Goal: Task Accomplishment & Management: Use online tool/utility

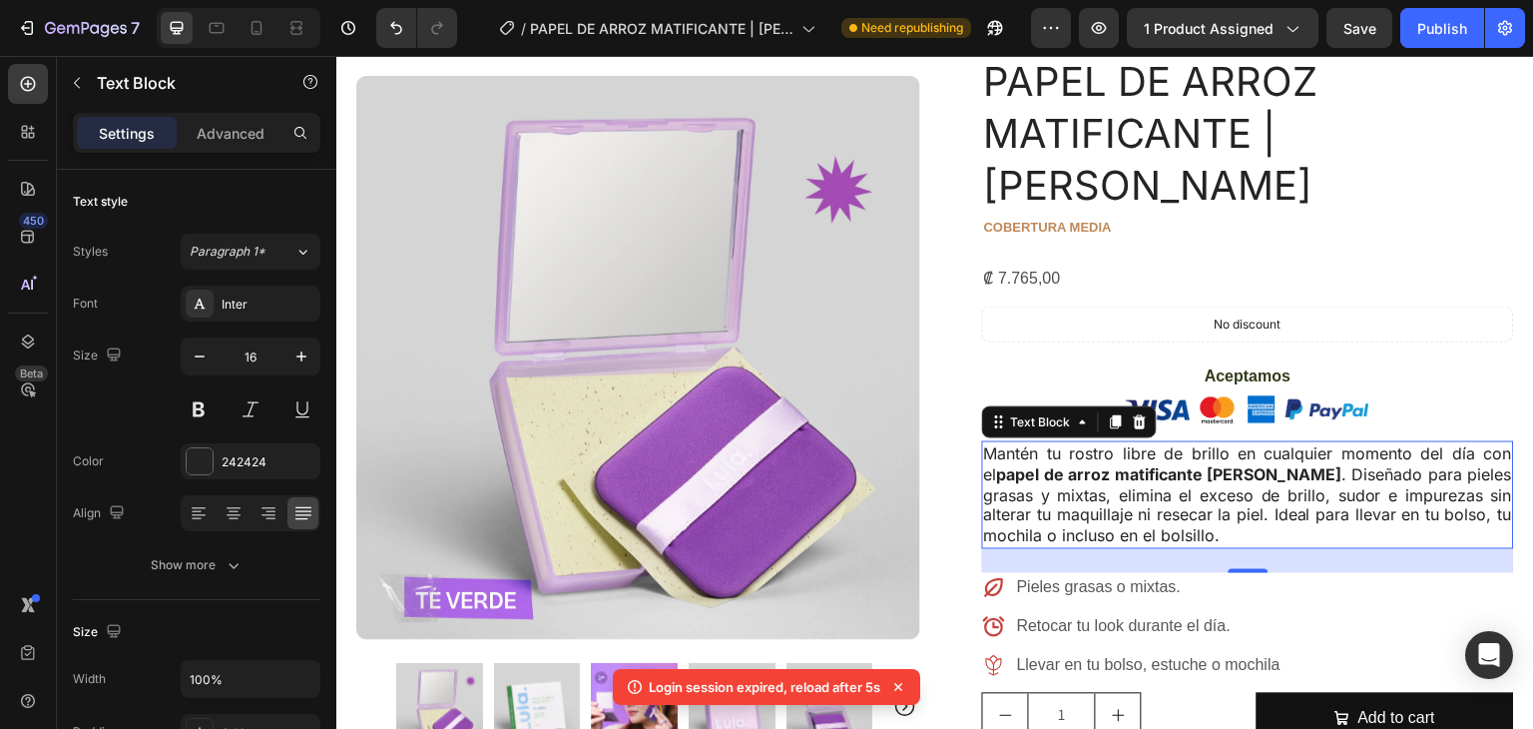
scroll to position [148, 0]
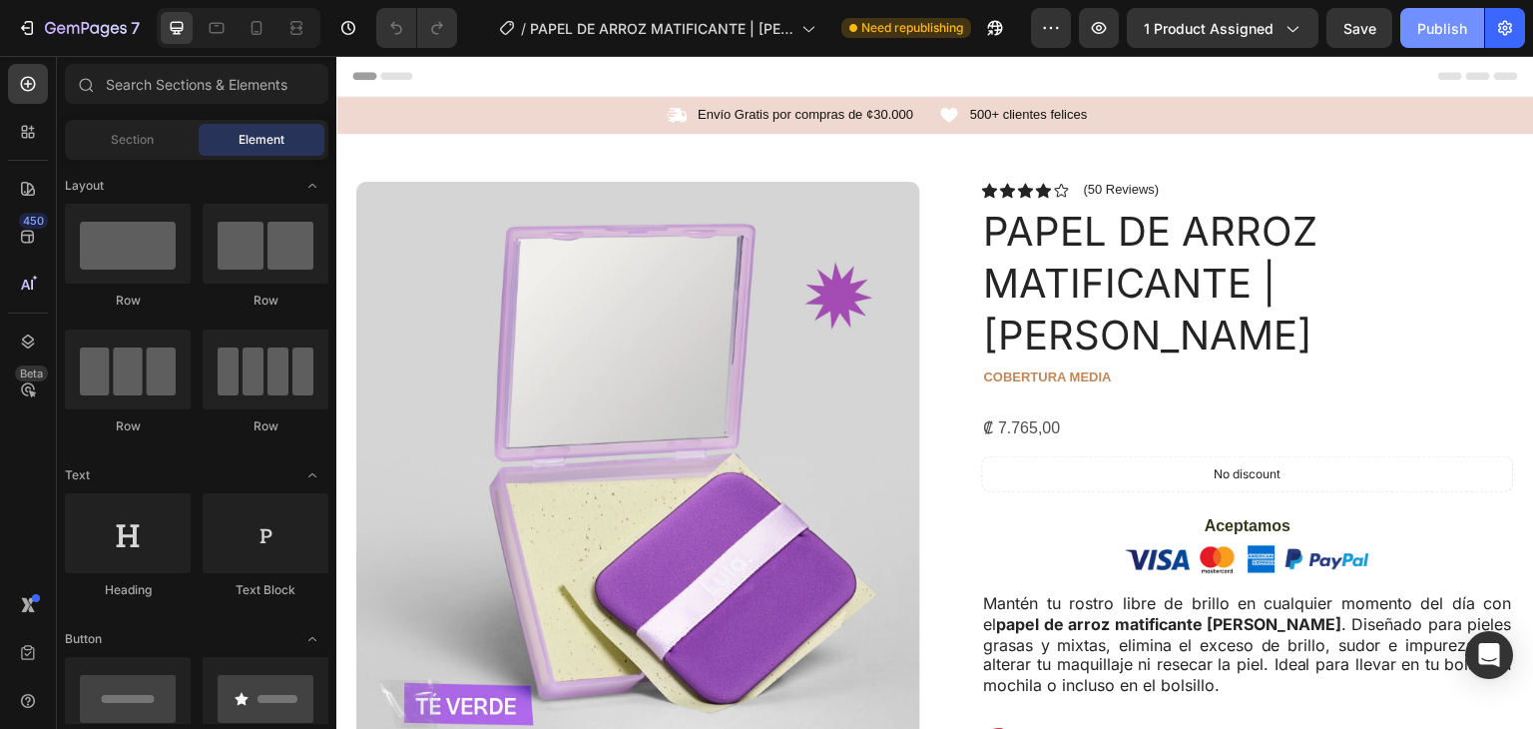
click at [1446, 29] on div "Publish" at bounding box center [1443, 28] width 50 height 21
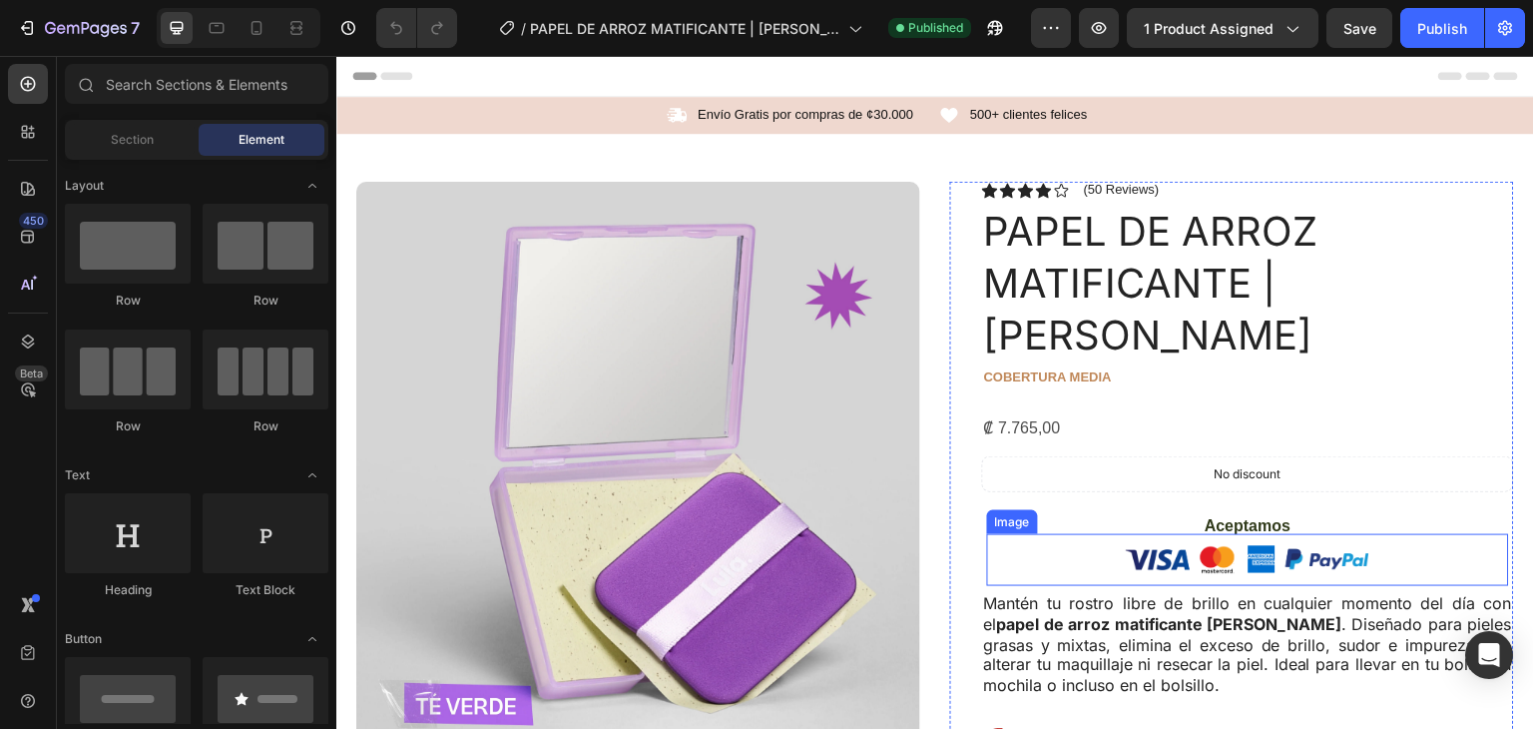
click at [1211, 534] on img at bounding box center [1249, 560] width 250 height 52
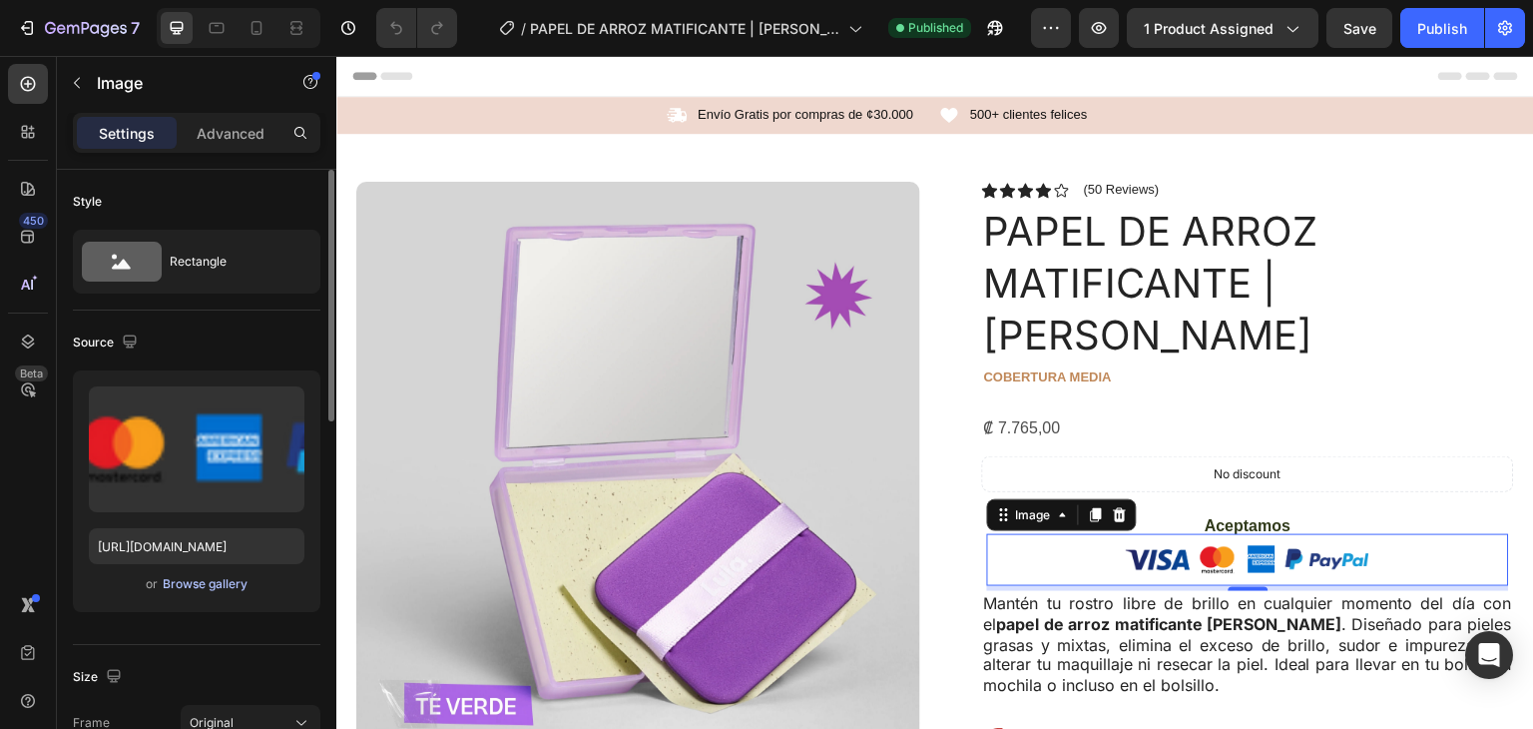
click at [204, 585] on div "Browse gallery" at bounding box center [205, 584] width 85 height 18
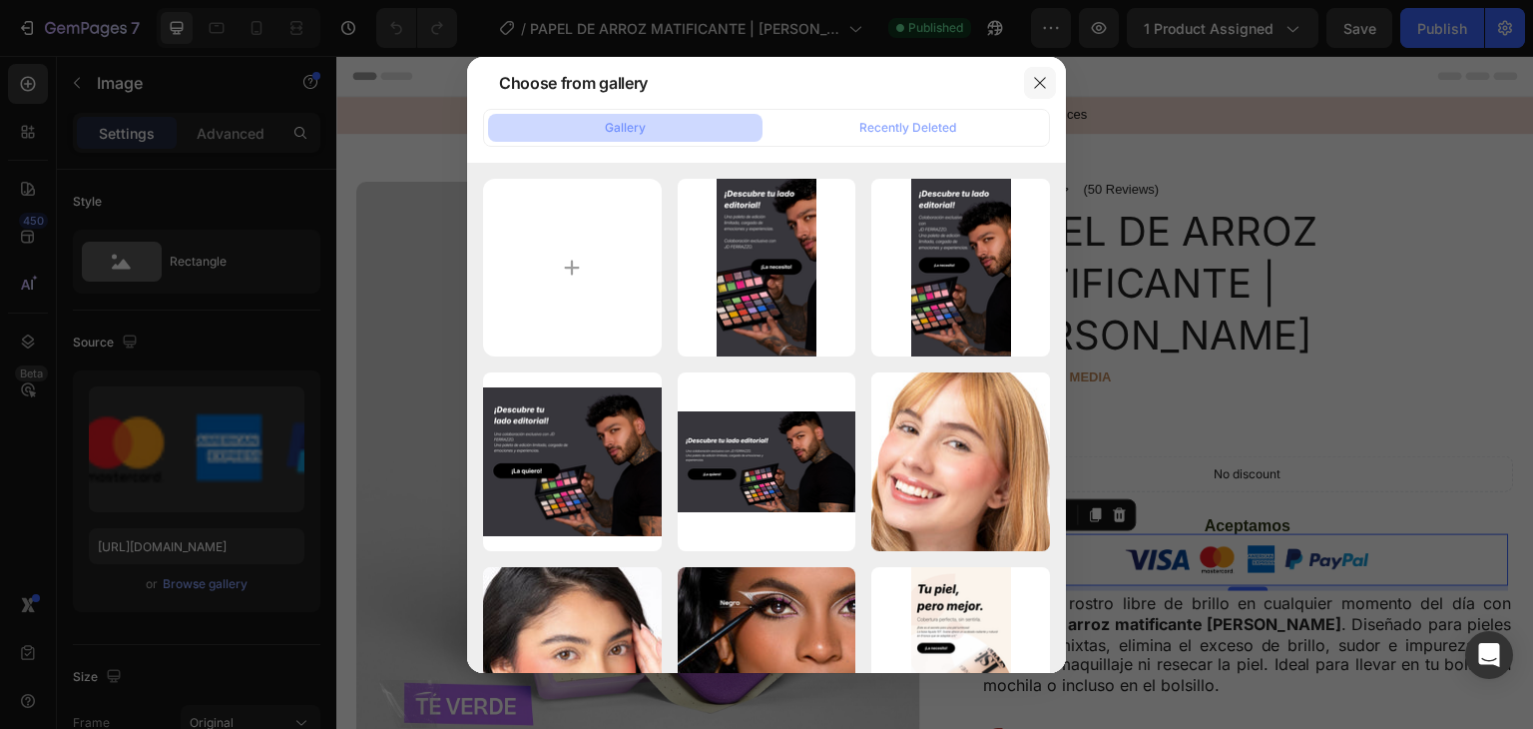
click at [1040, 78] on icon "button" at bounding box center [1040, 83] width 16 height 16
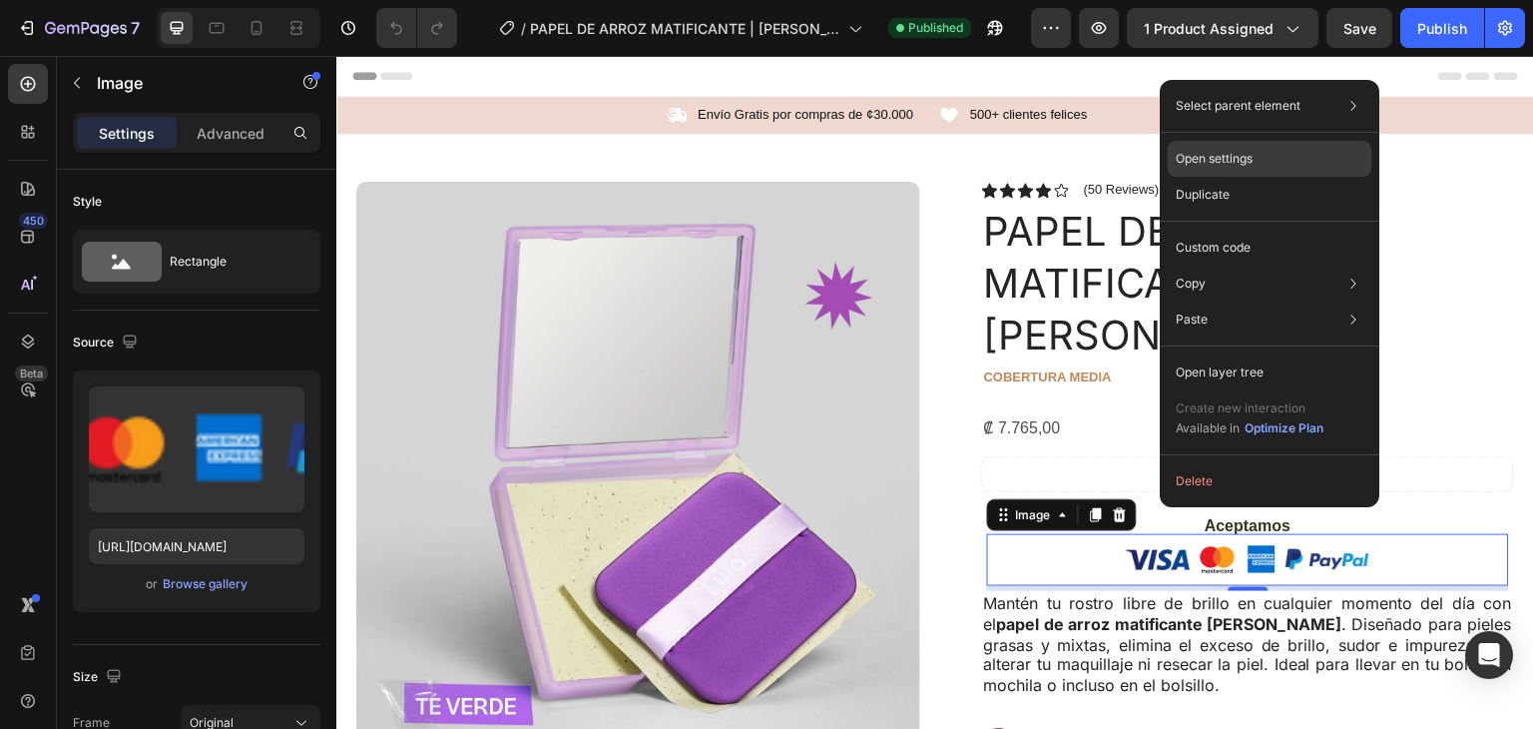
click at [1273, 156] on div "Open settings" at bounding box center [1270, 159] width 204 height 36
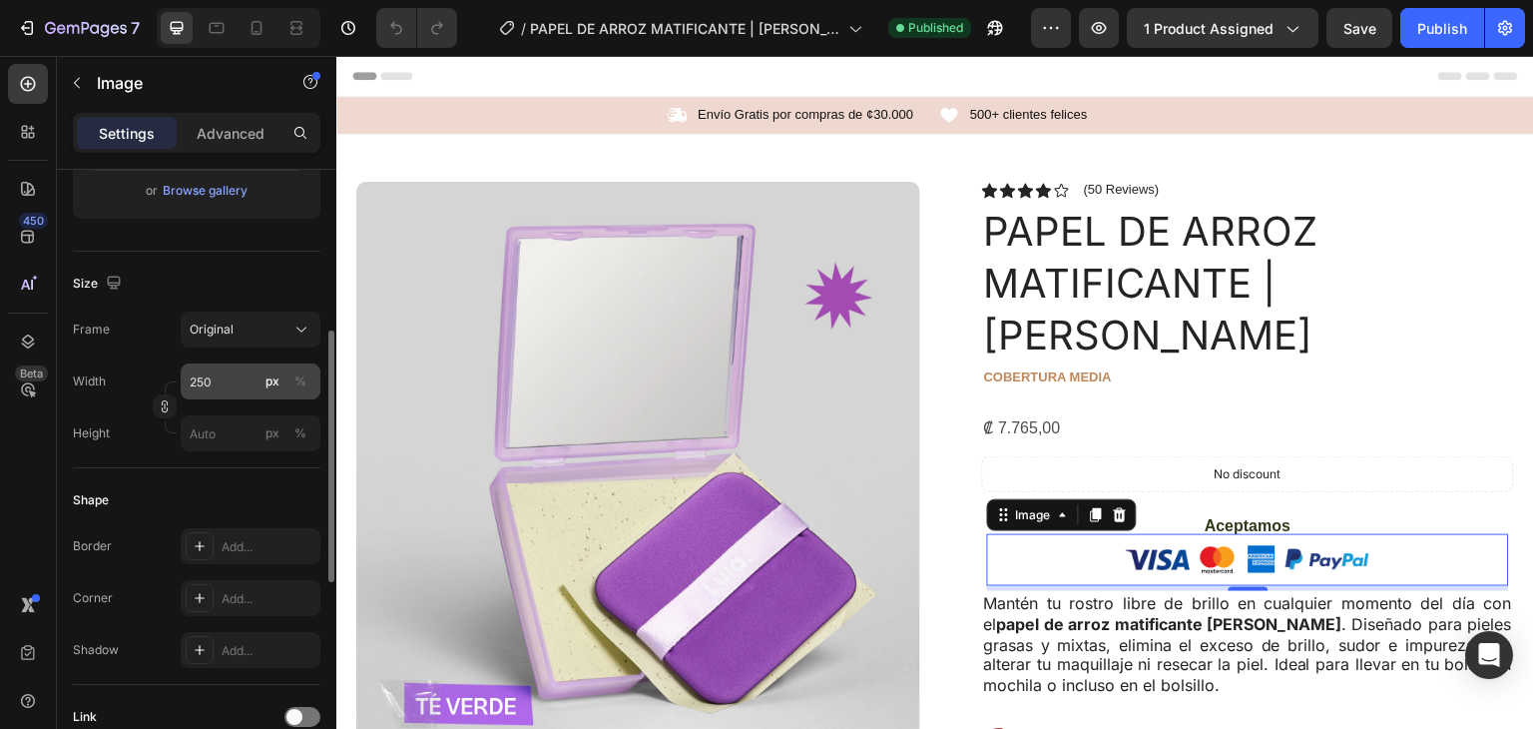
scroll to position [394, 0]
click at [233, 380] on input "250" at bounding box center [251, 380] width 140 height 36
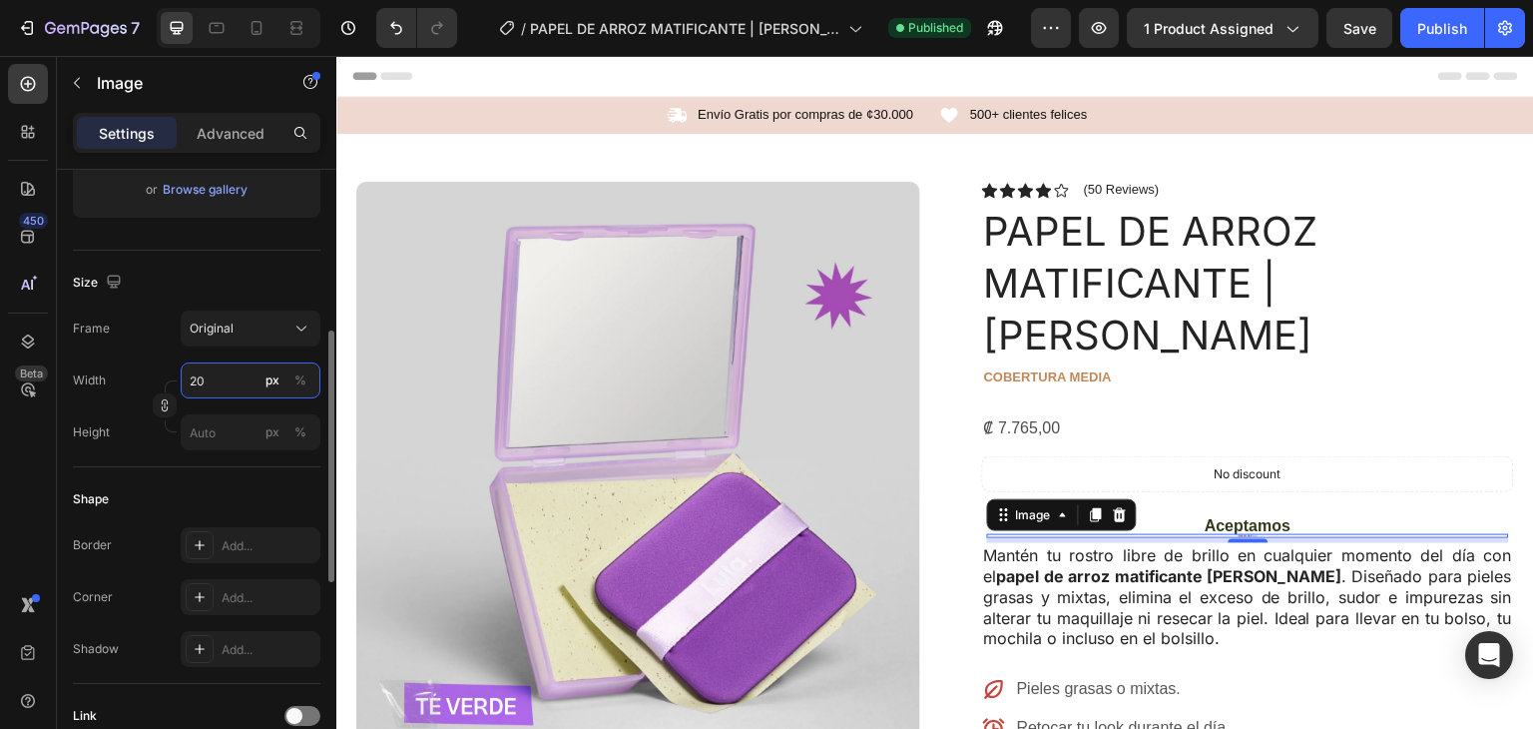
type input "2"
type input "150"
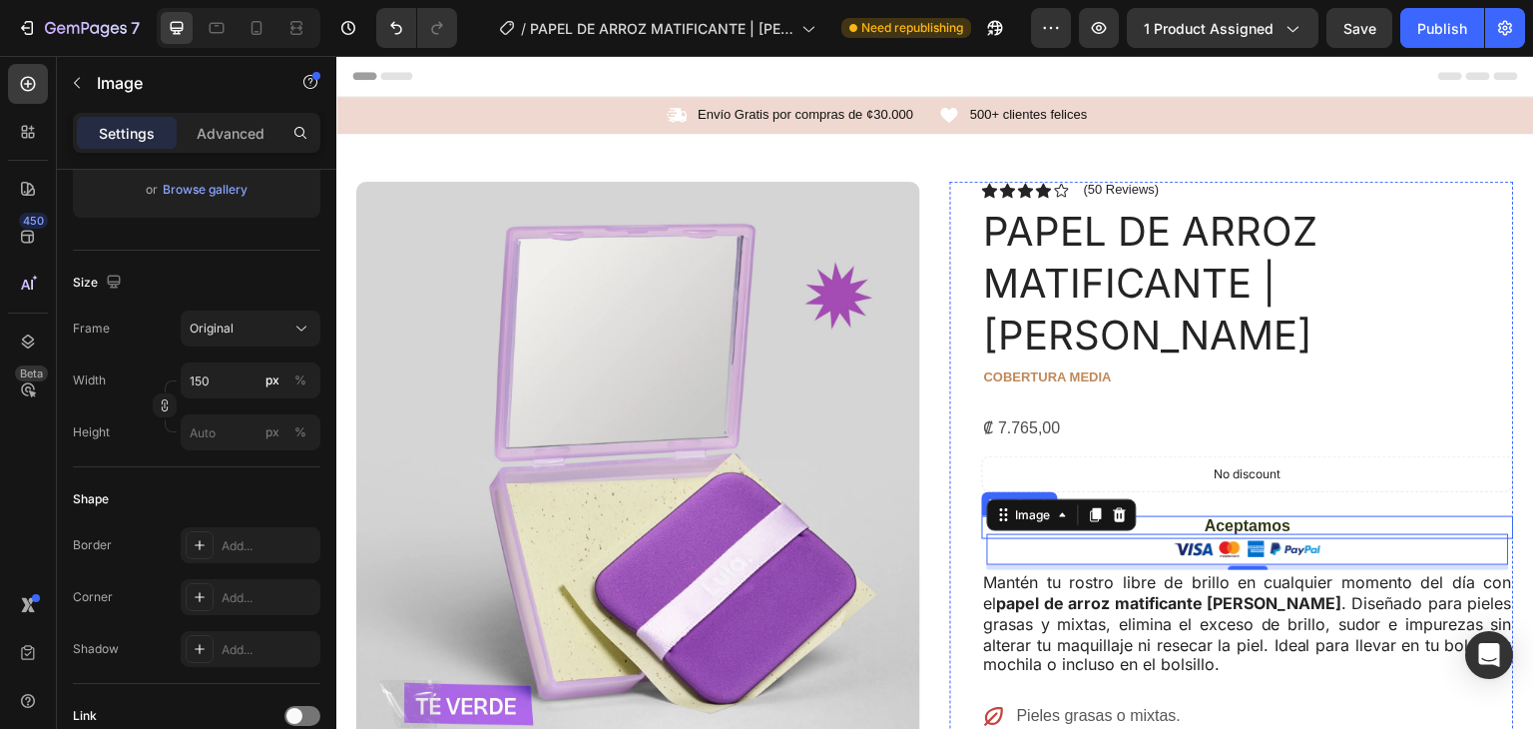
click at [1219, 516] on p "Aceptamos" at bounding box center [1248, 526] width 528 height 21
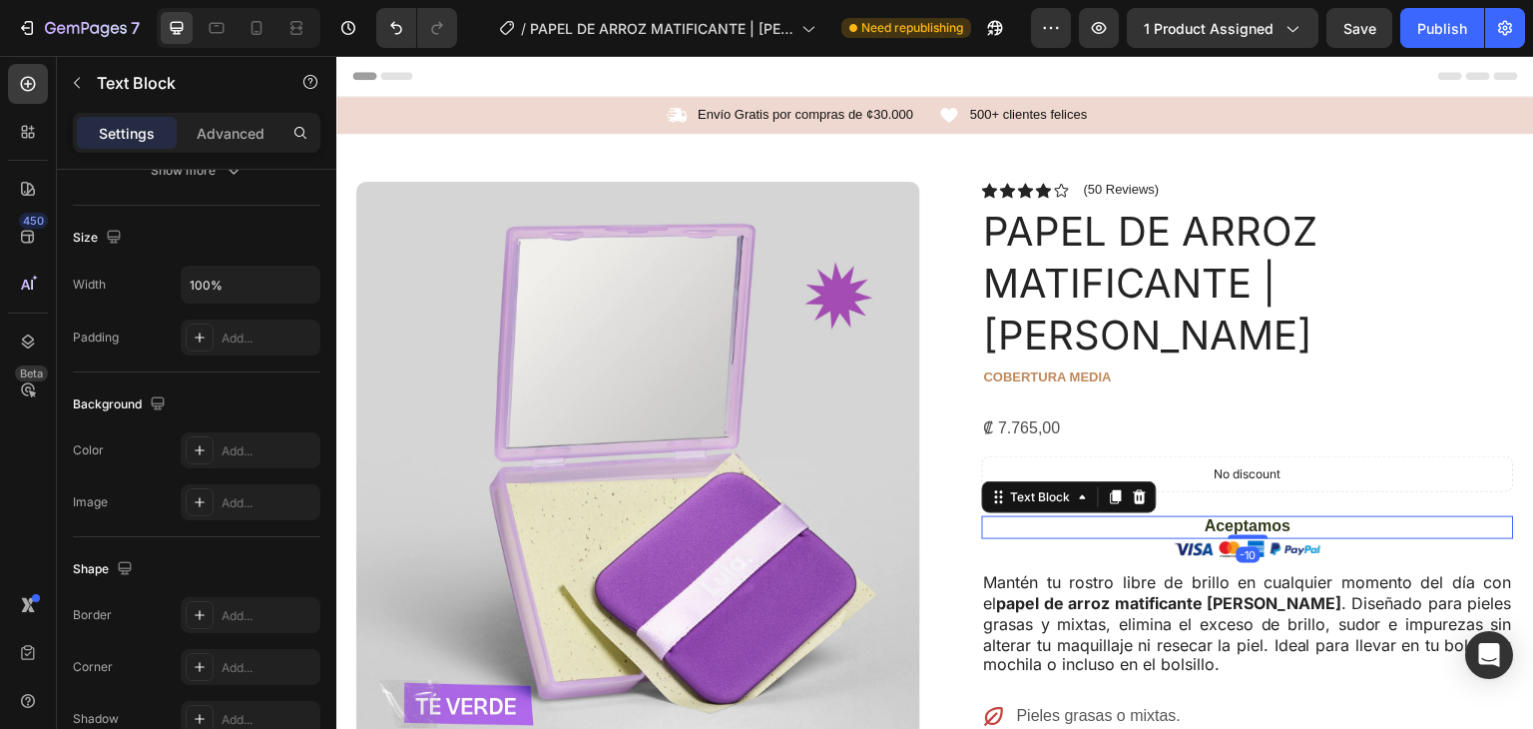
scroll to position [0, 0]
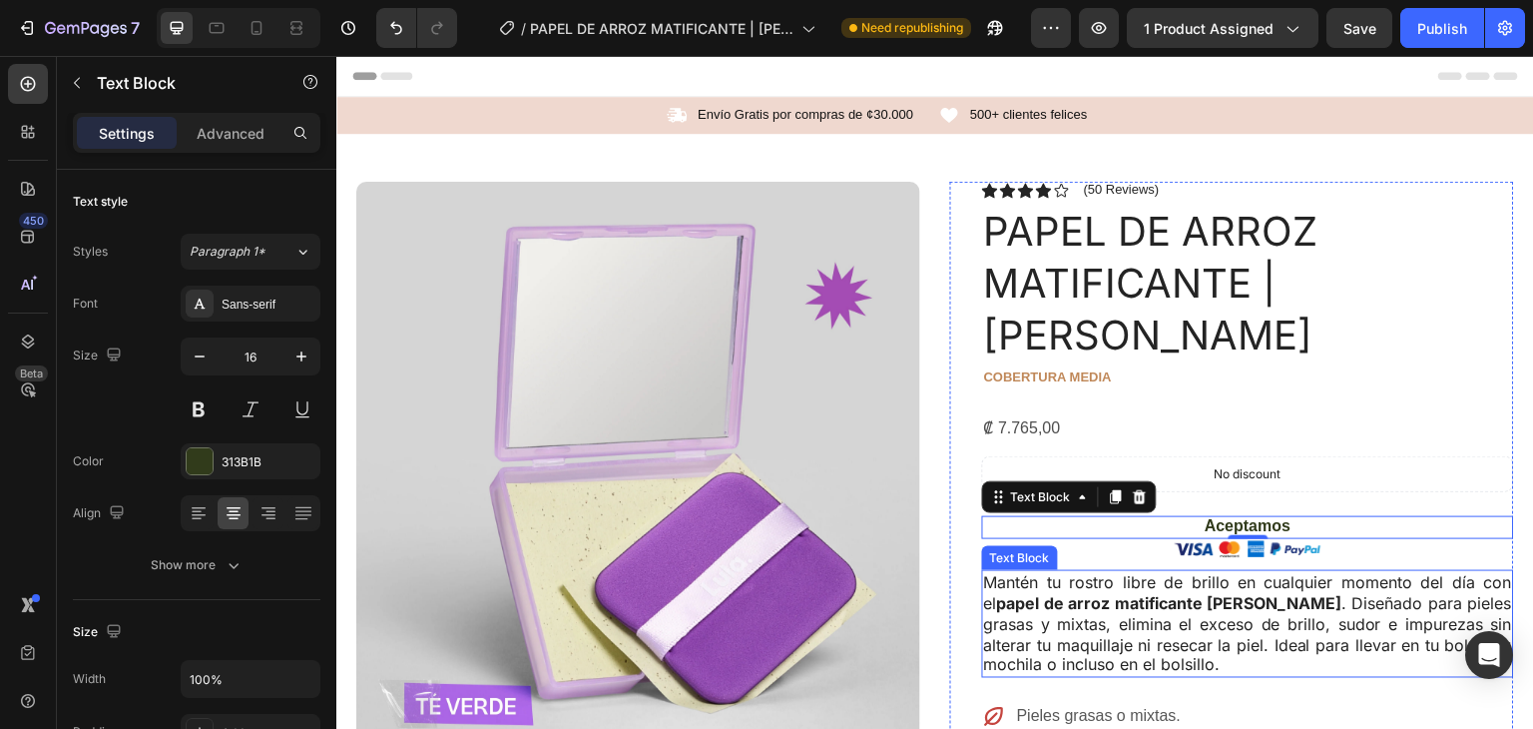
click at [1314, 572] on p "Mantén tu rostro libre de brillo en cualquier momento del día con el papel de a…" at bounding box center [1248, 624] width 528 height 104
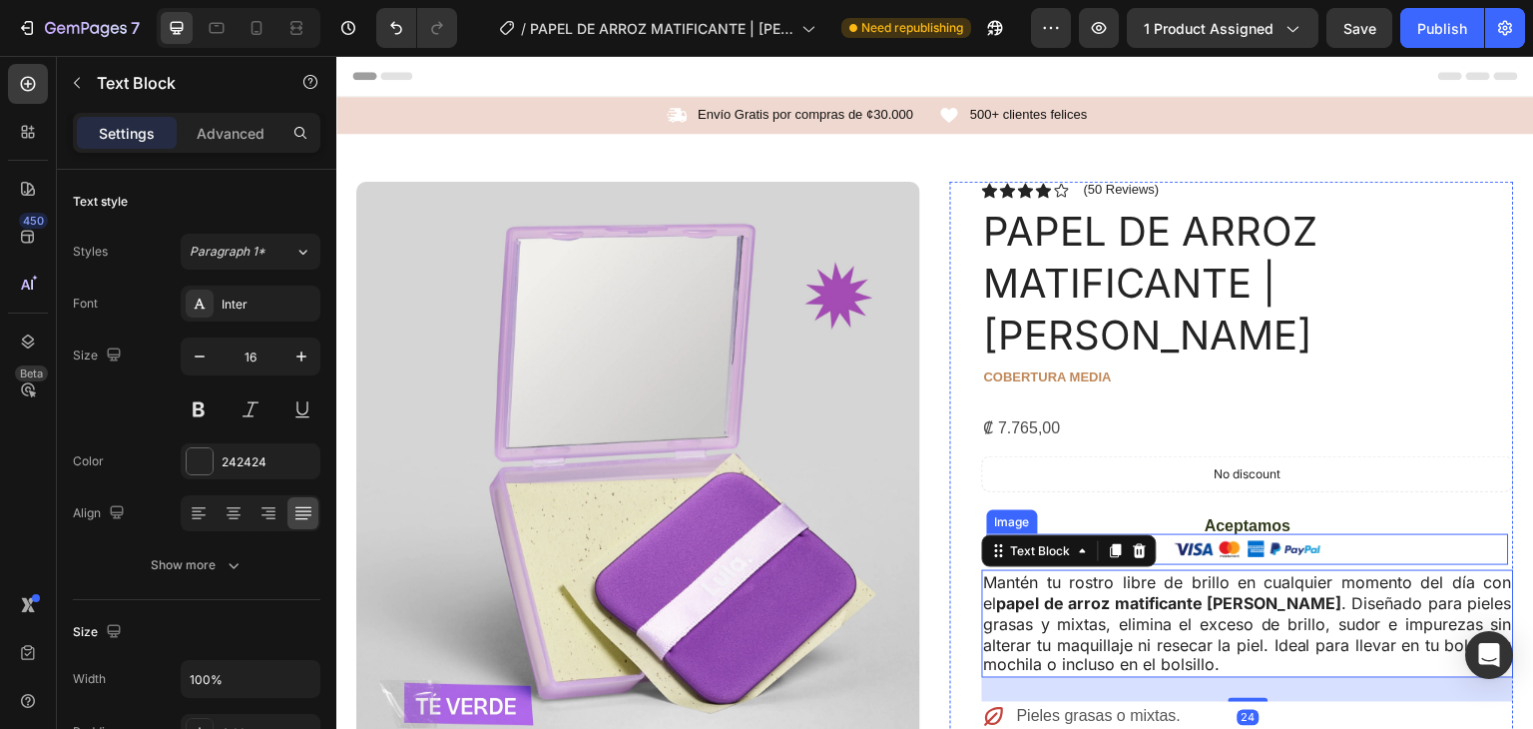
click at [1281, 534] on img at bounding box center [1249, 549] width 150 height 31
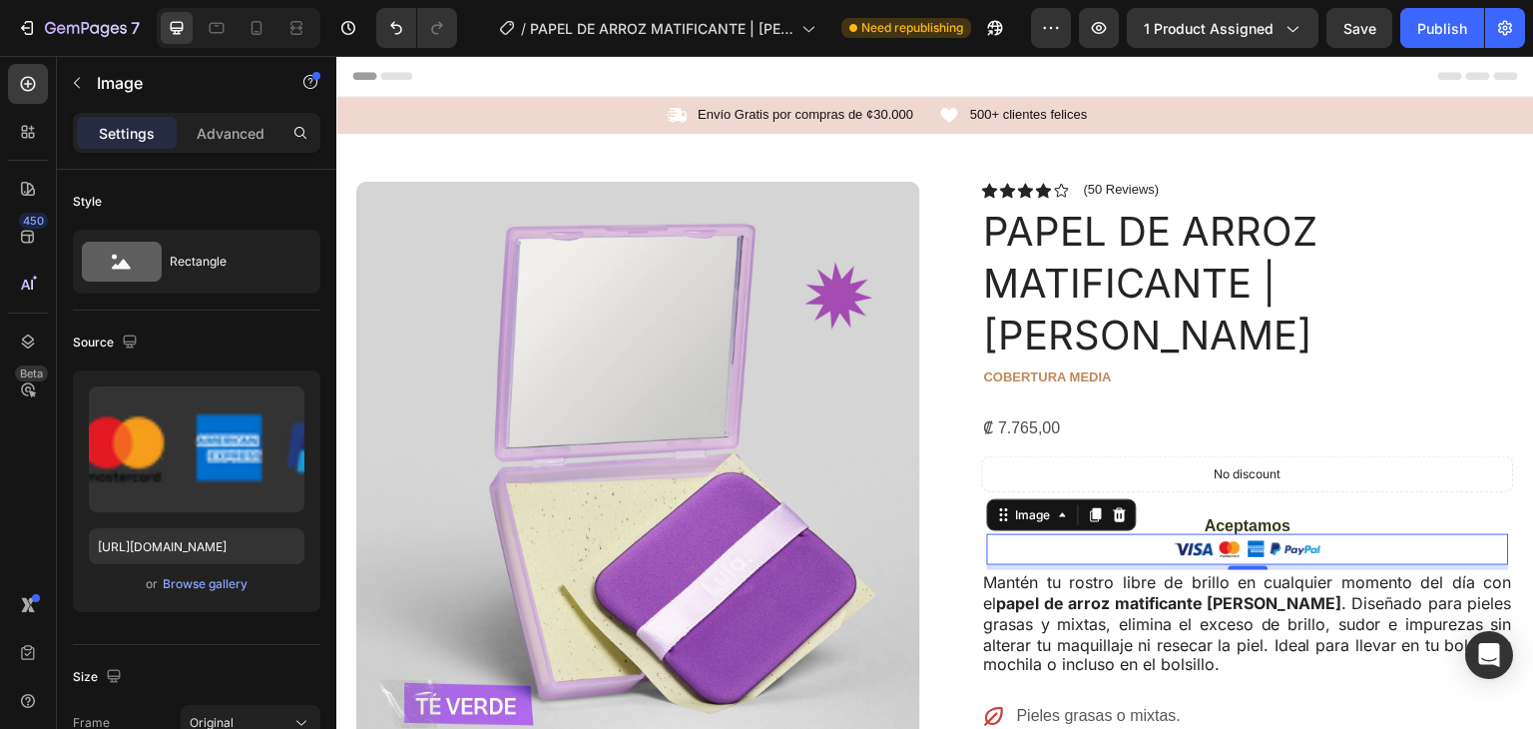
click at [1154, 534] on div at bounding box center [1248, 549] width 522 height 31
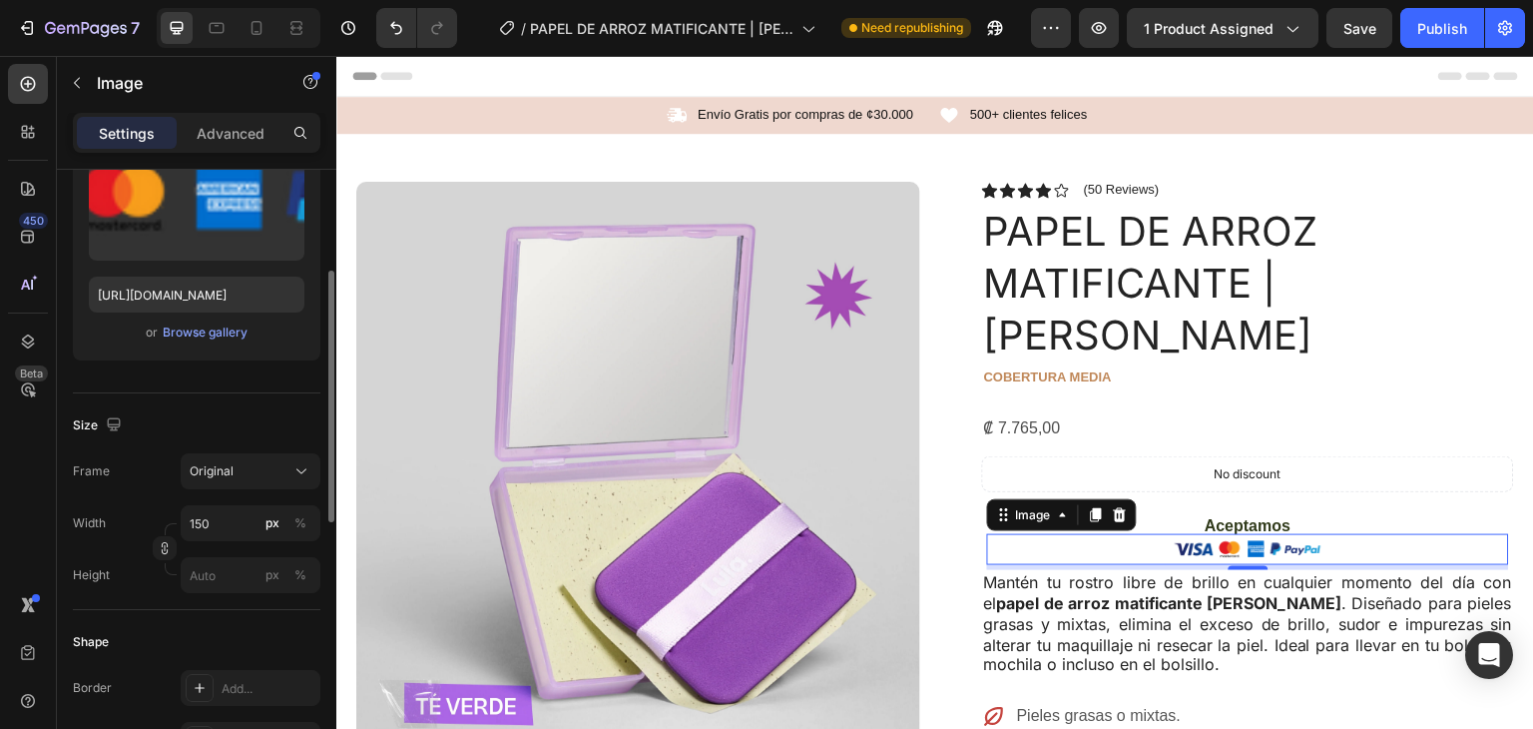
scroll to position [256, 0]
click at [220, 522] on input "150" at bounding box center [251, 519] width 140 height 36
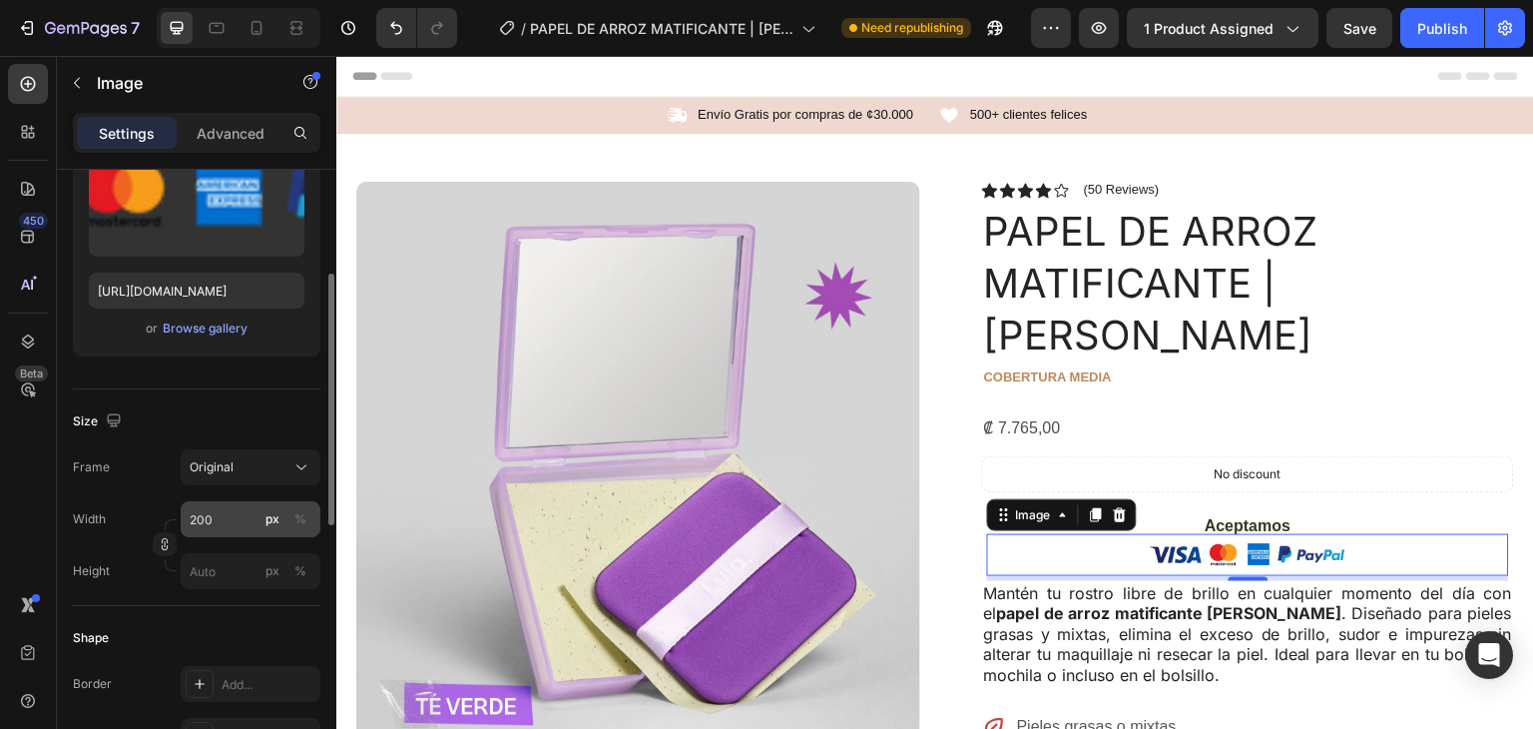
click at [220, 538] on div "Width 200 px % Height px %" at bounding box center [197, 545] width 248 height 88
click at [220, 528] on input "200" at bounding box center [251, 519] width 140 height 36
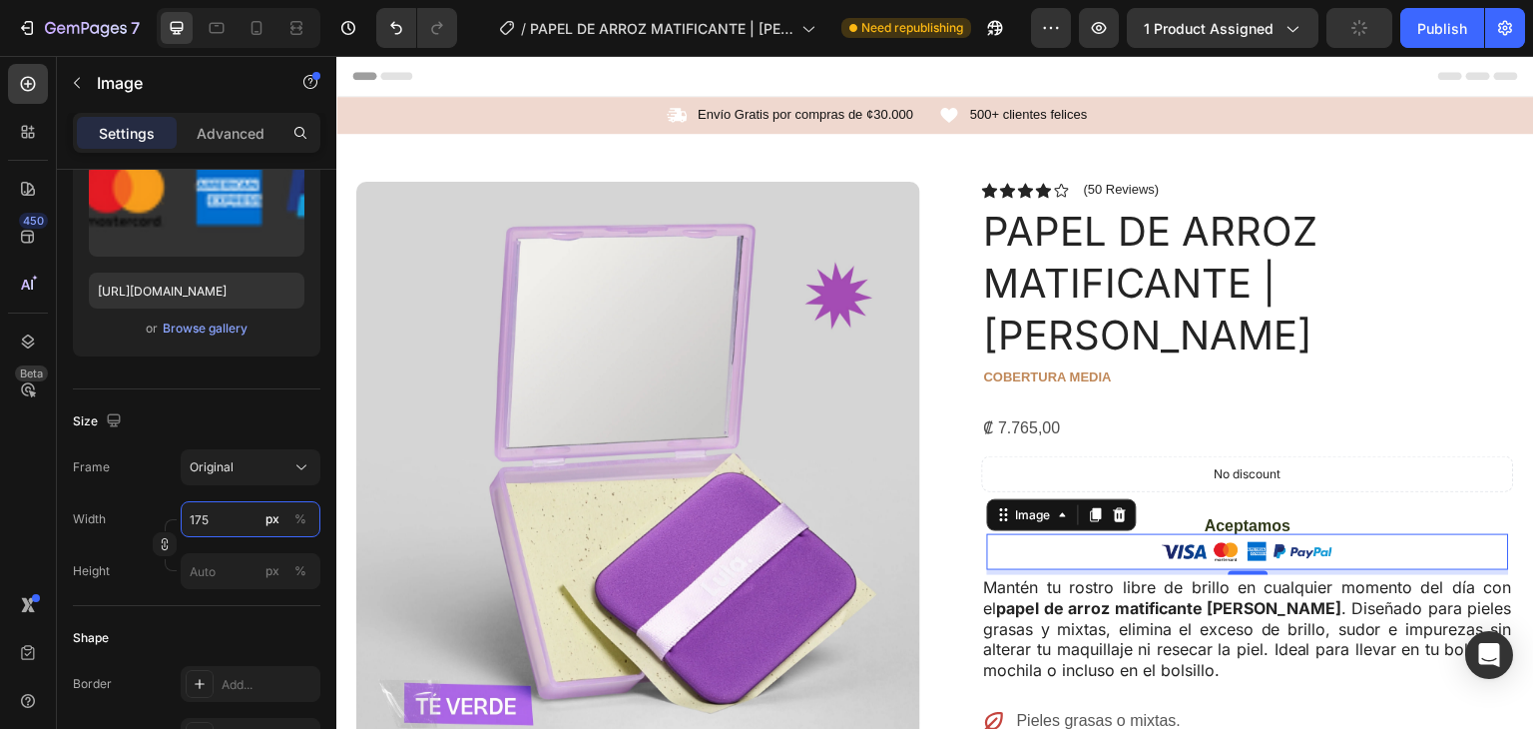
type input "175"
click at [1296, 534] on img at bounding box center [1248, 552] width 175 height 36
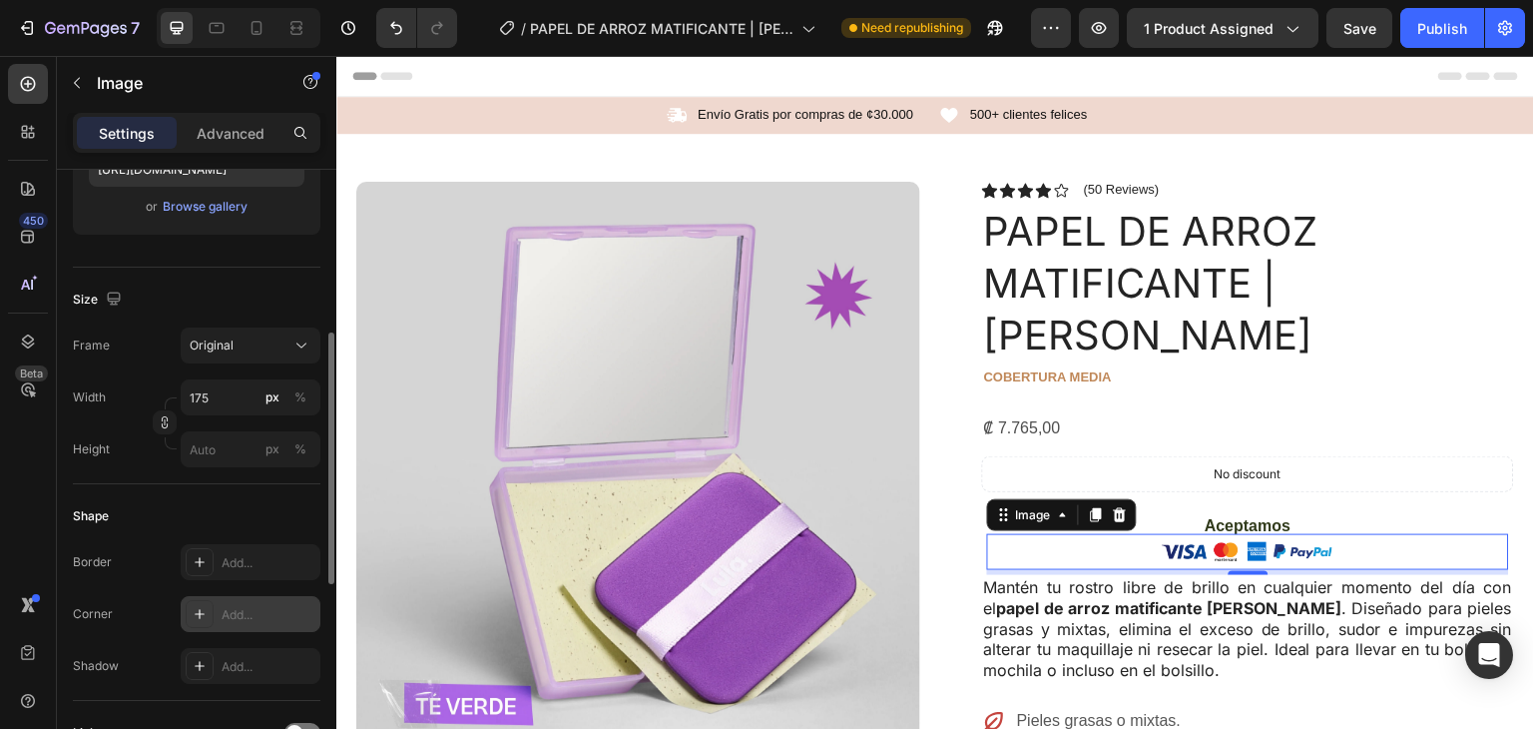
scroll to position [383, 0]
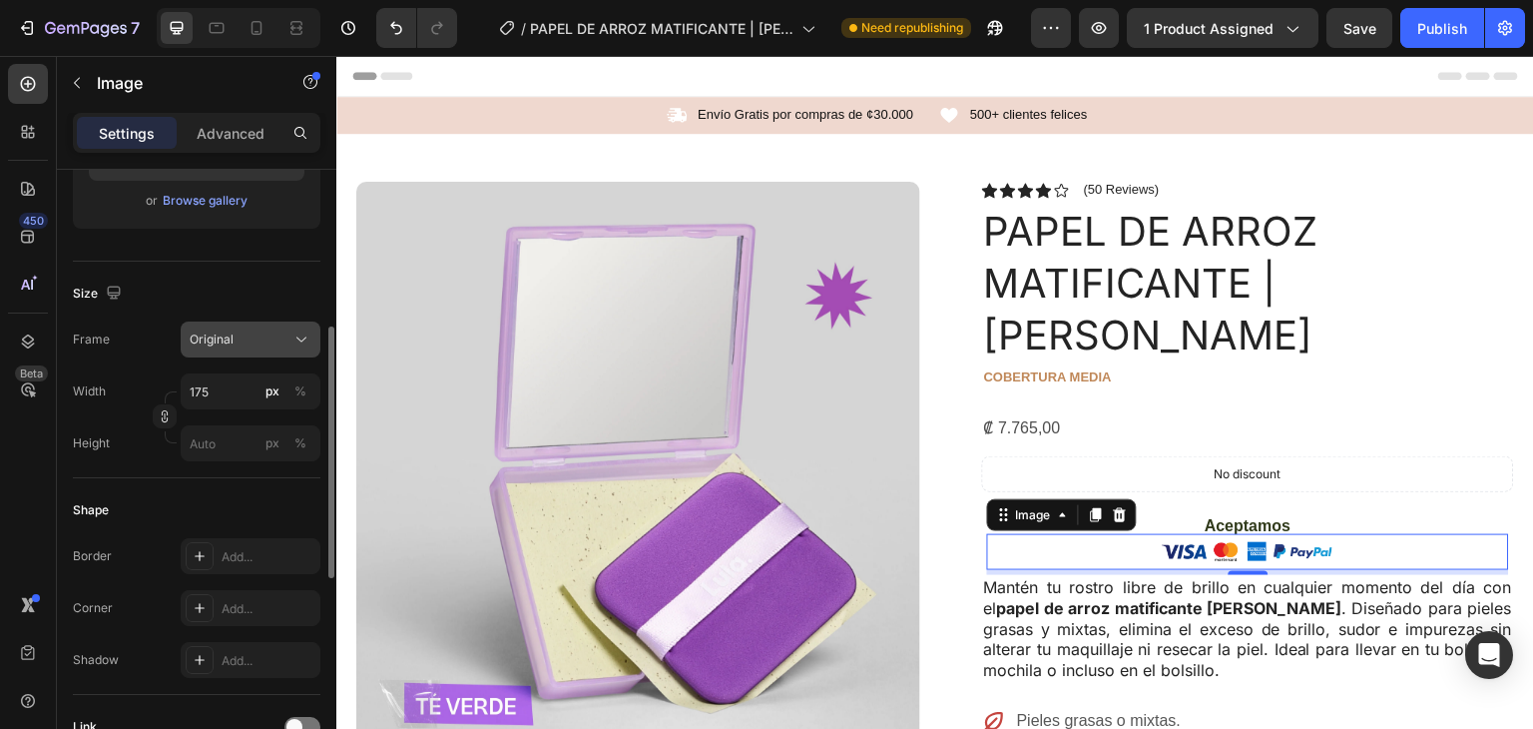
click at [240, 343] on div "Original" at bounding box center [239, 339] width 98 height 18
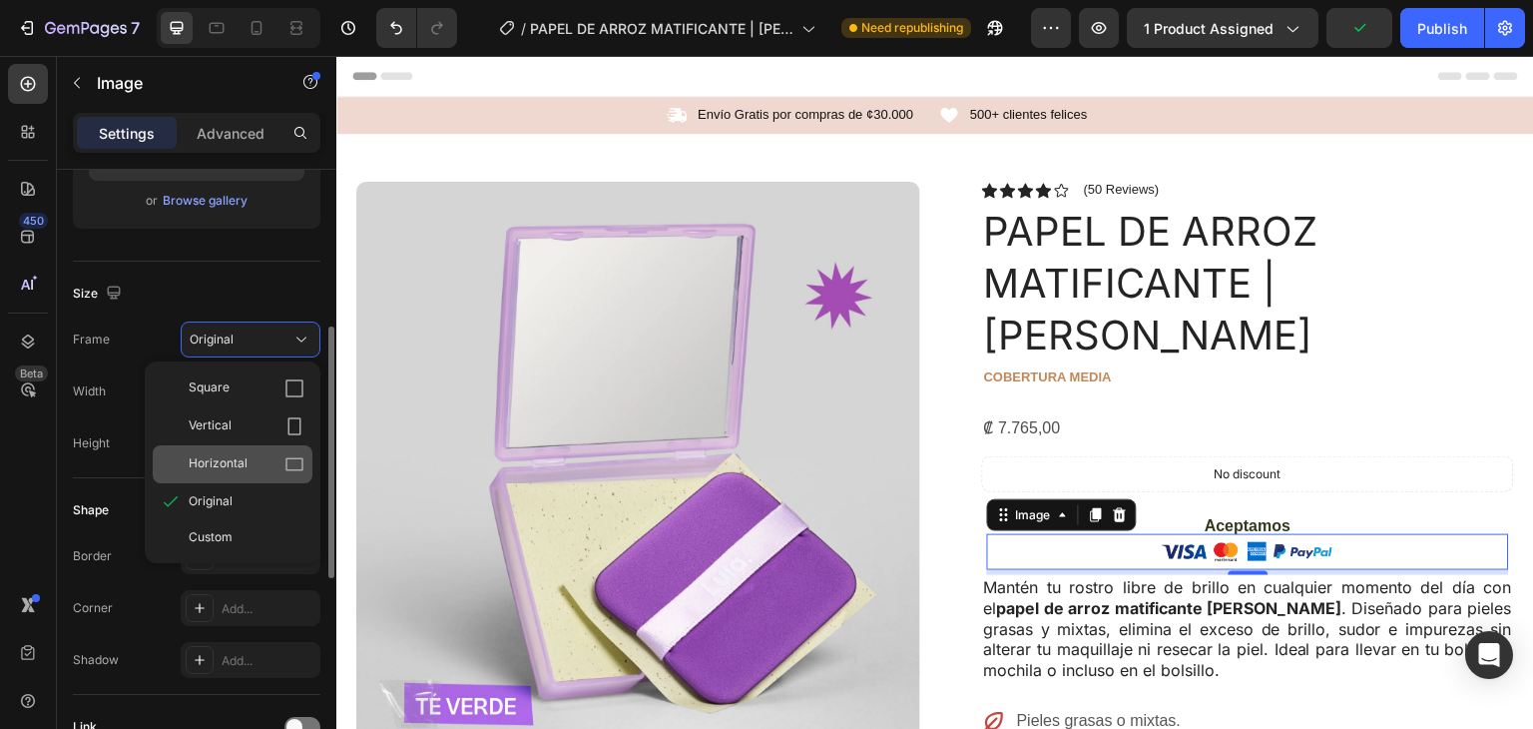
click at [235, 456] on span "Horizontal" at bounding box center [218, 464] width 59 height 20
type input "131"
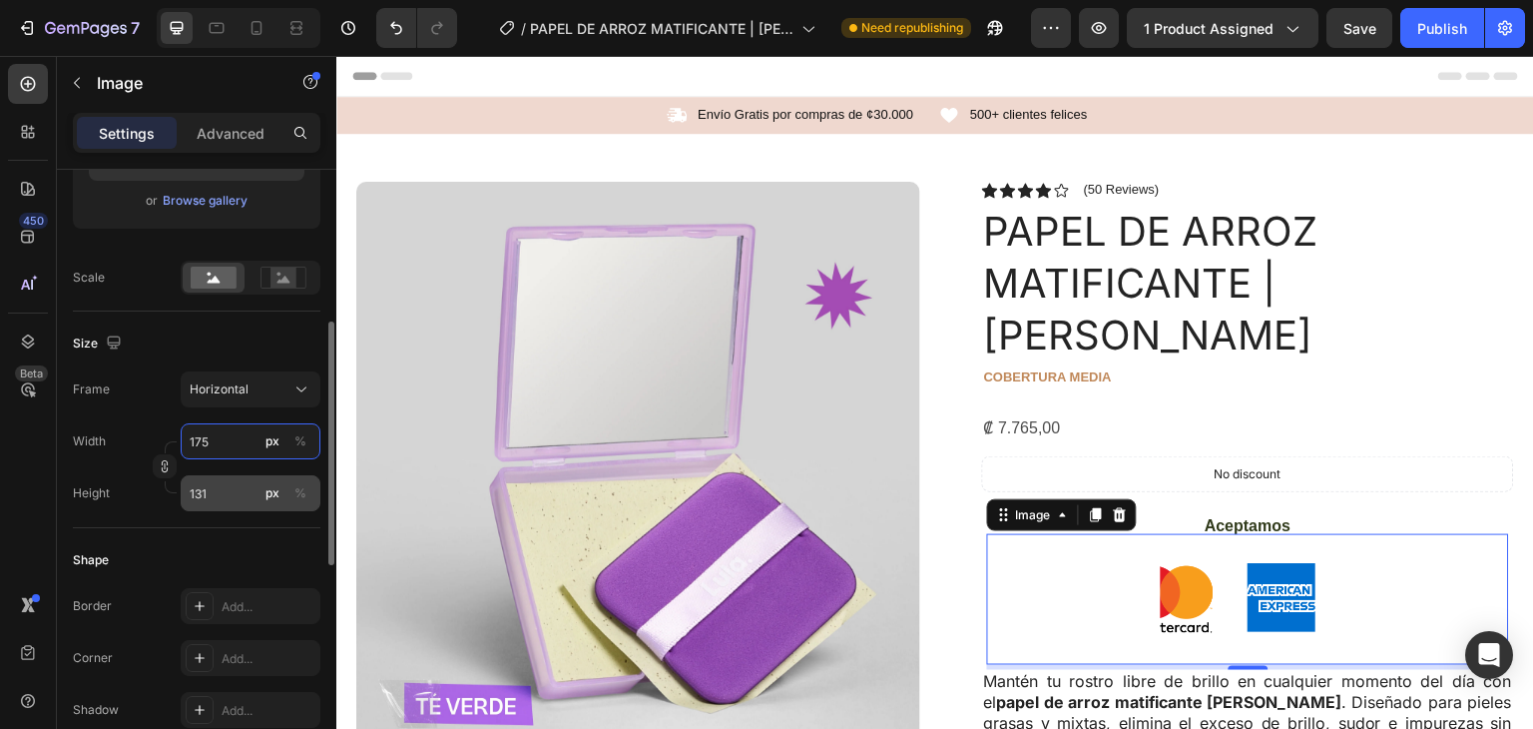
type input "17"
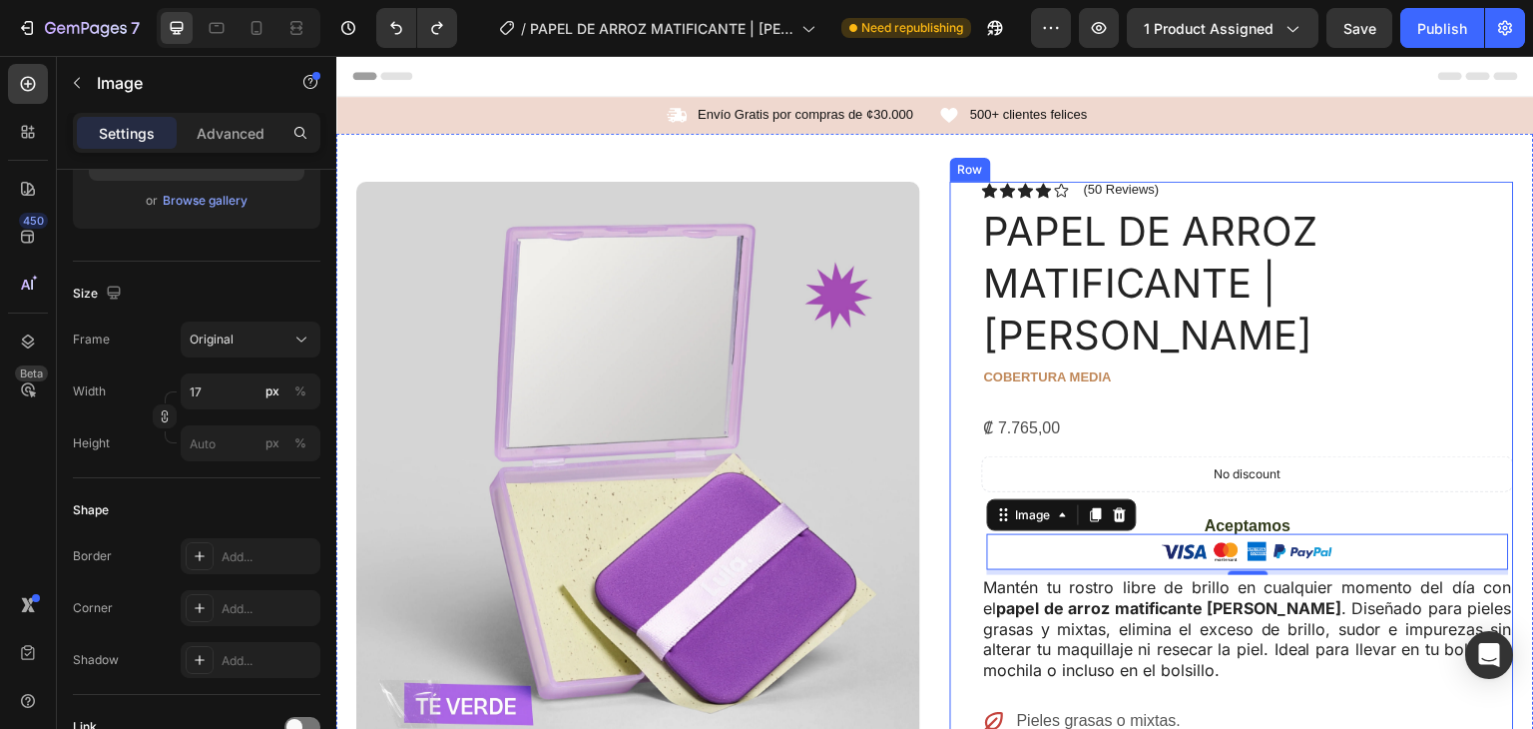
click at [1406, 412] on div "₡ 7.765,00 Product Price Product Price" at bounding box center [1248, 428] width 532 height 33
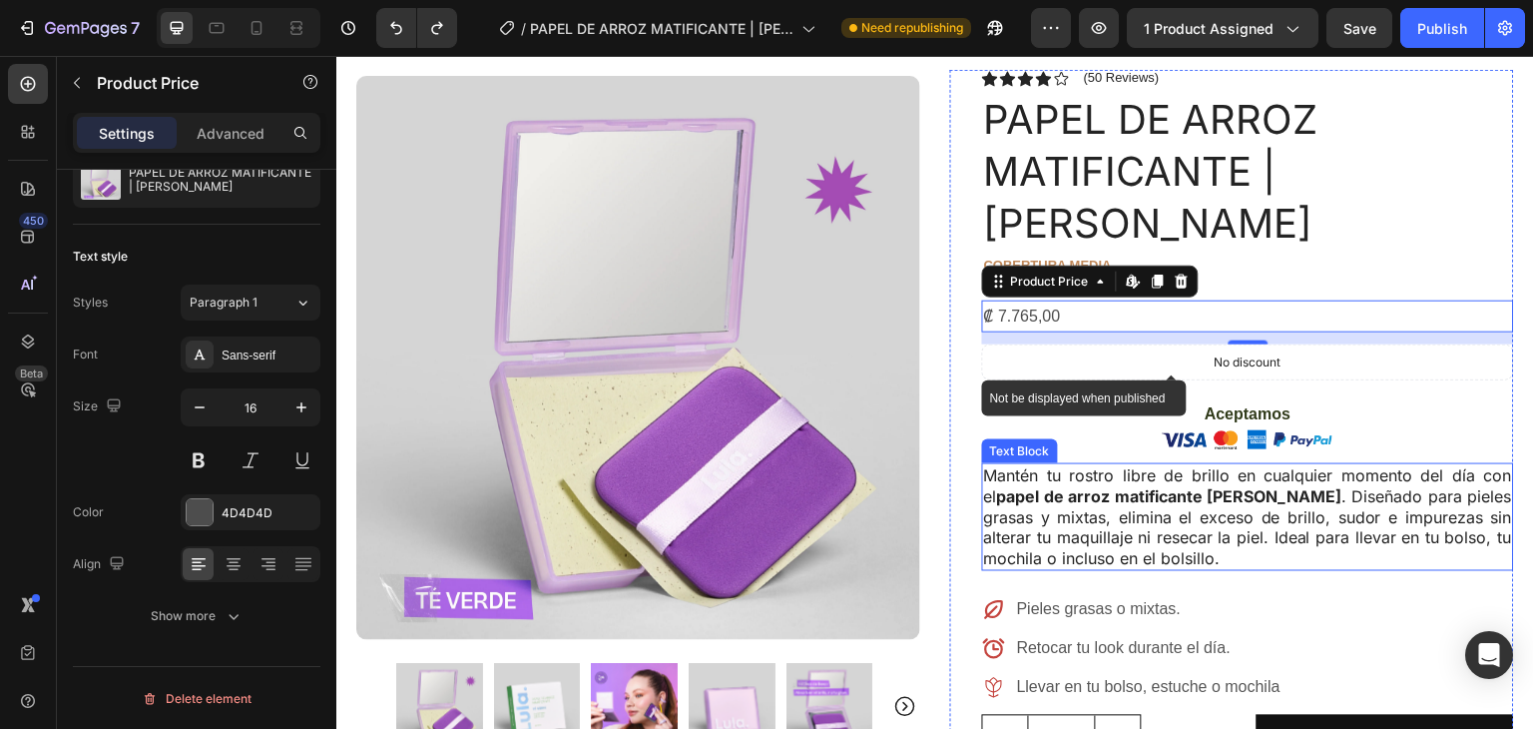
scroll to position [0, 0]
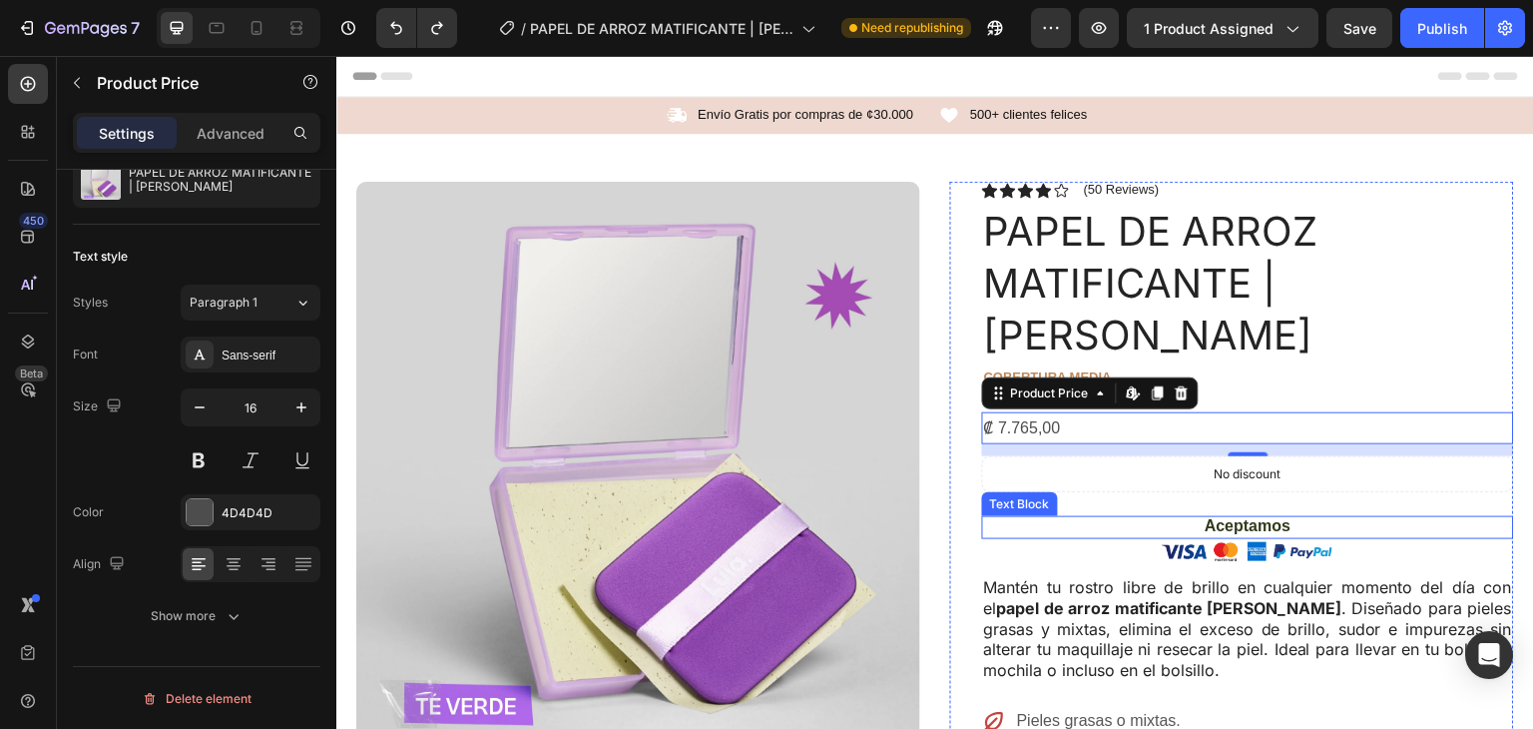
click at [1219, 516] on p "Aceptamos" at bounding box center [1248, 526] width 528 height 21
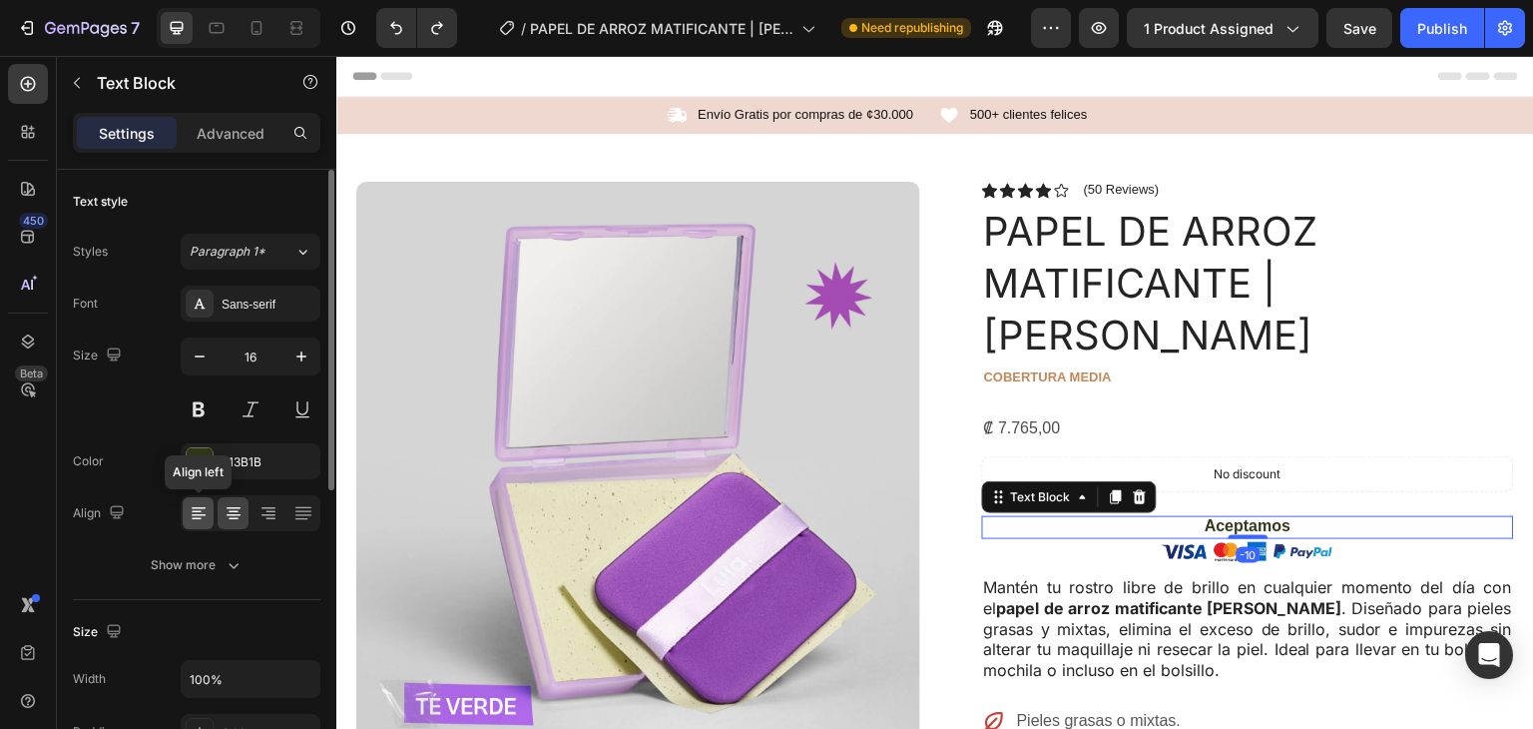
click at [204, 522] on div at bounding box center [198, 513] width 31 height 32
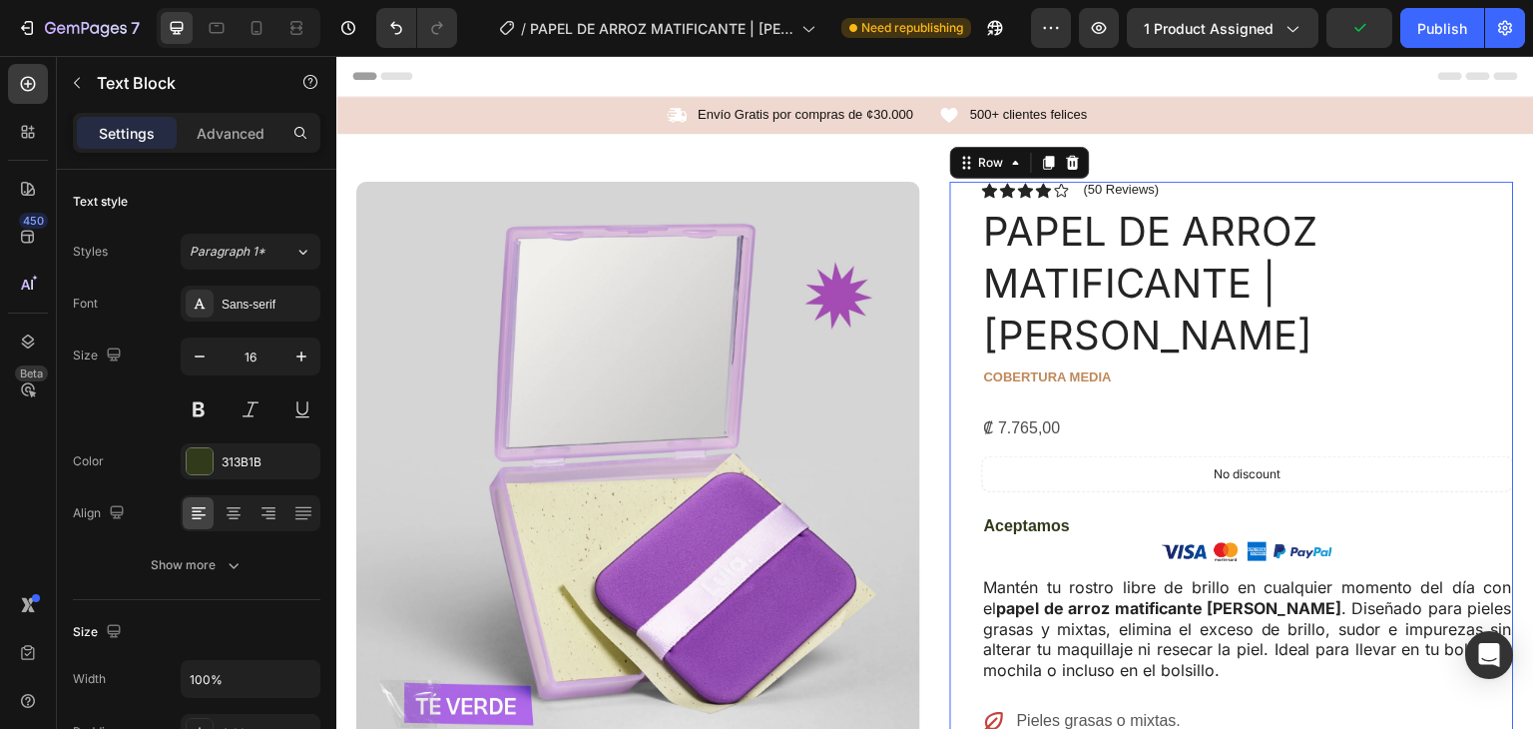
drag, startPoint x: 947, startPoint y: 505, endPoint x: 968, endPoint y: 504, distance: 21.0
click at [1039, 516] on p "Aceptamos" at bounding box center [1248, 526] width 528 height 21
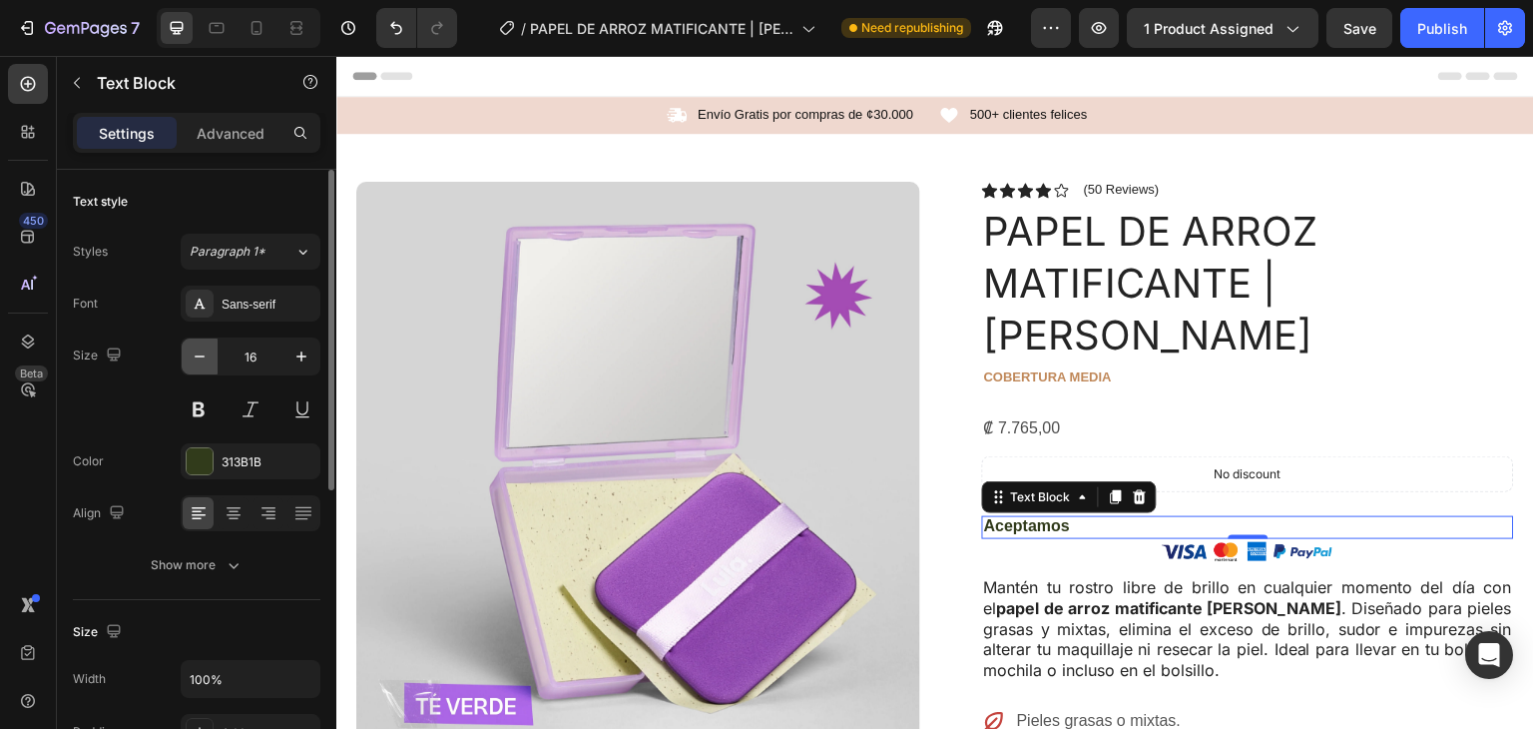
click at [200, 357] on icon "button" at bounding box center [200, 356] width 20 height 20
click at [200, 356] on icon "button" at bounding box center [200, 356] width 20 height 20
click at [199, 356] on icon "button" at bounding box center [200, 356] width 20 height 20
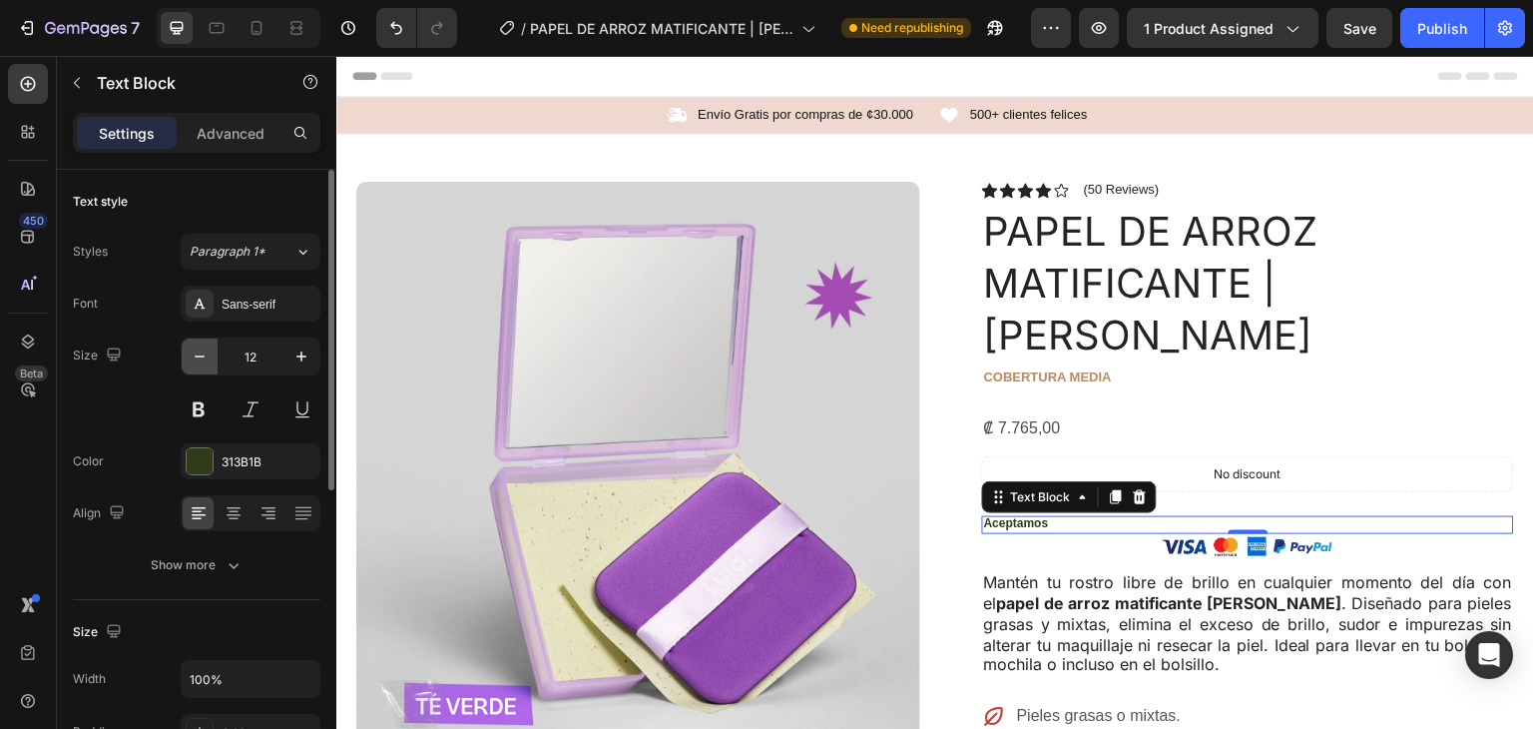
click at [199, 356] on icon "button" at bounding box center [200, 356] width 20 height 20
click at [303, 355] on icon "button" at bounding box center [302, 356] width 10 height 10
type input "11"
click at [235, 507] on icon at bounding box center [234, 508] width 14 height 2
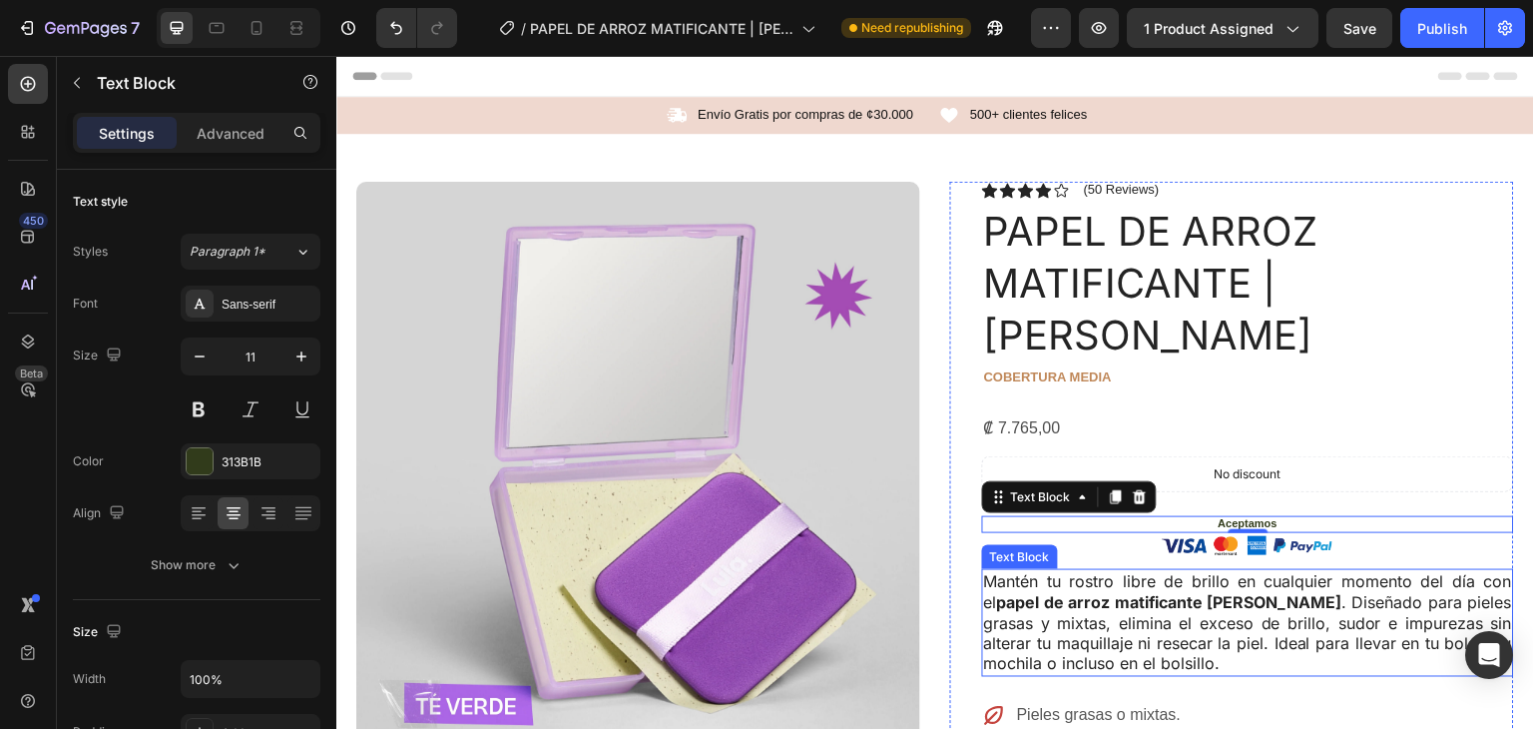
click at [1368, 571] on p "Mantén tu rostro libre de brillo en cualquier momento del día con el papel de a…" at bounding box center [1248, 623] width 528 height 104
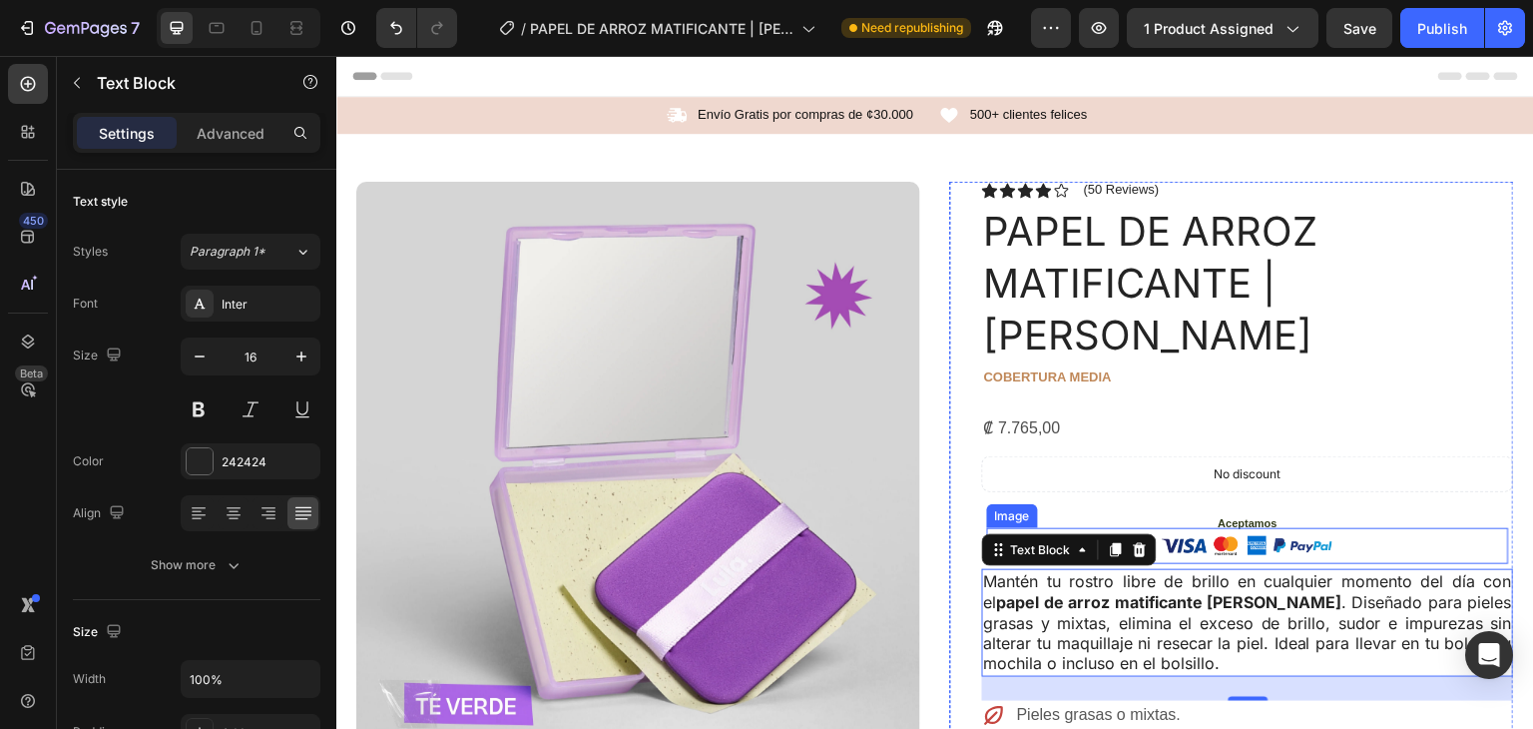
click at [1257, 516] on p "Aceptamos" at bounding box center [1248, 523] width 528 height 14
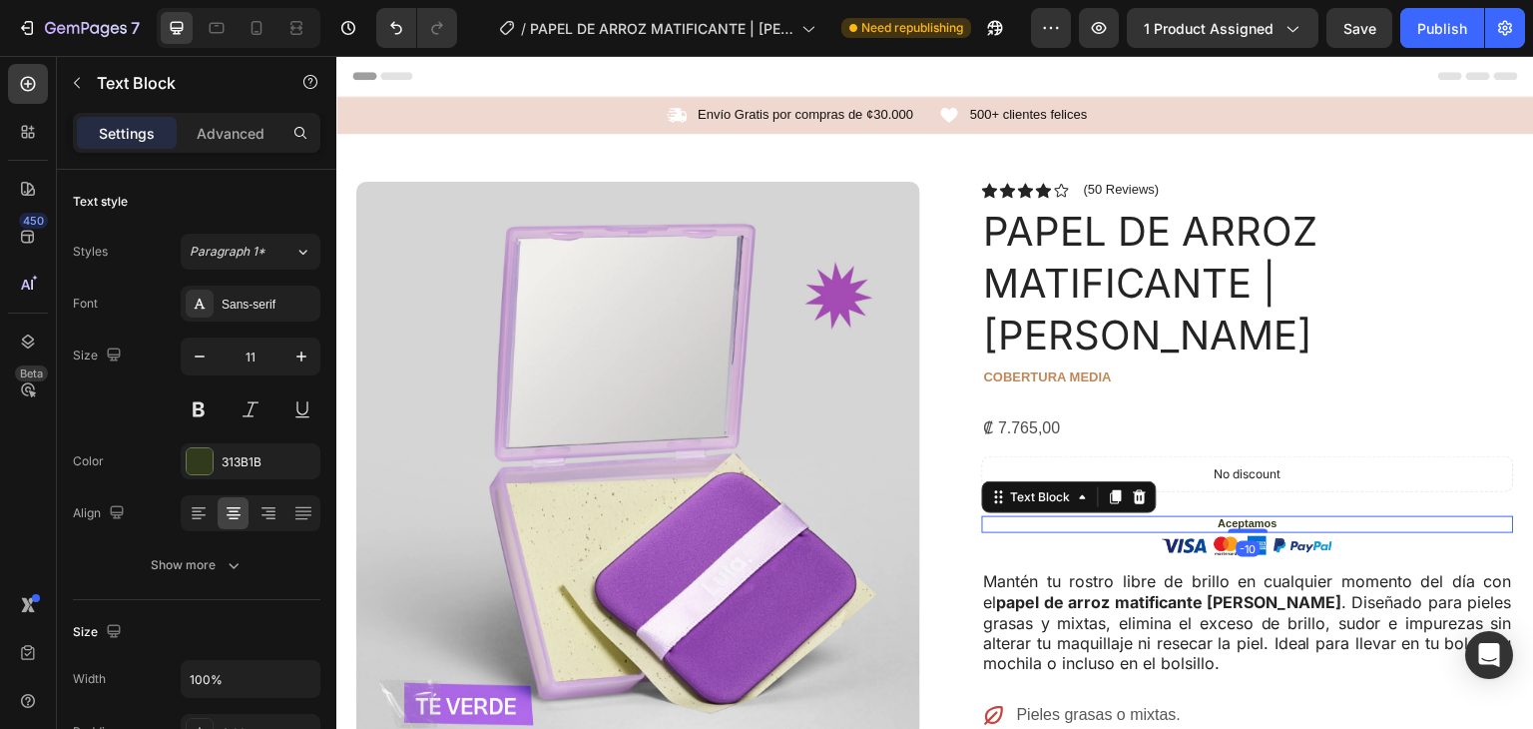
click at [1263, 516] on p "Aceptamos" at bounding box center [1248, 523] width 528 height 14
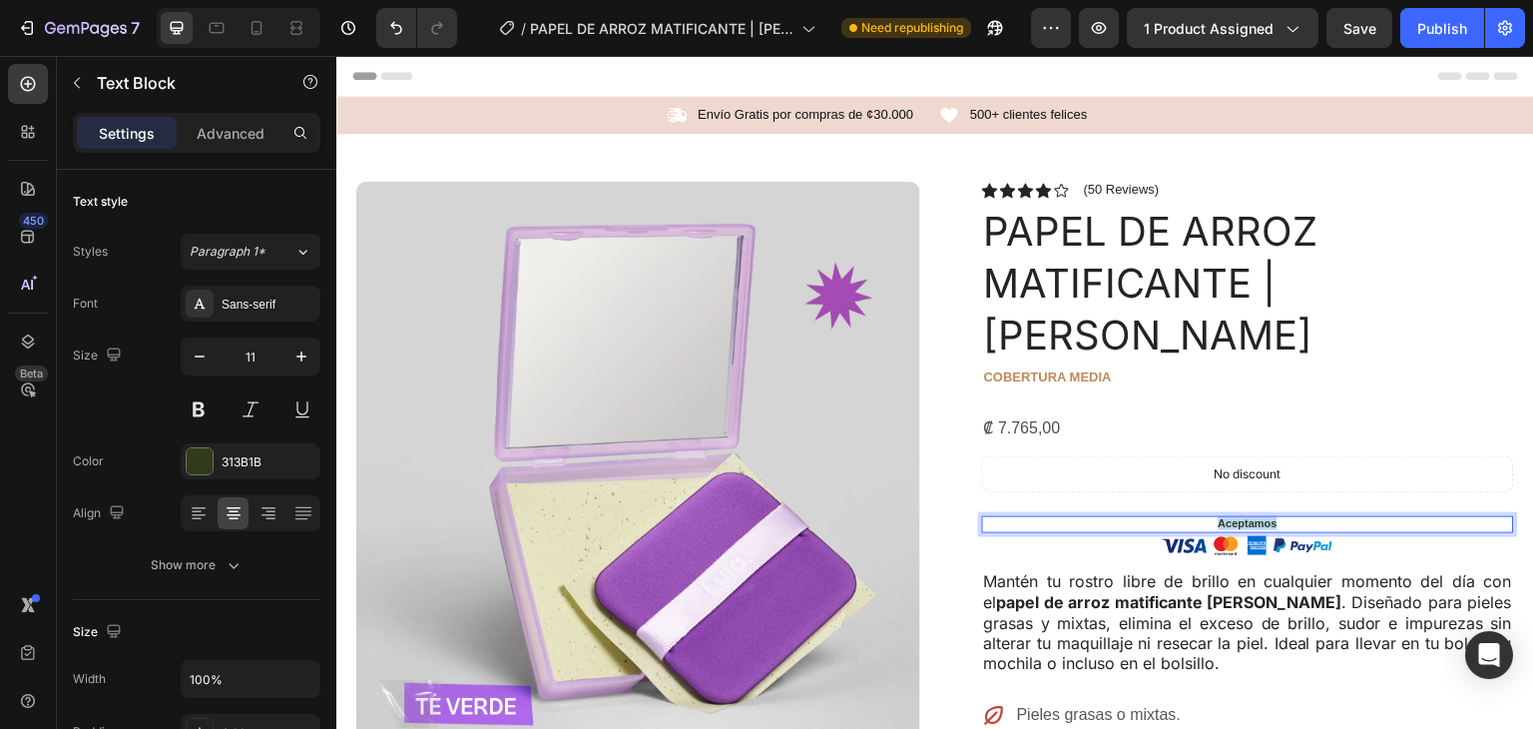
click at [1263, 516] on p "Aceptamos" at bounding box center [1248, 523] width 528 height 14
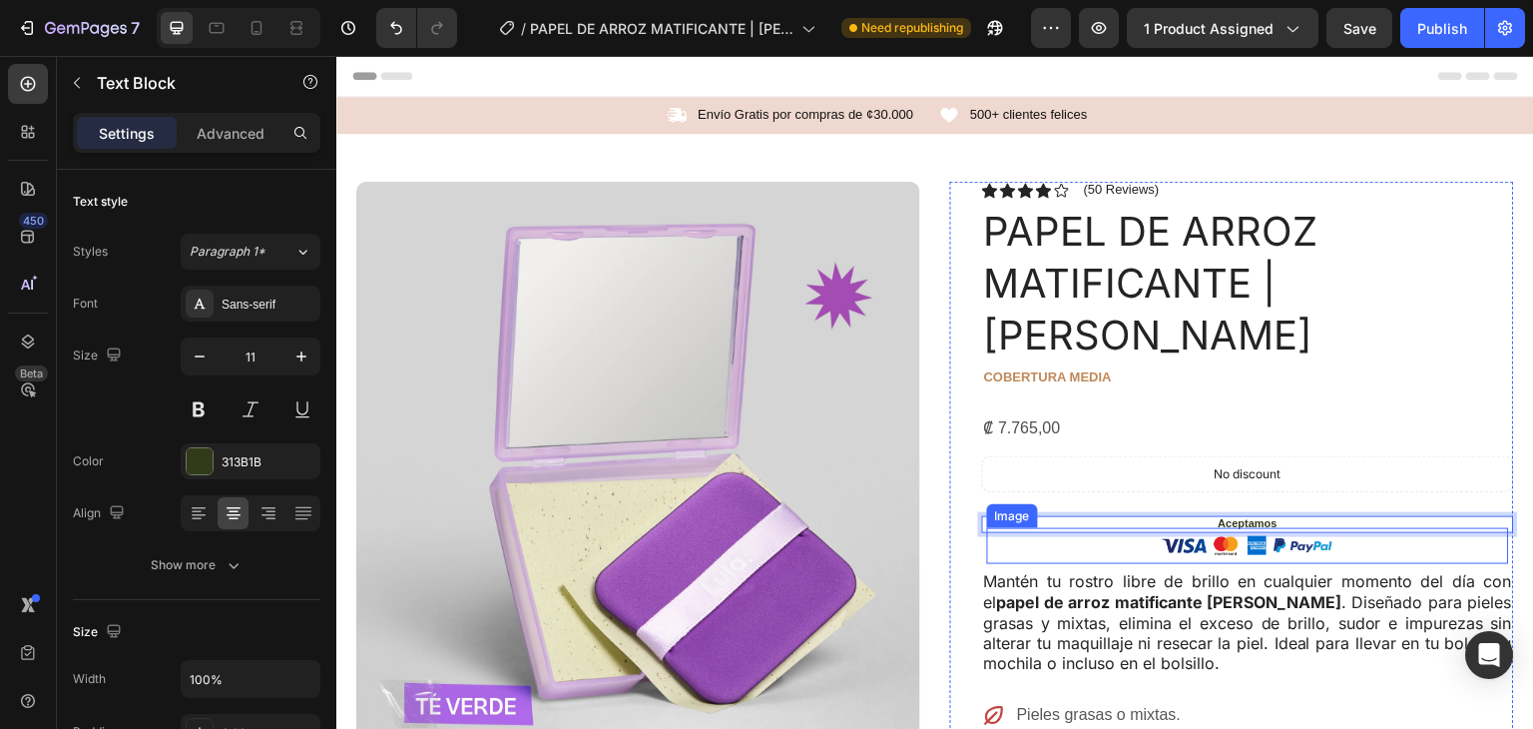
click at [1370, 571] on p "Mantén tu rostro libre de brillo en cualquier momento del día con el papel de a…" at bounding box center [1248, 623] width 528 height 104
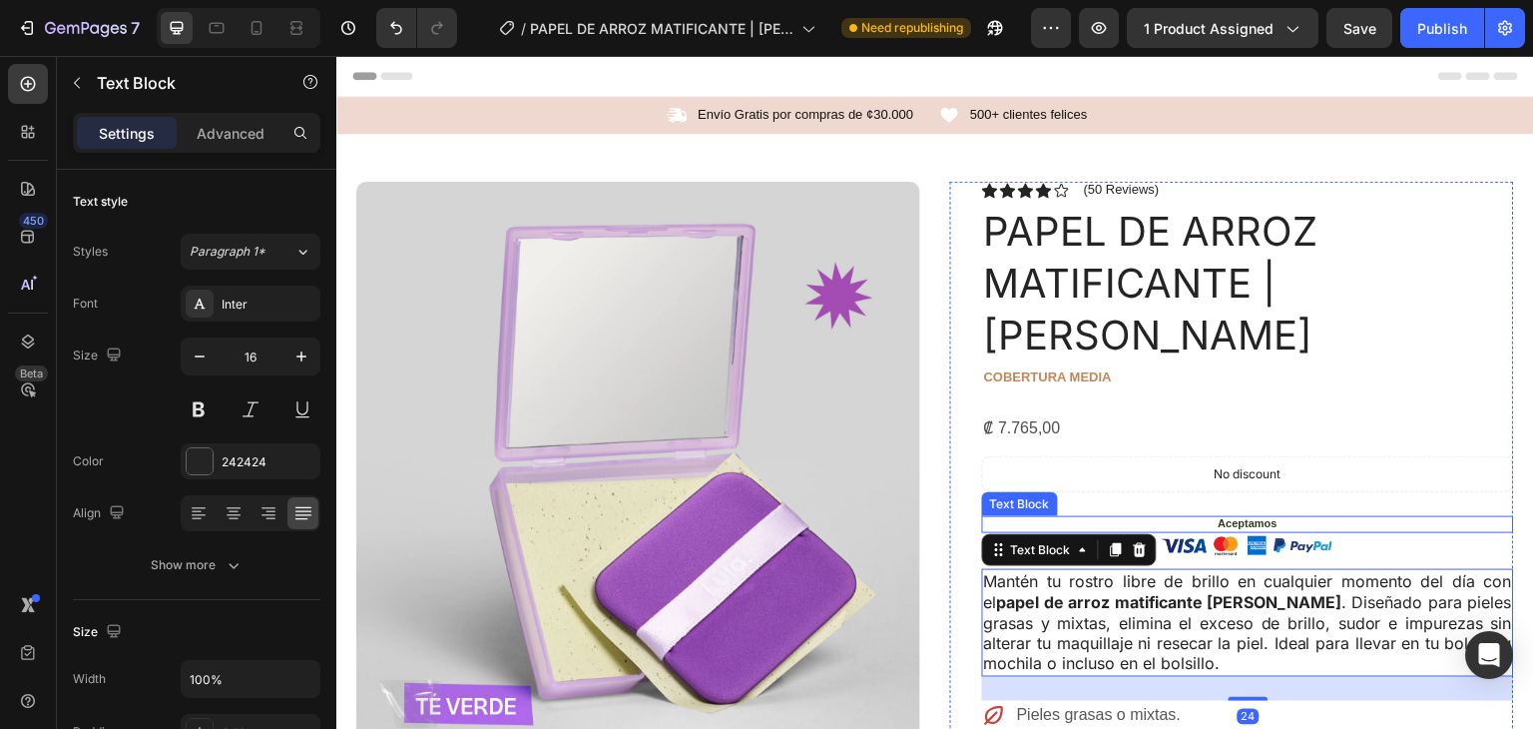
click at [1264, 516] on p "Aceptamos" at bounding box center [1248, 523] width 528 height 14
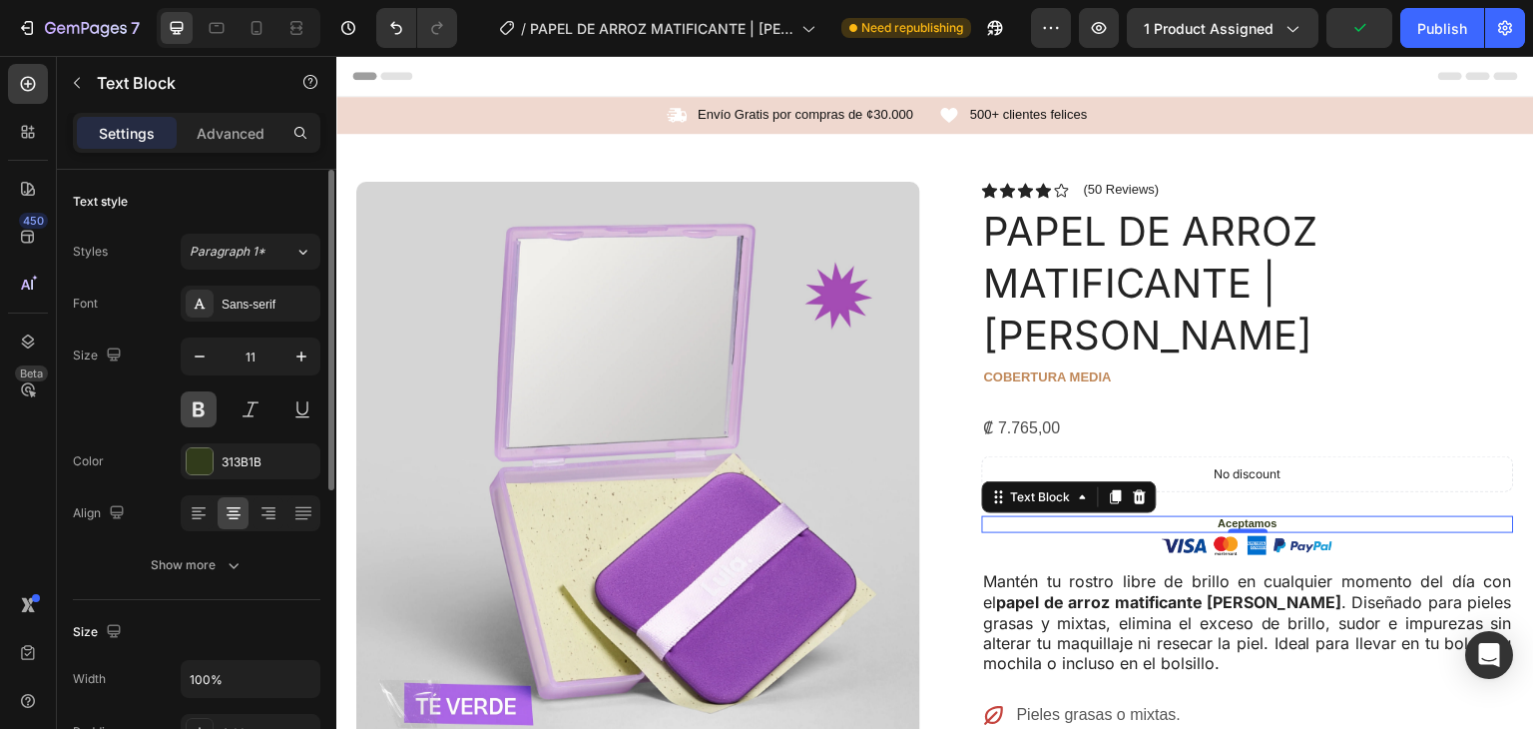
click at [199, 411] on button at bounding box center [199, 409] width 36 height 36
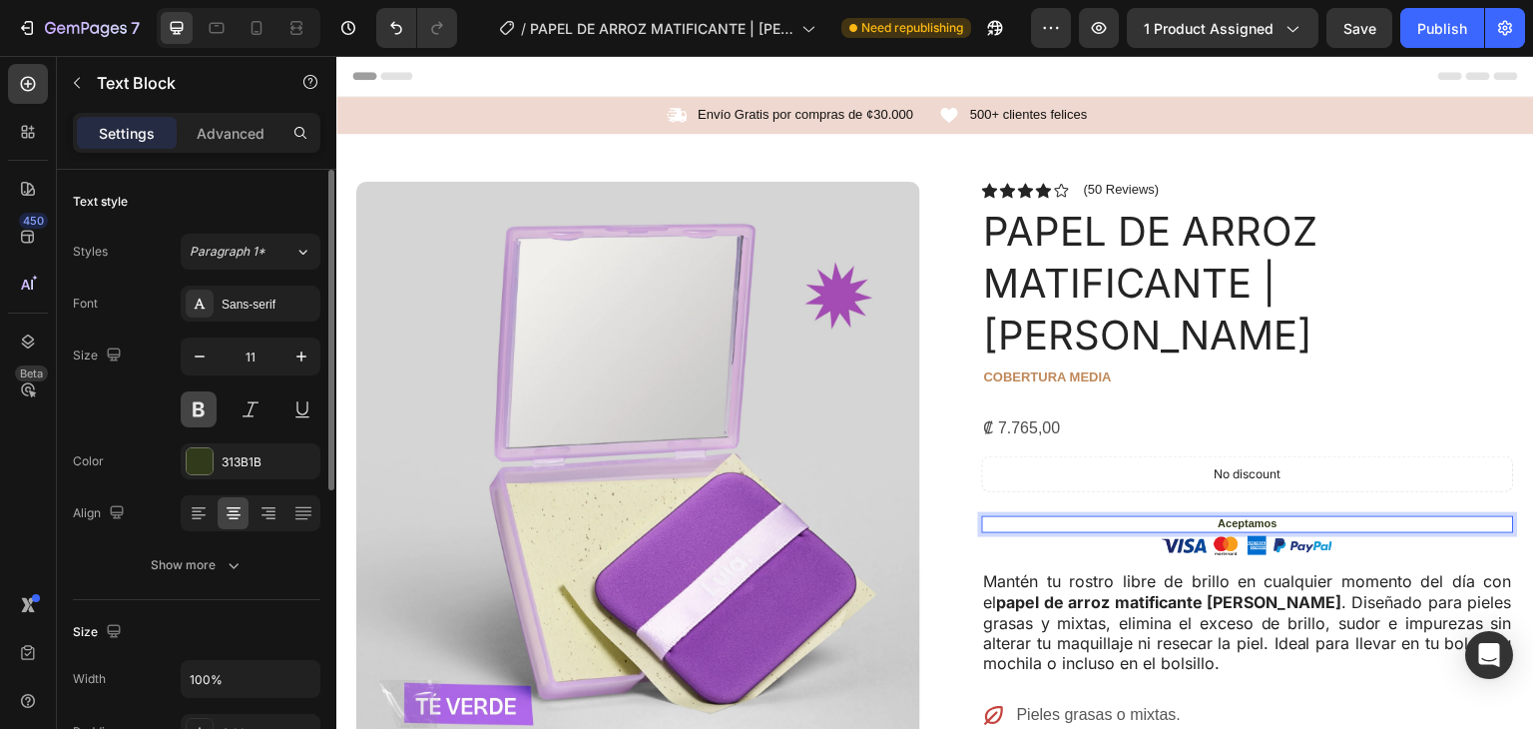
click at [193, 401] on button at bounding box center [199, 409] width 36 height 36
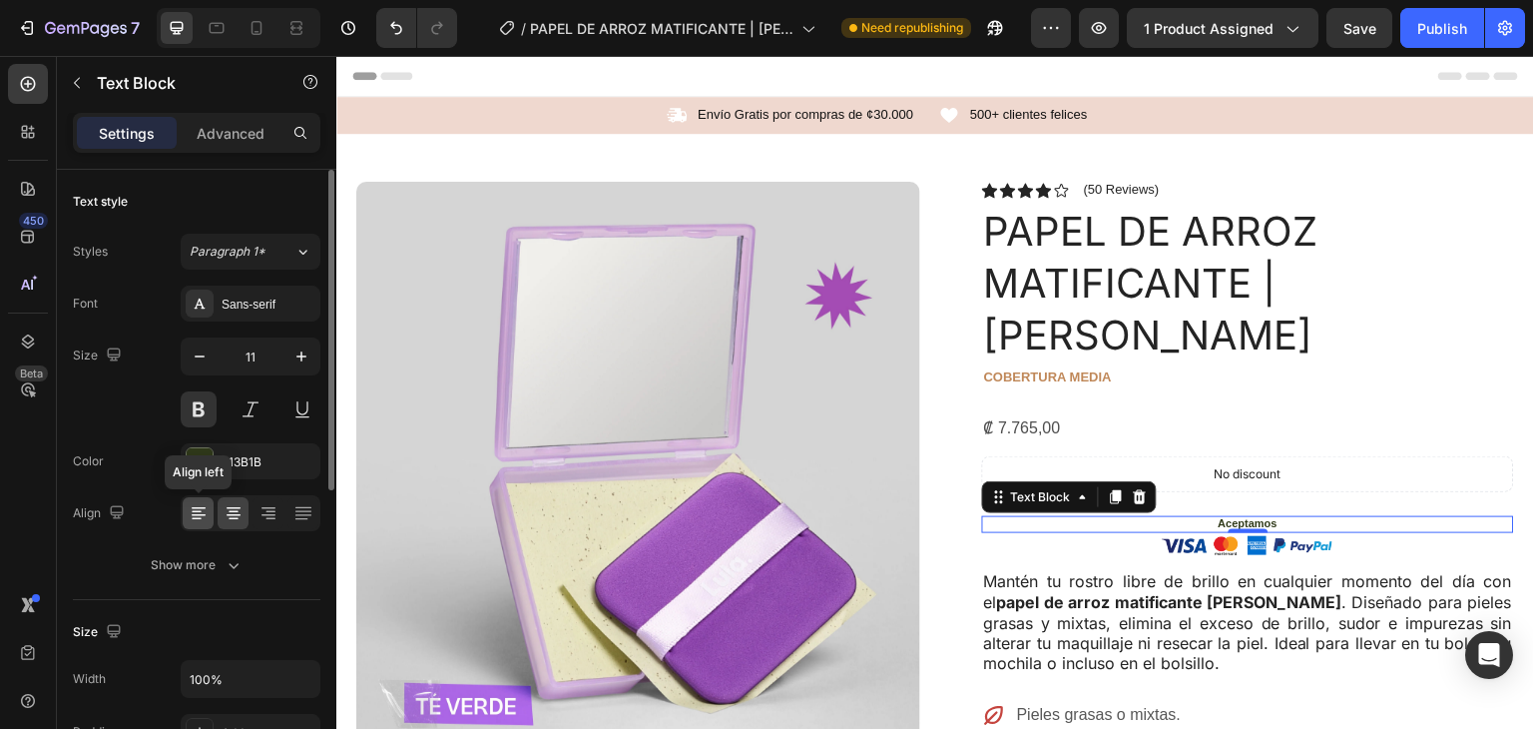
click at [204, 515] on icon at bounding box center [199, 513] width 20 height 20
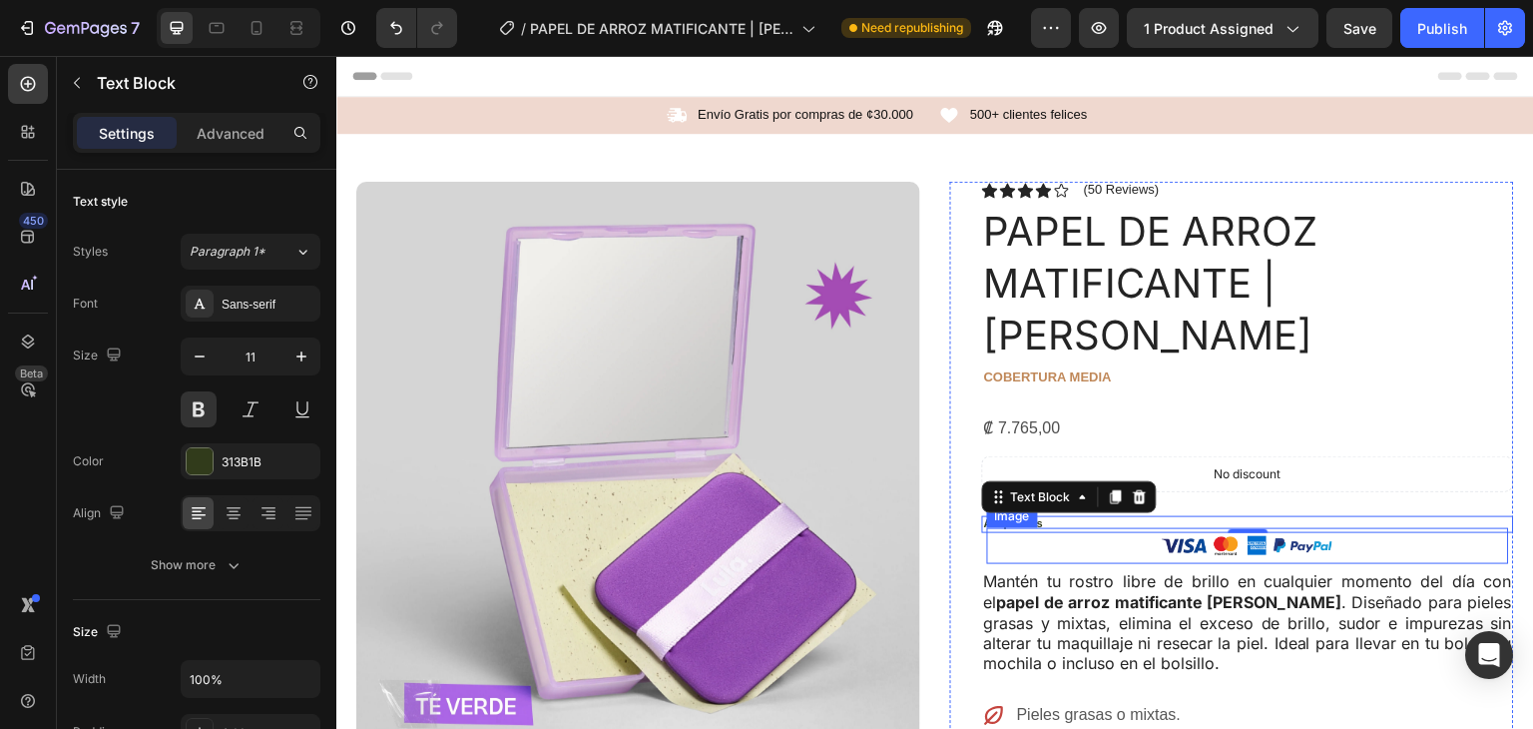
click at [1305, 528] on img at bounding box center [1248, 546] width 175 height 36
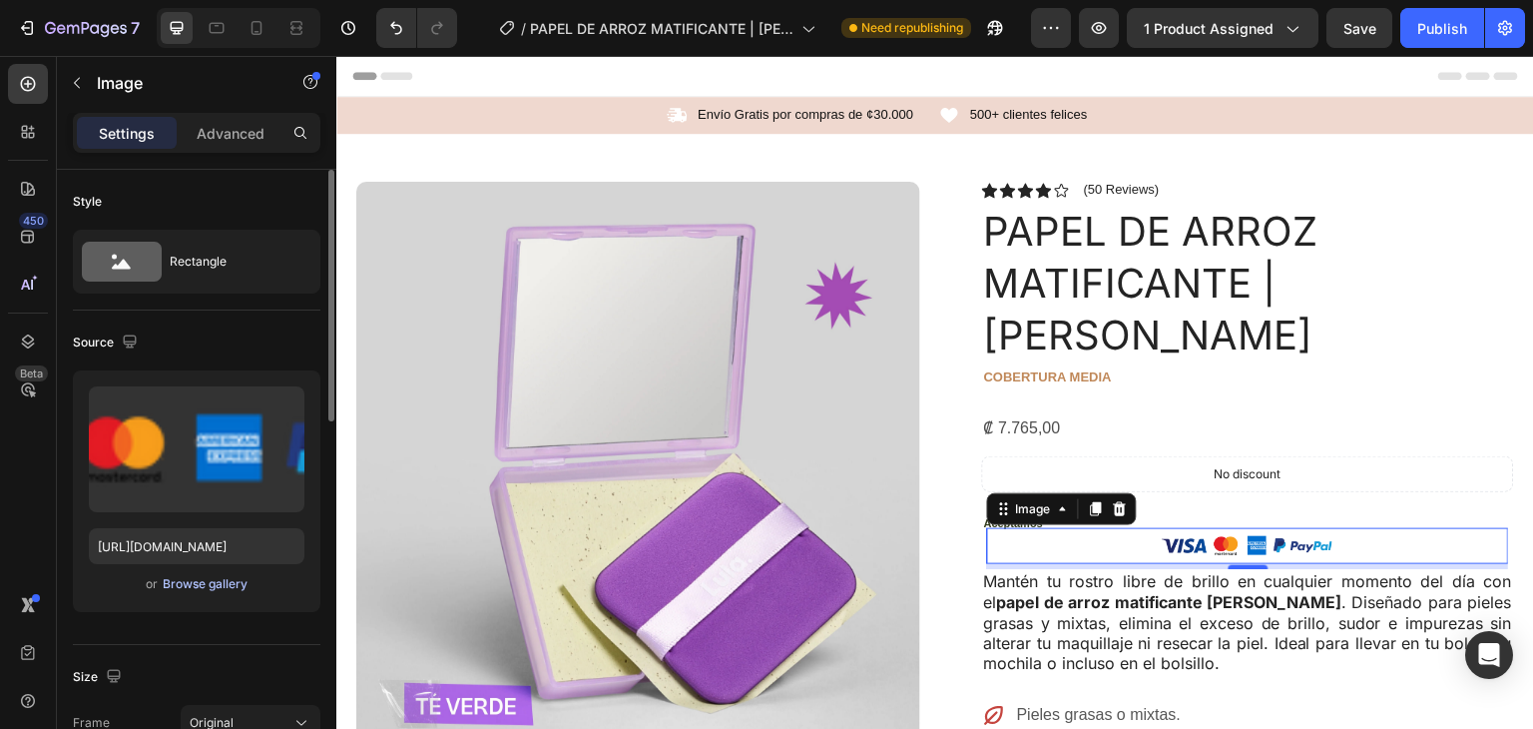
click at [196, 584] on div "Browse gallery" at bounding box center [205, 584] width 85 height 18
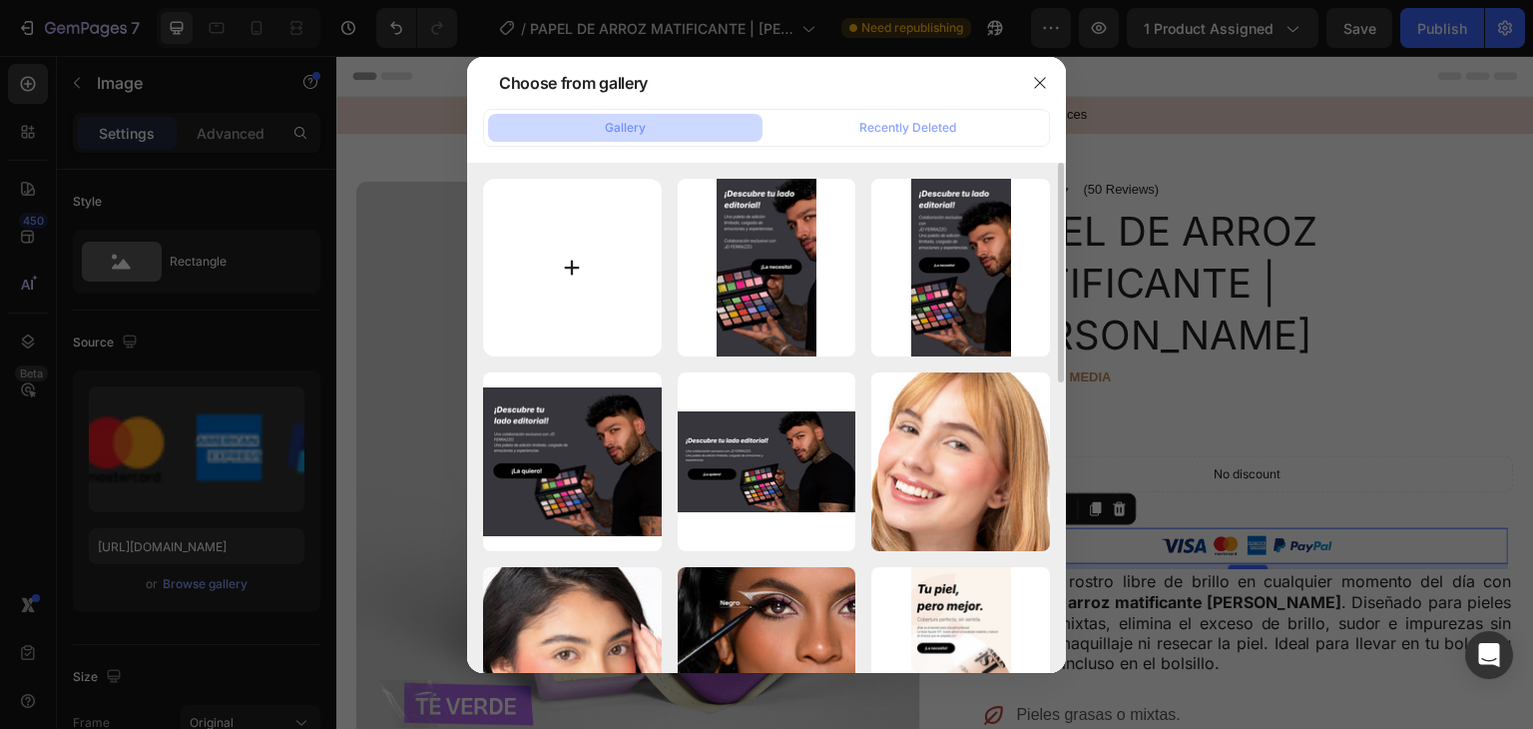
click at [531, 249] on input "file" at bounding box center [572, 268] width 179 height 179
type input "C:\fakepath\Diseño sin título.png"
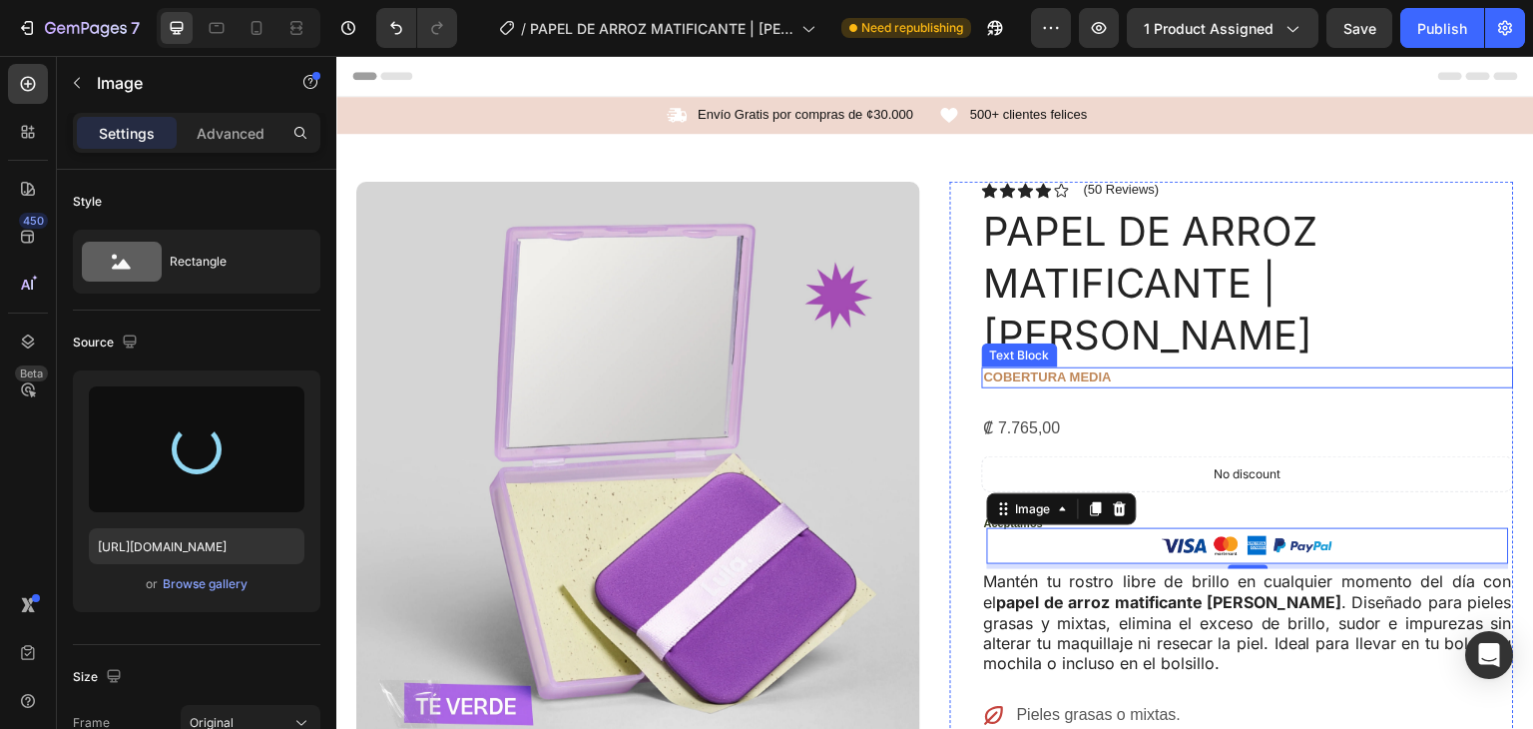
type input "https://cdn.shopify.com/s/files/1/0908/8368/6692/files/gempages_564591525506319…"
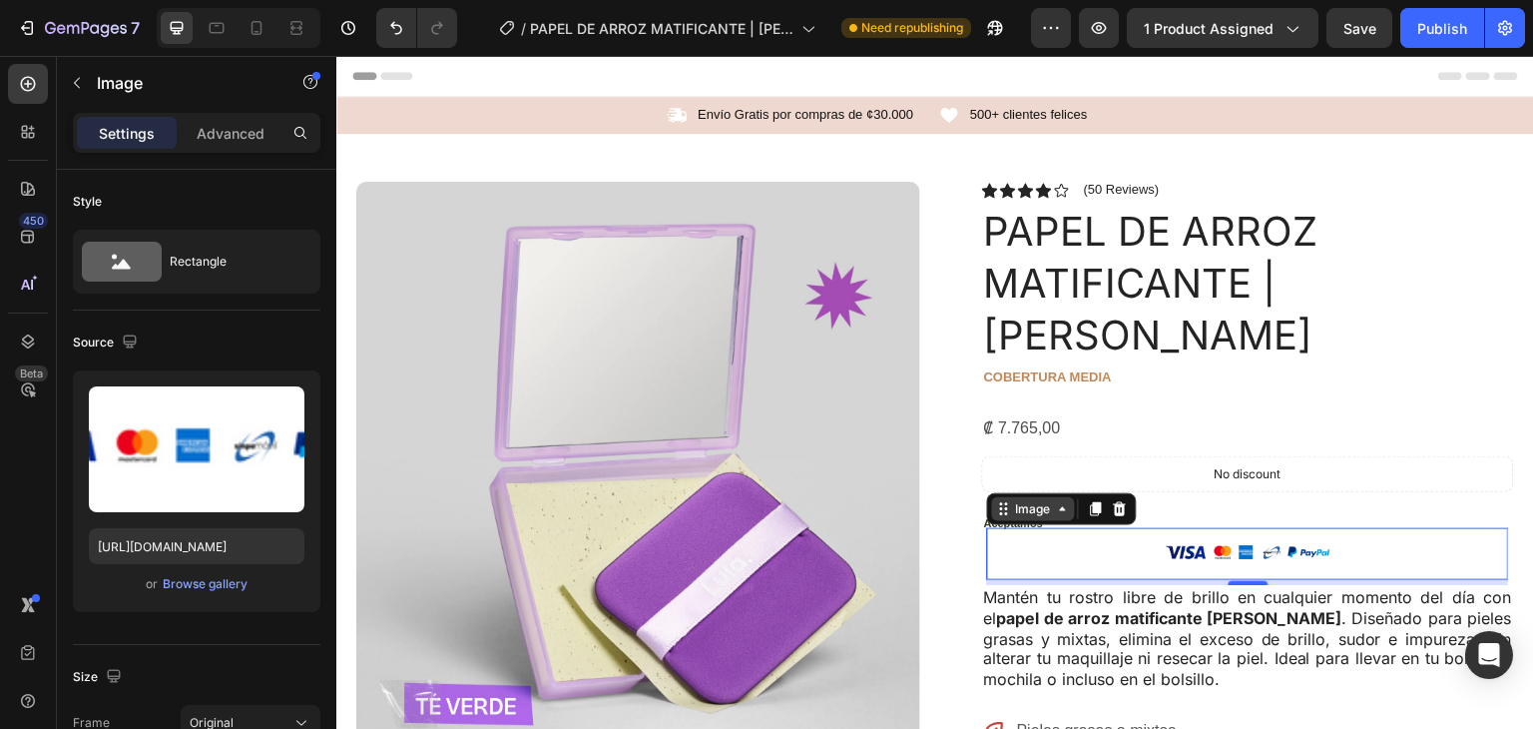
click at [1033, 500] on div "Image" at bounding box center [1033, 509] width 43 height 18
click at [1181, 528] on img at bounding box center [1248, 554] width 175 height 53
click at [1195, 528] on img at bounding box center [1248, 554] width 175 height 53
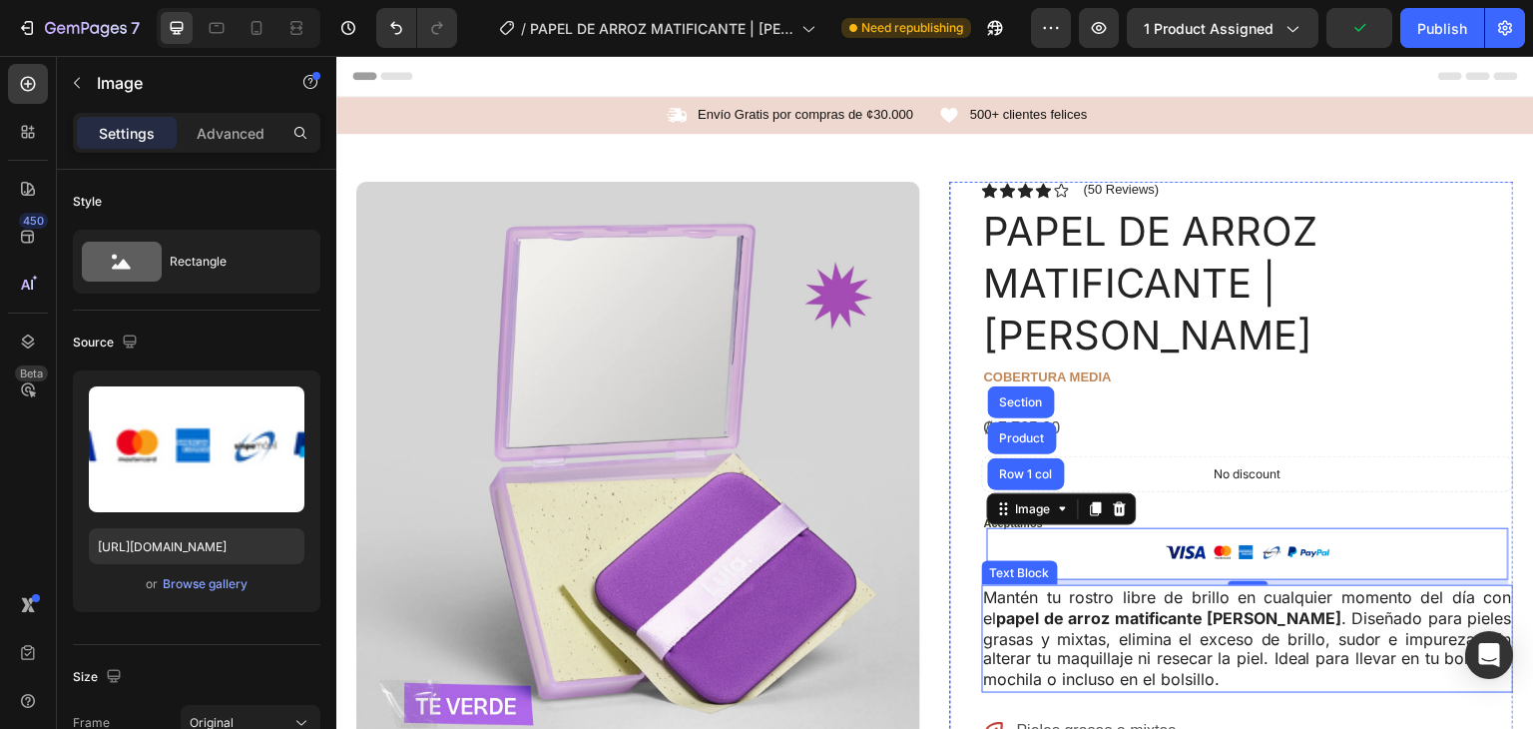
click at [1250, 587] on p "Mantén tu rostro libre de brillo en cualquier momento del día con el papel de a…" at bounding box center [1248, 639] width 528 height 104
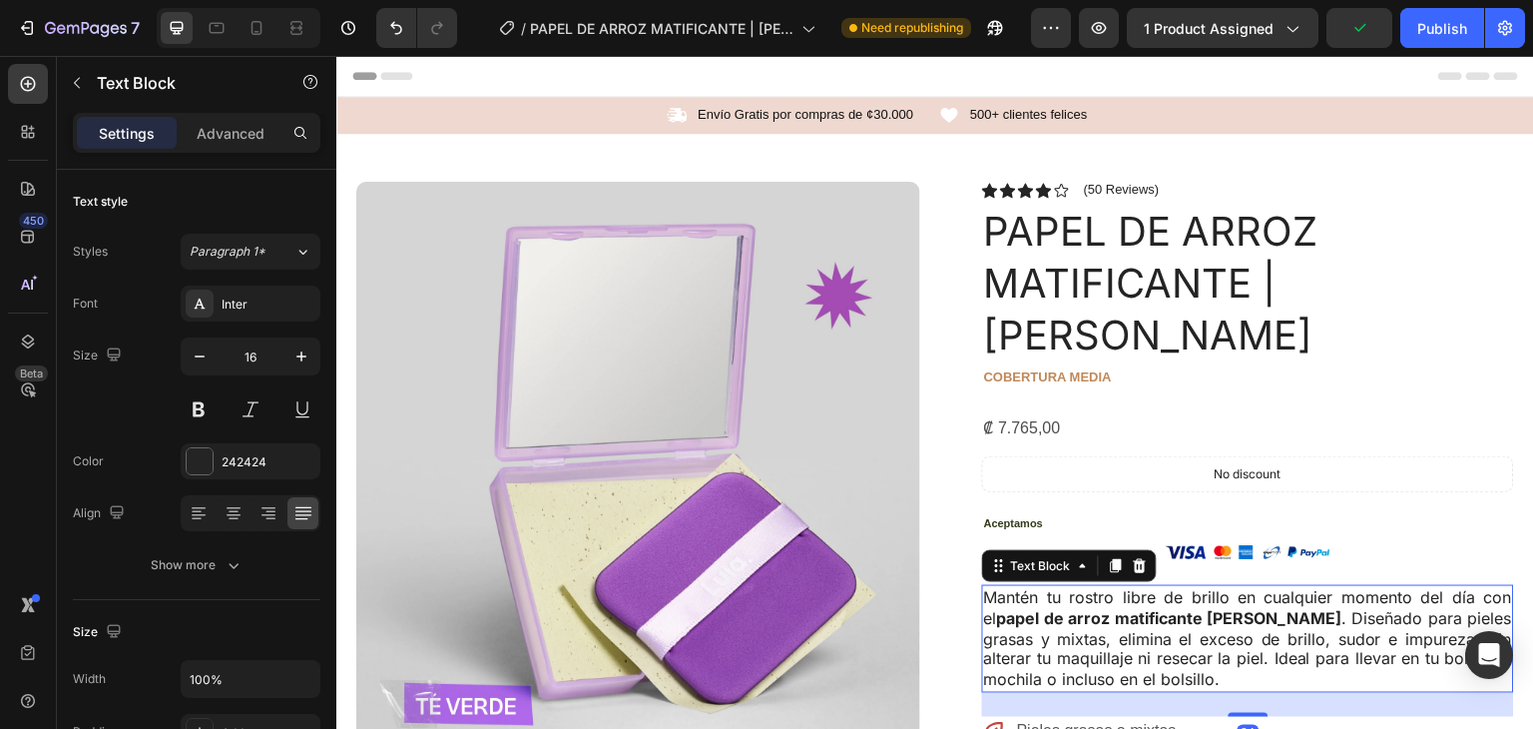
click at [1248, 528] on img at bounding box center [1248, 554] width 175 height 53
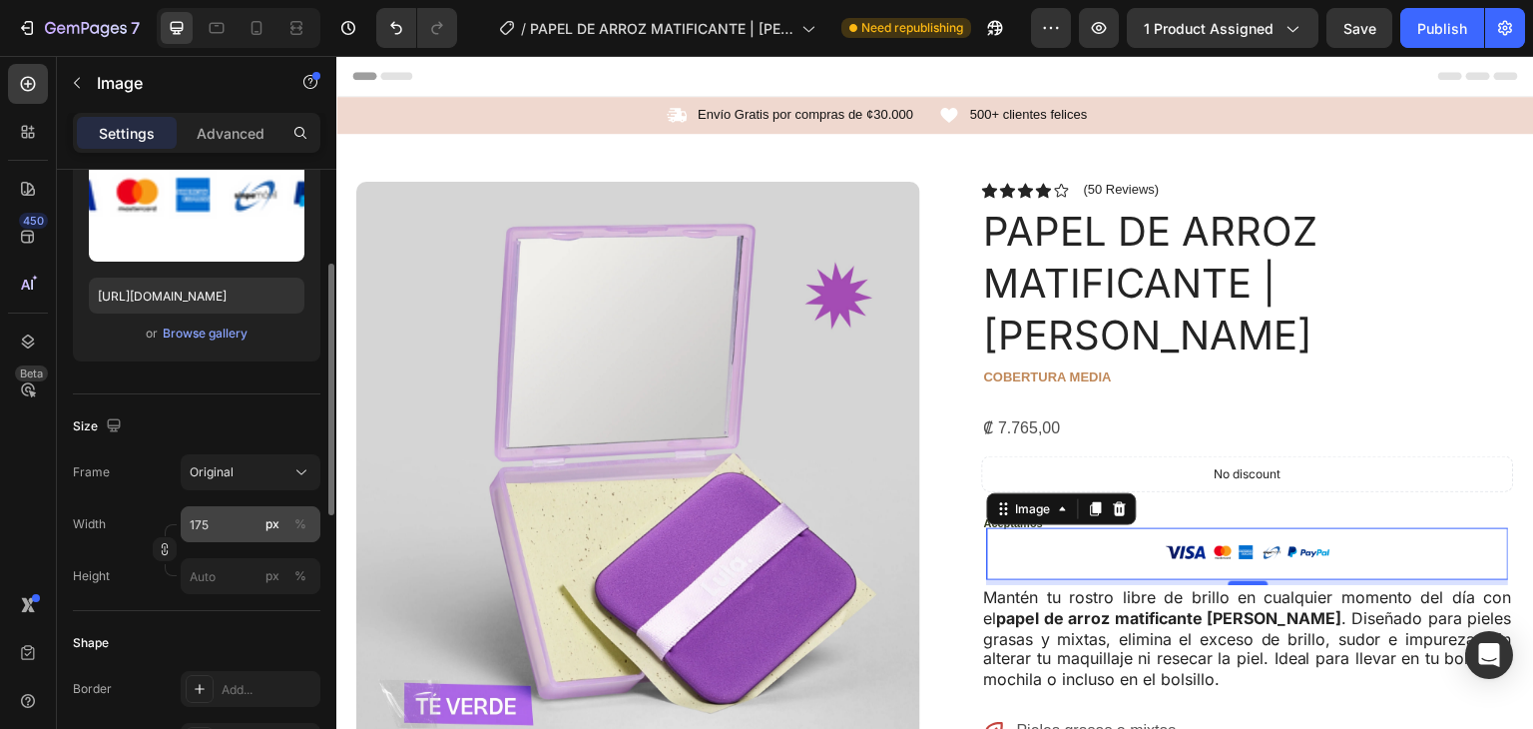
scroll to position [253, 0]
click at [220, 531] on input "175" at bounding box center [251, 522] width 140 height 36
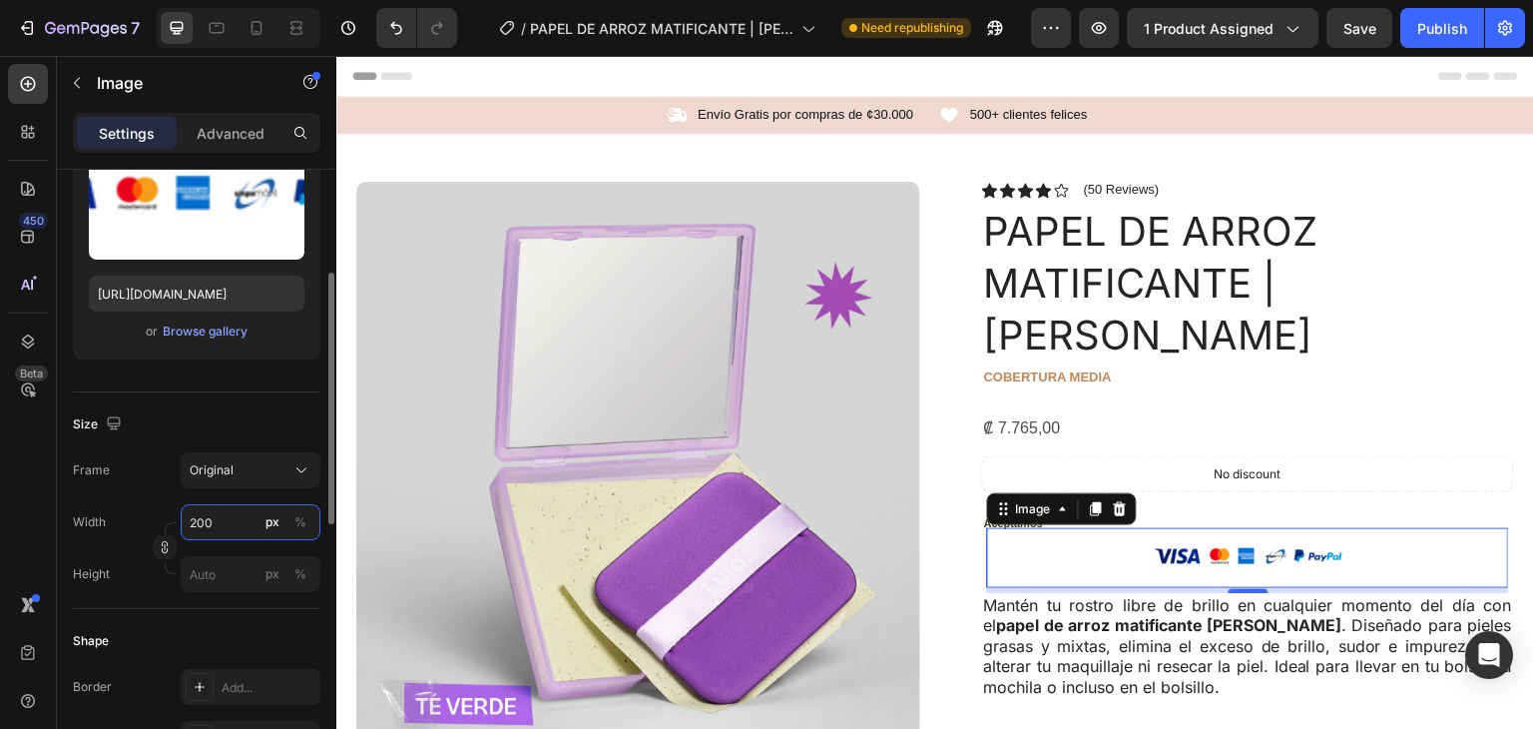
drag, startPoint x: 225, startPoint y: 520, endPoint x: 150, endPoint y: 515, distance: 75.0
click at [150, 515] on div "Width 200 px %" at bounding box center [197, 522] width 248 height 36
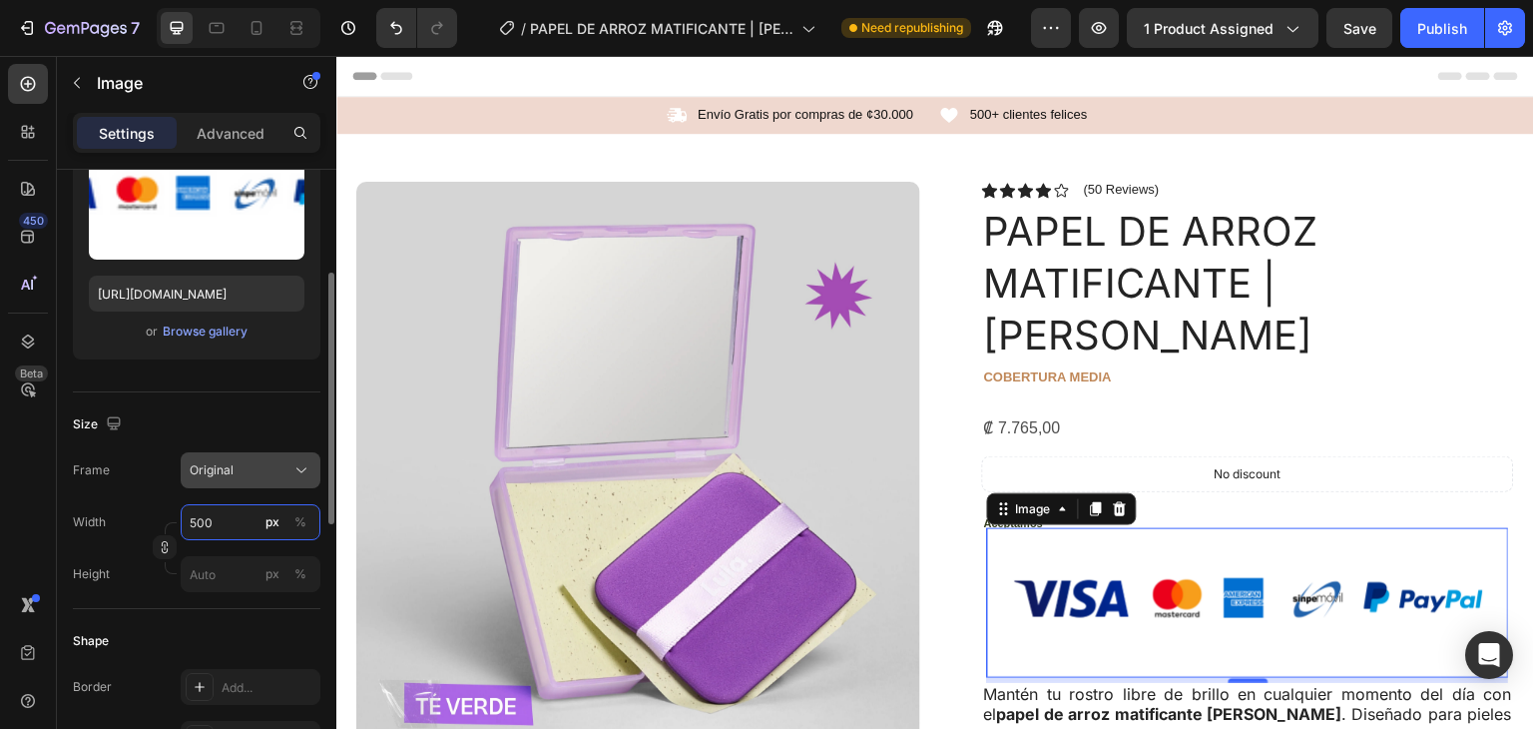
type input "500"
click at [248, 461] on div "Original" at bounding box center [239, 470] width 98 height 18
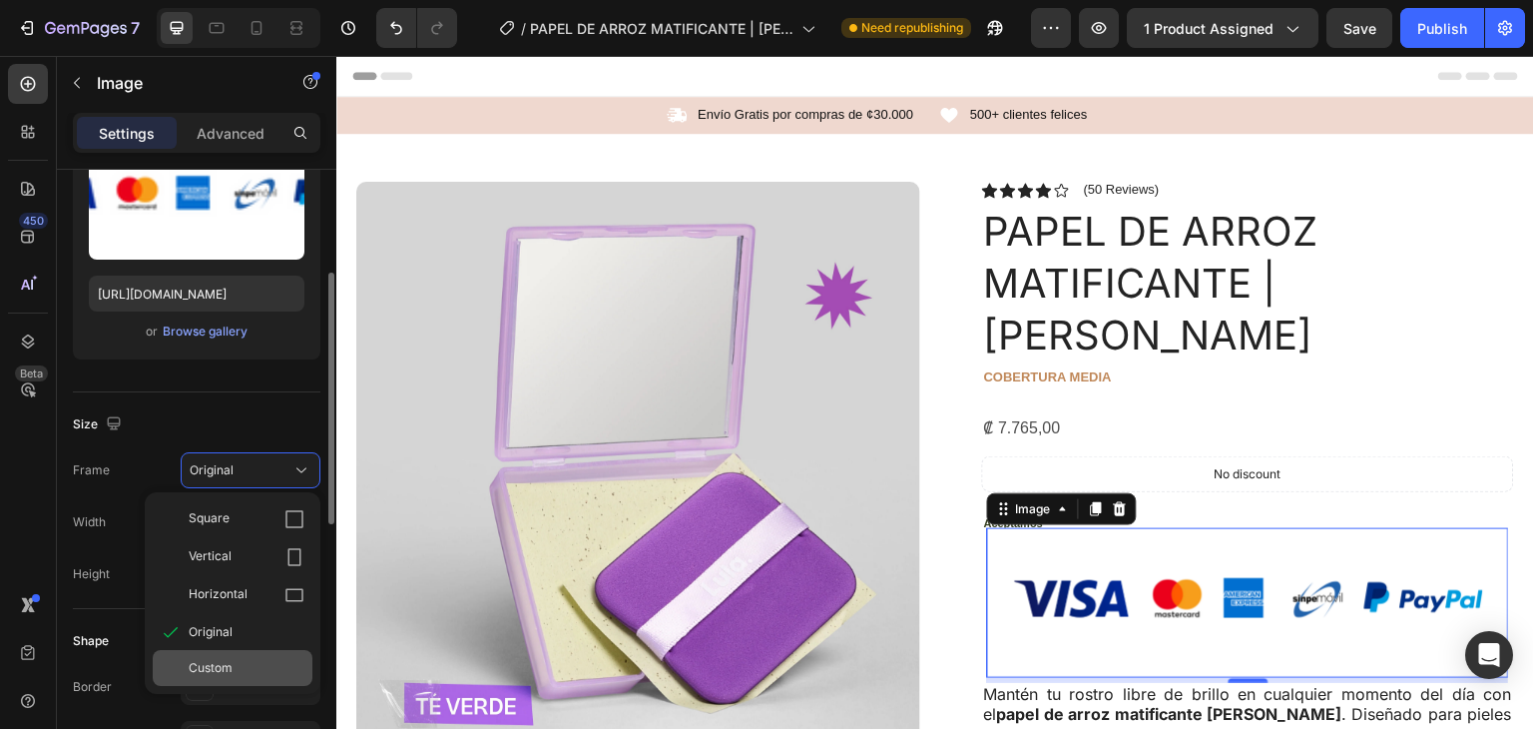
click at [224, 677] on div "Custom" at bounding box center [233, 668] width 160 height 36
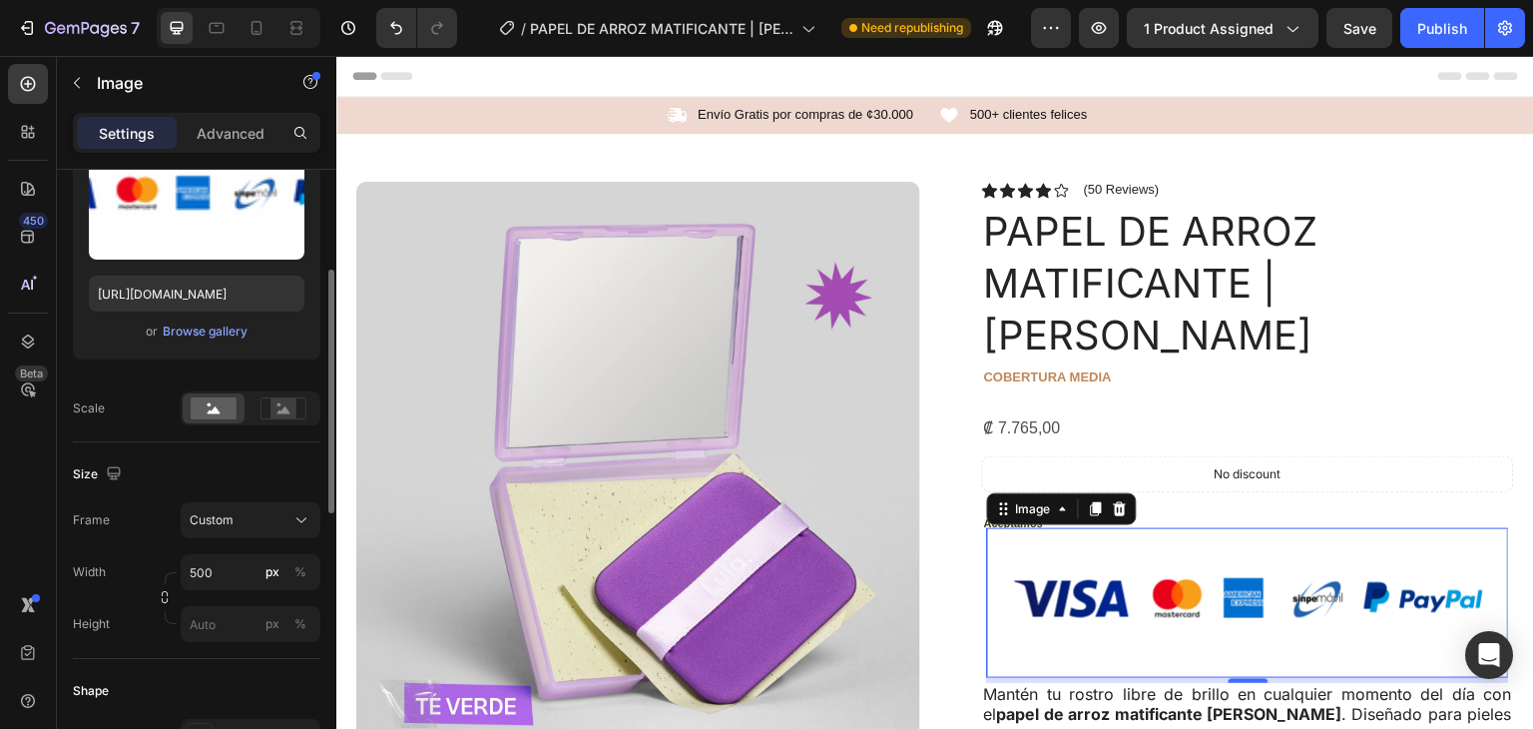
click at [1220, 528] on img at bounding box center [1248, 603] width 499 height 150
click at [1042, 500] on div "Image" at bounding box center [1033, 509] width 43 height 18
click at [996, 501] on icon at bounding box center [1004, 509] width 16 height 16
drag, startPoint x: 1221, startPoint y: 572, endPoint x: 1232, endPoint y: 578, distance: 12.5
click at [1221, 574] on img at bounding box center [1248, 603] width 499 height 150
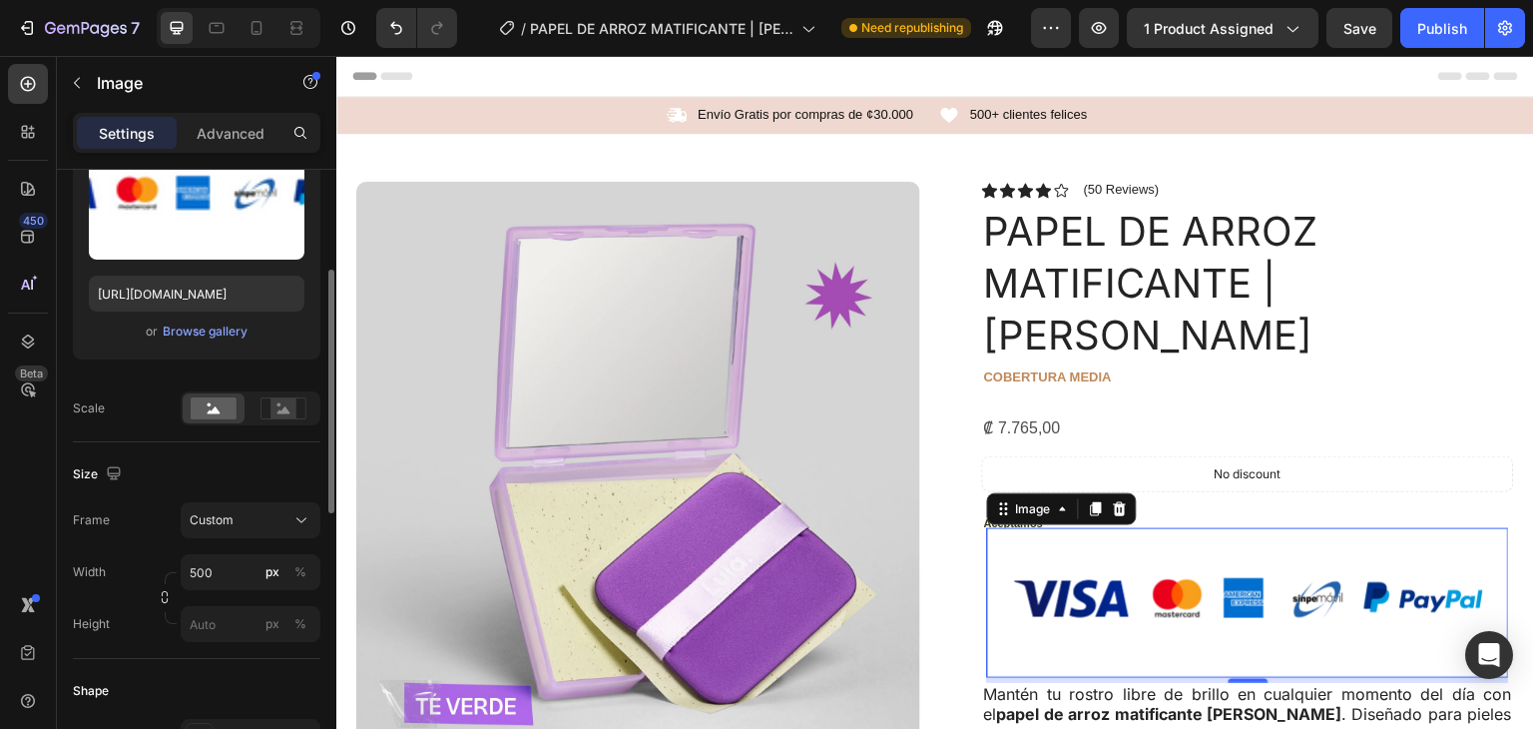
click at [1382, 412] on div "₡ 7.765,00" at bounding box center [1248, 428] width 532 height 33
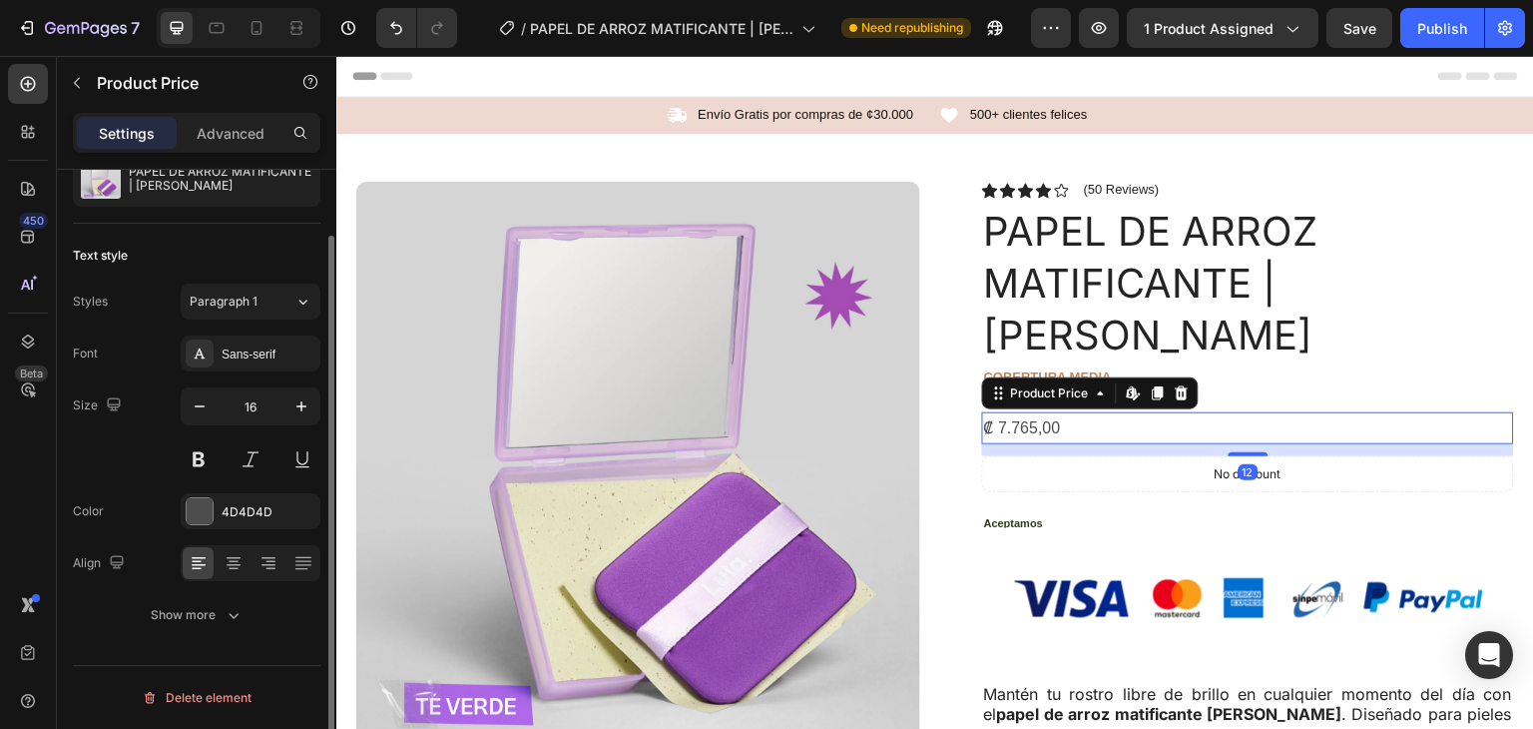
scroll to position [0, 0]
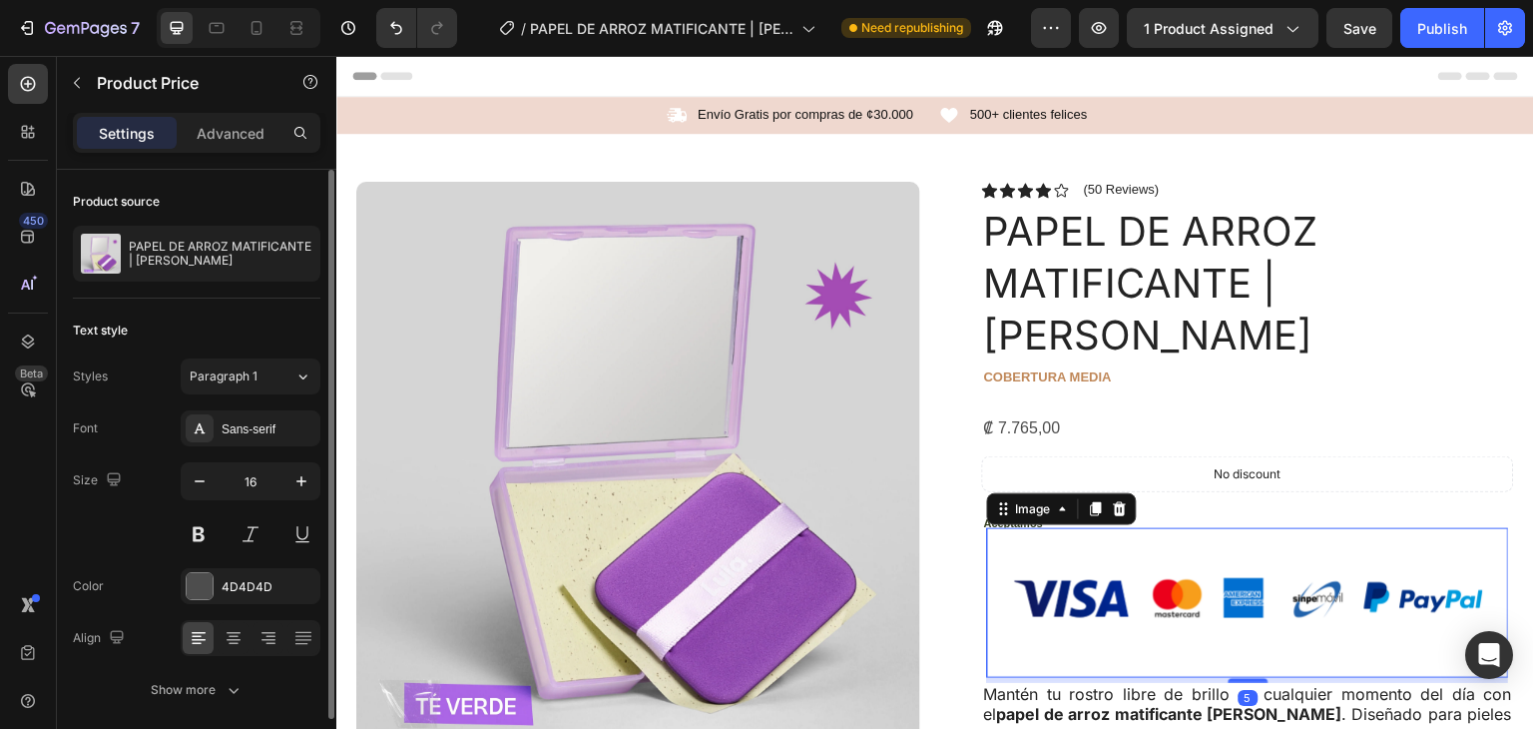
click at [1374, 529] on img at bounding box center [1248, 603] width 499 height 150
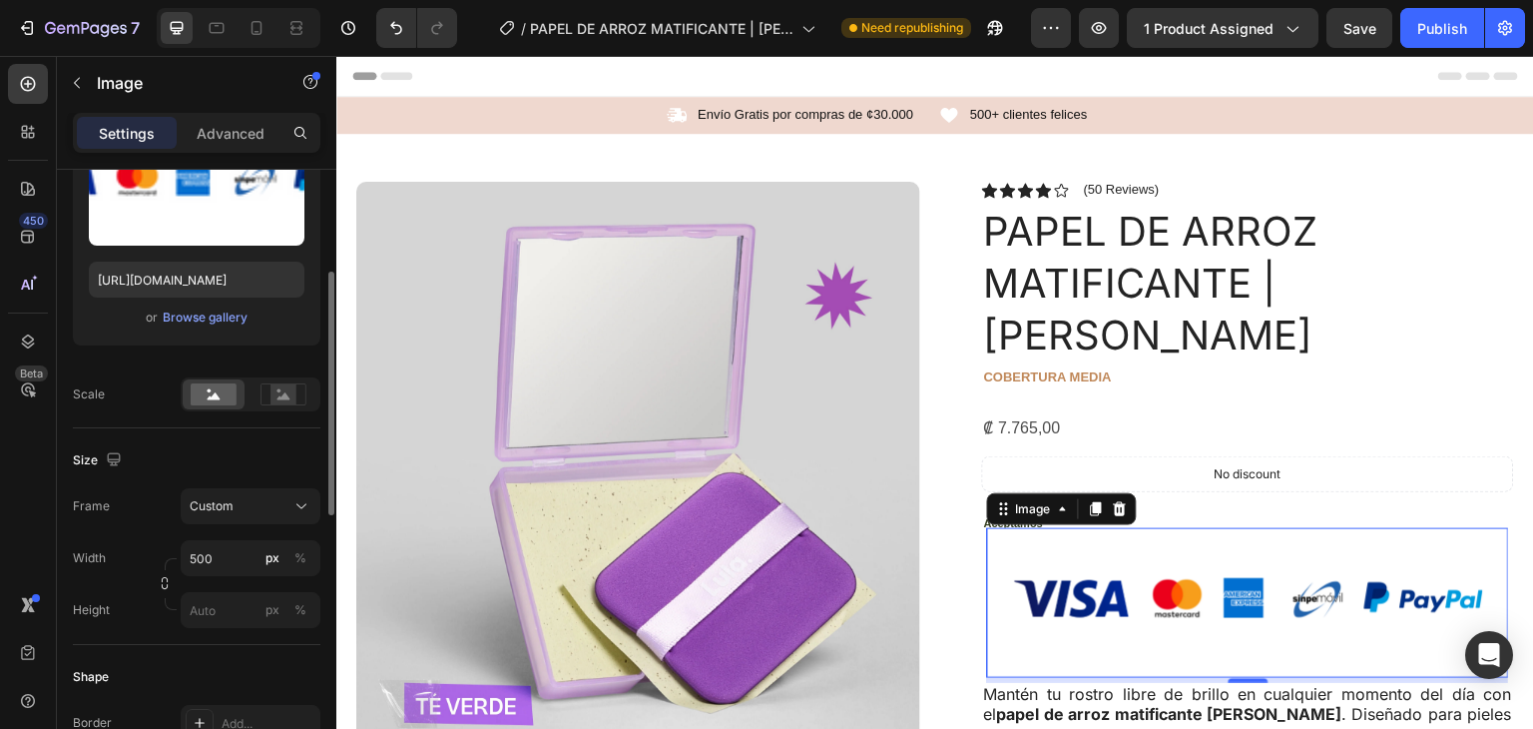
scroll to position [272, 0]
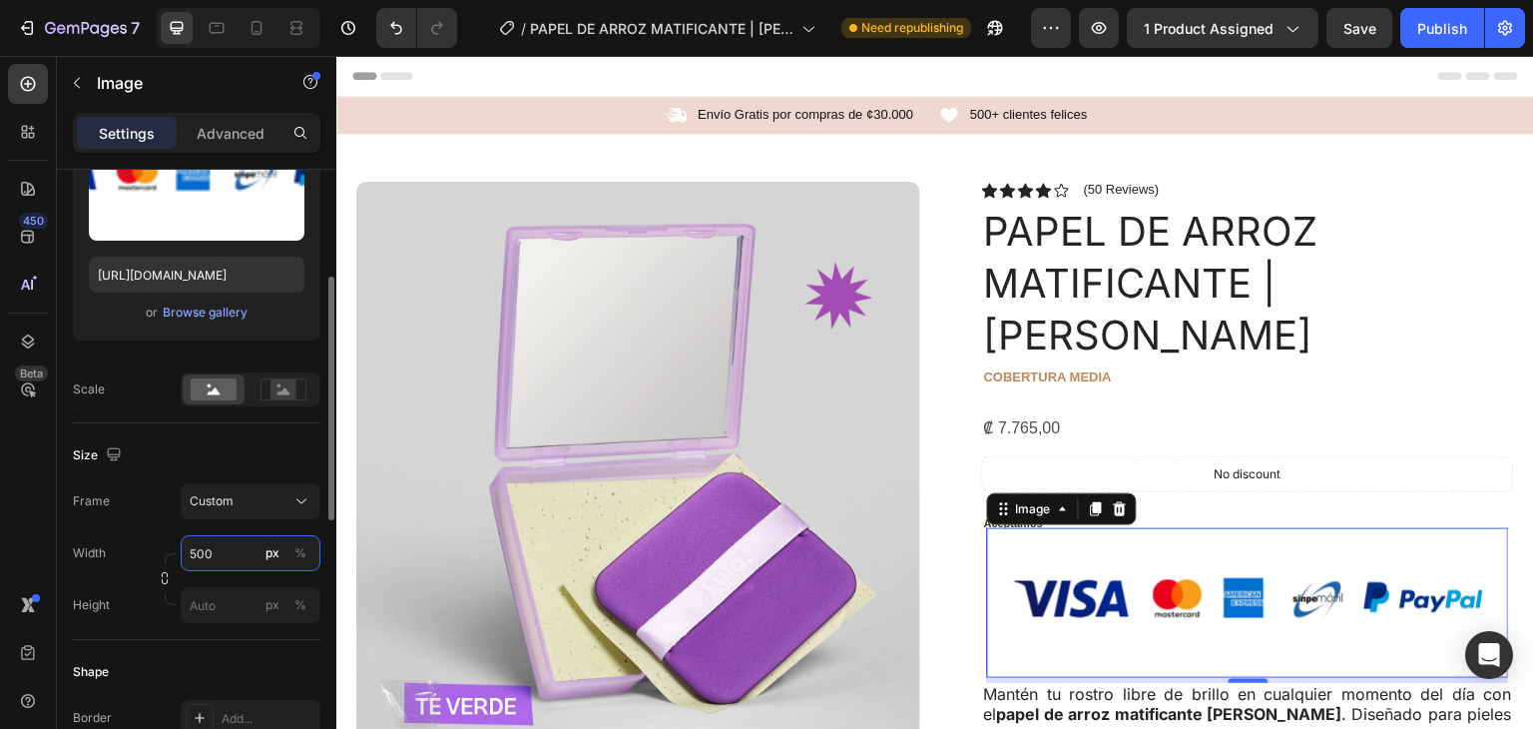
click at [212, 543] on input "500" at bounding box center [251, 553] width 140 height 36
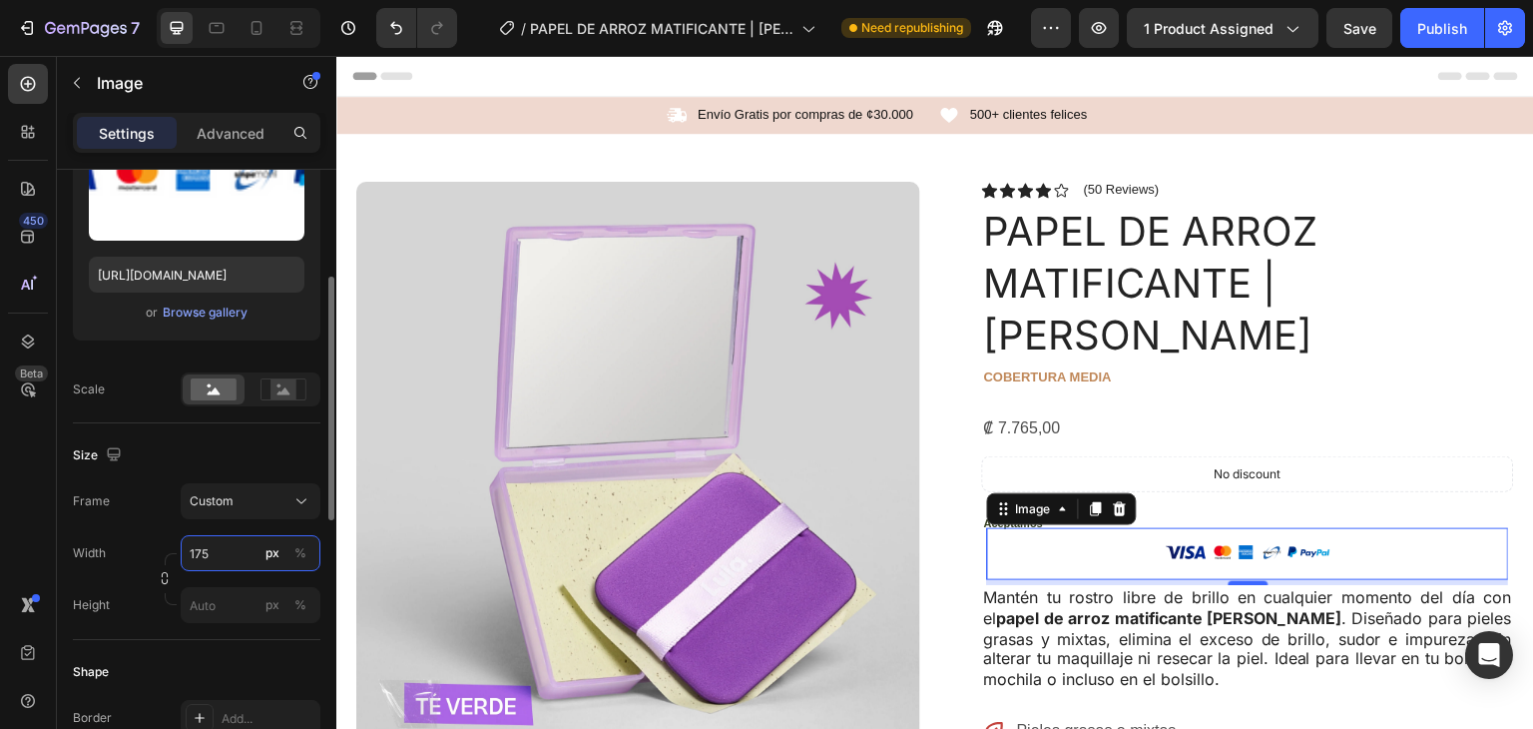
type input "175"
click at [166, 576] on icon "button" at bounding box center [165, 578] width 14 height 14
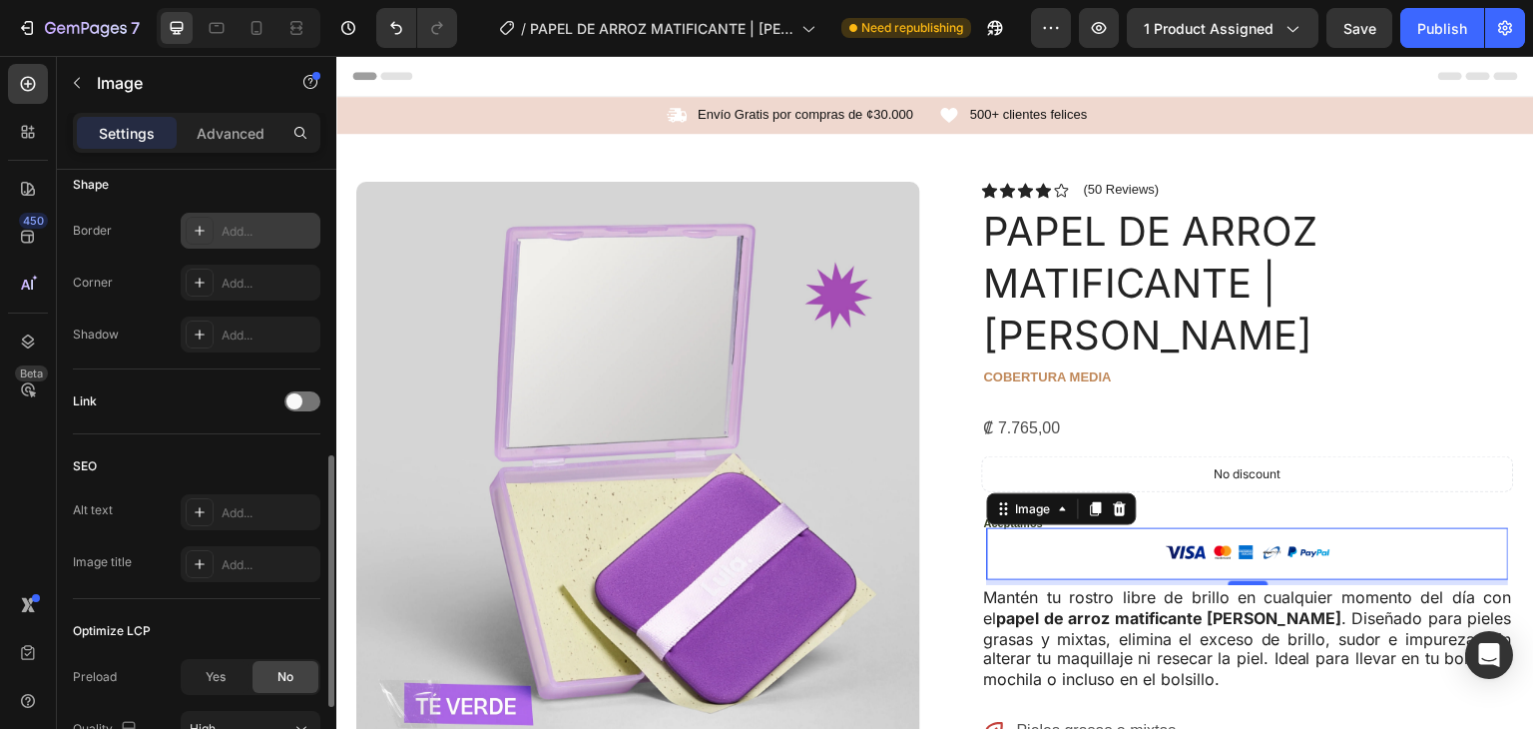
scroll to position [587, 0]
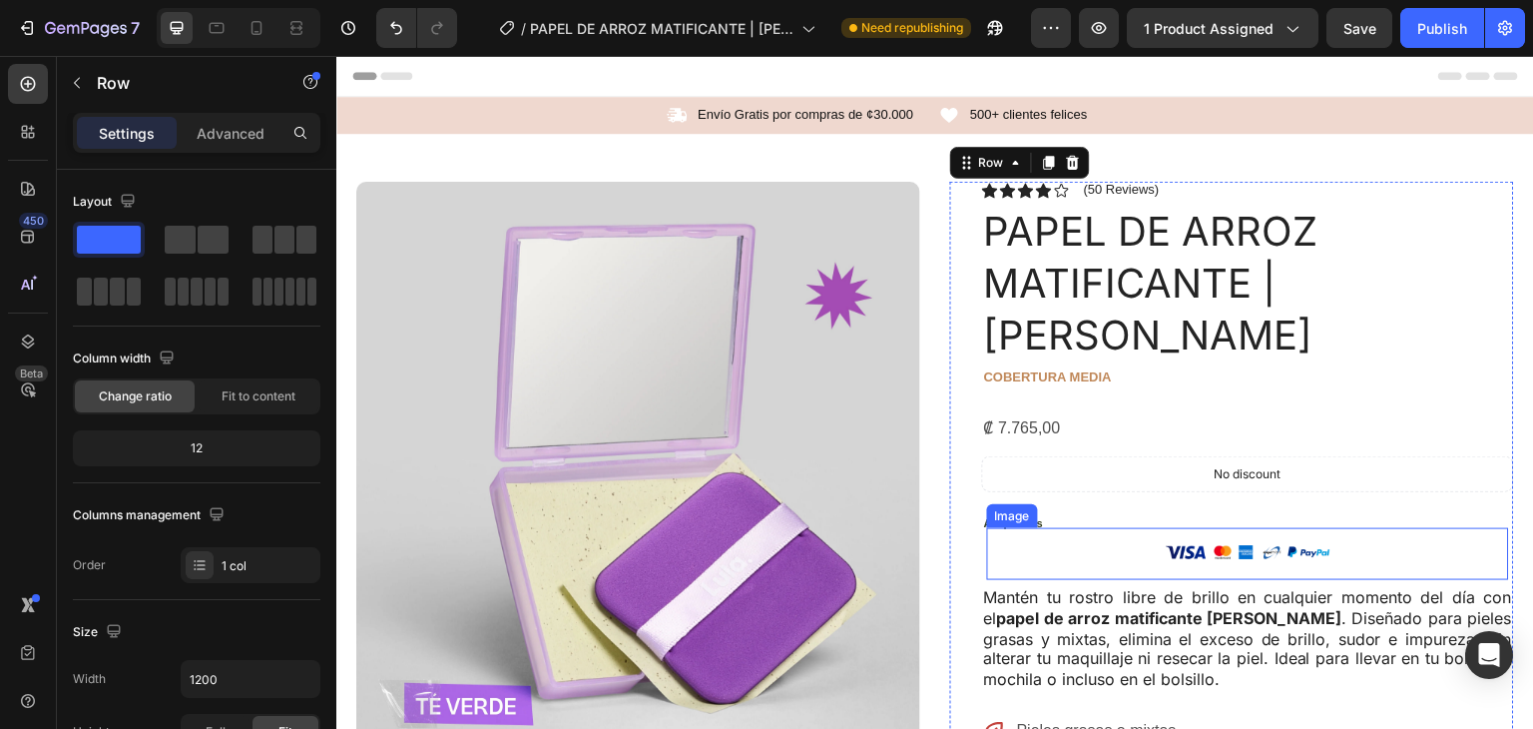
drag, startPoint x: 1205, startPoint y: 489, endPoint x: 1147, endPoint y: 490, distance: 57.9
click at [1205, 528] on img at bounding box center [1248, 554] width 175 height 53
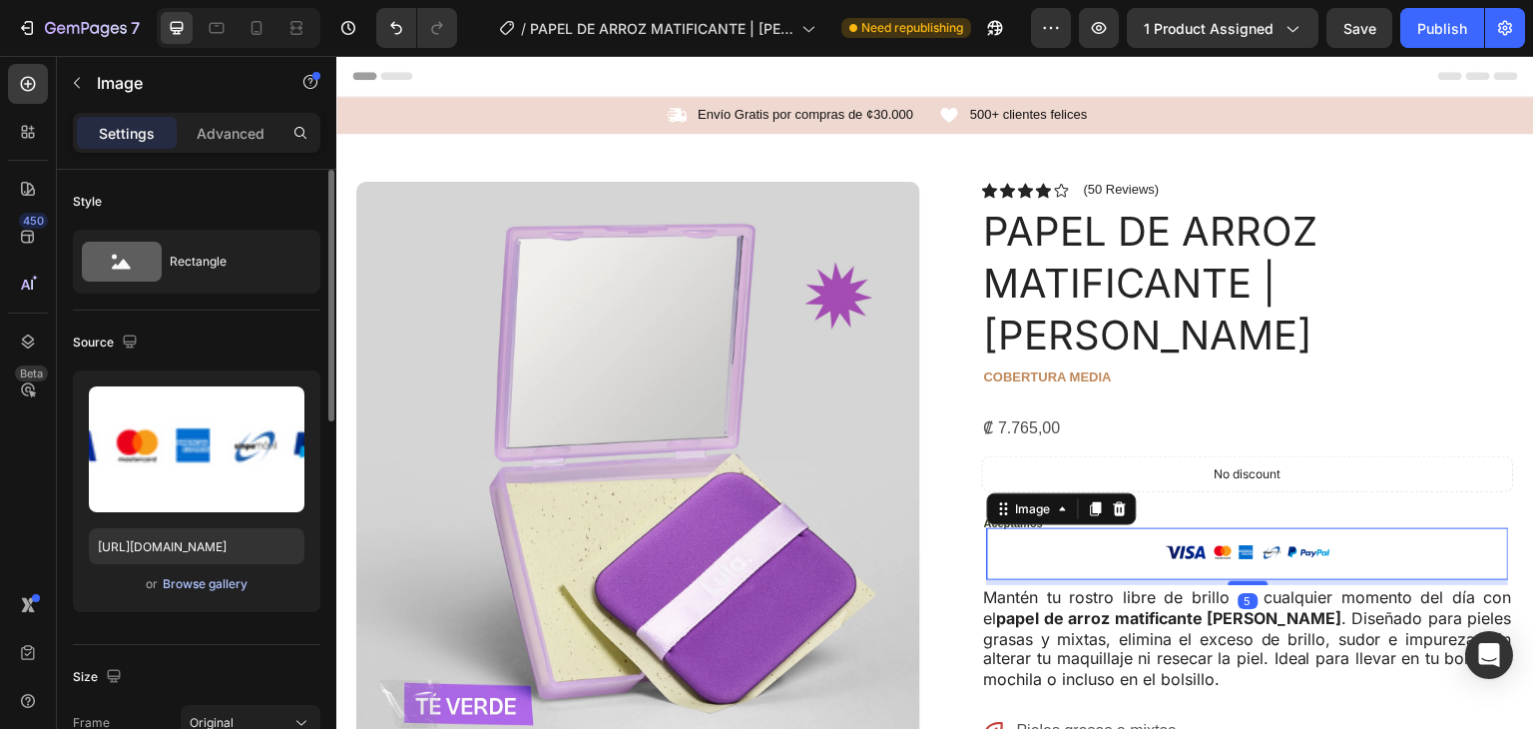
click at [181, 586] on div "Browse gallery" at bounding box center [205, 584] width 85 height 18
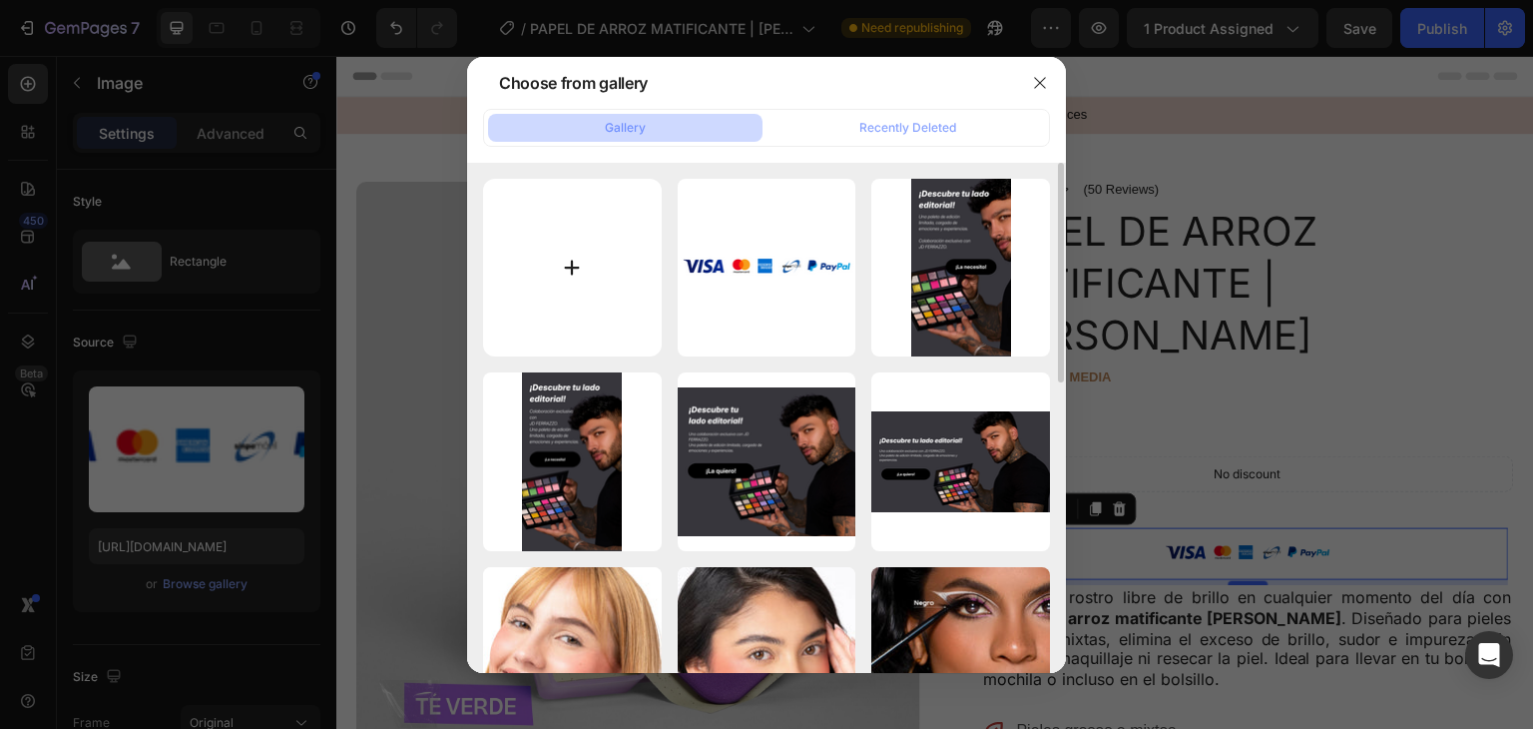
click at [547, 283] on input "file" at bounding box center [572, 268] width 179 height 179
click at [578, 267] on input "file" at bounding box center [572, 268] width 179 height 179
type input "C:\fakepath\Diseño sin título (1).png"
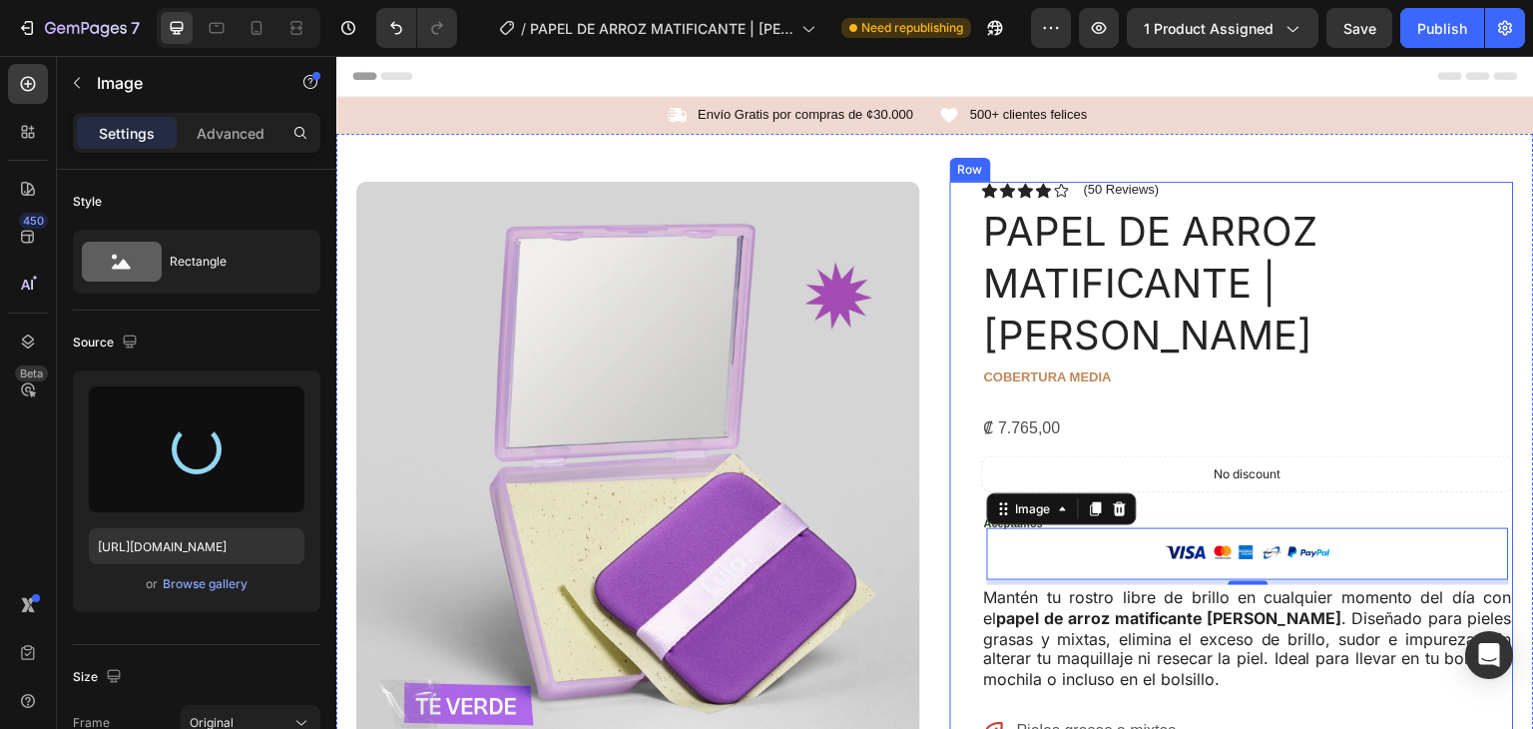
type input "https://cdn.shopify.com/s/files/1/0908/8368/6692/files/gempages_564591525506319…"
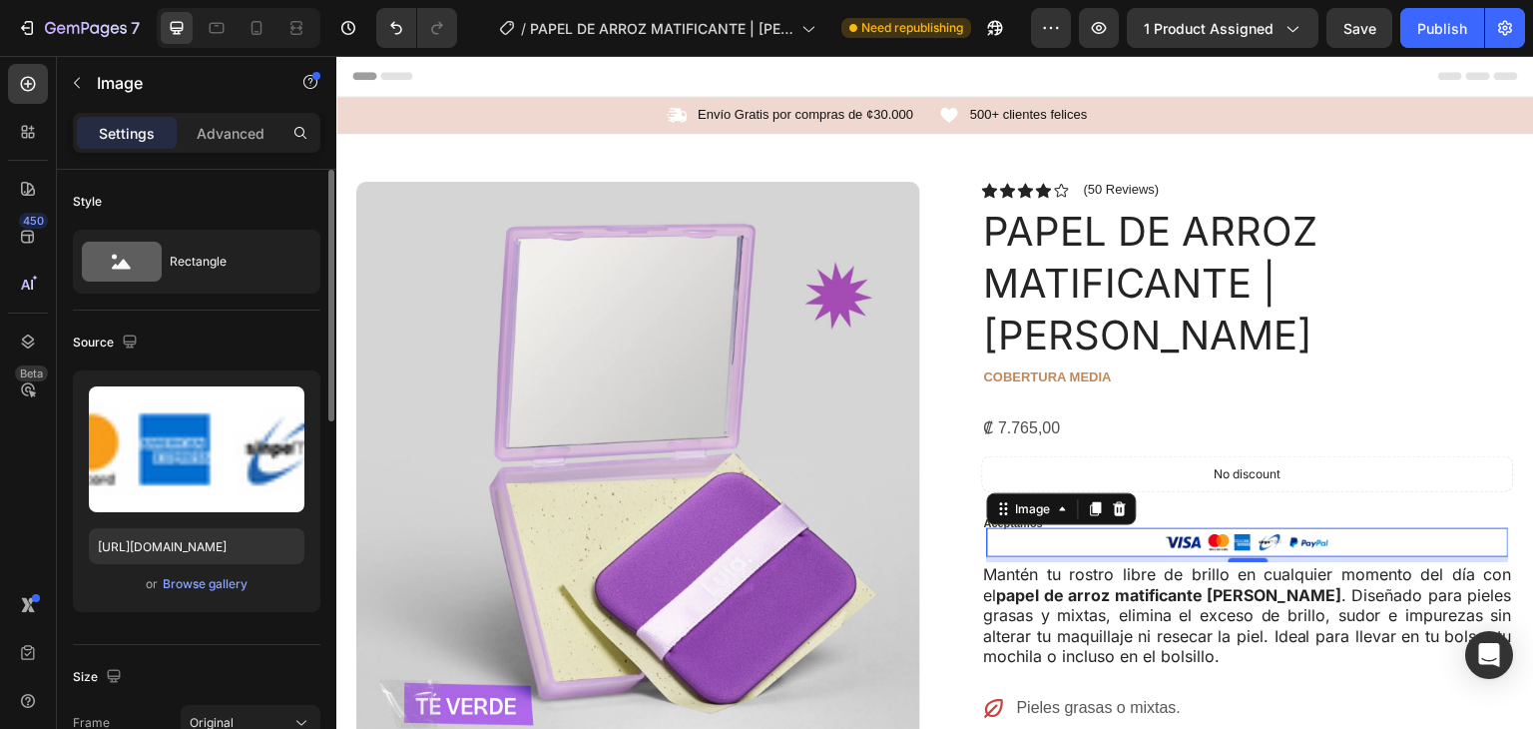
click at [220, 666] on div "Size" at bounding box center [197, 677] width 248 height 32
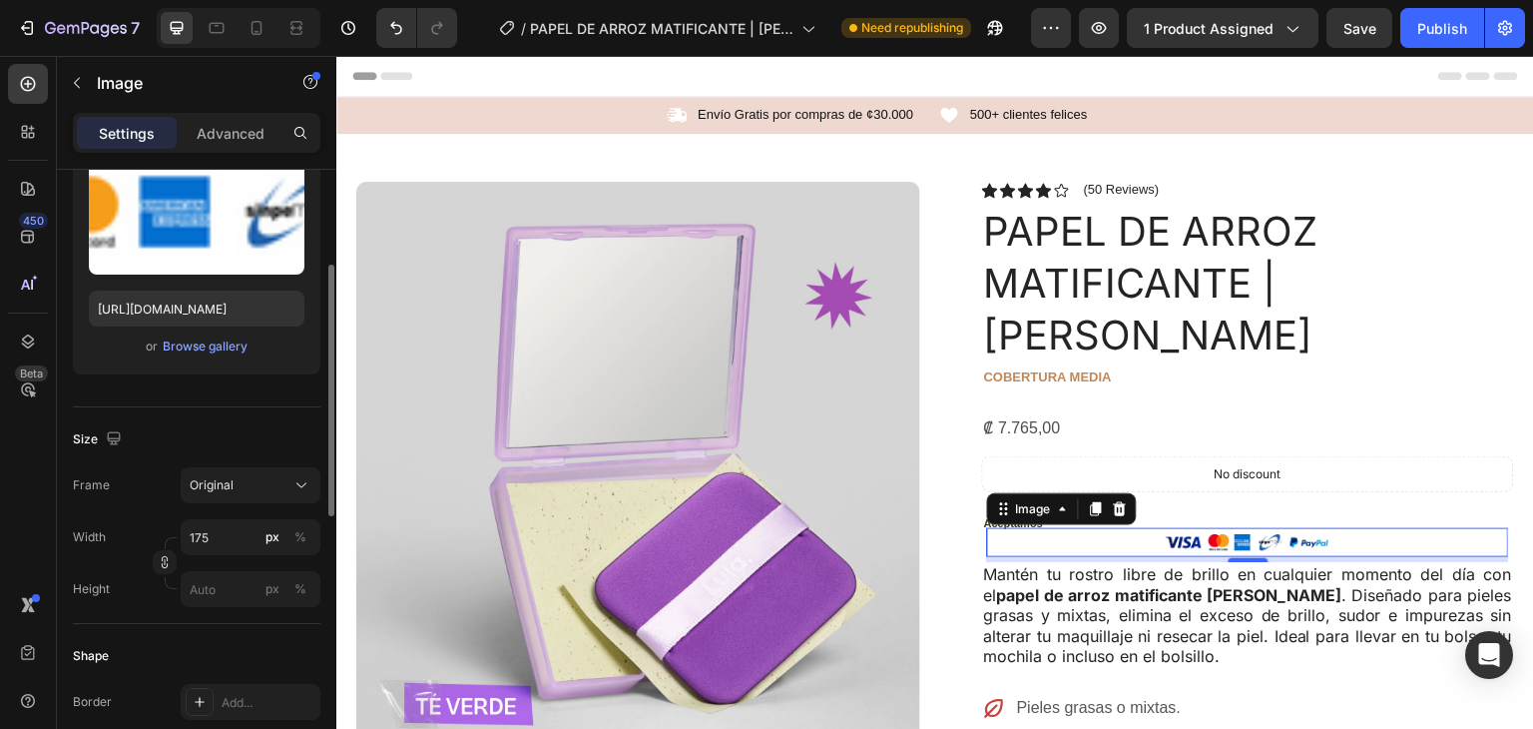
scroll to position [239, 0]
click at [221, 535] on input "175" at bounding box center [251, 536] width 140 height 36
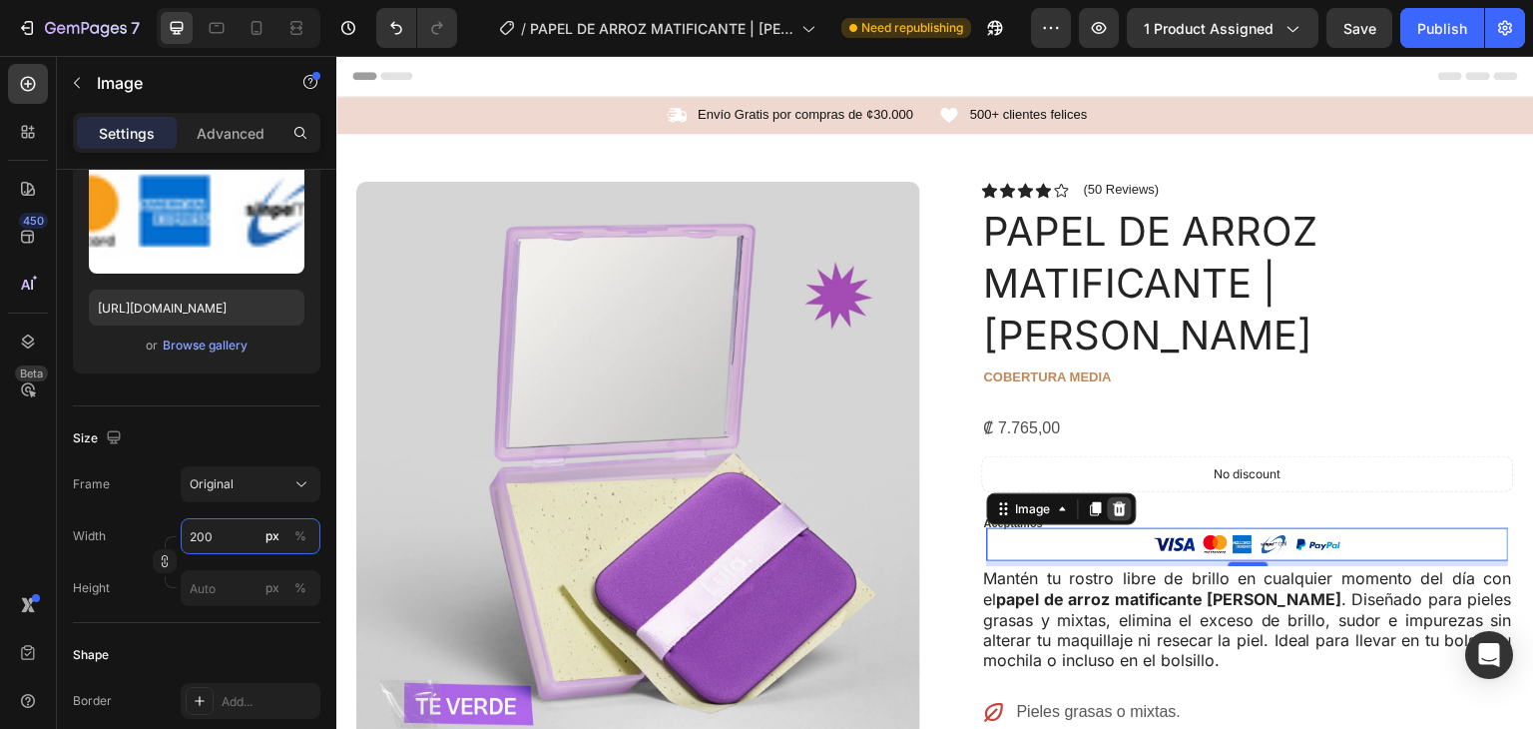
type input "200"
click at [1114, 501] on icon at bounding box center [1120, 508] width 13 height 14
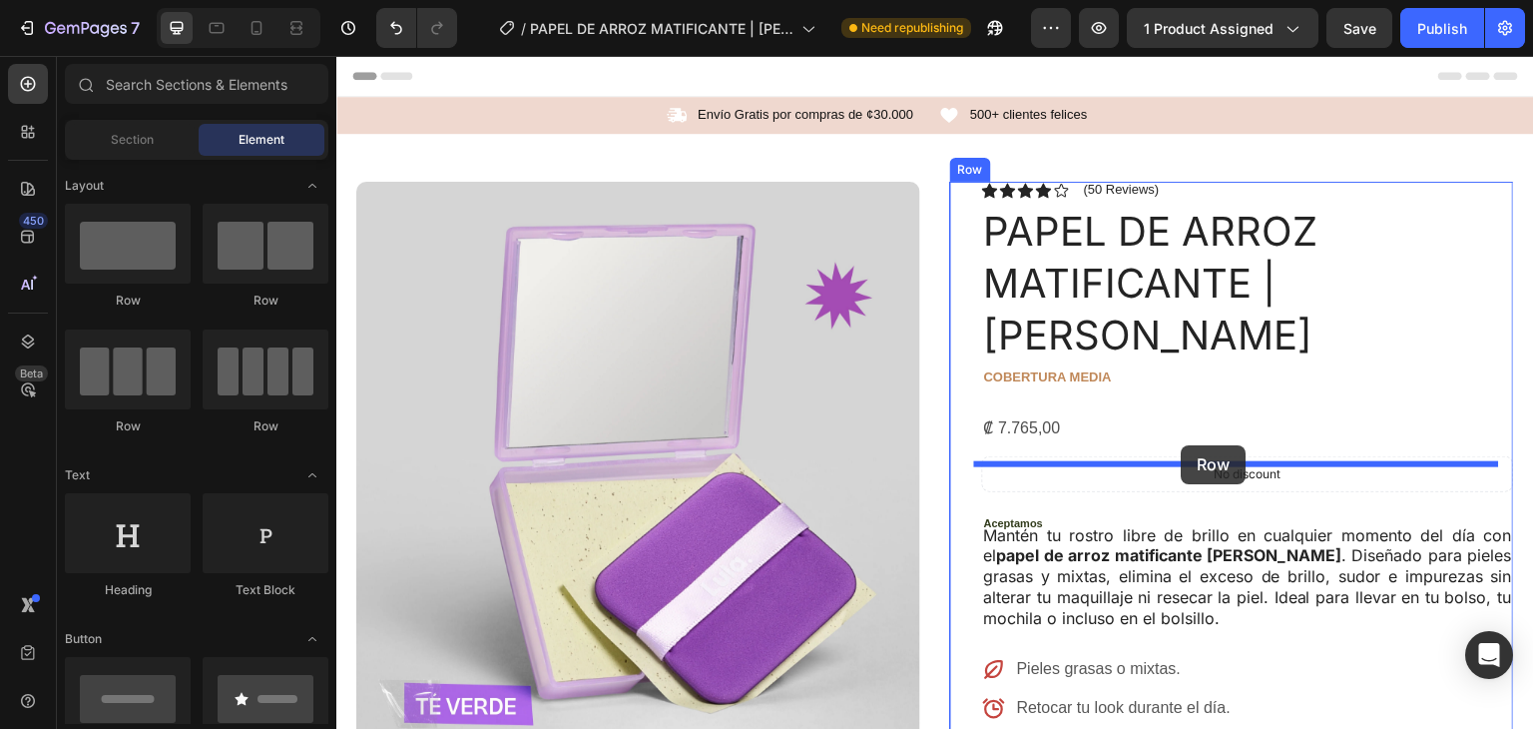
drag, startPoint x: 444, startPoint y: 320, endPoint x: 1183, endPoint y: 445, distance: 749.2
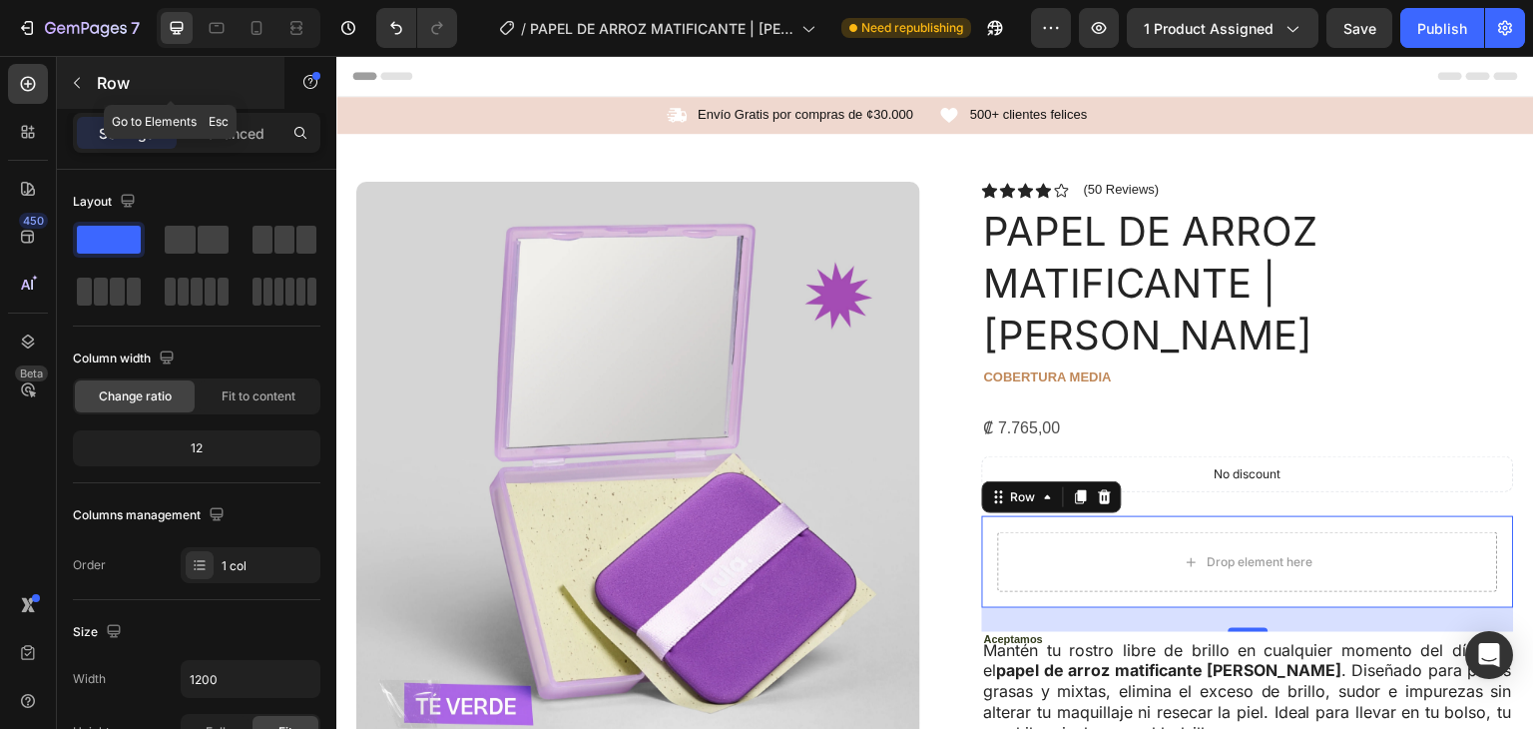
click at [110, 79] on p "Row" at bounding box center [182, 83] width 170 height 24
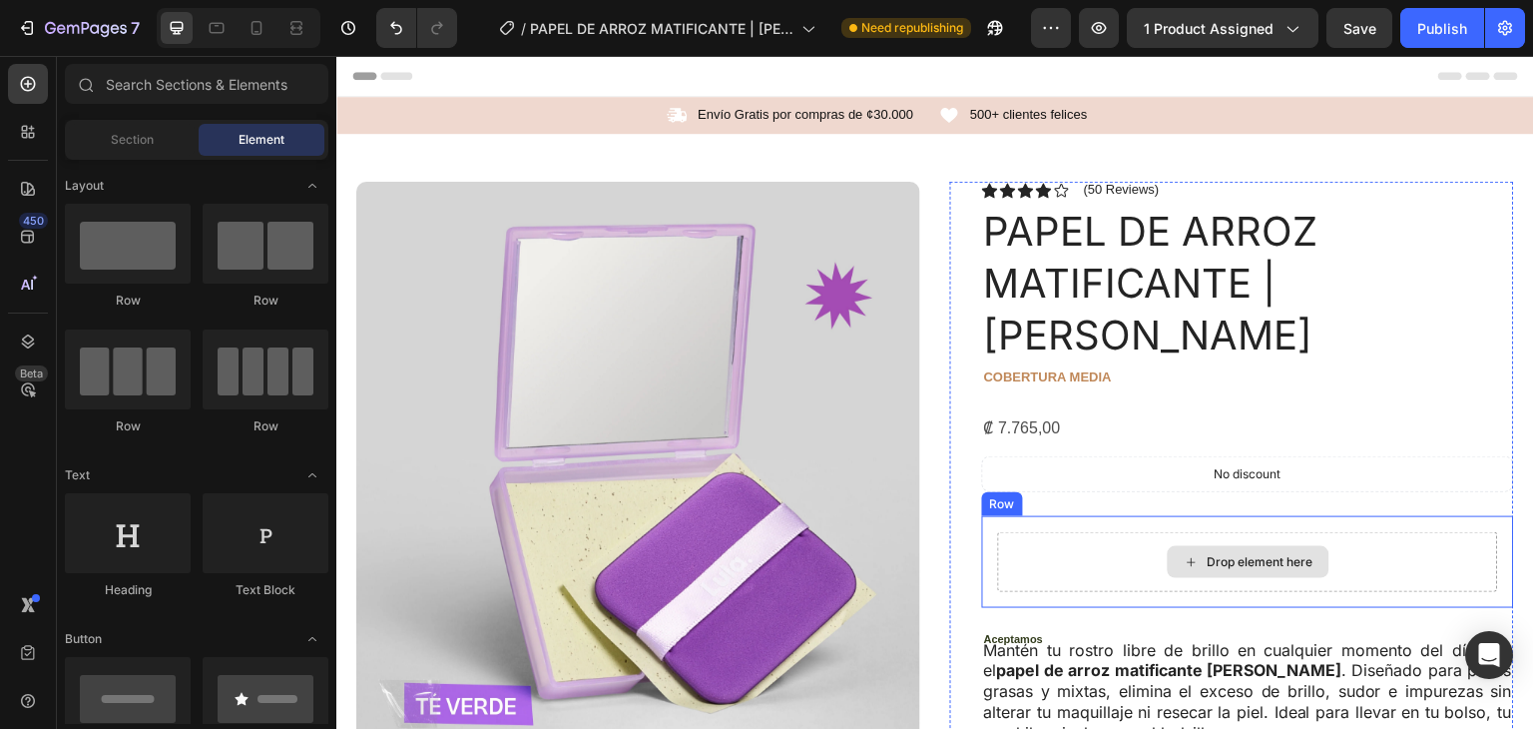
click at [1253, 554] on div "Drop element here" at bounding box center [1261, 562] width 106 height 16
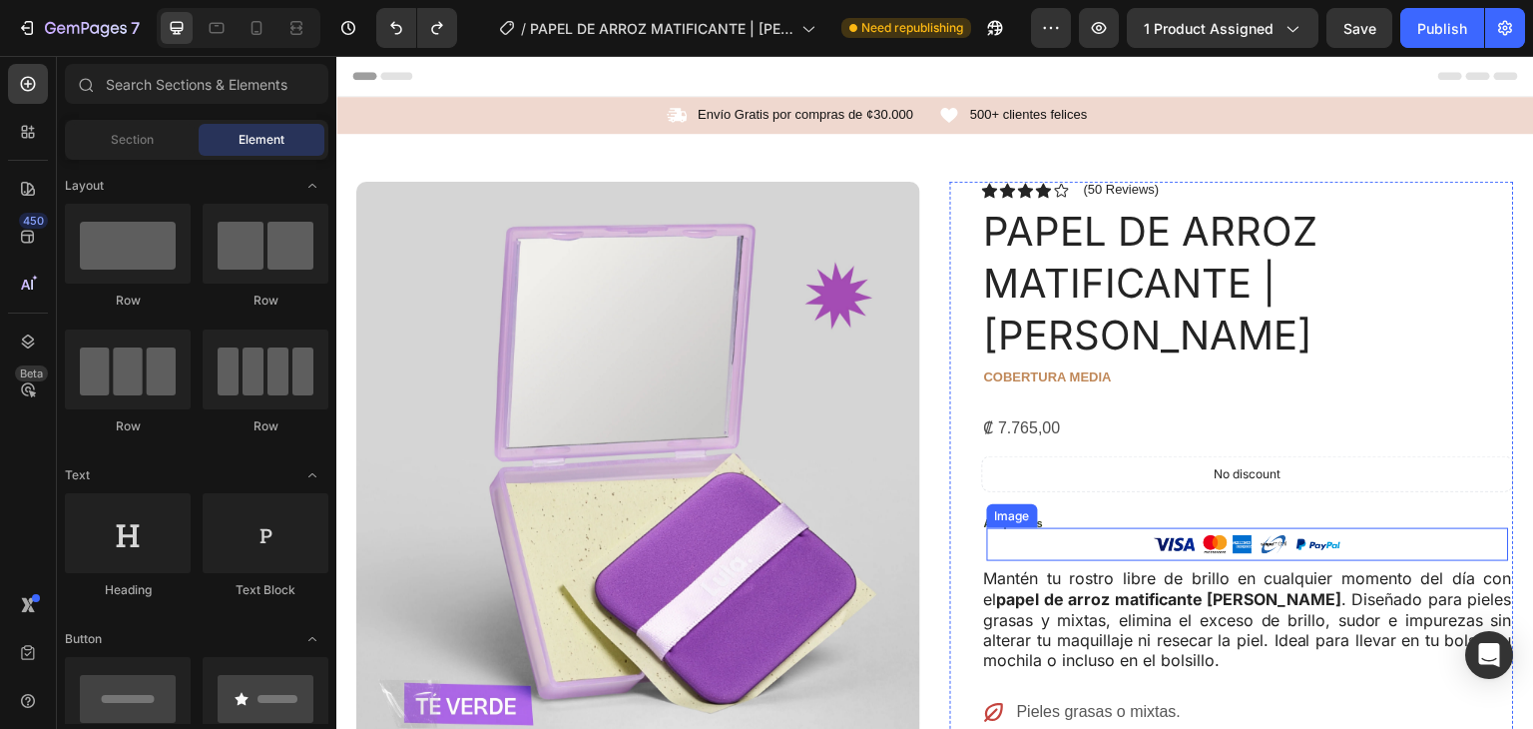
click at [1245, 528] on img at bounding box center [1249, 544] width 200 height 33
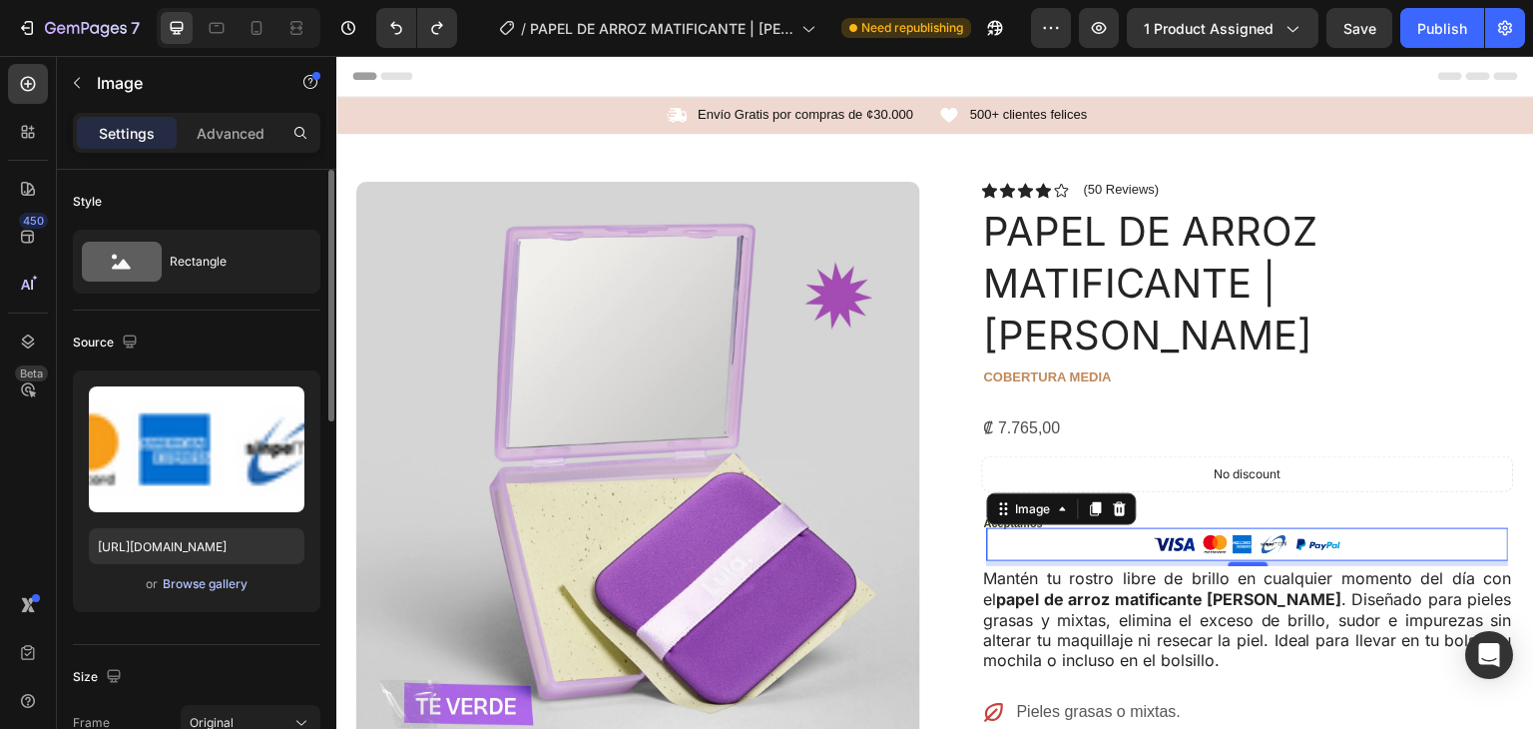
click at [216, 580] on div "Browse gallery" at bounding box center [205, 584] width 85 height 18
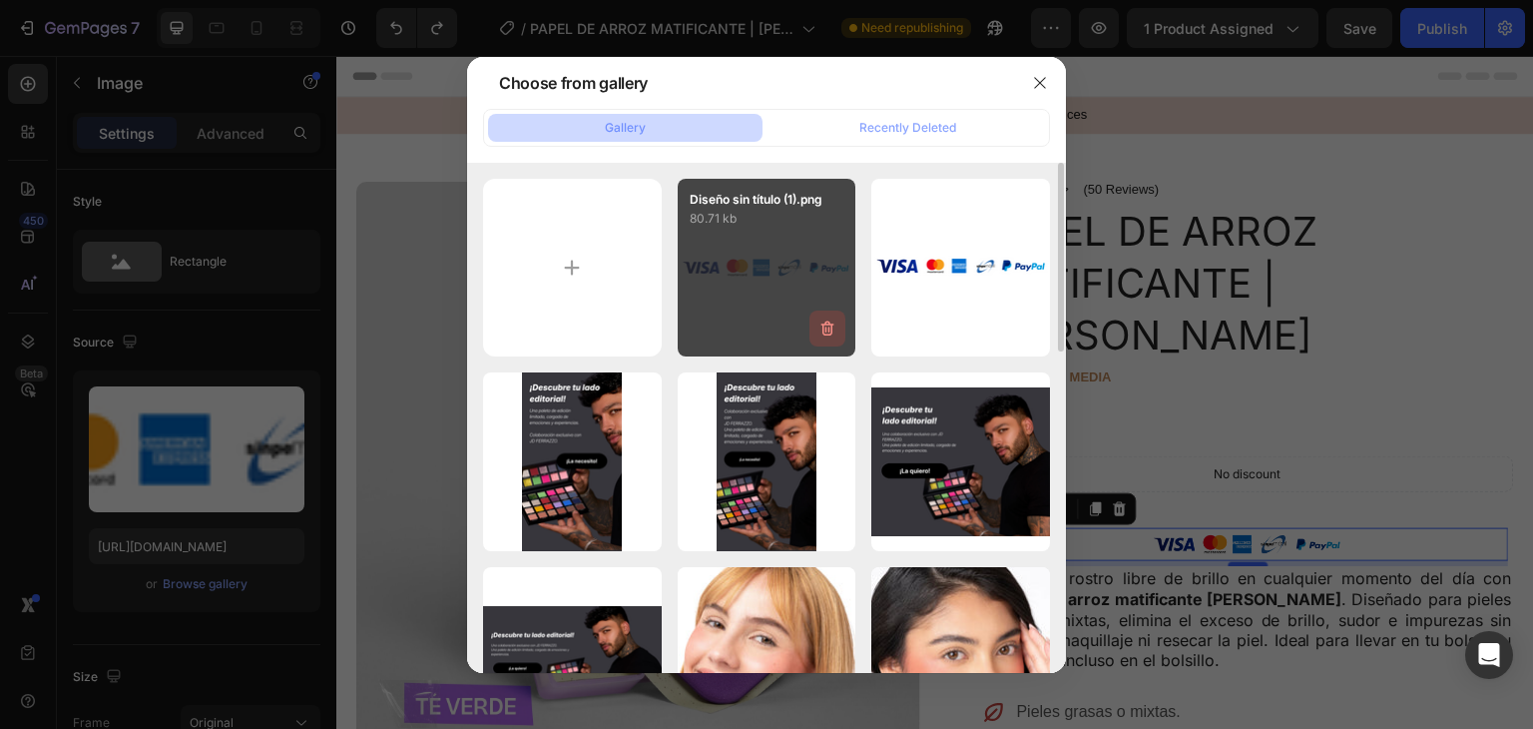
click at [827, 325] on icon "button" at bounding box center [828, 328] width 20 height 20
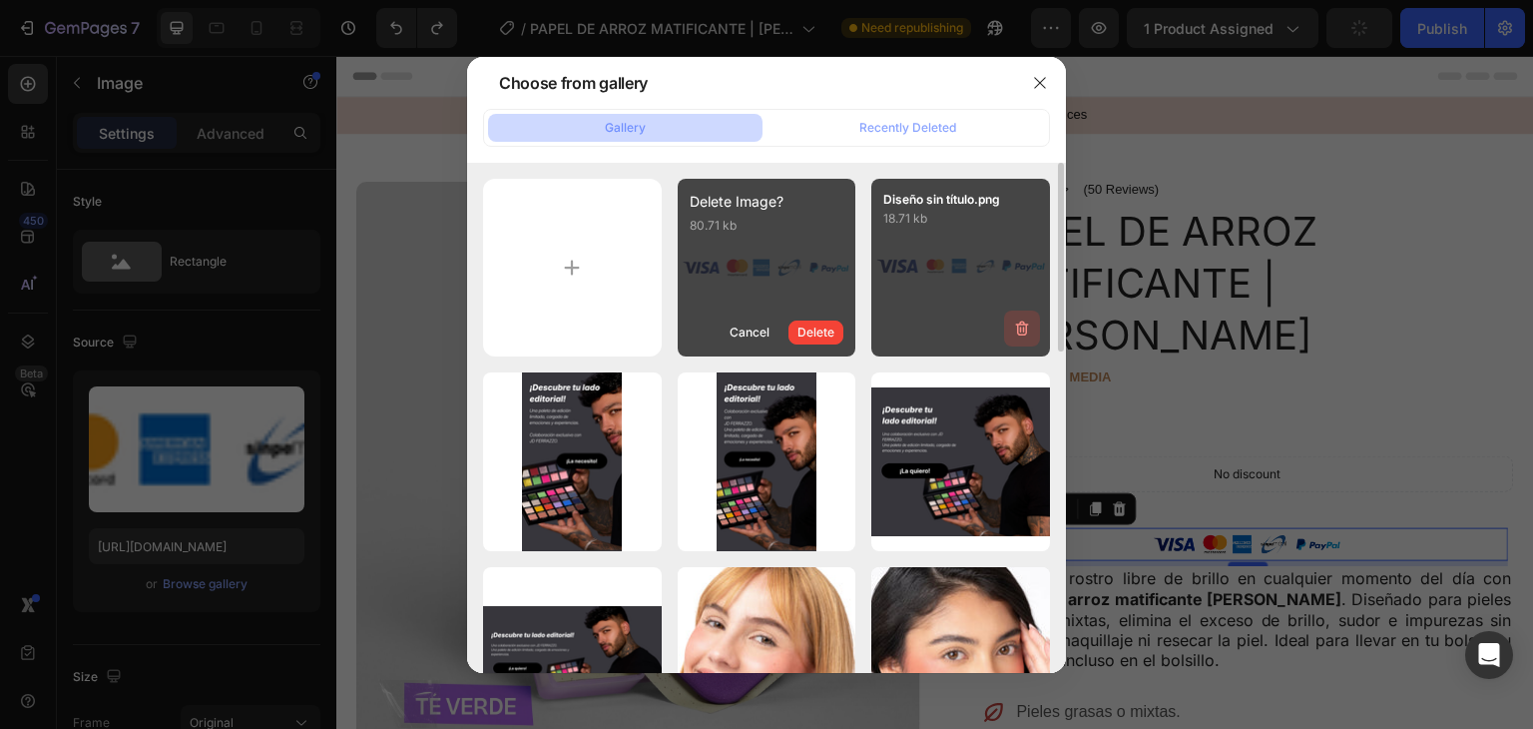
click at [1026, 328] on icon "button" at bounding box center [1022, 328] width 20 height 20
click at [1008, 332] on div "Delete" at bounding box center [1010, 332] width 37 height 18
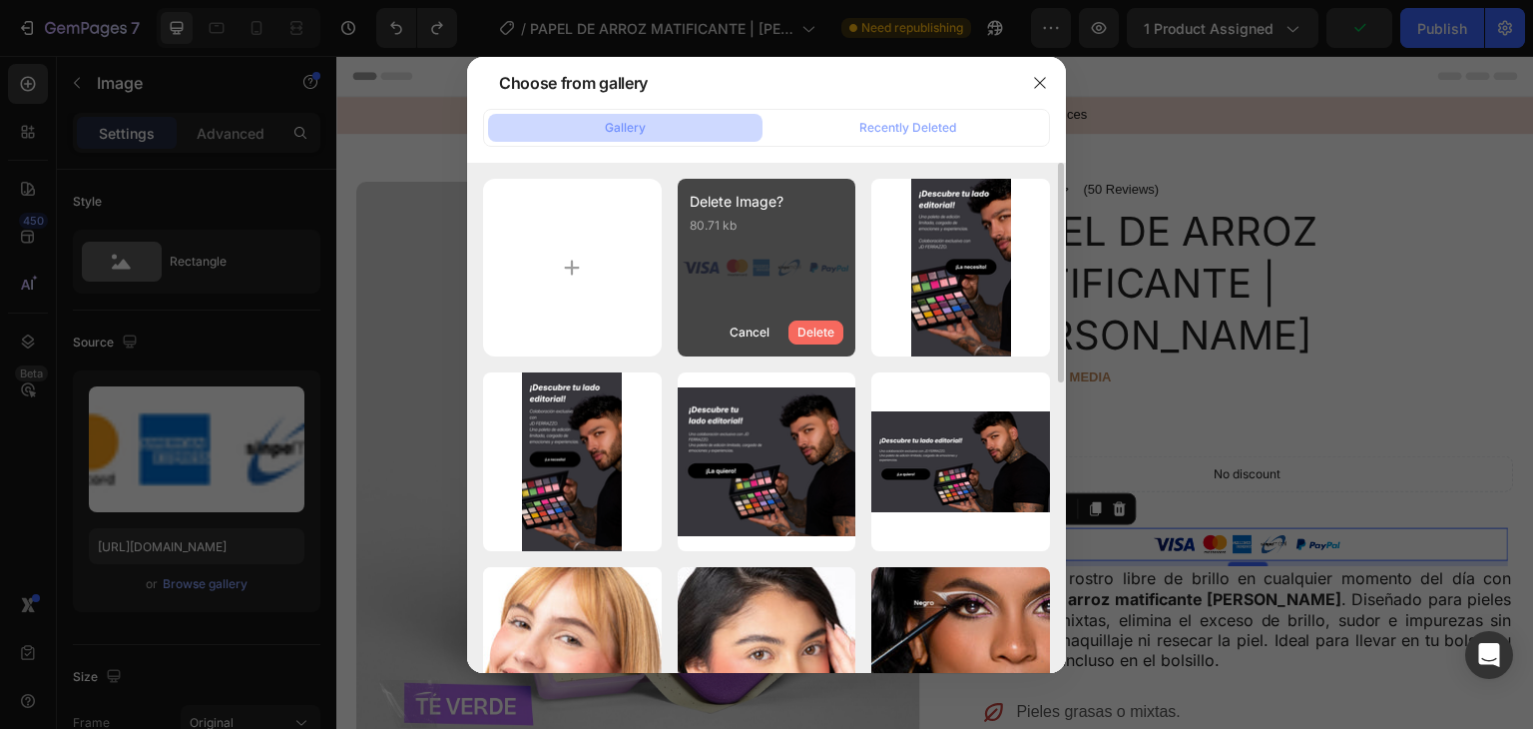
click at [827, 328] on div "Delete" at bounding box center [816, 332] width 37 height 18
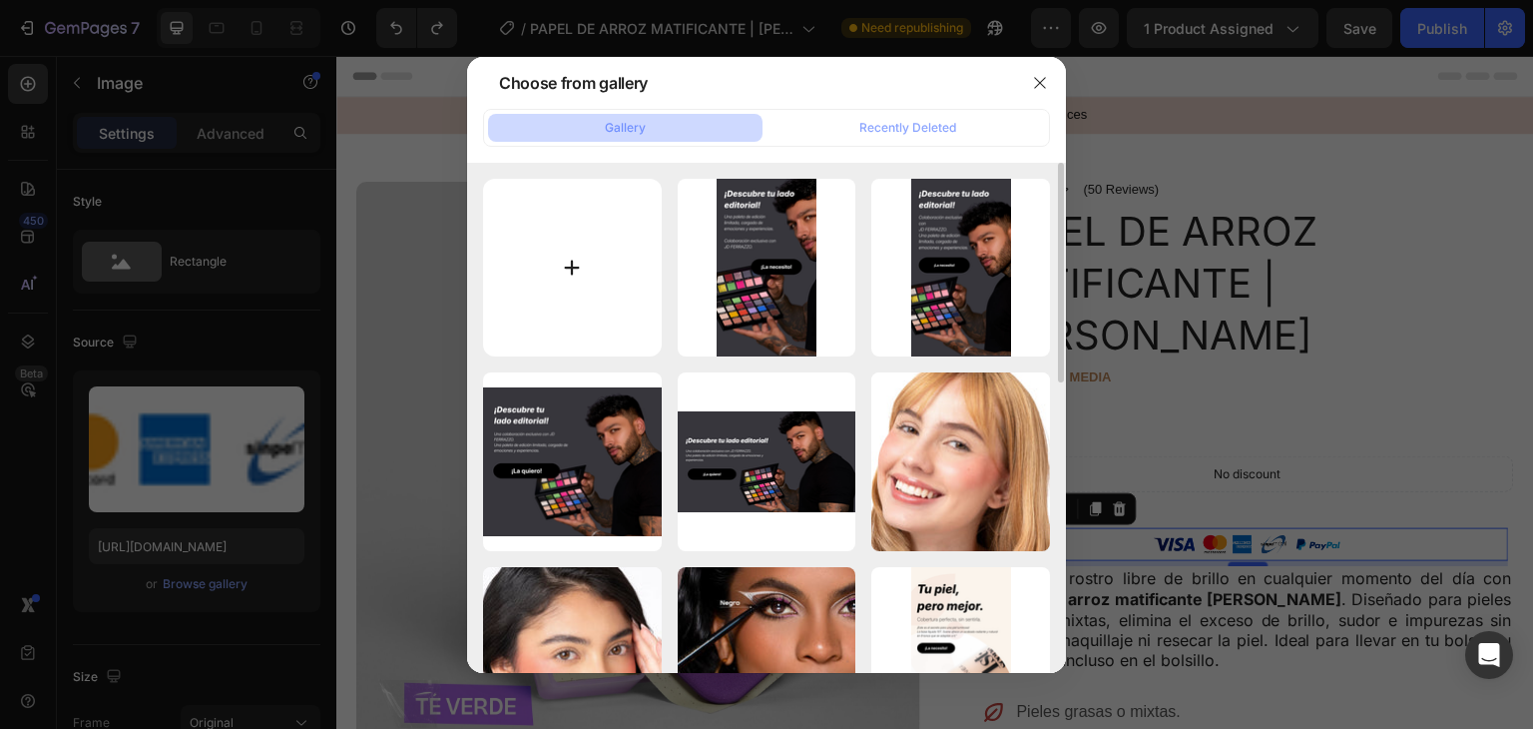
click at [584, 269] on input "file" at bounding box center [572, 268] width 179 height 179
type input "C:\fakepath\Diseño sin título (1).png"
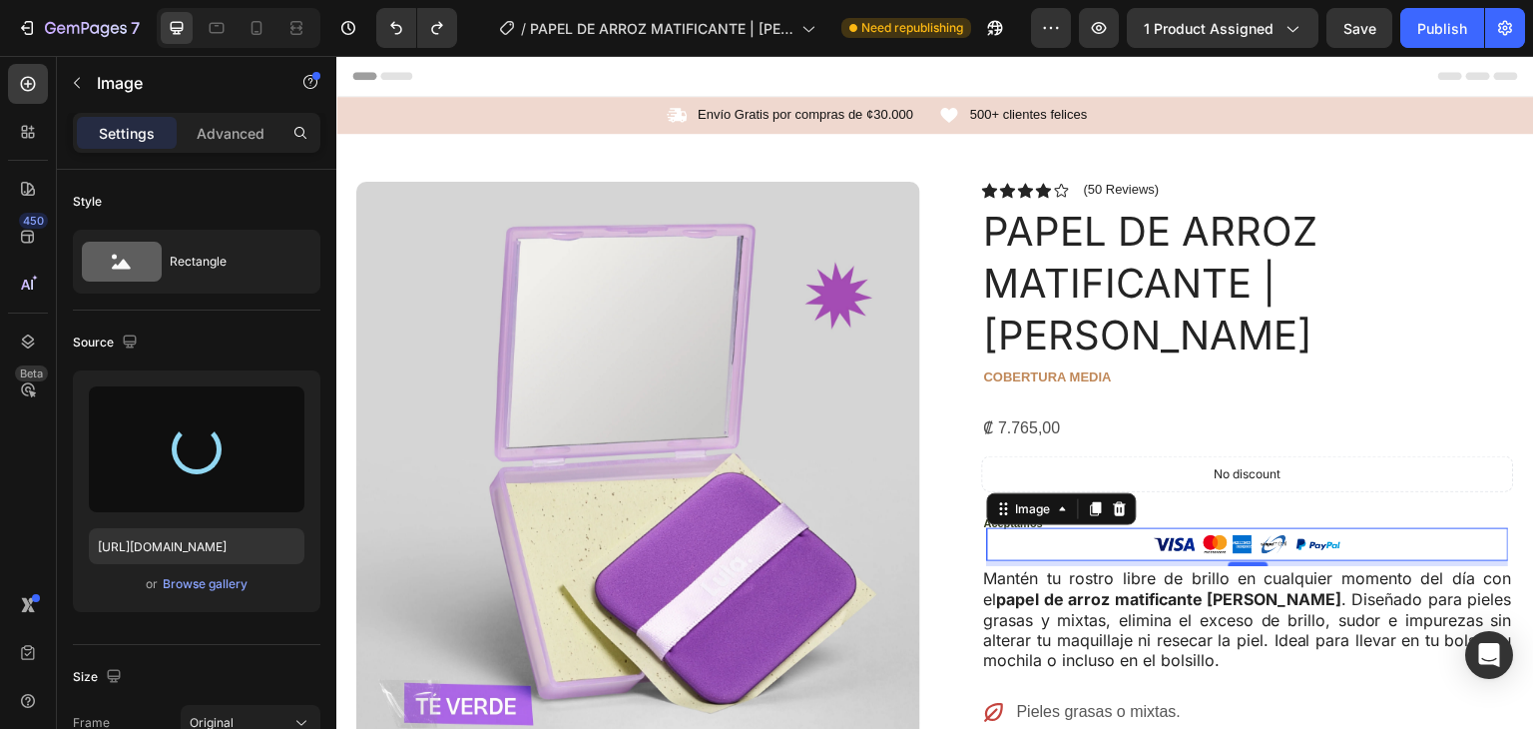
type input "https://cdn.shopify.com/s/files/1/0908/8368/6692/files/gempages_564591525506319…"
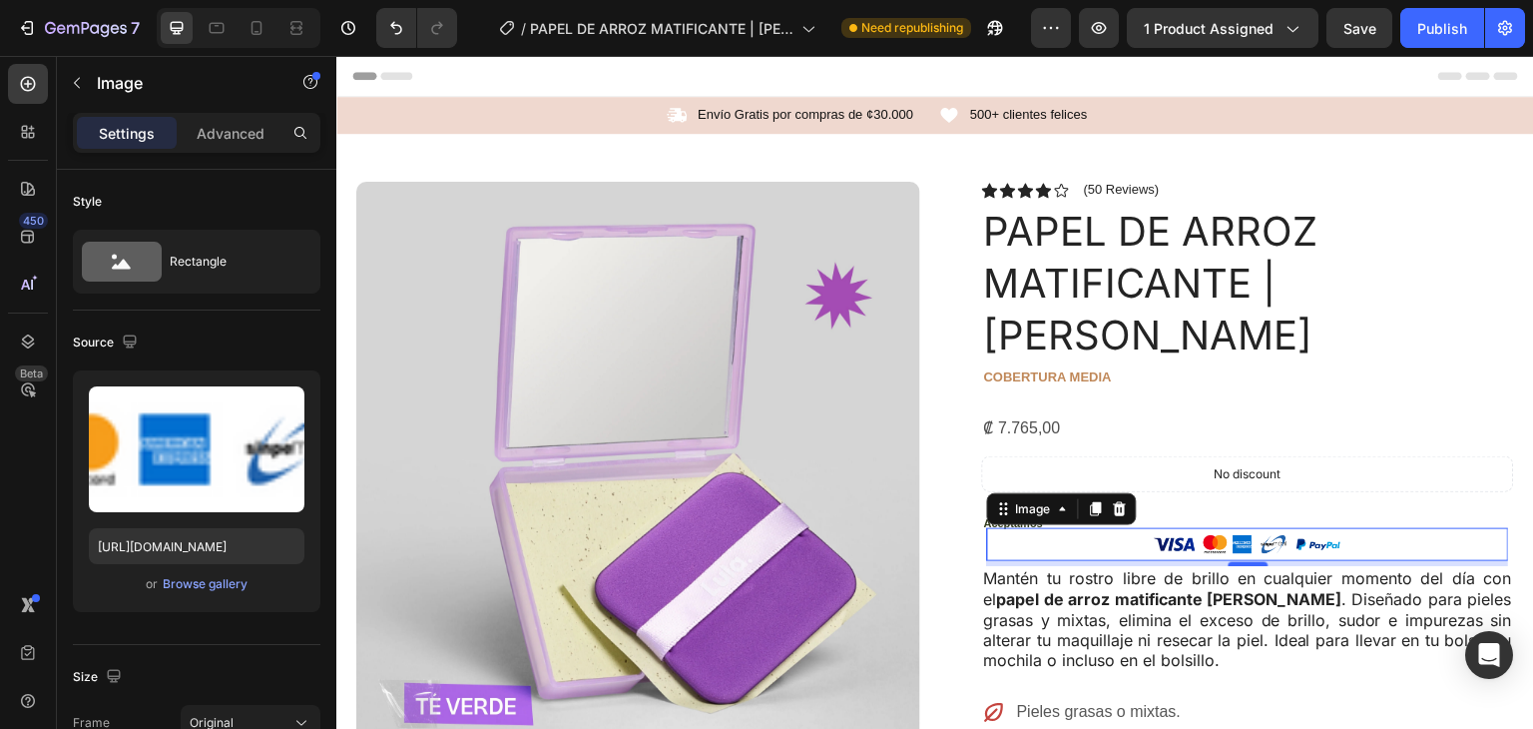
click at [1169, 528] on img at bounding box center [1249, 544] width 200 height 33
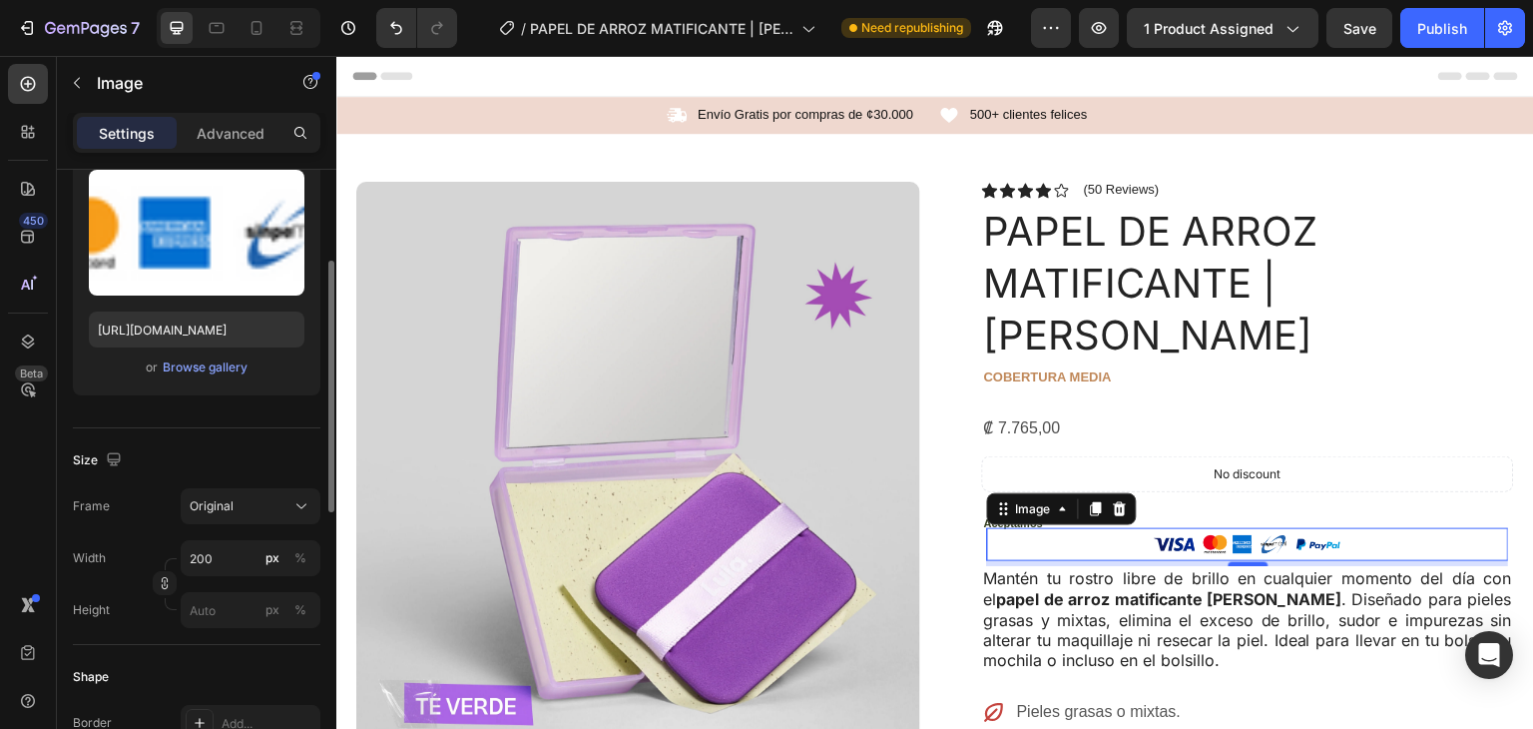
scroll to position [219, 0]
click at [217, 555] on input "200" at bounding box center [251, 556] width 140 height 36
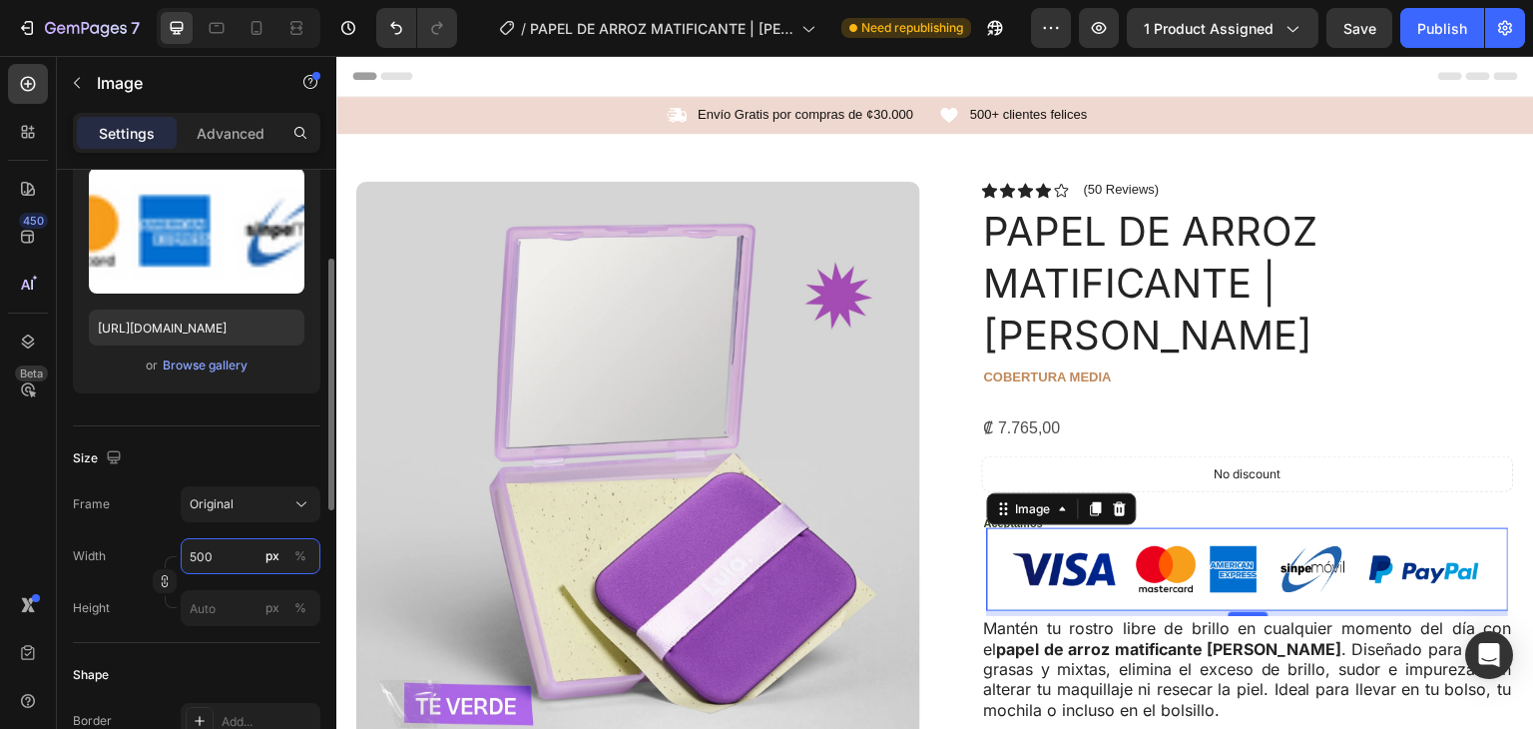
drag, startPoint x: 219, startPoint y: 555, endPoint x: 175, endPoint y: 555, distance: 43.9
click at [175, 555] on div "Width 500 px % Height px %" at bounding box center [197, 582] width 248 height 88
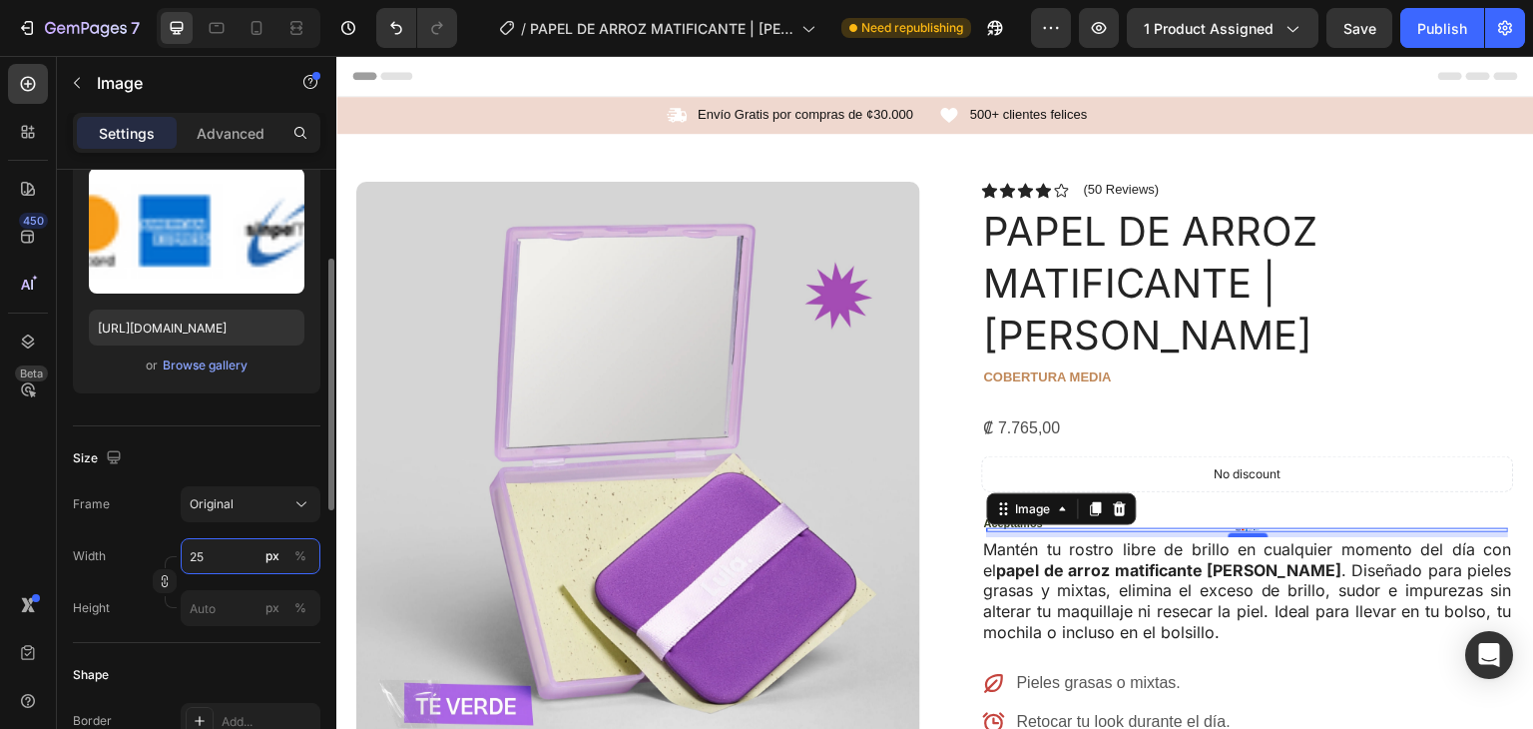
type input "250"
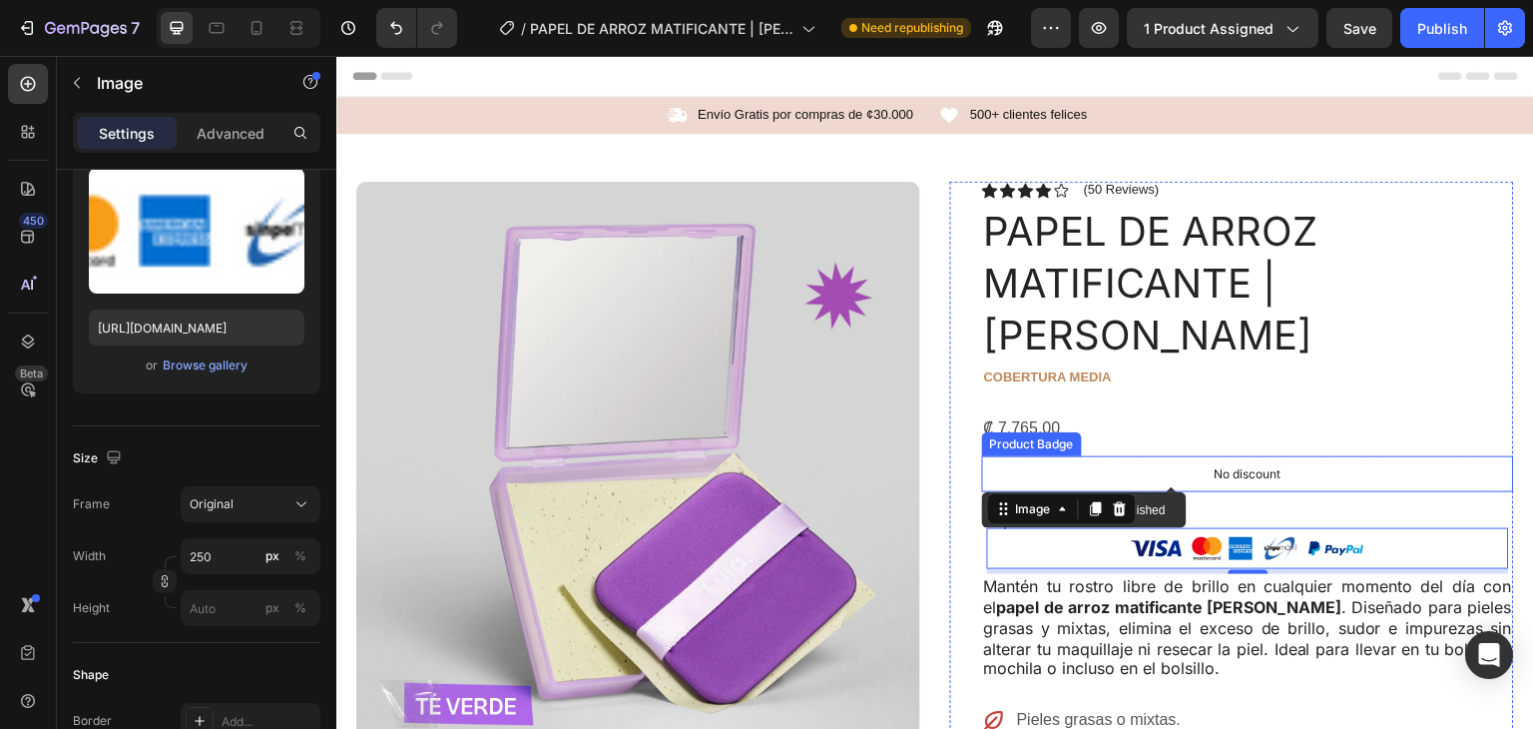
click at [1436, 457] on div "No discount" at bounding box center [1248, 474] width 530 height 34
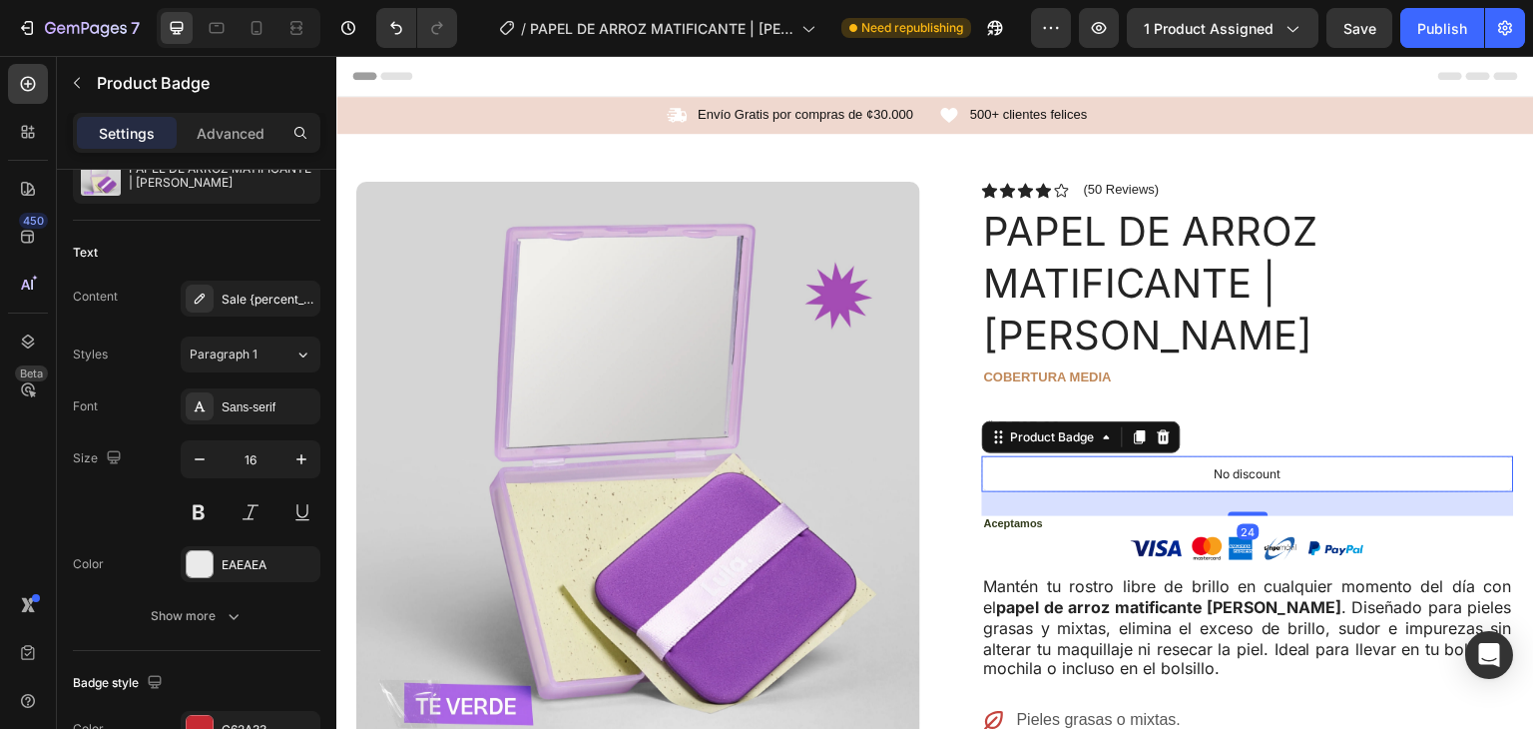
scroll to position [0, 0]
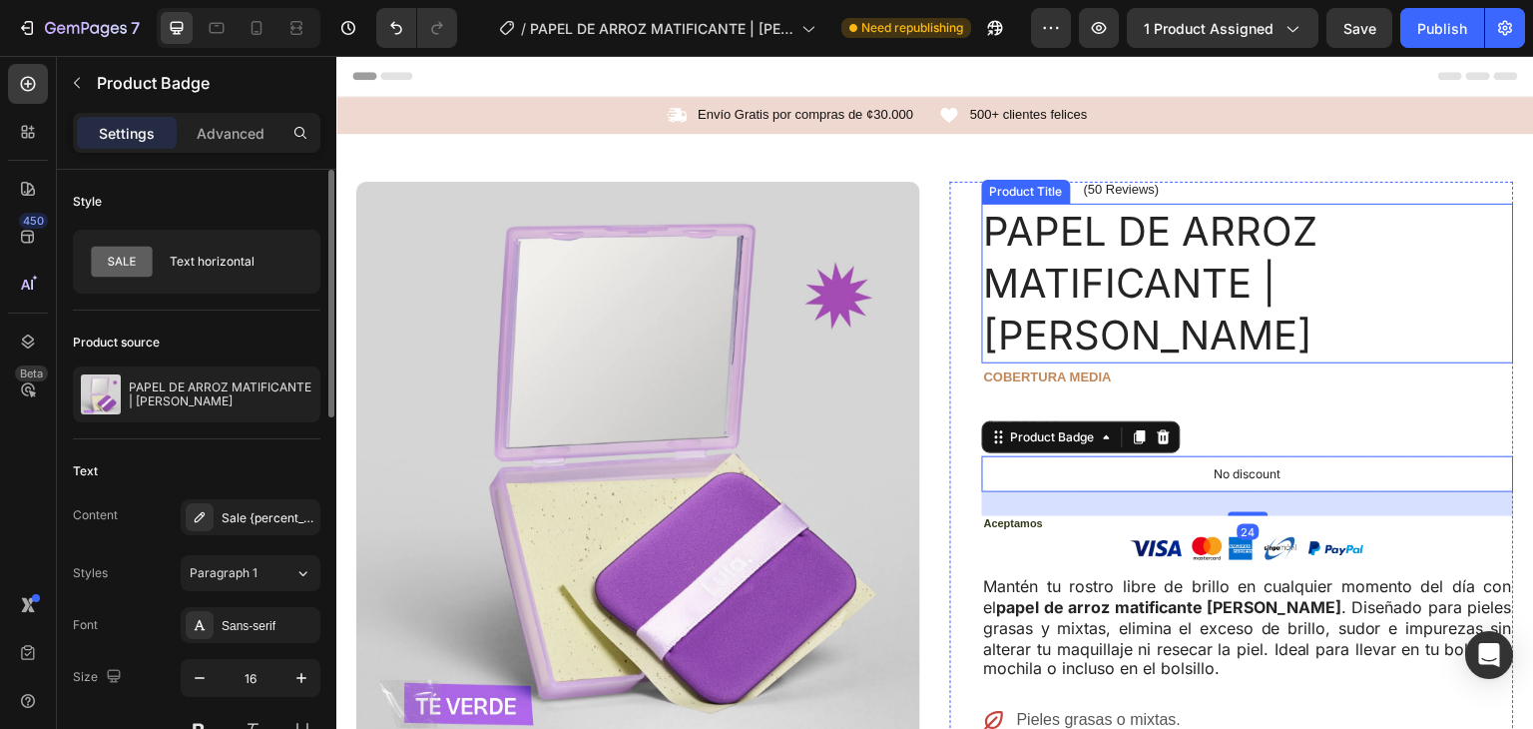
click at [1498, 293] on h1 "PAPEL DE ARROZ MATIFICANTE | [PERSON_NAME]" at bounding box center [1248, 284] width 532 height 160
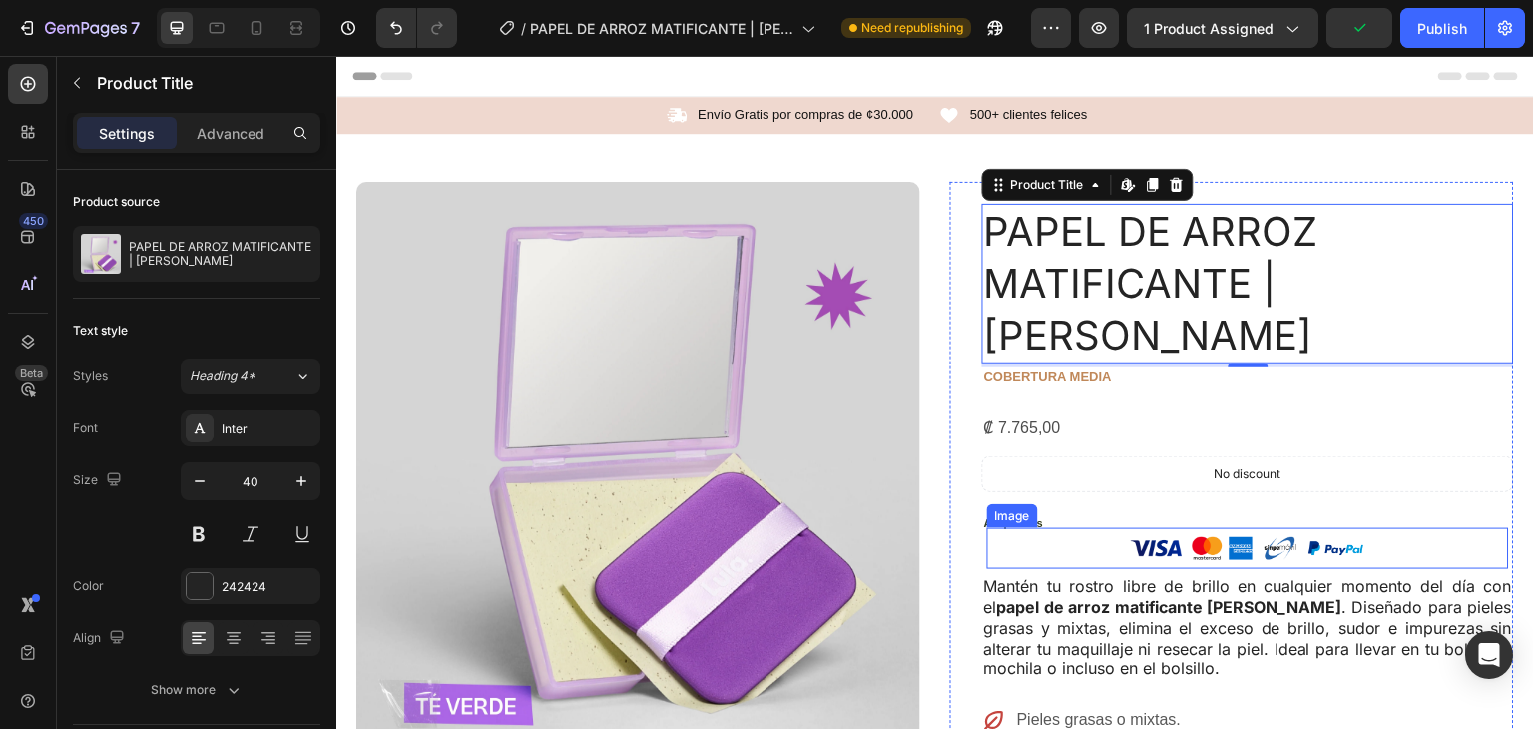
click at [1252, 528] on img at bounding box center [1249, 549] width 250 height 42
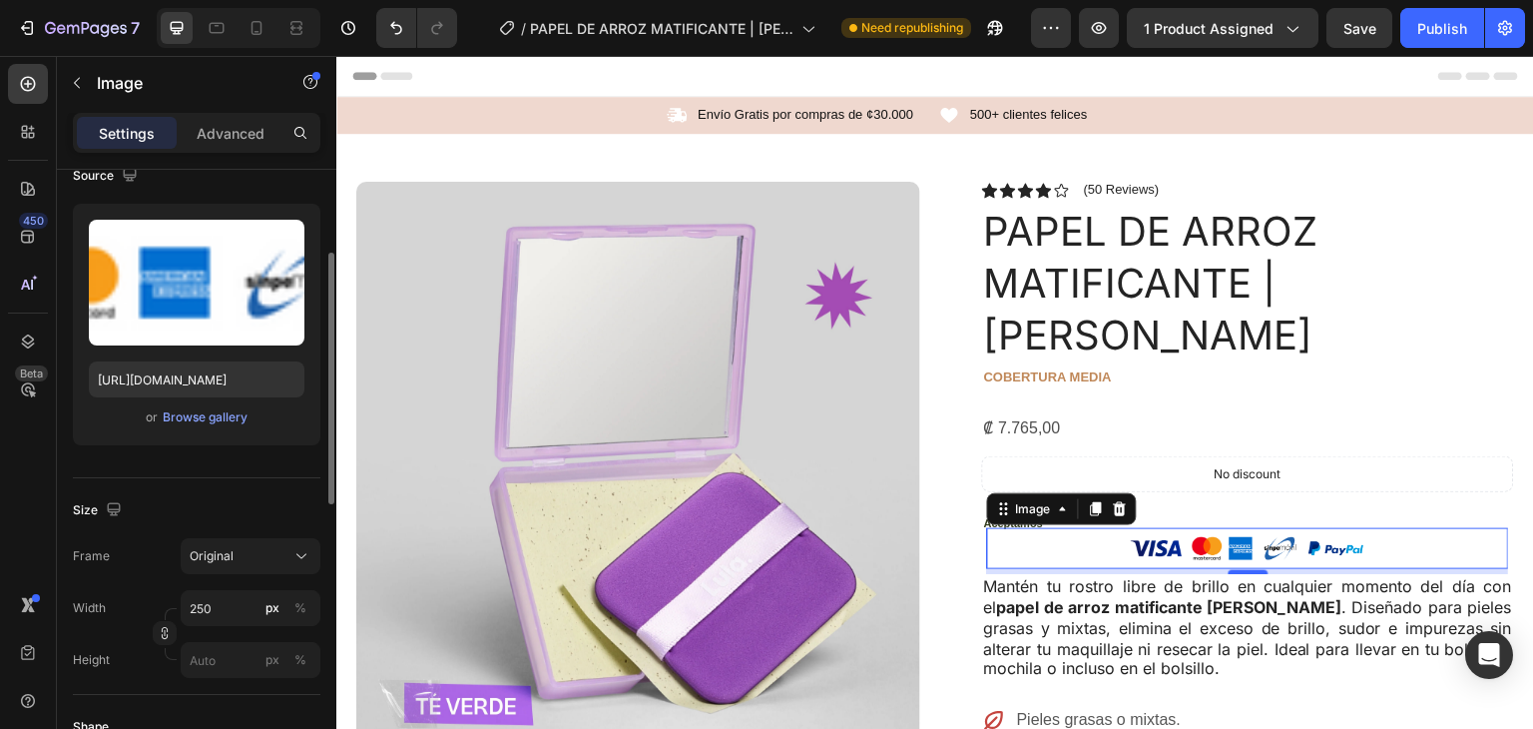
scroll to position [178, 0]
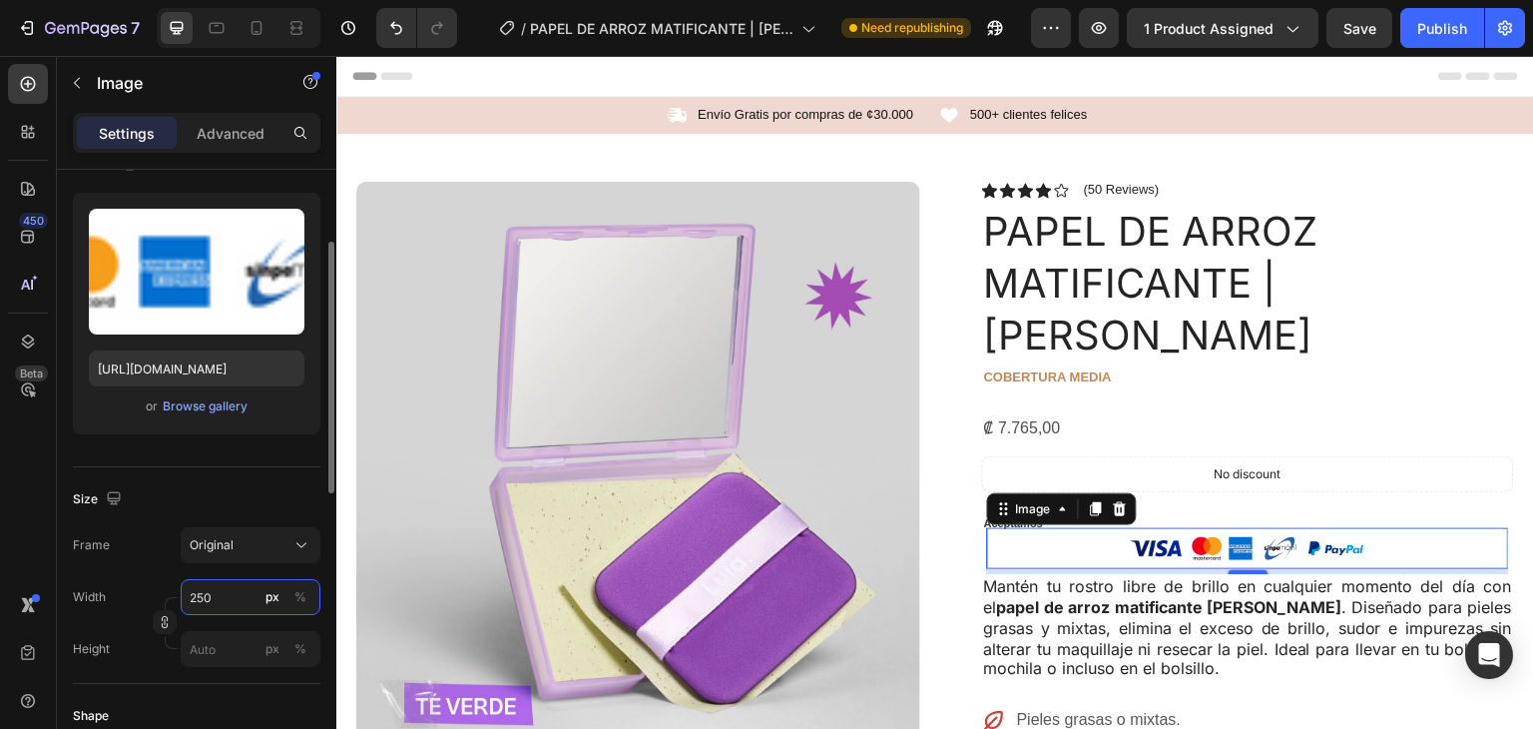
click at [241, 606] on input "250" at bounding box center [251, 597] width 140 height 36
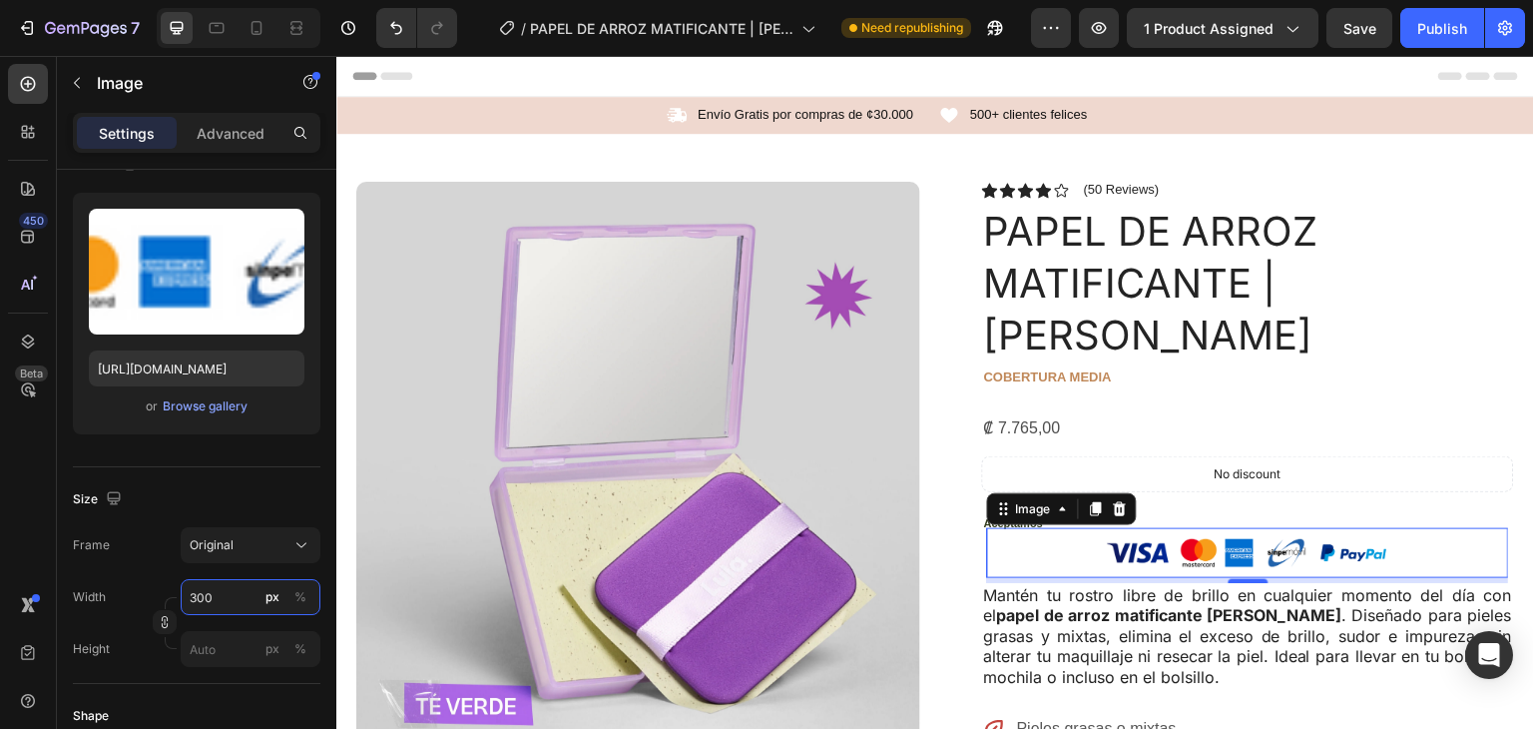
type input "300"
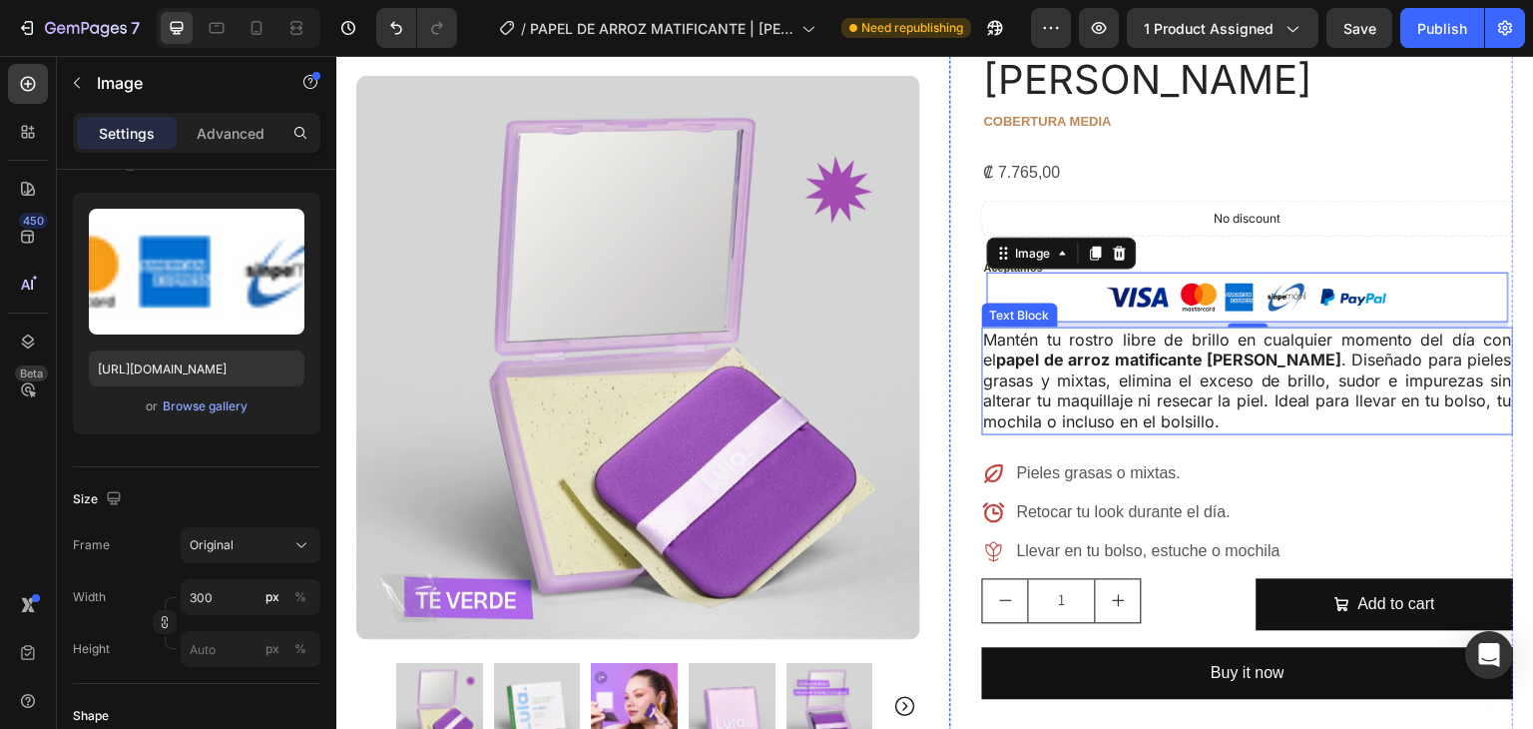
scroll to position [268, 0]
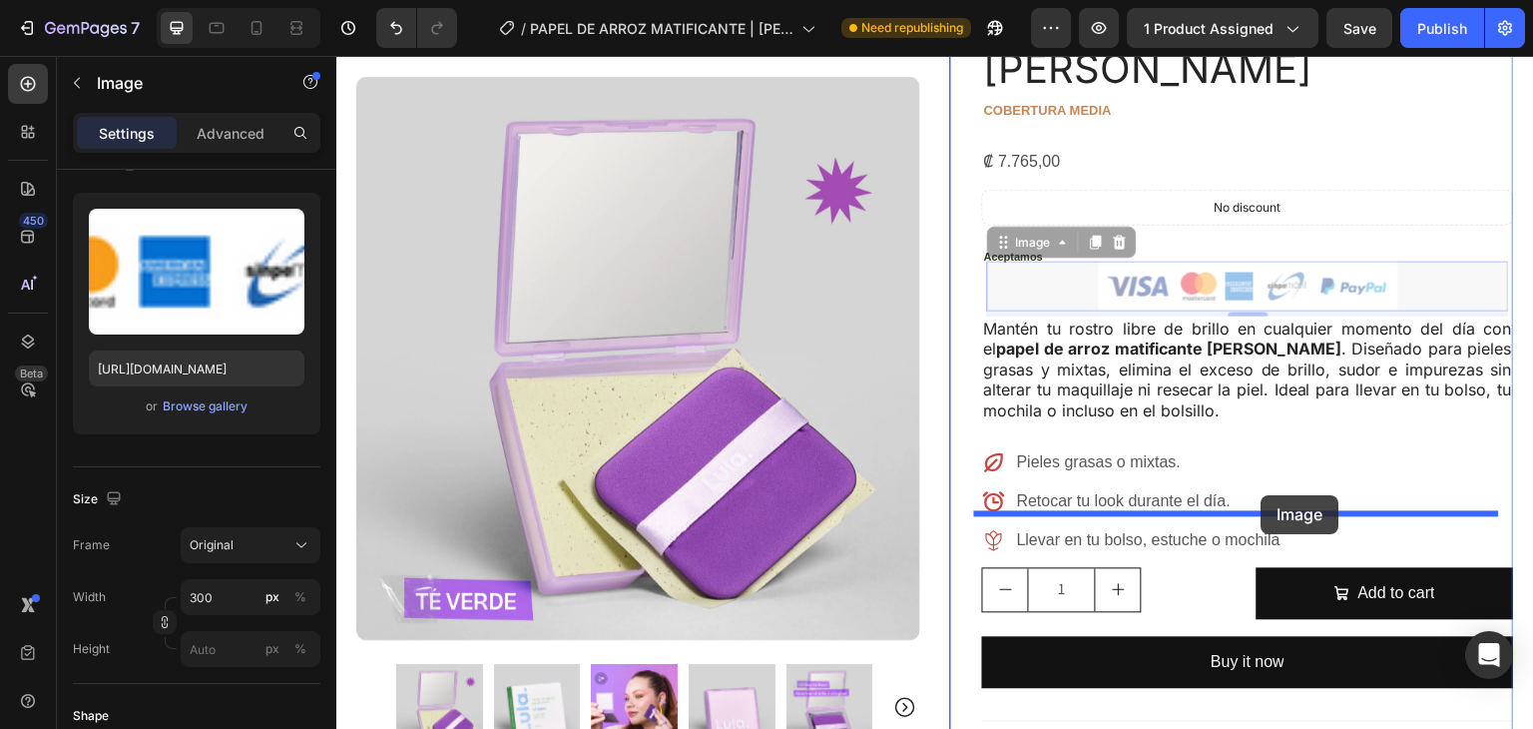
drag, startPoint x: 1262, startPoint y: 237, endPoint x: 1262, endPoint y: 495, distance: 258.6
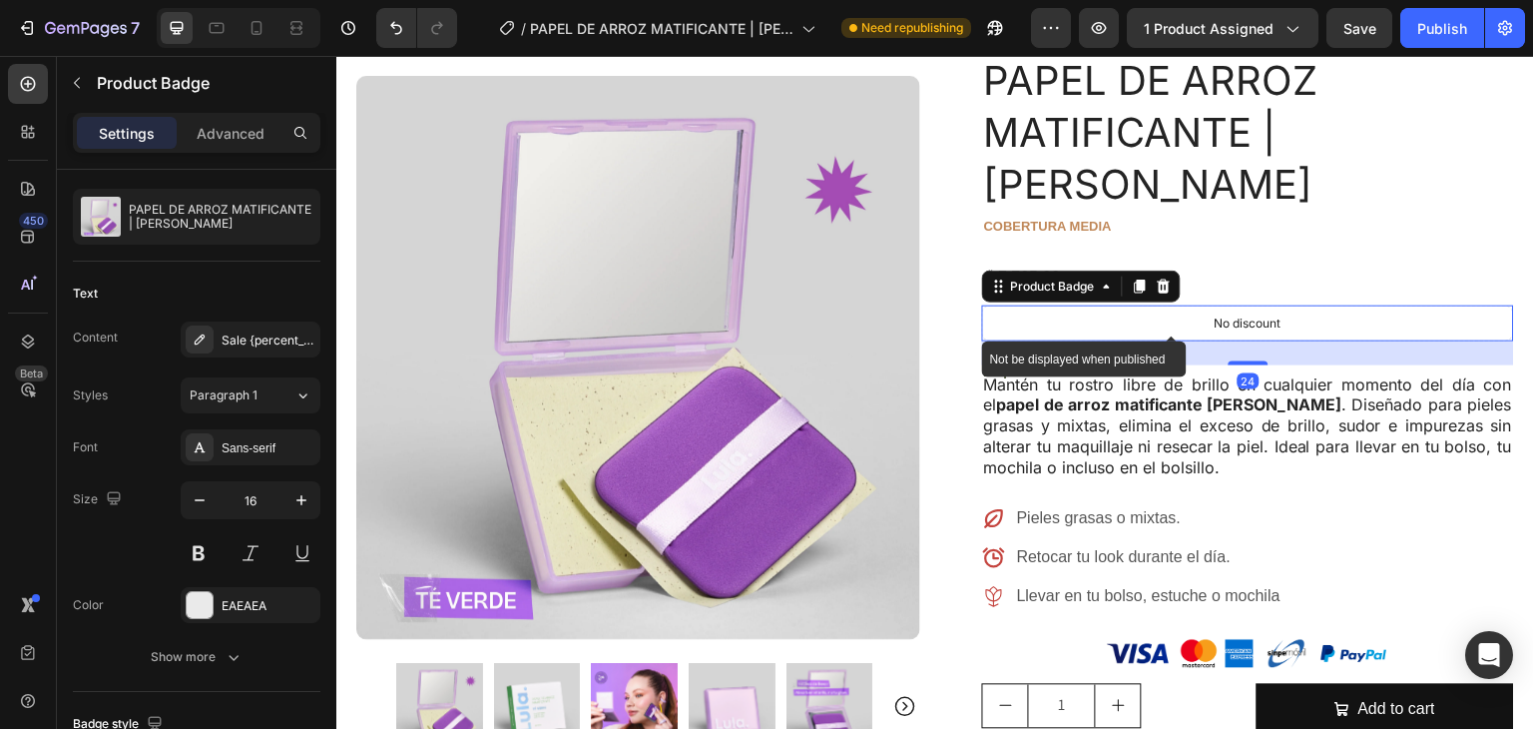
scroll to position [0, 0]
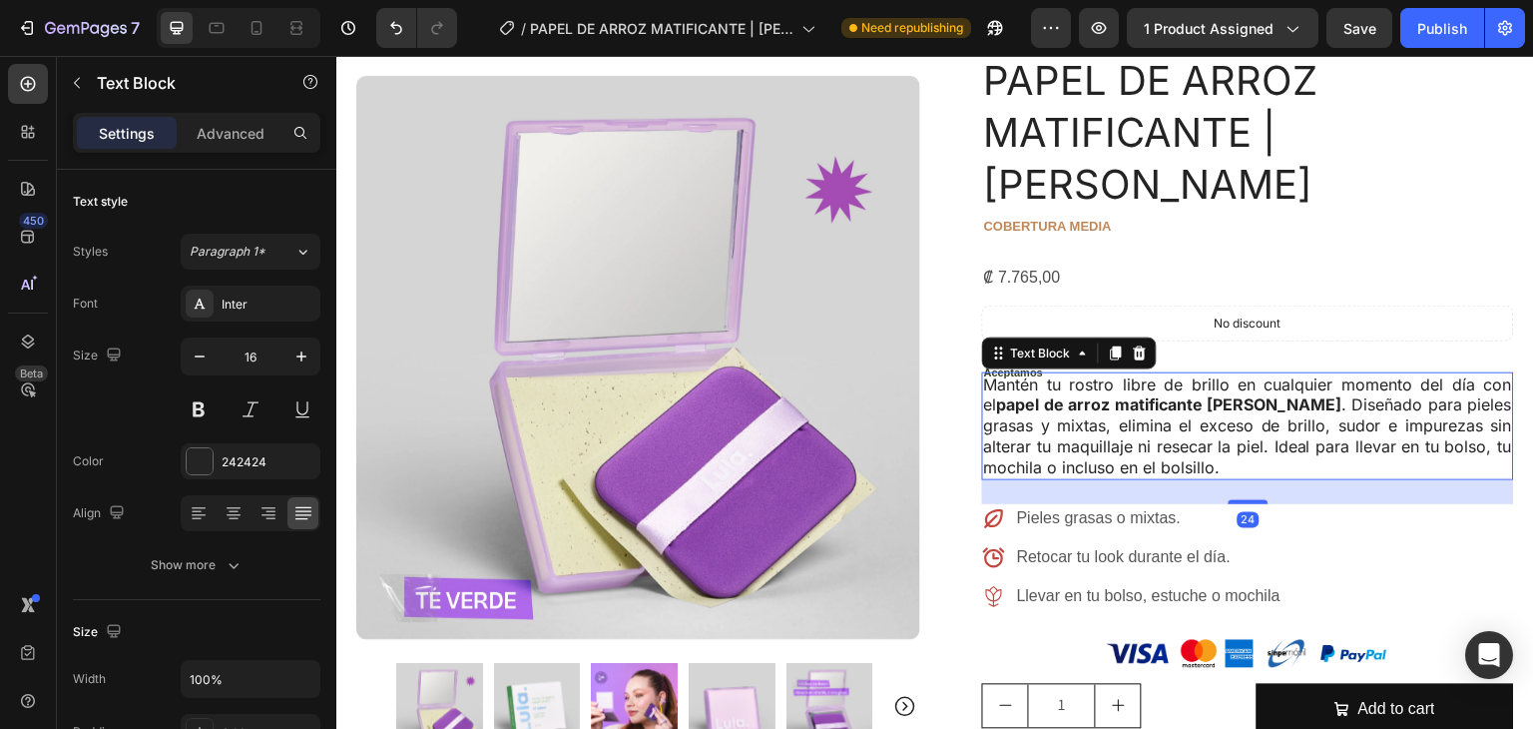
click at [1385, 374] on p "Mantén tu rostro libre de brillo en cualquier momento del día con el papel de a…" at bounding box center [1248, 426] width 528 height 104
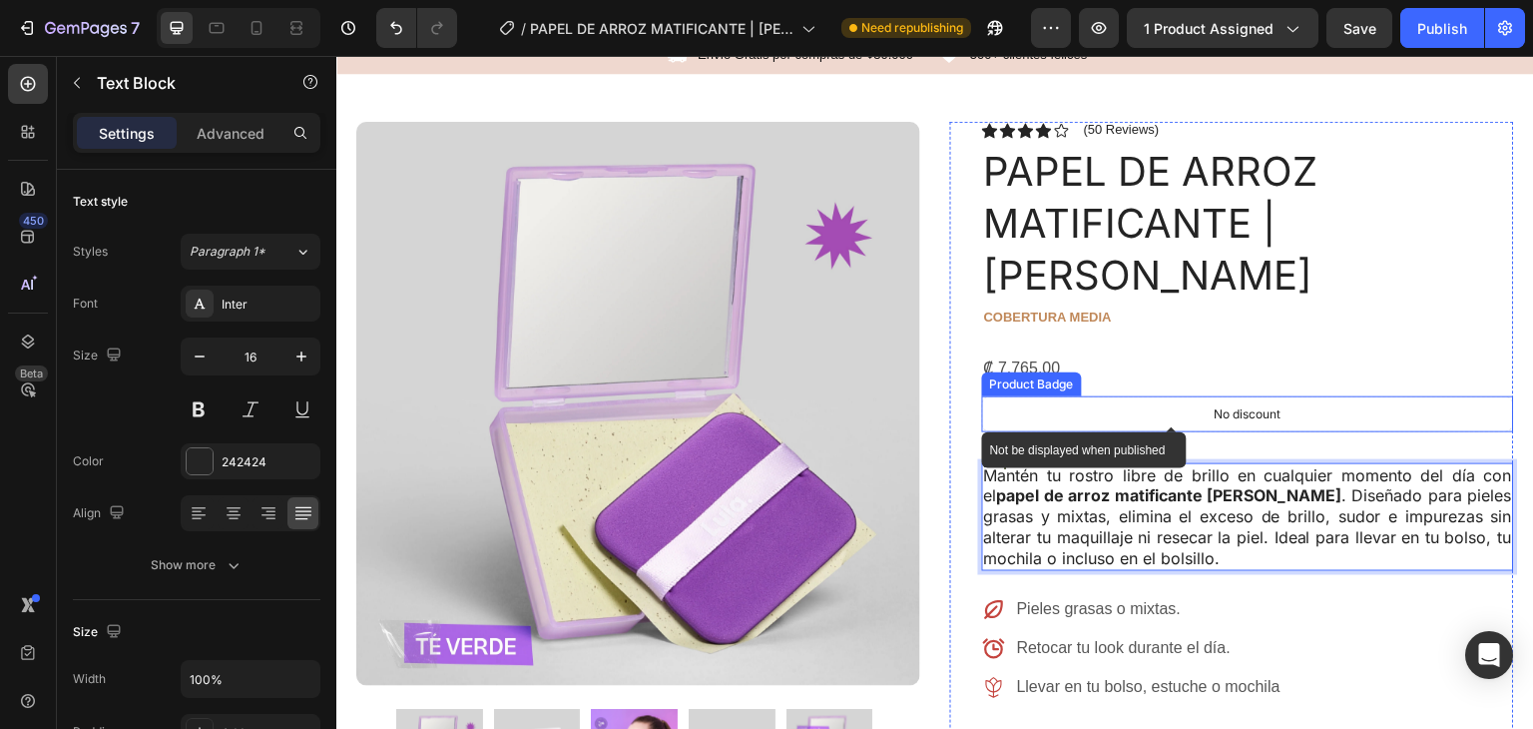
scroll to position [59, 0]
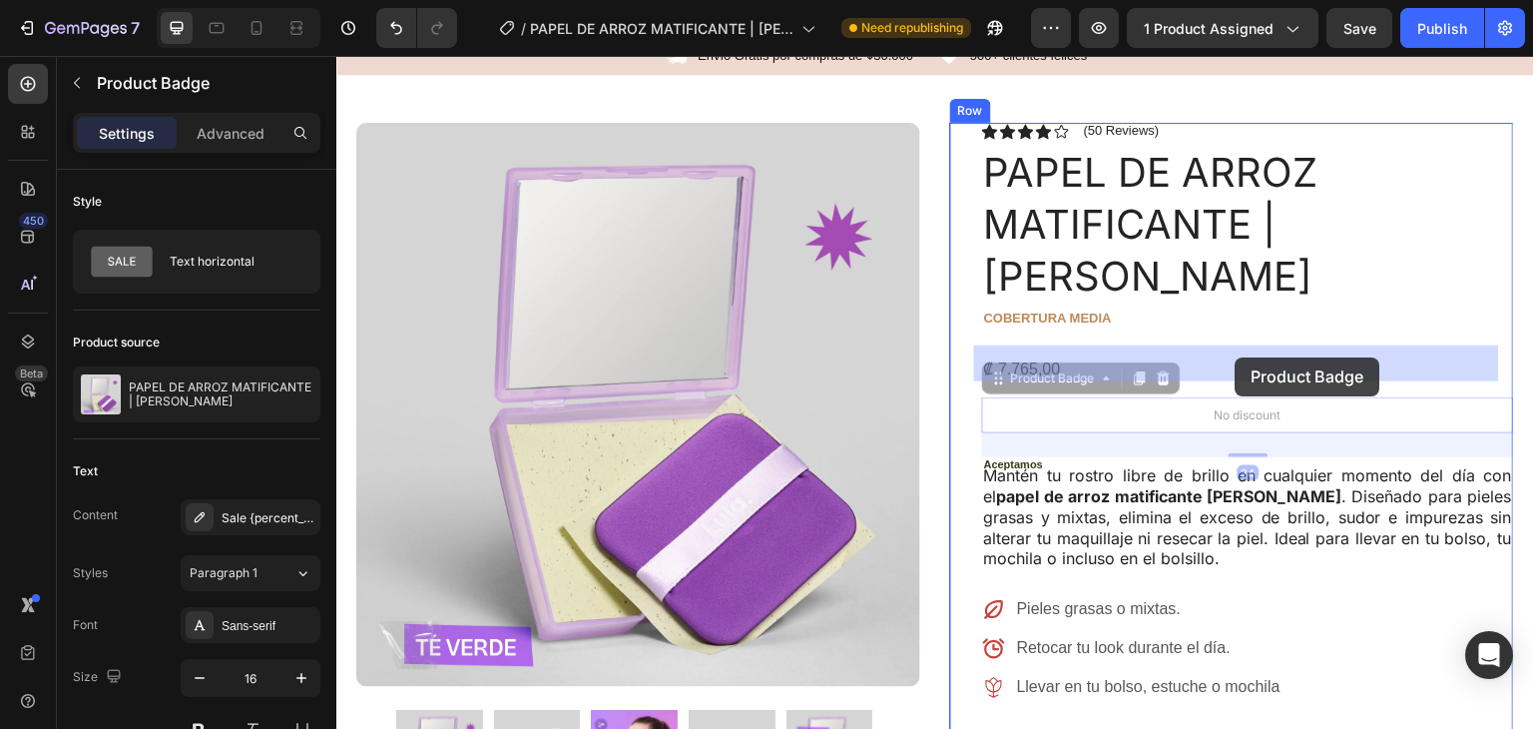
drag, startPoint x: 1239, startPoint y: 369, endPoint x: 1236, endPoint y: 357, distance: 12.3
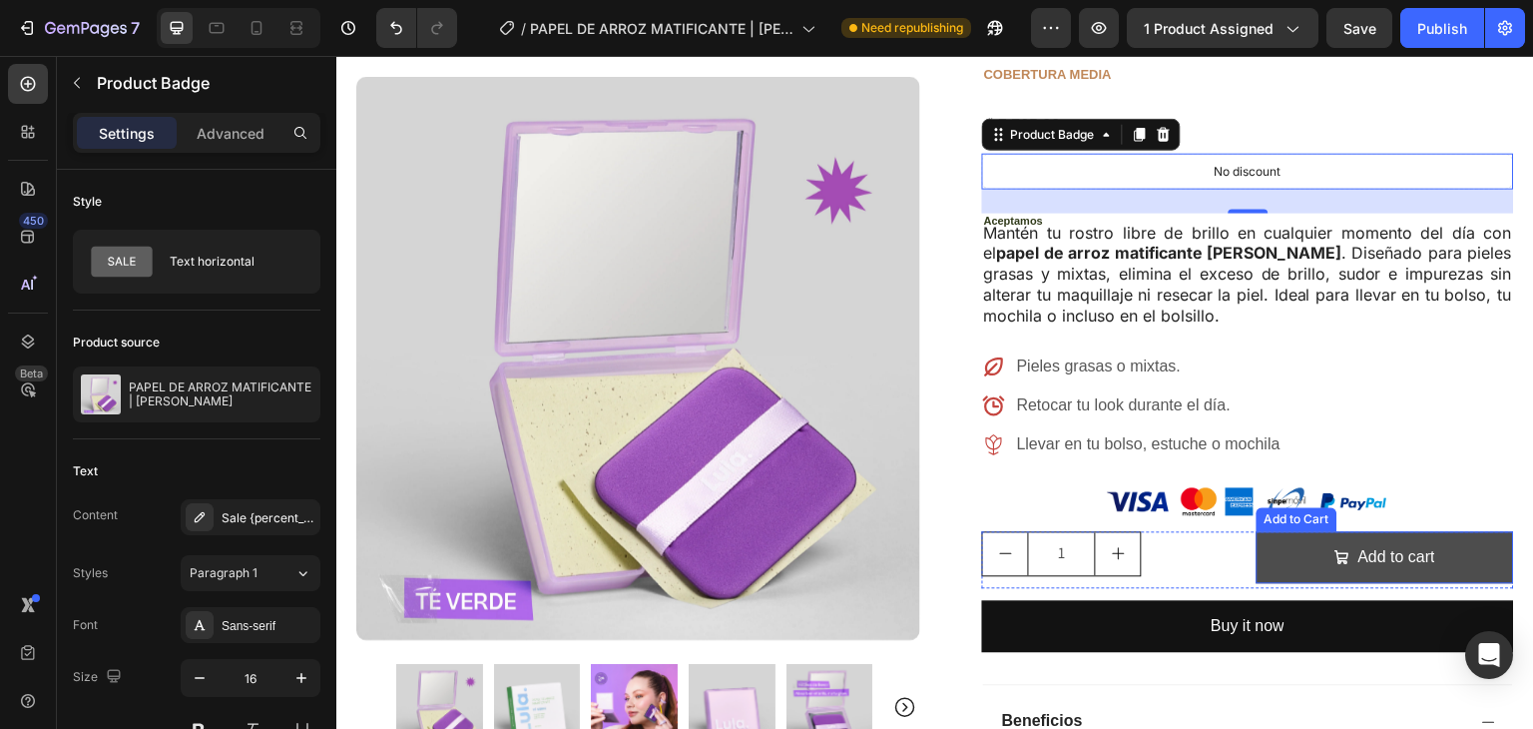
scroll to position [300, 0]
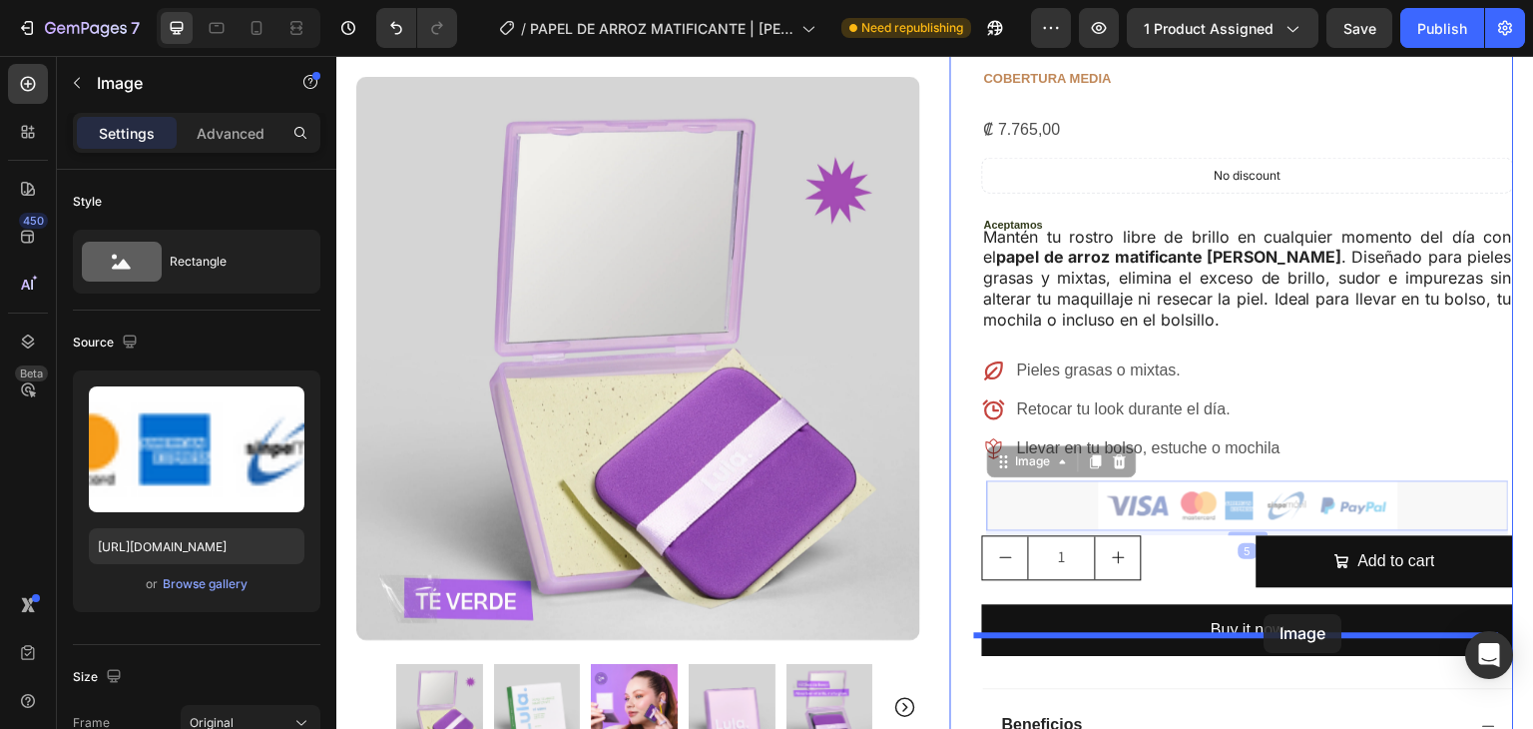
drag, startPoint x: 1268, startPoint y: 451, endPoint x: 1434, endPoint y: 609, distance: 228.8
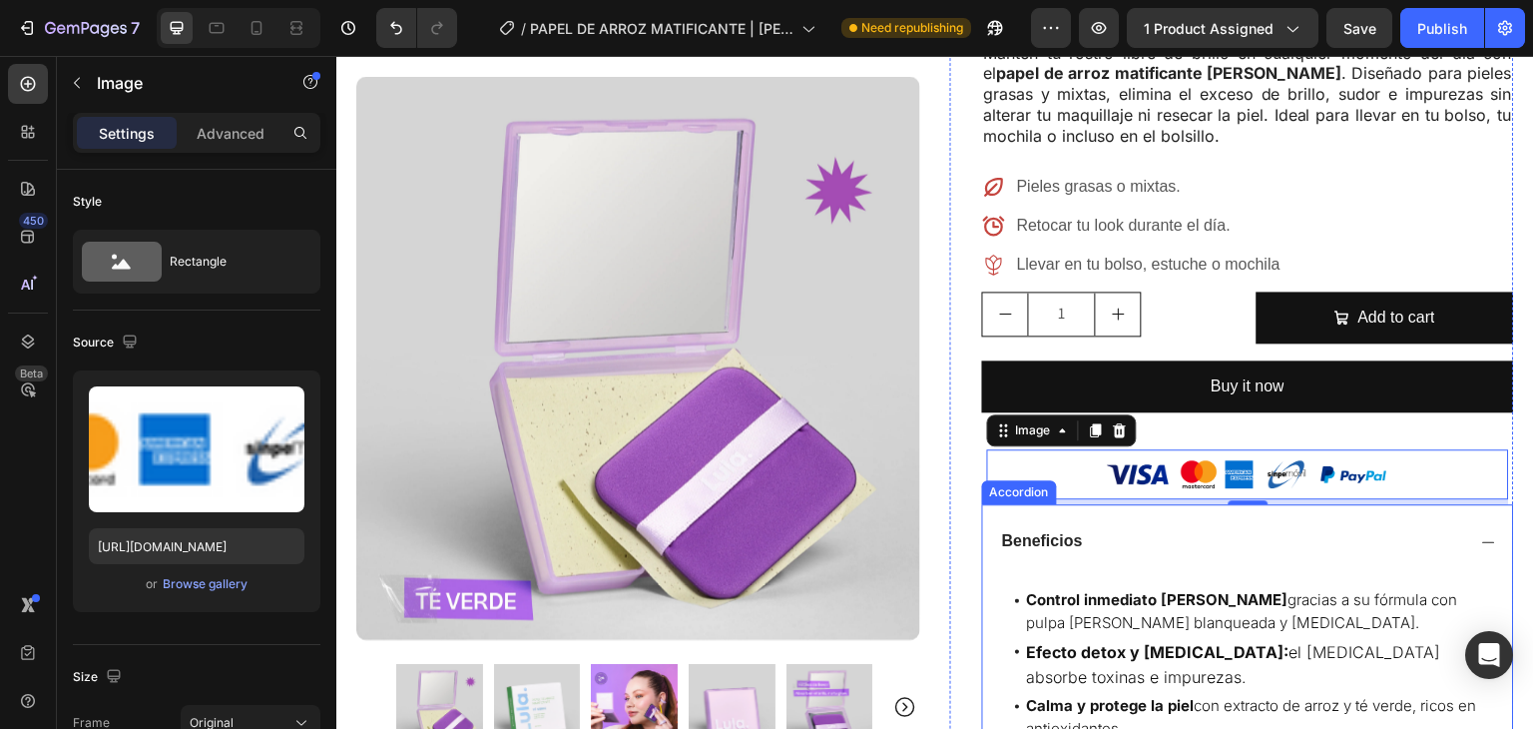
scroll to position [483, 0]
click at [1401, 528] on div "Beneficios" at bounding box center [1232, 541] width 466 height 27
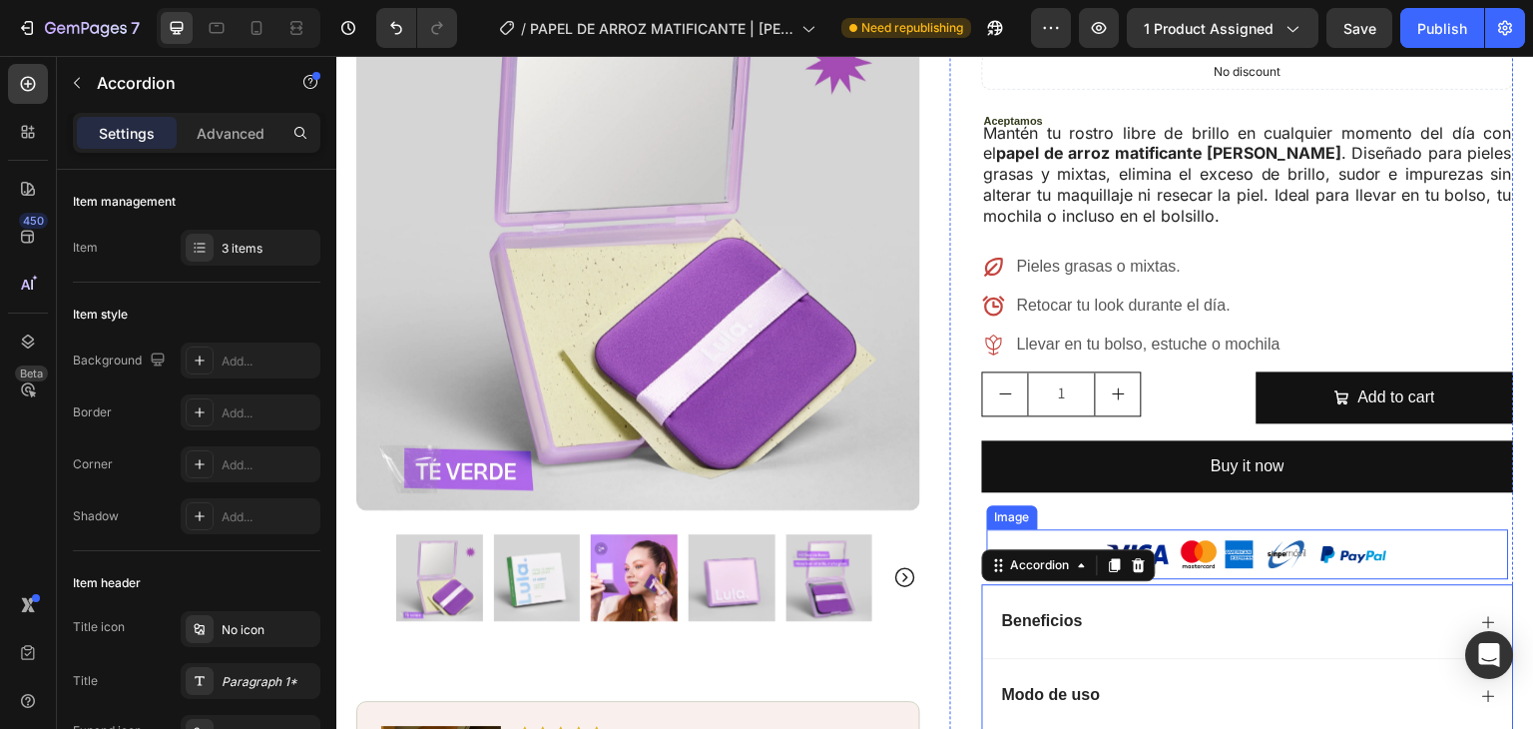
scroll to position [405, 0]
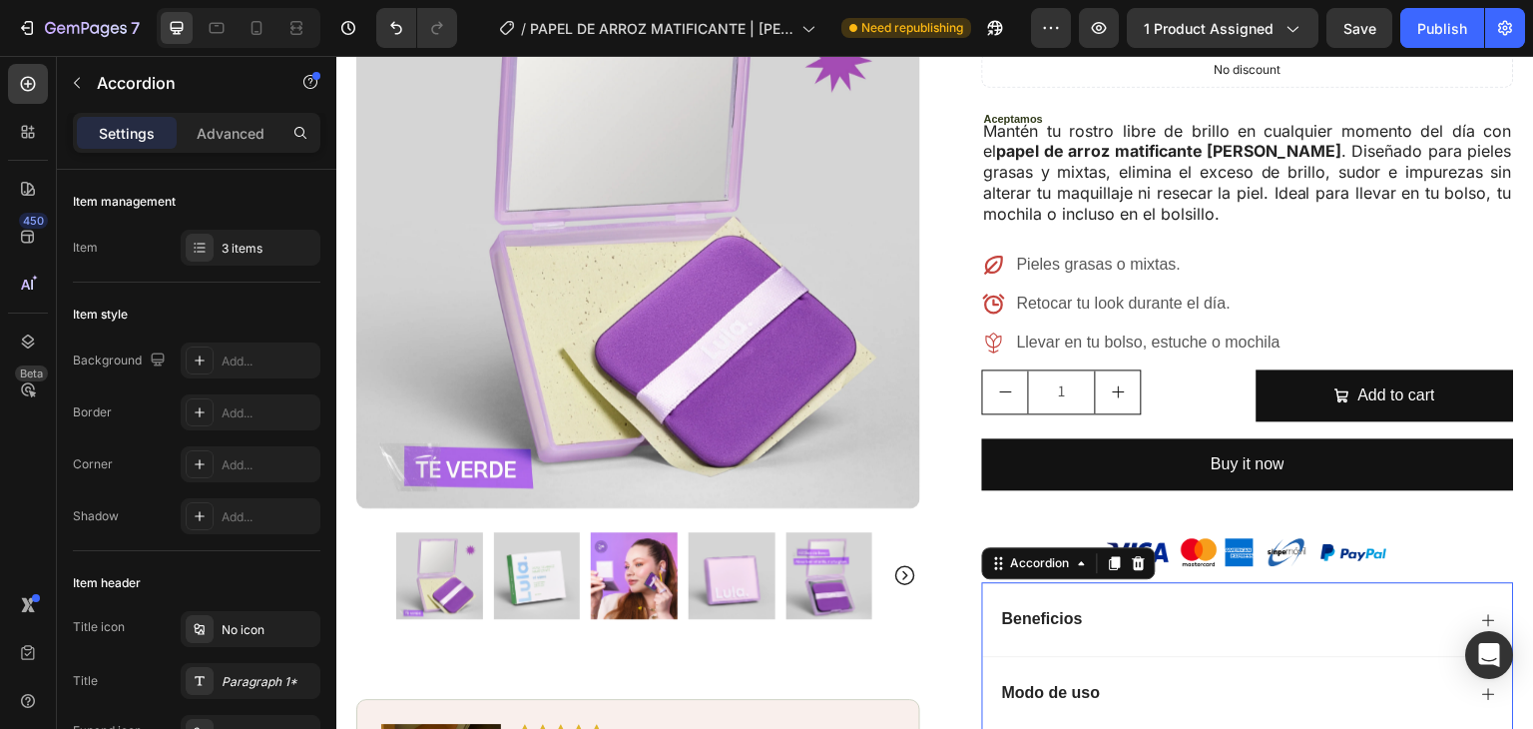
click at [1280, 590] on div "Beneficios" at bounding box center [1248, 619] width 530 height 74
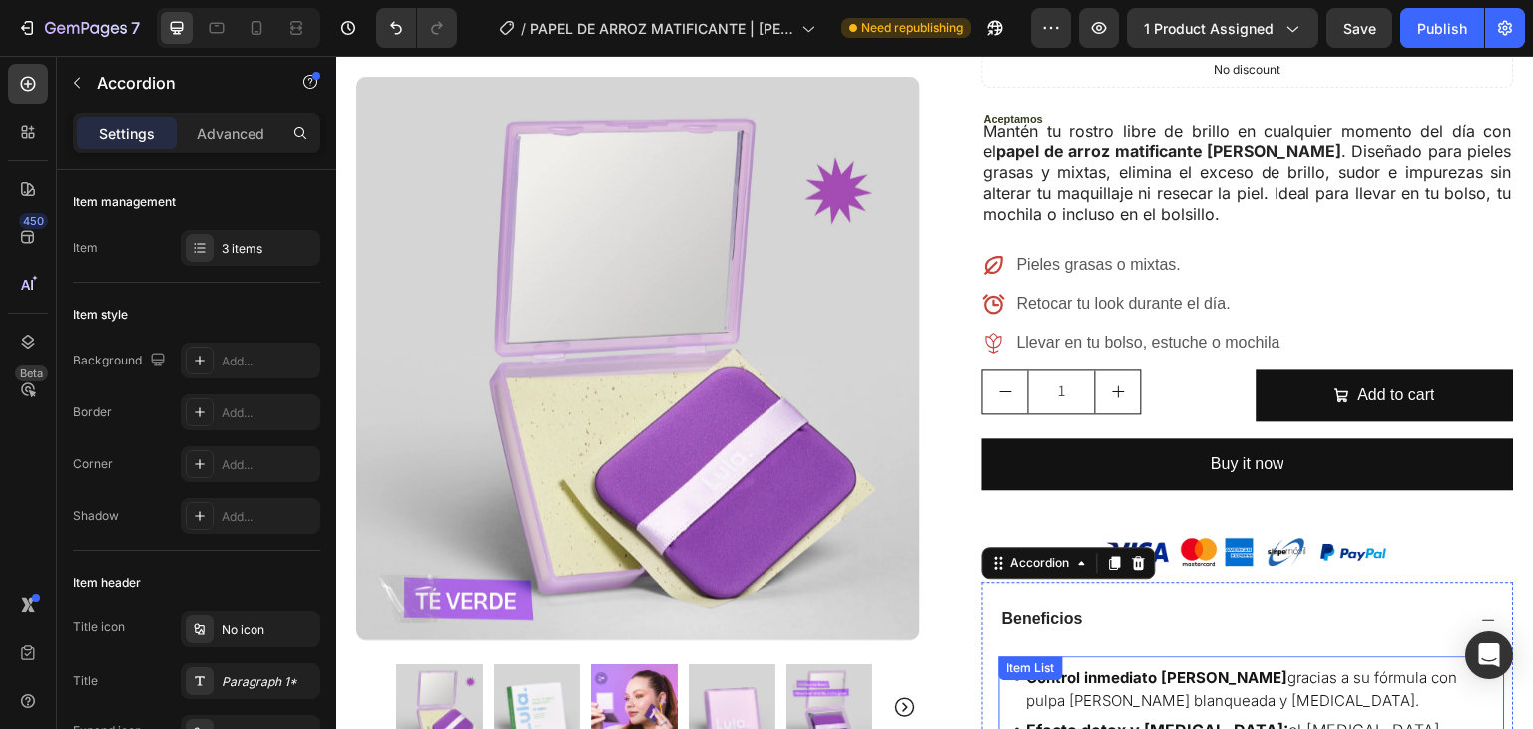
scroll to position [423, 0]
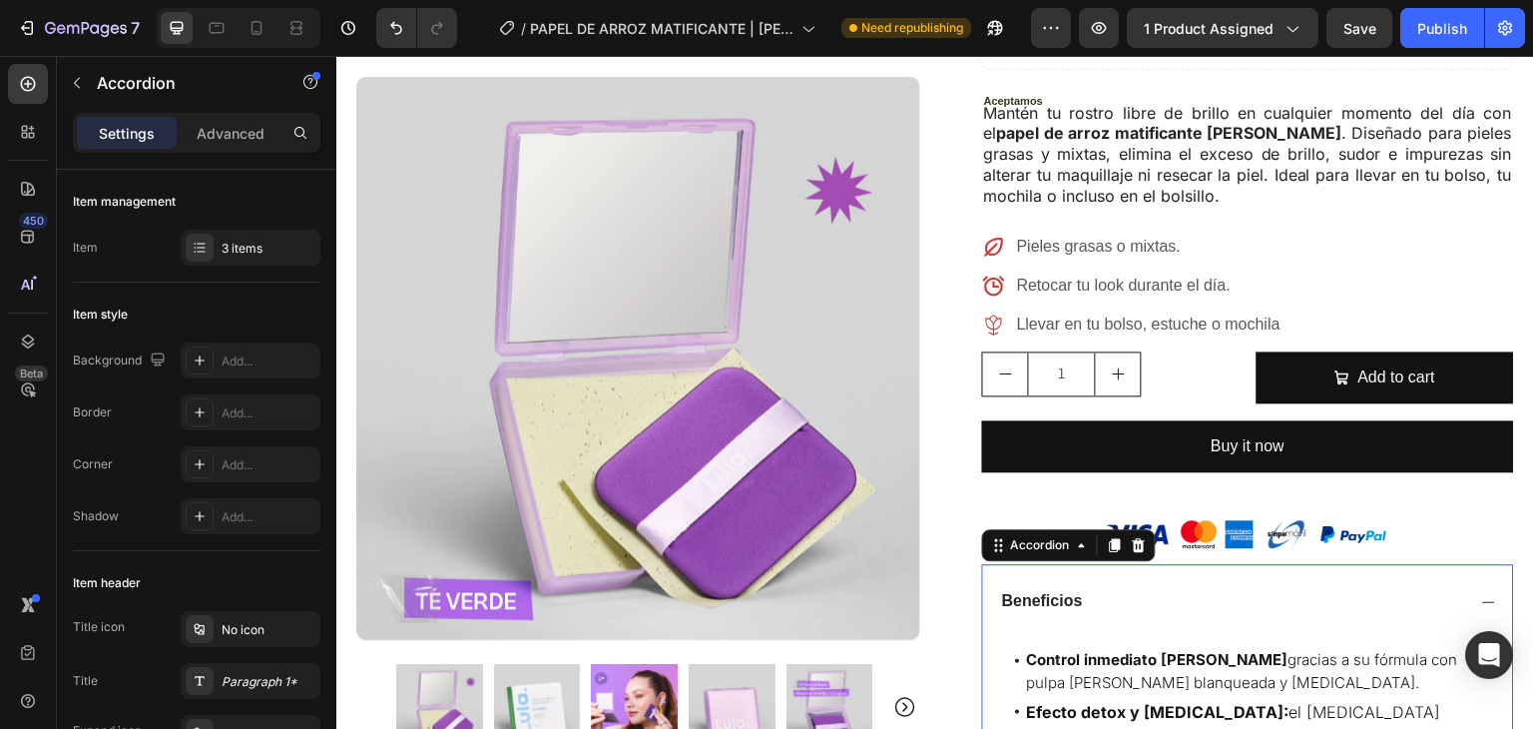
click at [1482, 594] on icon at bounding box center [1490, 602] width 16 height 16
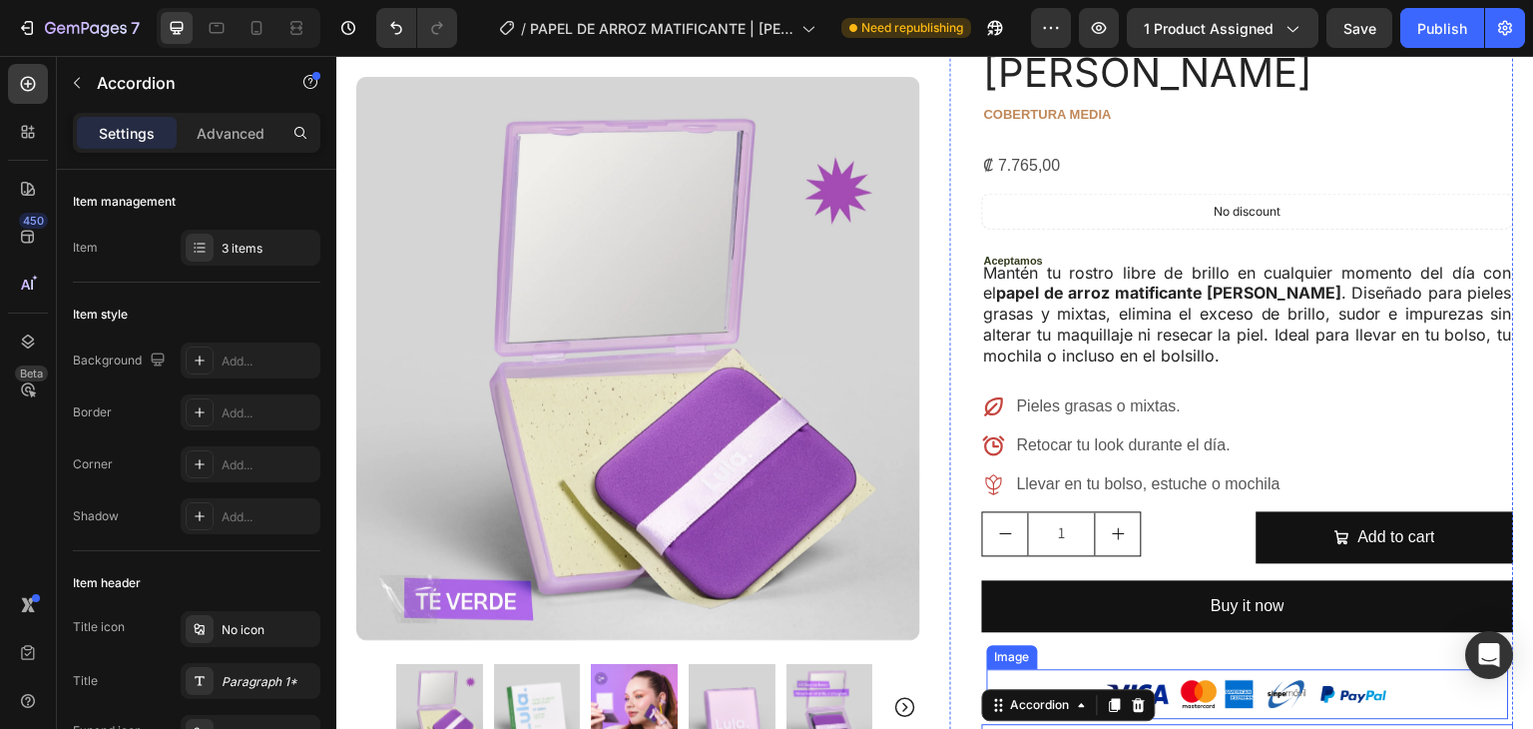
scroll to position [260, 0]
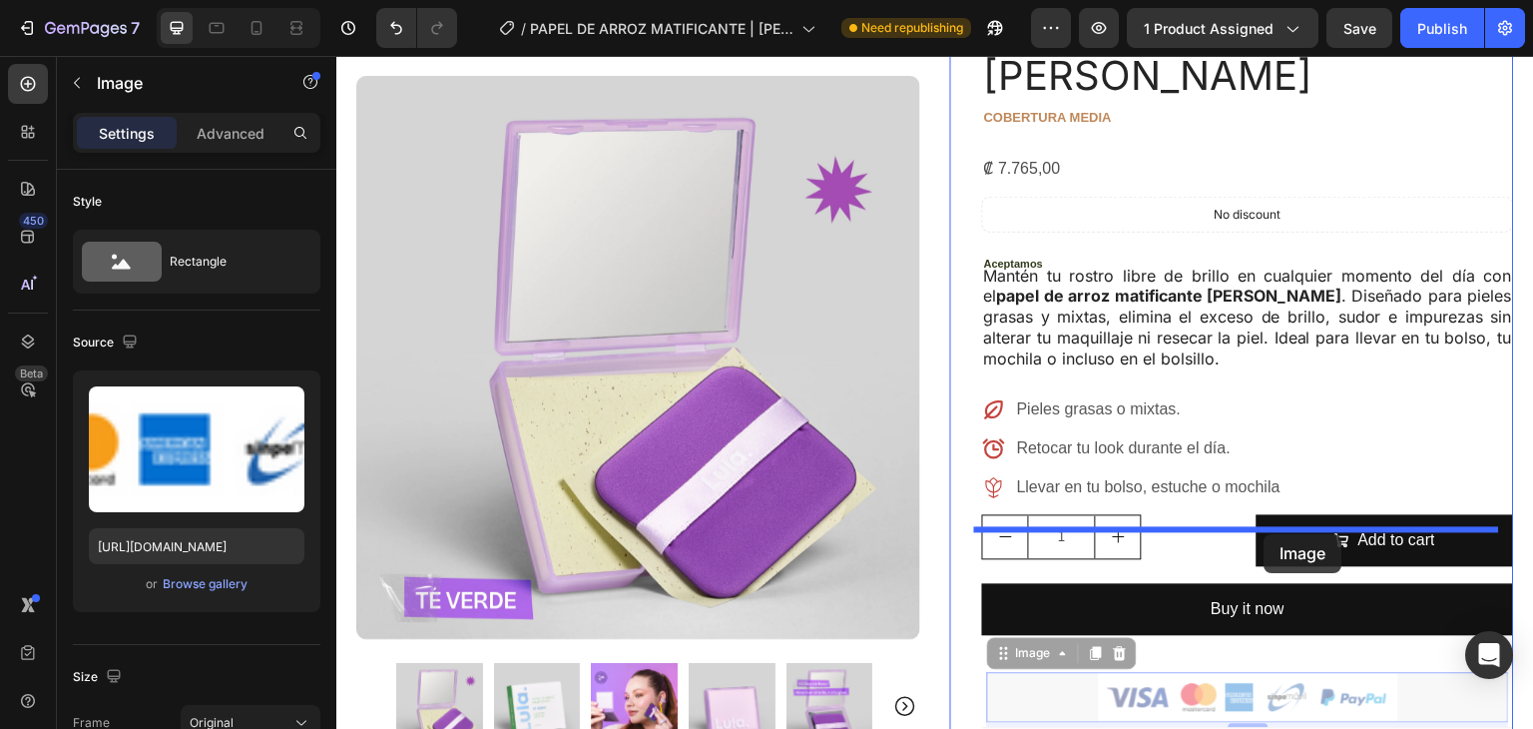
drag, startPoint x: 1265, startPoint y: 638, endPoint x: 1265, endPoint y: 534, distance: 103.8
click at [1265, 534] on div "Header Icon Envío Gratis por compras de ¢30.000 Text Block Row Icon 500+ client…" at bounding box center [935, 645] width 1198 height 1698
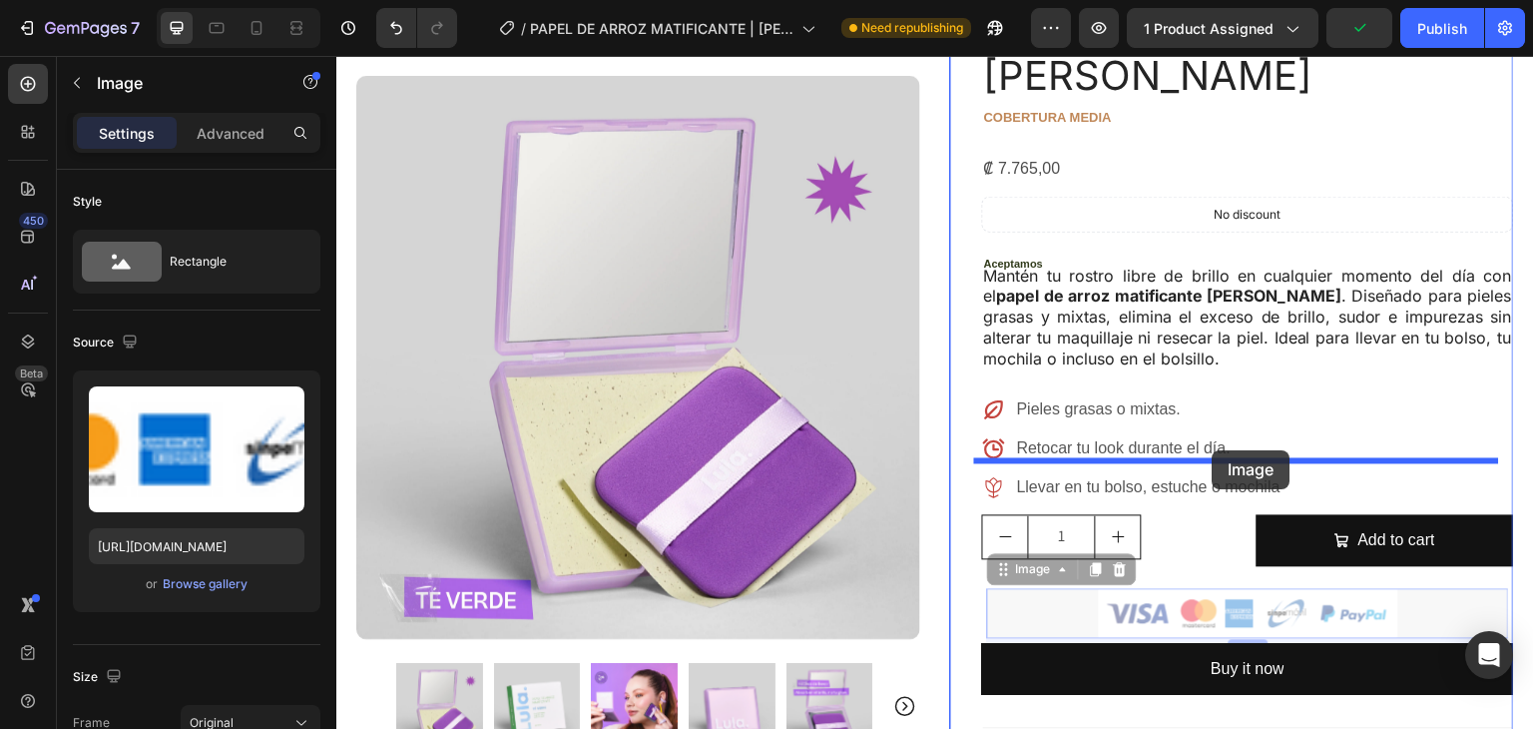
drag, startPoint x: 1216, startPoint y: 557, endPoint x: 1213, endPoint y: 450, distance: 106.9
click at [1213, 450] on div "Header Icon Envío Gratis por compras de ¢30.000 Text Block Row Icon 500+ client…" at bounding box center [935, 645] width 1198 height 1698
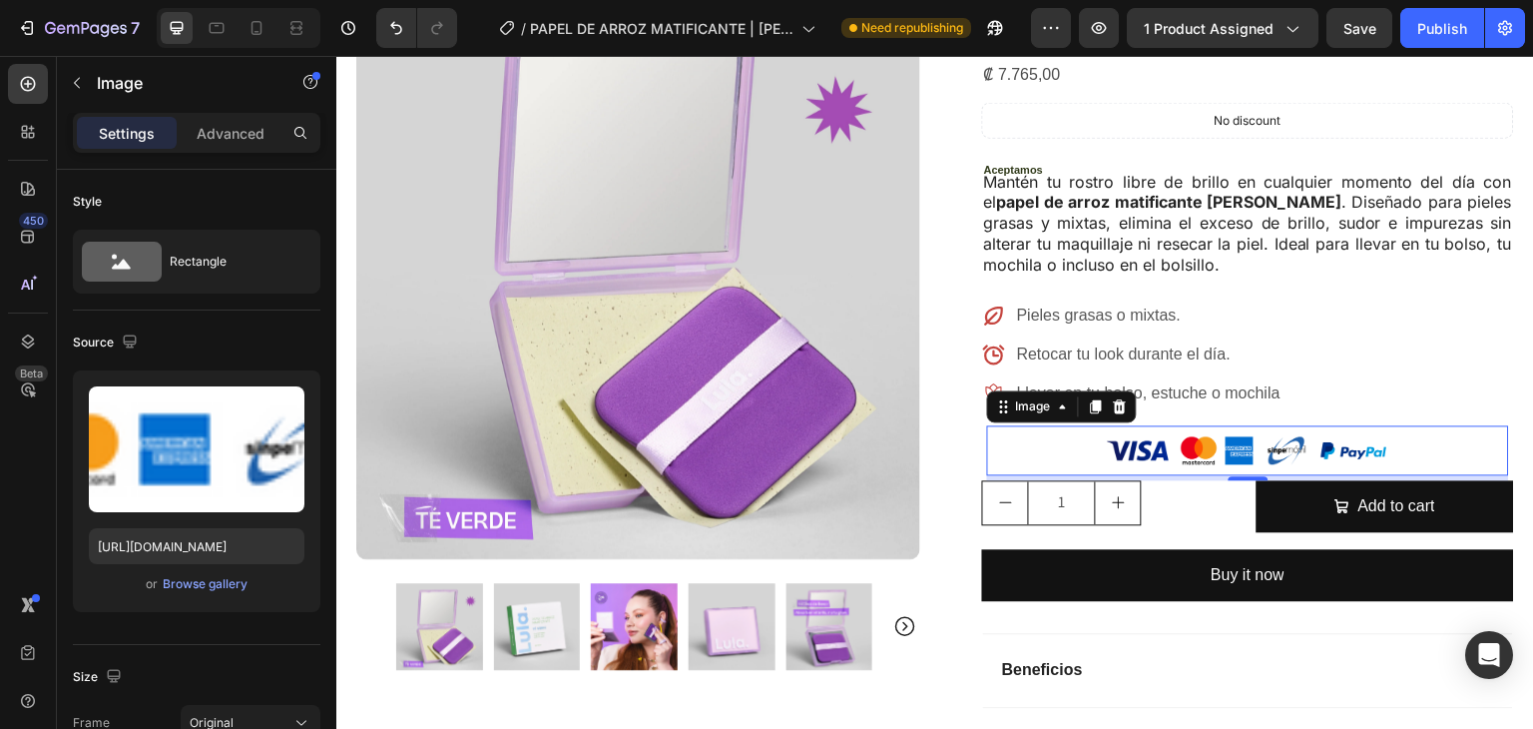
scroll to position [355, 0]
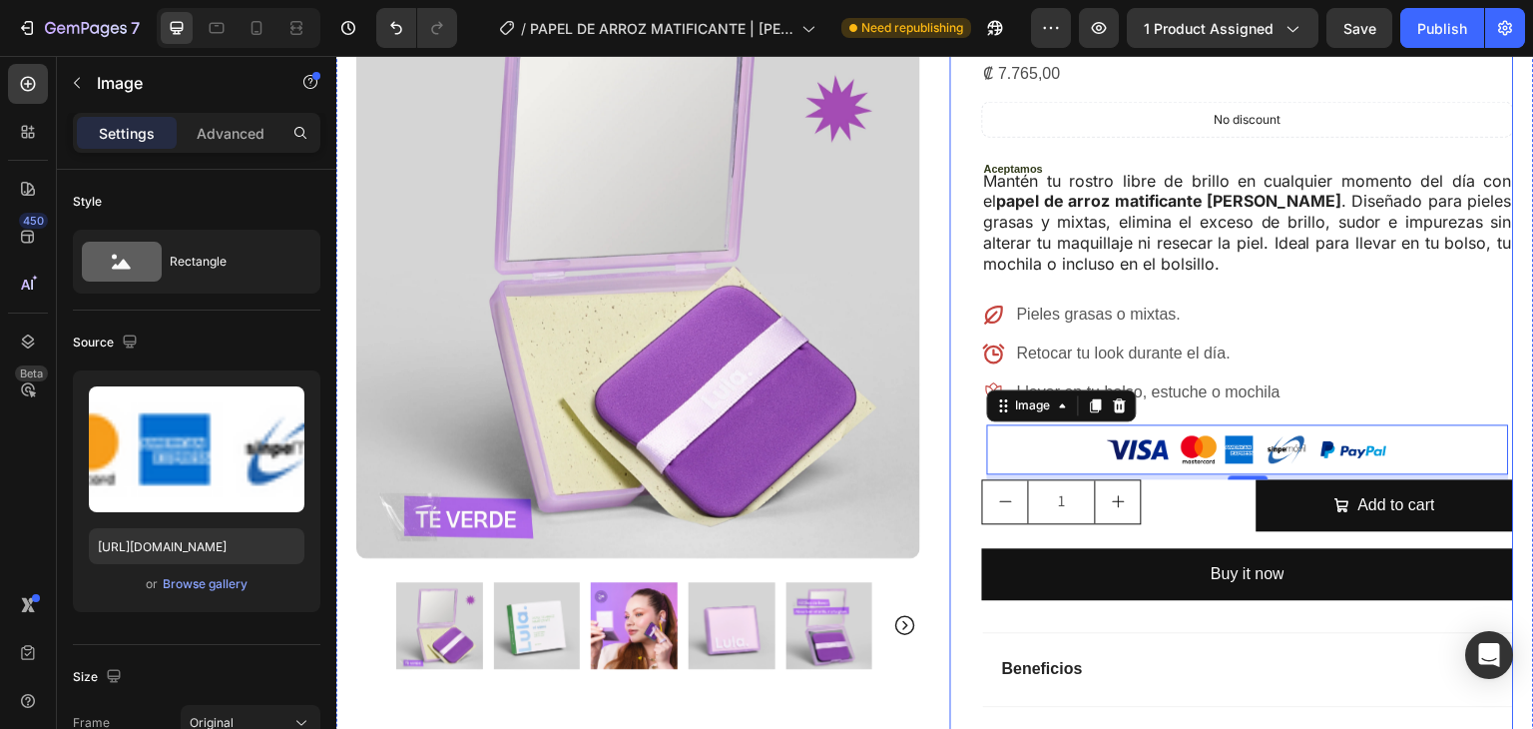
click at [1410, 552] on div "Icon Icon Icon Icon Icon Icon List (50 Reviews) Text Block Row PAPEL DE ARROZ M…" at bounding box center [1248, 418] width 532 height 1185
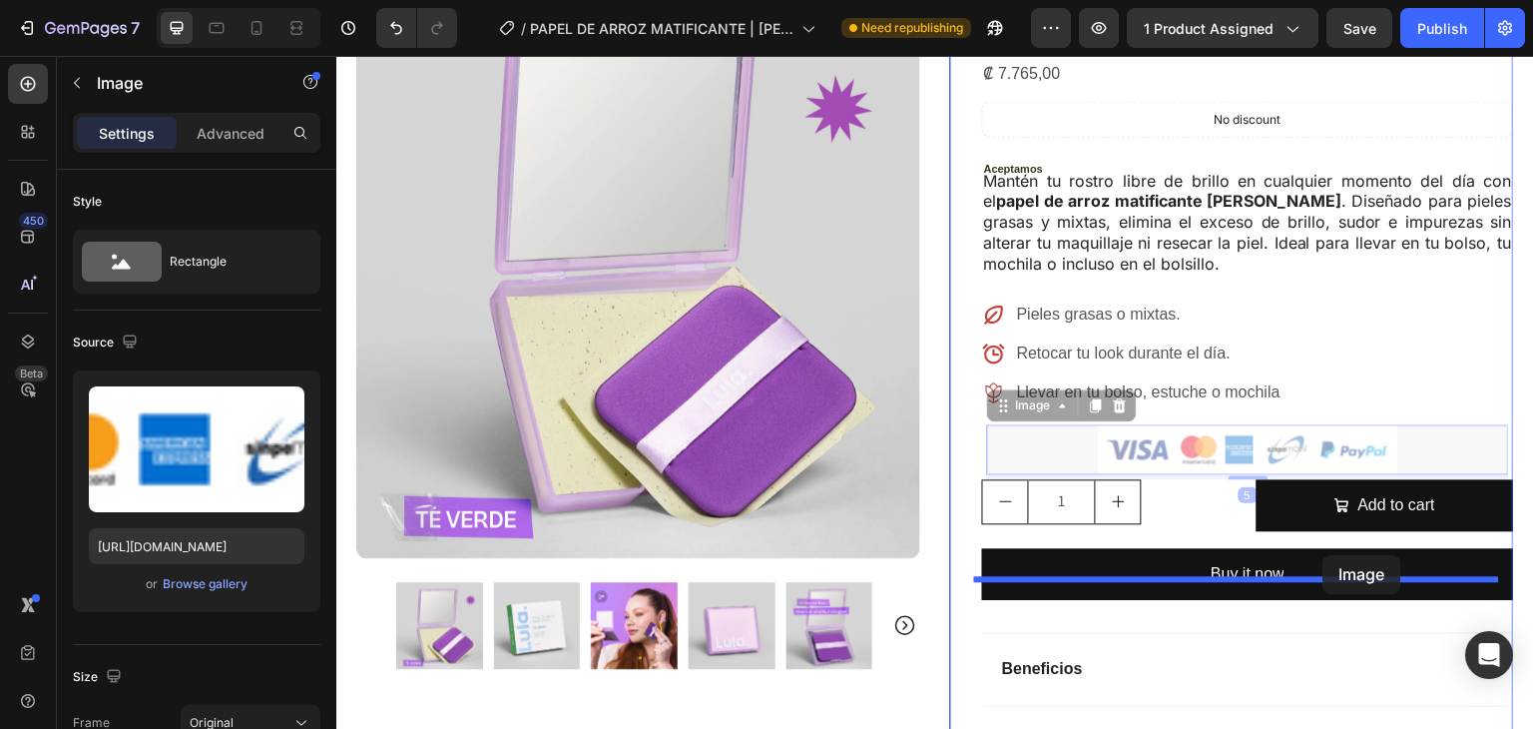
drag, startPoint x: 1332, startPoint y: 399, endPoint x: 1324, endPoint y: 555, distance: 155.9
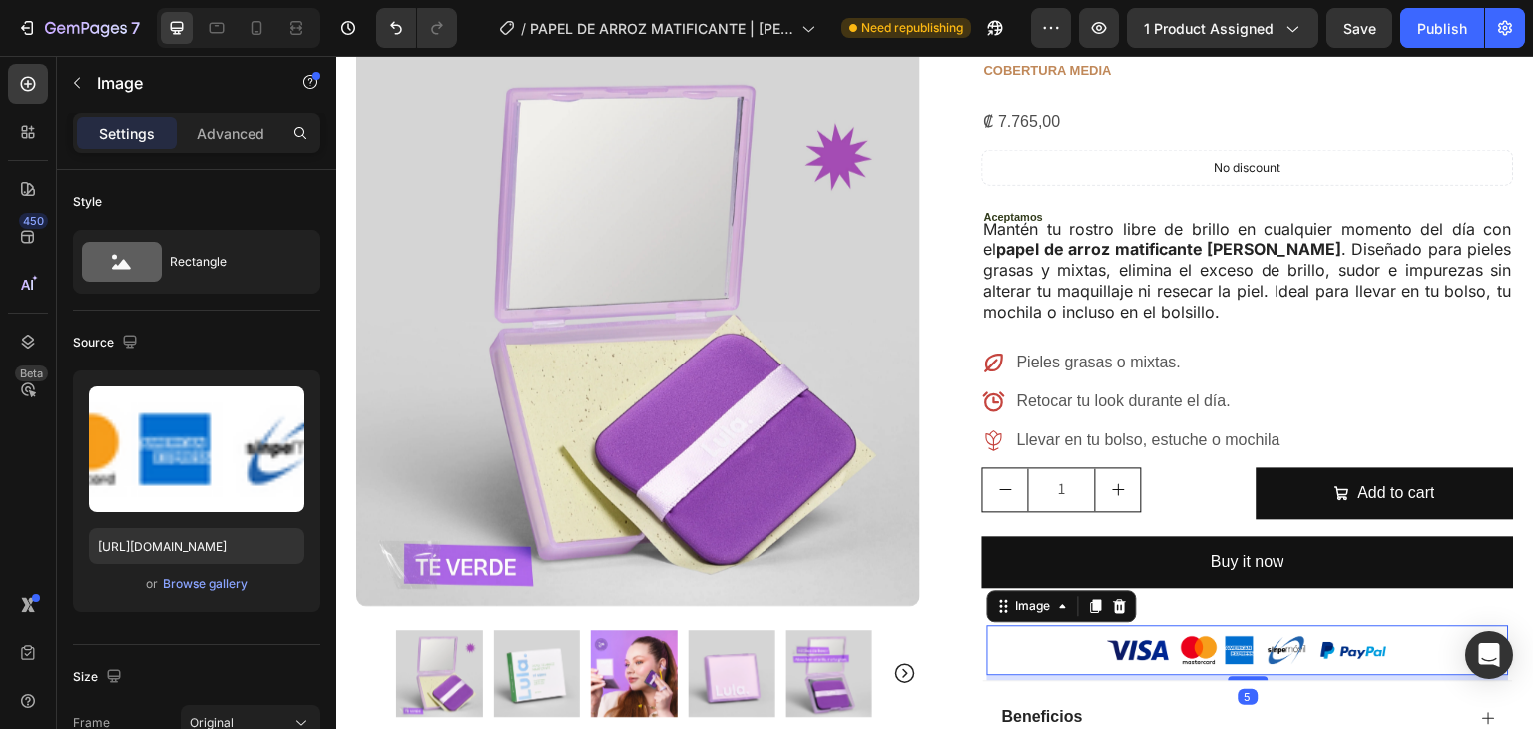
scroll to position [303, 0]
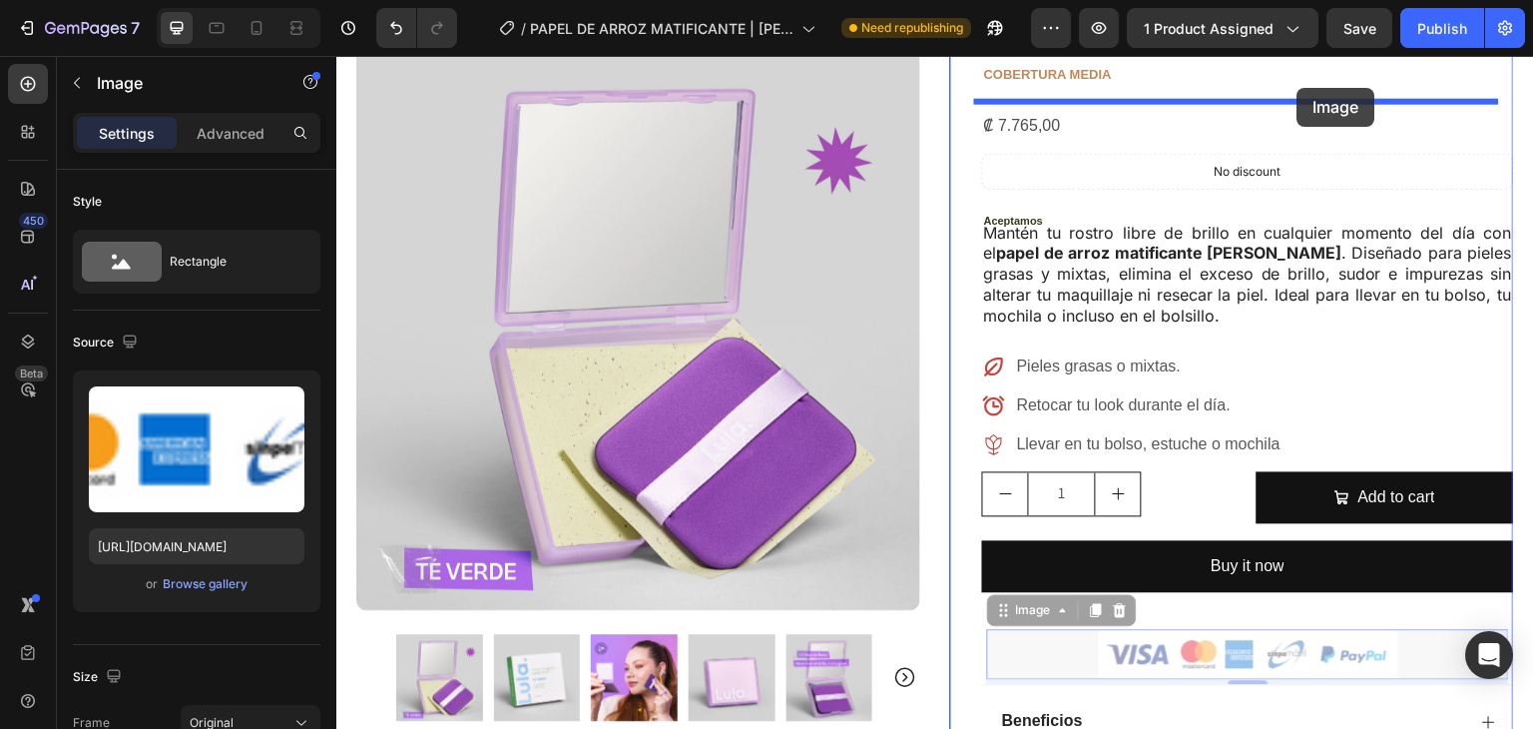
drag, startPoint x: 1306, startPoint y: 517, endPoint x: 1300, endPoint y: 109, distance: 408.4
click at [1298, 88] on div "Header Icon Envío Gratis por compras de ¢30.000 Text Block Row Icon 500+ client…" at bounding box center [935, 601] width 1198 height 1698
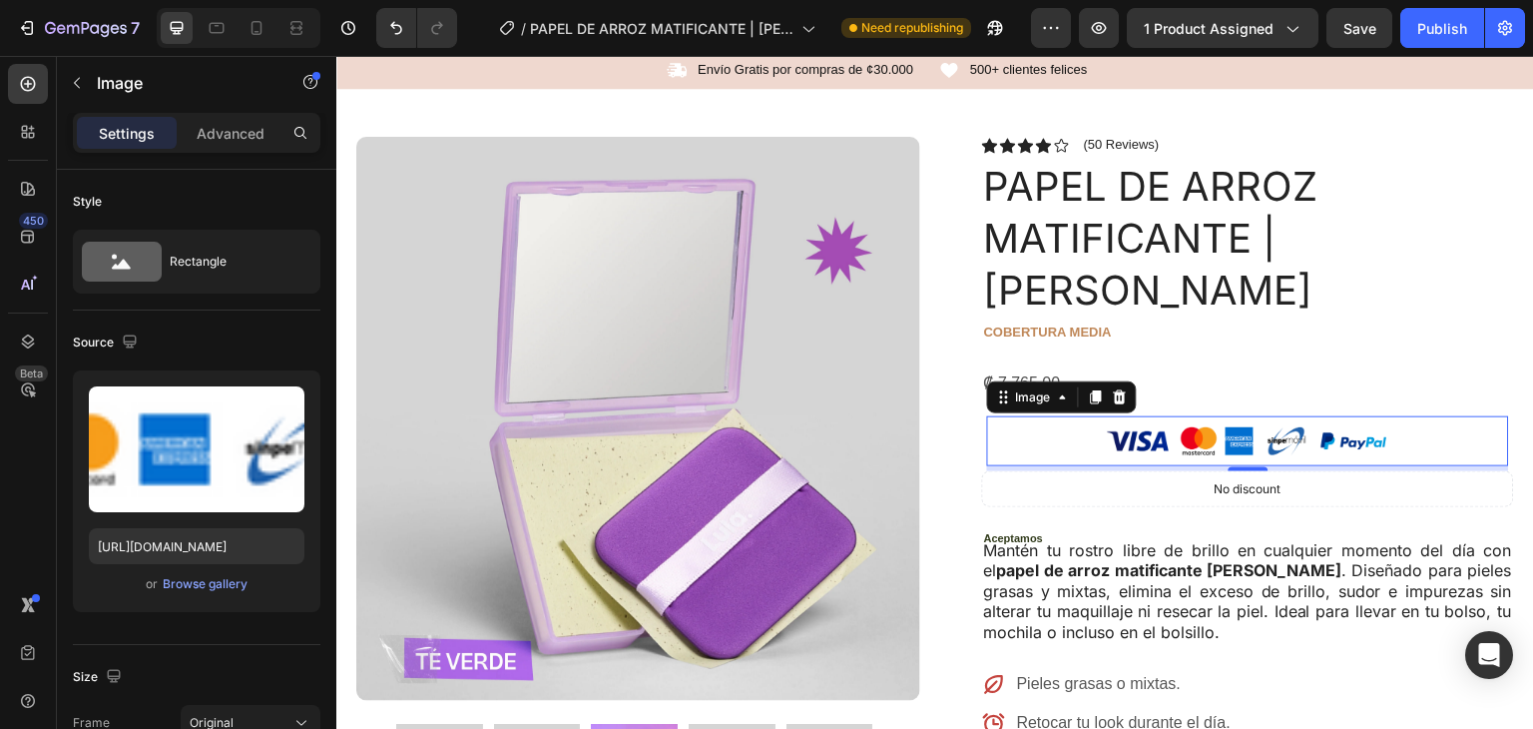
scroll to position [0, 0]
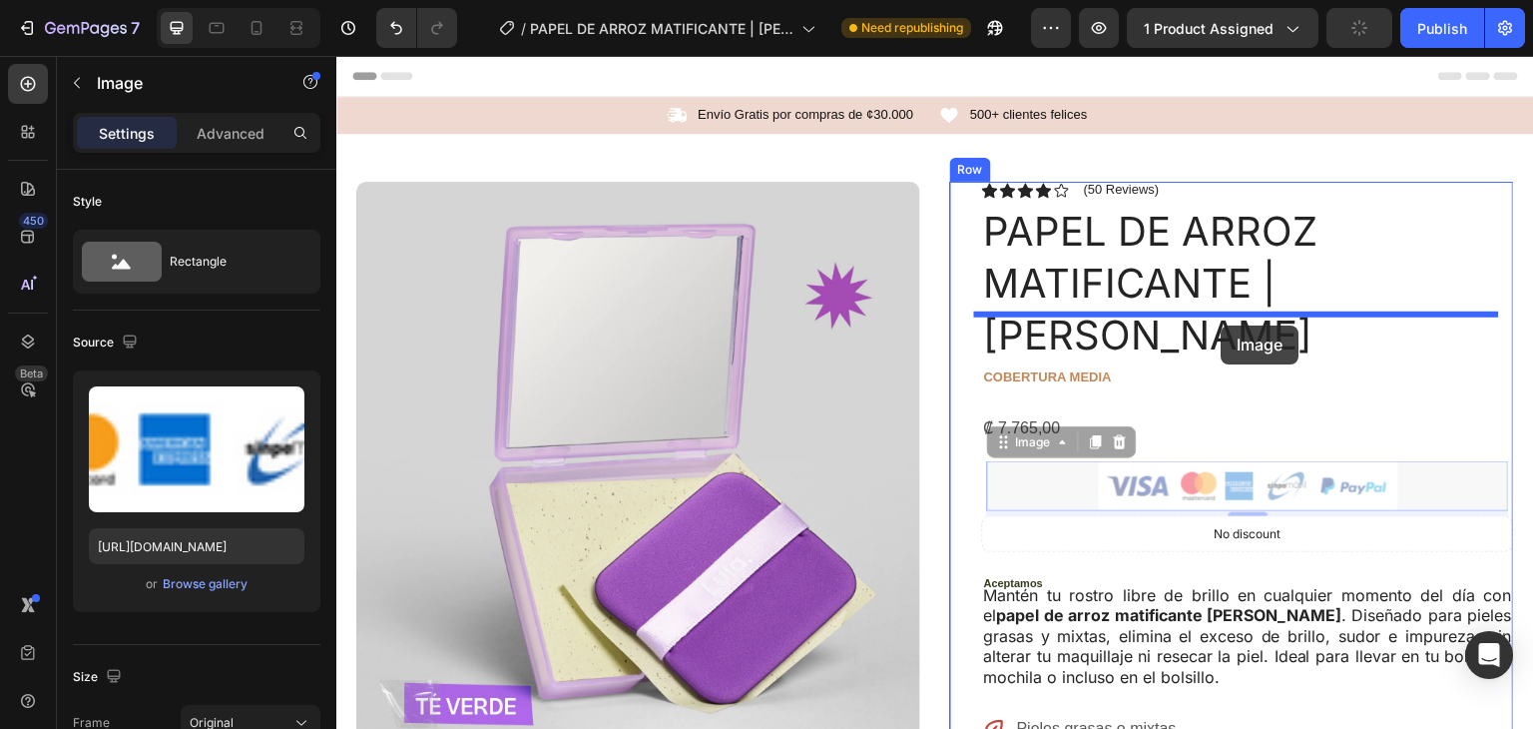
drag, startPoint x: 1232, startPoint y: 430, endPoint x: 1222, endPoint y: 325, distance: 105.3
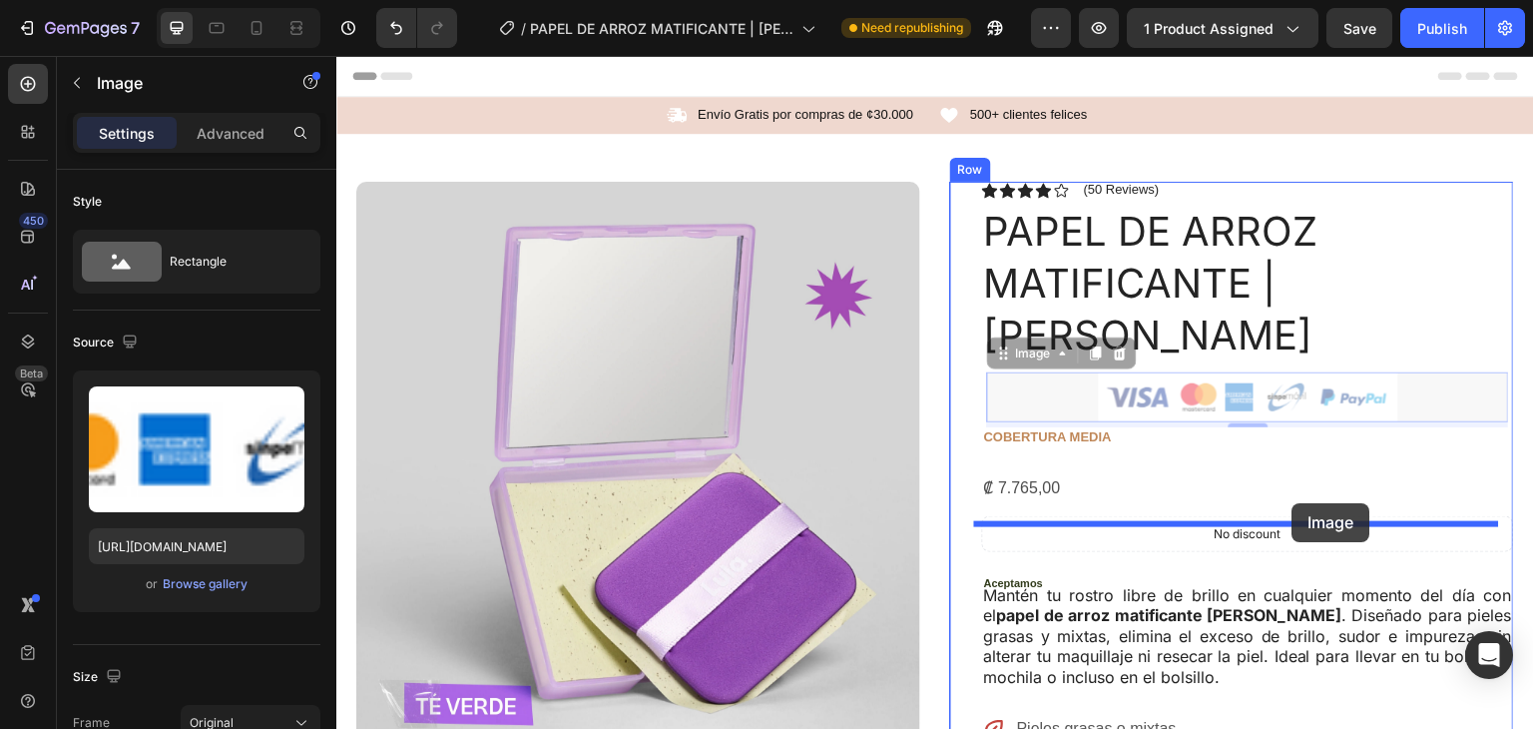
drag, startPoint x: 1310, startPoint y: 353, endPoint x: 1293, endPoint y: 503, distance: 150.7
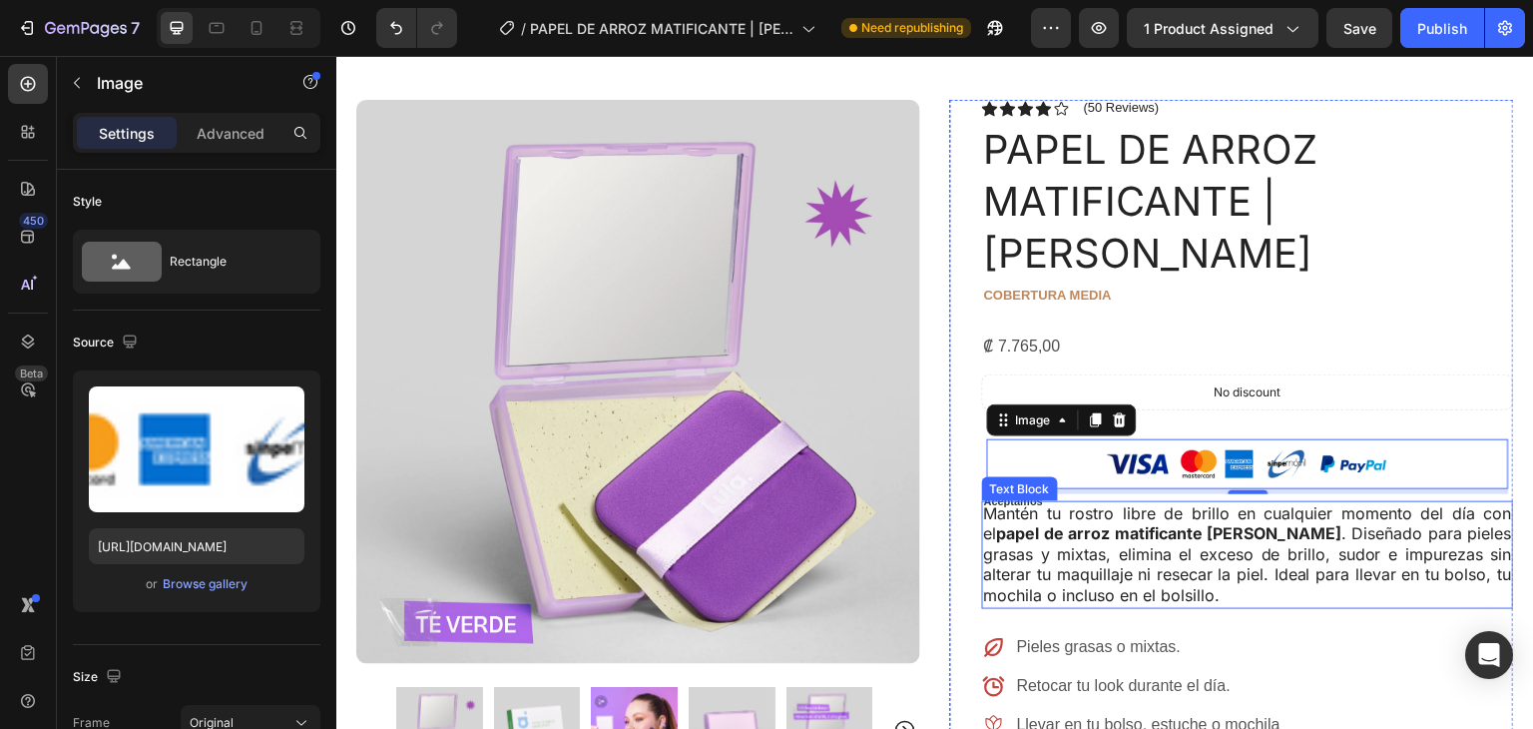
scroll to position [100, 0]
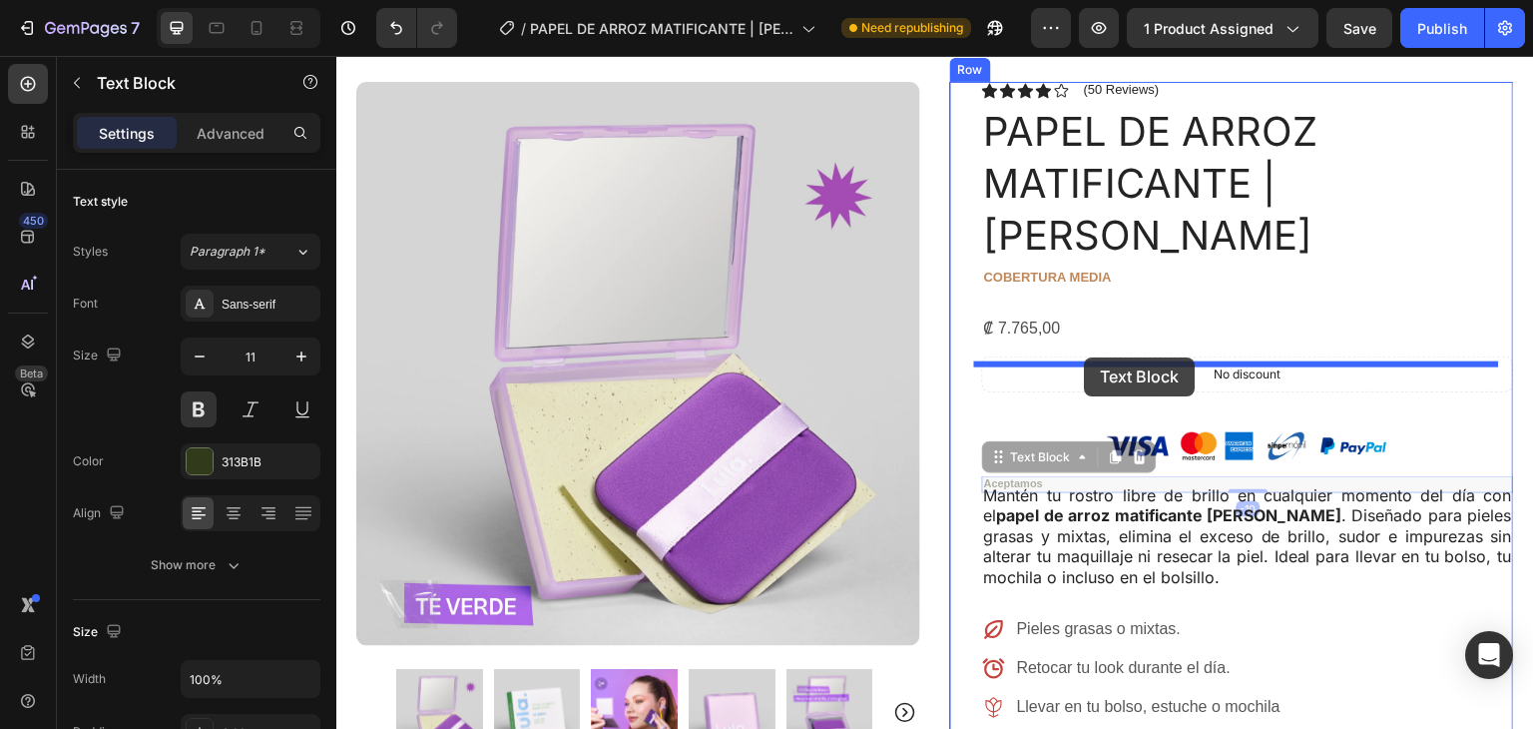
drag, startPoint x: 1085, startPoint y: 427, endPoint x: 1085, endPoint y: 357, distance: 69.9
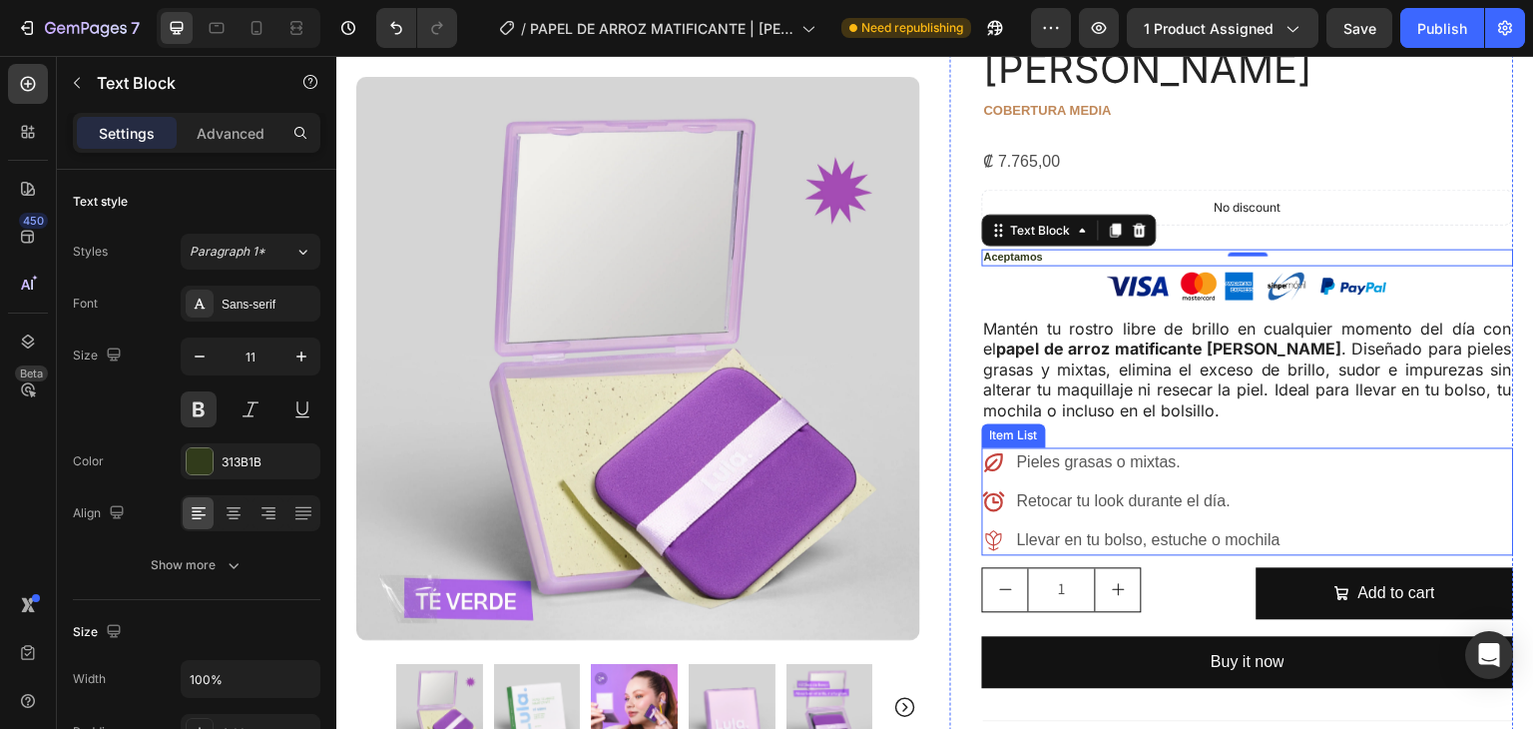
scroll to position [272, 0]
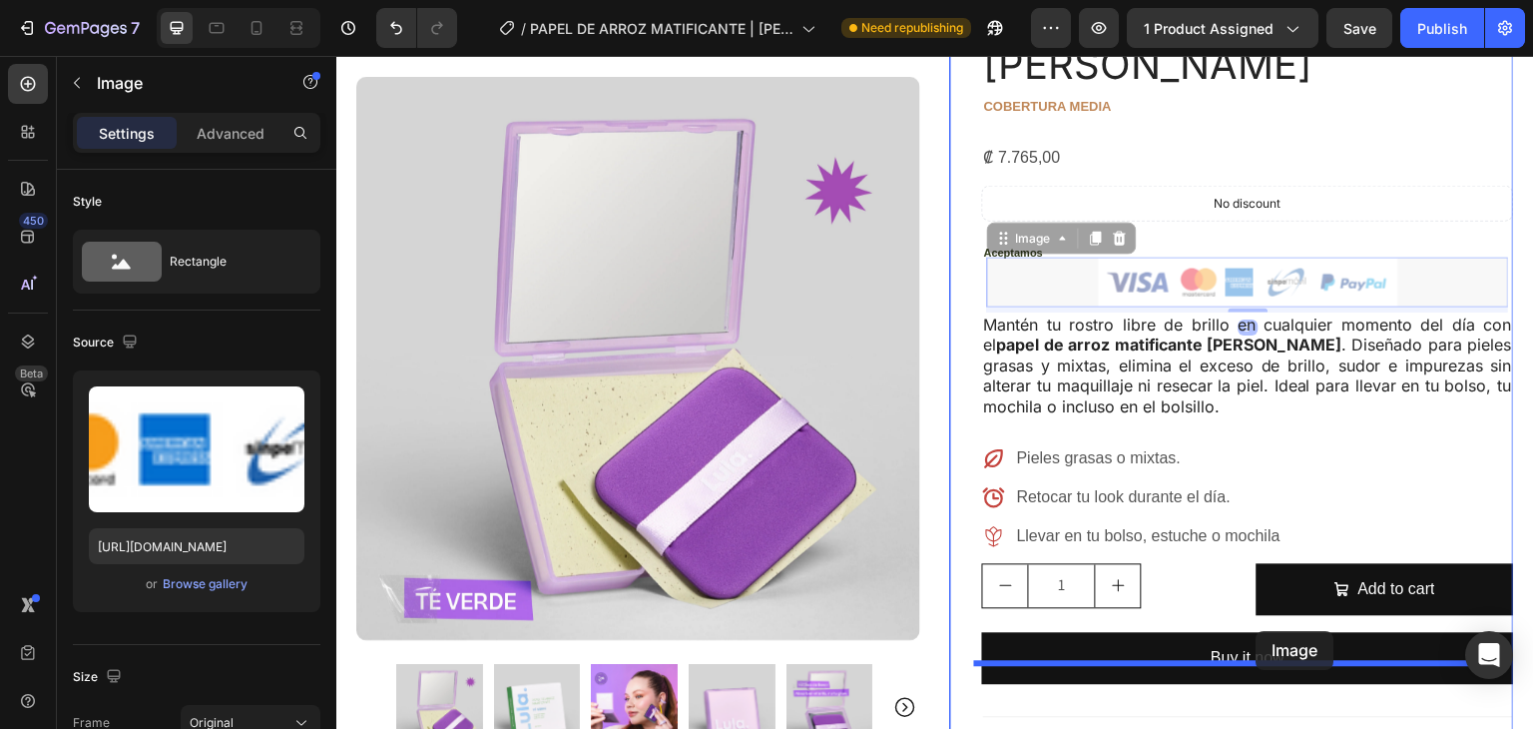
drag, startPoint x: 1273, startPoint y: 224, endPoint x: 1257, endPoint y: 631, distance: 407.6
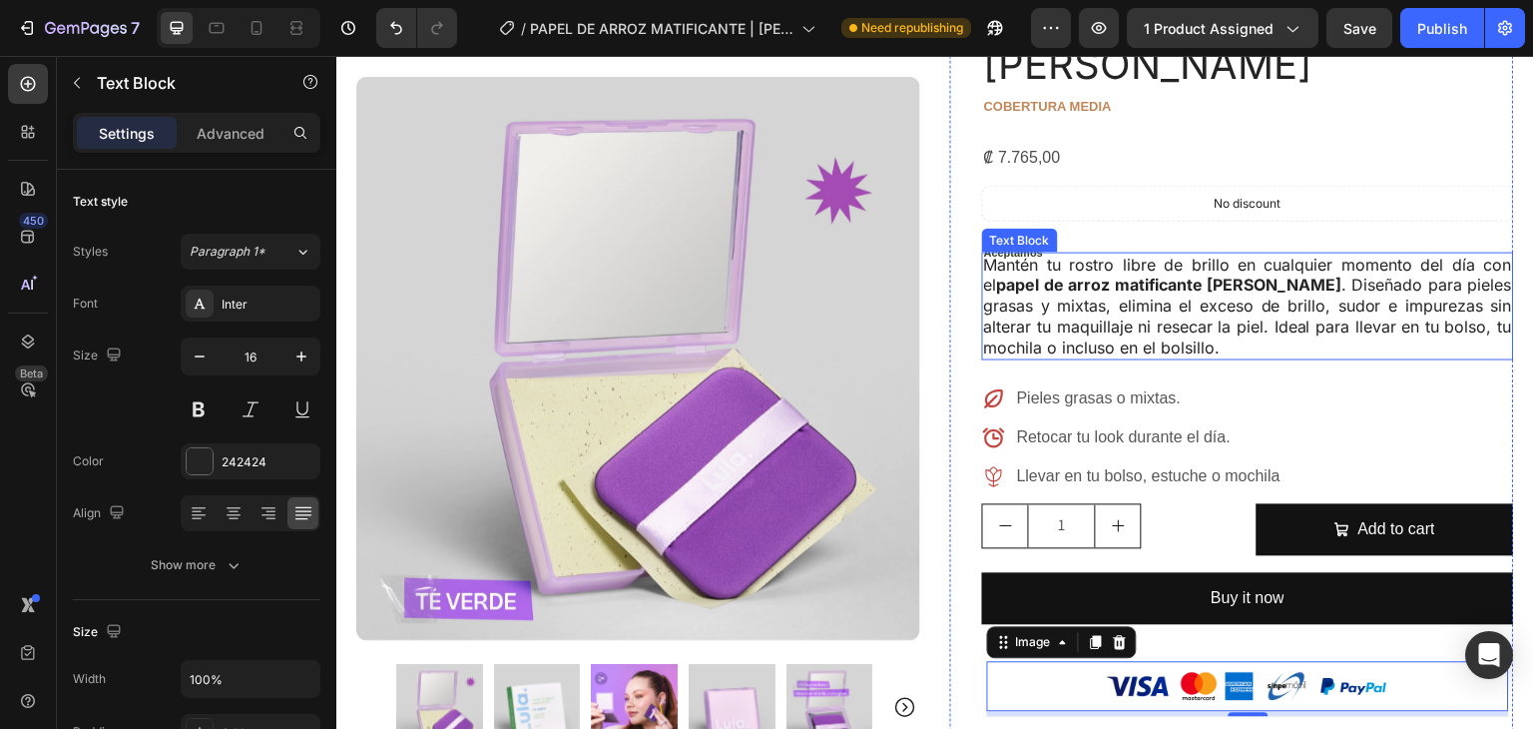
click at [1066, 254] on p "Mantén tu rostro libre de brillo en cualquier momento del día con el papel de a…" at bounding box center [1248, 306] width 528 height 104
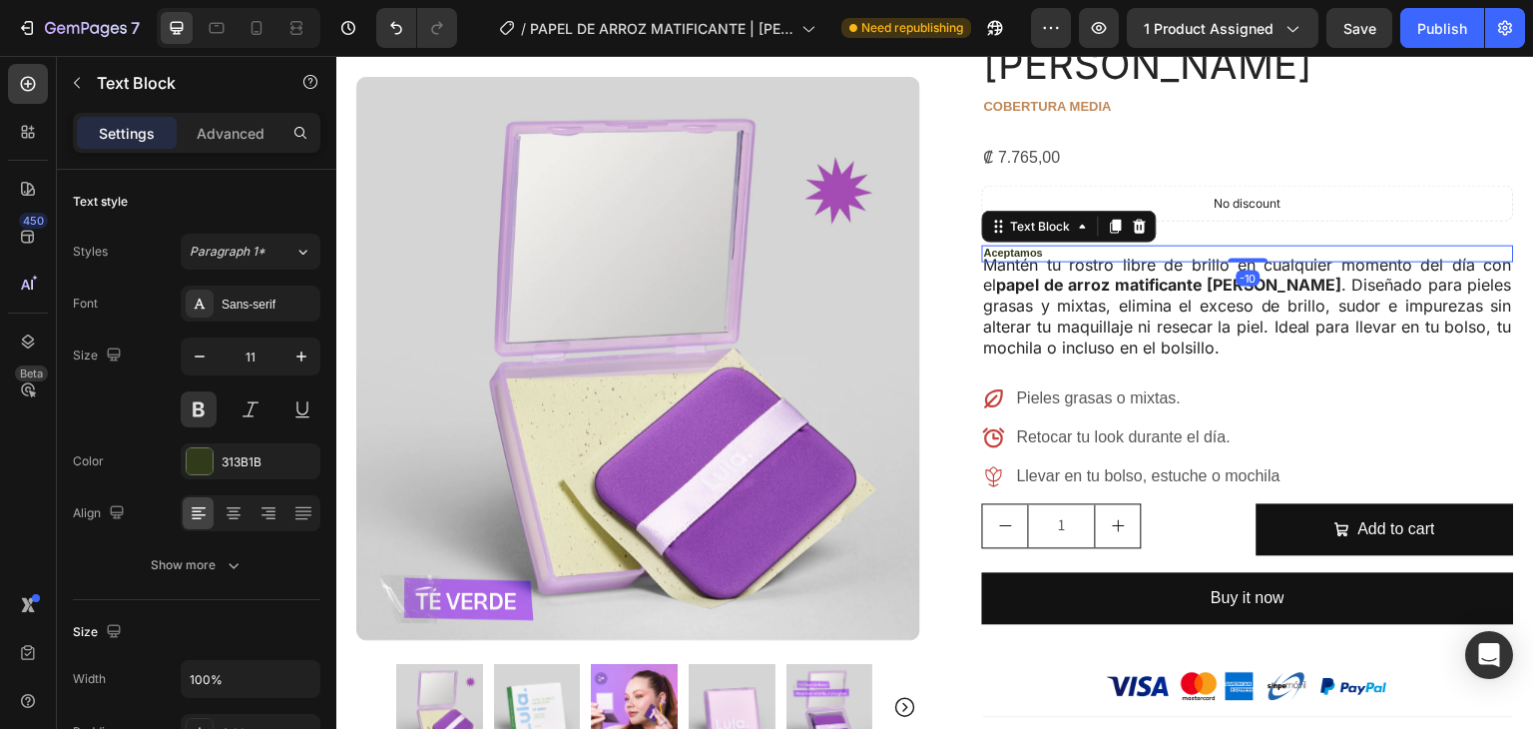
click at [1220, 245] on p "Aceptamos" at bounding box center [1248, 252] width 528 height 14
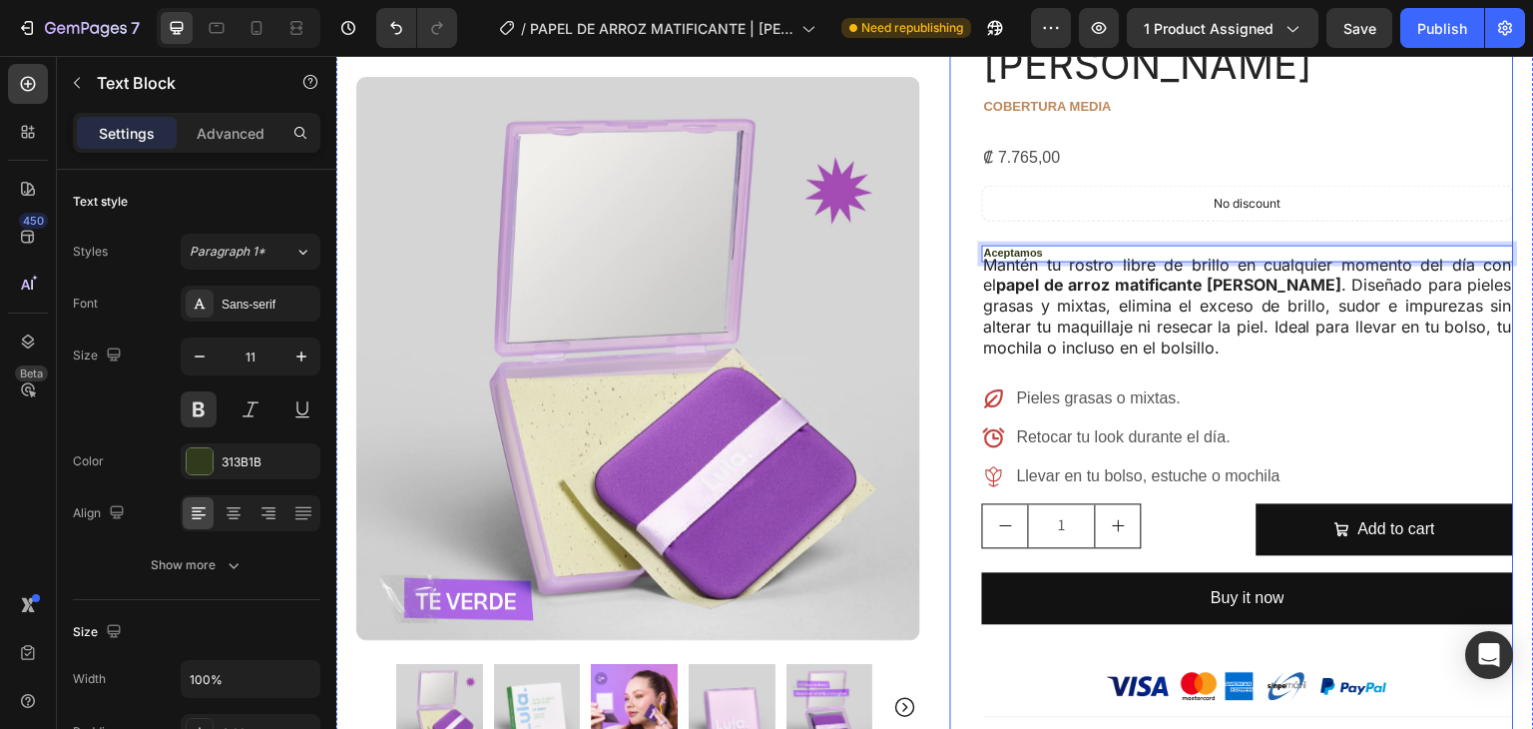
drag, startPoint x: 1189, startPoint y: 197, endPoint x: 1105, endPoint y: 481, distance: 296.6
click at [1081, 131] on div "Icon Icon Icon Icon Icon Icon List (50 Reviews) Text Block Row PAPEL DE ARROZ M…" at bounding box center [1248, 502] width 532 height 1185
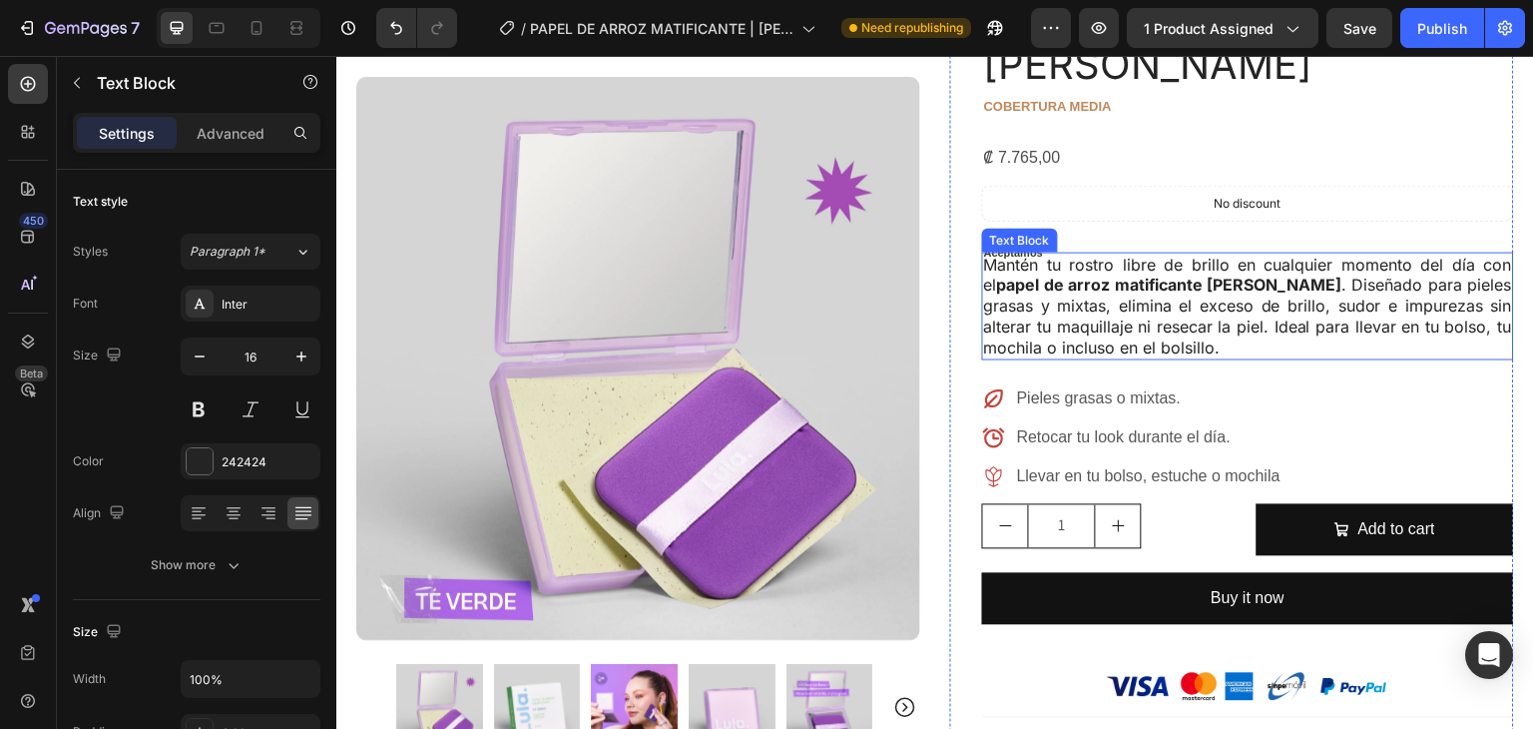
click at [1085, 254] on p "Mantén tu rostro libre de brillo en cualquier momento del día con el papel de a…" at bounding box center [1248, 306] width 528 height 104
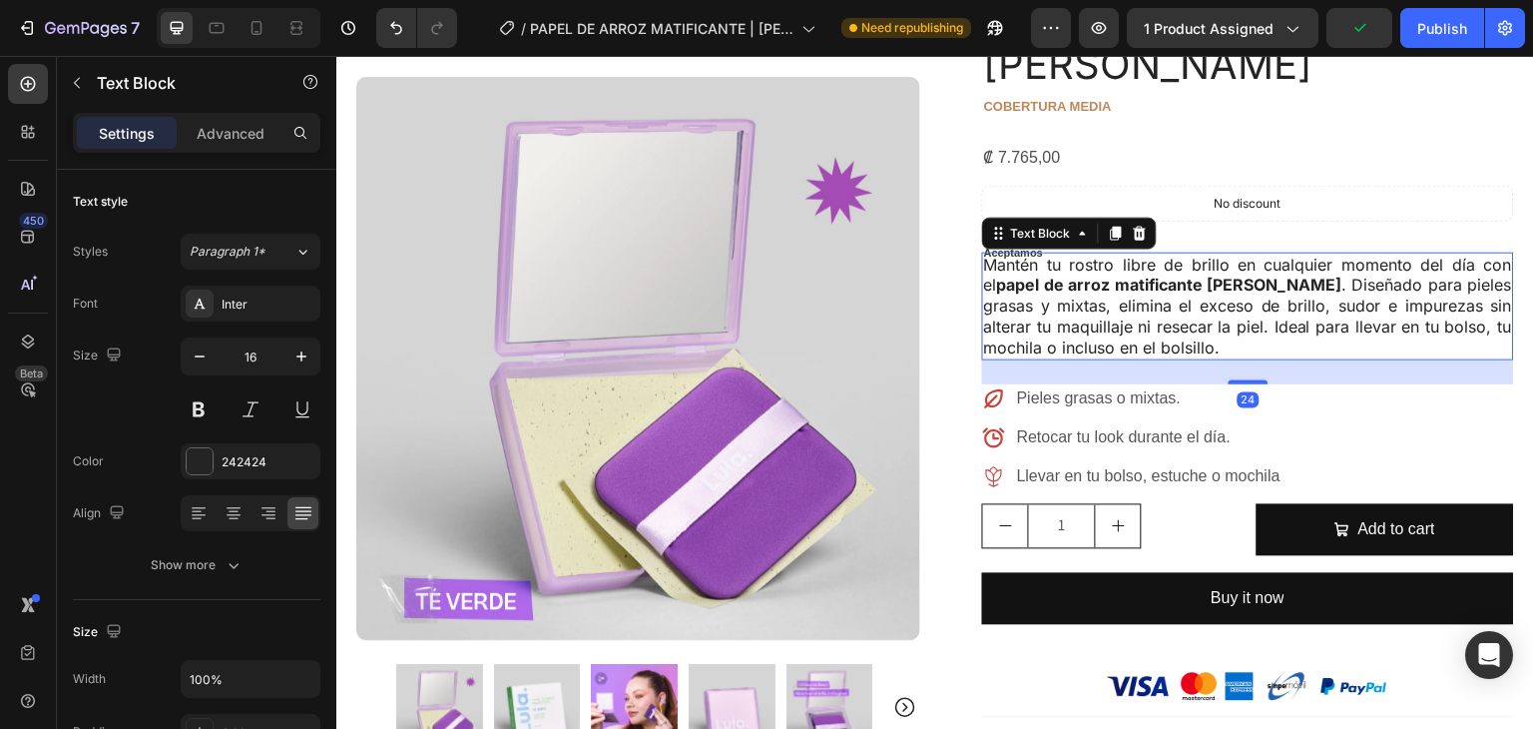
click at [982, 217] on div "Text Block" at bounding box center [1069, 233] width 175 height 32
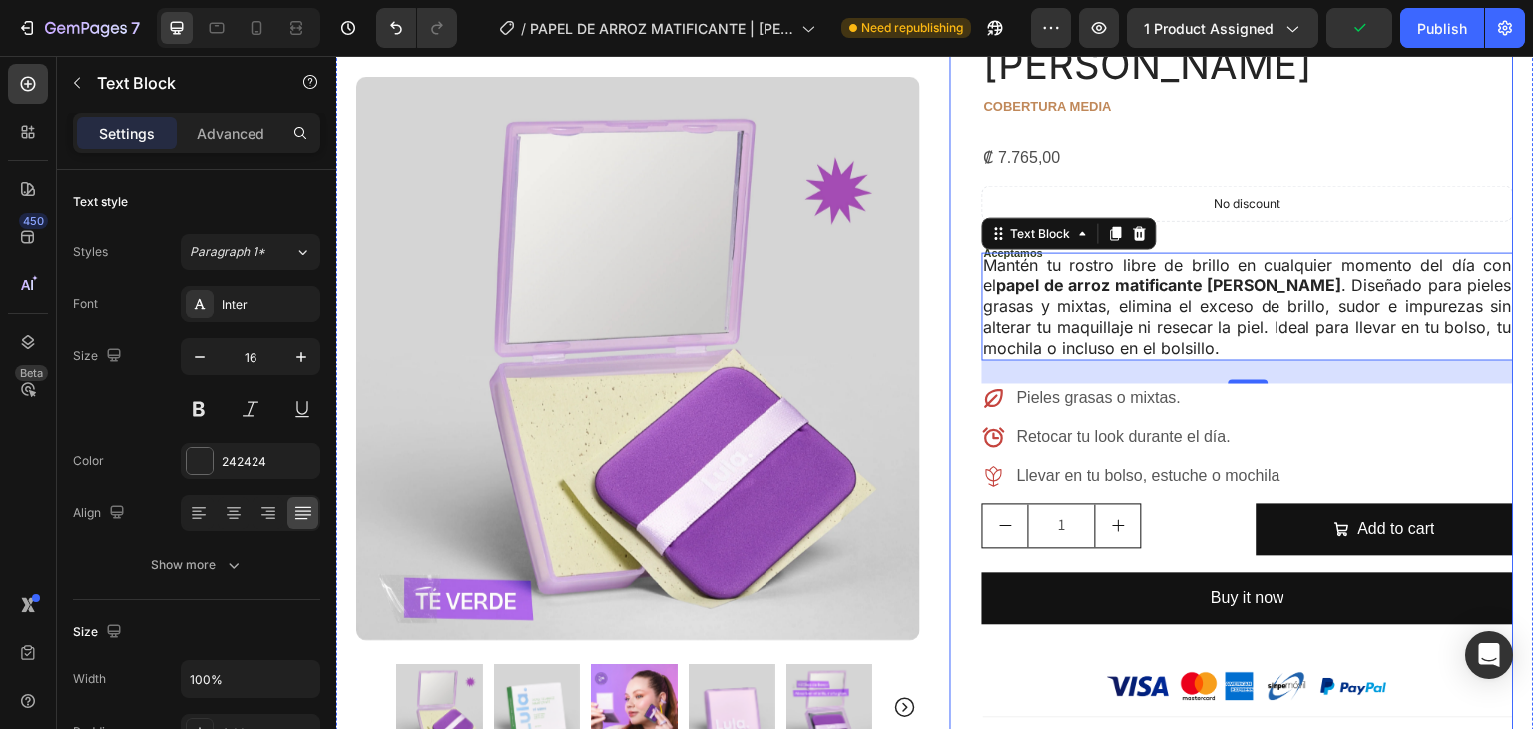
click at [1199, 188] on div "Icon Icon Icon Icon Icon Icon List (50 Reviews) Text Block Row PAPEL DE ARROZ M…" at bounding box center [1248, 502] width 532 height 1185
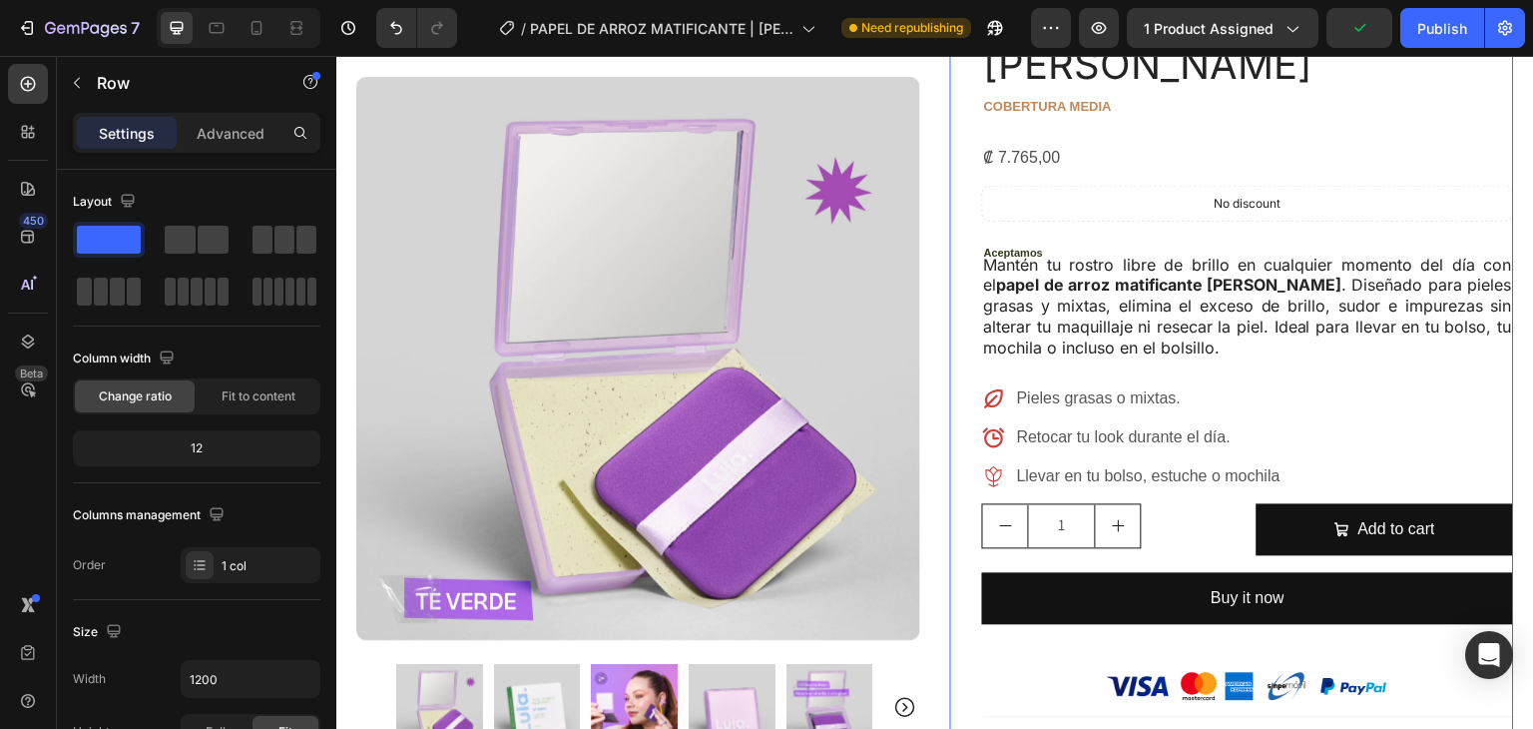
click at [1197, 189] on div "Icon Icon Icon Icon Icon Icon List (50 Reviews) Text Block Row PAPEL DE ARROZ M…" at bounding box center [1248, 502] width 532 height 1185
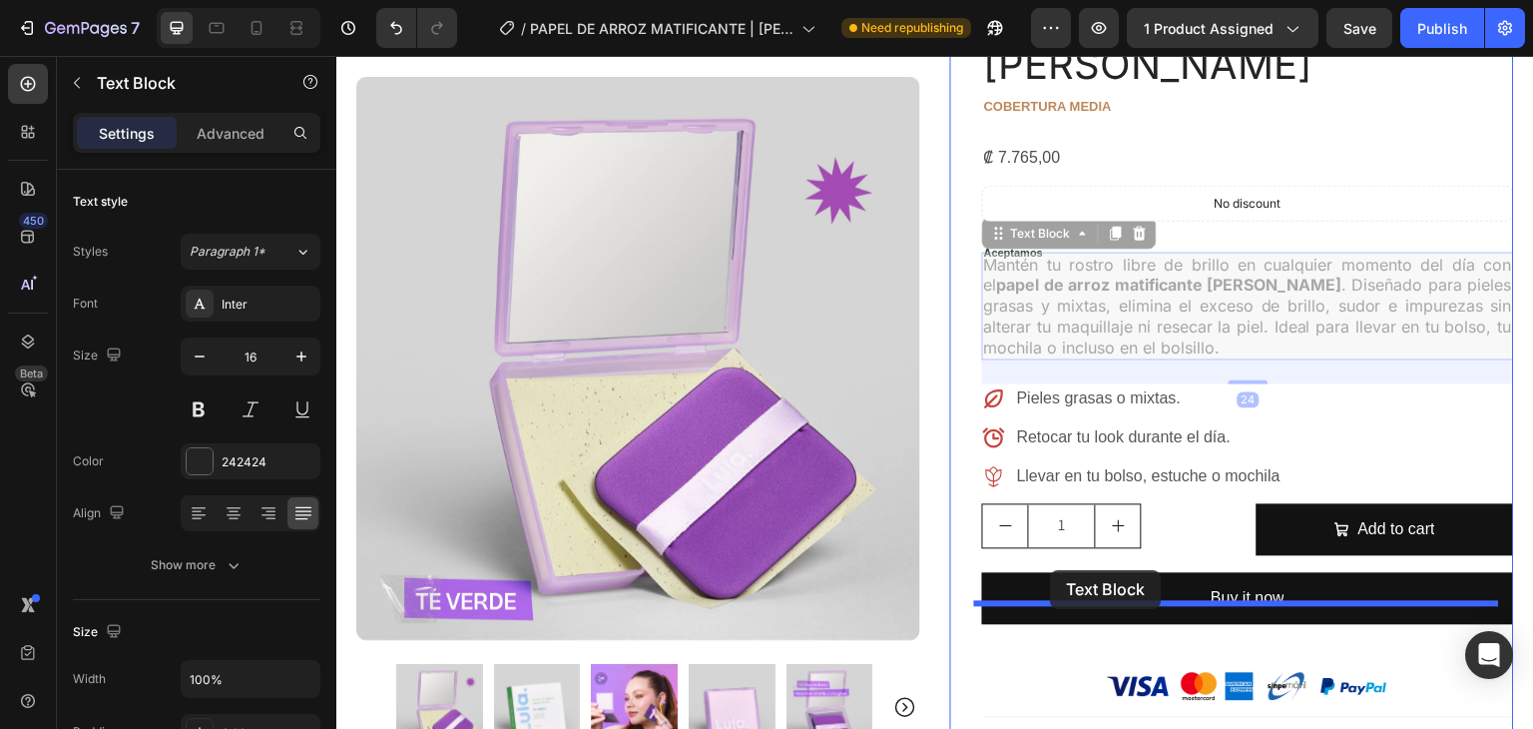
drag, startPoint x: 1056, startPoint y: 197, endPoint x: 1061, endPoint y: 550, distance: 353.4
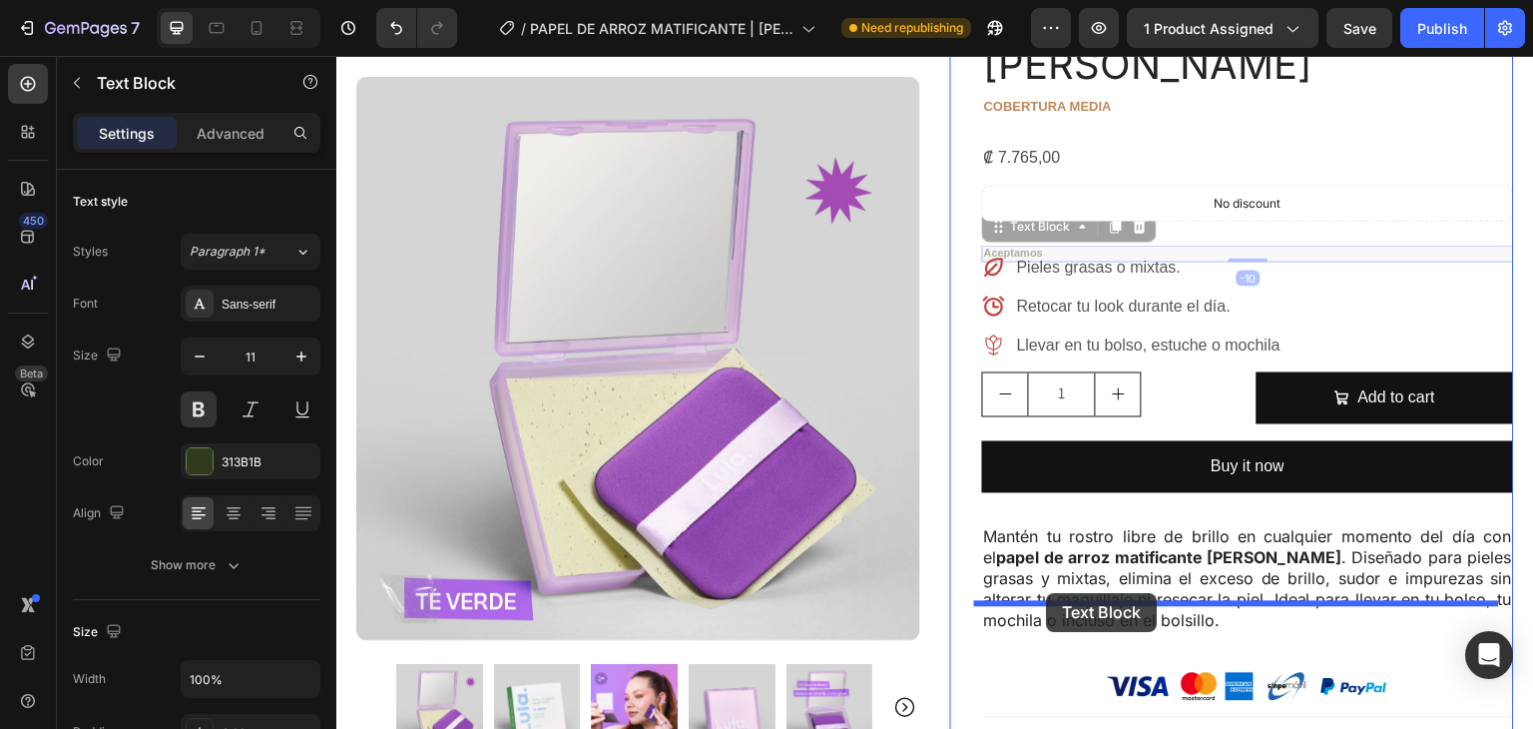
drag, startPoint x: 1048, startPoint y: 193, endPoint x: 1047, endPoint y: 593, distance: 400.3
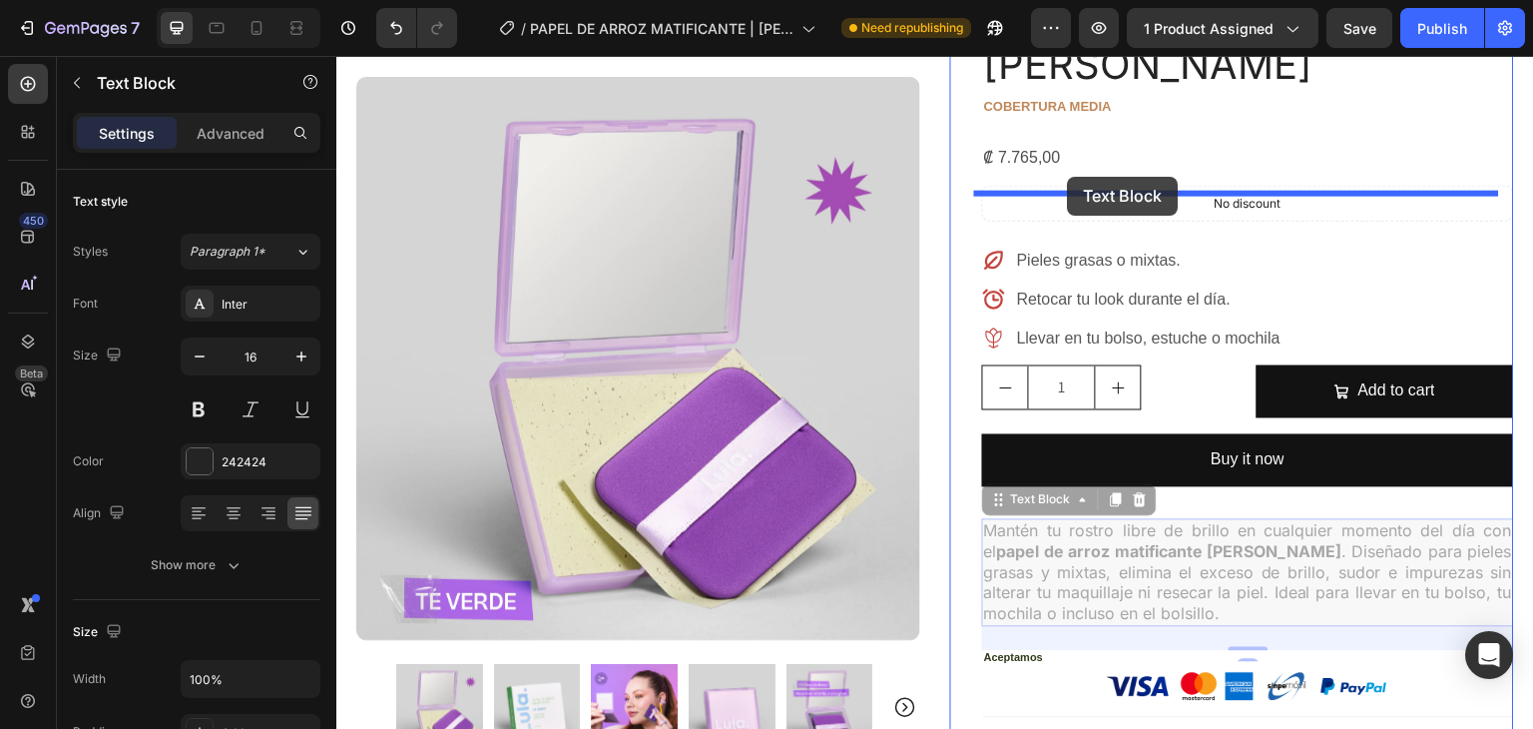
drag, startPoint x: 1086, startPoint y: 505, endPoint x: 1068, endPoint y: 177, distance: 328.9
click at [1068, 177] on div "Header Icon Envío Gratis por compras de ¢30.000 Text Block Row Icon 500+ client…" at bounding box center [935, 633] width 1198 height 1698
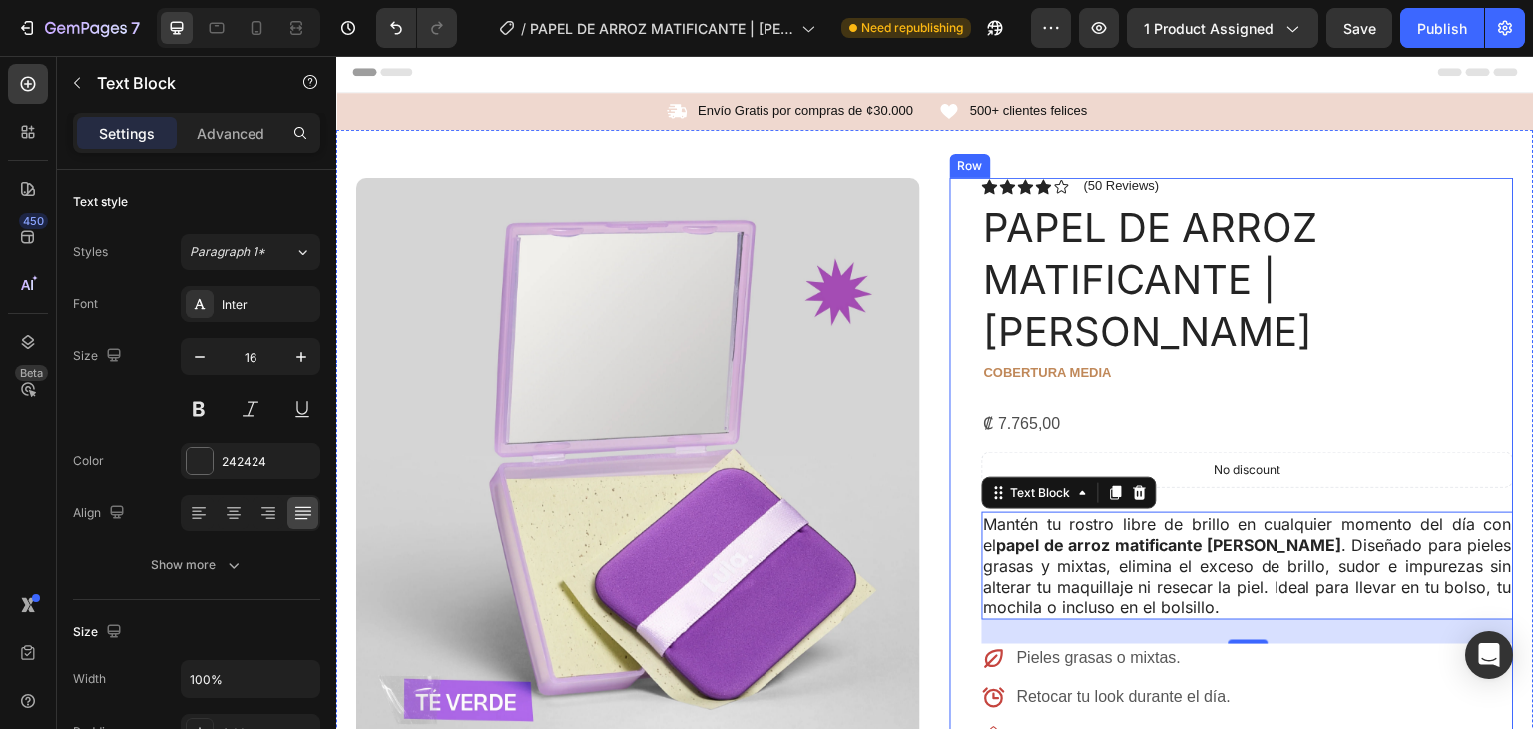
scroll to position [0, 0]
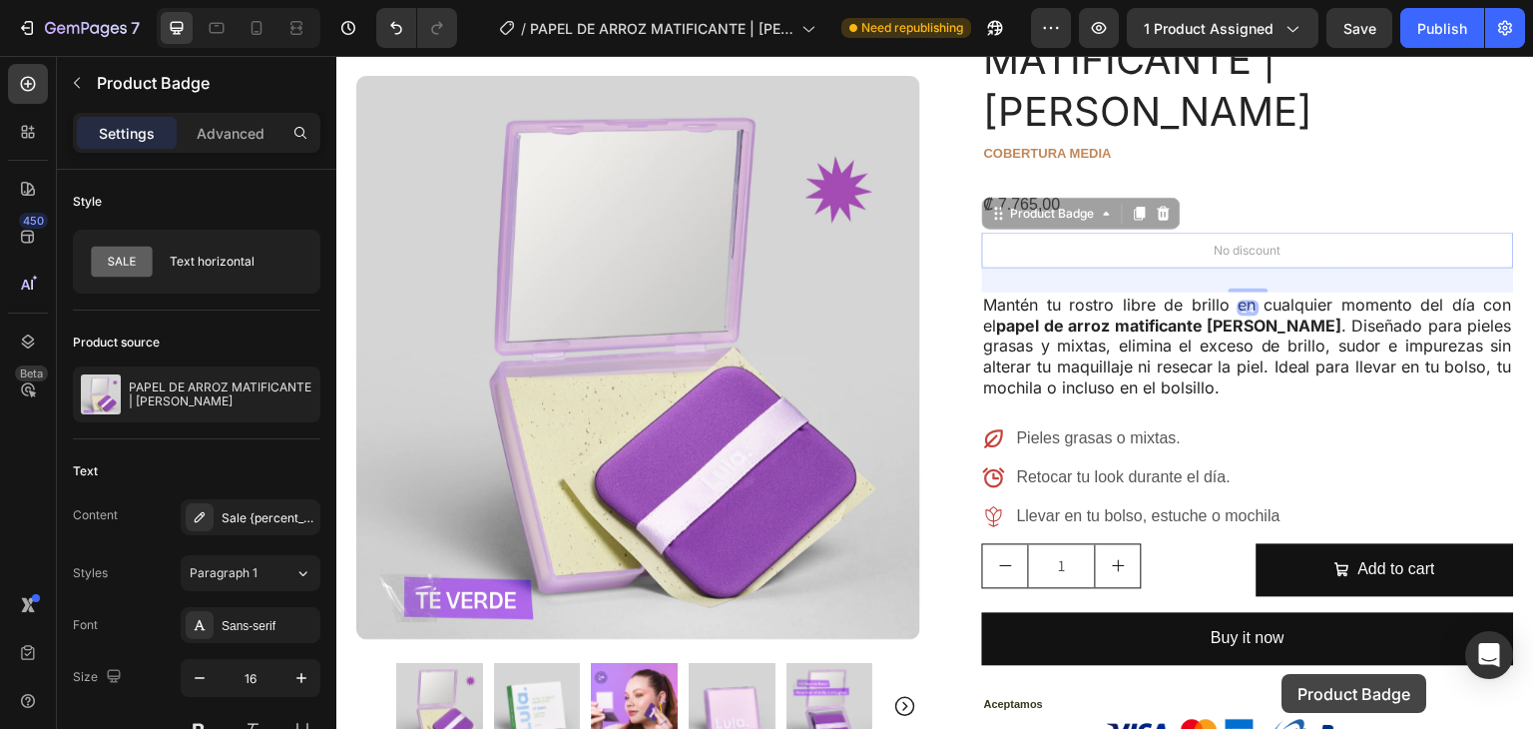
drag, startPoint x: 1298, startPoint y: 428, endPoint x: 1282, endPoint y: 675, distance: 247.1
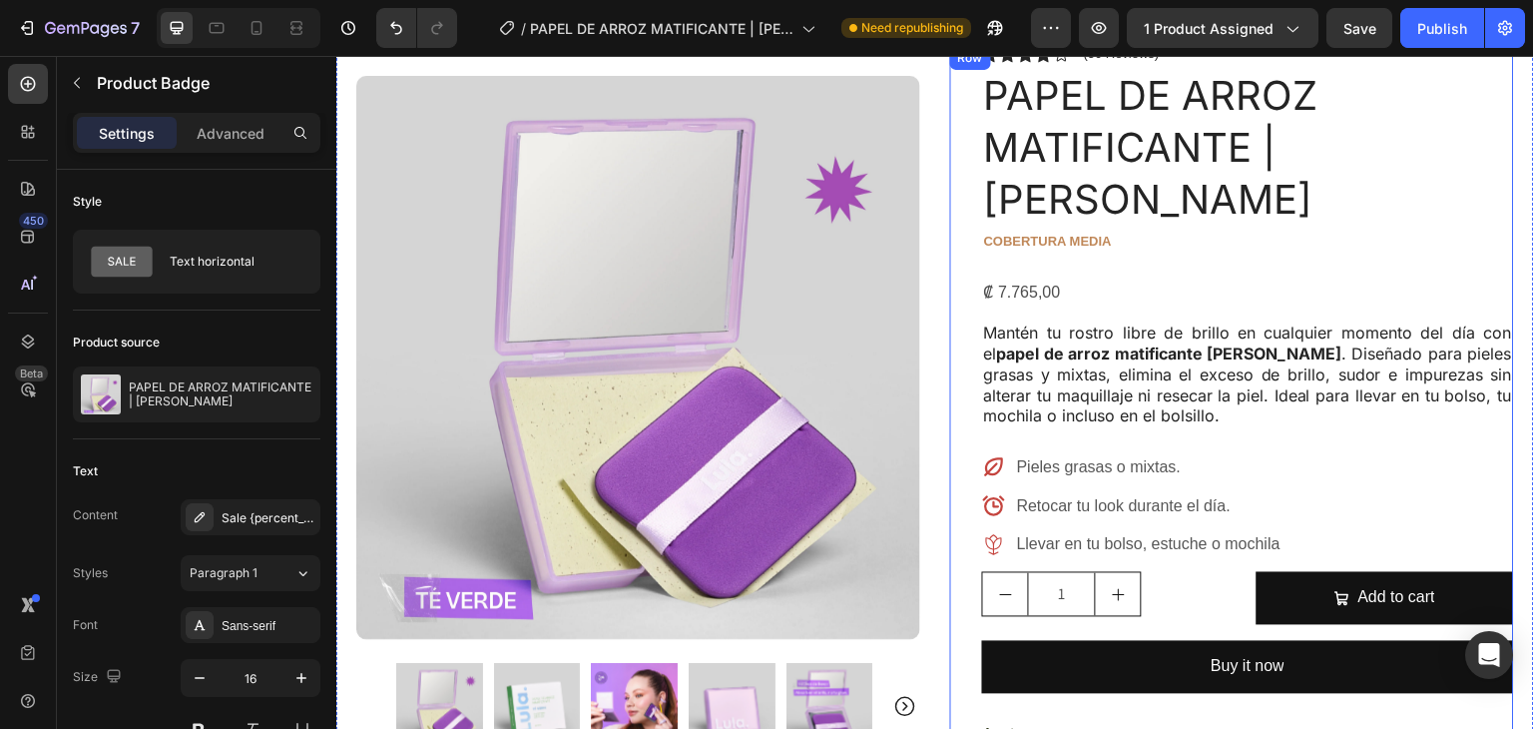
scroll to position [131, 0]
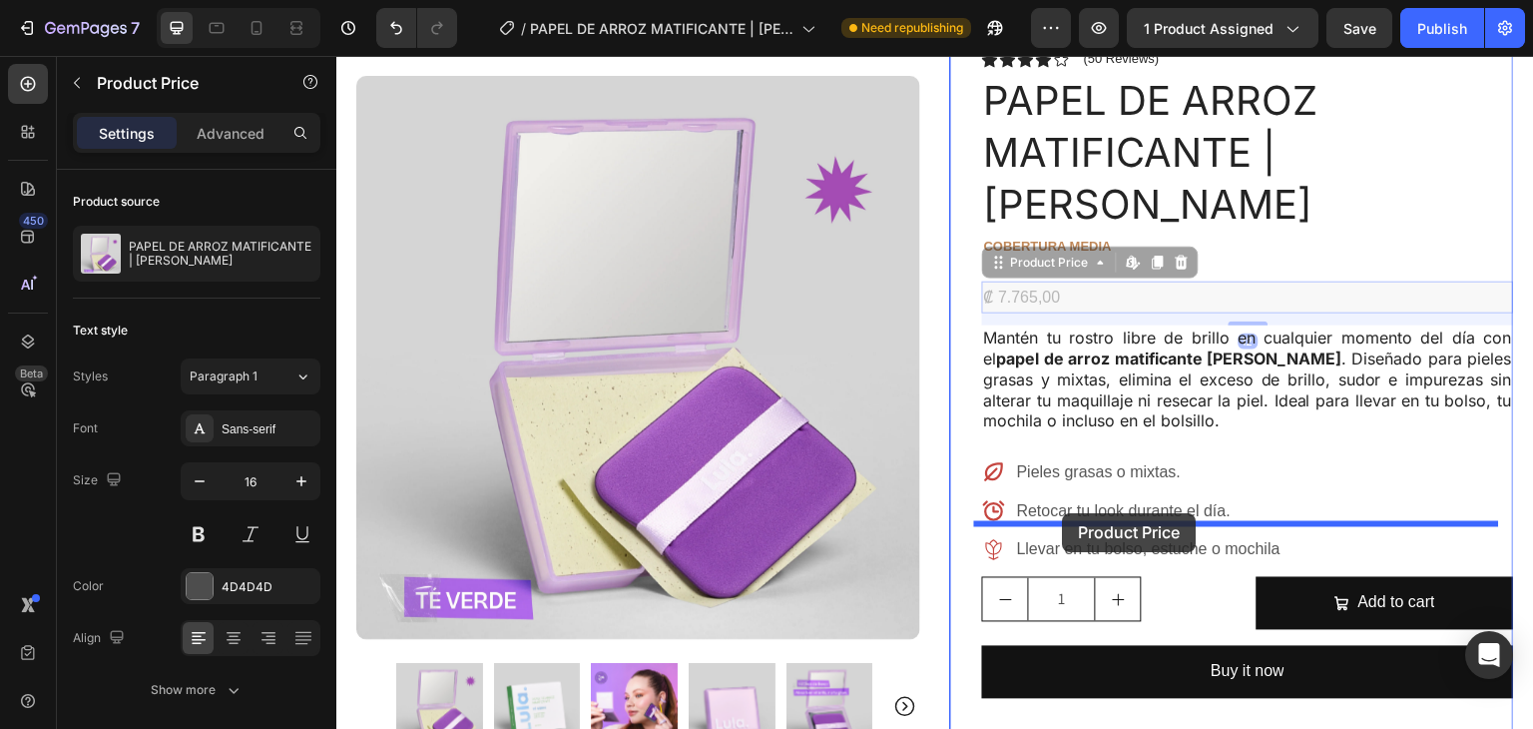
drag, startPoint x: 1060, startPoint y: 241, endPoint x: 1096, endPoint y: 515, distance: 276.9
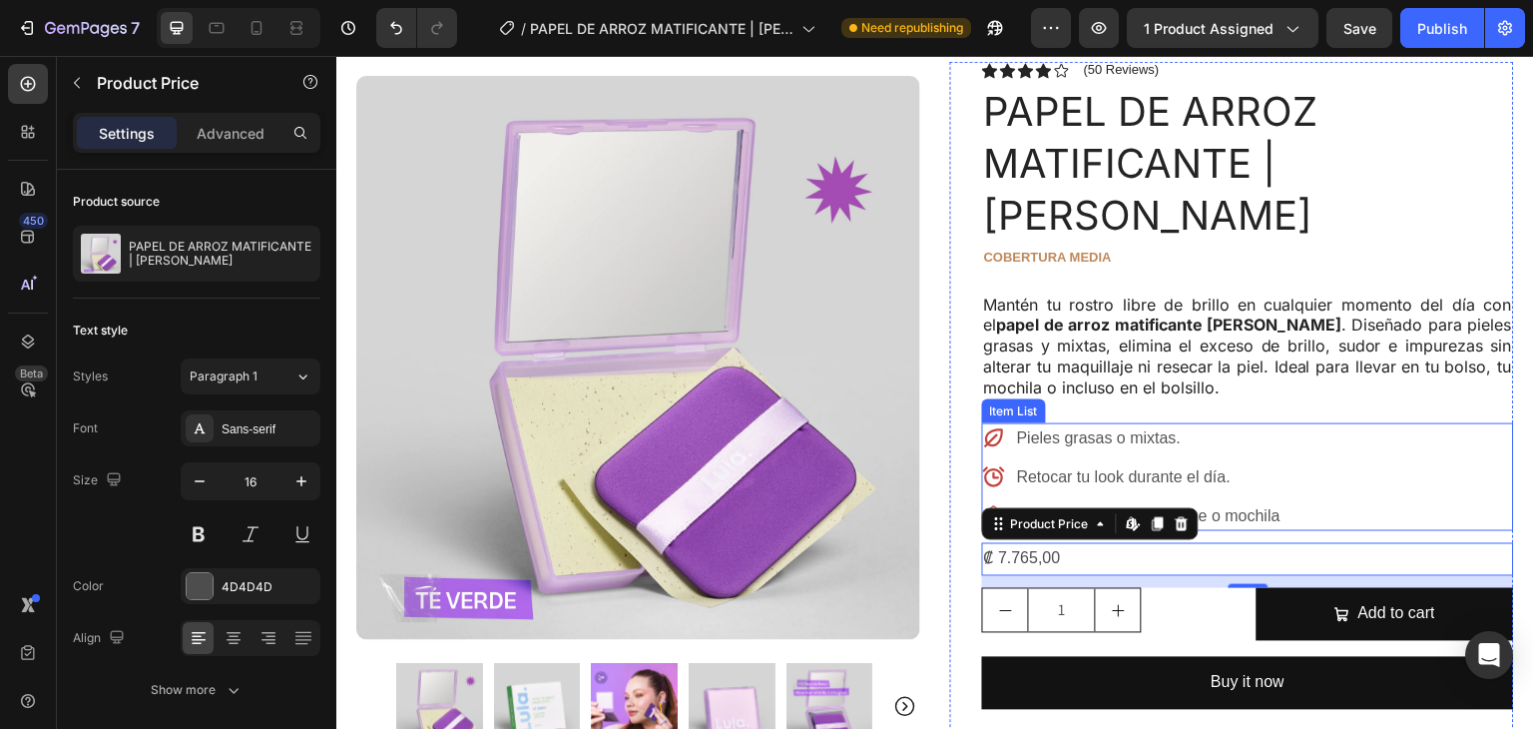
scroll to position [122, 0]
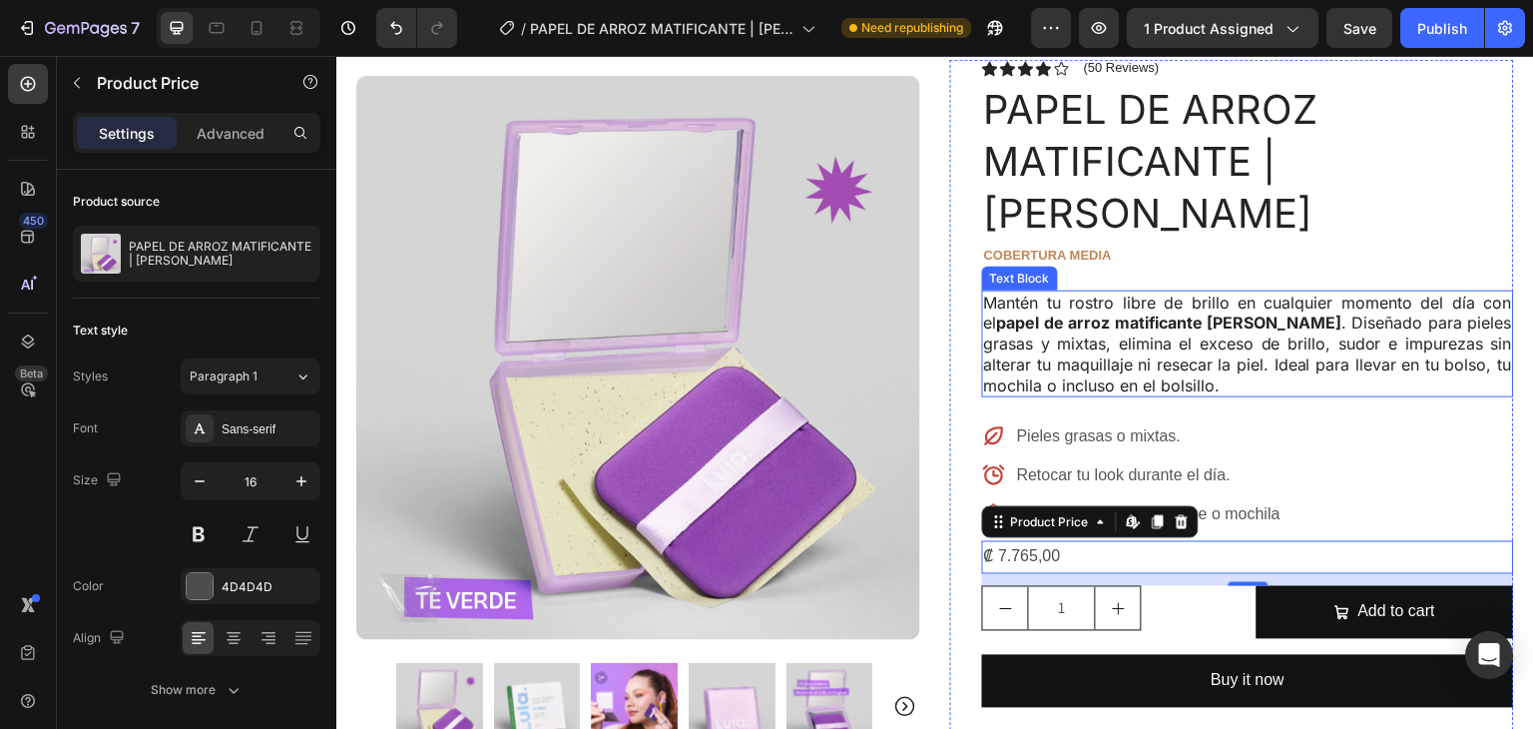
click at [1278, 293] on p "Mantén tu rostro libre de brillo en cualquier momento del día con el papel de a…" at bounding box center [1248, 345] width 528 height 104
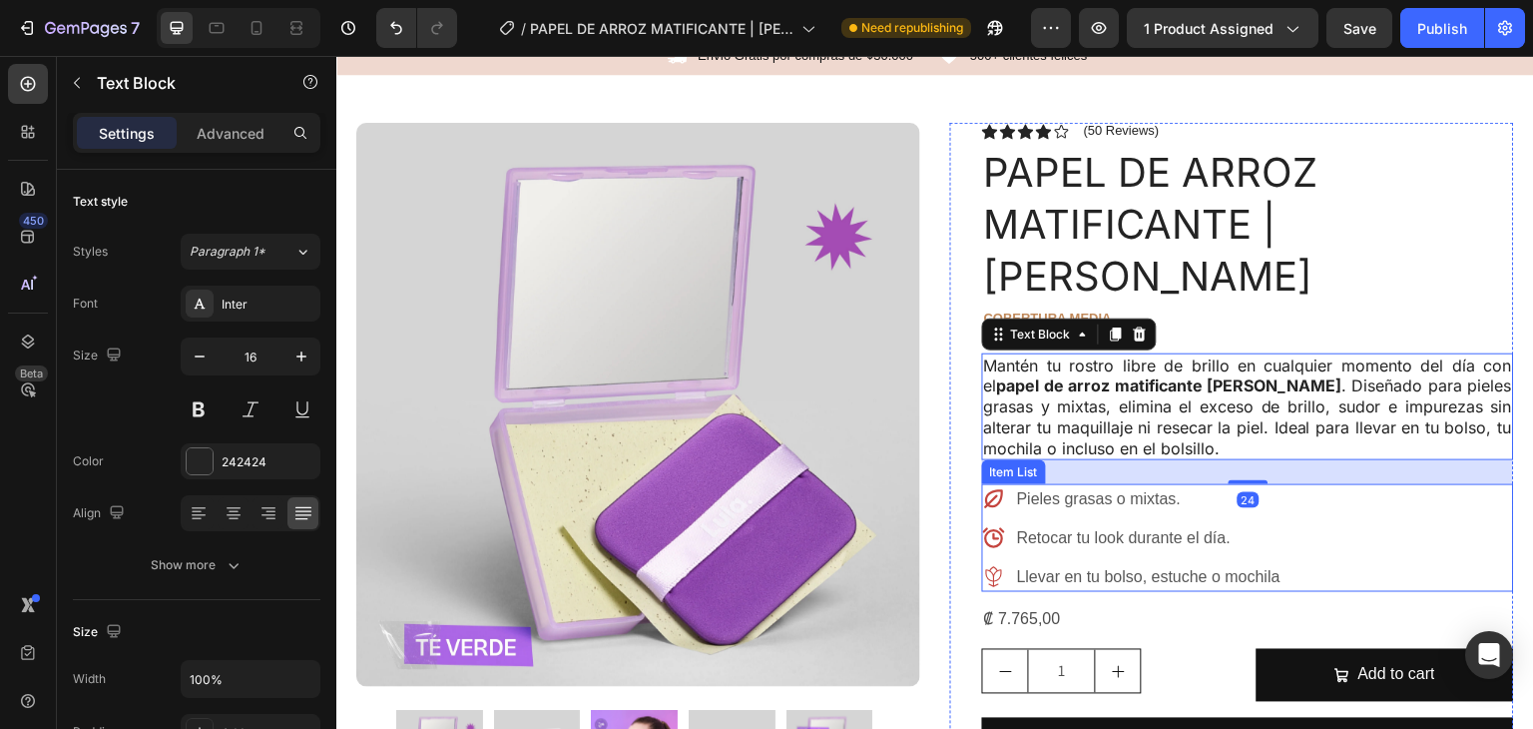
scroll to position [58, 0]
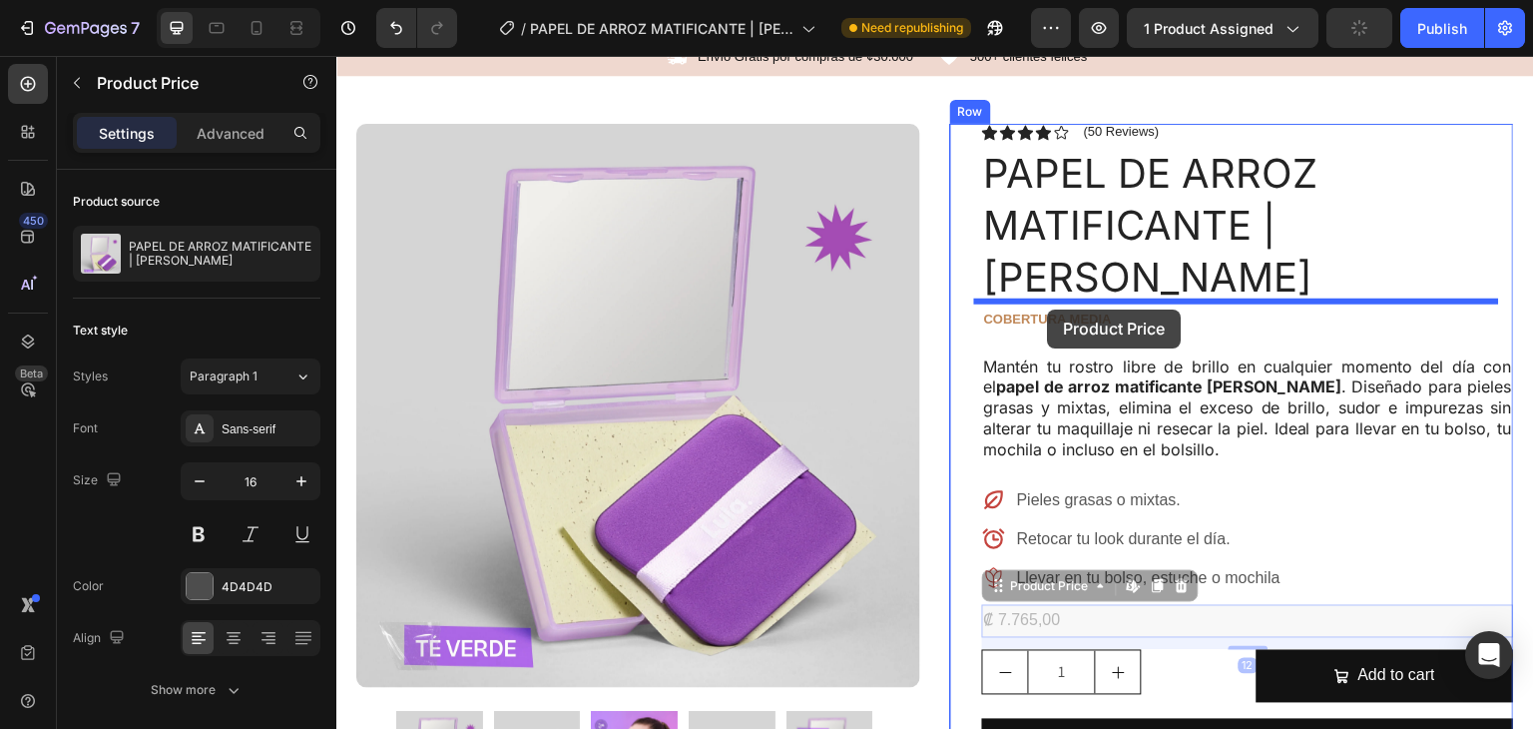
drag, startPoint x: 1021, startPoint y: 569, endPoint x: 1048, endPoint y: 309, distance: 261.0
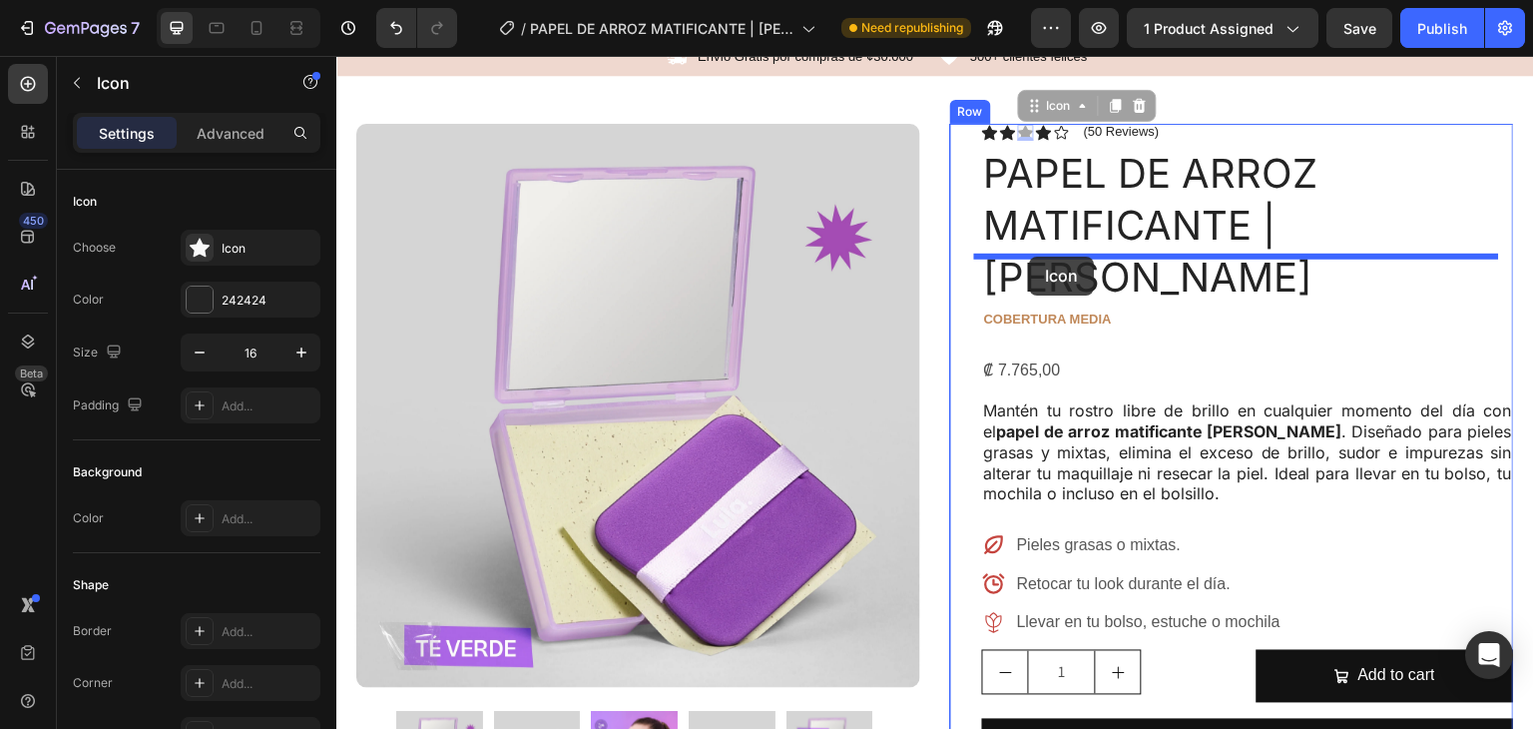
drag, startPoint x: 1017, startPoint y: 133, endPoint x: 1034, endPoint y: 246, distance: 114.1
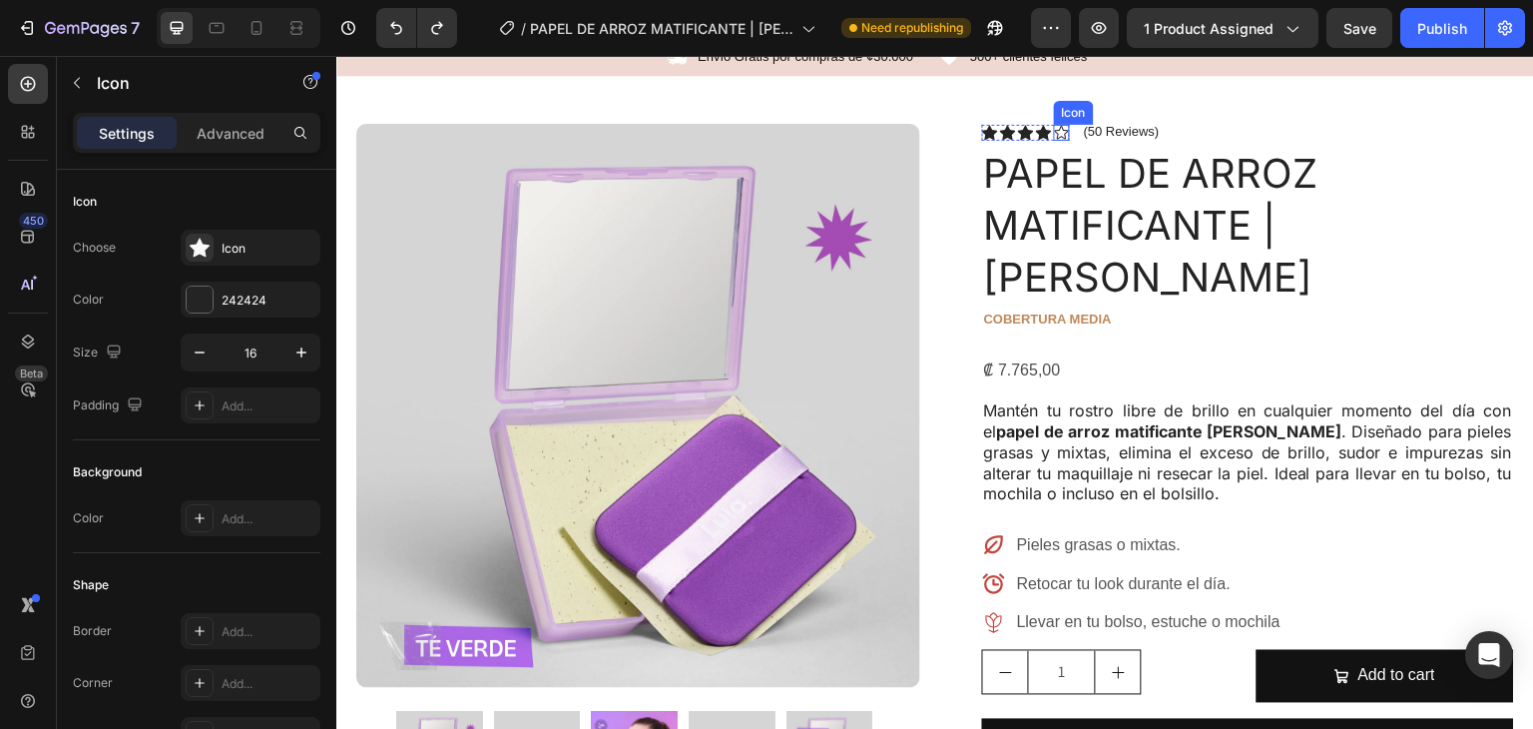
click at [1059, 130] on icon at bounding box center [1062, 133] width 16 height 16
click at [1138, 132] on p "(50 Reviews)" at bounding box center [1122, 132] width 76 height 16
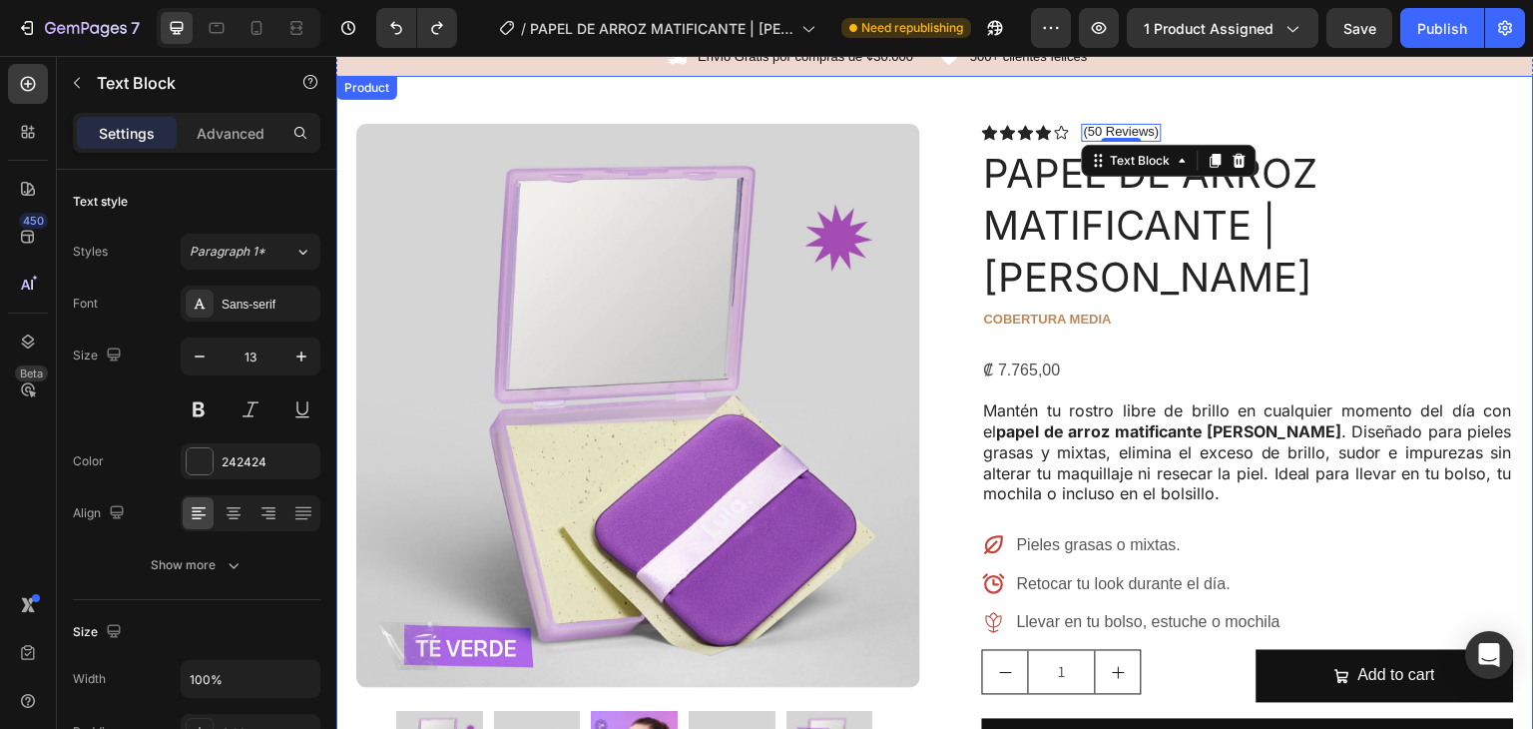
click at [1073, 106] on div "Product Images Image Icon Icon Icon Icon Icon Icon List En NURA encontré produc…" at bounding box center [935, 674] width 1198 height 1197
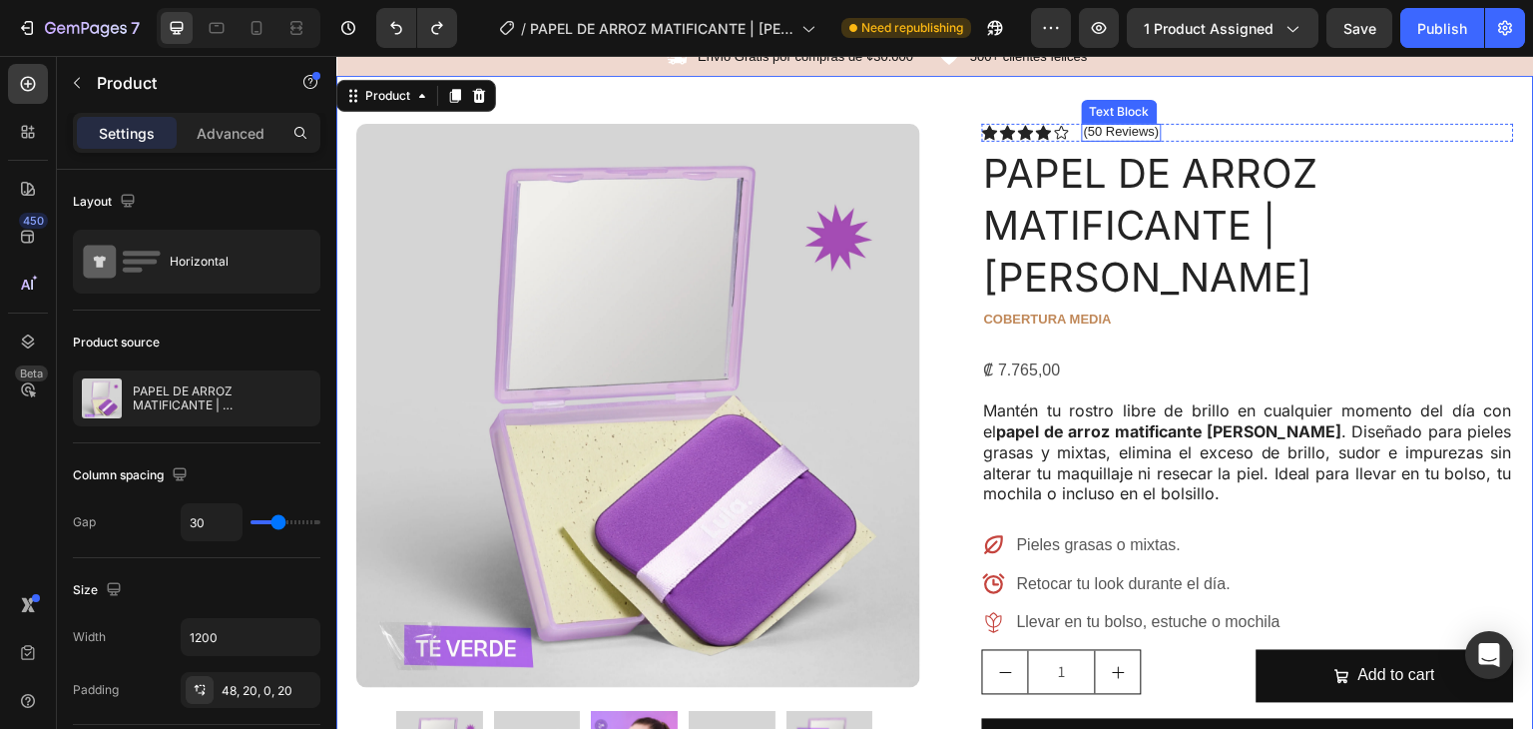
click at [1126, 132] on p "(50 Reviews)" at bounding box center [1122, 132] width 76 height 16
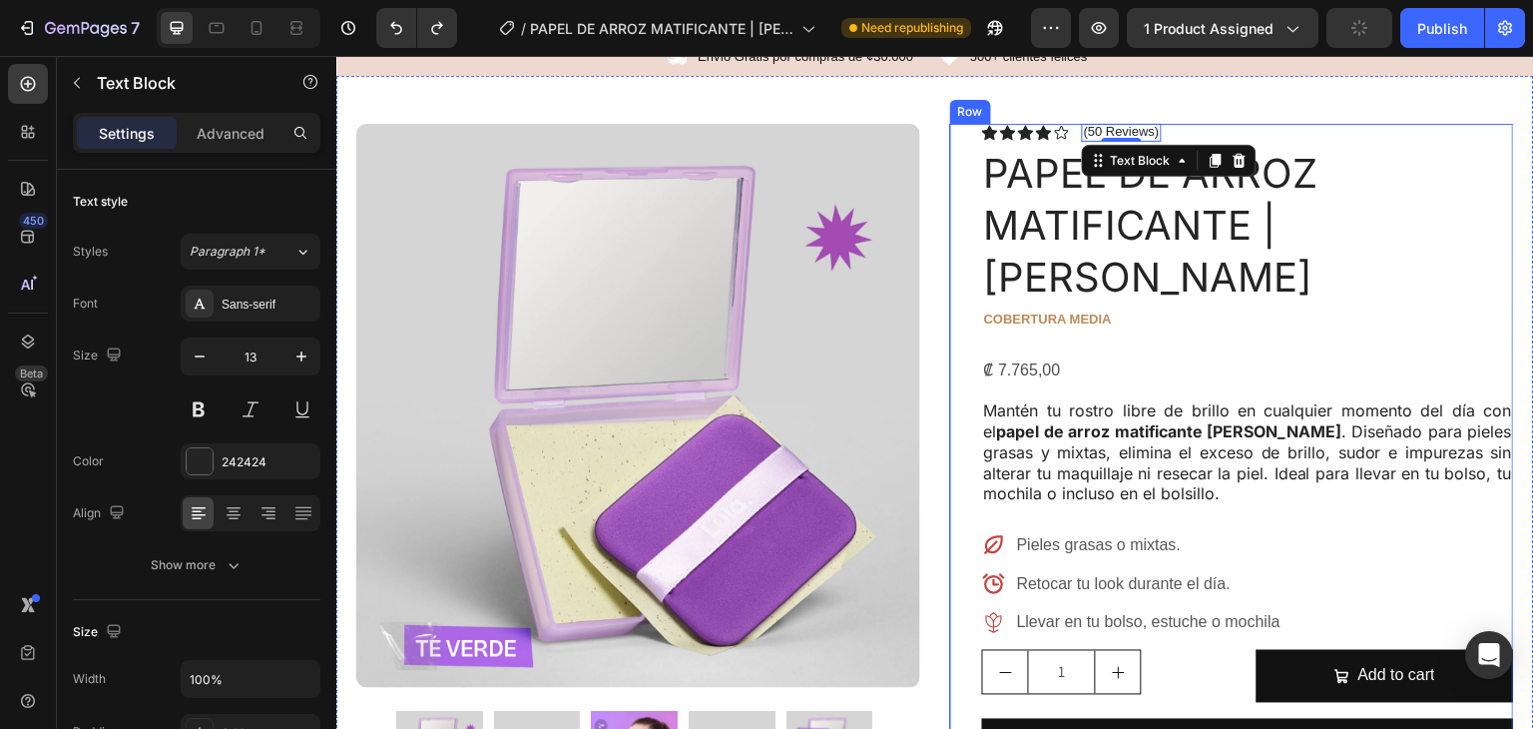
click at [1073, 289] on div "Icon Icon Icon Icon Icon Icon List (50 Reviews) Text Block 0 Row PAPEL DE ARROZ…" at bounding box center [1248, 698] width 532 height 1149
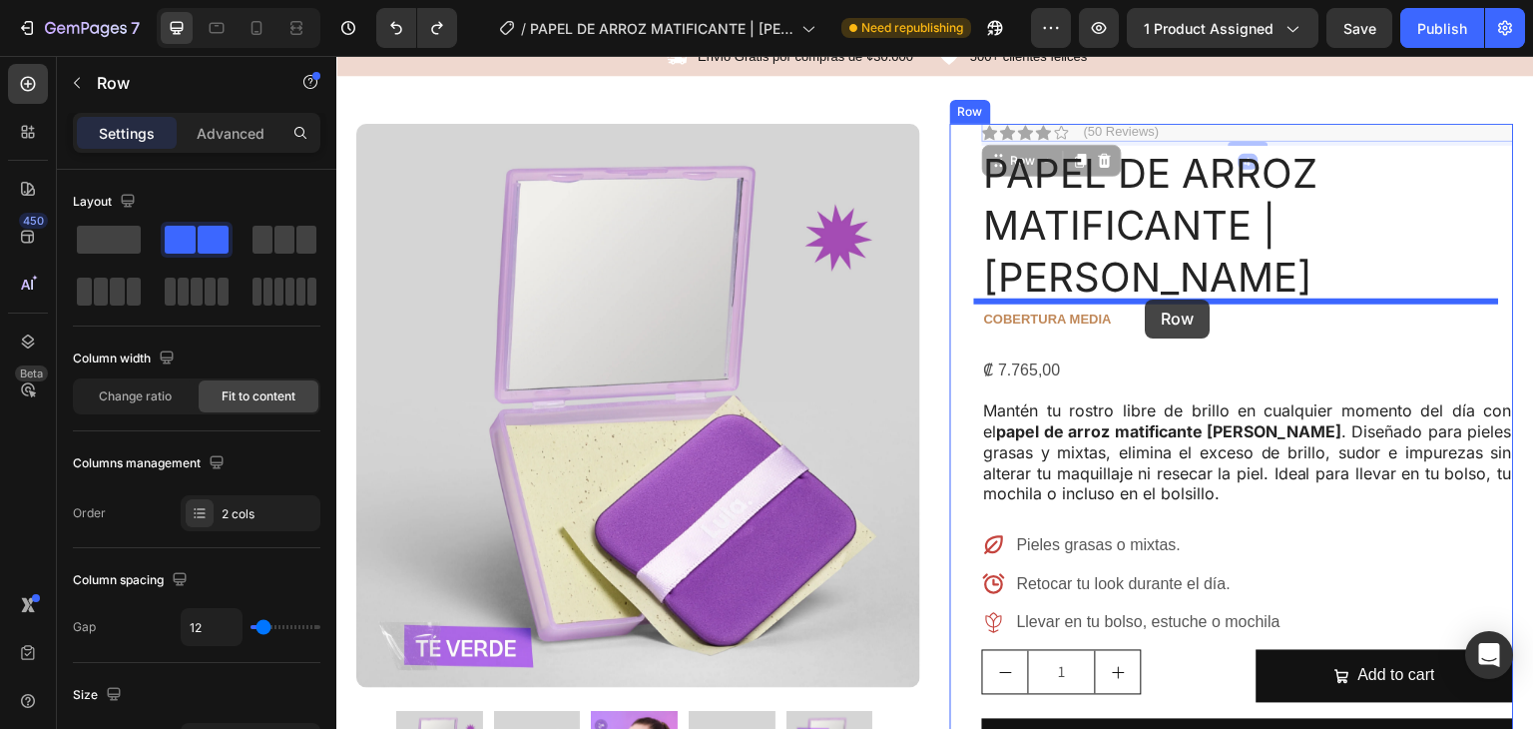
drag, startPoint x: 1160, startPoint y: 130, endPoint x: 1146, endPoint y: 300, distance: 170.3
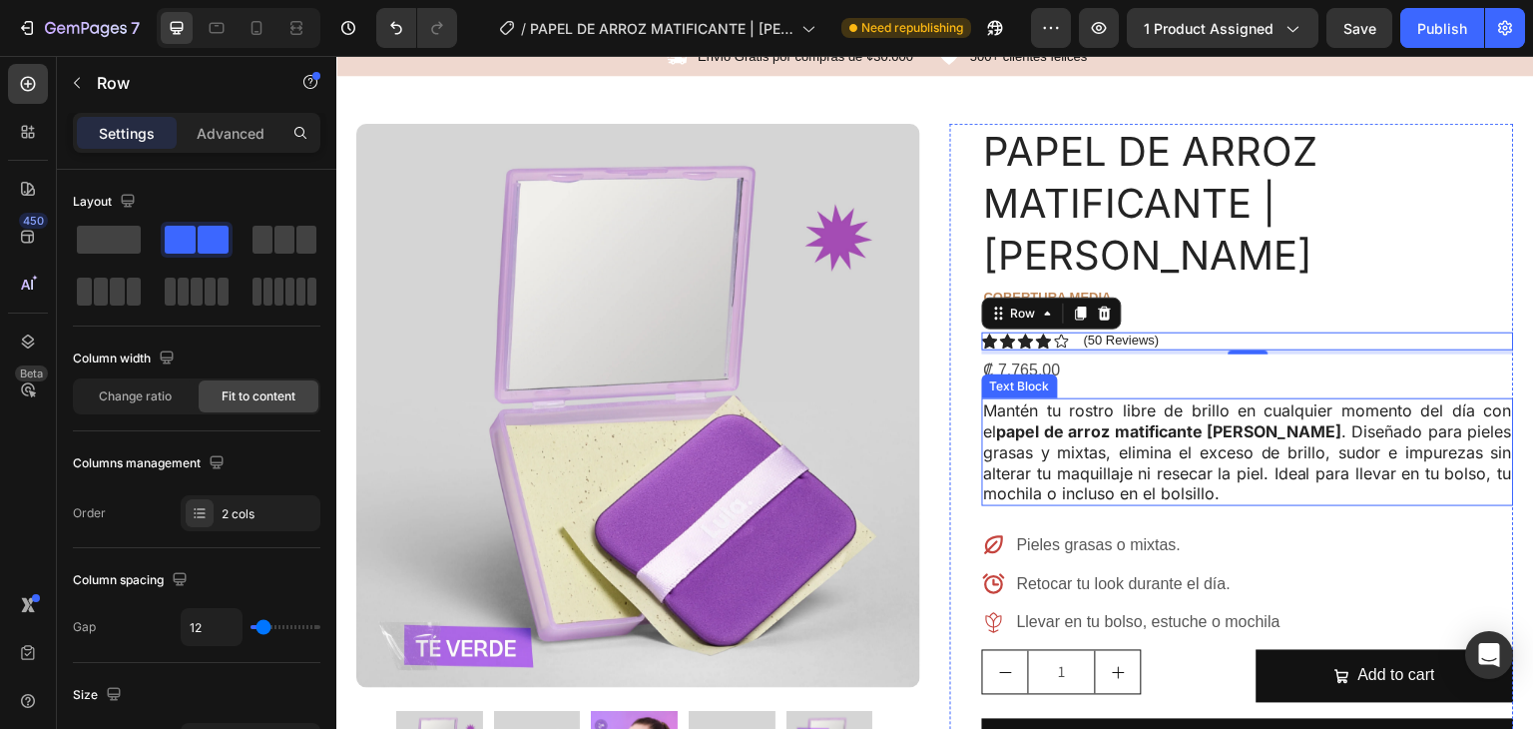
click at [1309, 400] on p "Mantén tu rostro libre de brillo en cualquier momento del día con el papel de a…" at bounding box center [1248, 452] width 528 height 104
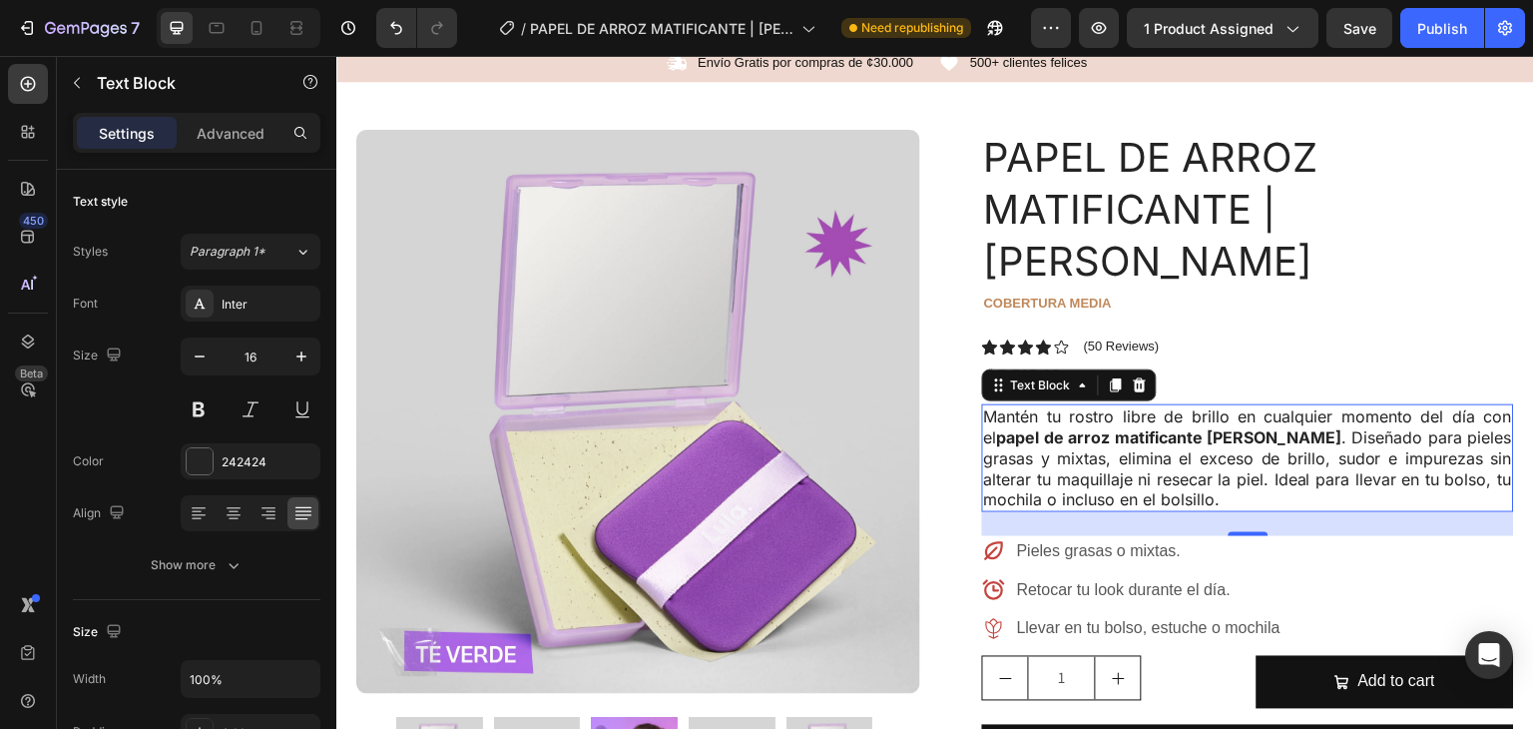
scroll to position [0, 0]
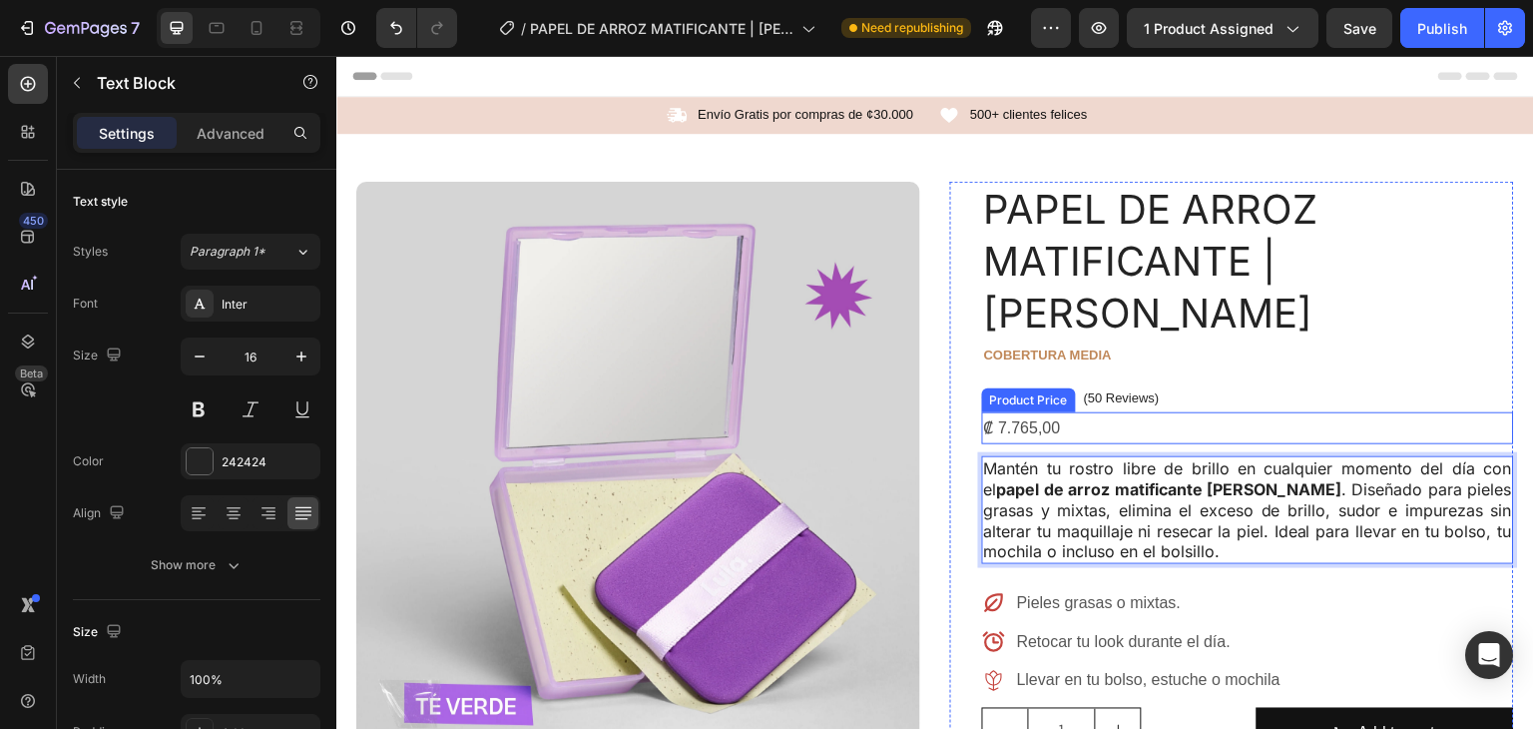
click at [1386, 412] on div "₡ 7.765,00" at bounding box center [1248, 428] width 532 height 33
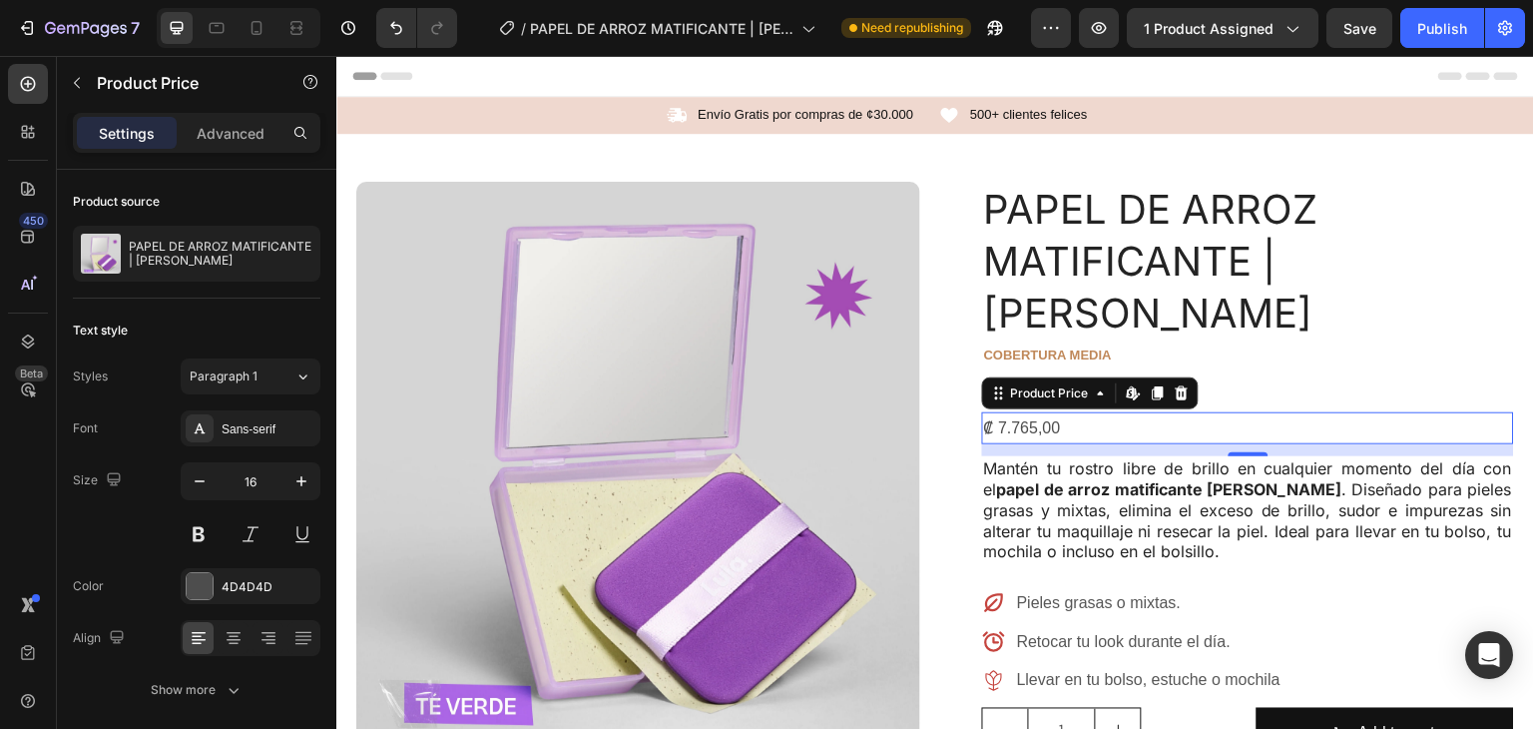
click at [1121, 412] on div "₡ 7.765,00" at bounding box center [1248, 428] width 532 height 33
click at [195, 536] on button at bounding box center [199, 534] width 36 height 36
click at [1162, 412] on div "₡ 7.765,00" at bounding box center [1248, 428] width 532 height 33
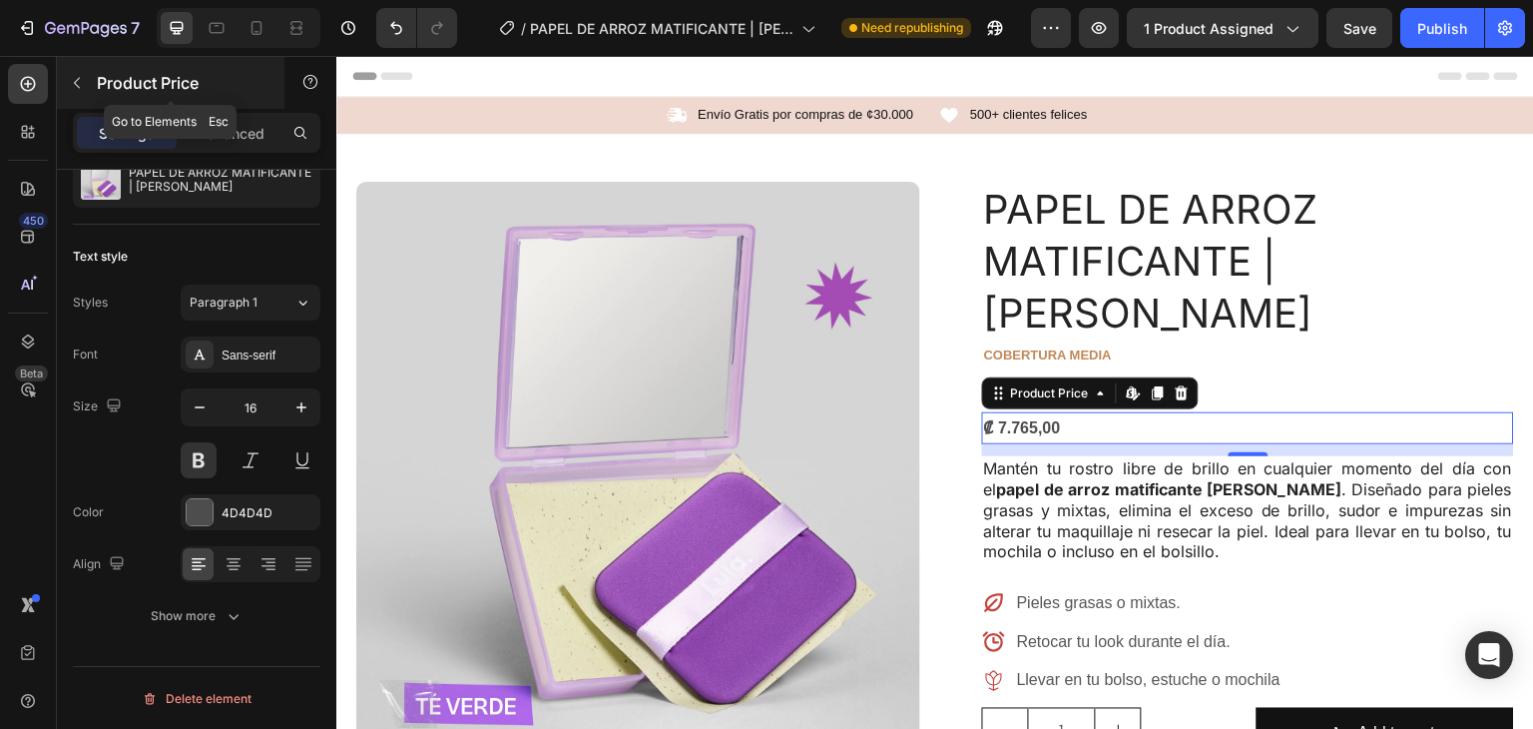
click at [76, 76] on icon "button" at bounding box center [77, 83] width 16 height 16
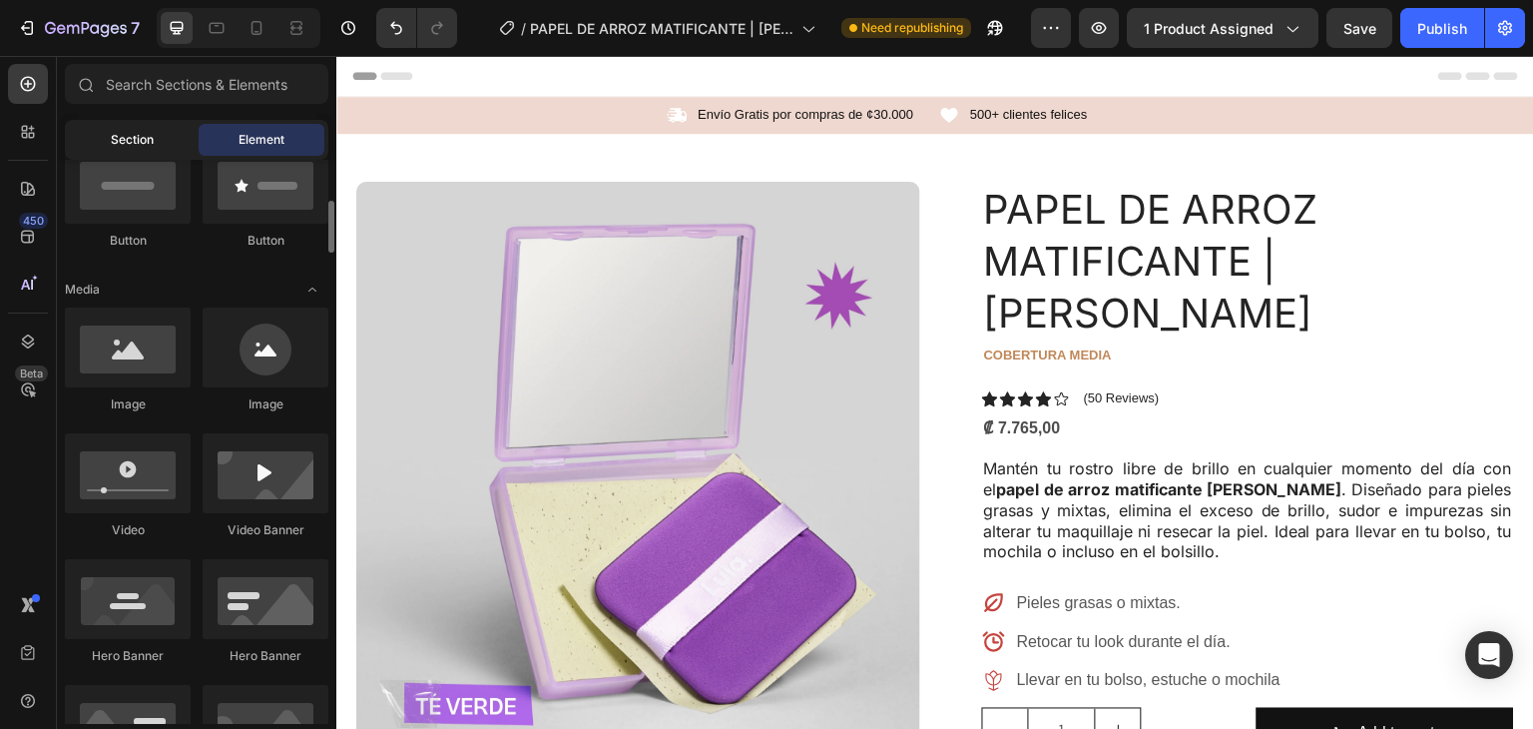
scroll to position [532, 0]
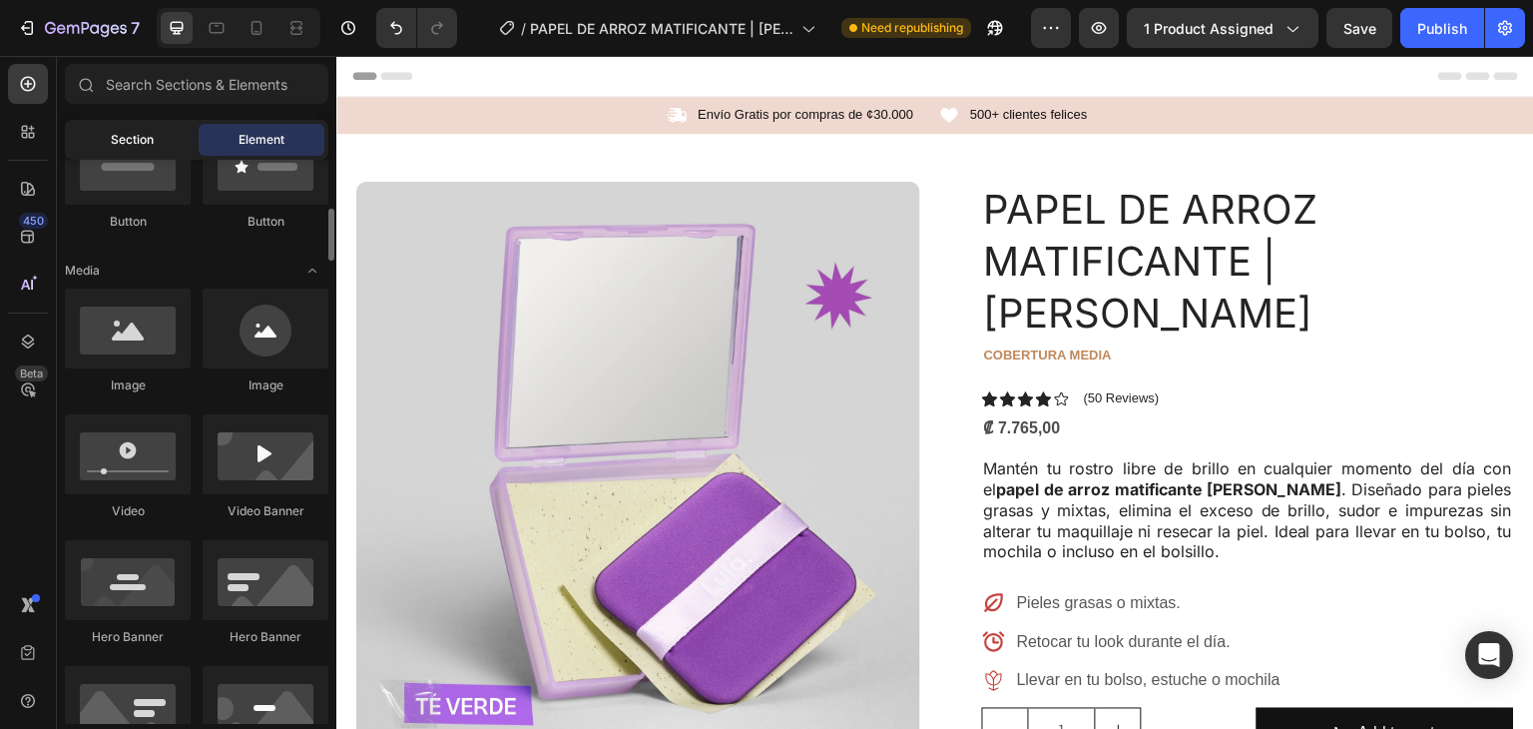
click at [138, 125] on div "Section" at bounding box center [132, 140] width 126 height 32
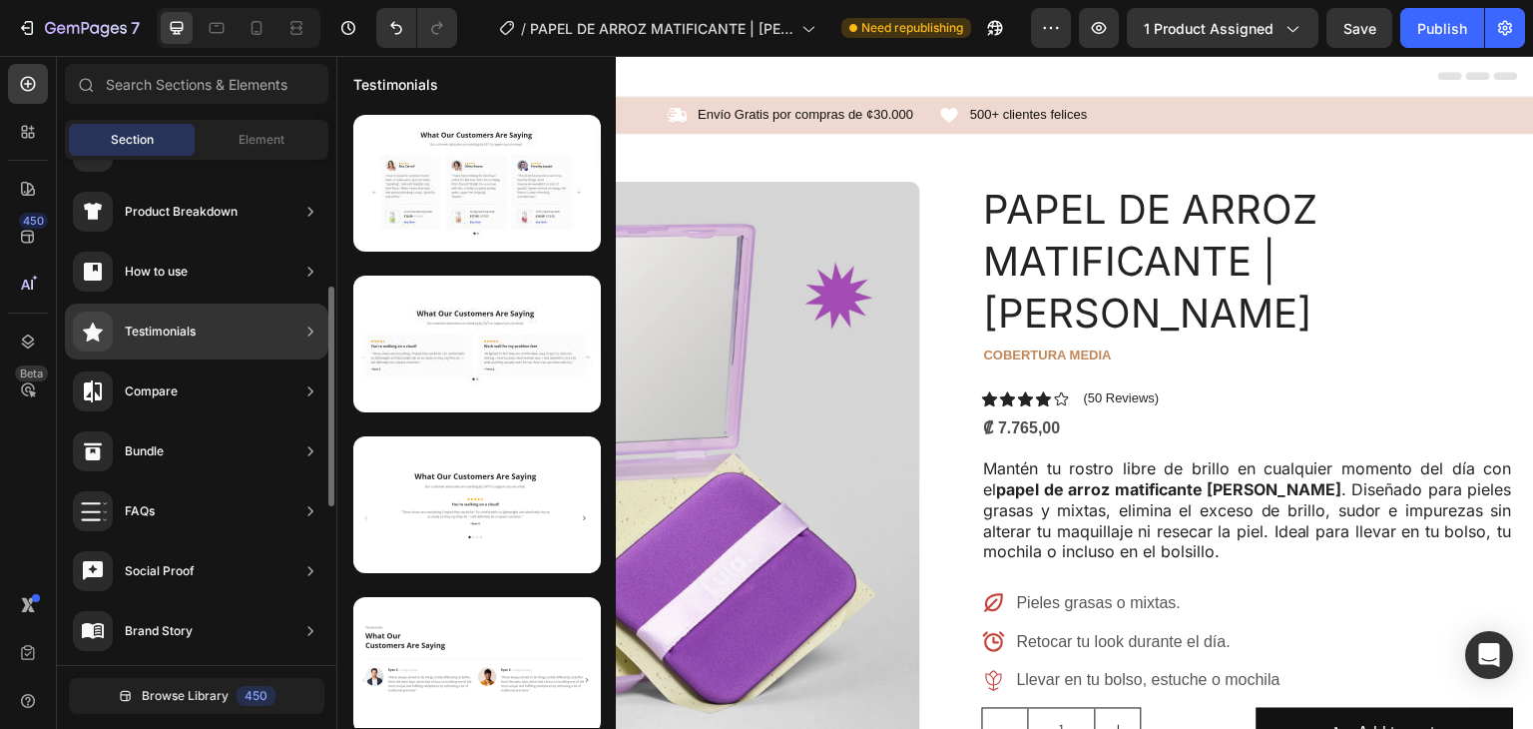
scroll to position [0, 0]
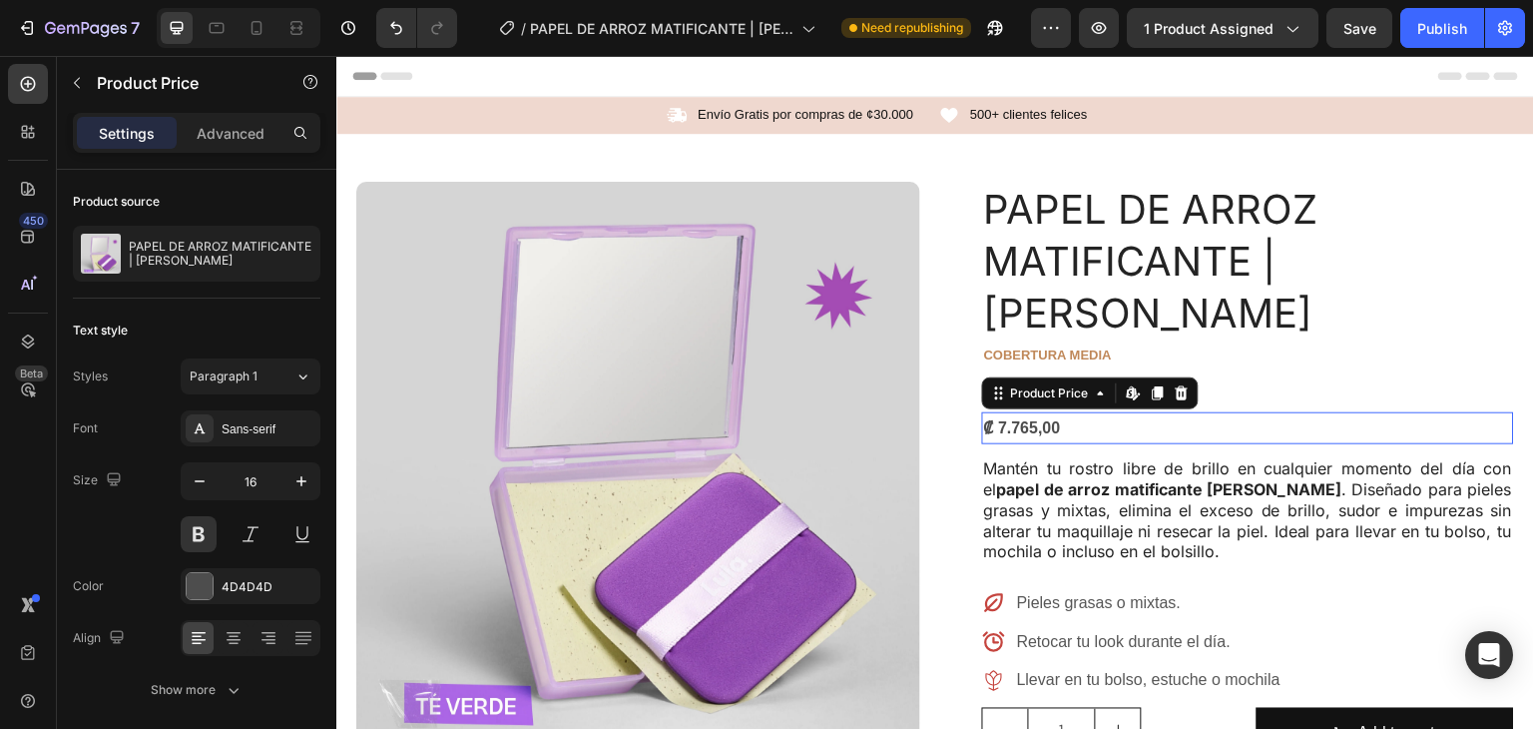
click at [1026, 412] on div "₡ 7.765,00" at bounding box center [1248, 428] width 532 height 33
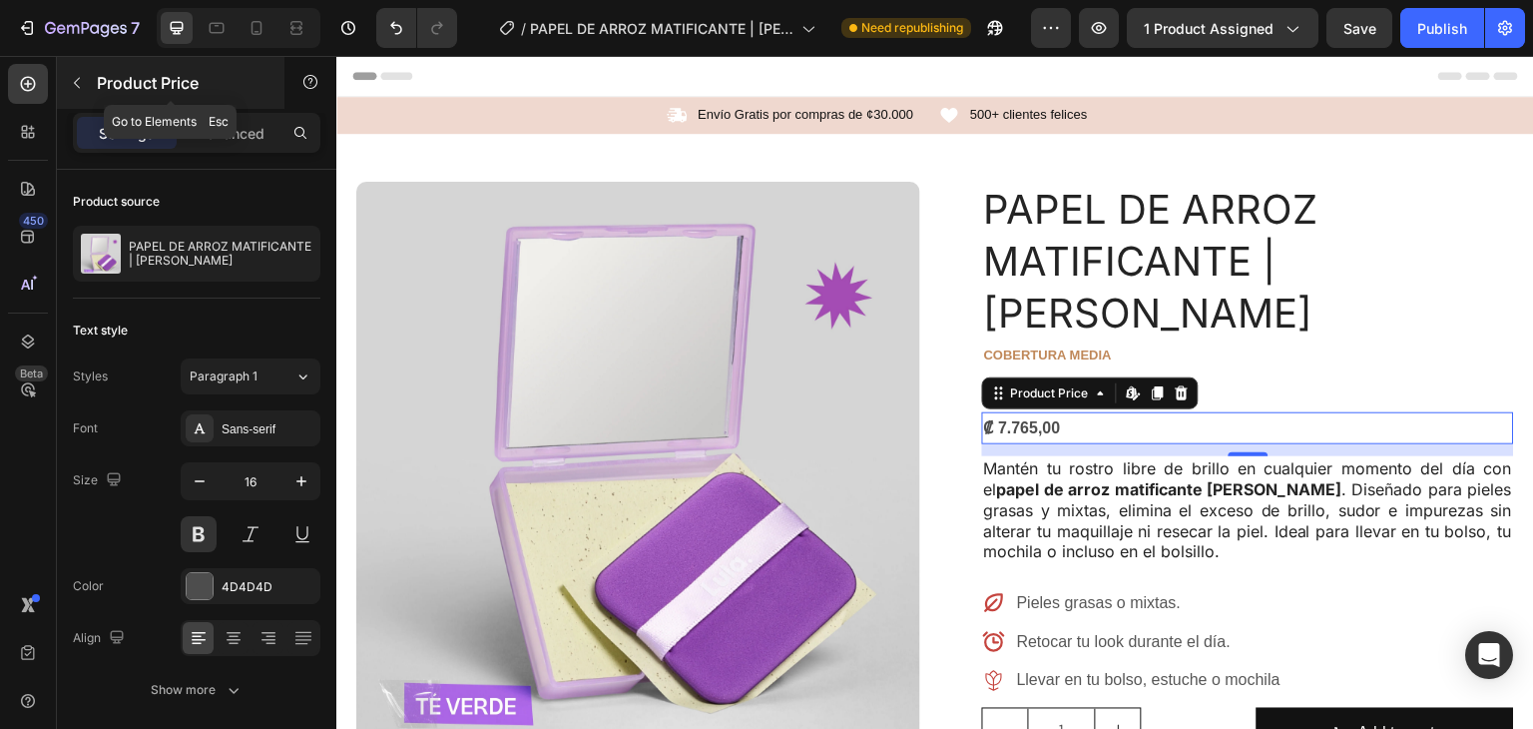
click at [69, 87] on icon "button" at bounding box center [77, 83] width 16 height 16
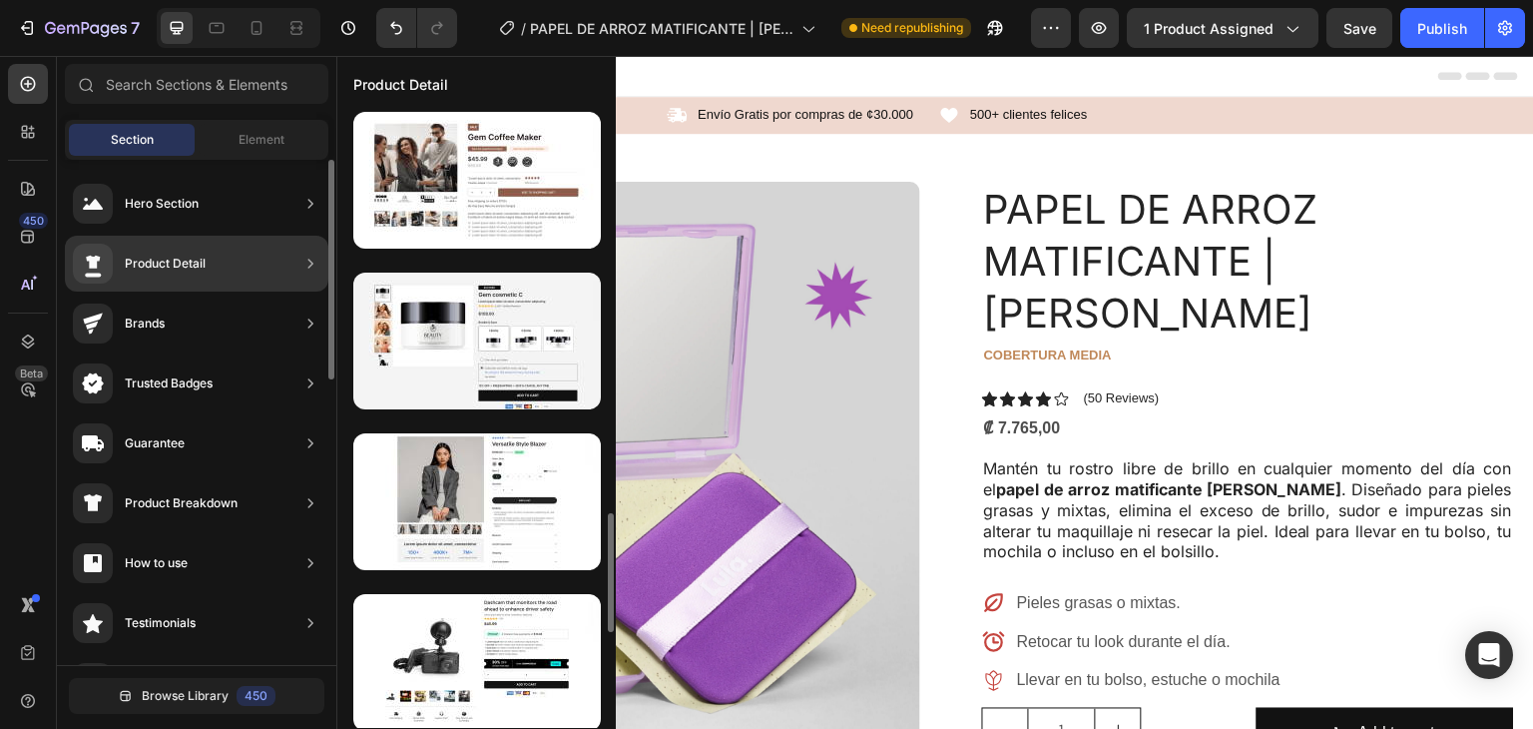
scroll to position [172, 0]
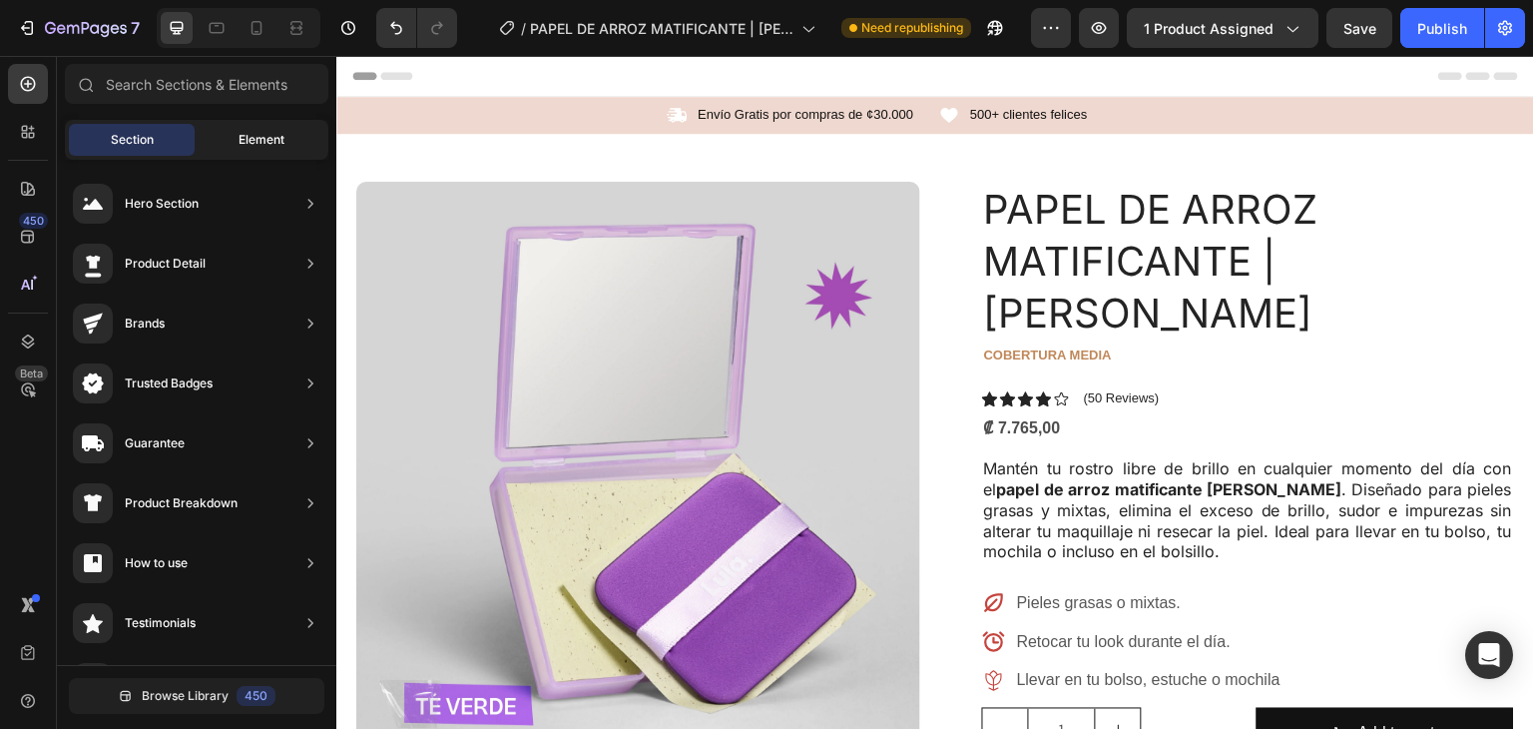
click at [280, 145] on span "Element" at bounding box center [262, 140] width 46 height 18
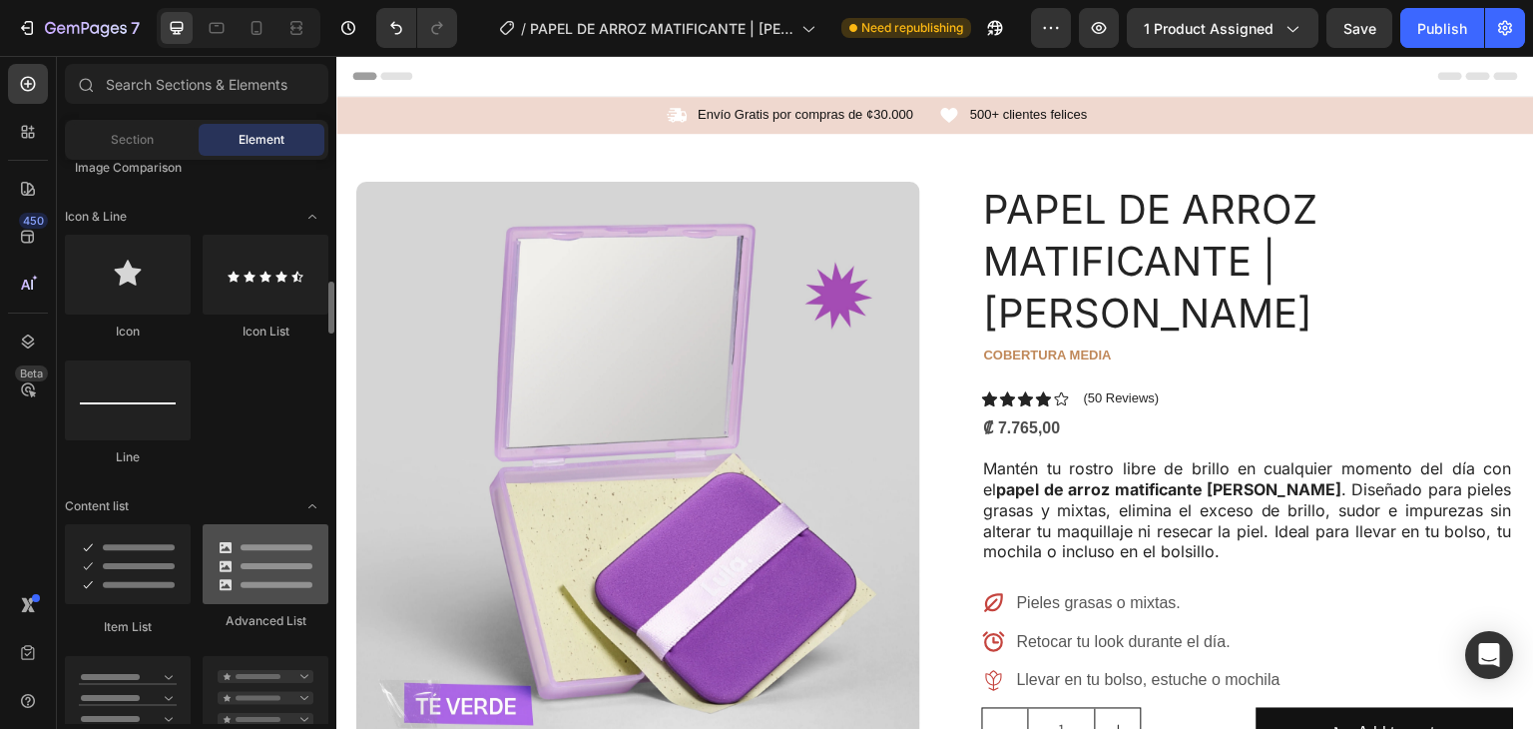
scroll to position [1202, 0]
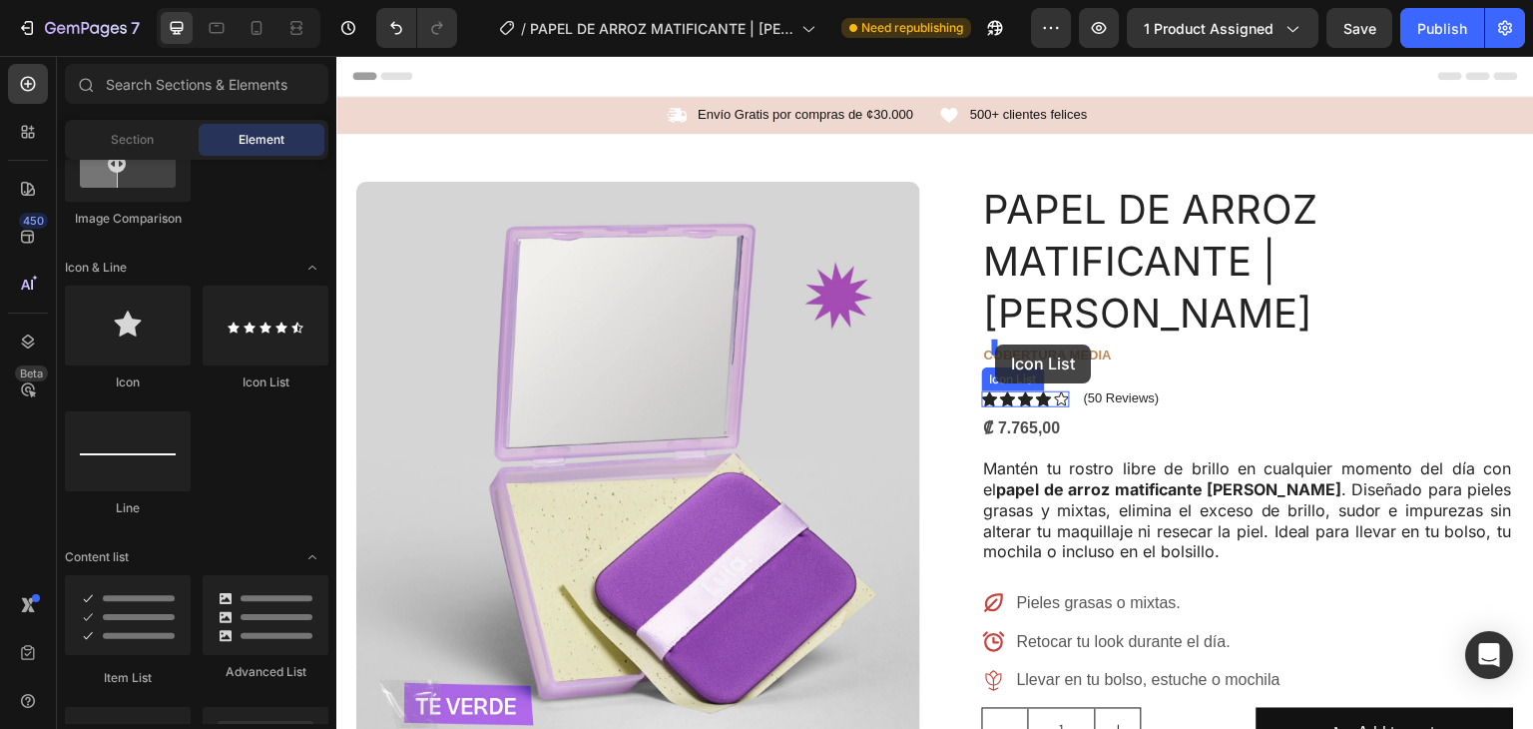
drag, startPoint x: 587, startPoint y: 401, endPoint x: 1122, endPoint y: 384, distance: 535.4
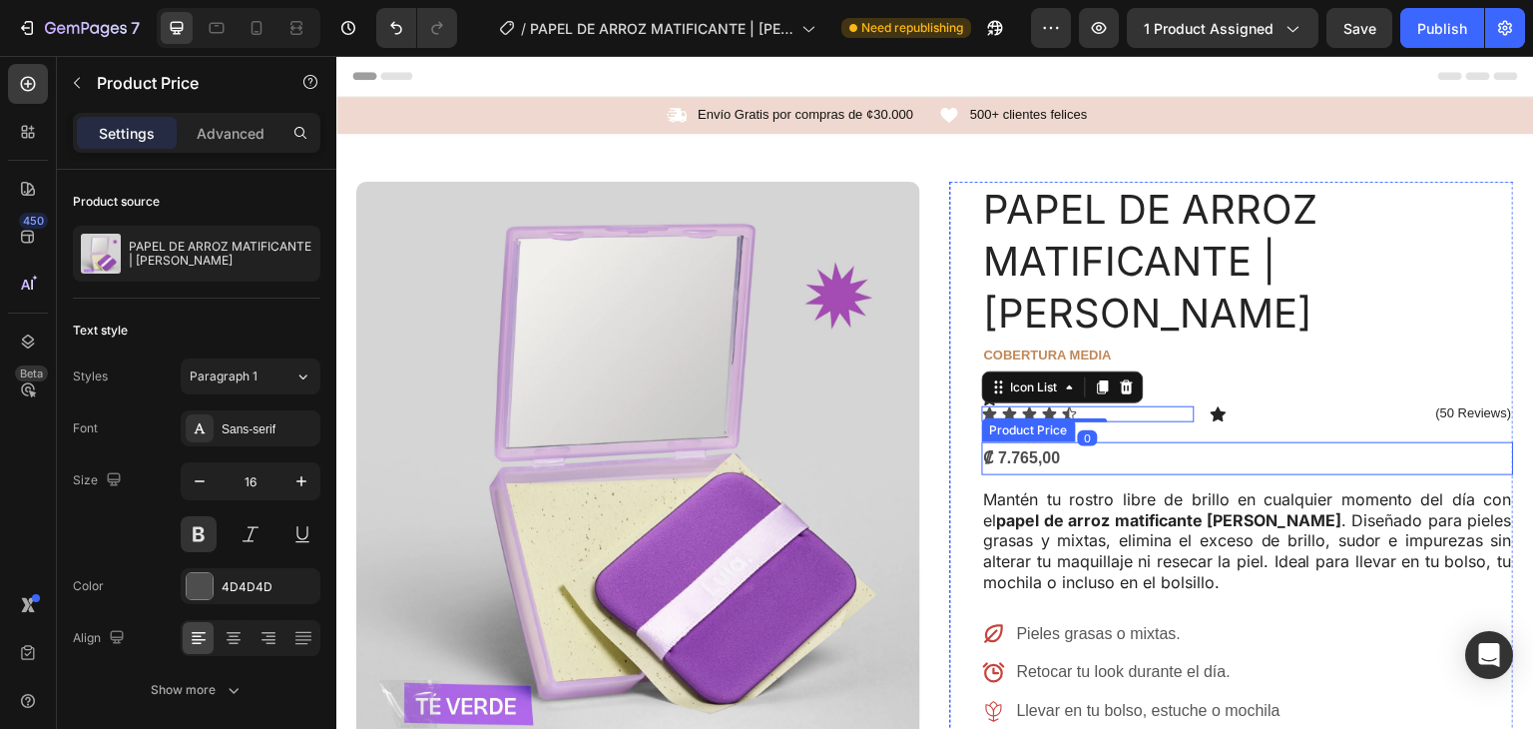
click at [1180, 442] on div "₡ 7.765,00" at bounding box center [1248, 458] width 532 height 33
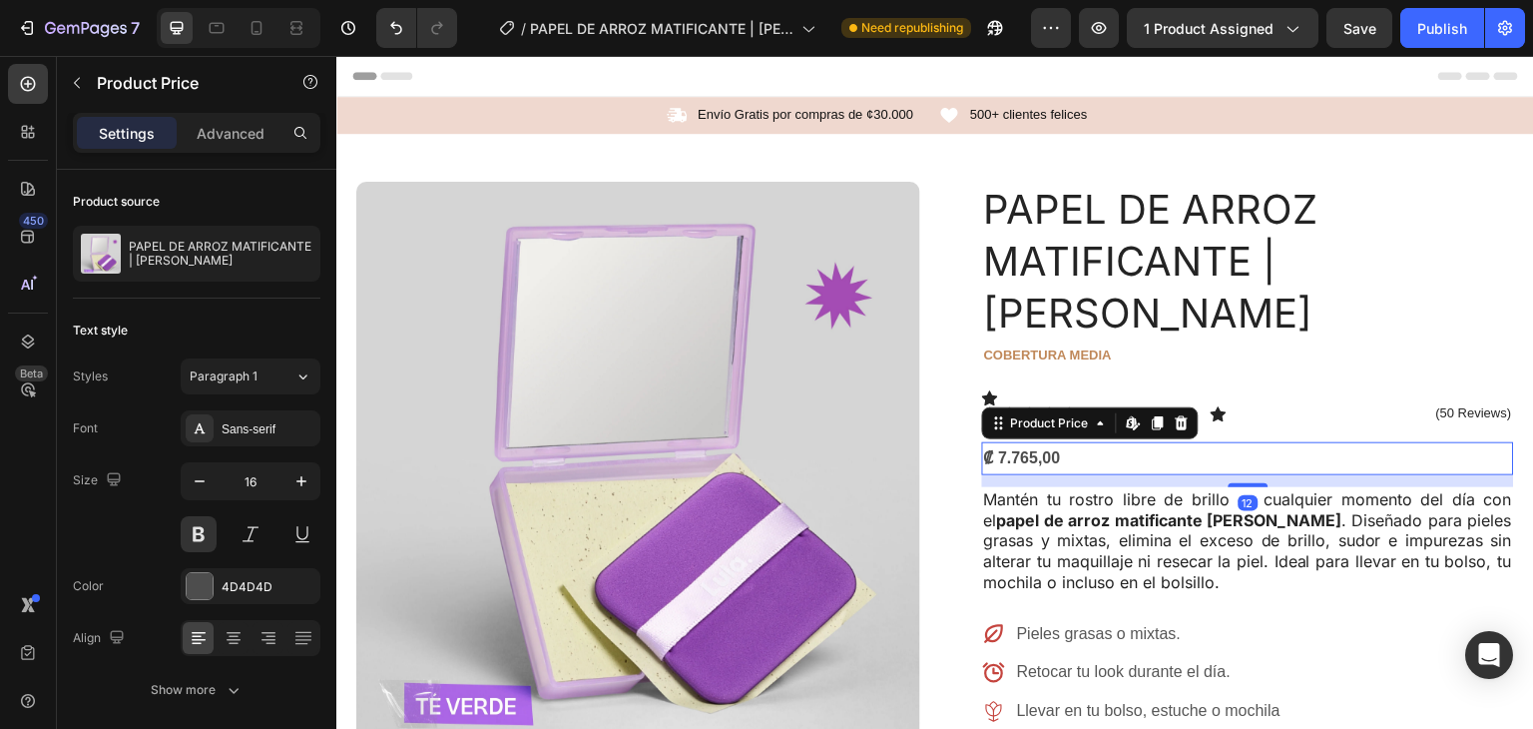
drag, startPoint x: 1172, startPoint y: 429, endPoint x: 1187, endPoint y: 417, distance: 19.2
click at [1170, 475] on div "12" at bounding box center [1248, 481] width 532 height 12
click at [1211, 406] on icon at bounding box center [1219, 414] width 16 height 16
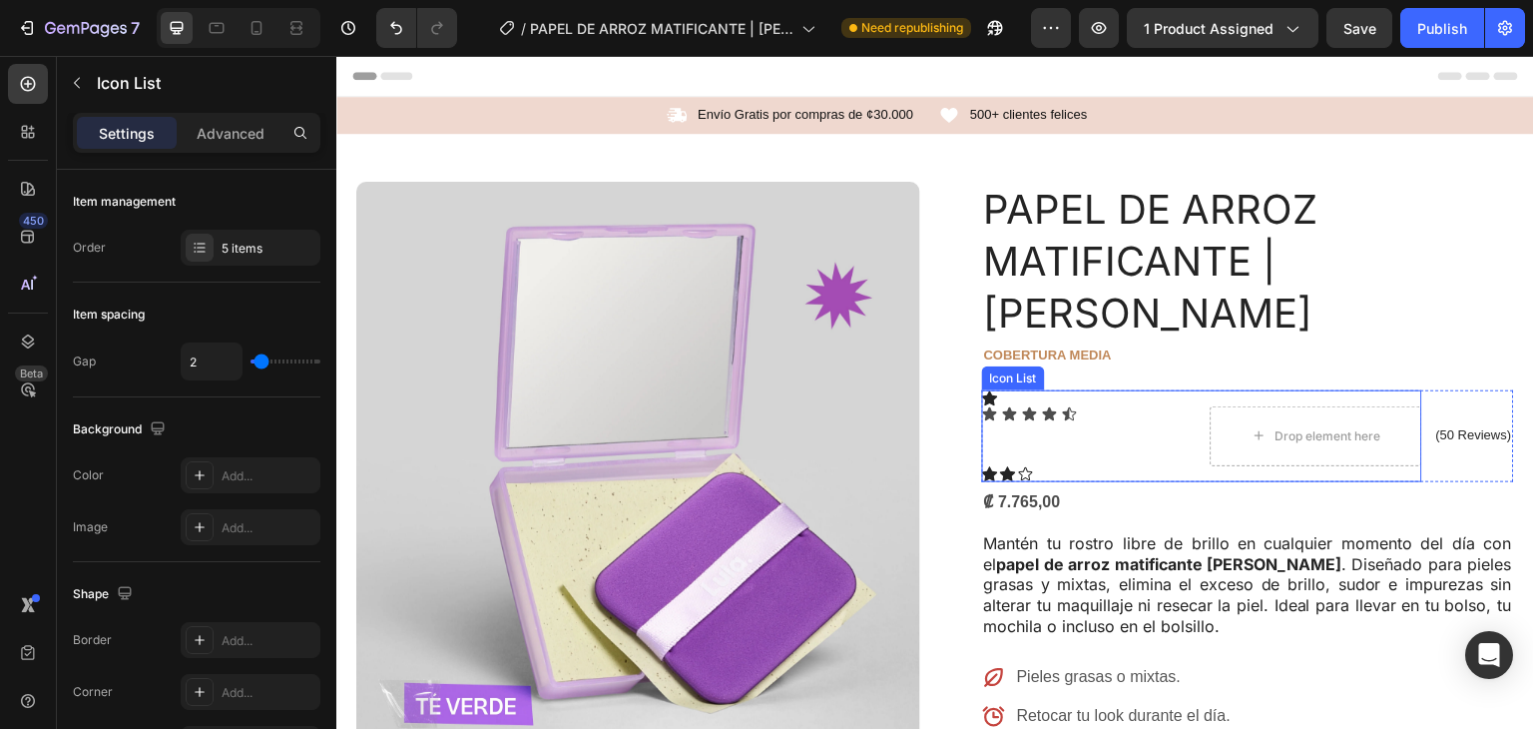
click at [1101, 390] on div "Icon Icon Icon Icon Icon Icon Icon List Drop element here Row Icon Icon Icon" at bounding box center [1202, 436] width 440 height 92
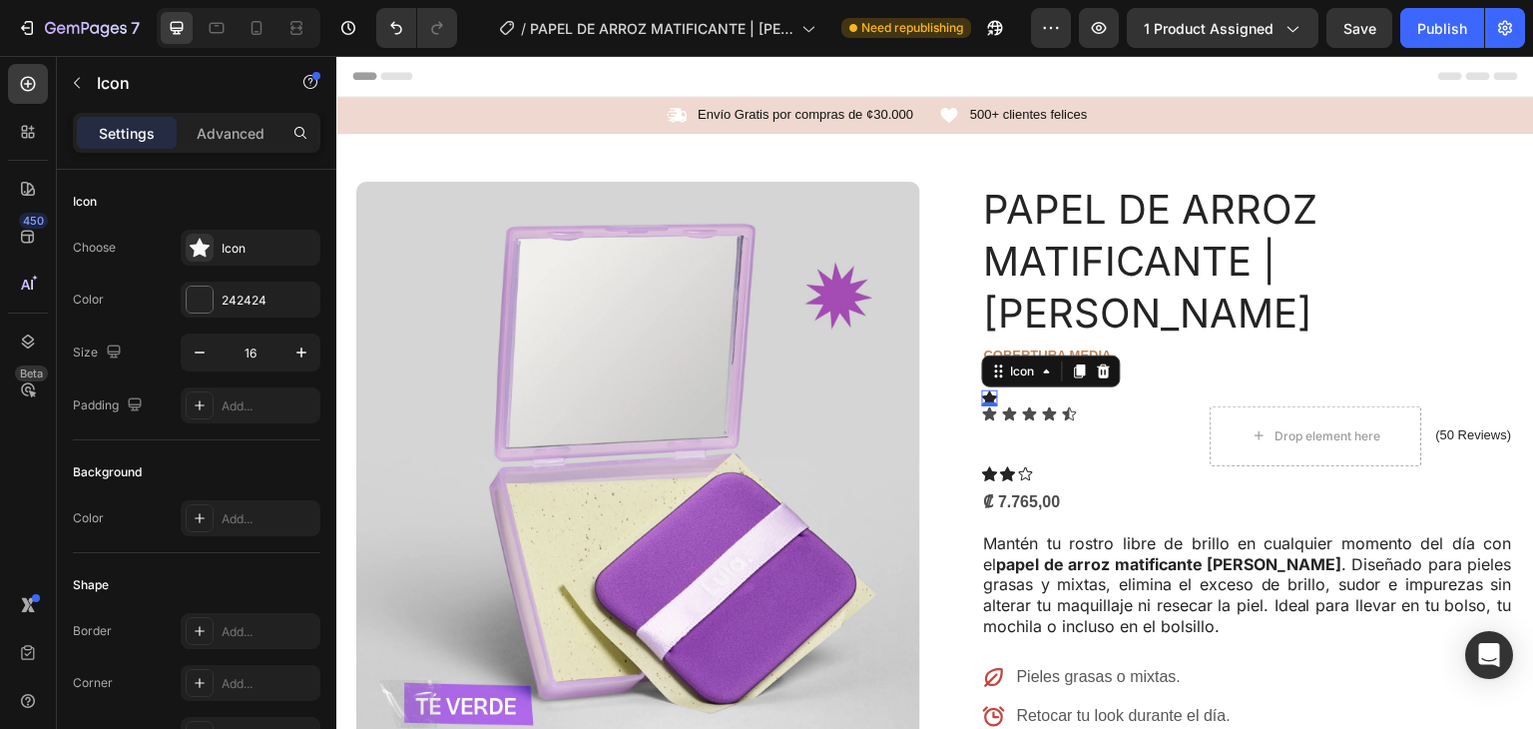
click at [987, 390] on div "Icon 0" at bounding box center [990, 398] width 16 height 16
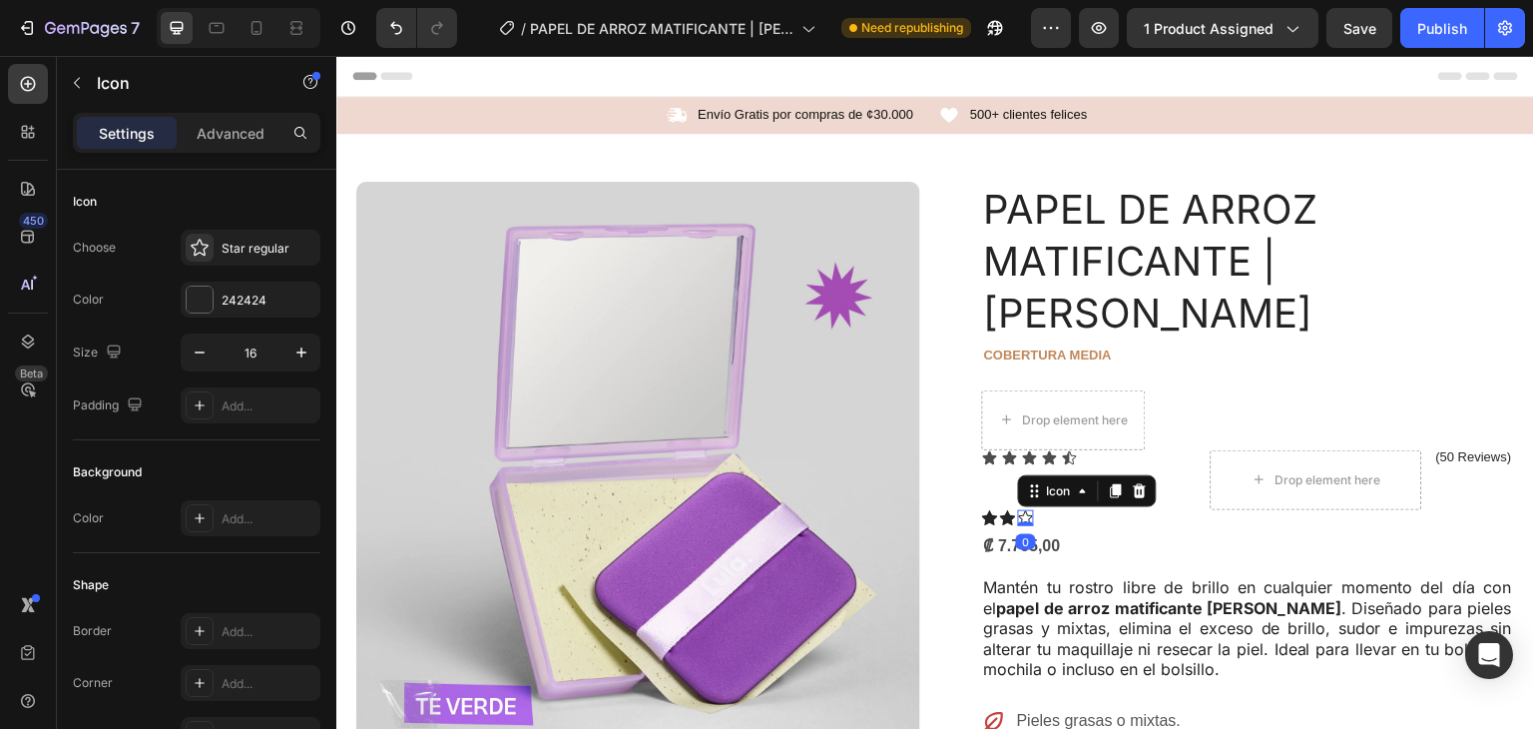
click at [1018, 510] on icon at bounding box center [1026, 518] width 16 height 16
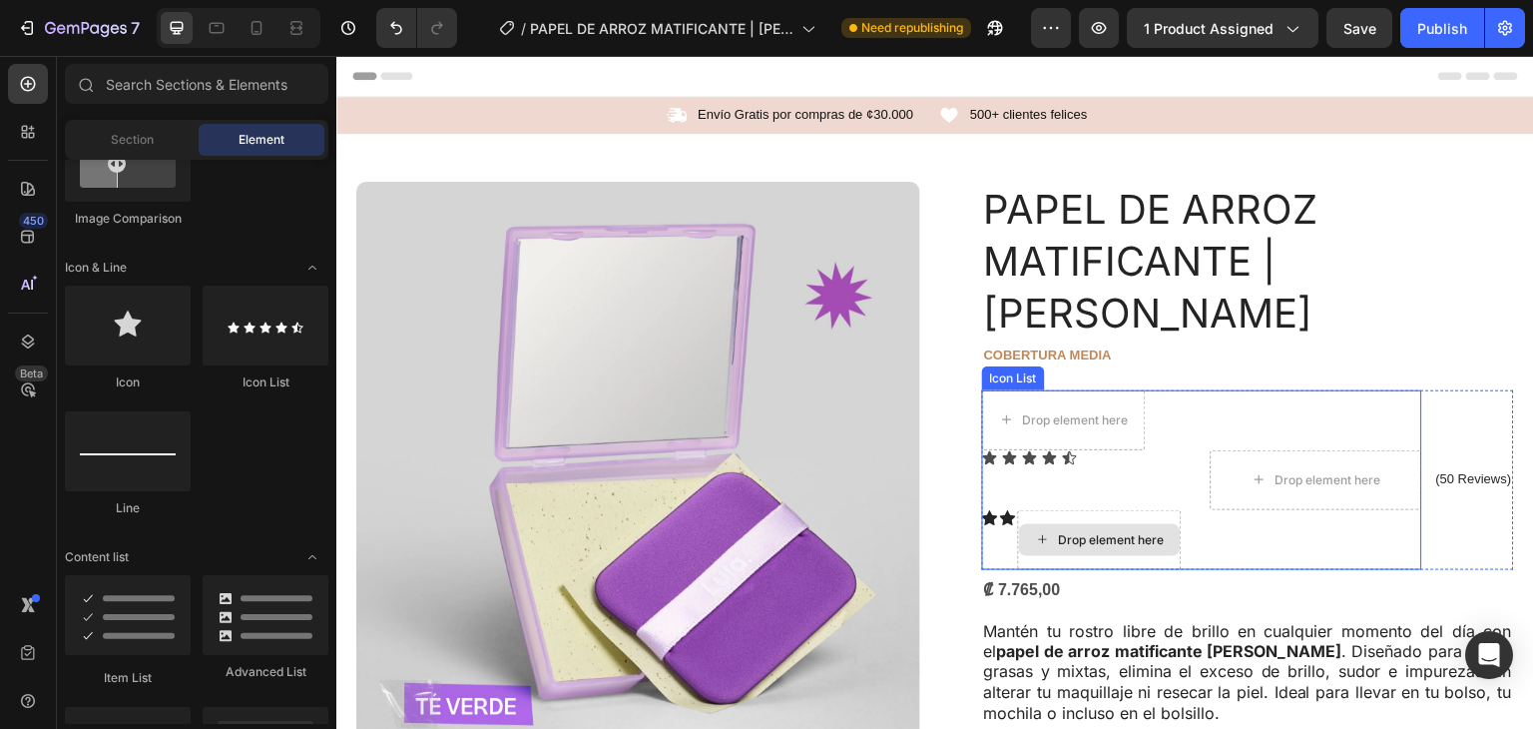
click at [1112, 532] on div "Drop element here" at bounding box center [1112, 540] width 106 height 16
click at [1000, 510] on div "Icon" at bounding box center [1008, 518] width 16 height 16
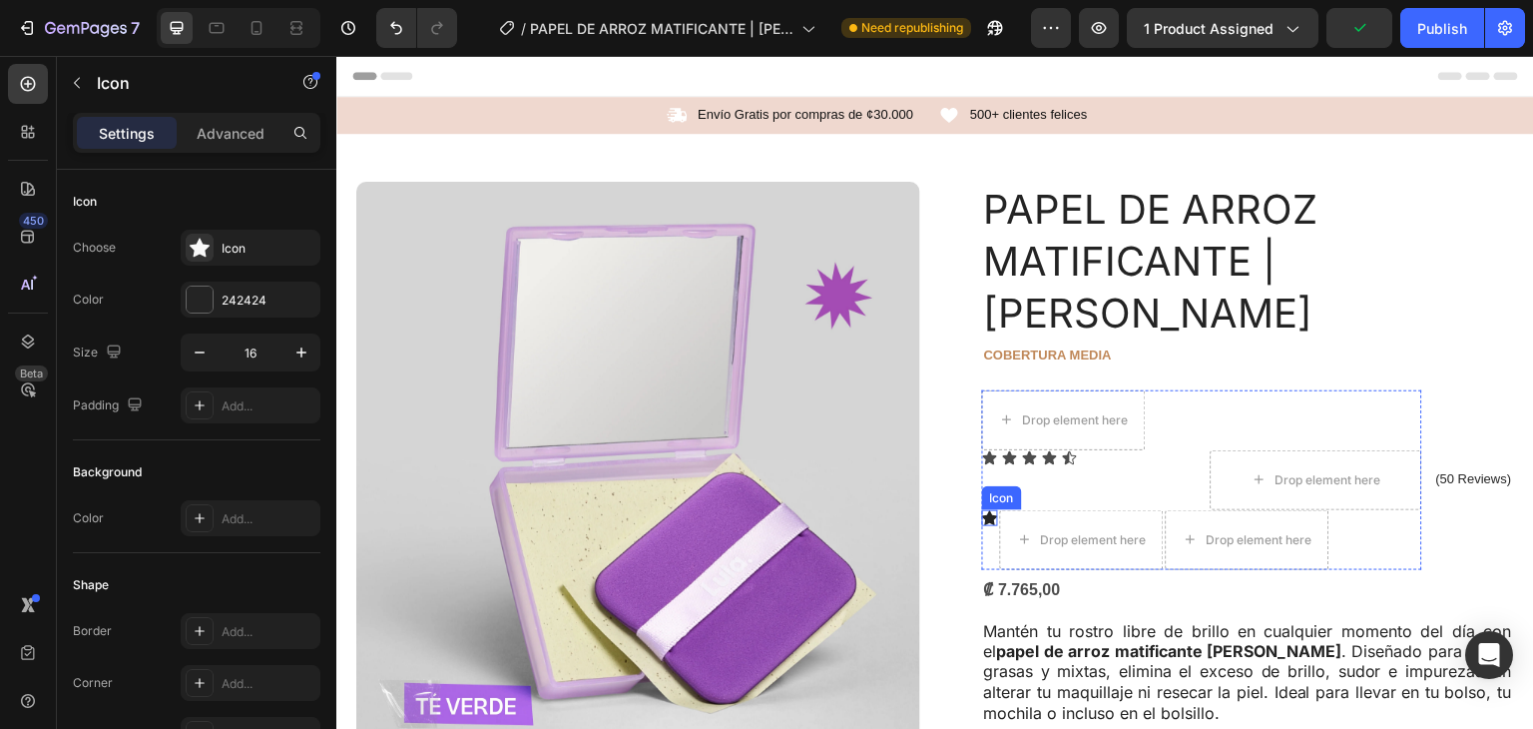
click at [988, 510] on icon at bounding box center [990, 517] width 16 height 15
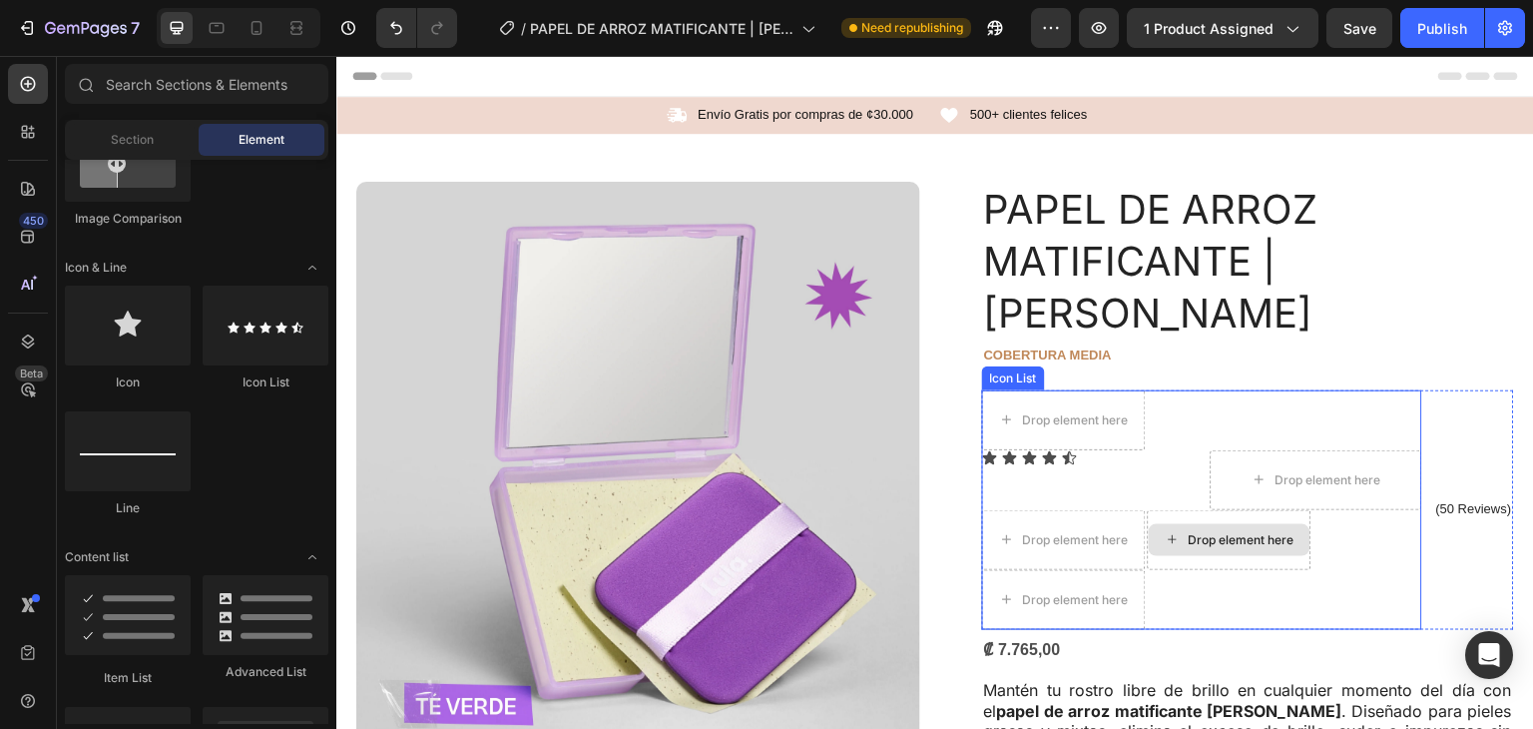
click at [1182, 524] on div "Drop element here" at bounding box center [1230, 540] width 162 height 32
click at [1066, 570] on div "Drop element here" at bounding box center [1064, 600] width 164 height 60
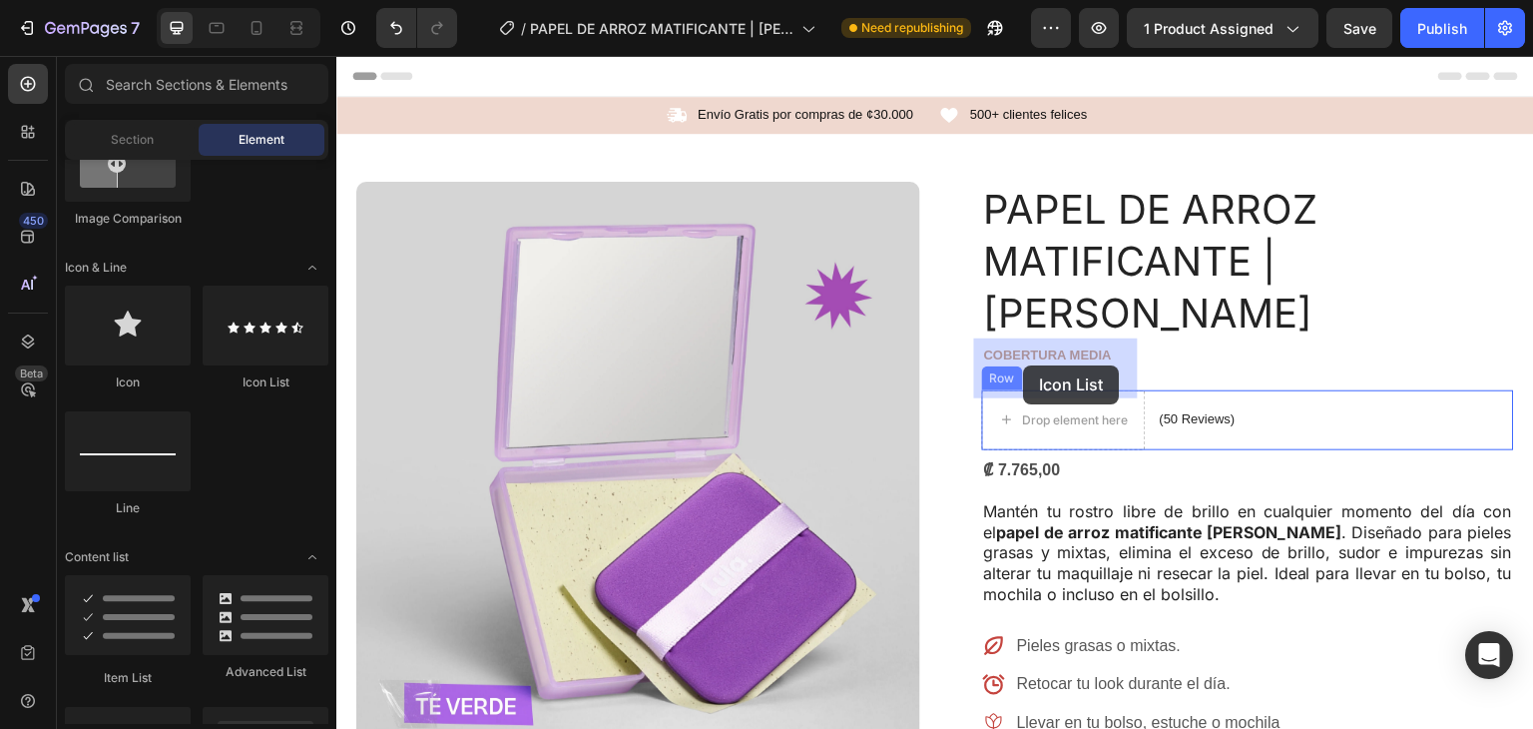
drag, startPoint x: 664, startPoint y: 380, endPoint x: 1298, endPoint y: 433, distance: 636.1
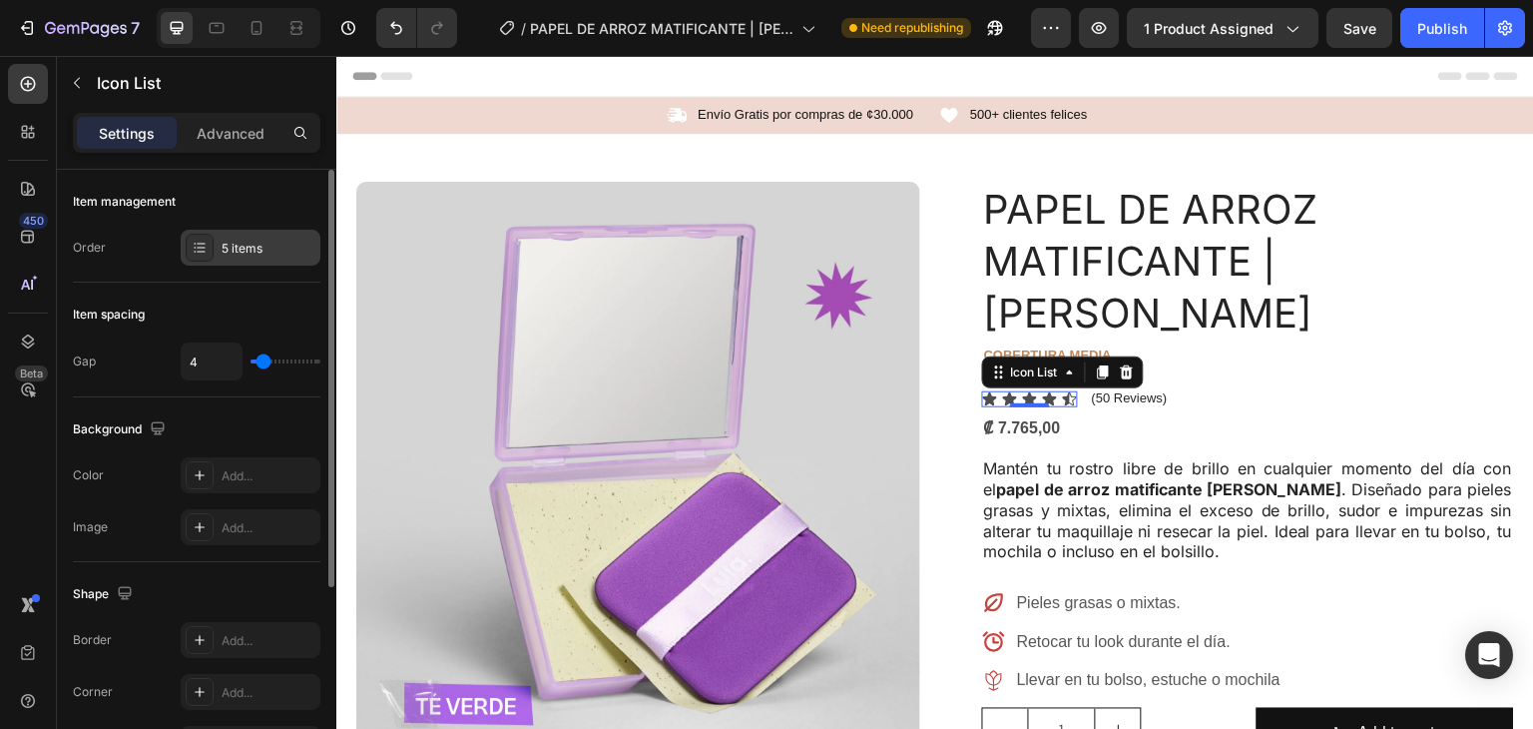
click at [214, 249] on div "5 items" at bounding box center [251, 248] width 140 height 36
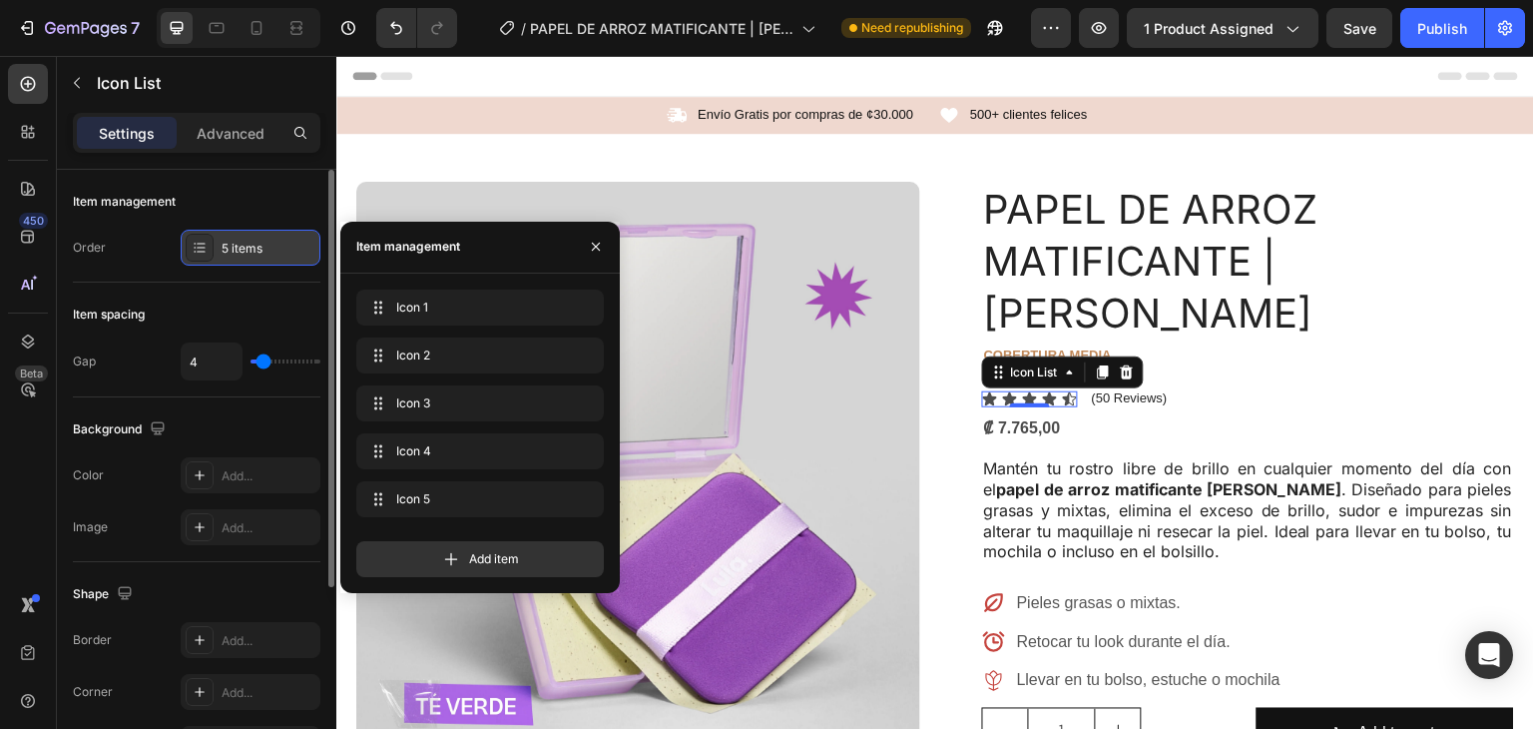
click at [213, 249] on div at bounding box center [200, 248] width 28 height 28
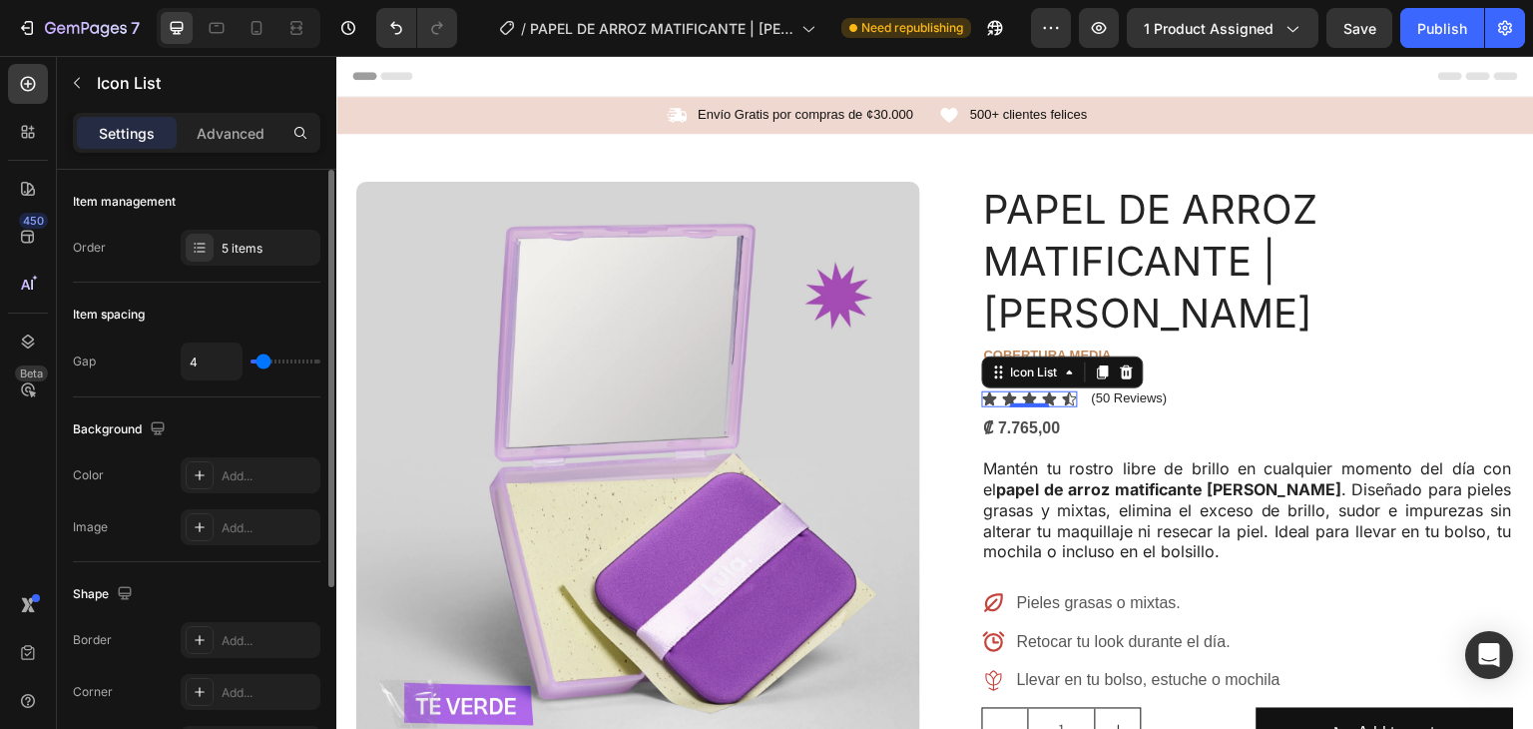
type input "5"
type input "8"
type input "21"
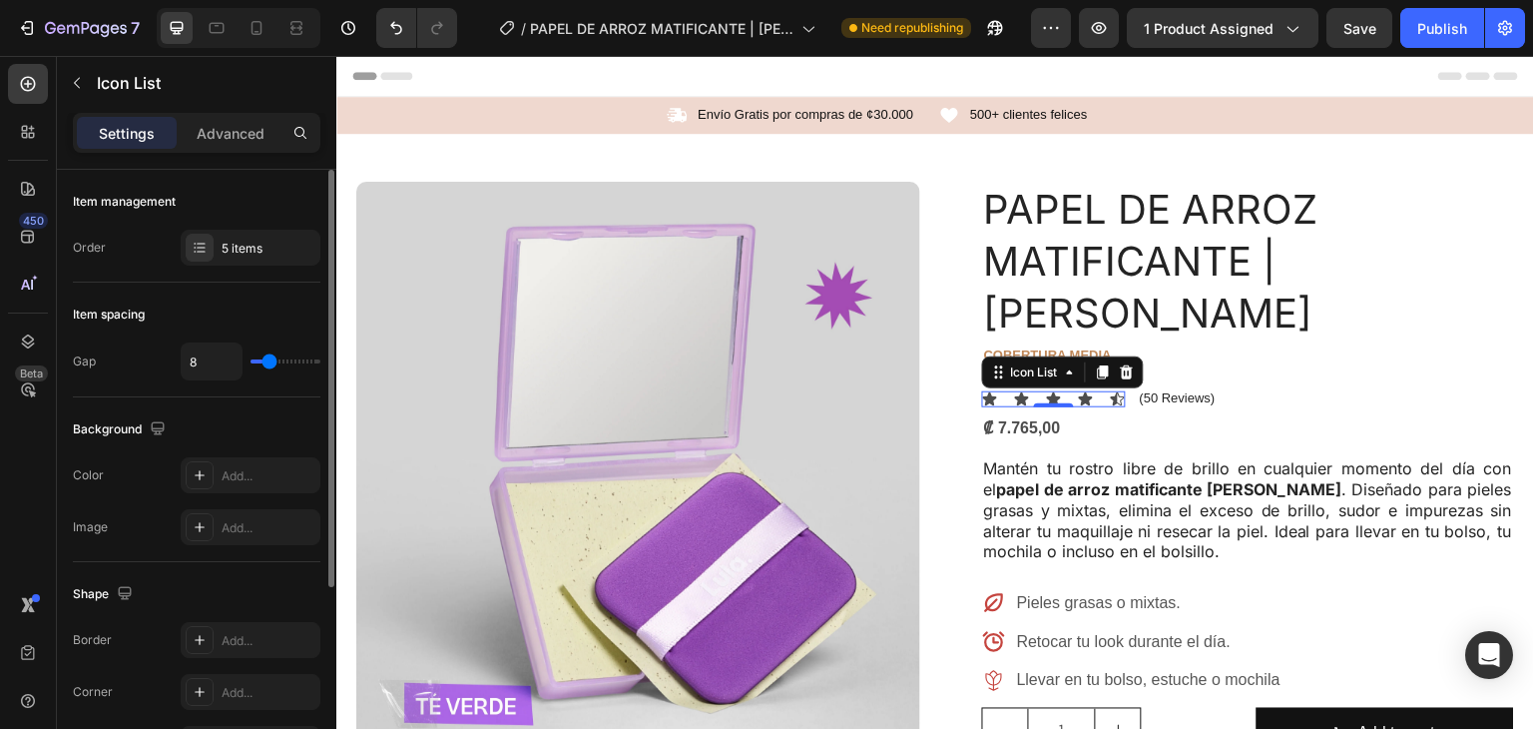
type input "21"
type input "24"
type input "26"
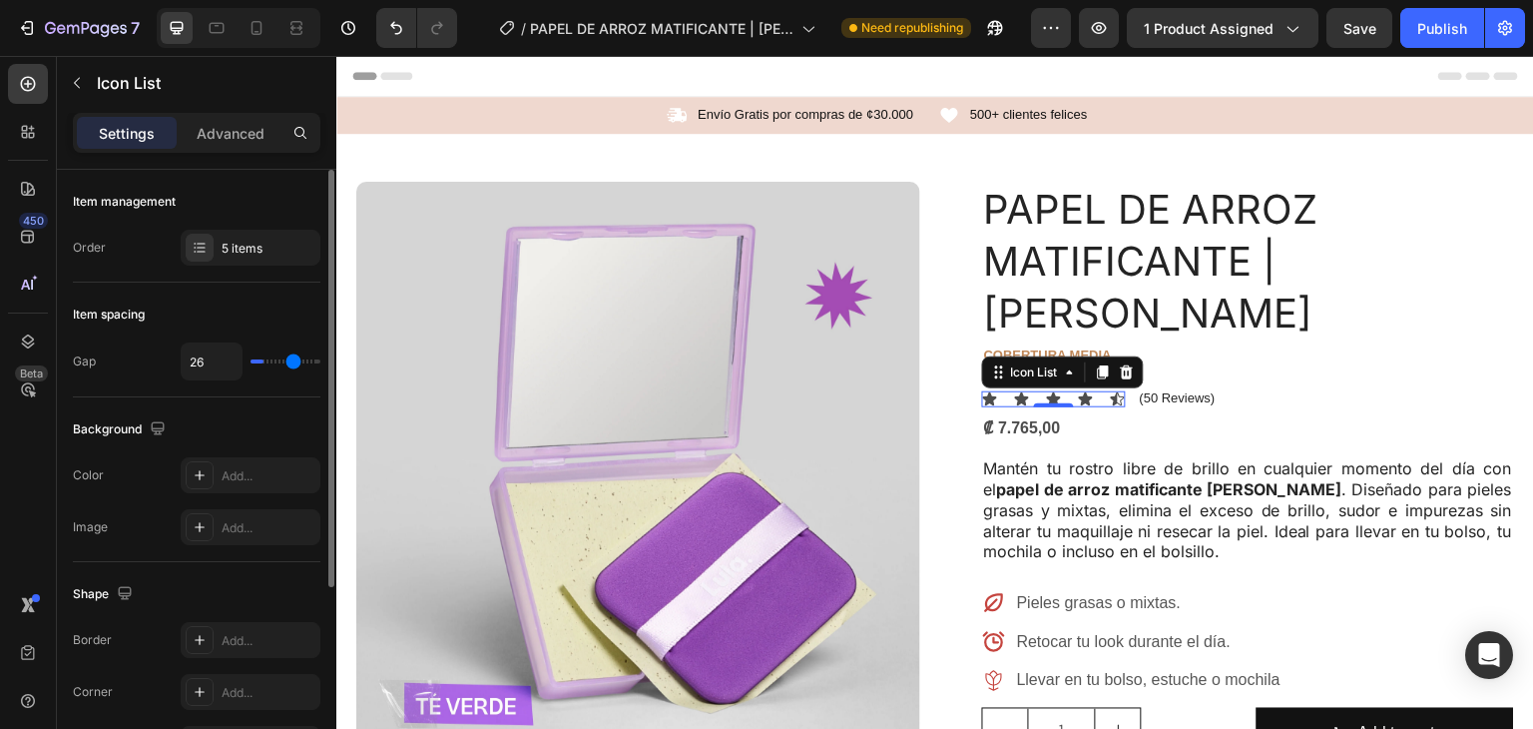
type input "27"
type input "26"
type input "24"
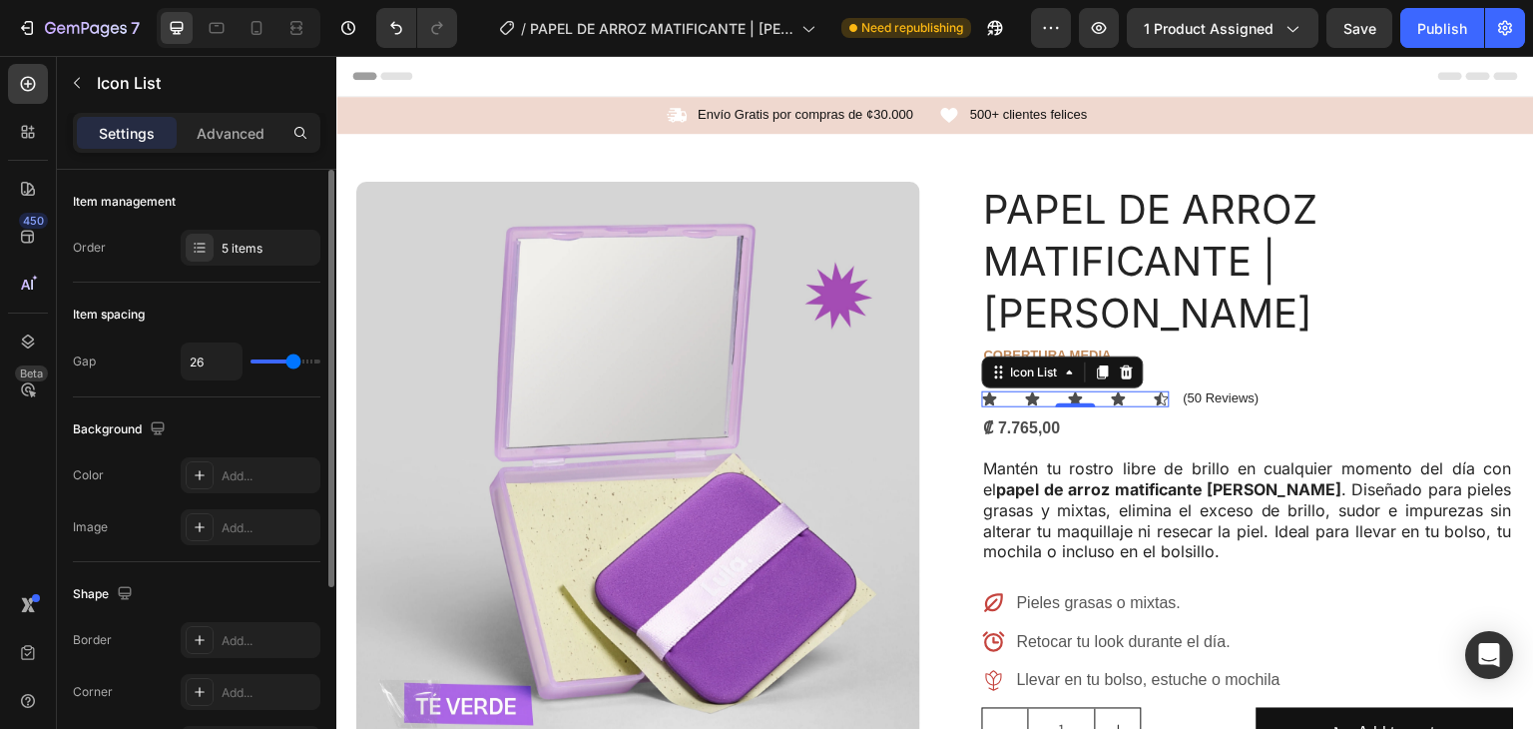
type input "24"
type input "17"
type input "14"
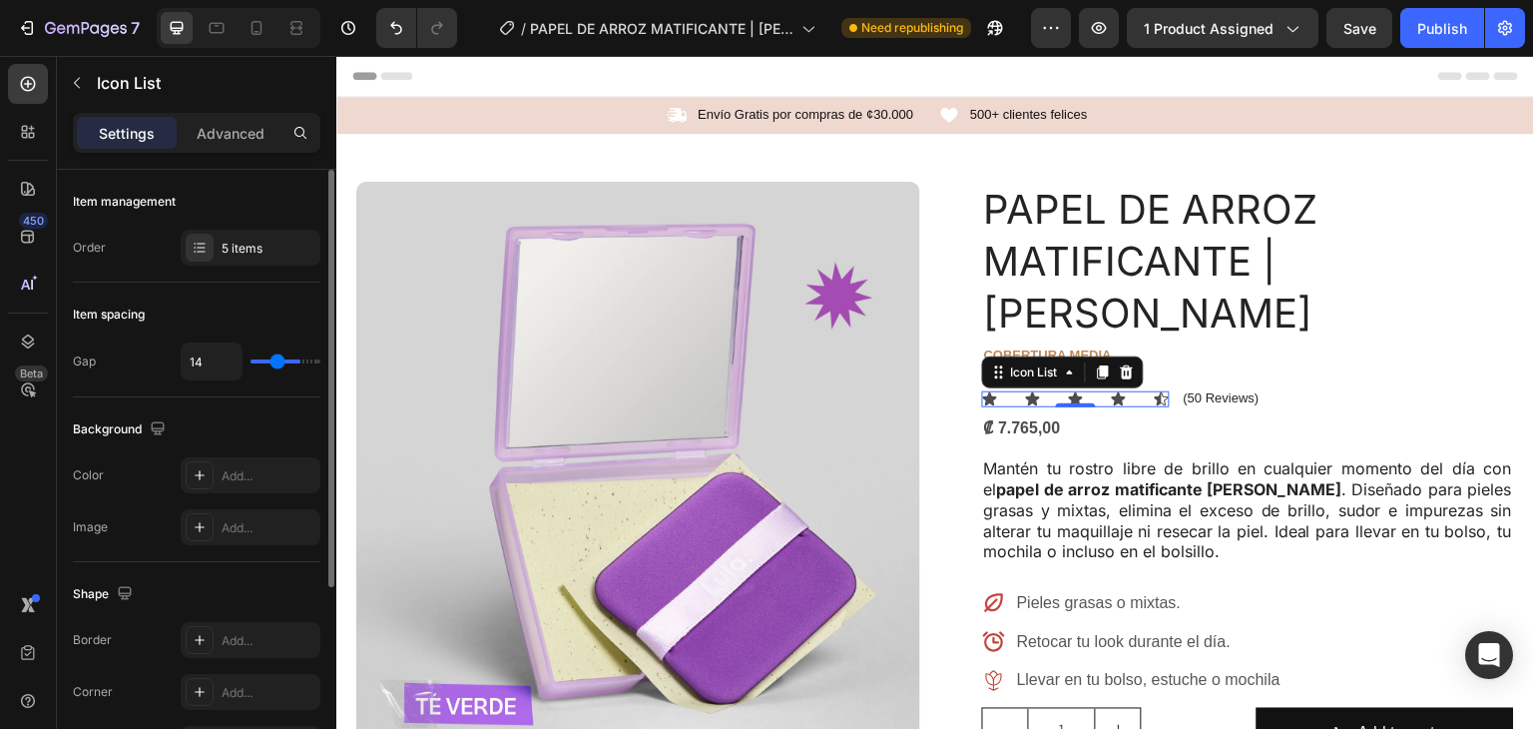
type input "13"
type input "12"
type input "11"
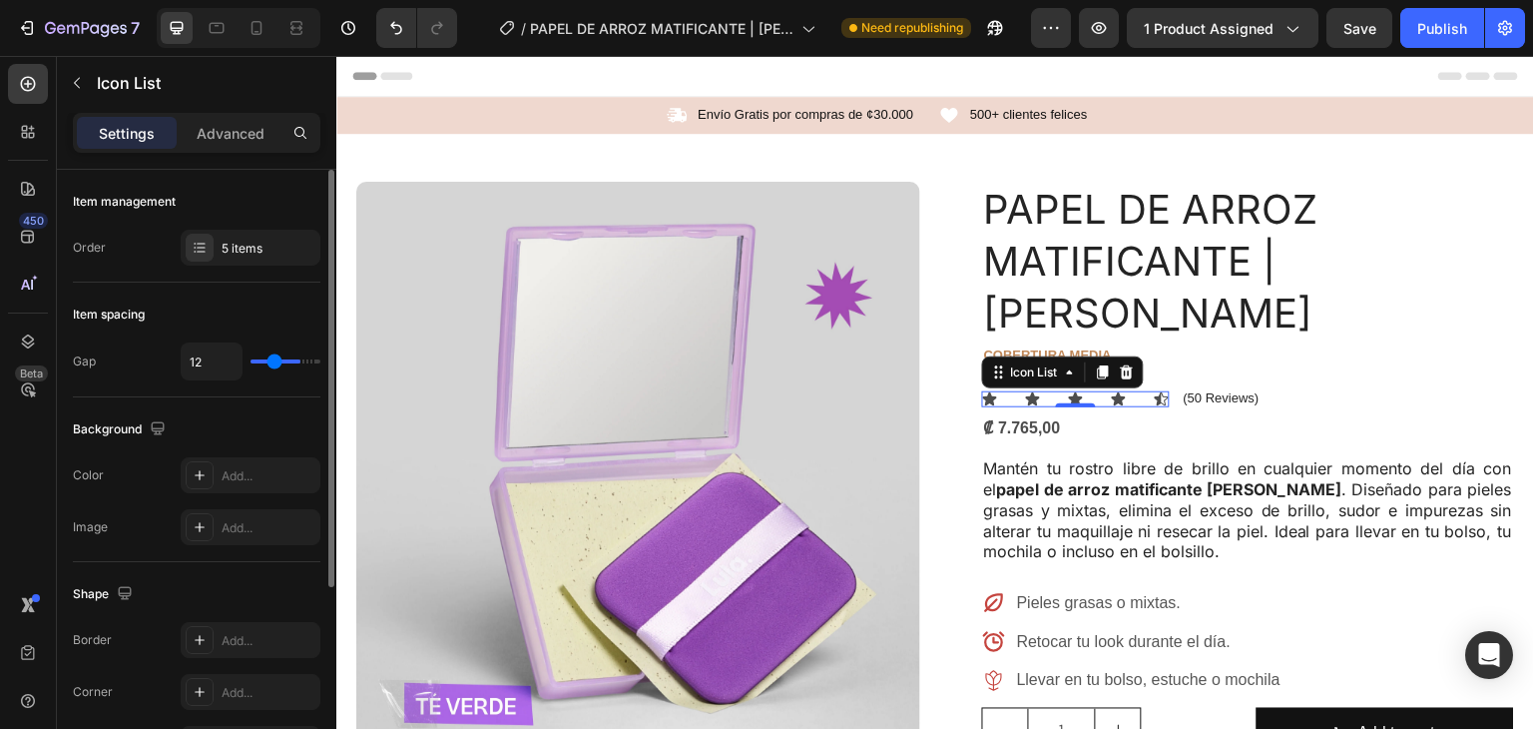
type input "11"
type input "10"
type input "5"
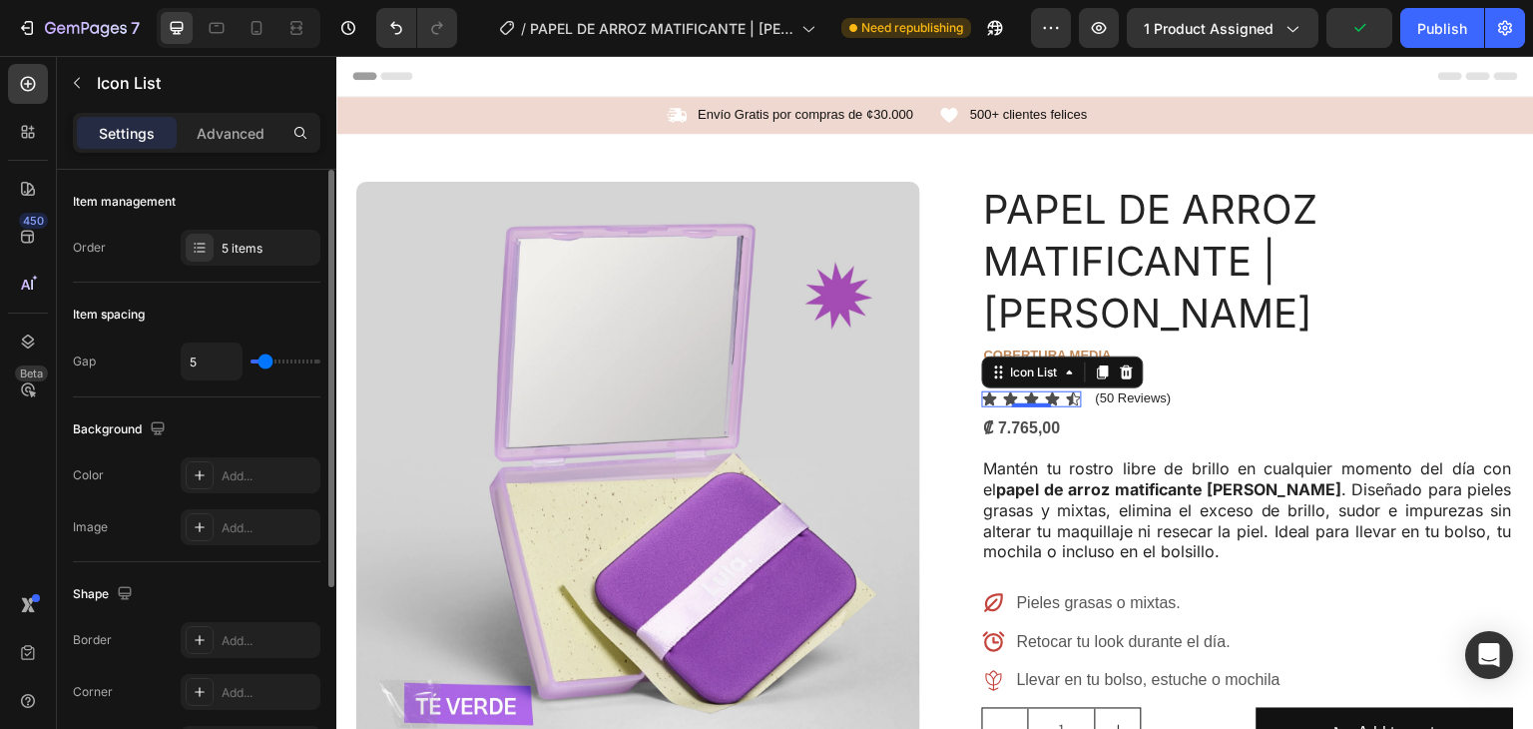
type input "1"
type input "0"
type input "1"
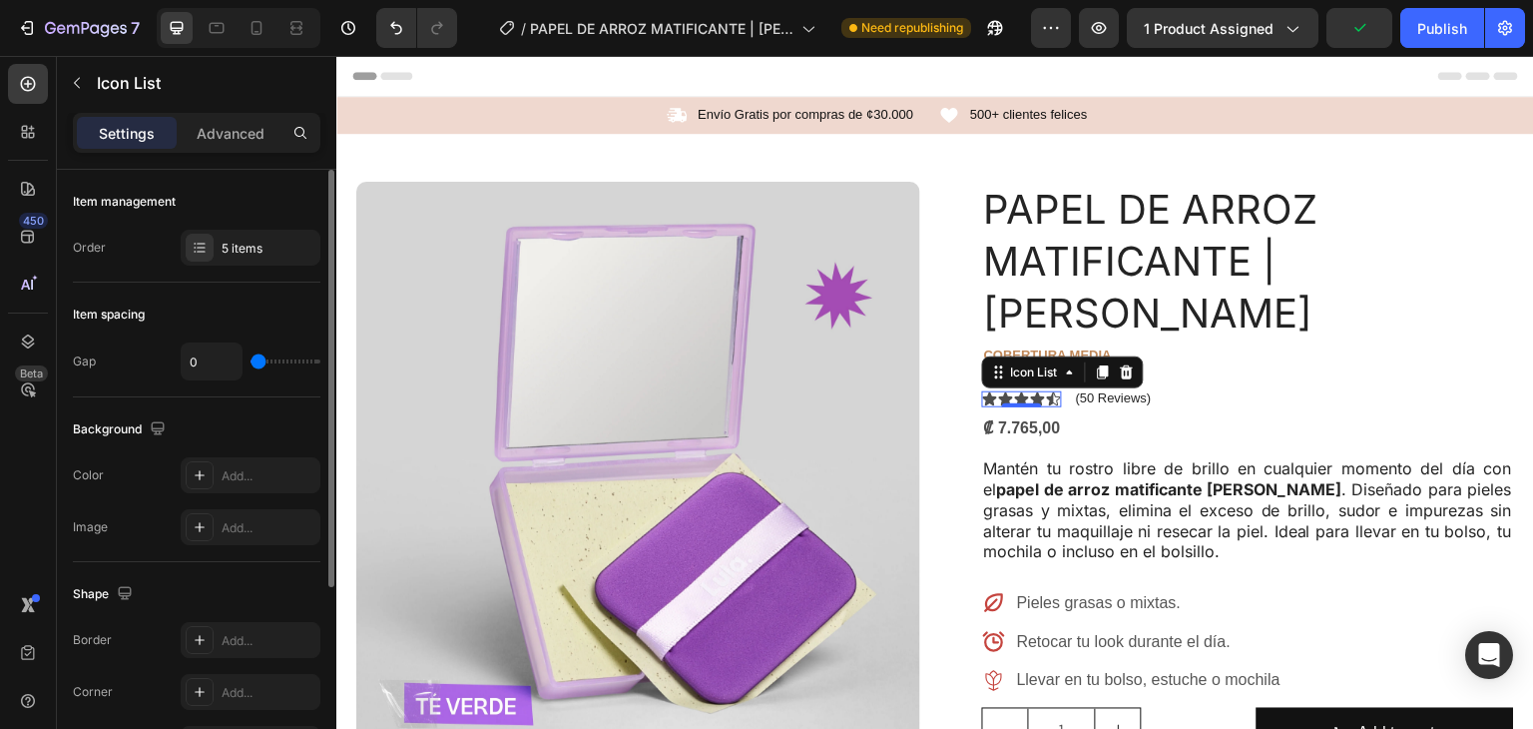
type input "1"
type input "2"
type input "3"
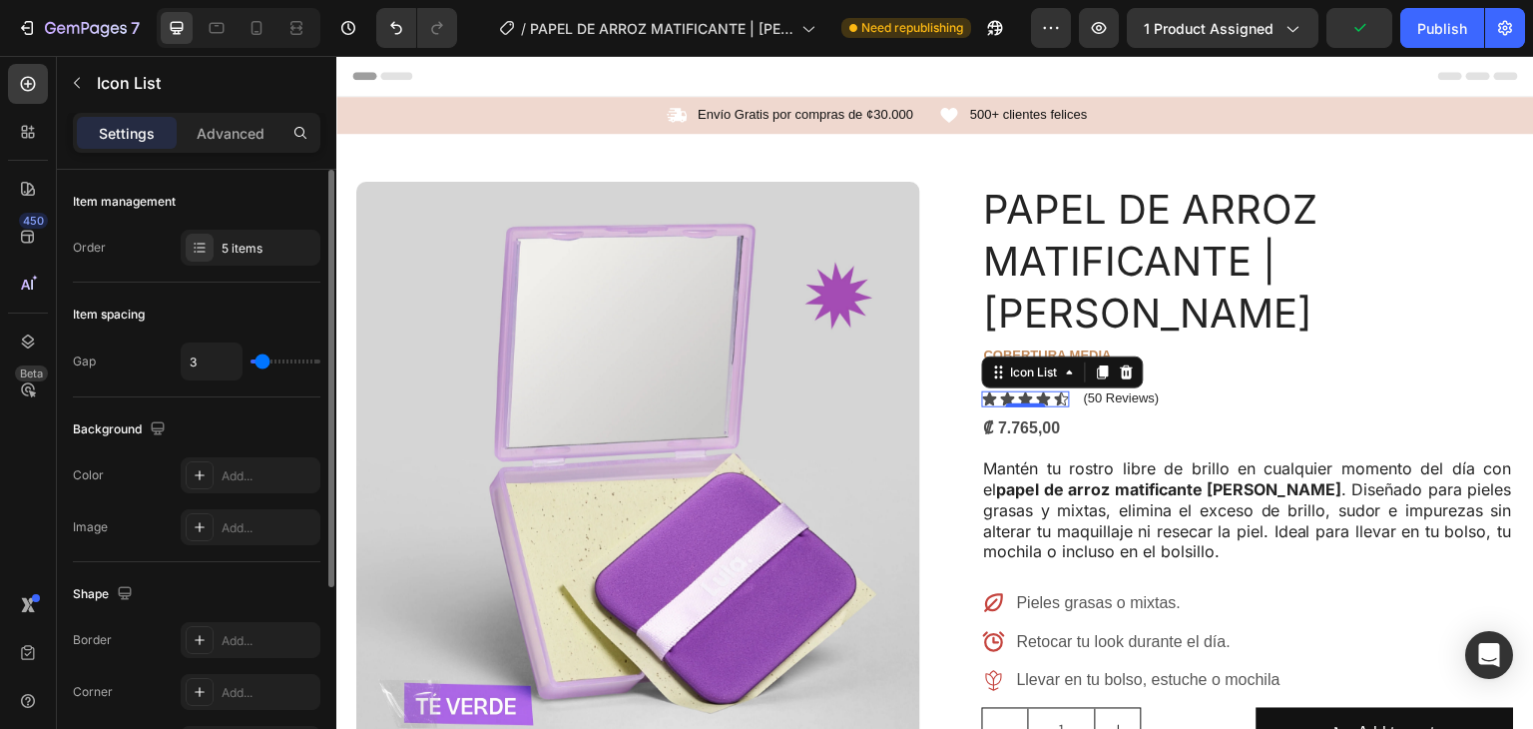
type input "4"
type input "2"
type input "0"
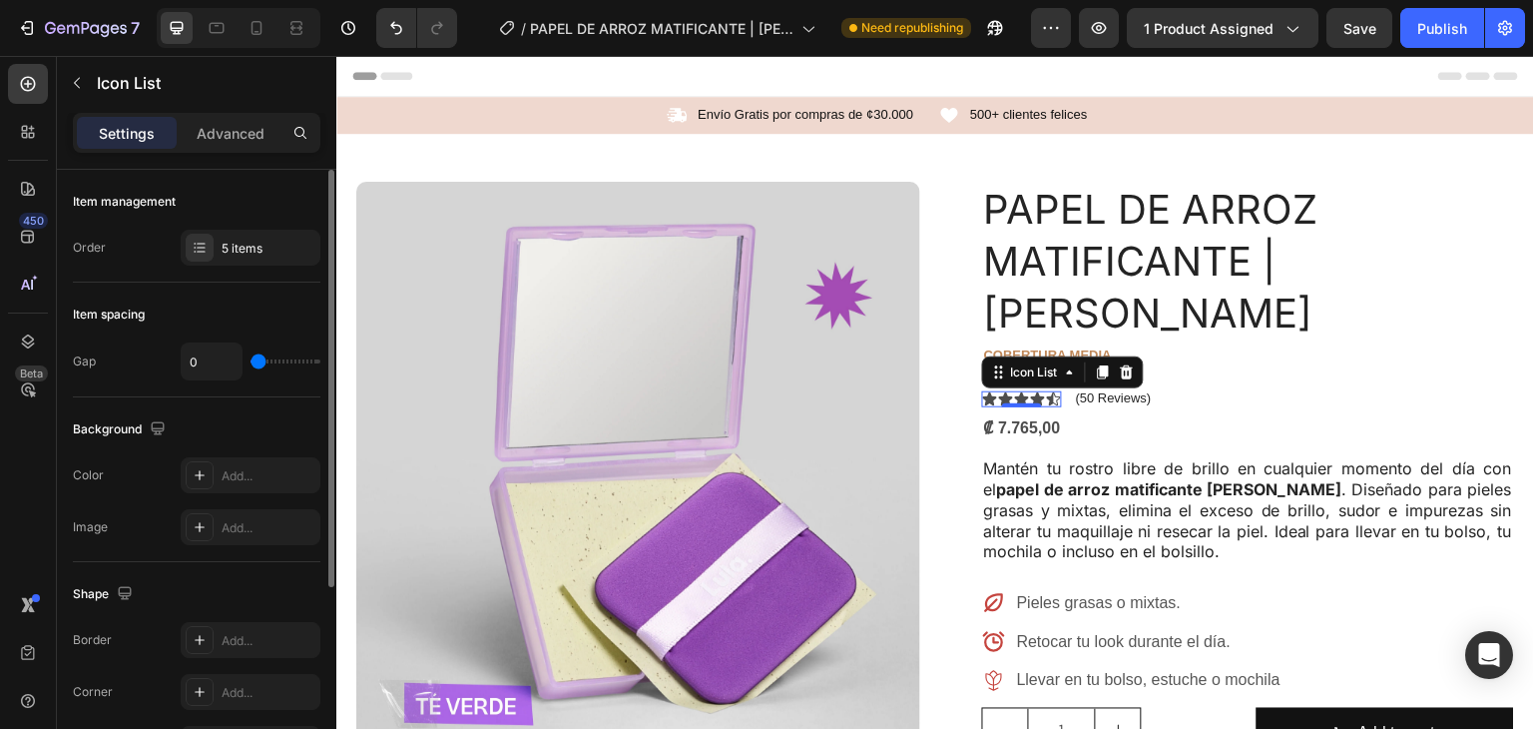
drag, startPoint x: 264, startPoint y: 355, endPoint x: 245, endPoint y: 373, distance: 26.1
type input "0"
click at [251, 359] on input "range" at bounding box center [286, 361] width 70 height 4
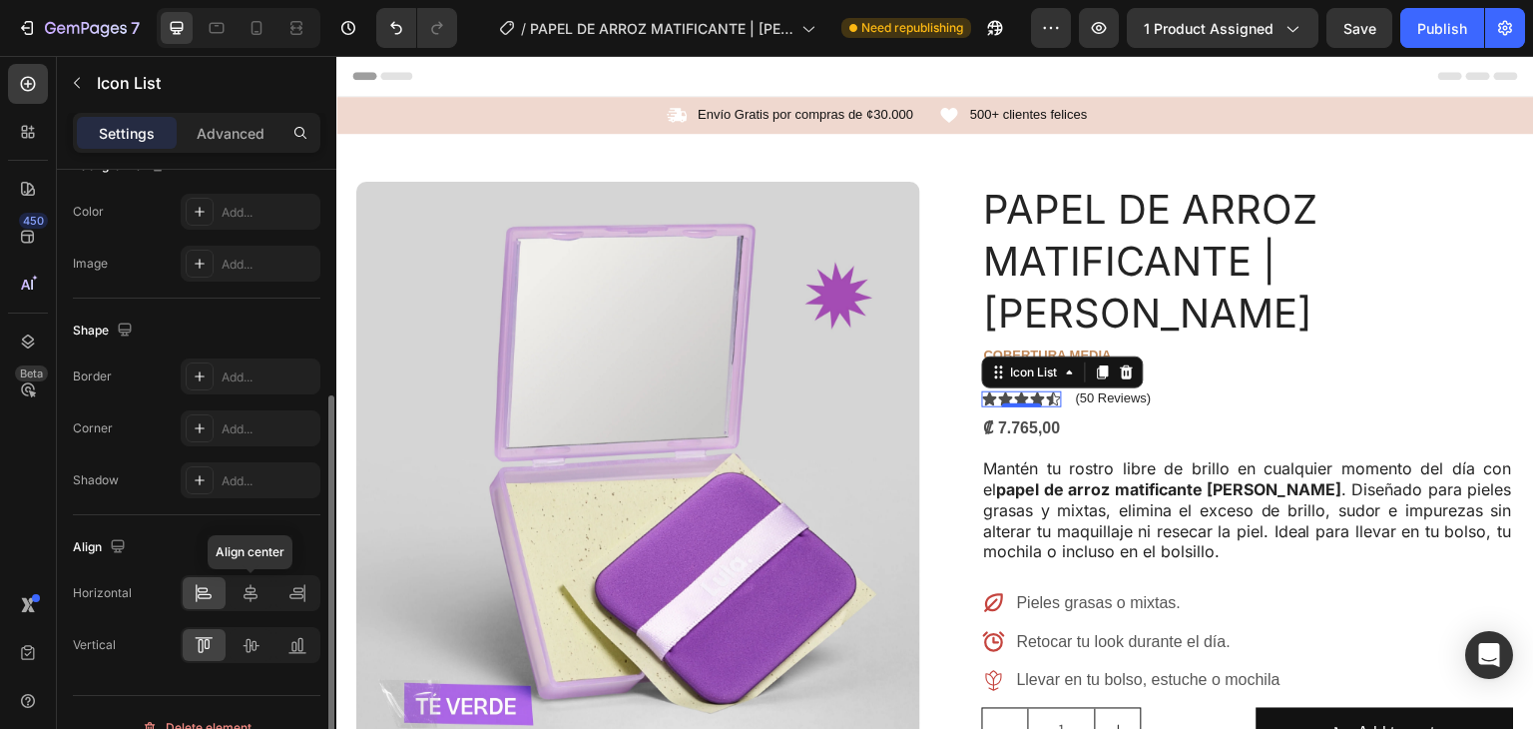
scroll to position [292, 0]
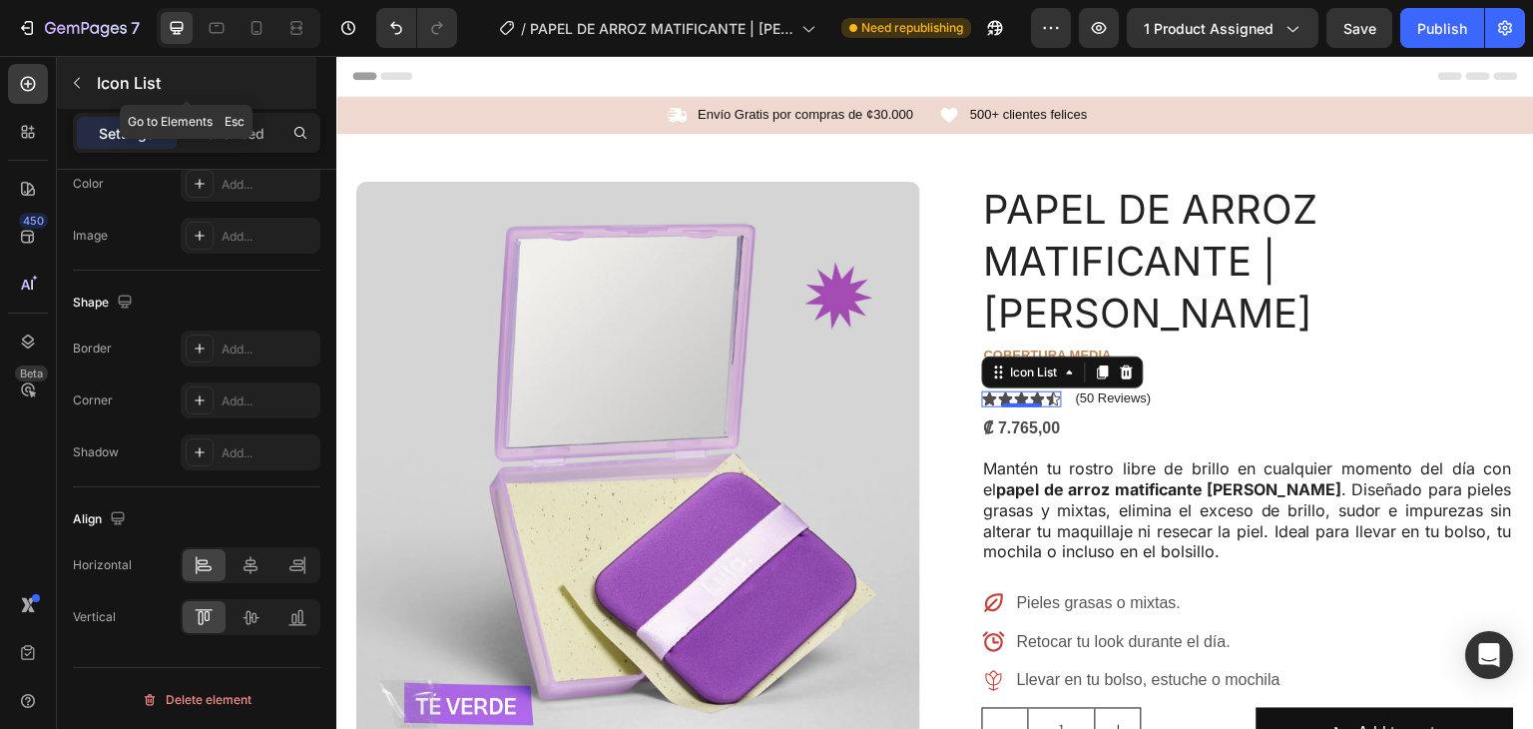
click at [81, 80] on icon "button" at bounding box center [77, 83] width 16 height 16
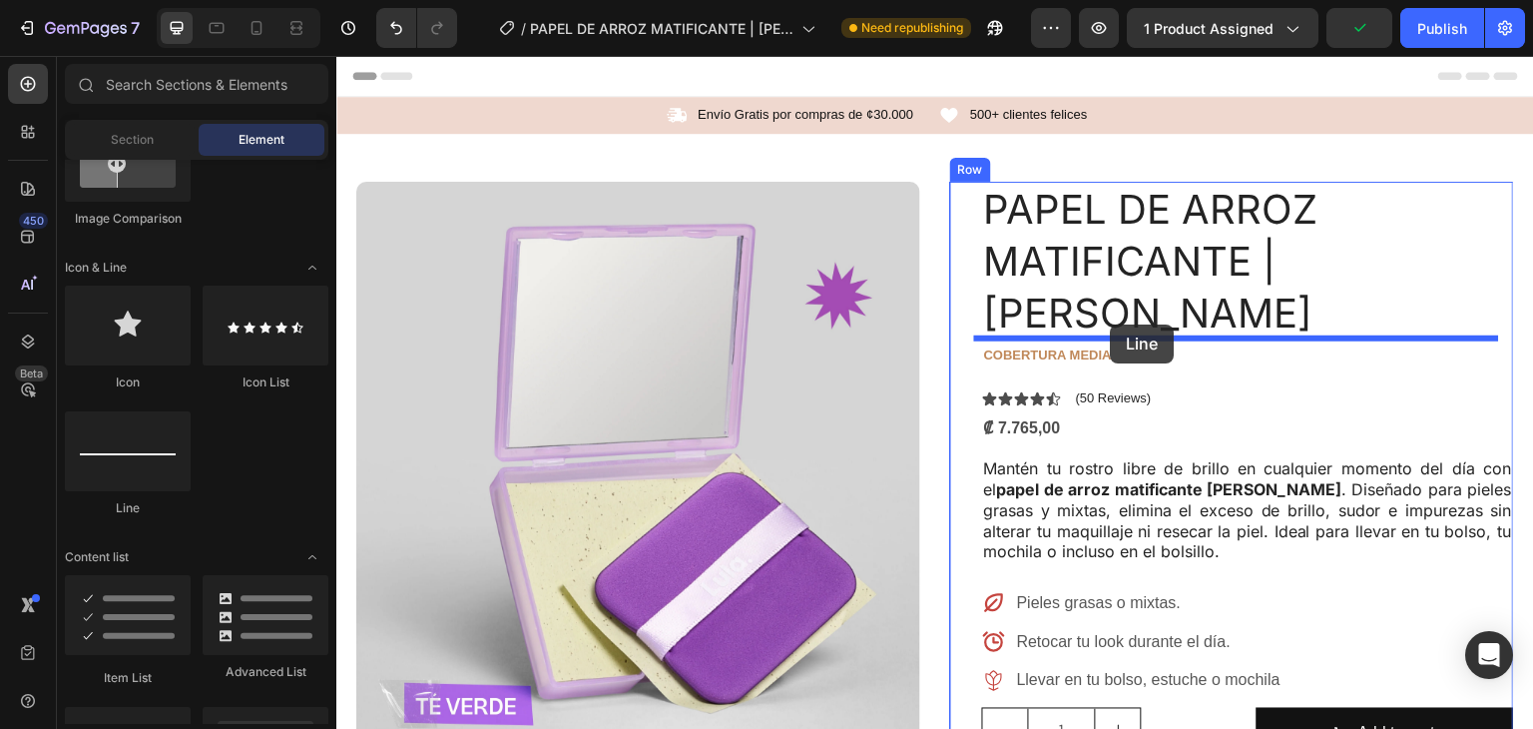
drag, startPoint x: 623, startPoint y: 520, endPoint x: 1225, endPoint y: 413, distance: 611.4
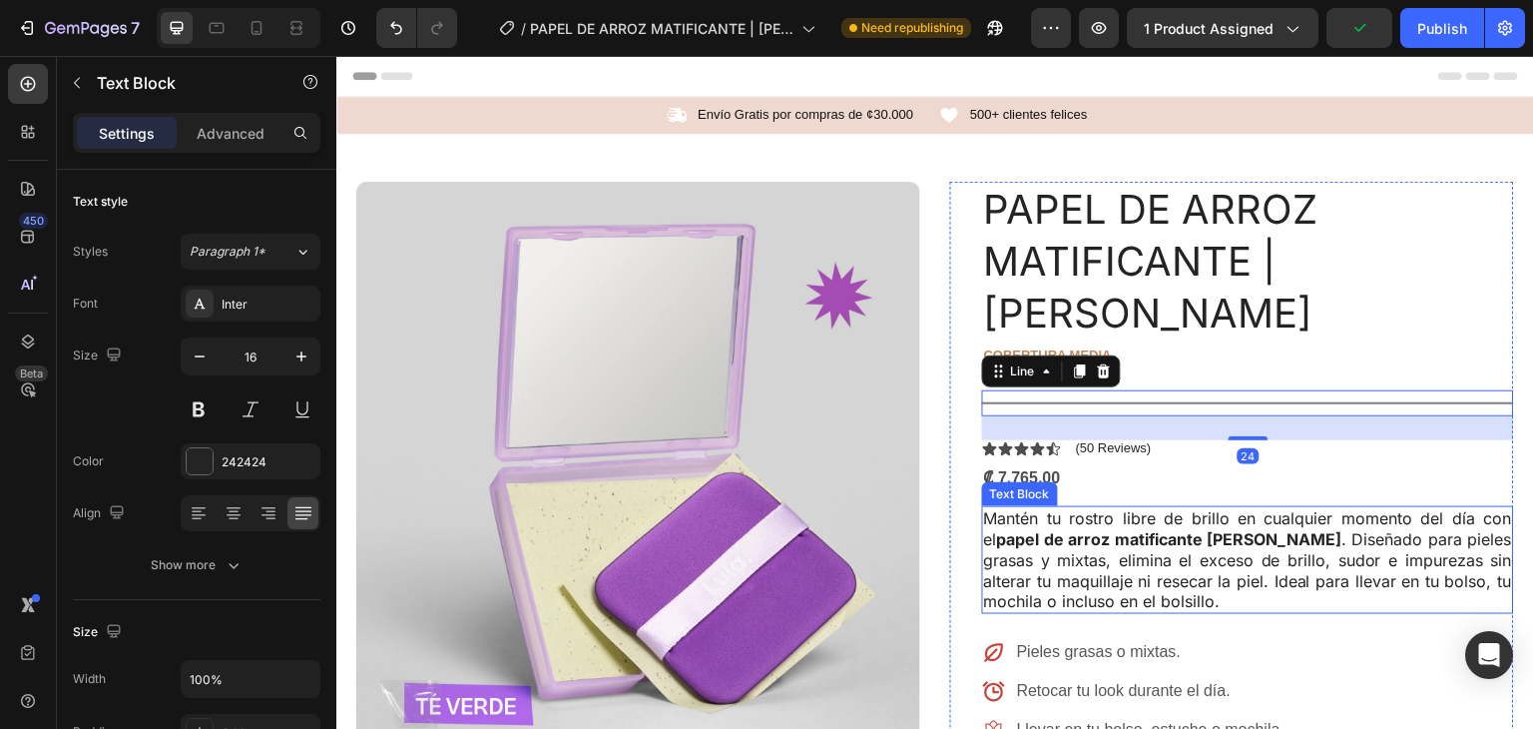
click at [1265, 558] on p "Mantén tu rostro libre de brillo en cualquier momento del día con el papel de a…" at bounding box center [1248, 560] width 528 height 104
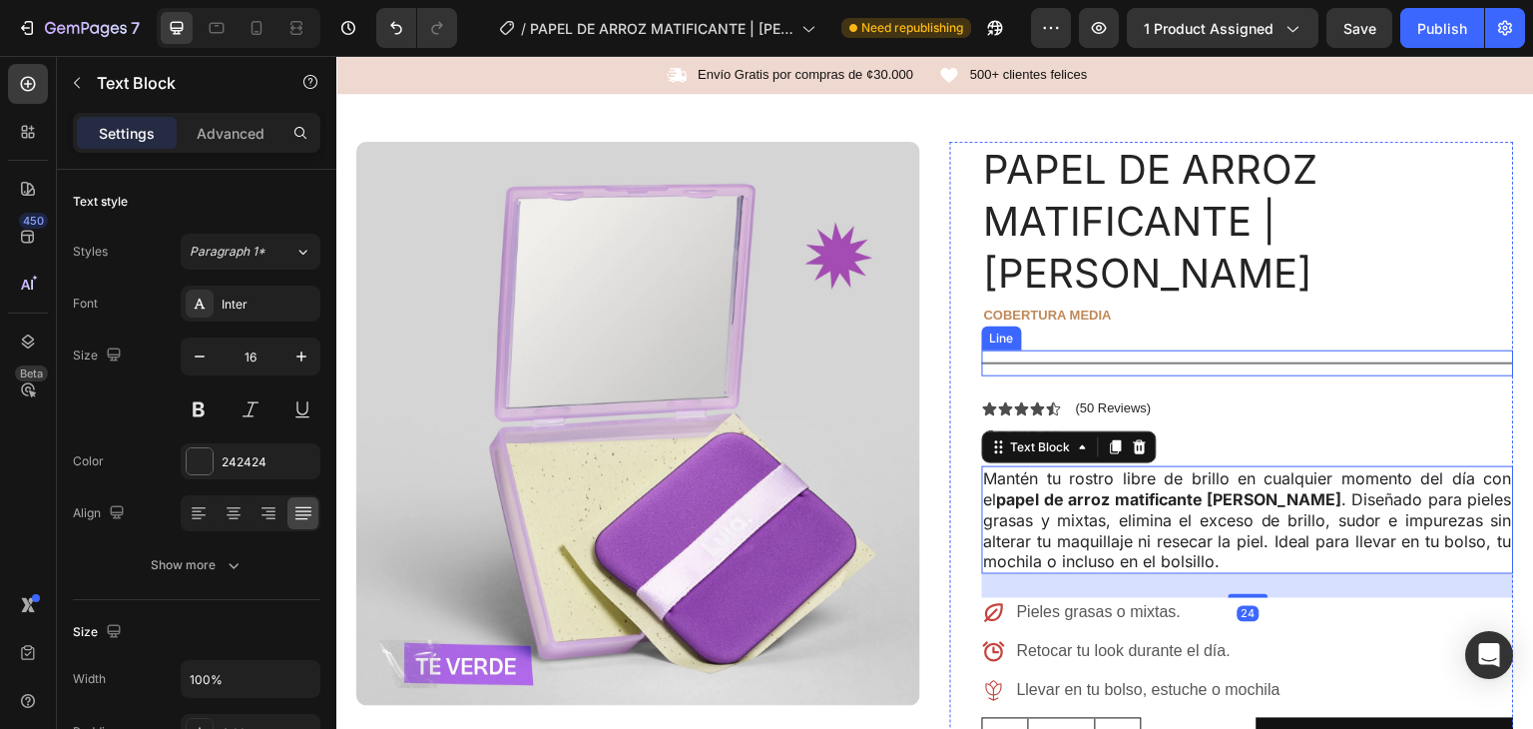
scroll to position [47, 0]
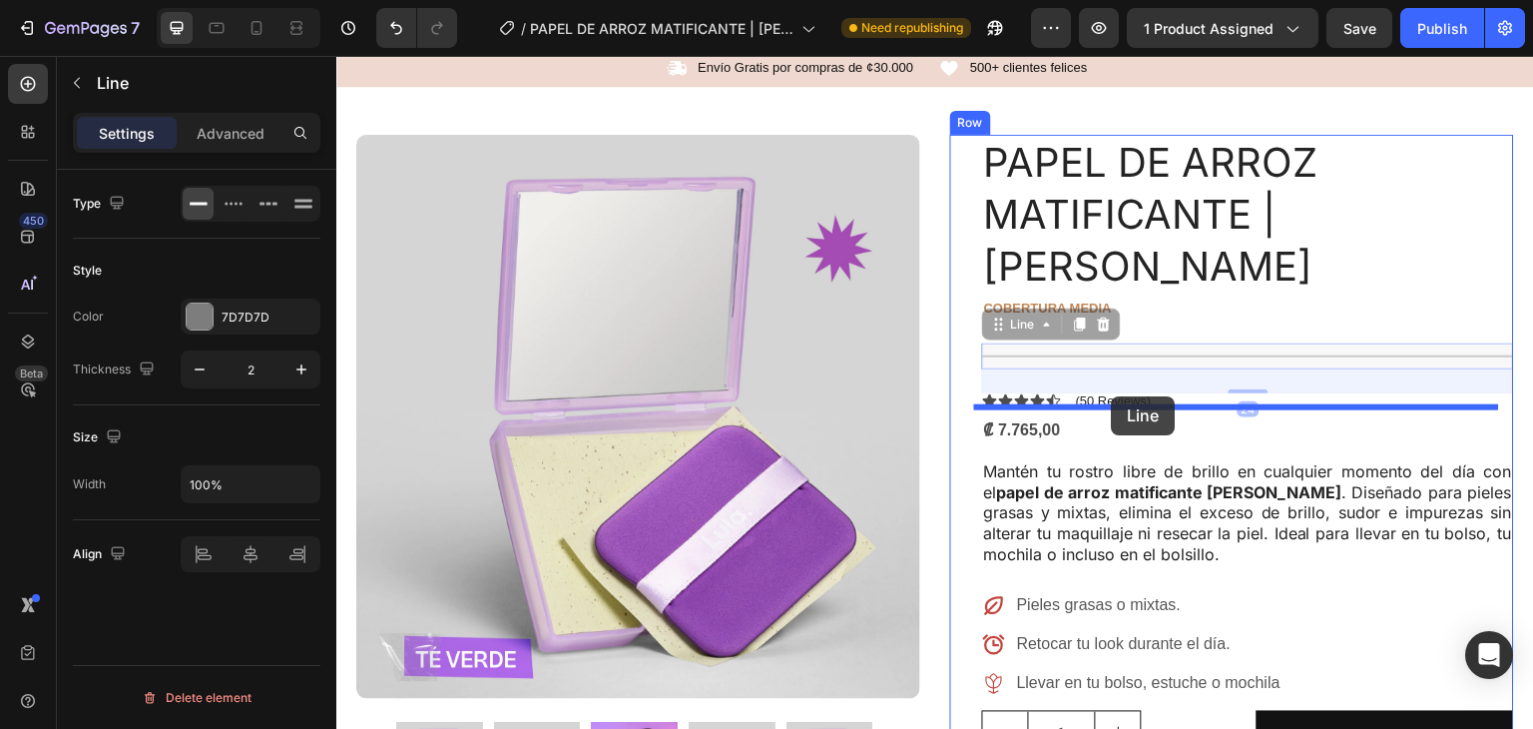
drag, startPoint x: 1118, startPoint y: 300, endPoint x: 1137, endPoint y: 413, distance: 115.4
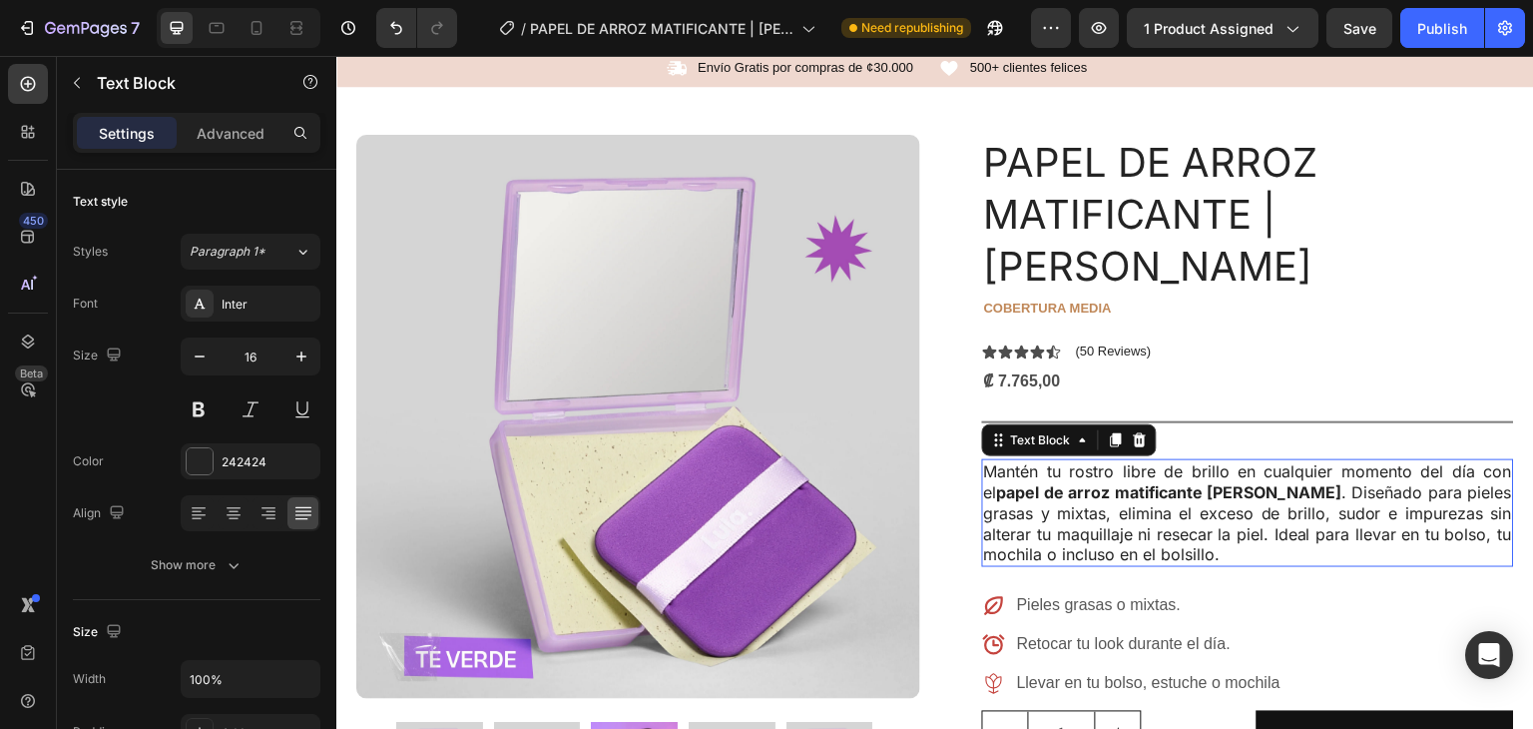
click at [1179, 461] on p "Mantén tu rostro libre de brillo en cualquier momento del día con el papel de a…" at bounding box center [1248, 513] width 528 height 104
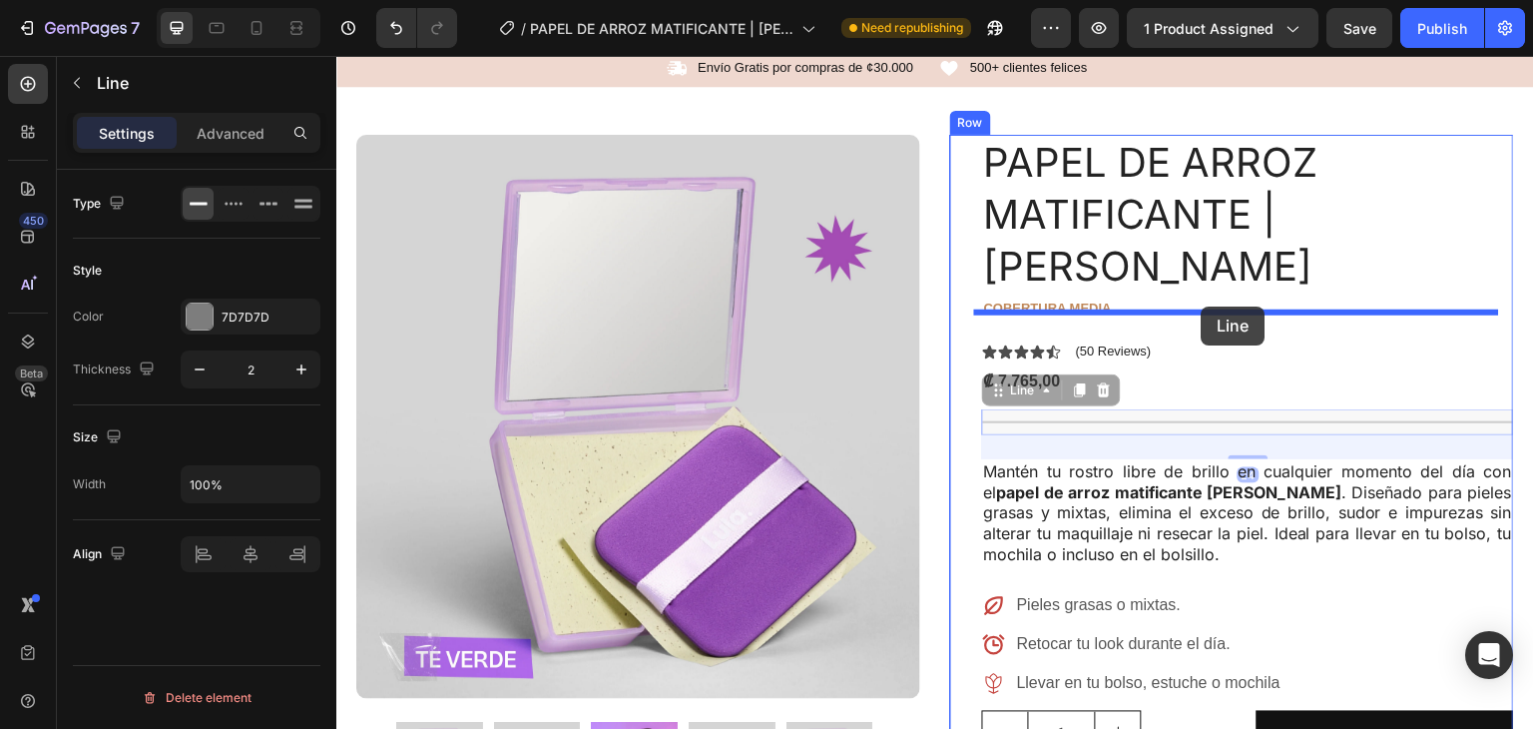
drag, startPoint x: 1201, startPoint y: 367, endPoint x: 1203, endPoint y: 313, distance: 53.9
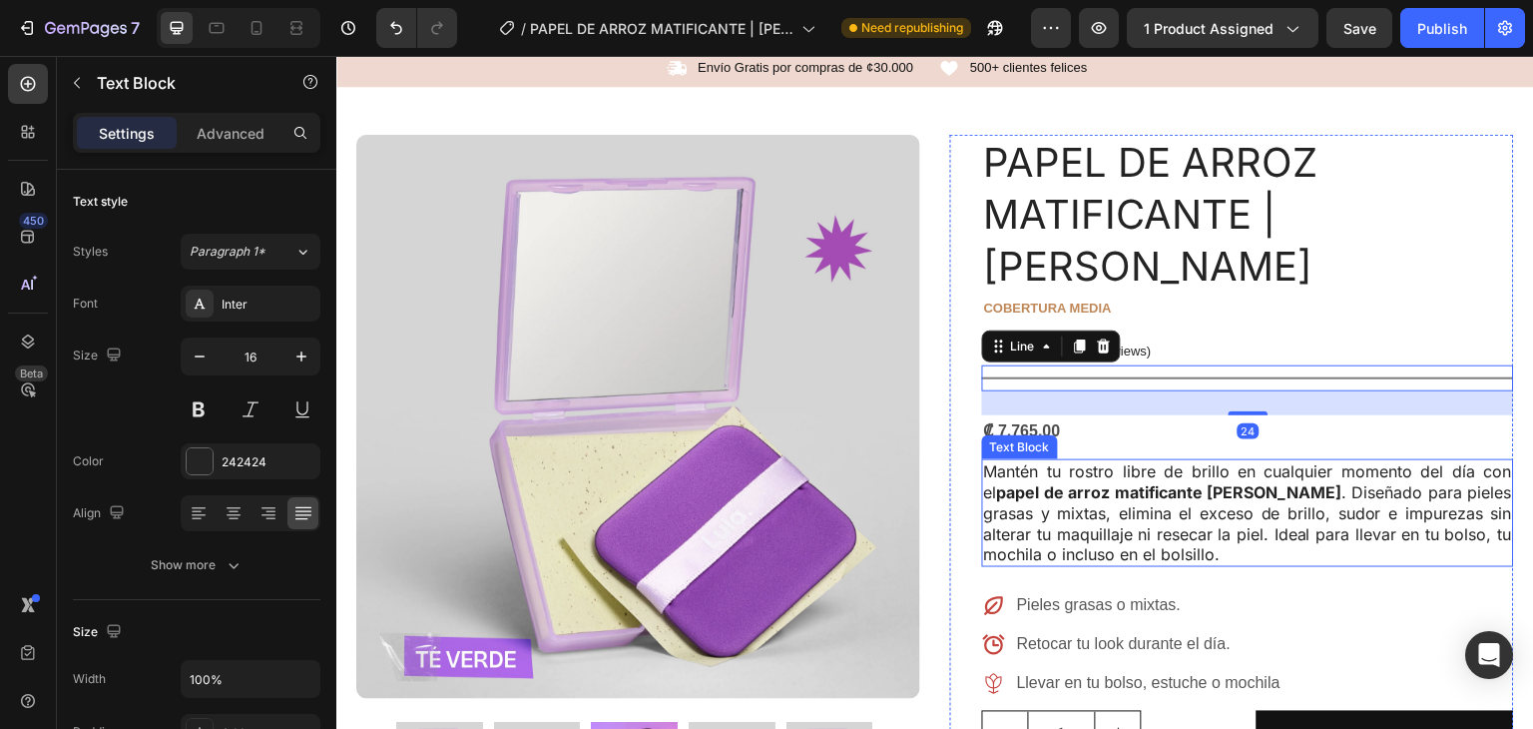
click at [1251, 461] on p "Mantén tu rostro libre de brillo en cualquier momento del día con el papel de a…" at bounding box center [1248, 513] width 528 height 104
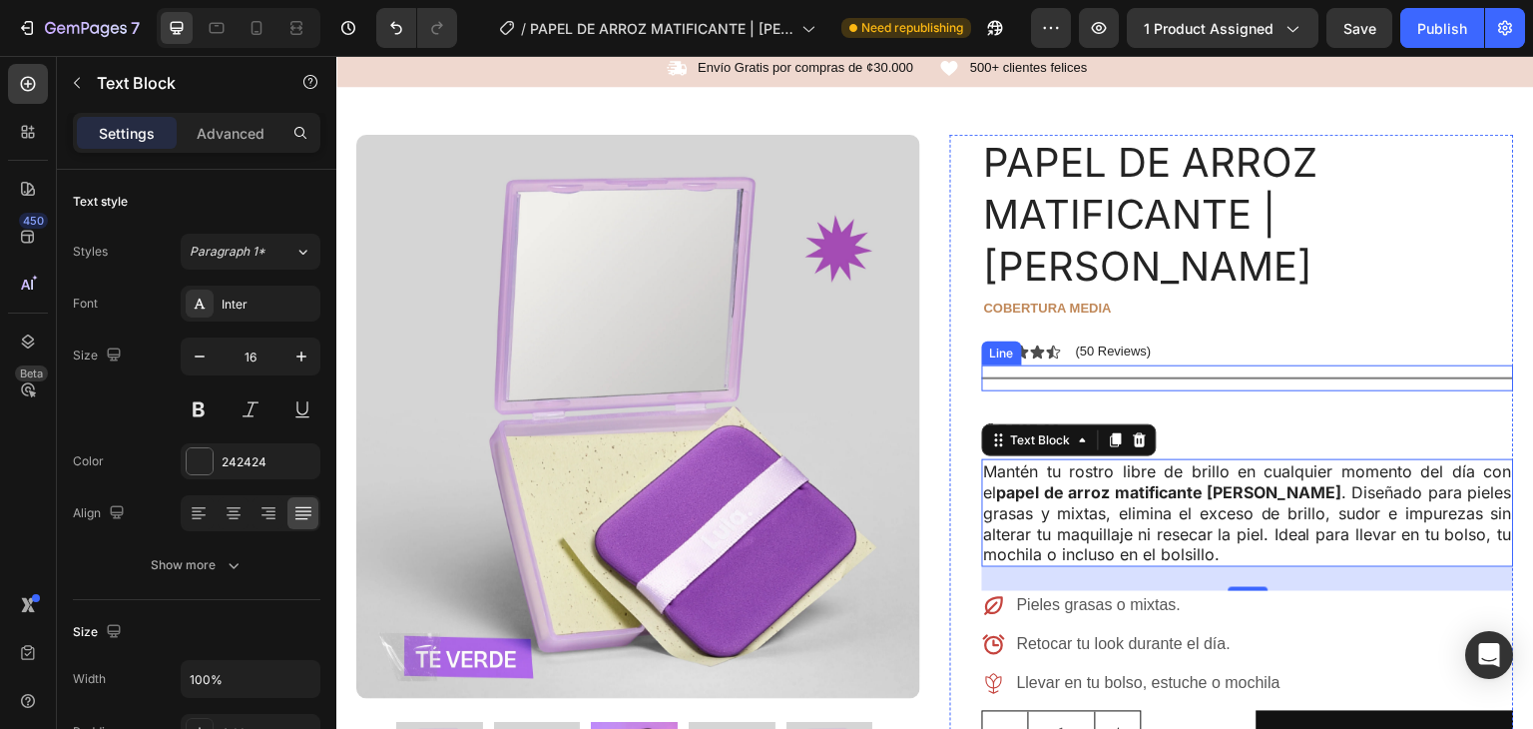
click at [1146, 365] on div "Title Line" at bounding box center [1248, 378] width 532 height 26
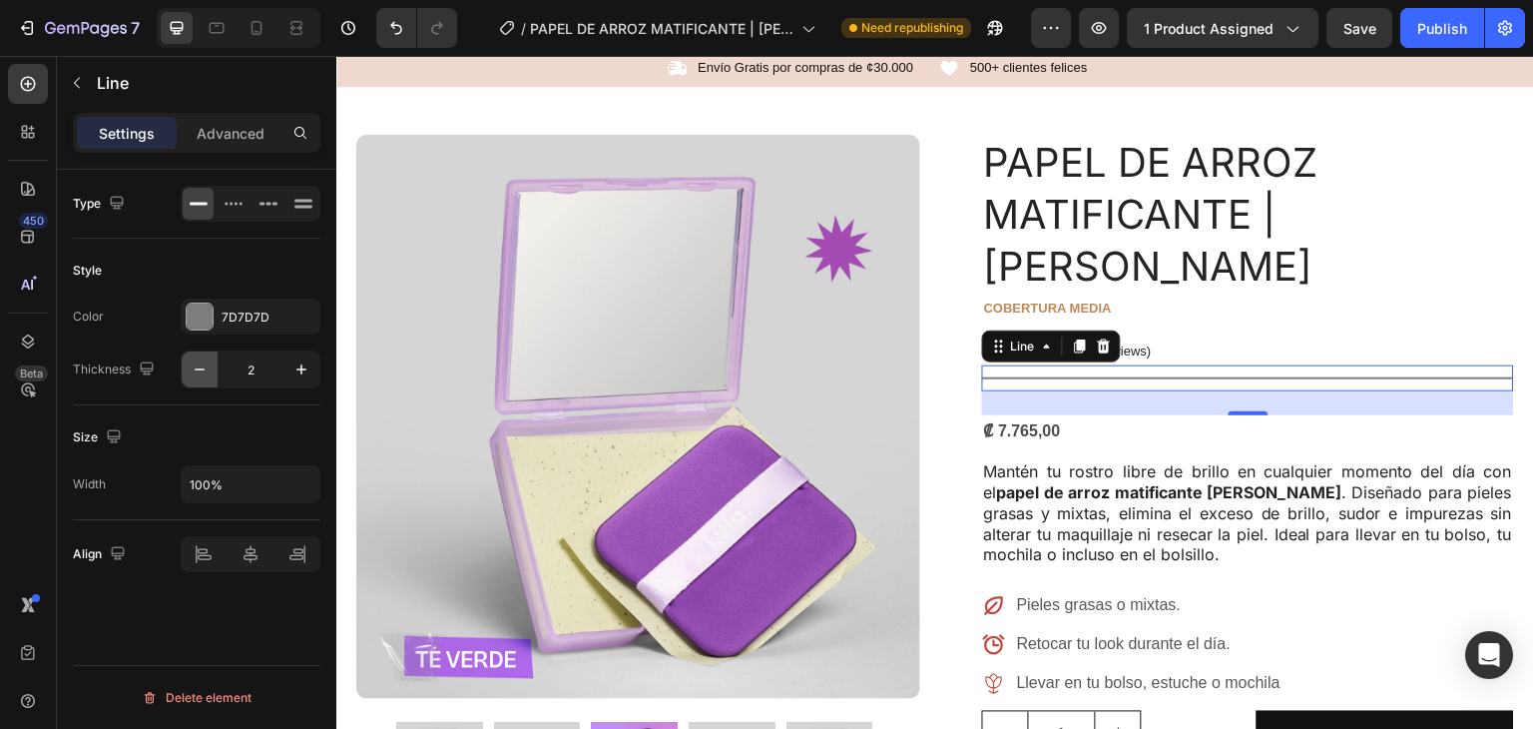
click at [198, 367] on icon "button" at bounding box center [200, 369] width 20 height 20
type input "1"
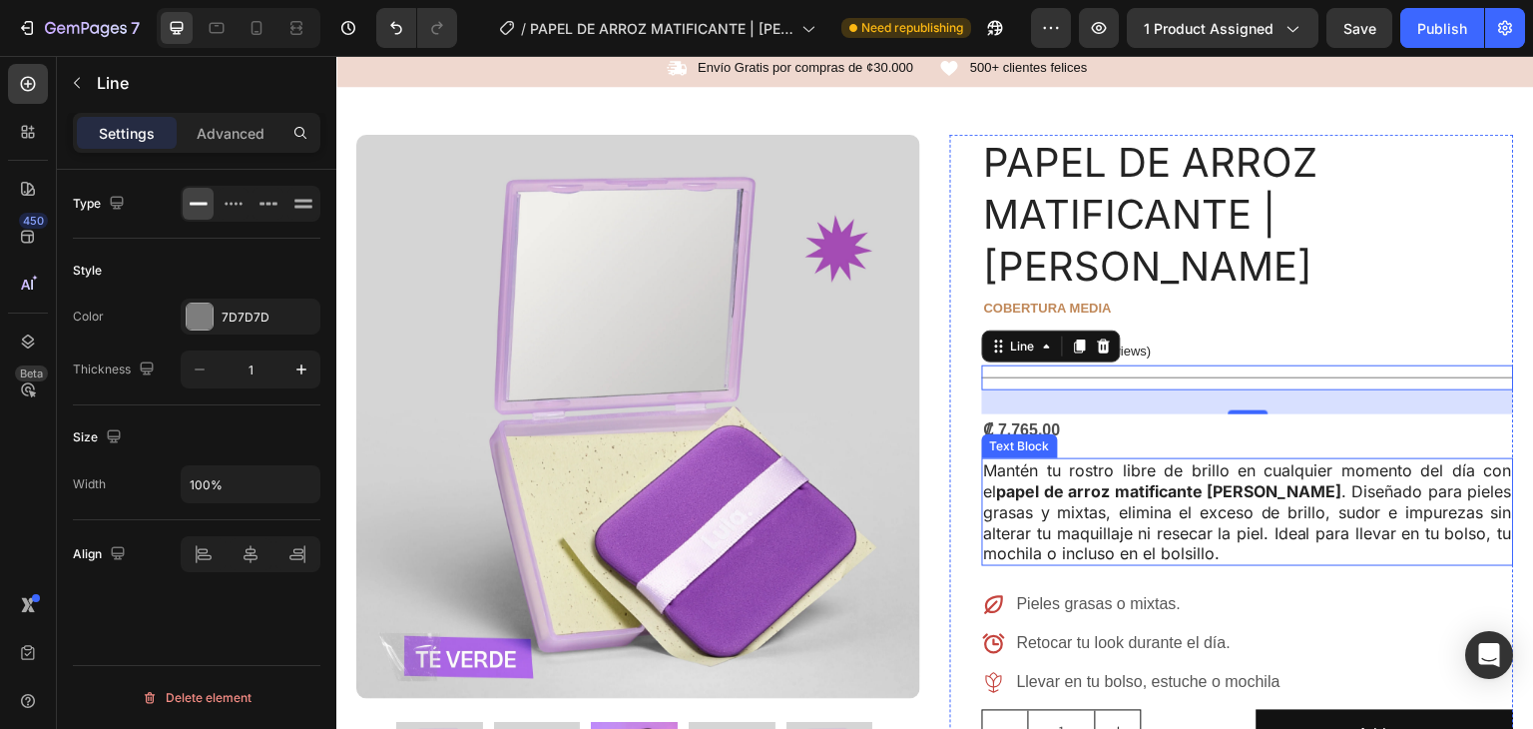
click at [1260, 504] on p "Mantén tu rostro libre de brillo en cualquier momento del día con el papel de a…" at bounding box center [1248, 512] width 528 height 104
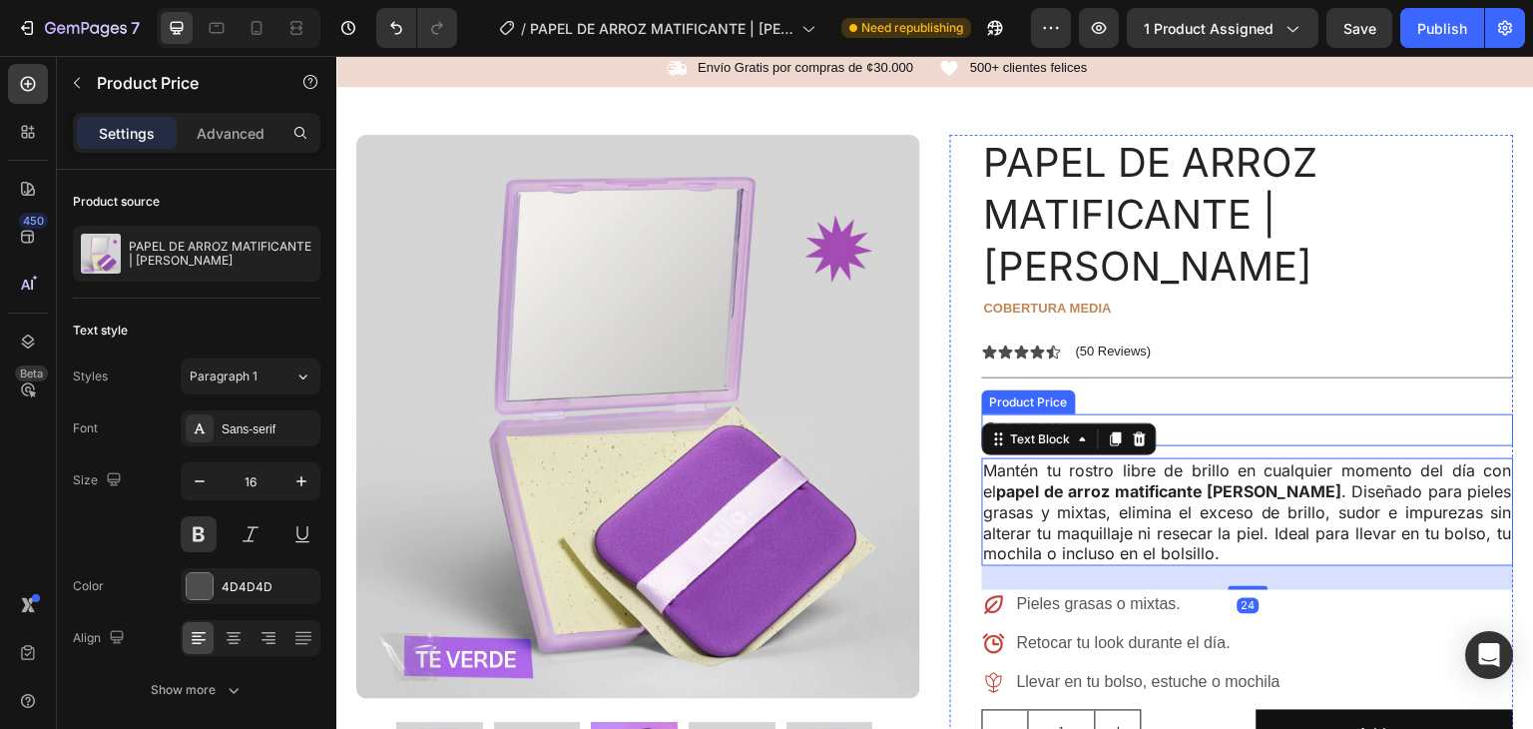
click at [1308, 414] on div "₡ 7.765,00" at bounding box center [1248, 430] width 532 height 33
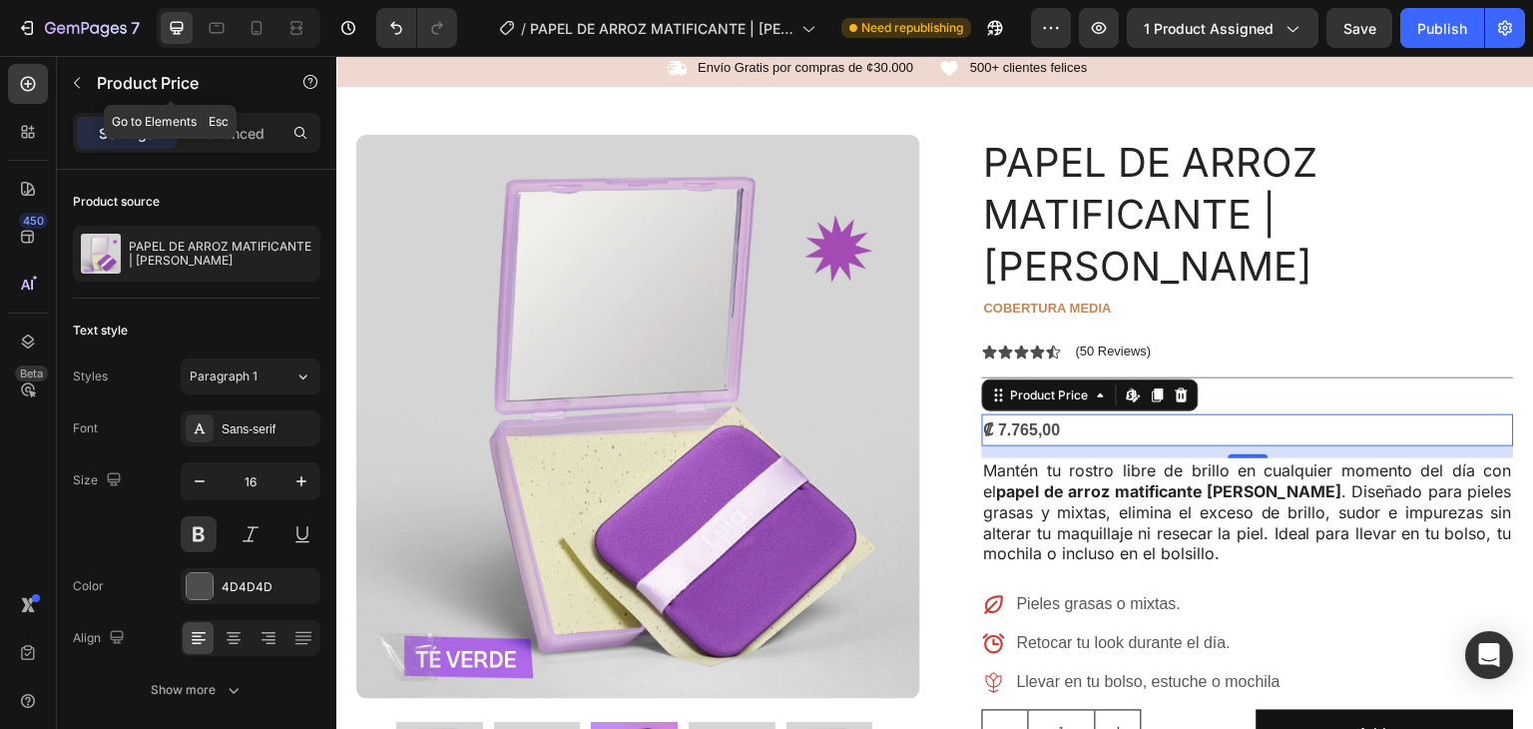
drag, startPoint x: 72, startPoint y: 85, endPoint x: 96, endPoint y: 97, distance: 26.8
click at [72, 85] on icon "button" at bounding box center [77, 83] width 16 height 16
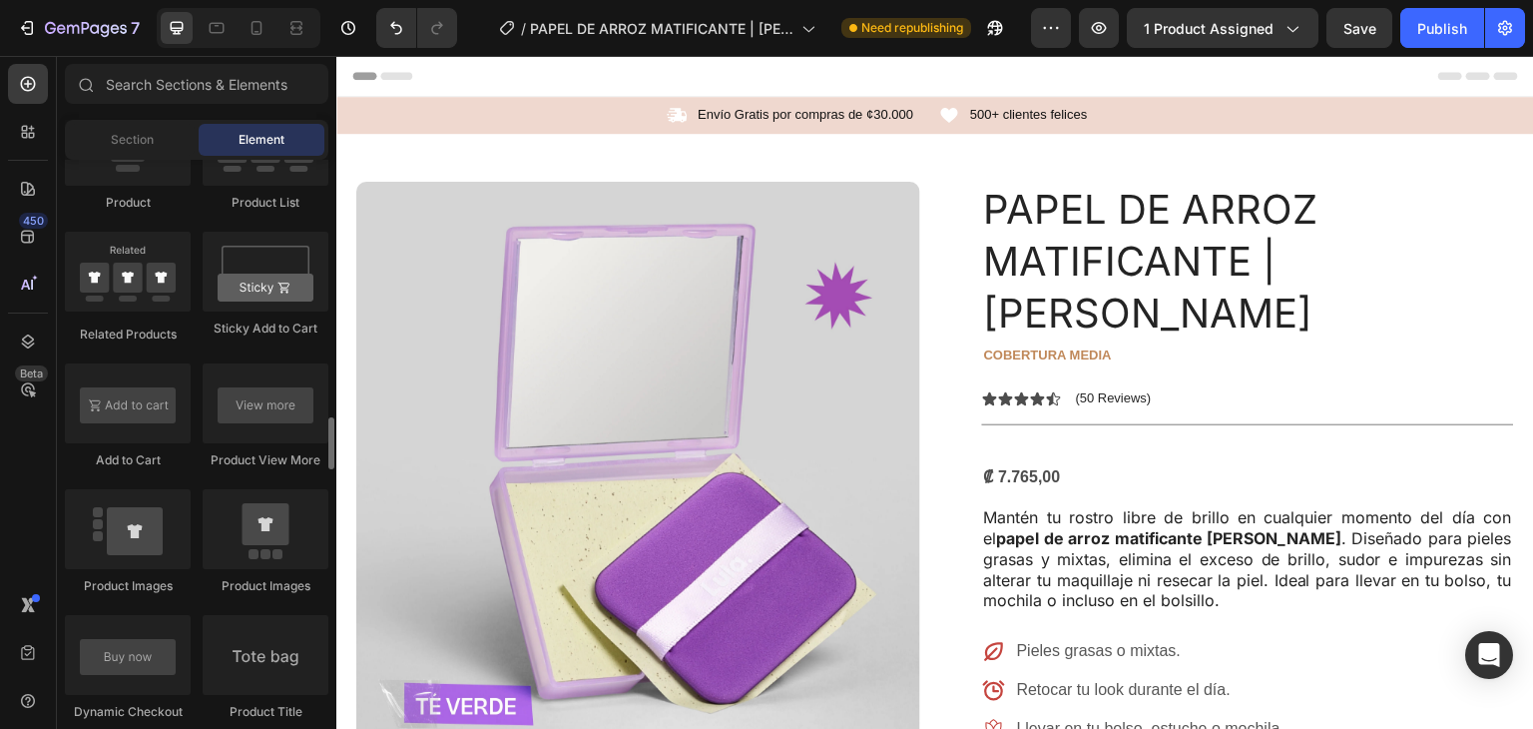
scroll to position [2766, 0]
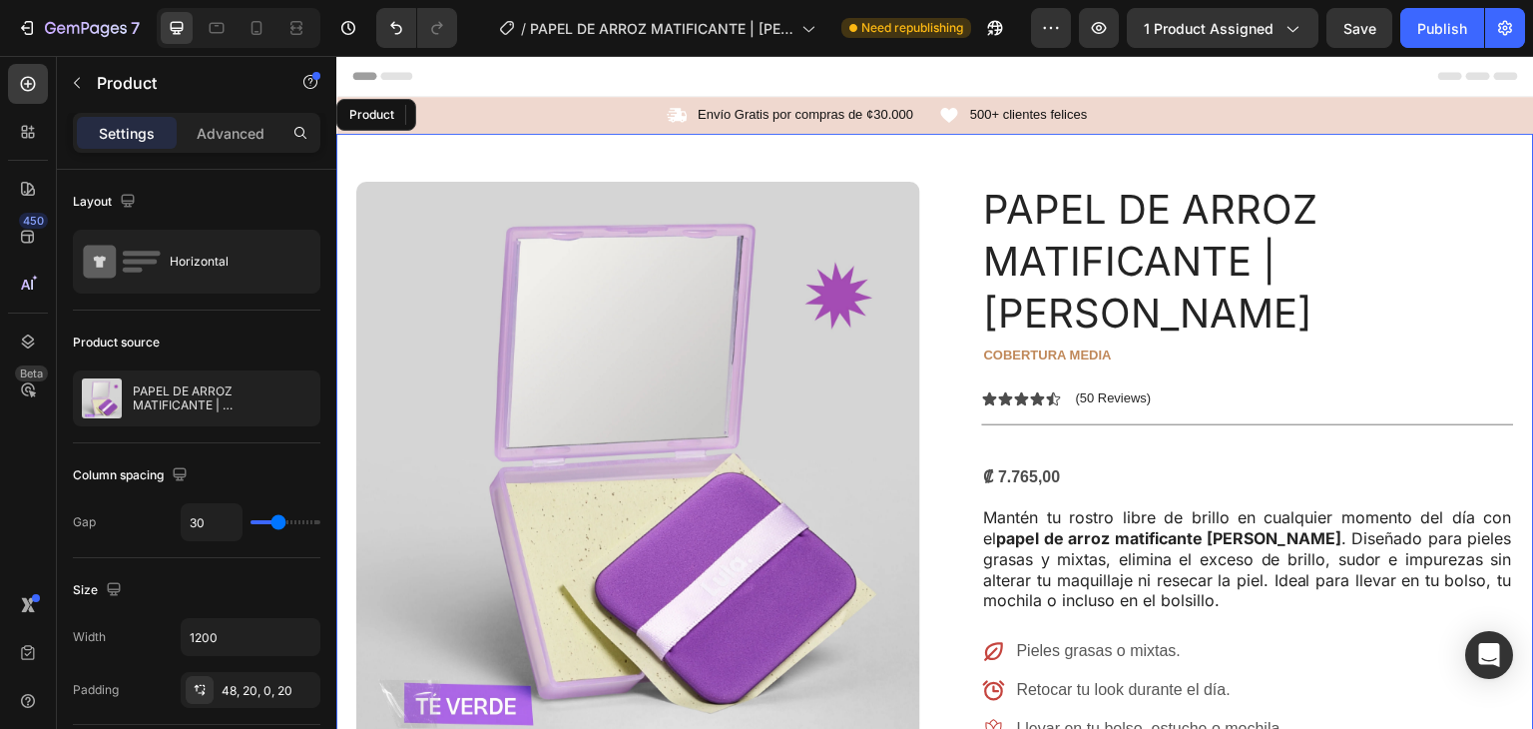
drag, startPoint x: 354, startPoint y: 547, endPoint x: 278, endPoint y: 459, distance: 116.7
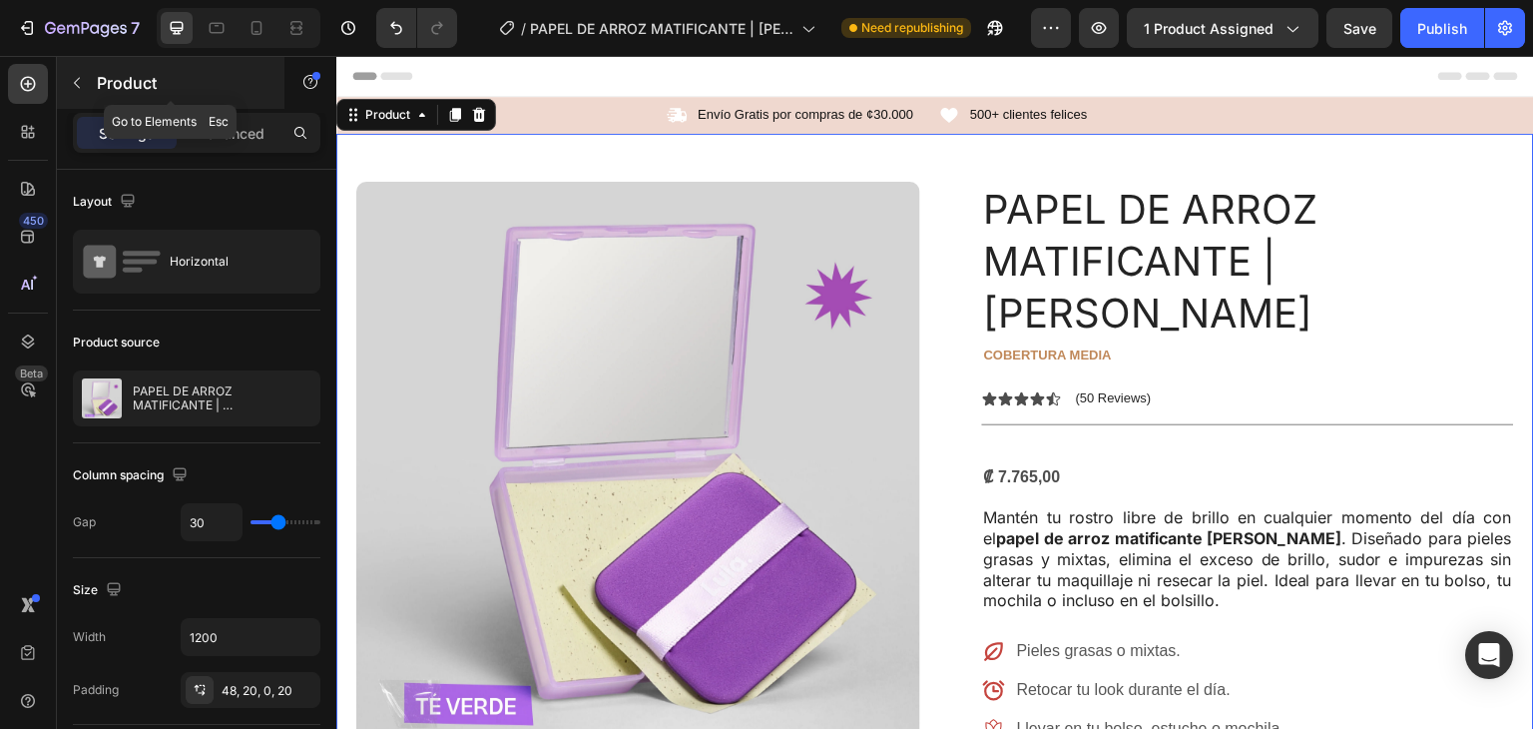
click at [65, 81] on button "button" at bounding box center [77, 83] width 32 height 32
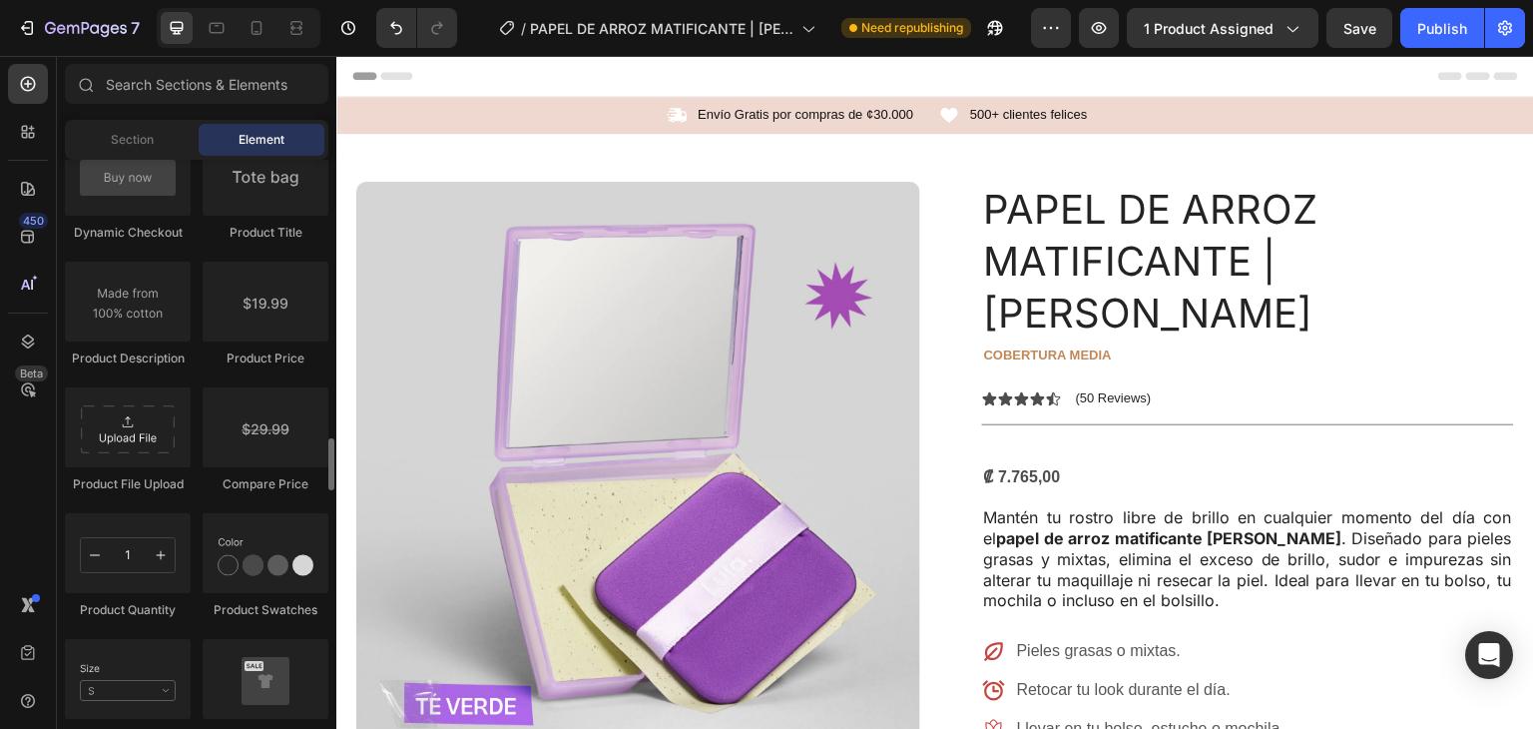
scroll to position [3255, 0]
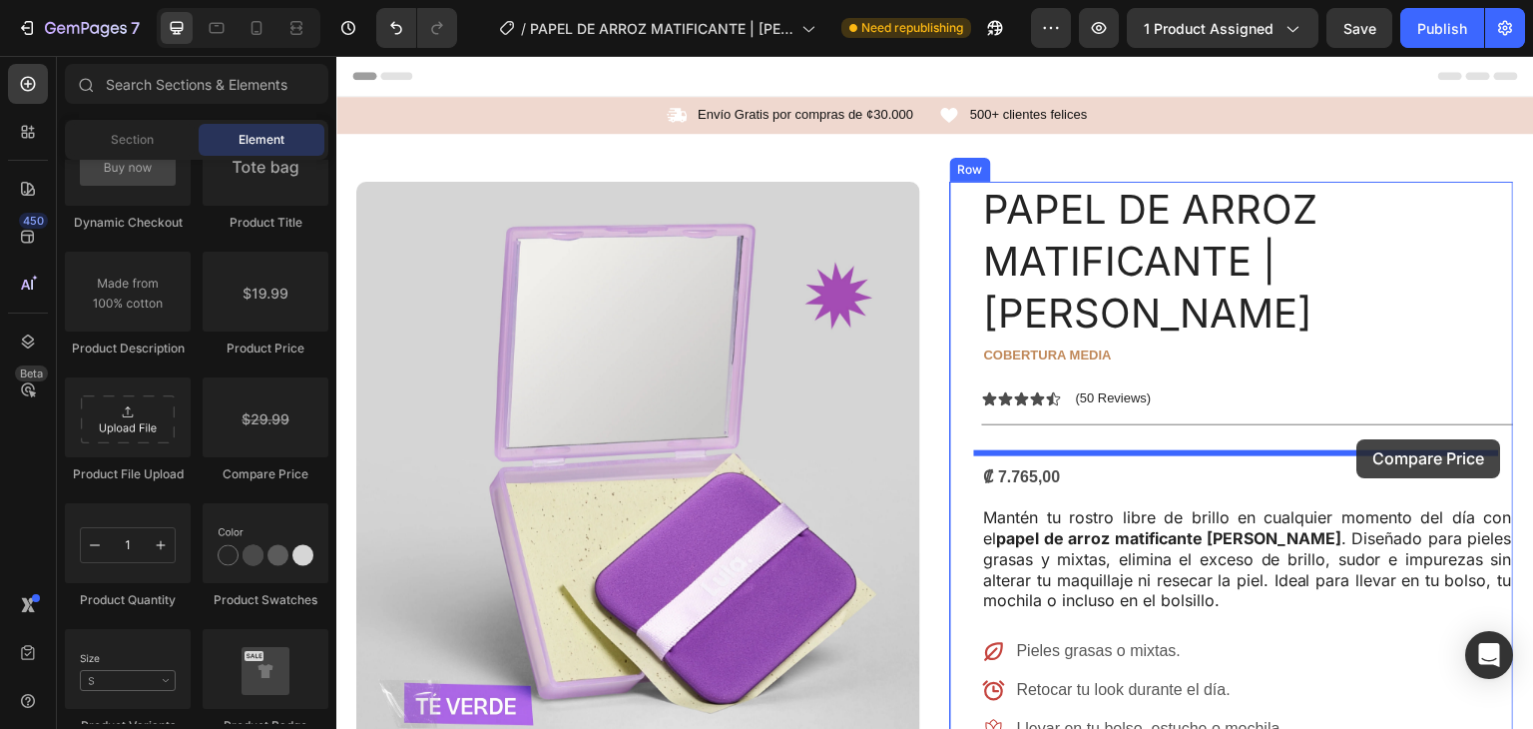
drag, startPoint x: 596, startPoint y: 484, endPoint x: 1366, endPoint y: 440, distance: 771.0
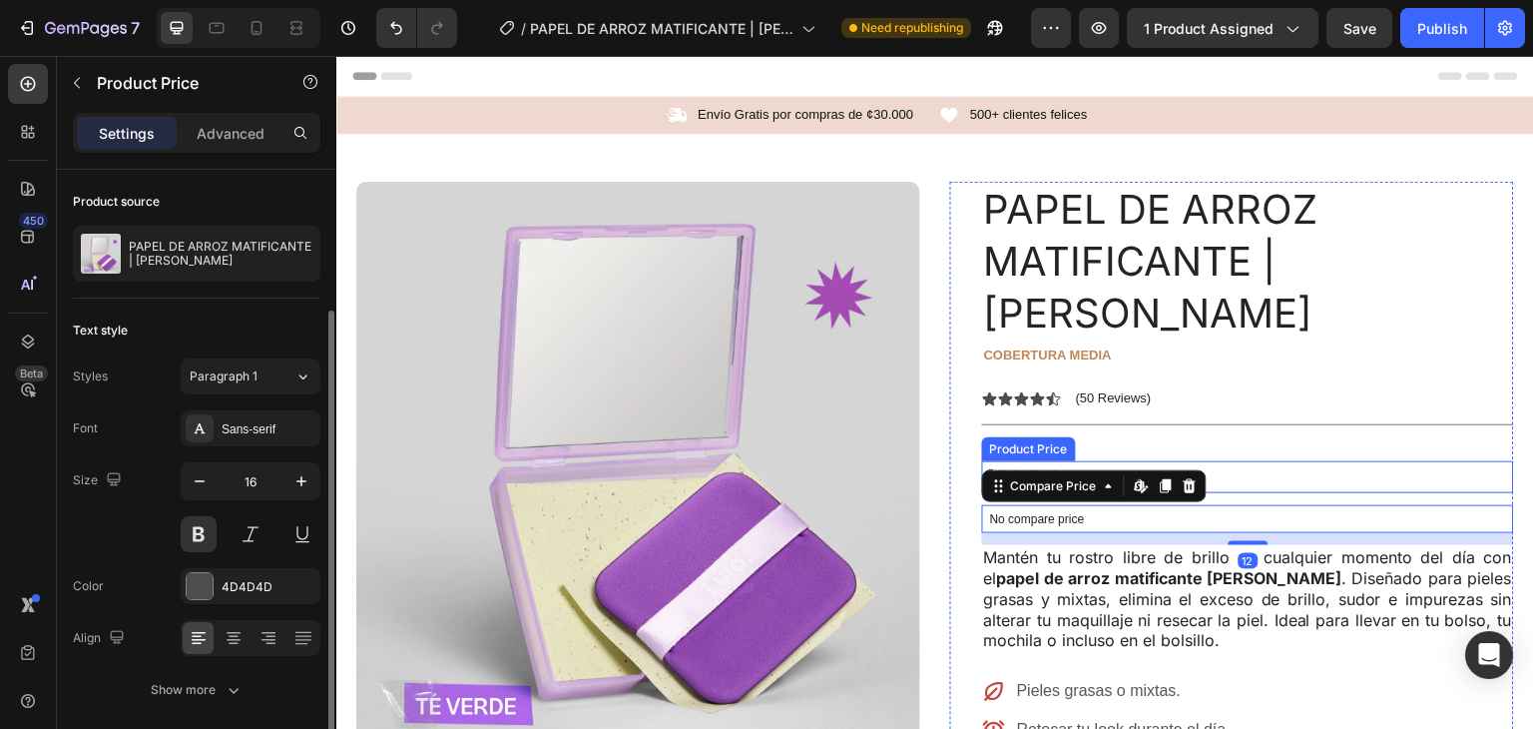
click at [1373, 461] on div "₡ 7.765,00" at bounding box center [1248, 477] width 532 height 33
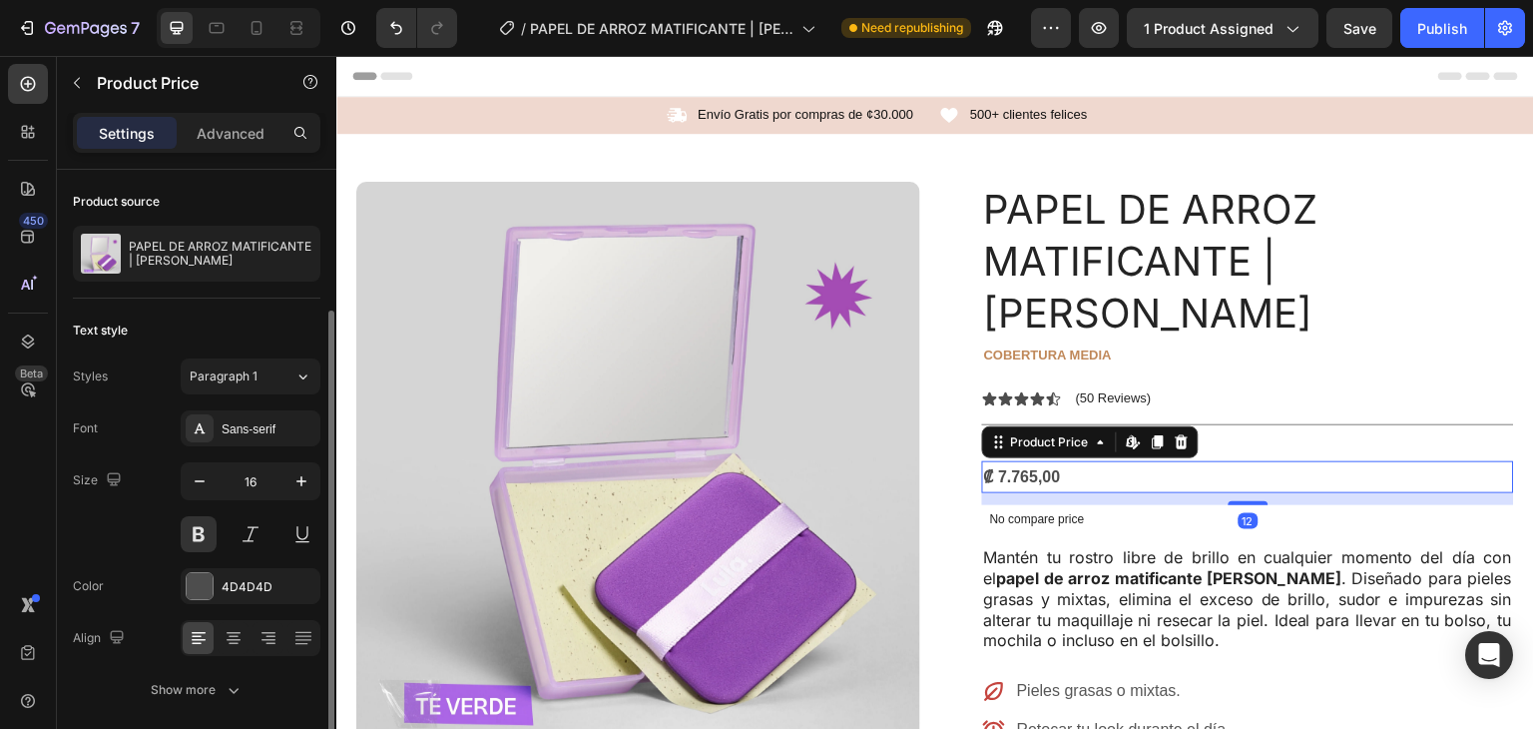
scroll to position [74, 0]
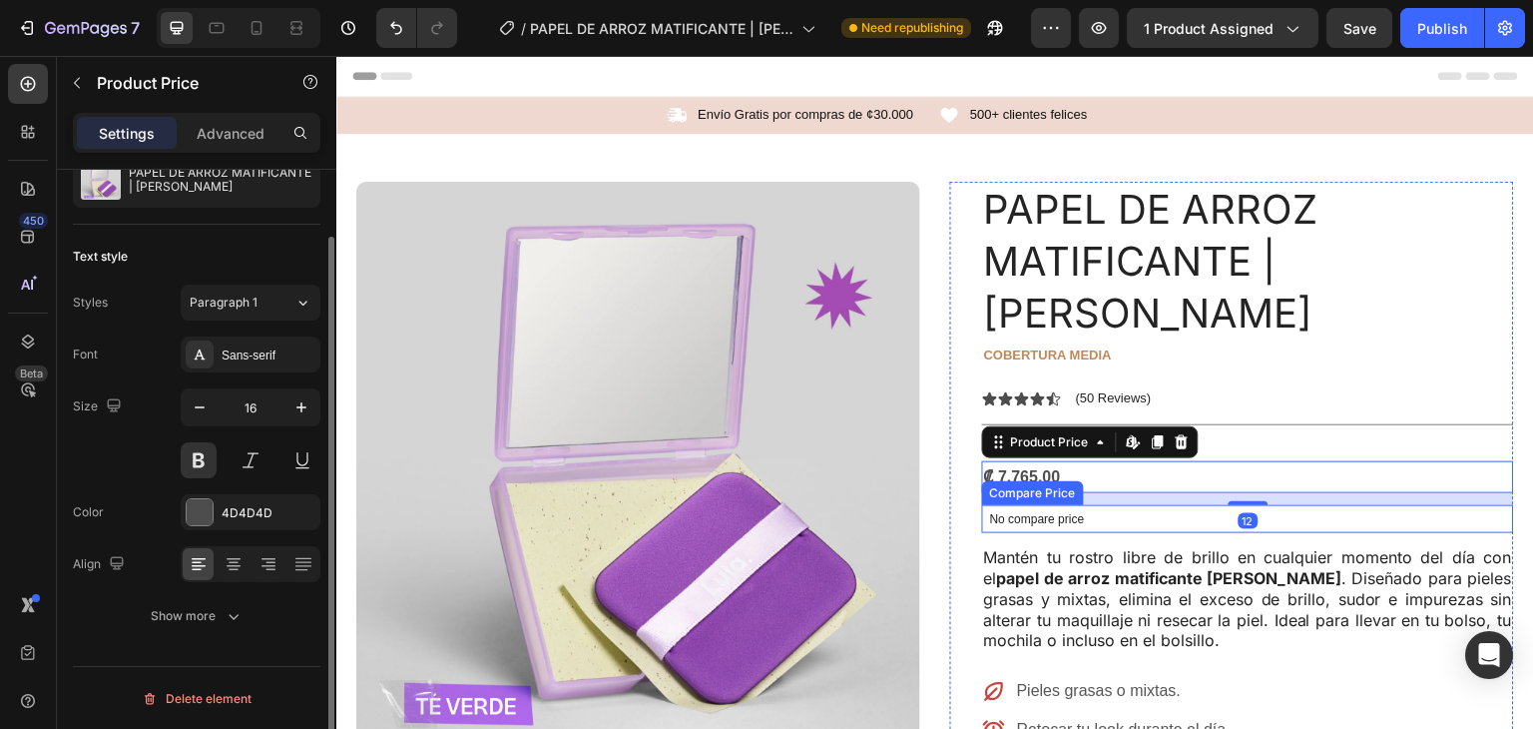
click at [1186, 505] on div "No compare price" at bounding box center [1248, 519] width 532 height 28
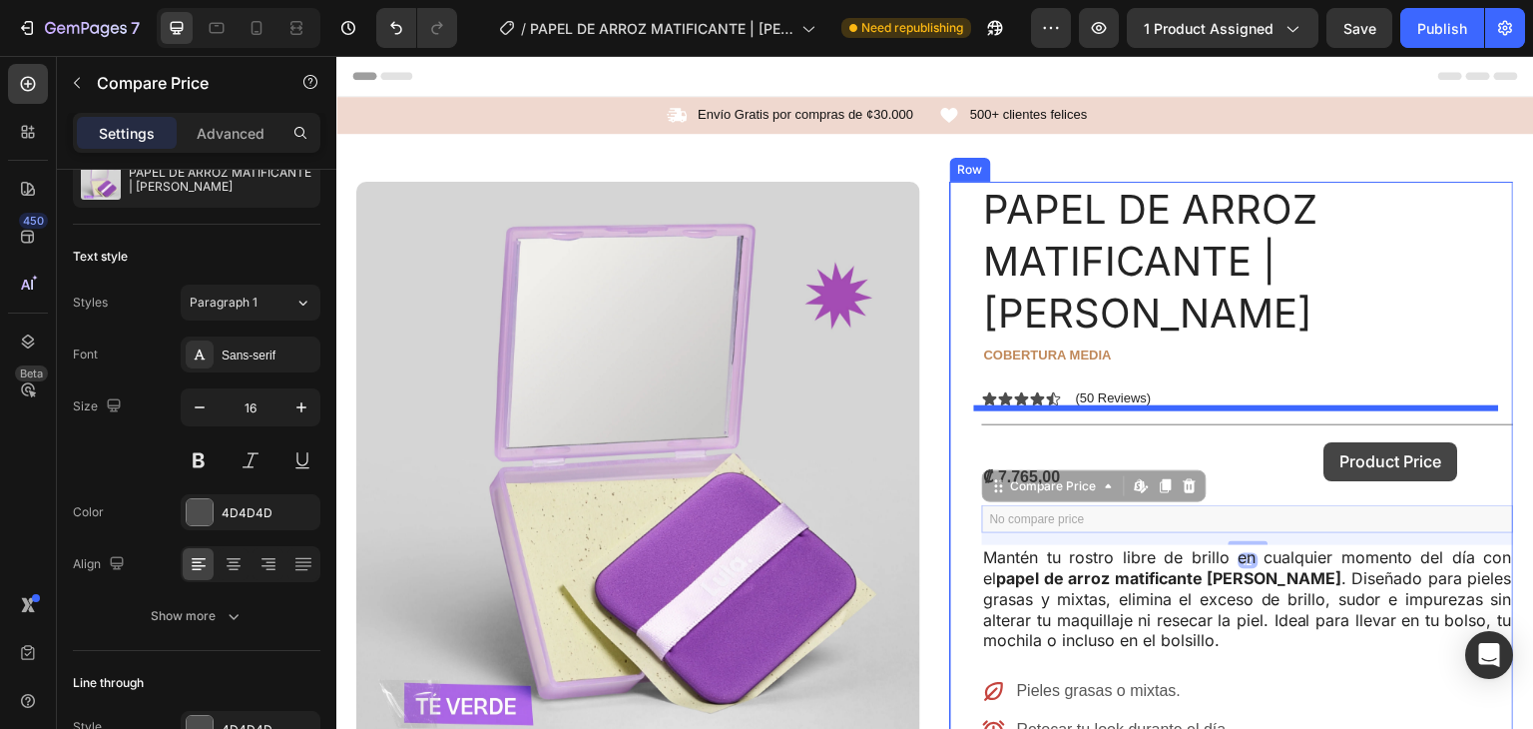
drag, startPoint x: 1089, startPoint y: 466, endPoint x: 1241, endPoint y: 445, distance: 153.2
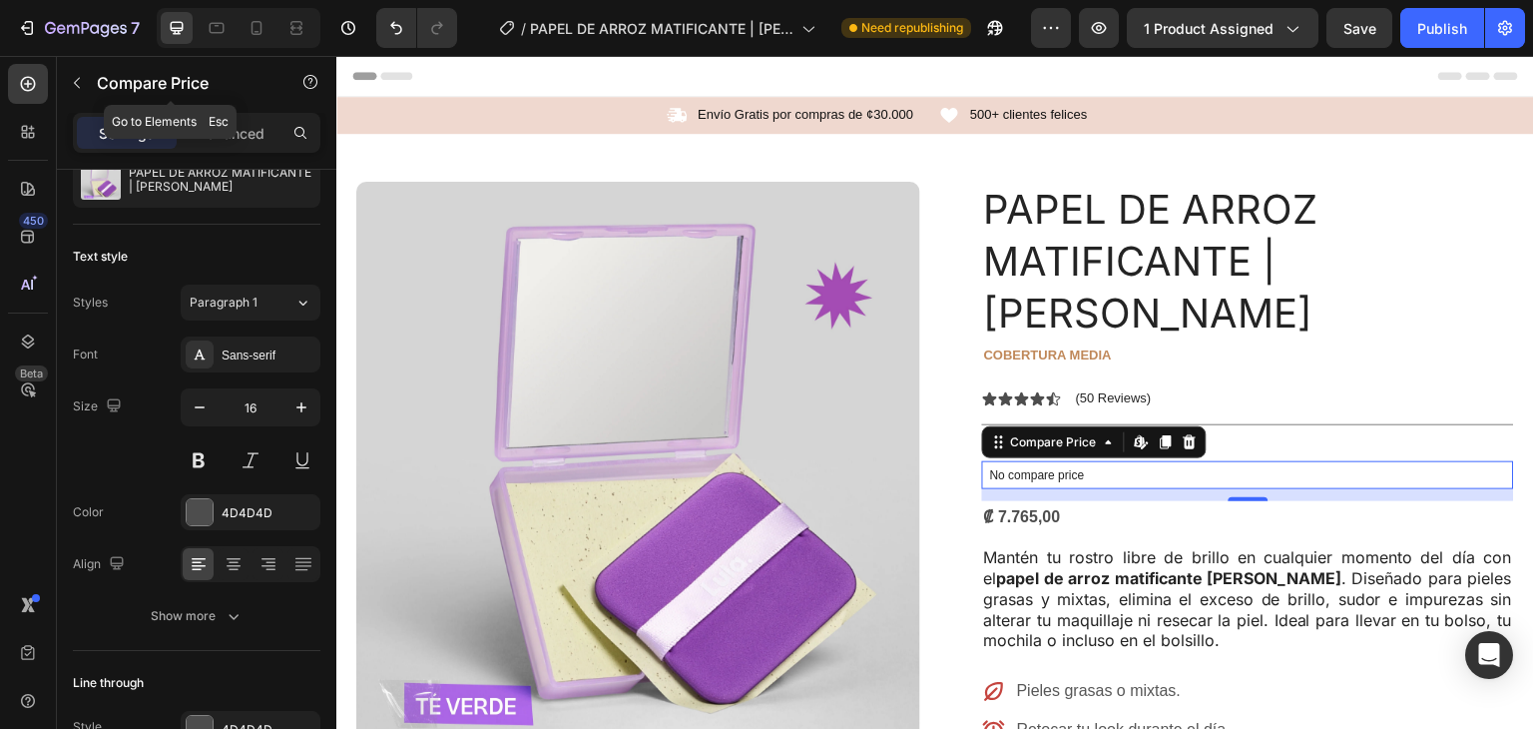
drag, startPoint x: 75, startPoint y: 69, endPoint x: 108, endPoint y: 108, distance: 51.0
click at [75, 70] on button "button" at bounding box center [77, 83] width 32 height 32
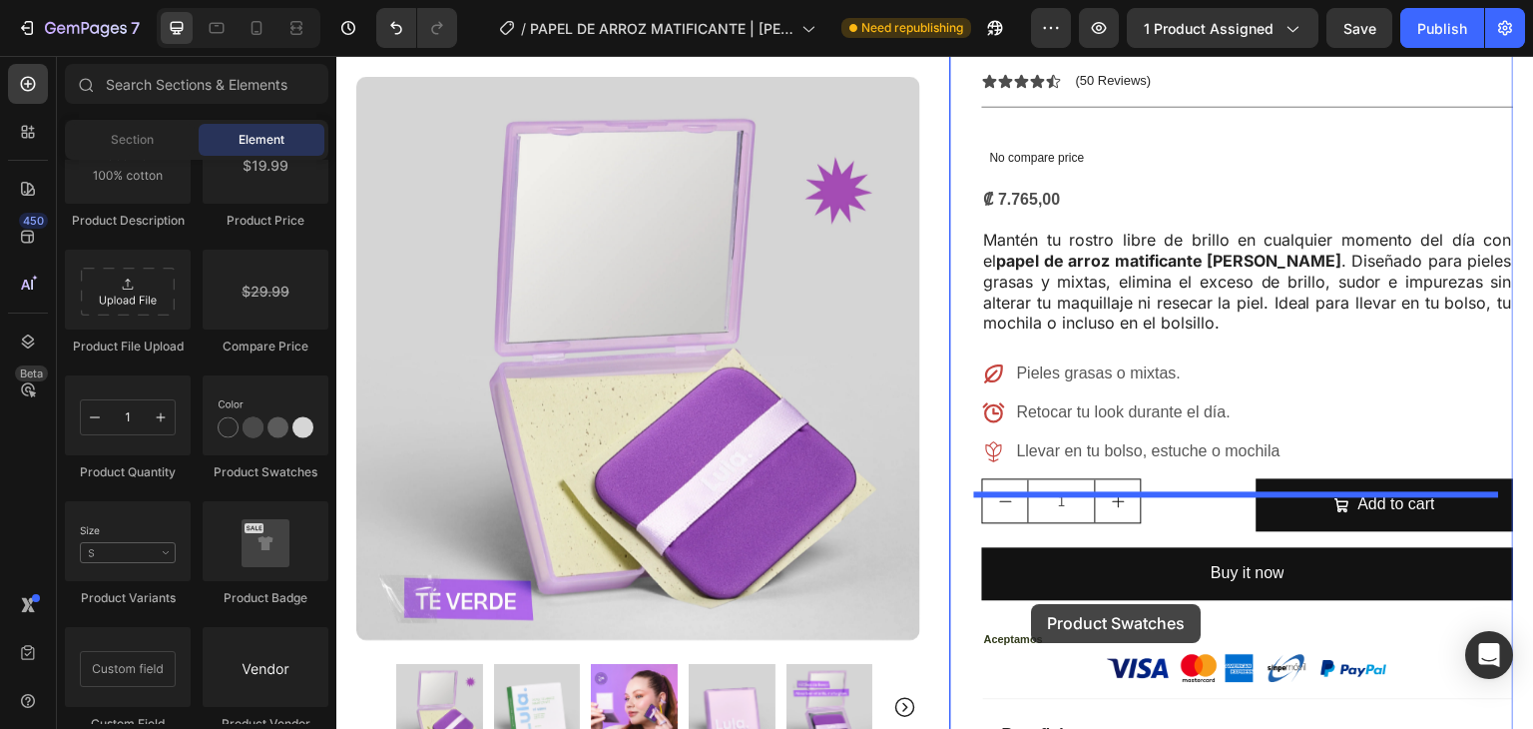
scroll to position [470, 0]
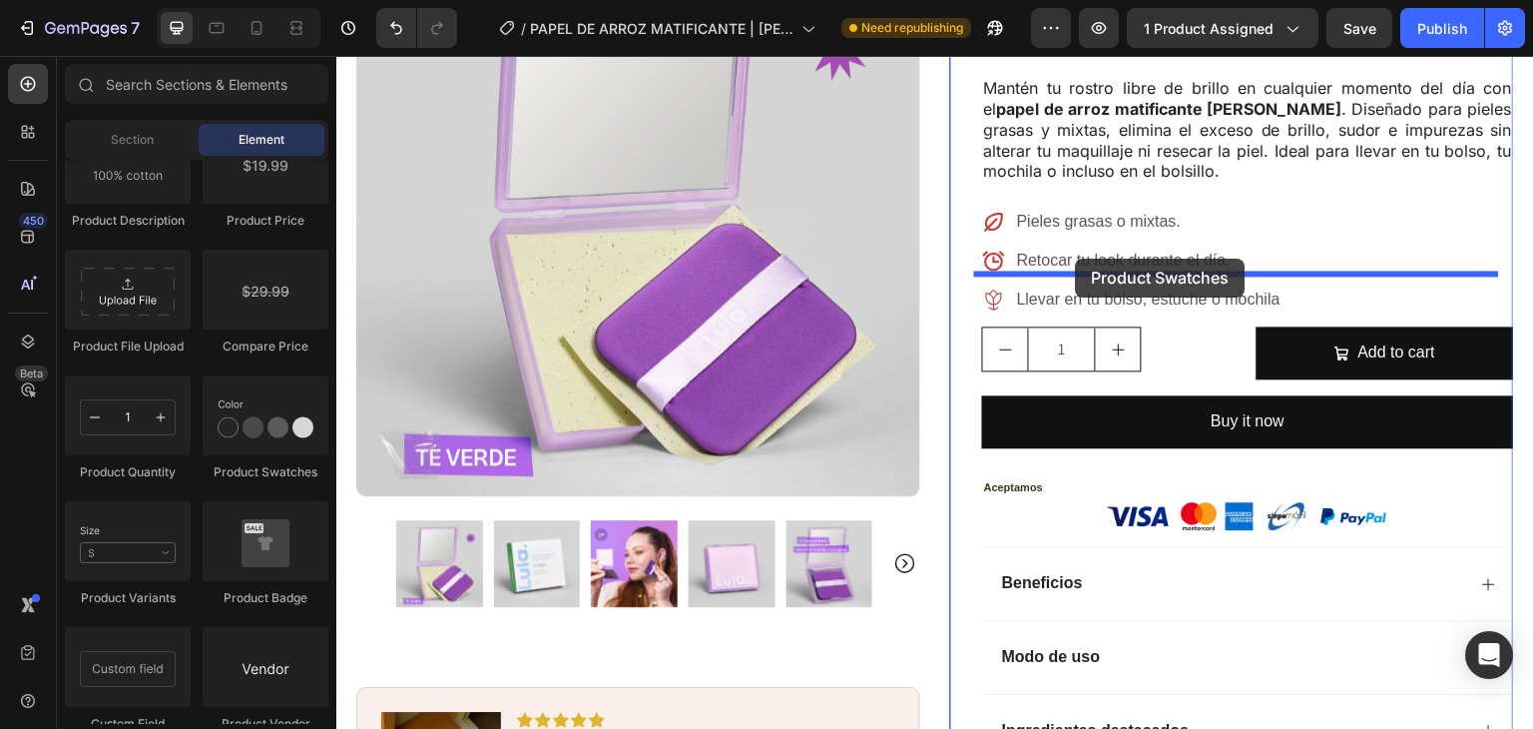
drag, startPoint x: 627, startPoint y: 460, endPoint x: 1074, endPoint y: 259, distance: 490.6
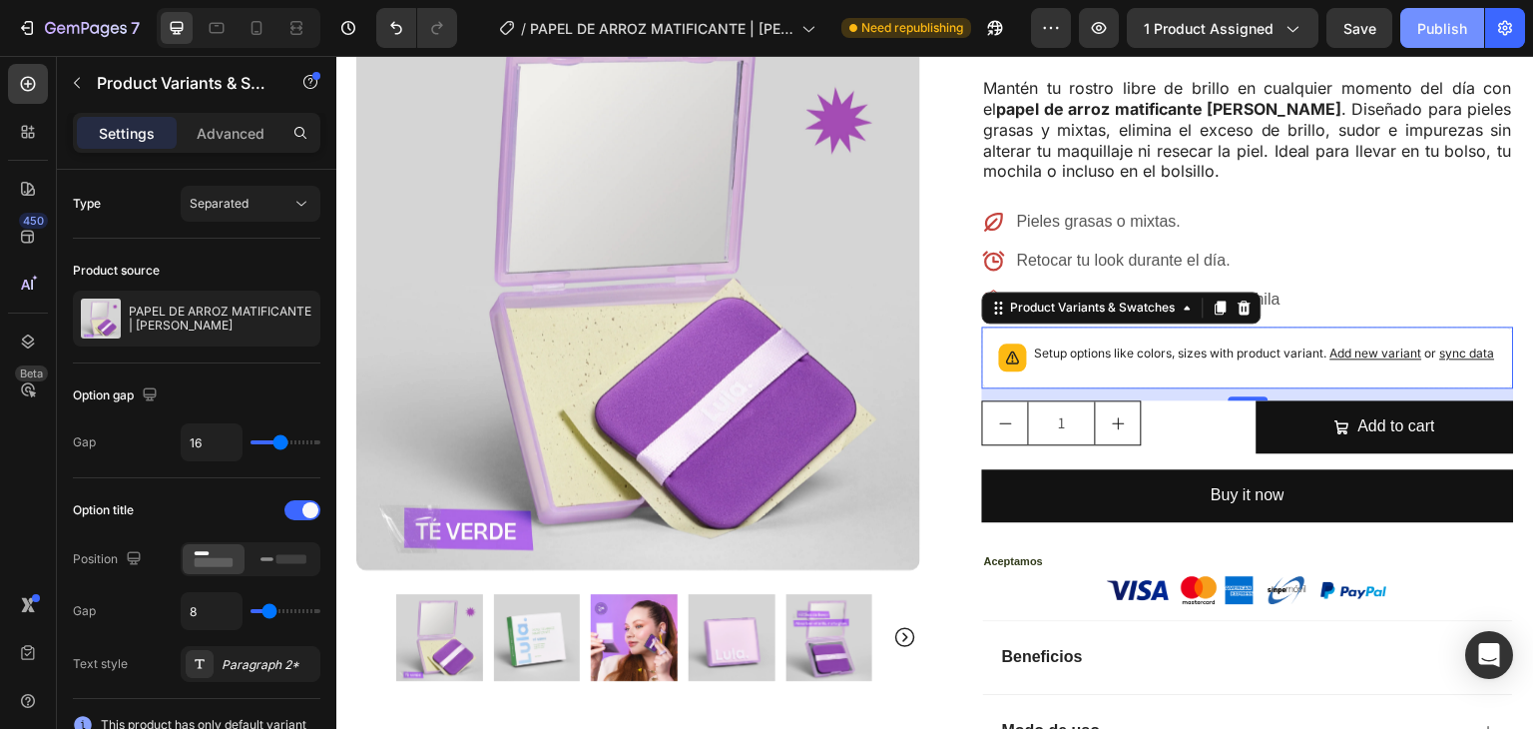
click at [1421, 23] on div "Publish" at bounding box center [1443, 28] width 50 height 21
click at [1455, 22] on div "Publish" at bounding box center [1443, 28] width 50 height 21
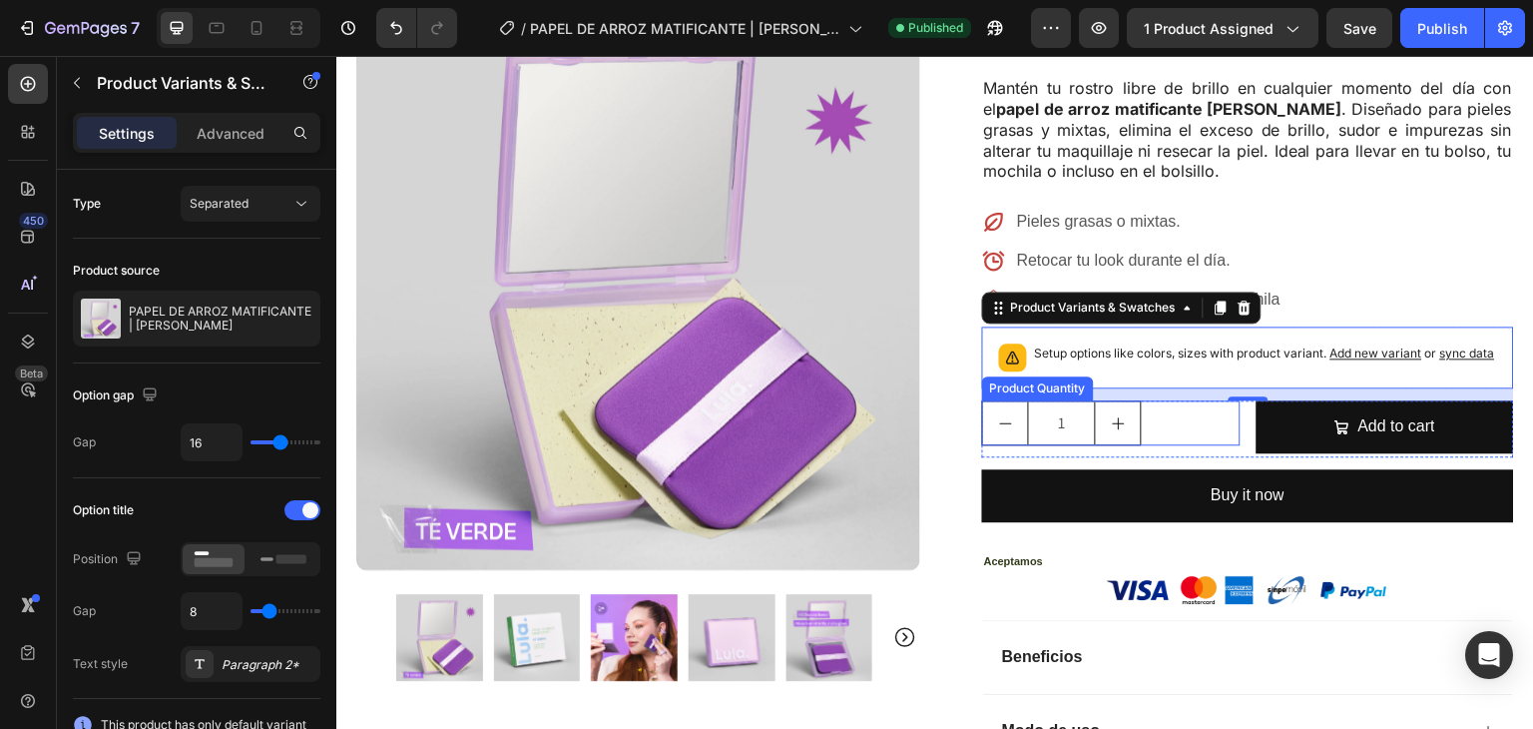
click at [1180, 400] on div "1" at bounding box center [1111, 422] width 259 height 45
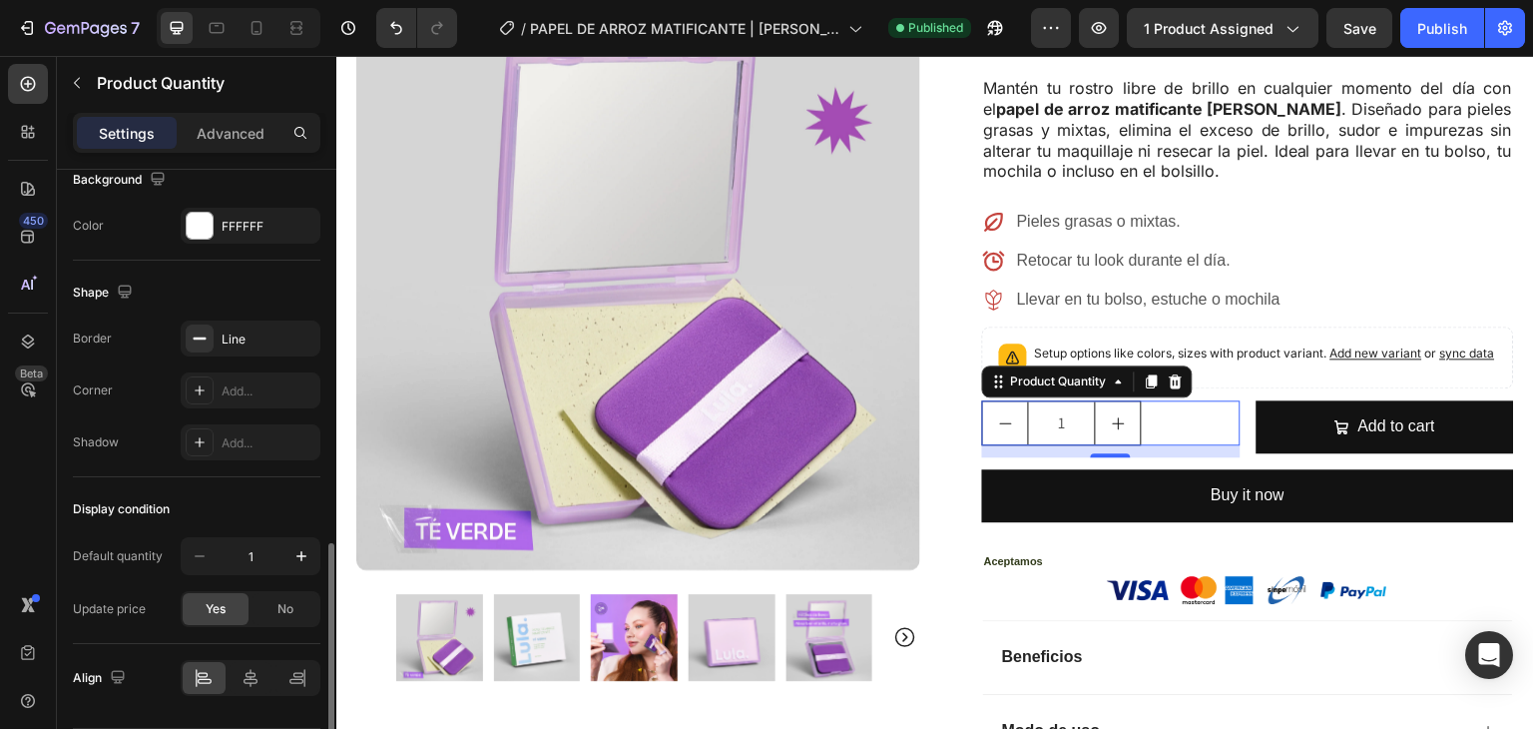
scroll to position [1026, 0]
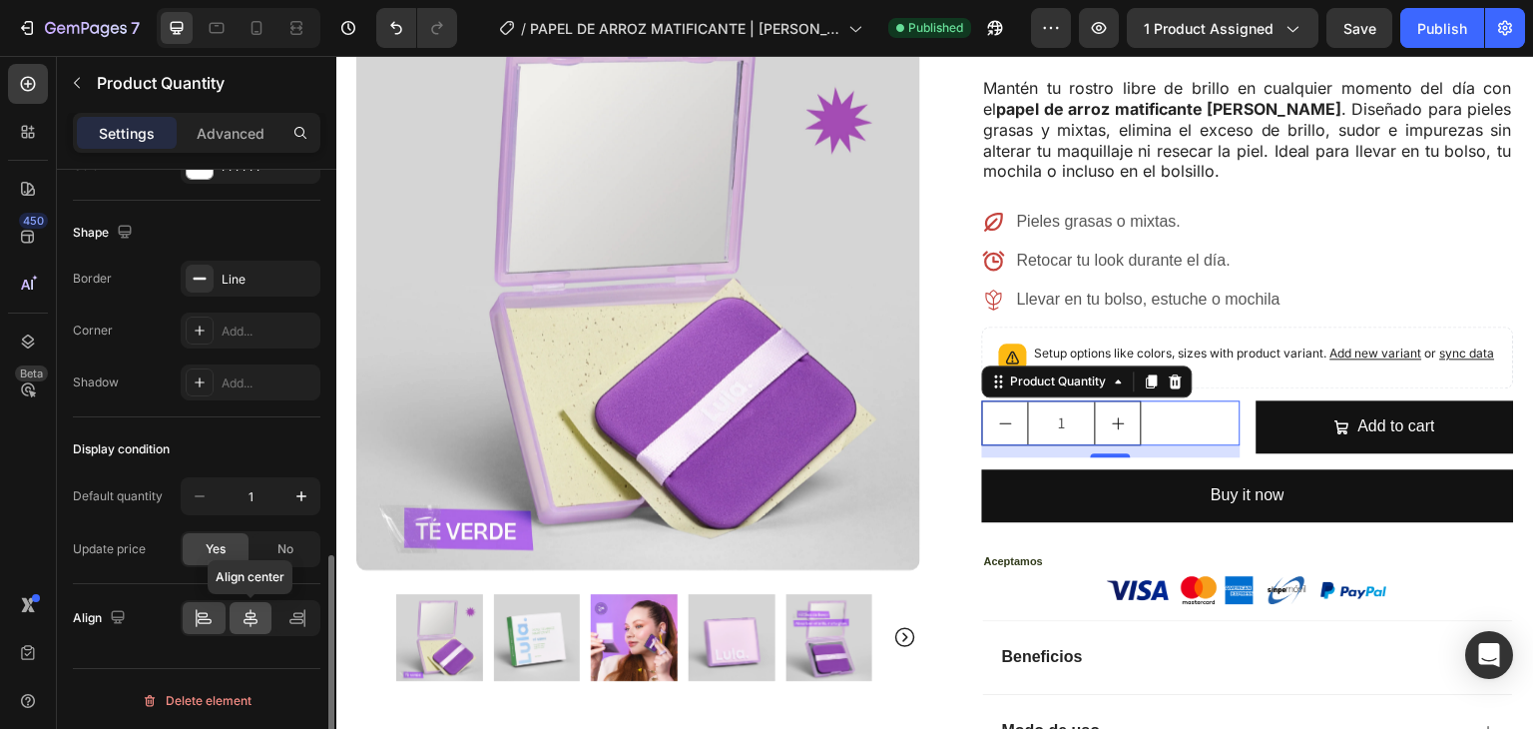
click at [253, 615] on icon at bounding box center [251, 618] width 20 height 20
click at [300, 608] on icon at bounding box center [298, 618] width 20 height 20
click at [263, 608] on div at bounding box center [251, 618] width 43 height 32
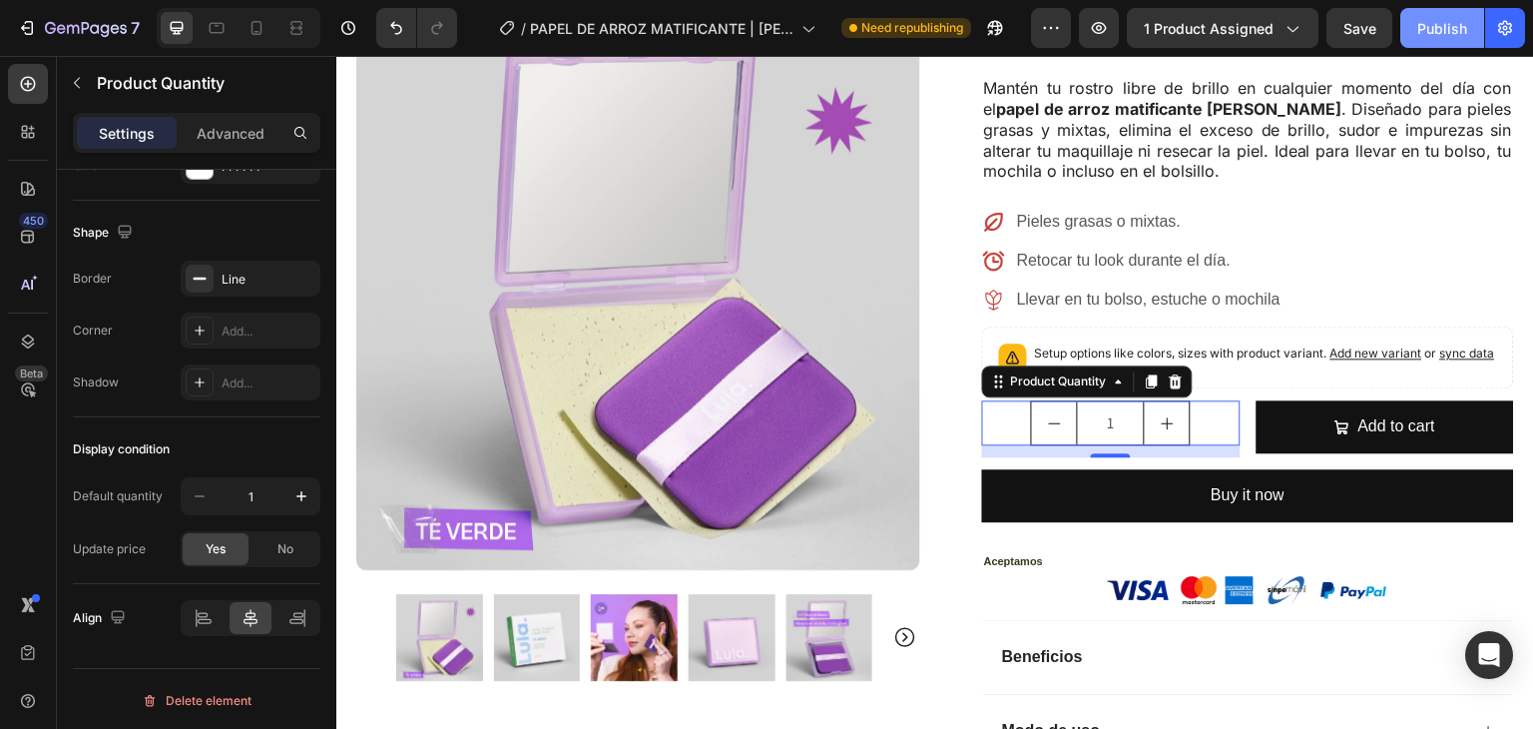
click at [1442, 30] on div "Publish" at bounding box center [1443, 28] width 50 height 21
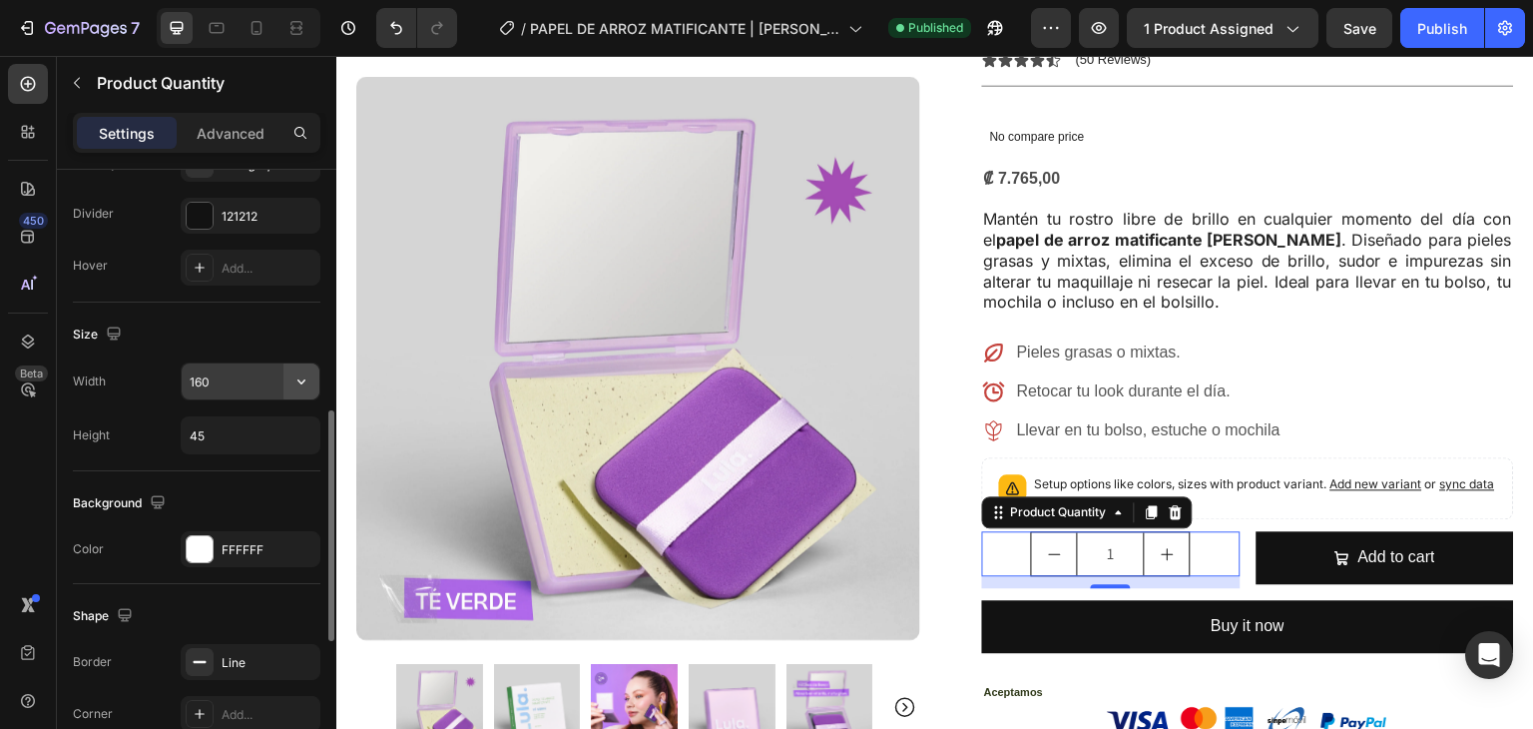
scroll to position [644, 0]
click at [307, 376] on icon "button" at bounding box center [302, 380] width 20 height 20
click at [253, 376] on input "160" at bounding box center [251, 380] width 138 height 36
type input "2"
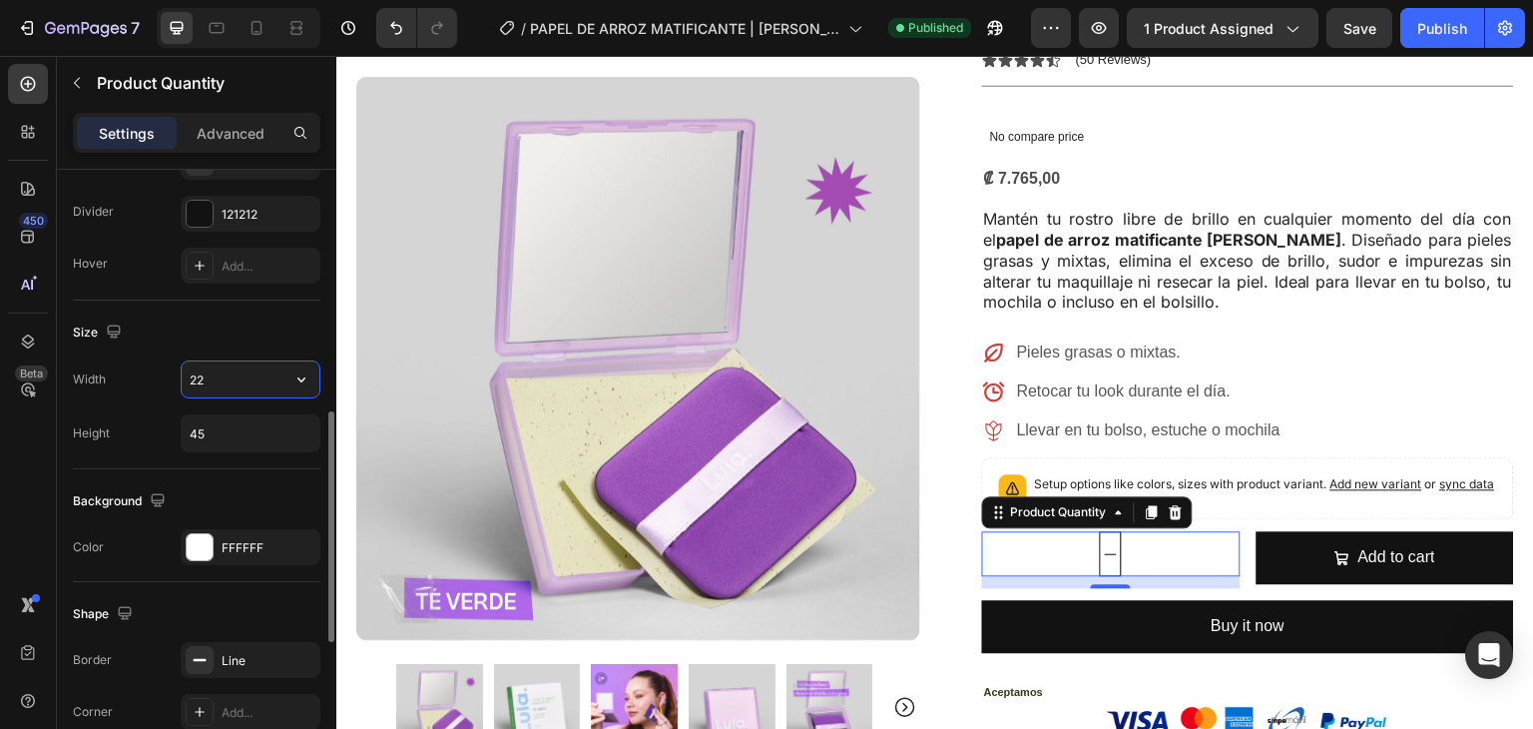
type input "2"
type input "200"
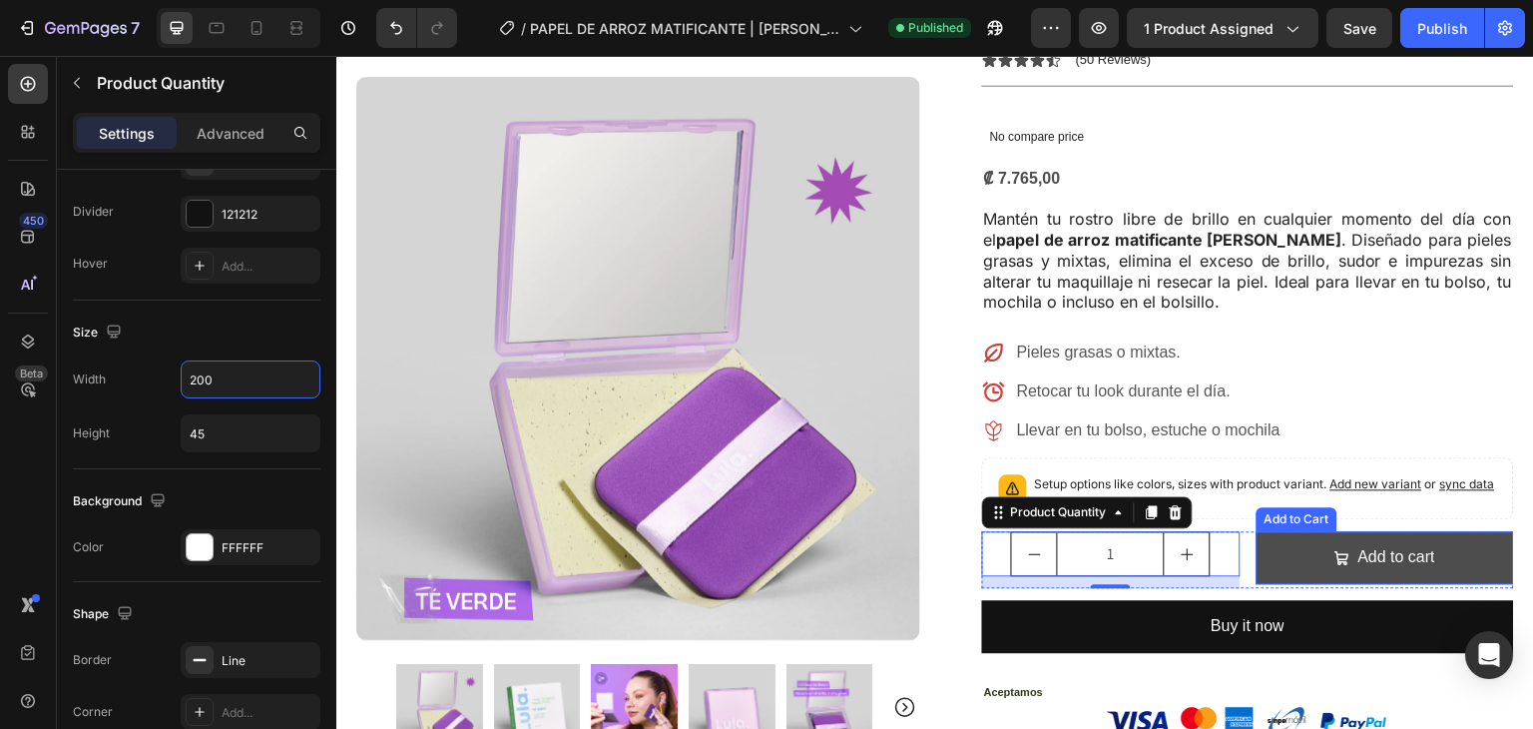
click at [1289, 531] on button "Add to cart" at bounding box center [1386, 557] width 259 height 53
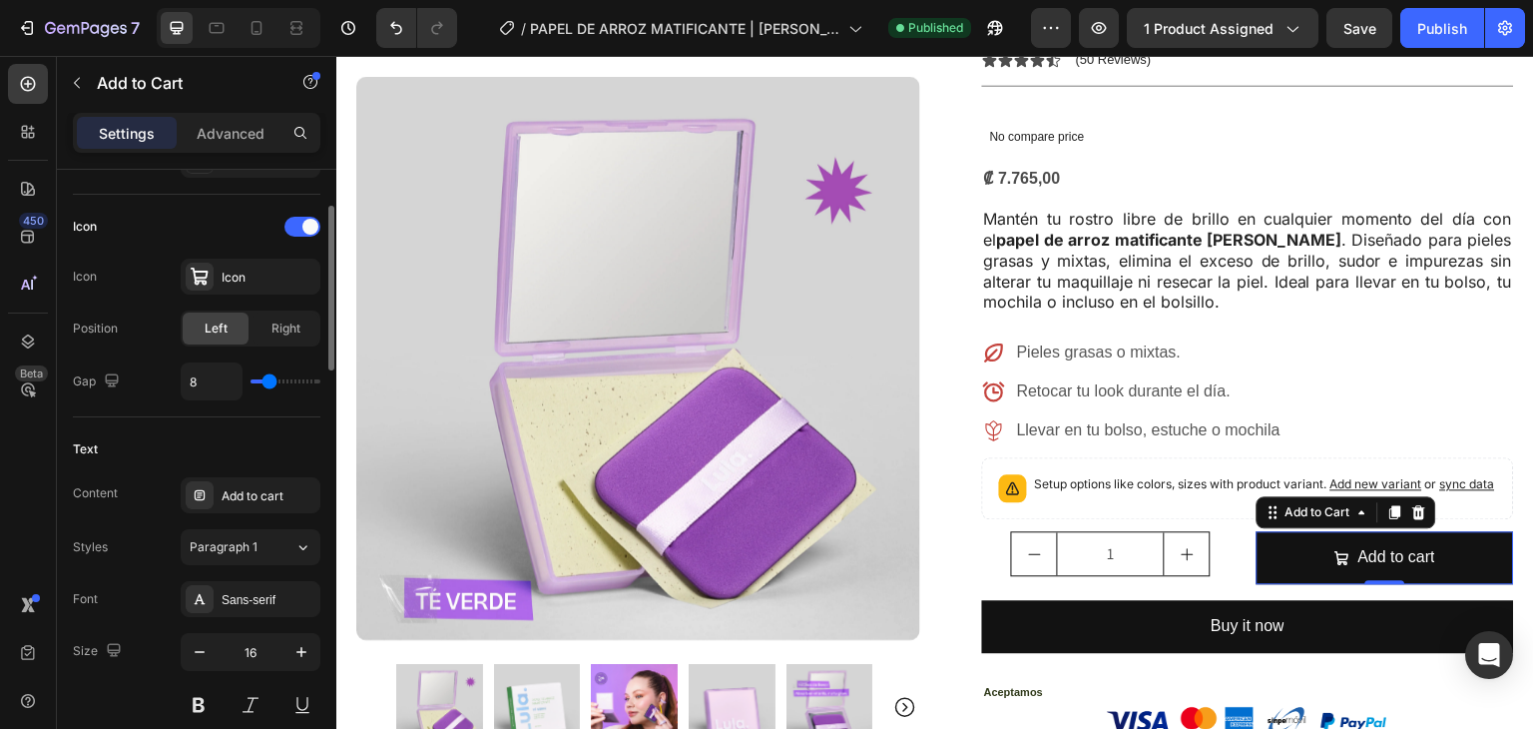
scroll to position [806, 0]
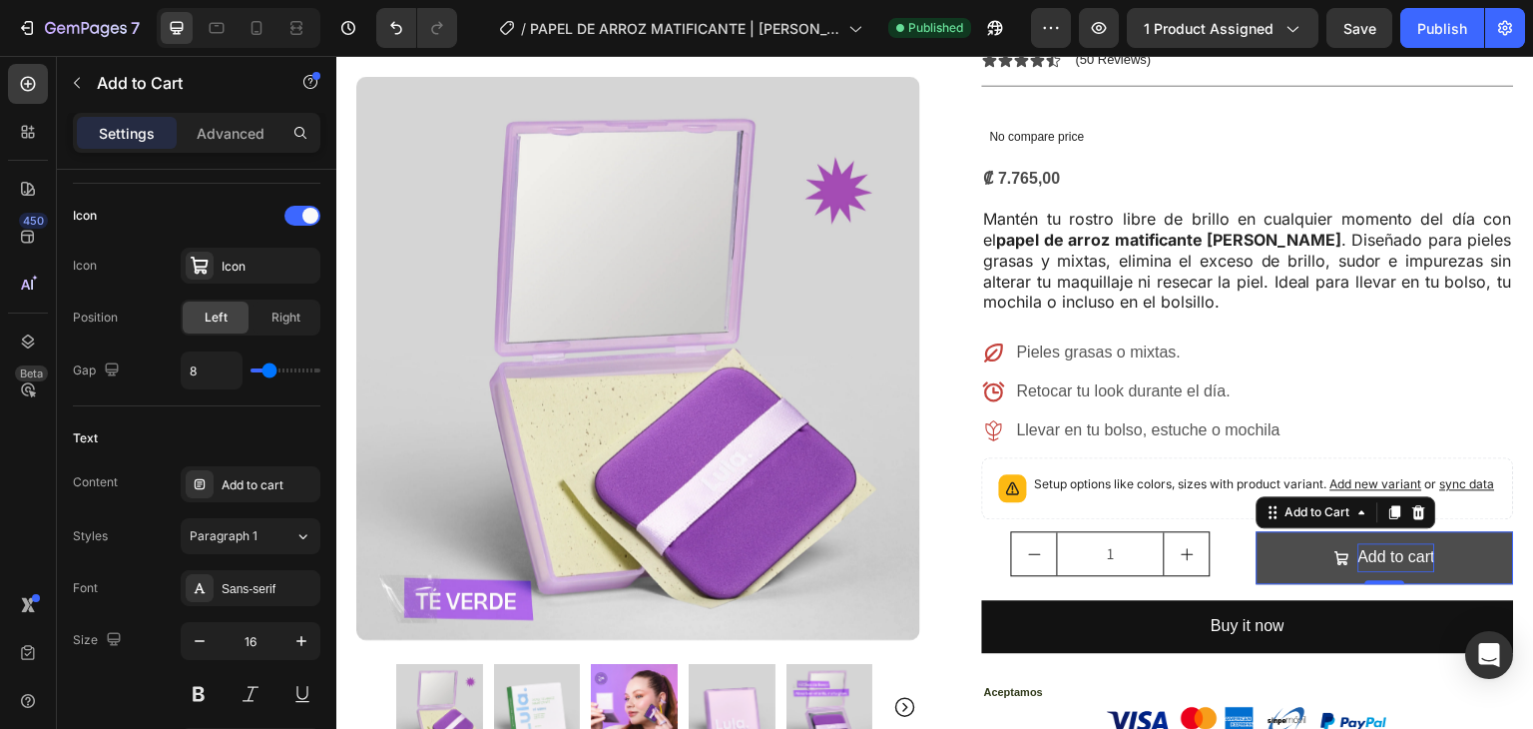
click at [1404, 543] on div "Add to cart" at bounding box center [1397, 557] width 77 height 29
click at [1403, 543] on p "Add to cart" at bounding box center [1397, 557] width 77 height 29
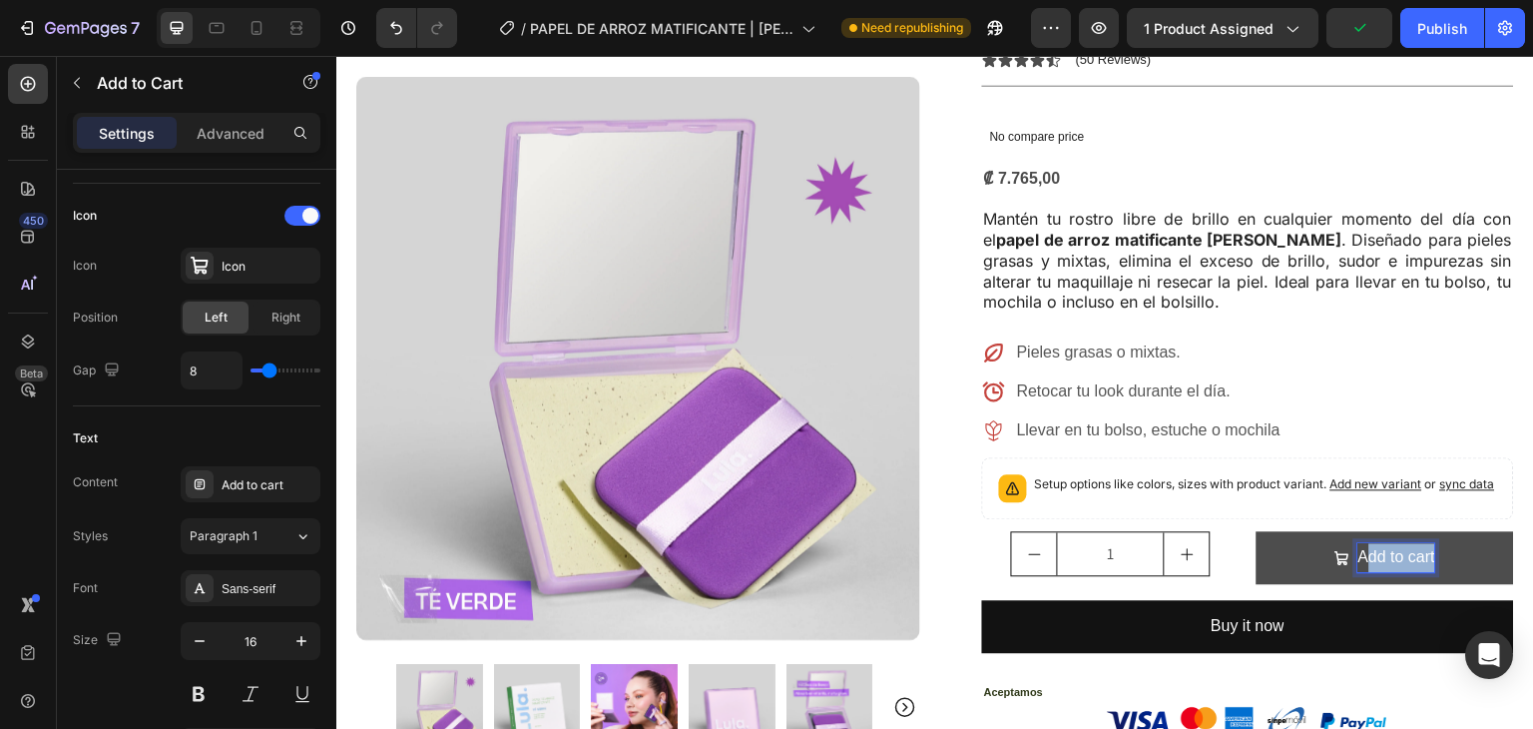
drag, startPoint x: 1353, startPoint y: 517, endPoint x: 1431, endPoint y: 517, distance: 77.9
click at [1431, 531] on button "Add to cart" at bounding box center [1386, 557] width 259 height 53
click at [1257, 531] on button "Agregar" at bounding box center [1386, 557] width 259 height 53
click at [1257, 531] on button "Agregar al" at bounding box center [1386, 557] width 259 height 53
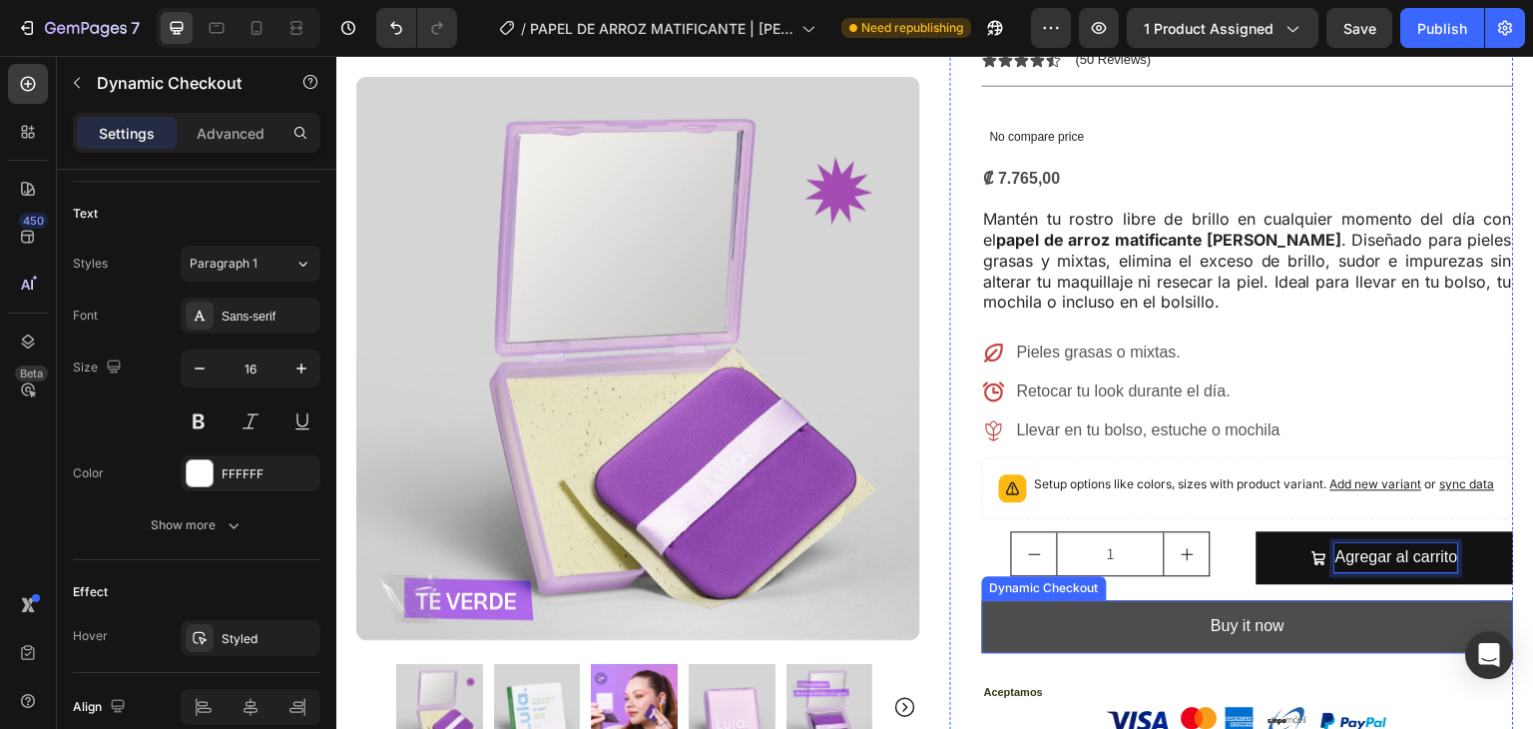
click at [1277, 600] on button "Buy it now" at bounding box center [1248, 626] width 532 height 53
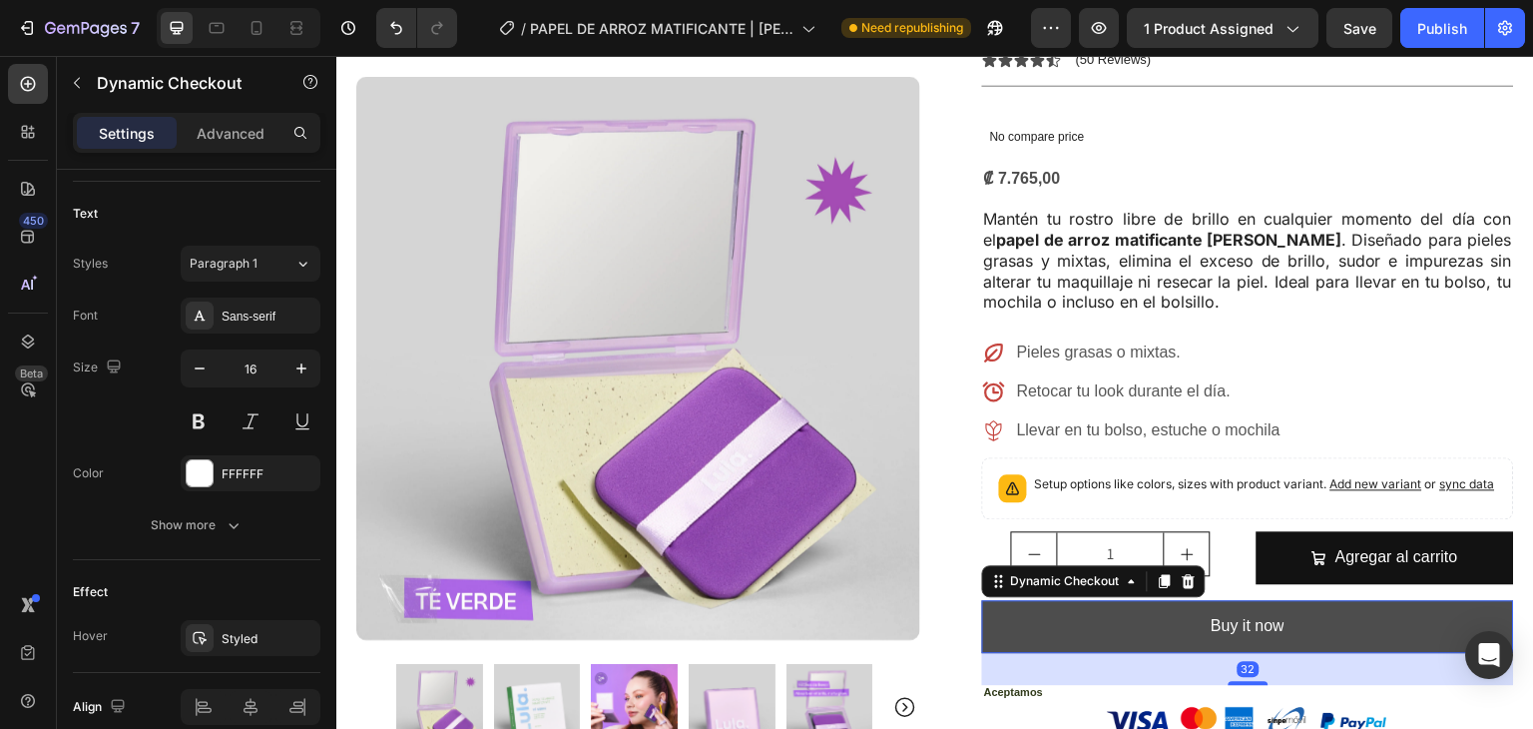
scroll to position [0, 0]
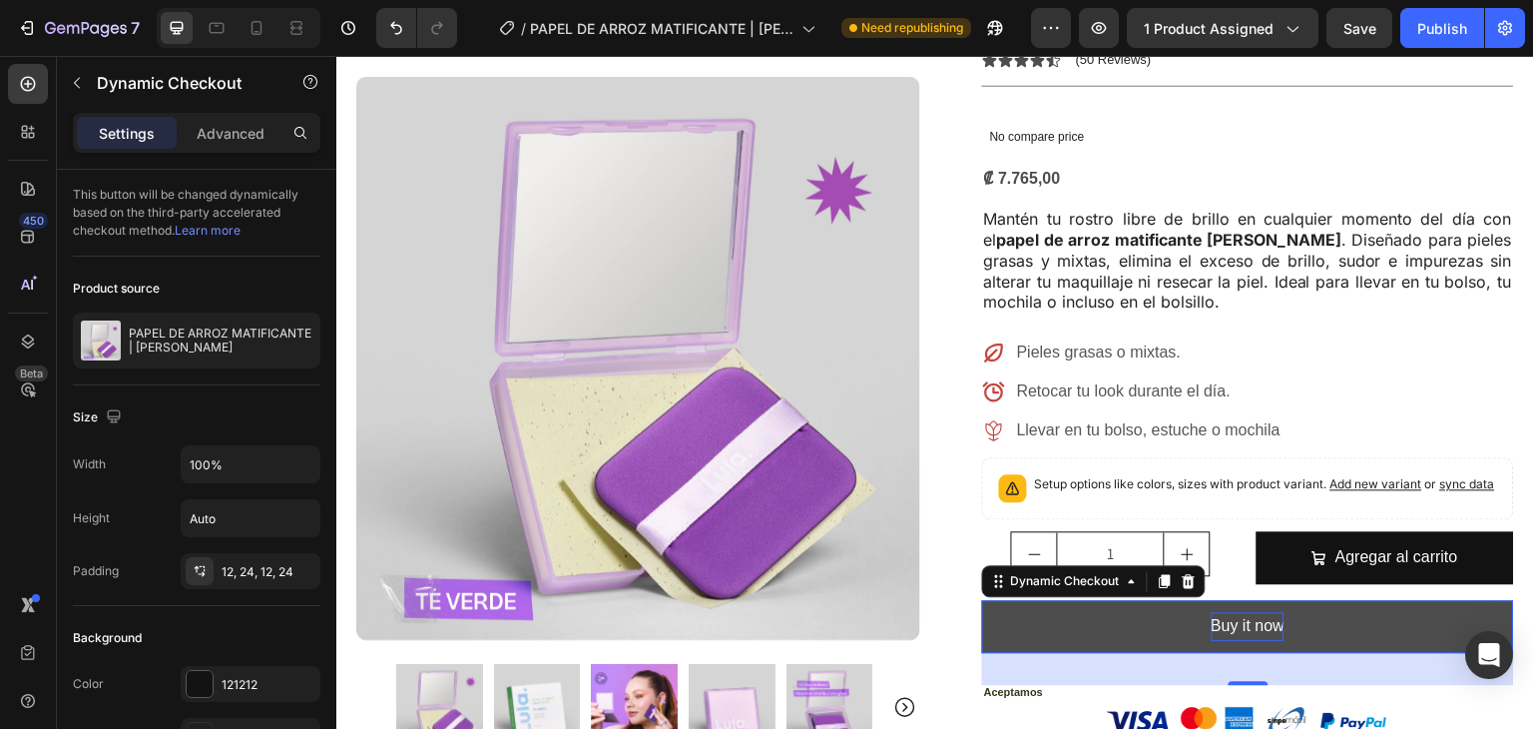
click at [1215, 612] on div "Buy it now" at bounding box center [1249, 626] width 74 height 29
click at [1215, 612] on p "Buy it now" at bounding box center [1249, 626] width 74 height 29
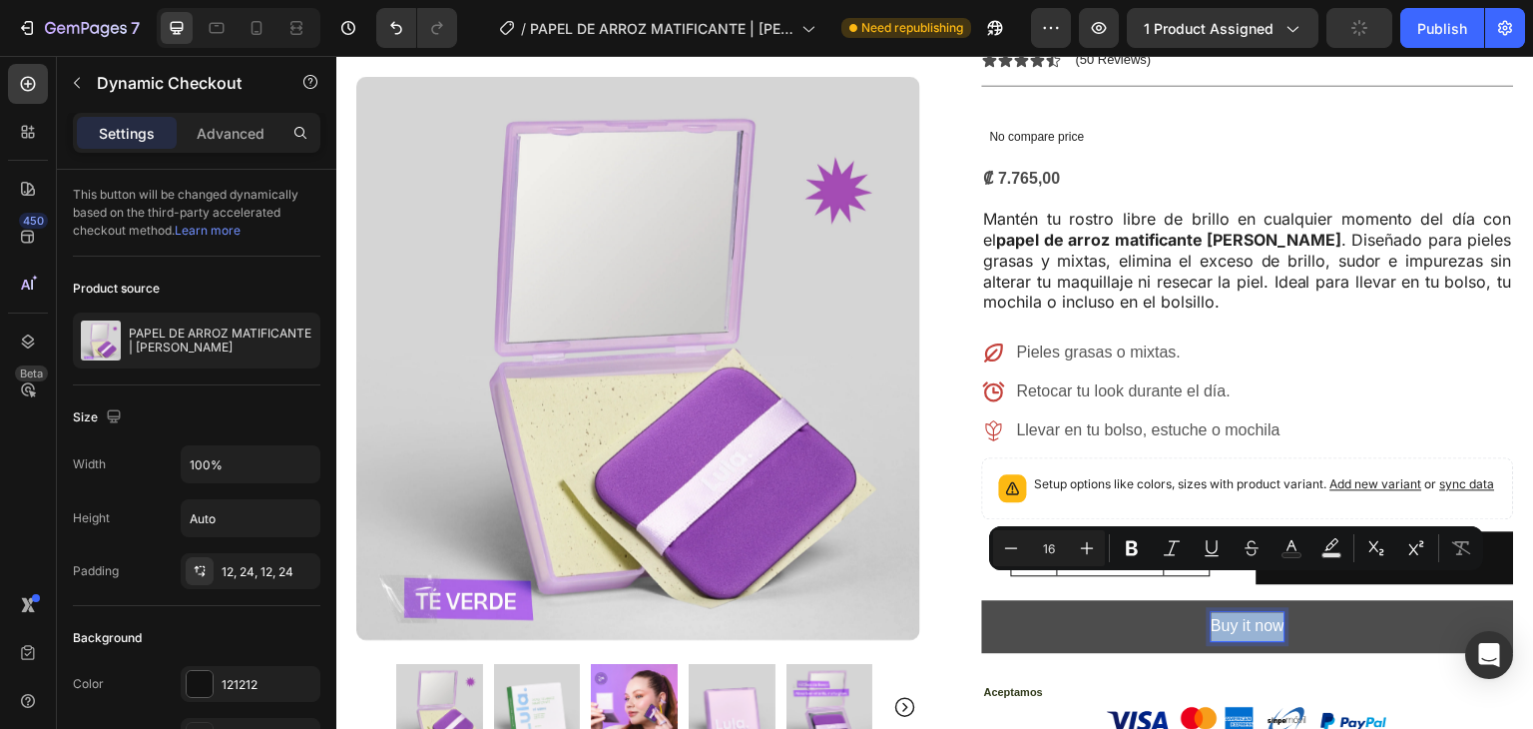
drag, startPoint x: 1269, startPoint y: 589, endPoint x: 1160, endPoint y: 588, distance: 108.8
click at [1160, 600] on button "Buy it now" at bounding box center [1248, 626] width 532 height 53
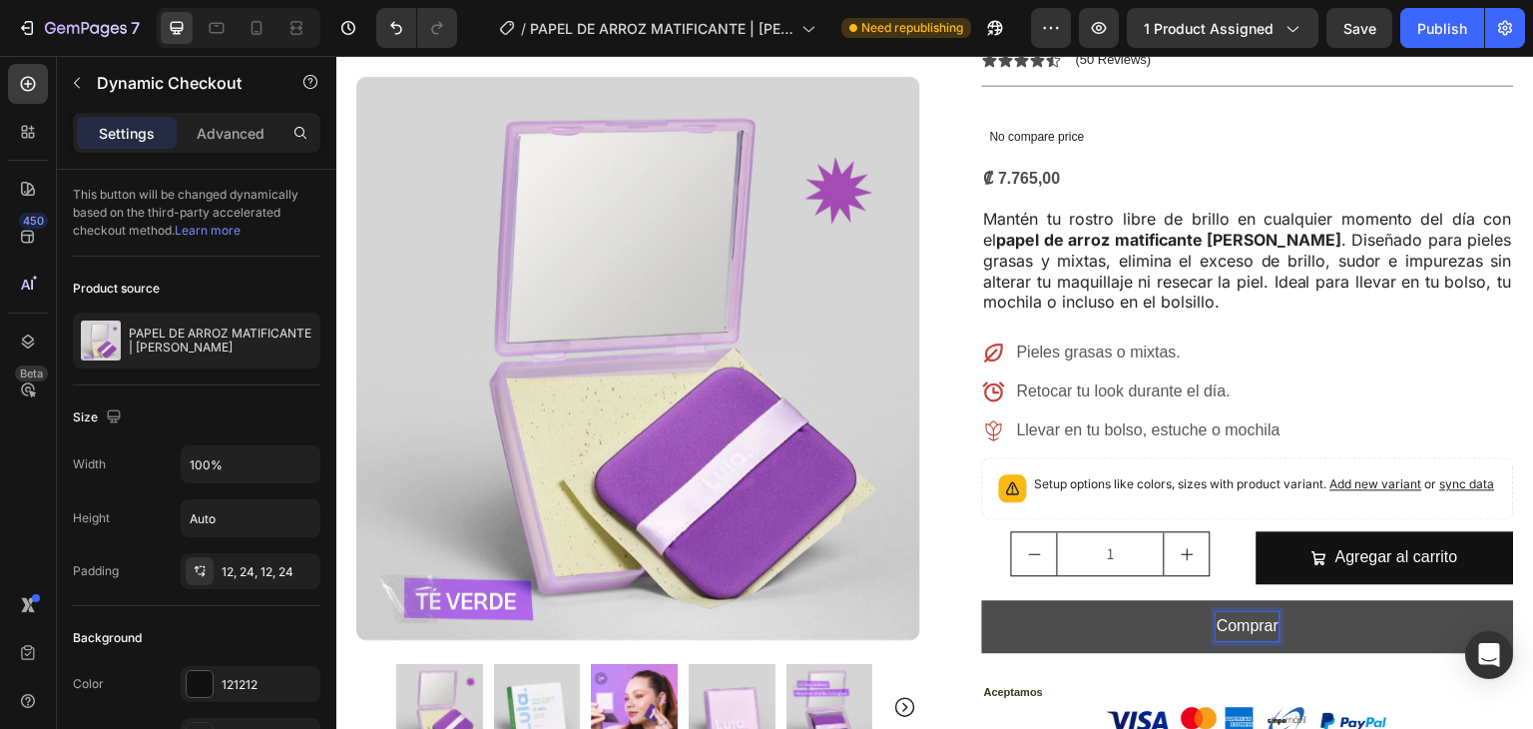
click at [982, 600] on button "Comprar" at bounding box center [1248, 626] width 532 height 53
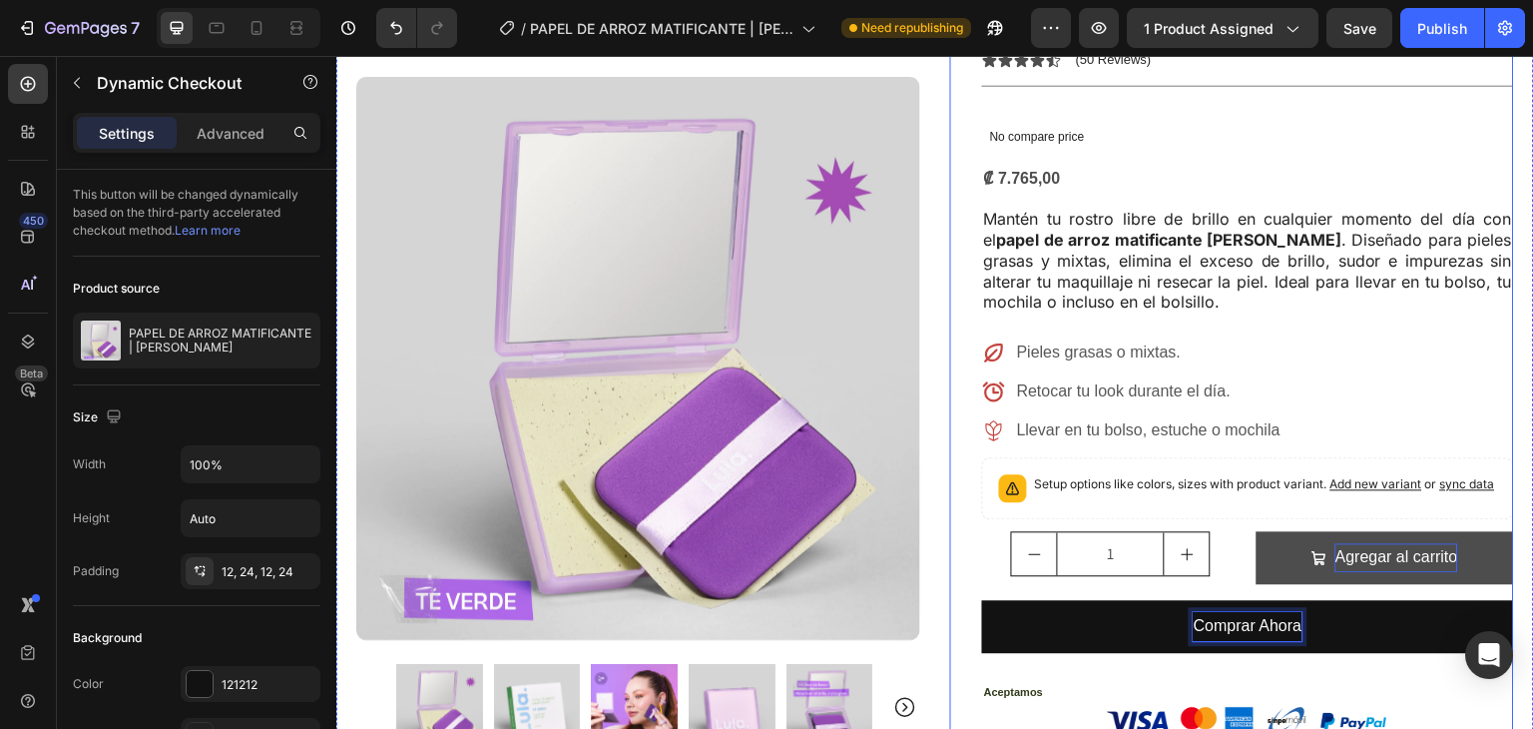
click at [1336, 543] on p "Agregar al carrito" at bounding box center [1397, 557] width 123 height 29
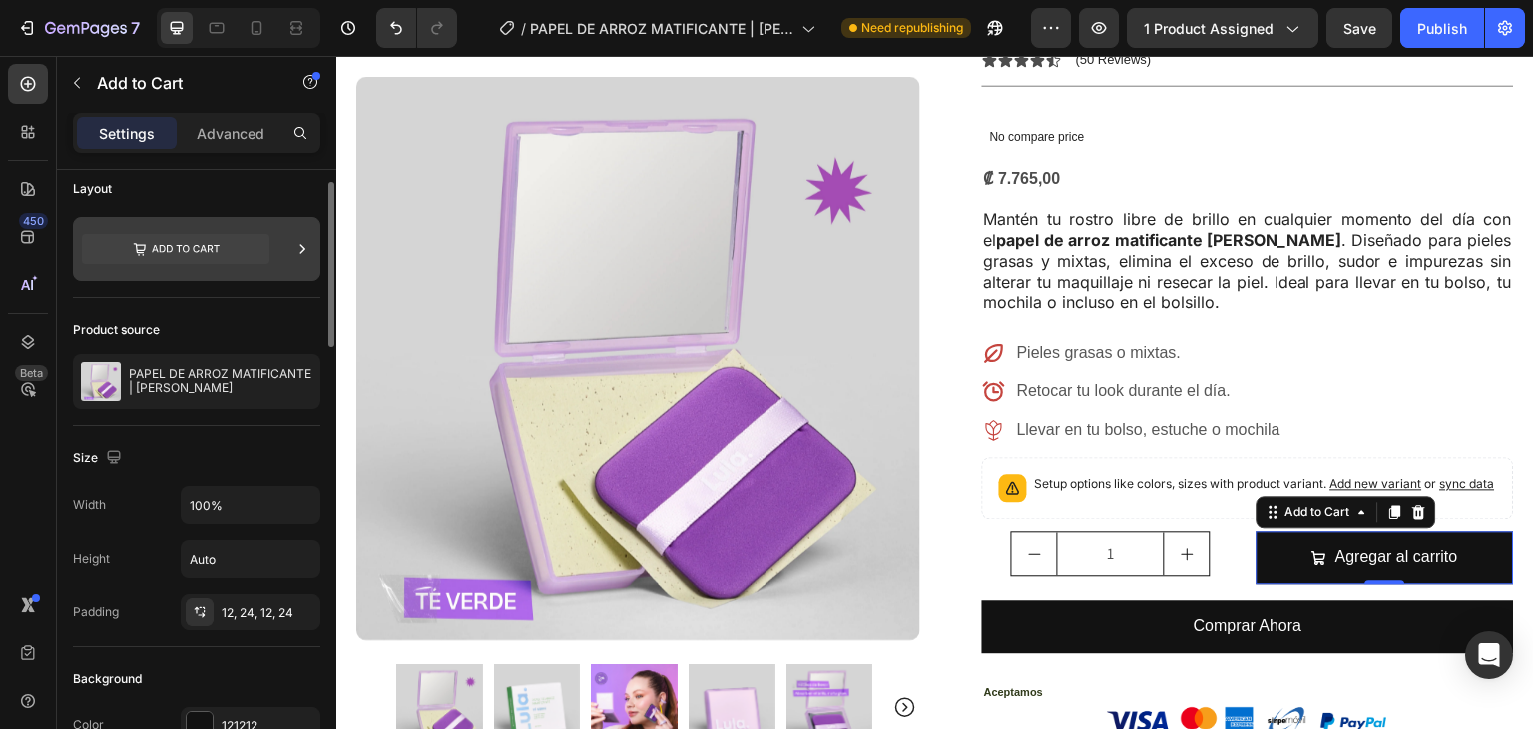
scroll to position [12, 0]
click at [290, 236] on div at bounding box center [197, 250] width 248 height 64
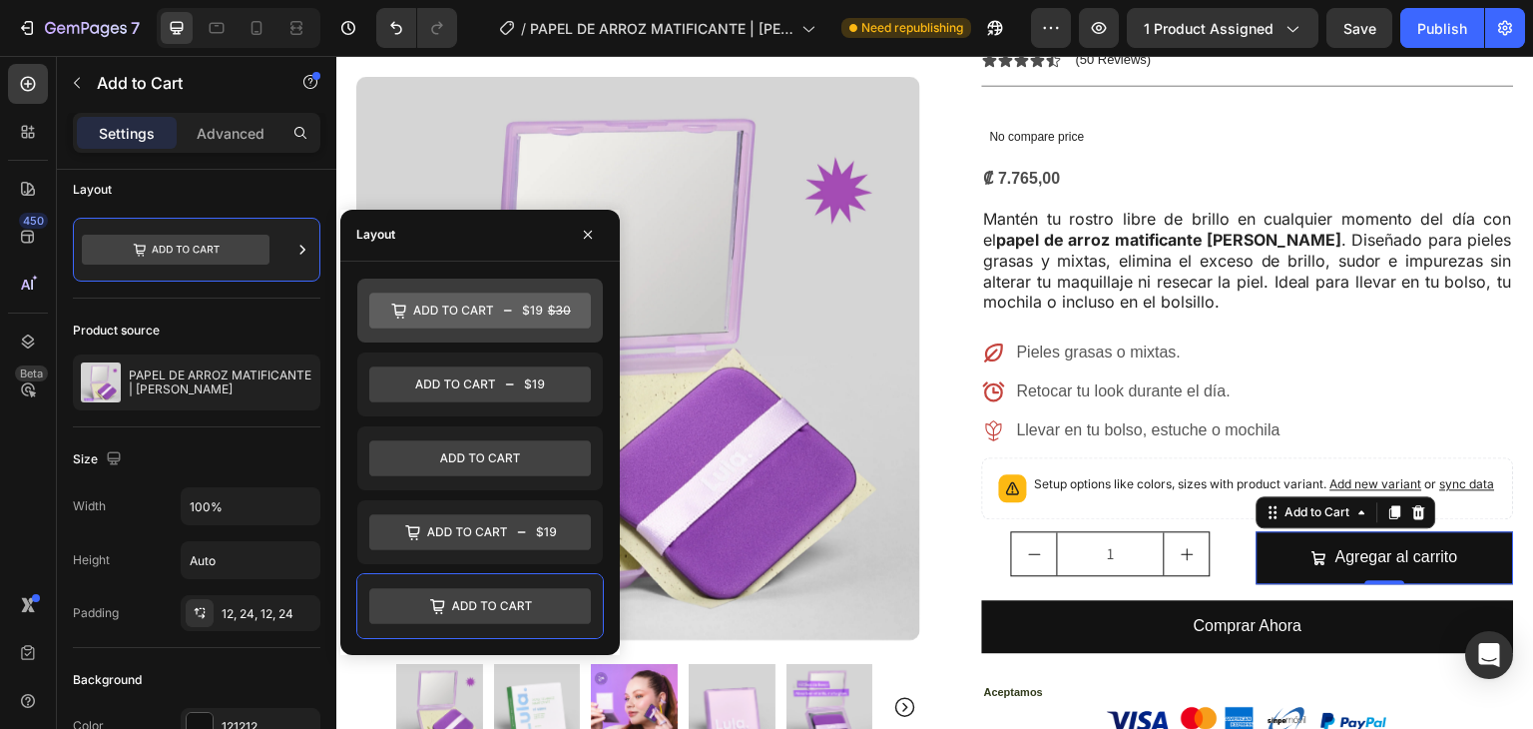
click at [468, 314] on icon at bounding box center [480, 311] width 222 height 36
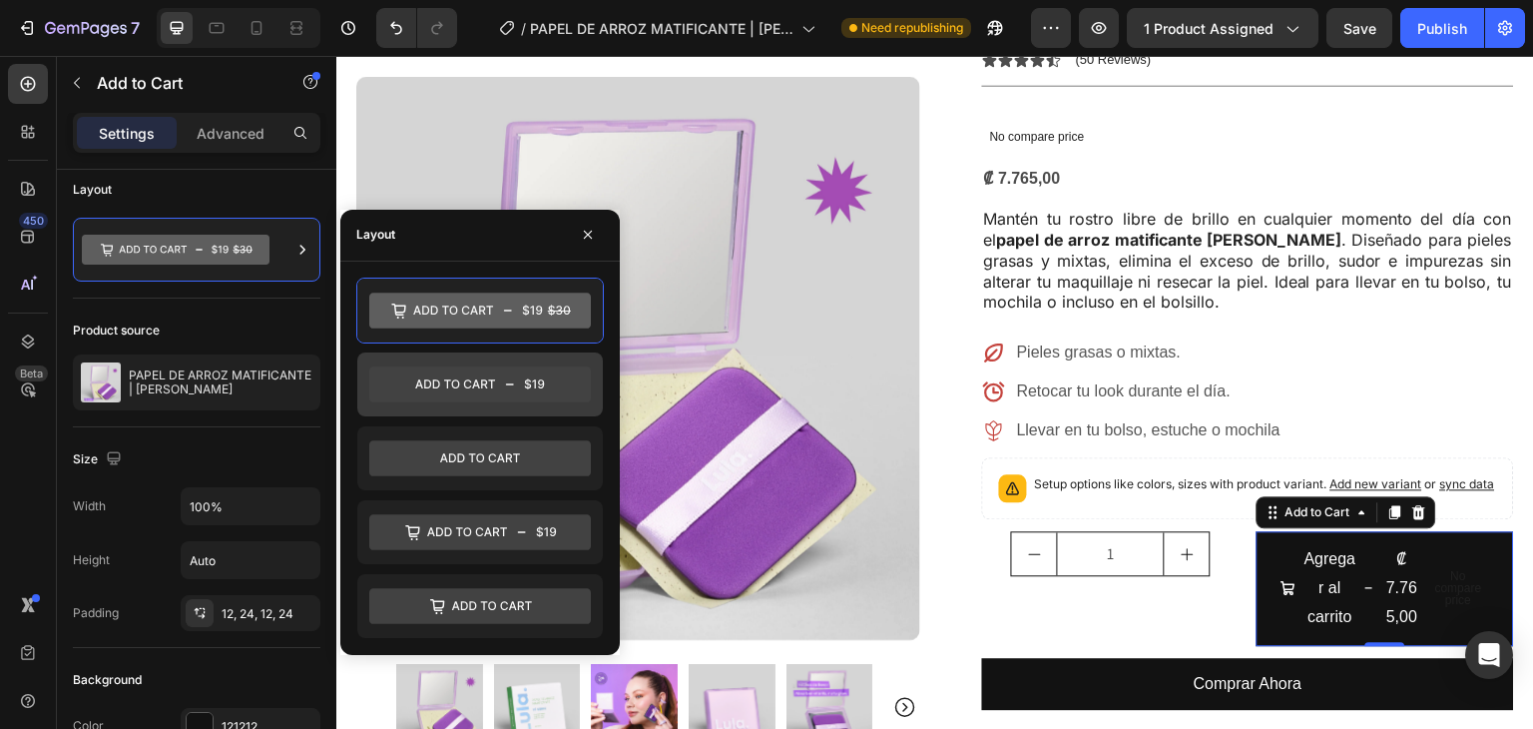
click at [483, 384] on icon at bounding box center [480, 384] width 222 height 36
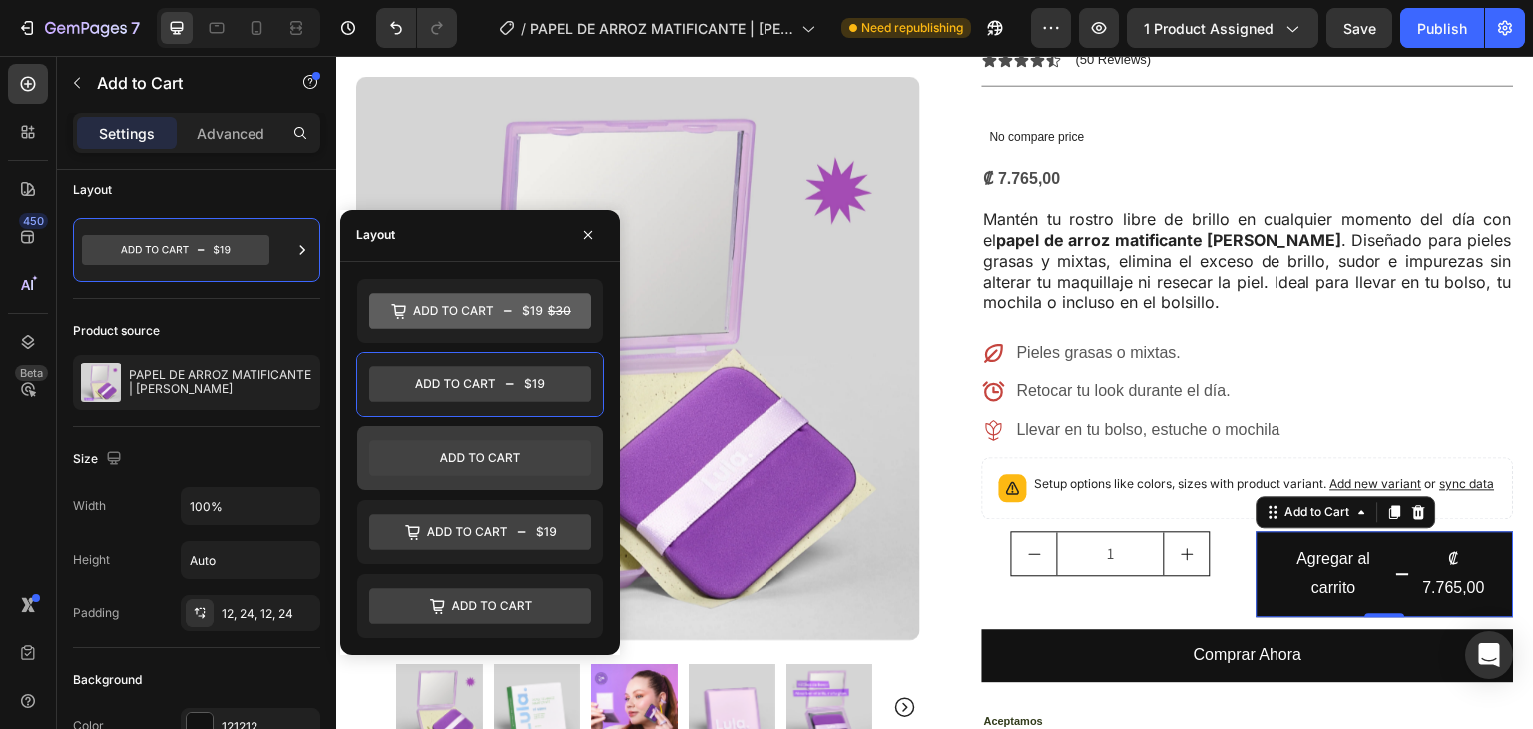
click at [491, 458] on icon at bounding box center [480, 458] width 222 height 36
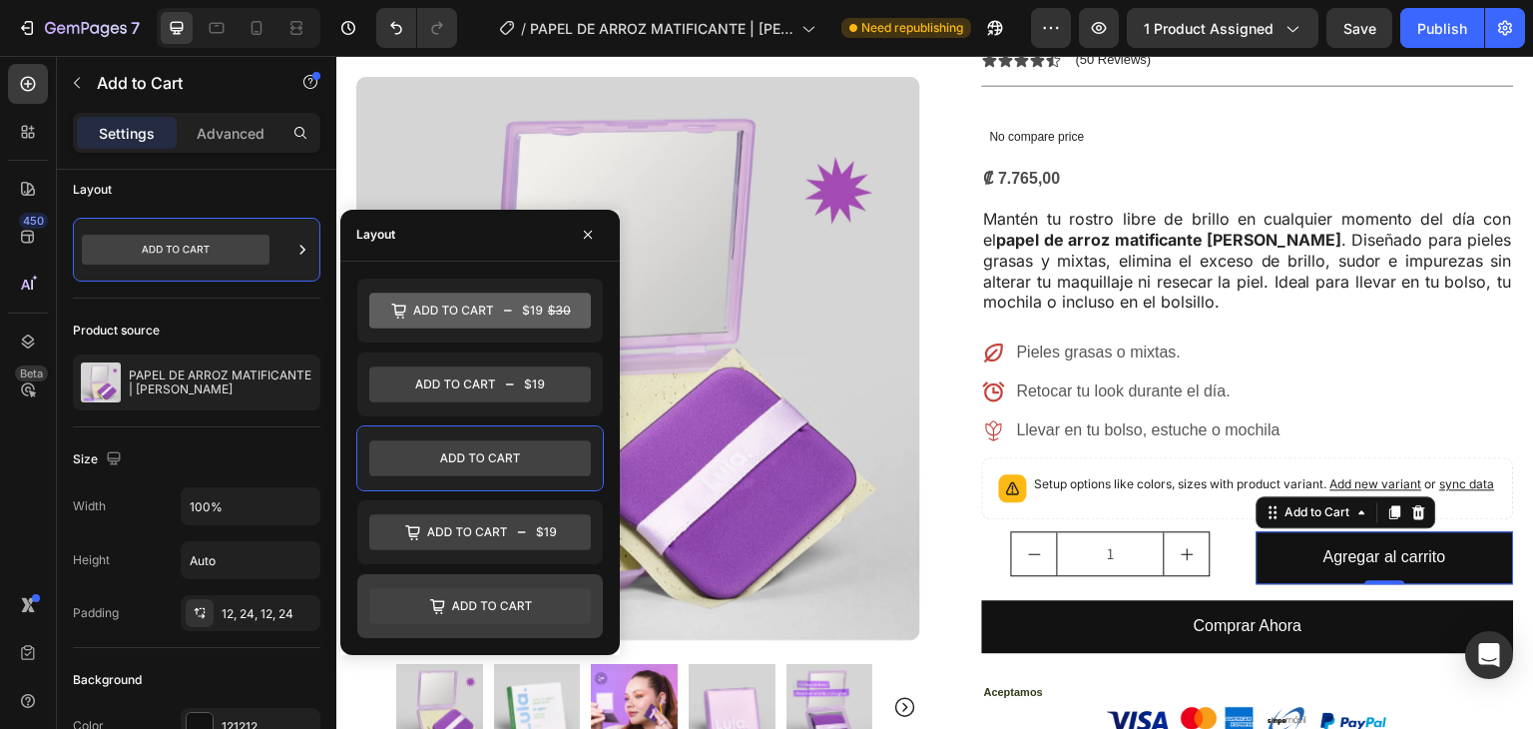
click at [496, 592] on icon at bounding box center [480, 606] width 222 height 36
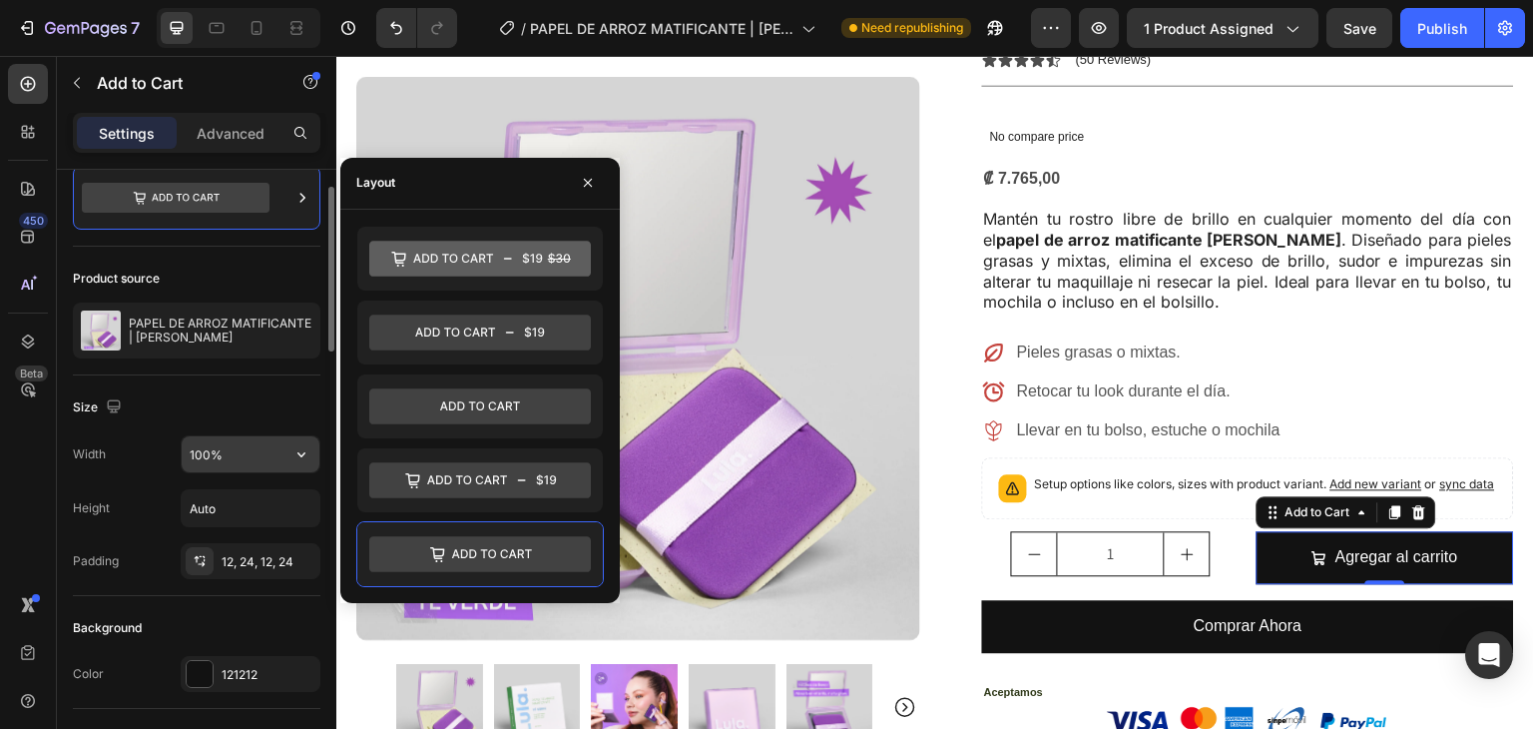
scroll to position [85, 0]
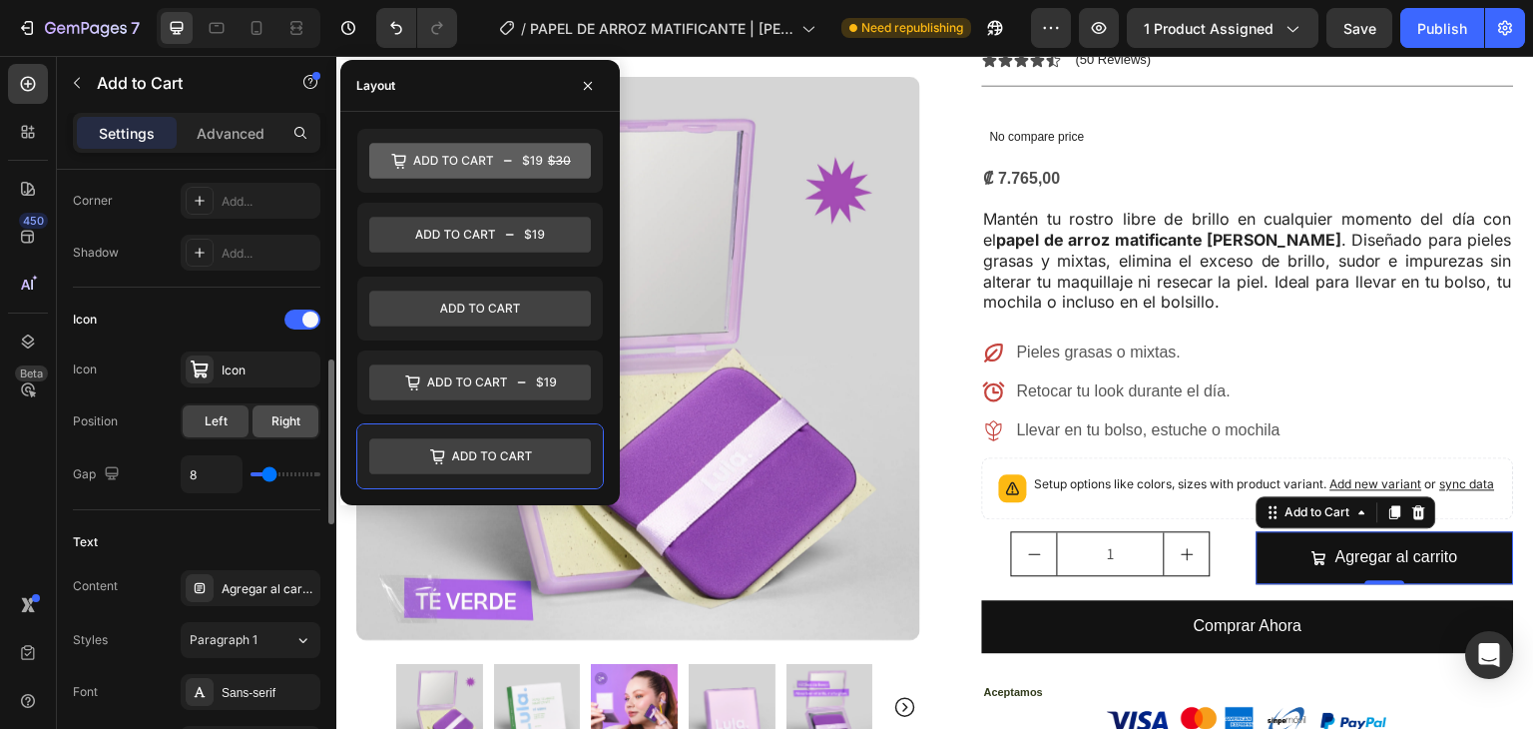
scroll to position [703, 0]
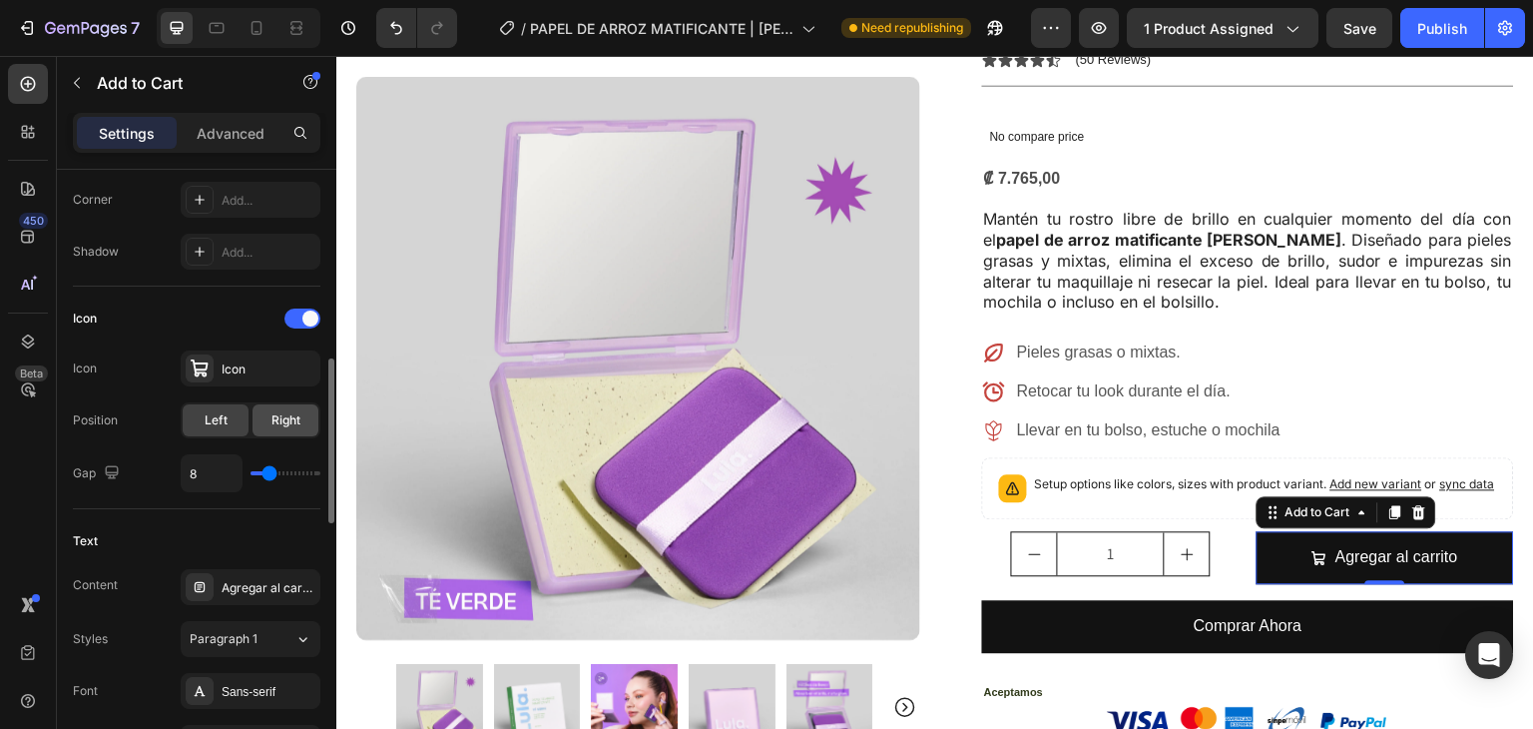
click at [273, 416] on span "Right" at bounding box center [286, 420] width 29 height 18
click at [218, 411] on span "Left" at bounding box center [216, 420] width 23 height 18
type input "1"
type input "2"
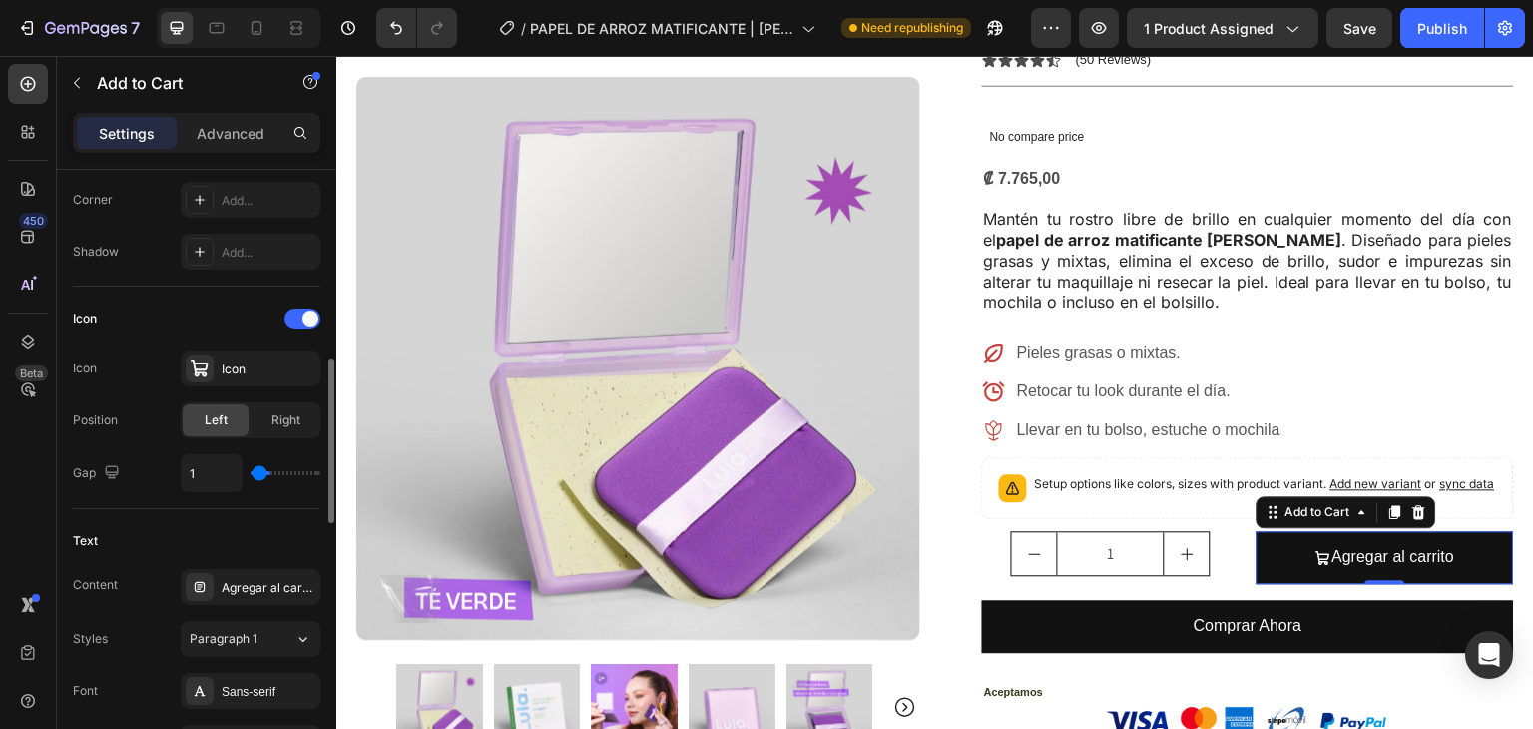
type input "2"
type input "3"
type input "4"
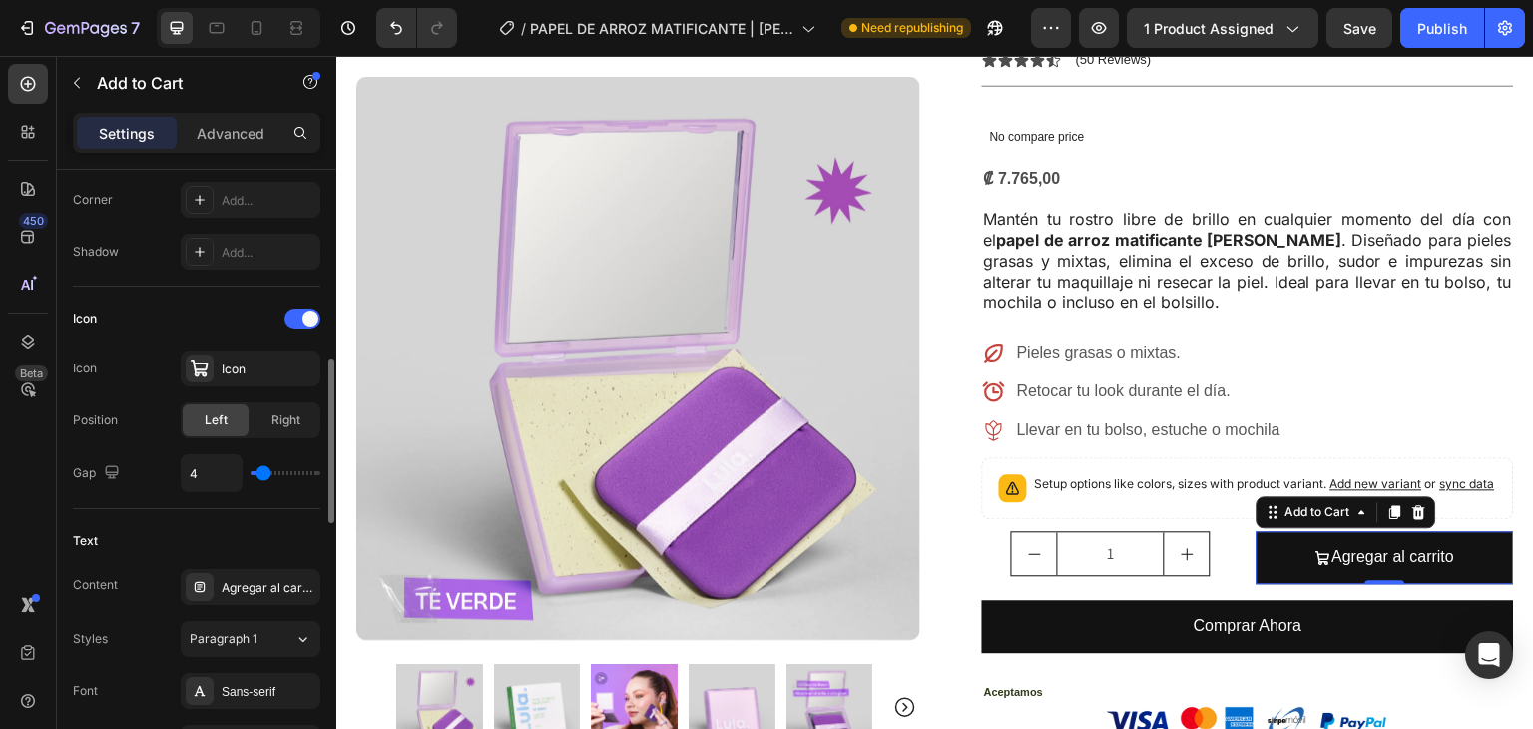
type input "5"
type input "7"
type input "8"
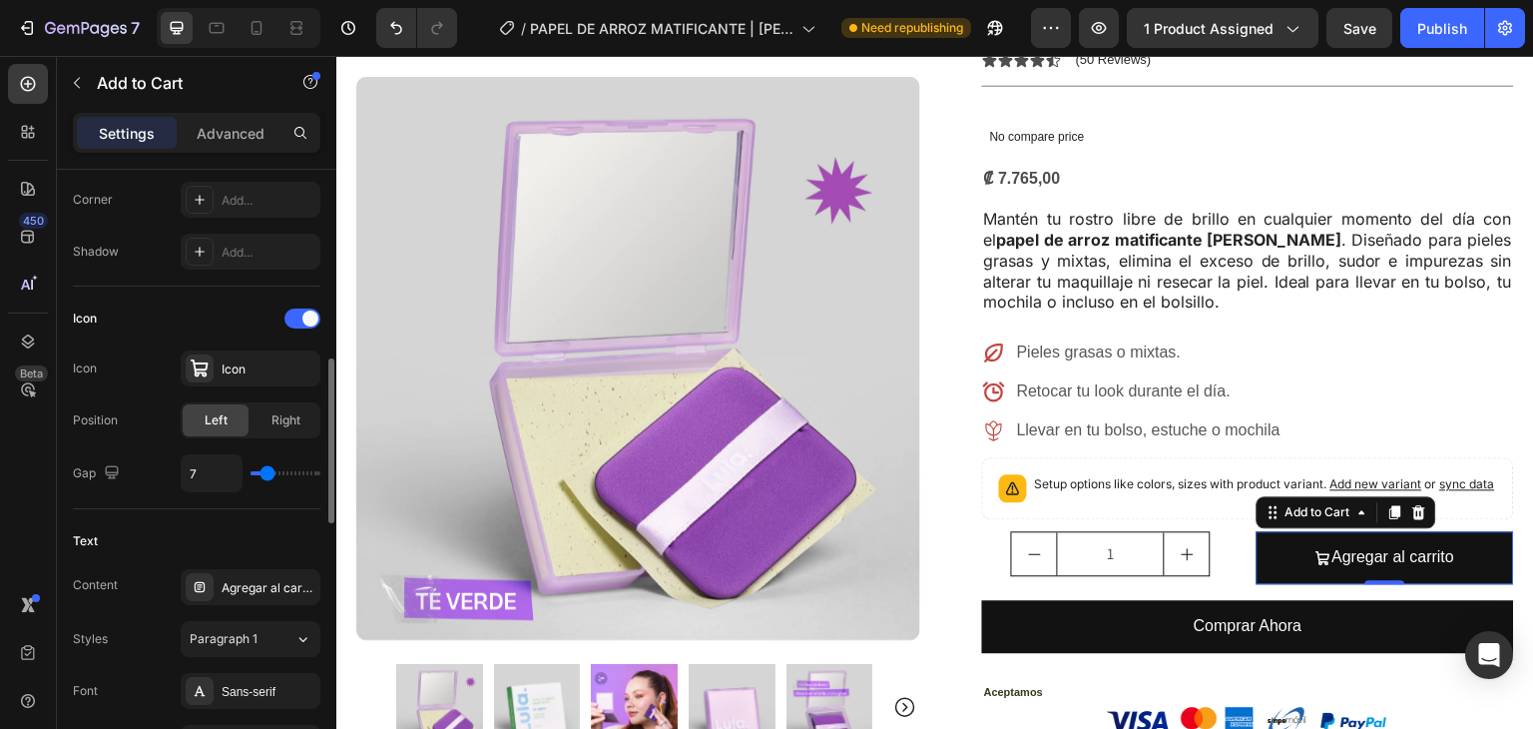
type input "8"
type input "10"
type input "11"
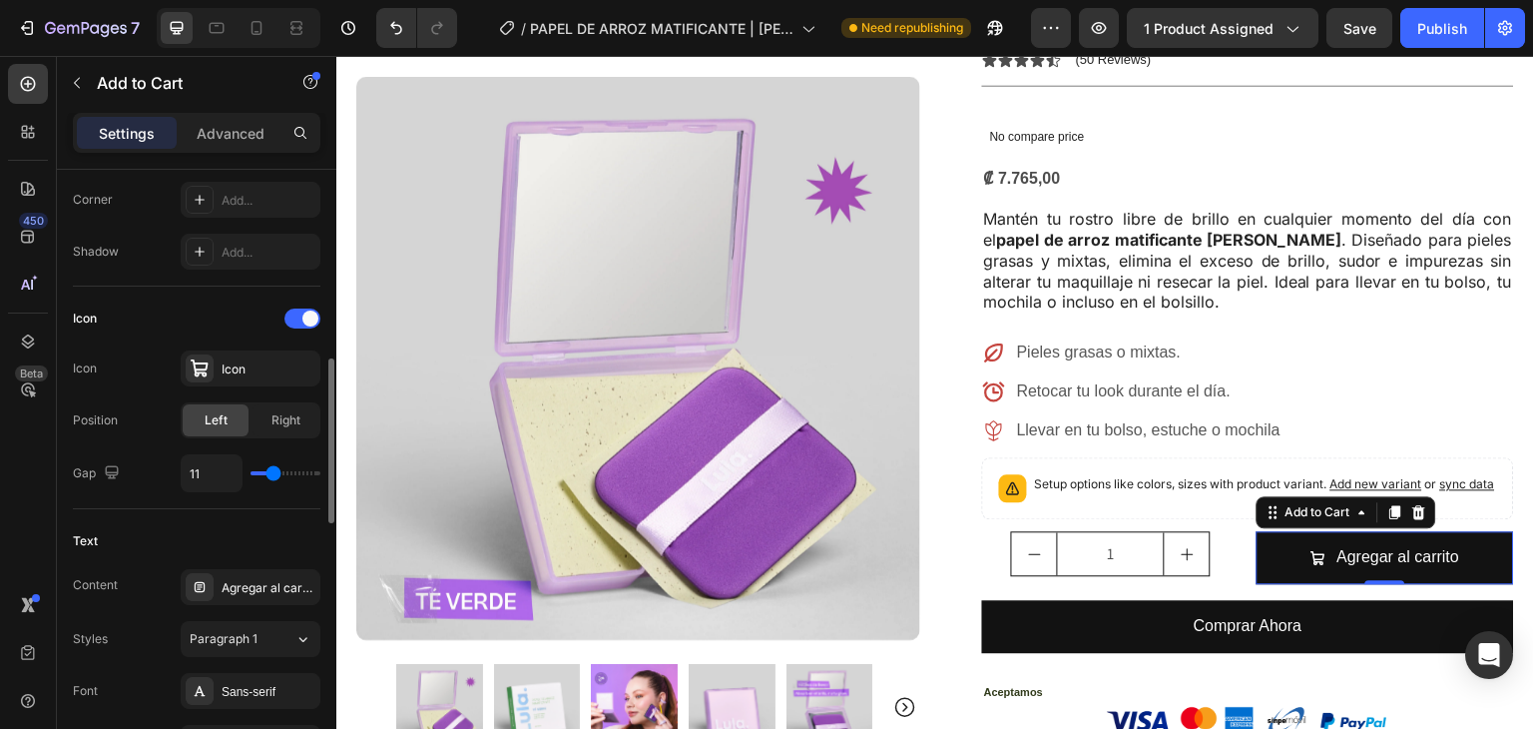
type input "13"
type input "14"
type input "15"
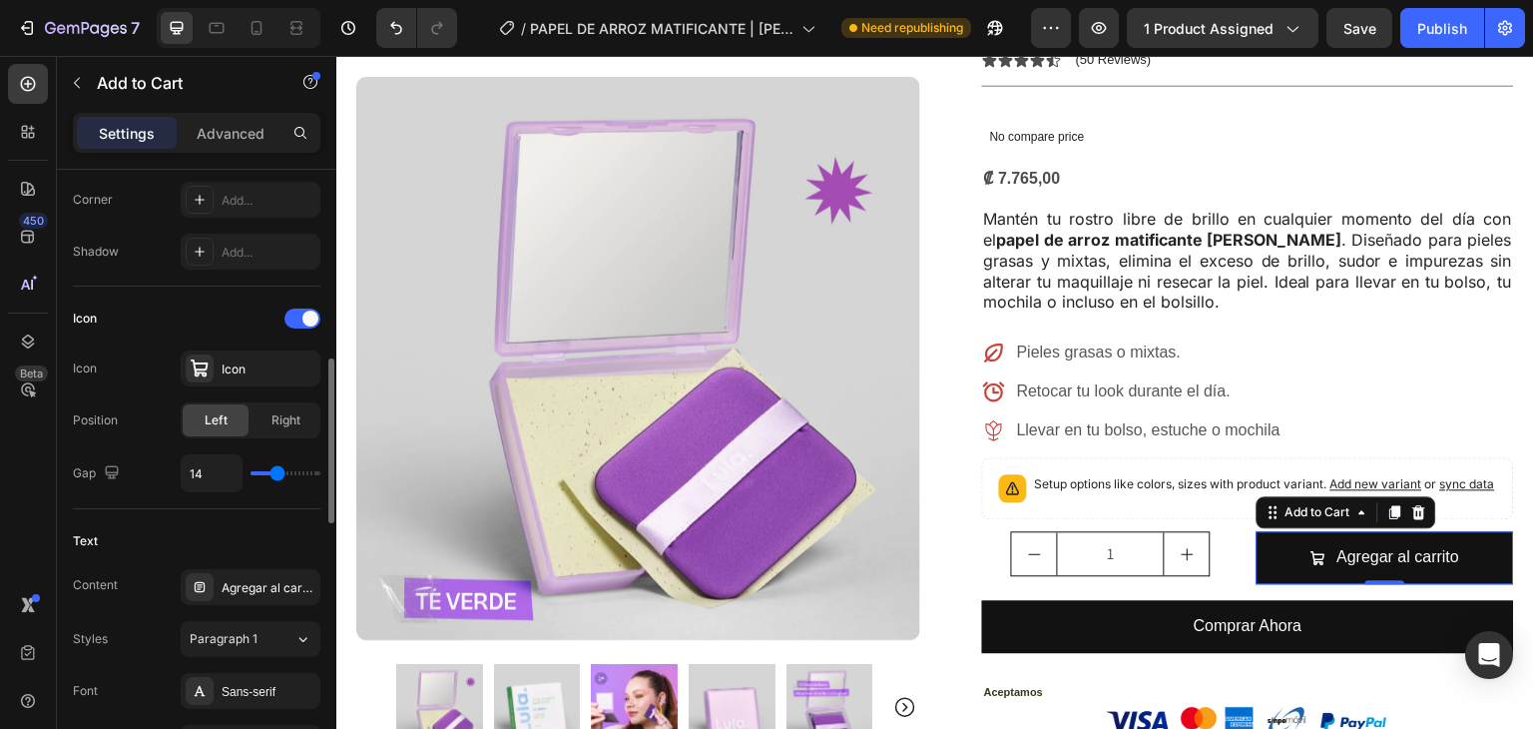
type input "15"
type input "16"
type input "17"
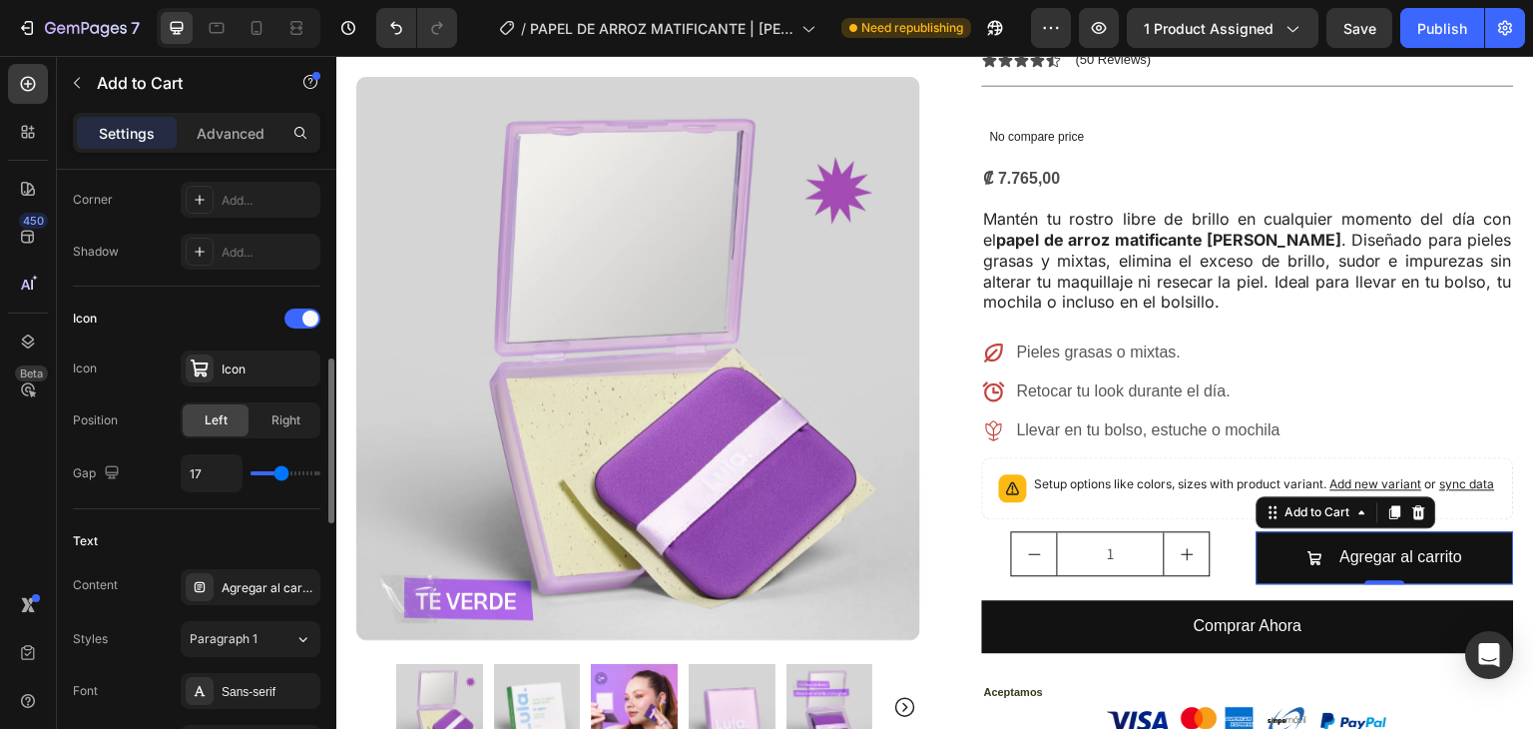
type input "19"
type input "20"
type input "19"
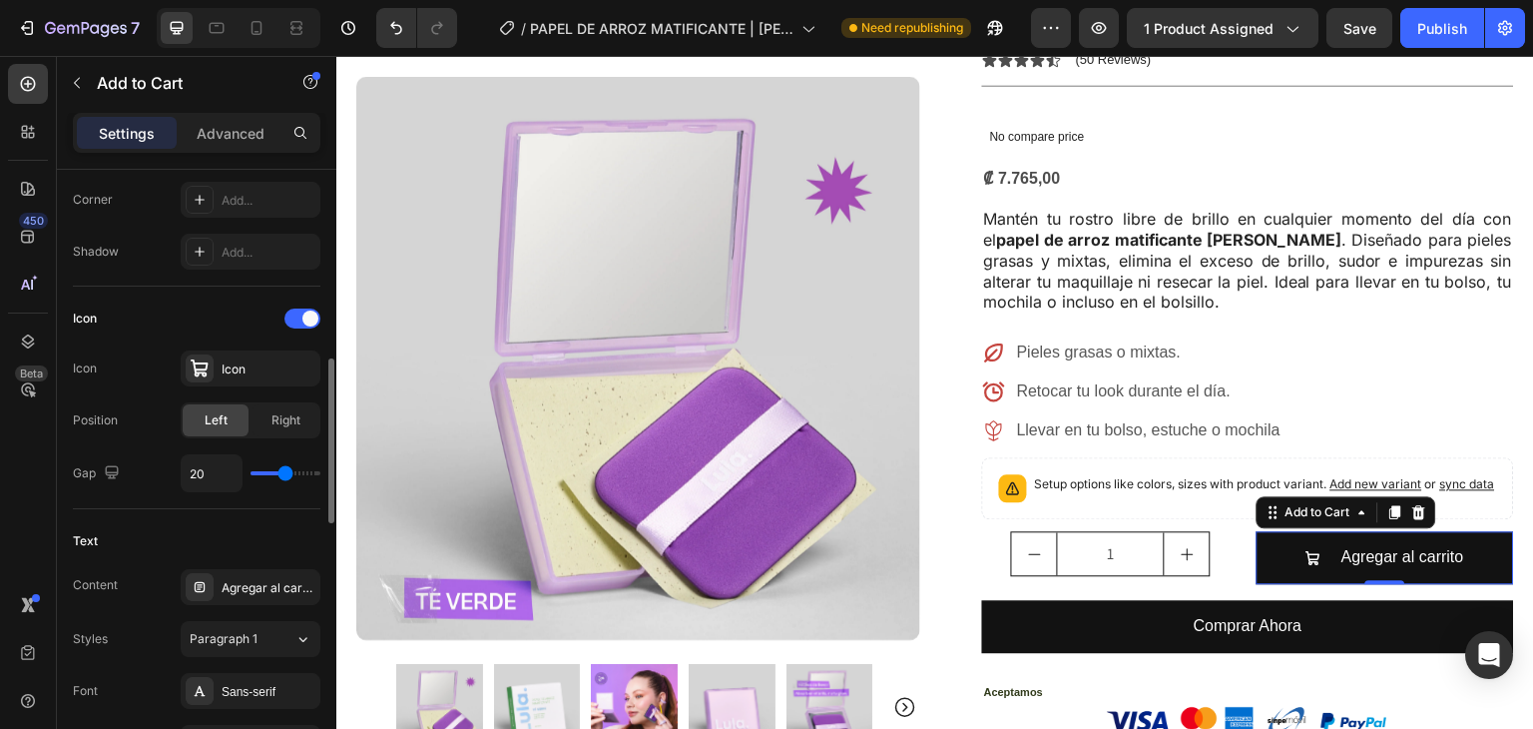
type input "19"
type input "18"
type input "17"
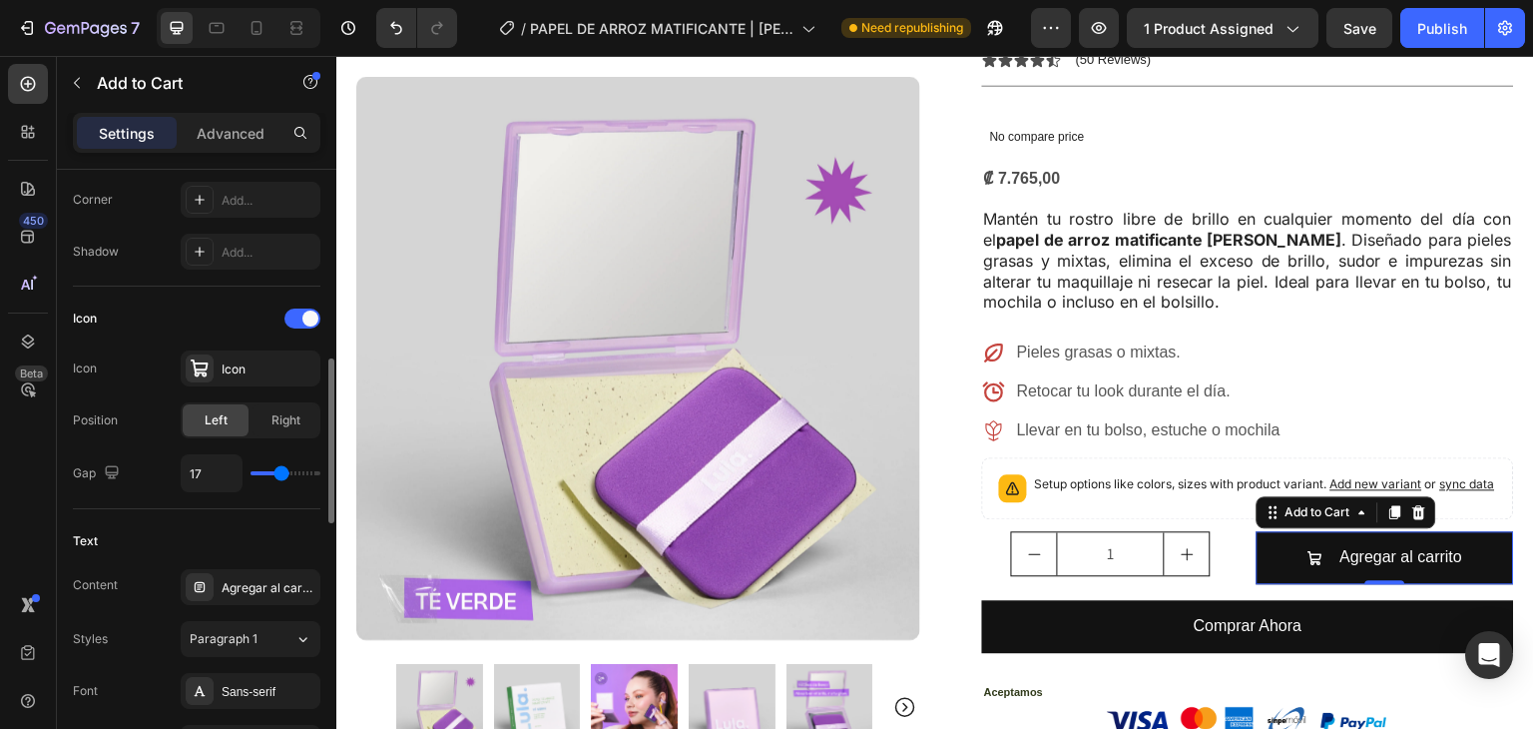
type input "16"
type input "15"
type input "14"
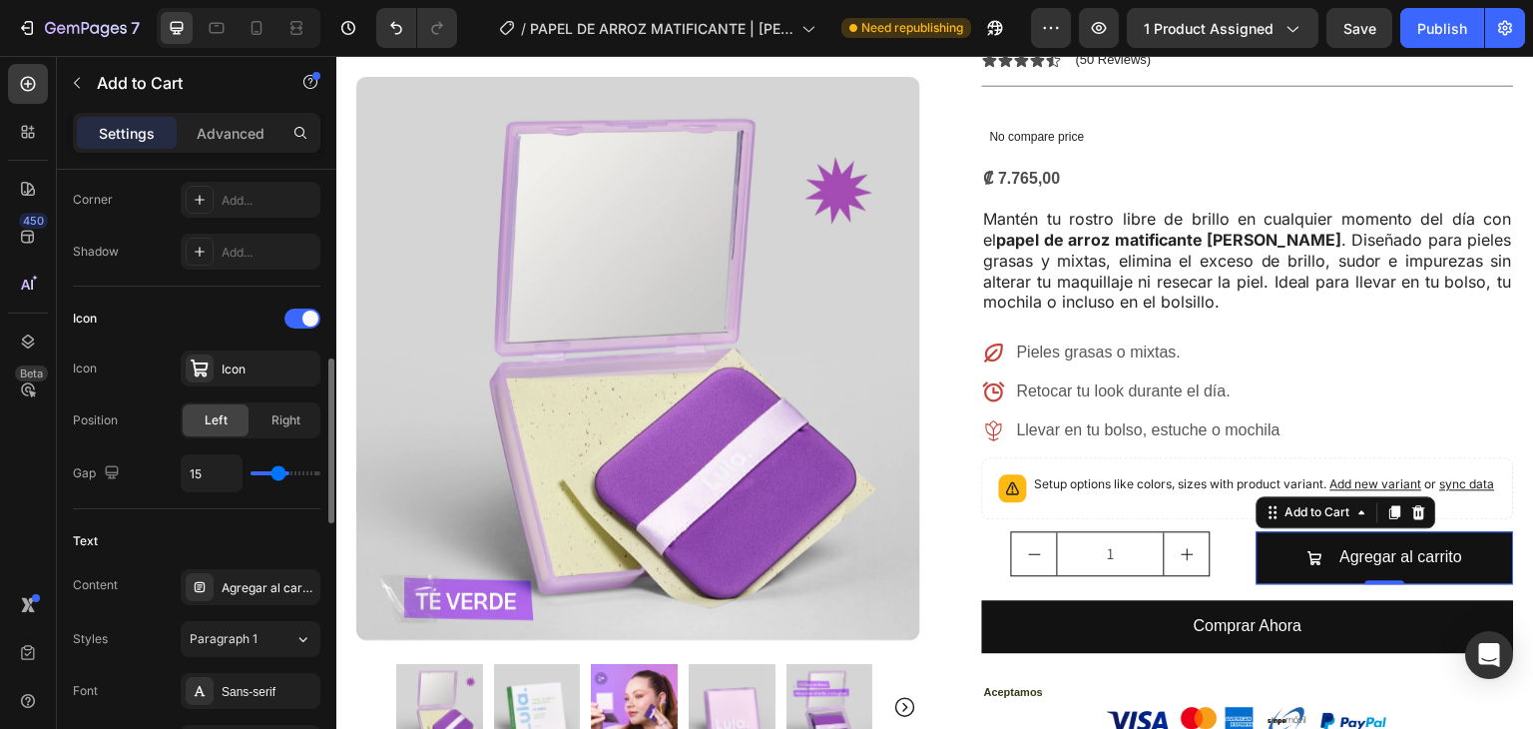
type input "14"
type input "13"
drag, startPoint x: 260, startPoint y: 468, endPoint x: 275, endPoint y: 467, distance: 15.0
type input "13"
click at [276, 471] on input "range" at bounding box center [286, 473] width 70 height 4
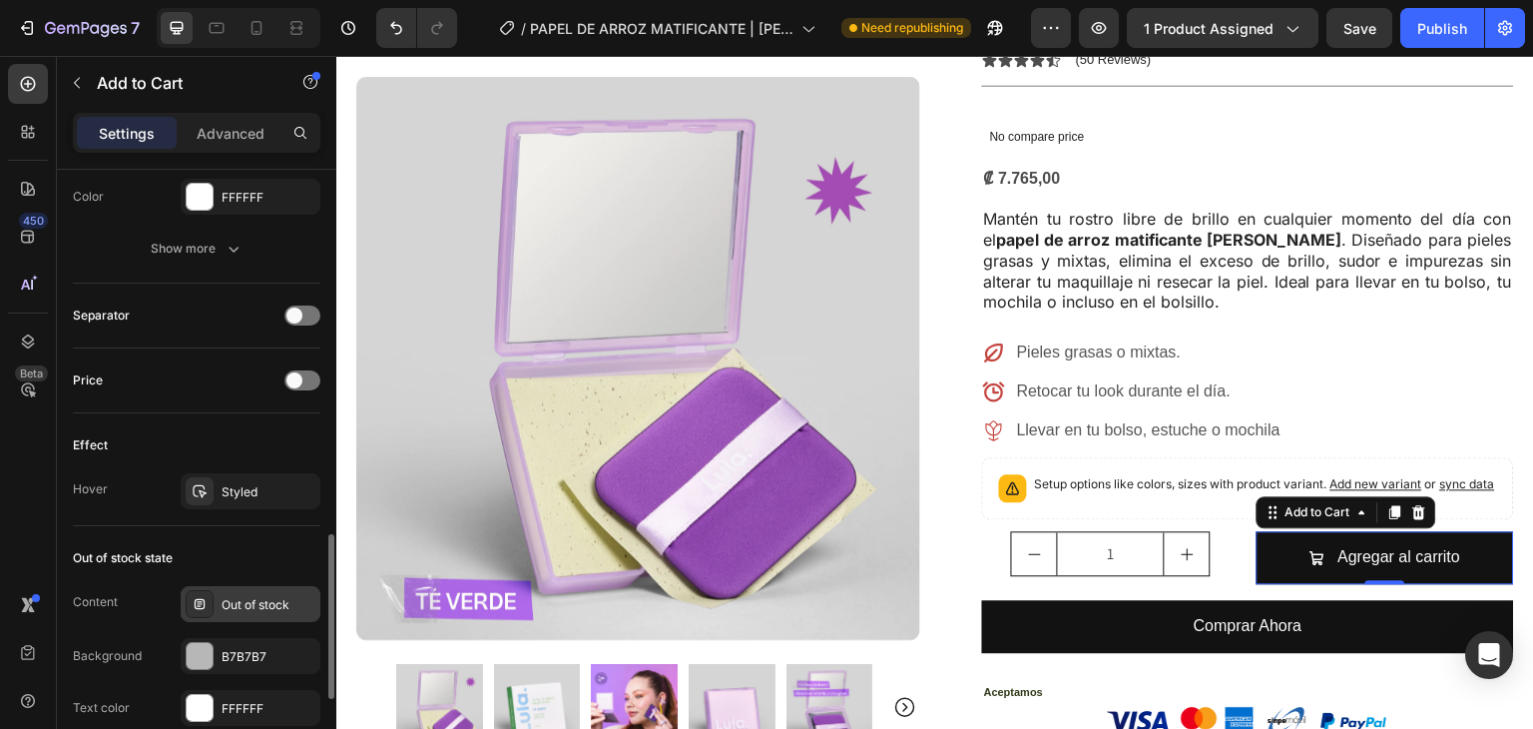
scroll to position [1357, 0]
click at [299, 372] on span at bounding box center [295, 378] width 16 height 16
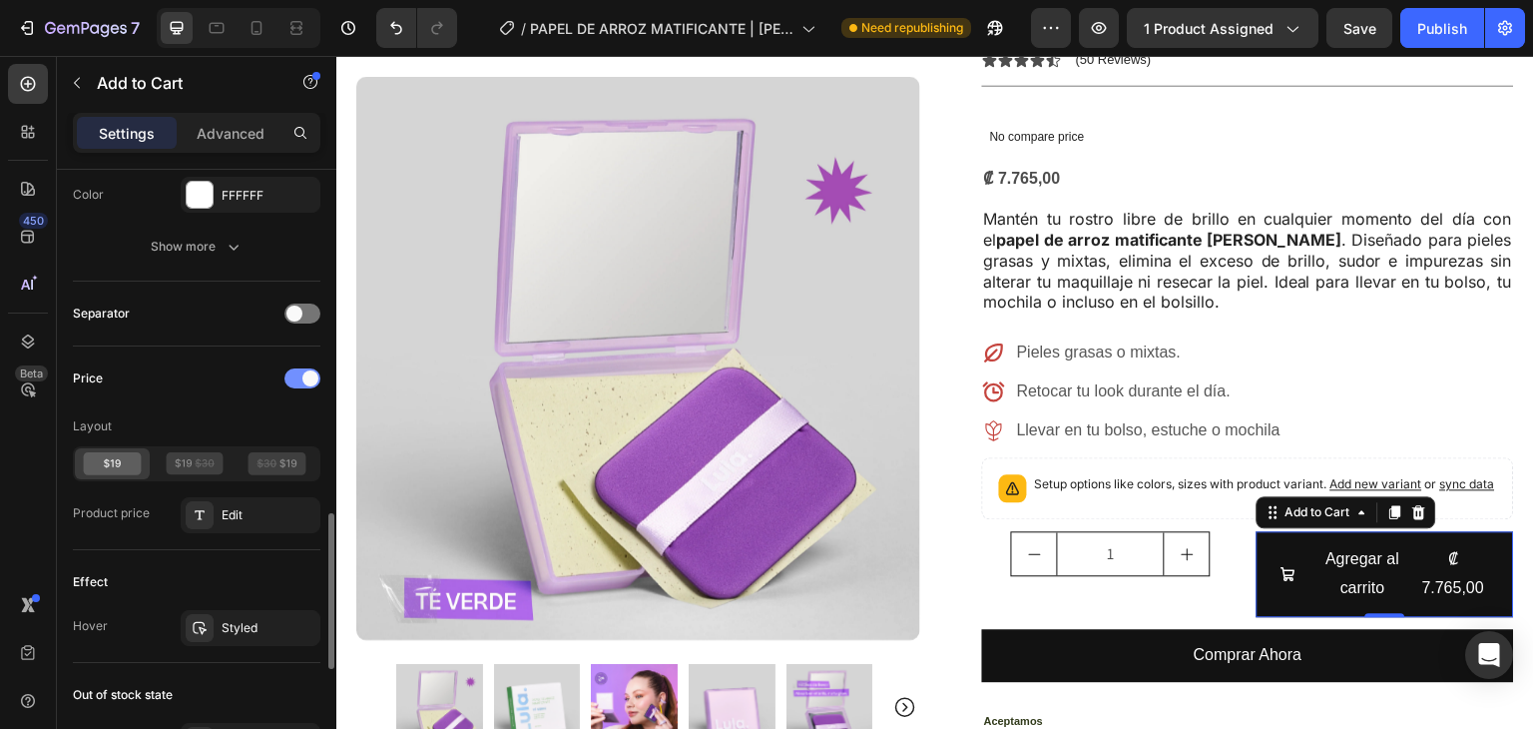
click at [299, 372] on div at bounding box center [303, 378] width 36 height 20
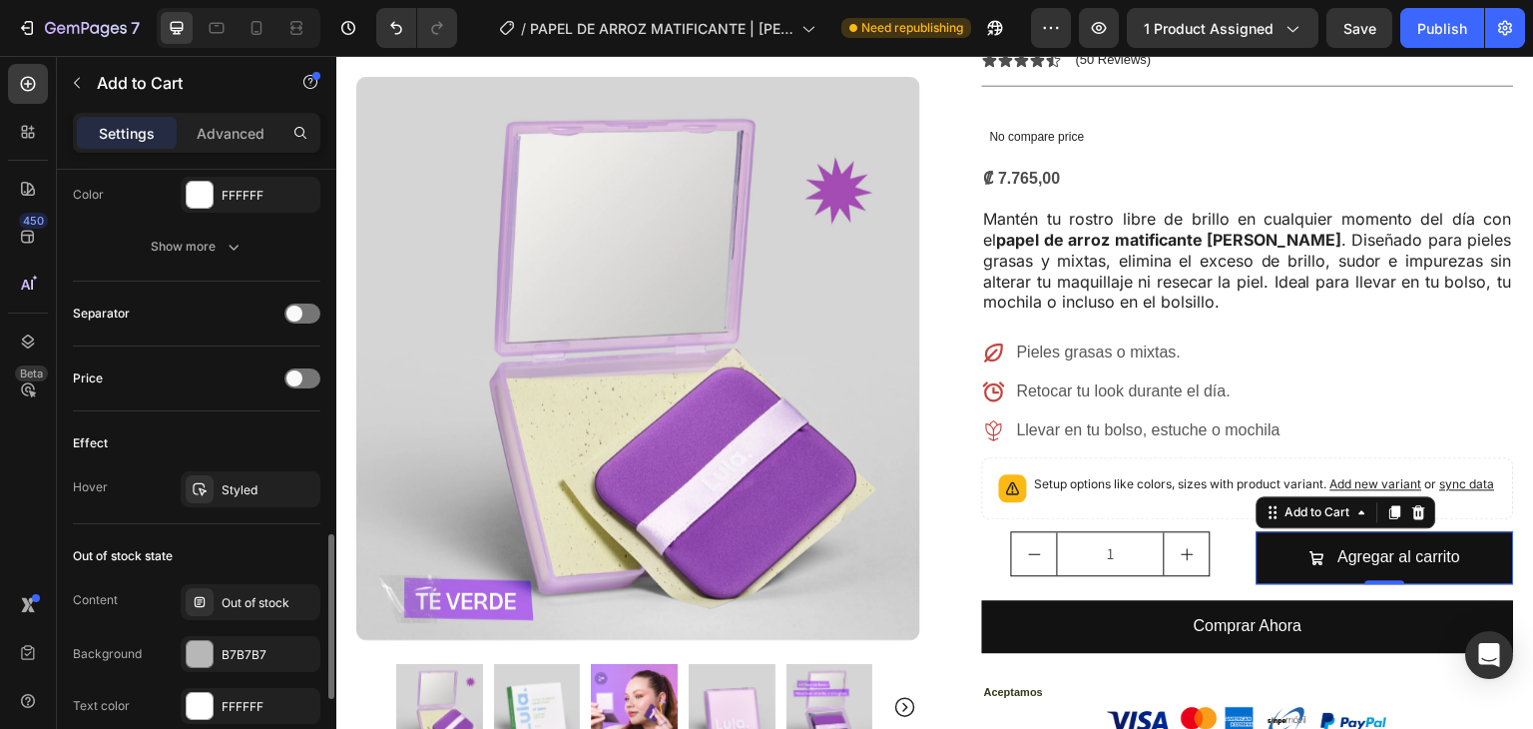
click at [302, 326] on div "Separator" at bounding box center [197, 314] width 248 height 65
click at [302, 314] on div at bounding box center [303, 313] width 36 height 20
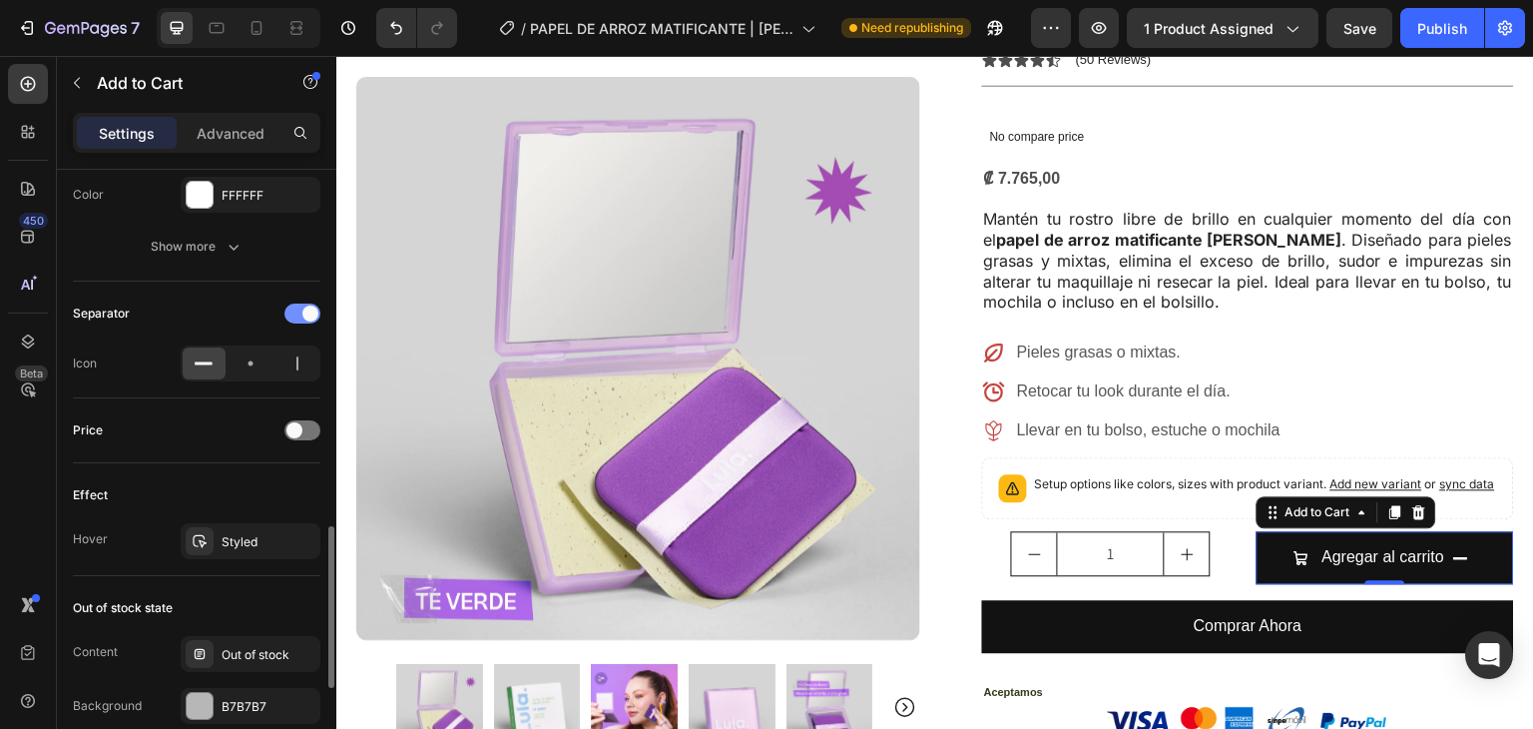
click at [302, 314] on div at bounding box center [303, 313] width 36 height 20
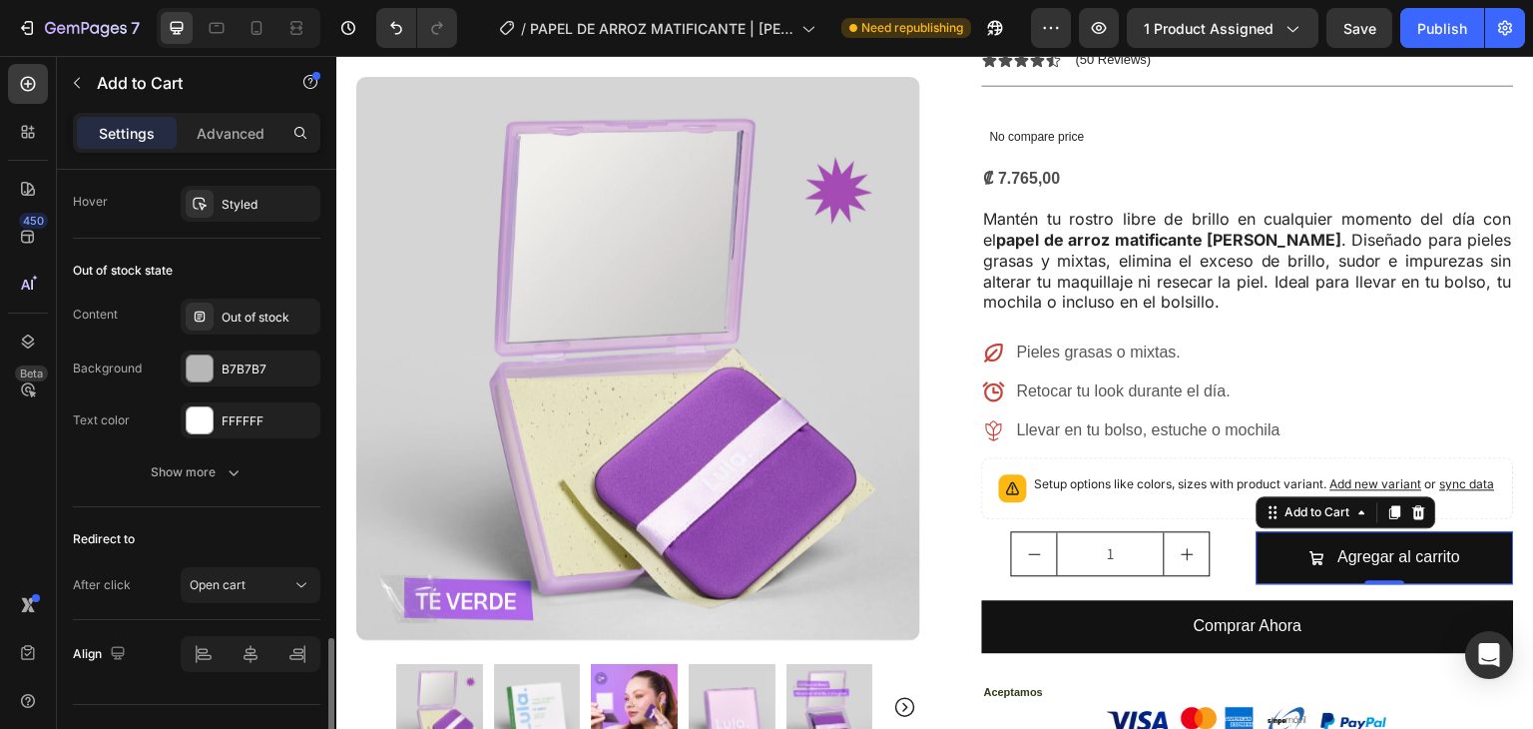
scroll to position [1677, 0]
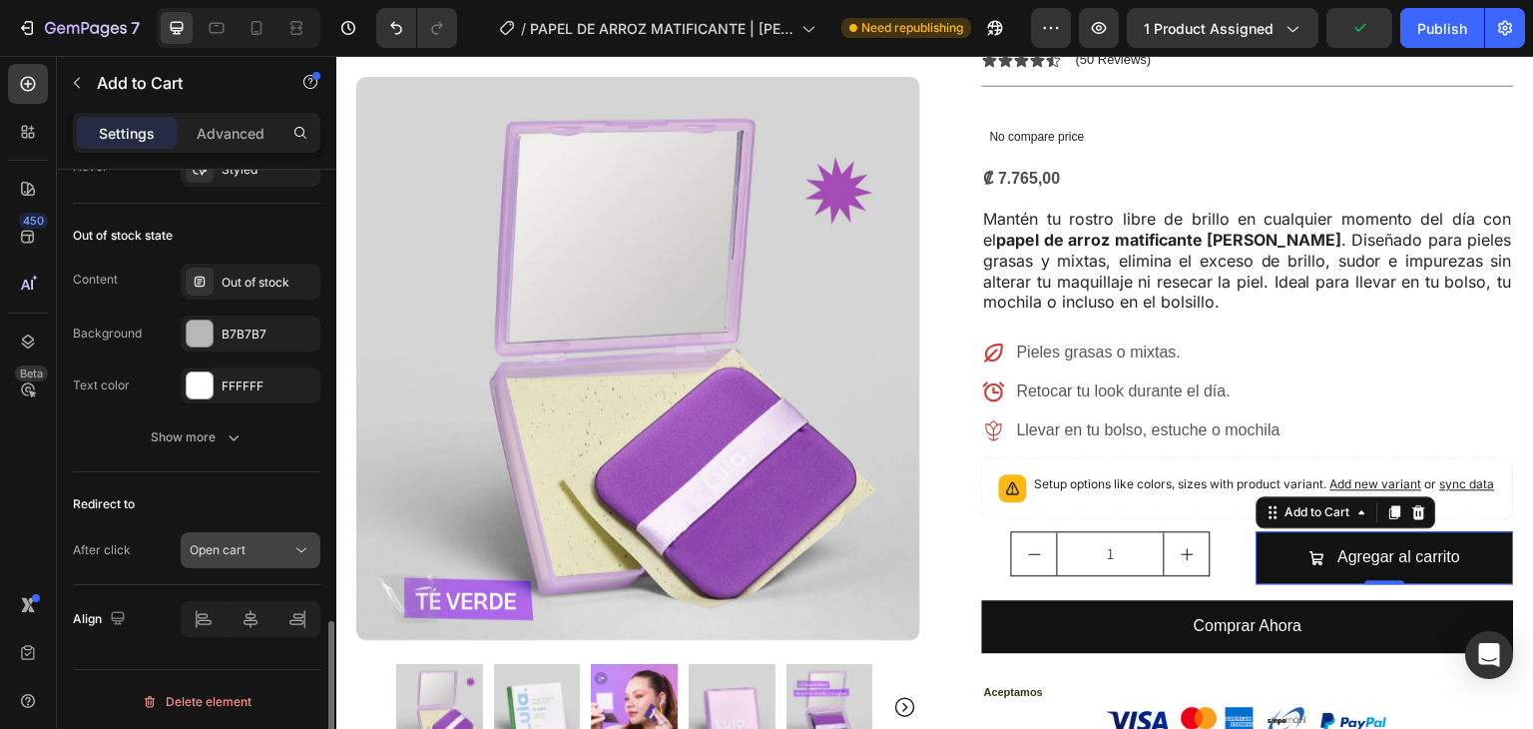
click at [268, 543] on div "Open cart" at bounding box center [241, 550] width 102 height 18
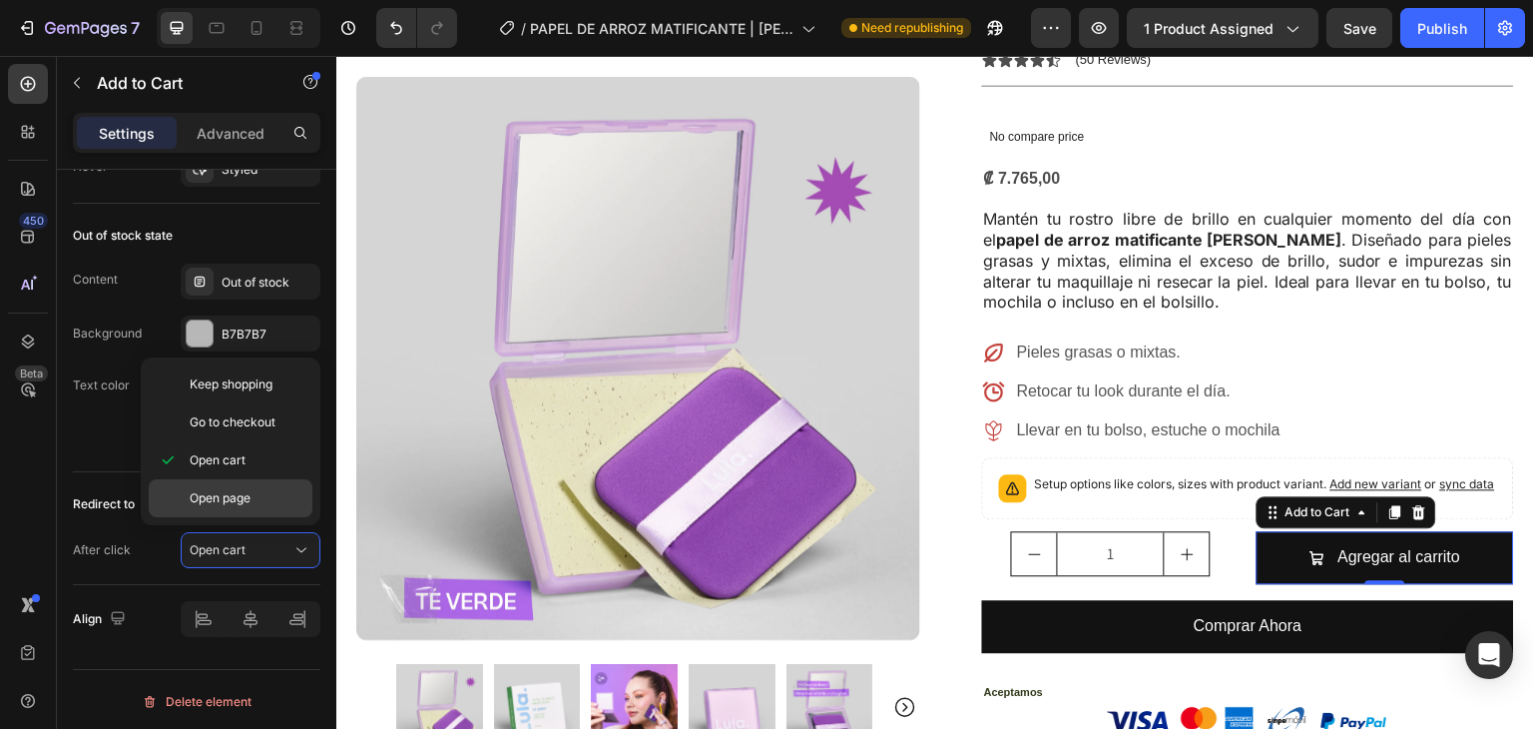
click at [269, 490] on p "Open page" at bounding box center [247, 498] width 114 height 18
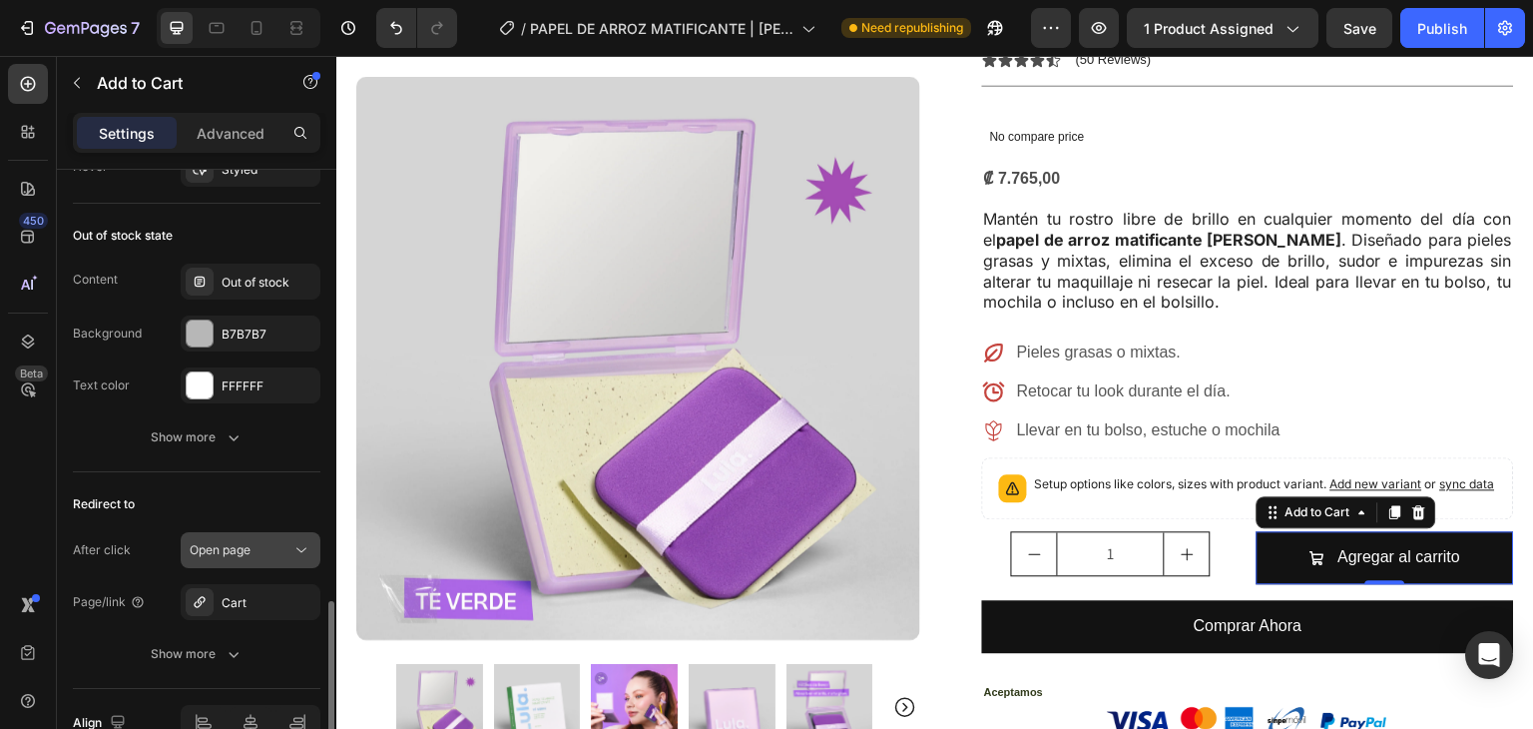
click at [273, 542] on div "Open page" at bounding box center [241, 550] width 102 height 18
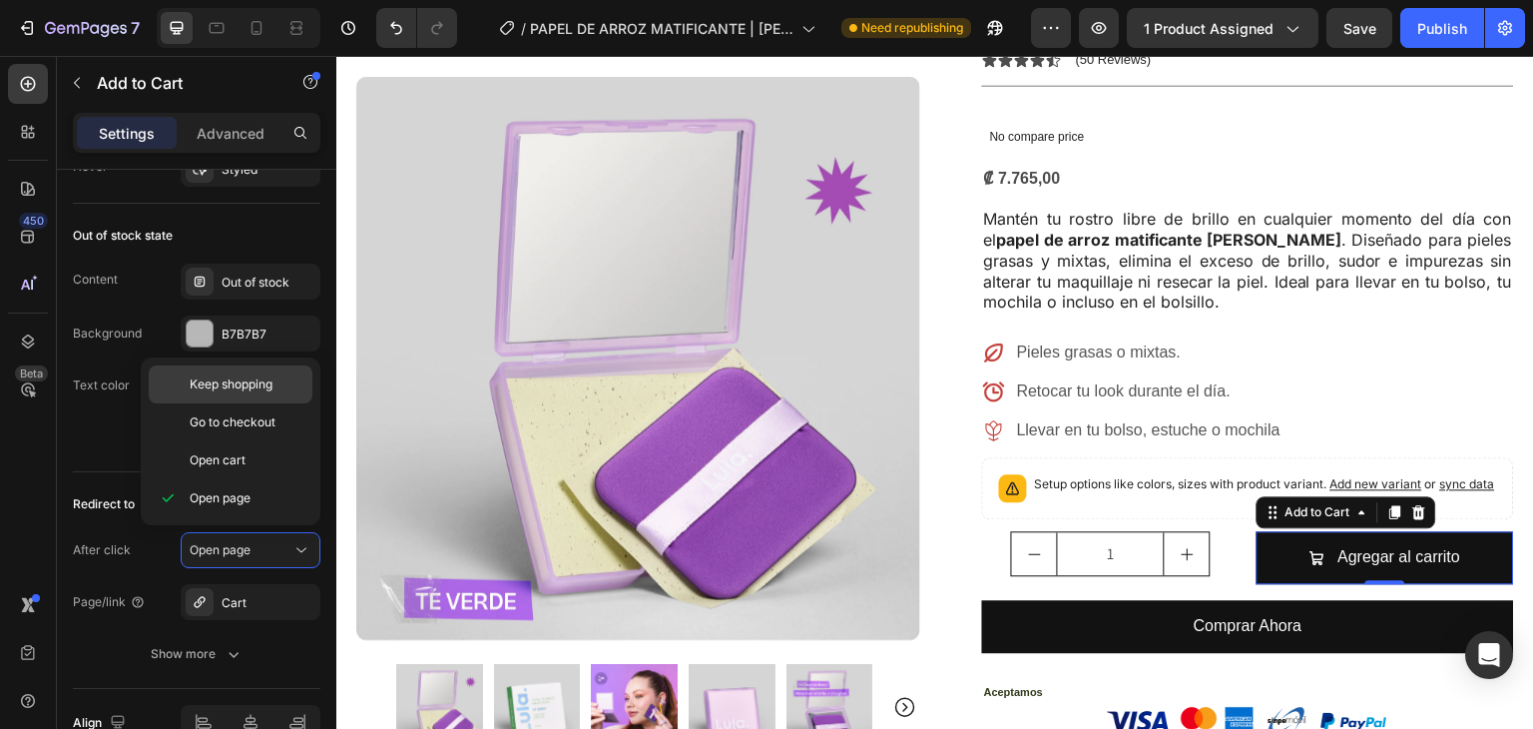
click at [272, 388] on span "Keep shopping" at bounding box center [231, 384] width 83 height 18
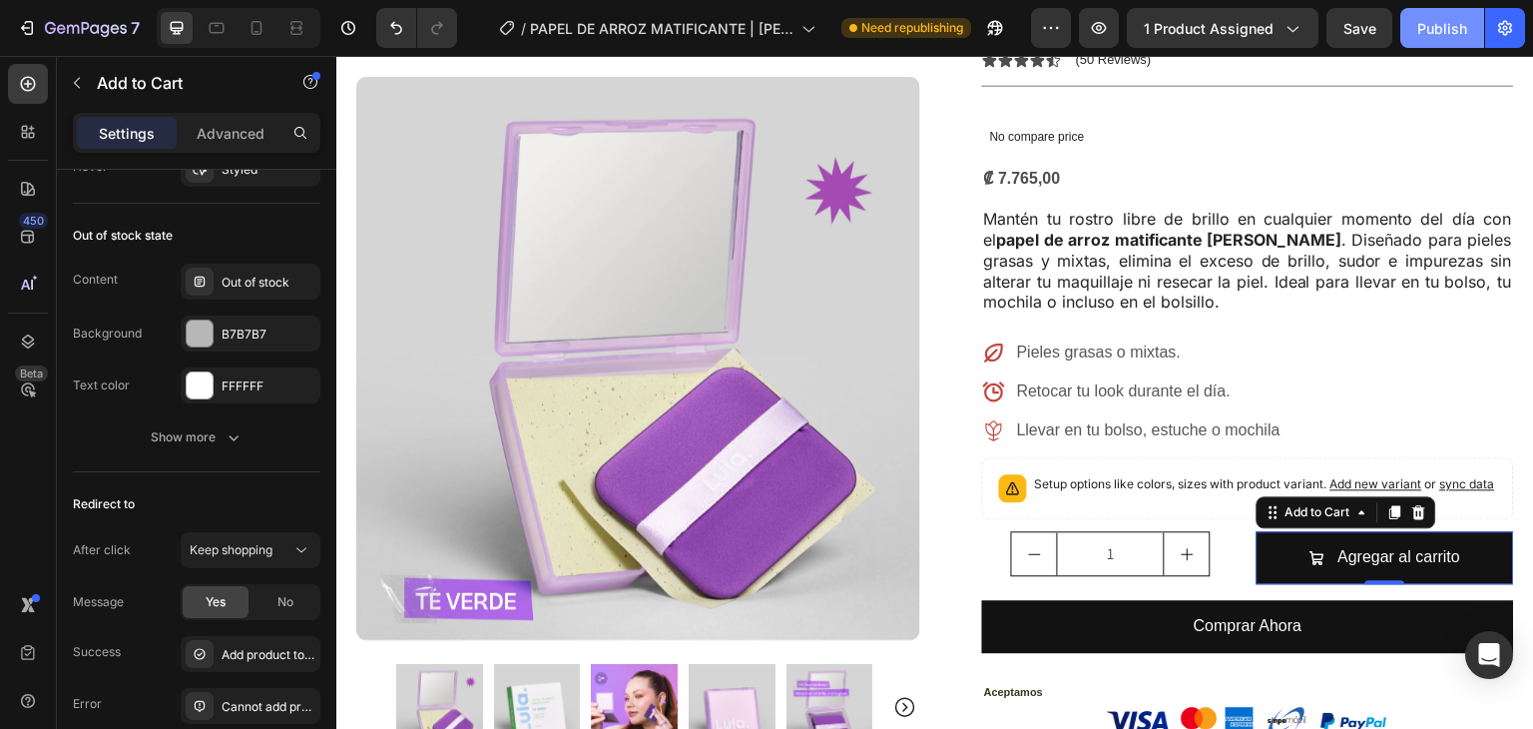
click at [1466, 23] on div "Publish" at bounding box center [1443, 28] width 50 height 21
click at [1438, 40] on button "Publish" at bounding box center [1443, 28] width 84 height 40
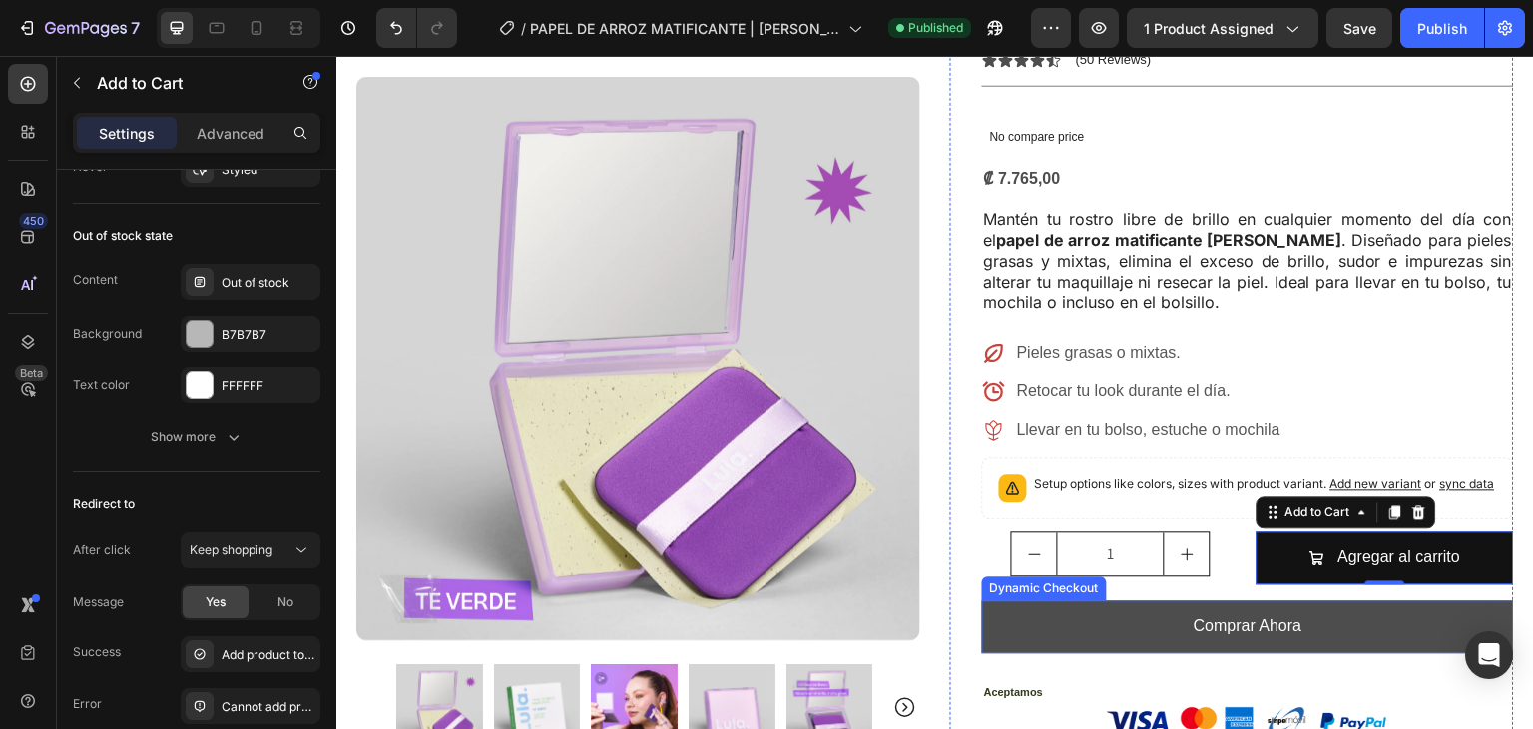
click at [1079, 602] on button "Comprar Ahora" at bounding box center [1248, 626] width 532 height 53
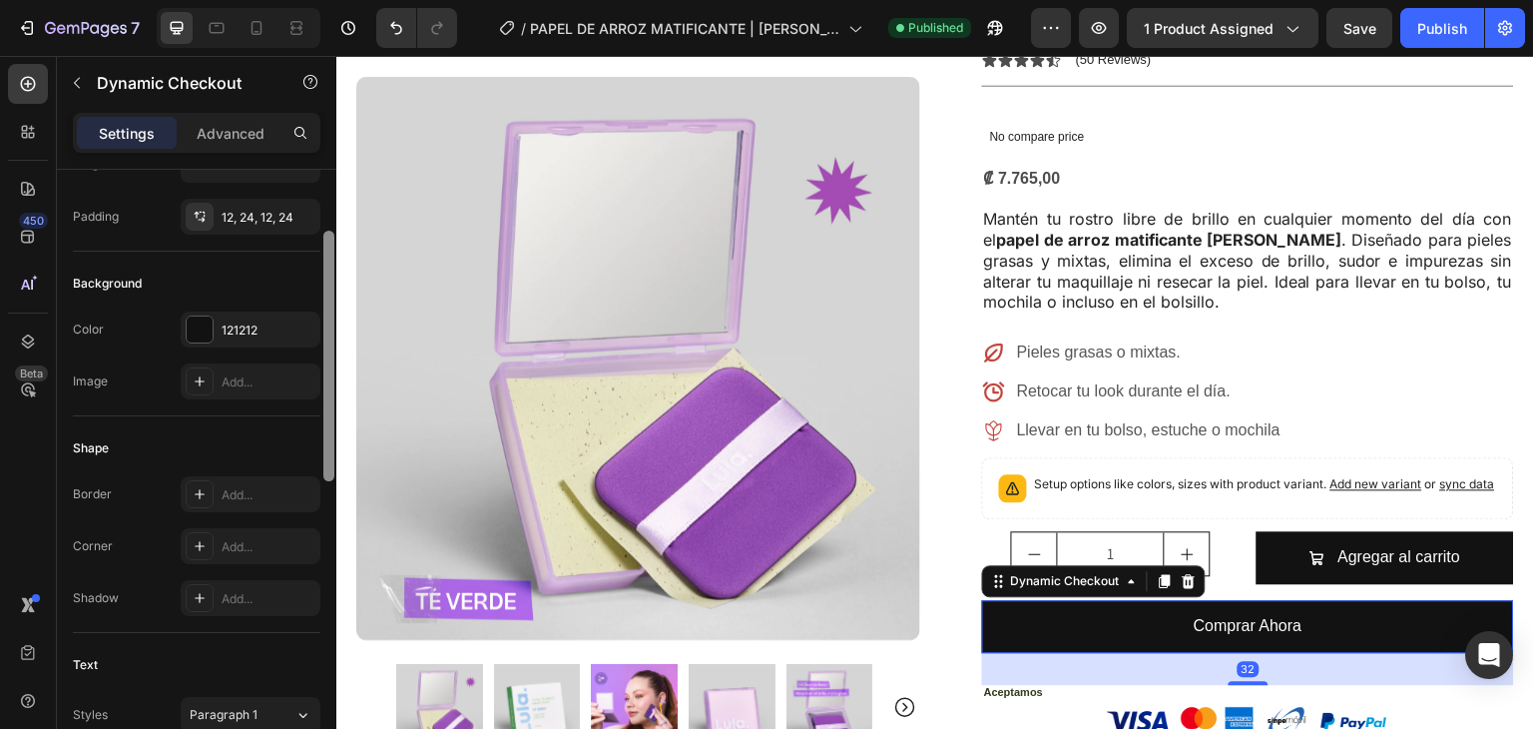
scroll to position [449, 0]
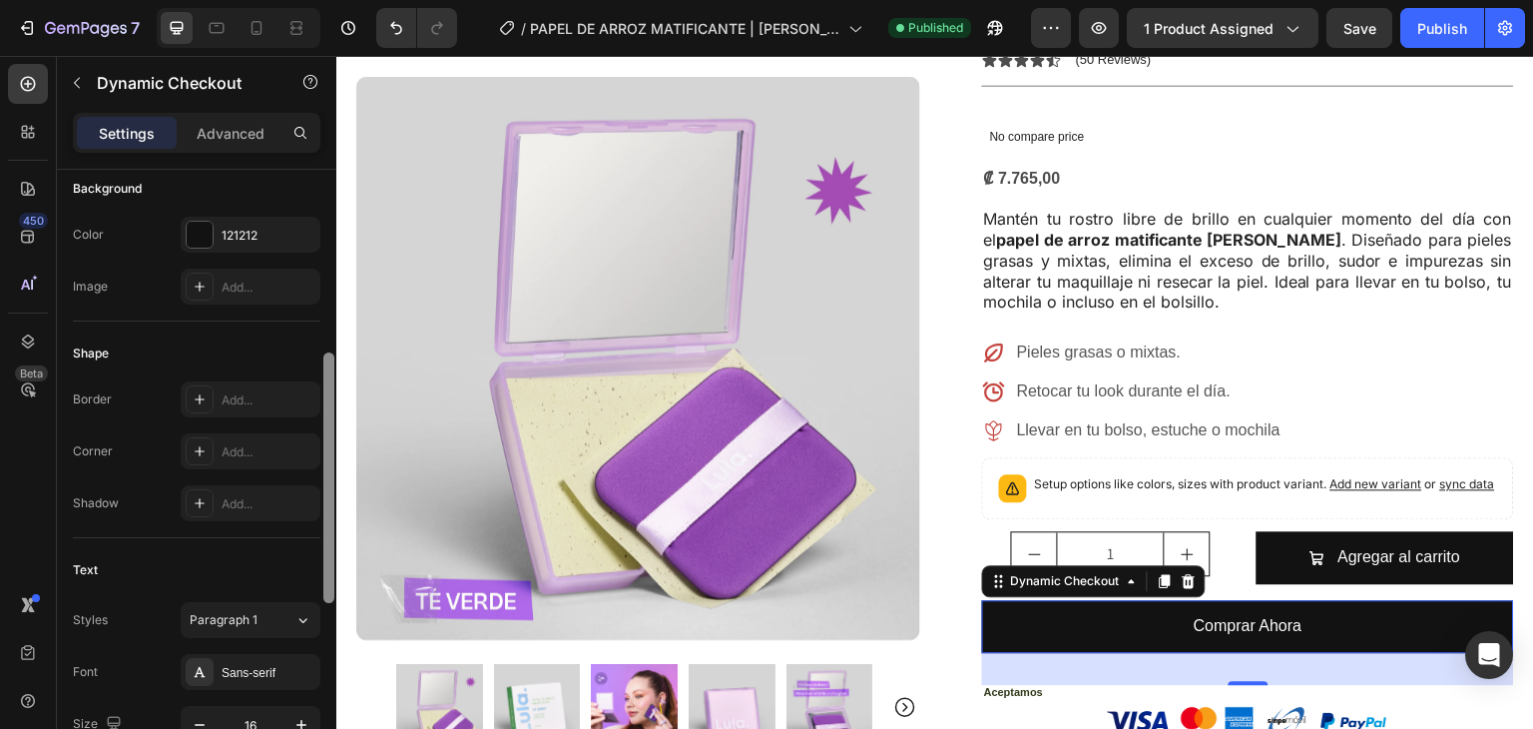
drag, startPoint x: 324, startPoint y: 359, endPoint x: 319, endPoint y: 540, distance: 180.8
click at [319, 540] on div "This button will be changed dynamically based on the third-party accelerated ch…" at bounding box center [197, 478] width 280 height 616
click at [195, 396] on icon at bounding box center [200, 399] width 16 height 16
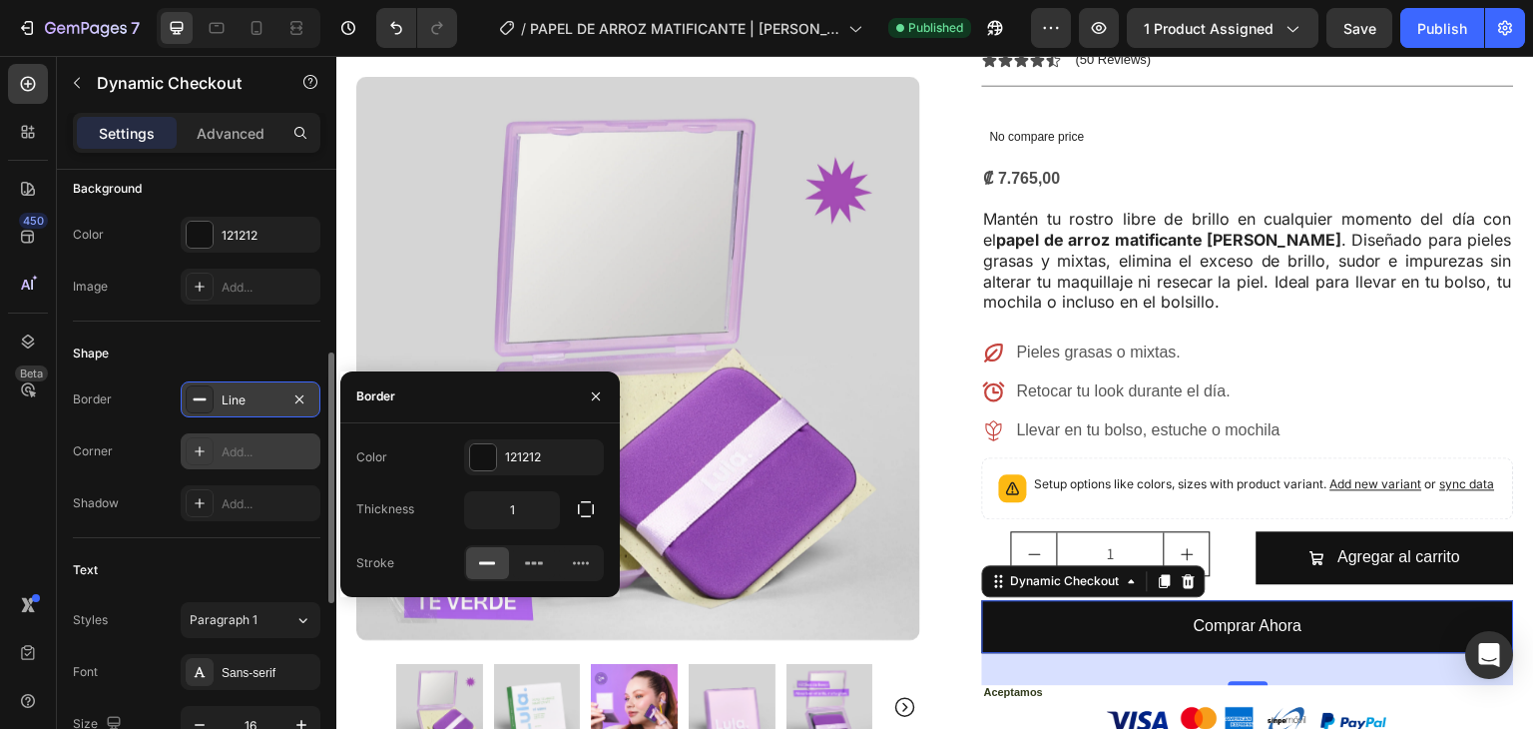
click at [195, 443] on icon at bounding box center [200, 451] width 16 height 16
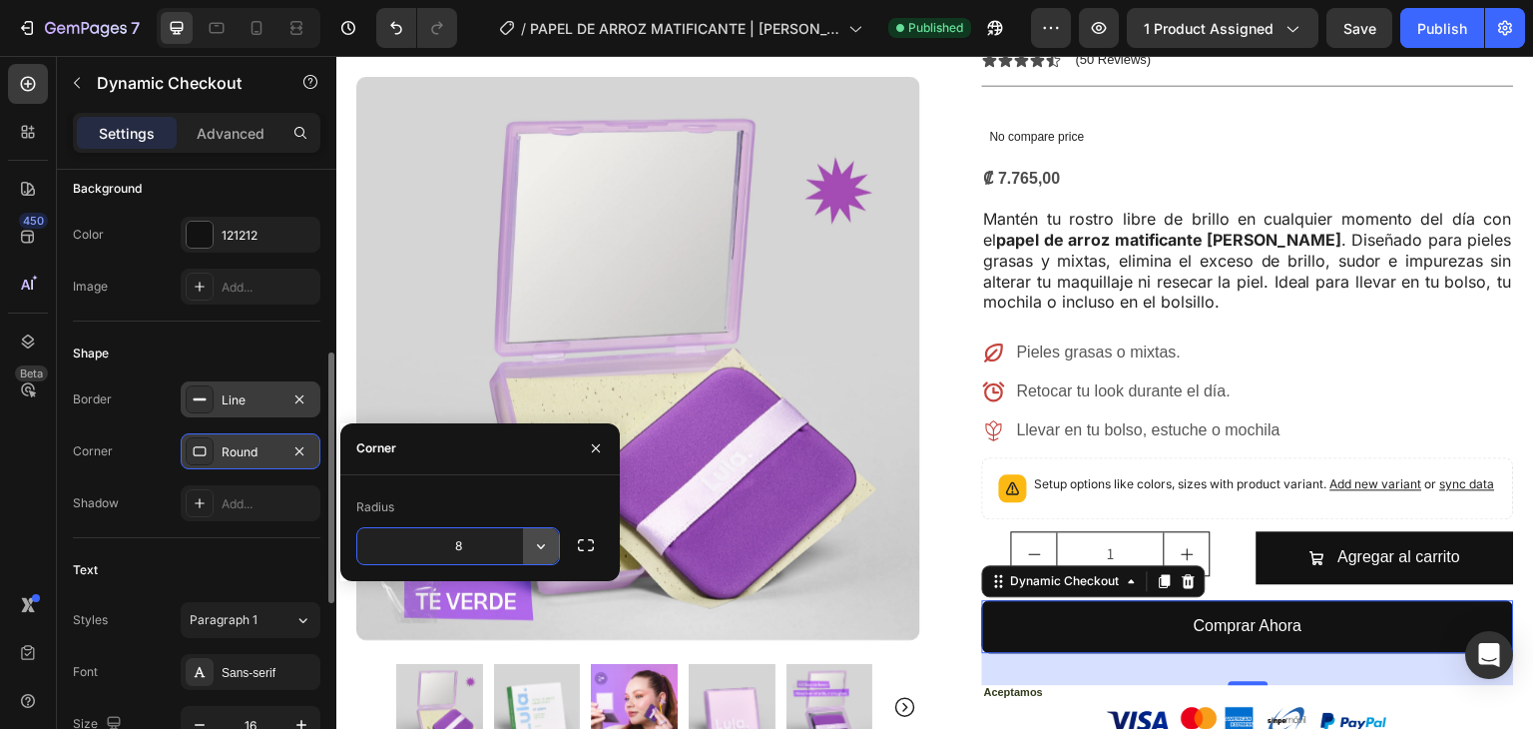
click at [545, 548] on icon "button" at bounding box center [541, 546] width 20 height 20
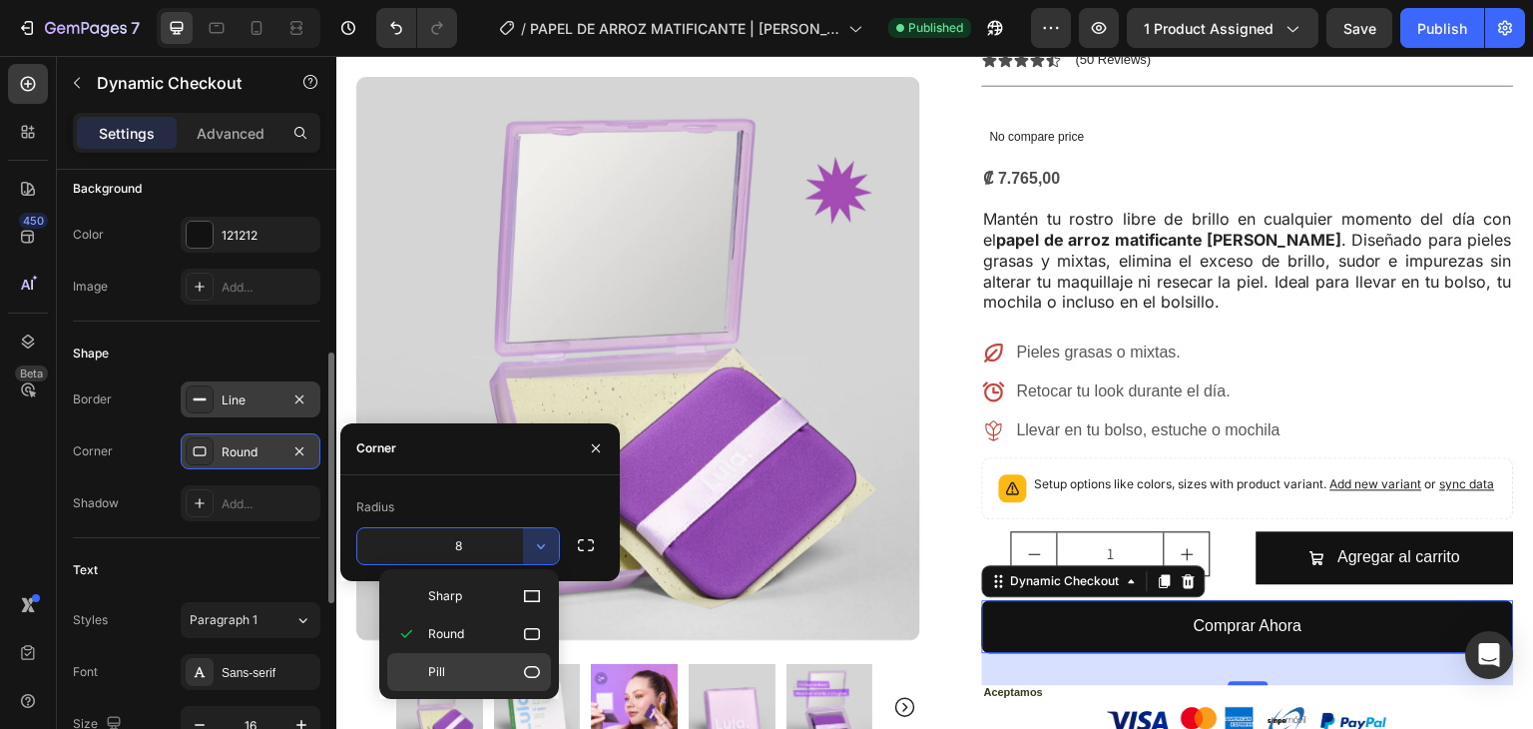
drag, startPoint x: 523, startPoint y: 665, endPoint x: 186, endPoint y: 610, distance: 341.9
click at [523, 665] on icon at bounding box center [532, 672] width 20 height 20
type input "9999"
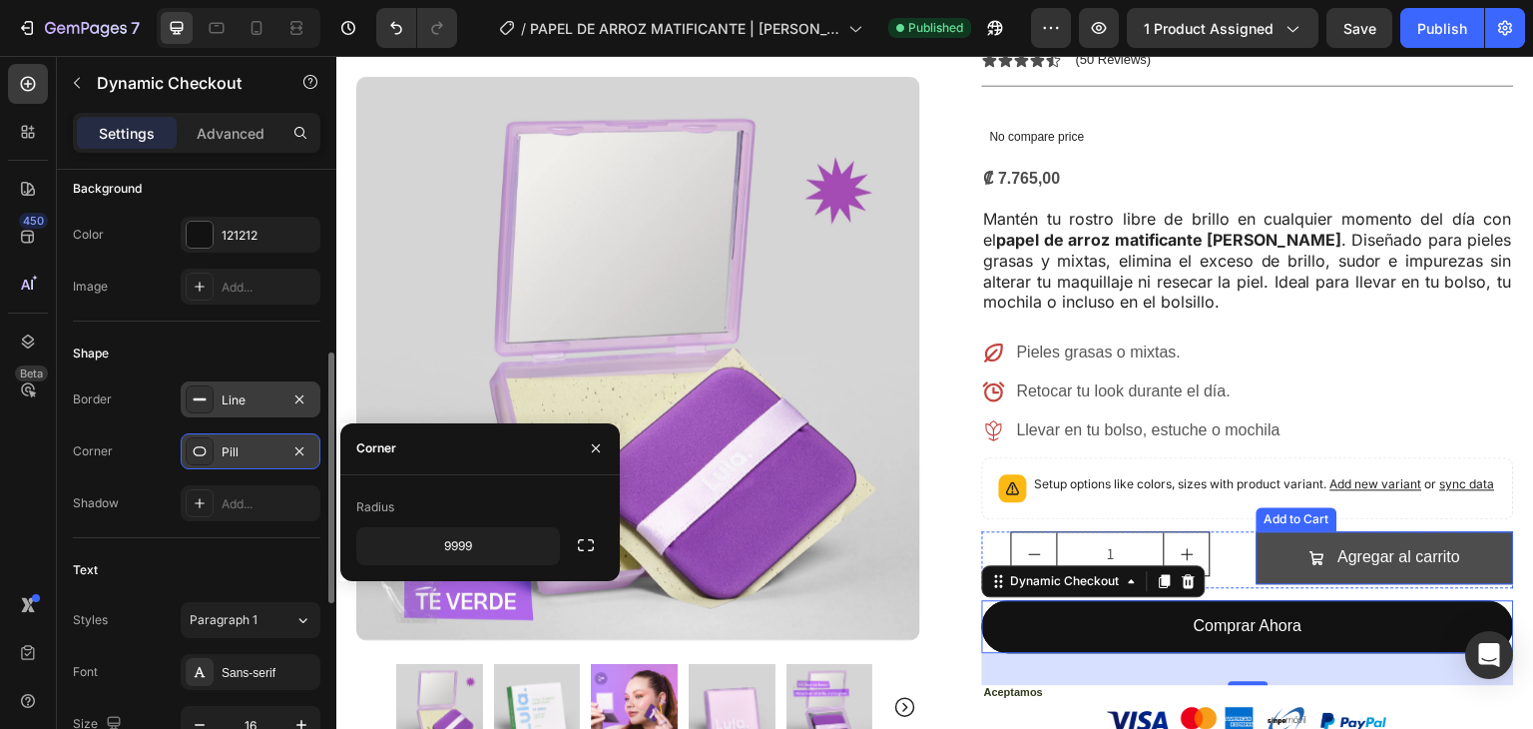
click at [1289, 531] on button "Agregar al carrito" at bounding box center [1386, 557] width 259 height 53
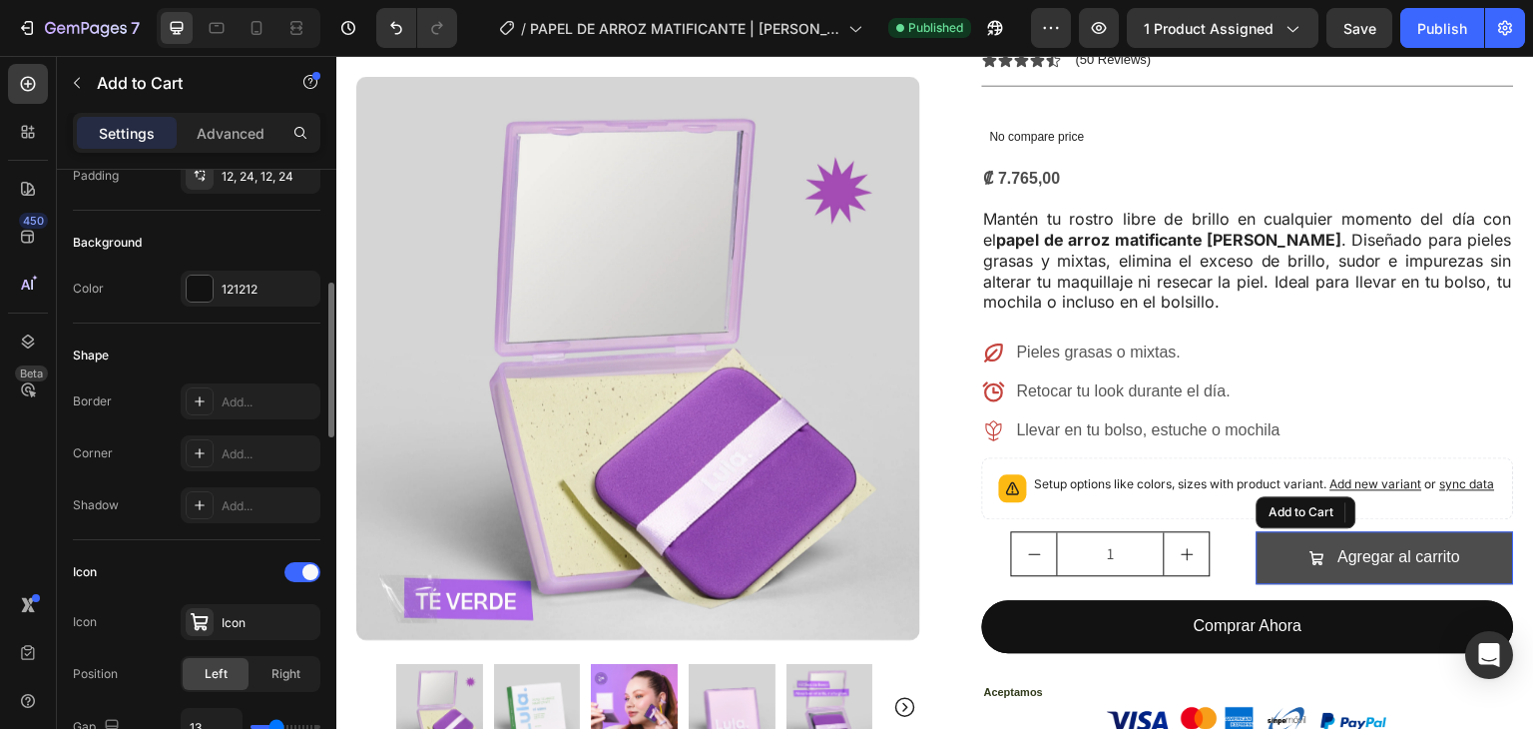
scroll to position [0, 0]
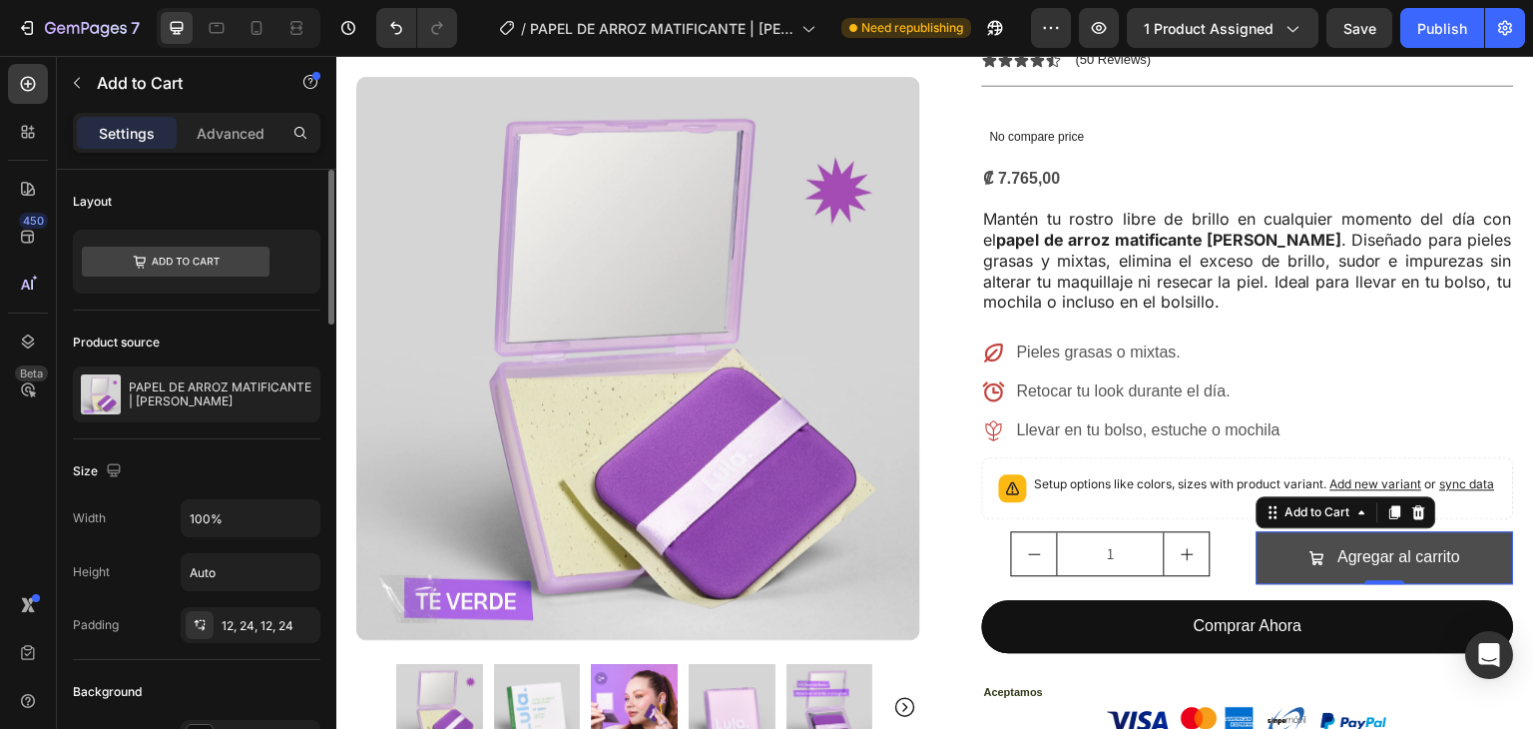
click at [1262, 531] on button "Agregar al carrito" at bounding box center [1386, 557] width 259 height 53
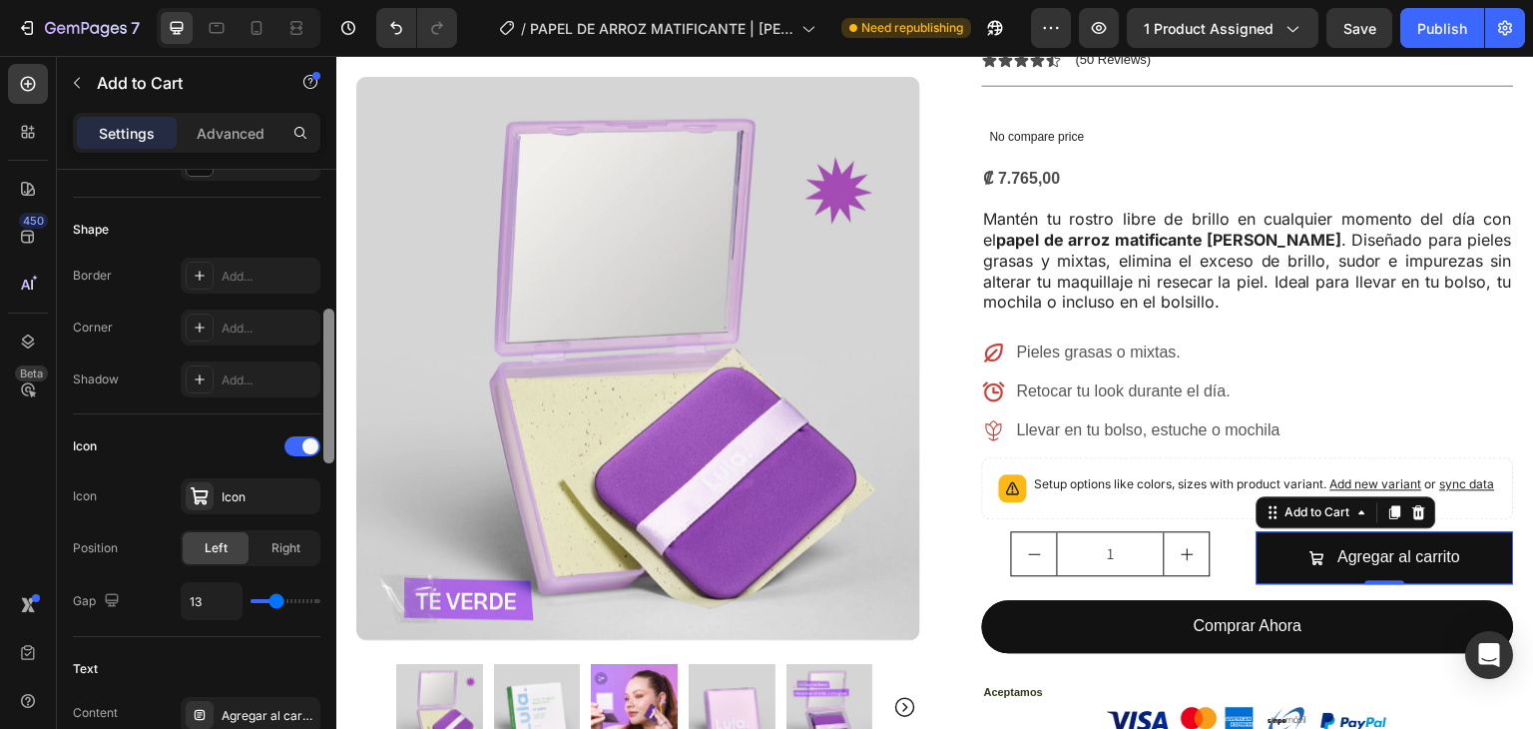
scroll to position [563, 0]
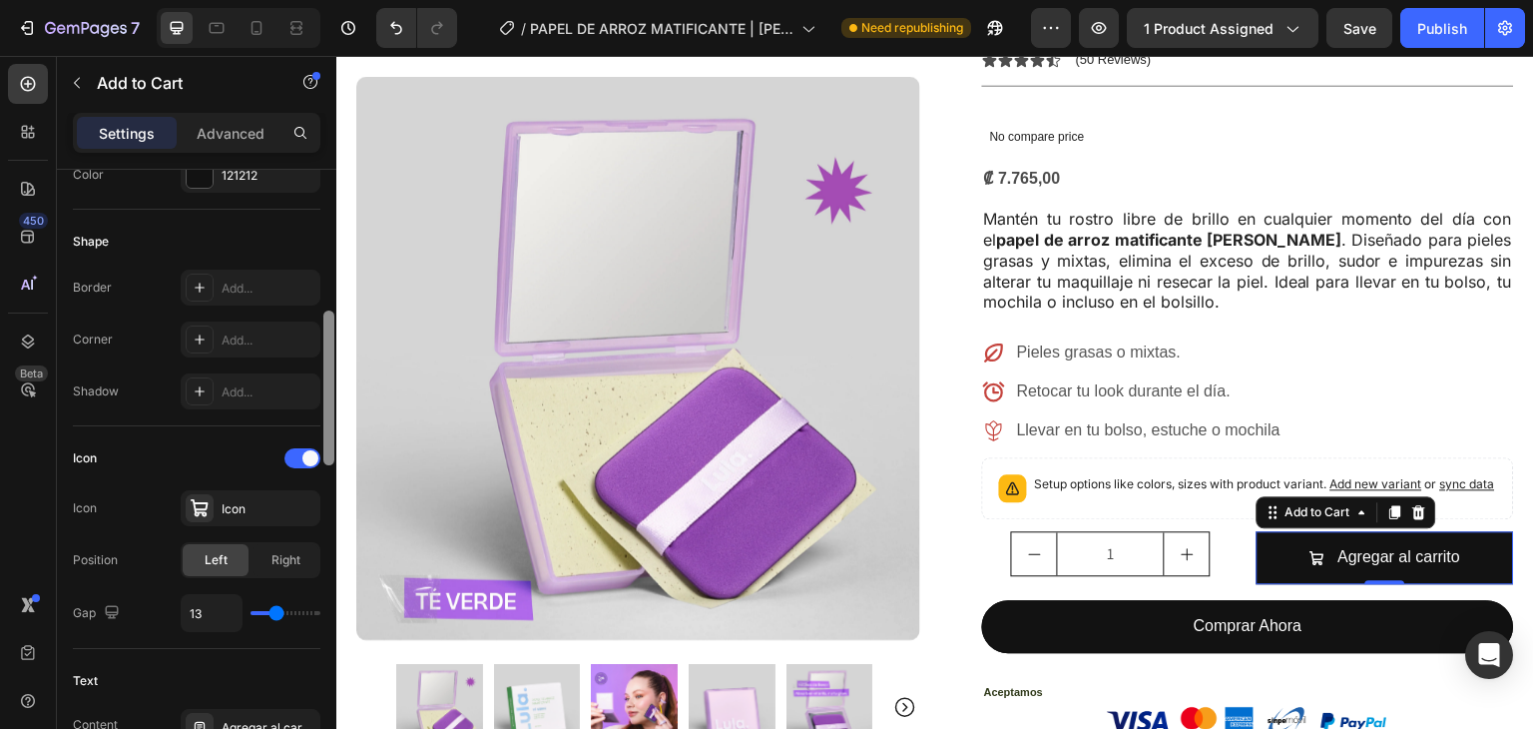
drag, startPoint x: 328, startPoint y: 287, endPoint x: 328, endPoint y: 428, distance: 141.8
click at [328, 428] on div at bounding box center [328, 387] width 11 height 155
click at [229, 388] on div "Add..." at bounding box center [269, 392] width 94 height 18
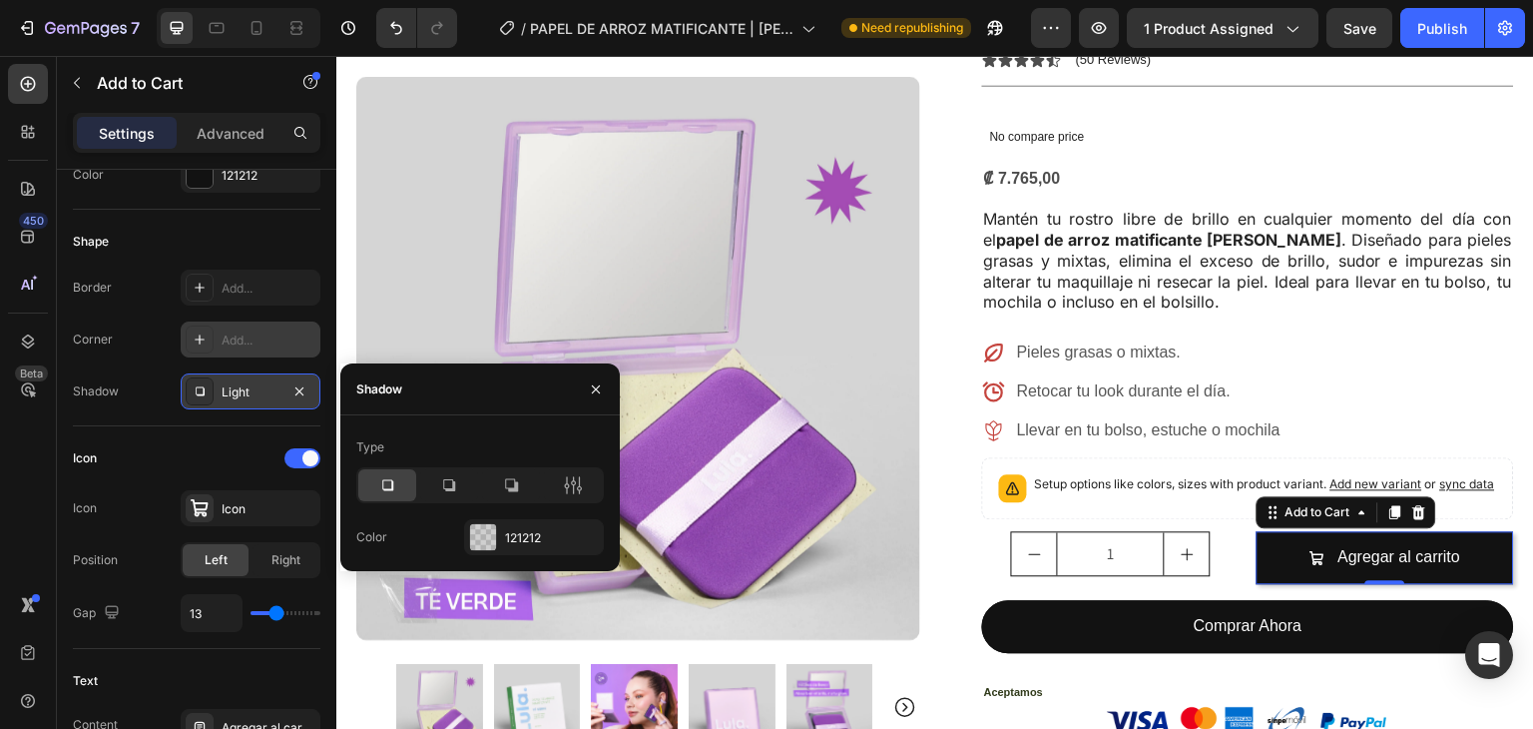
click at [257, 343] on div "Add..." at bounding box center [269, 340] width 94 height 18
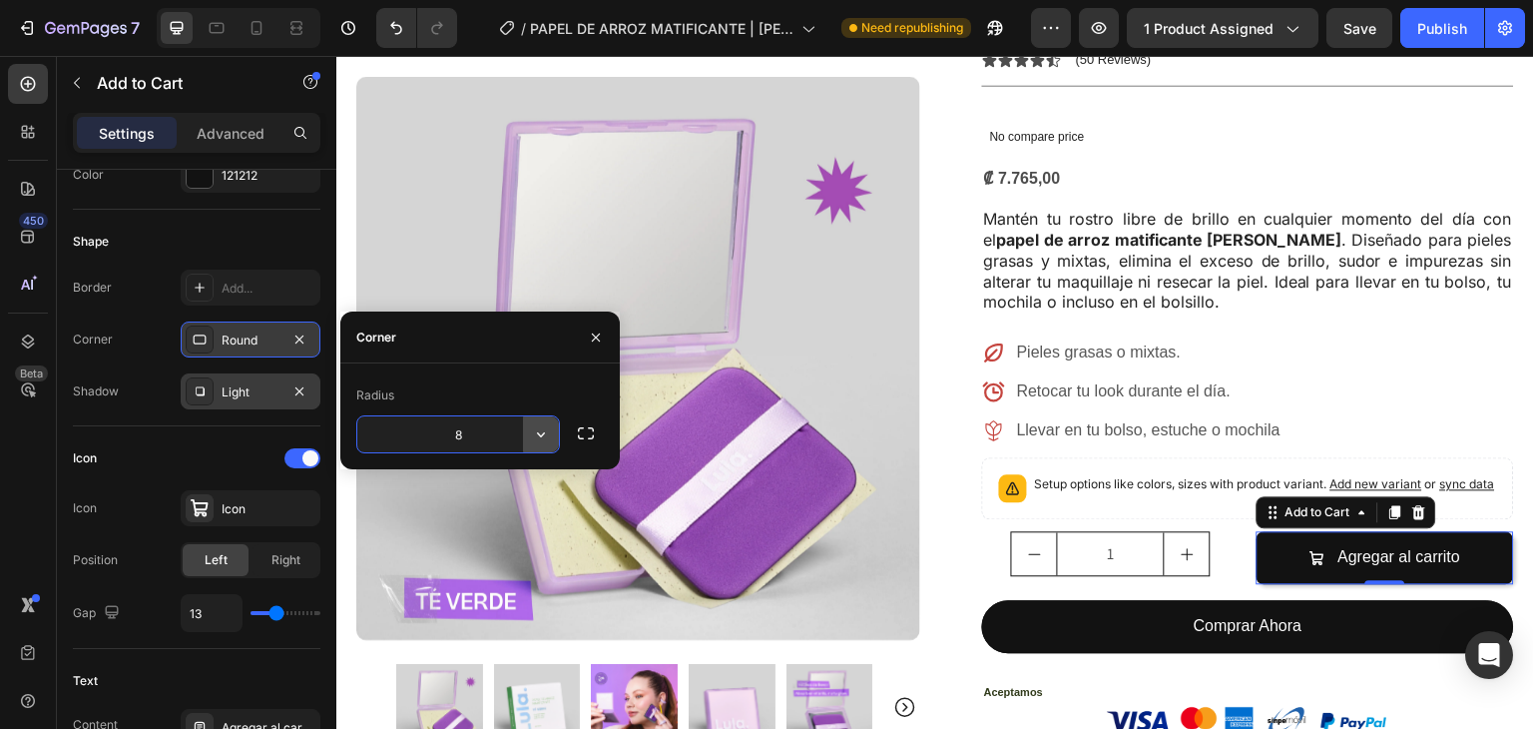
click at [534, 434] on icon "button" at bounding box center [541, 434] width 20 height 20
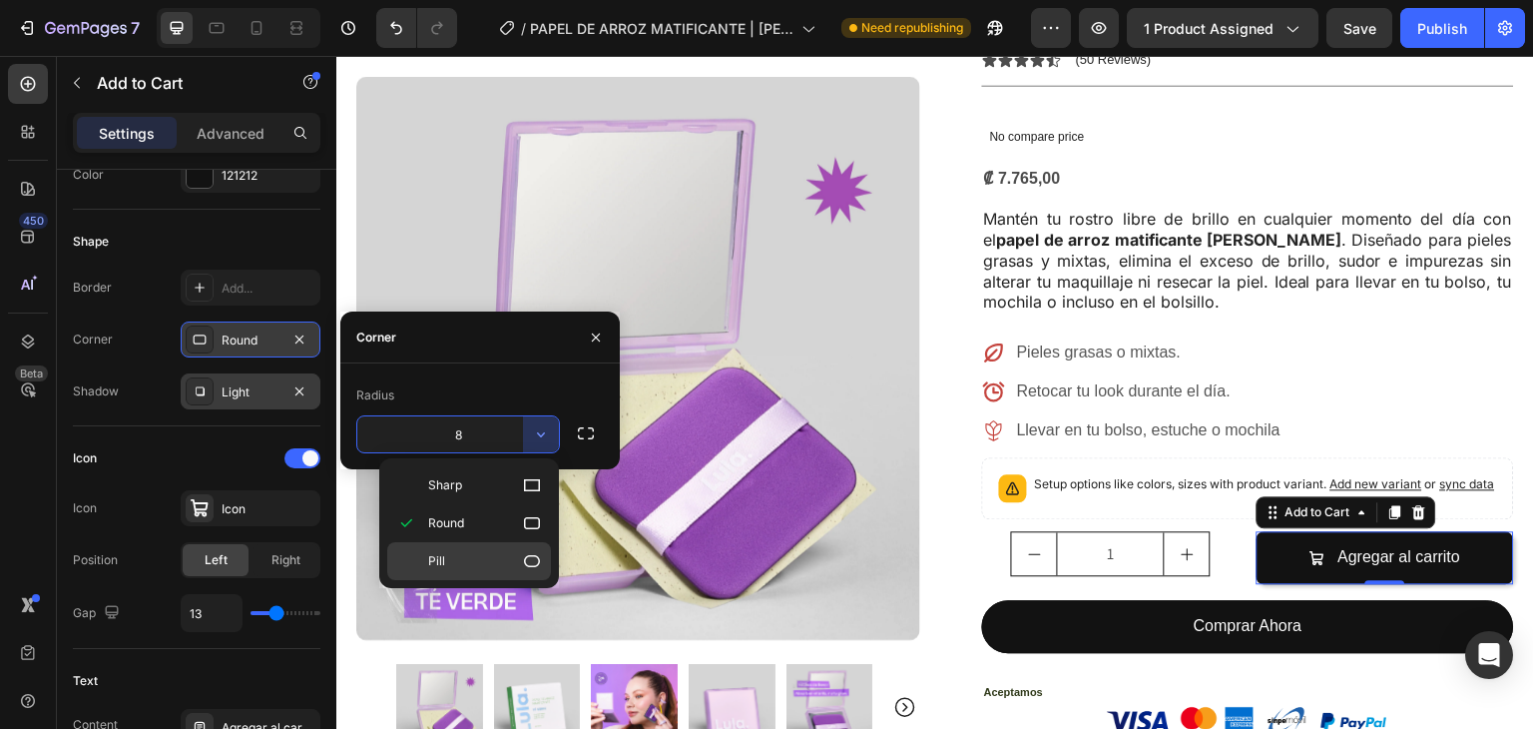
click at [519, 565] on p "Pill" at bounding box center [485, 561] width 114 height 20
type input "9999"
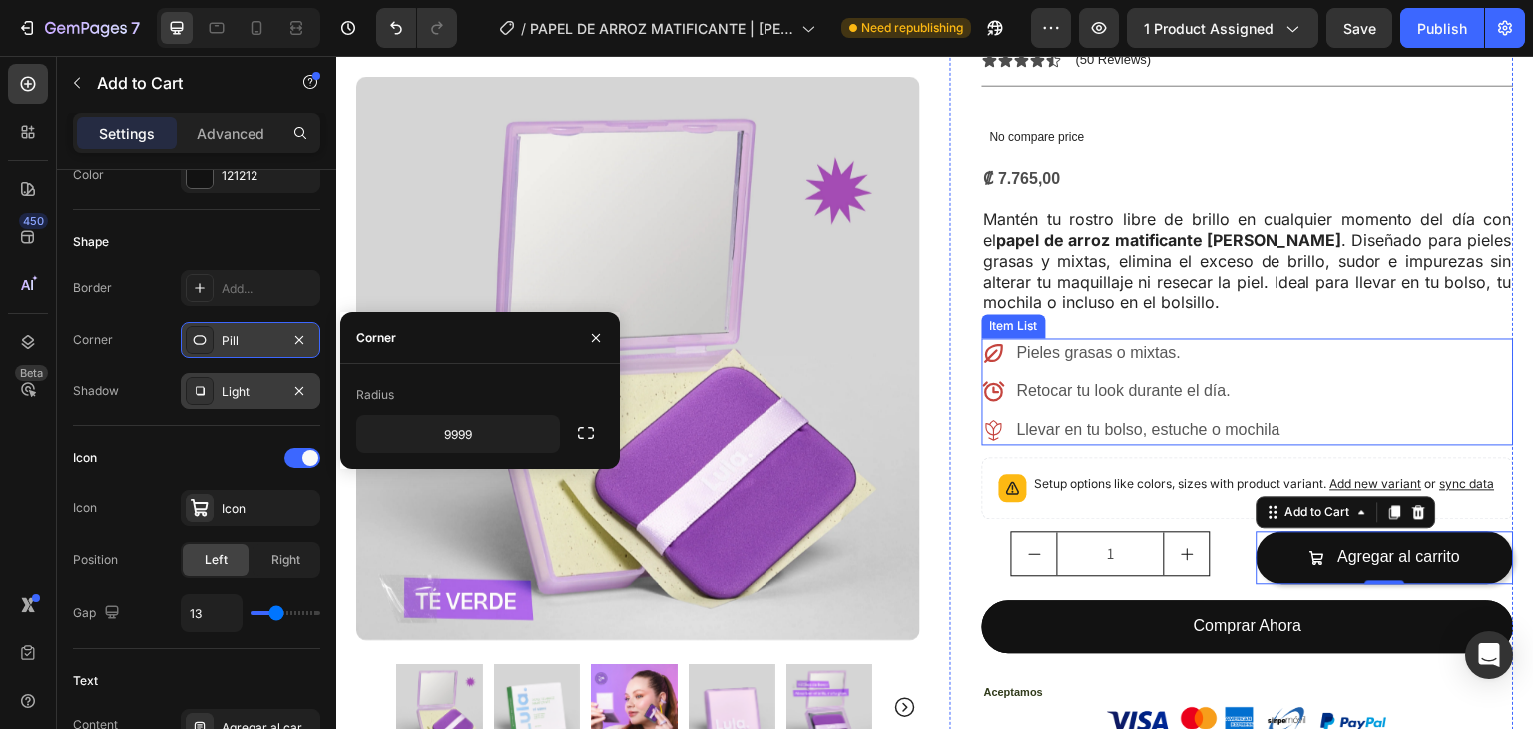
click at [1490, 337] on div "Pieles grasas o mixtas. Retocar tu look durante el día. Llevar en tu bolso, est…" at bounding box center [1248, 391] width 532 height 108
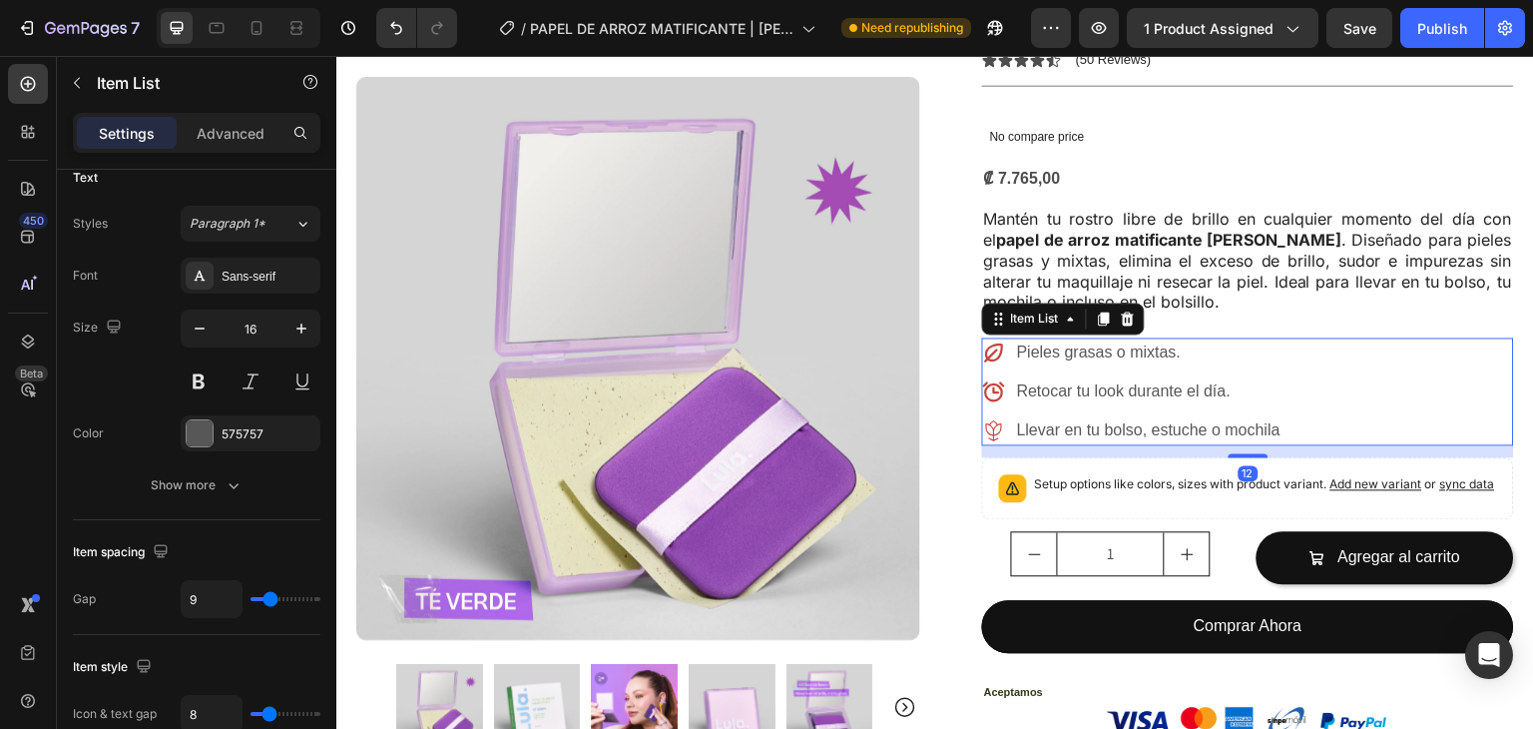
scroll to position [0, 0]
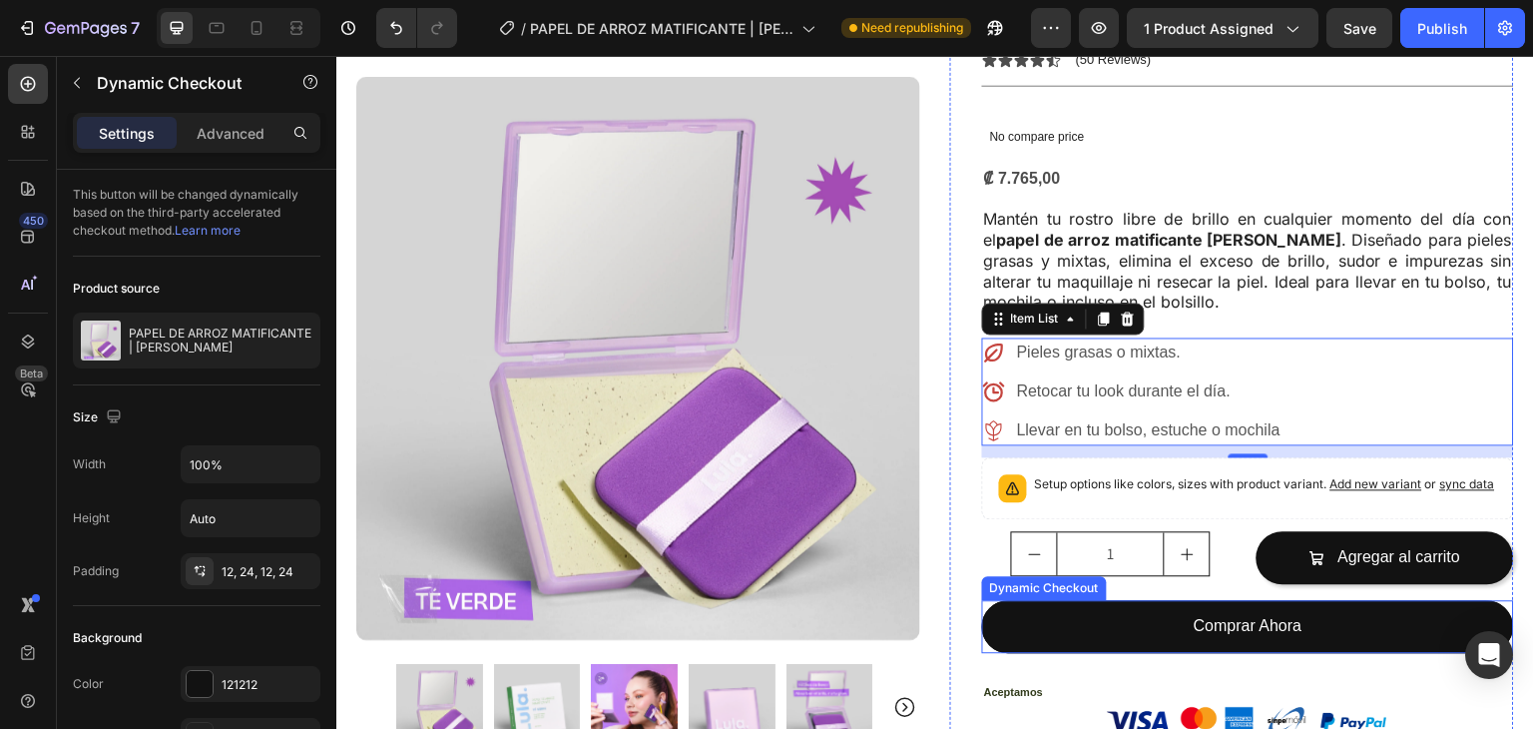
drag, startPoint x: 1364, startPoint y: 593, endPoint x: 1319, endPoint y: 554, distance: 59.4
click at [1365, 600] on button "Comprar Ahora" at bounding box center [1248, 626] width 532 height 53
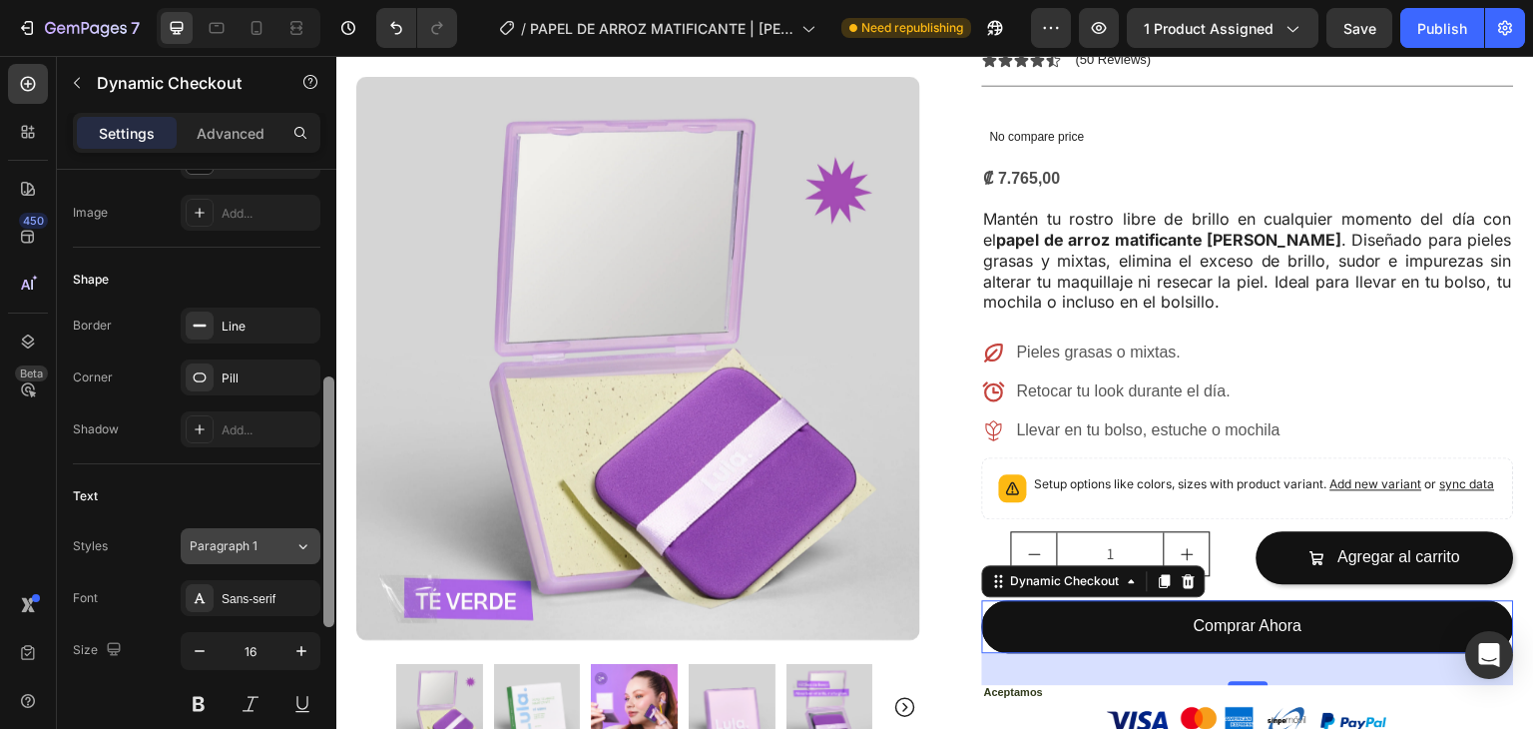
drag, startPoint x: 330, startPoint y: 350, endPoint x: 319, endPoint y: 560, distance: 209.9
click at [319, 560] on div "This button will be changed dynamically based on the third-party accelerated ch…" at bounding box center [197, 478] width 280 height 616
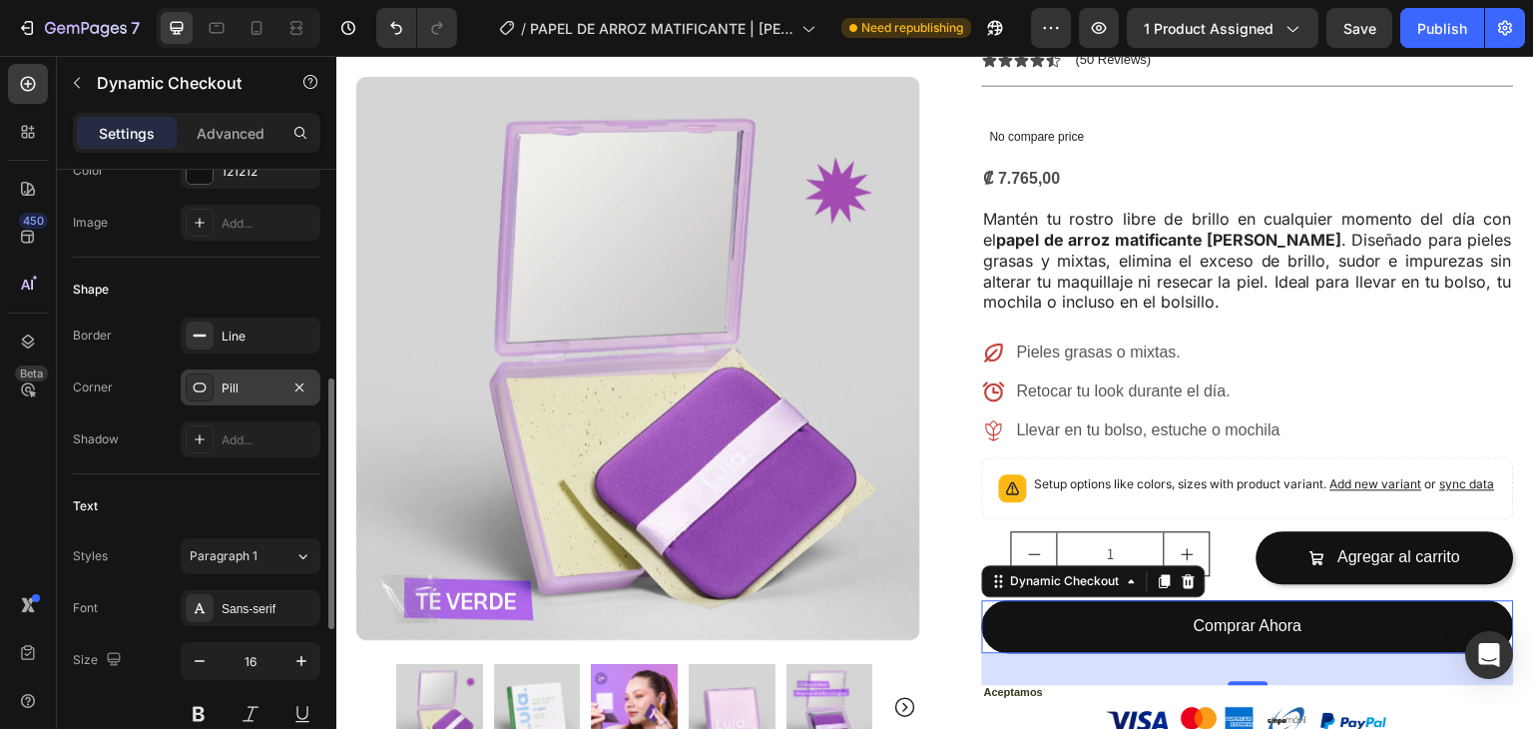
click at [267, 396] on div "Pill" at bounding box center [251, 387] width 140 height 36
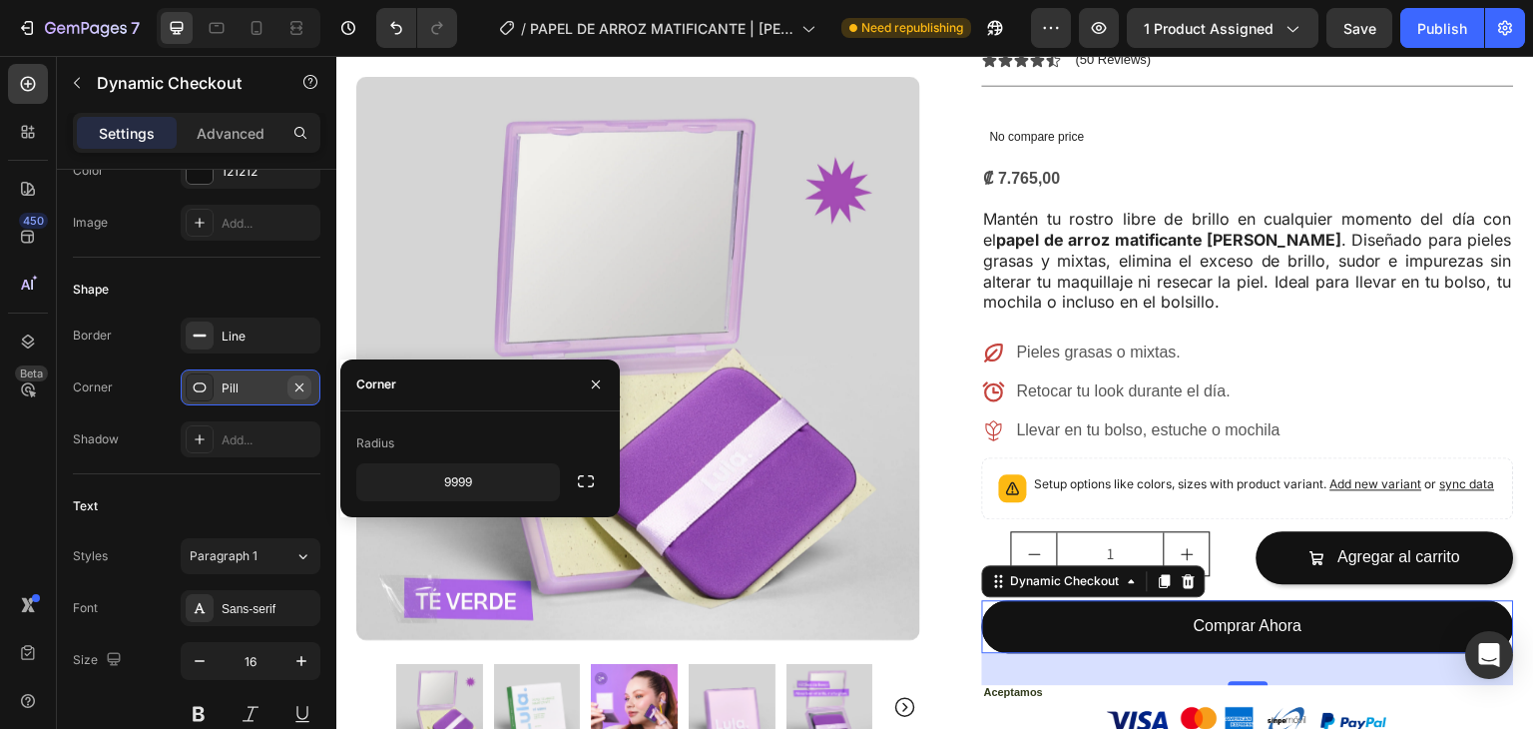
click at [300, 380] on icon "button" at bounding box center [300, 387] width 16 height 16
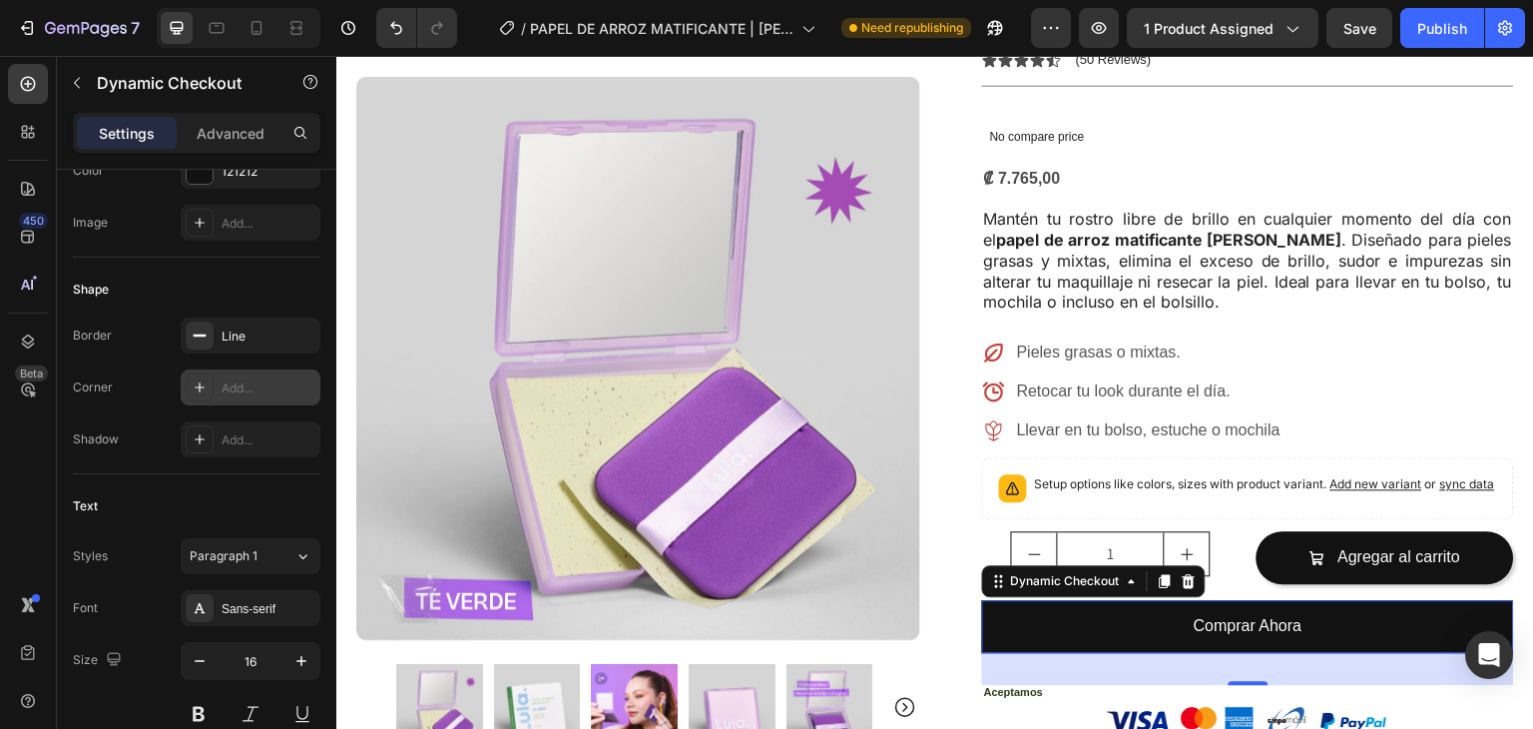
click at [256, 380] on div "Add..." at bounding box center [269, 388] width 94 height 18
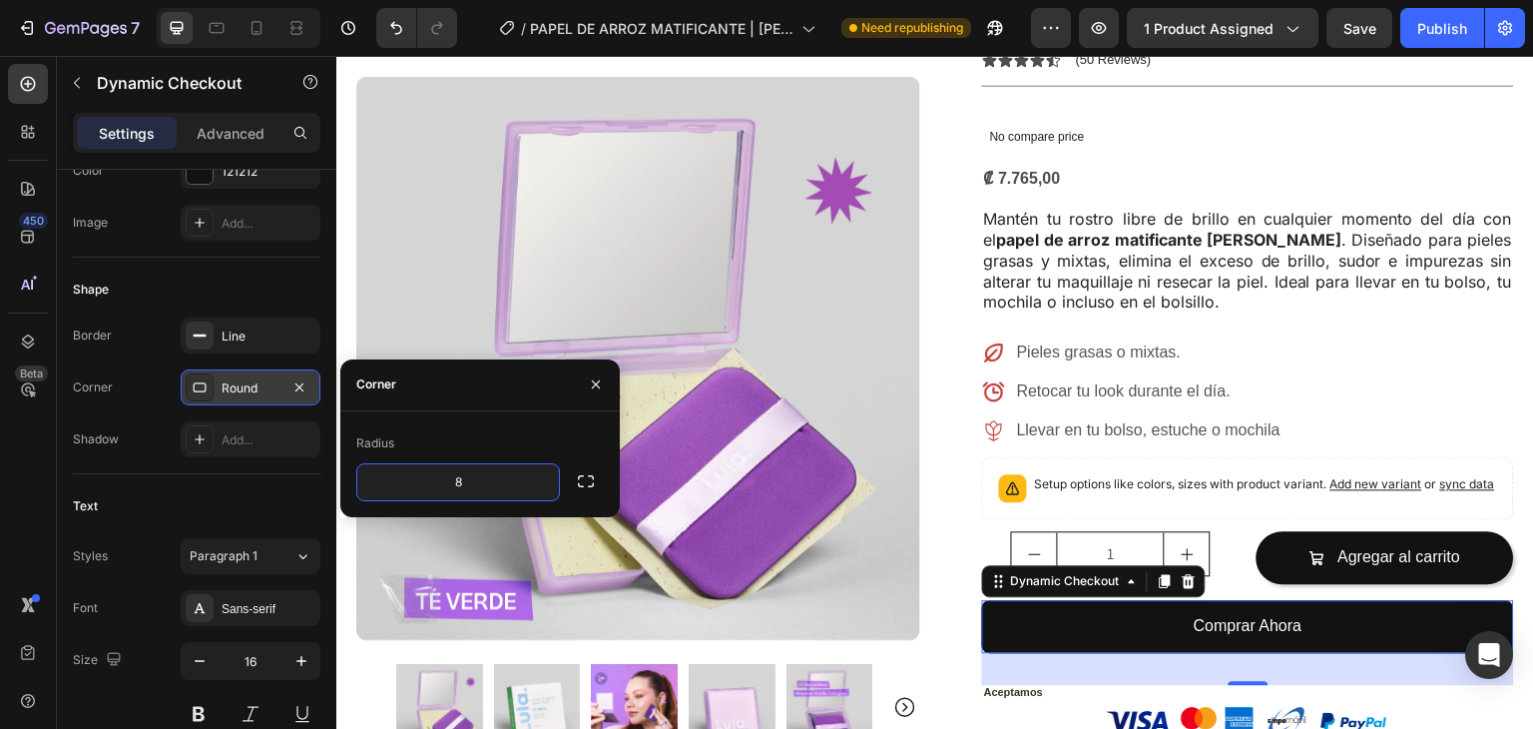
click at [381, 441] on div "Radius" at bounding box center [375, 443] width 38 height 18
click at [588, 485] on icon "button" at bounding box center [586, 481] width 16 height 12
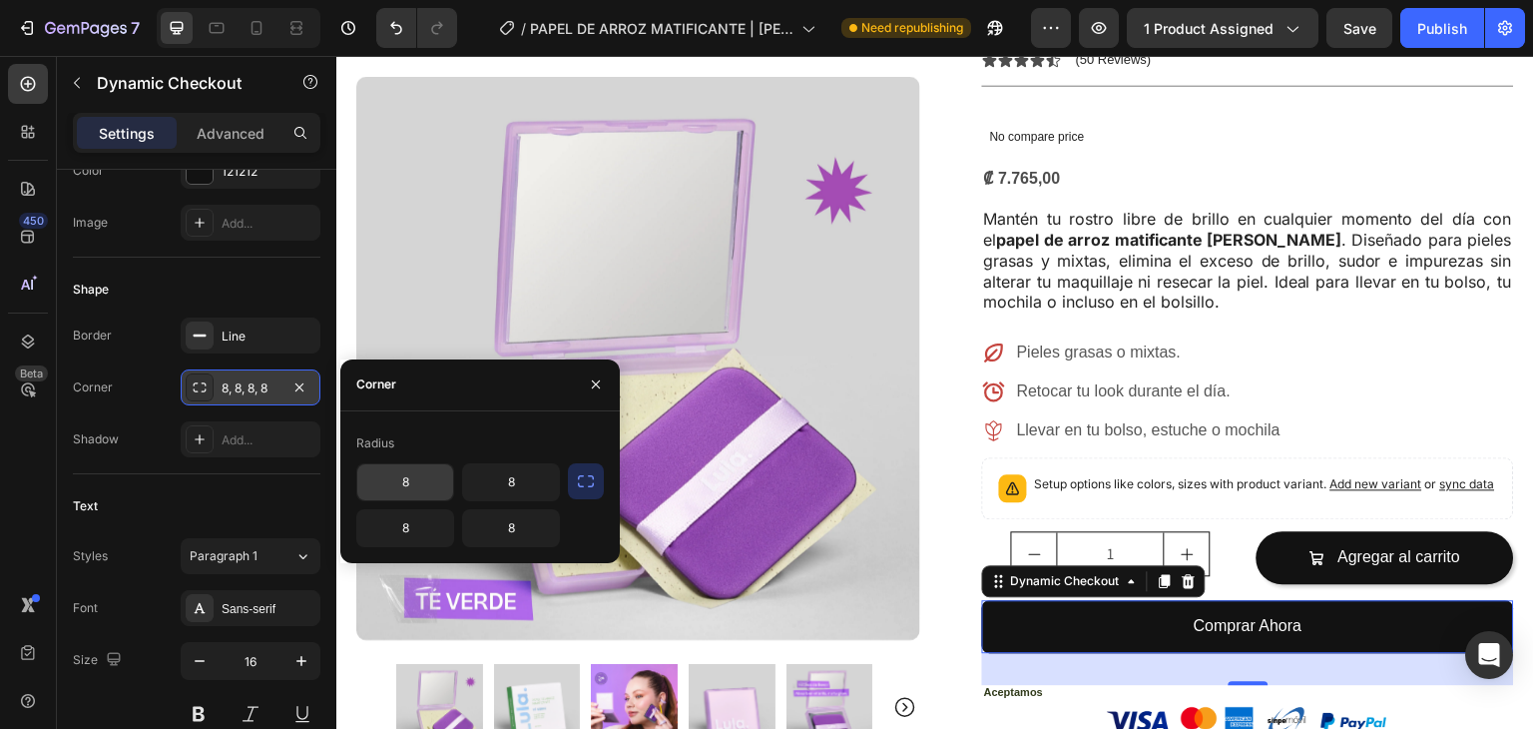
click at [404, 481] on input "8" at bounding box center [405, 482] width 96 height 36
type input "10"
click at [522, 472] on input "8" at bounding box center [511, 482] width 96 height 36
type input "10"
click at [439, 522] on input "8" at bounding box center [405, 528] width 96 height 36
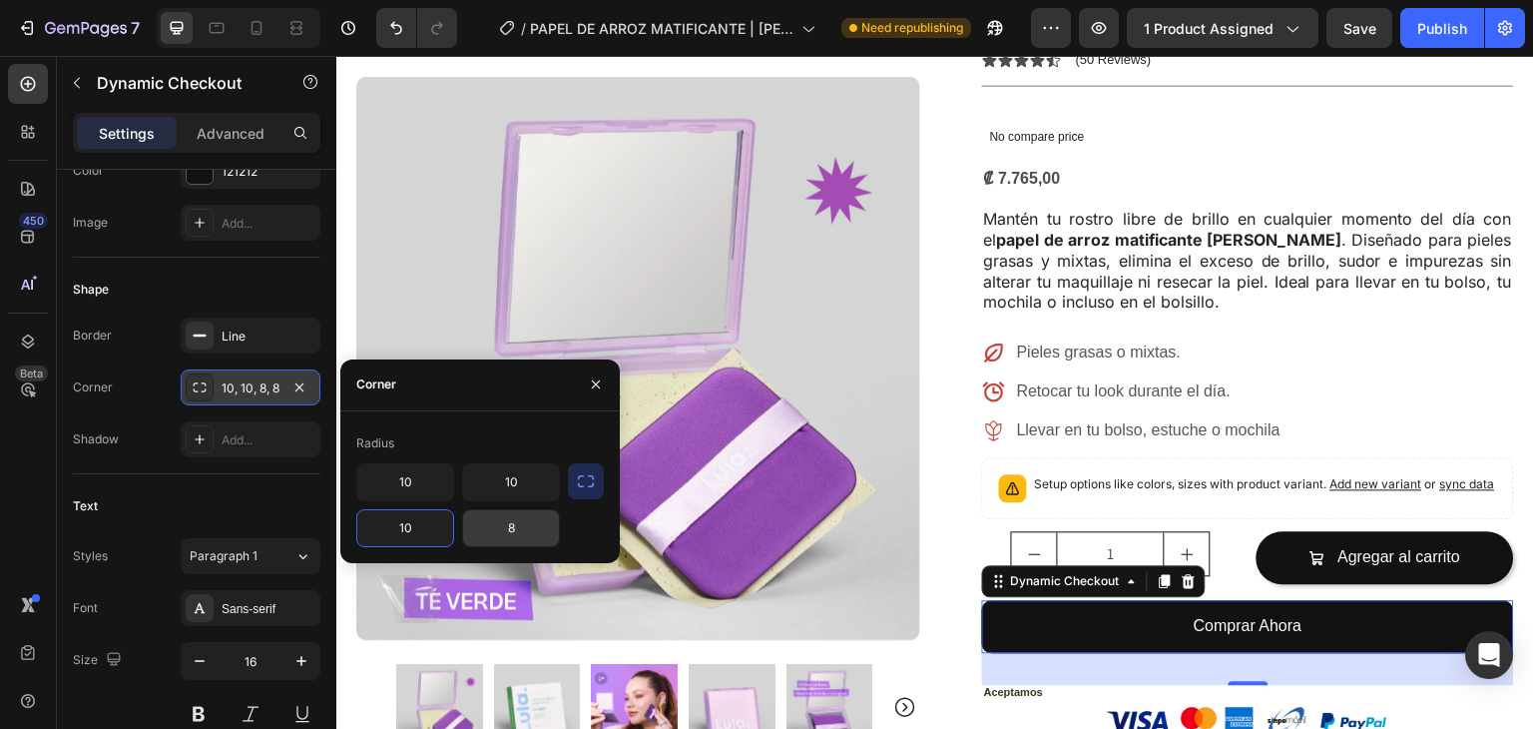
type input "10"
click at [512, 536] on input "8" at bounding box center [511, 528] width 96 height 36
type input "10"
click at [591, 445] on div "Radius" at bounding box center [480, 443] width 248 height 32
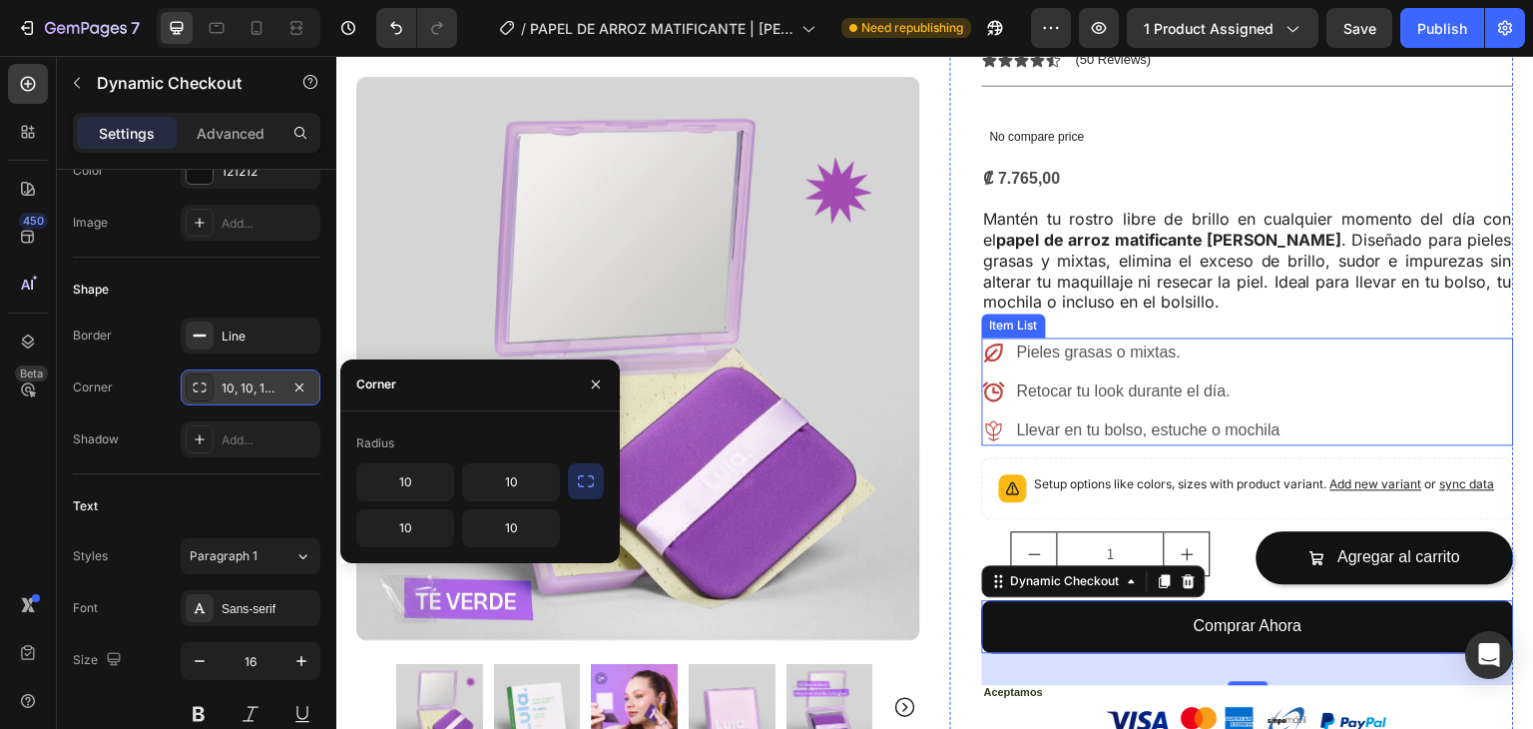
click at [1438, 337] on div "Pieles grasas o mixtas. Retocar tu look durante el día. Llevar en tu bolso, est…" at bounding box center [1248, 391] width 532 height 108
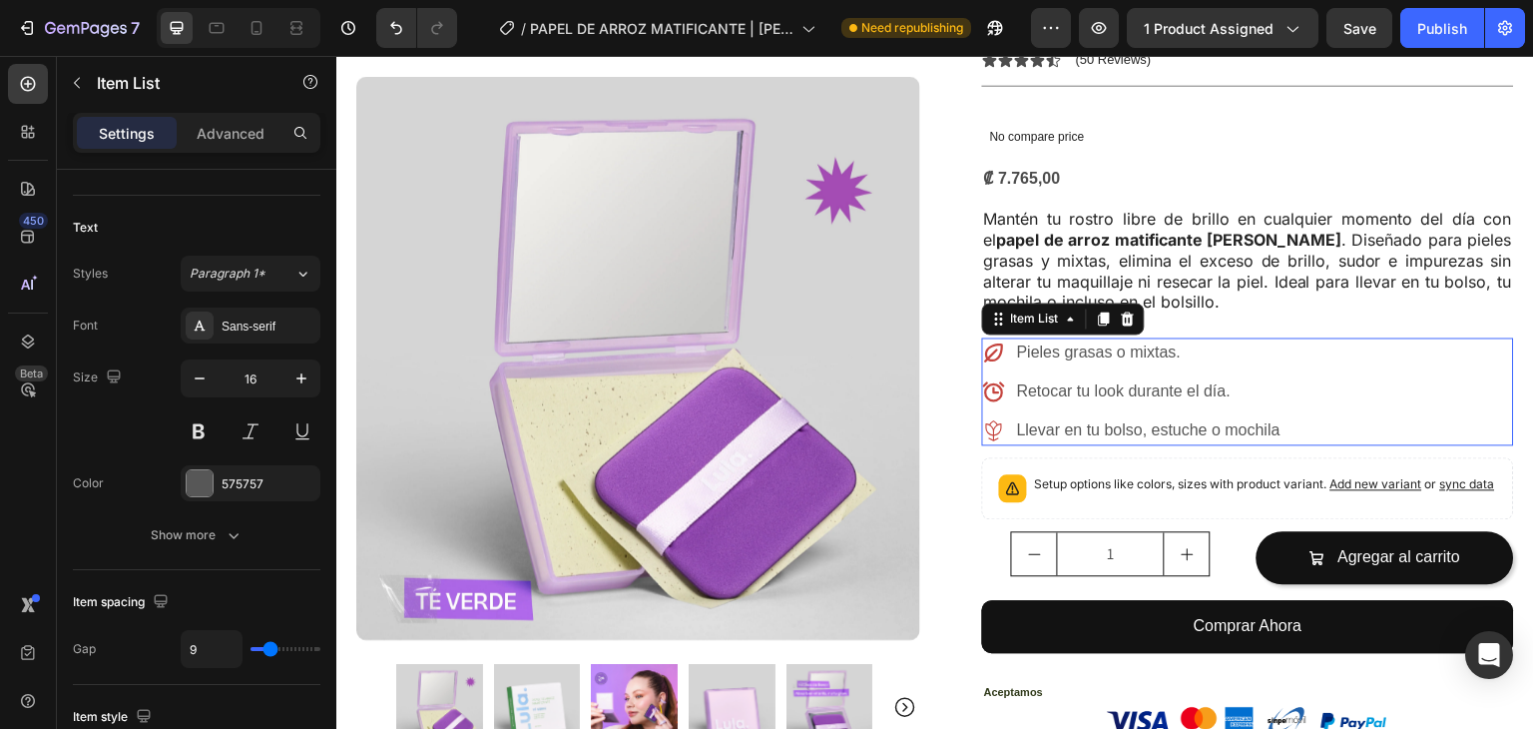
scroll to position [0, 0]
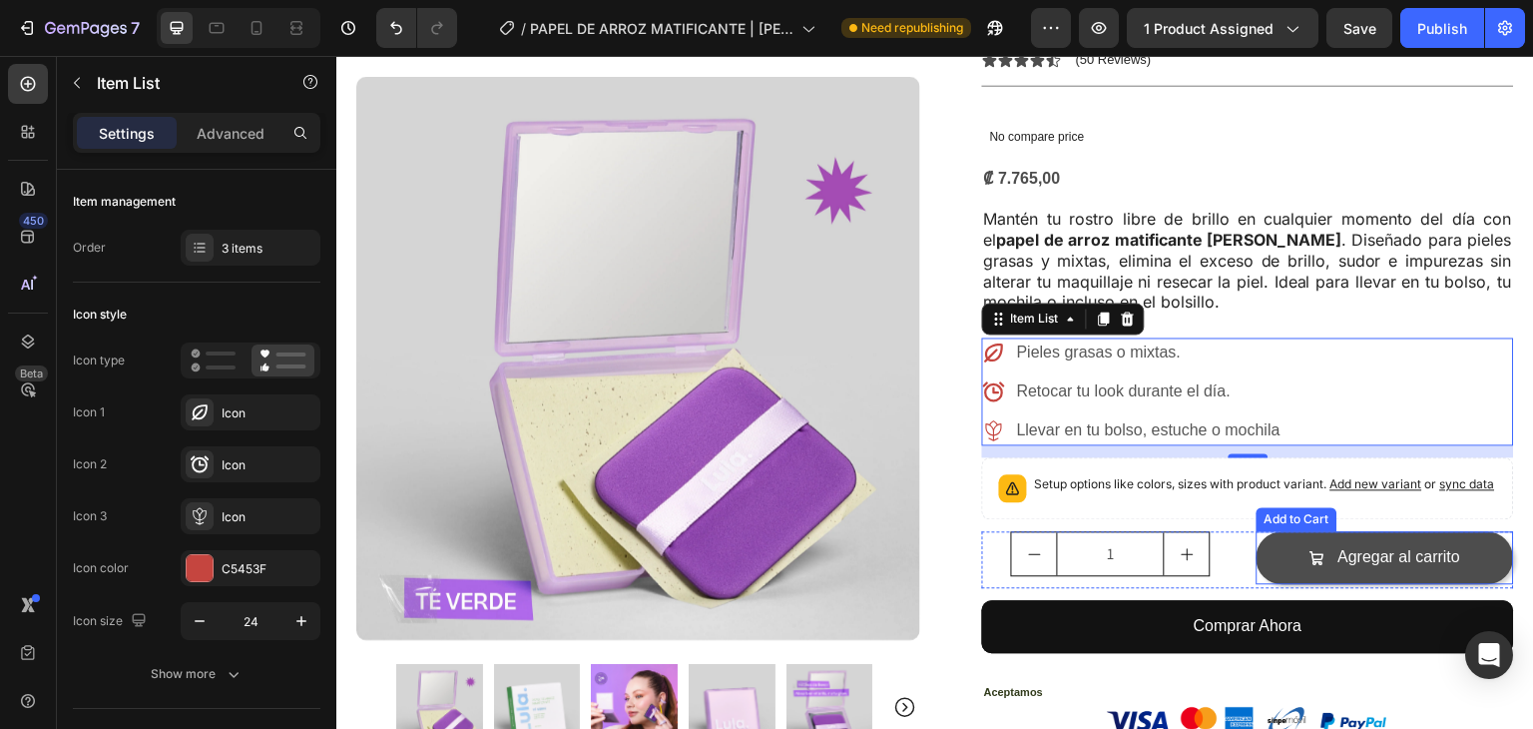
click at [1289, 531] on button "Agregar al carrito" at bounding box center [1386, 557] width 259 height 53
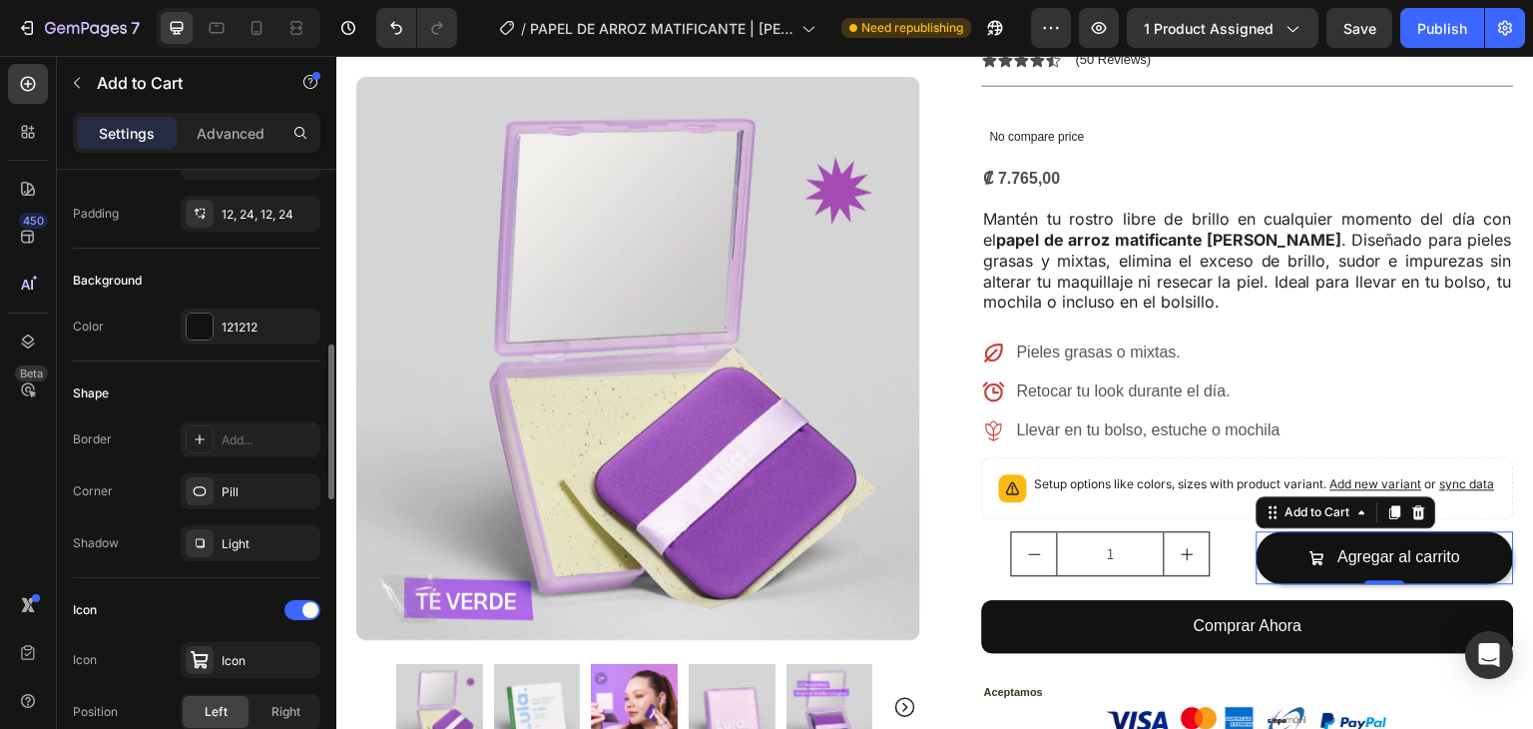
scroll to position [541, 0]
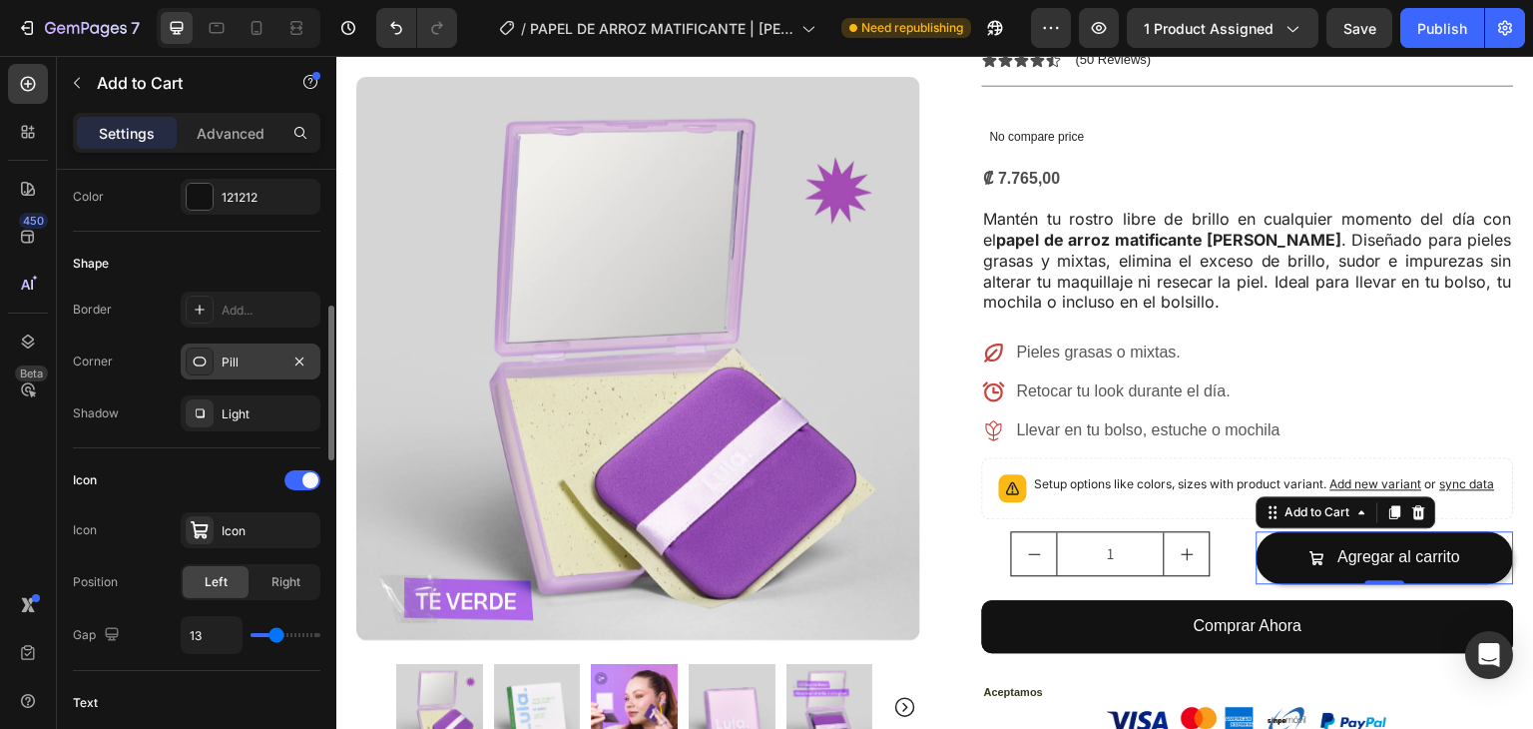
click at [239, 346] on div "Pill" at bounding box center [251, 361] width 140 height 36
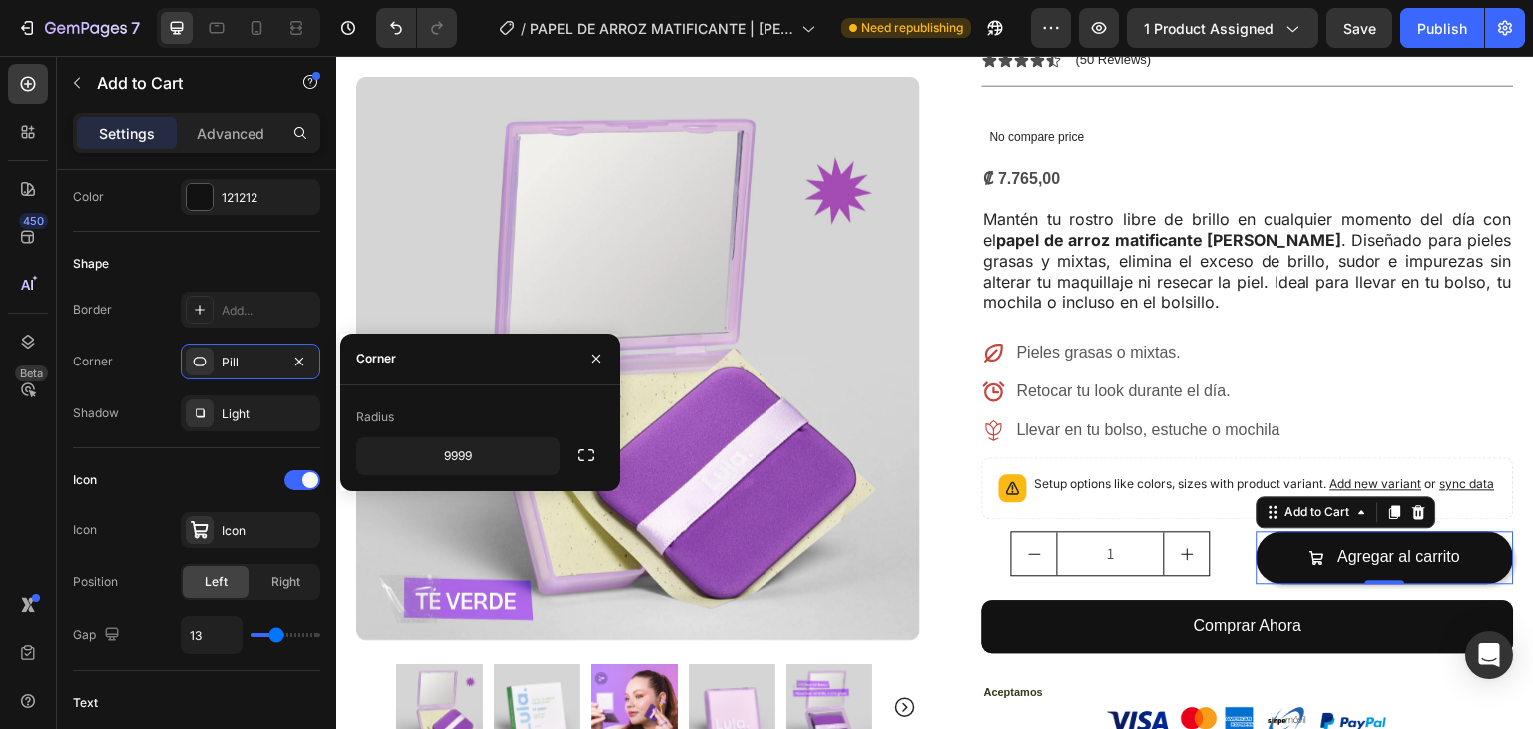
click at [385, 412] on div "Radius" at bounding box center [375, 417] width 38 height 18
click at [587, 450] on icon "button" at bounding box center [586, 455] width 20 height 20
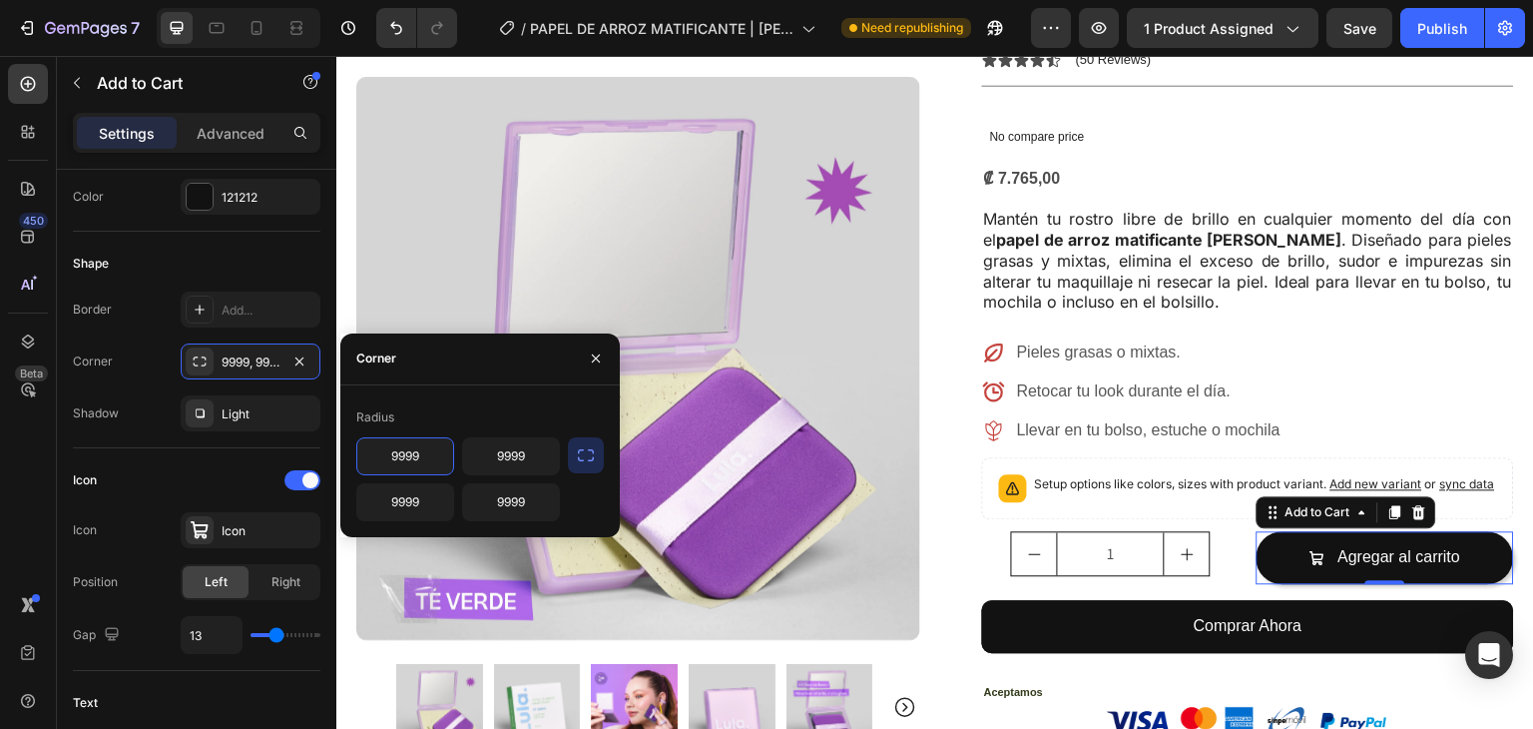
click at [428, 443] on input "9999" at bounding box center [405, 456] width 96 height 36
type input "10"
click at [429, 500] on input "9999" at bounding box center [405, 502] width 96 height 36
type input "10"
click at [509, 503] on input "9999" at bounding box center [511, 502] width 96 height 36
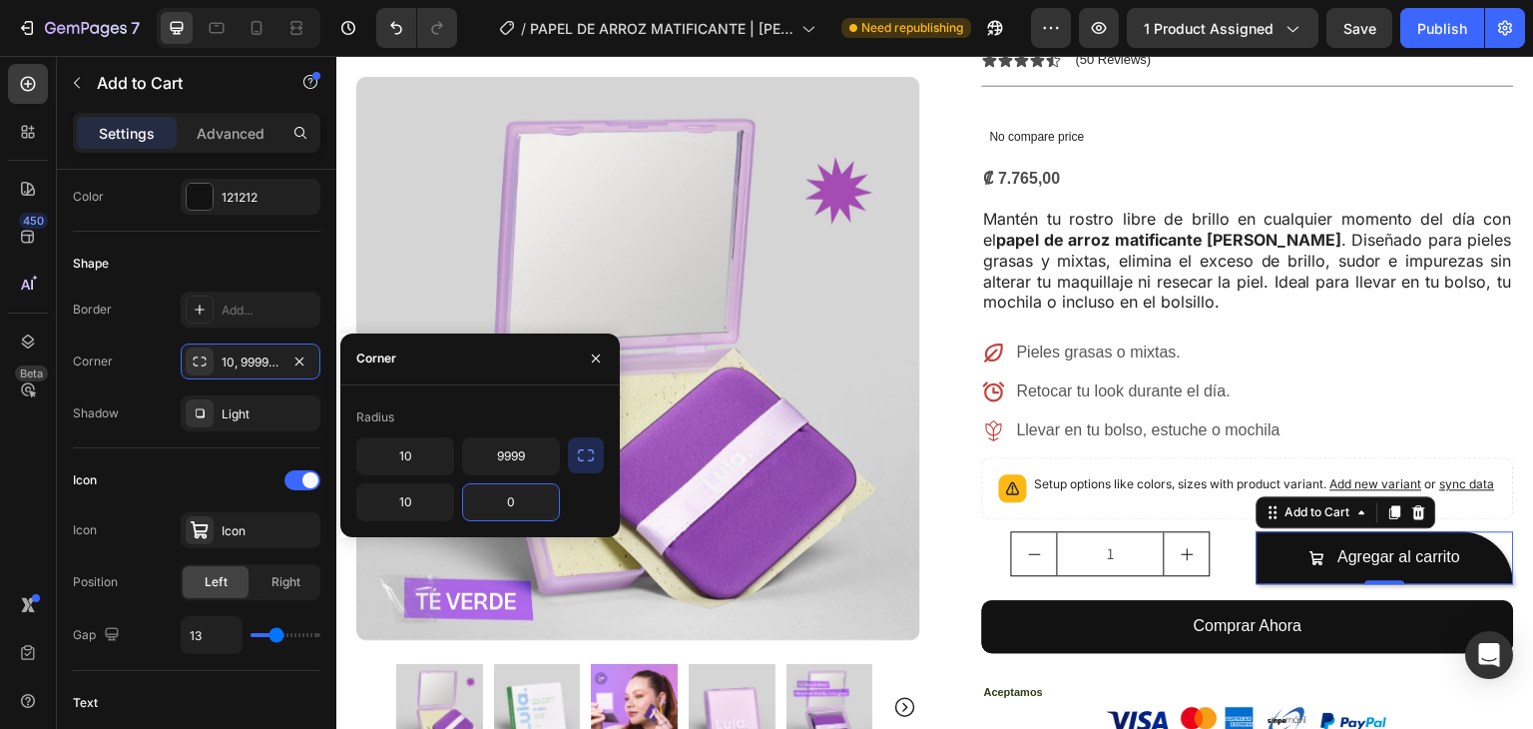
click at [482, 502] on input "0" at bounding box center [511, 502] width 96 height 36
drag, startPoint x: 517, startPoint y: 502, endPoint x: 451, endPoint y: 502, distance: 65.9
click at [451, 502] on div "10 9999 10 0" at bounding box center [458, 479] width 204 height 84
type input "10"
click at [516, 458] on input "9999" at bounding box center [511, 456] width 96 height 36
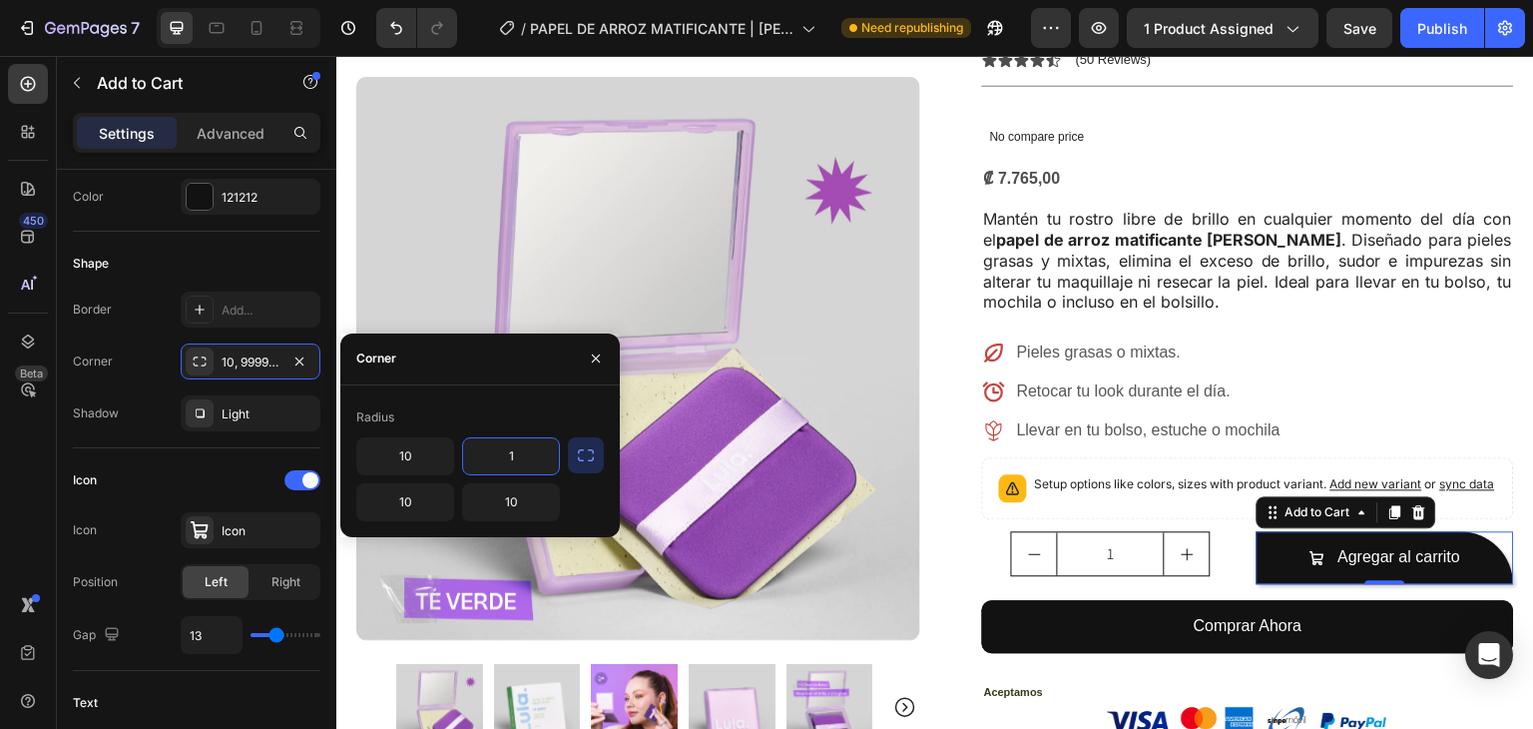
type input "10"
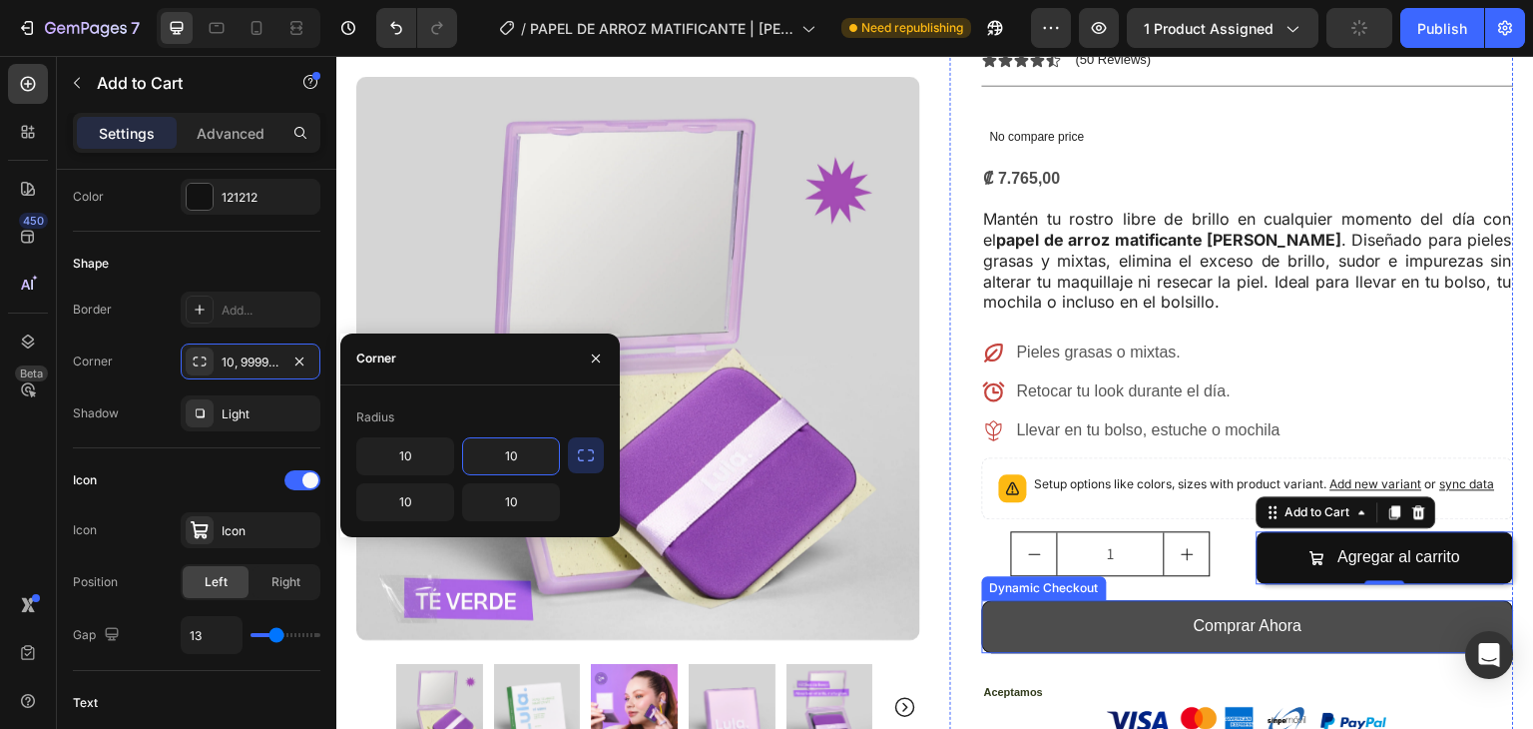
click at [1036, 600] on button "Comprar Ahora" at bounding box center [1248, 626] width 532 height 53
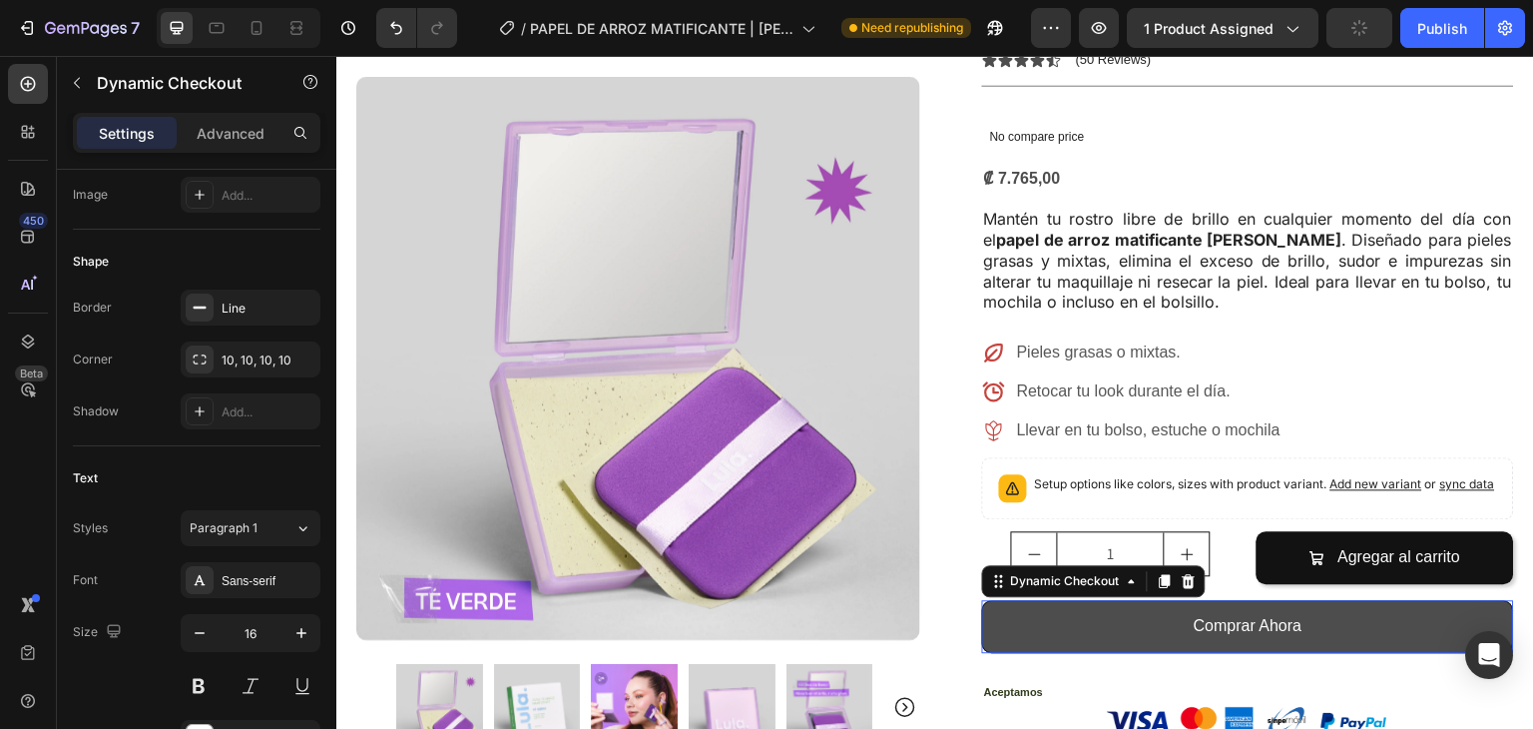
scroll to position [0, 0]
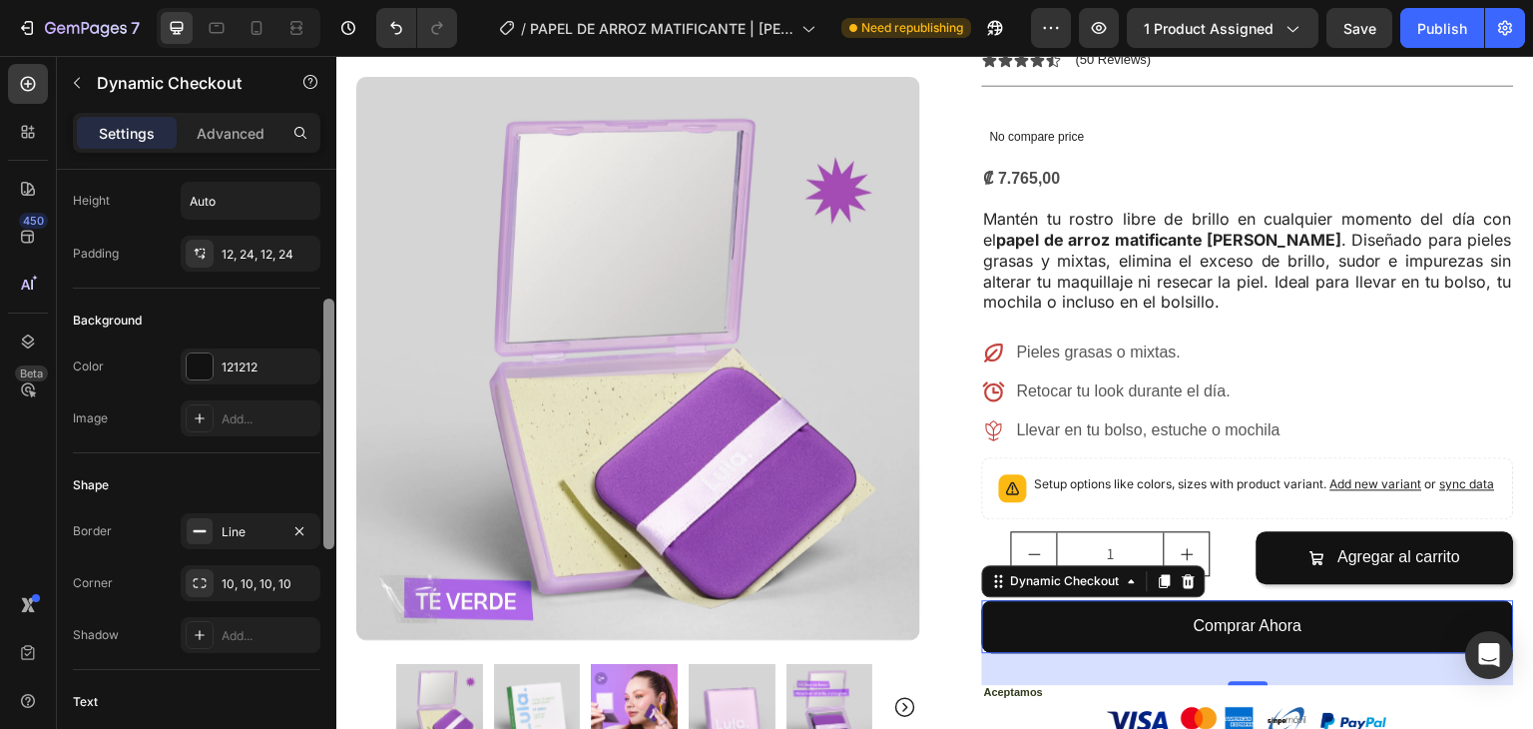
drag, startPoint x: 331, startPoint y: 385, endPoint x: 319, endPoint y: 519, distance: 134.3
click at [331, 514] on div at bounding box center [328, 424] width 11 height 251
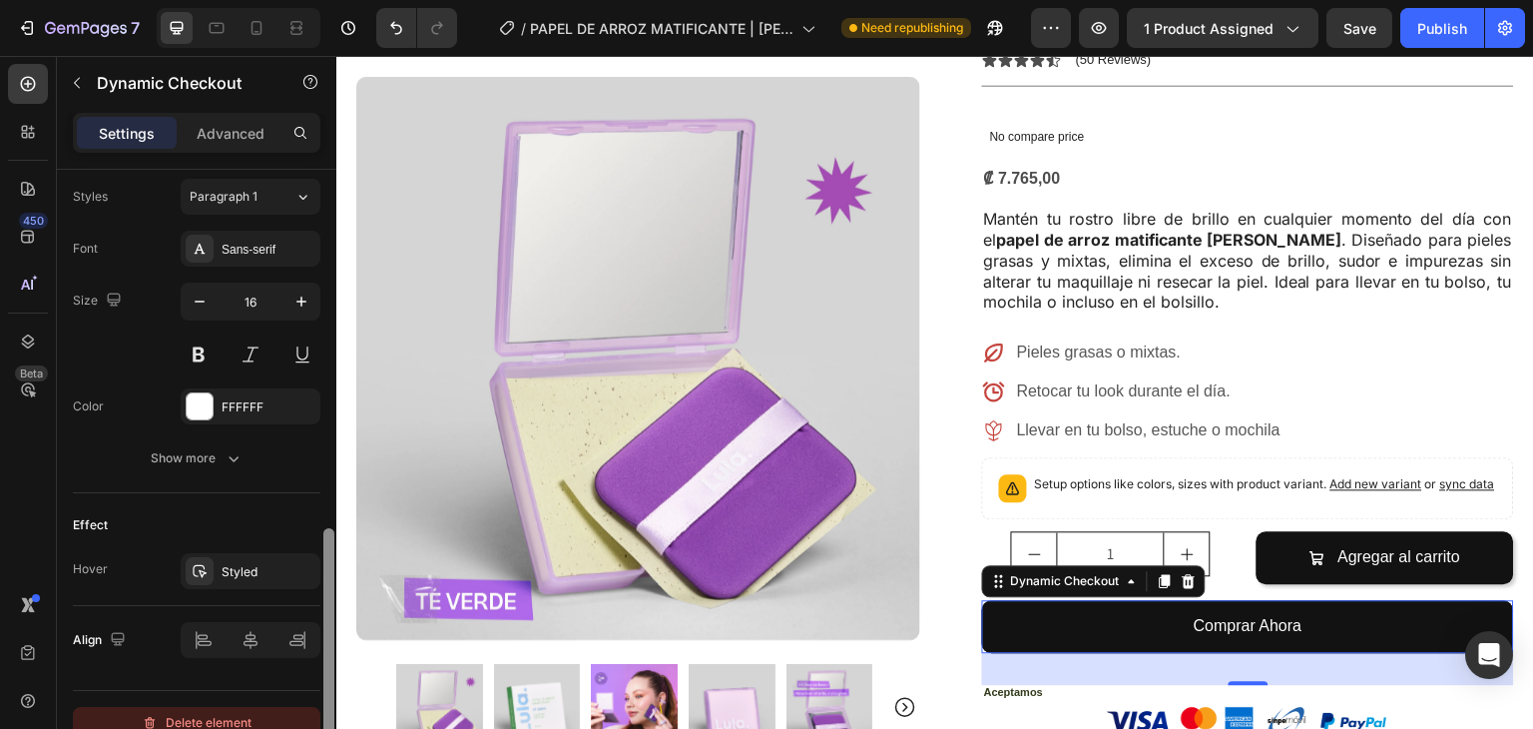
scroll to position [895, 0]
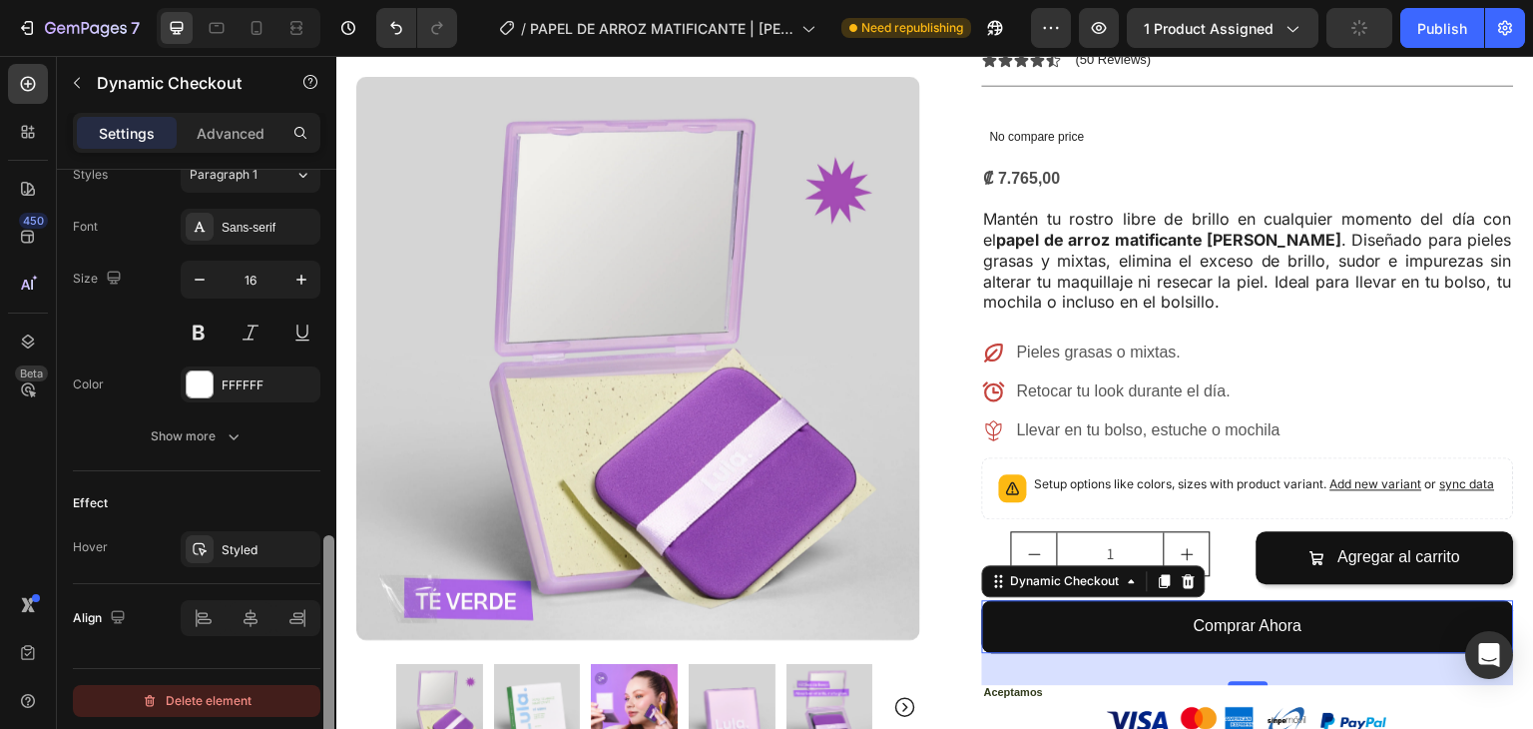
drag, startPoint x: 325, startPoint y: 412, endPoint x: 314, endPoint y: 705, distance: 292.7
click at [314, 705] on div "This button will be changed dynamically based on the third-party accelerated ch…" at bounding box center [197, 478] width 280 height 616
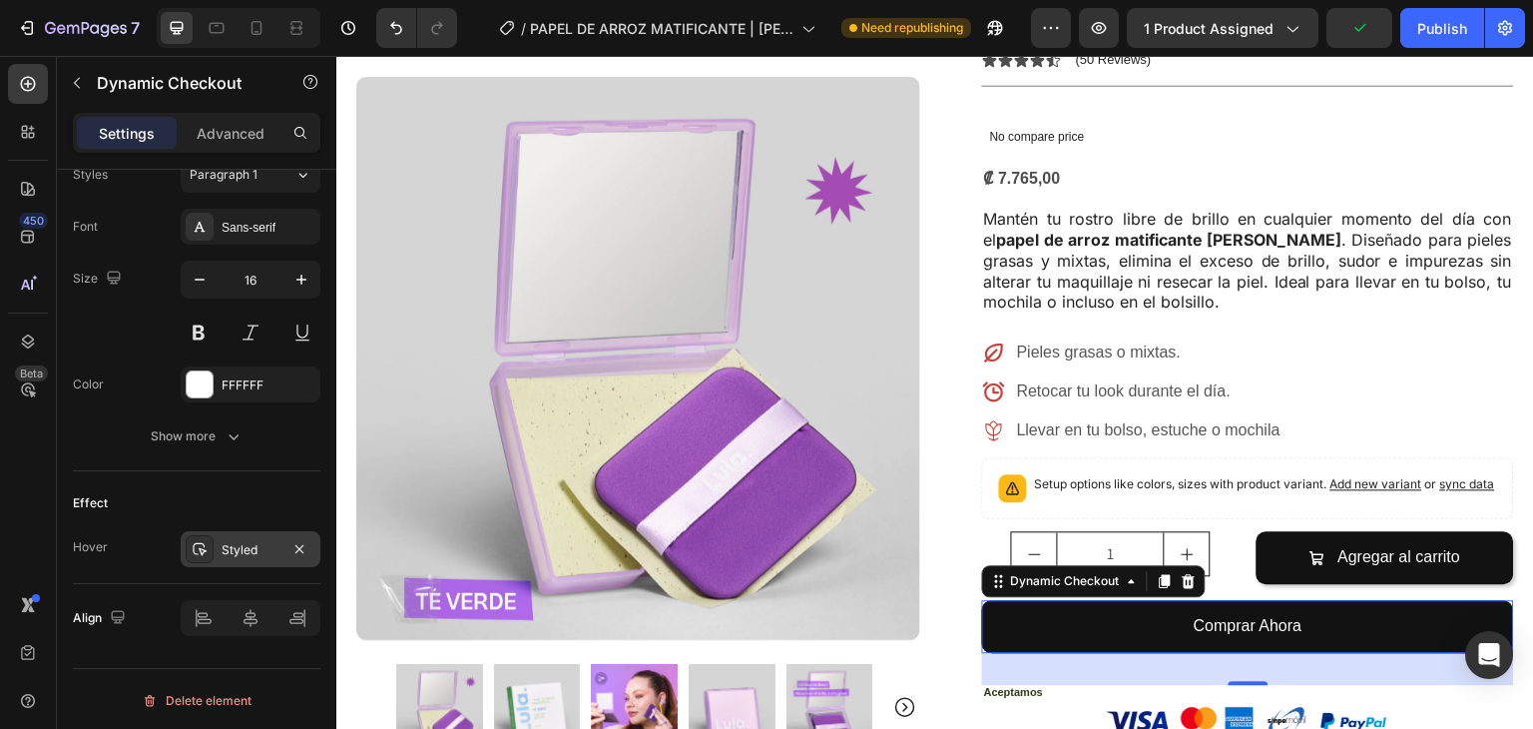
click at [272, 532] on div "Styled" at bounding box center [251, 549] width 140 height 36
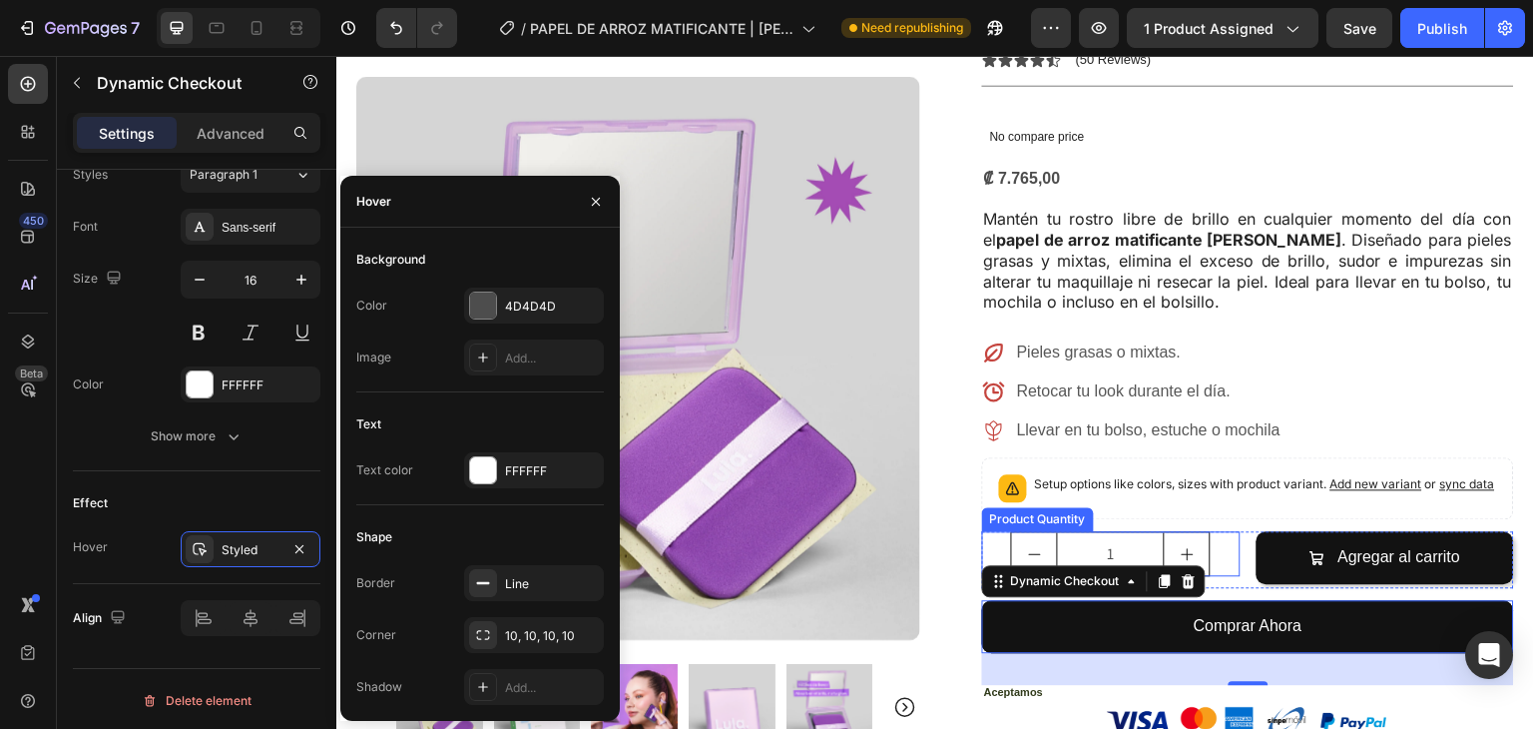
click at [1354, 474] on p "Setup options like colors, sizes with product variant. Add new variant or sync …" at bounding box center [1265, 484] width 460 height 20
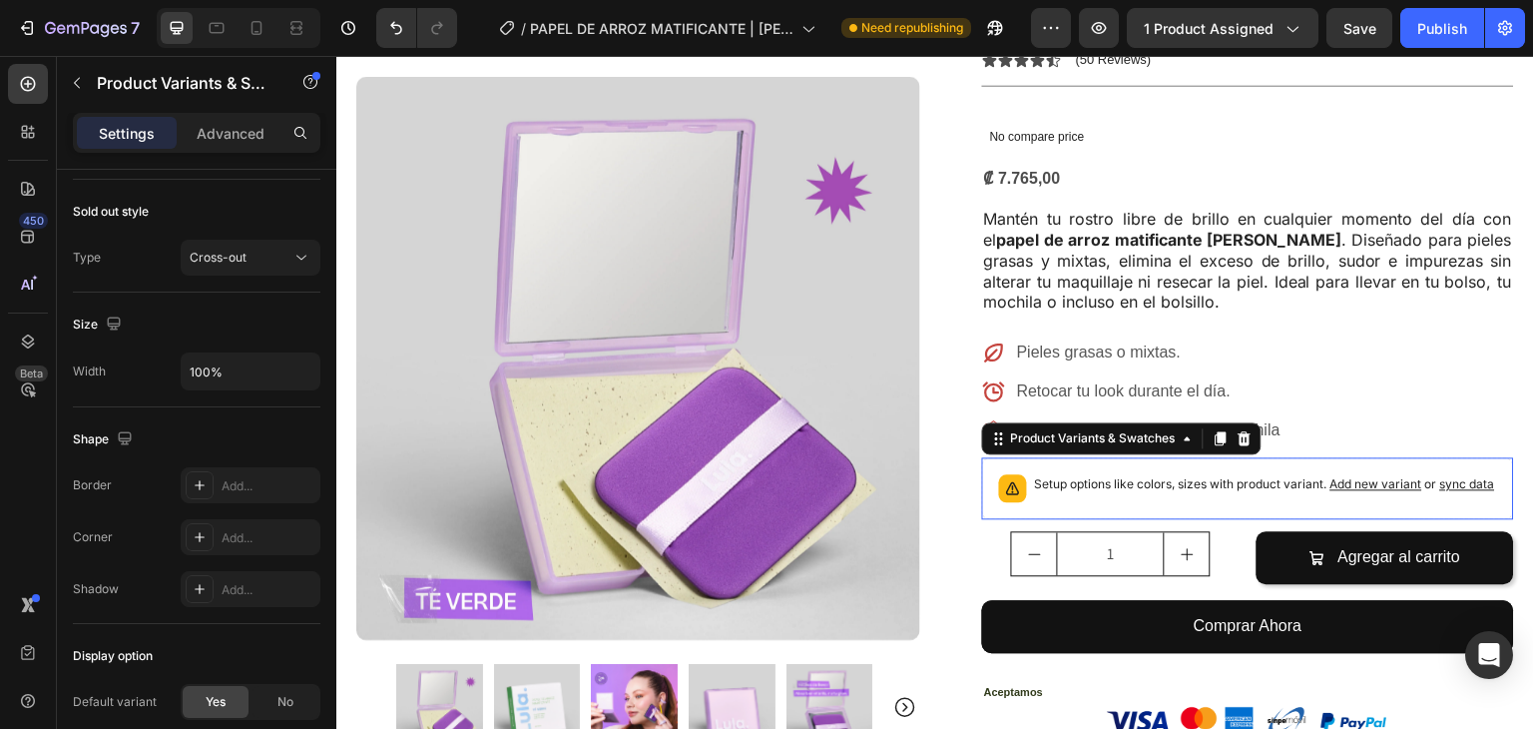
scroll to position [0, 0]
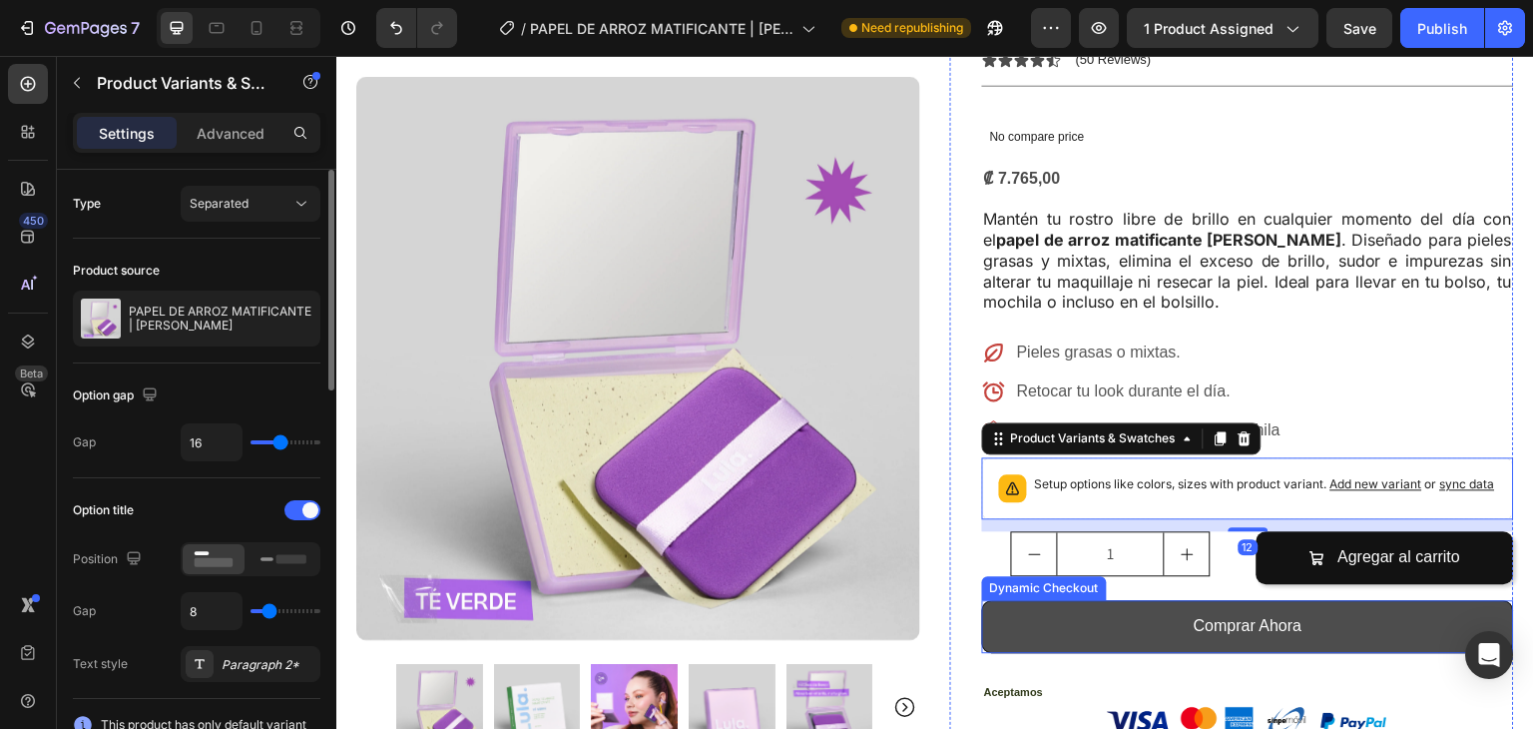
click at [1418, 600] on button "Comprar Ahora" at bounding box center [1248, 626] width 532 height 53
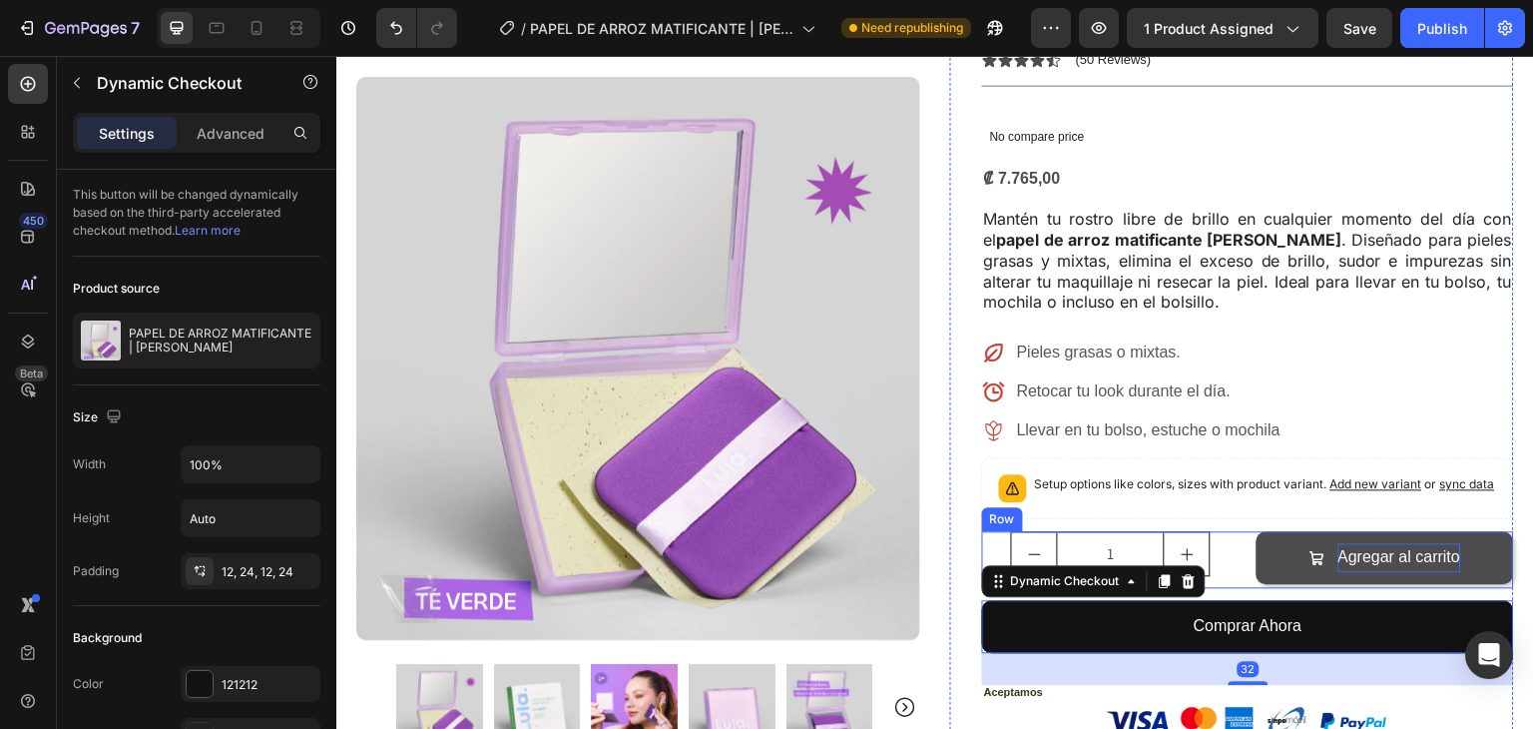
click at [1418, 543] on p "Agregar al carrito" at bounding box center [1400, 557] width 123 height 29
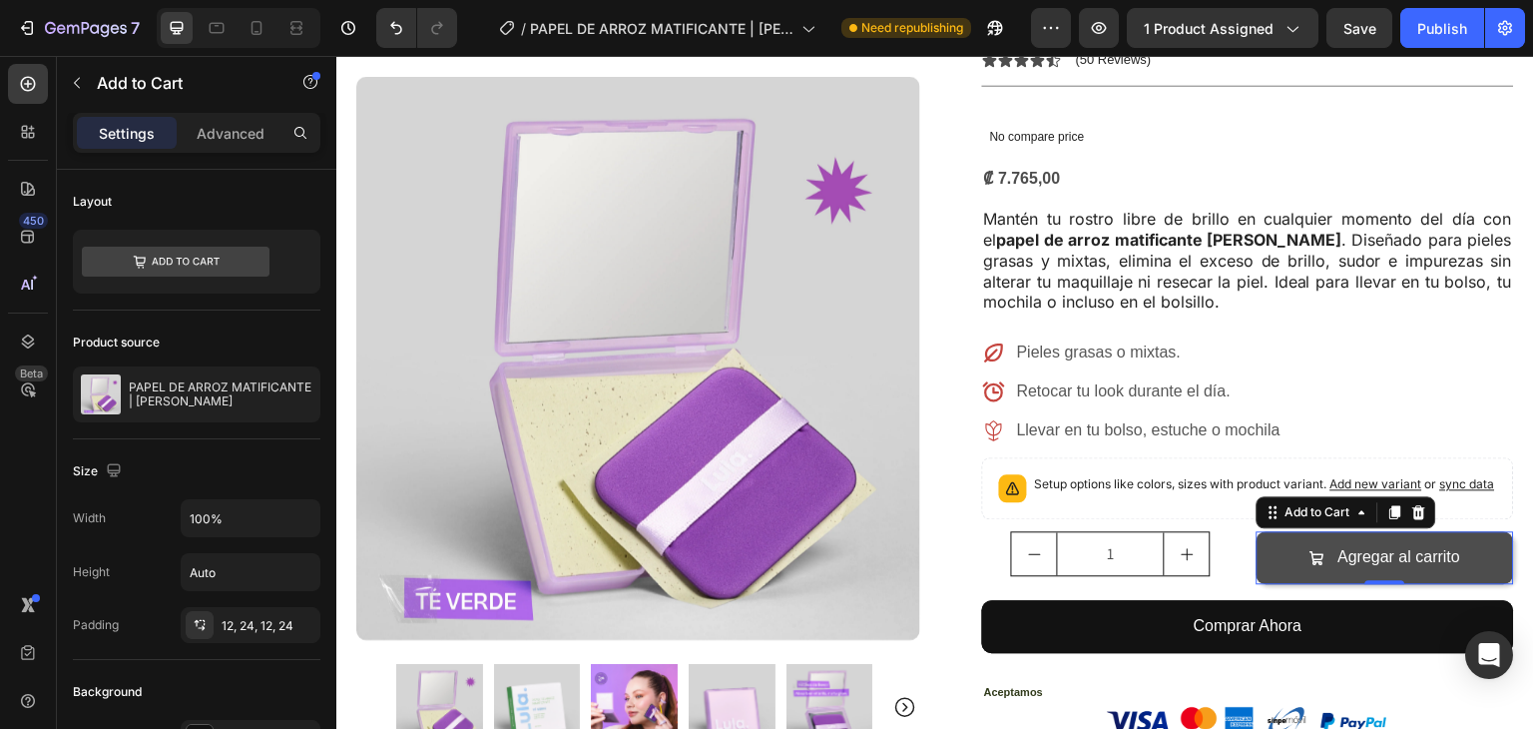
drag, startPoint x: 1284, startPoint y: 504, endPoint x: 1253, endPoint y: 492, distance: 33.2
click at [1284, 531] on button "Agregar al carrito" at bounding box center [1386, 557] width 259 height 53
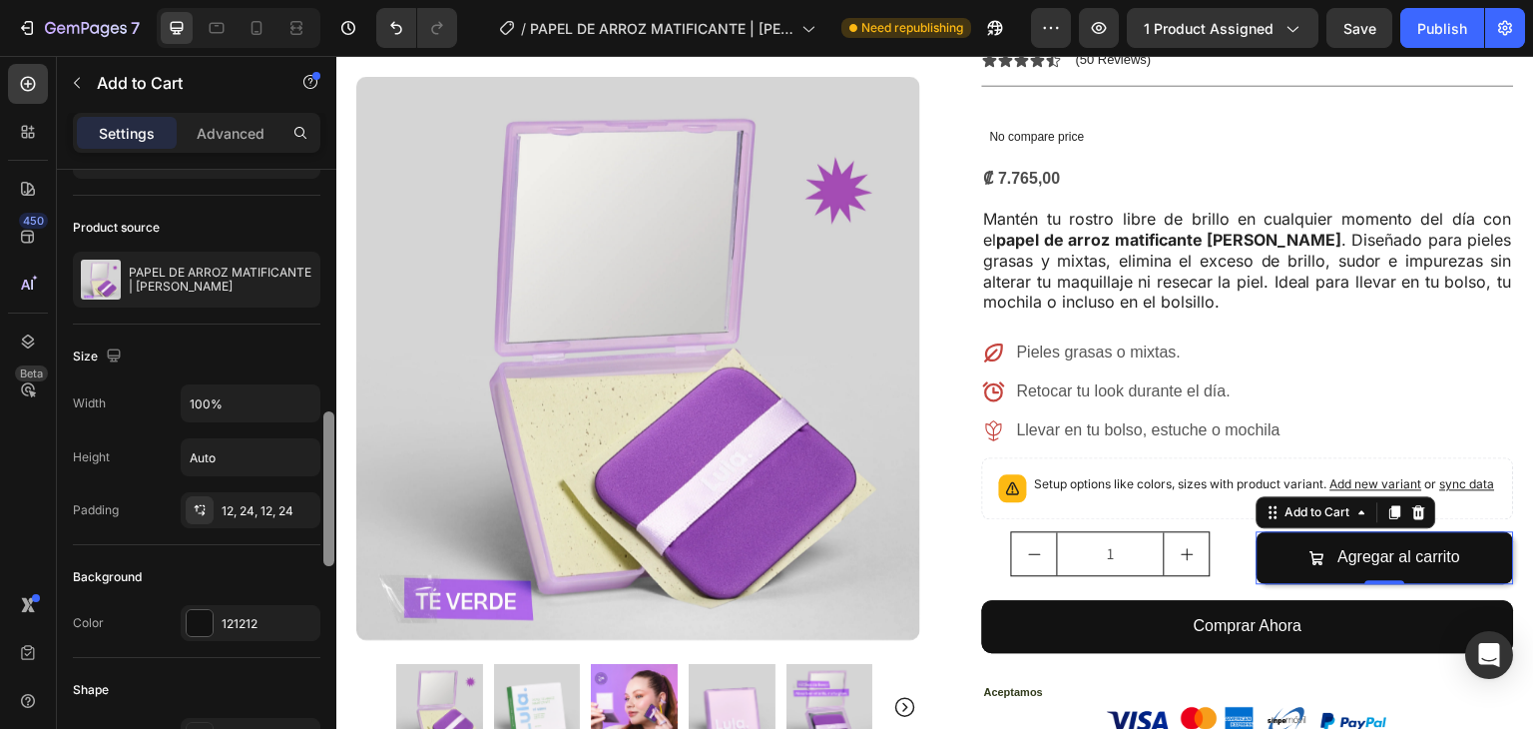
scroll to position [301, 0]
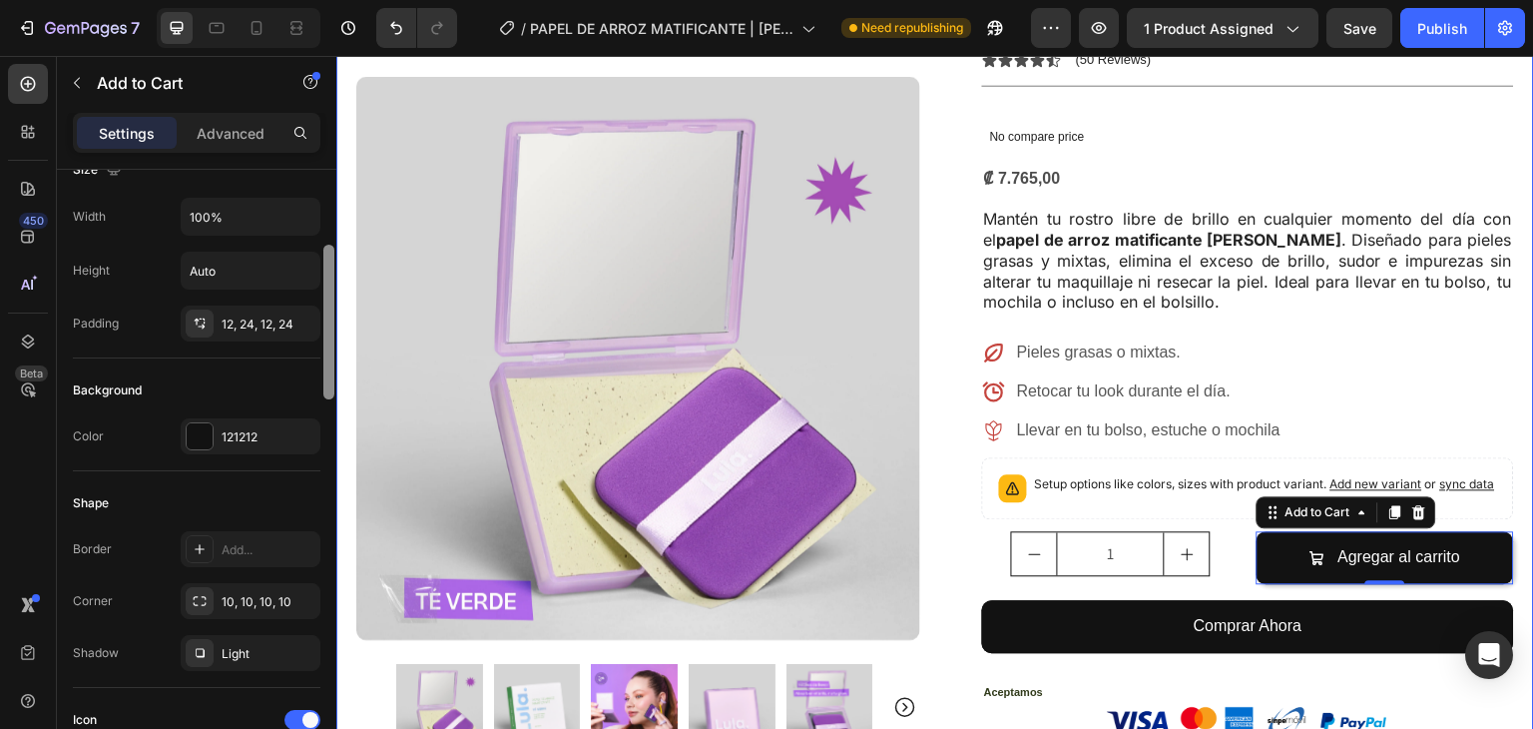
drag, startPoint x: 663, startPoint y: 297, endPoint x: 339, endPoint y: 464, distance: 364.4
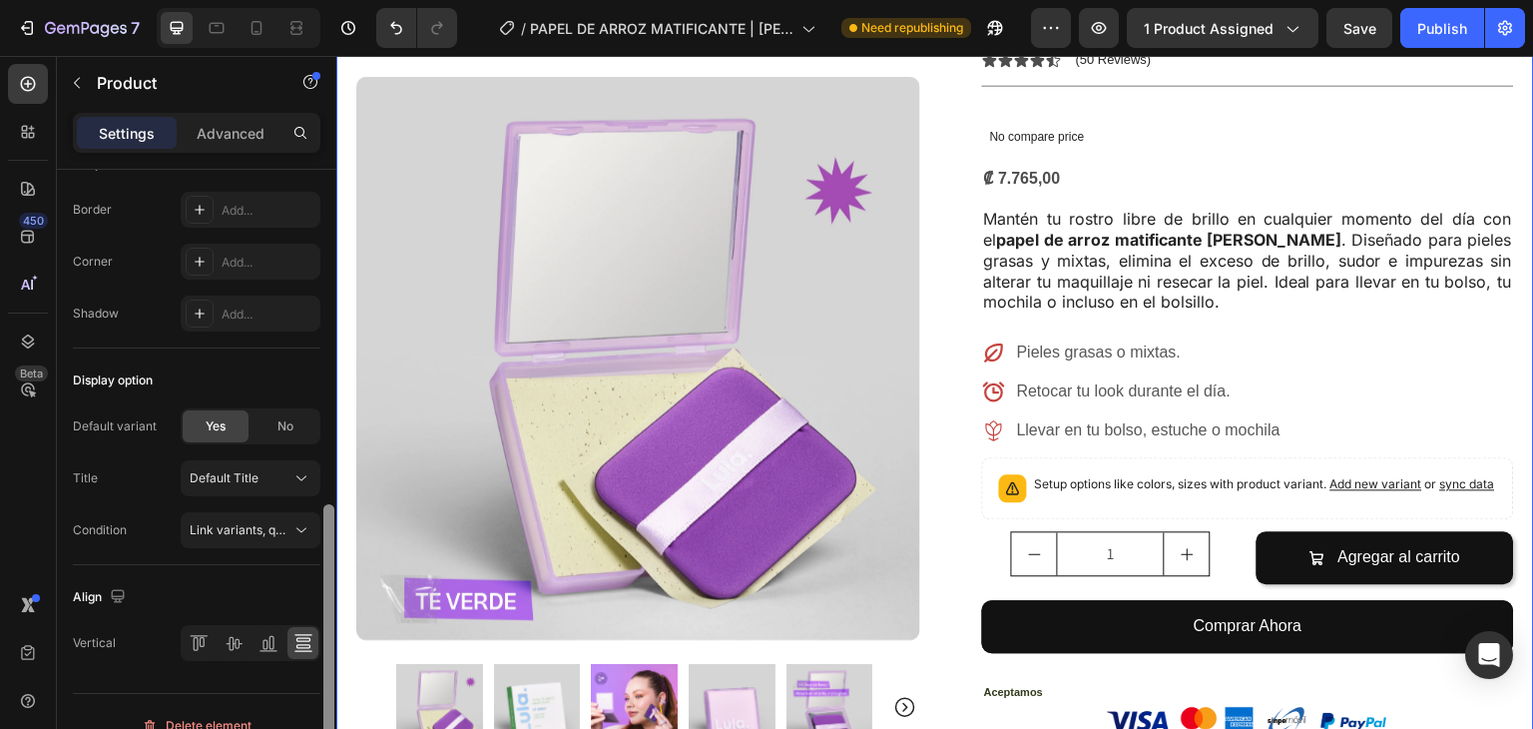
scroll to position [714, 0]
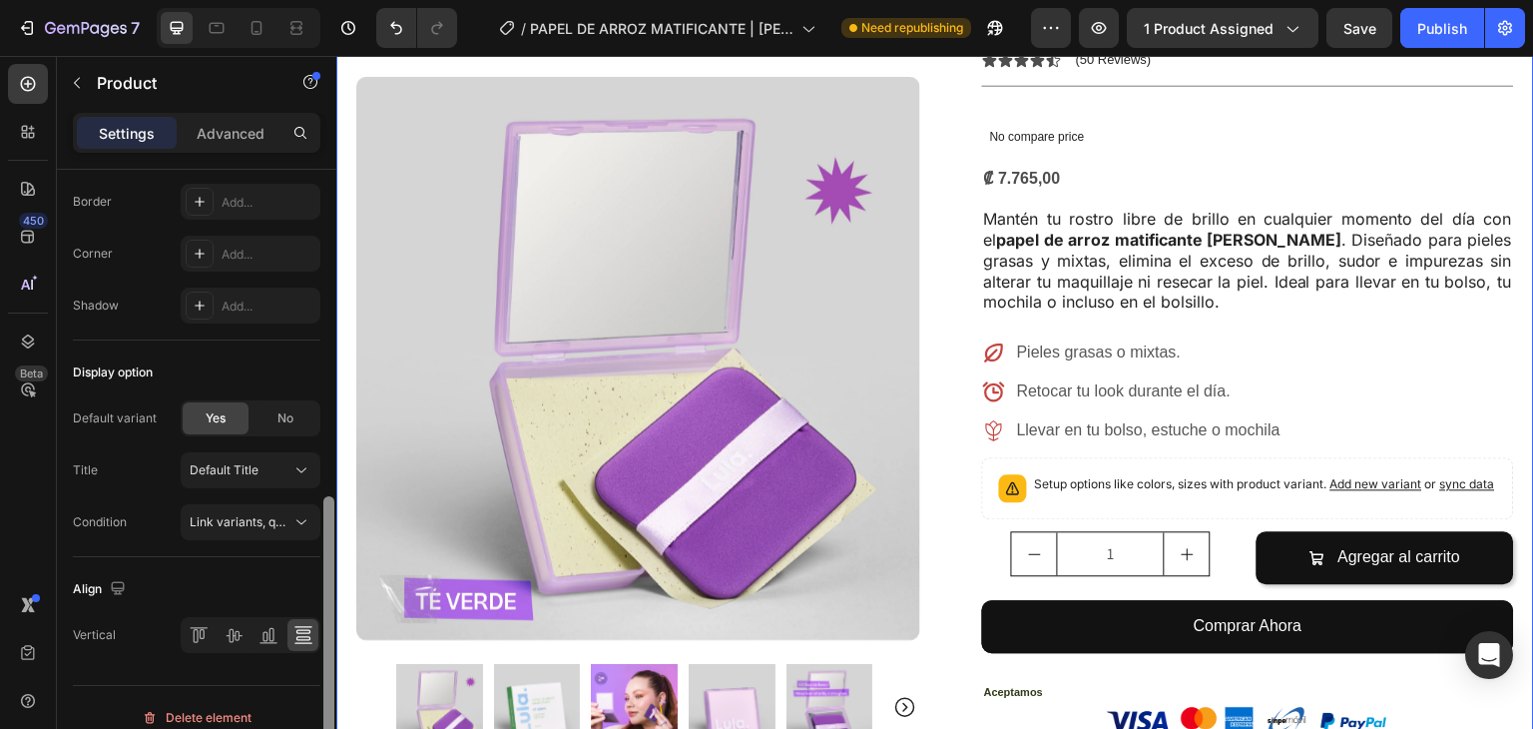
click at [340, 561] on div "Product Images Image Icon Icon Icon Icon Icon Icon List En NURA encontré produc…" at bounding box center [935, 474] width 1198 height 1360
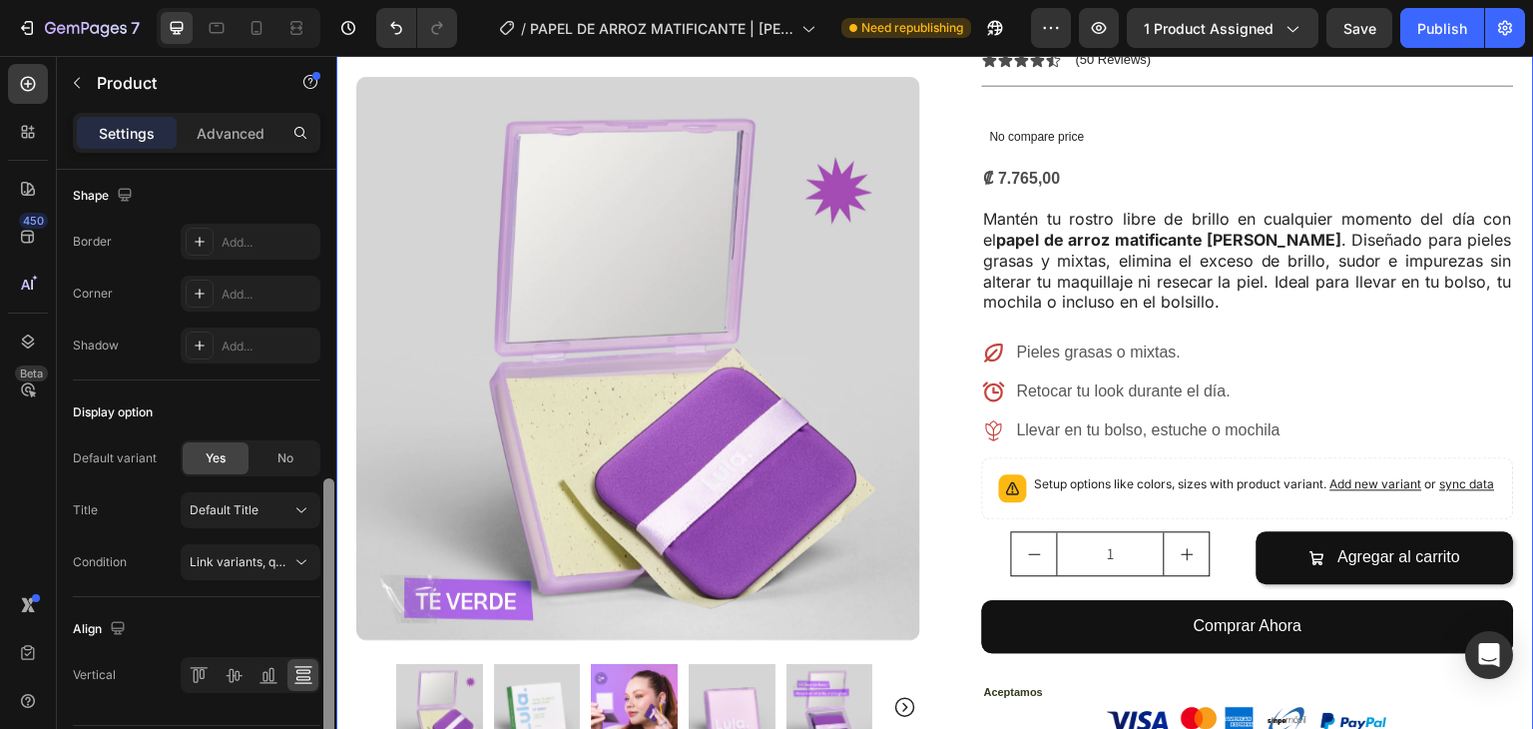
drag, startPoint x: 291, startPoint y: 410, endPoint x: 288, endPoint y: 424, distance: 14.3
click at [291, 412] on div "Display option" at bounding box center [197, 412] width 248 height 32
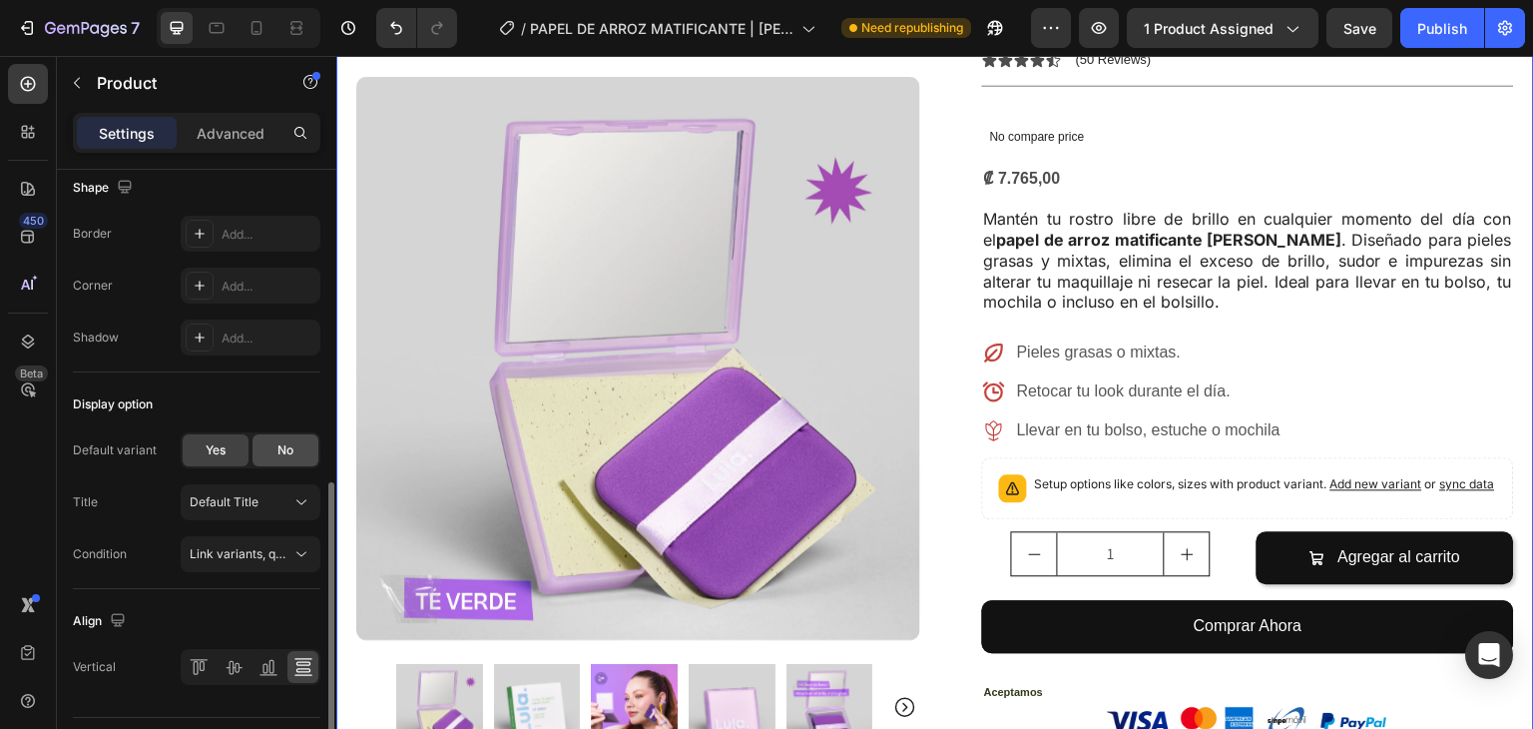
click at [285, 436] on div "No" at bounding box center [286, 450] width 66 height 32
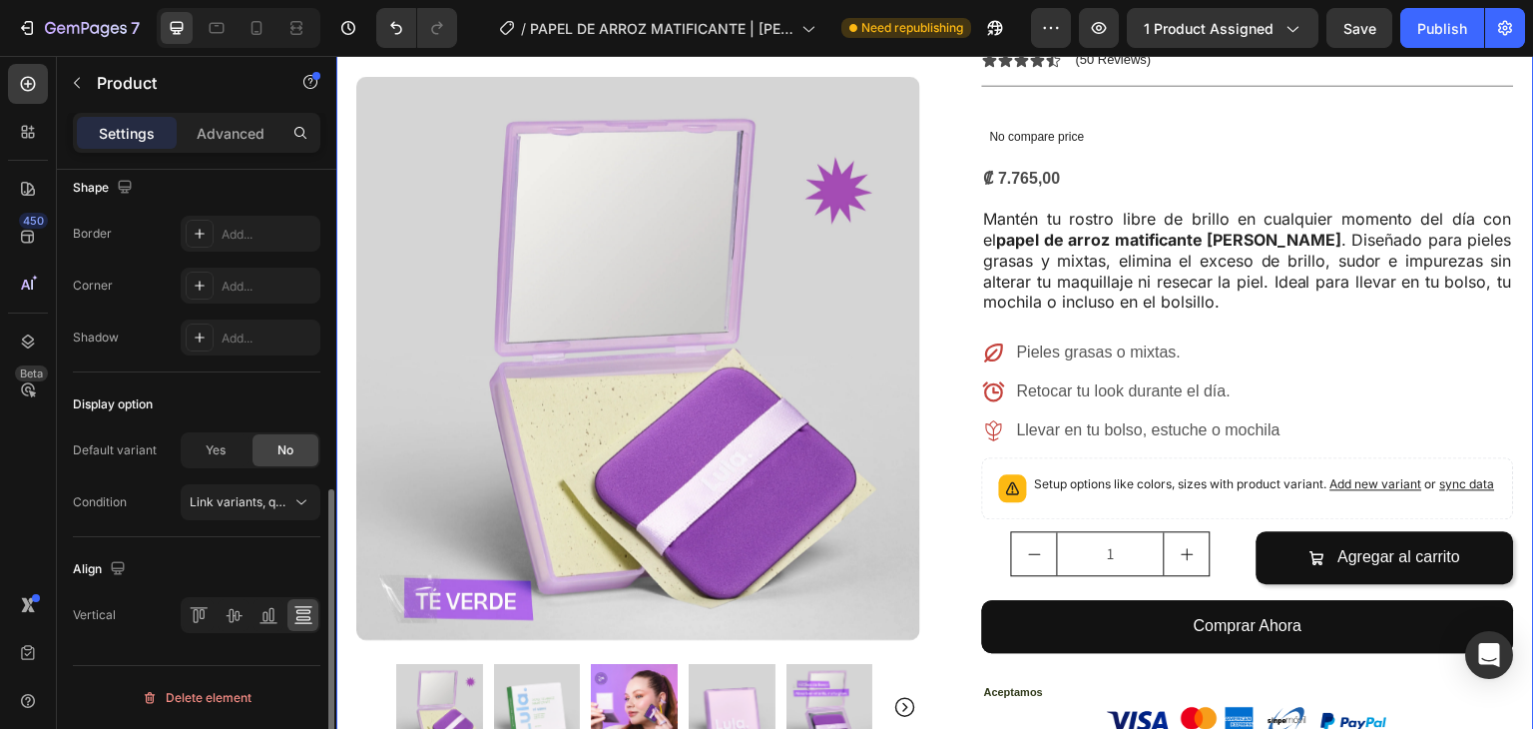
scroll to position [679, 0]
click at [216, 456] on span "Yes" at bounding box center [216, 453] width 20 height 18
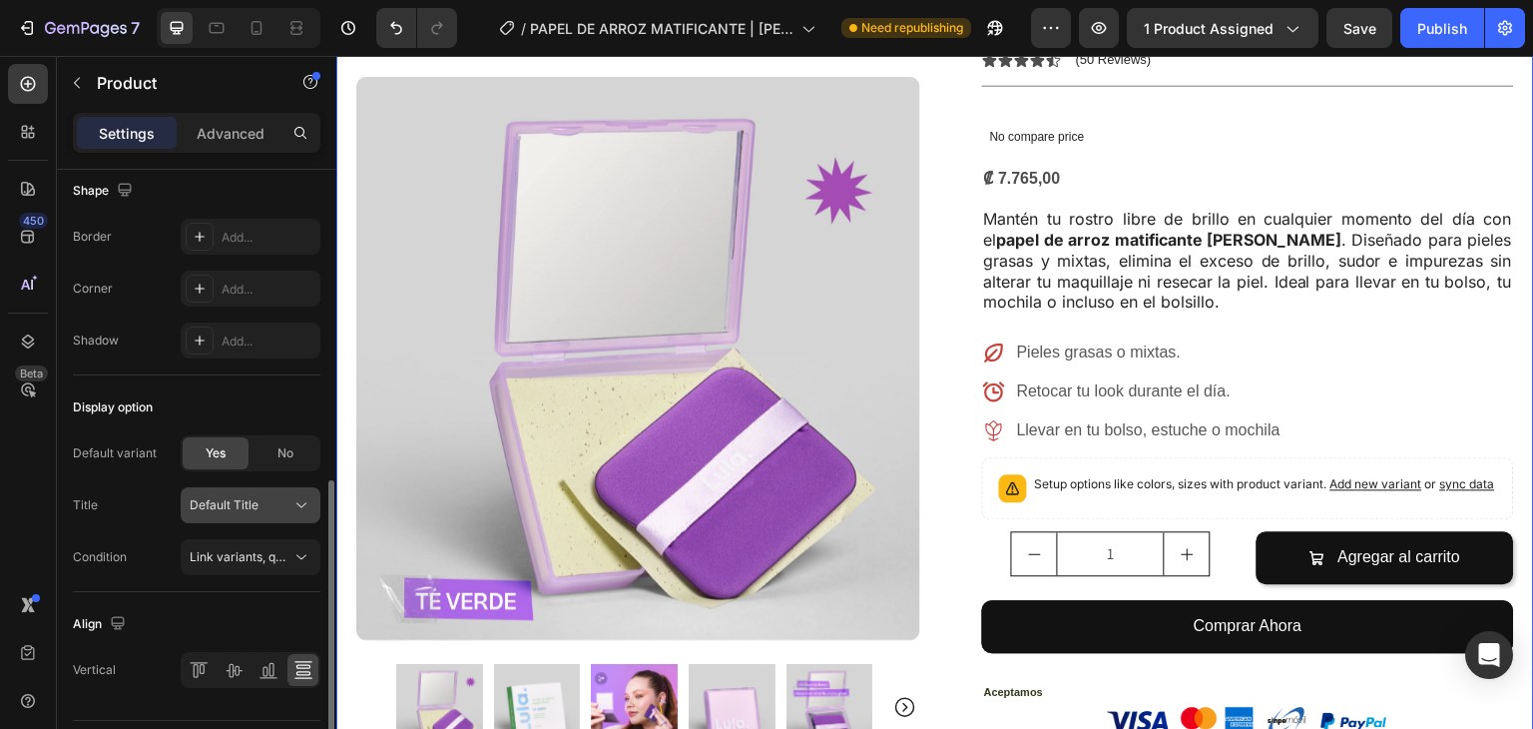
click at [260, 505] on div "Default Title" at bounding box center [239, 505] width 98 height 18
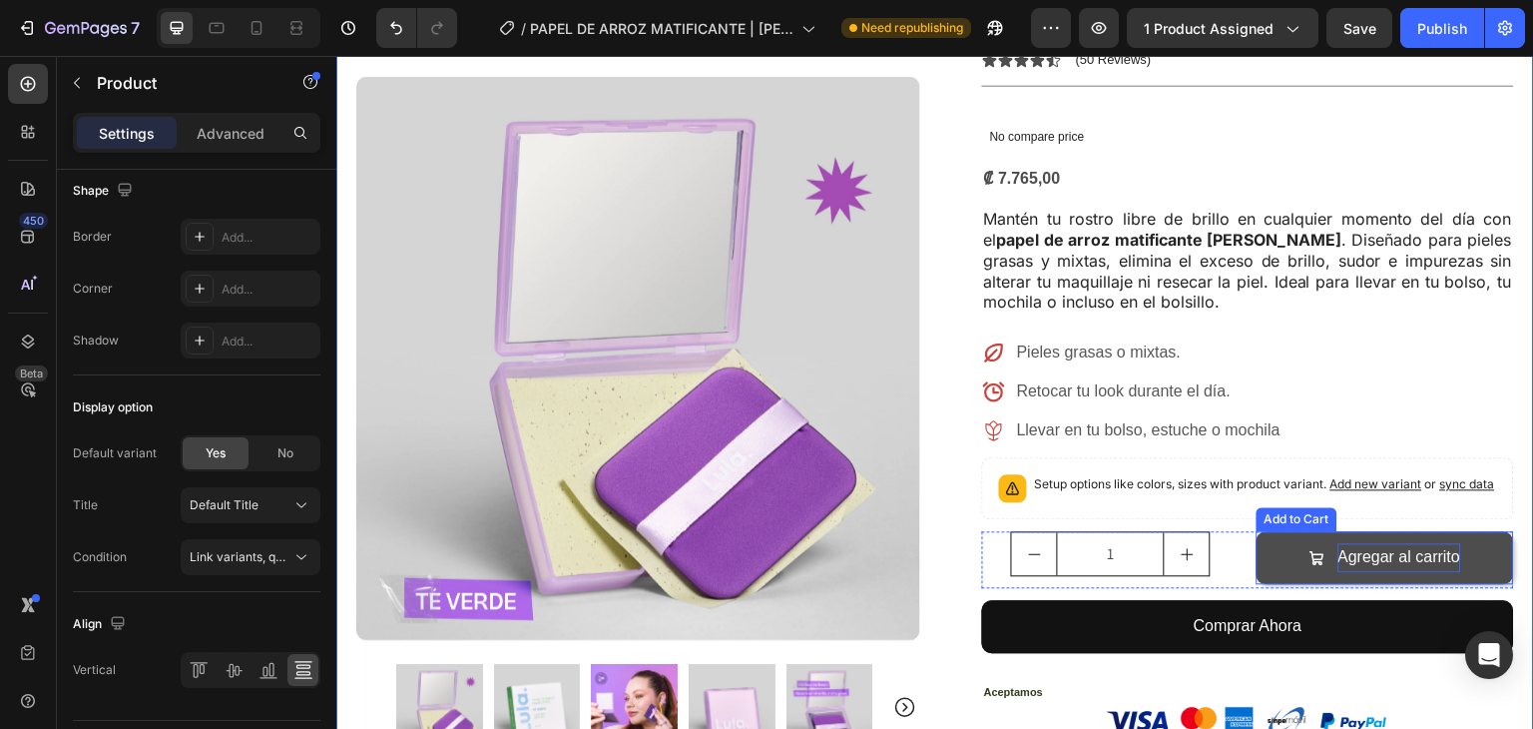
click at [1394, 543] on p "Agregar al carrito" at bounding box center [1400, 557] width 123 height 29
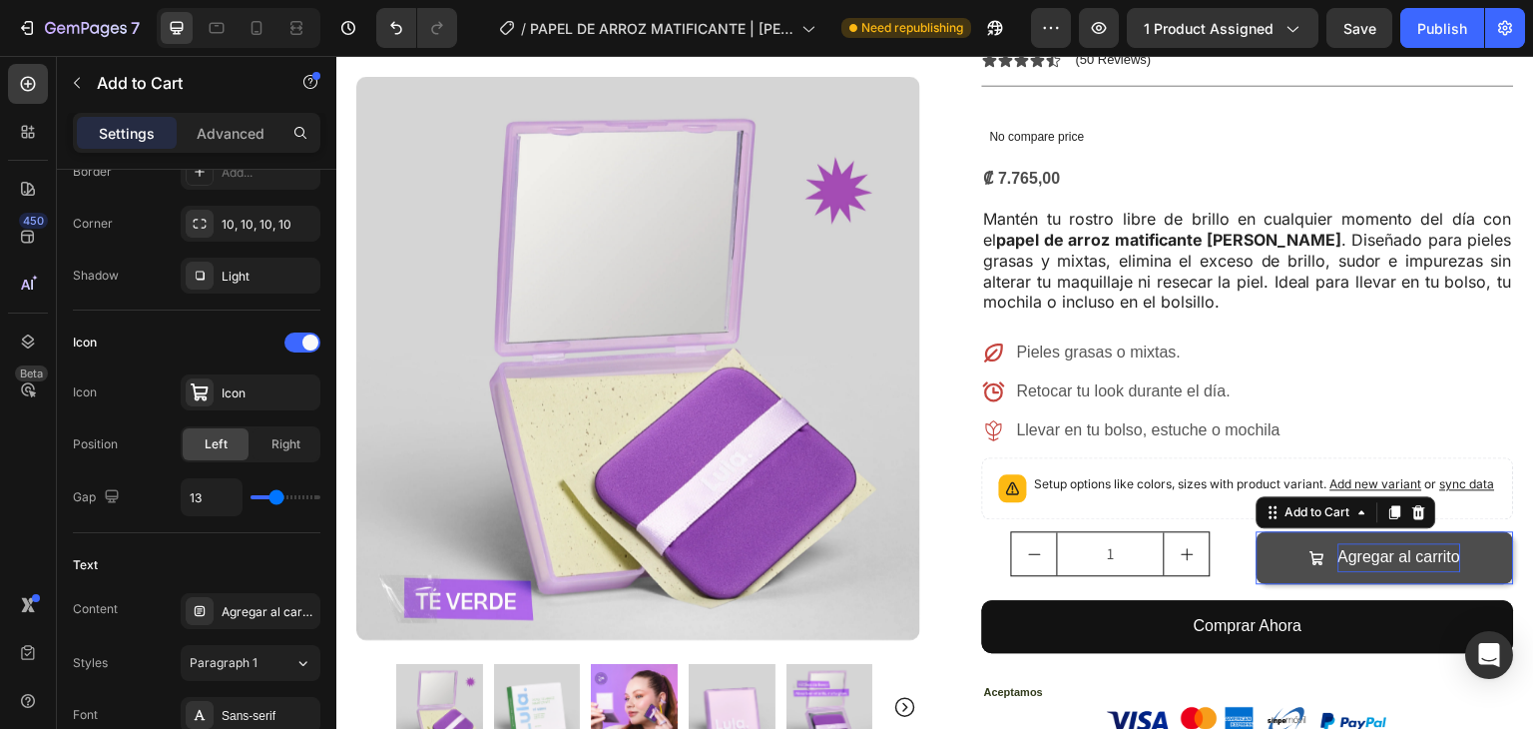
scroll to position [0, 0]
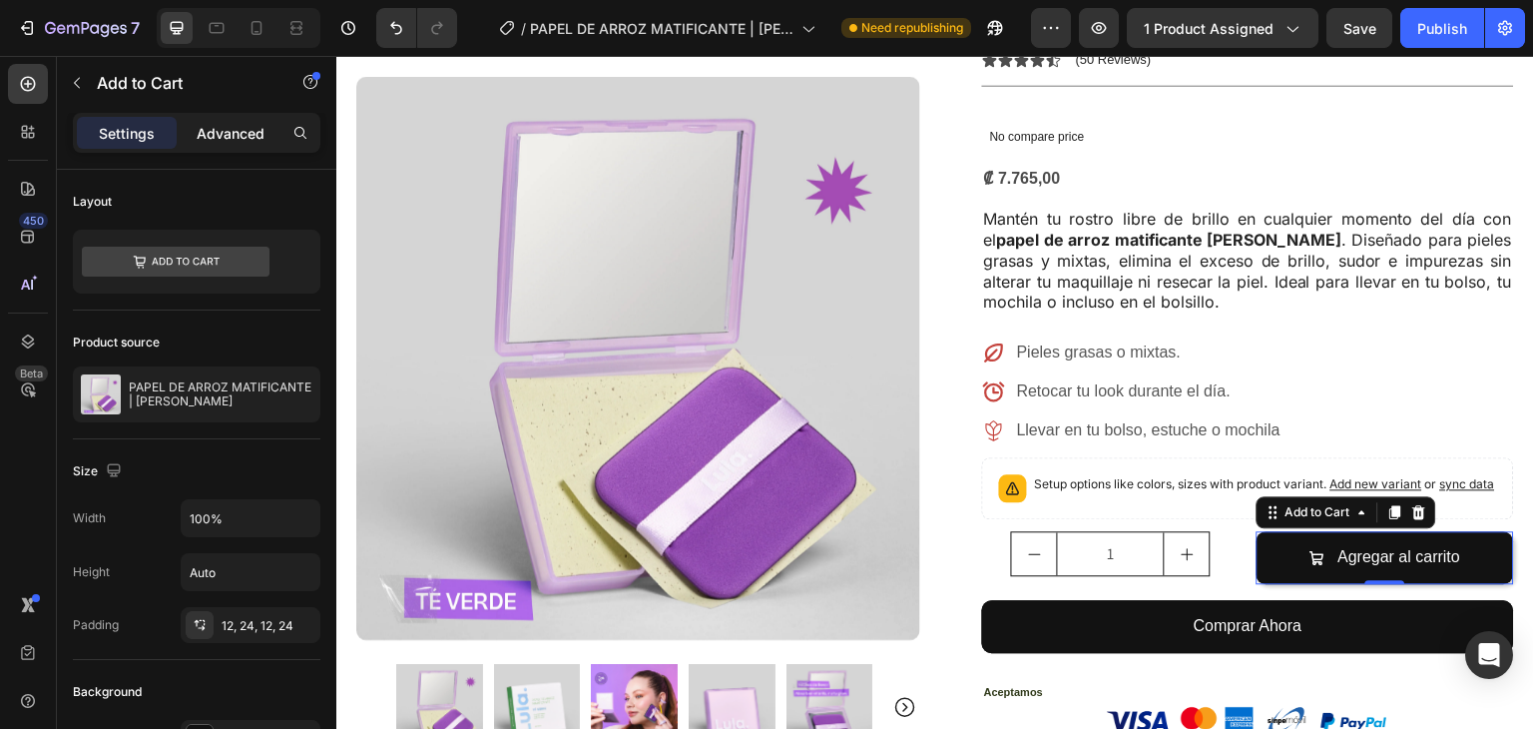
click at [244, 140] on p "Advanced" at bounding box center [231, 133] width 68 height 21
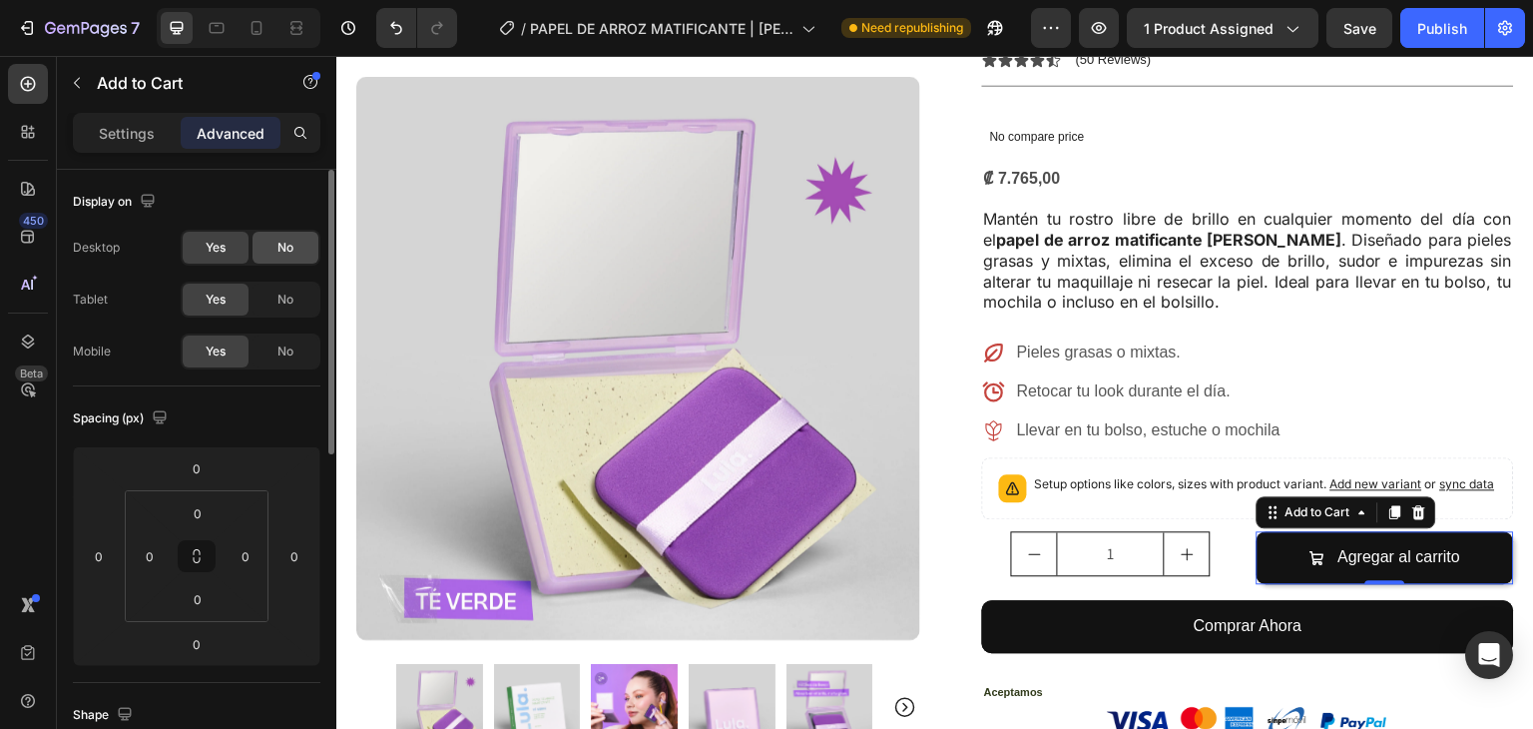
click at [290, 252] on span "No" at bounding box center [286, 248] width 16 height 18
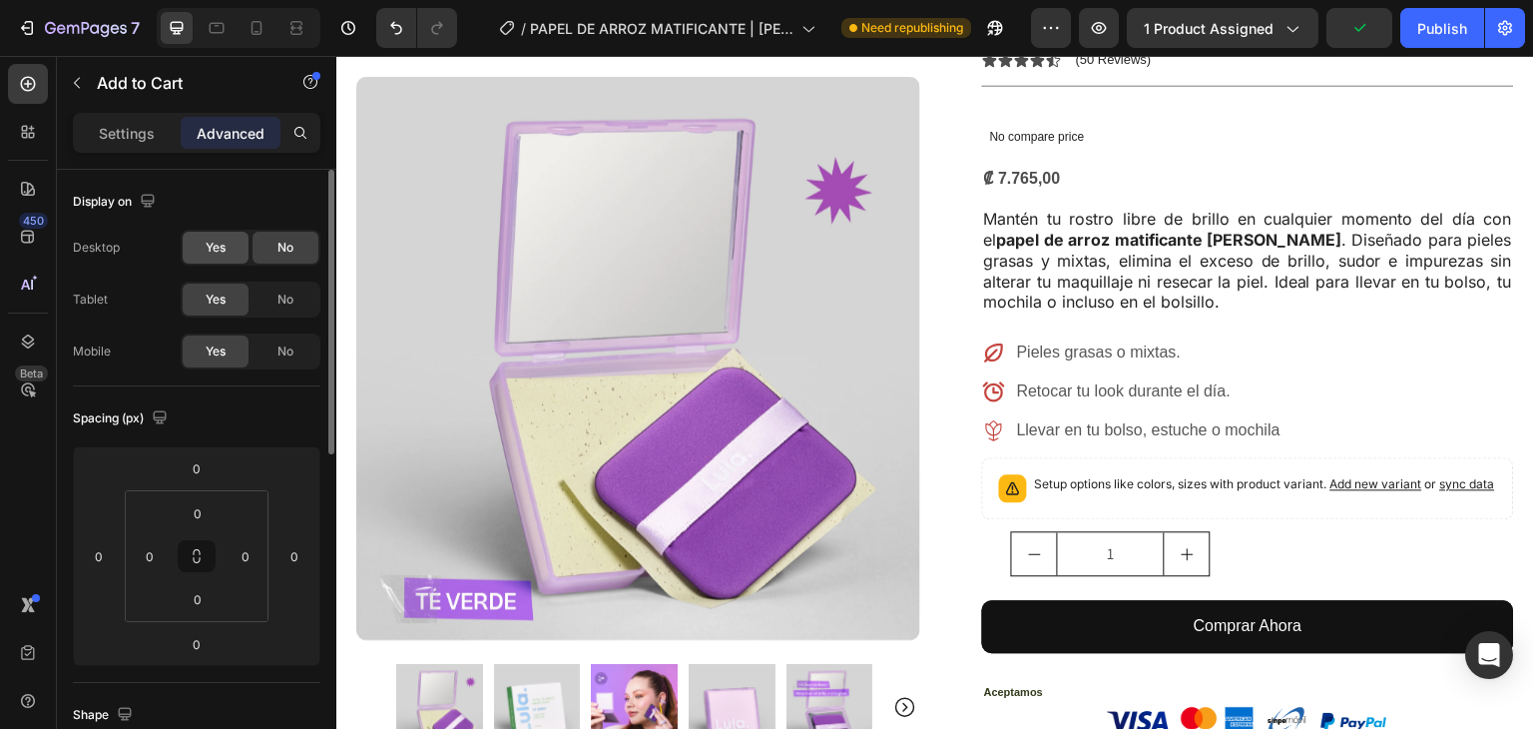
click at [242, 251] on div "Yes" at bounding box center [216, 248] width 66 height 32
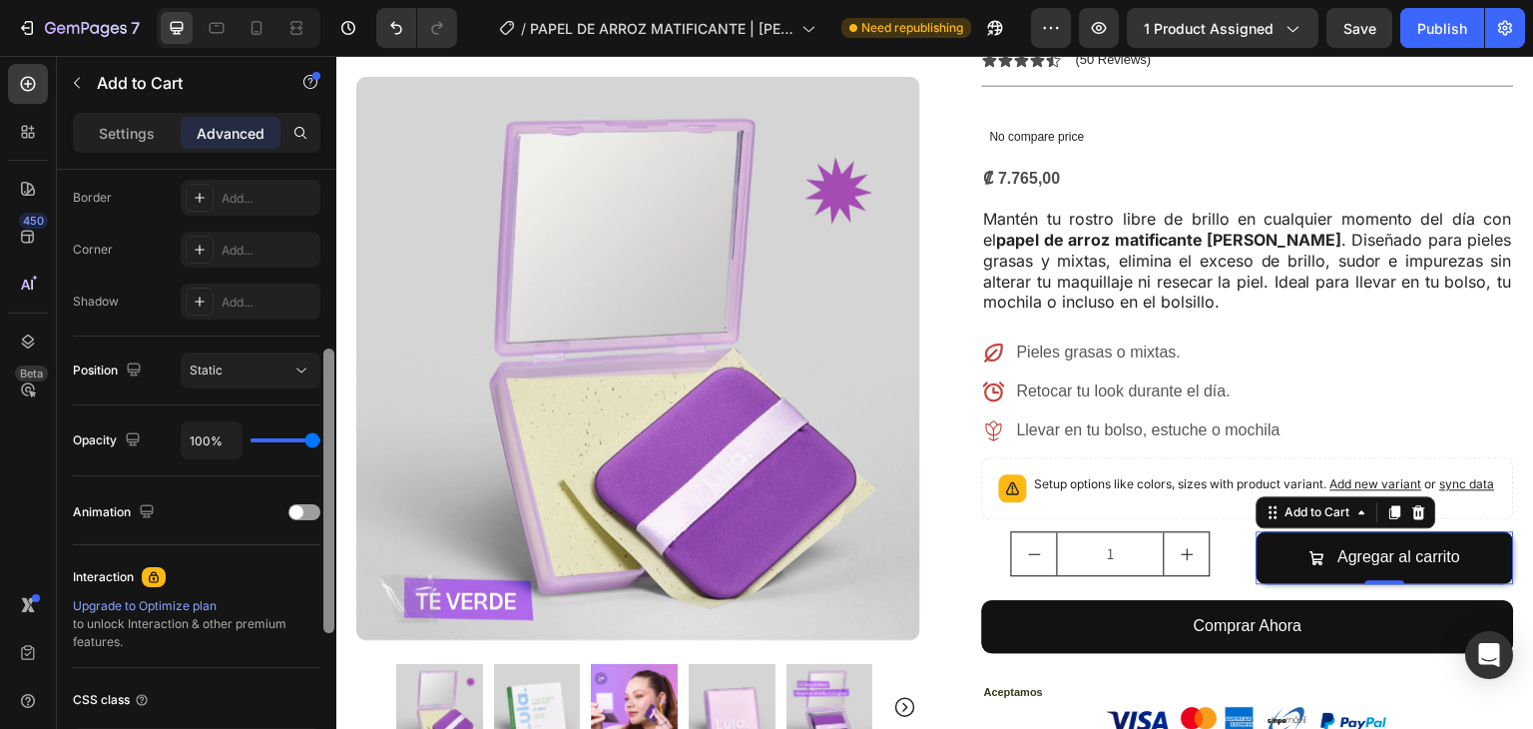
scroll to position [575, 0]
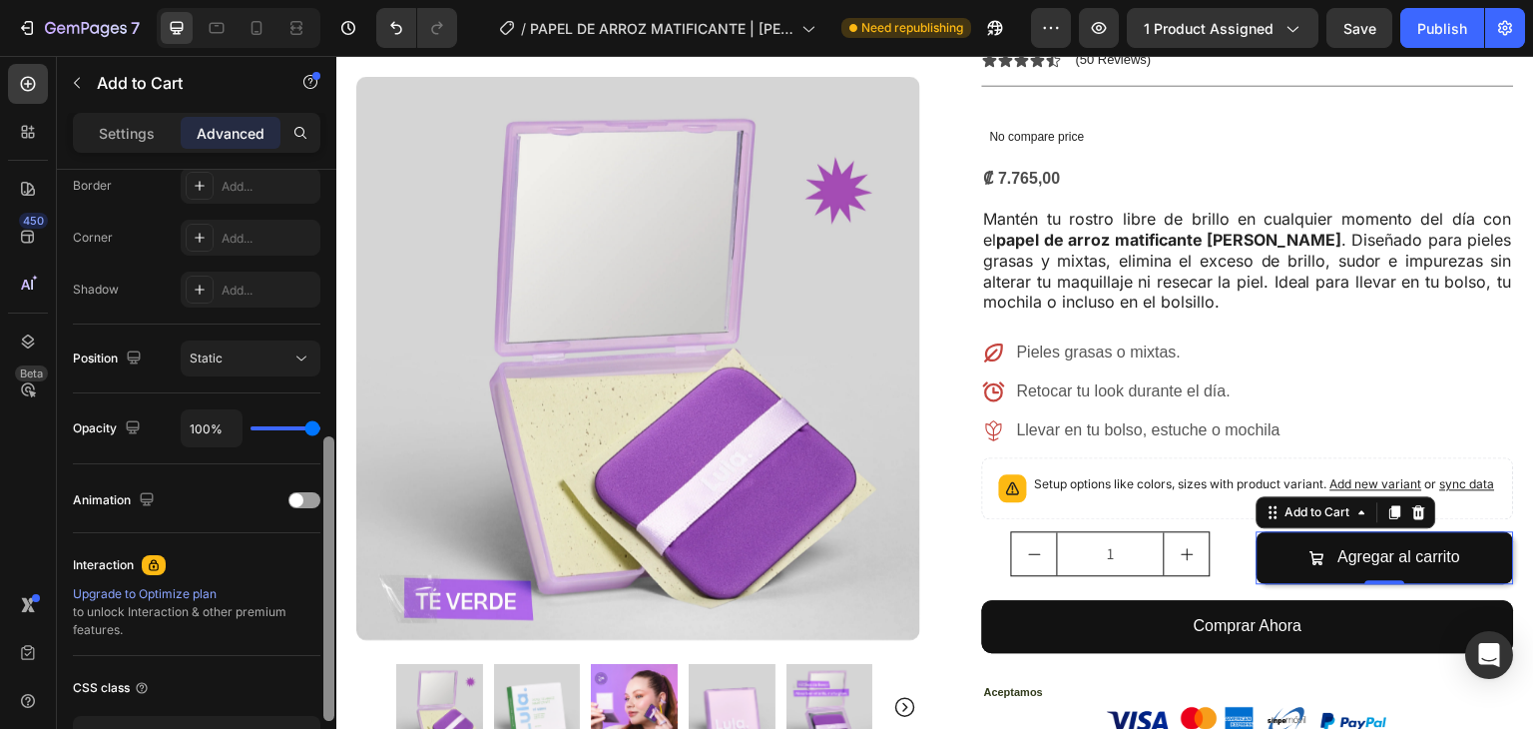
drag, startPoint x: 331, startPoint y: 336, endPoint x: 292, endPoint y: 591, distance: 257.7
click at [307, 604] on div "Display on Desktop Yes No Tablet Yes No Mobile Yes No Spacing (px) 0 0 0 0 0 0 …" at bounding box center [197, 478] width 280 height 616
click at [220, 336] on div "Position Static" at bounding box center [197, 358] width 248 height 69
click at [220, 357] on span "Static" at bounding box center [206, 357] width 33 height 15
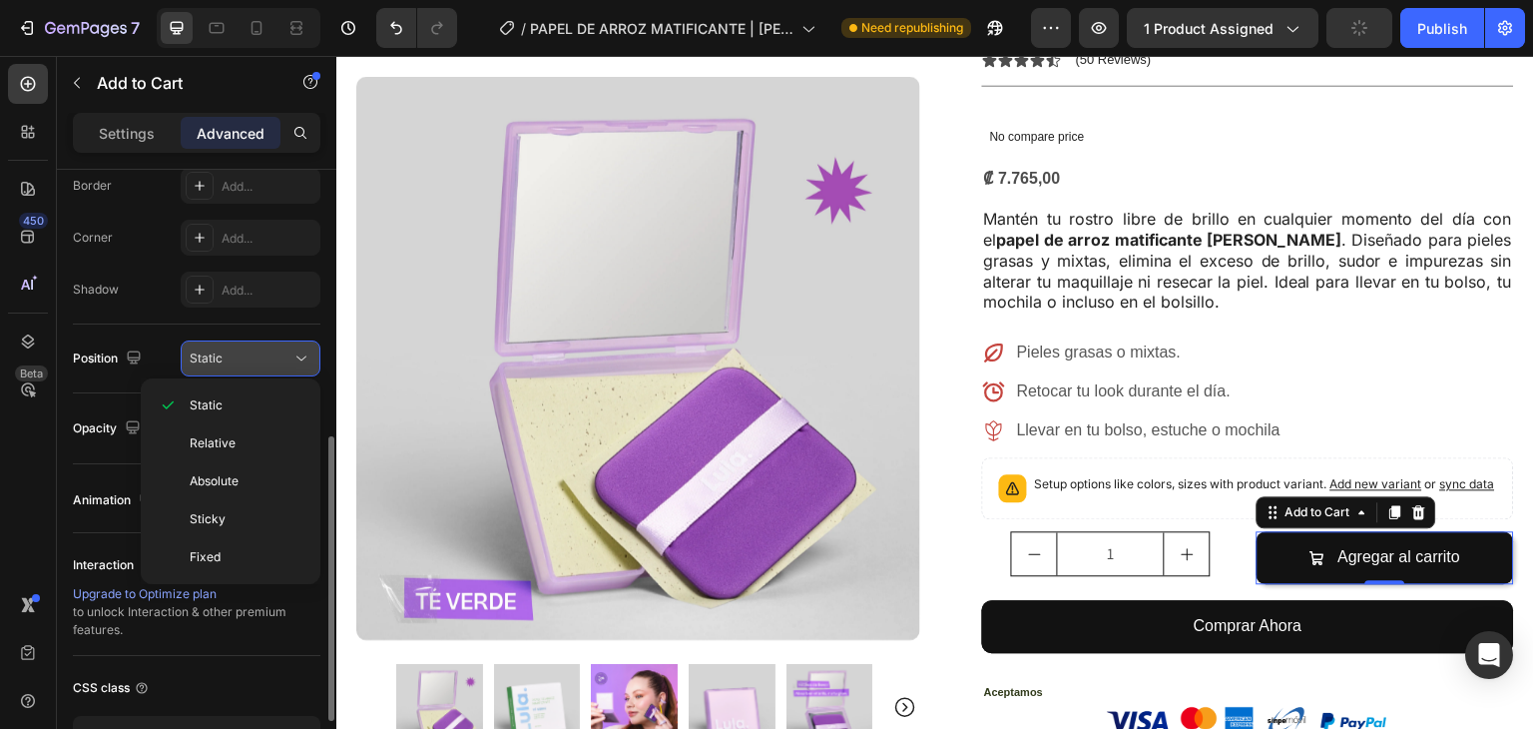
click at [220, 357] on span "Static" at bounding box center [206, 357] width 33 height 15
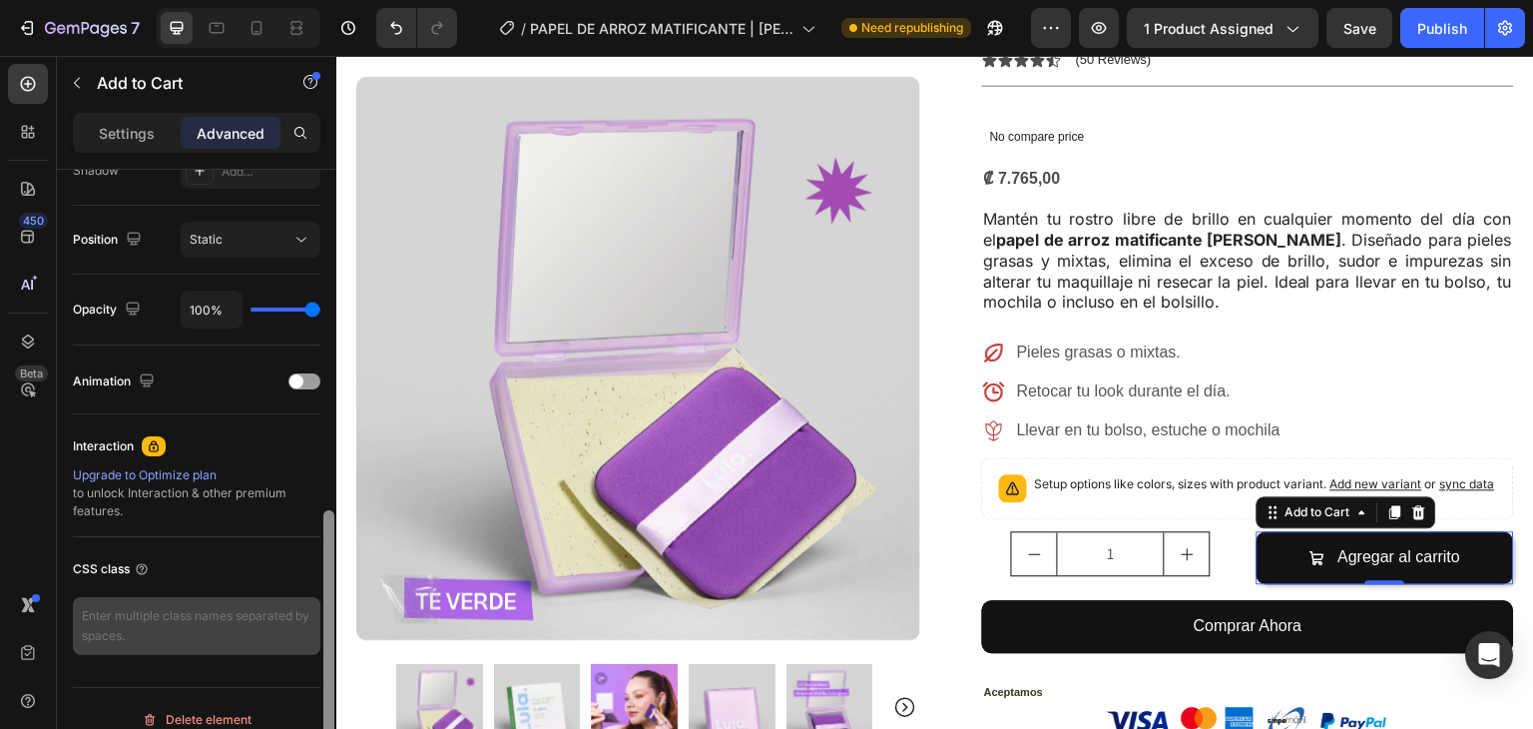
scroll to position [714, 0]
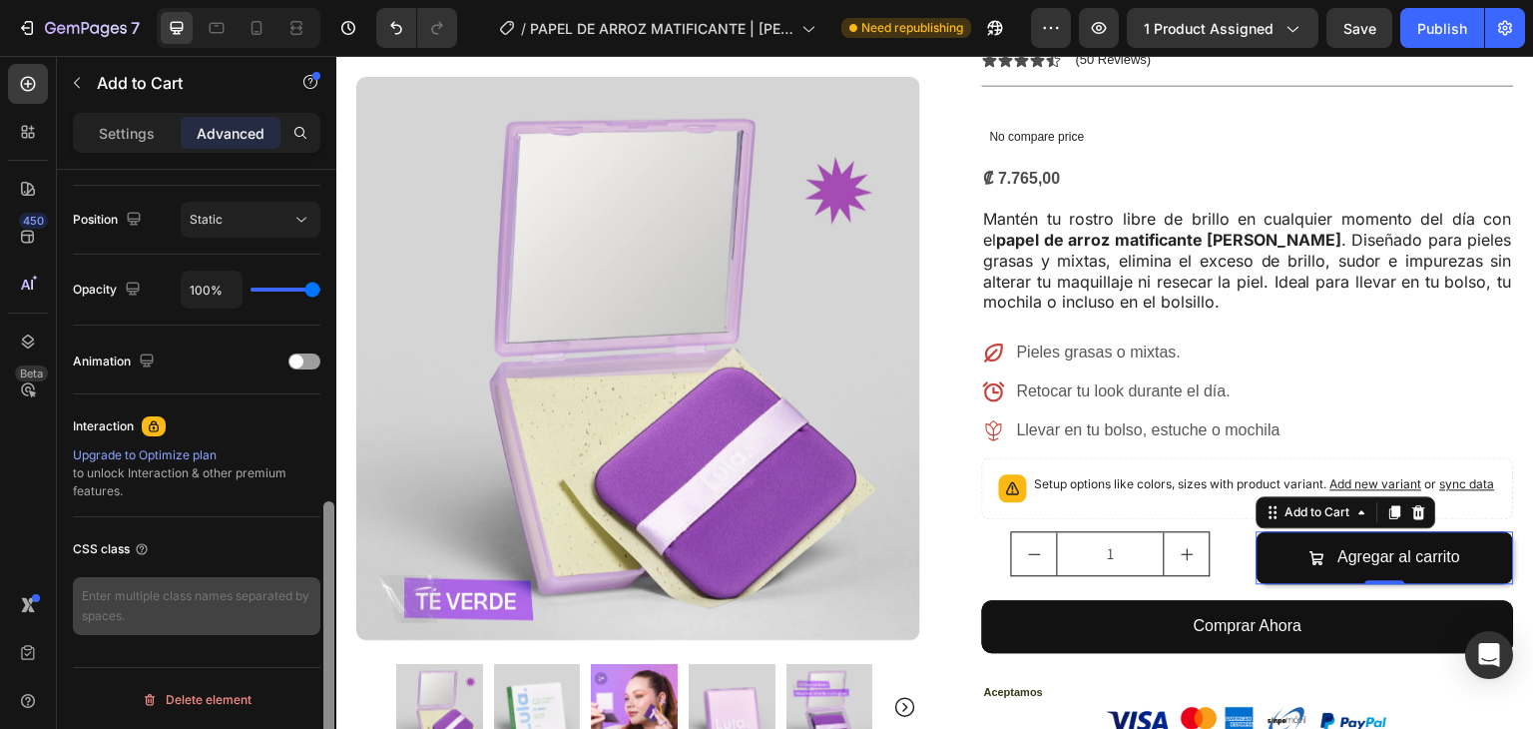
drag, startPoint x: 325, startPoint y: 509, endPoint x: 315, endPoint y: 596, distance: 87.4
click at [315, 597] on div "Display on Desktop Yes No Tablet Yes No Mobile Yes No Spacing (px) 0 0 0 0 0 0 …" at bounding box center [197, 478] width 280 height 616
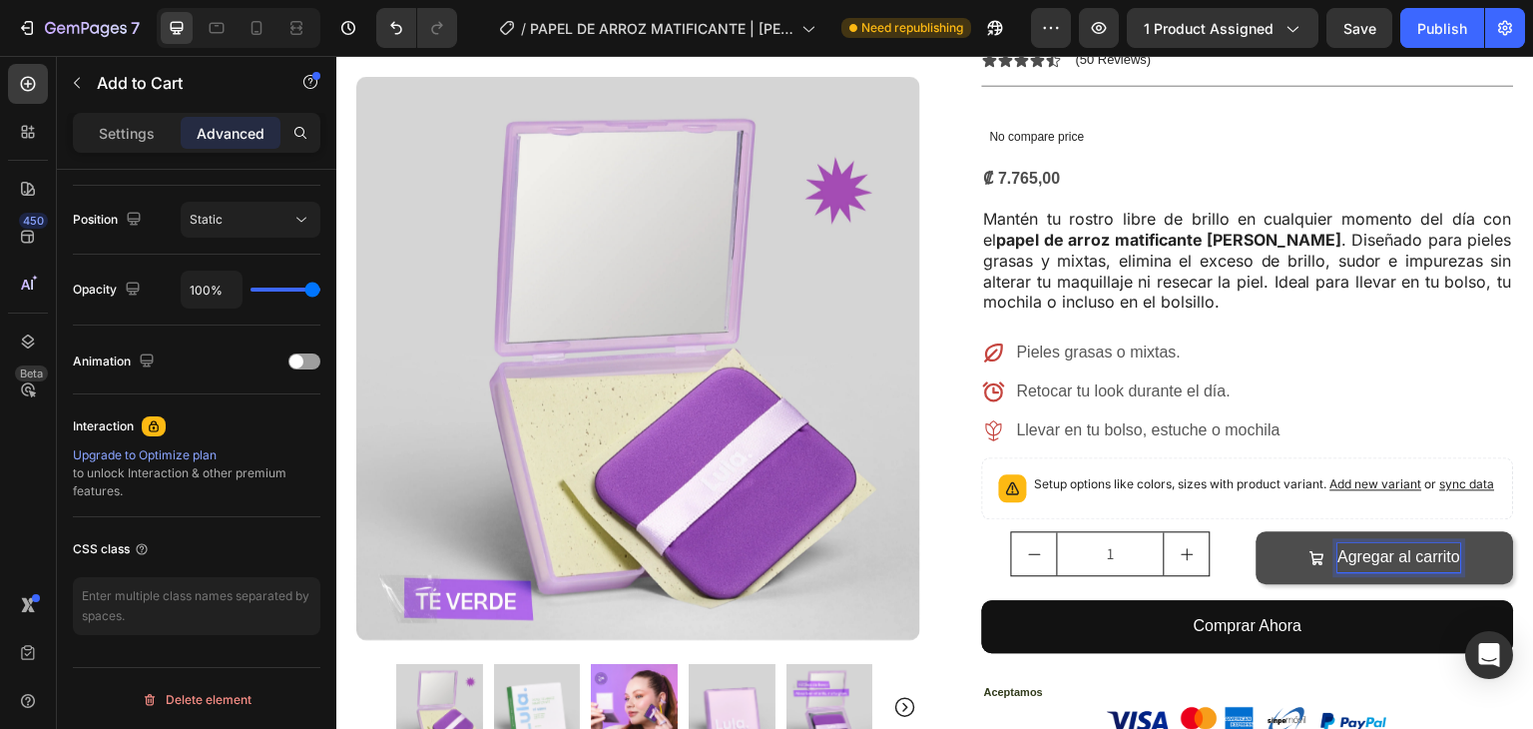
click at [1480, 531] on button "Agregar al carrito" at bounding box center [1386, 557] width 259 height 53
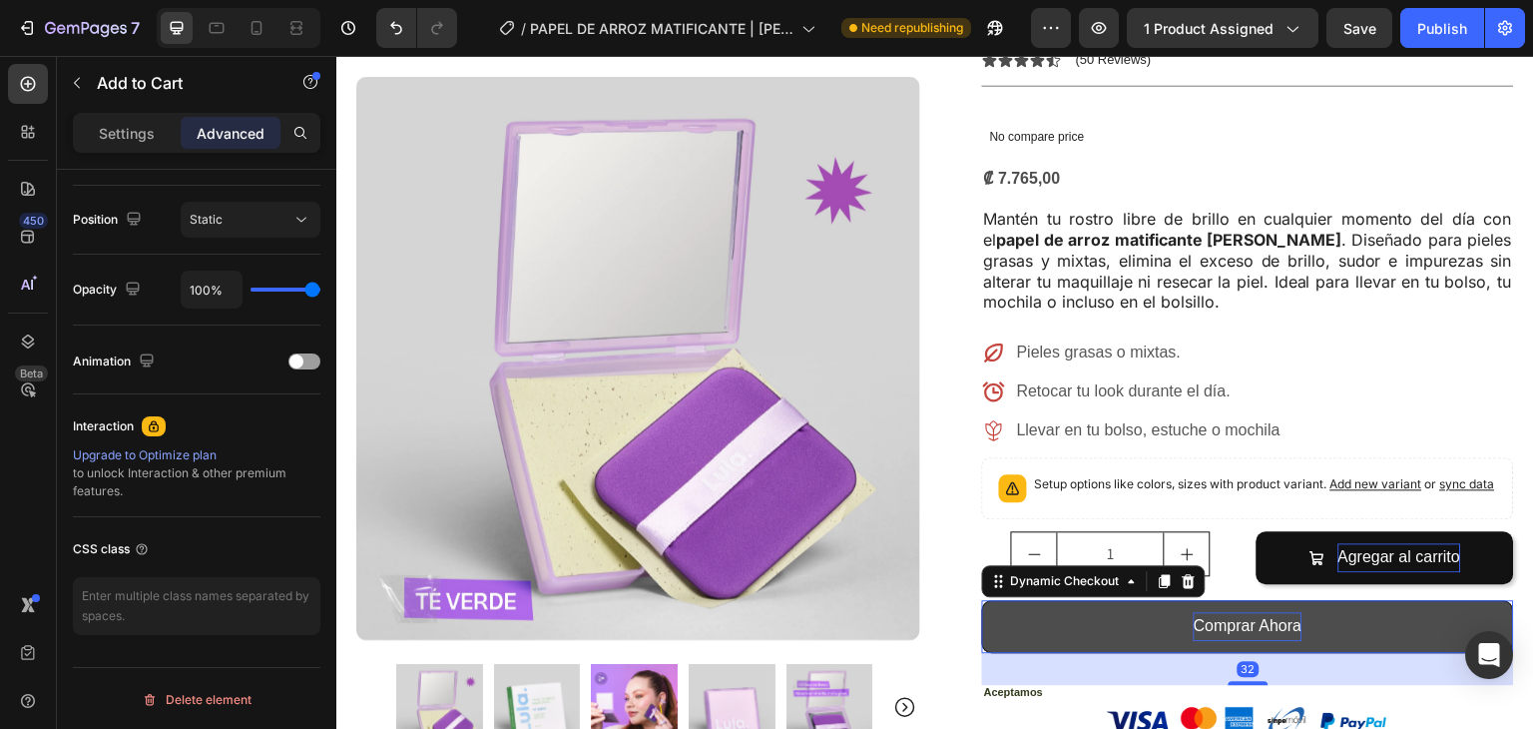
click at [1271, 612] on p "Comprar Ahora" at bounding box center [1248, 626] width 109 height 29
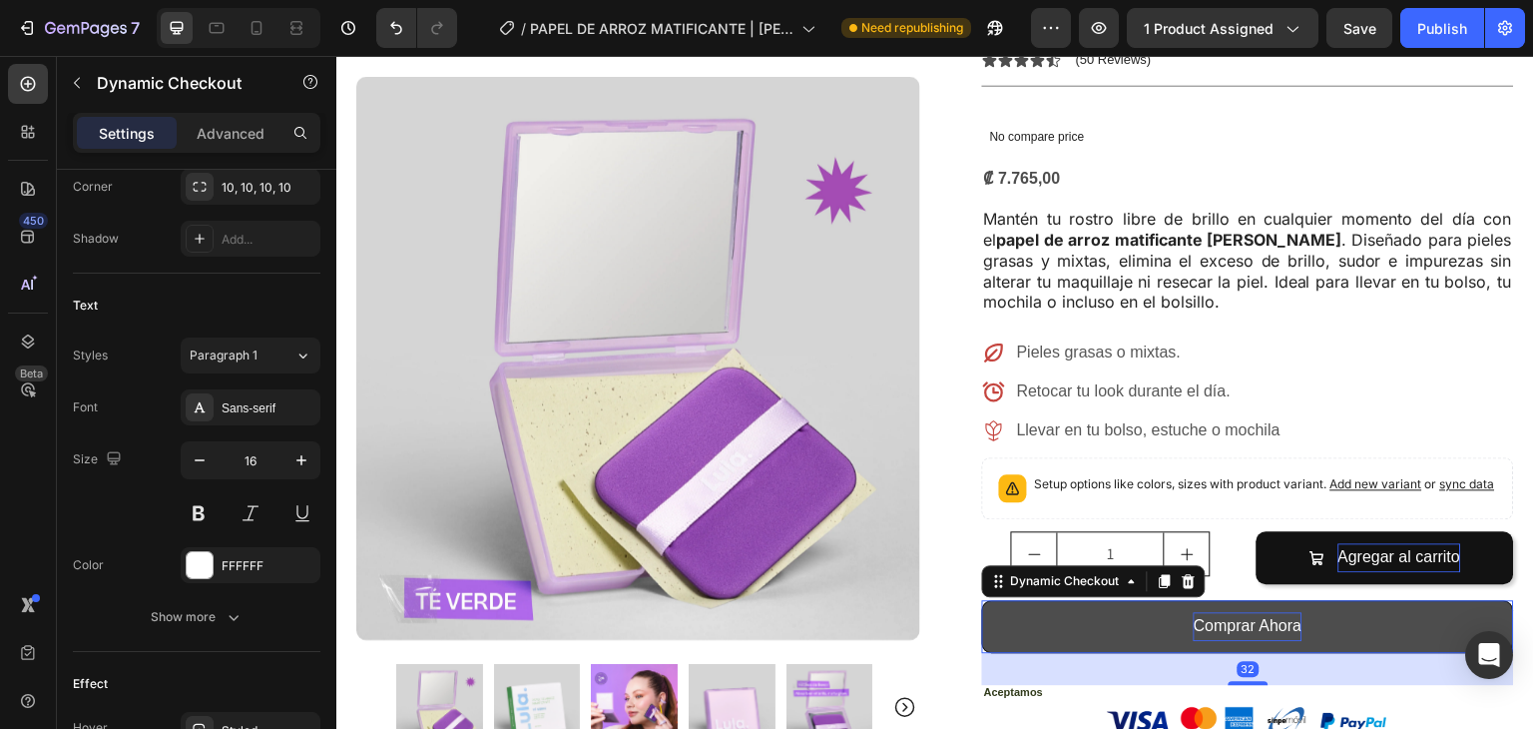
scroll to position [0, 0]
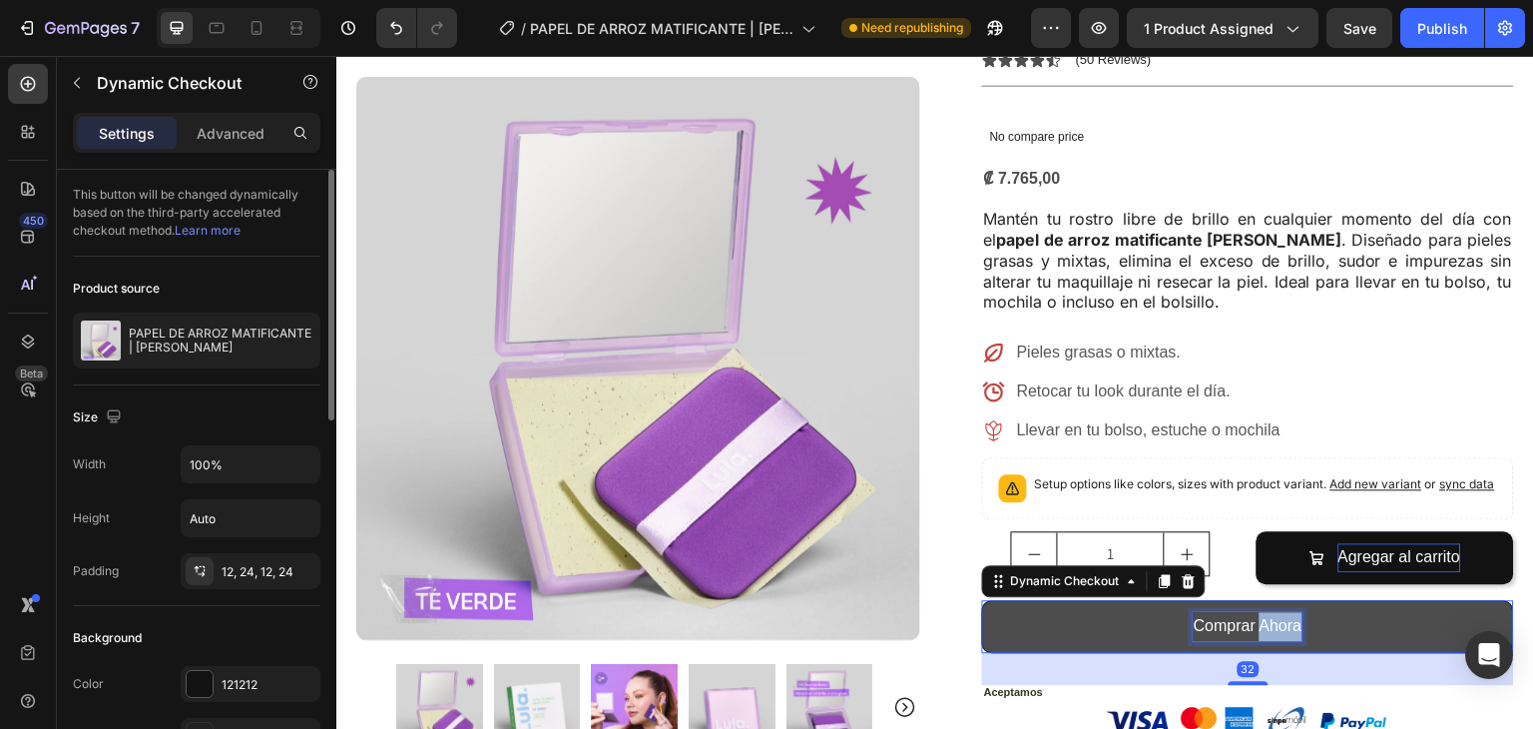
click at [1255, 612] on p "Comprar Ahora" at bounding box center [1248, 626] width 109 height 29
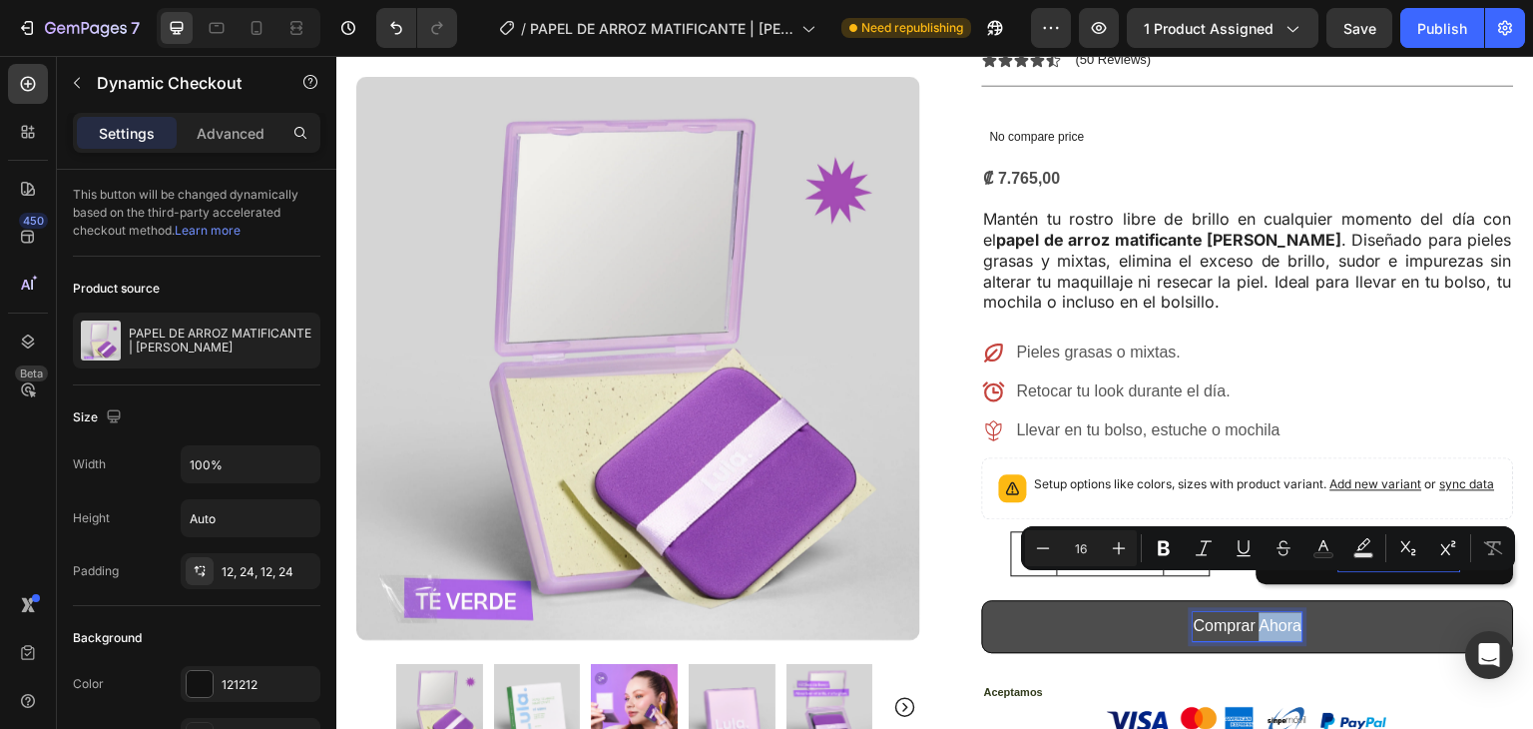
click at [1249, 612] on p "Comprar Ahora" at bounding box center [1248, 626] width 109 height 29
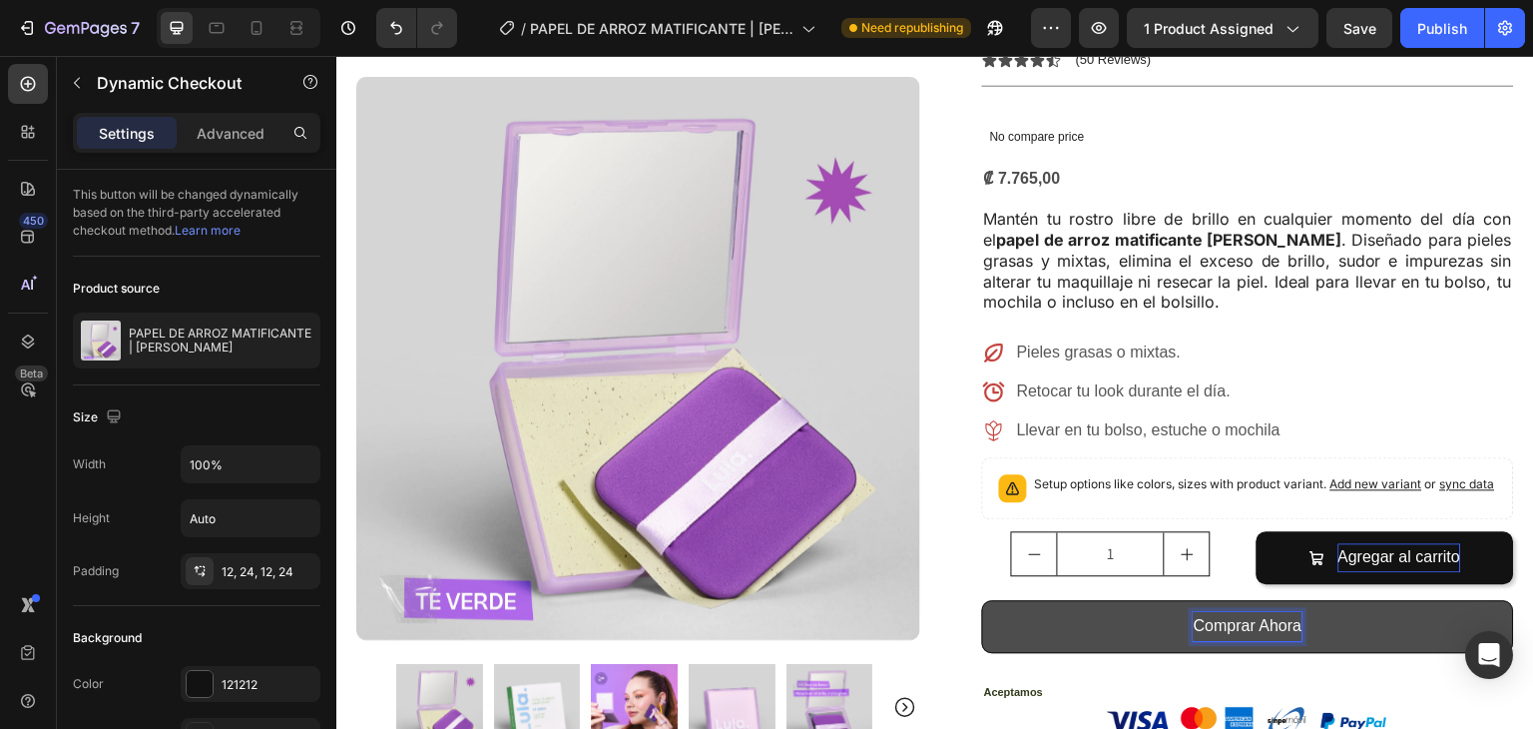
click at [1257, 612] on p "Comprar Ahora" at bounding box center [1248, 626] width 109 height 29
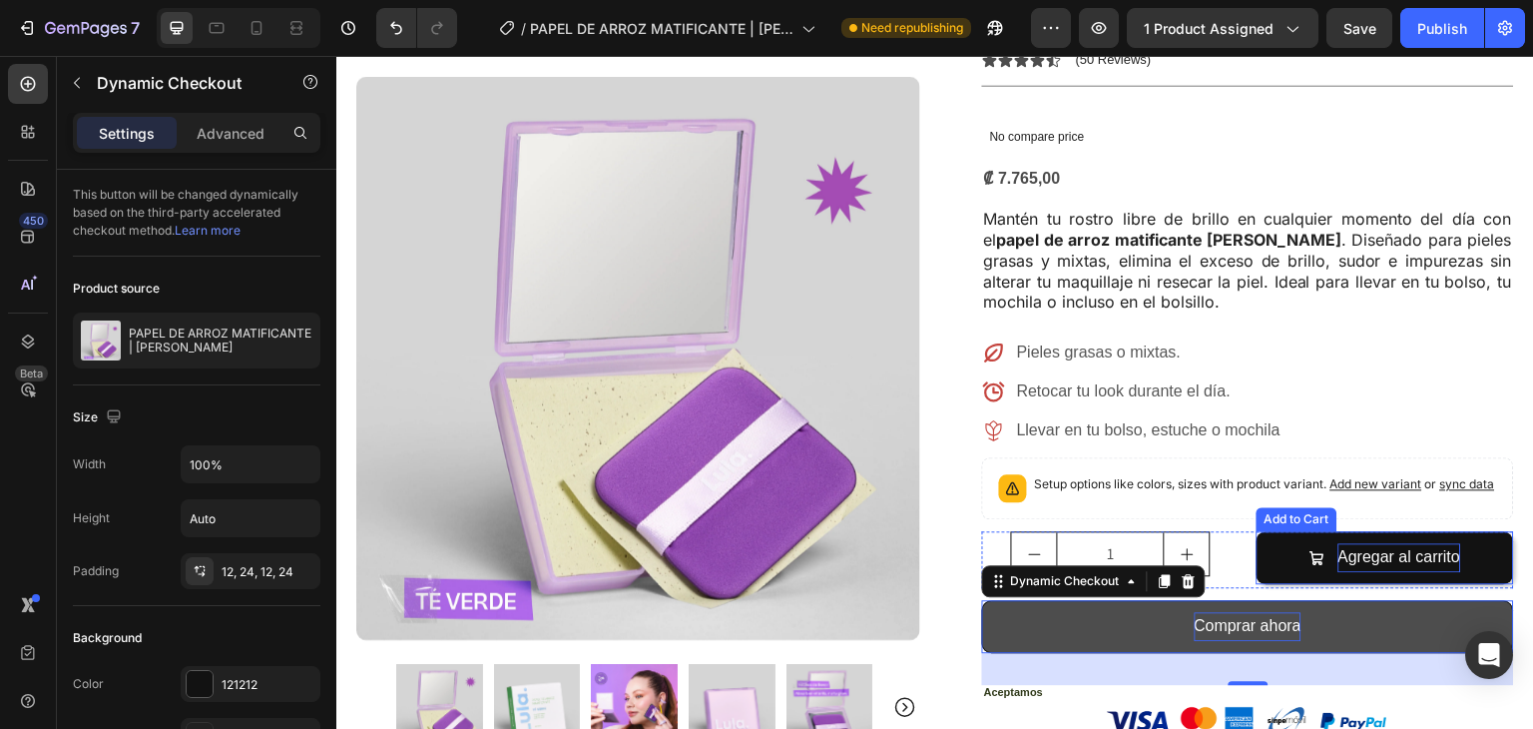
click at [1447, 543] on p "Agregar al carrito" at bounding box center [1400, 557] width 123 height 29
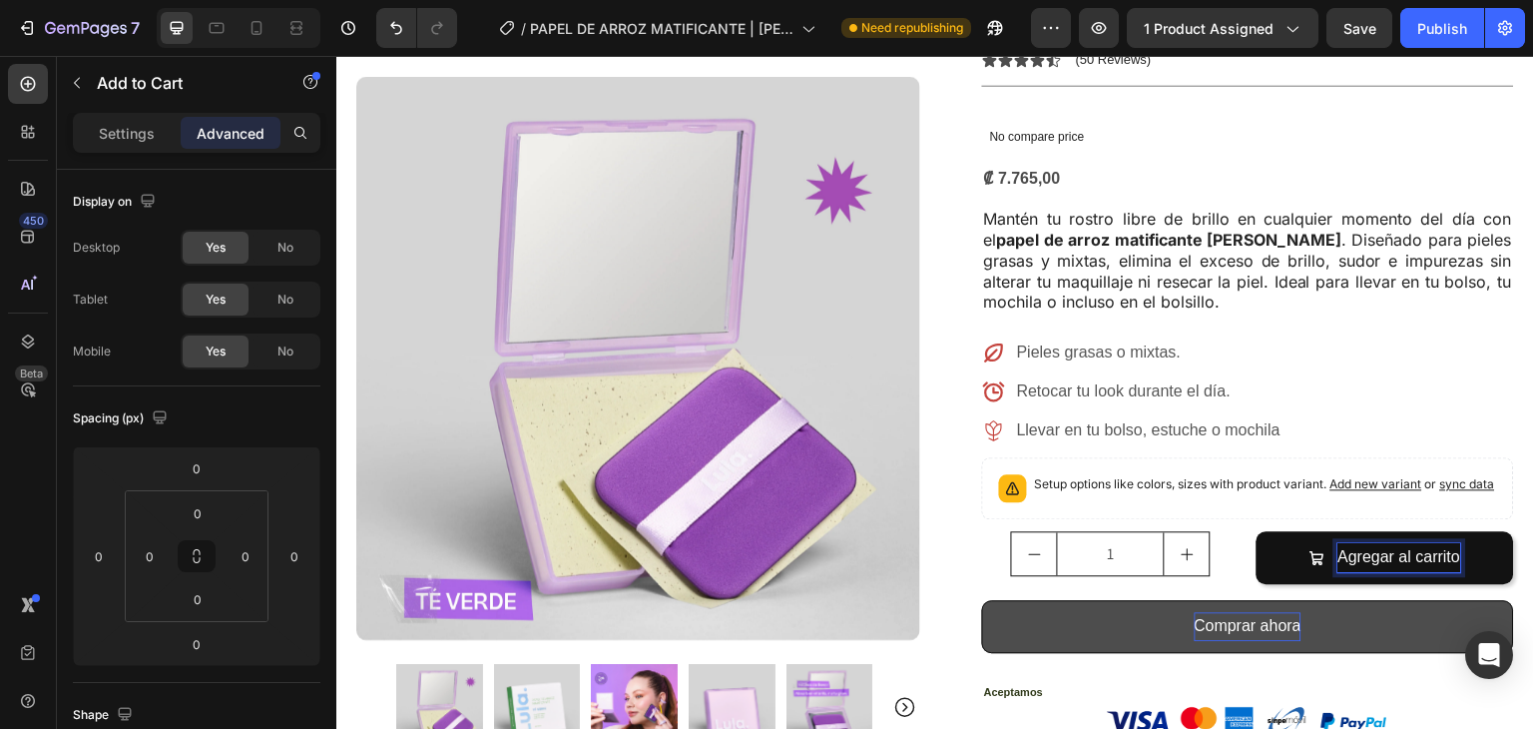
click at [1414, 543] on p "Agregar al carrito" at bounding box center [1400, 557] width 123 height 29
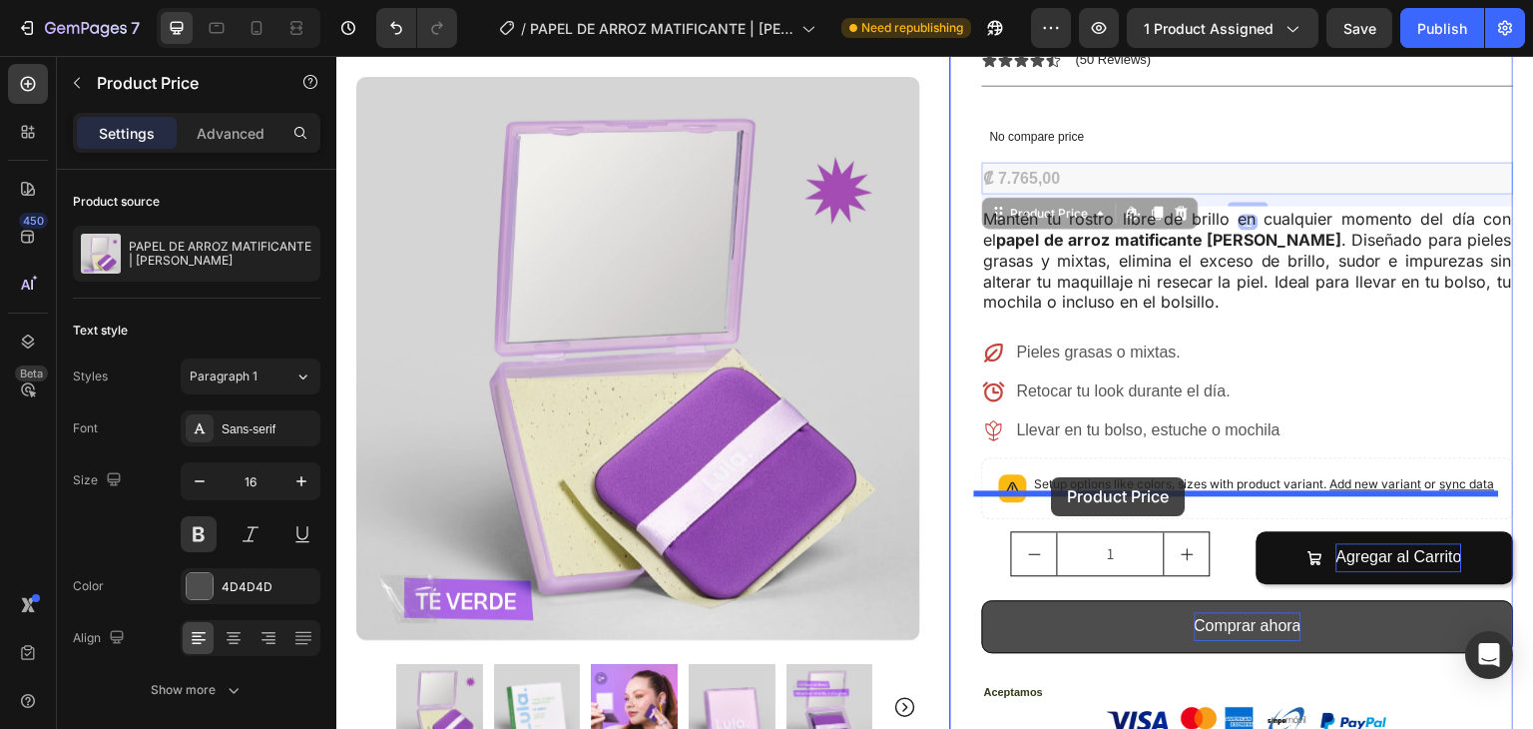
drag, startPoint x: 1052, startPoint y: 117, endPoint x: 1095, endPoint y: 473, distance: 359.0
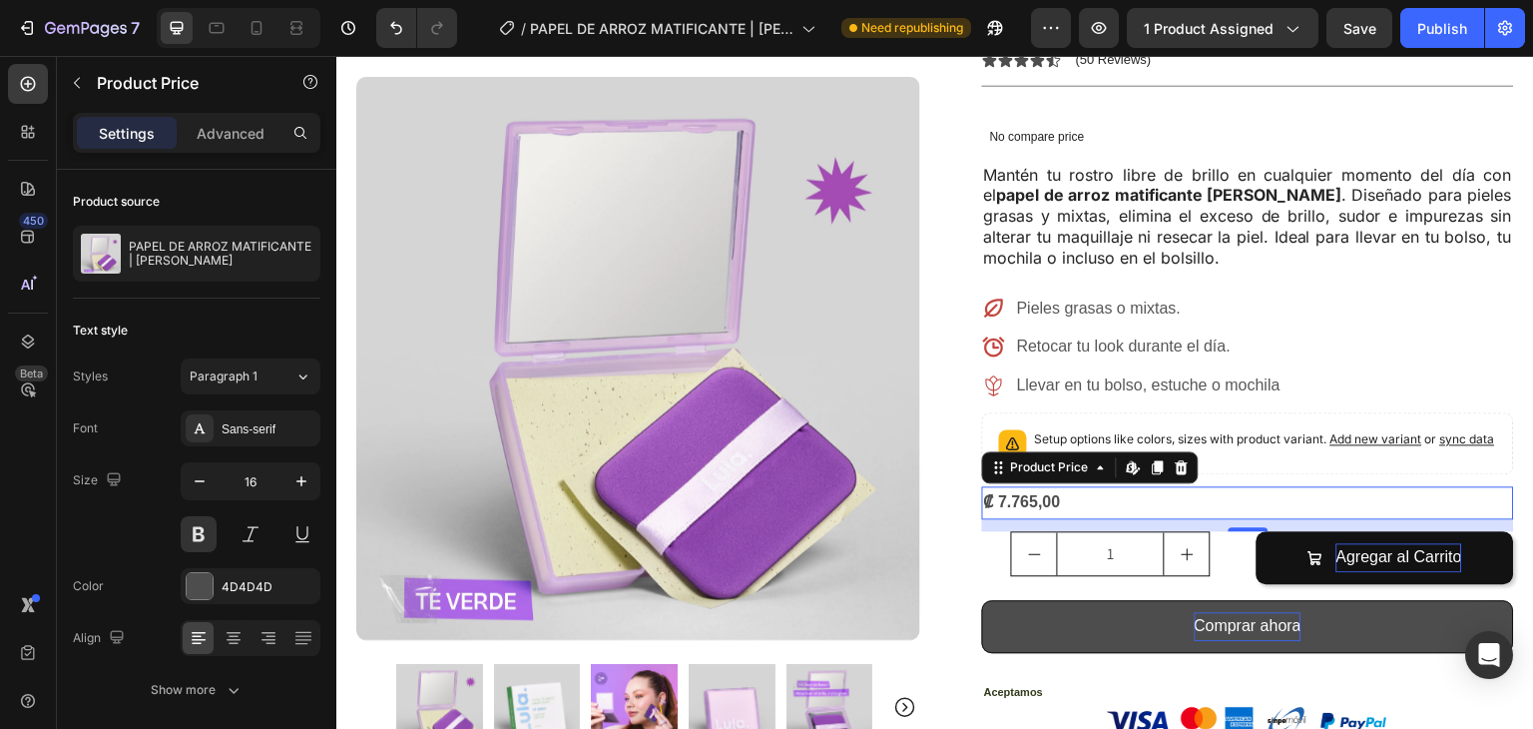
click at [1161, 486] on div "₡ 7.765,00" at bounding box center [1248, 502] width 532 height 33
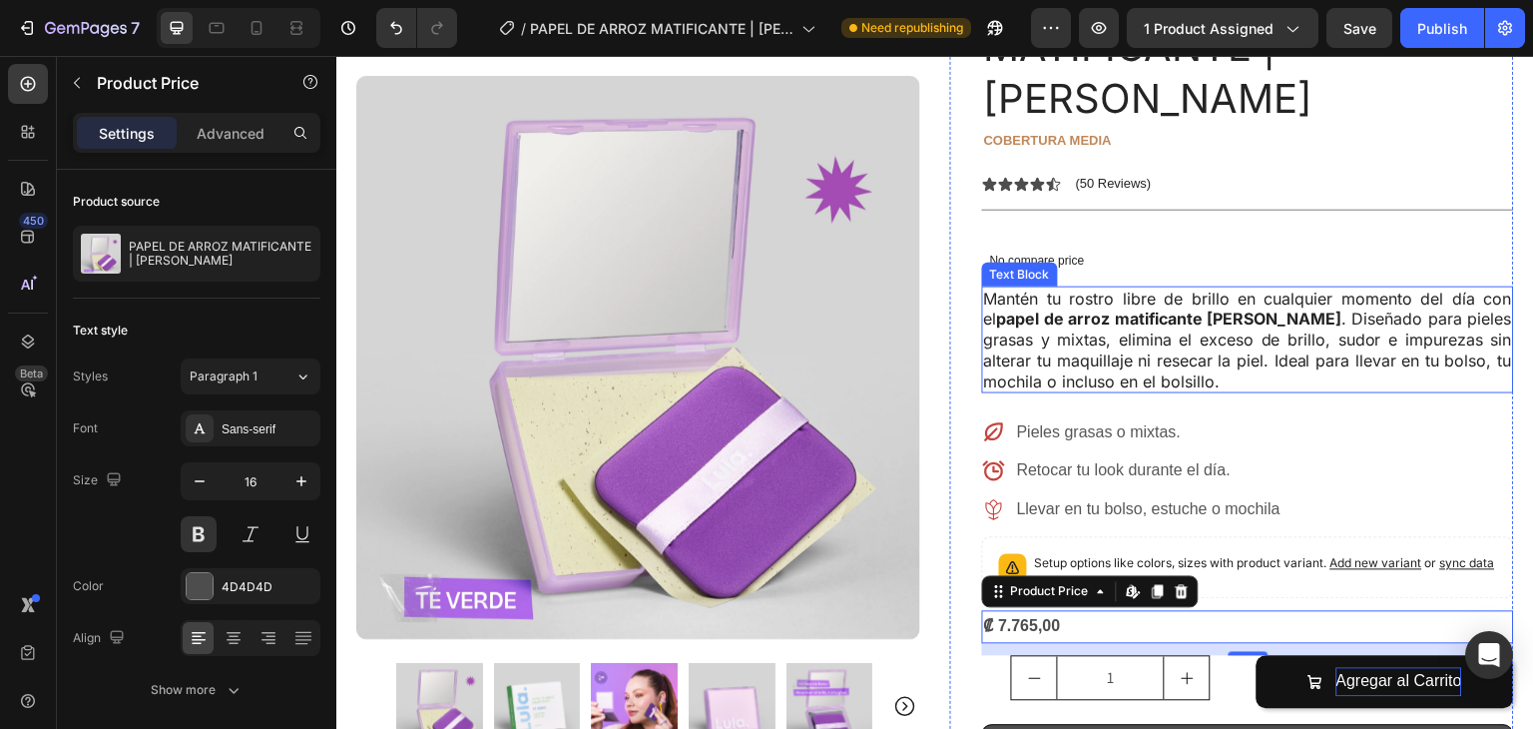
scroll to position [204, 0]
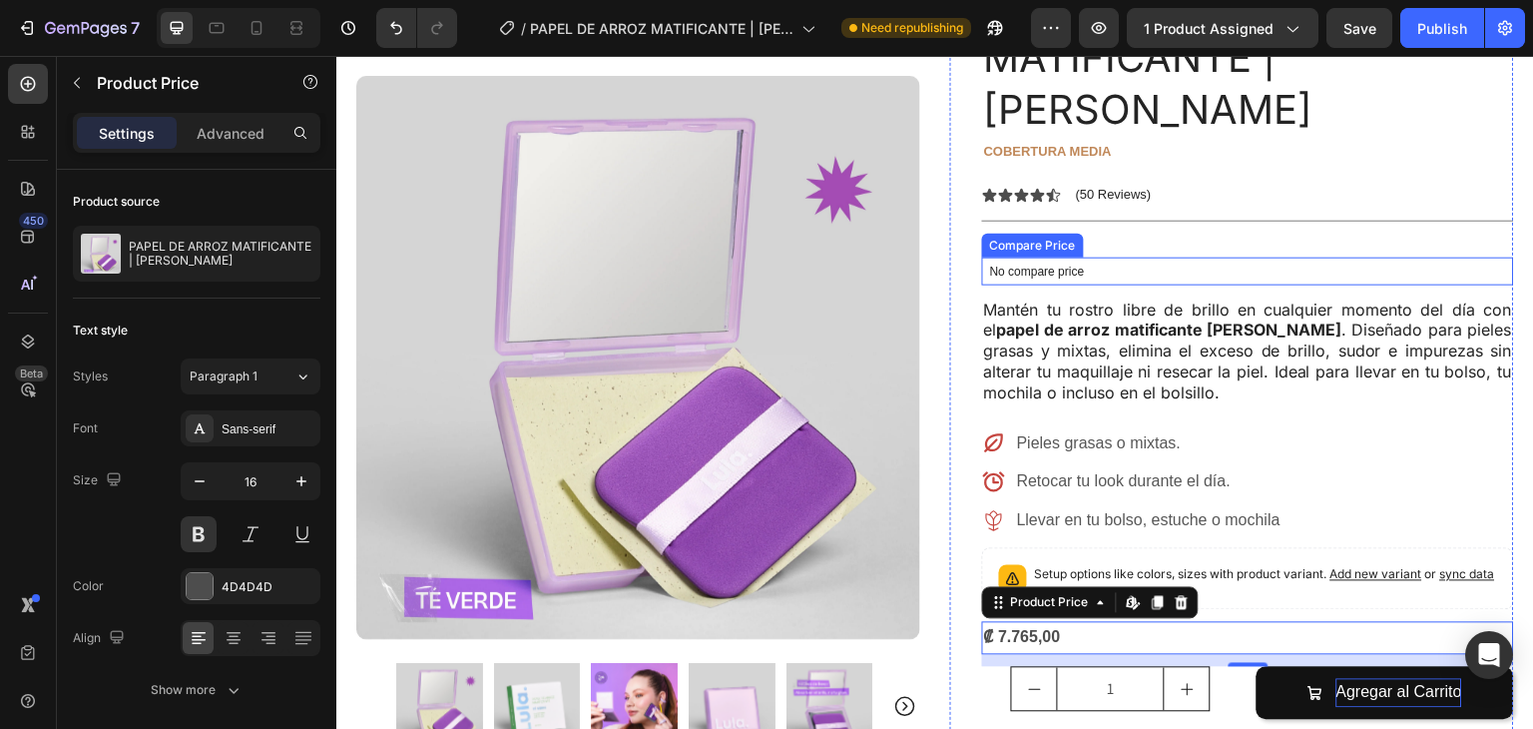
click at [1121, 235] on div "PAPEL DE ARROZ MATIFICANTE | [PERSON_NAME] Product Title cobertura media Text B…" at bounding box center [1248, 634] width 532 height 1312
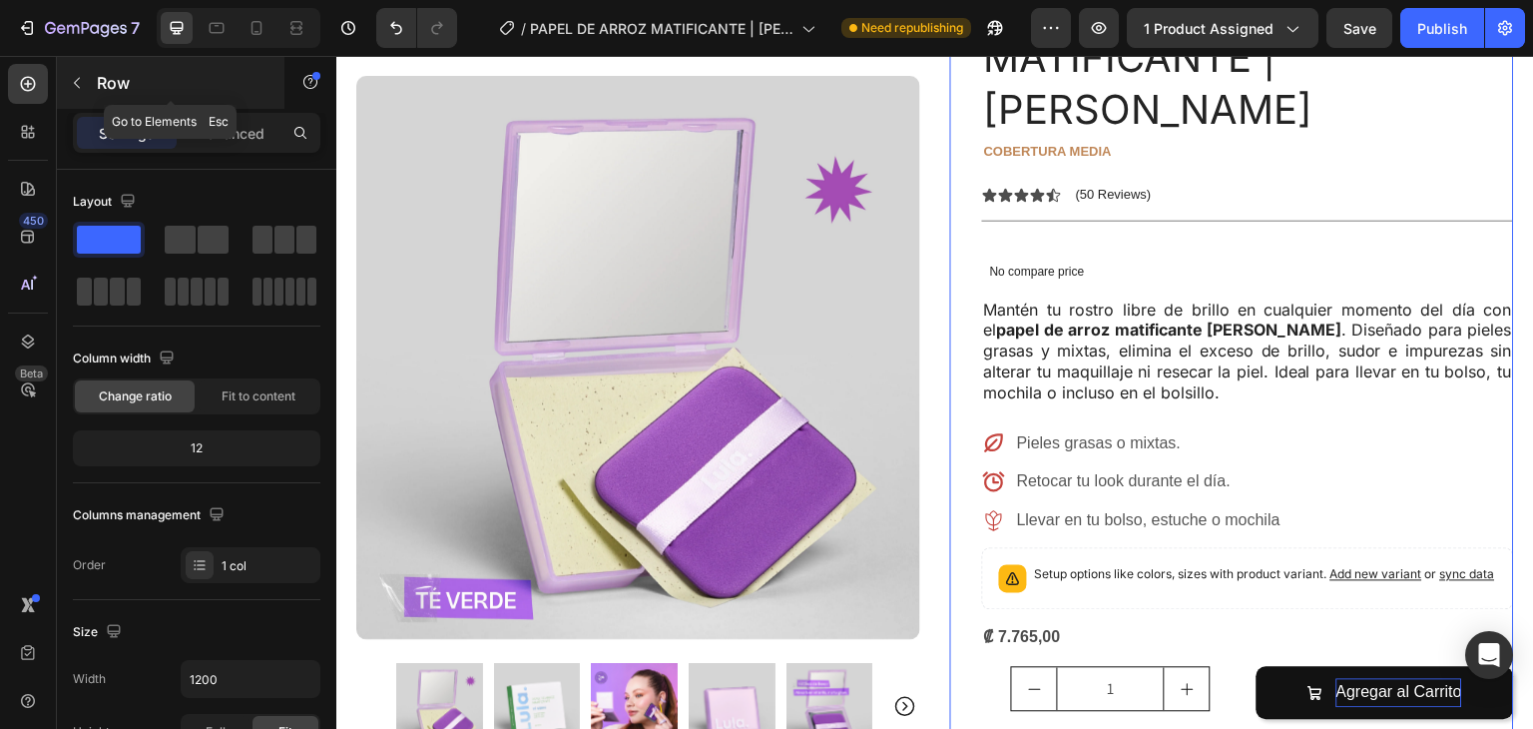
click at [81, 84] on icon "button" at bounding box center [77, 83] width 16 height 16
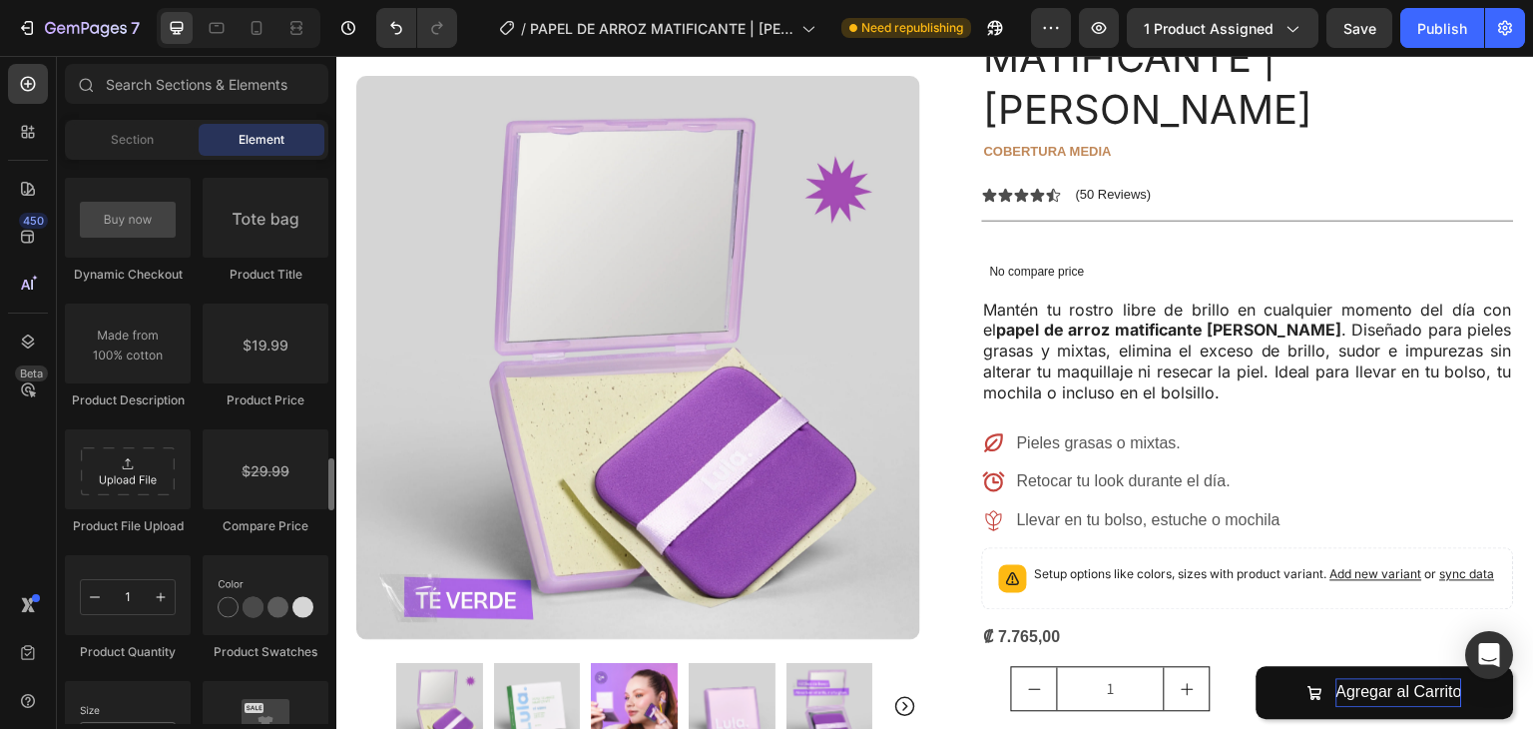
scroll to position [203, 0]
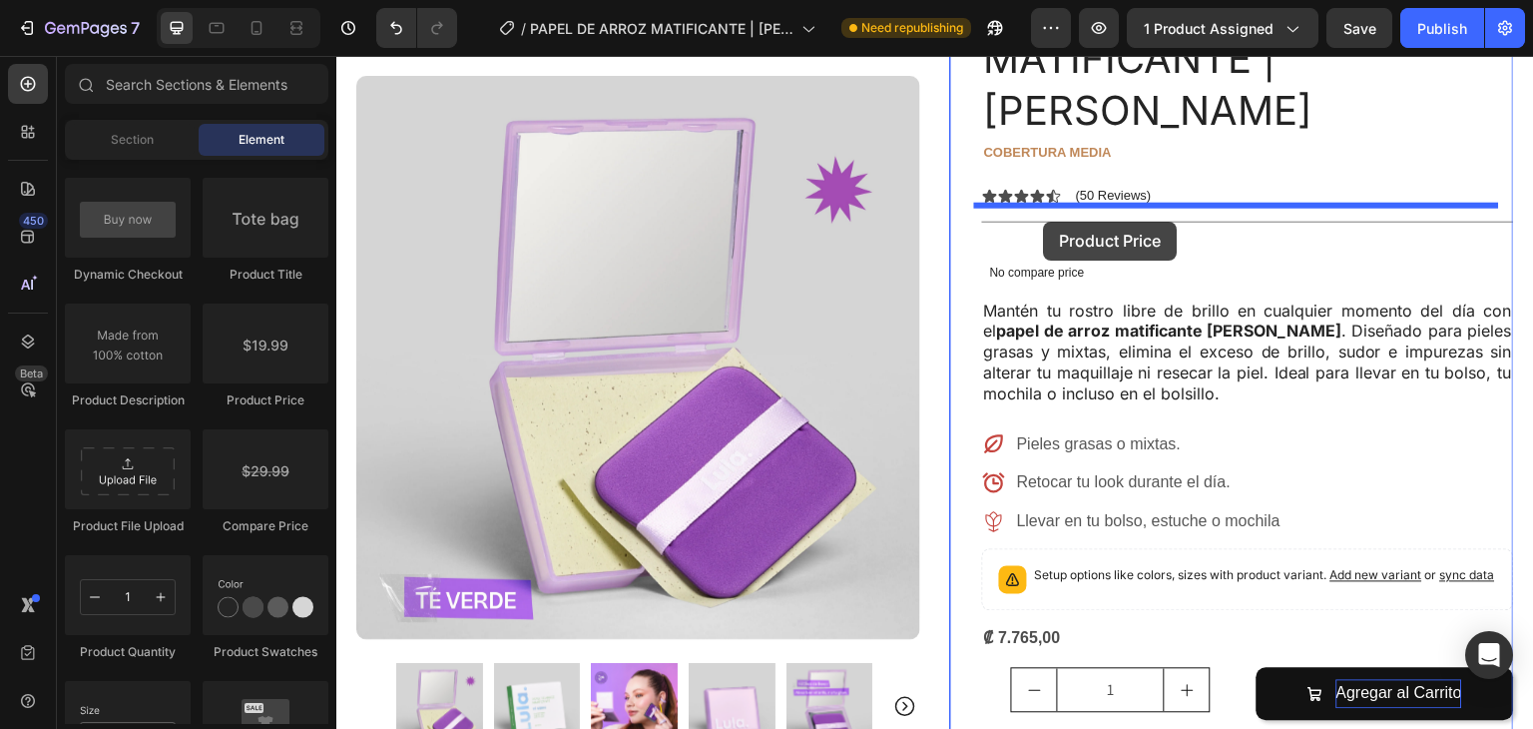
drag, startPoint x: 613, startPoint y: 403, endPoint x: 1044, endPoint y: 222, distance: 468.0
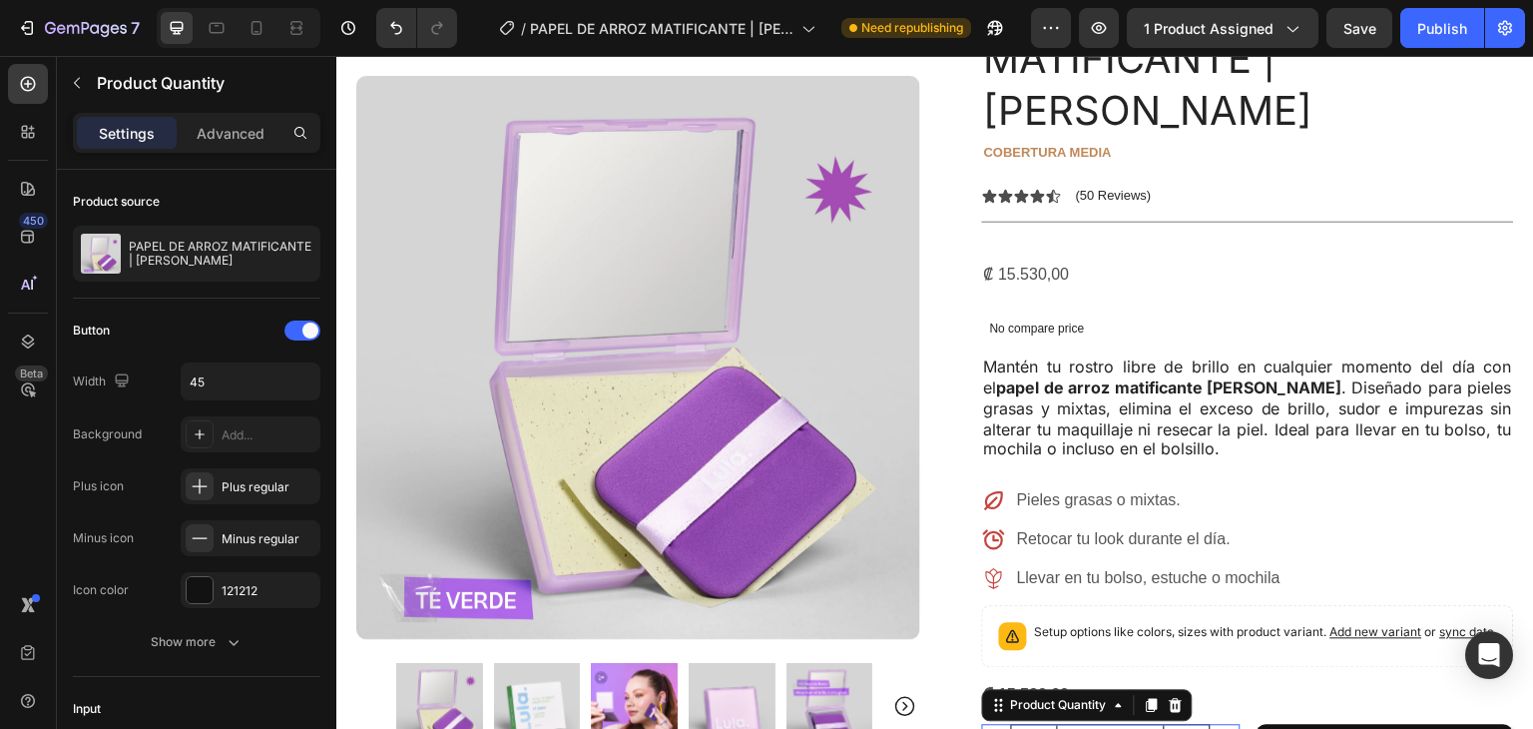
type input "1"
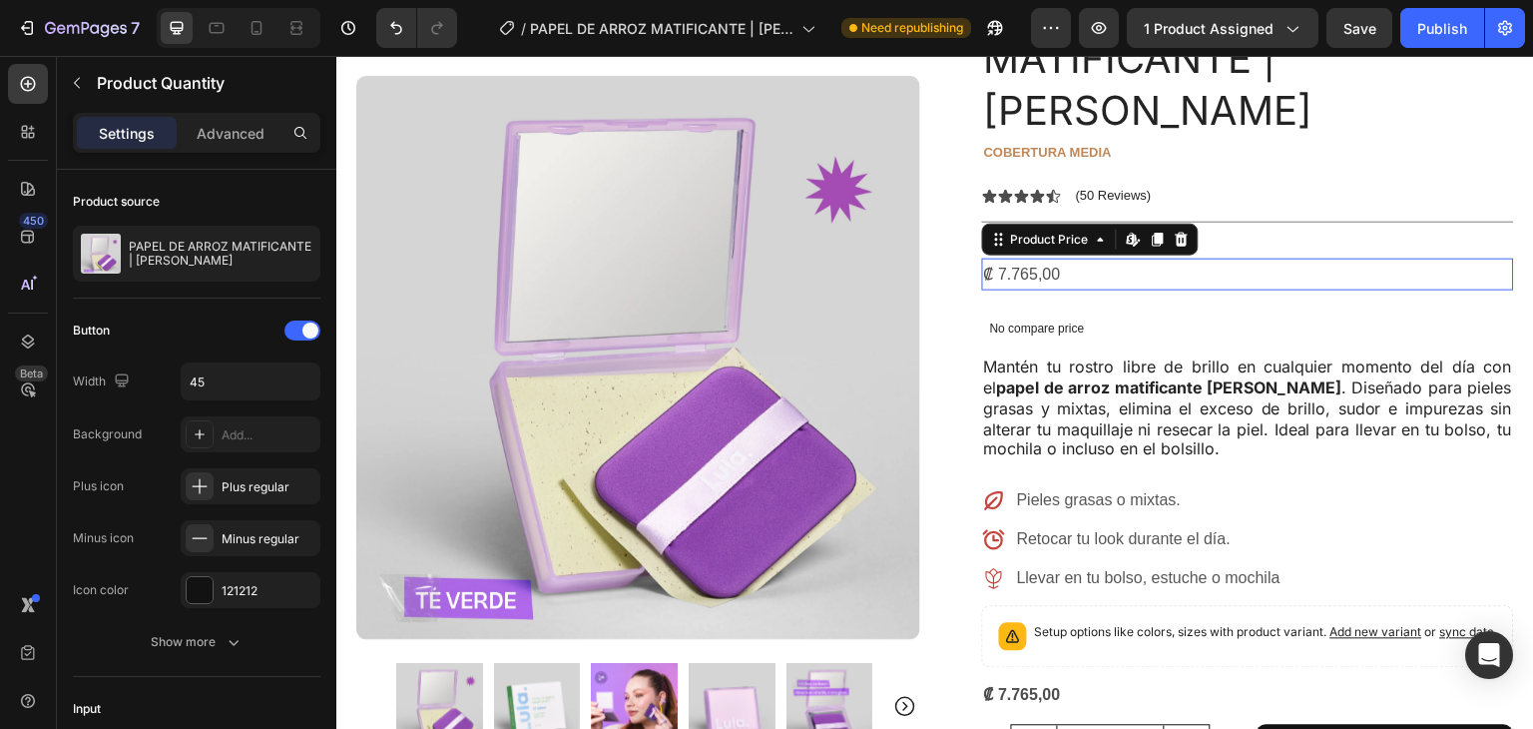
click at [1030, 259] on div "₡ 7.765,00" at bounding box center [1248, 275] width 532 height 33
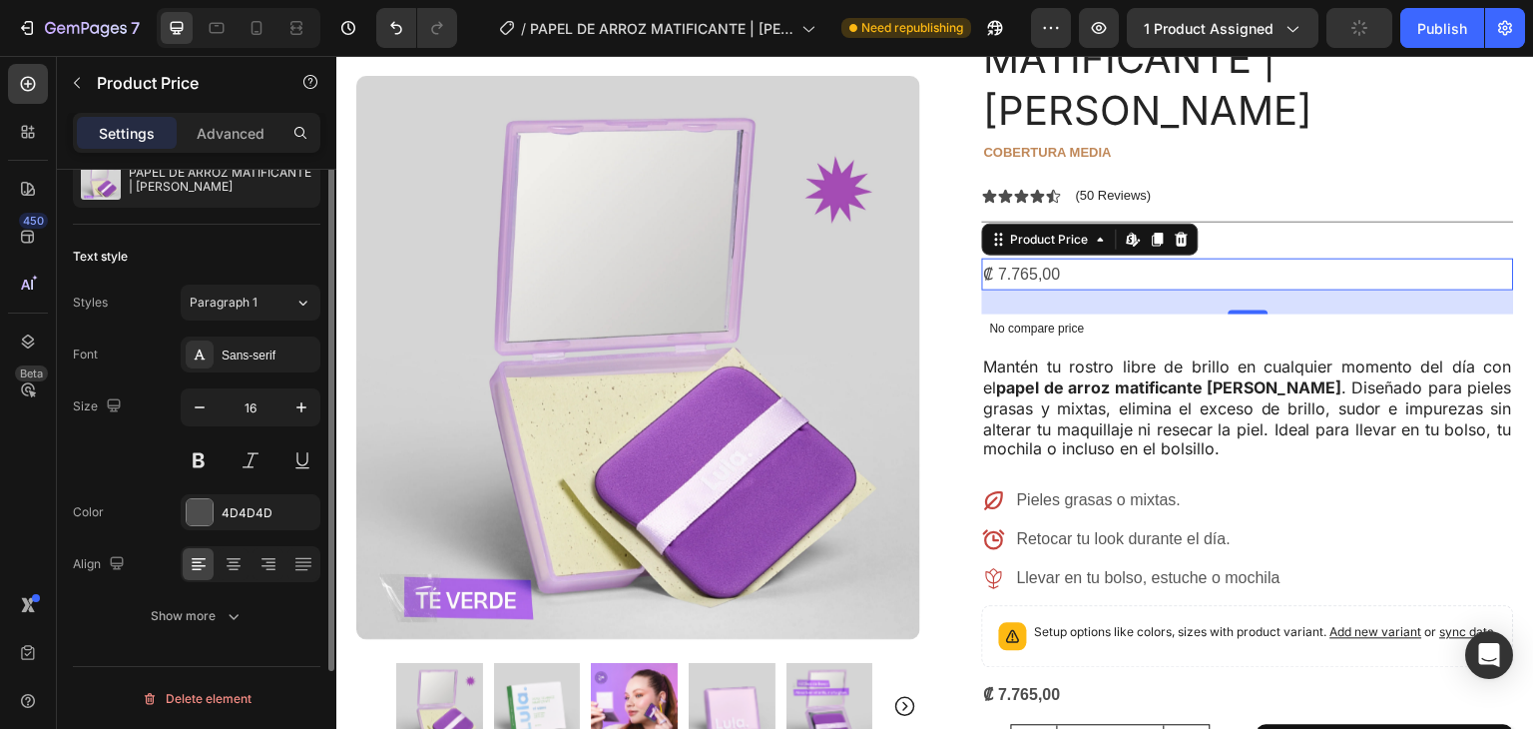
scroll to position [0, 0]
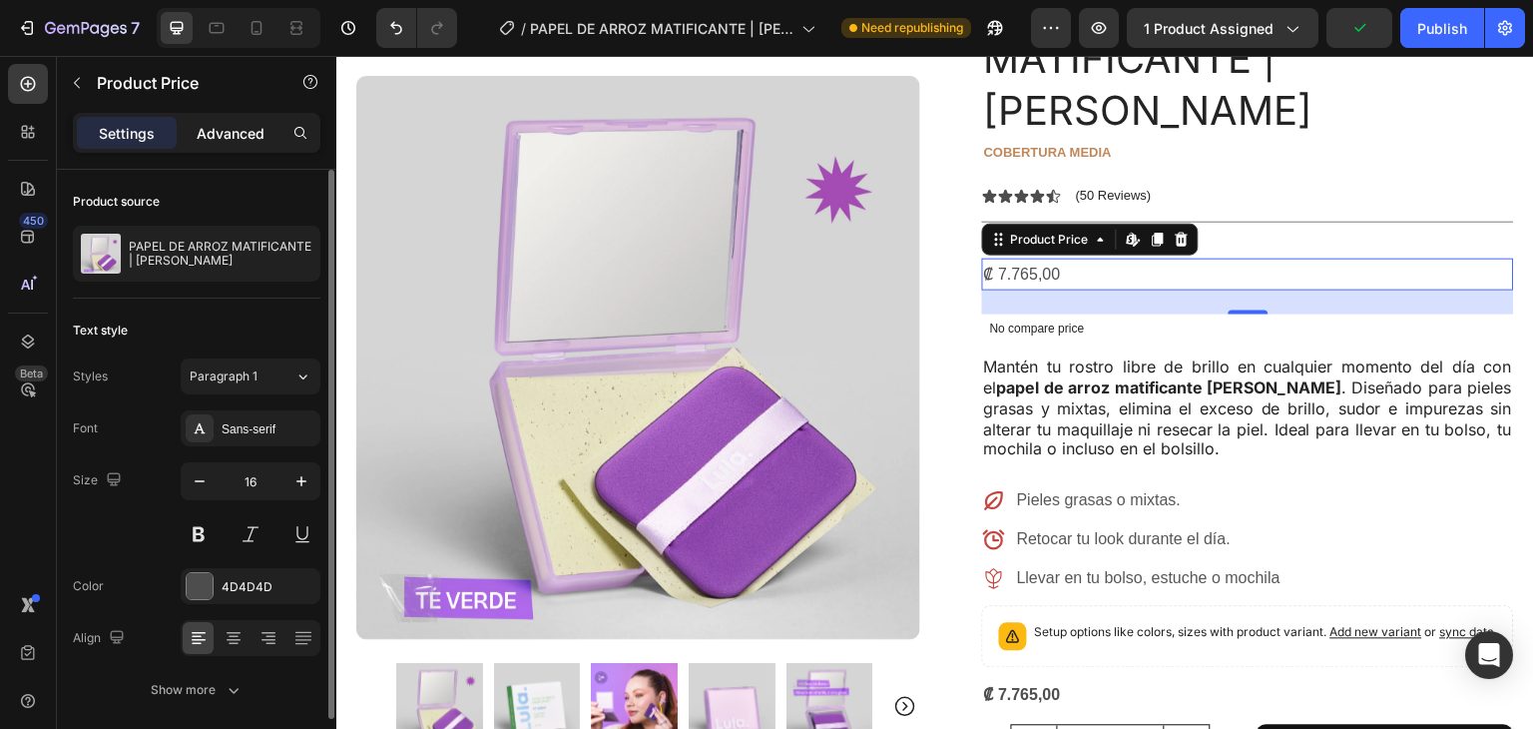
click at [224, 136] on p "Advanced" at bounding box center [231, 133] width 68 height 21
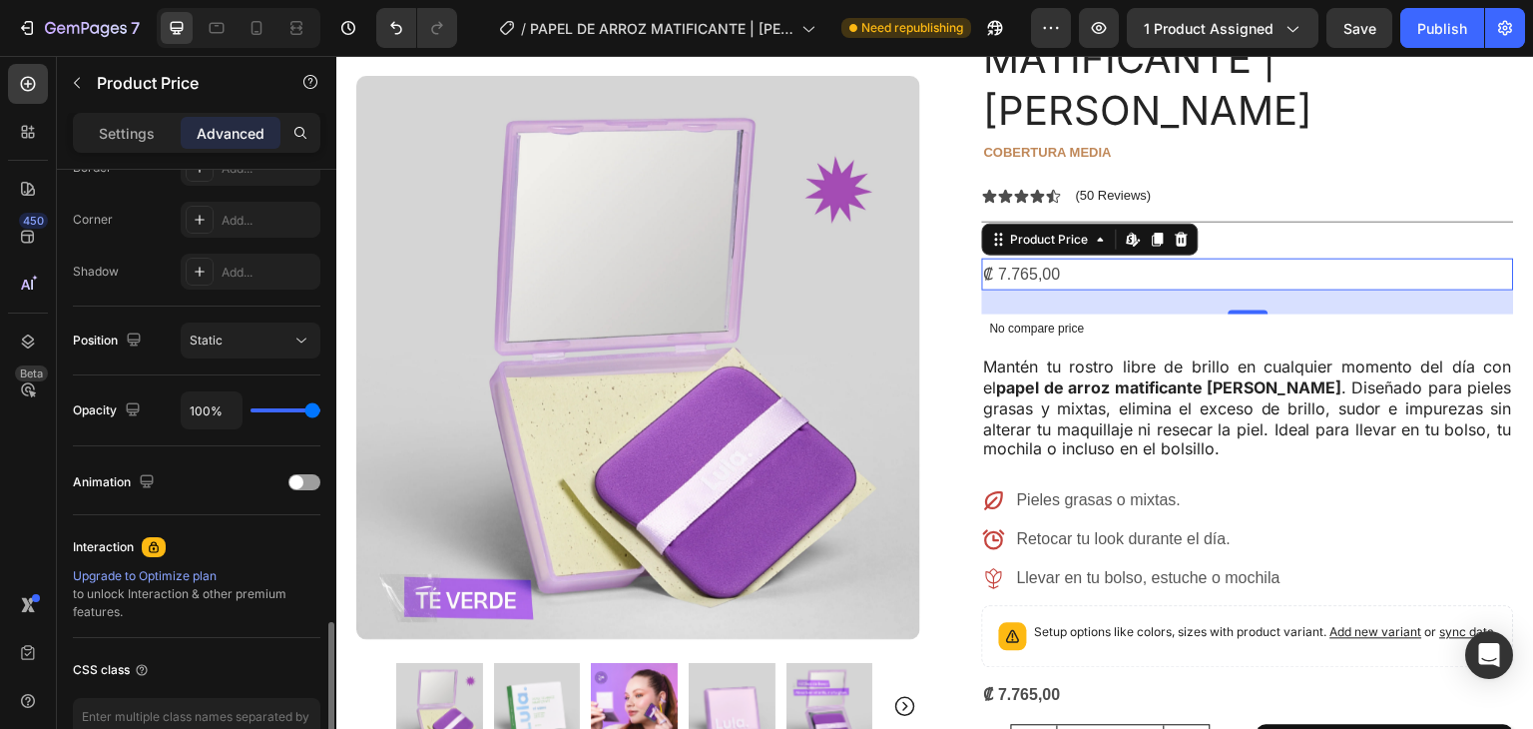
scroll to position [714, 0]
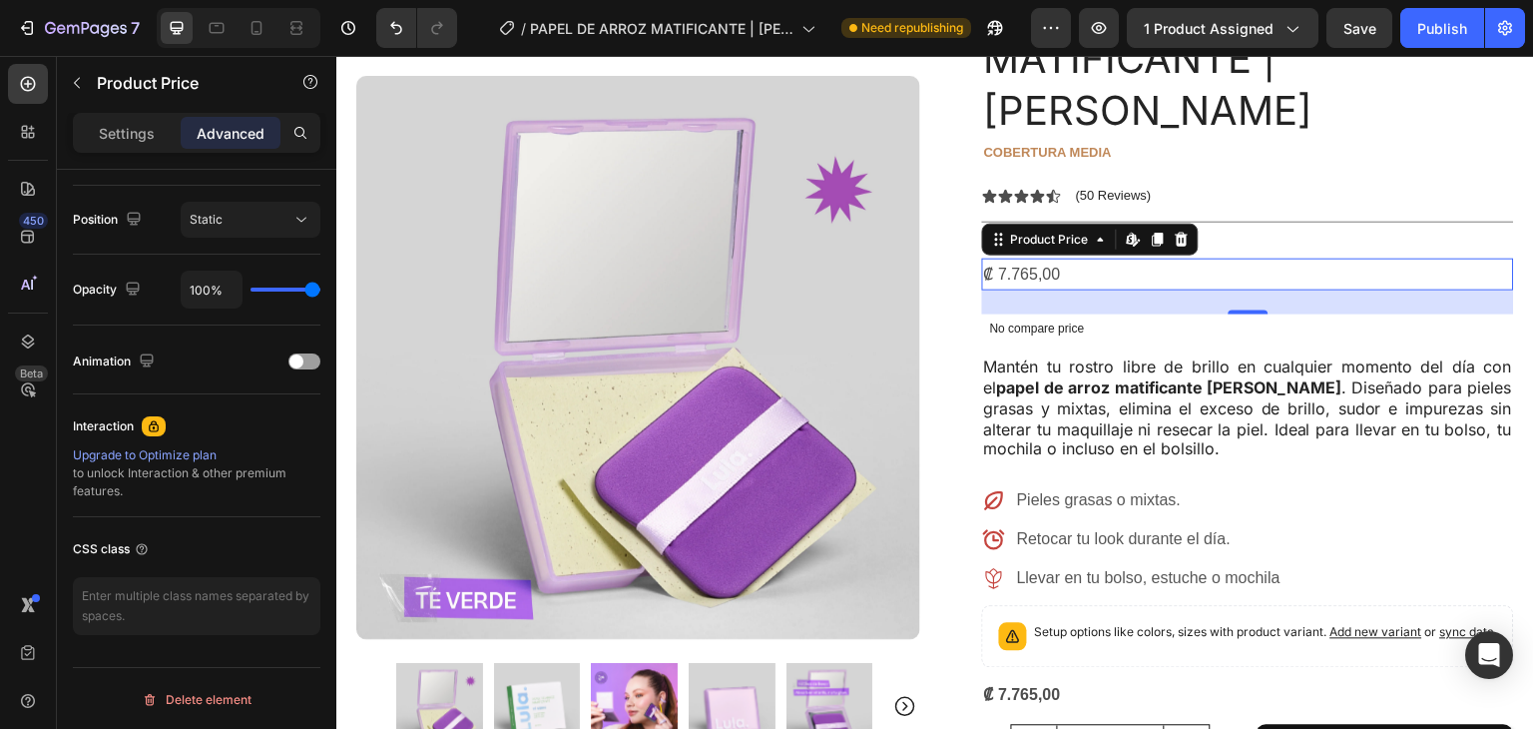
click at [150, 132] on div "Settings" at bounding box center [127, 133] width 100 height 32
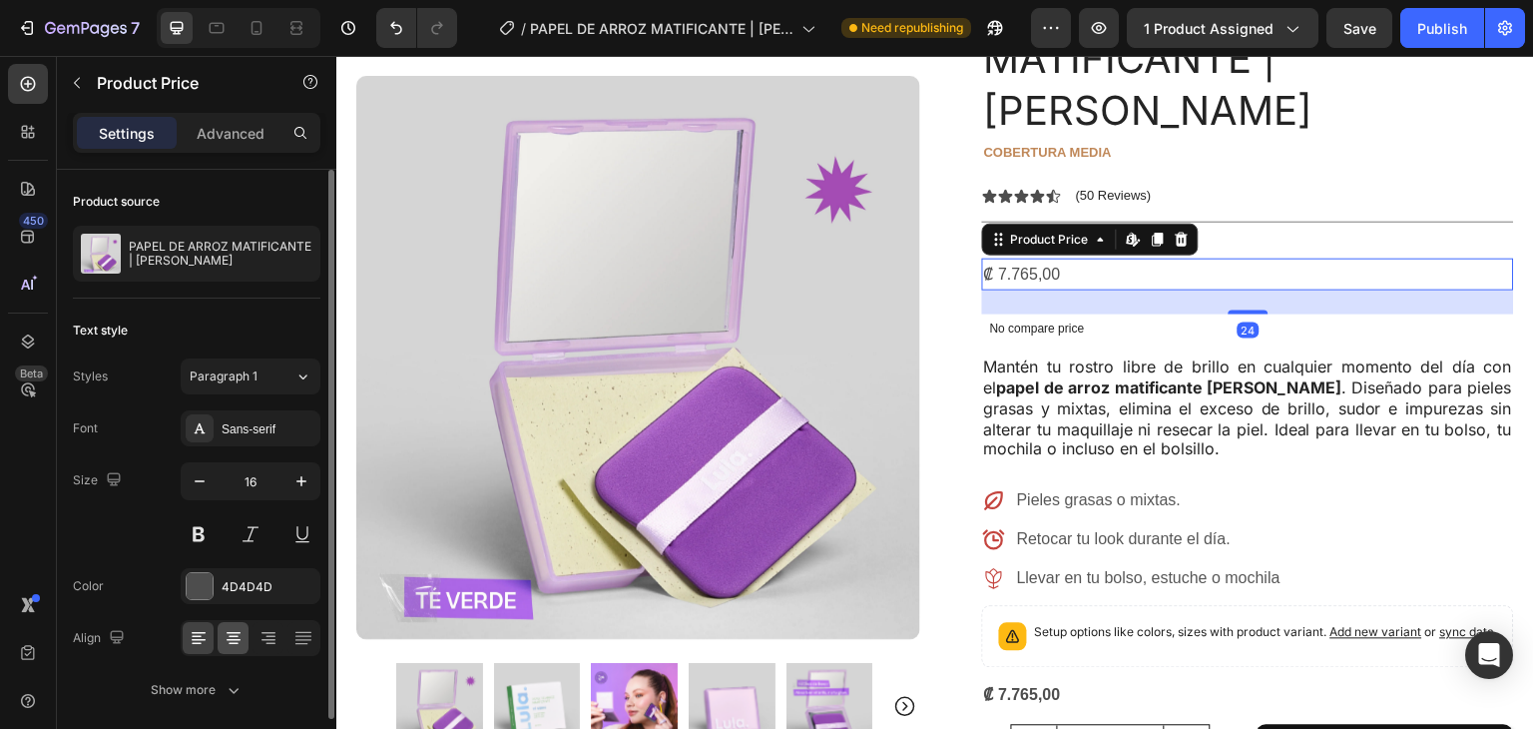
scroll to position [74, 0]
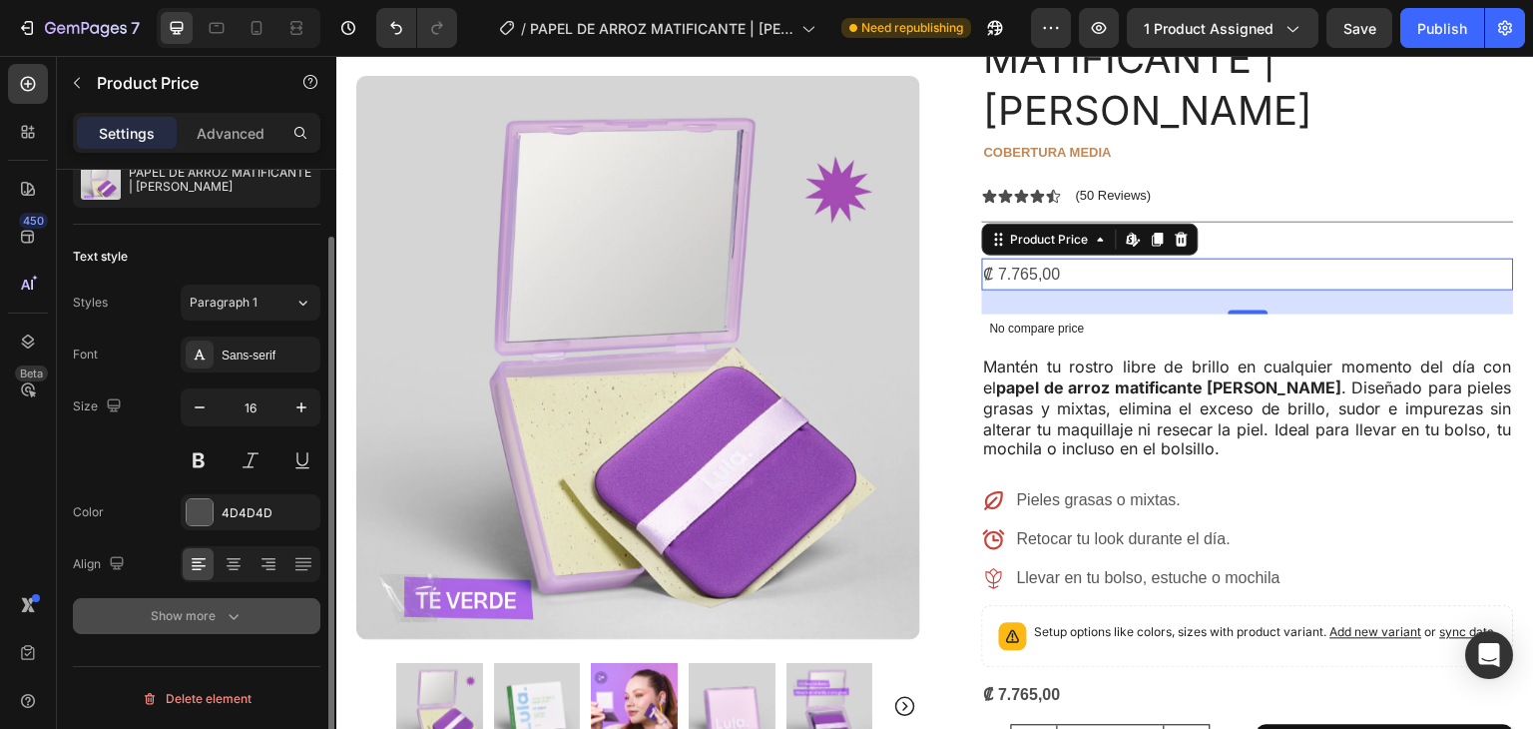
click at [196, 621] on div "Show more" at bounding box center [197, 616] width 93 height 20
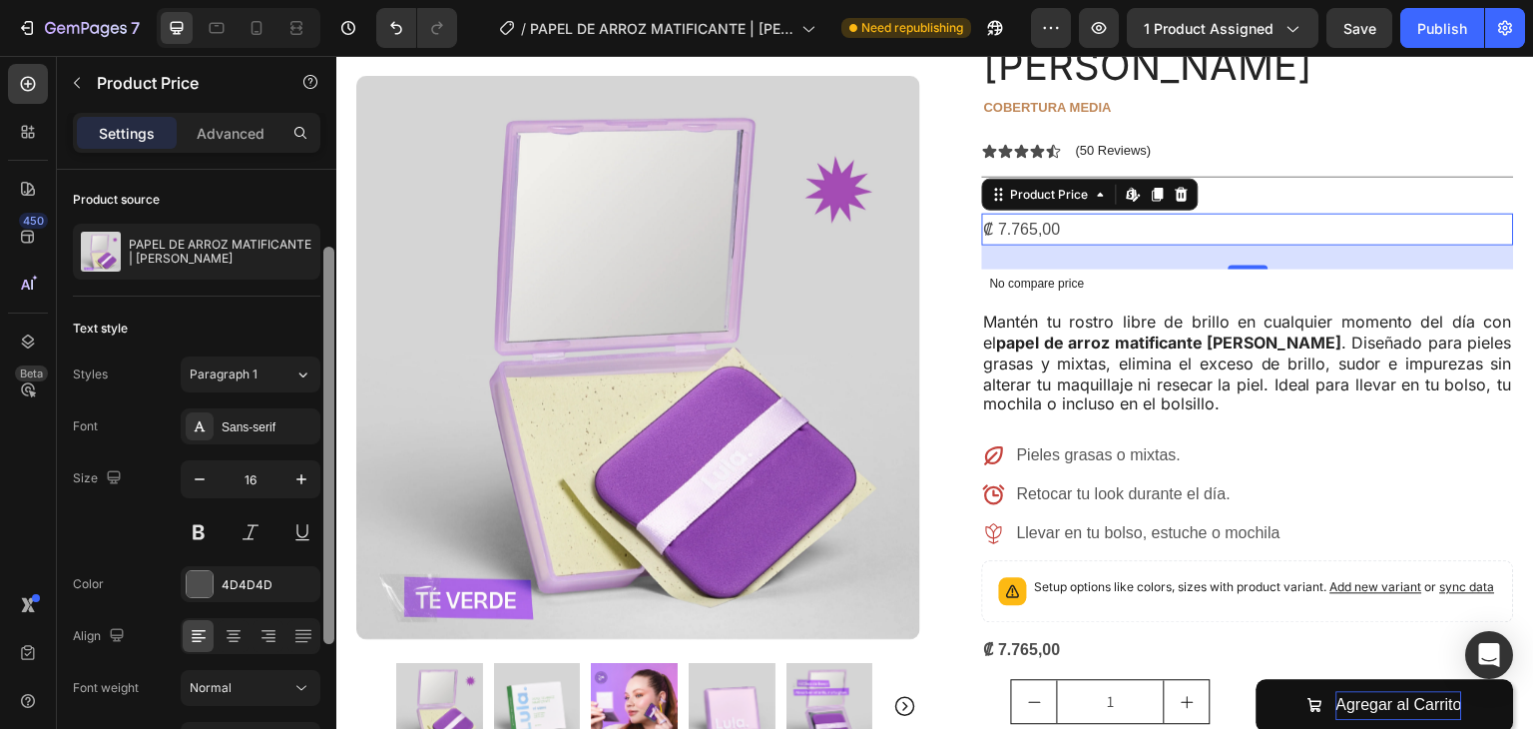
scroll to position [0, 0]
click at [1032, 214] on div "₡ 7.765,00" at bounding box center [1248, 230] width 532 height 33
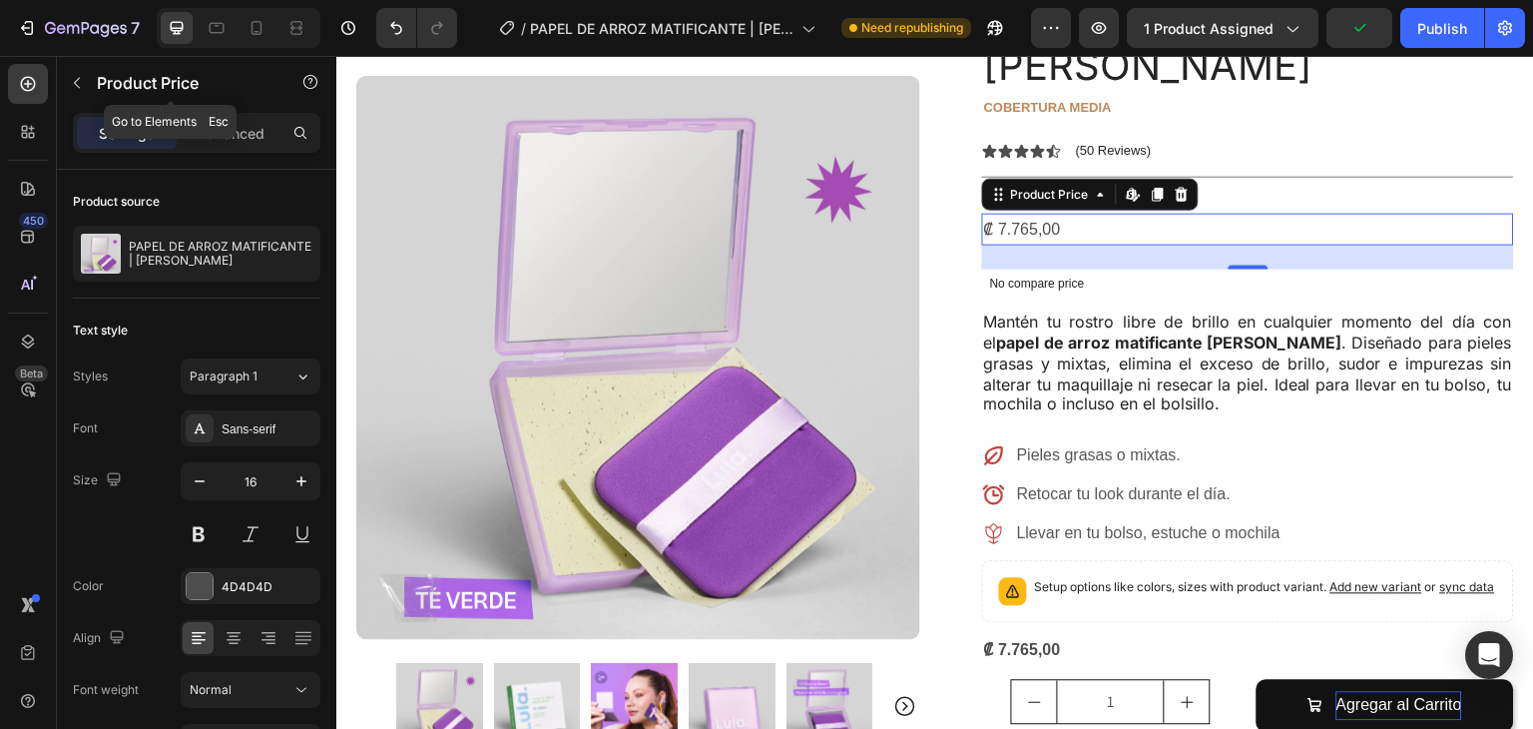
click at [74, 78] on icon "button" at bounding box center [77, 83] width 16 height 16
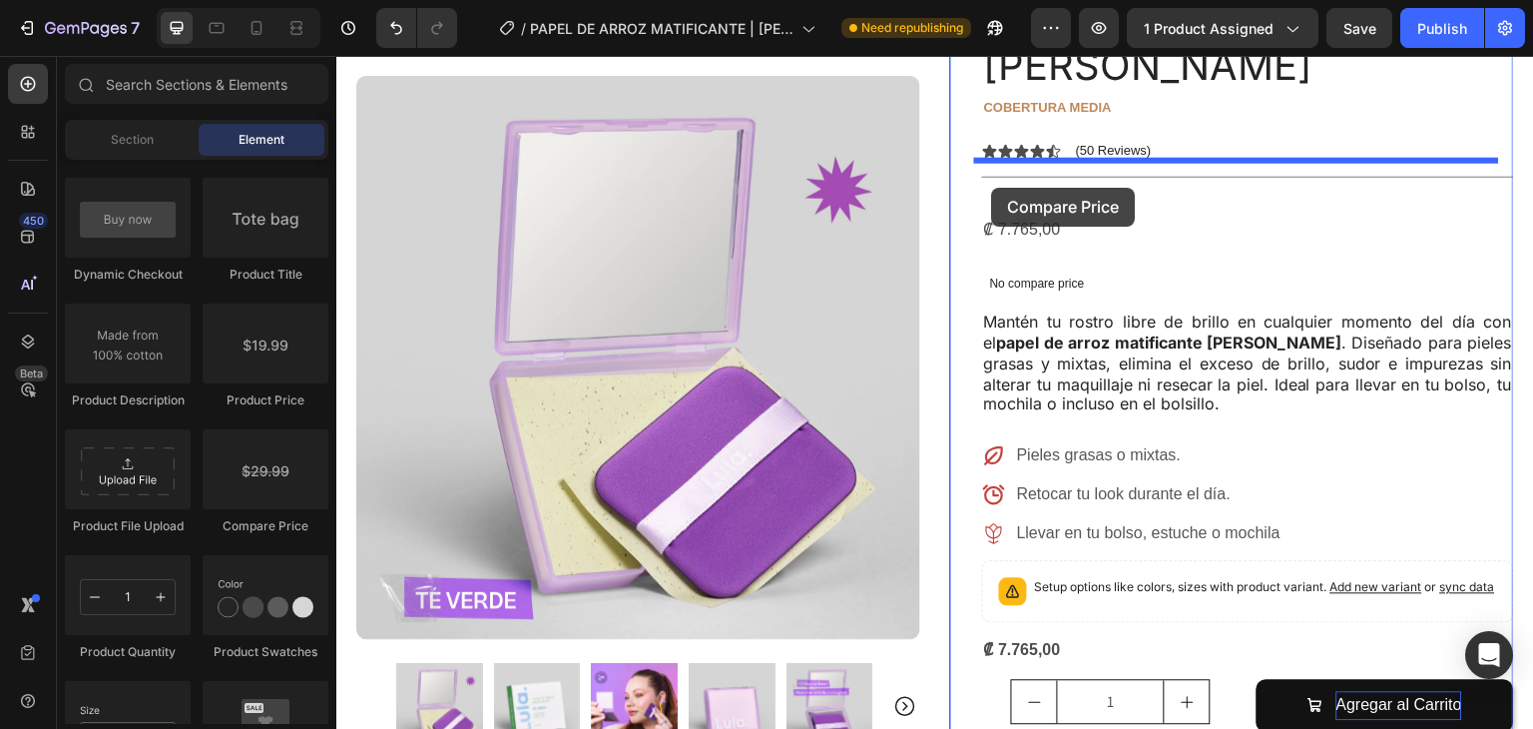
drag, startPoint x: 616, startPoint y: 529, endPoint x: 992, endPoint y: 188, distance: 508.2
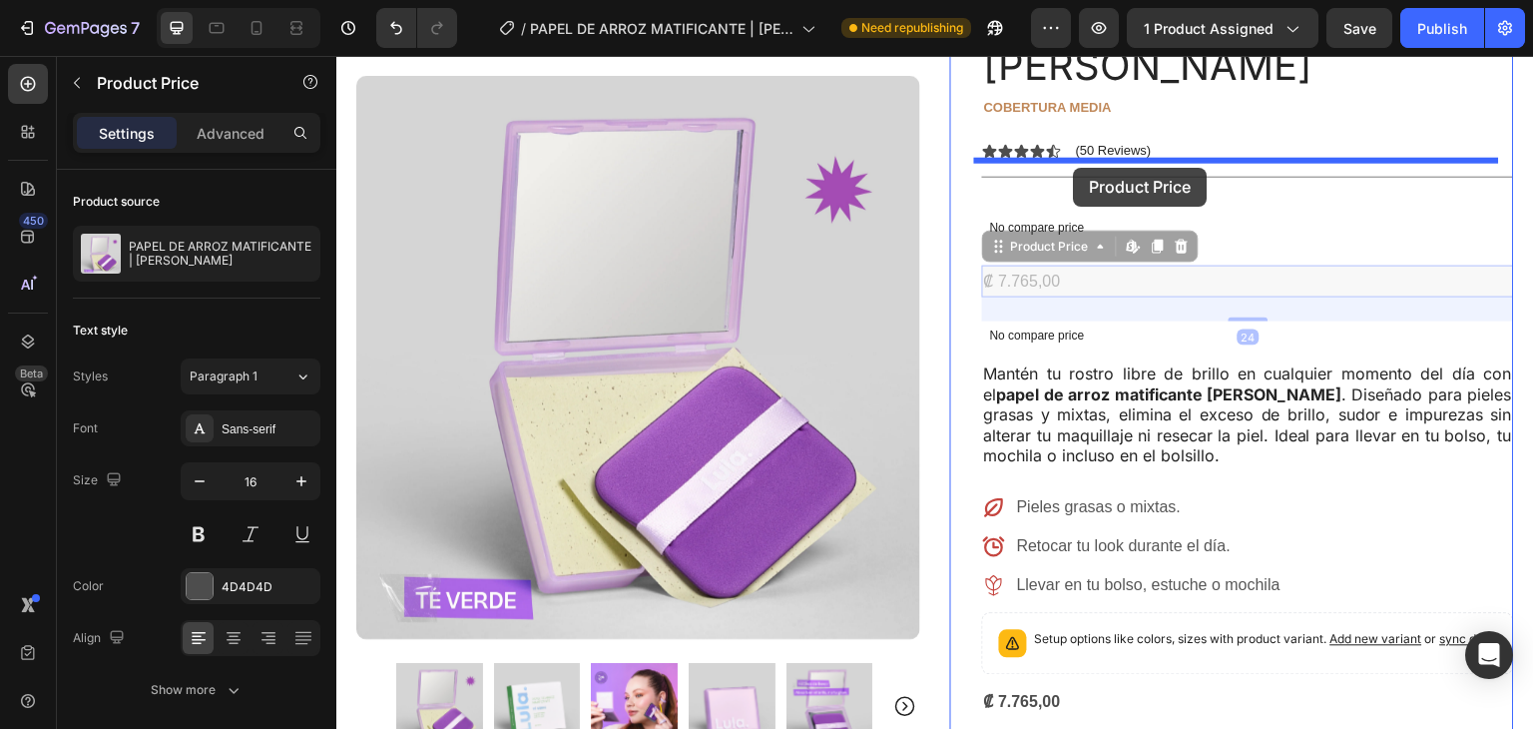
drag, startPoint x: 1074, startPoint y: 231, endPoint x: 1083, endPoint y: 184, distance: 47.8
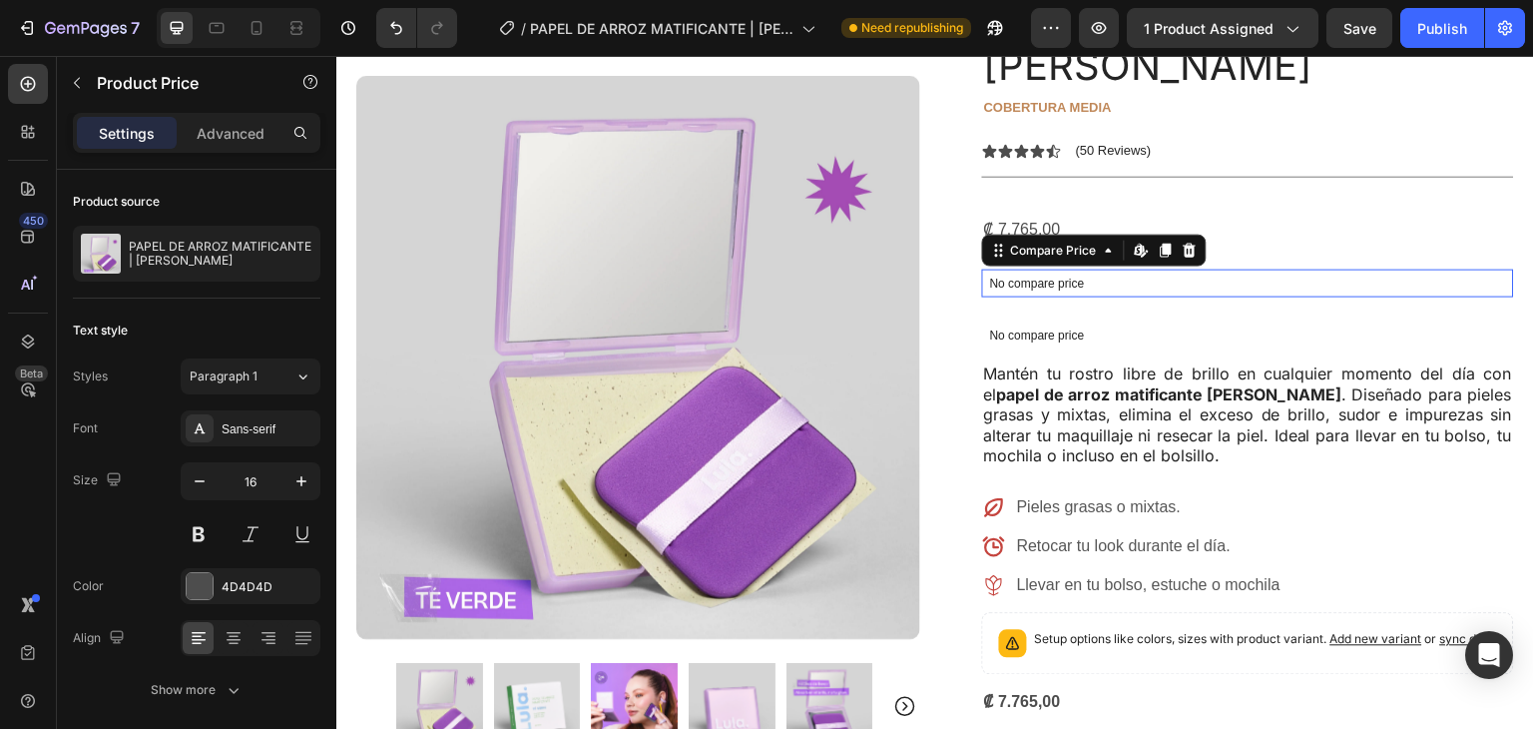
drag, startPoint x: 1058, startPoint y: 232, endPoint x: 1073, endPoint y: 233, distance: 15.0
click at [1057, 278] on p "No compare price" at bounding box center [1248, 284] width 516 height 12
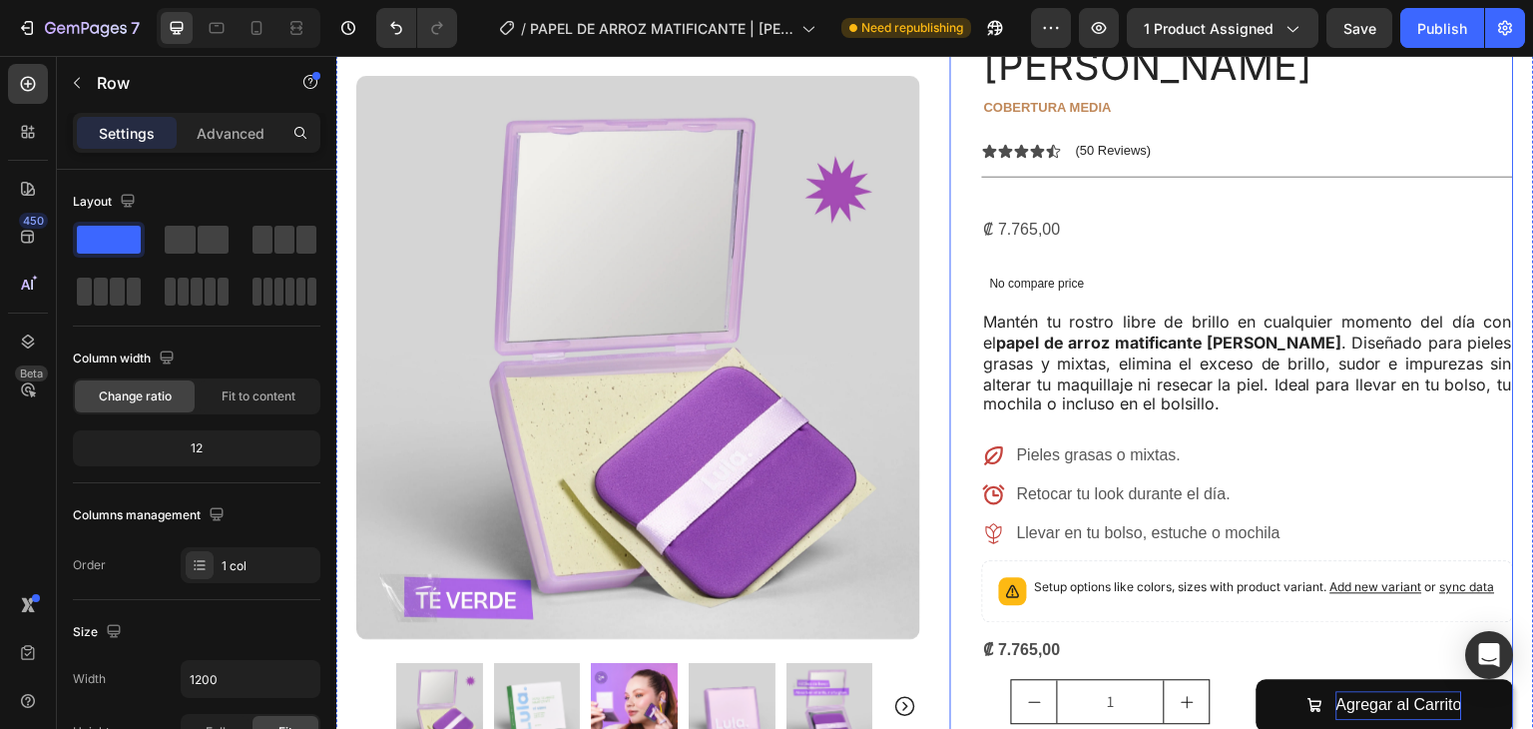
click at [1098, 201] on div "PAPEL DE ARROZ MATIFICANTE | [PERSON_NAME] Product Title cobertura media Text B…" at bounding box center [1248, 618] width 532 height 1368
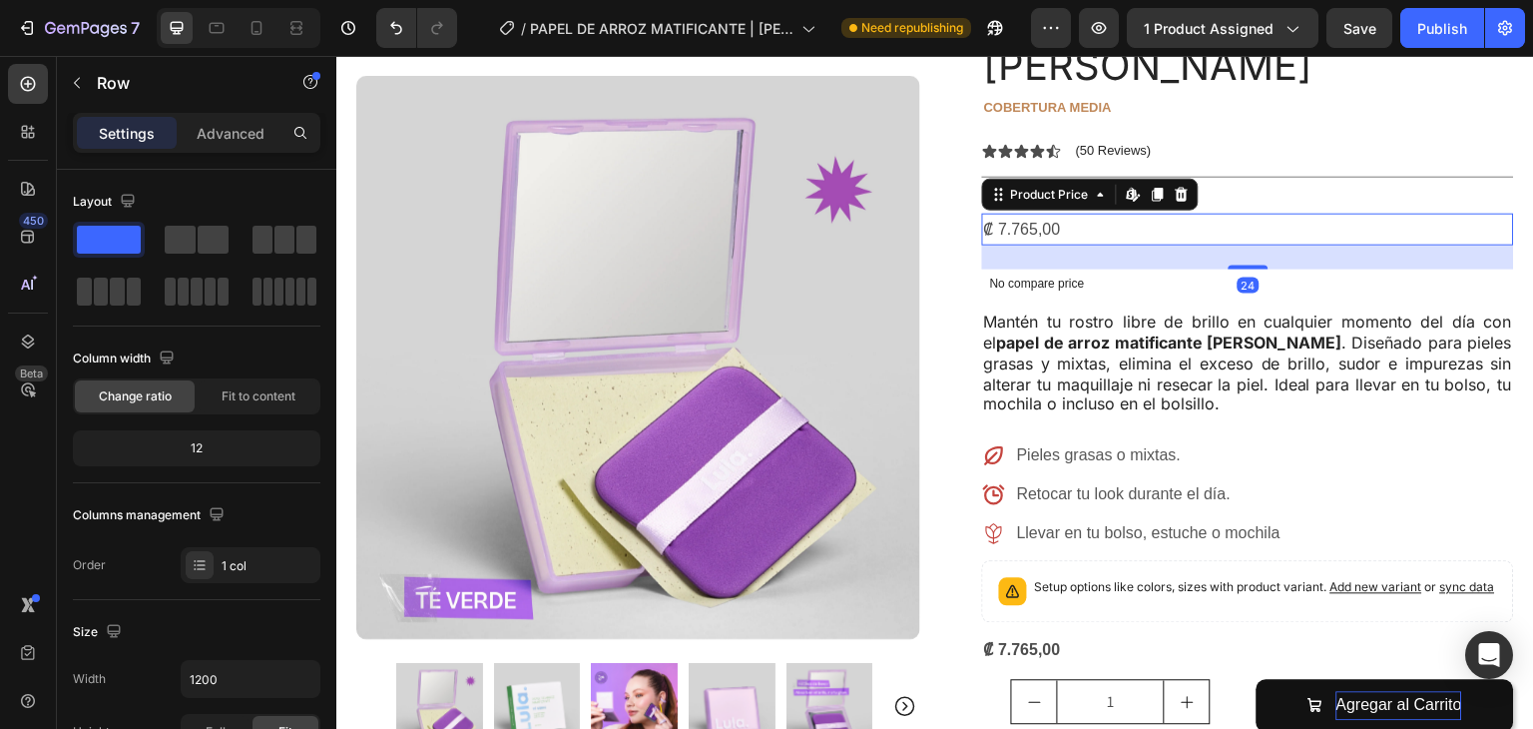
click at [1023, 214] on div "₡ 7.765,00" at bounding box center [1248, 230] width 532 height 33
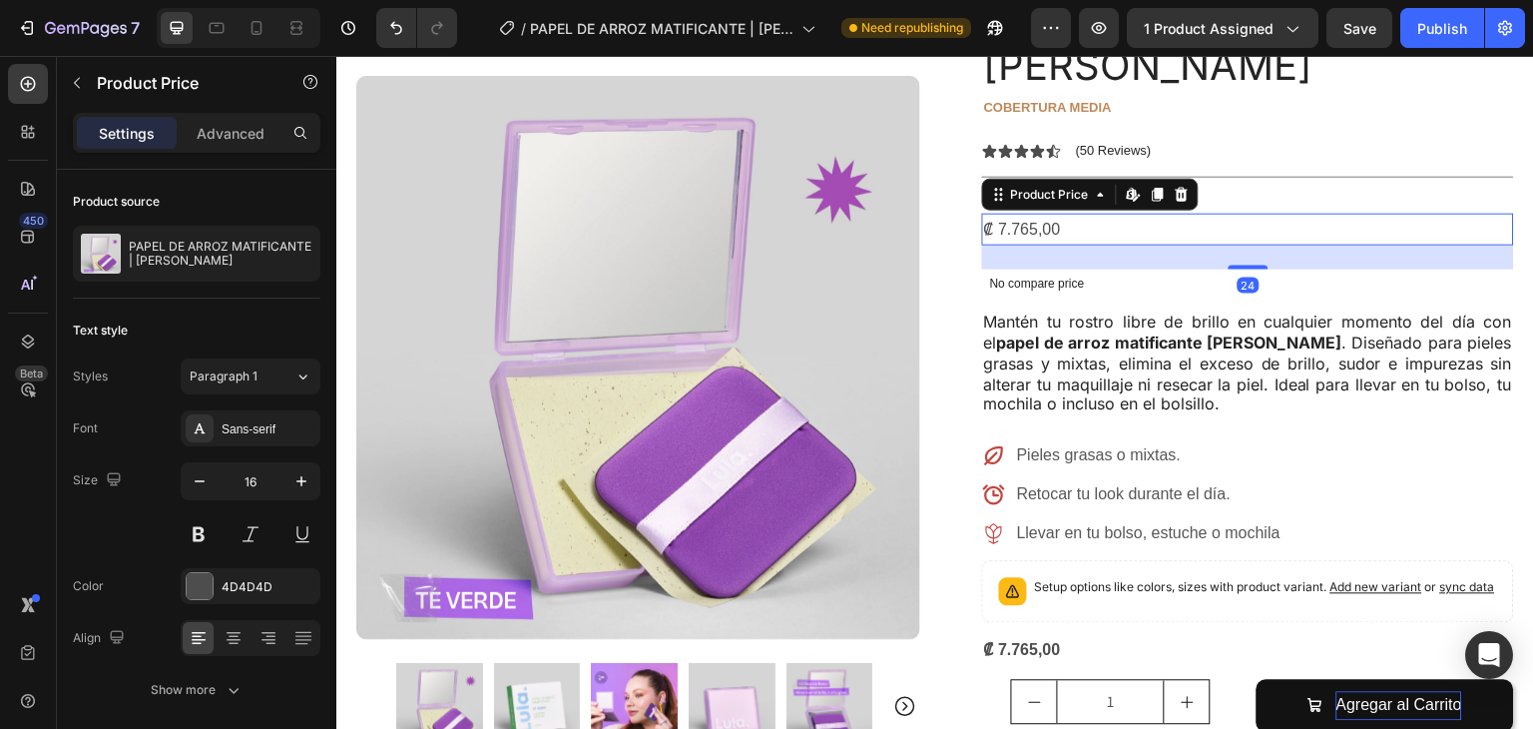
click at [1114, 246] on div "24" at bounding box center [1248, 258] width 532 height 24
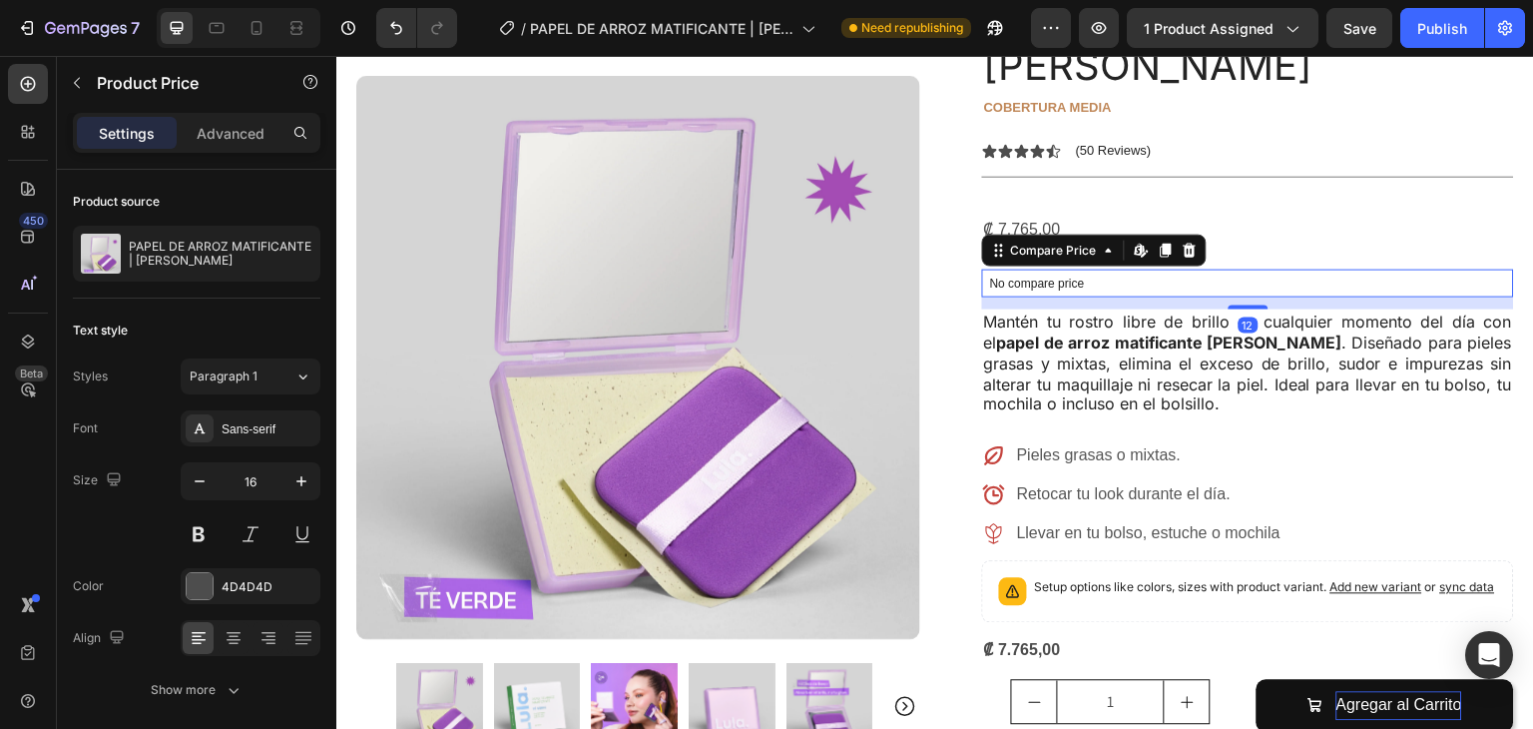
click at [1057, 278] on p "No compare price" at bounding box center [1248, 284] width 516 height 12
click at [79, 90] on icon "button" at bounding box center [77, 83] width 16 height 16
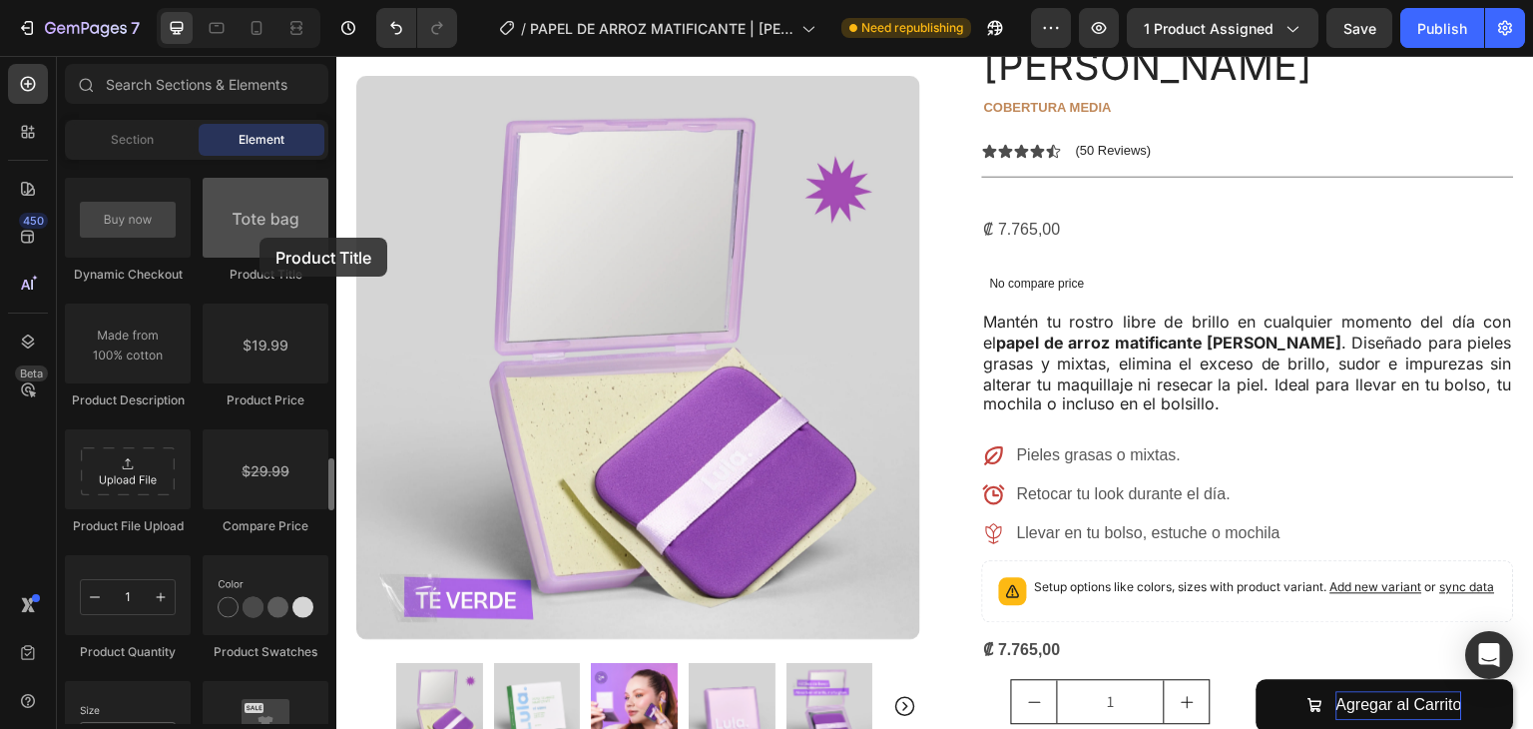
click at [260, 238] on div at bounding box center [266, 218] width 126 height 80
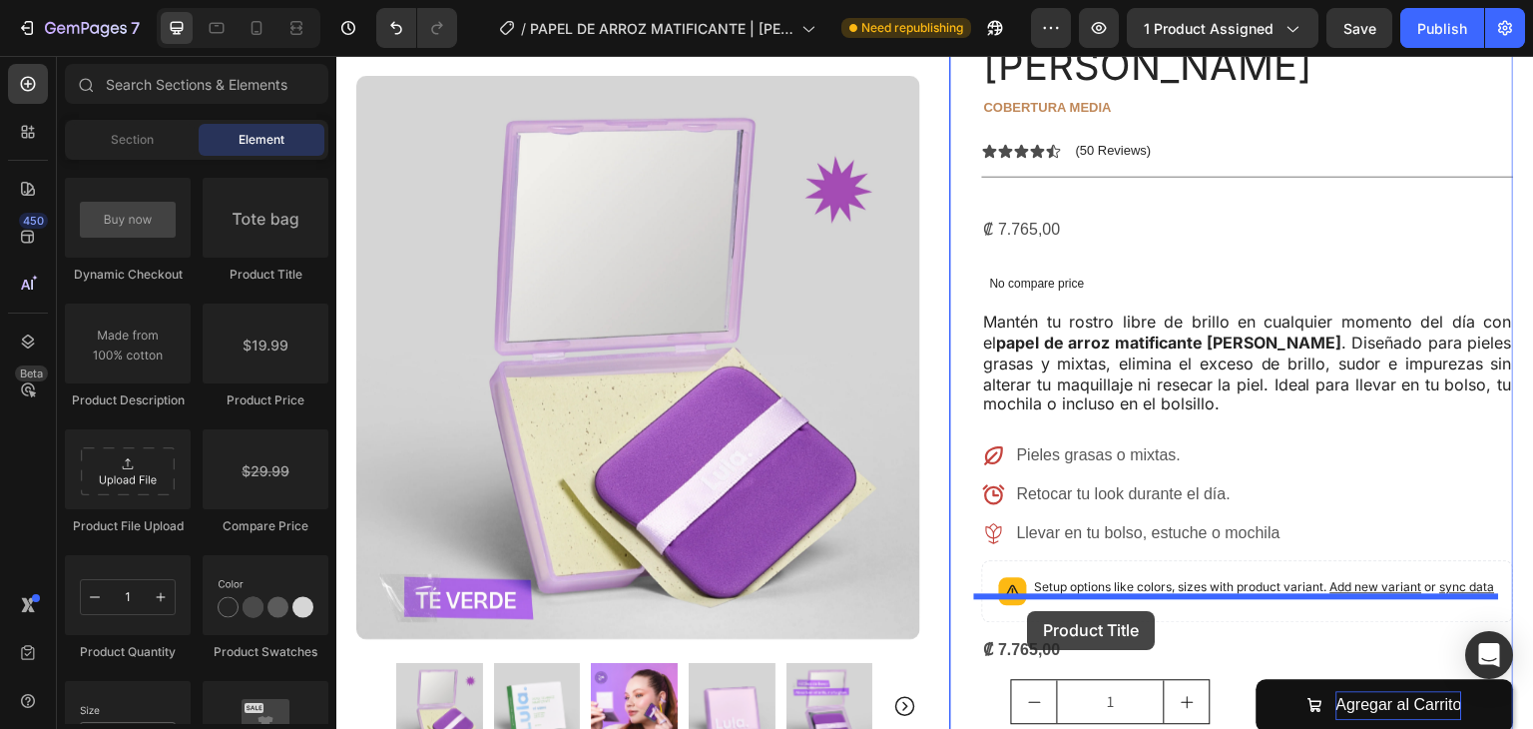
drag, startPoint x: 596, startPoint y: 294, endPoint x: 1028, endPoint y: 611, distance: 536.3
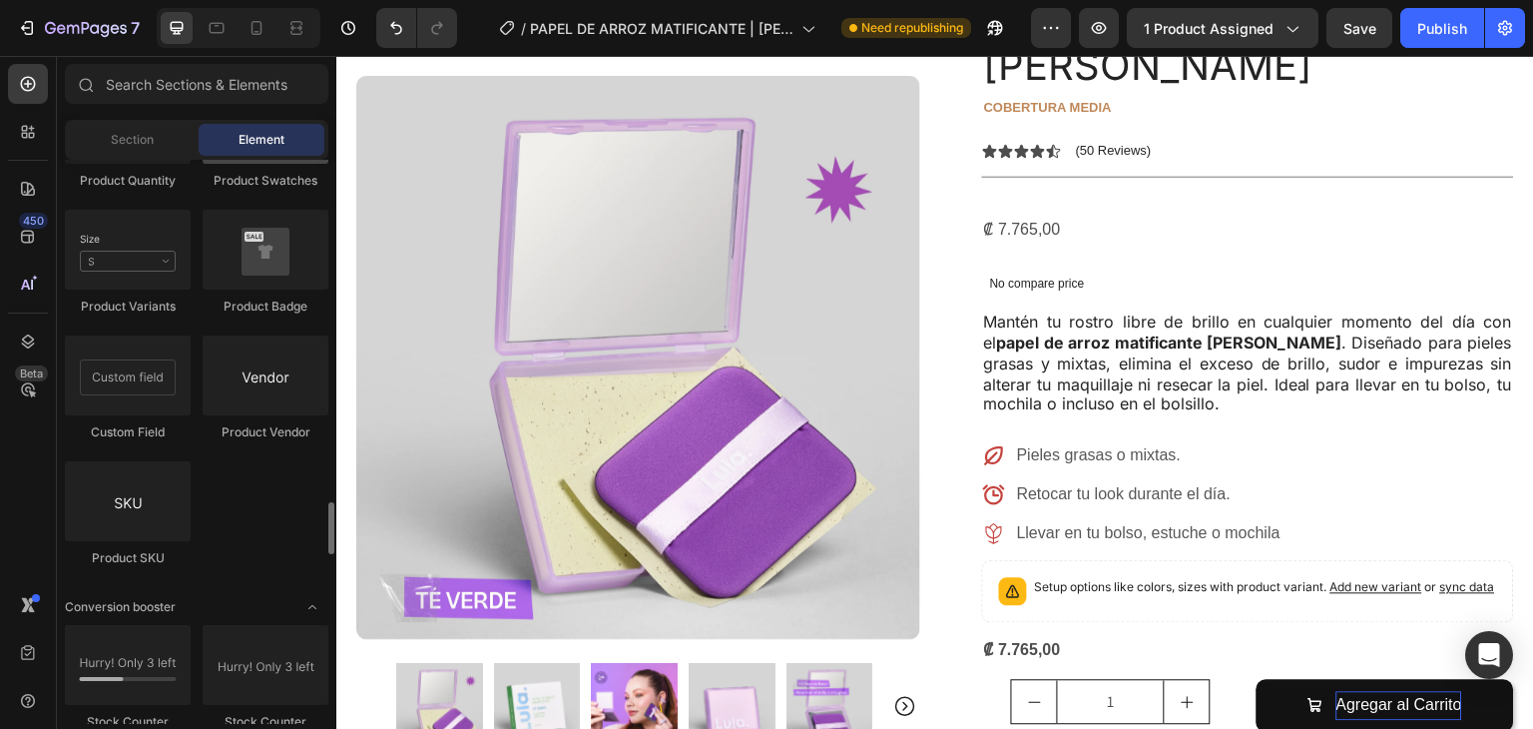
scroll to position [3674, 0]
click at [278, 249] on div at bounding box center [266, 250] width 126 height 80
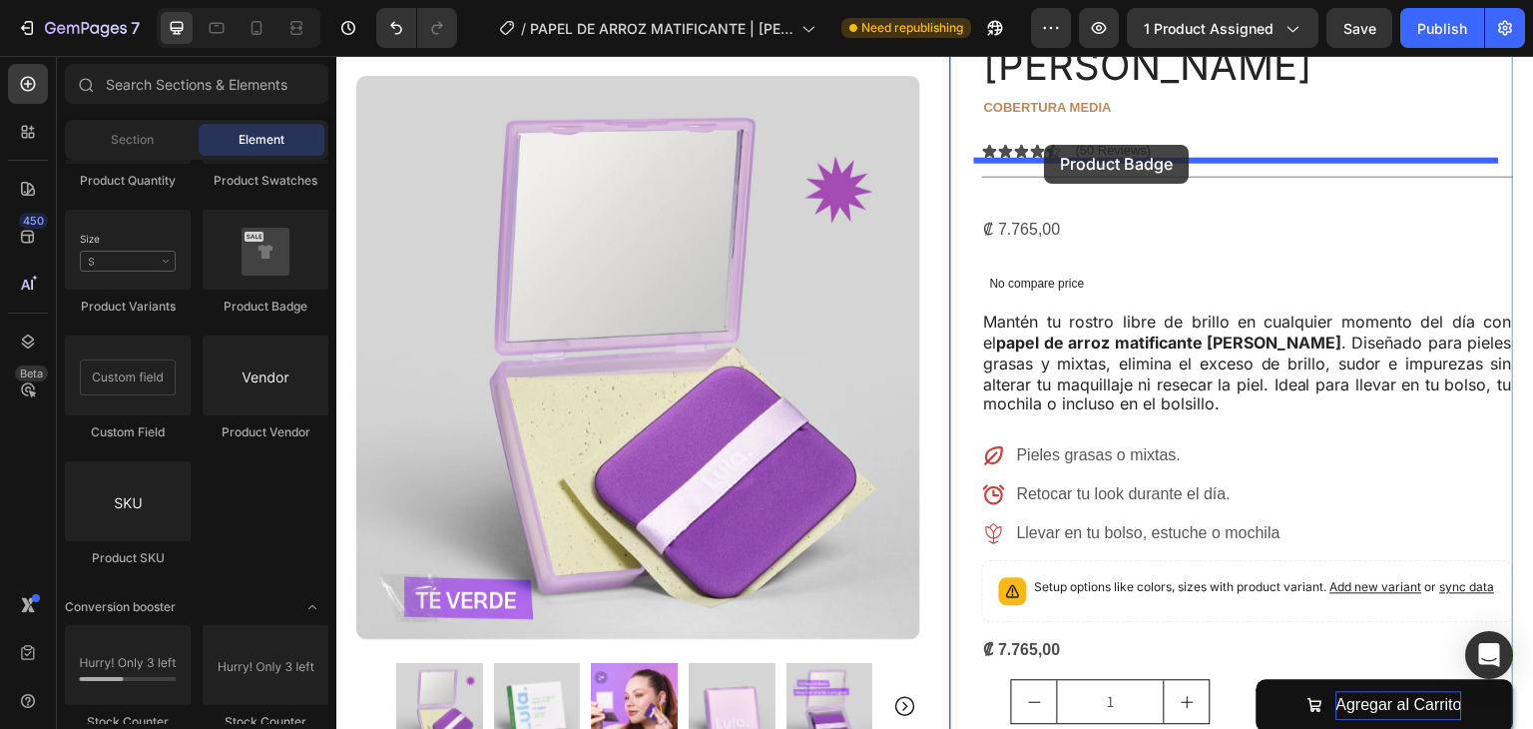
drag, startPoint x: 582, startPoint y: 336, endPoint x: 1045, endPoint y: 145, distance: 501.3
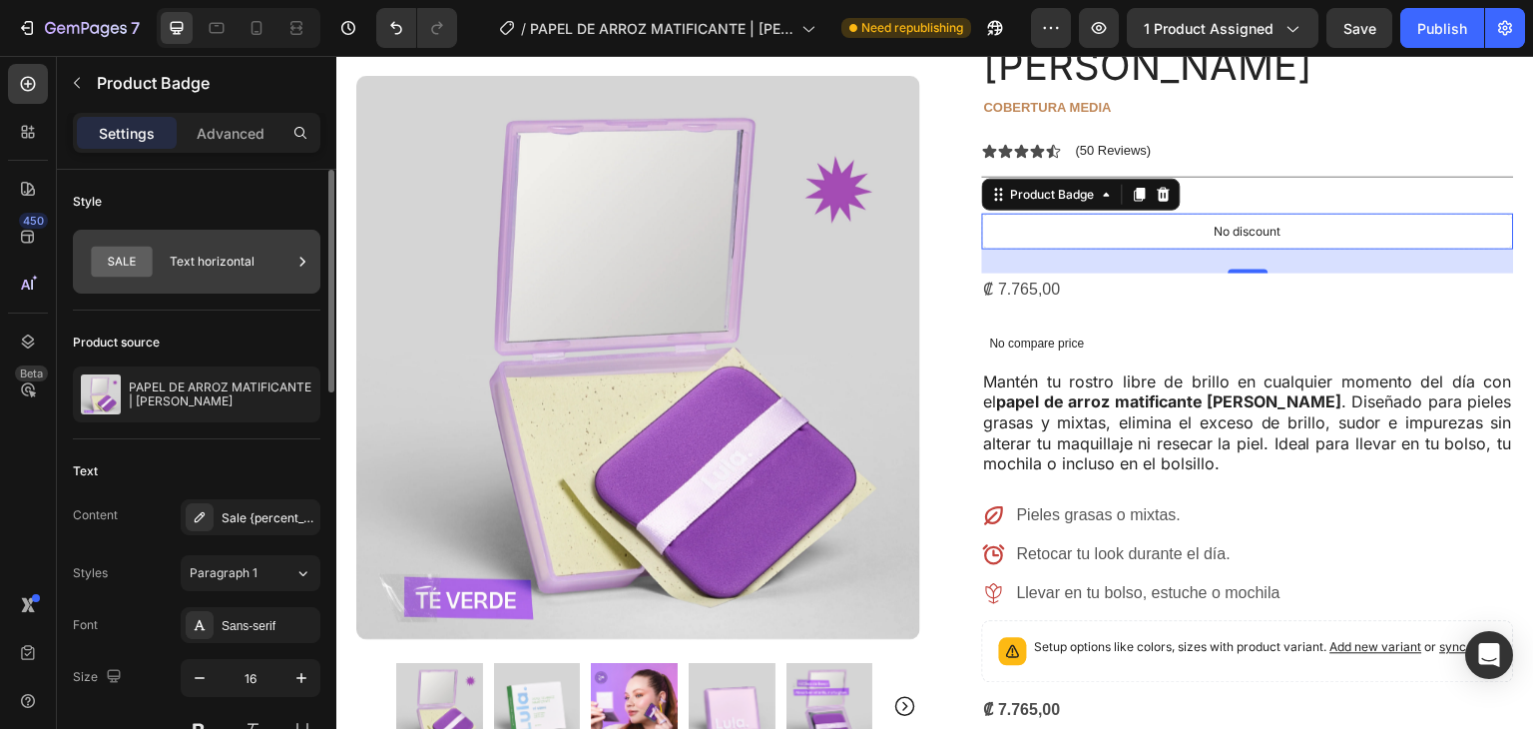
click at [216, 265] on div "Text horizontal" at bounding box center [231, 262] width 122 height 46
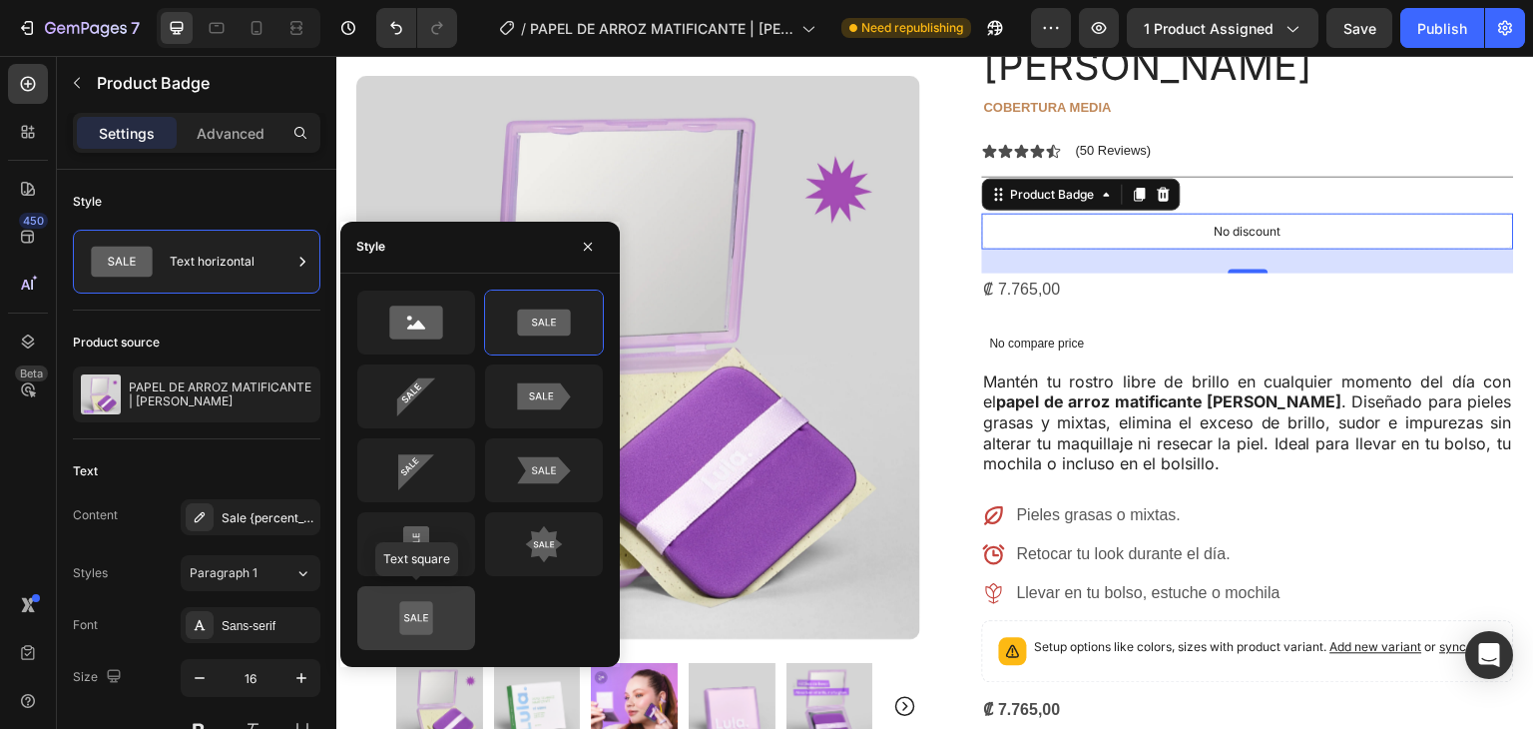
click at [415, 606] on icon at bounding box center [415, 617] width 33 height 33
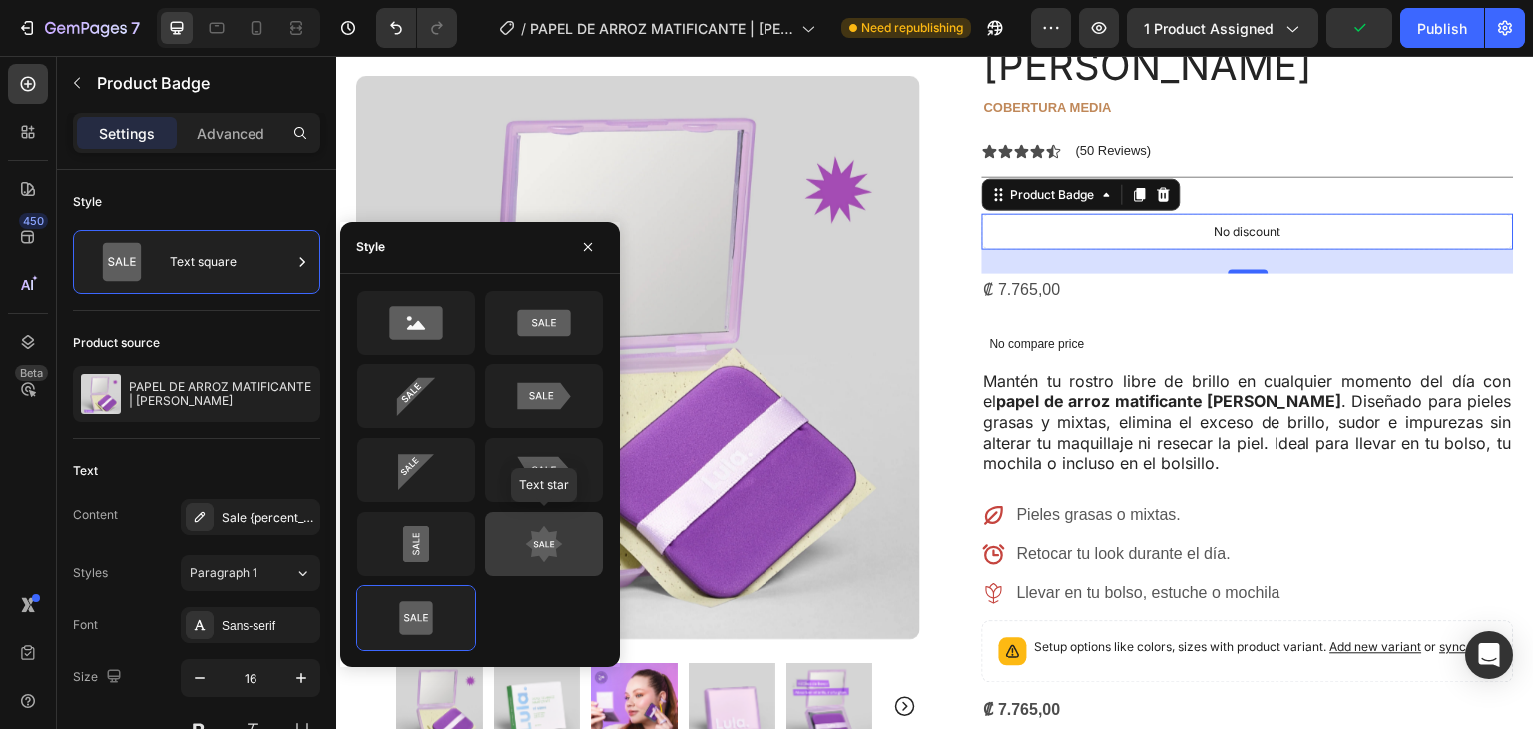
click at [553, 524] on icon at bounding box center [544, 544] width 94 height 40
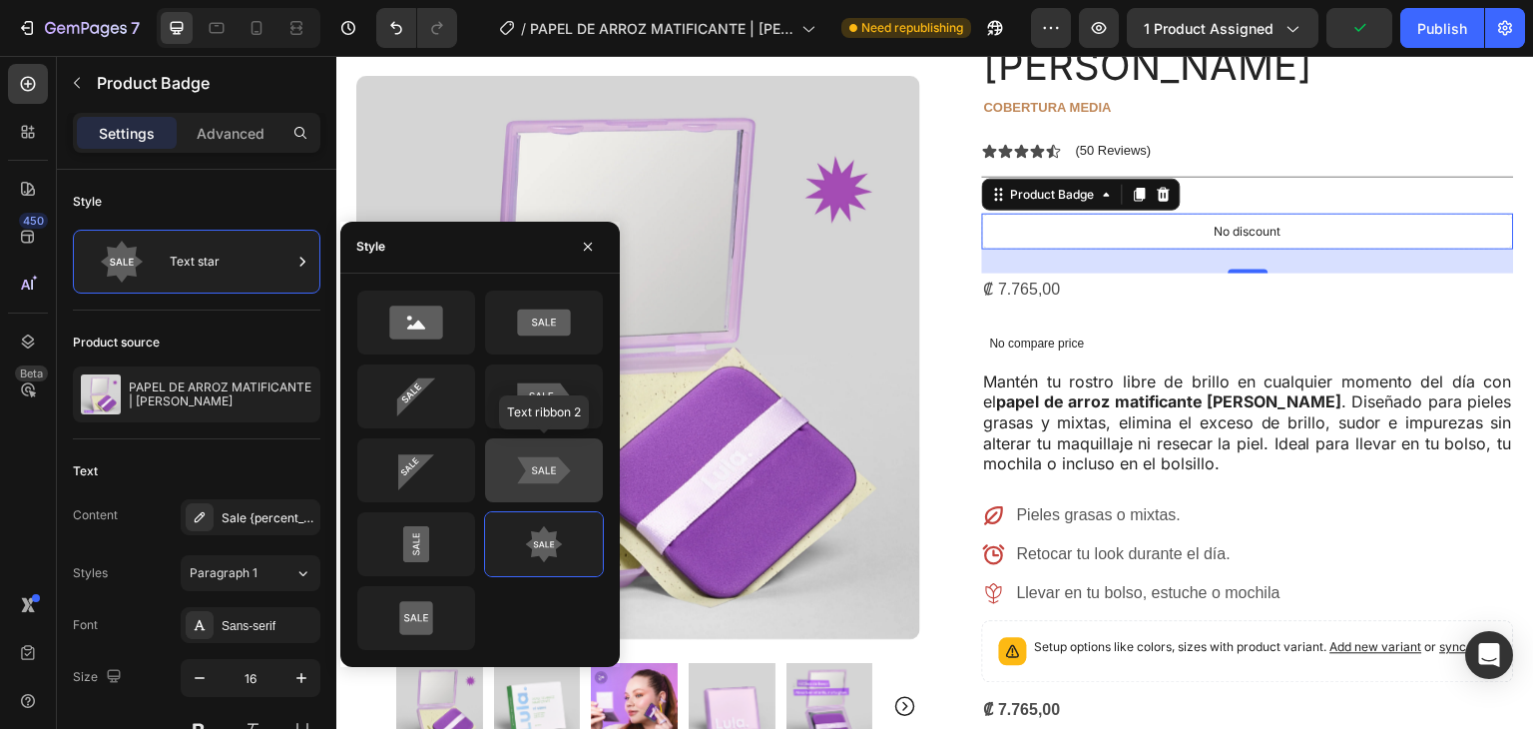
click at [542, 459] on icon at bounding box center [543, 469] width 53 height 27
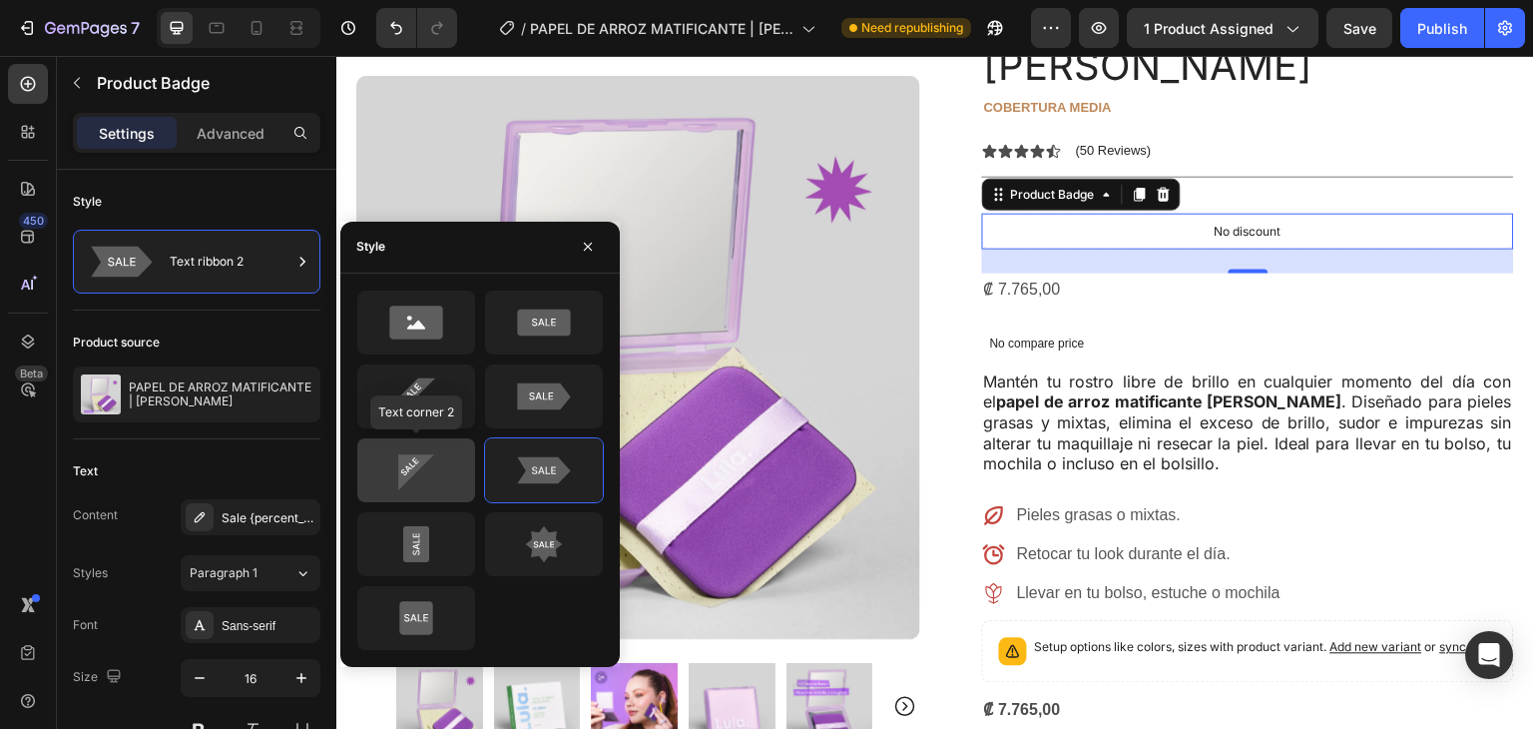
click at [432, 475] on icon at bounding box center [416, 470] width 94 height 40
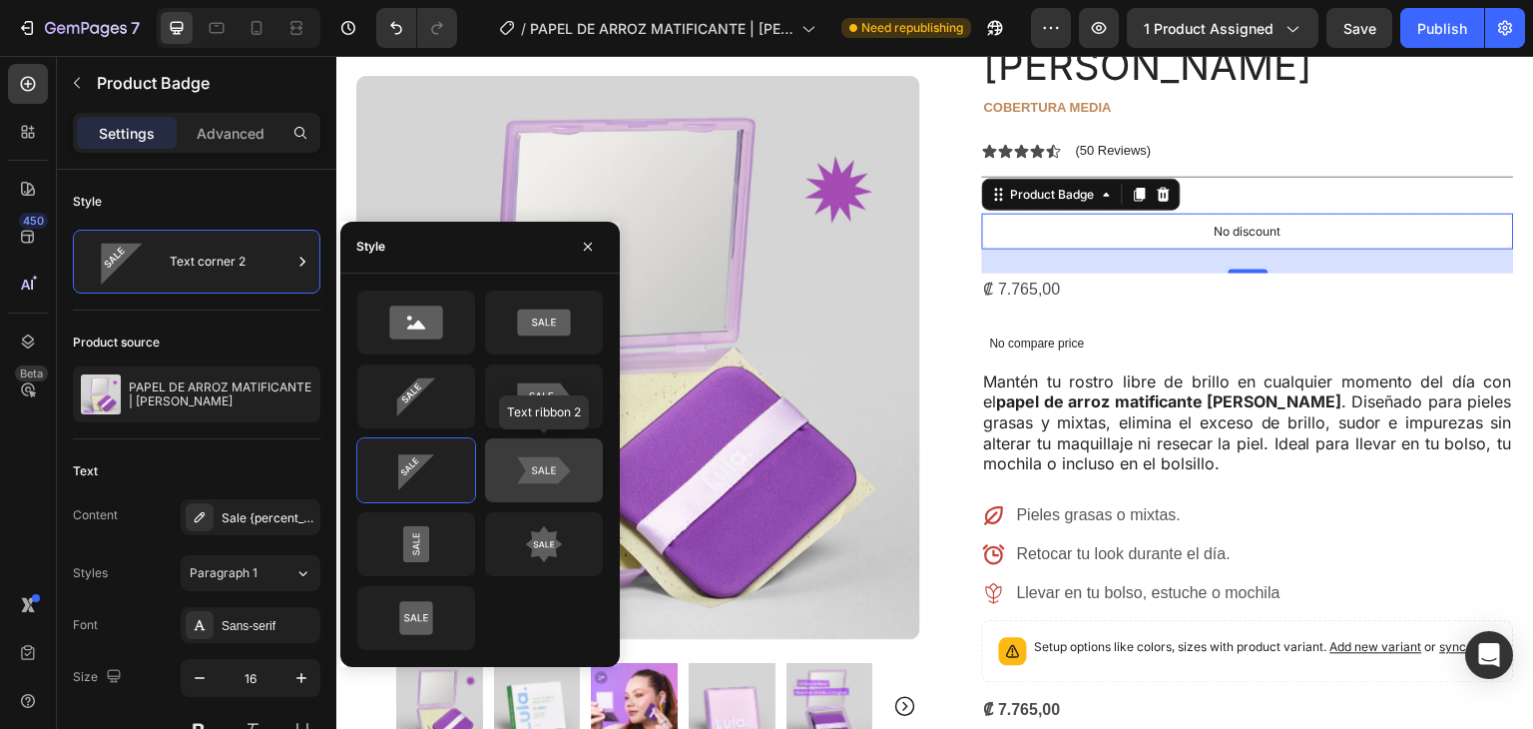
click at [549, 468] on icon at bounding box center [543, 469] width 53 height 27
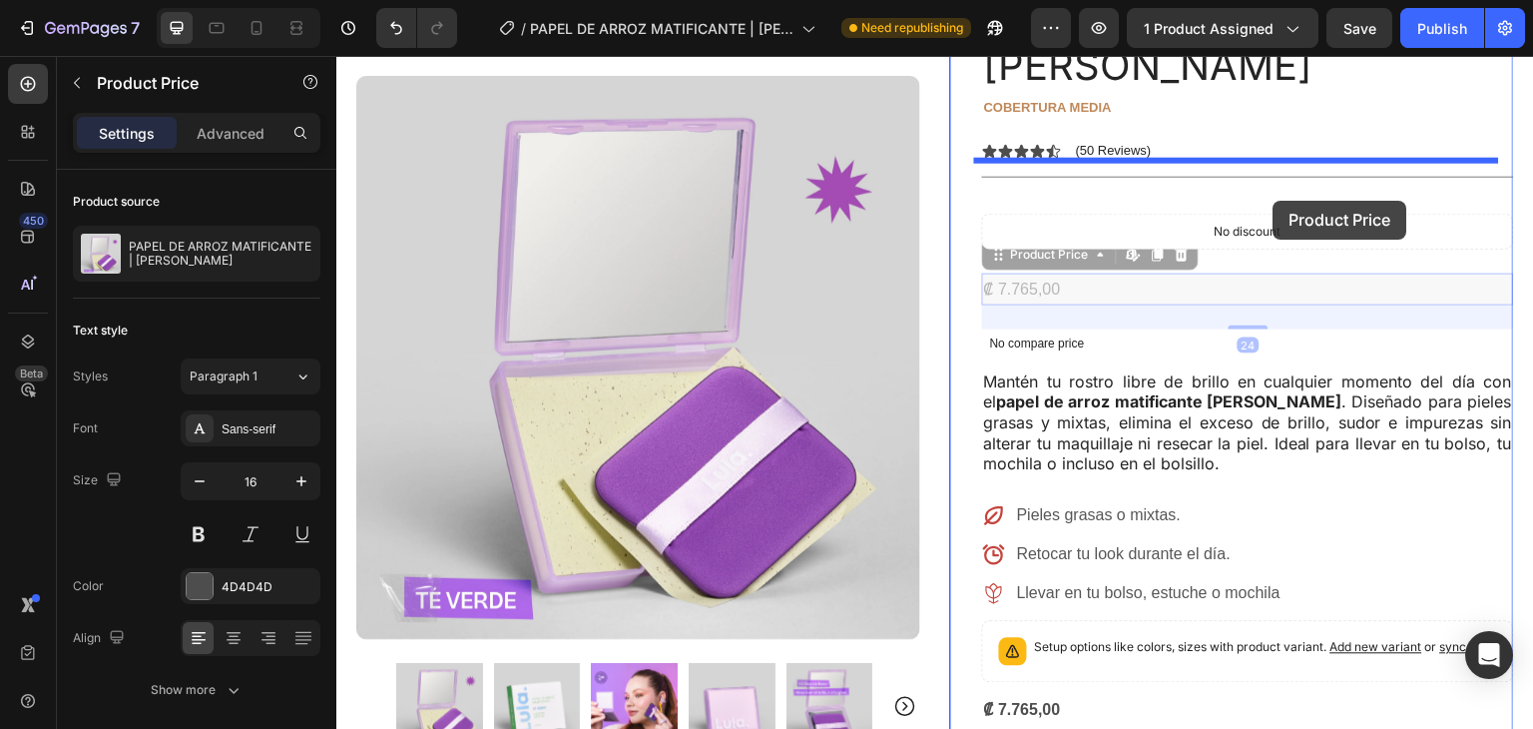
drag, startPoint x: 1027, startPoint y: 237, endPoint x: 1177, endPoint y: 204, distance: 153.3
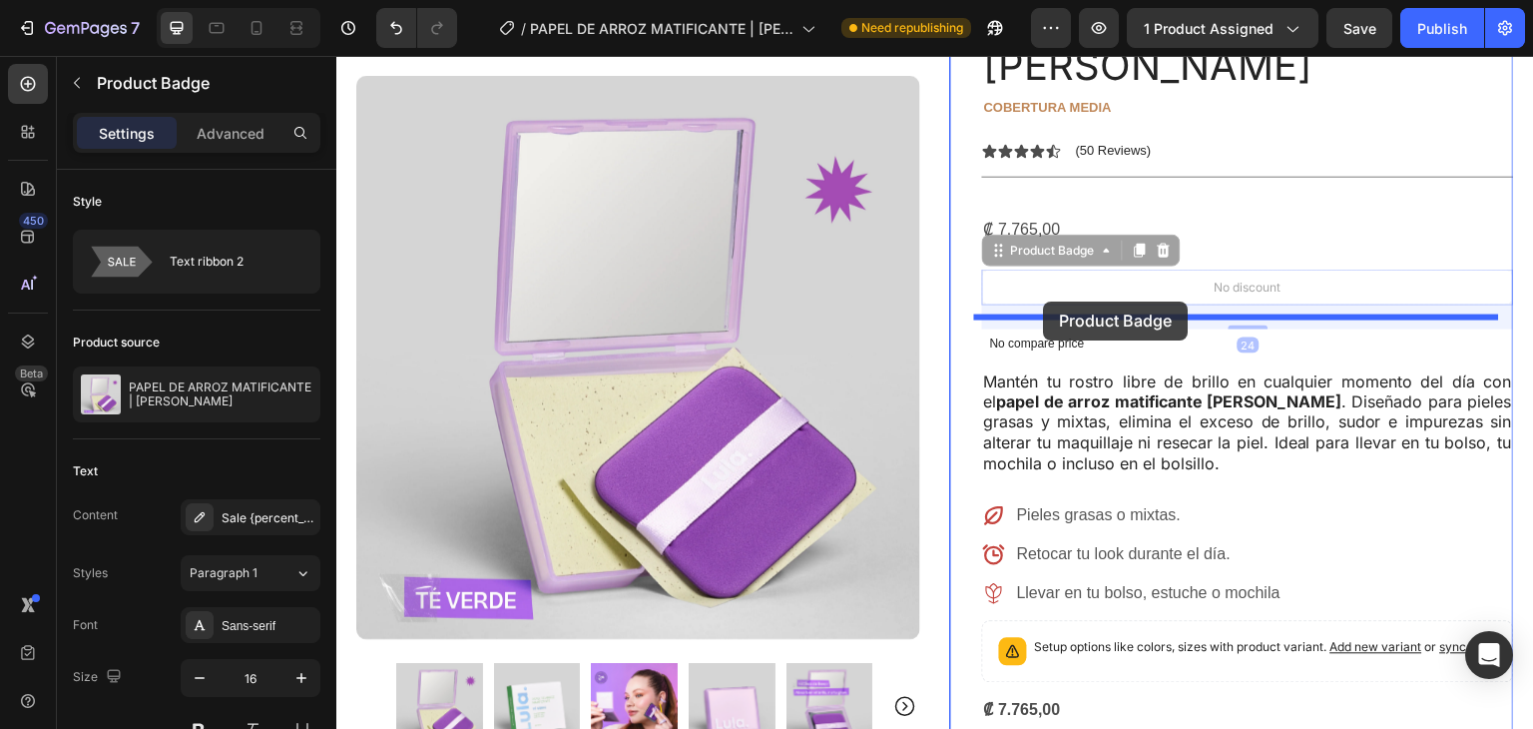
drag, startPoint x: 1143, startPoint y: 237, endPoint x: 1044, endPoint y: 301, distance: 118.2
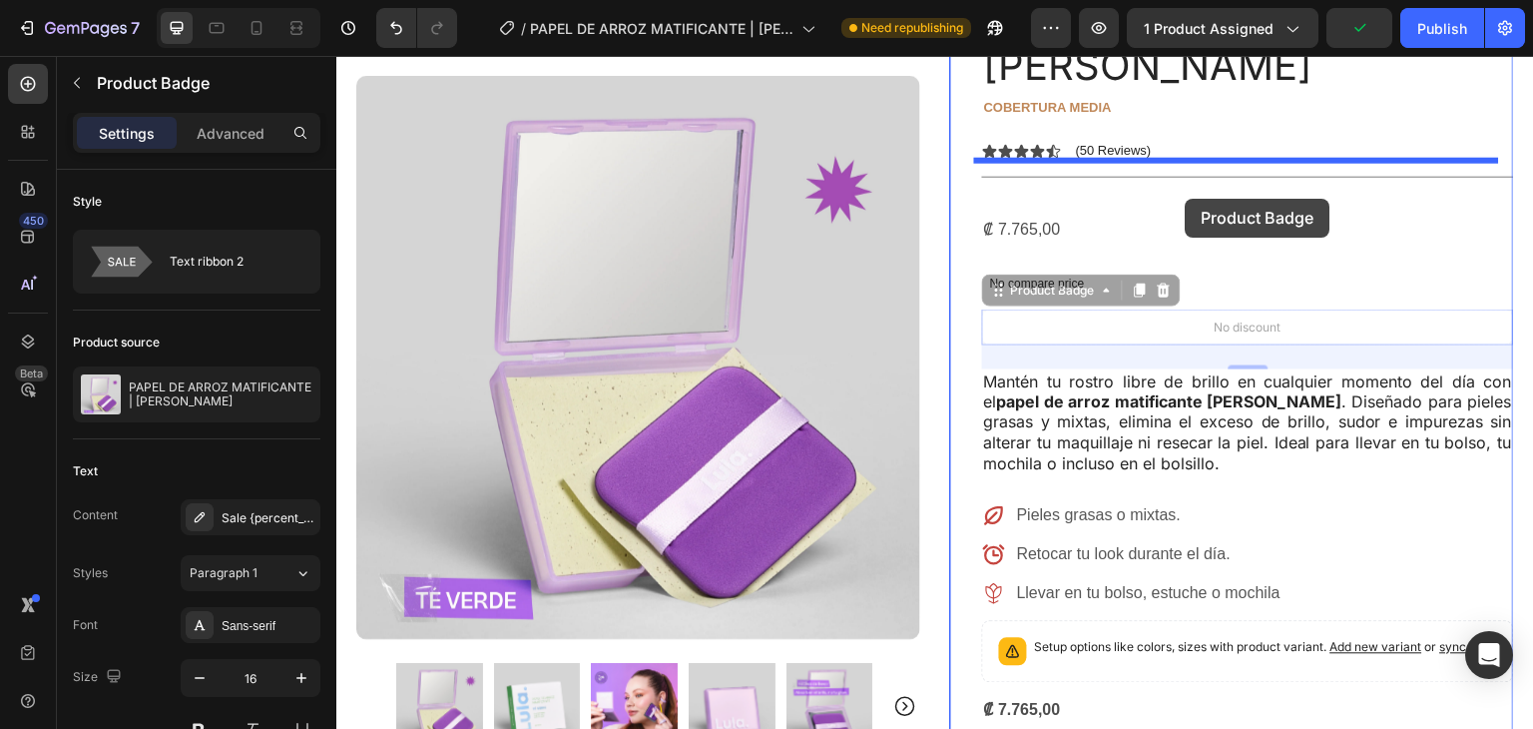
drag, startPoint x: 1205, startPoint y: 265, endPoint x: 1179, endPoint y: 211, distance: 59.8
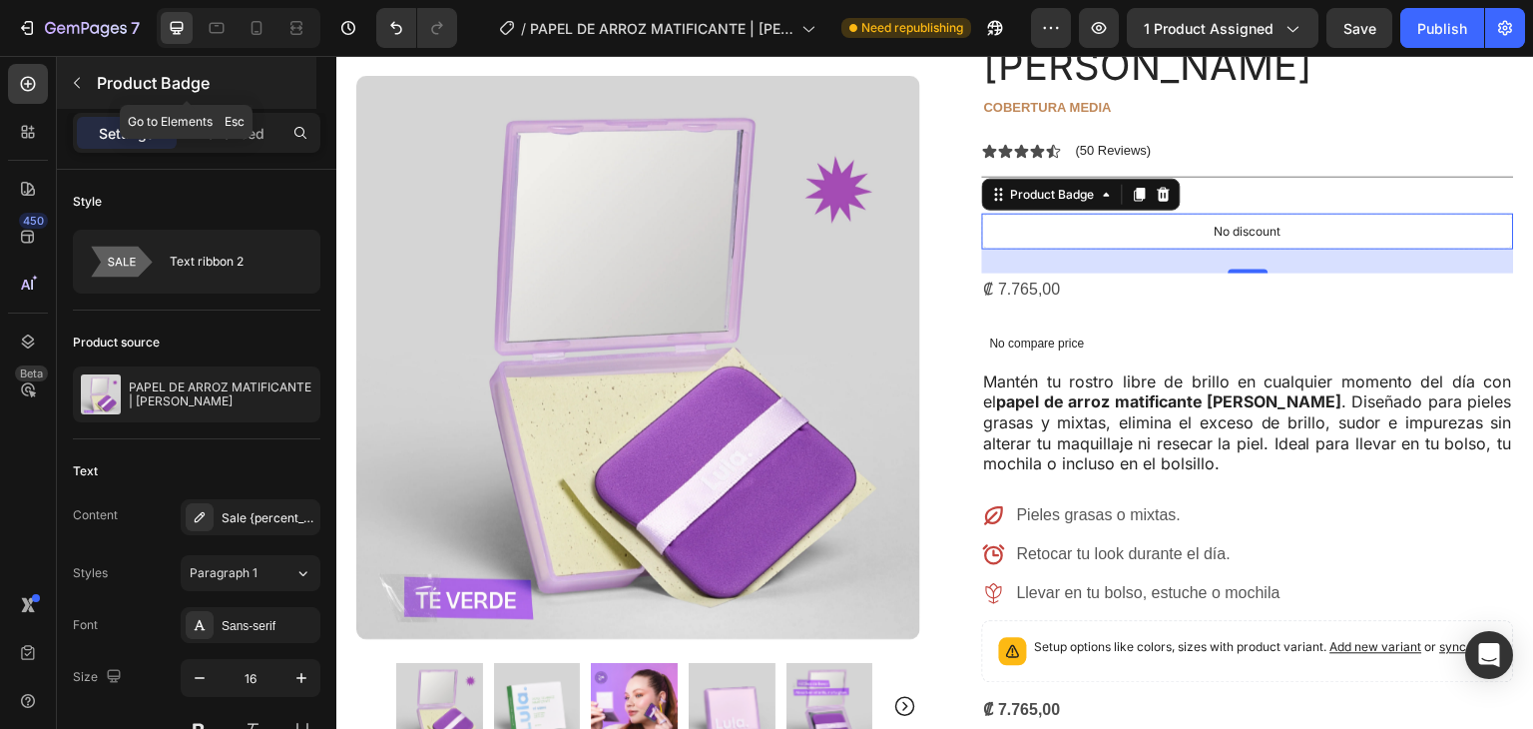
click at [60, 74] on div "Product Badge" at bounding box center [187, 83] width 260 height 52
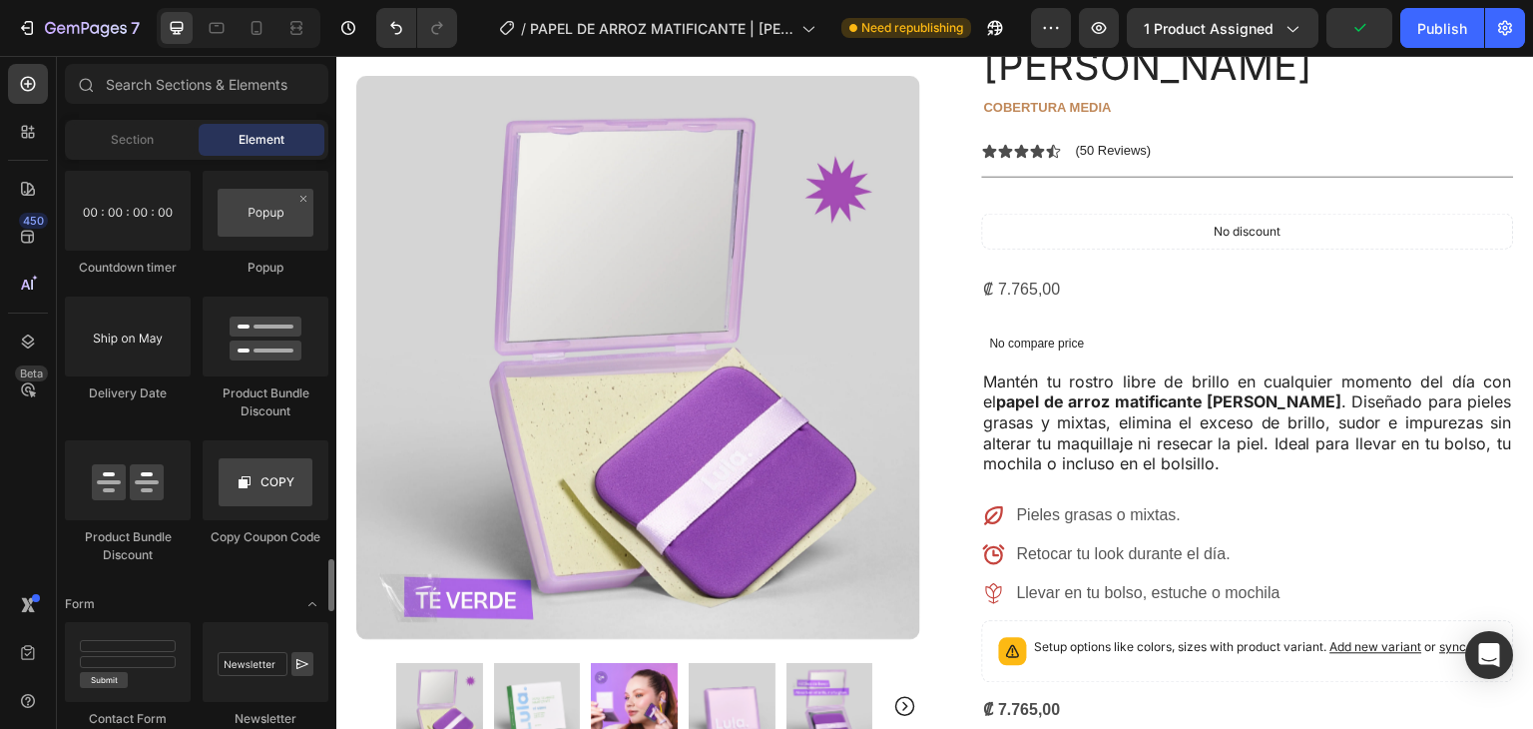
scroll to position [4256, 0]
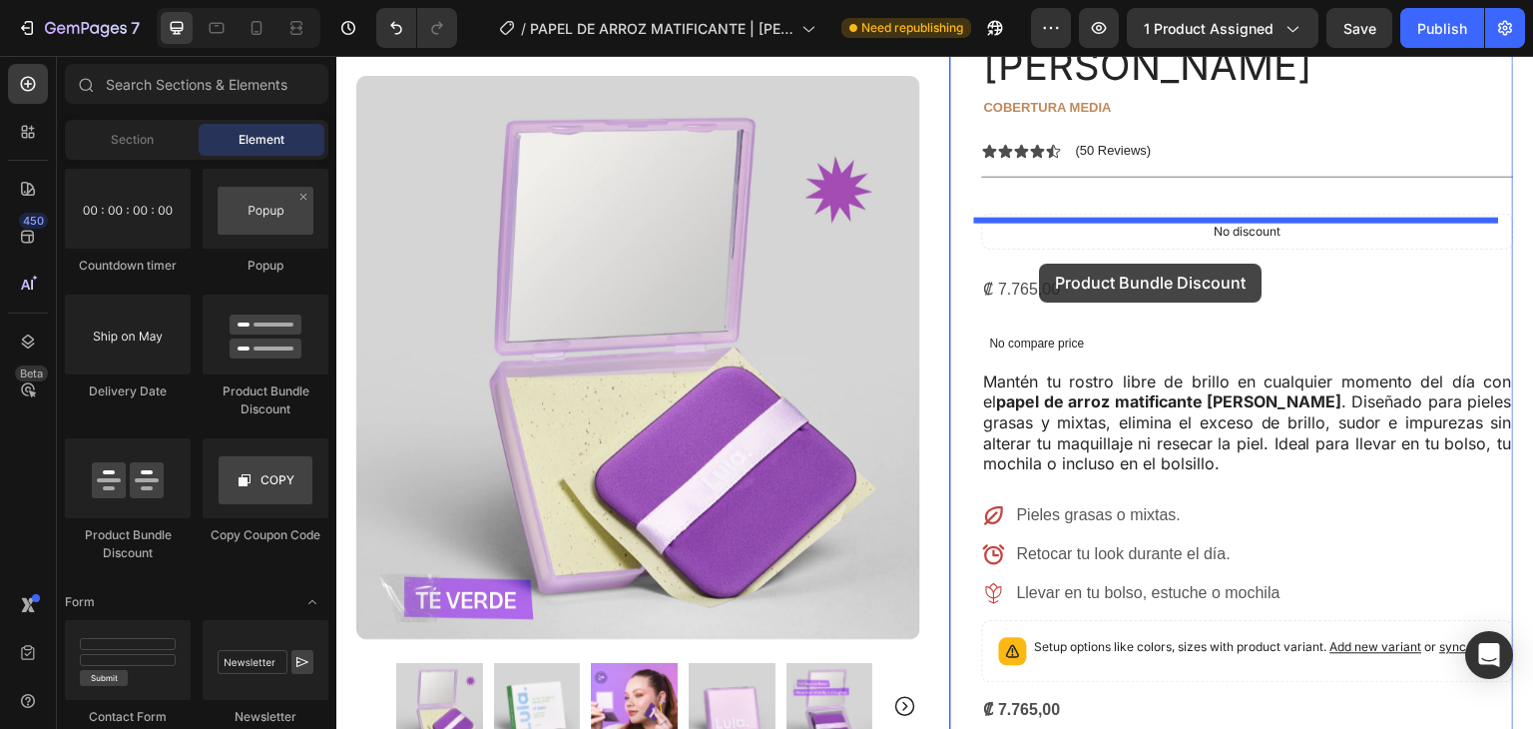
drag, startPoint x: 659, startPoint y: 400, endPoint x: 1039, endPoint y: 264, distance: 404.2
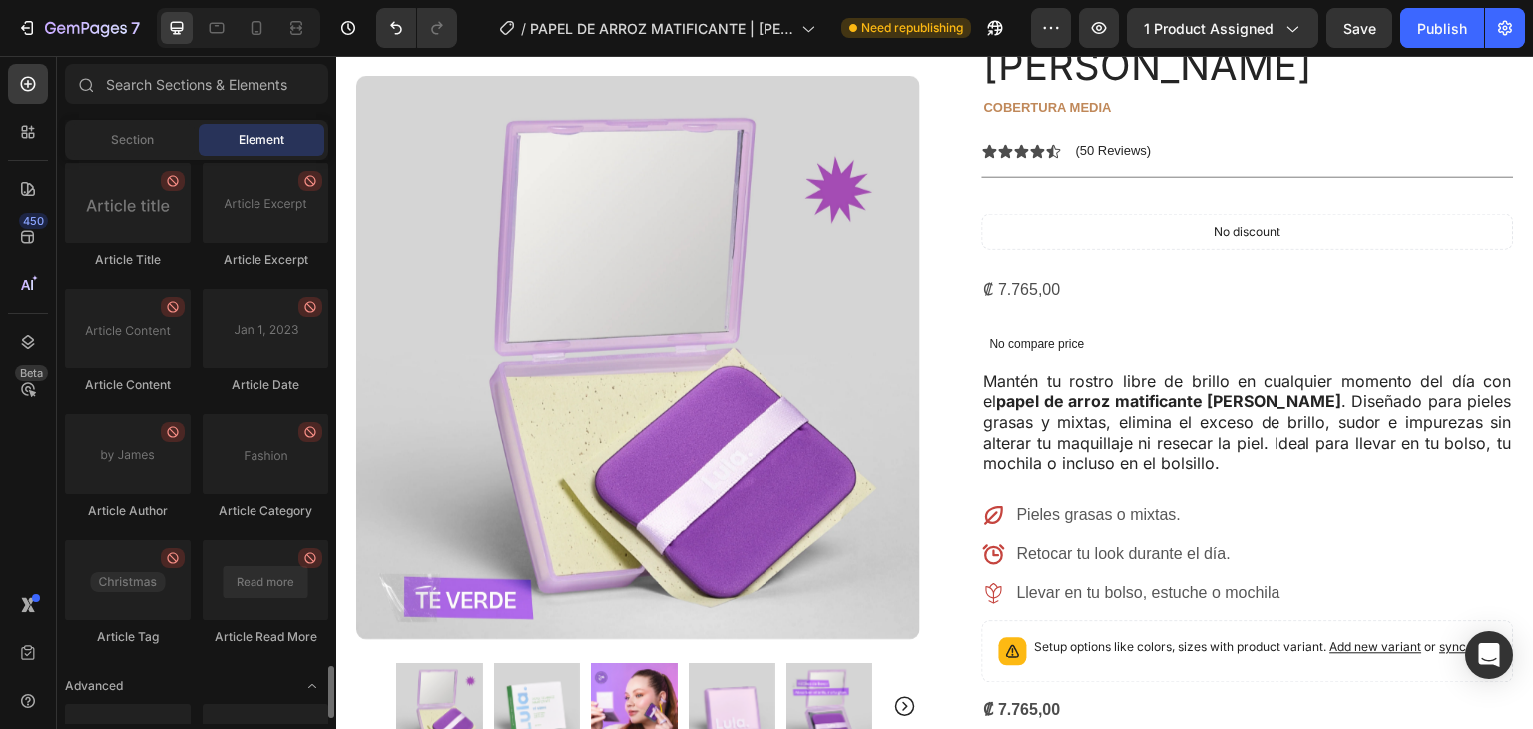
scroll to position [5387, 0]
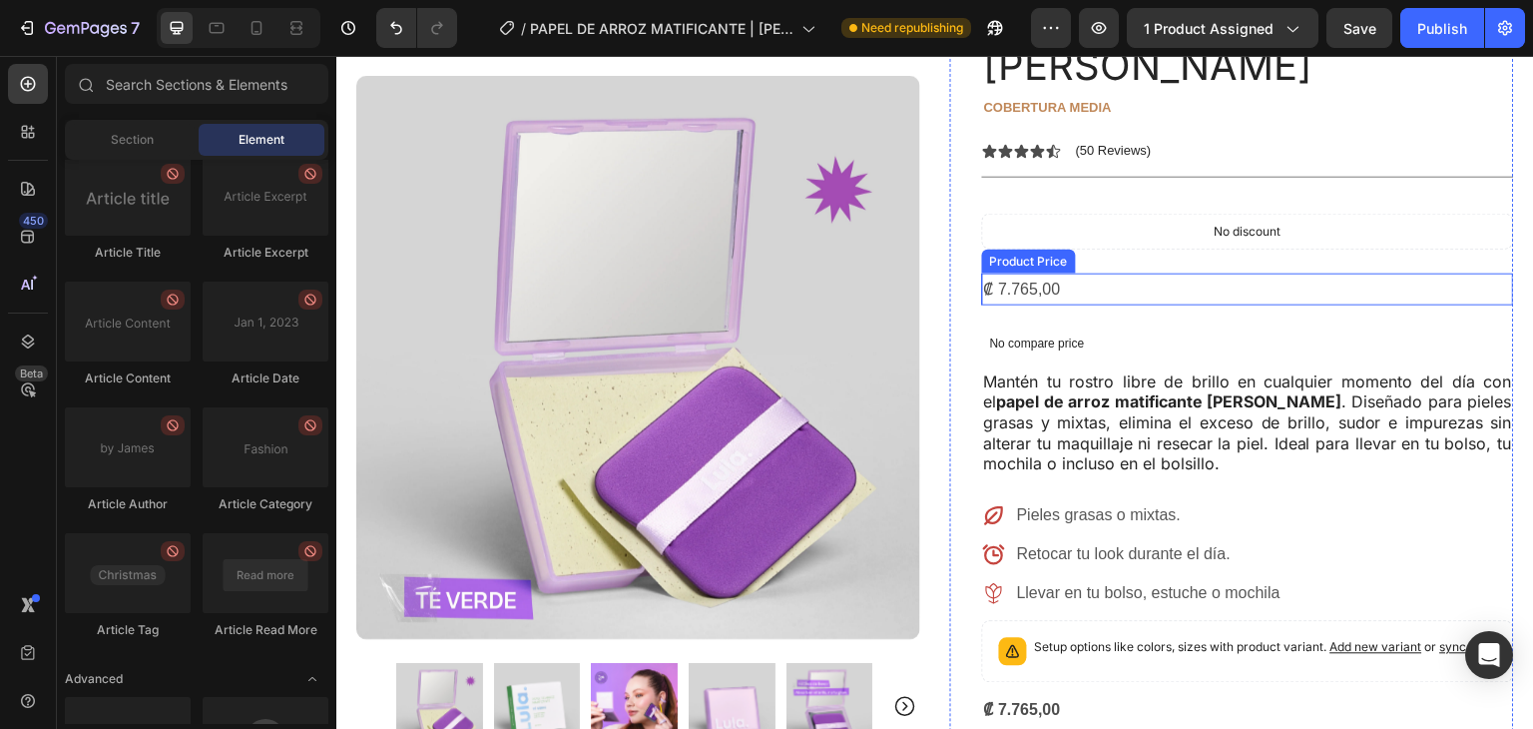
click at [1103, 309] on div "PAPEL DE ARROZ MATIFICANTE | [PERSON_NAME] Product Title cobertura media Text B…" at bounding box center [1248, 648] width 532 height 1428
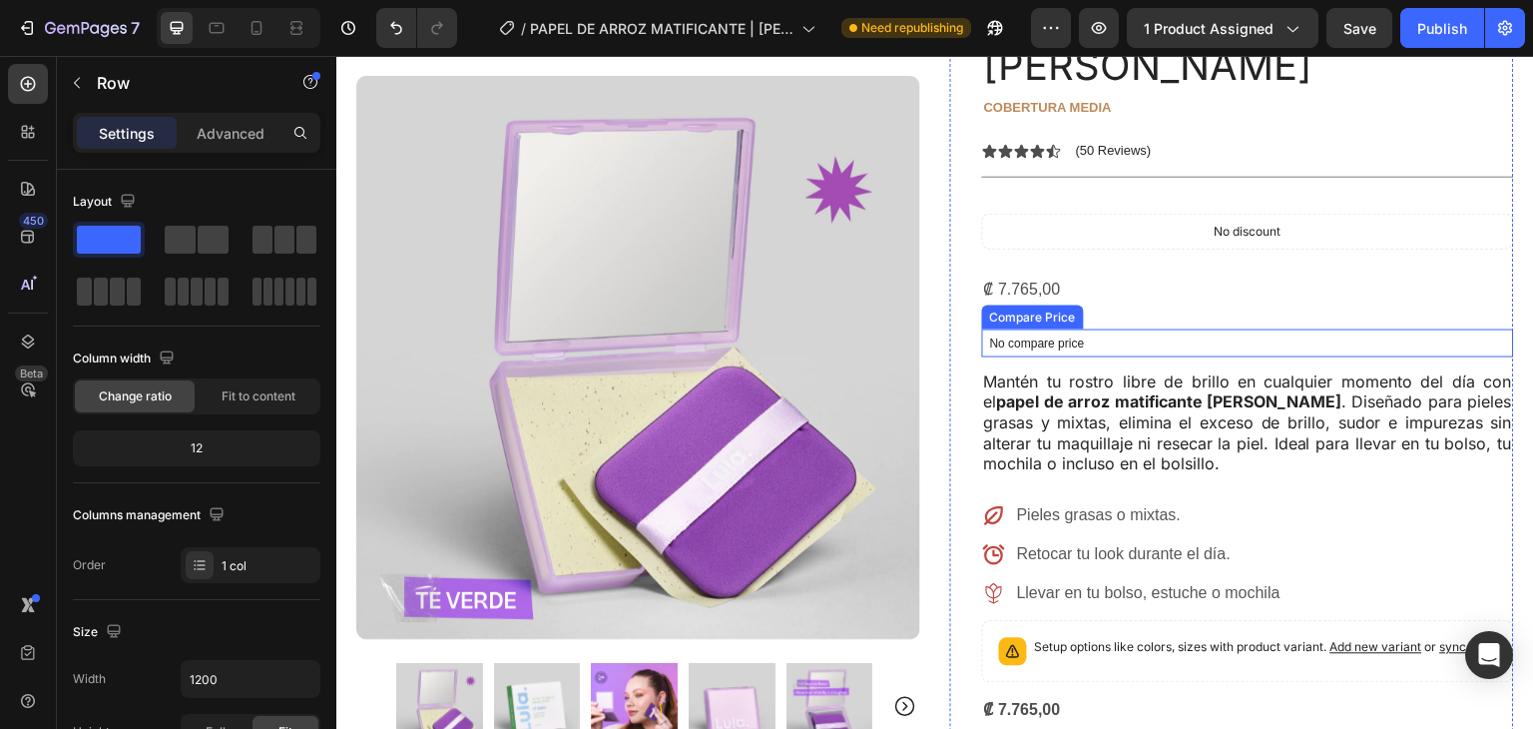
drag, startPoint x: 528, startPoint y: 297, endPoint x: 877, endPoint y: 293, distance: 348.4
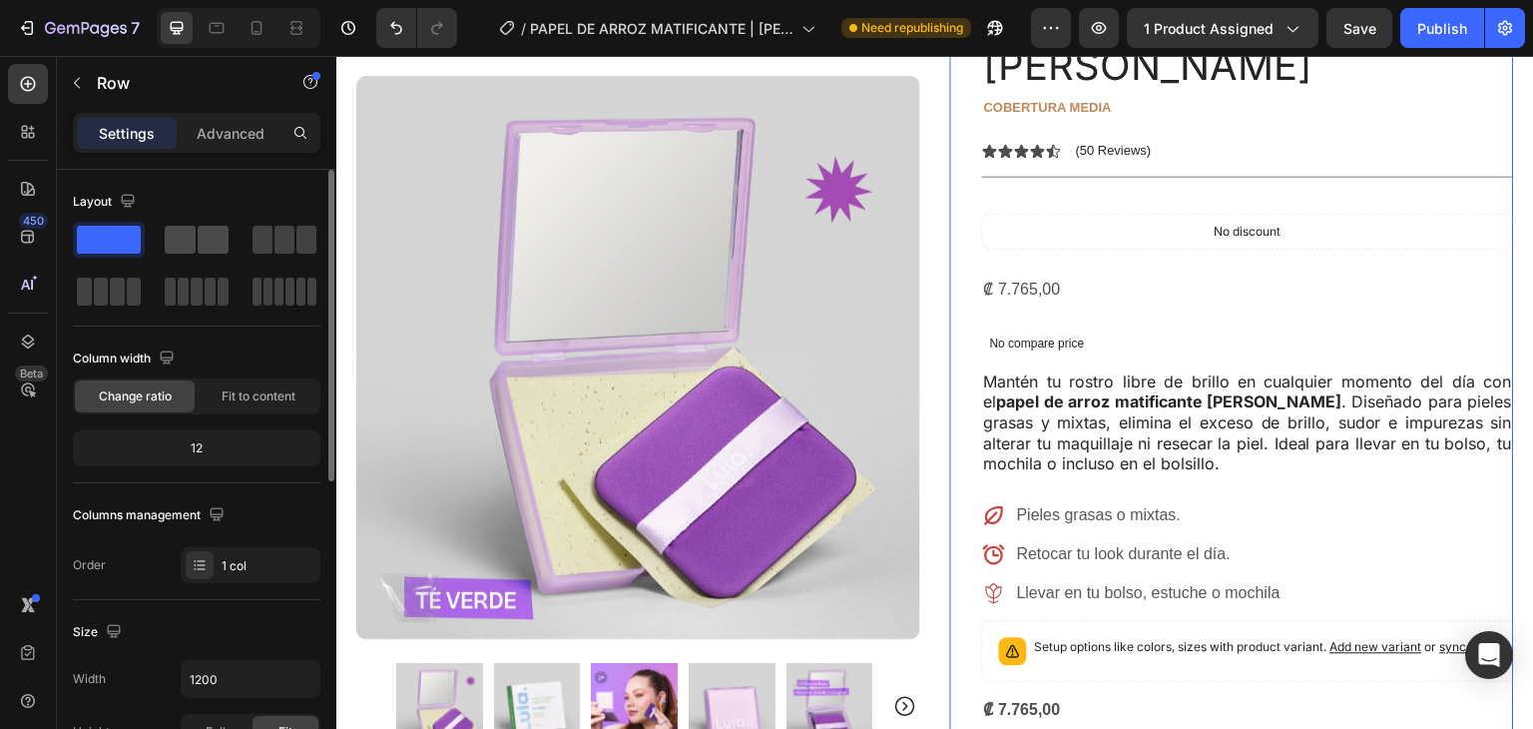
click at [207, 235] on span at bounding box center [213, 240] width 31 height 28
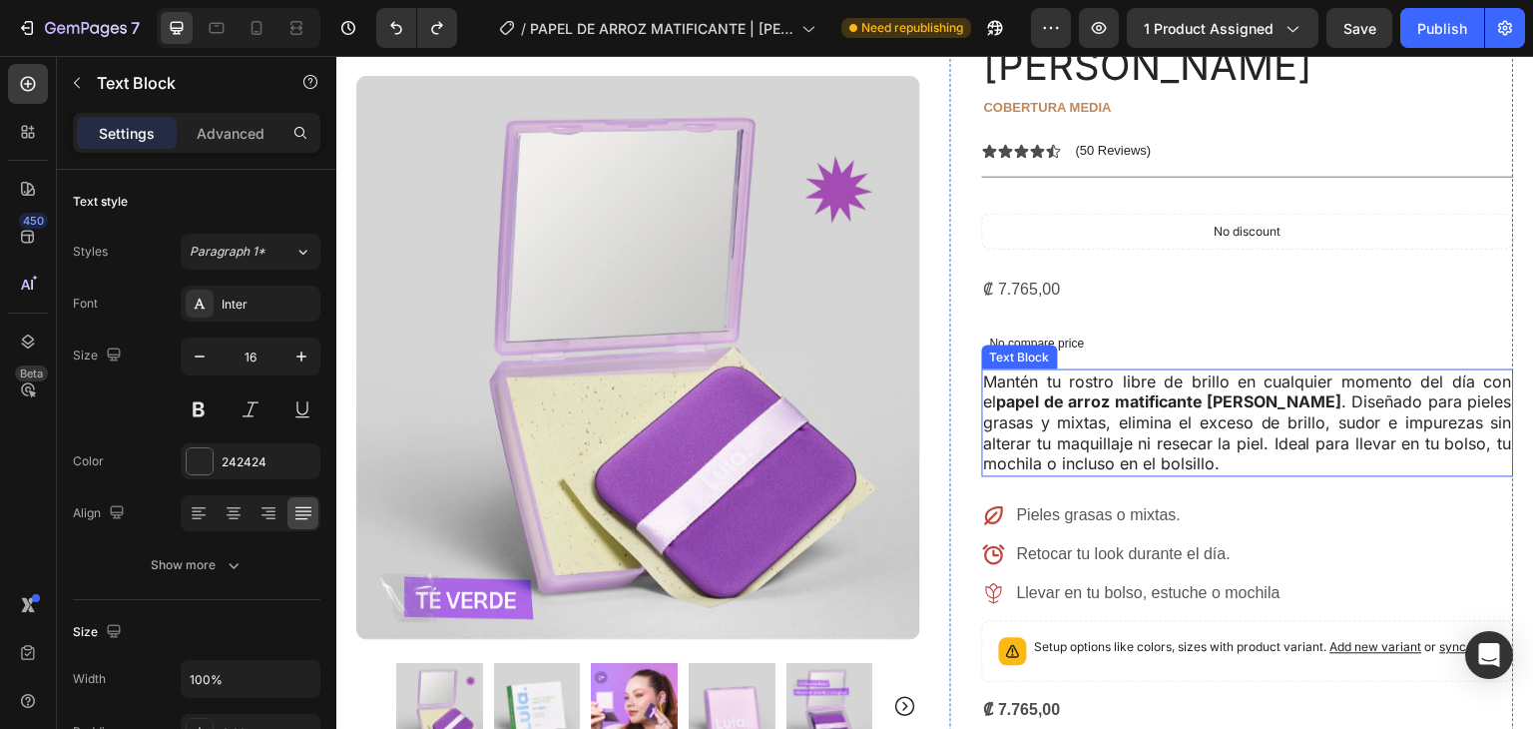
drag, startPoint x: 1162, startPoint y: 345, endPoint x: 1156, endPoint y: 329, distance: 17.1
click at [1164, 392] on strong "papel de arroz matificante [PERSON_NAME]" at bounding box center [1169, 402] width 345 height 20
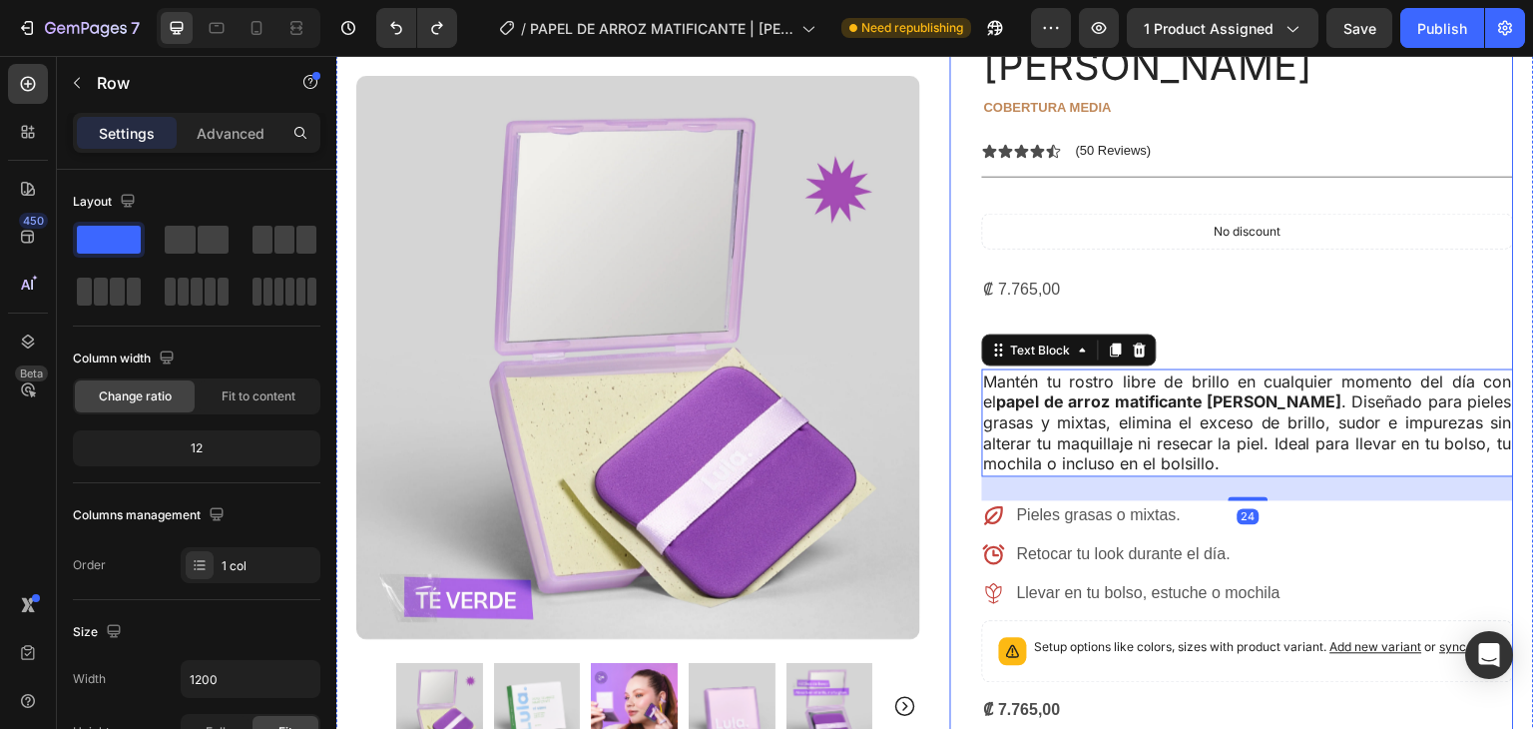
click at [1151, 261] on div "PAPEL DE ARROZ MATIFICANTE | [PERSON_NAME] Product Title cobertura media Text B…" at bounding box center [1248, 648] width 532 height 1428
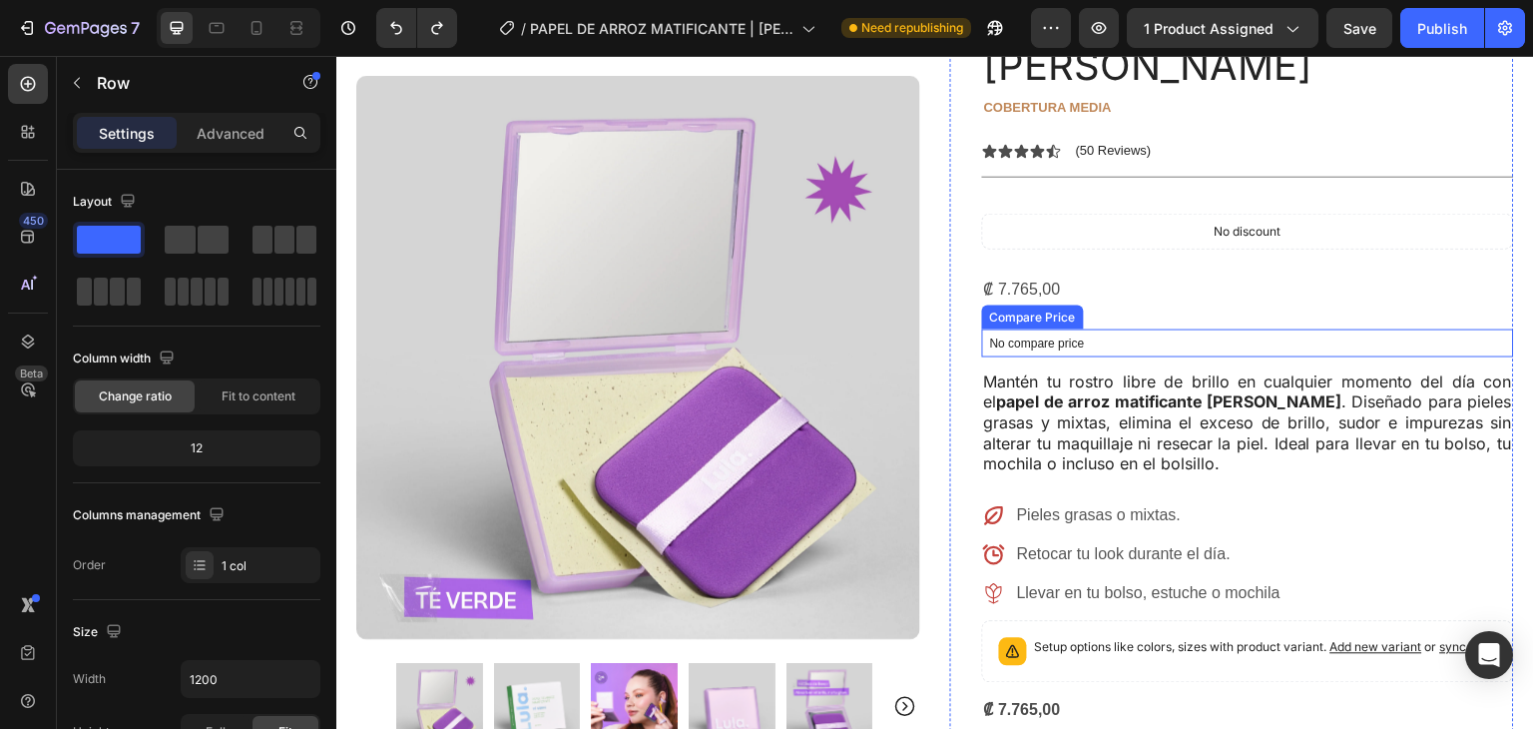
click at [1023, 337] on p "No compare price" at bounding box center [1248, 343] width 516 height 12
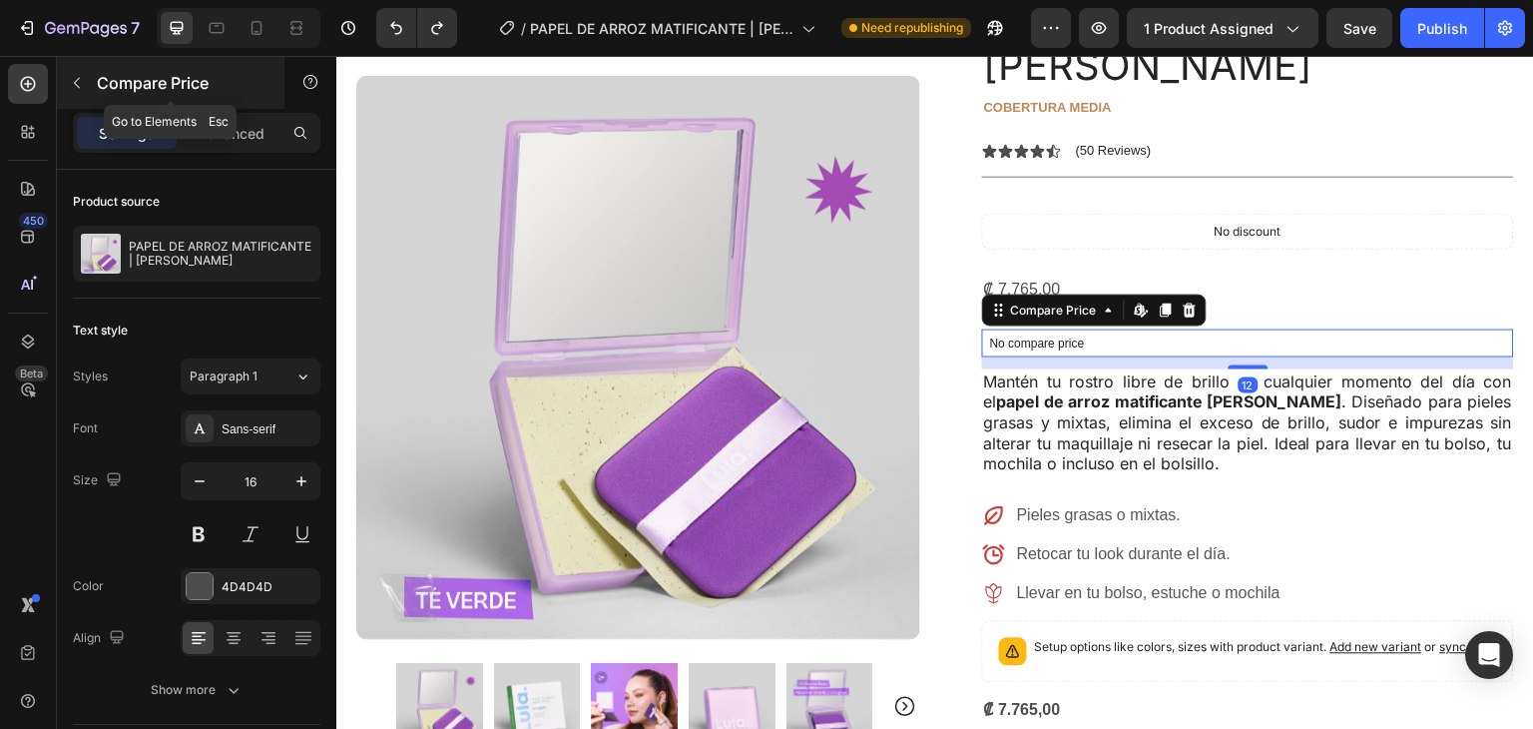
click at [80, 75] on icon "button" at bounding box center [77, 83] width 16 height 16
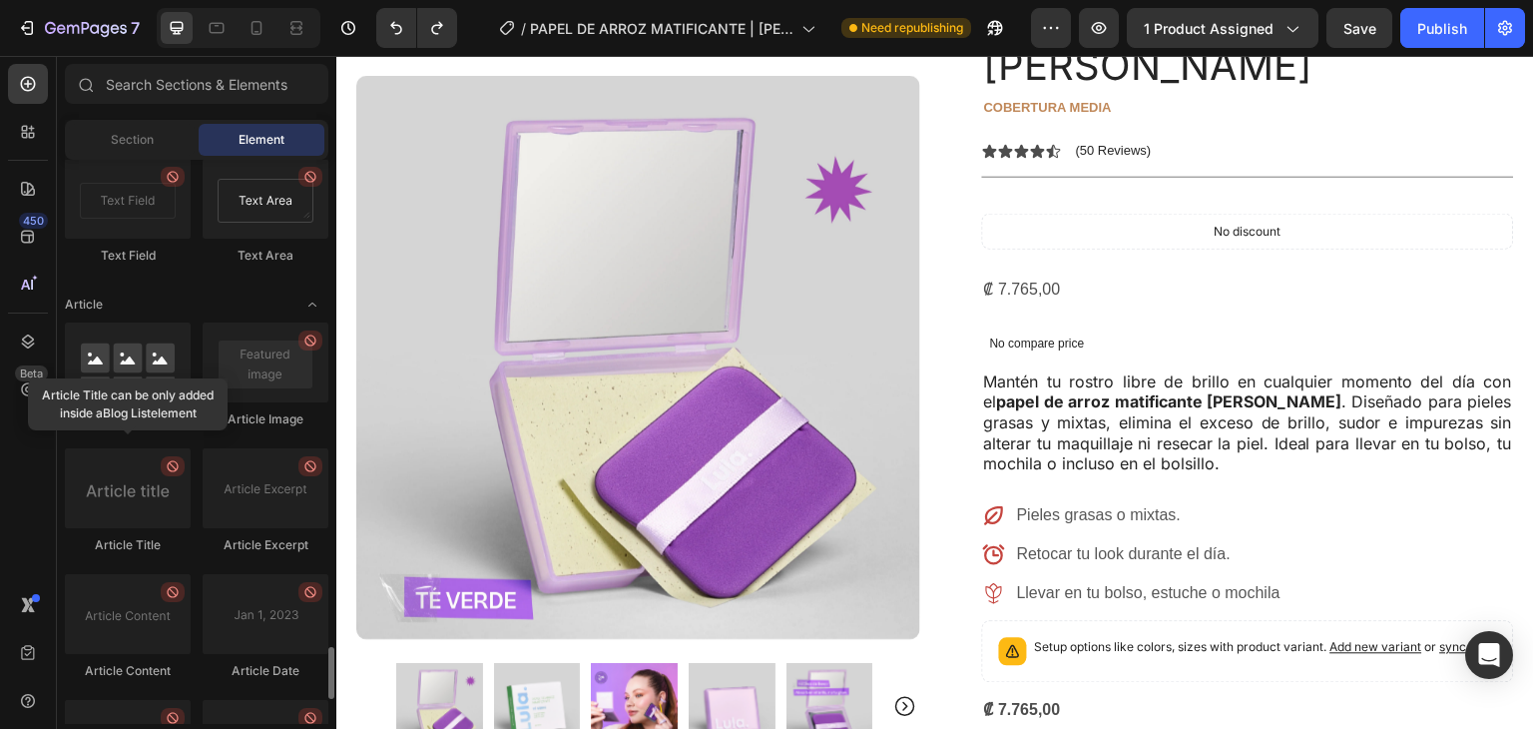
scroll to position [5093, 0]
click at [155, 141] on div "Section" at bounding box center [132, 140] width 126 height 32
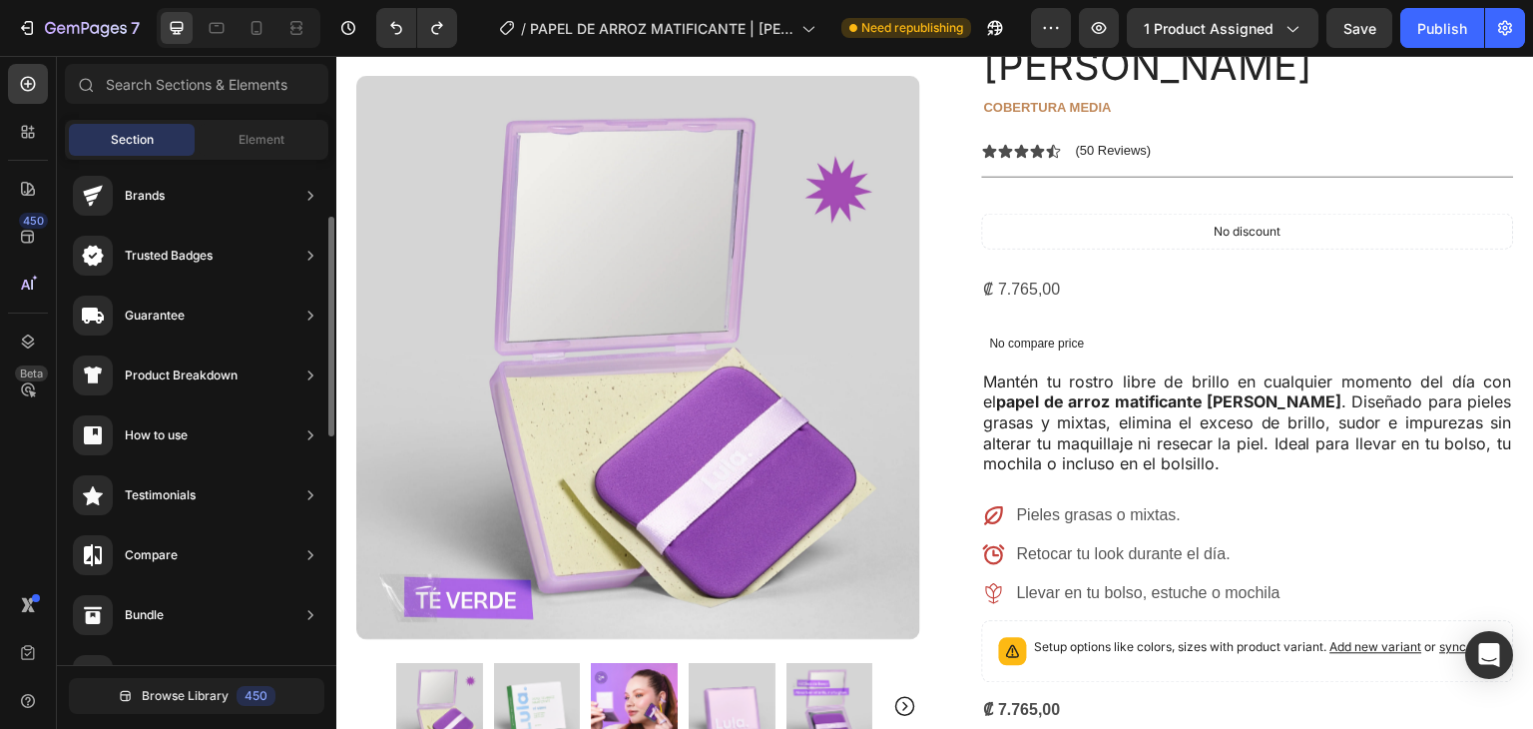
scroll to position [129, 0]
click at [232, 118] on div "Sections(18) Elements(84) Section Element Hero Section Product Detail Brands Tr…" at bounding box center [197, 395] width 280 height 662
click at [235, 133] on div "Element" at bounding box center [262, 140] width 126 height 32
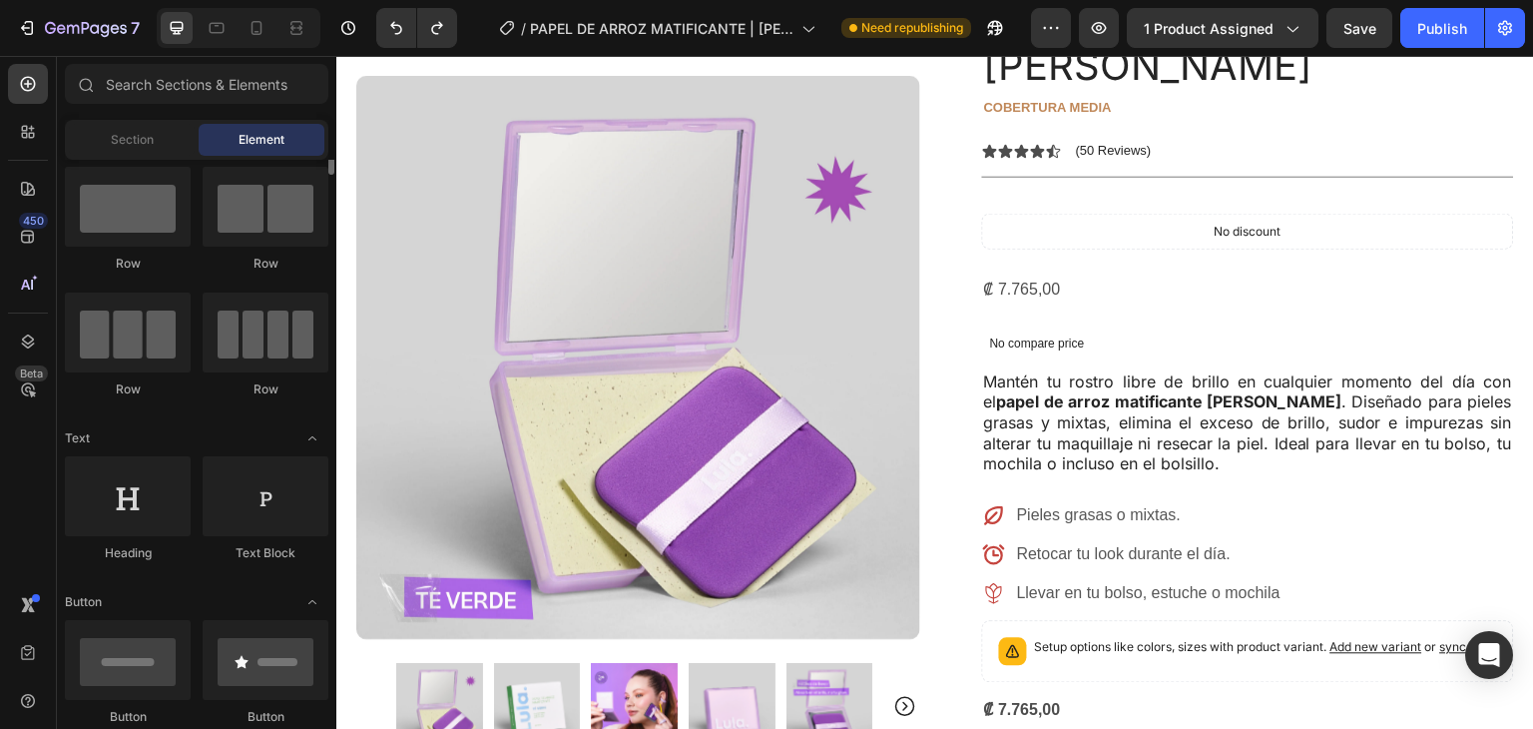
scroll to position [0, 0]
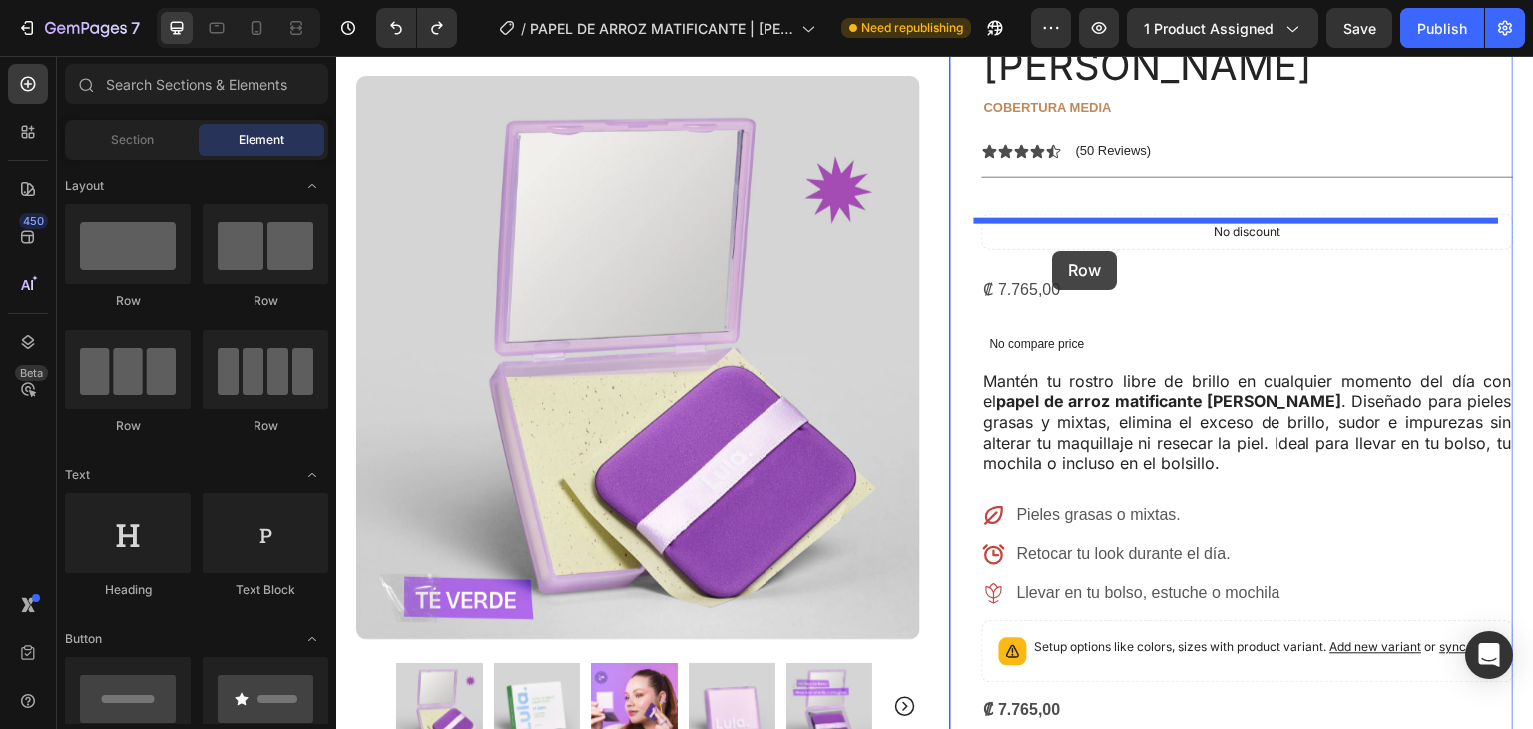
drag, startPoint x: 617, startPoint y: 310, endPoint x: 1053, endPoint y: 251, distance: 440.4
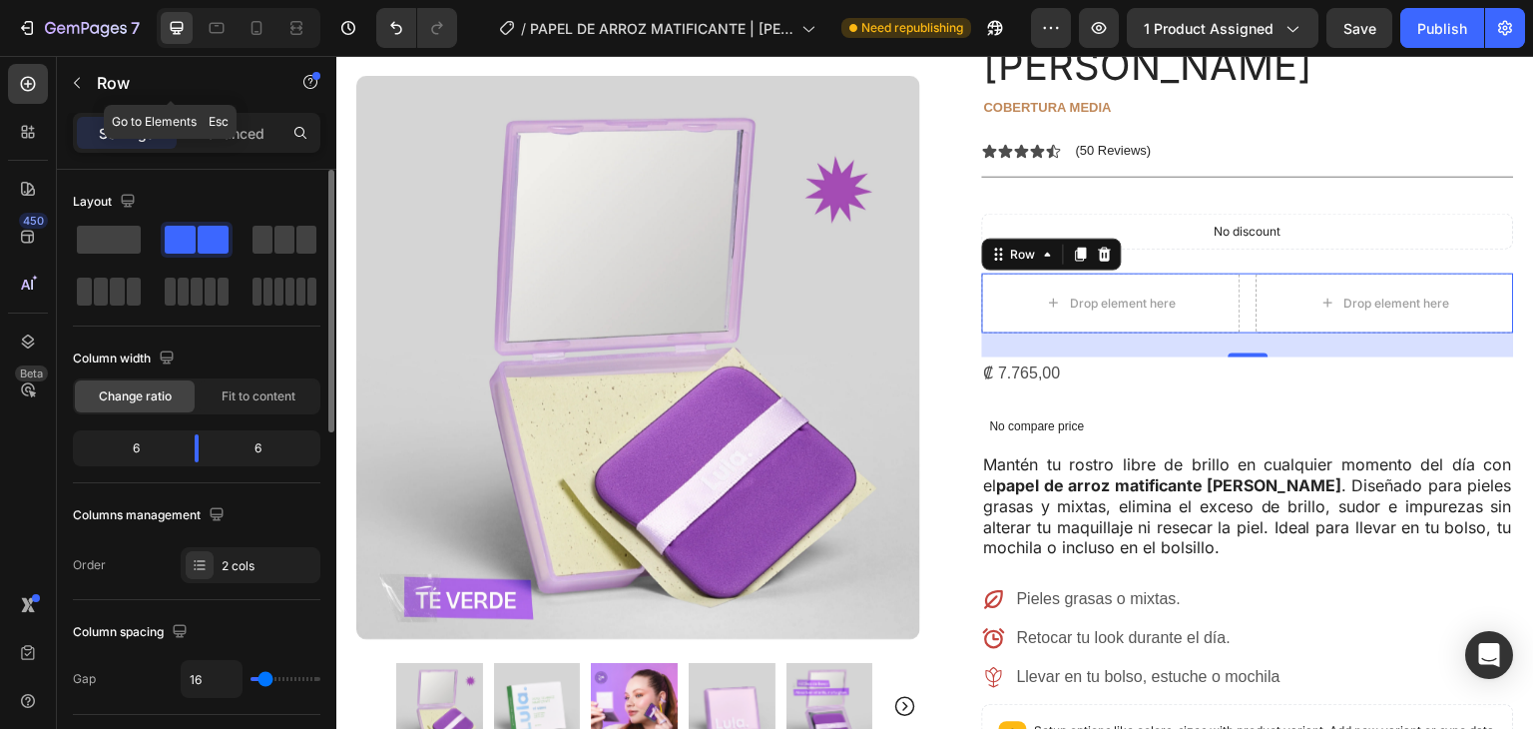
drag, startPoint x: 161, startPoint y: 111, endPoint x: 248, endPoint y: 336, distance: 241.8
click at [167, 77] on div "Sections(18) Elements(84) Section Element Hero Section Product Detail Brands Tr…" at bounding box center [197, 392] width 280 height 673
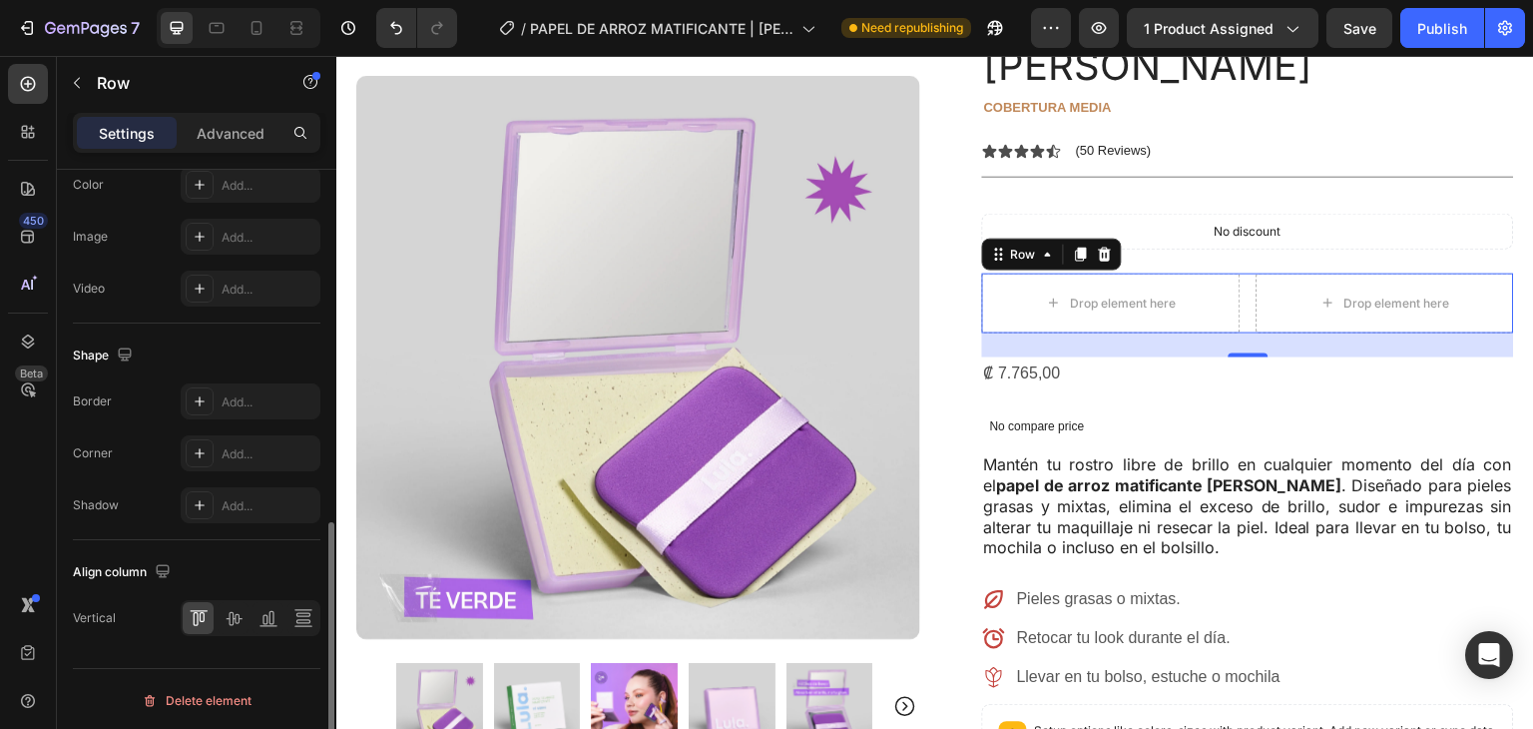
scroll to position [759, 0]
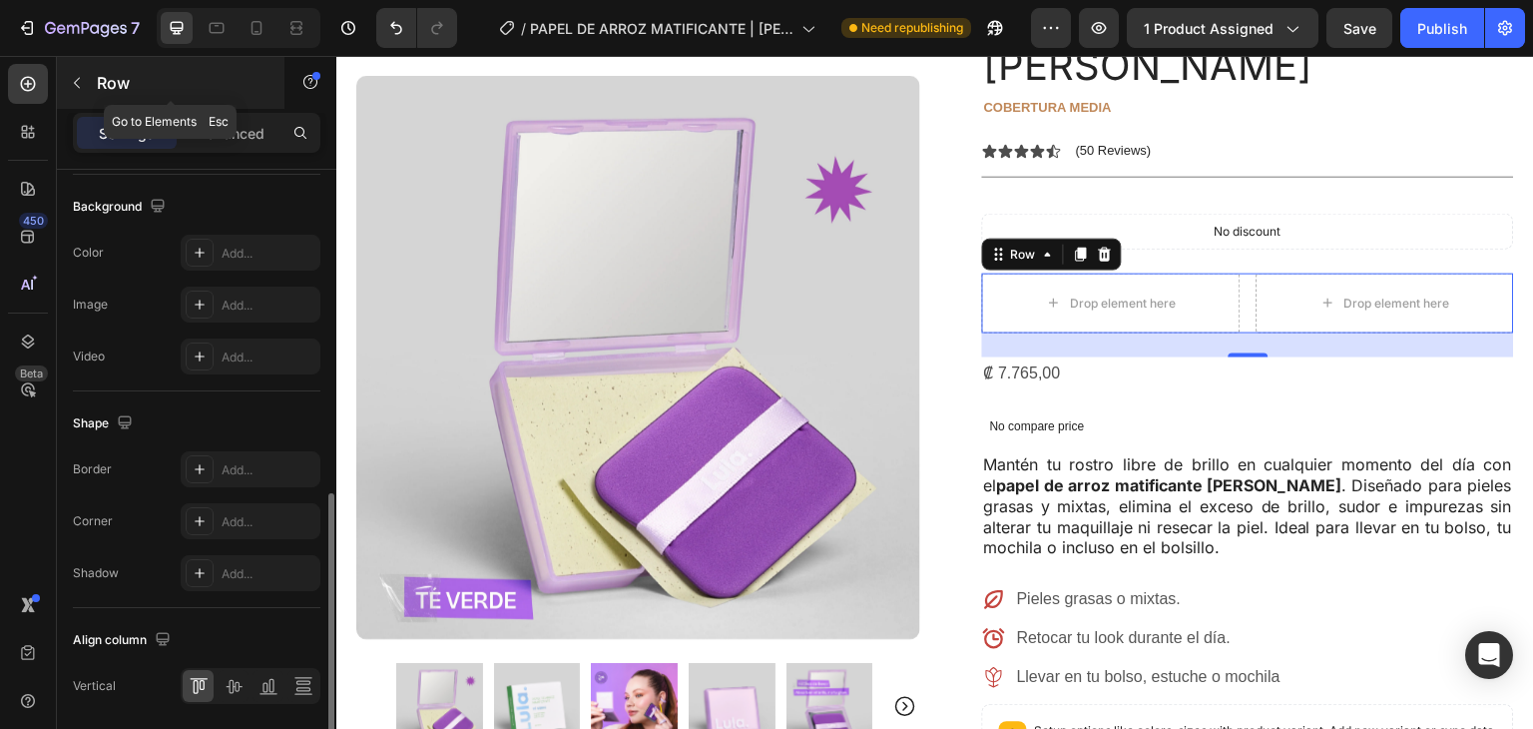
click at [88, 58] on div "Row" at bounding box center [171, 83] width 228 height 52
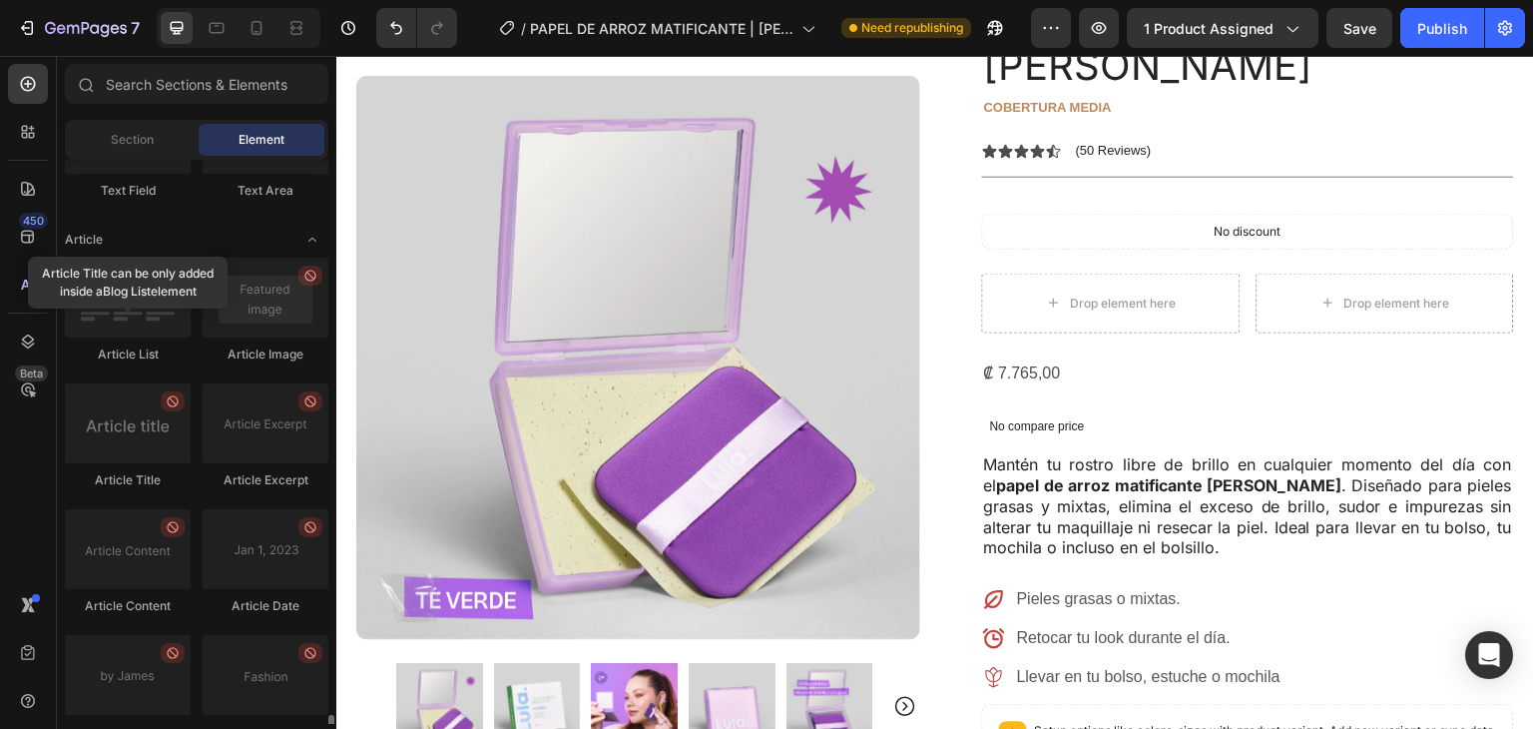
scroll to position [5485, 0]
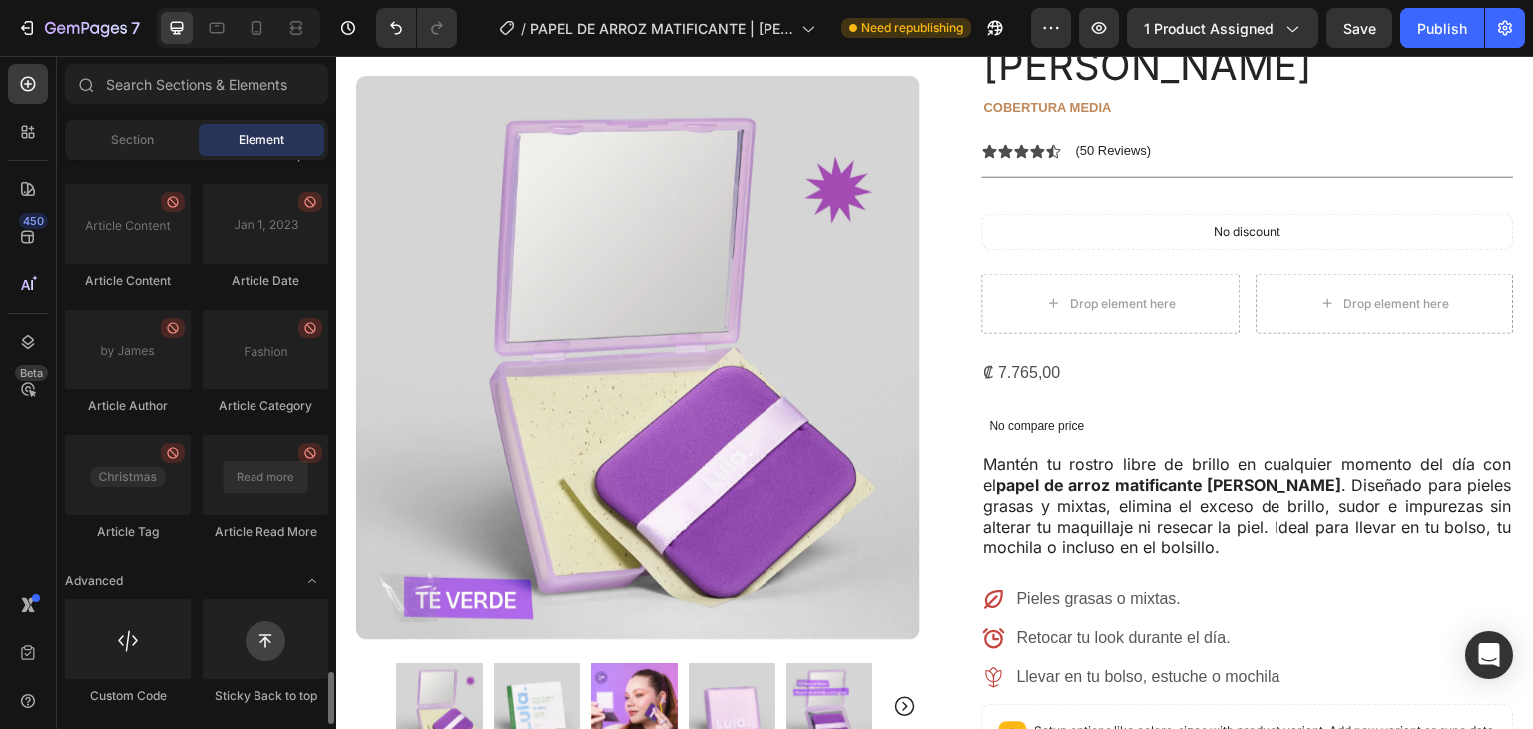
click at [295, 576] on div "Advanced" at bounding box center [197, 581] width 264 height 20
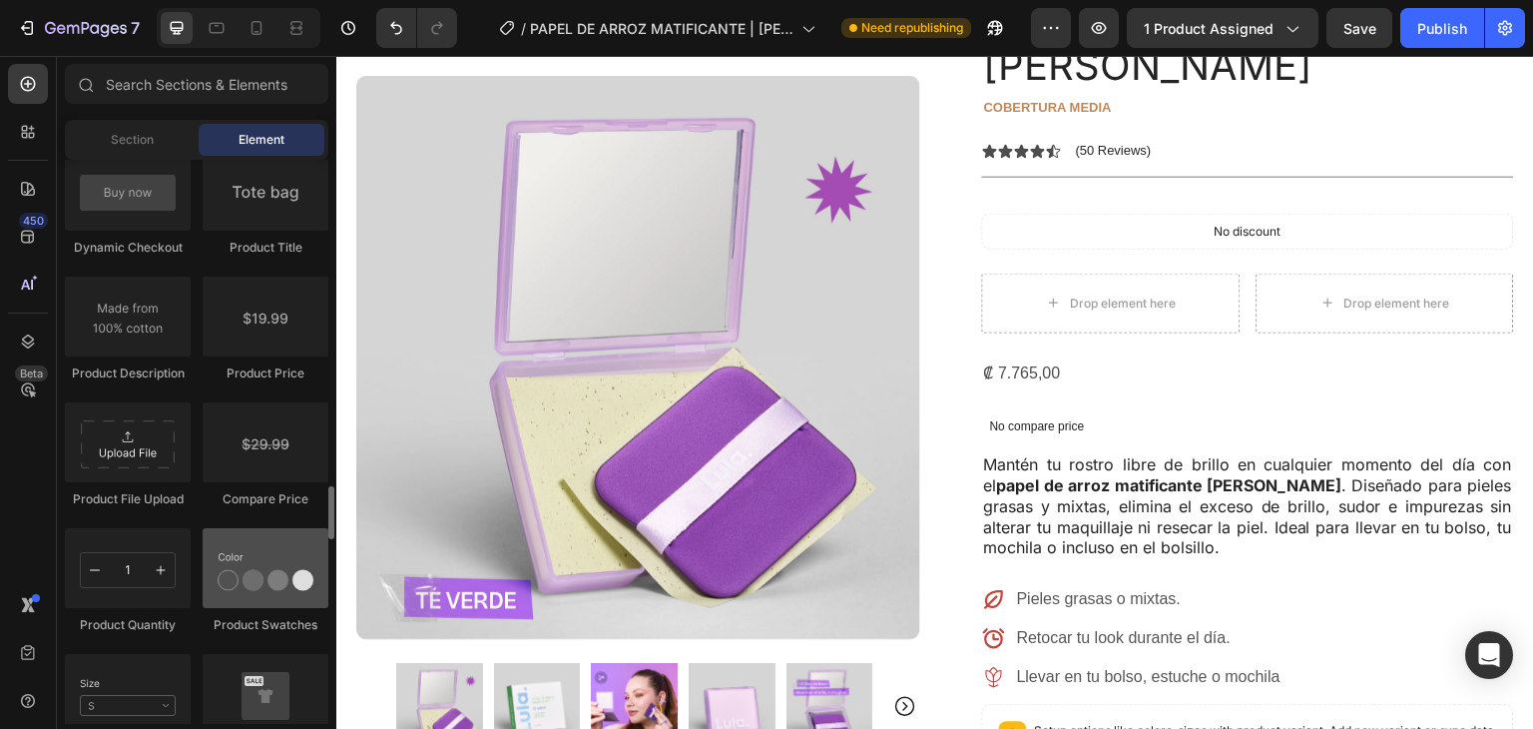
scroll to position [3228, 0]
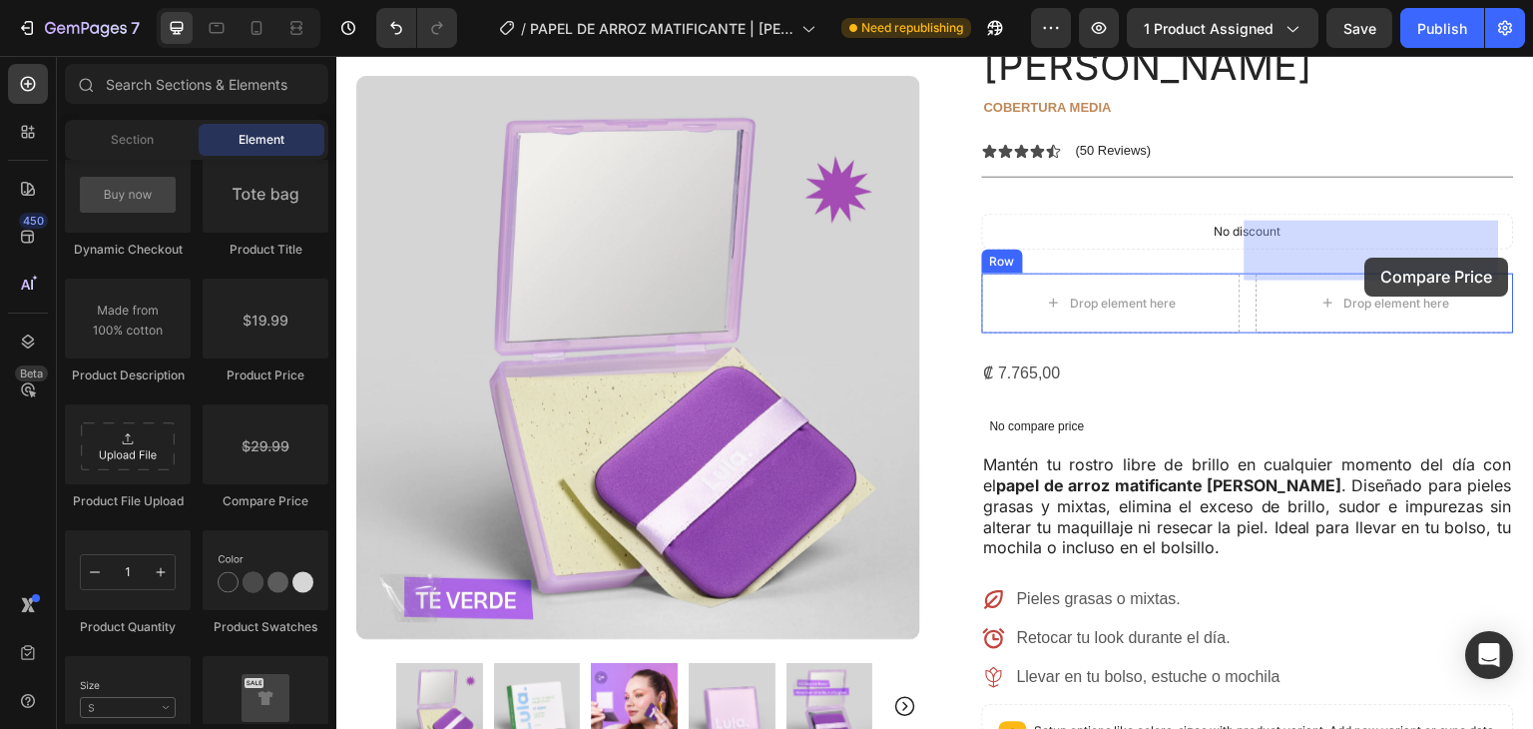
drag, startPoint x: 612, startPoint y: 520, endPoint x: 1309, endPoint y: 353, distance: 716.5
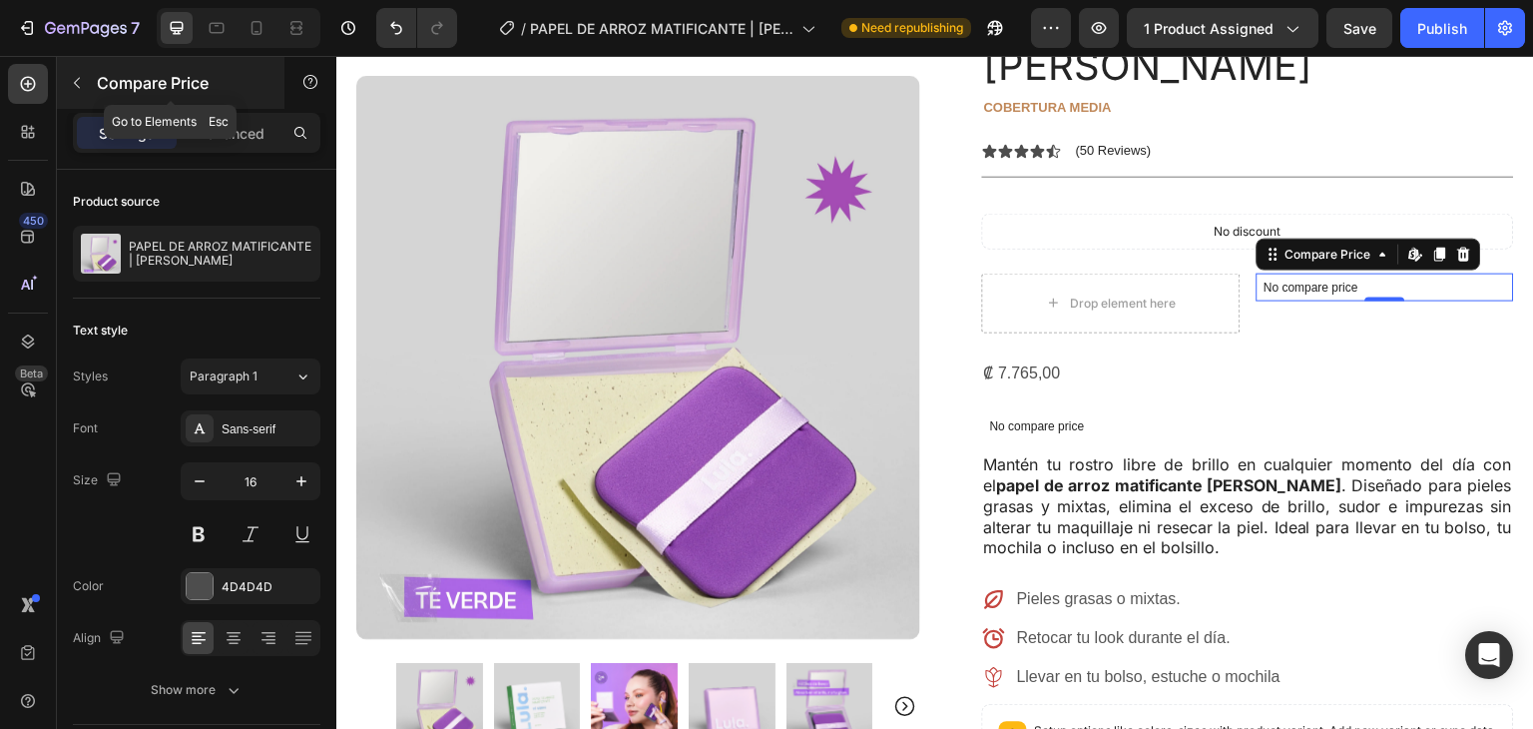
click at [77, 70] on button "button" at bounding box center [77, 83] width 32 height 32
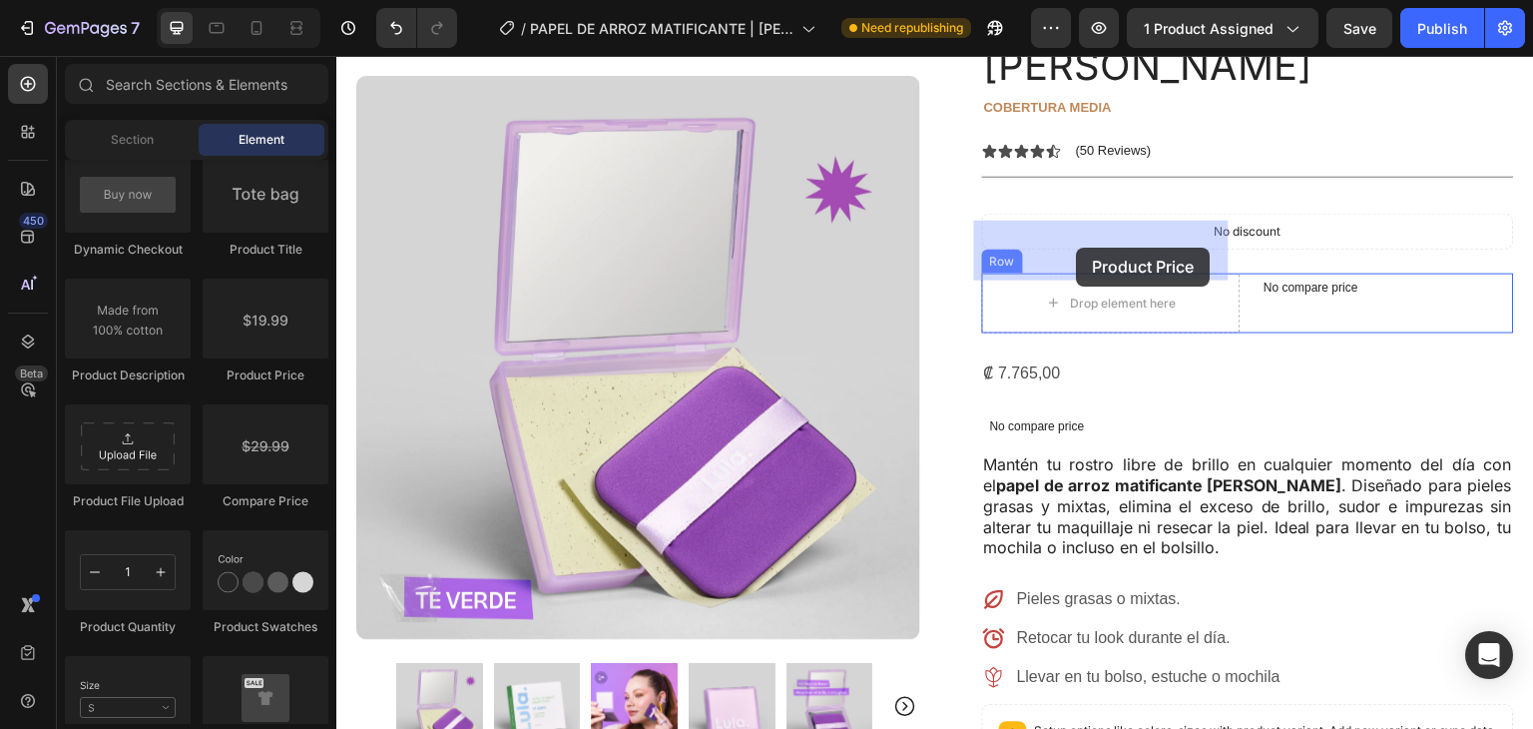
drag, startPoint x: 613, startPoint y: 380, endPoint x: 1075, endPoint y: 248, distance: 480.9
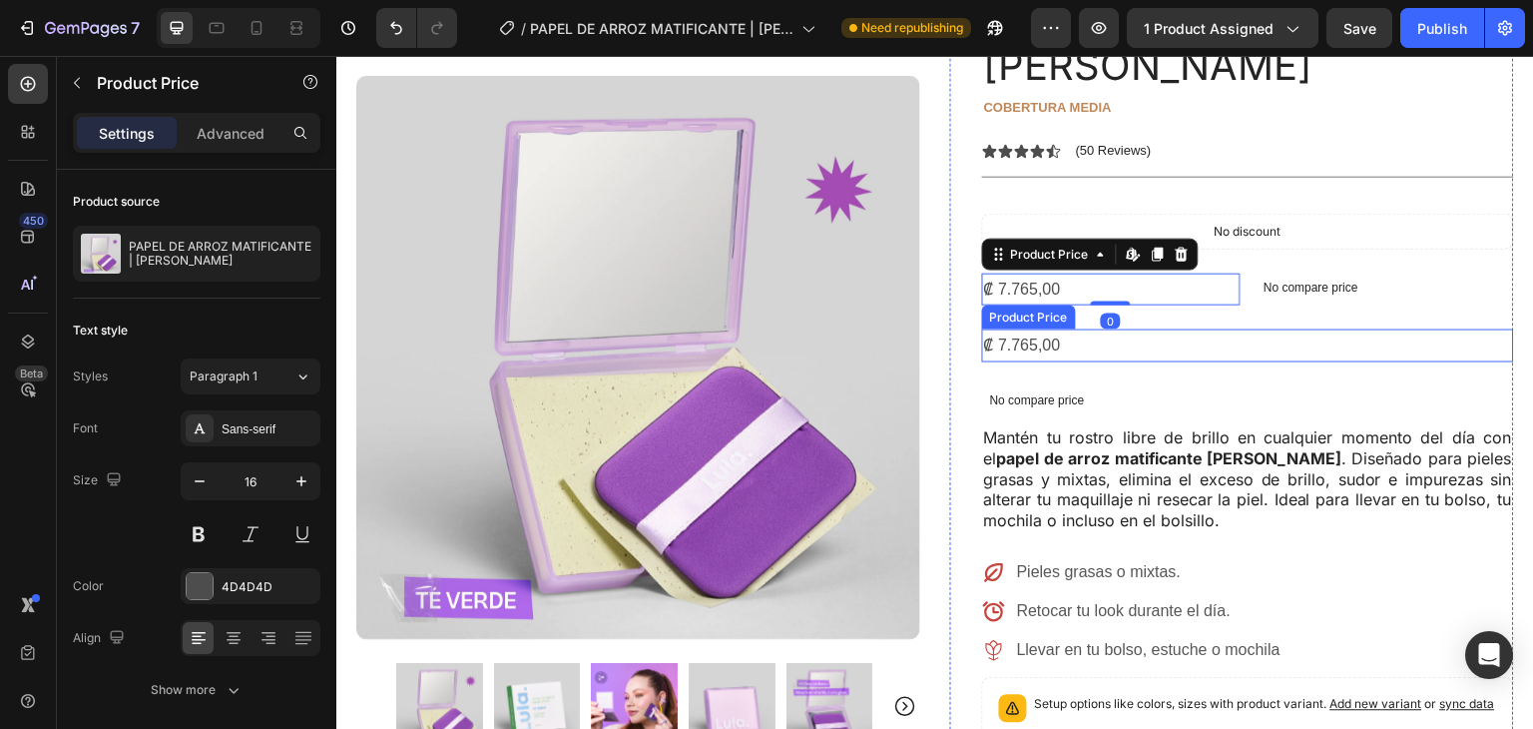
scroll to position [74, 0]
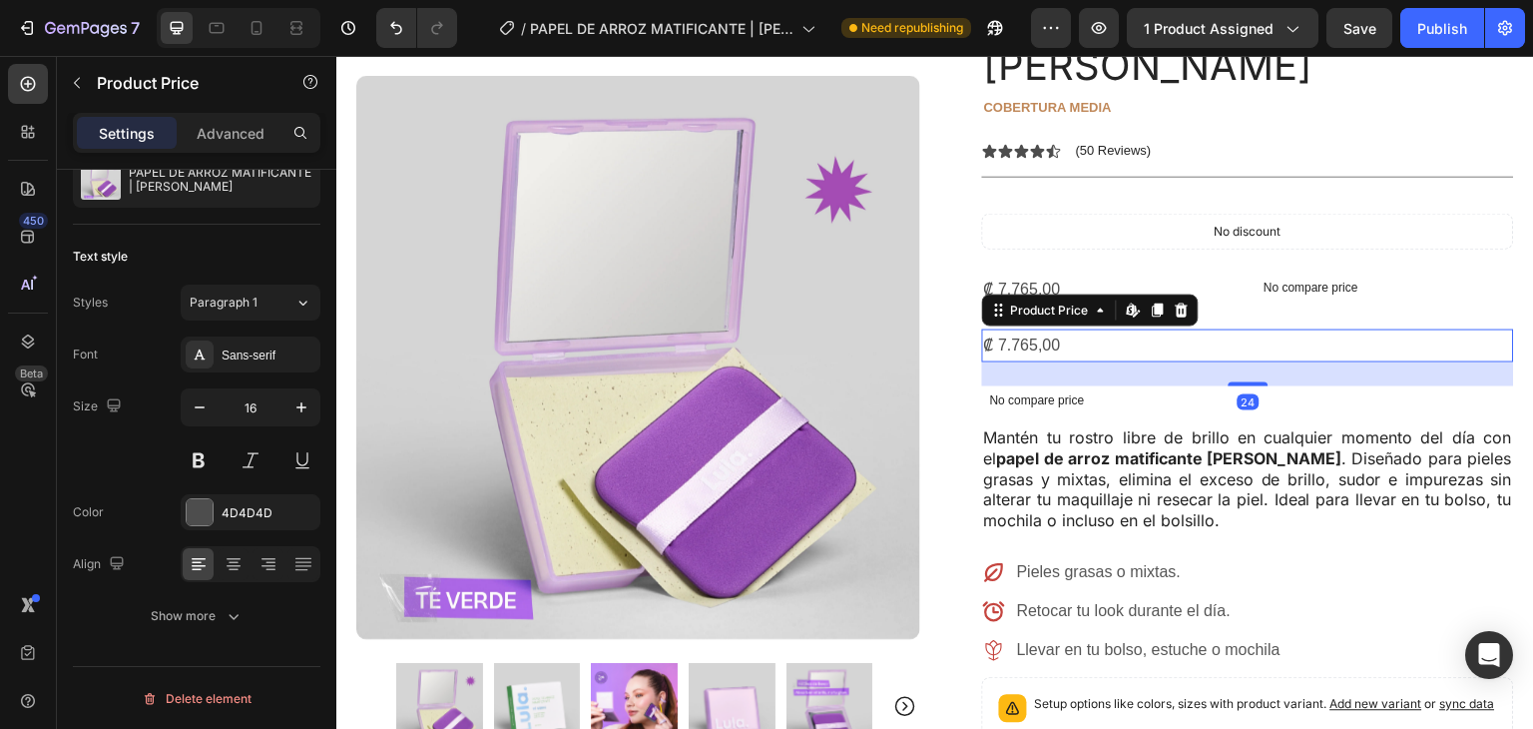
click at [1086, 329] on div "₡ 7.765,00" at bounding box center [1248, 345] width 532 height 33
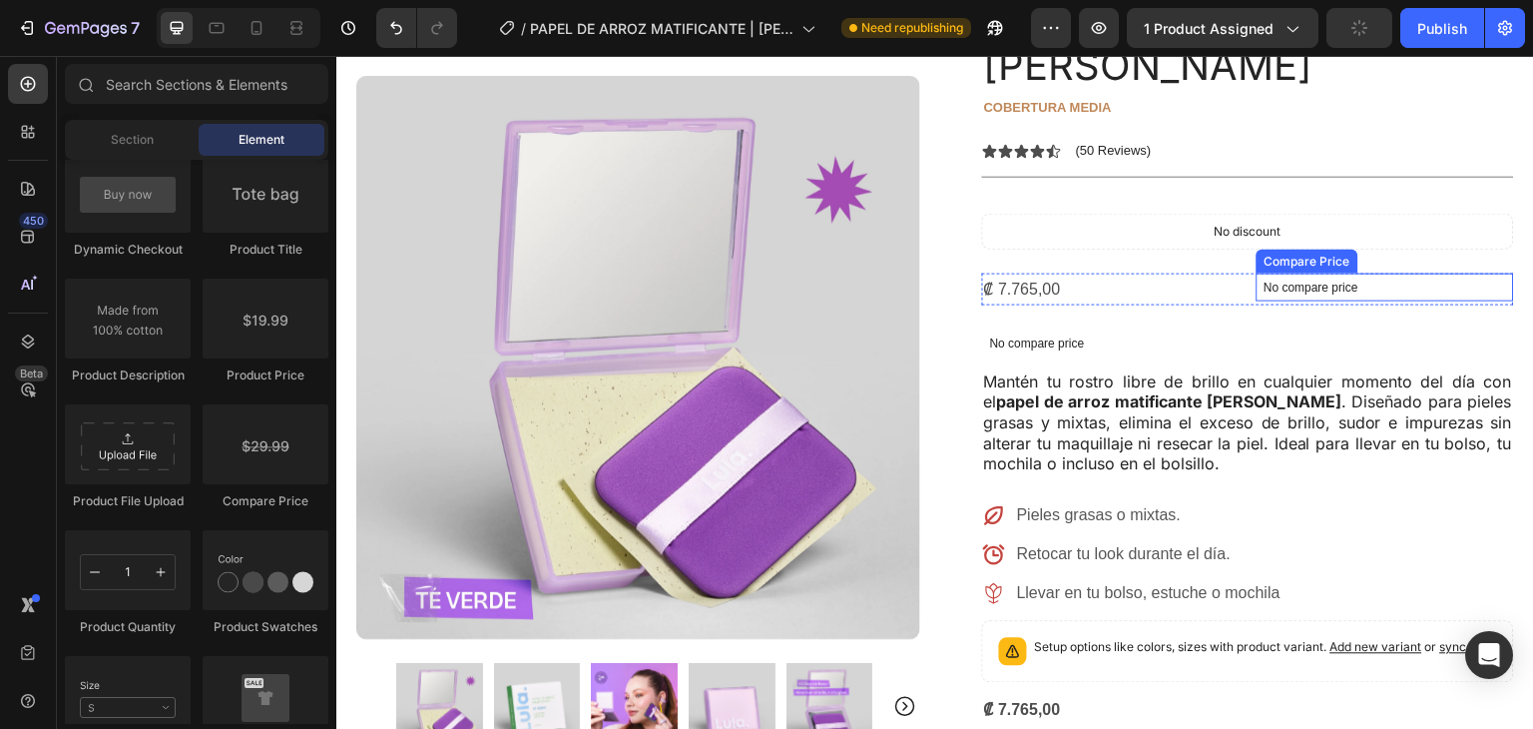
click at [1291, 282] on p "No compare price" at bounding box center [1386, 288] width 243 height 12
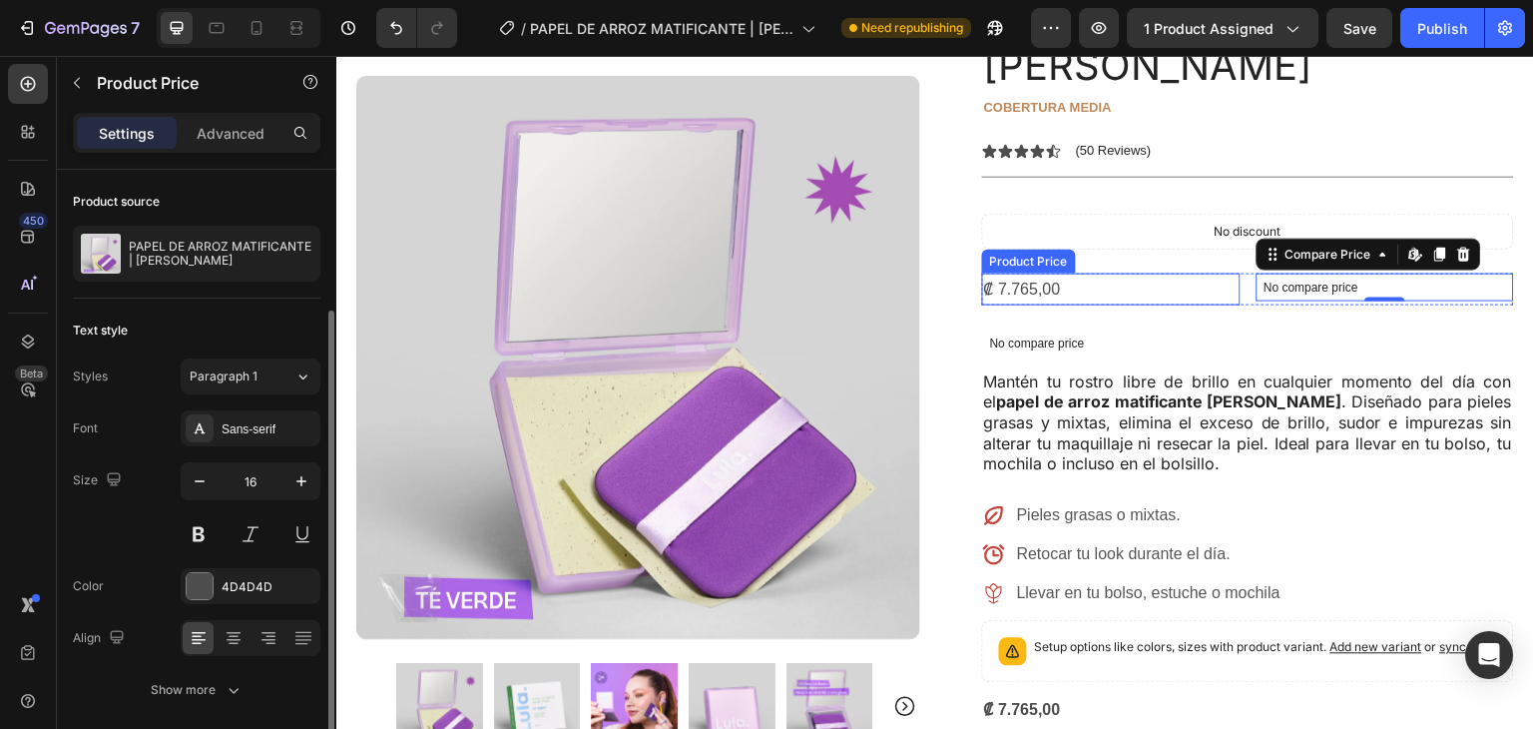
click at [1210, 274] on div "₡ 7.765,00" at bounding box center [1111, 290] width 259 height 33
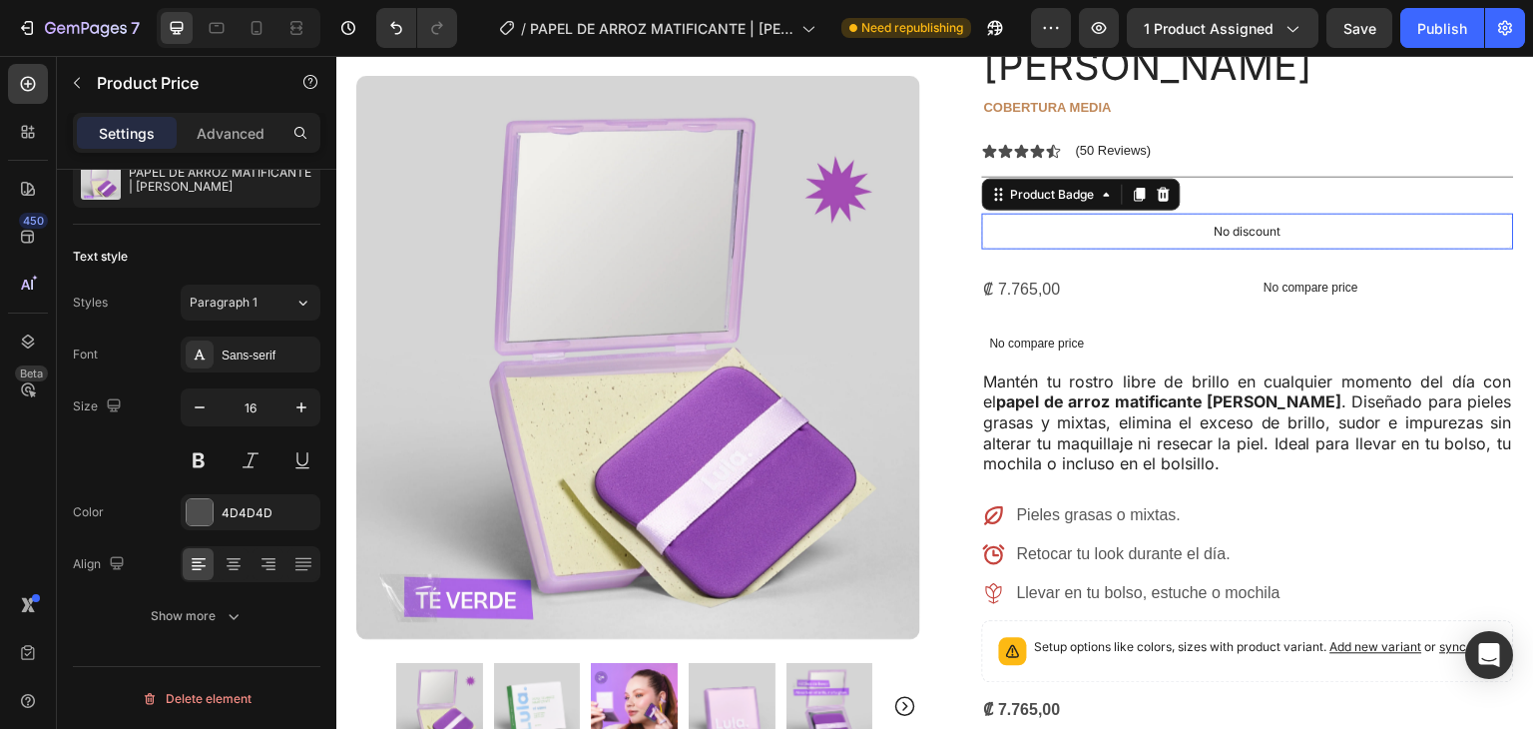
scroll to position [0, 0]
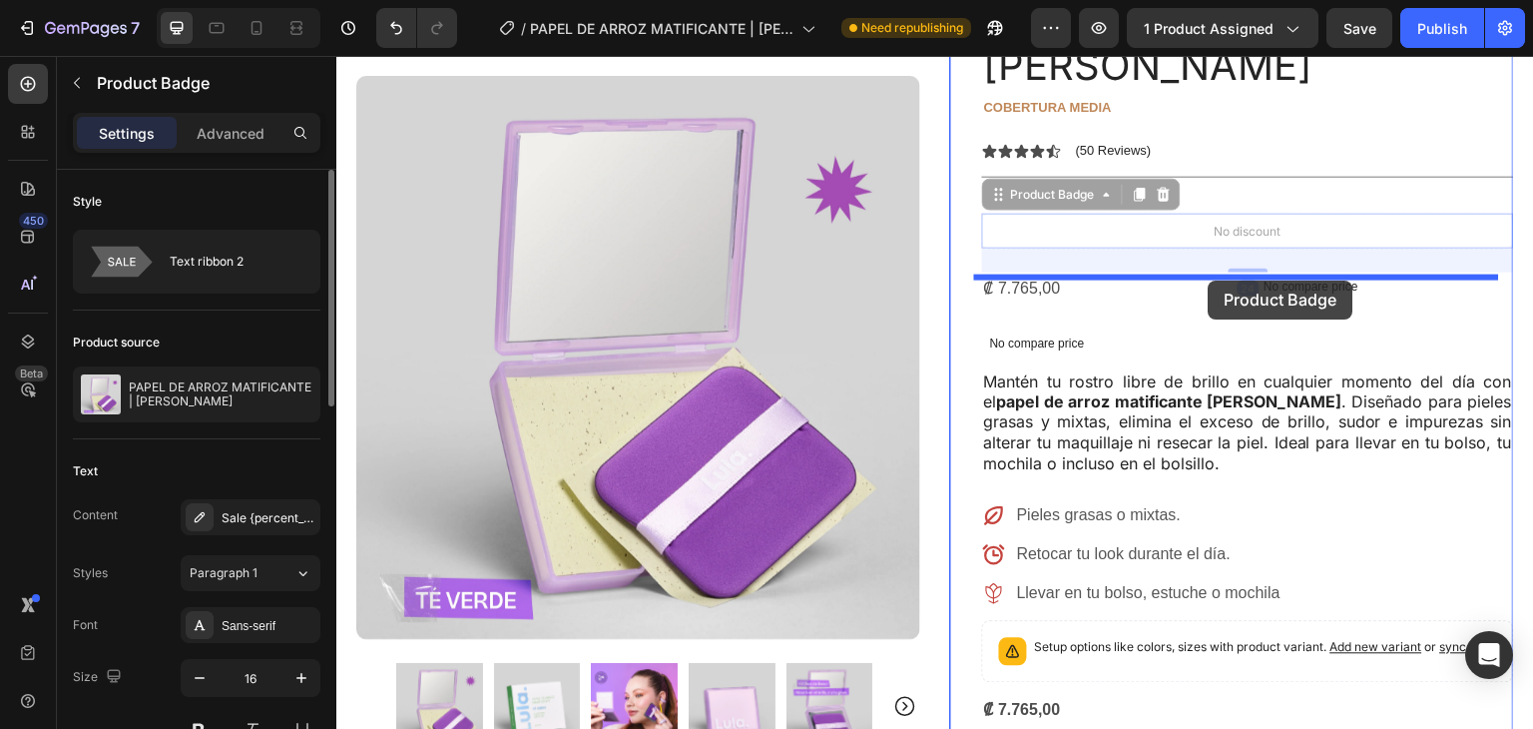
drag, startPoint x: 1248, startPoint y: 184, endPoint x: 1209, endPoint y: 281, distance: 104.4
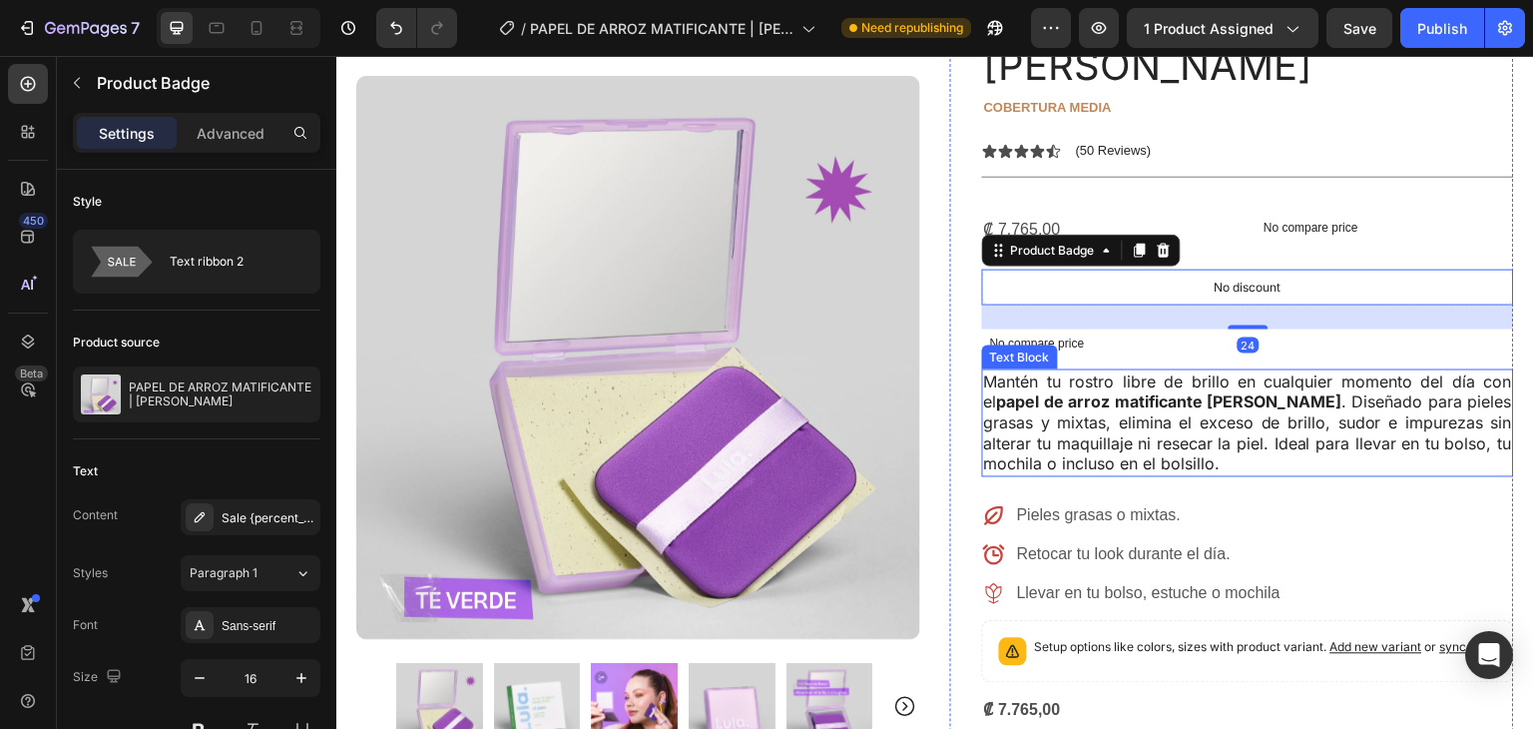
click at [1330, 411] on p "Mantén tu rostro libre de brillo en cualquier momento del día con el papel de a…" at bounding box center [1248, 423] width 528 height 104
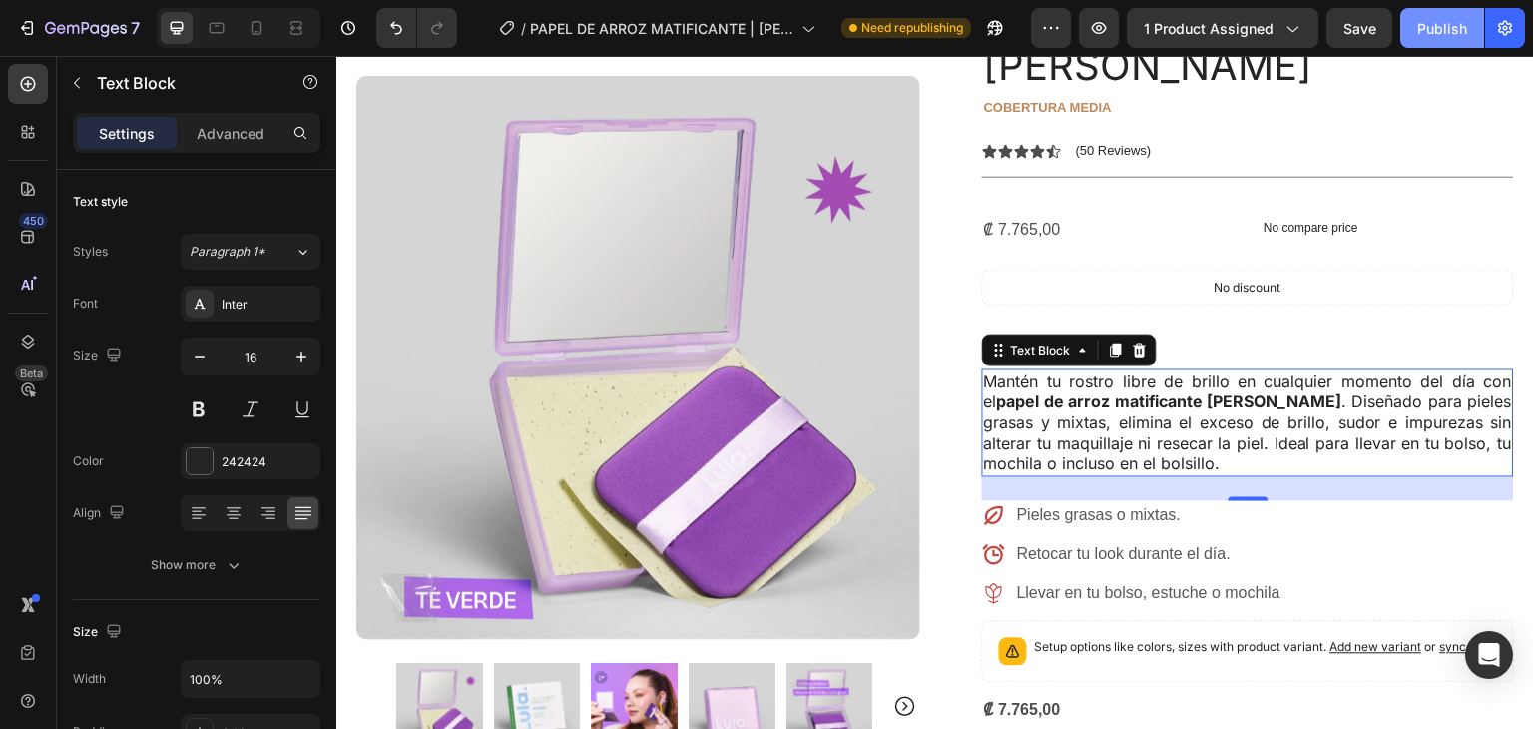
click at [1430, 27] on div "Publish" at bounding box center [1443, 28] width 50 height 21
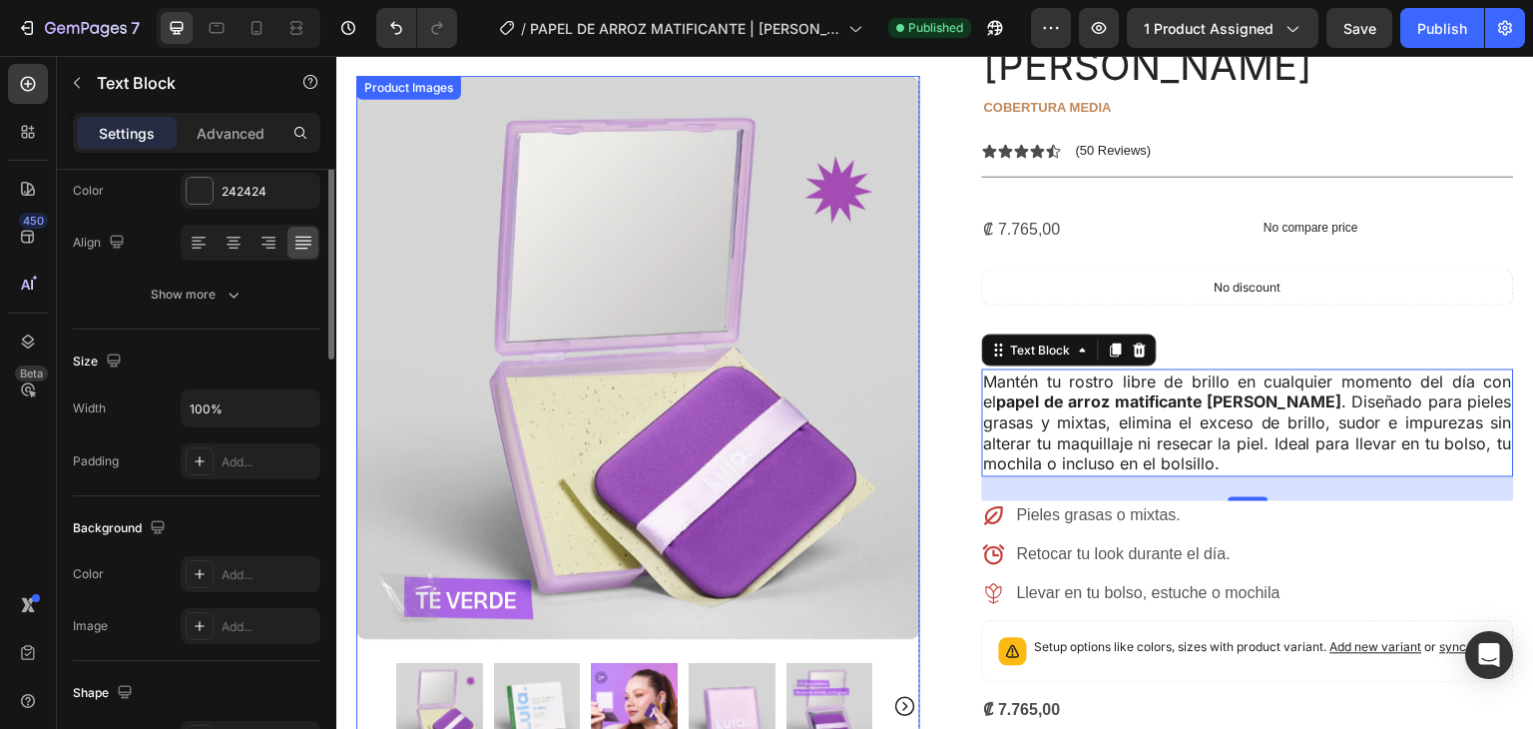
scroll to position [430, 0]
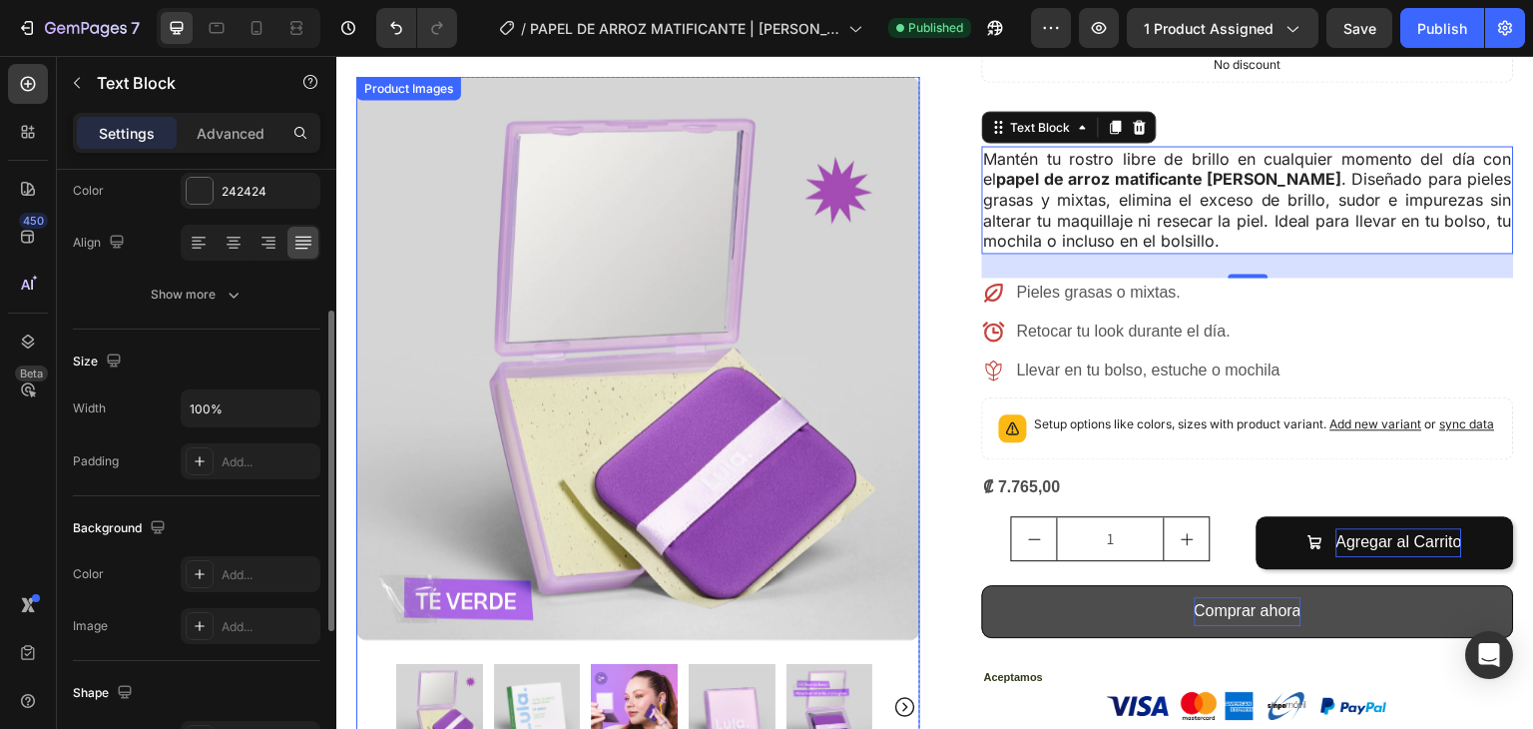
click at [521, 376] on img at bounding box center [638, 358] width 564 height 564
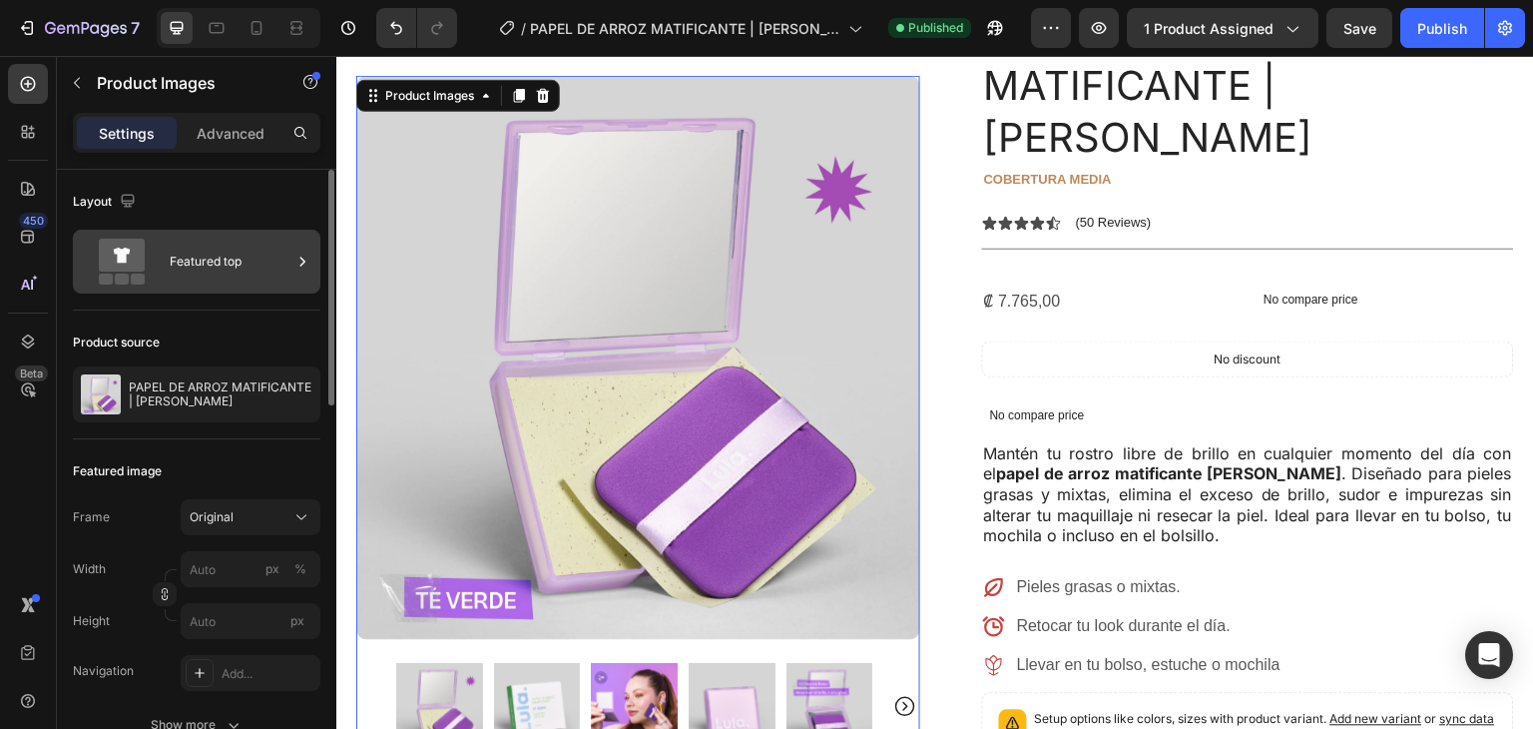
scroll to position [176, 0]
click at [174, 260] on div "Featured top" at bounding box center [231, 262] width 122 height 46
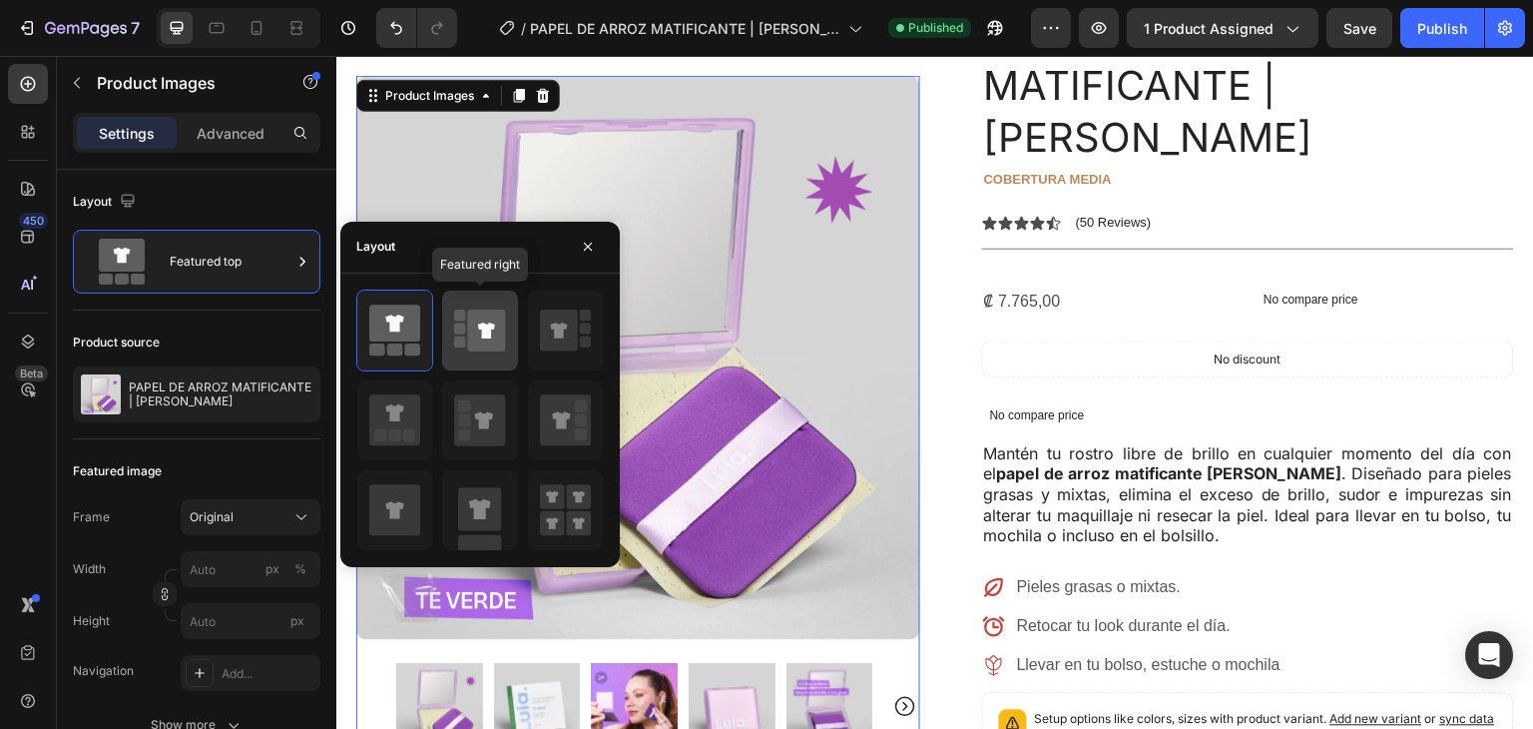
click at [490, 337] on icon at bounding box center [487, 330] width 38 height 42
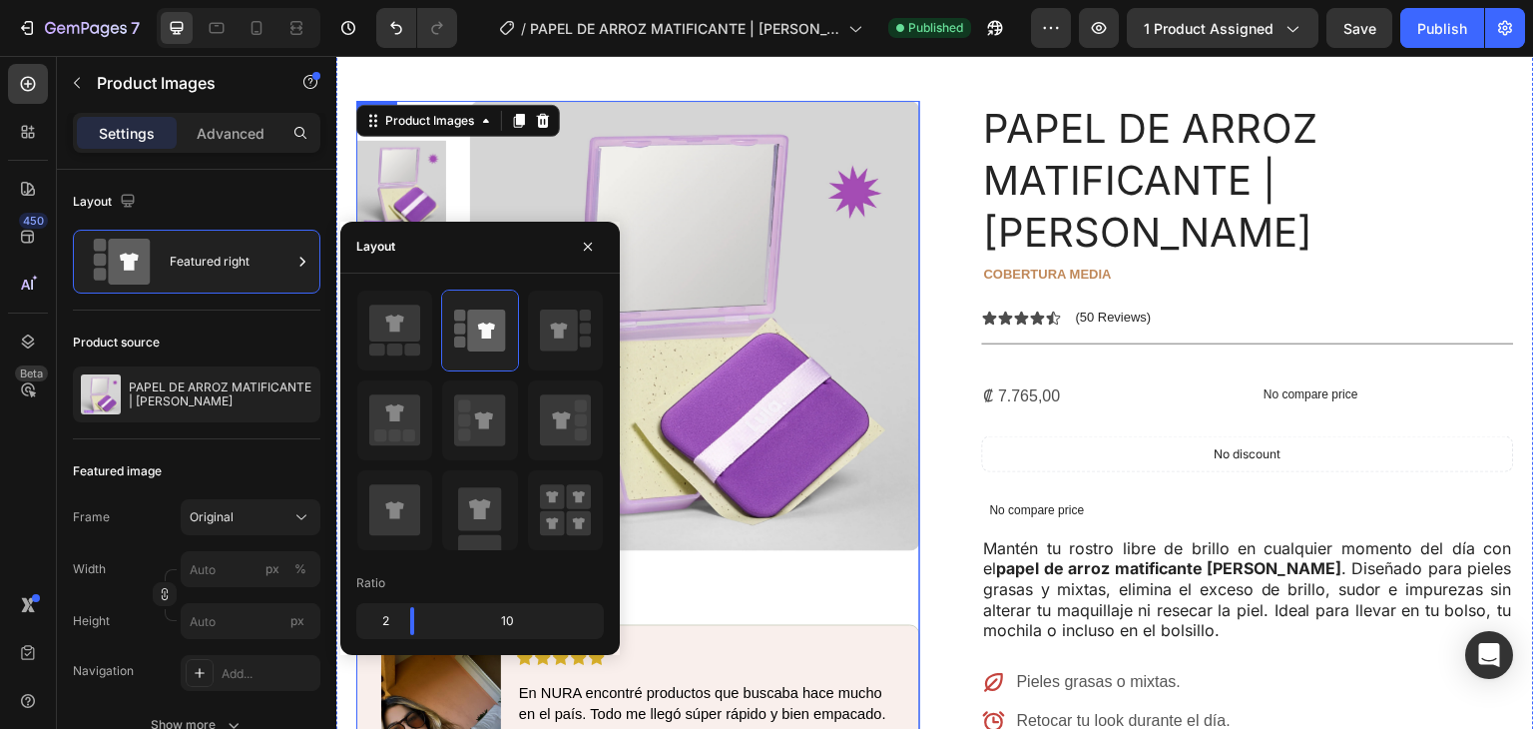
scroll to position [80, 0]
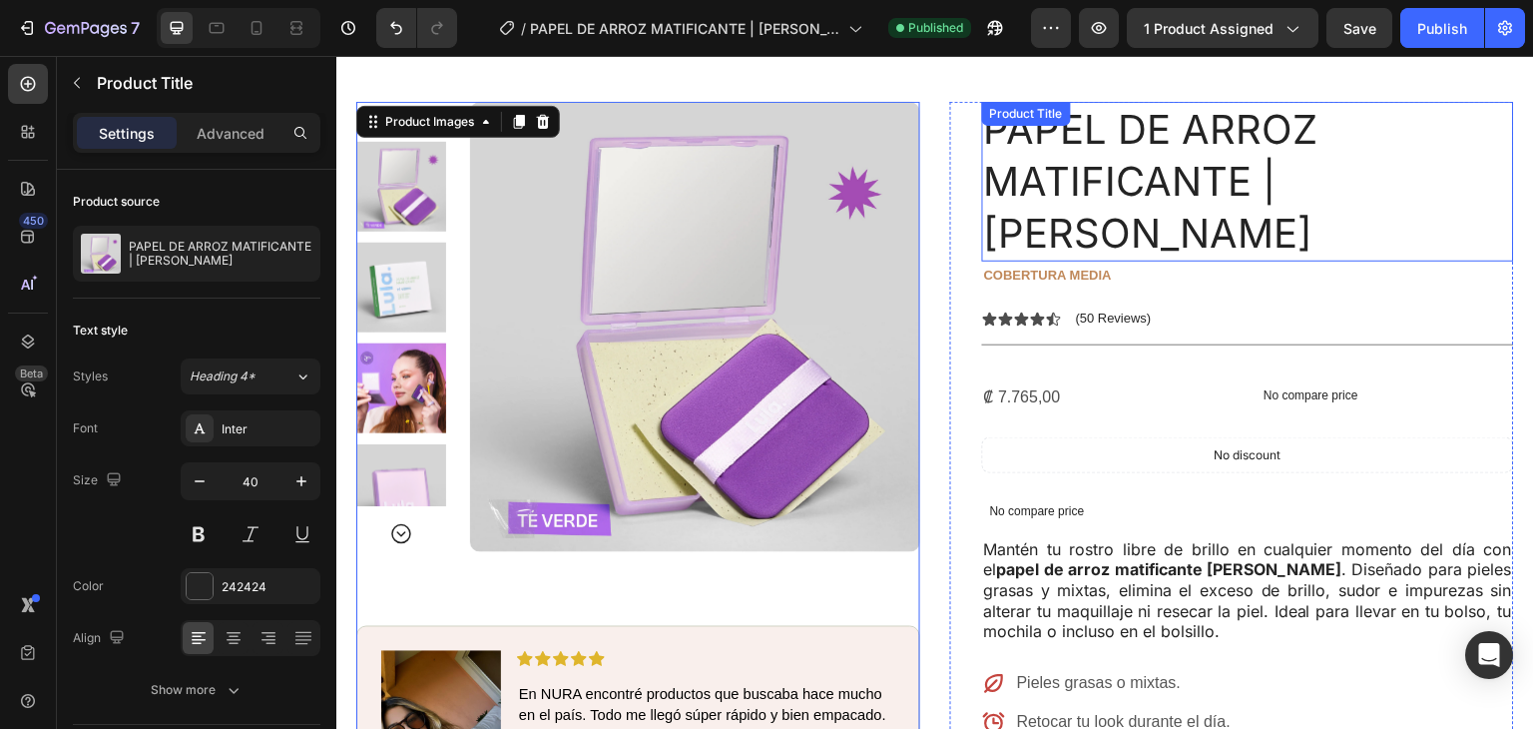
click at [1434, 161] on h1 "PAPEL DE ARROZ MATIFICANTE | [PERSON_NAME]" at bounding box center [1248, 182] width 532 height 160
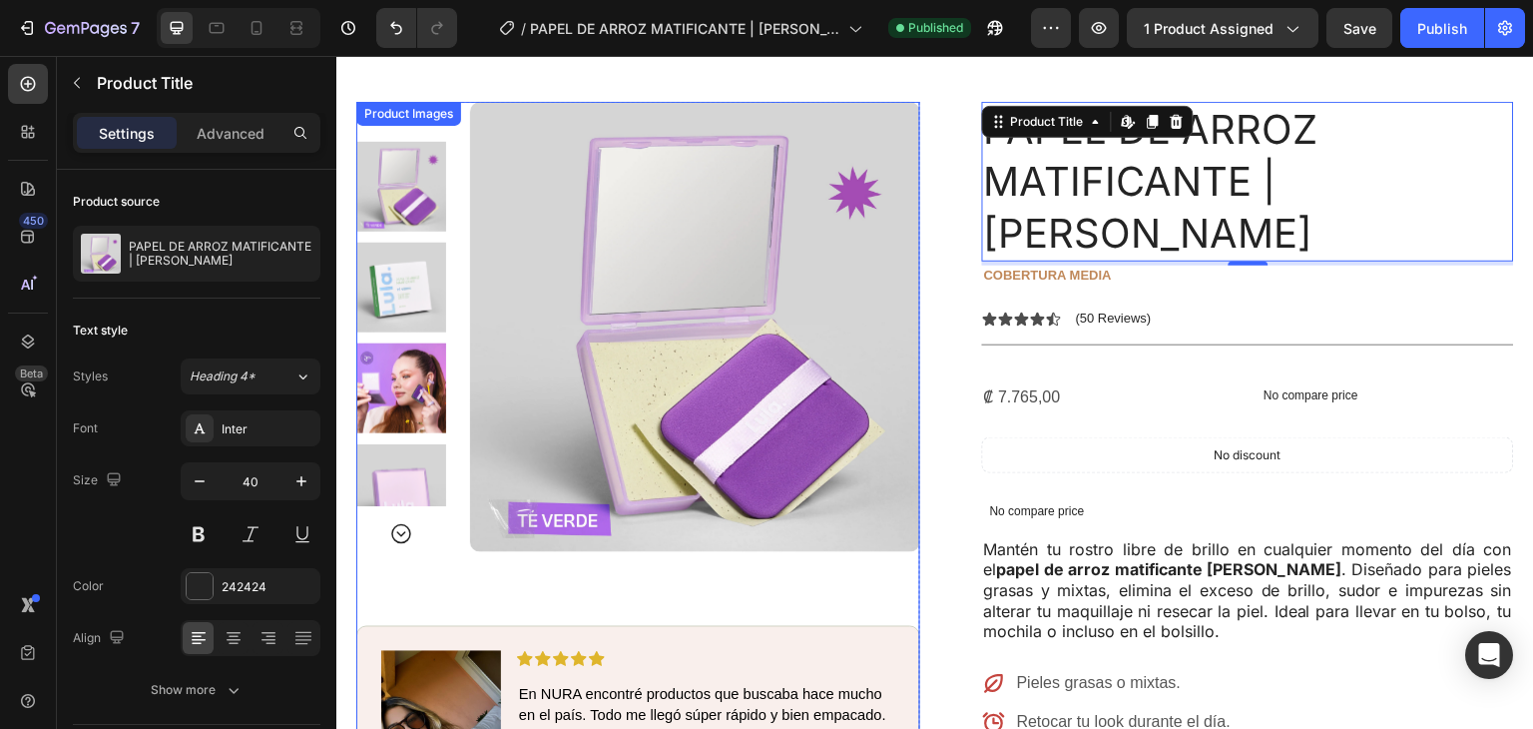
click at [404, 538] on icon "Carousel Next Arrow" at bounding box center [401, 534] width 24 height 24
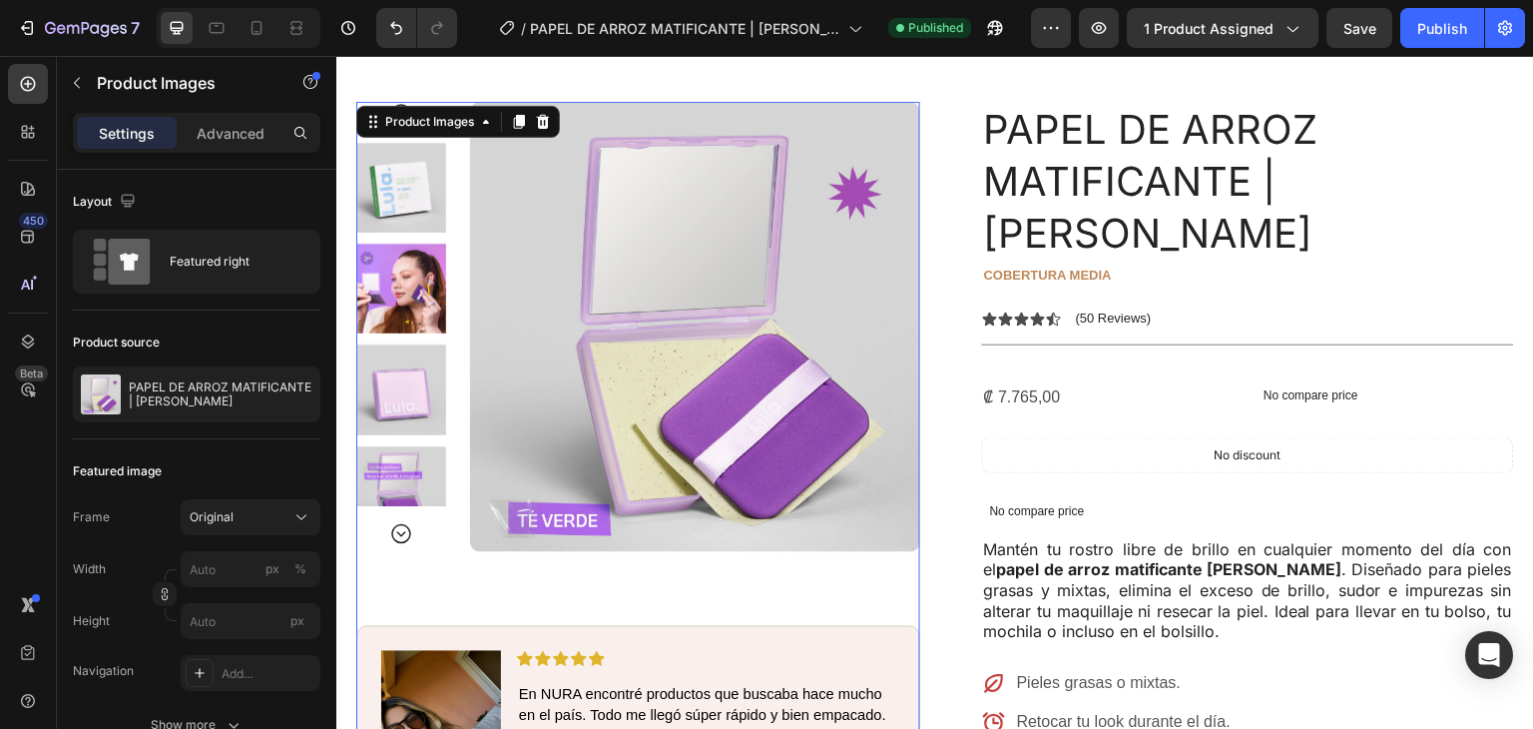
click at [404, 538] on icon "Carousel Next Arrow" at bounding box center [401, 534] width 24 height 24
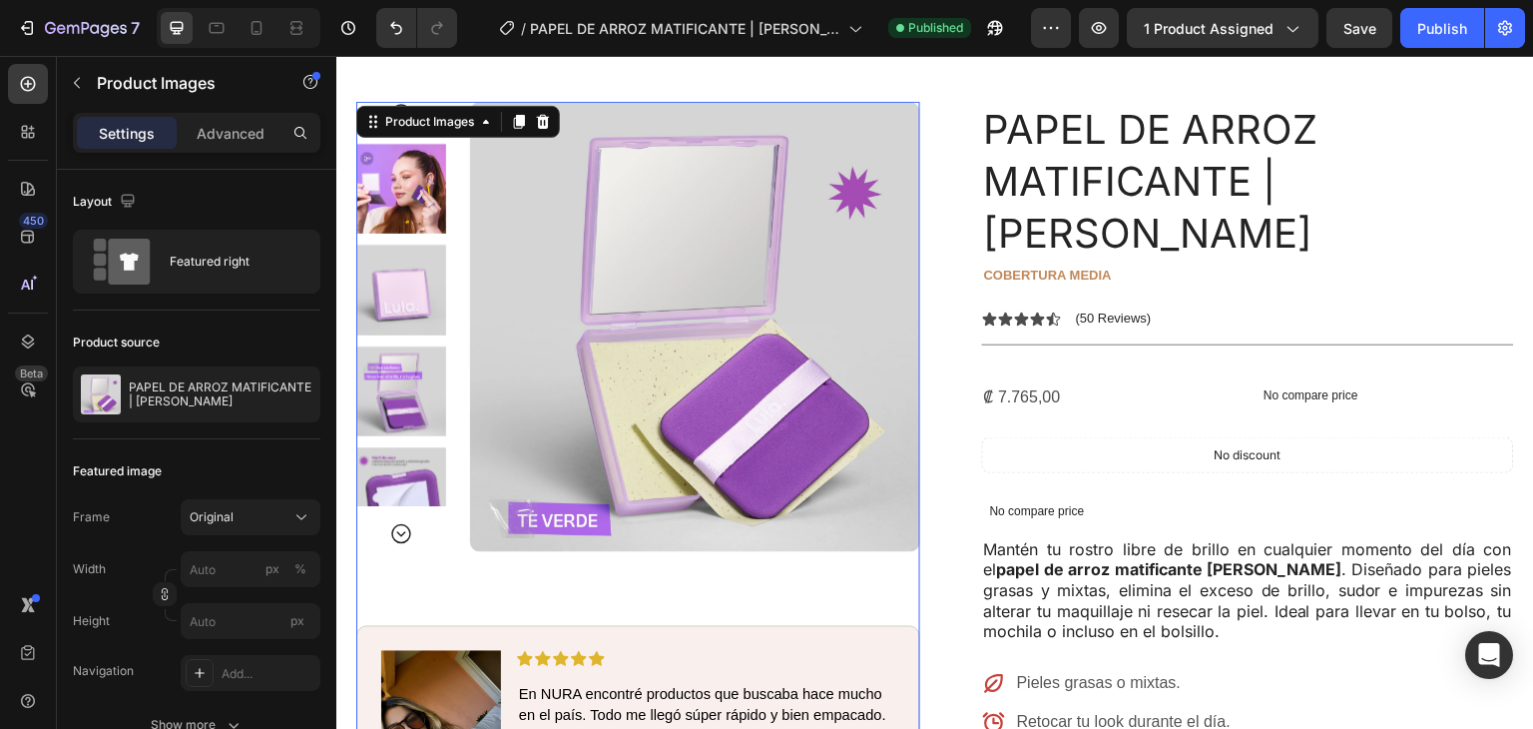
click at [415, 437] on div at bounding box center [401, 324] width 90 height 364
click at [431, 302] on img at bounding box center [401, 291] width 90 height 90
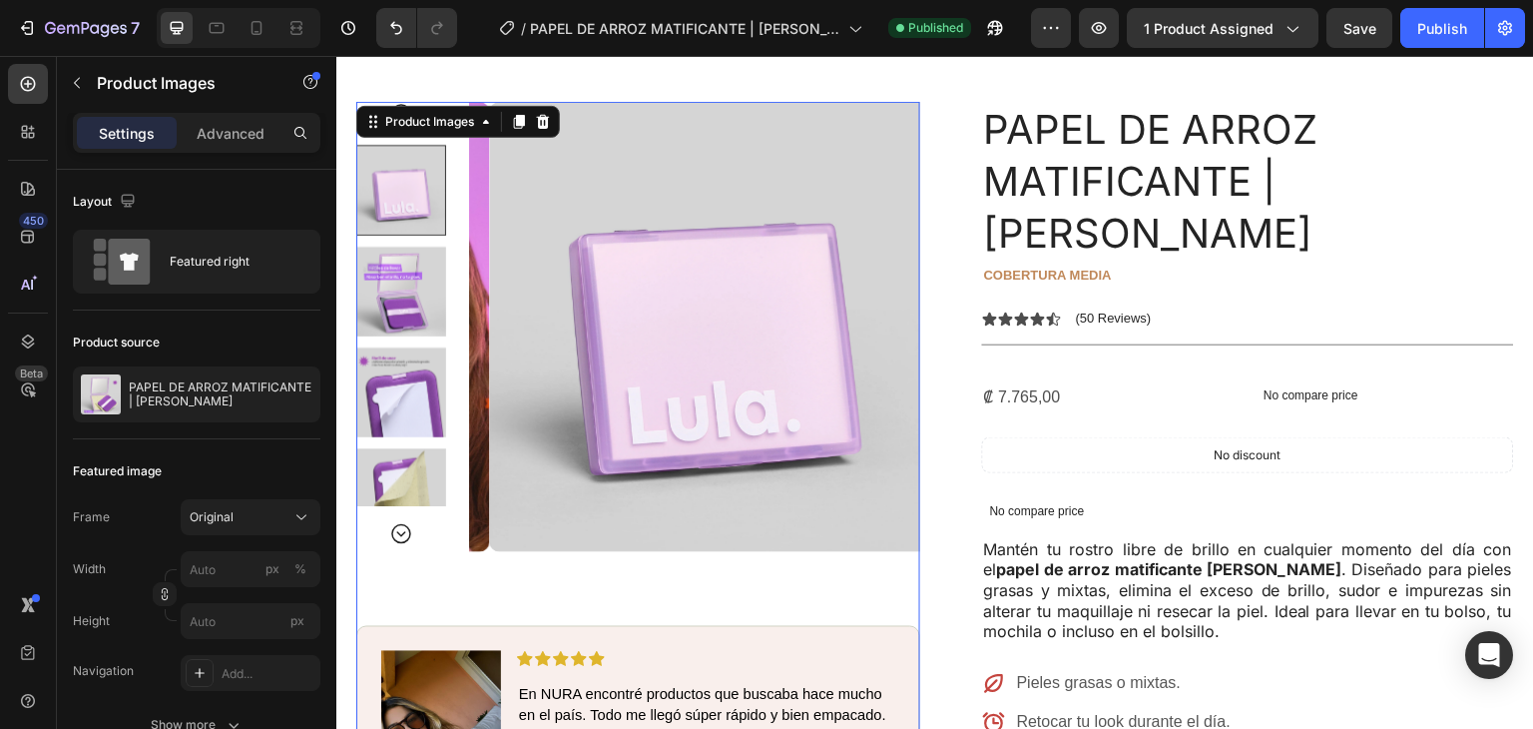
click at [429, 268] on img at bounding box center [401, 292] width 90 height 90
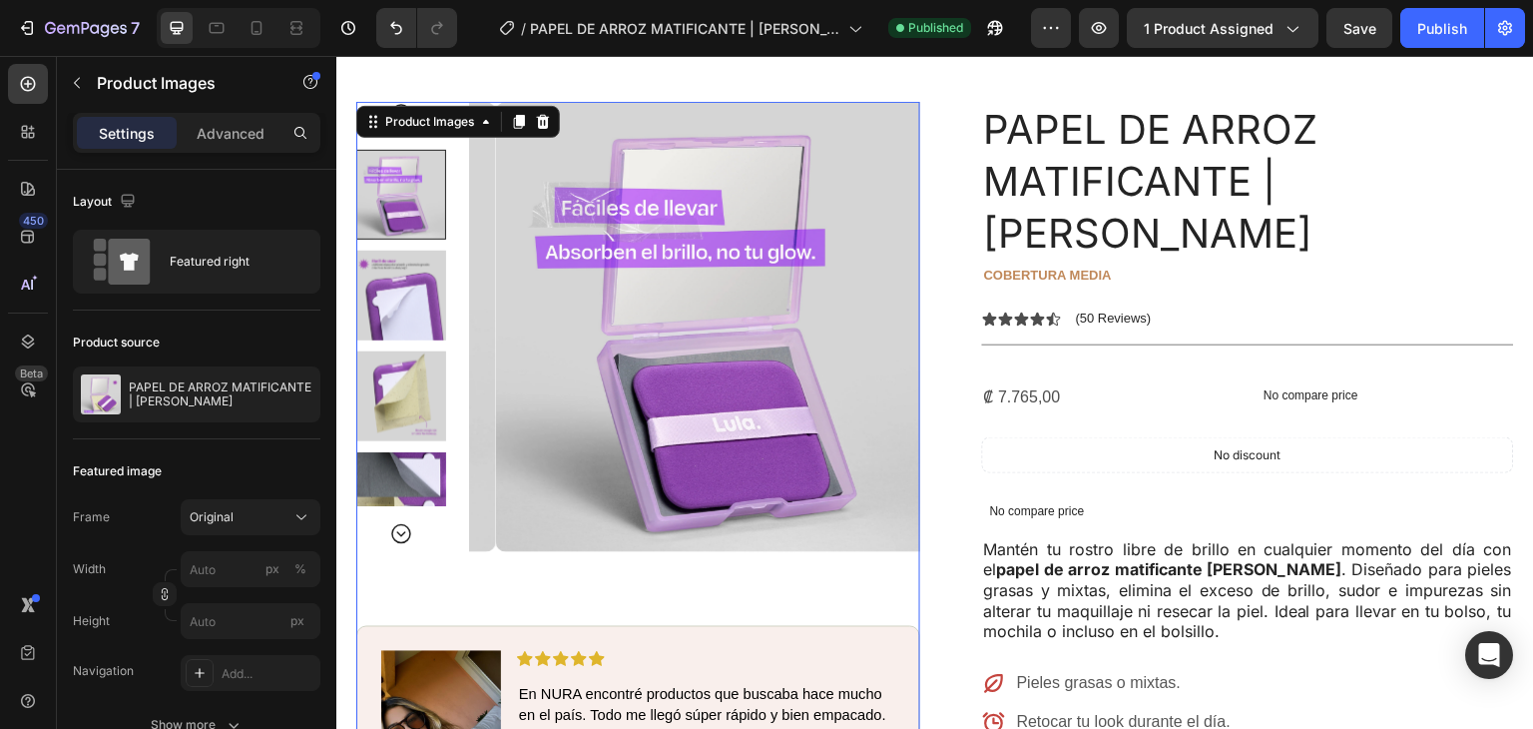
click at [387, 187] on div at bounding box center [401, 195] width 90 height 90
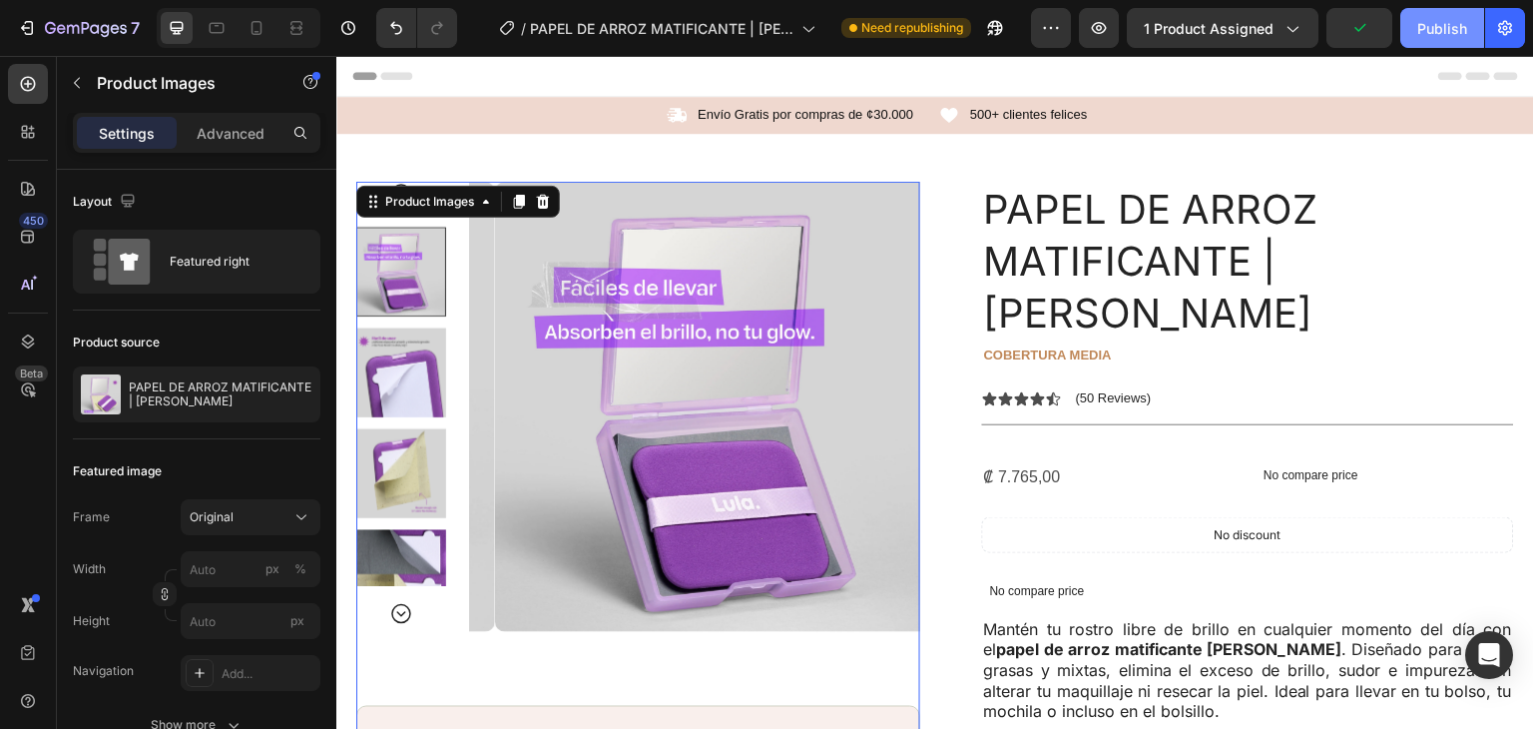
click at [1440, 29] on div "Publish" at bounding box center [1443, 28] width 50 height 21
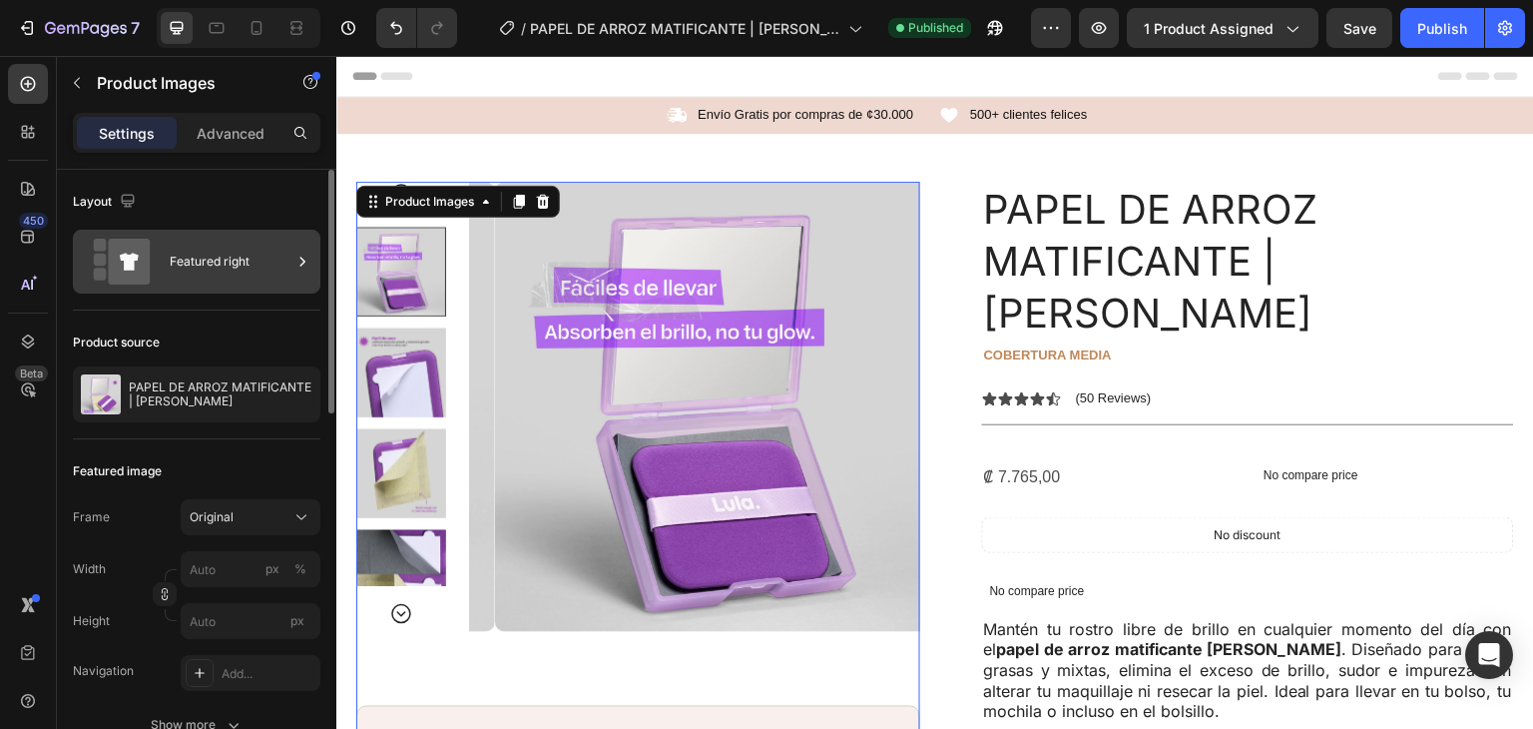
click at [199, 266] on div "Featured right" at bounding box center [231, 262] width 122 height 46
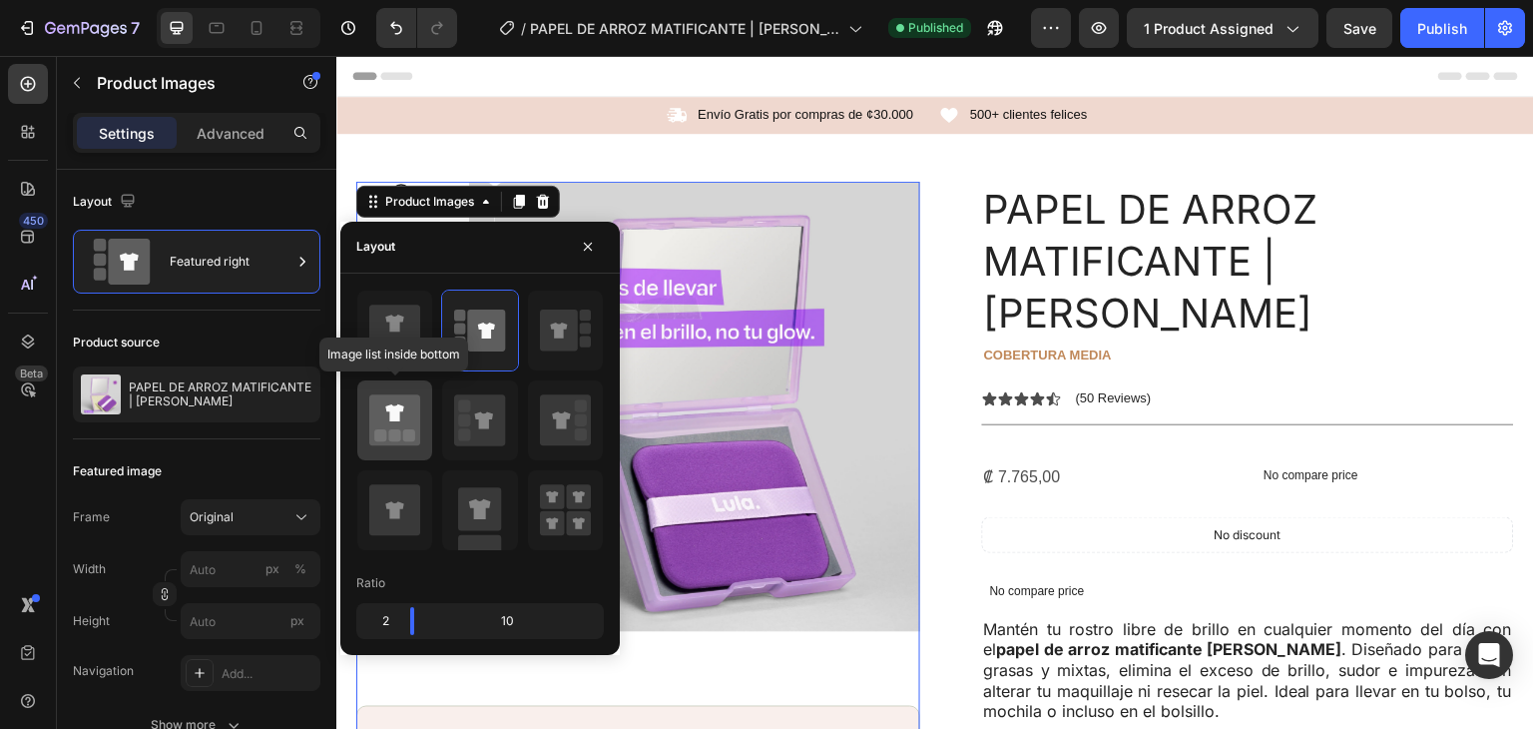
click at [371, 427] on icon at bounding box center [394, 419] width 51 height 51
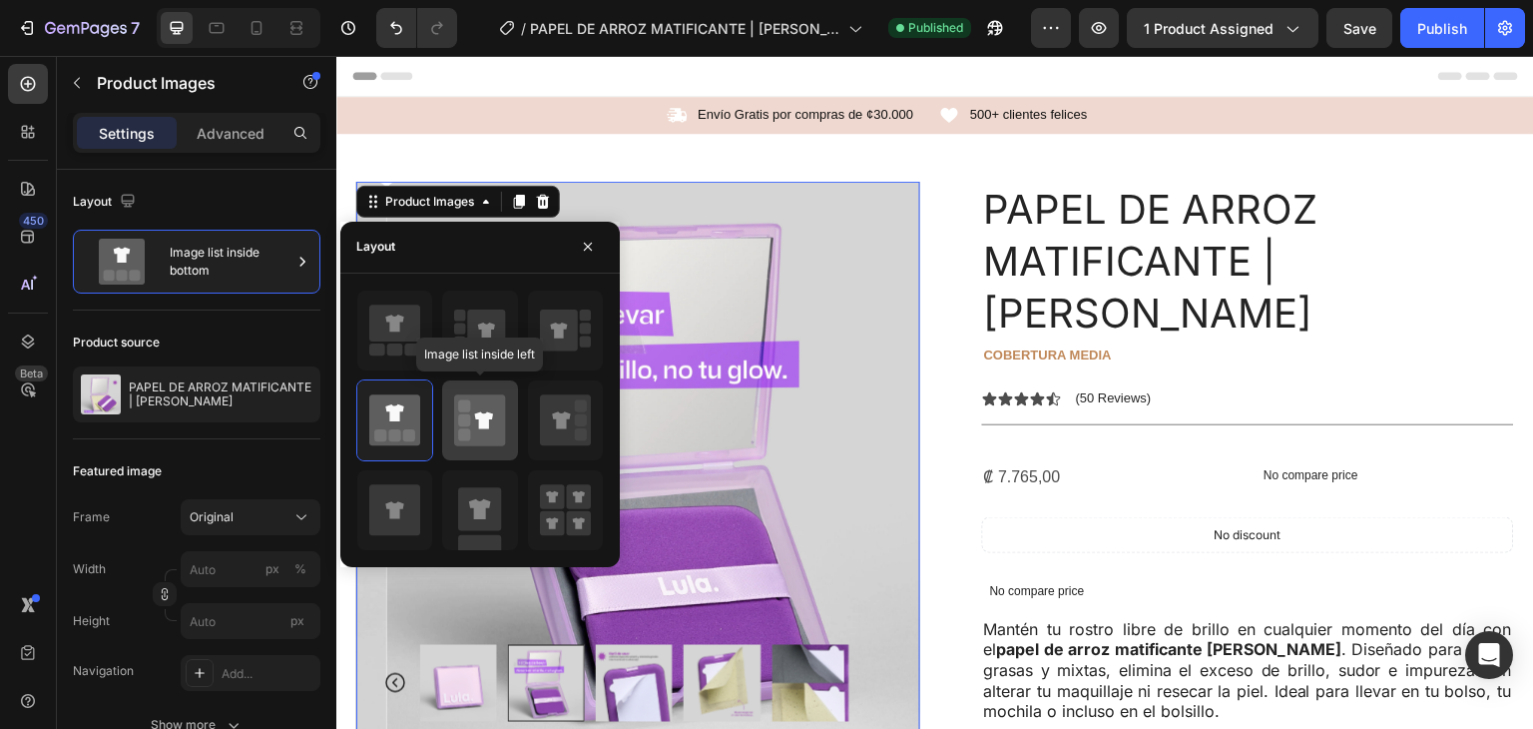
click at [455, 425] on icon at bounding box center [479, 419] width 51 height 51
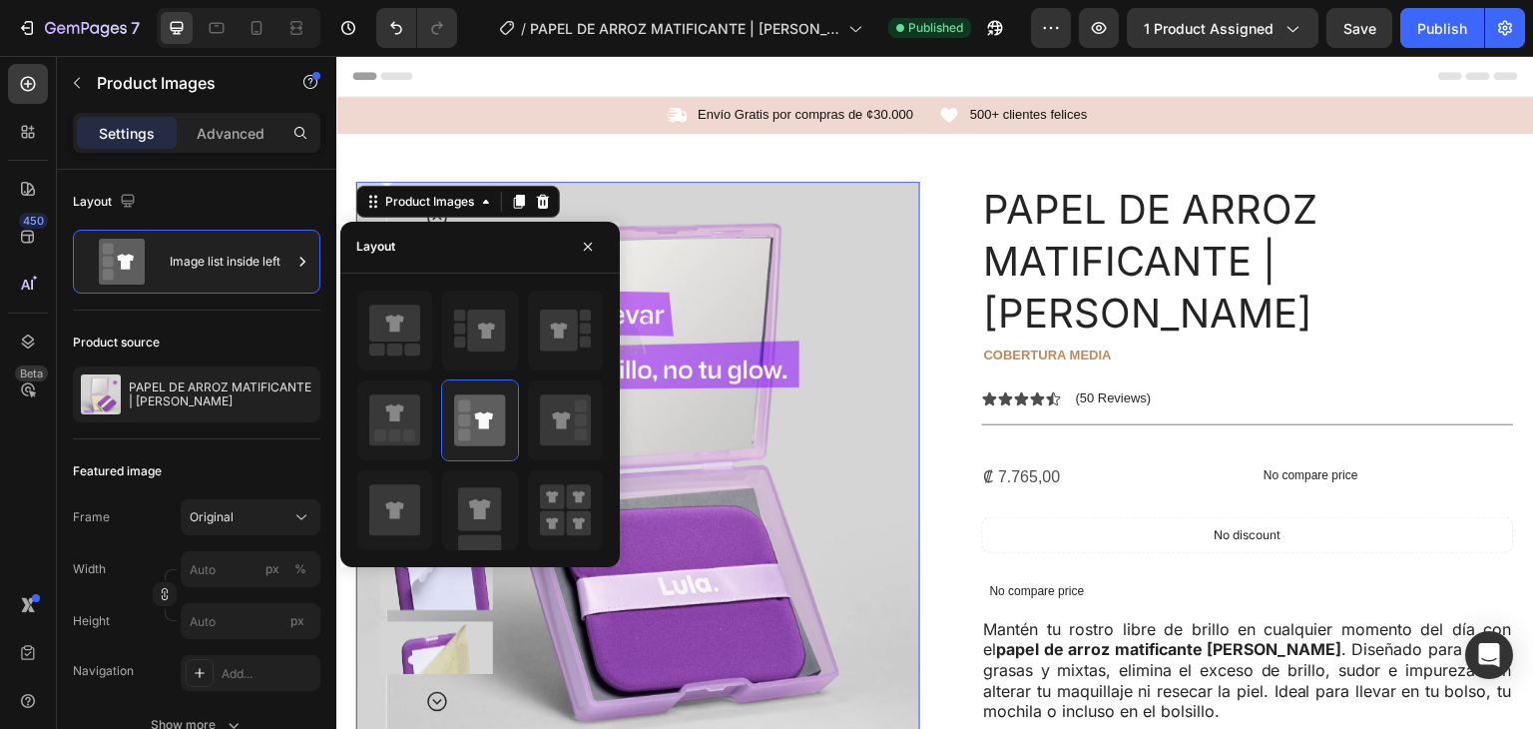
click at [821, 421] on img at bounding box center [668, 464] width 564 height 564
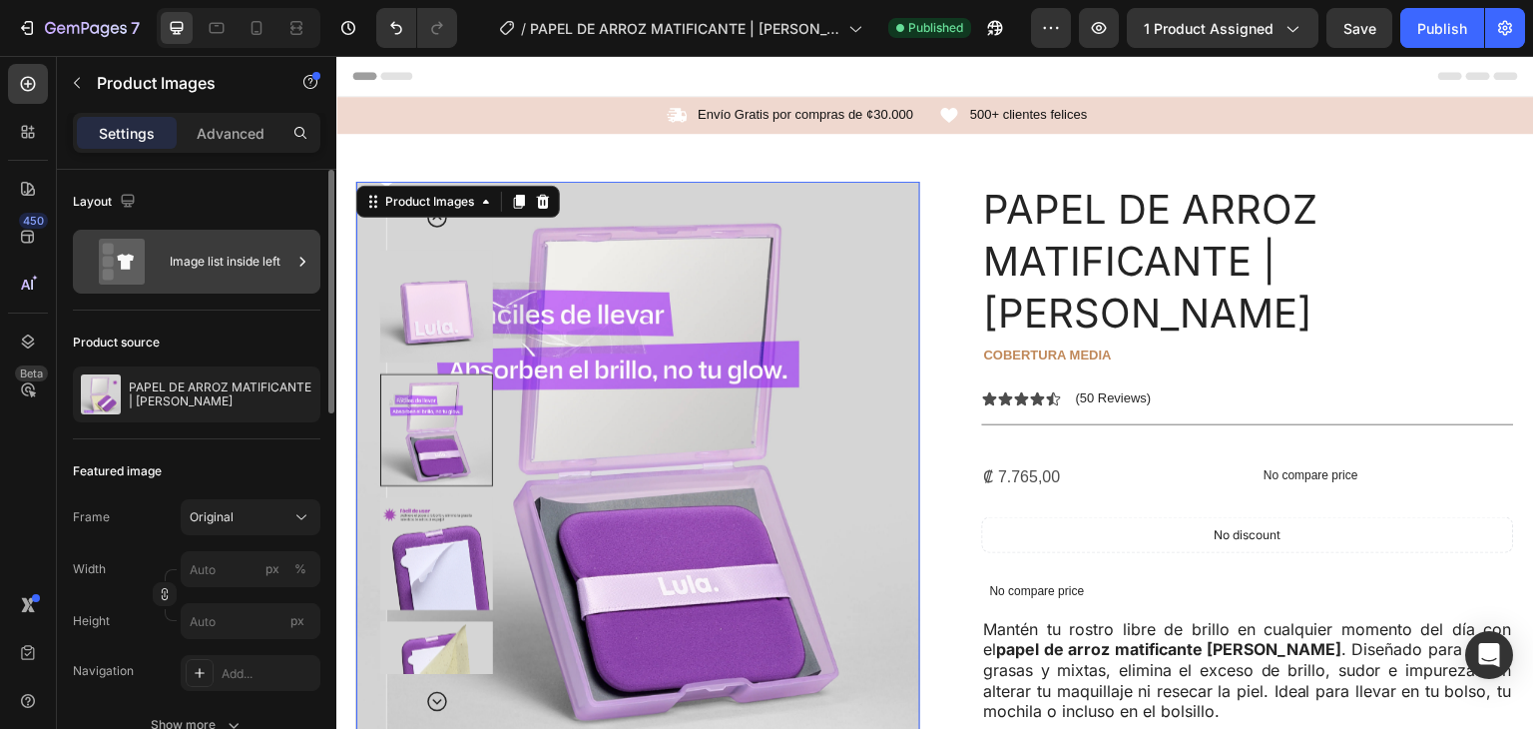
click at [167, 268] on div "Image list inside left" at bounding box center [197, 262] width 248 height 64
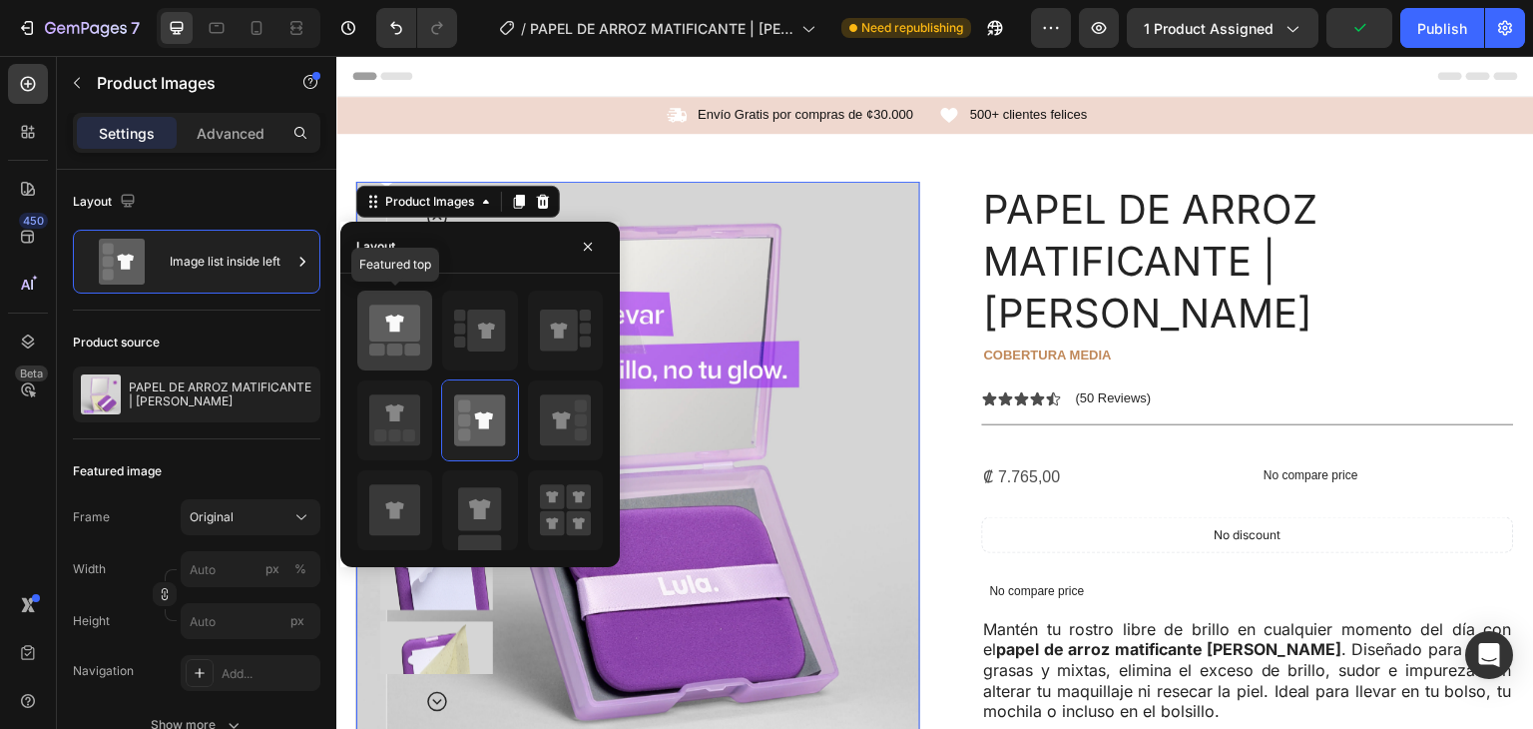
click at [389, 327] on icon at bounding box center [394, 322] width 51 height 37
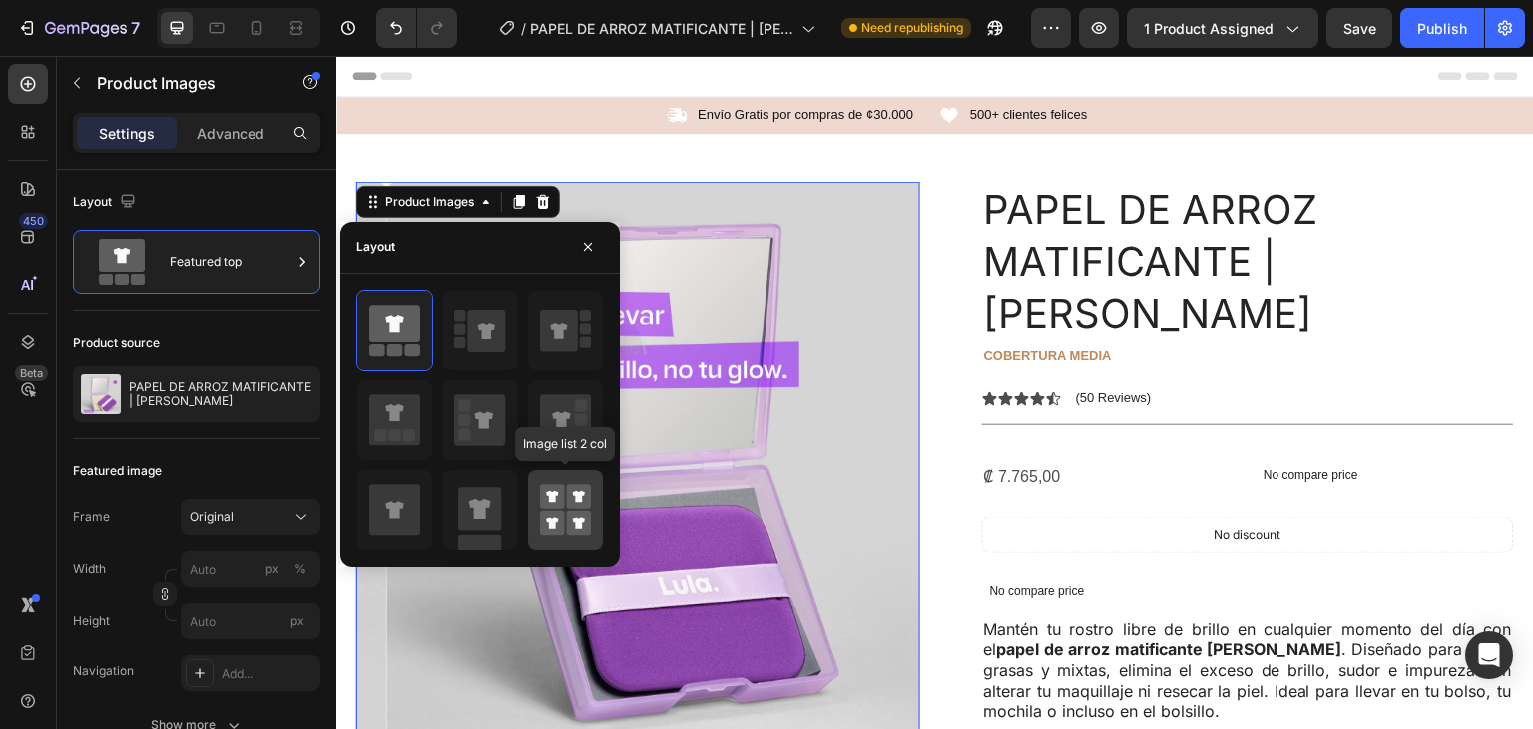
click at [572, 515] on rect at bounding box center [578, 523] width 25 height 25
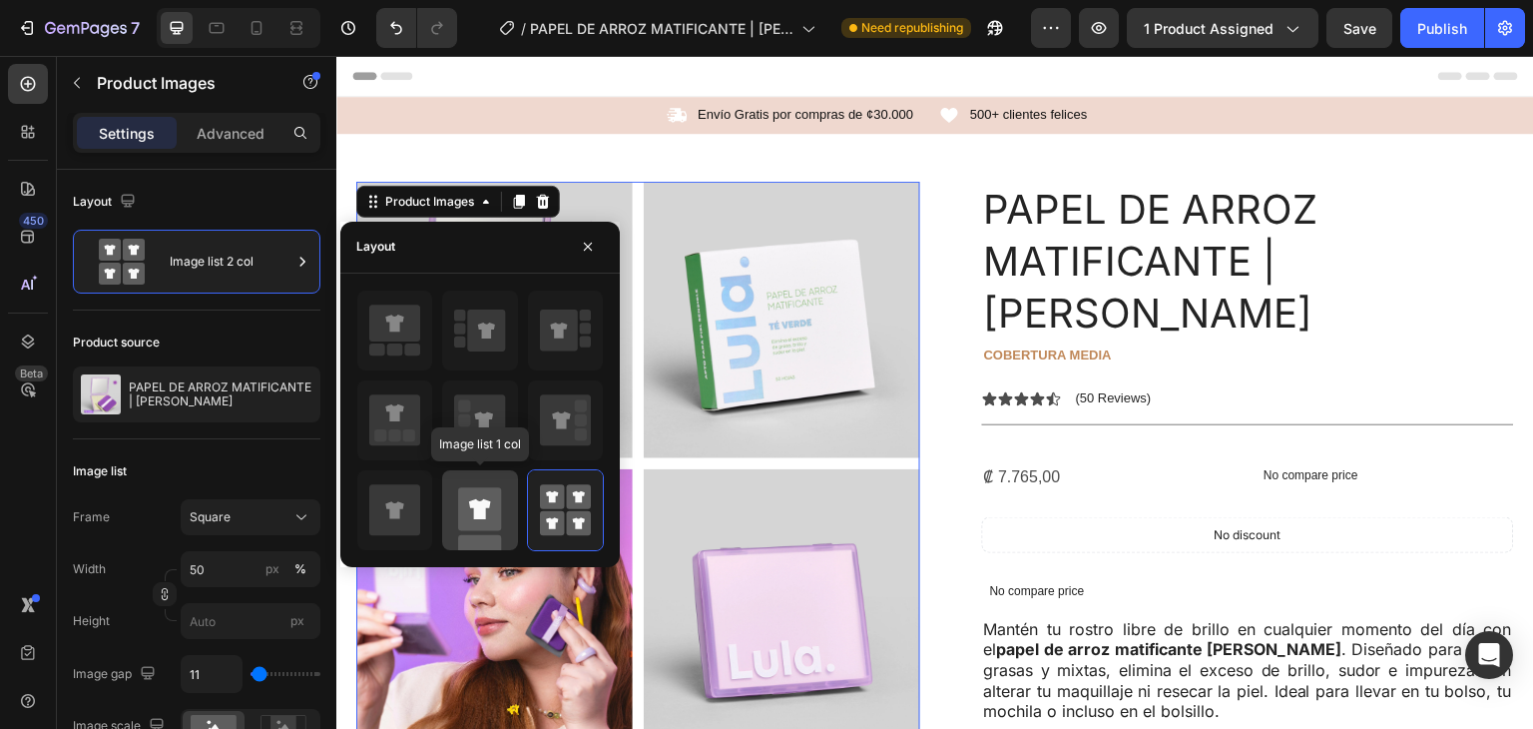
click at [483, 502] on icon at bounding box center [480, 508] width 22 height 20
type input "100"
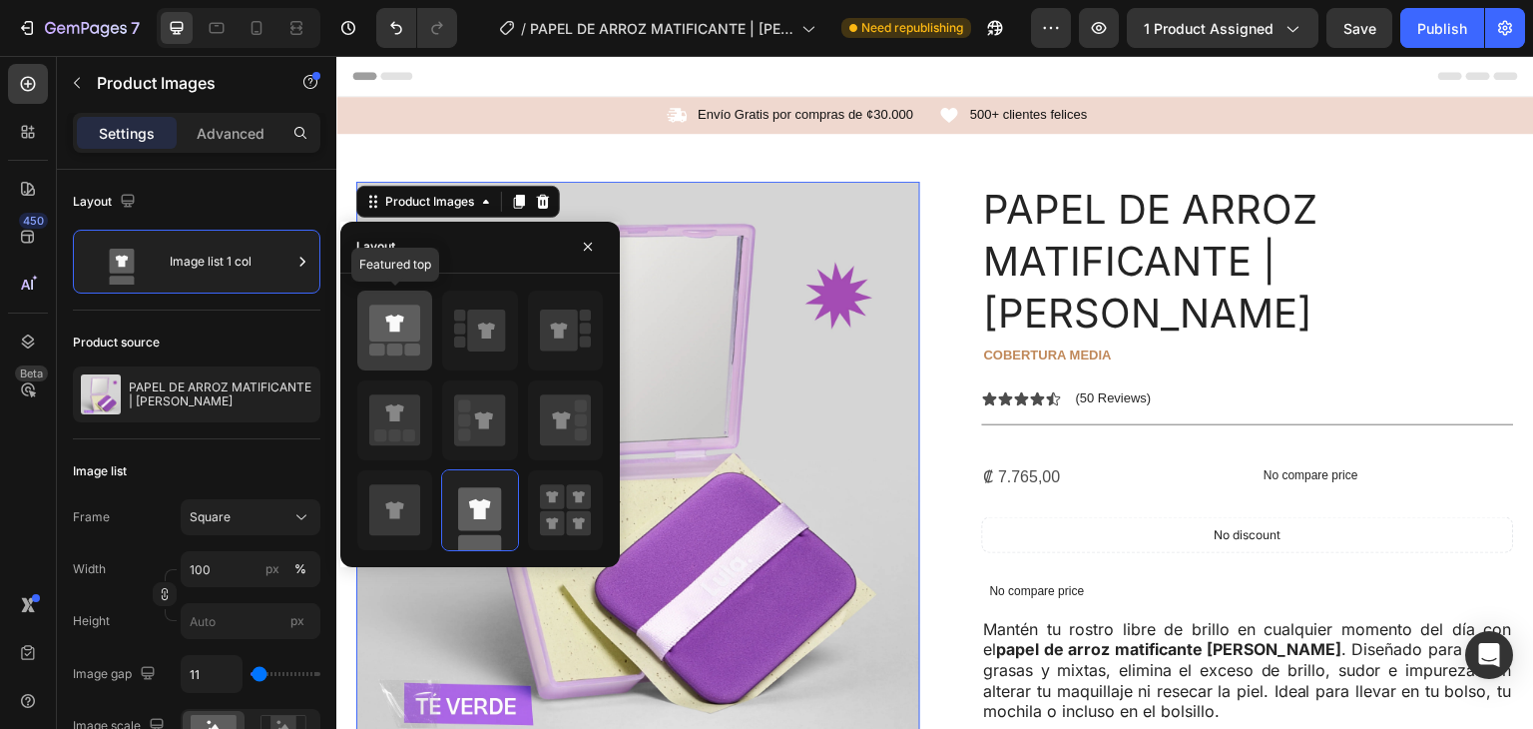
click at [392, 314] on icon at bounding box center [394, 322] width 51 height 37
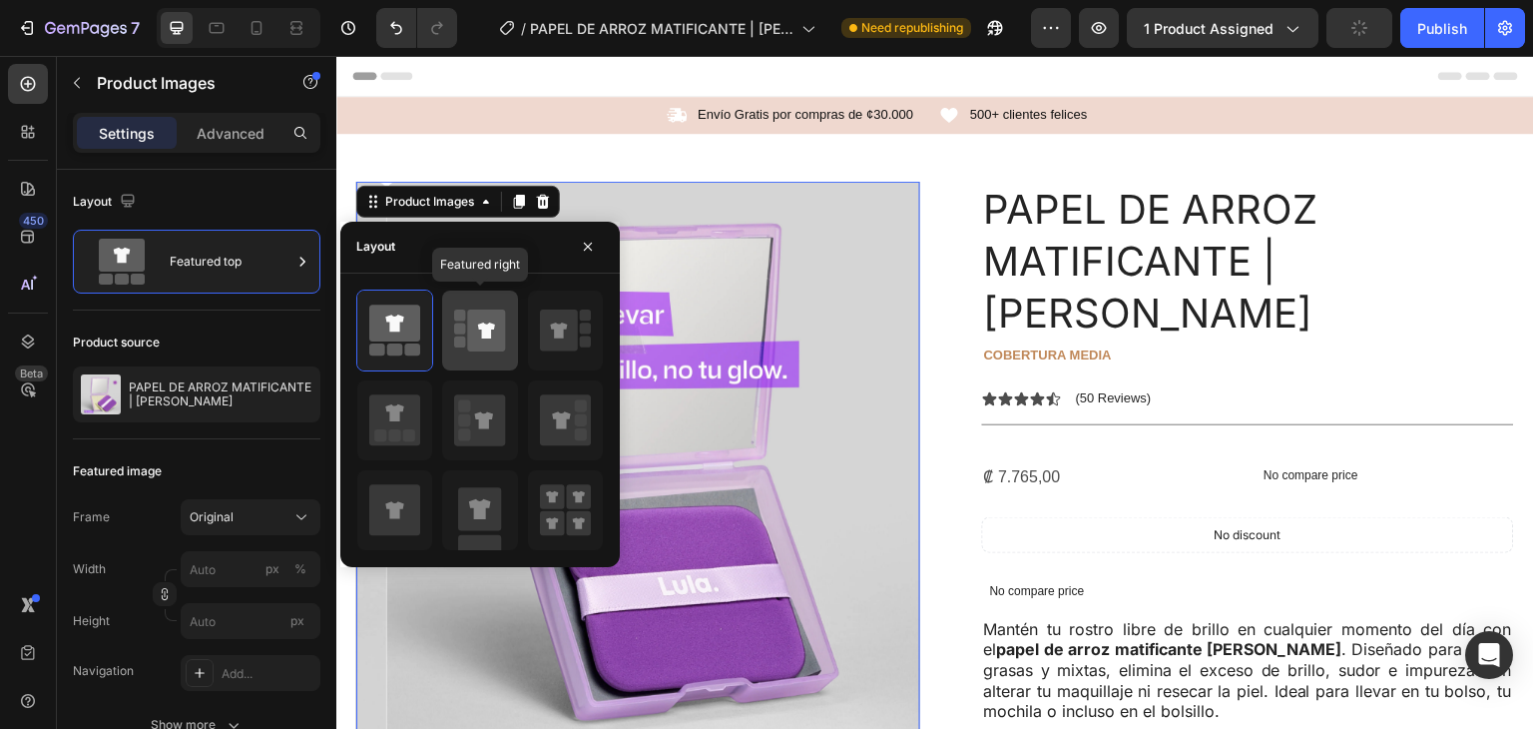
click at [470, 335] on icon at bounding box center [487, 330] width 38 height 42
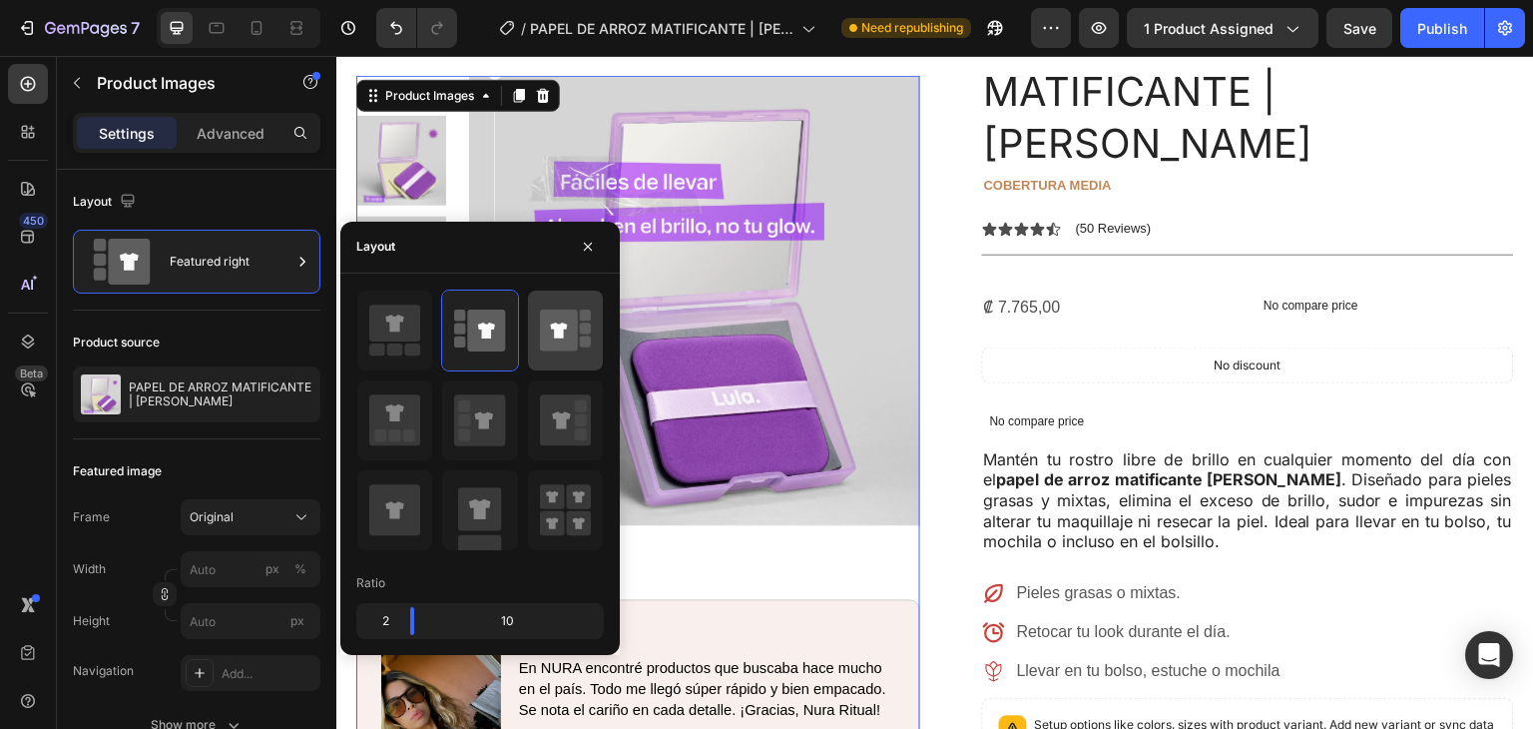
scroll to position [171, 0]
click at [543, 324] on icon at bounding box center [559, 330] width 38 height 42
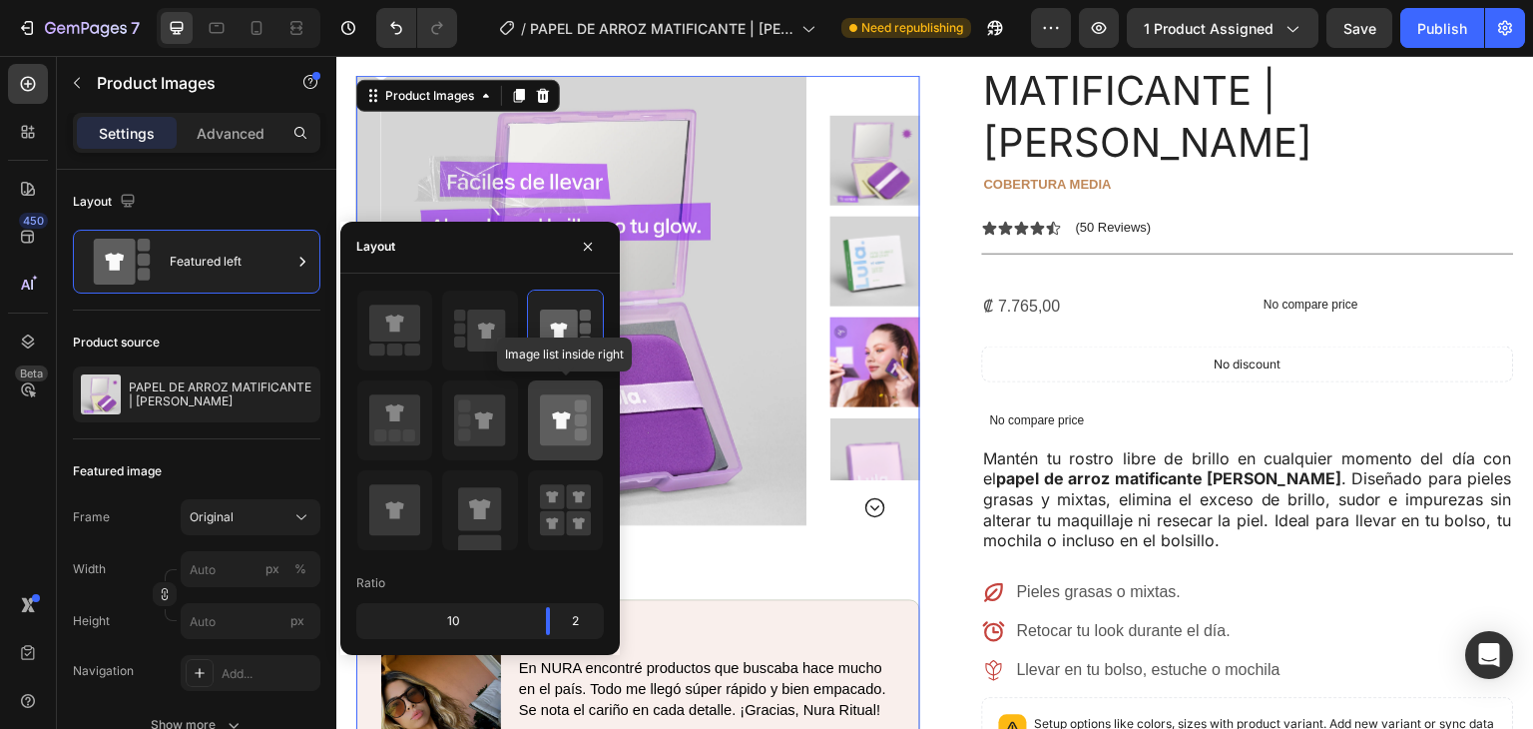
click at [567, 428] on icon at bounding box center [565, 419] width 51 height 51
type input "20"
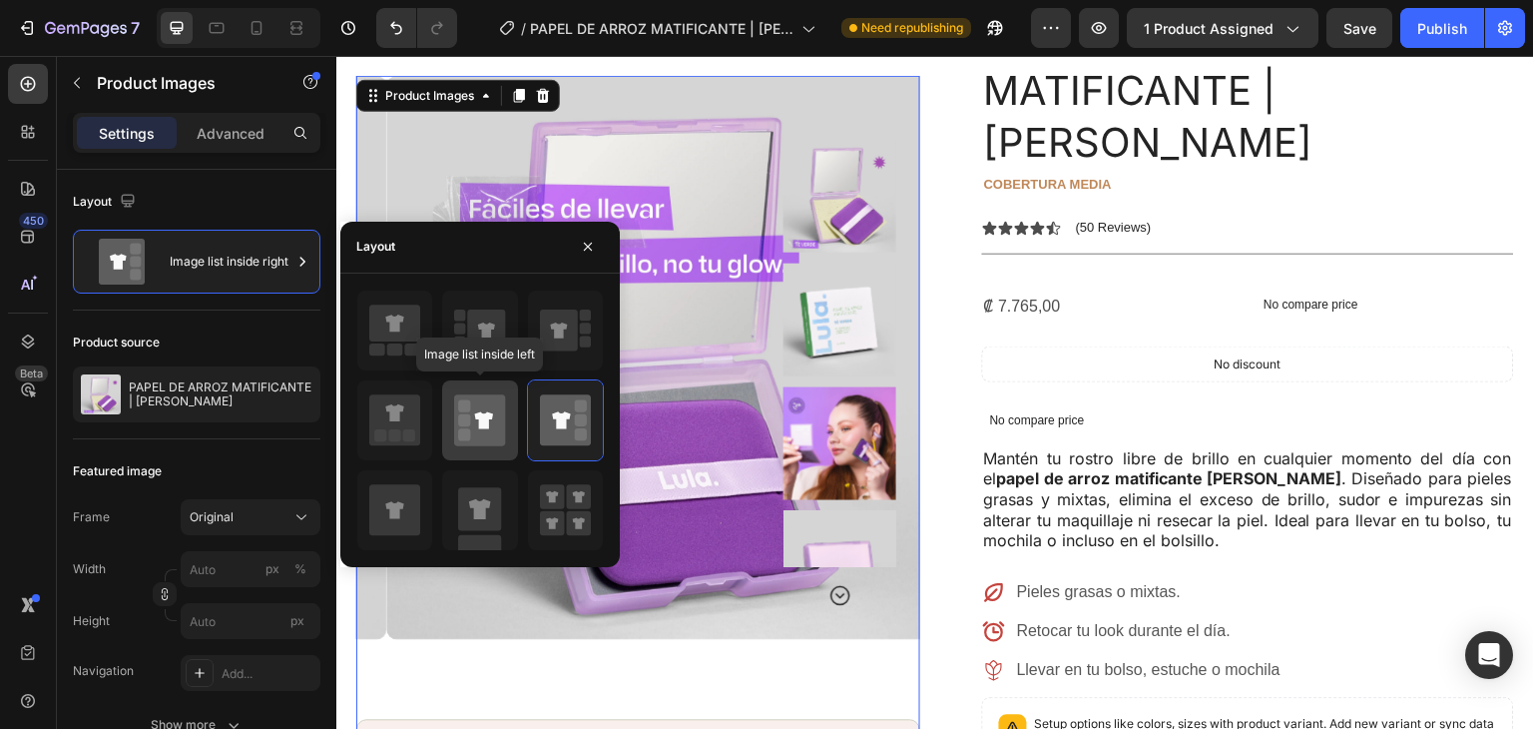
click at [484, 423] on icon at bounding box center [484, 419] width 18 height 17
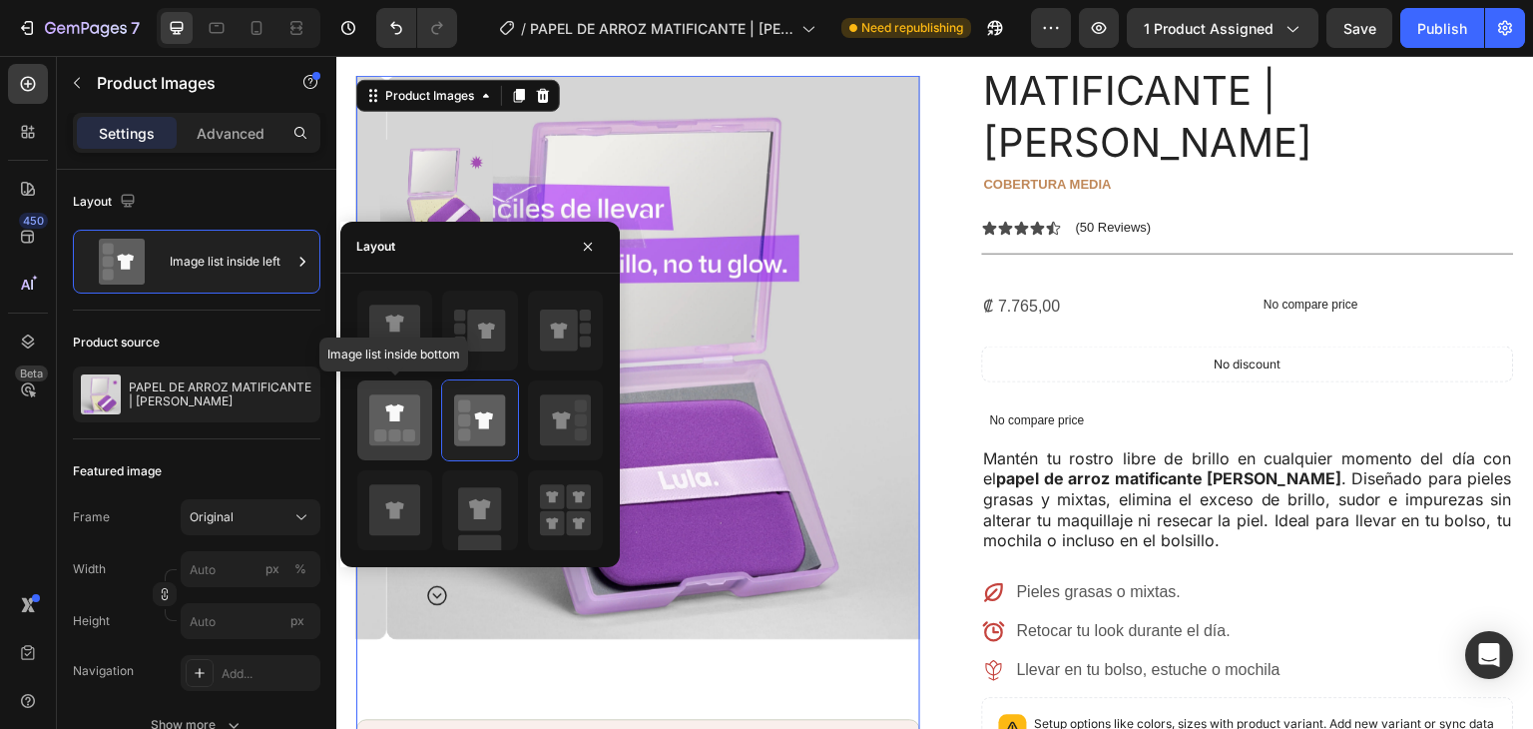
click at [398, 423] on icon at bounding box center [394, 419] width 51 height 51
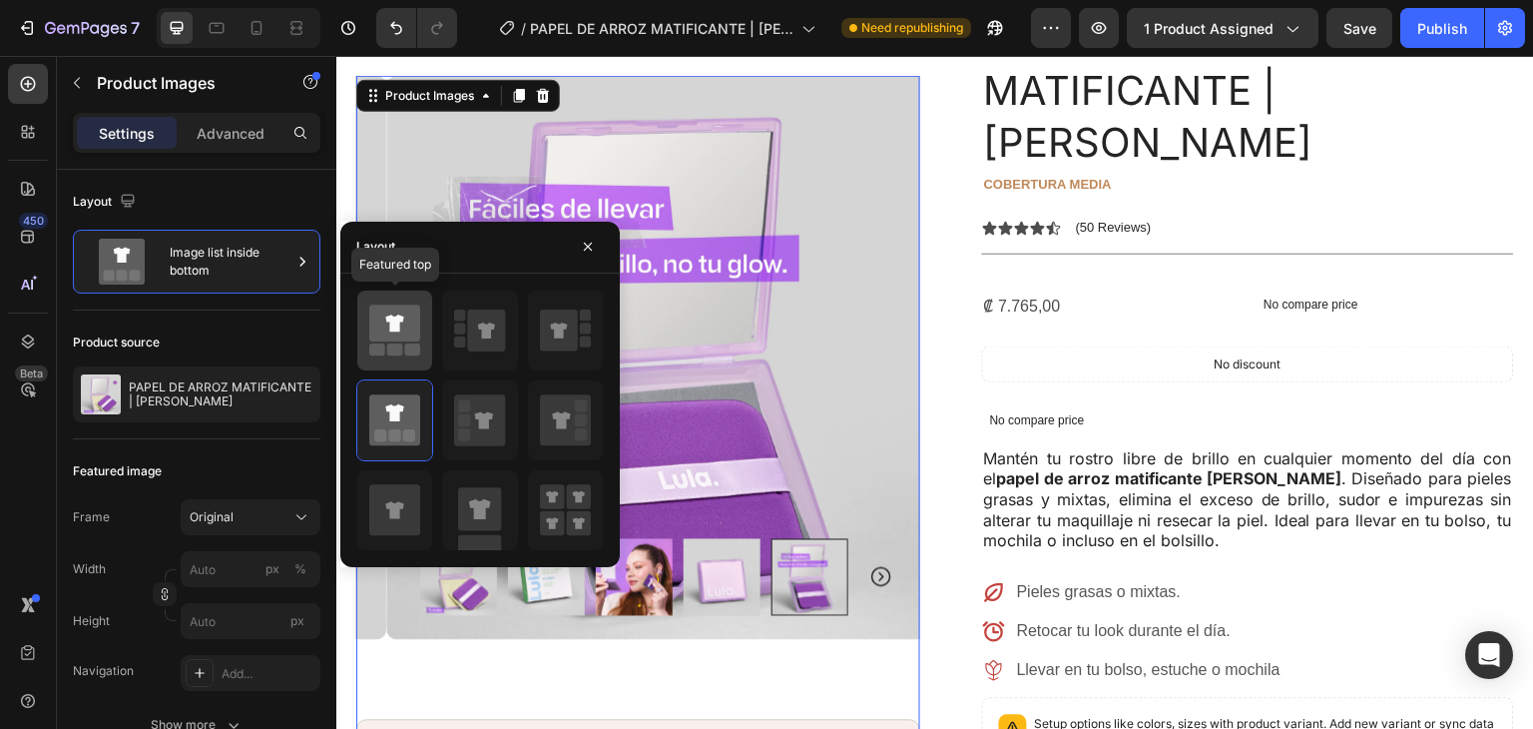
click at [389, 315] on icon at bounding box center [394, 322] width 18 height 17
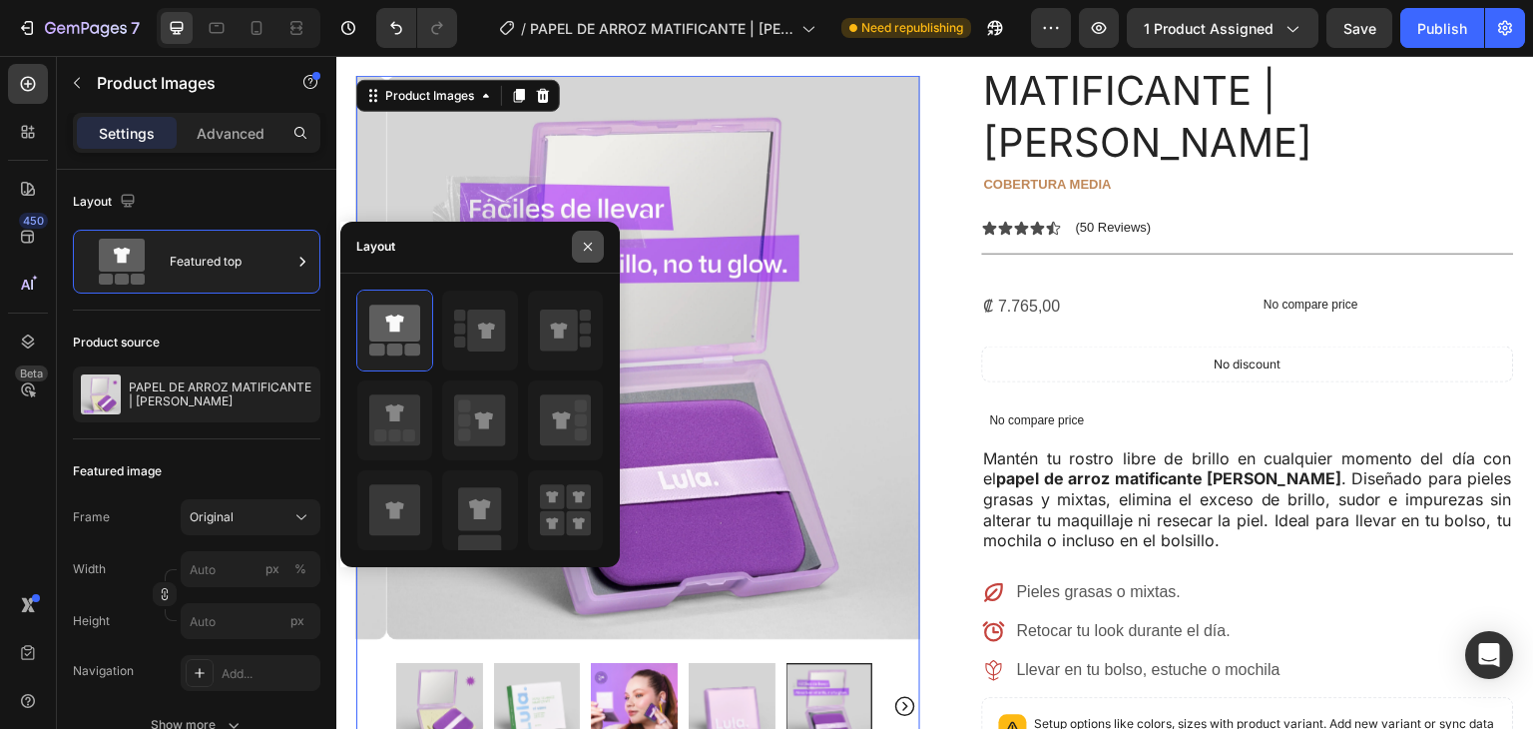
click at [588, 247] on icon "button" at bounding box center [588, 247] width 8 height 8
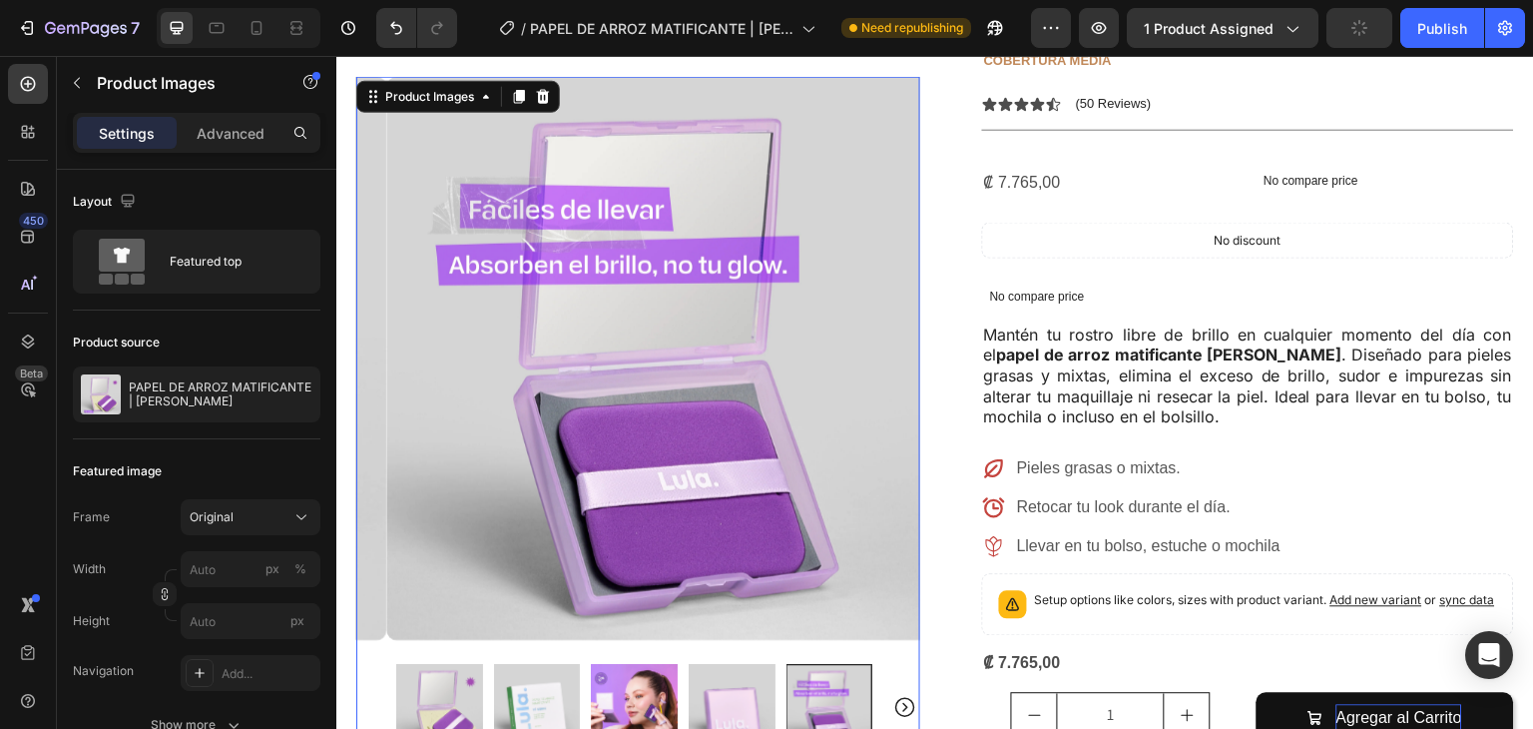
scroll to position [315, 0]
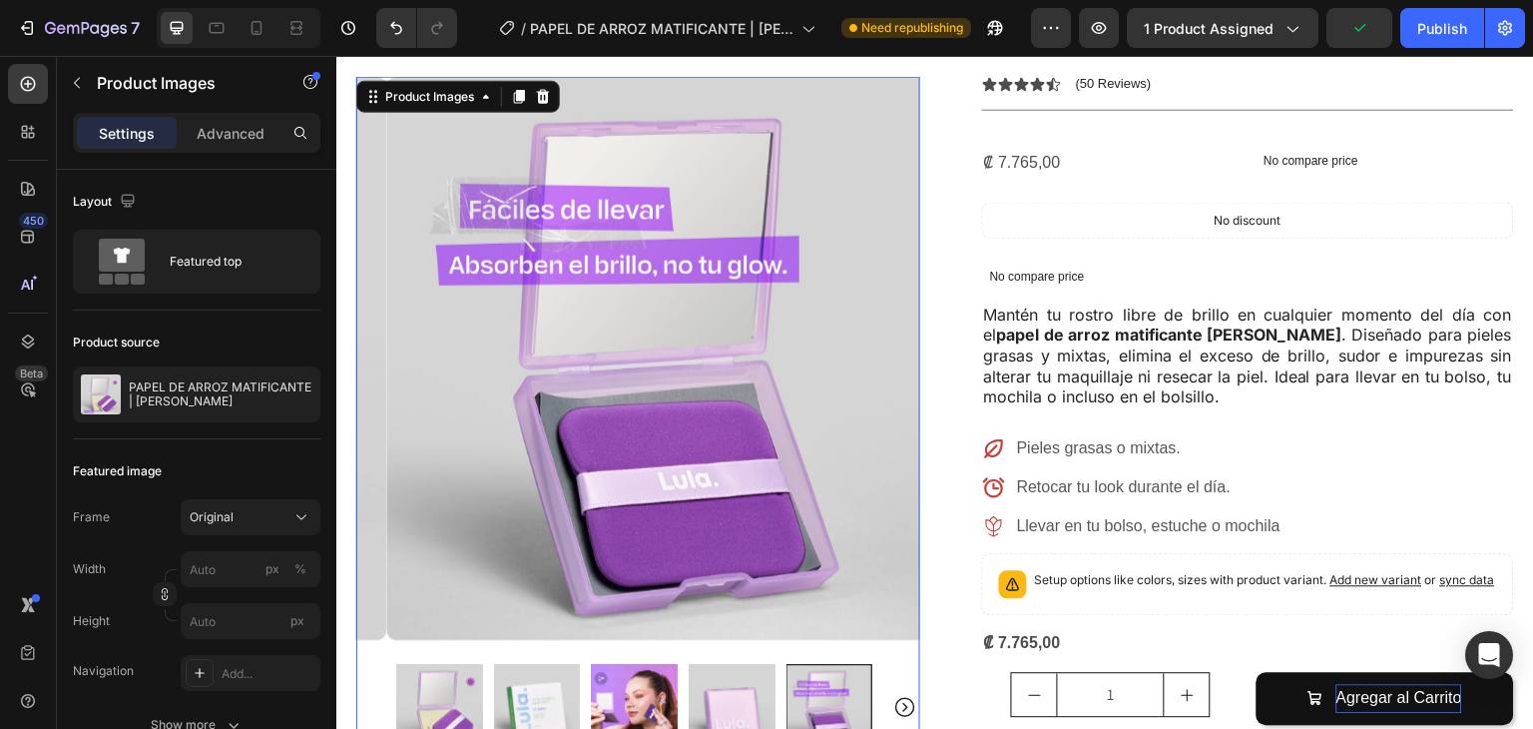
click at [463, 568] on img at bounding box center [668, 358] width 564 height 564
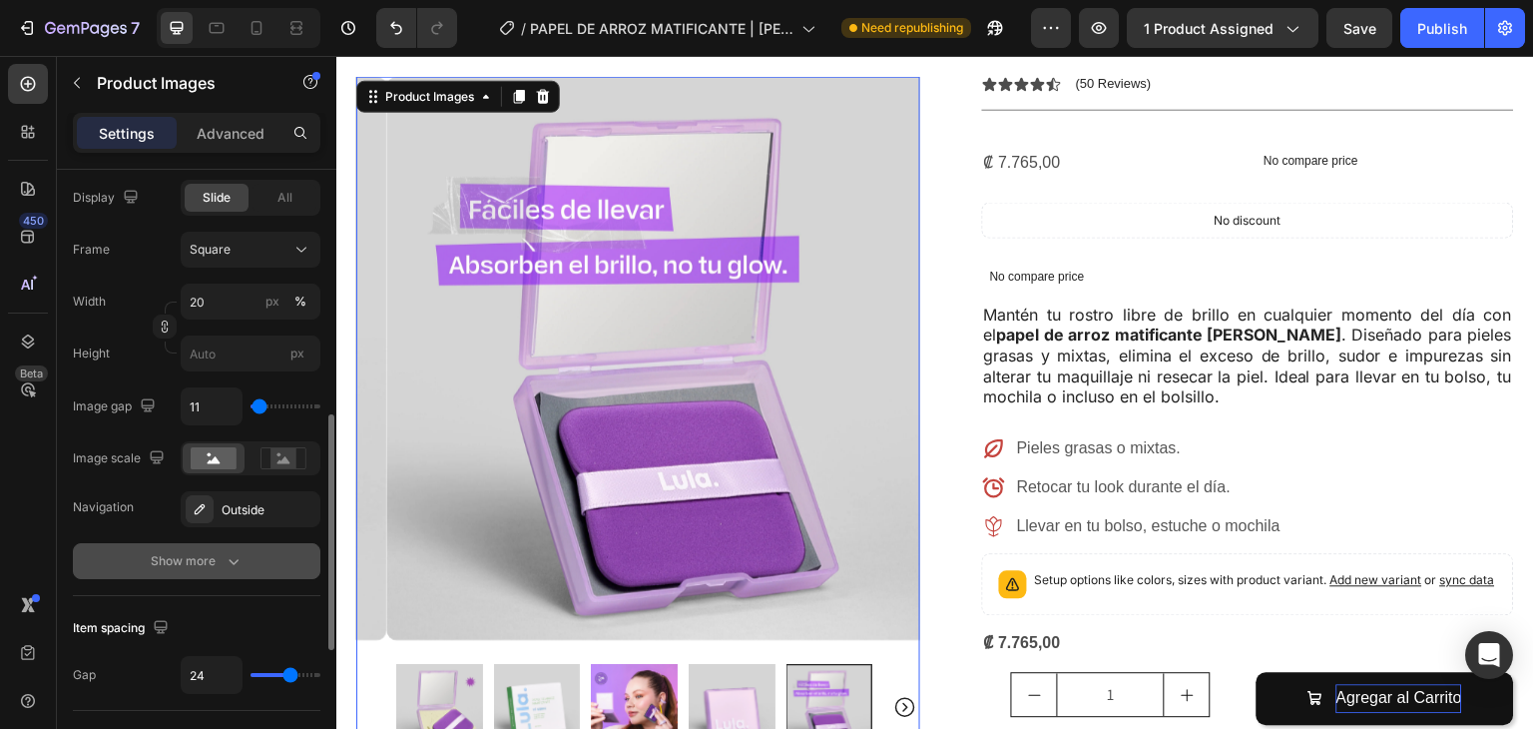
scroll to position [641, 0]
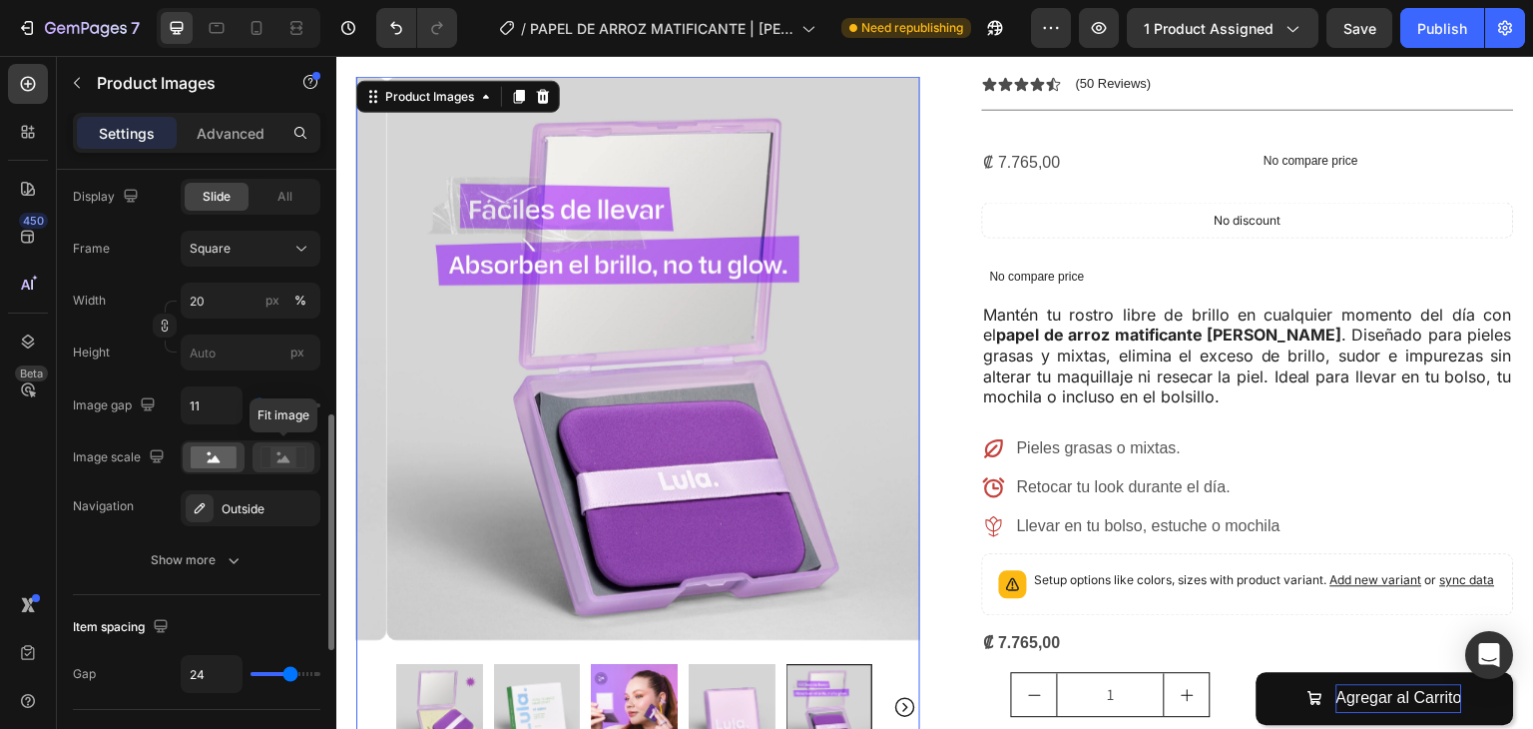
click at [269, 460] on icon at bounding box center [284, 457] width 46 height 22
click at [280, 456] on rect at bounding box center [284, 457] width 26 height 20
click at [216, 455] on icon at bounding box center [214, 458] width 13 height 7
click at [289, 455] on rect at bounding box center [284, 457] width 26 height 20
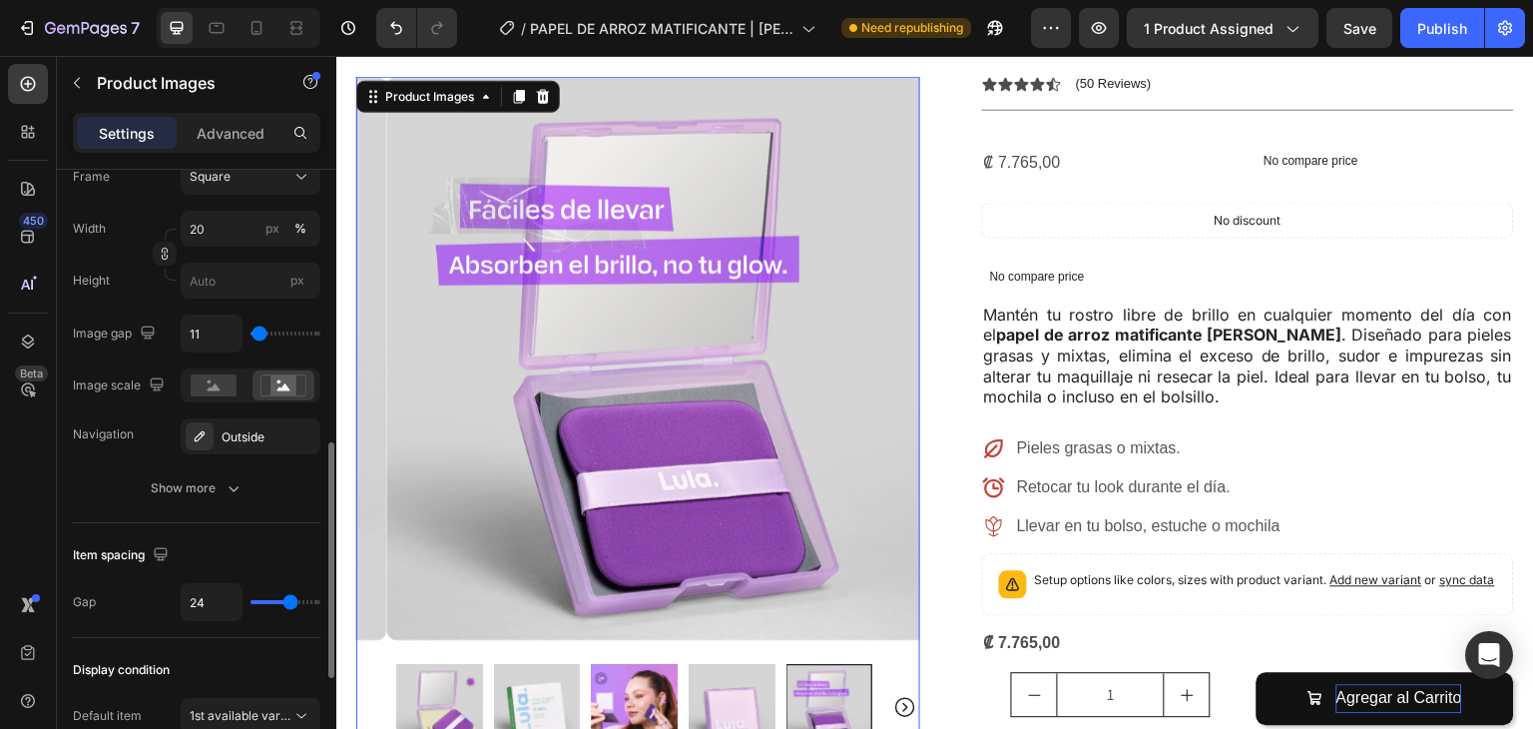
scroll to position [714, 0]
click at [254, 428] on div "Outside" at bounding box center [251, 436] width 58 height 18
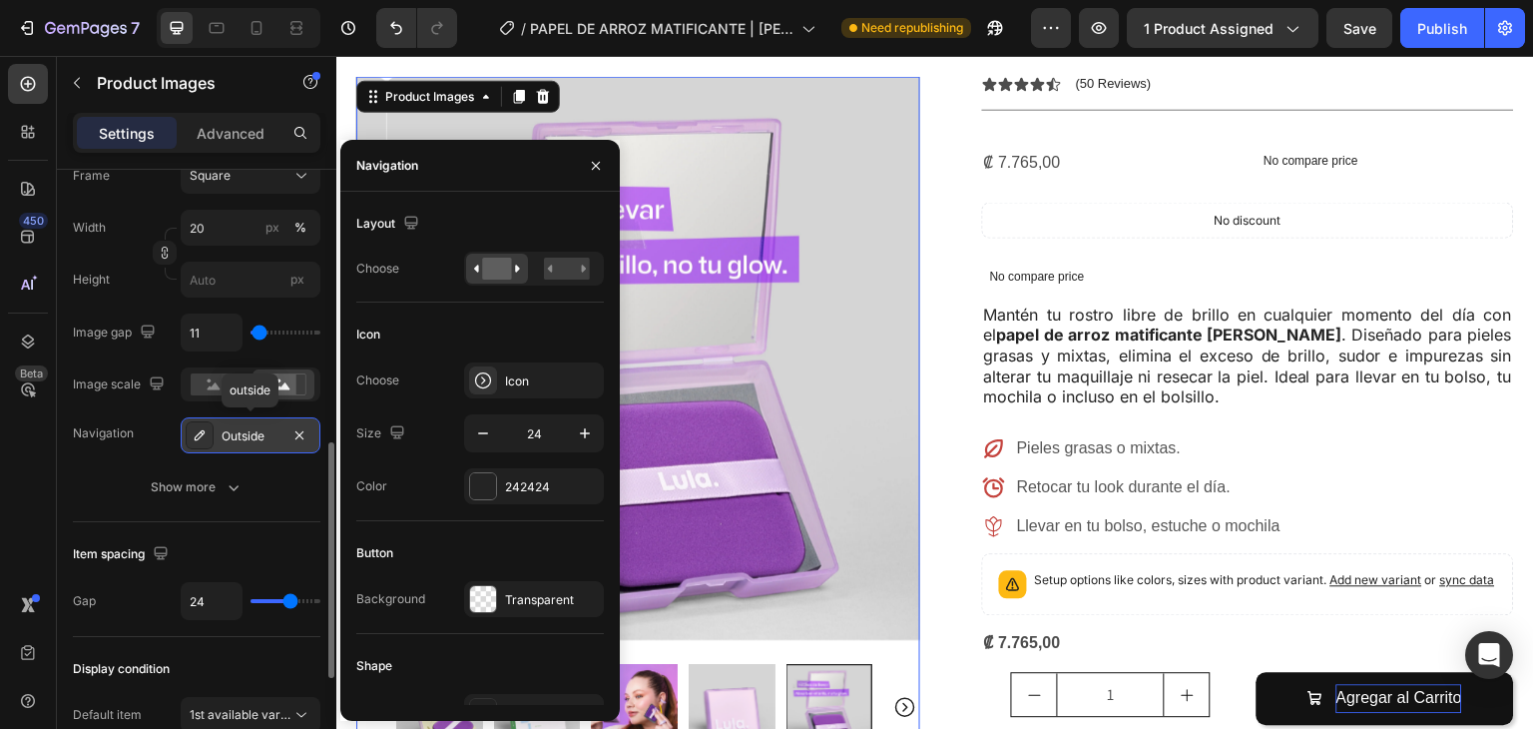
click at [254, 428] on div "Outside" at bounding box center [251, 436] width 58 height 18
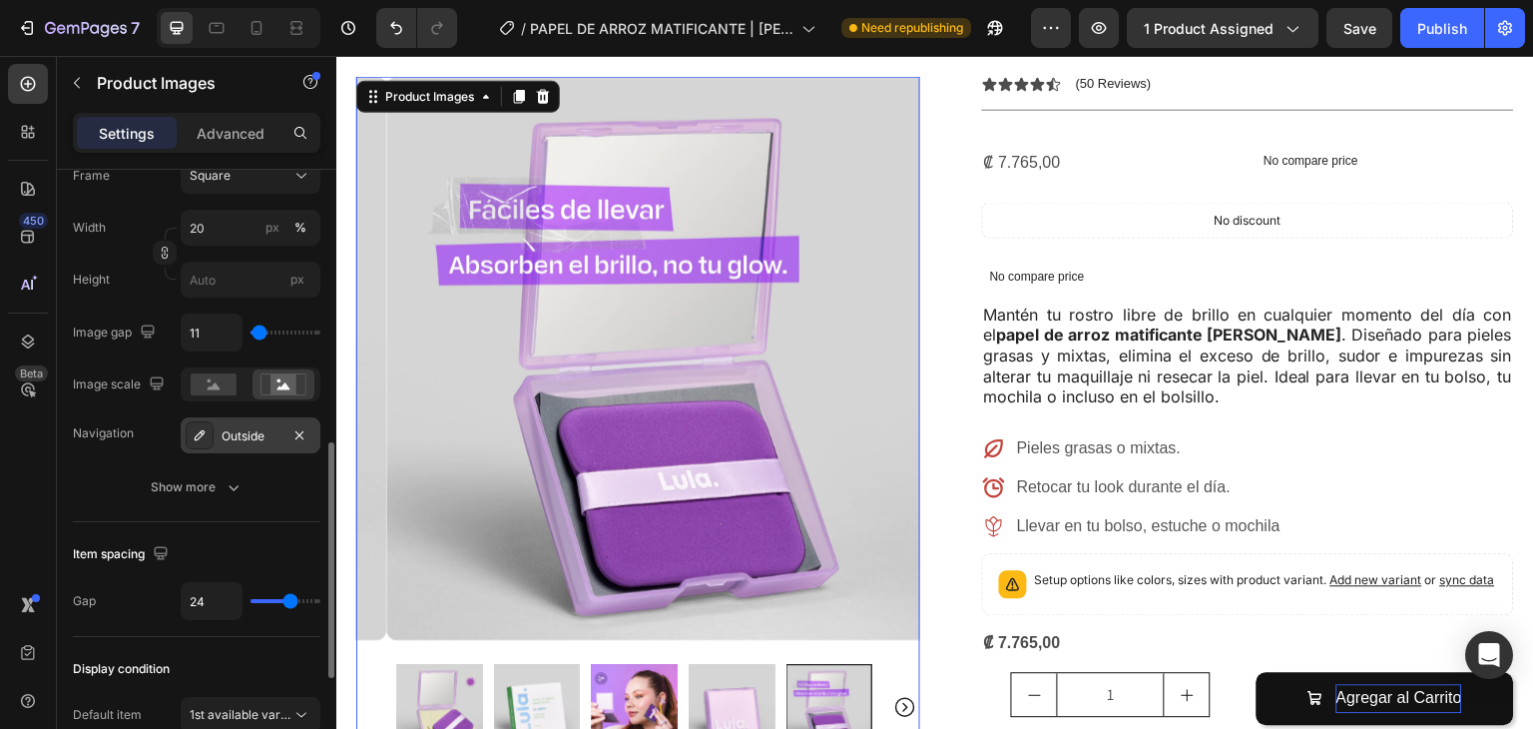
click at [251, 427] on div "Outside" at bounding box center [251, 436] width 58 height 18
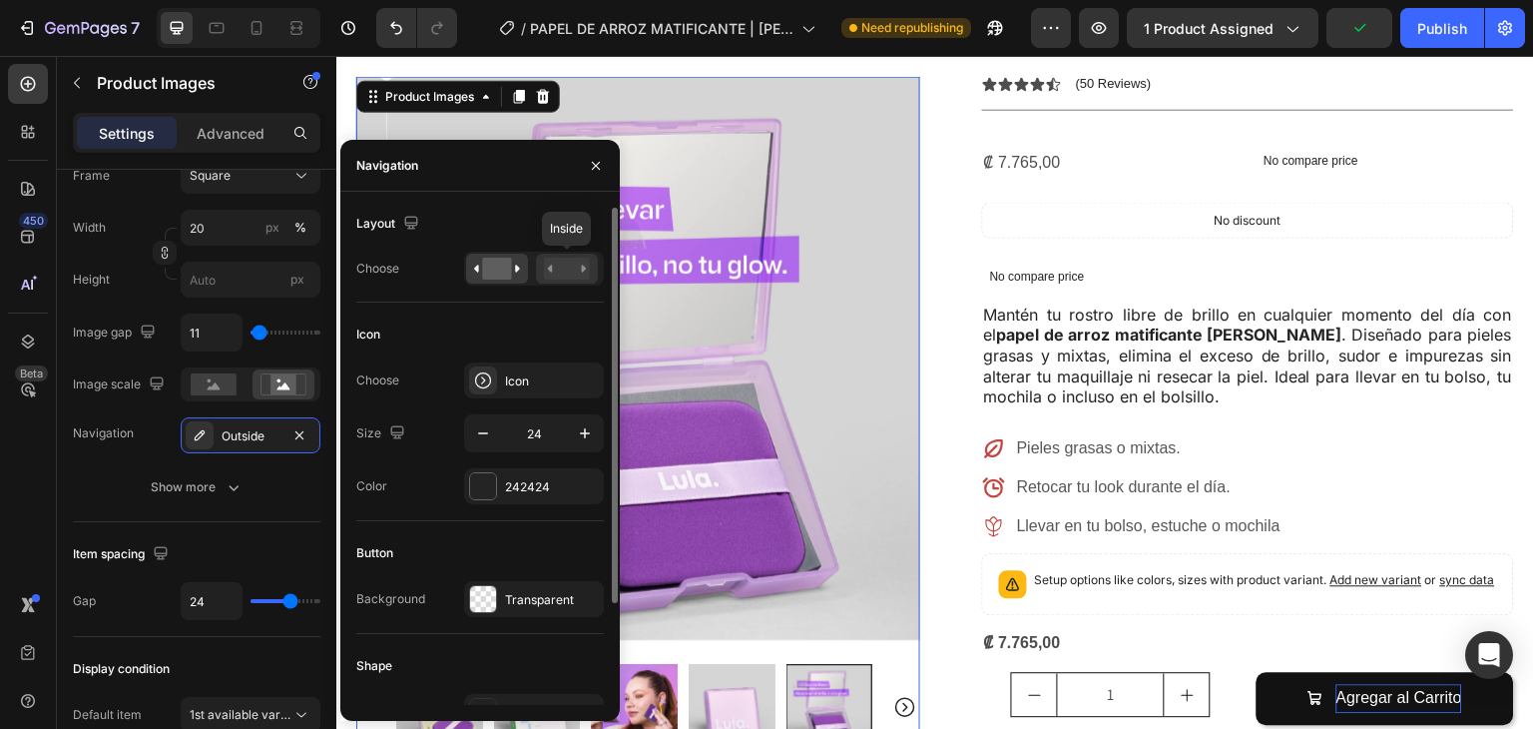
click at [567, 265] on rect at bounding box center [567, 269] width 46 height 22
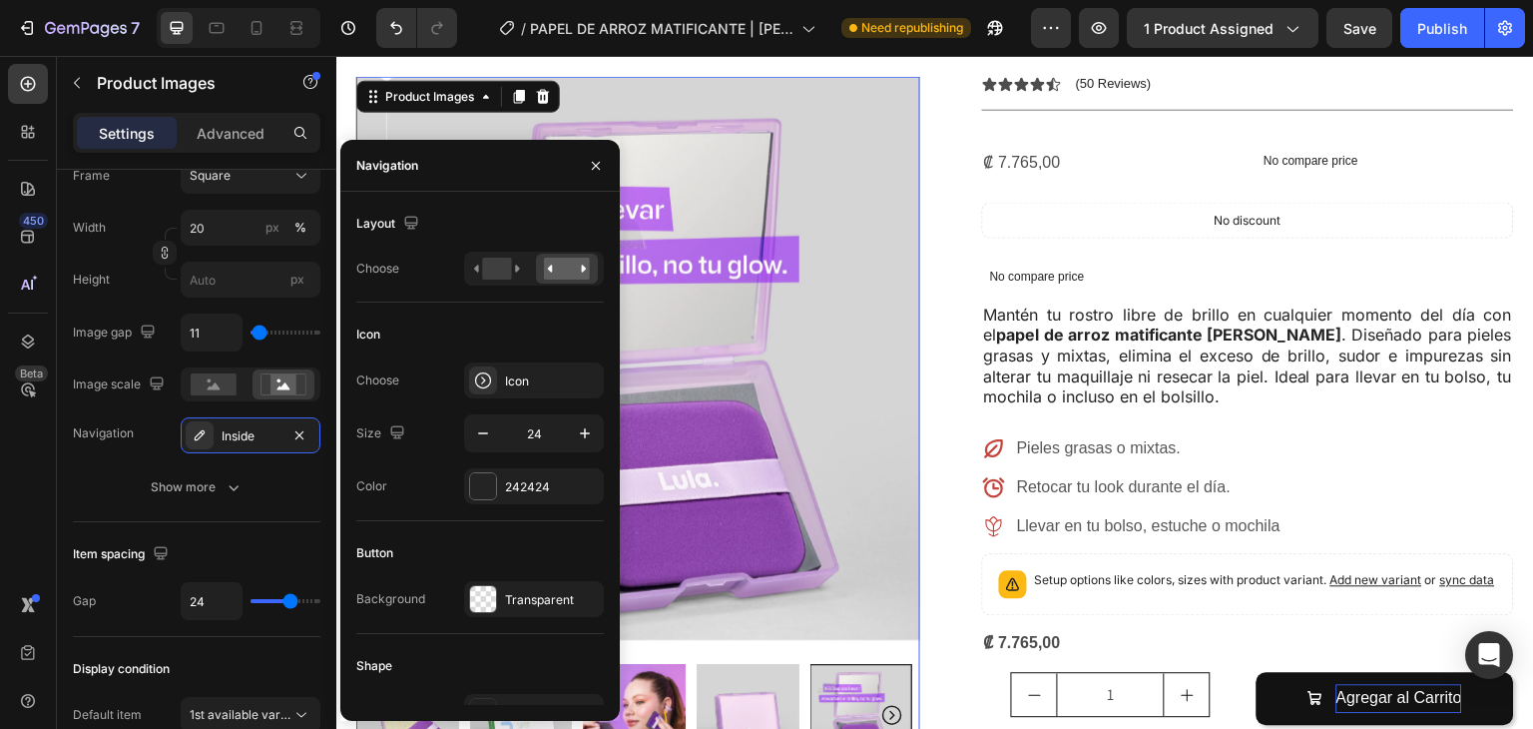
click at [884, 706] on icon "Carousel Next Arrow" at bounding box center [893, 716] width 20 height 20
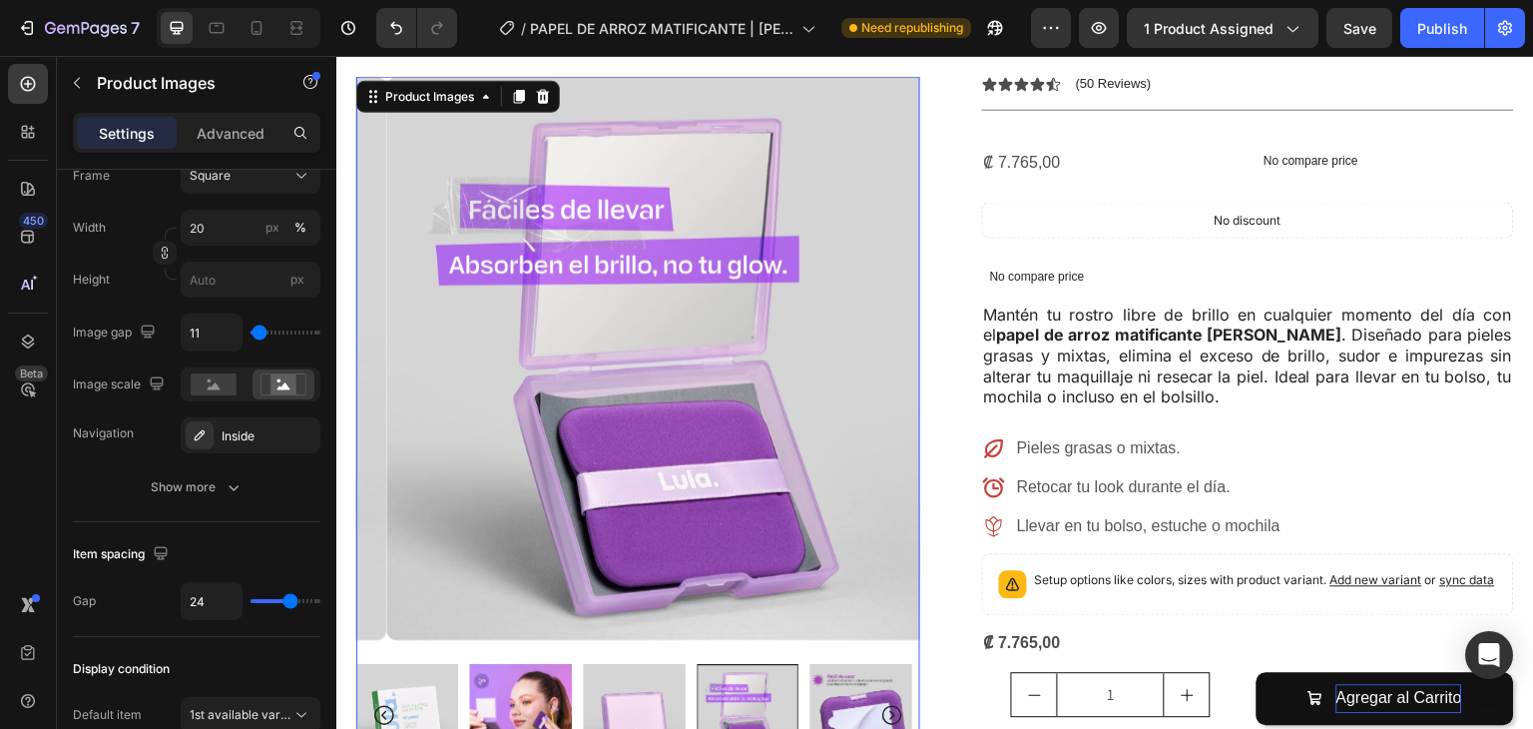
click at [884, 706] on icon "Carousel Next Arrow" at bounding box center [893, 716] width 20 height 20
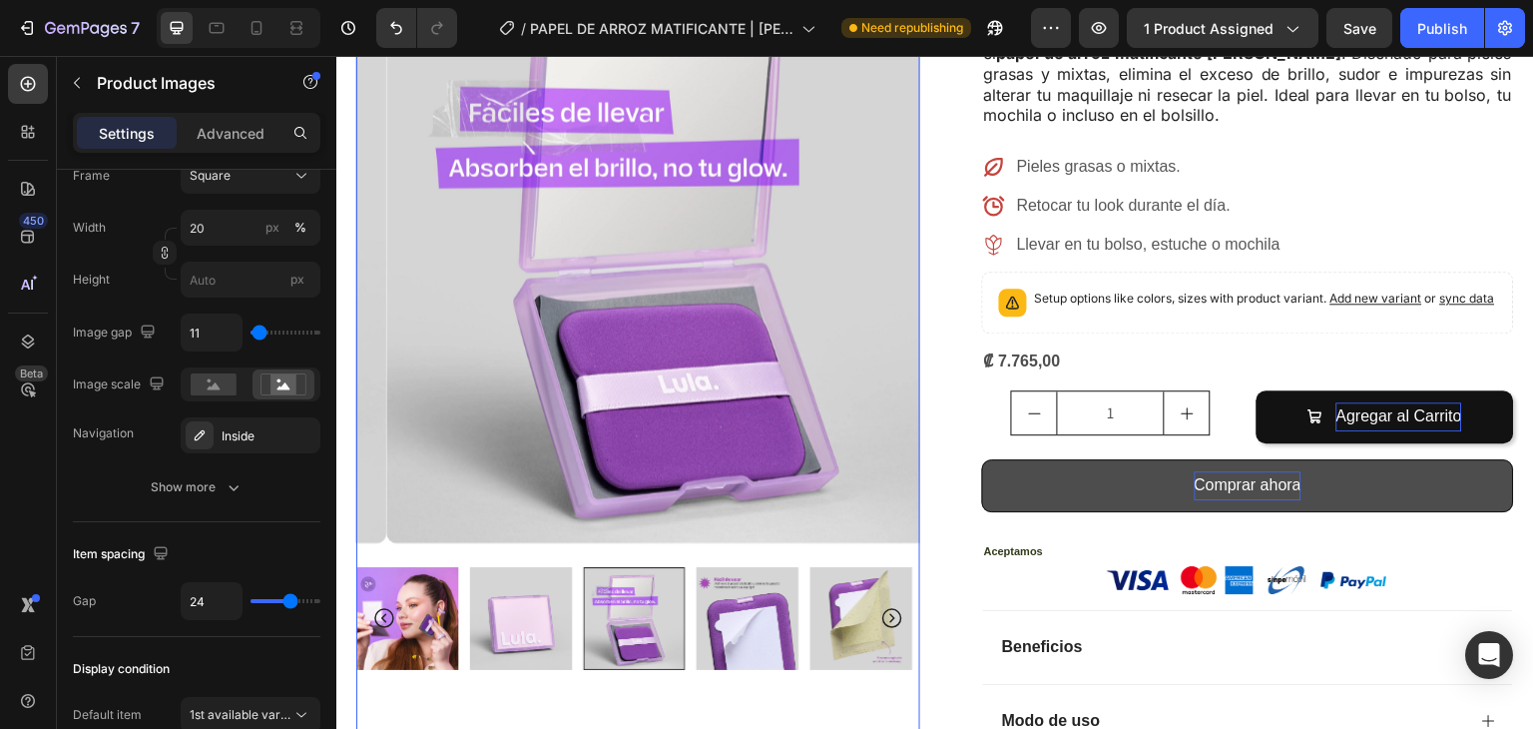
scroll to position [607, 0]
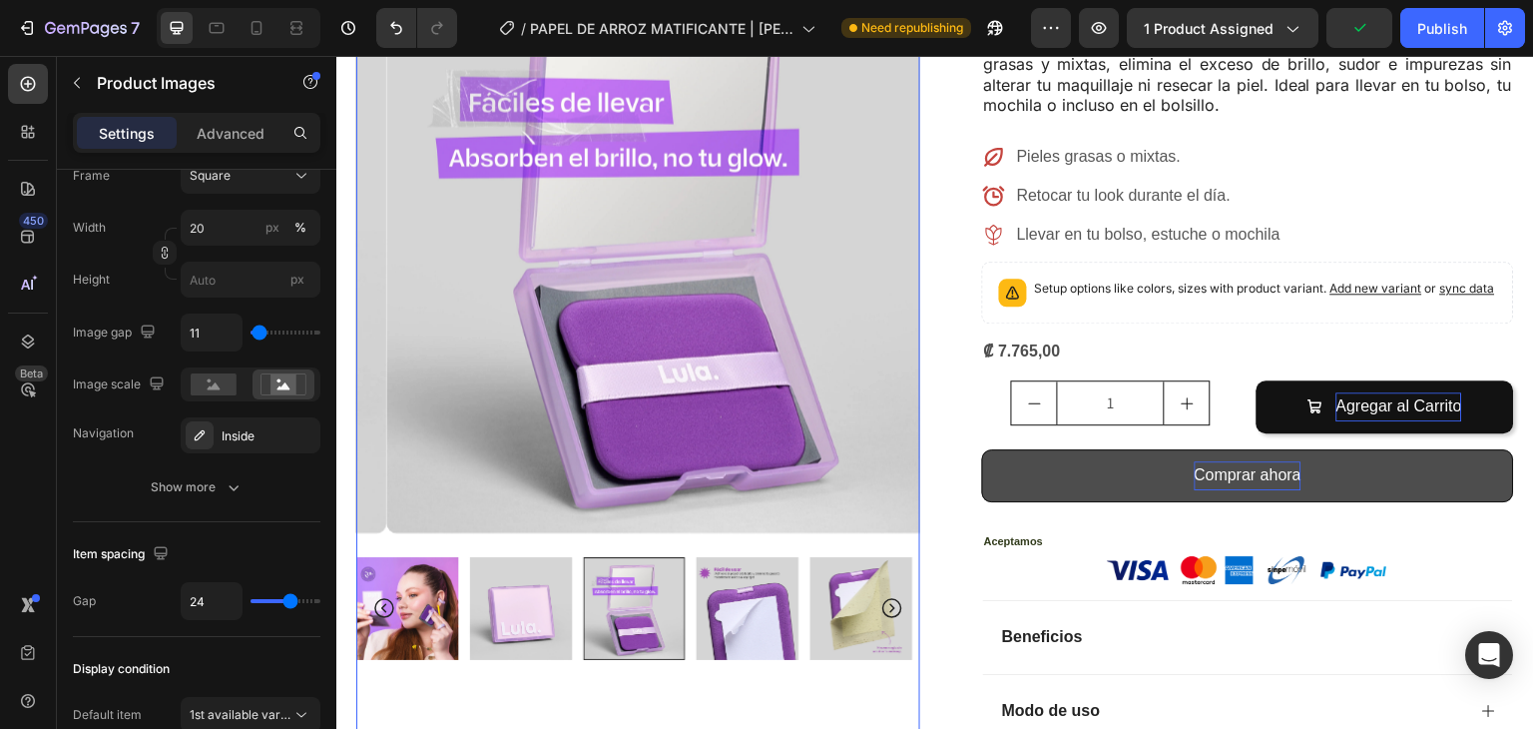
click at [885, 599] on icon "Carousel Next Arrow" at bounding box center [893, 609] width 20 height 20
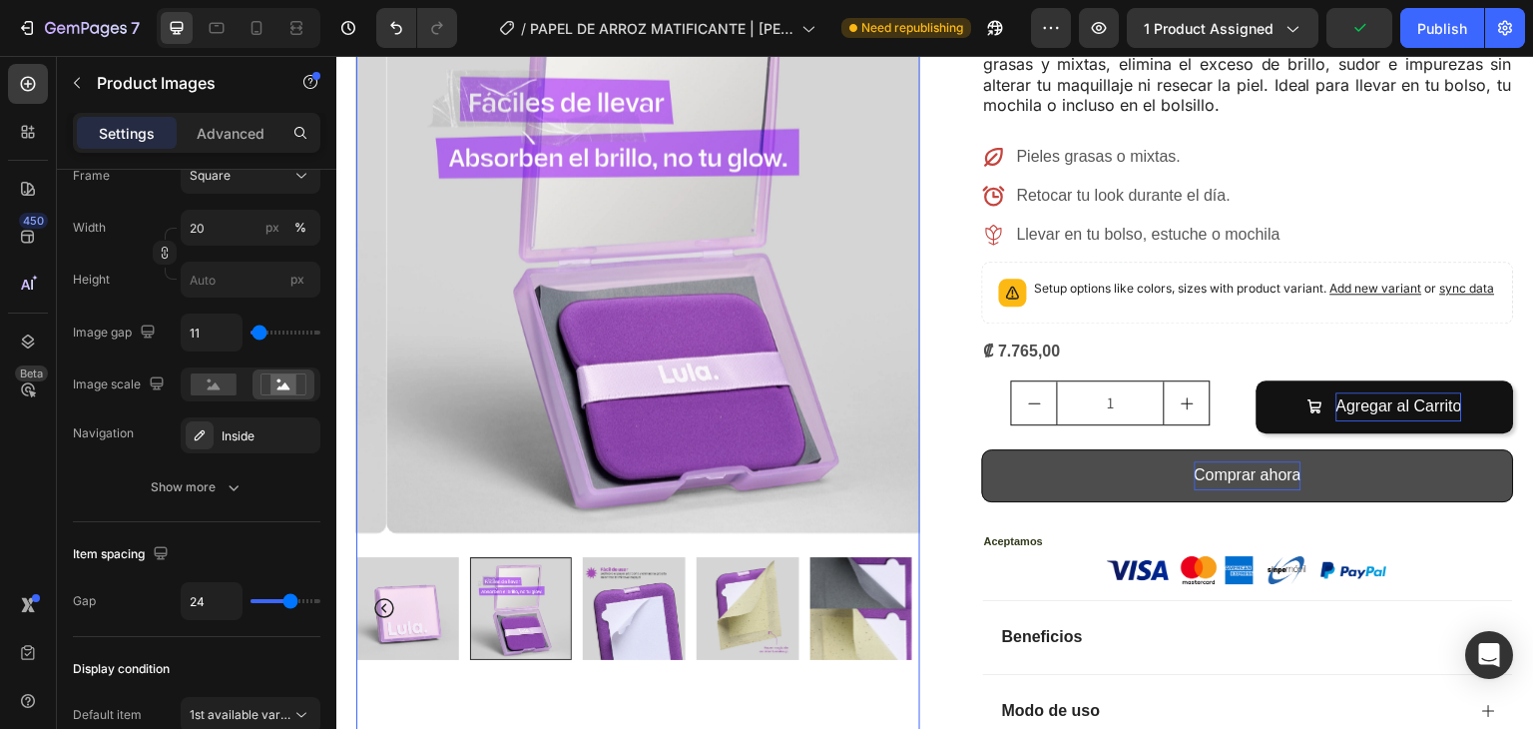
click at [378, 597] on icon "Carousel Back Arrow" at bounding box center [384, 609] width 24 height 24
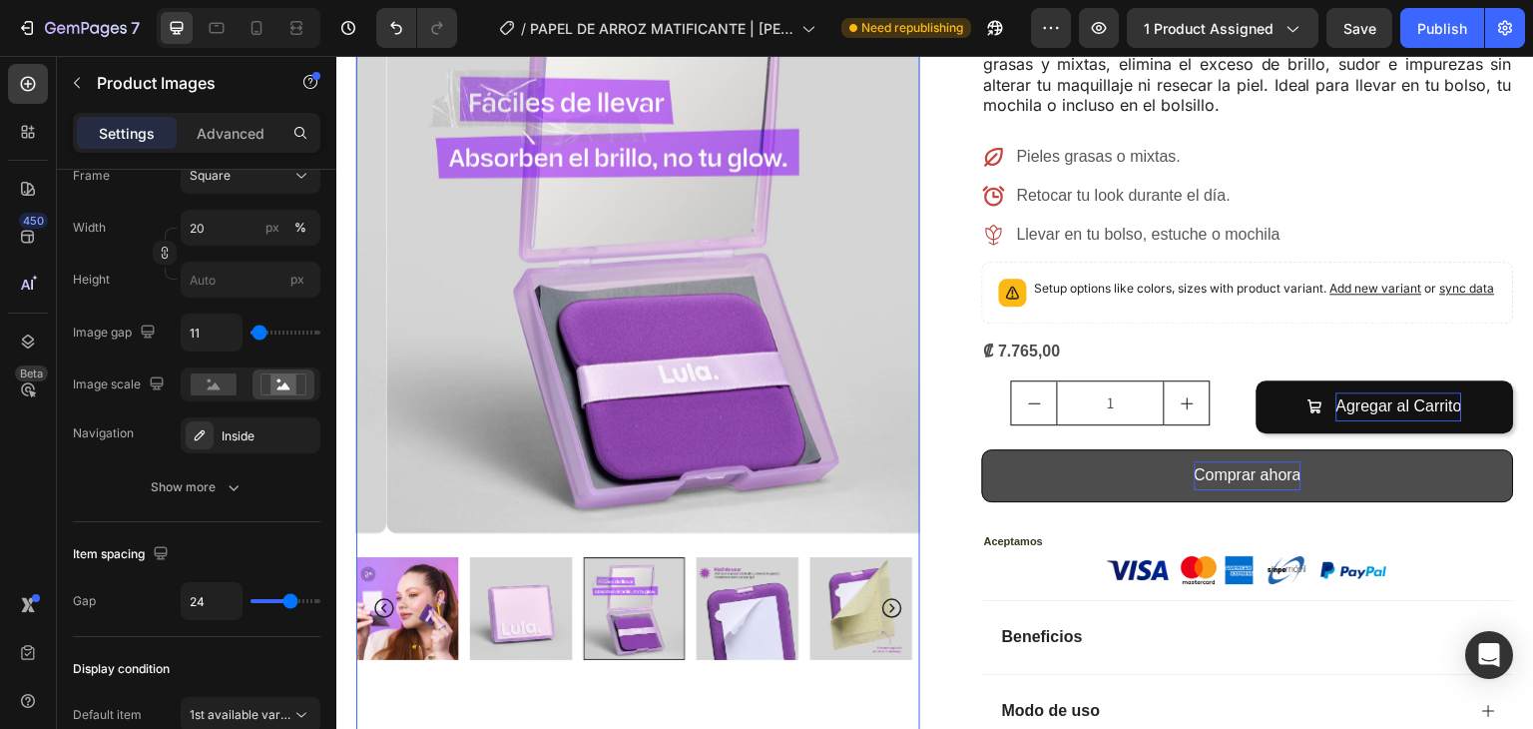
click at [534, 569] on img at bounding box center [521, 608] width 103 height 103
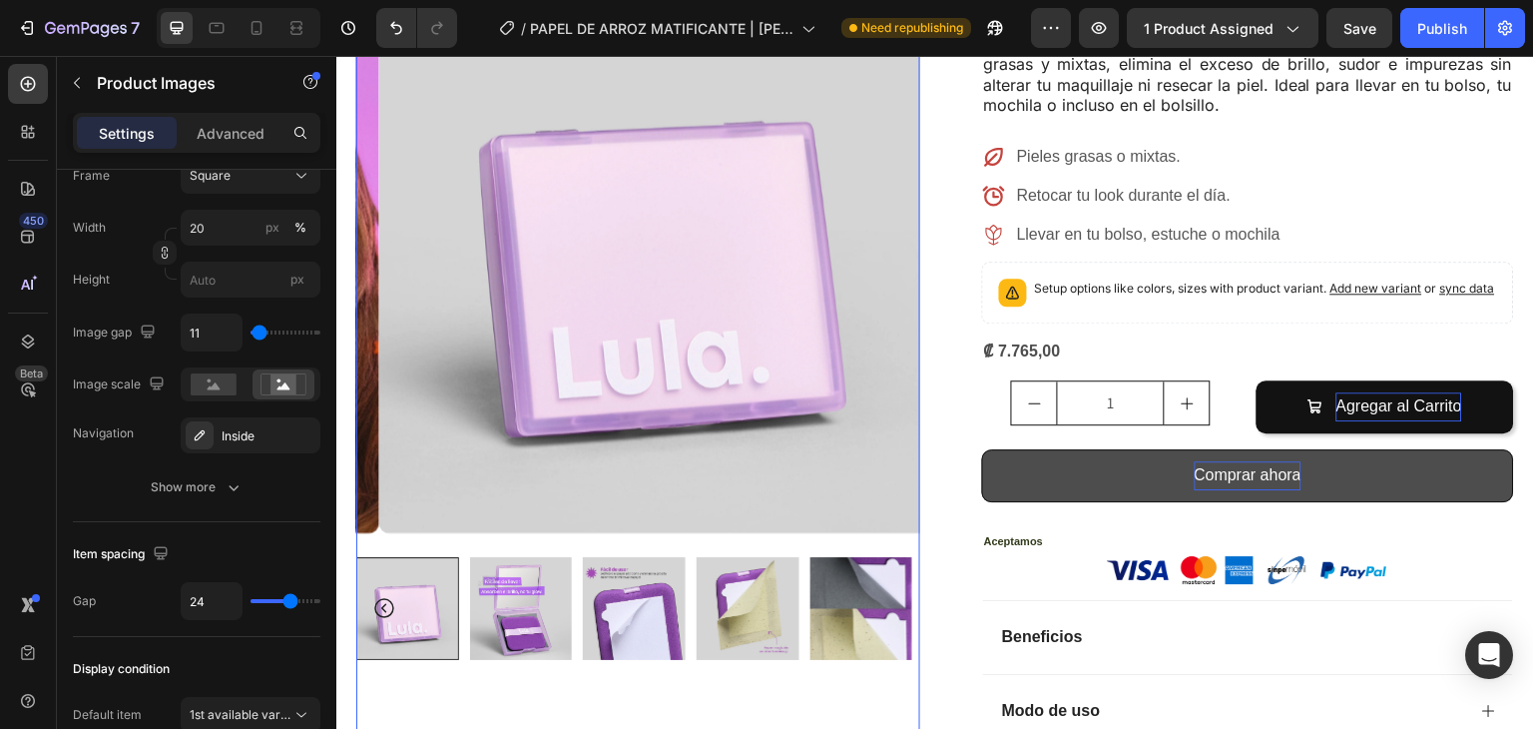
click at [652, 562] on img at bounding box center [634, 608] width 103 height 103
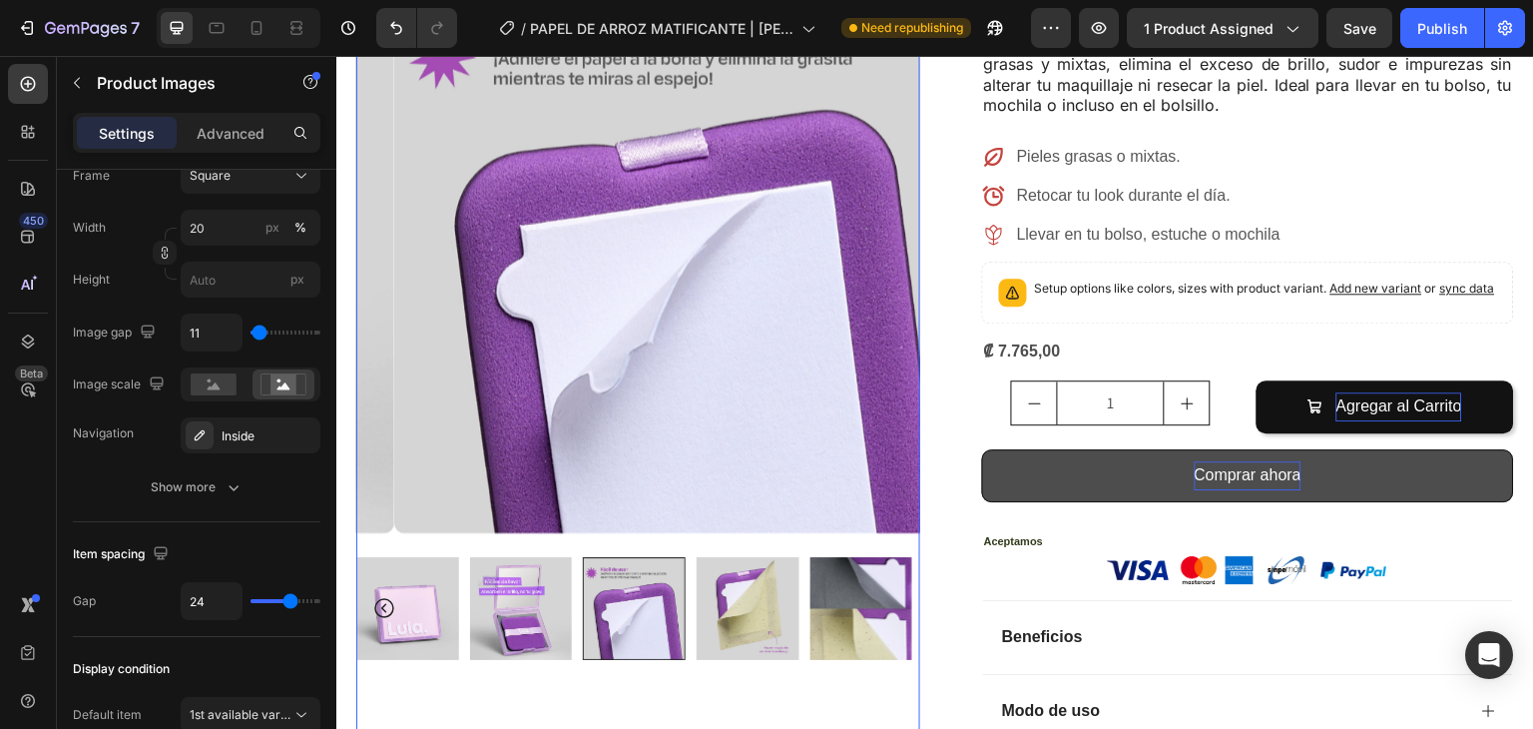
click at [891, 570] on img at bounding box center [862, 608] width 103 height 103
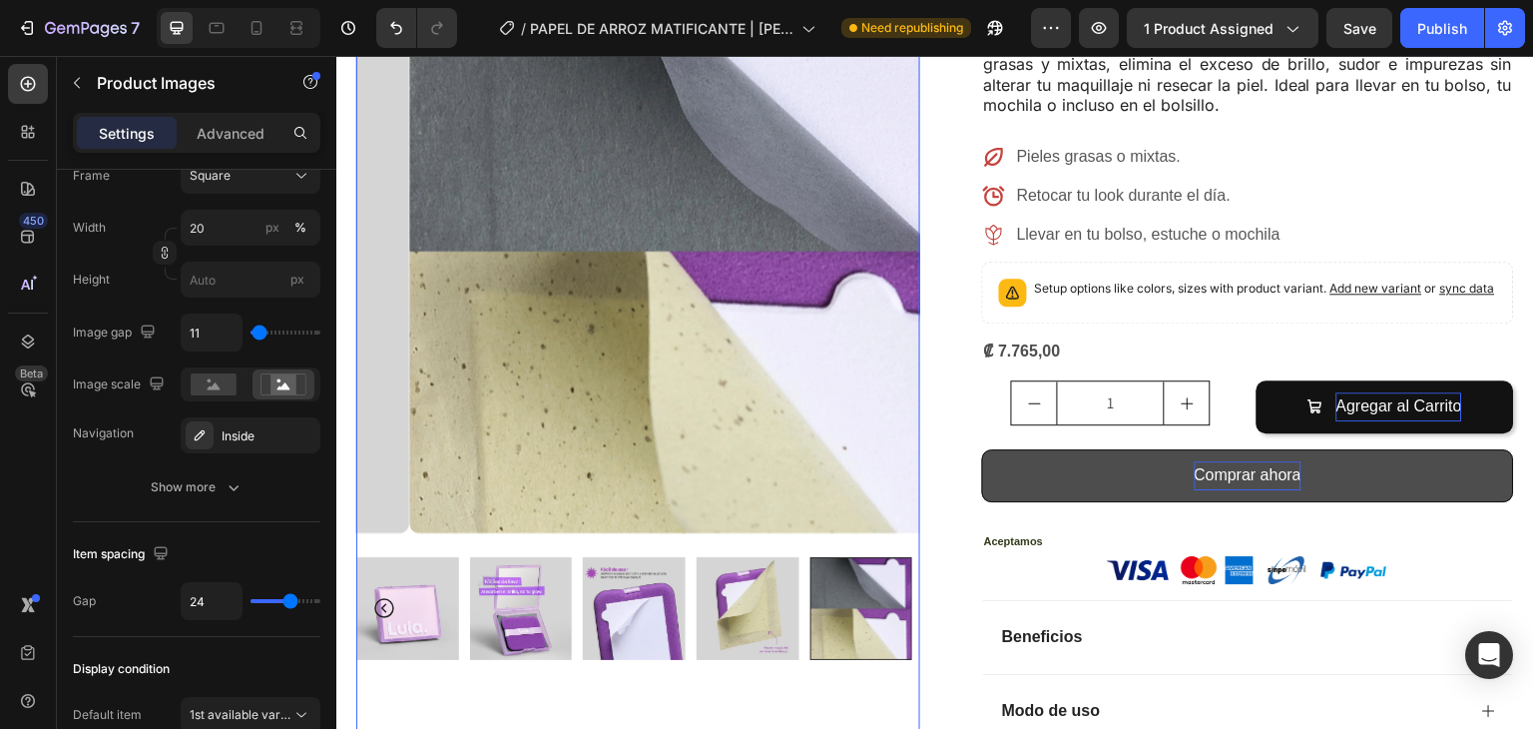
click at [371, 561] on img at bounding box center [407, 608] width 103 height 103
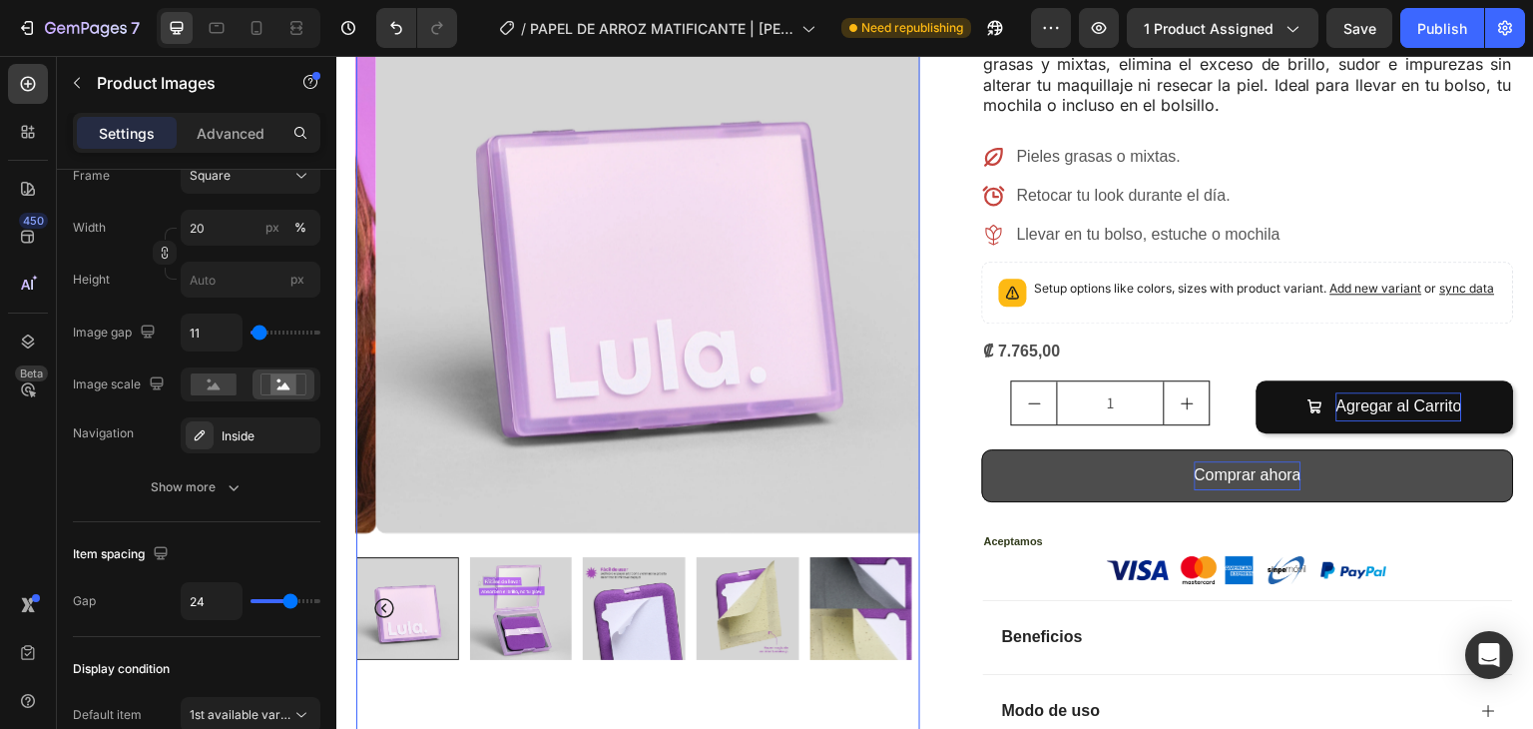
click at [392, 599] on icon "Carousel Back Arrow" at bounding box center [384, 609] width 20 height 20
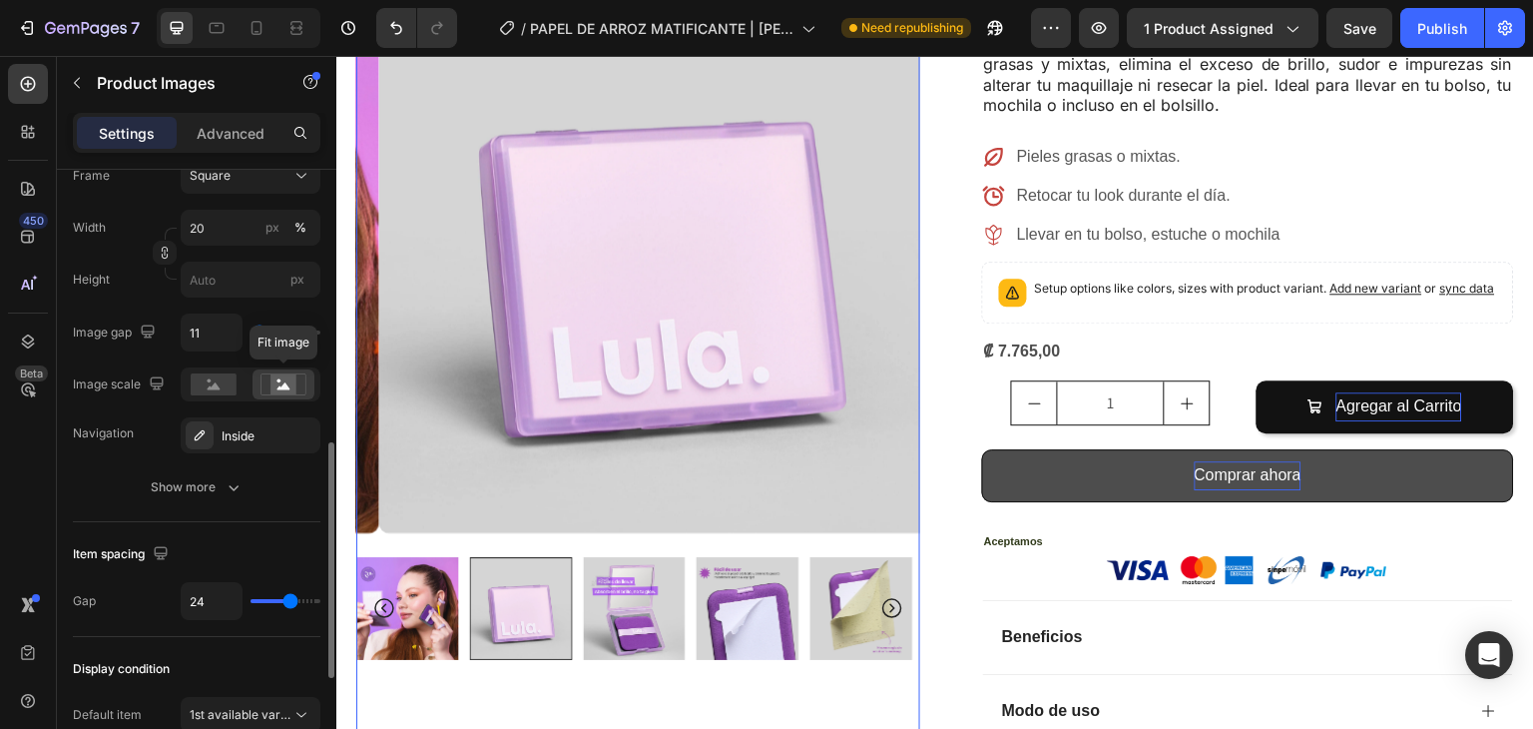
drag, startPoint x: 289, startPoint y: 380, endPoint x: 276, endPoint y: 380, distance: 13.0
click at [284, 380] on rect at bounding box center [284, 384] width 26 height 20
click at [248, 439] on div "Inside" at bounding box center [251, 436] width 58 height 18
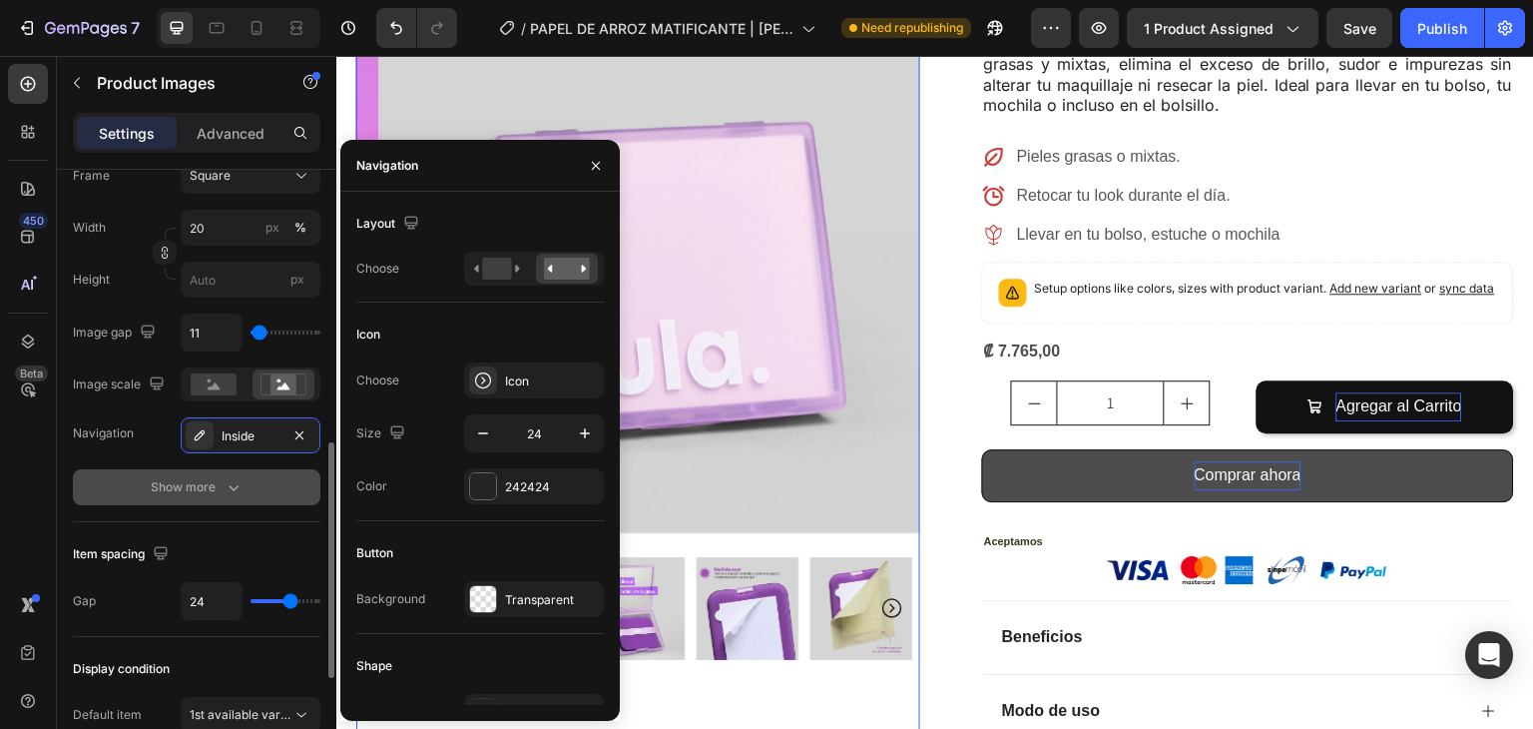
click at [251, 484] on button "Show more" at bounding box center [197, 487] width 248 height 36
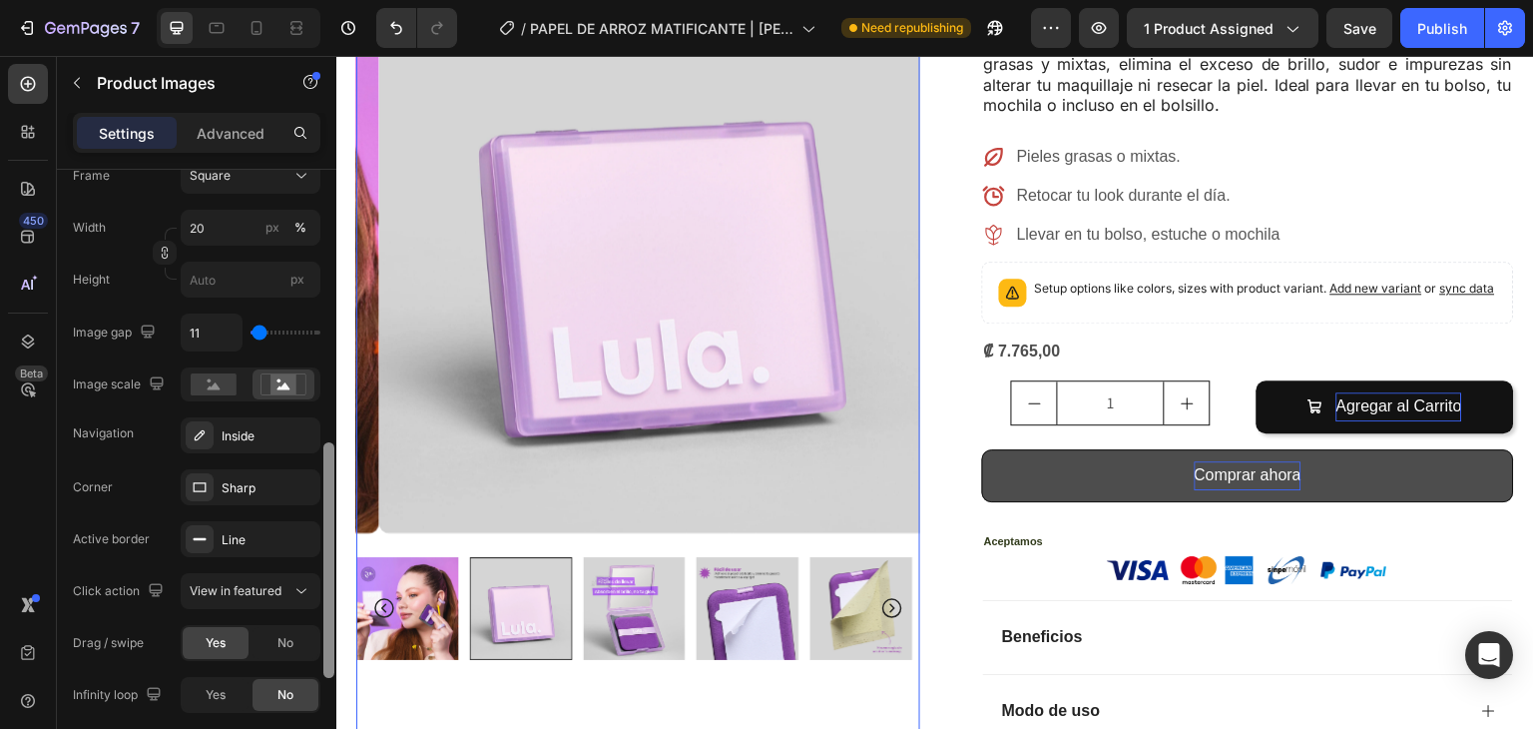
scroll to position [1253, 0]
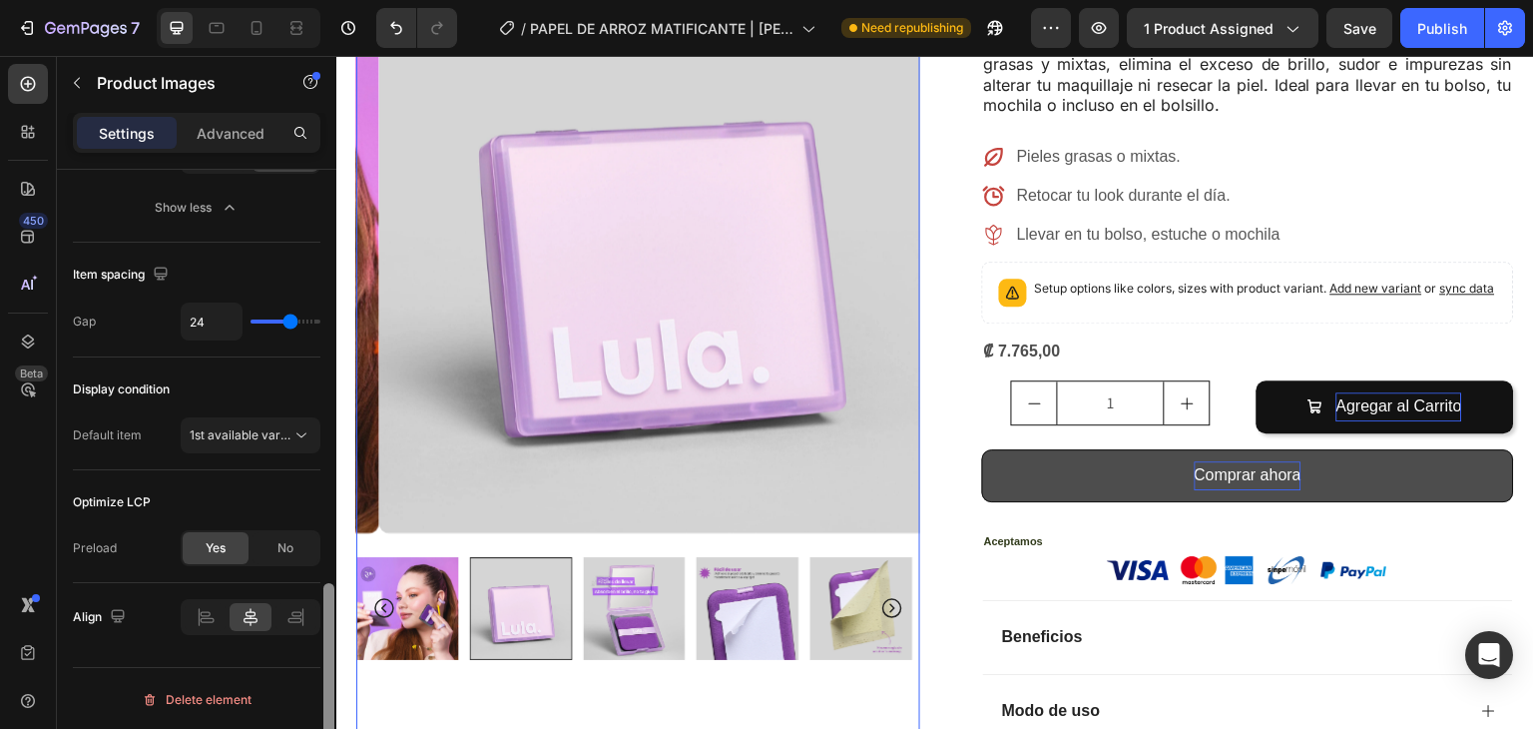
click at [333, 477] on div at bounding box center [328, 478] width 15 height 616
click at [188, 613] on div at bounding box center [205, 617] width 41 height 28
click at [241, 612] on icon at bounding box center [251, 617] width 20 height 20
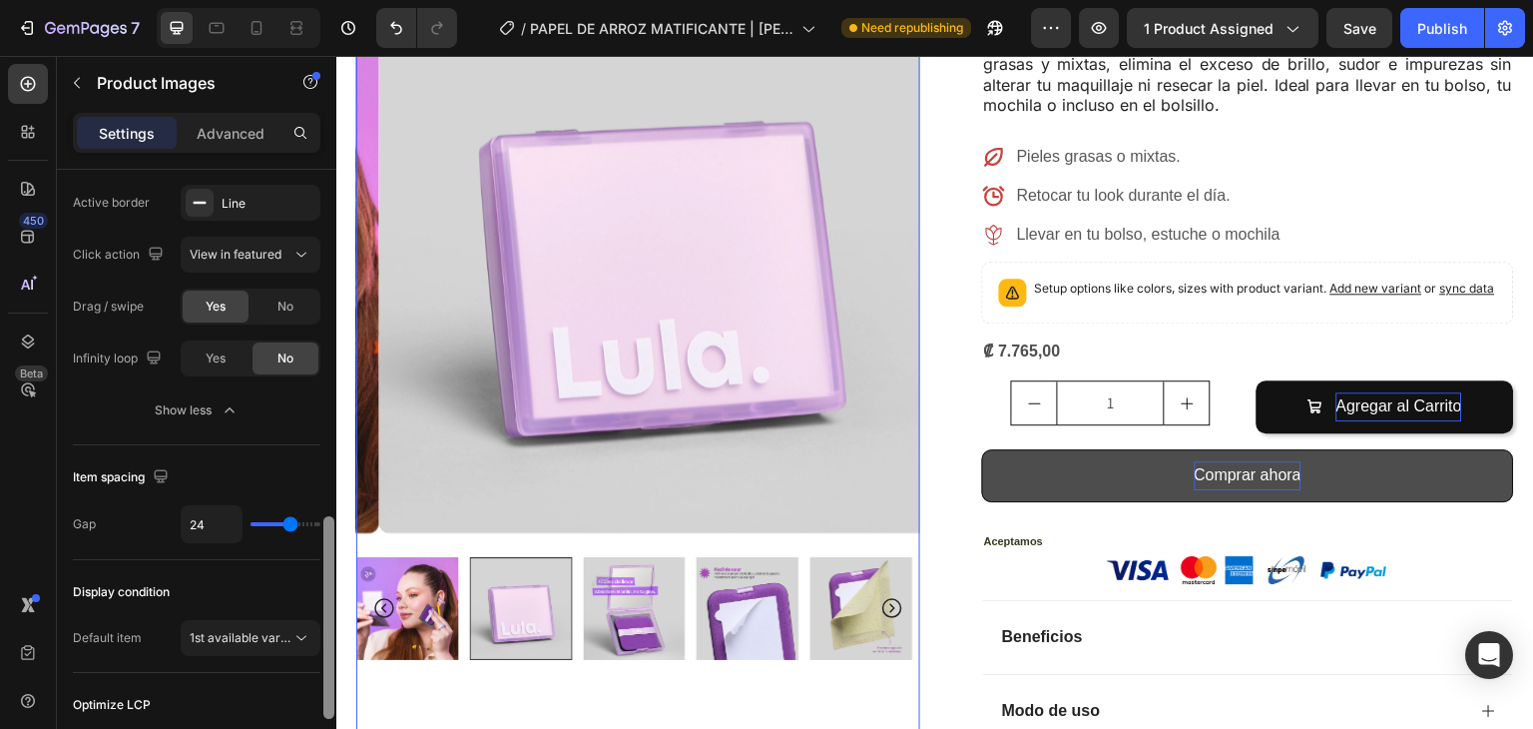
scroll to position [1046, 0]
drag, startPoint x: 324, startPoint y: 611, endPoint x: 324, endPoint y: 543, distance: 67.9
click at [324, 543] on div at bounding box center [328, 621] width 11 height 203
type input "19"
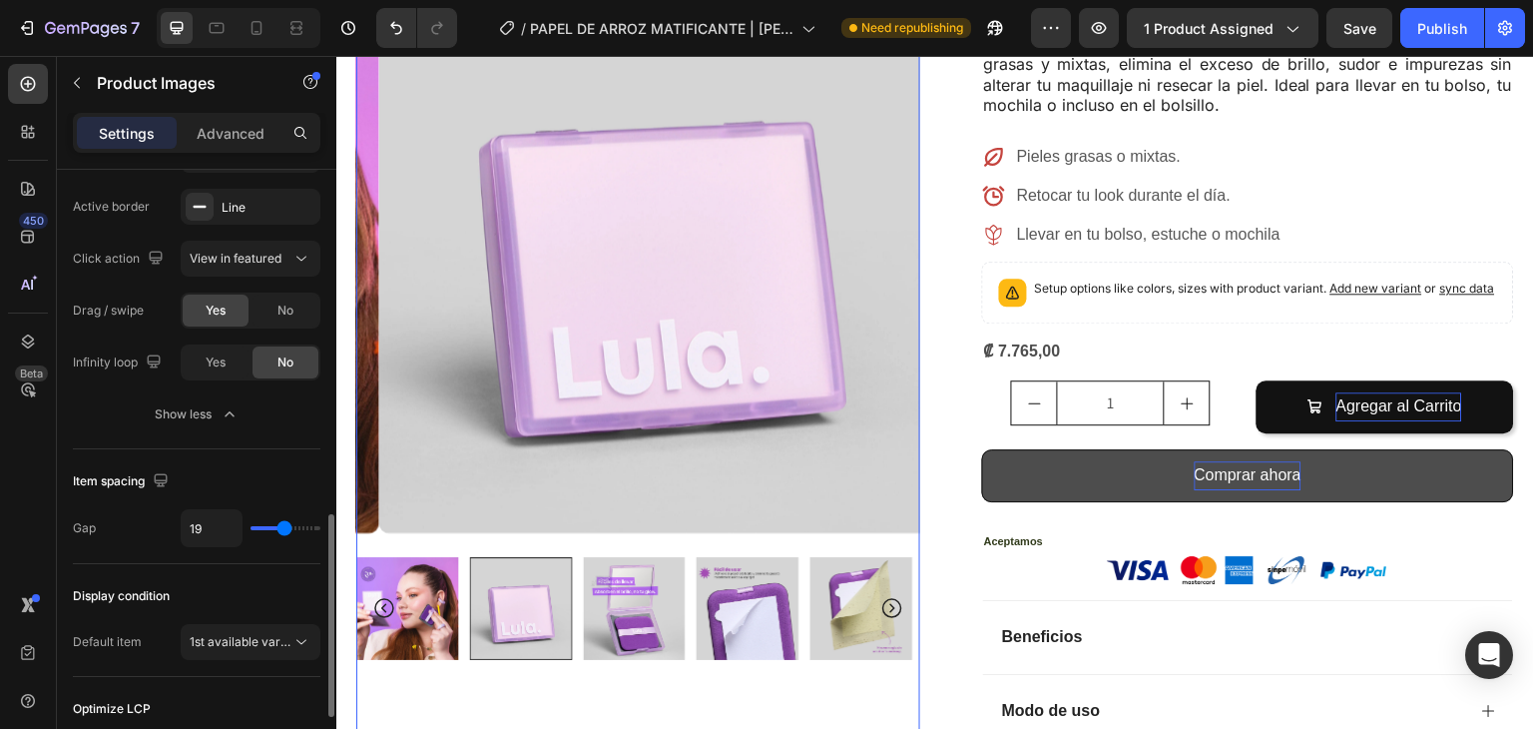
type input "13"
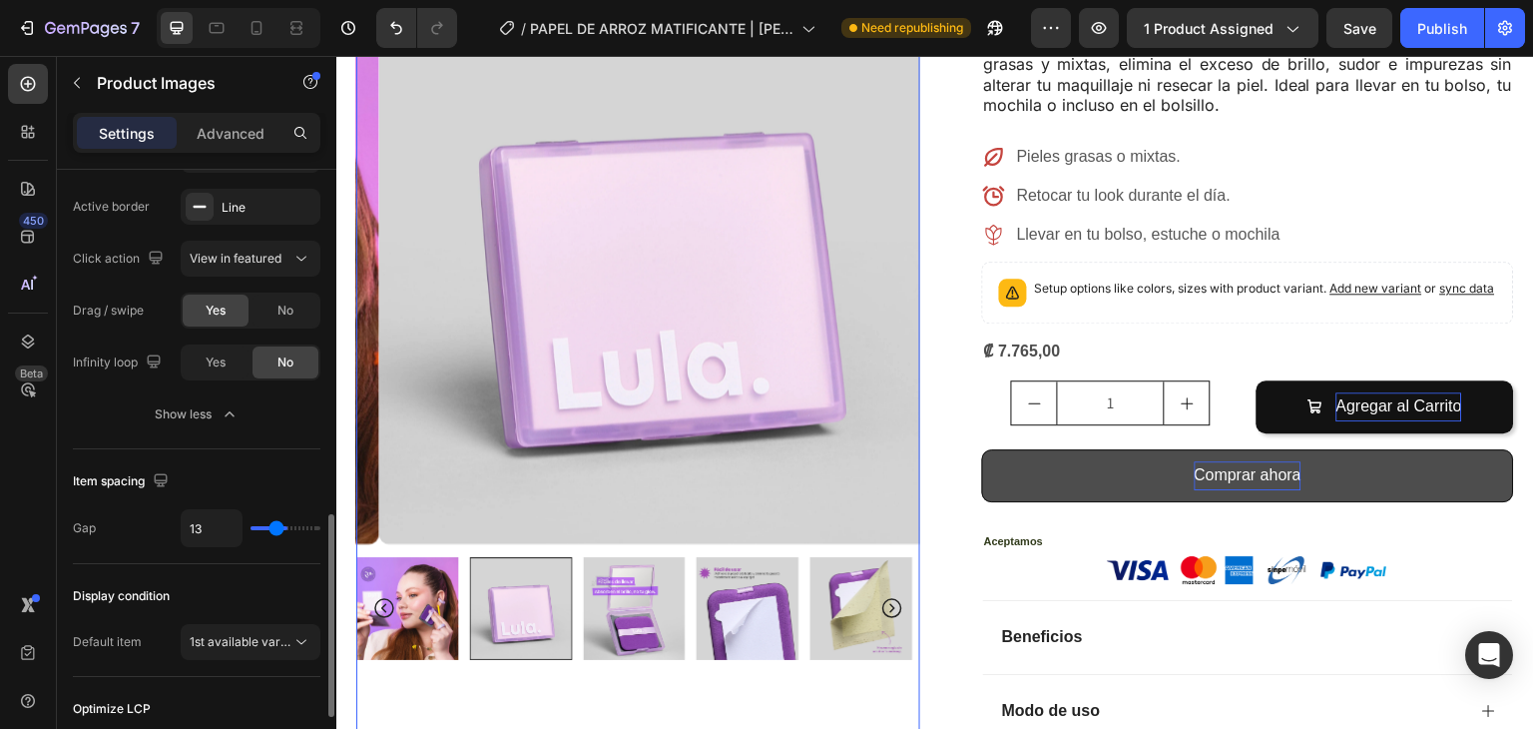
type input "11"
type input "10"
type input "9"
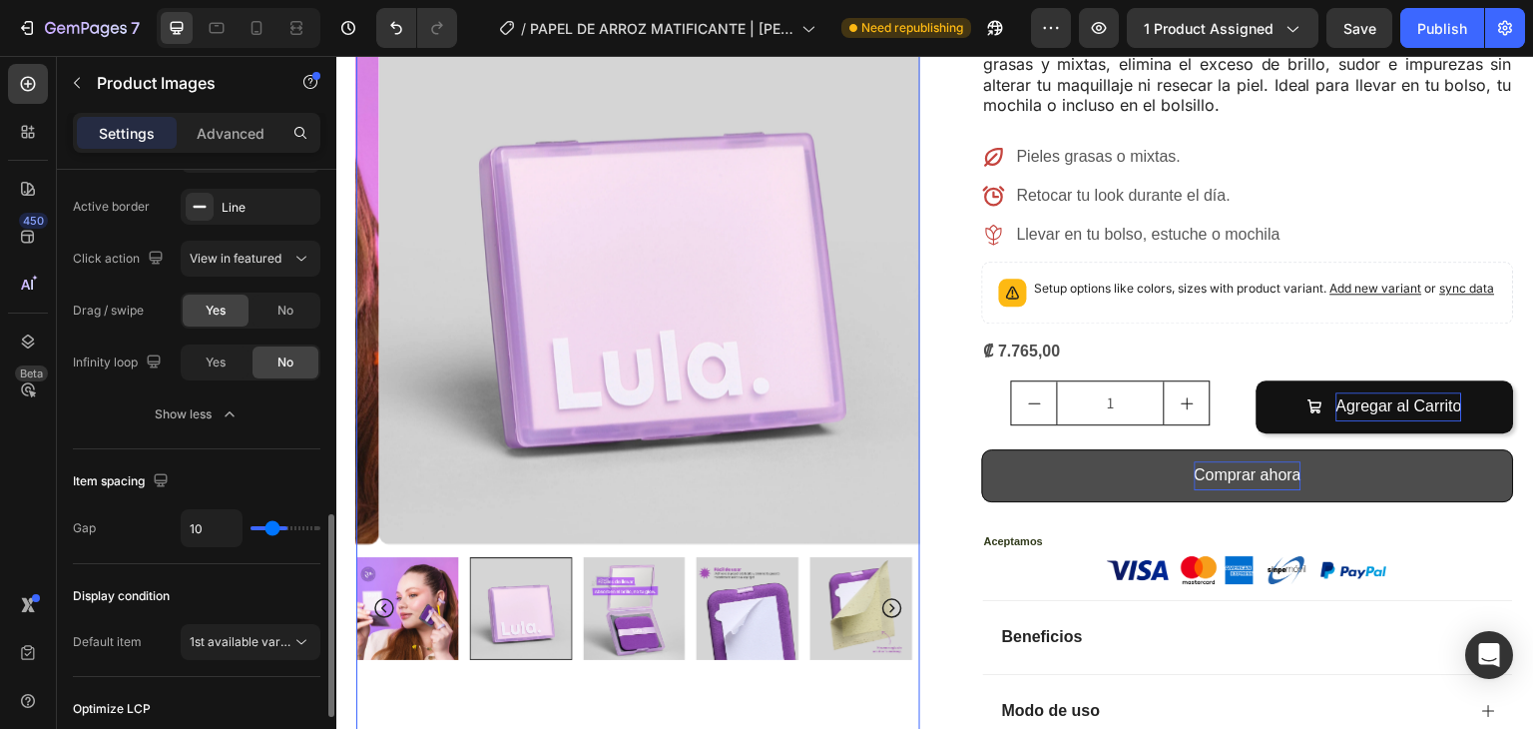
type input "9"
type input "8"
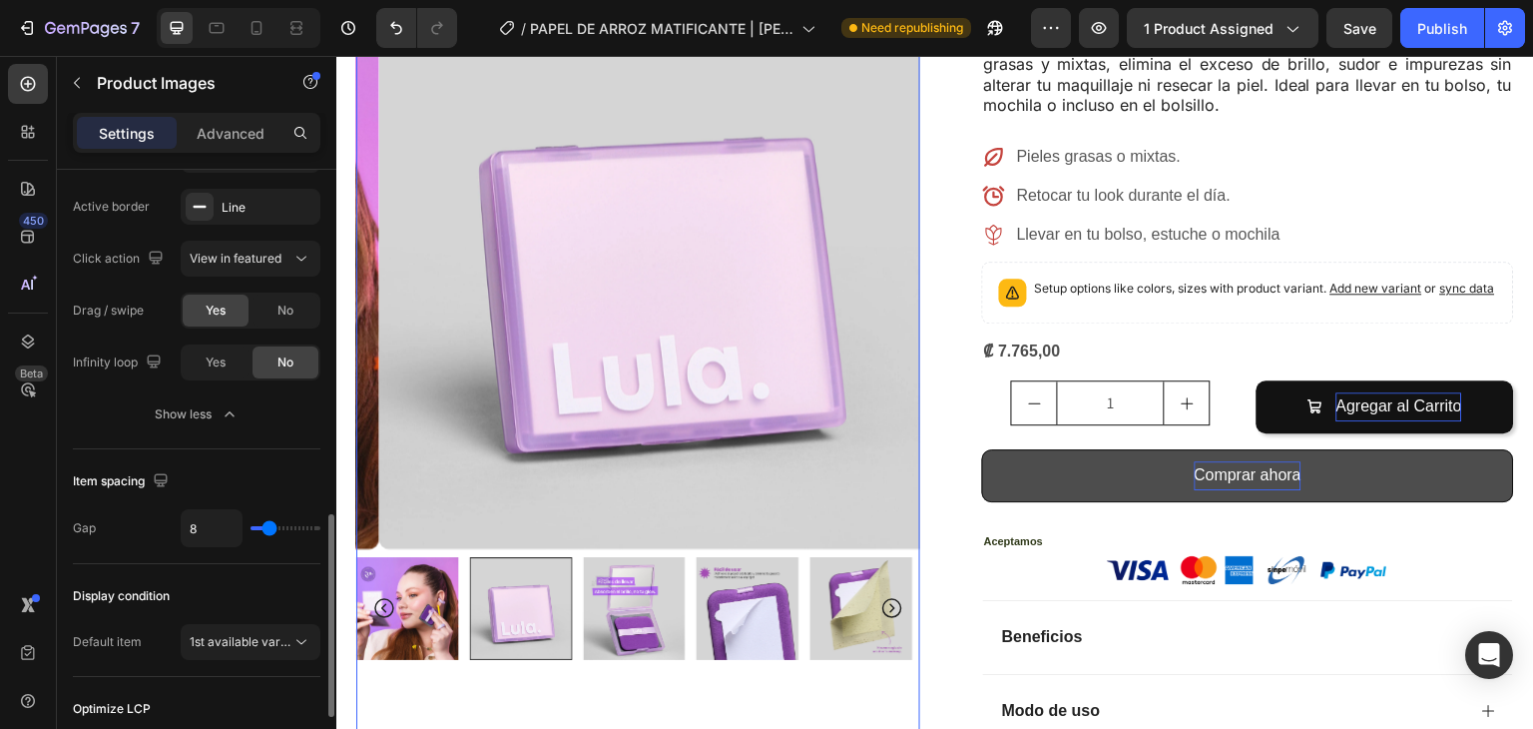
type input "3"
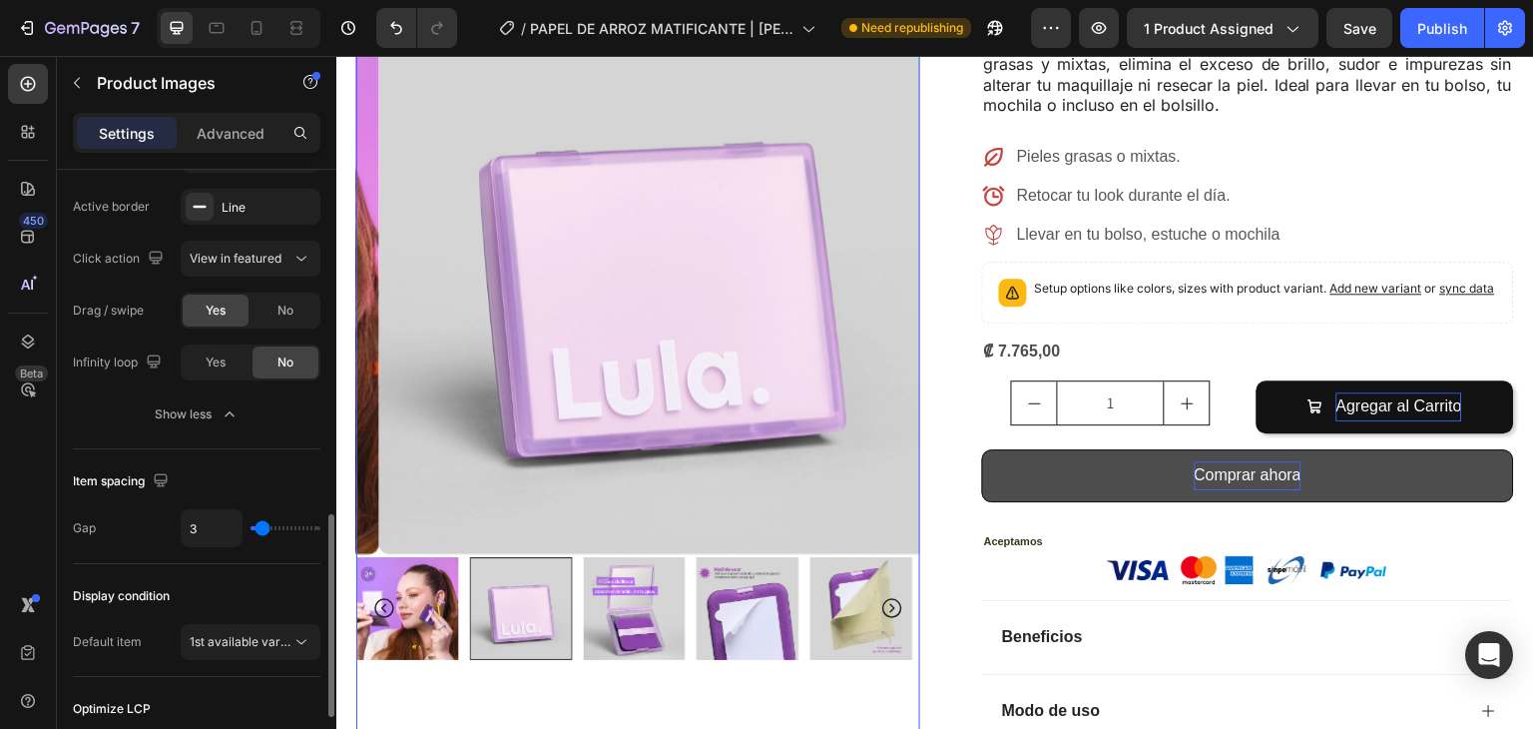
type input "1"
type input "2"
type input "3"
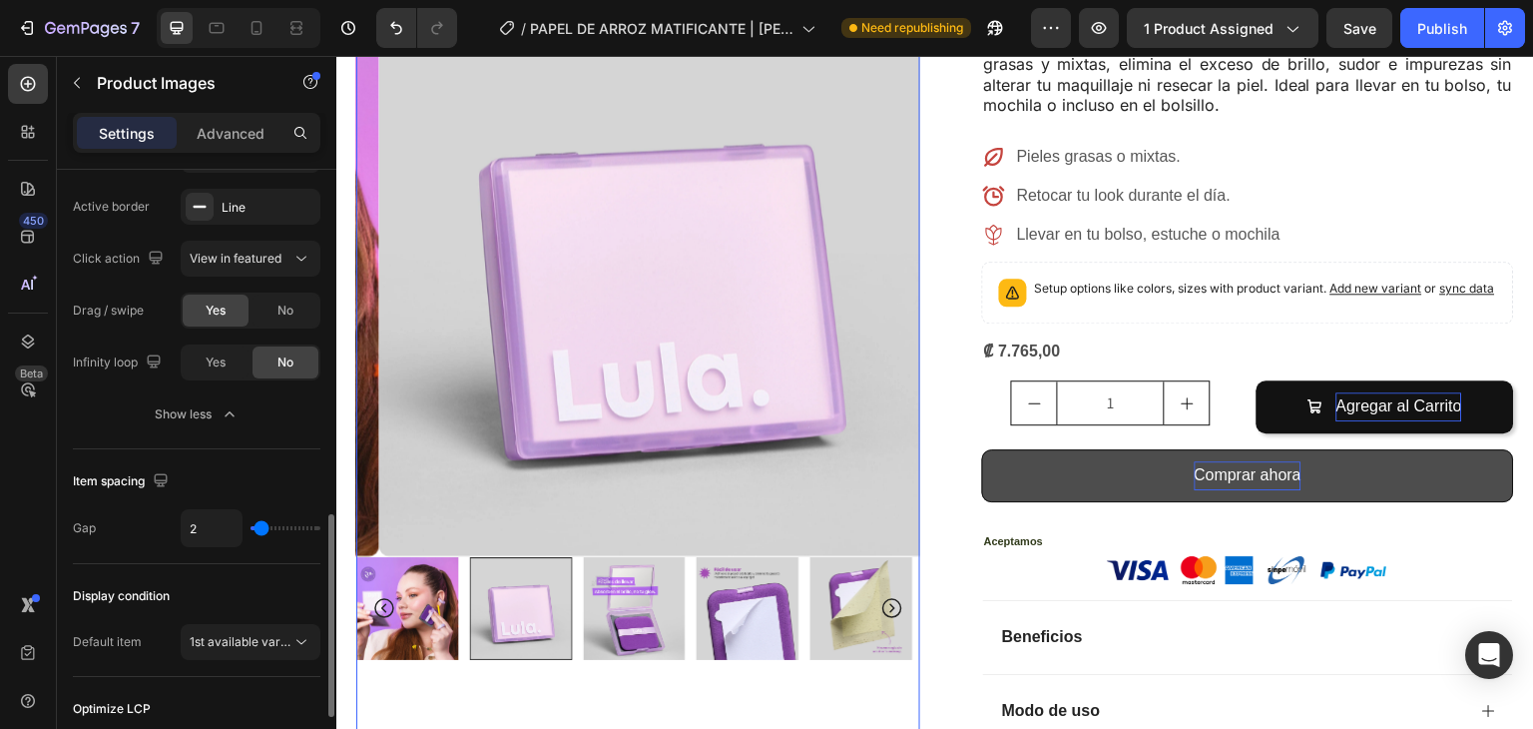
type input "3"
type input "21"
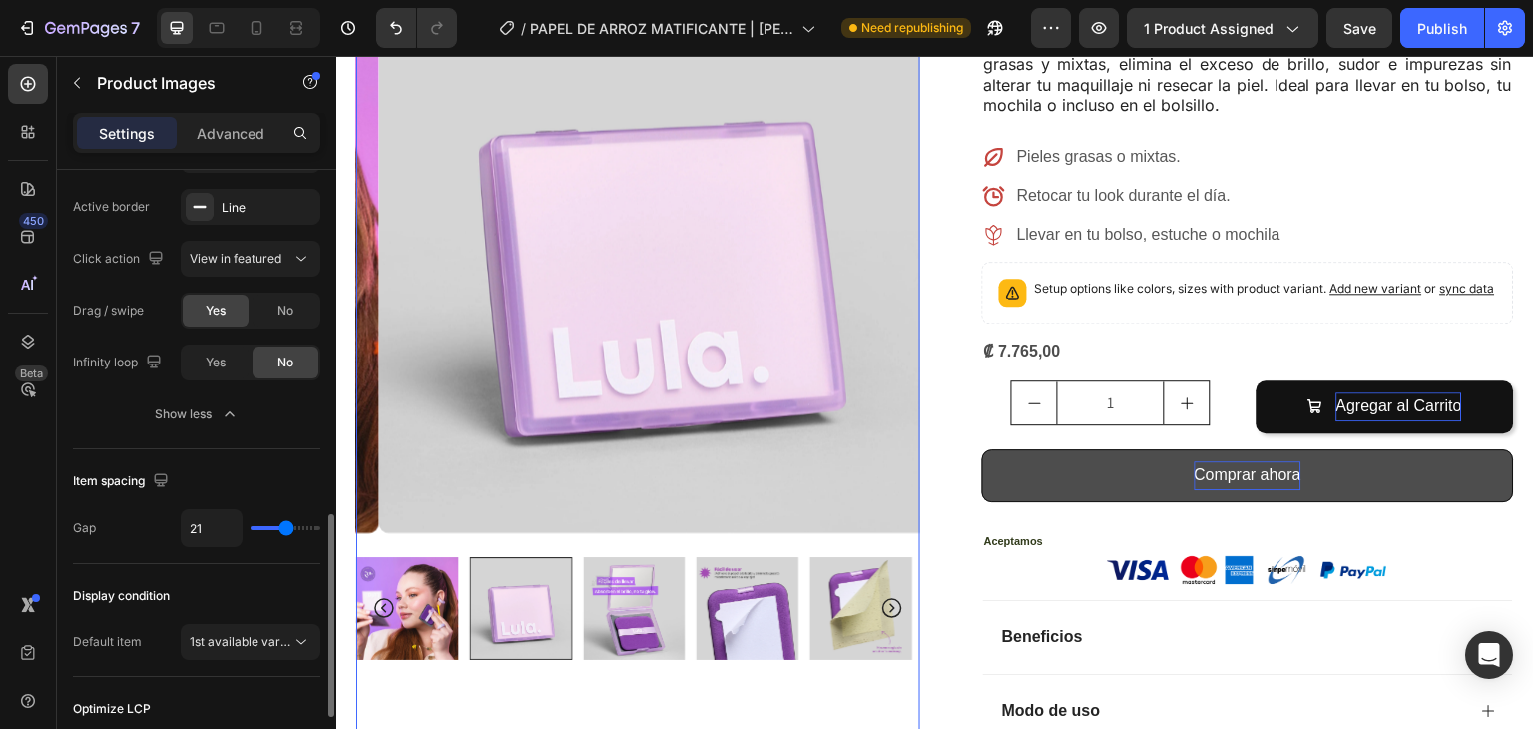
type input "24"
type input "31"
type input "40"
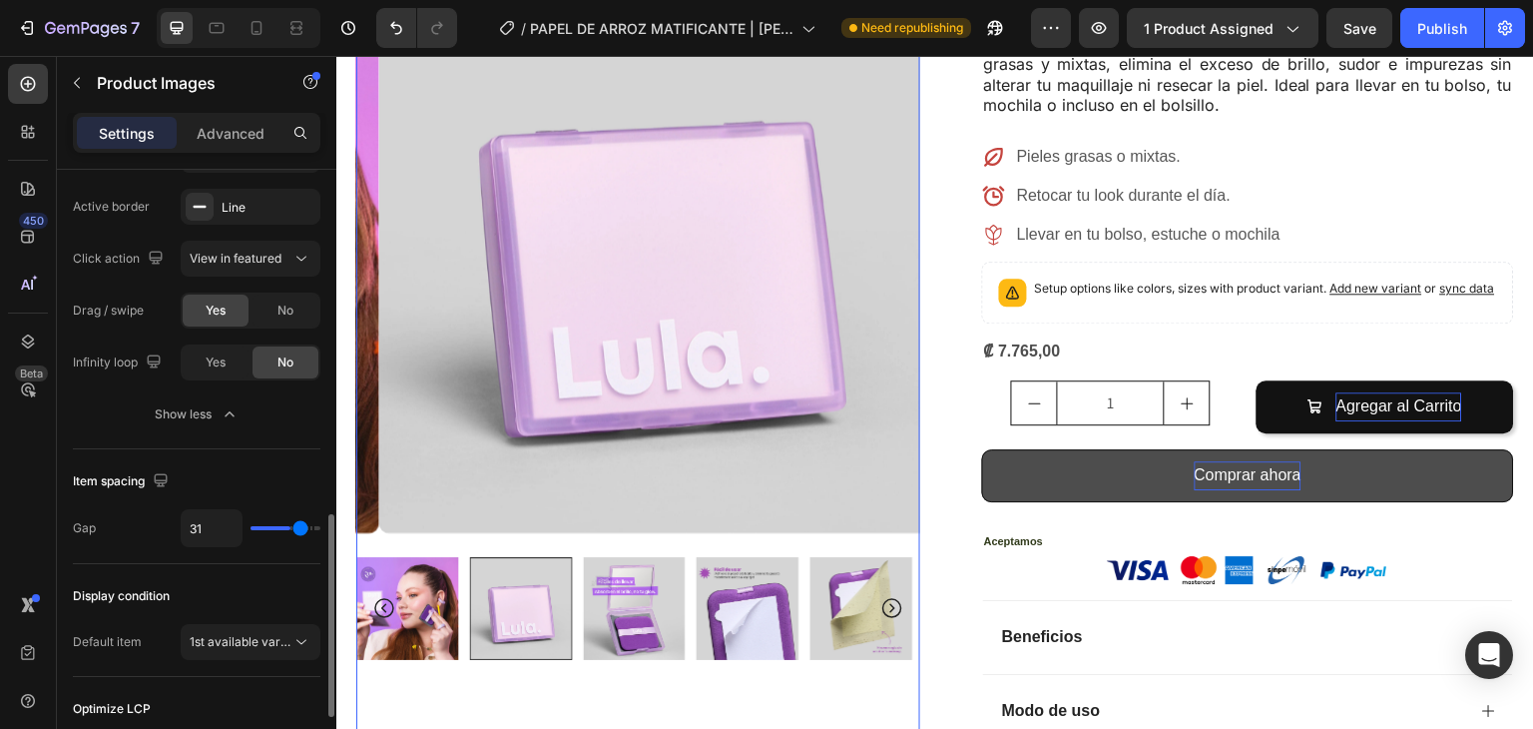
type input "40"
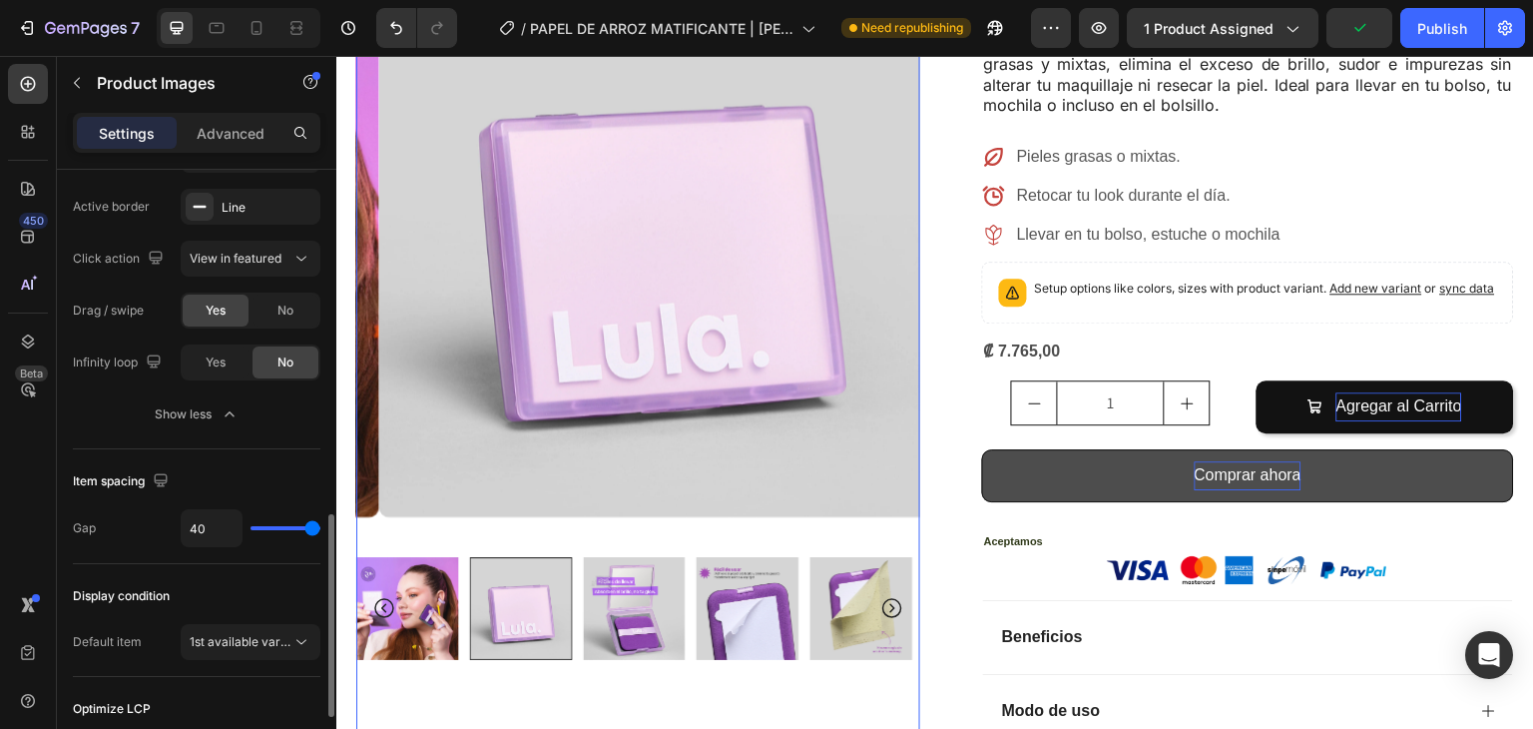
type input "26"
type input "22"
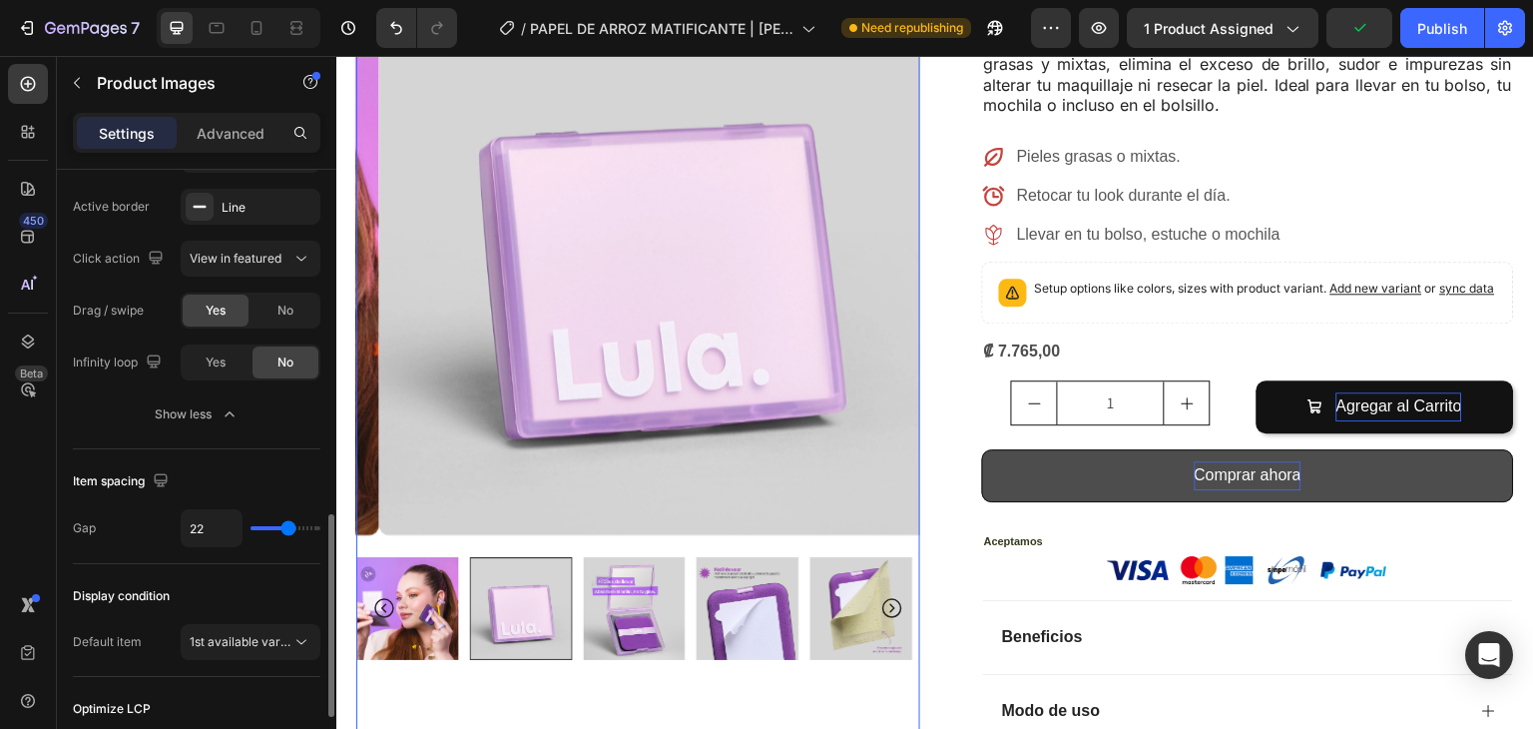
type input "17"
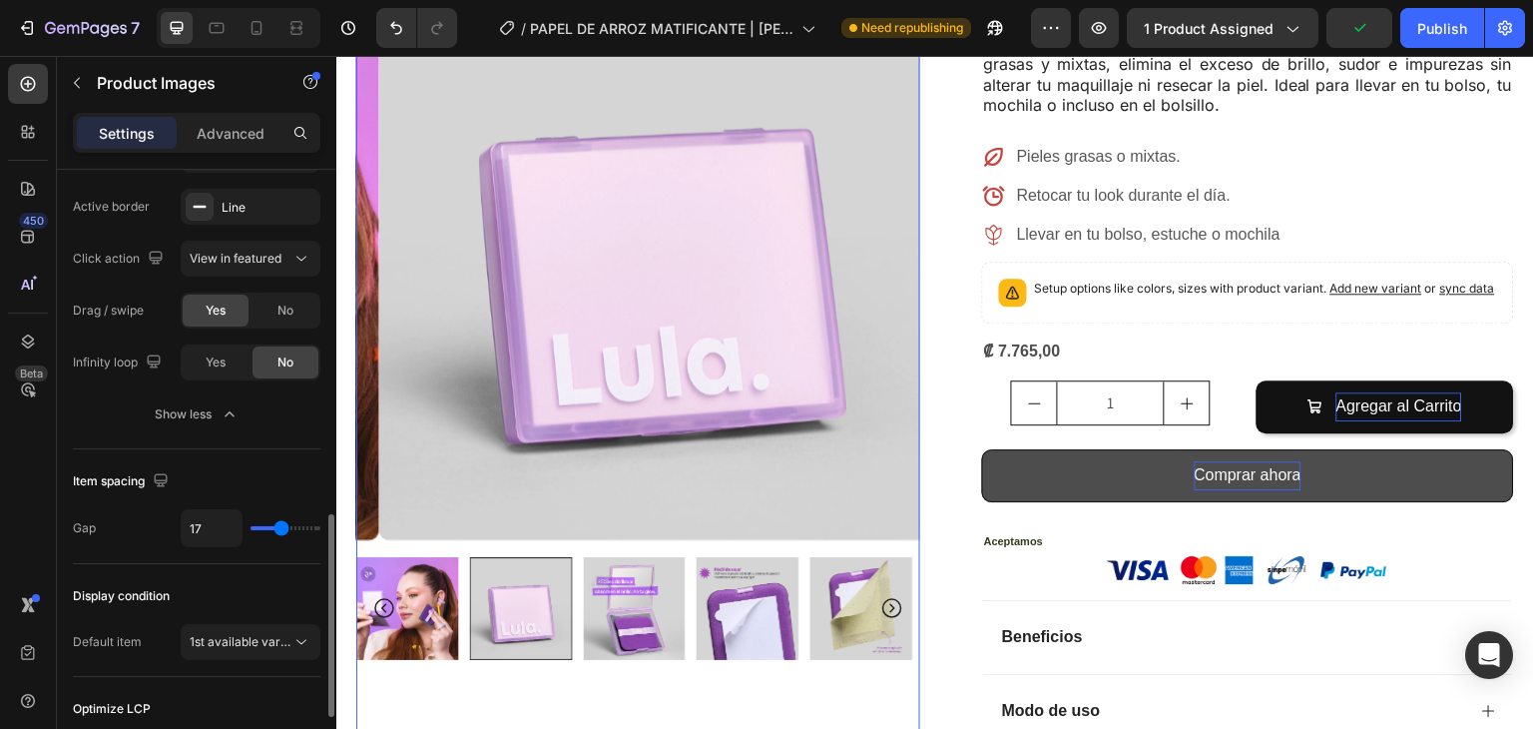
type input "11"
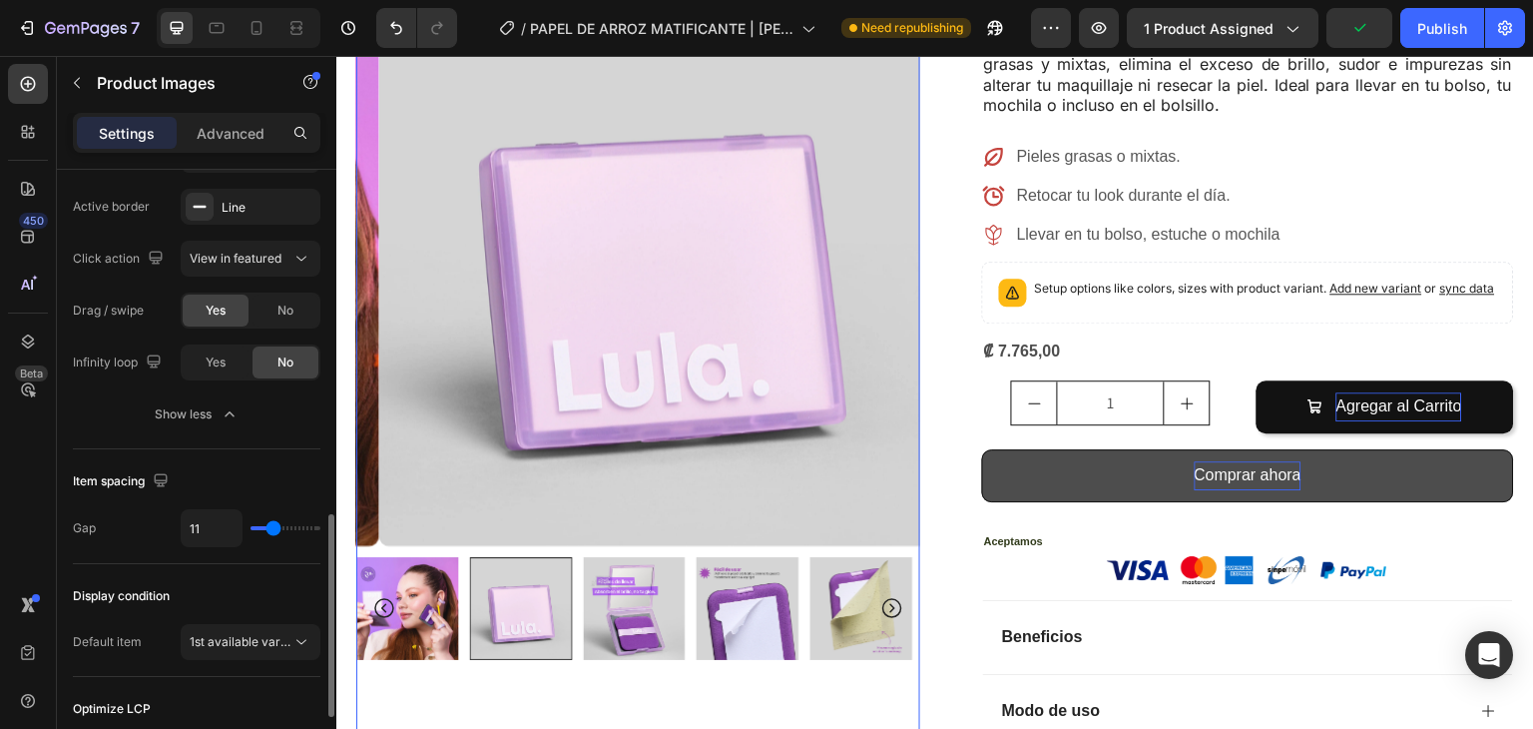
type input "9"
type input "2"
type input "1"
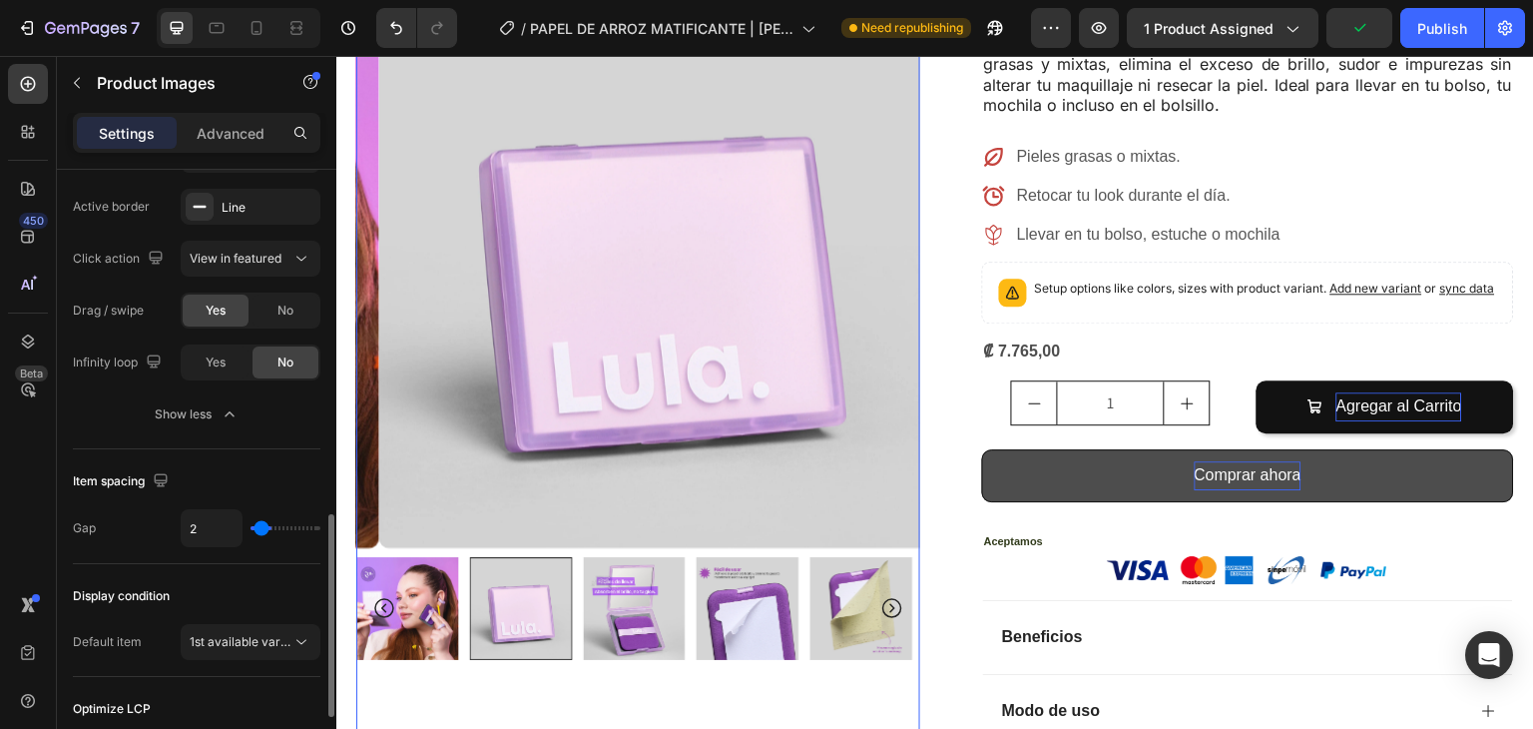
type input "1"
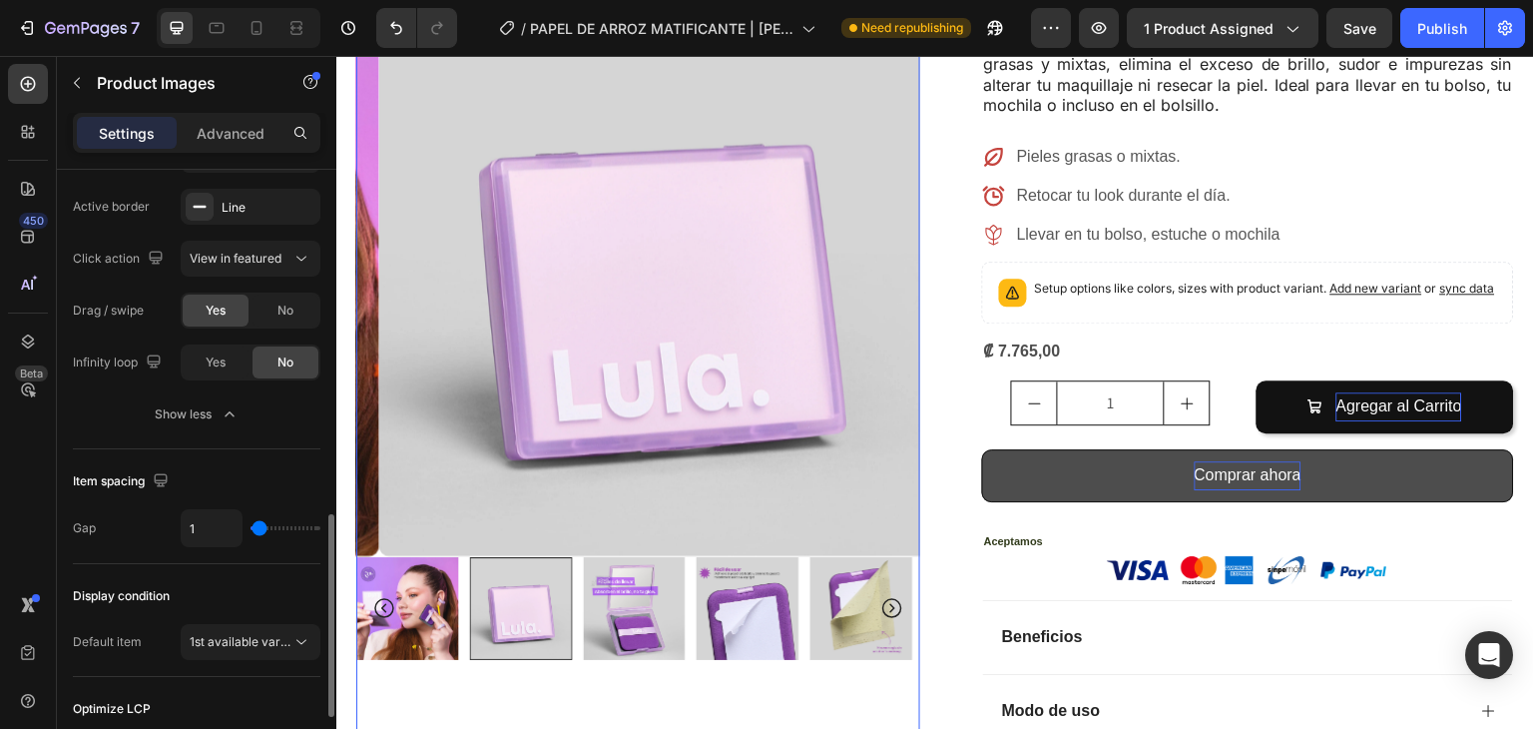
type input "2"
type input "4"
type input "5"
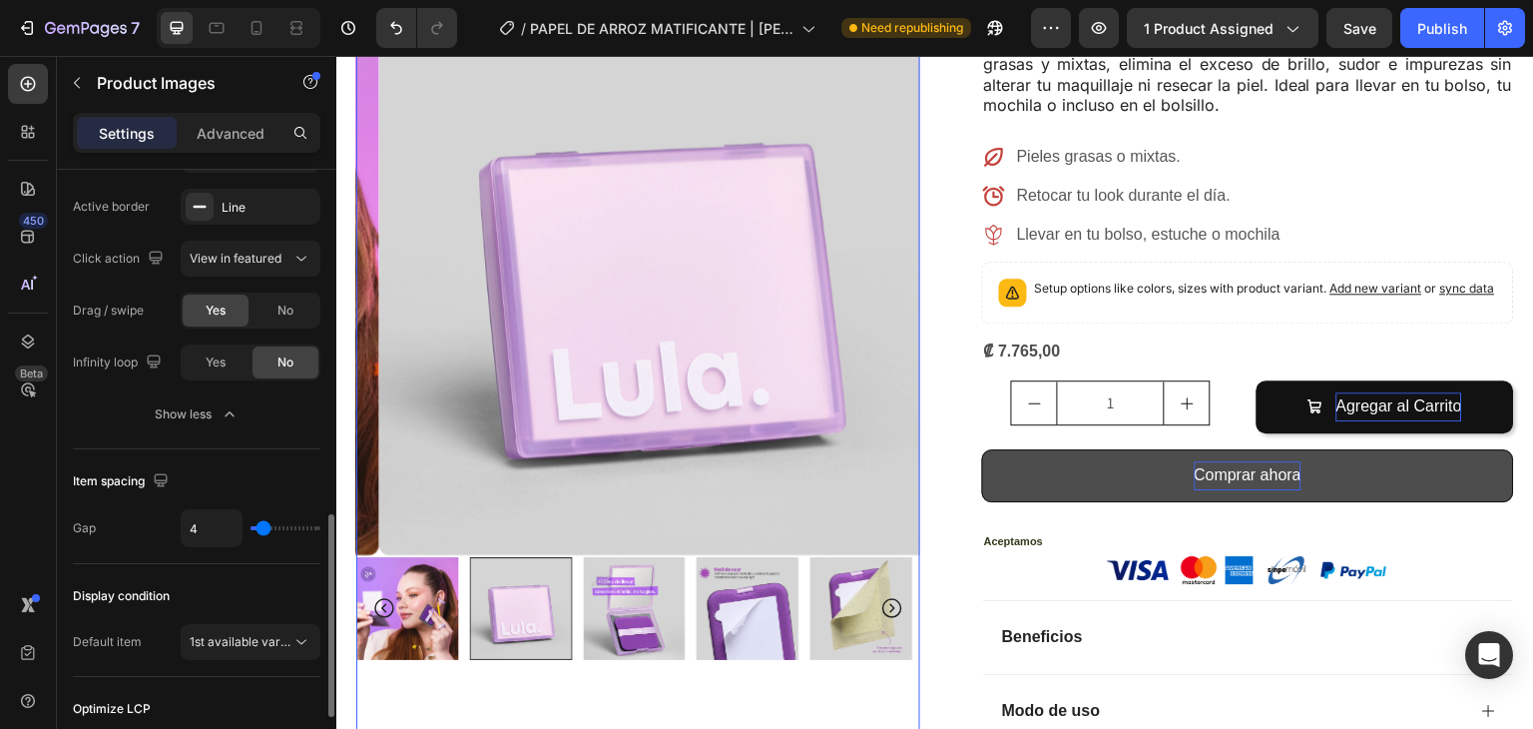
type input "5"
type input "7"
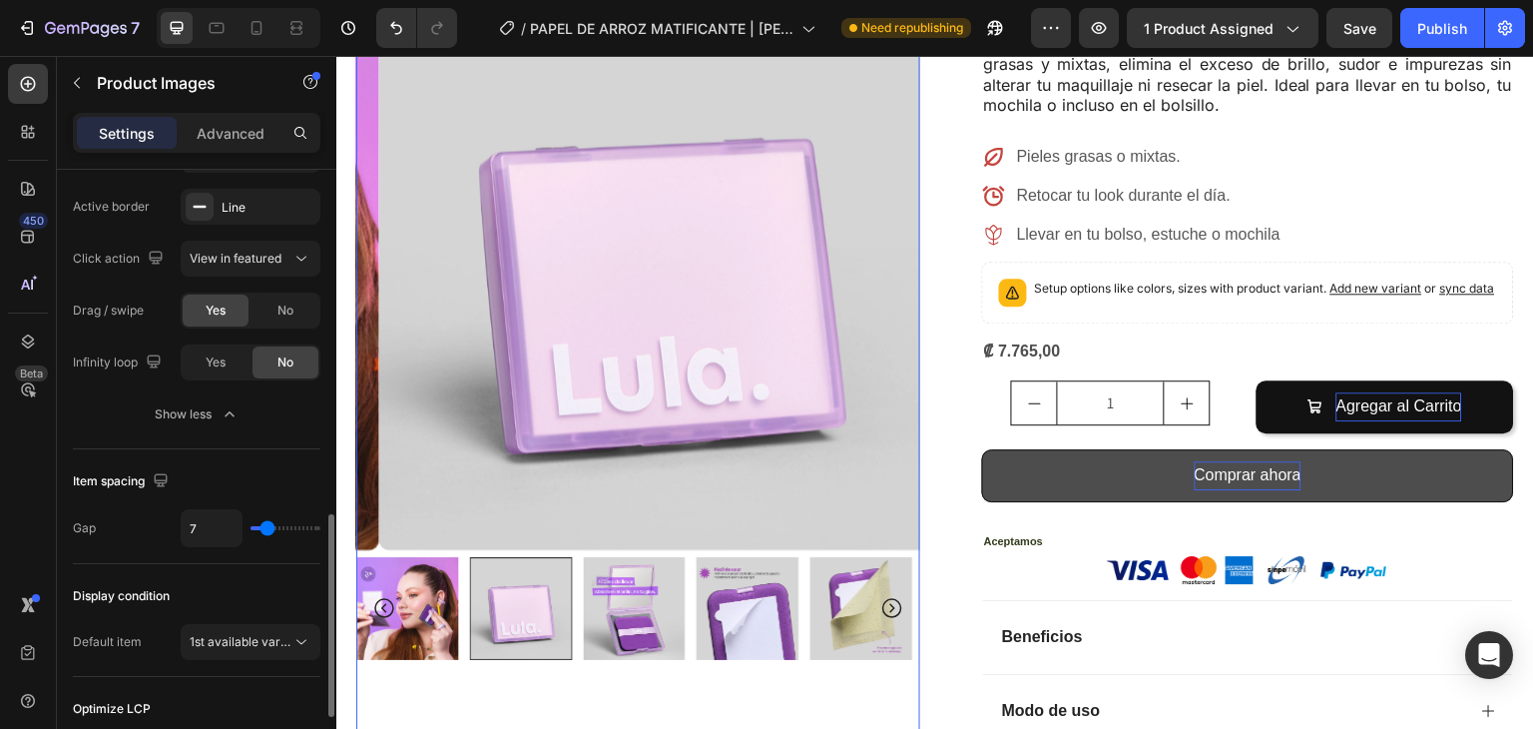
drag, startPoint x: 289, startPoint y: 525, endPoint x: 268, endPoint y: 519, distance: 21.8
type input "7"
click at [268, 526] on input "range" at bounding box center [286, 528] width 70 height 4
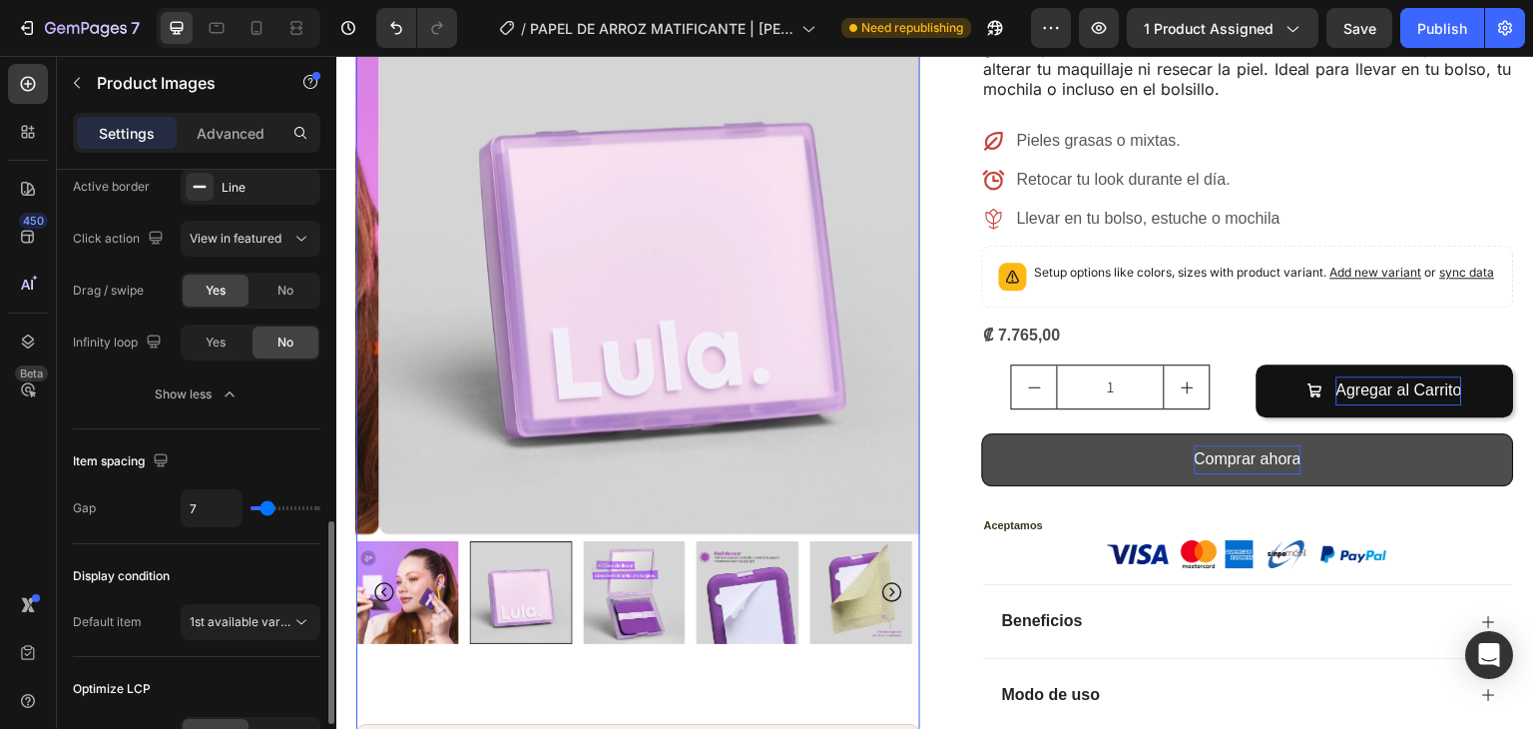
scroll to position [625, 0]
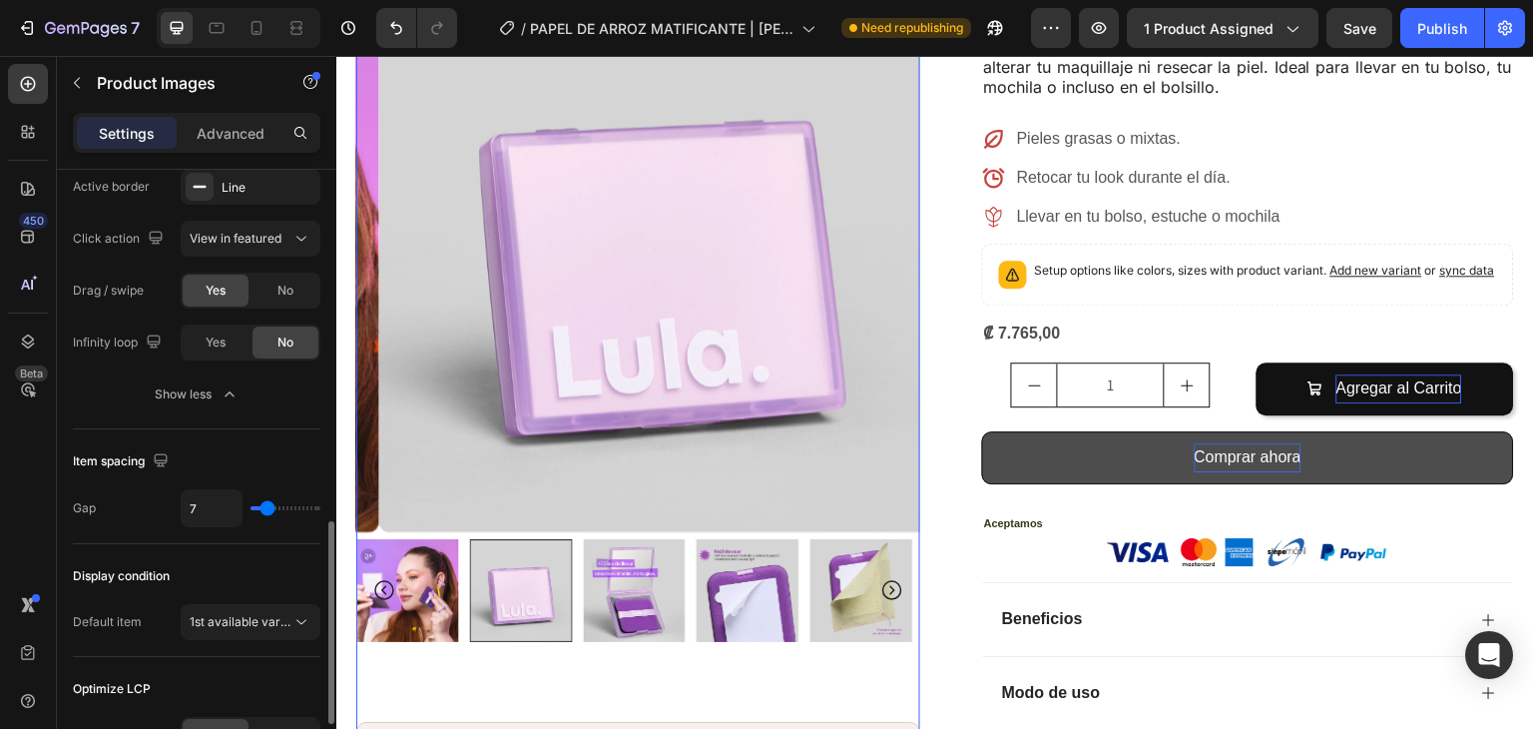
click at [384, 579] on icon "Carousel Back Arrow" at bounding box center [384, 591] width 24 height 24
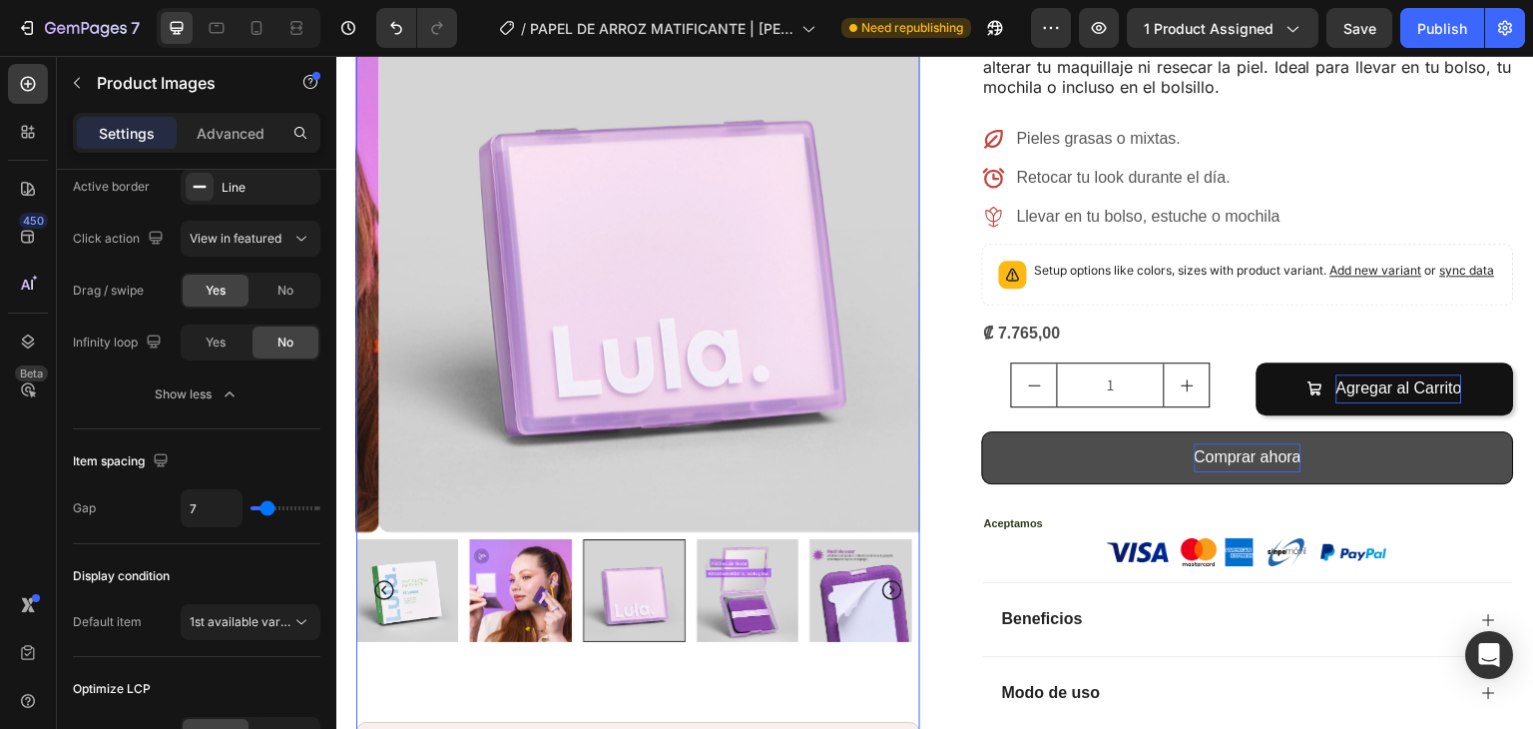
click at [443, 563] on img at bounding box center [407, 590] width 103 height 103
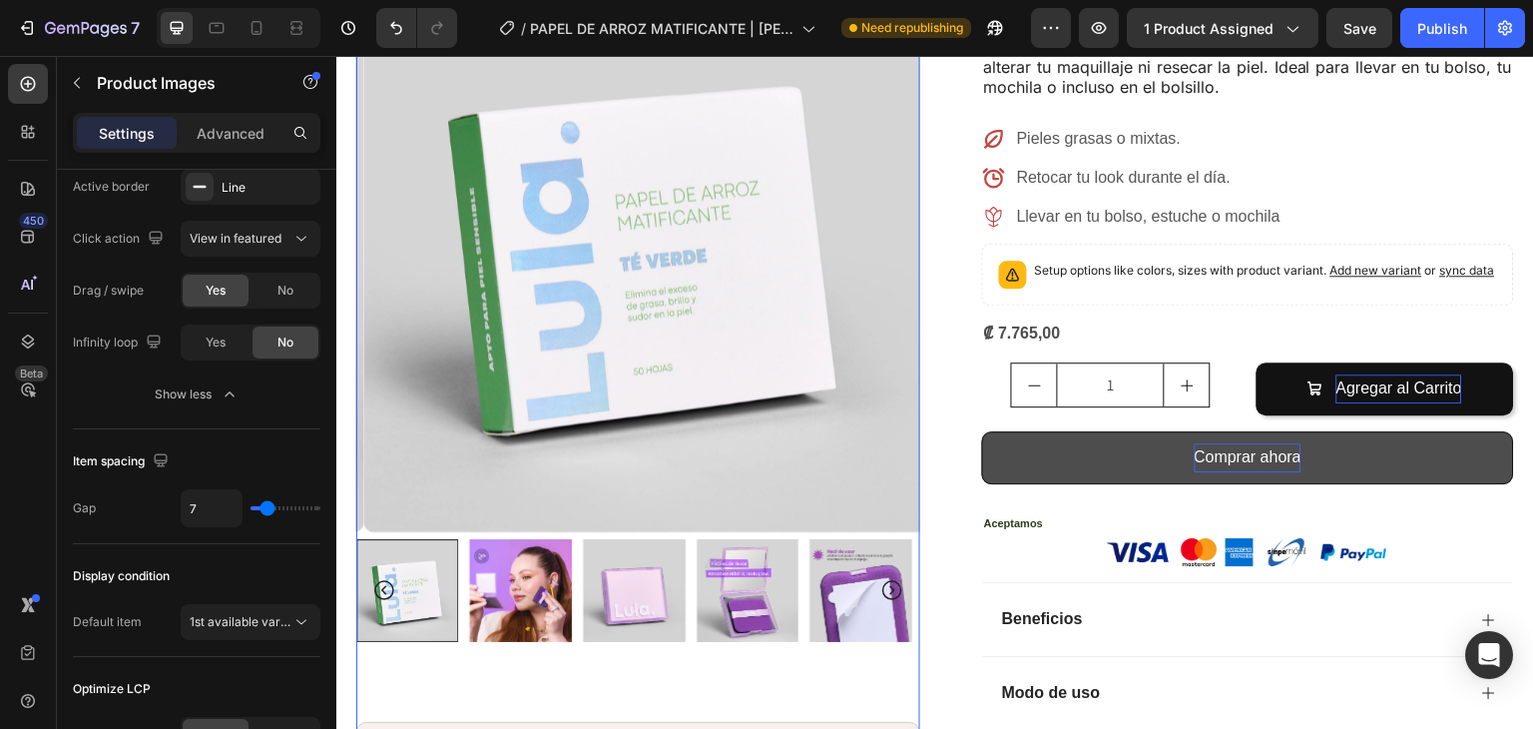
click at [416, 581] on div at bounding box center [407, 590] width 103 height 103
click at [667, 546] on img at bounding box center [634, 590] width 103 height 103
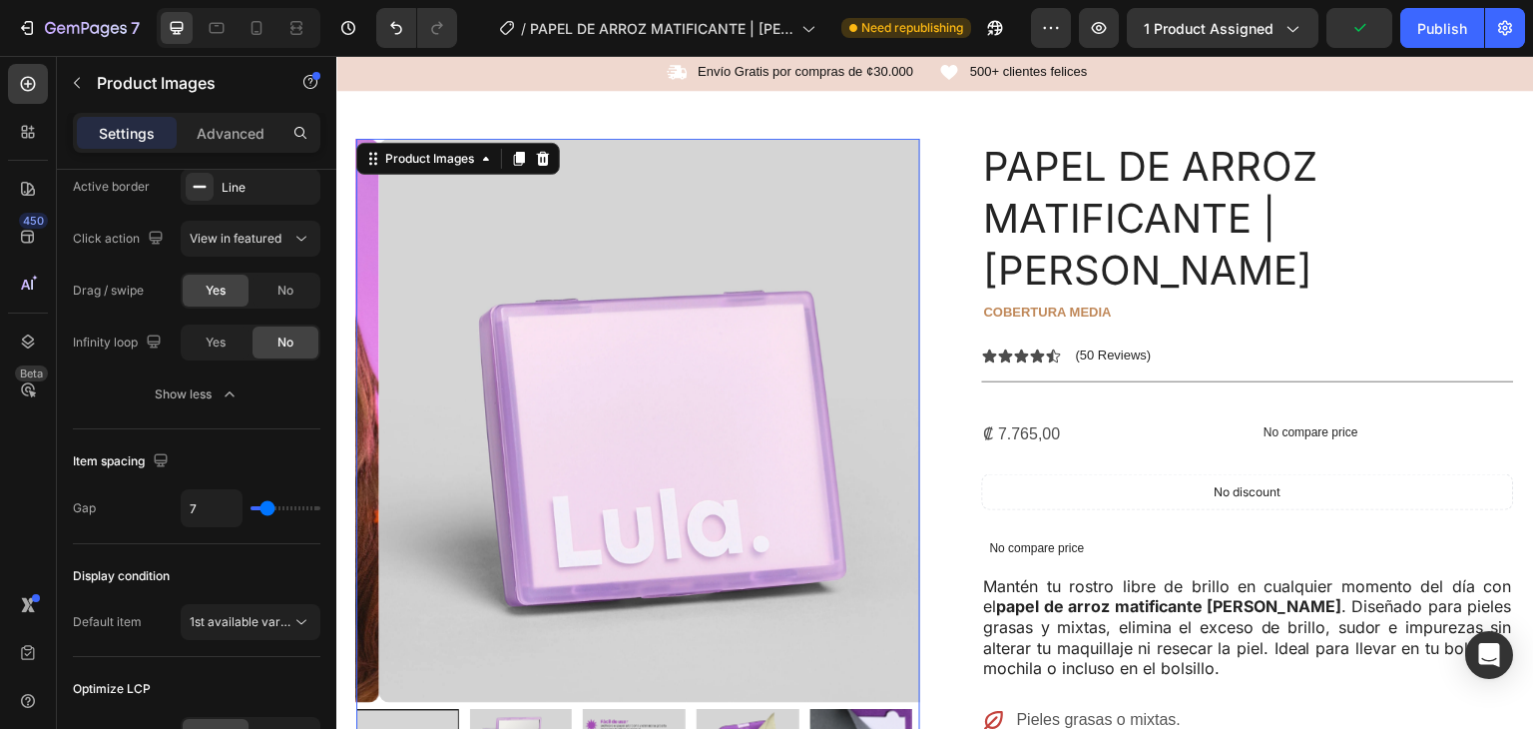
scroll to position [0, 0]
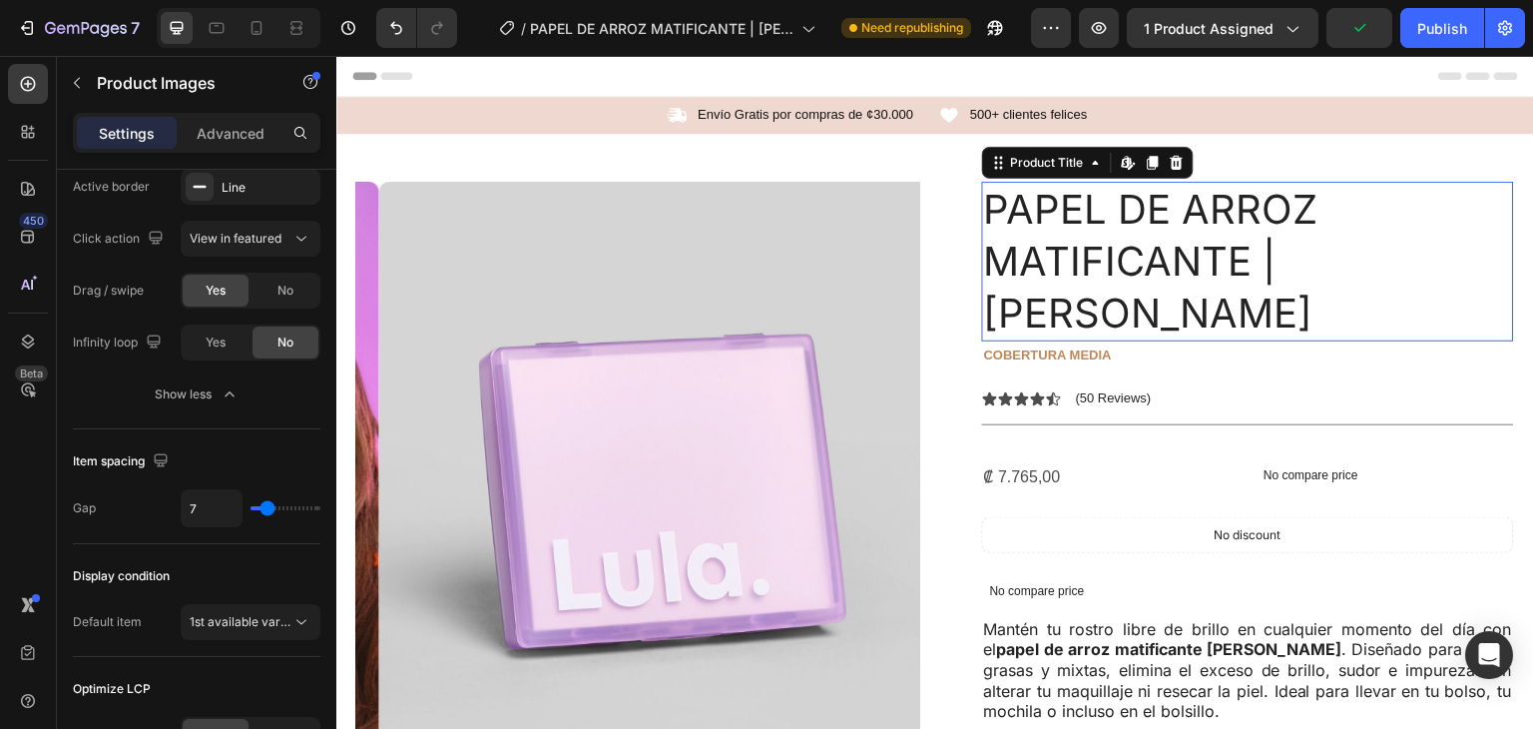
click at [1107, 257] on h1 "PAPEL DE ARROZ MATIFICANTE | [PERSON_NAME]" at bounding box center [1248, 262] width 532 height 160
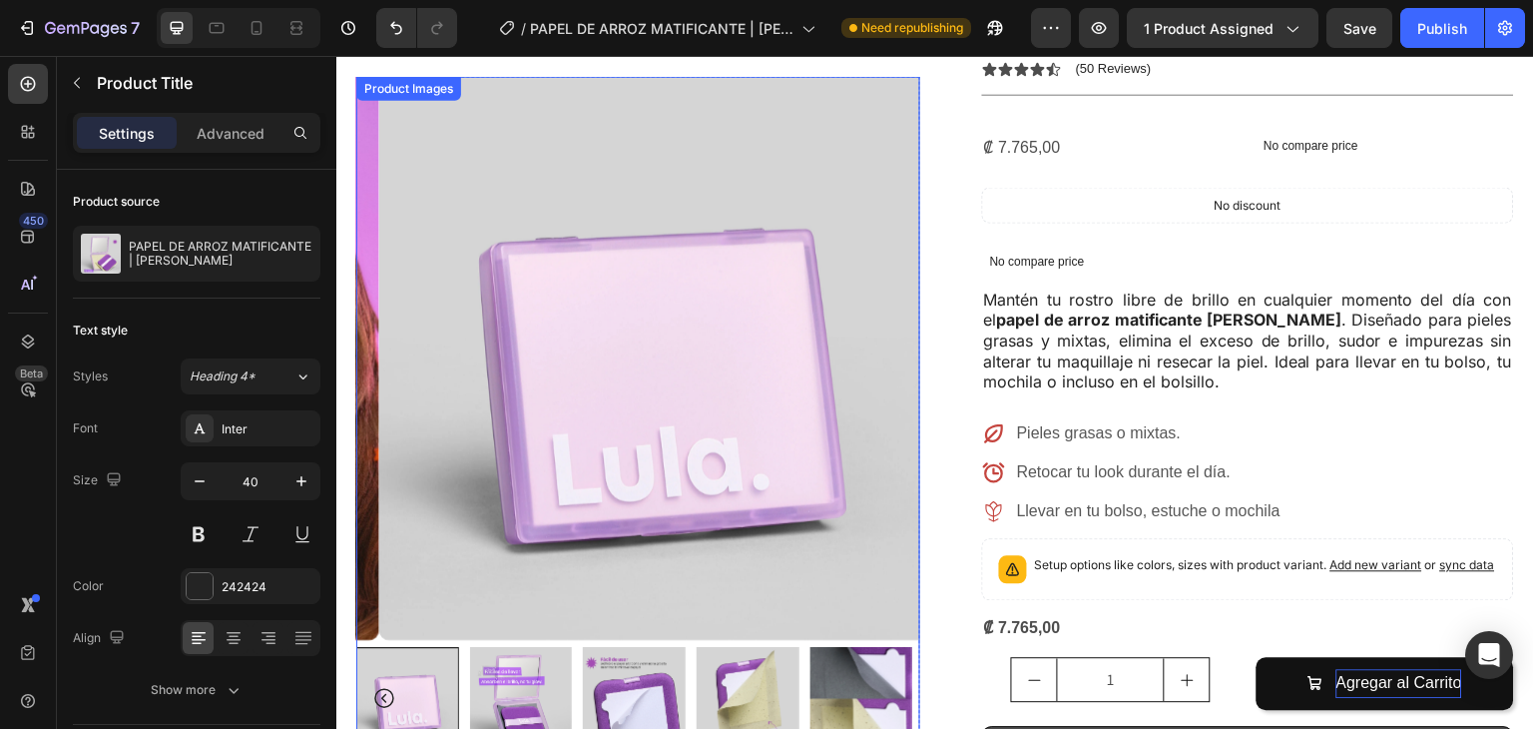
scroll to position [333, 0]
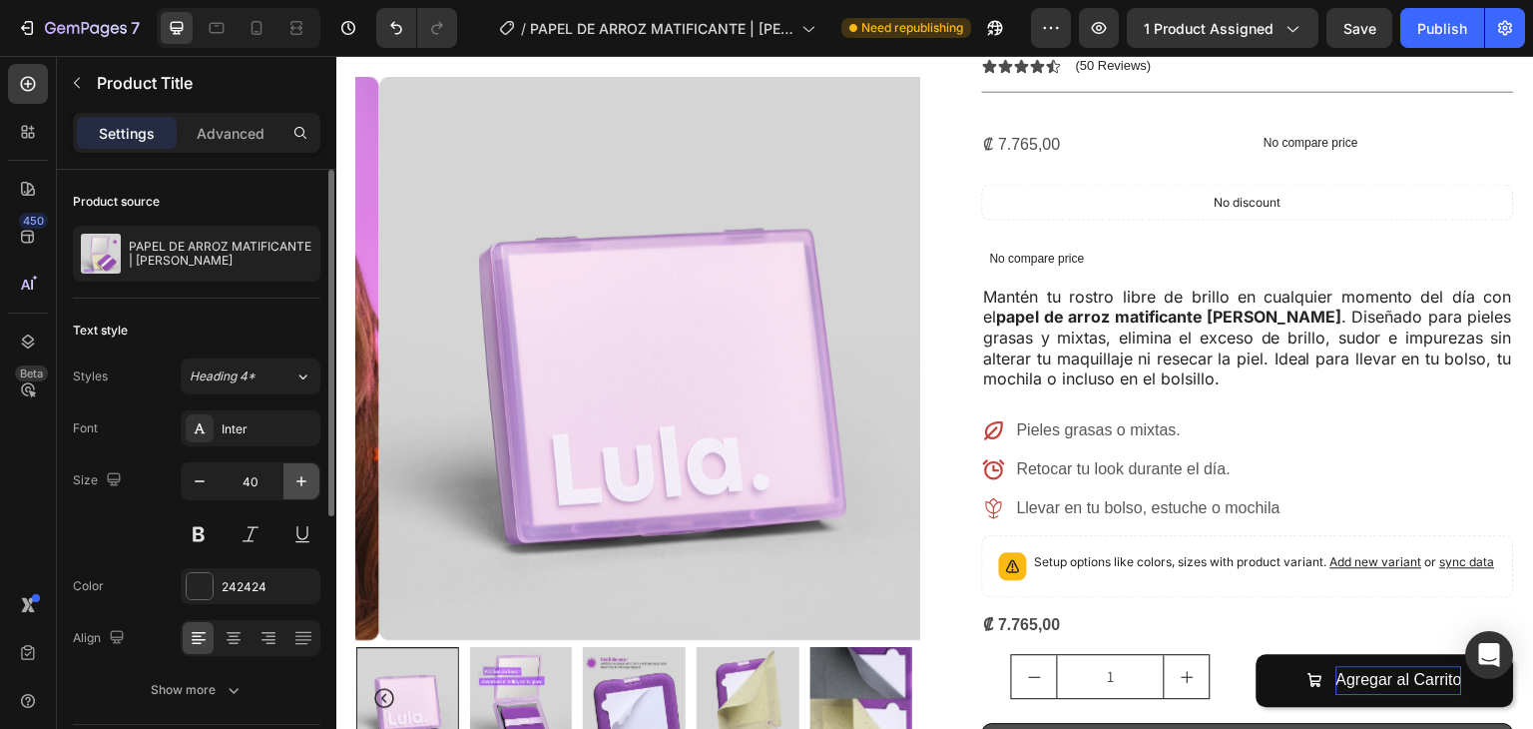
click at [300, 484] on icon "button" at bounding box center [302, 481] width 10 height 10
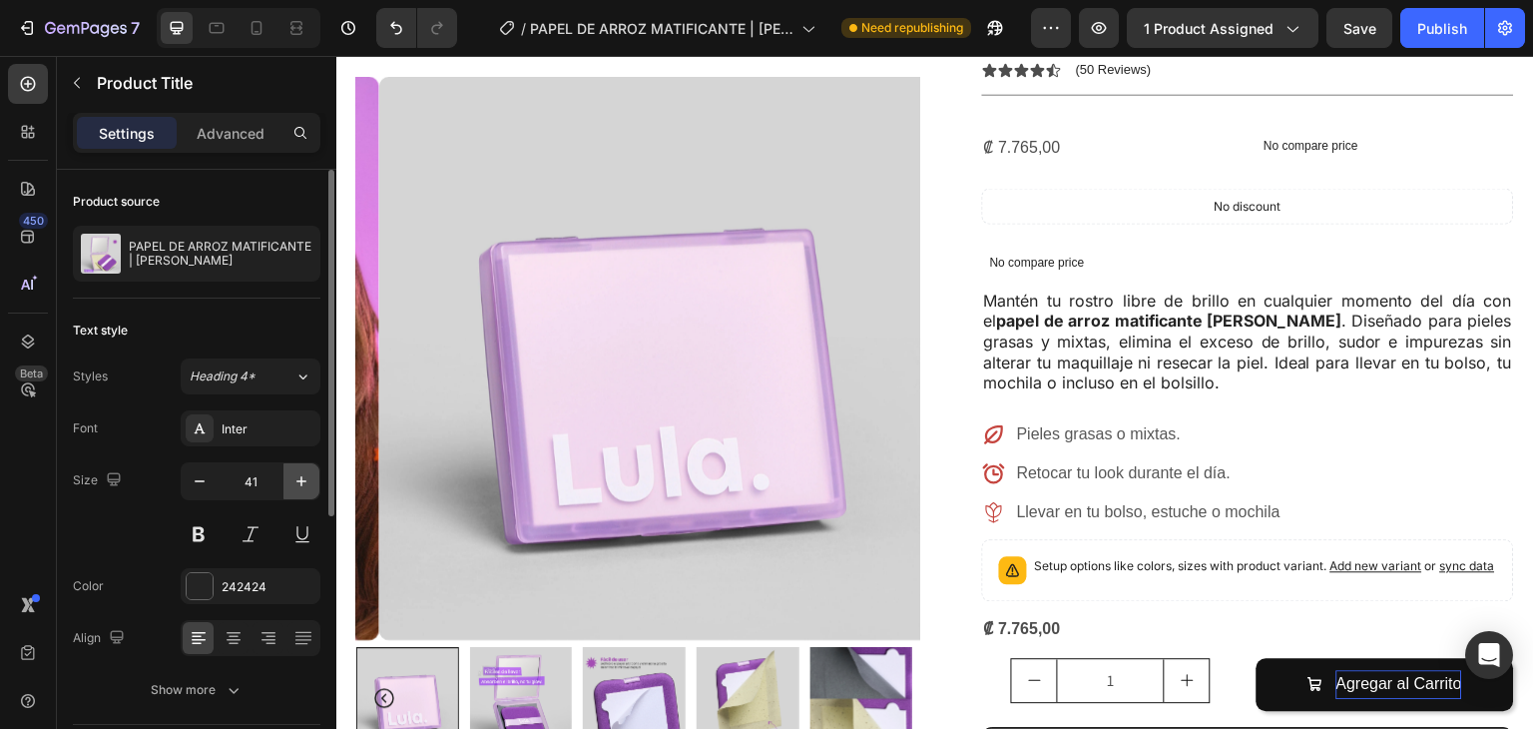
click at [300, 484] on icon "button" at bounding box center [302, 481] width 20 height 20
type input "42"
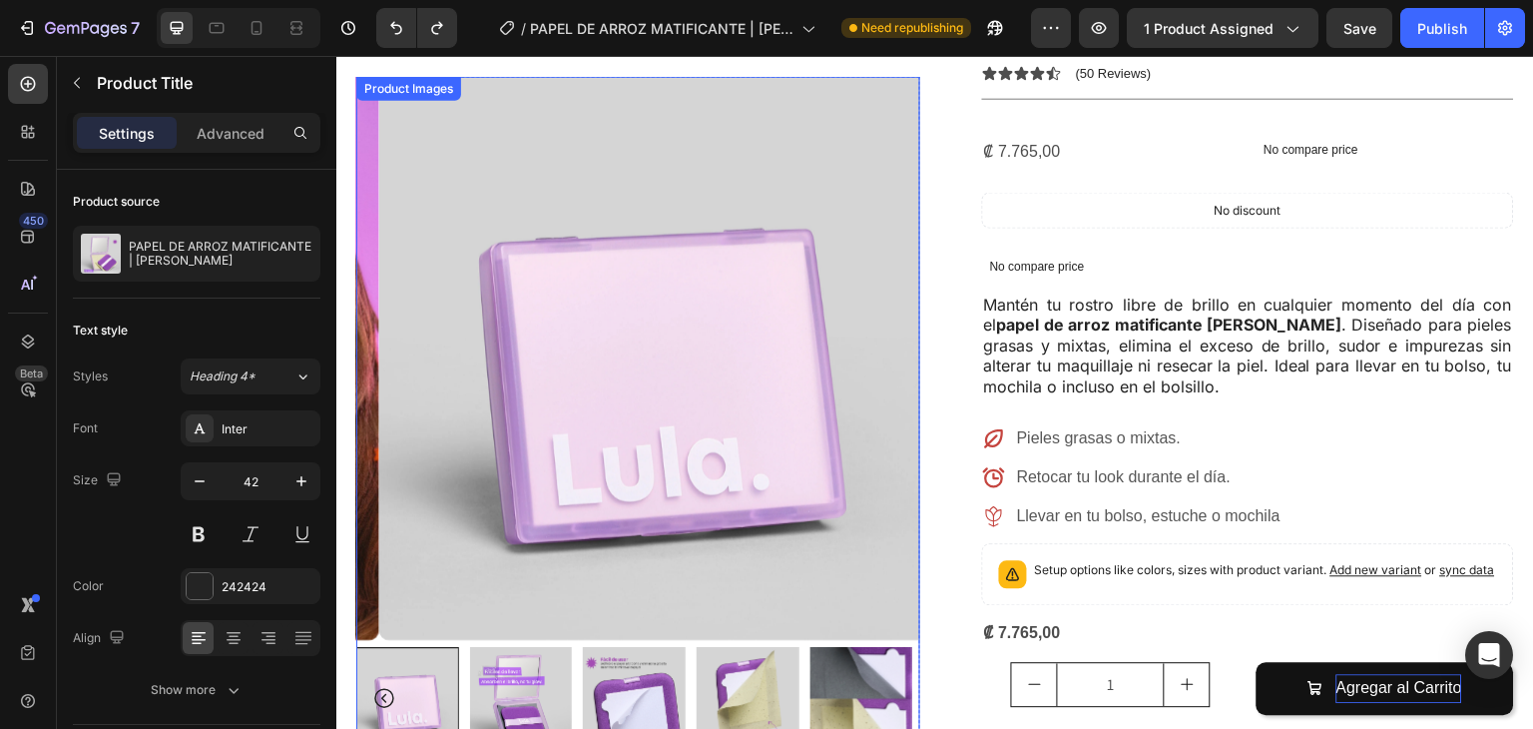
type input "41"
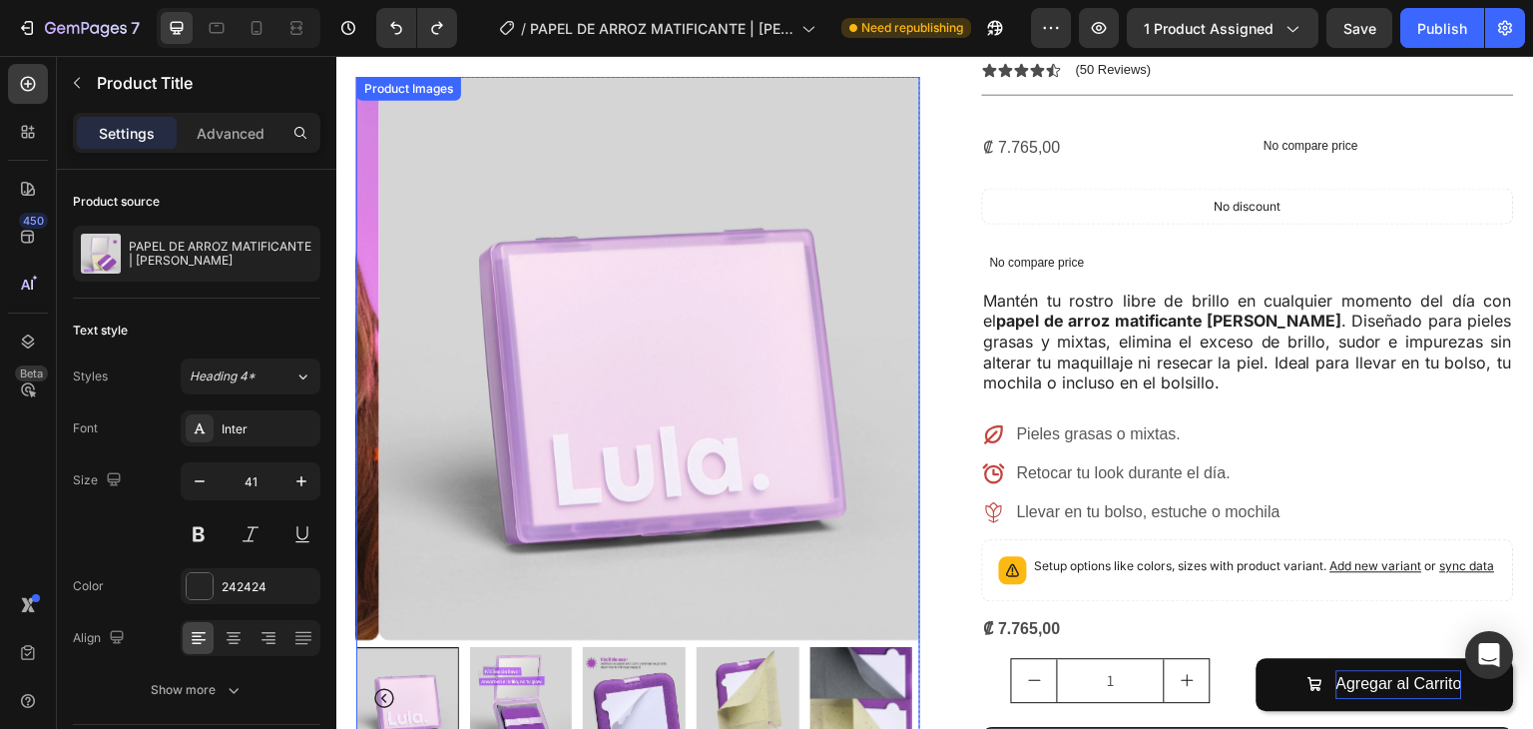
click at [415, 232] on img at bounding box center [661, 358] width 564 height 564
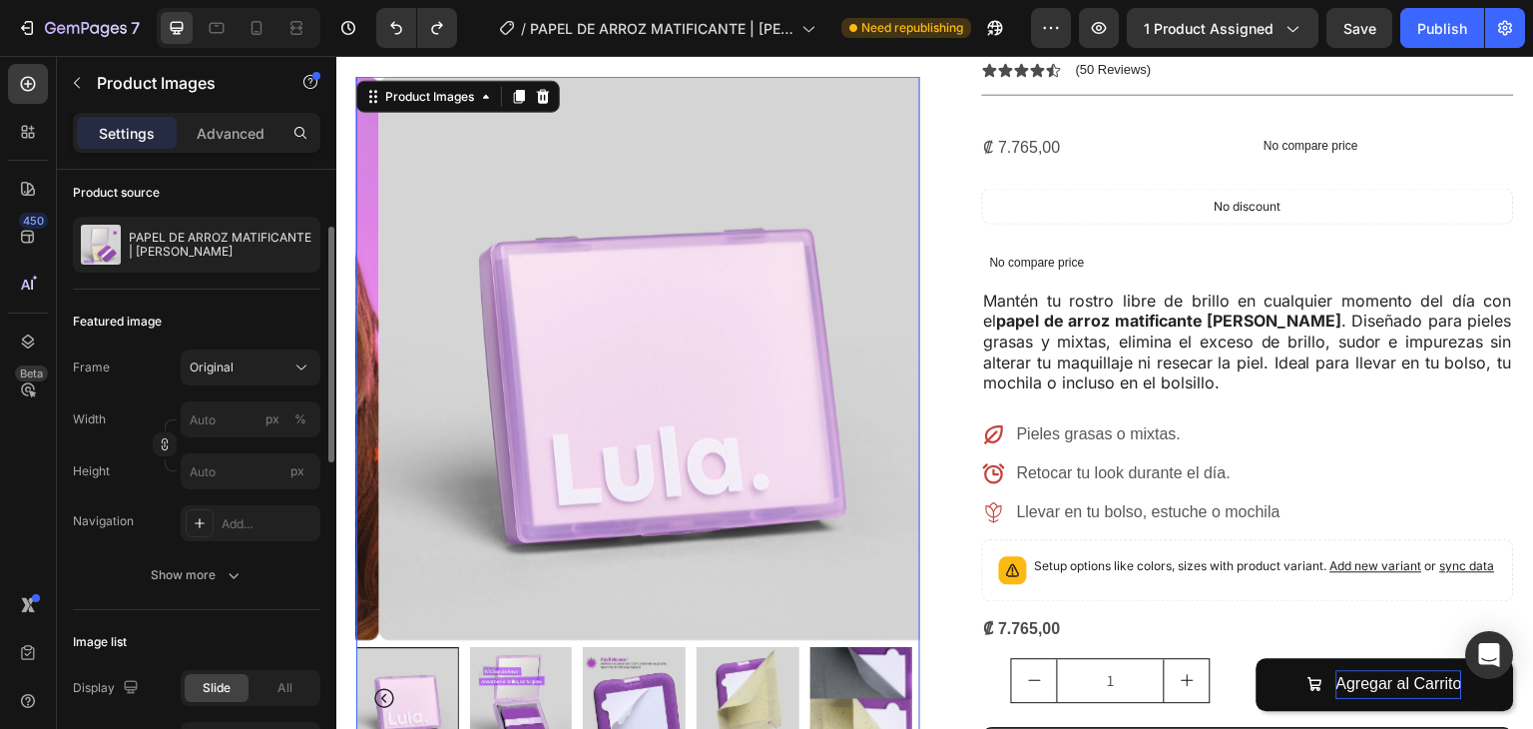
scroll to position [334, 0]
click at [403, 685] on div at bounding box center [407, 698] width 103 height 103
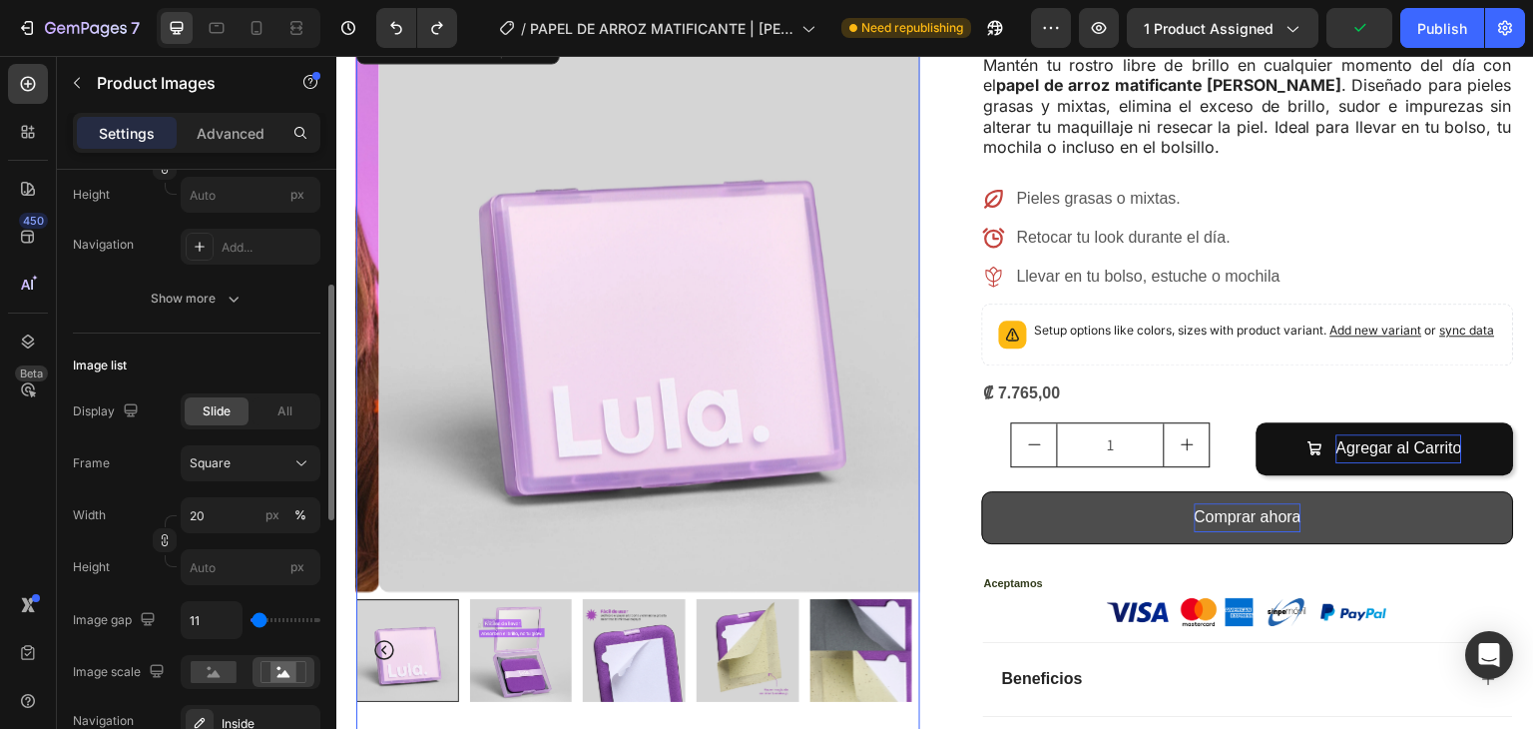
scroll to position [429, 0]
click at [292, 404] on div "All" at bounding box center [285, 408] width 64 height 28
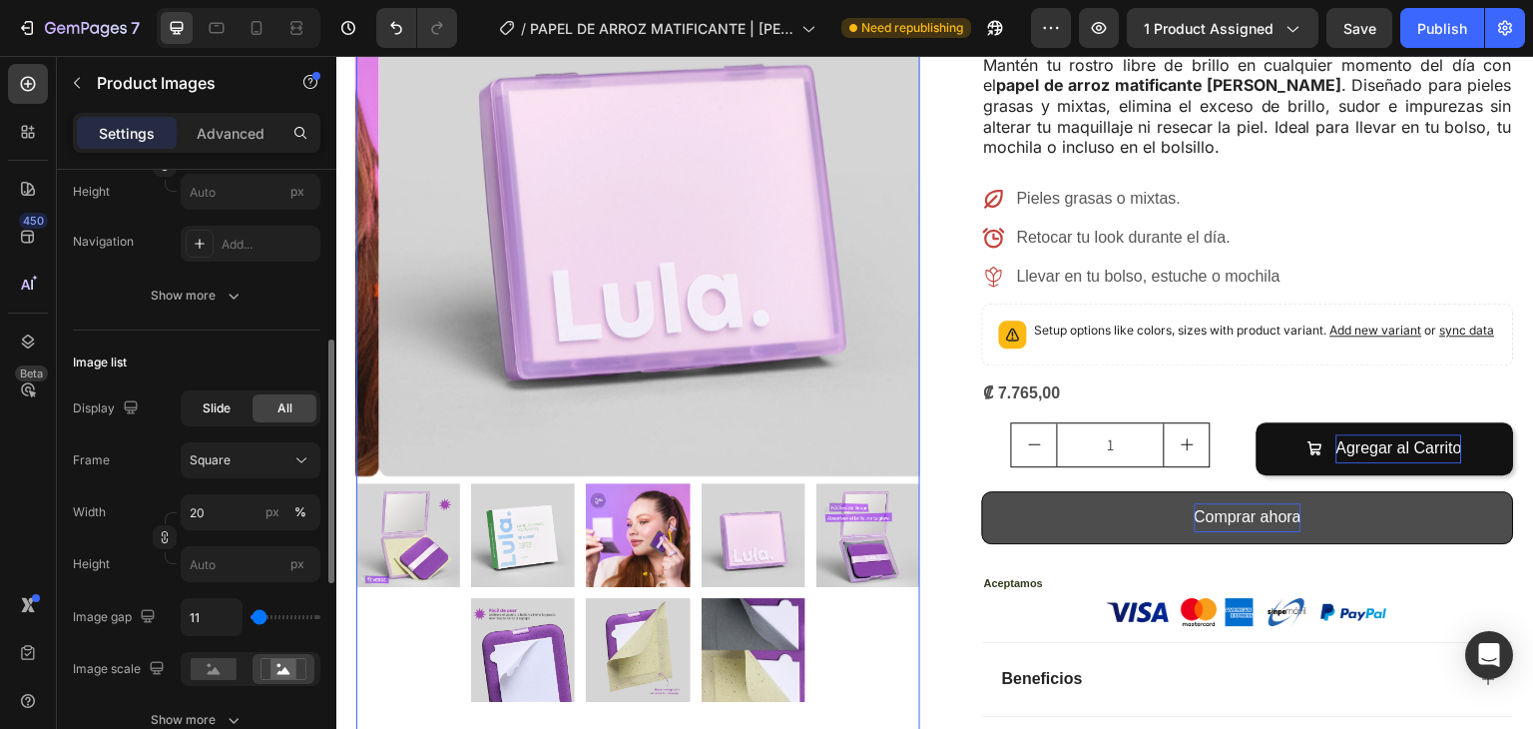
click at [216, 405] on span "Slide" at bounding box center [217, 408] width 28 height 18
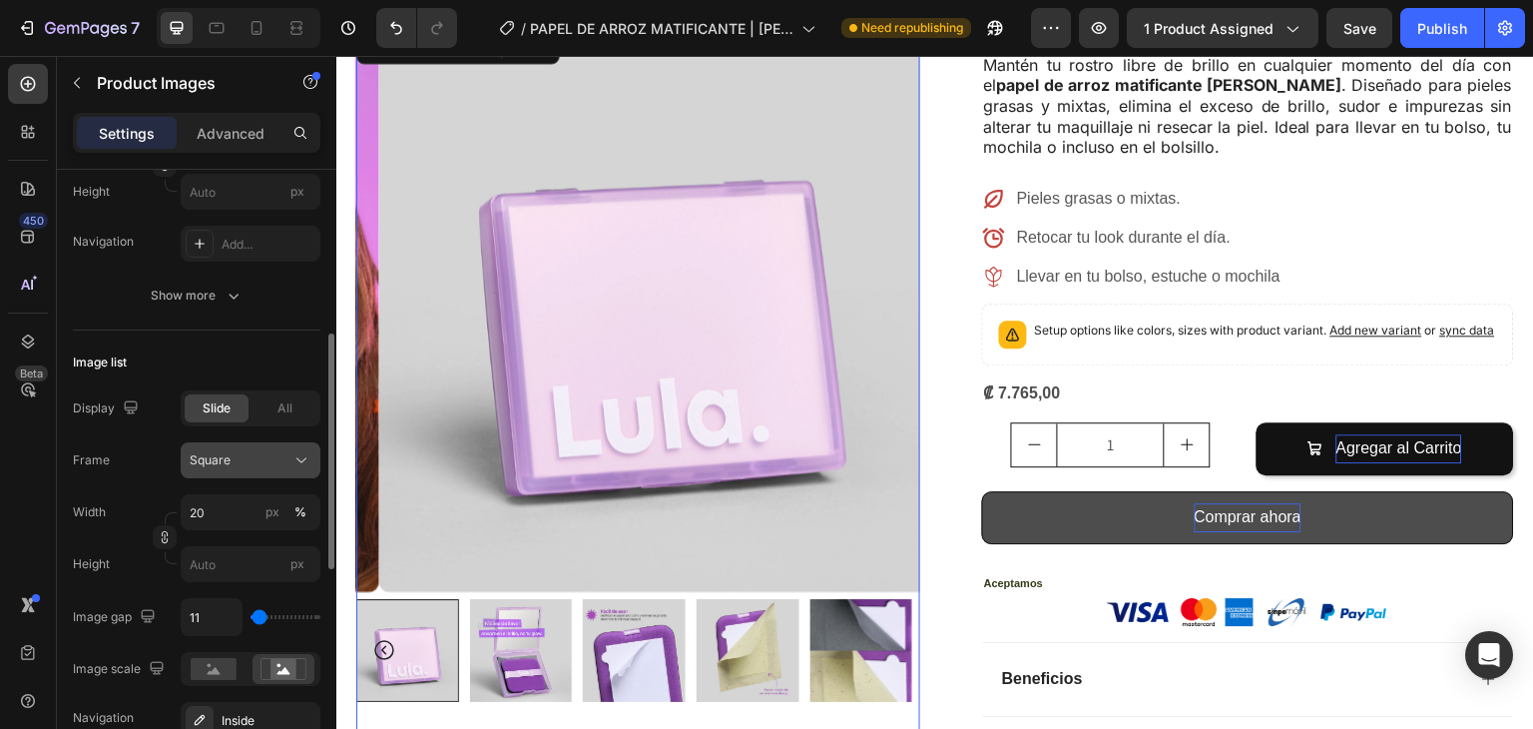
click at [233, 460] on div "Square" at bounding box center [239, 460] width 98 height 18
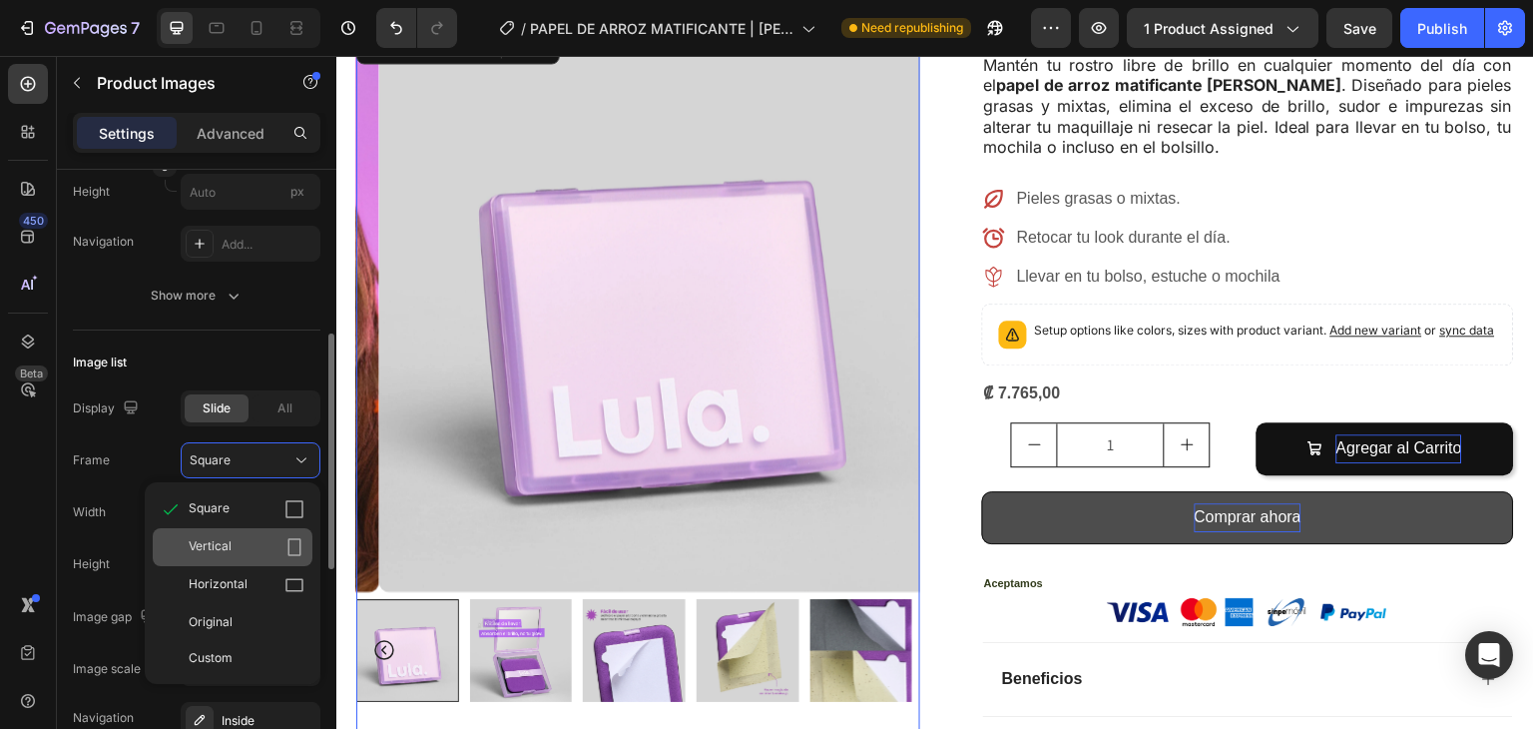
click at [235, 547] on div "Vertical" at bounding box center [247, 547] width 116 height 20
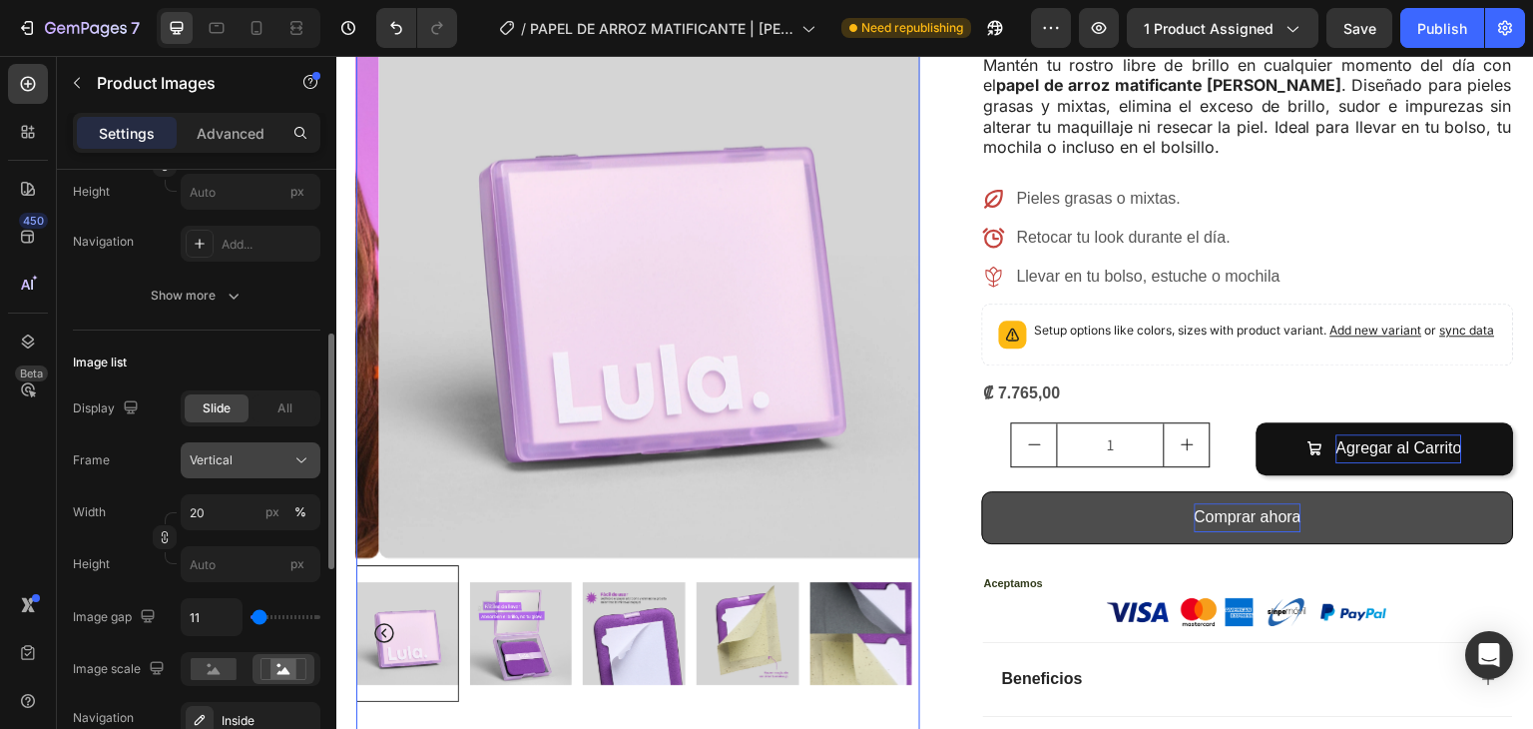
click at [239, 453] on div "Vertical" at bounding box center [239, 460] width 98 height 18
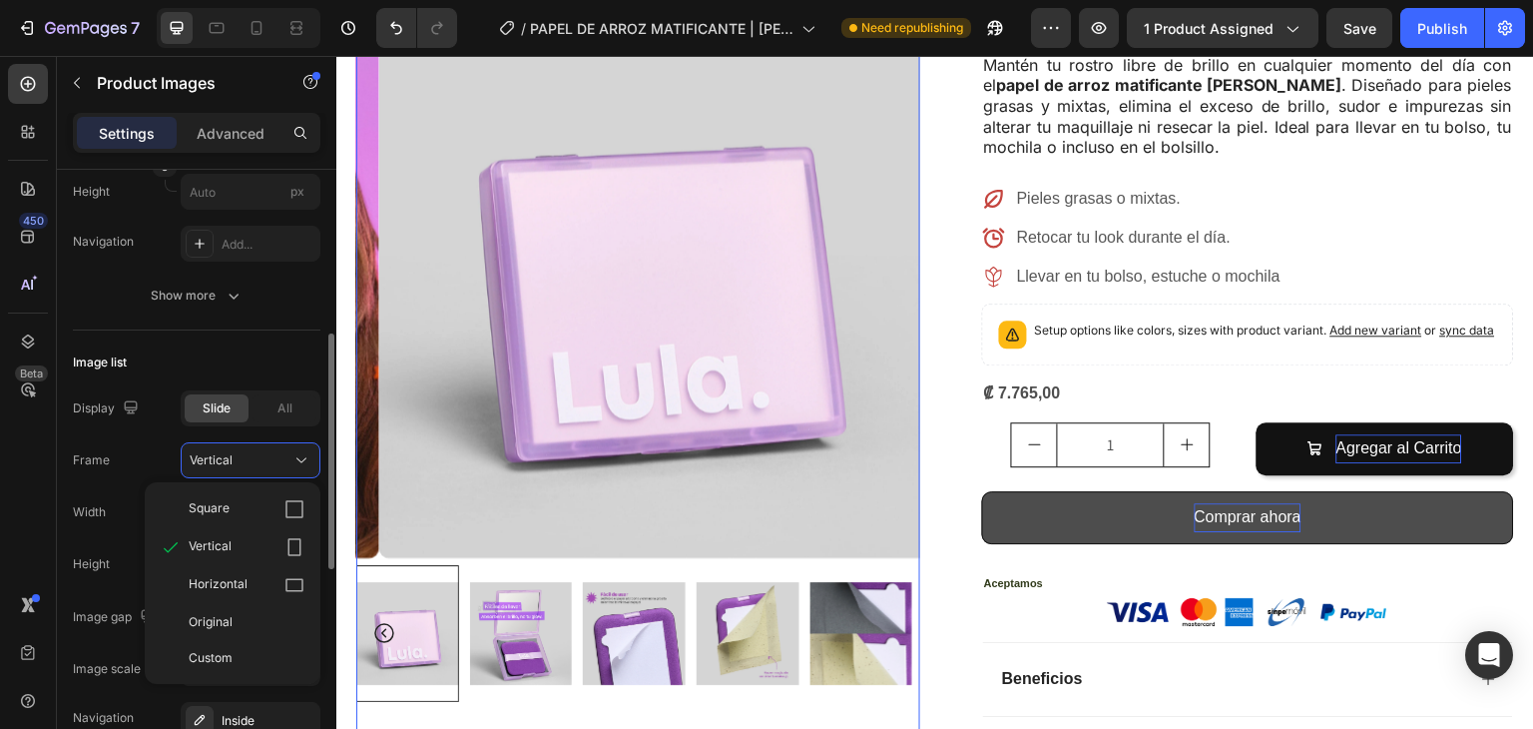
click at [229, 582] on span "Horizontal" at bounding box center [218, 585] width 59 height 20
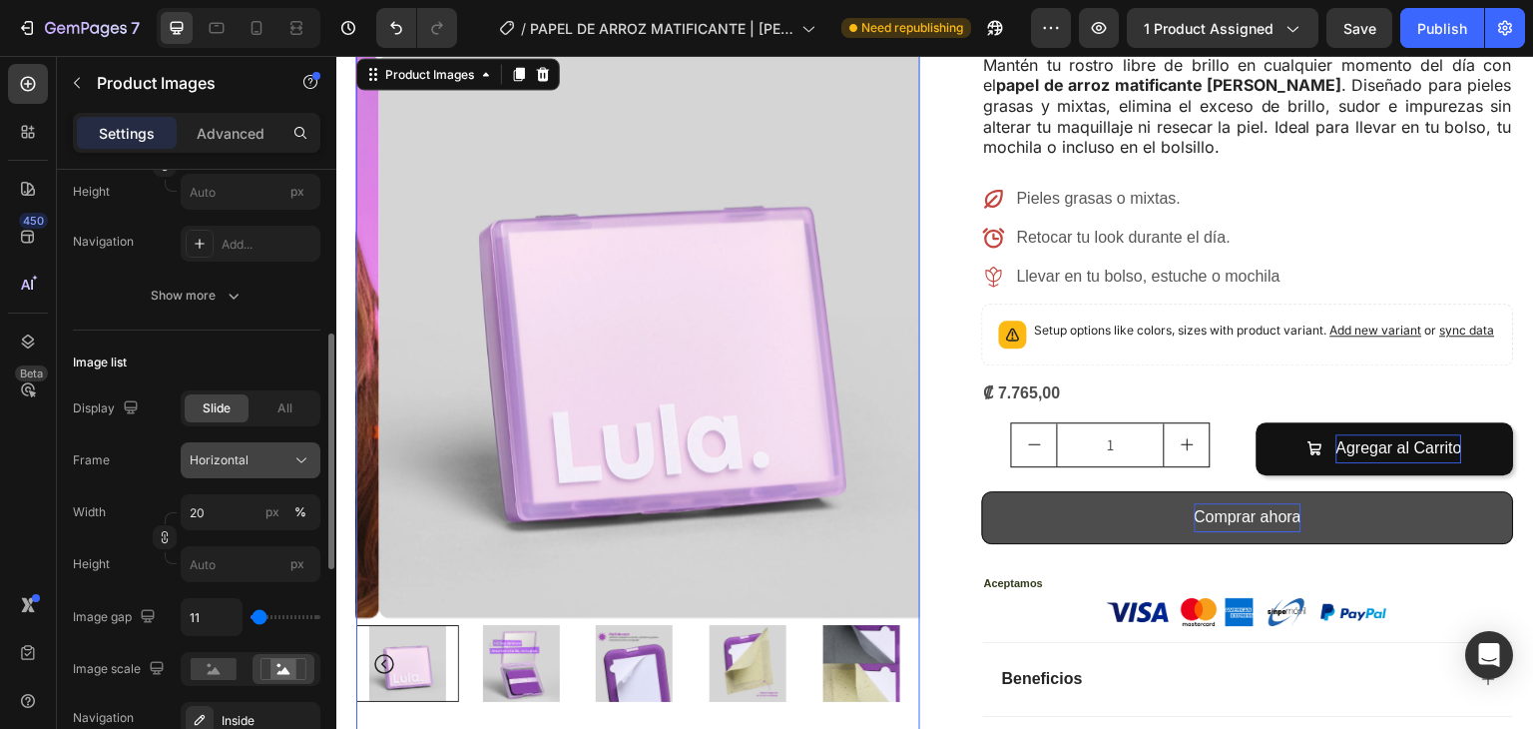
click at [234, 451] on span "Horizontal" at bounding box center [219, 460] width 59 height 18
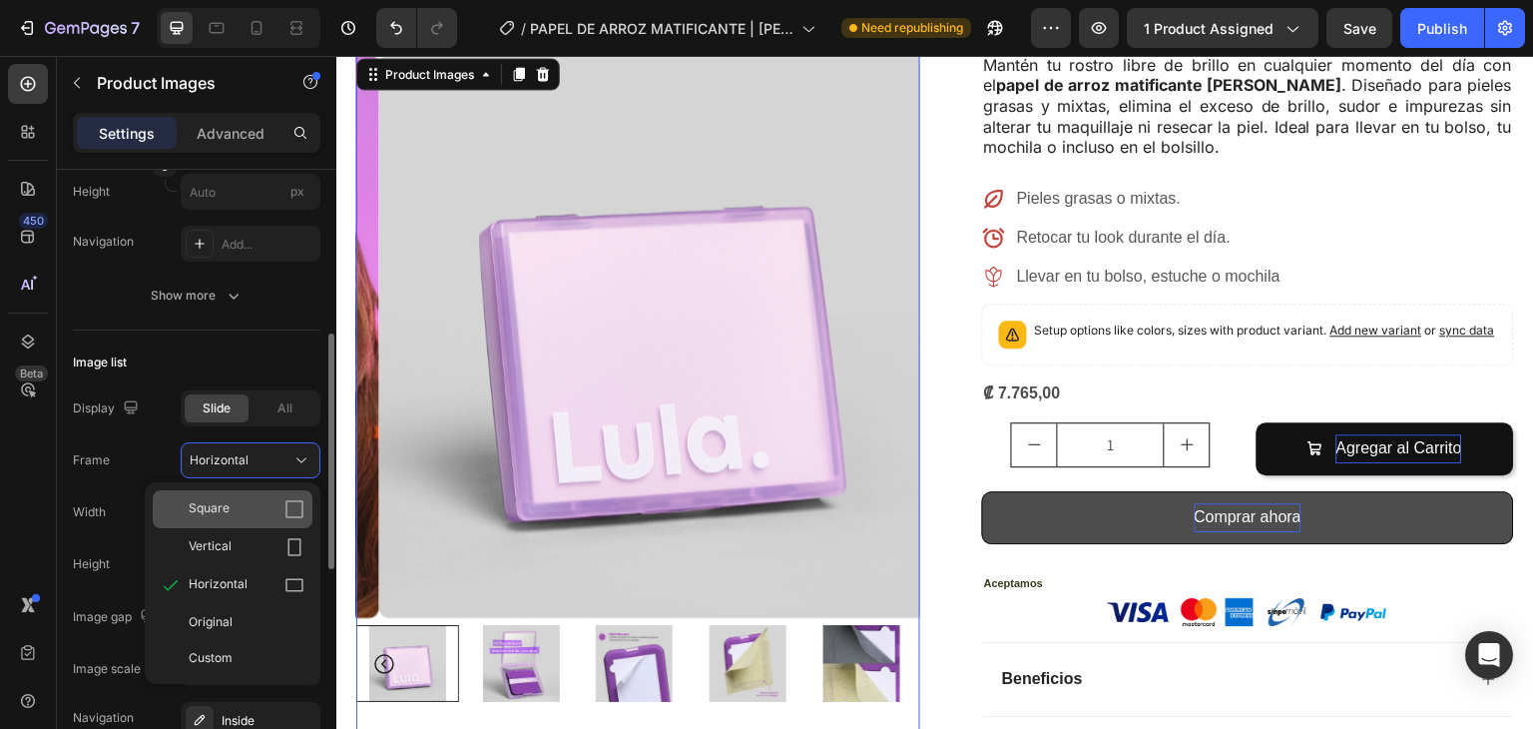
click at [251, 493] on div "Square" at bounding box center [233, 509] width 160 height 38
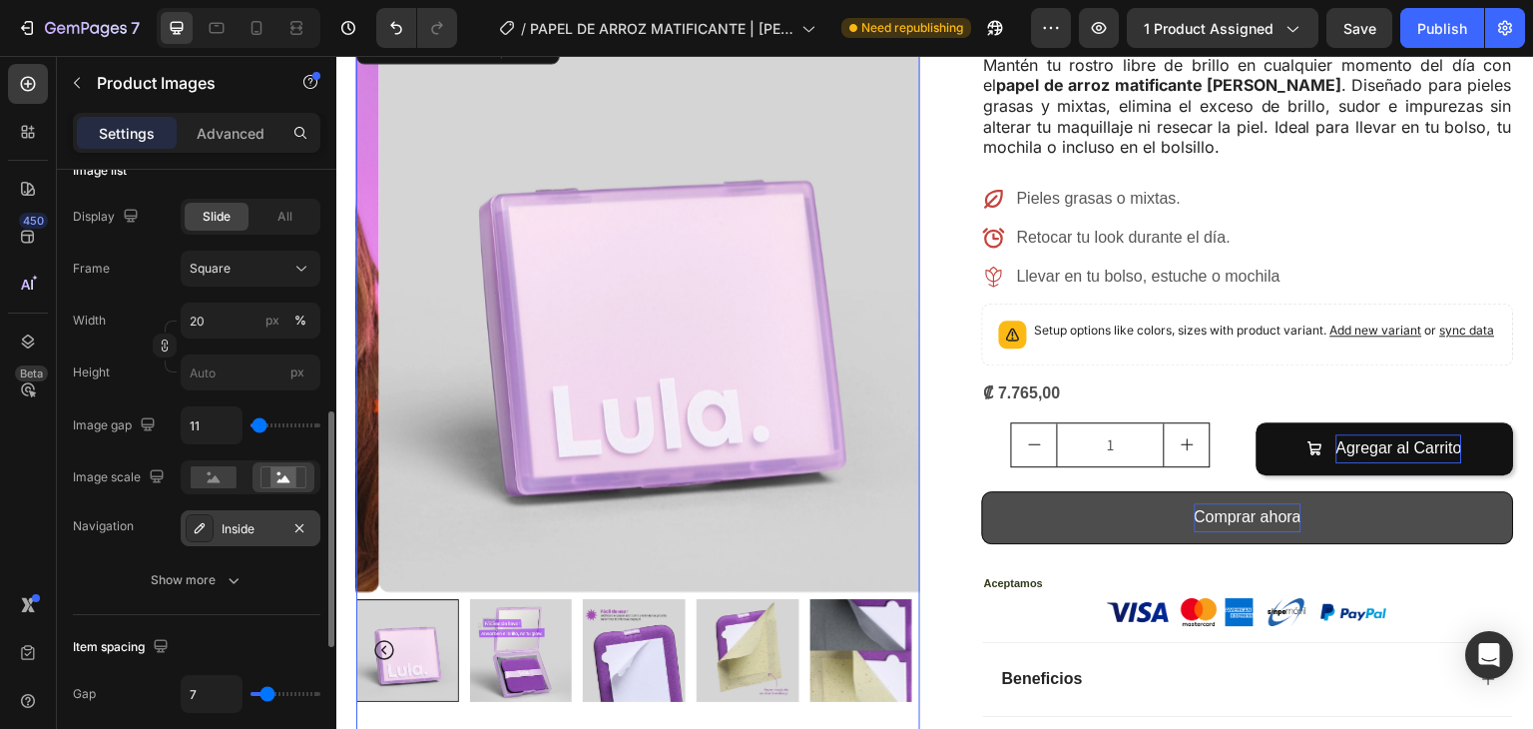
scroll to position [626, 0]
type input "0"
type input "54"
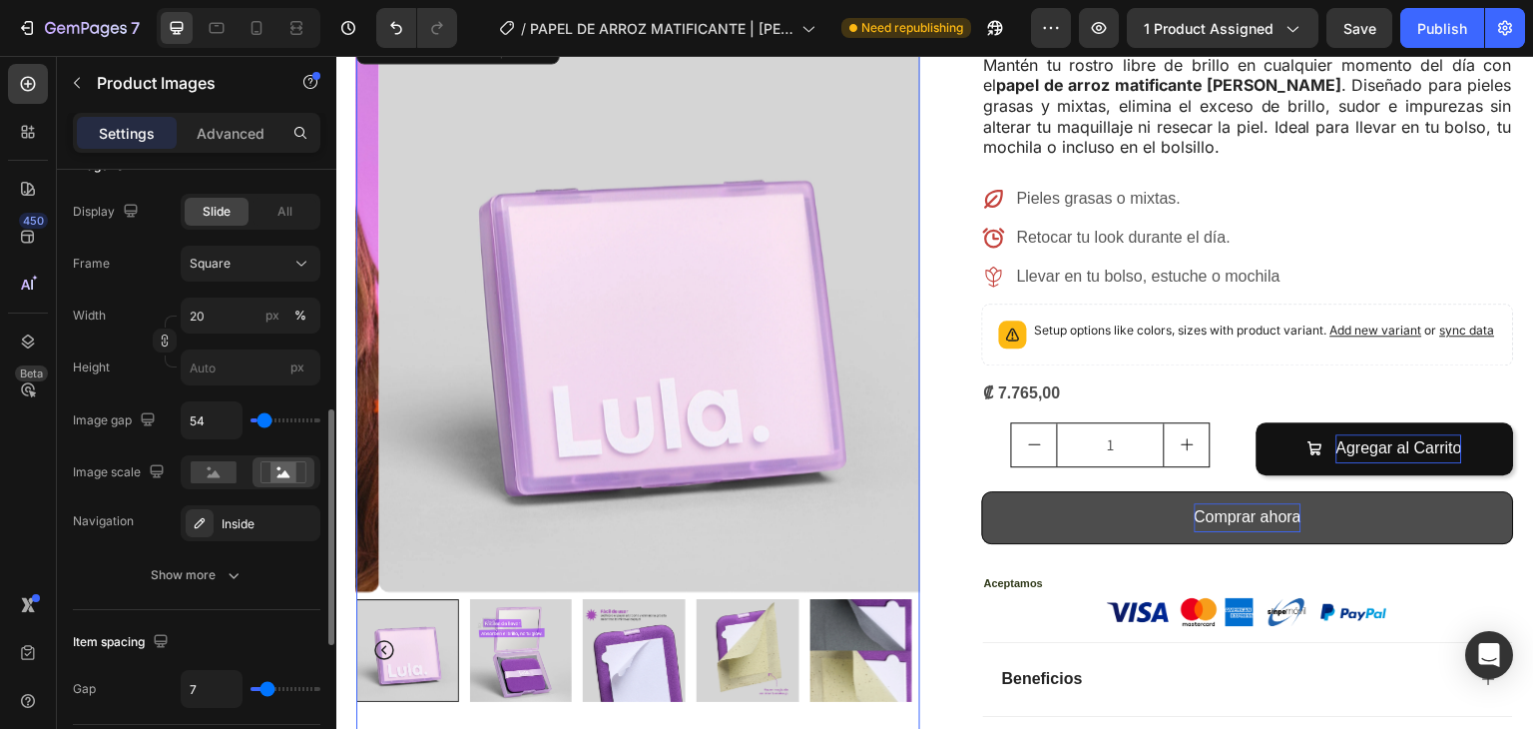
type input "291"
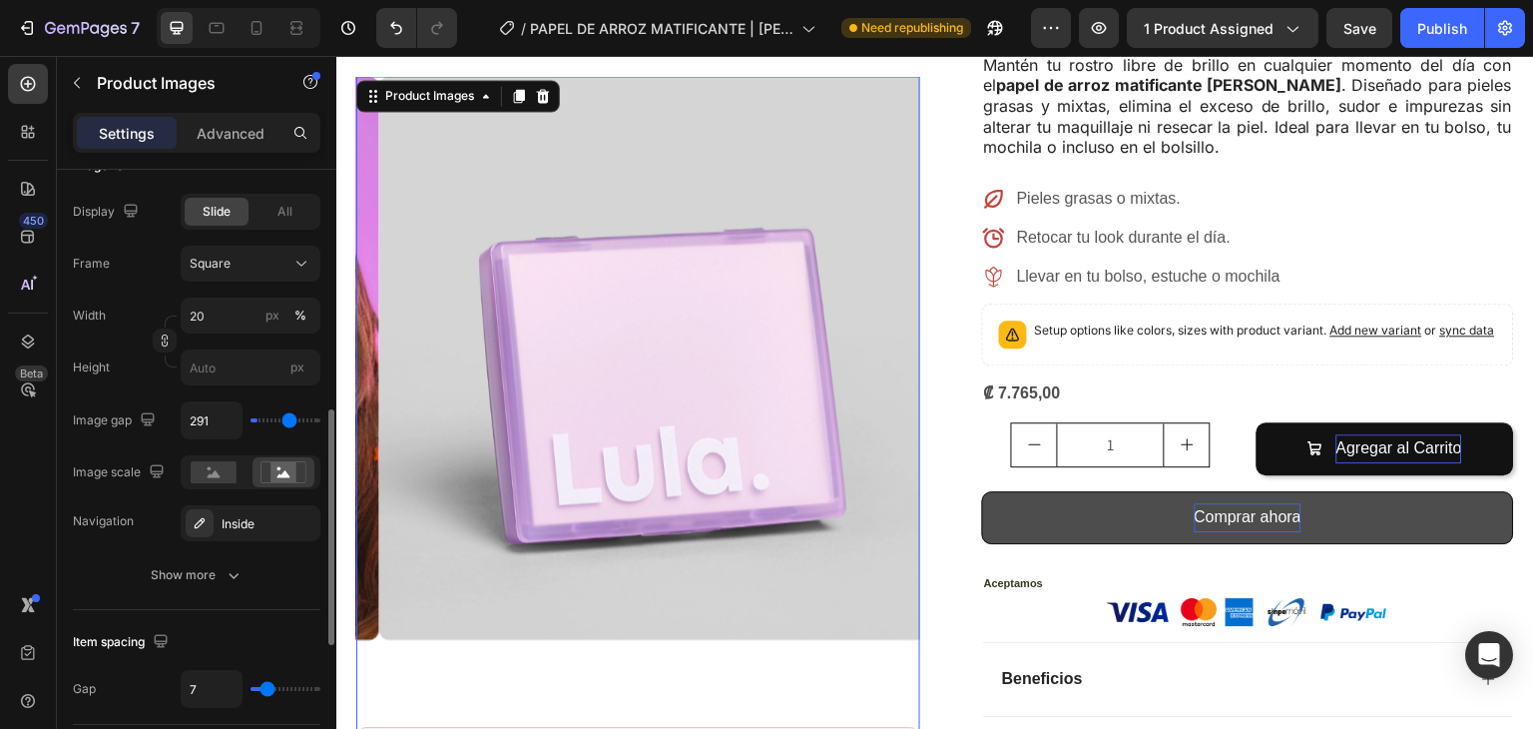
type input "298"
type input "306"
type input "224"
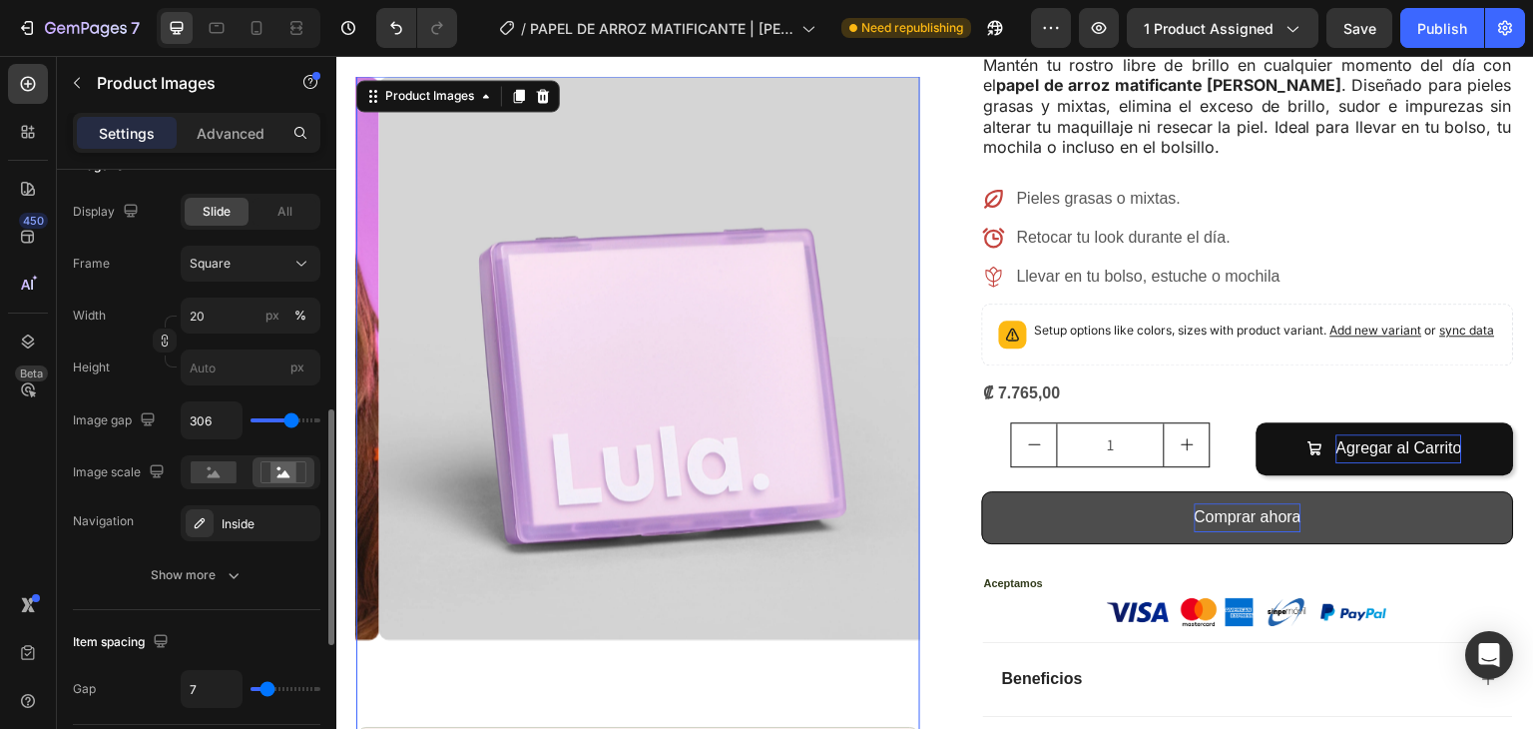
type input "224"
type input "187"
type input "180"
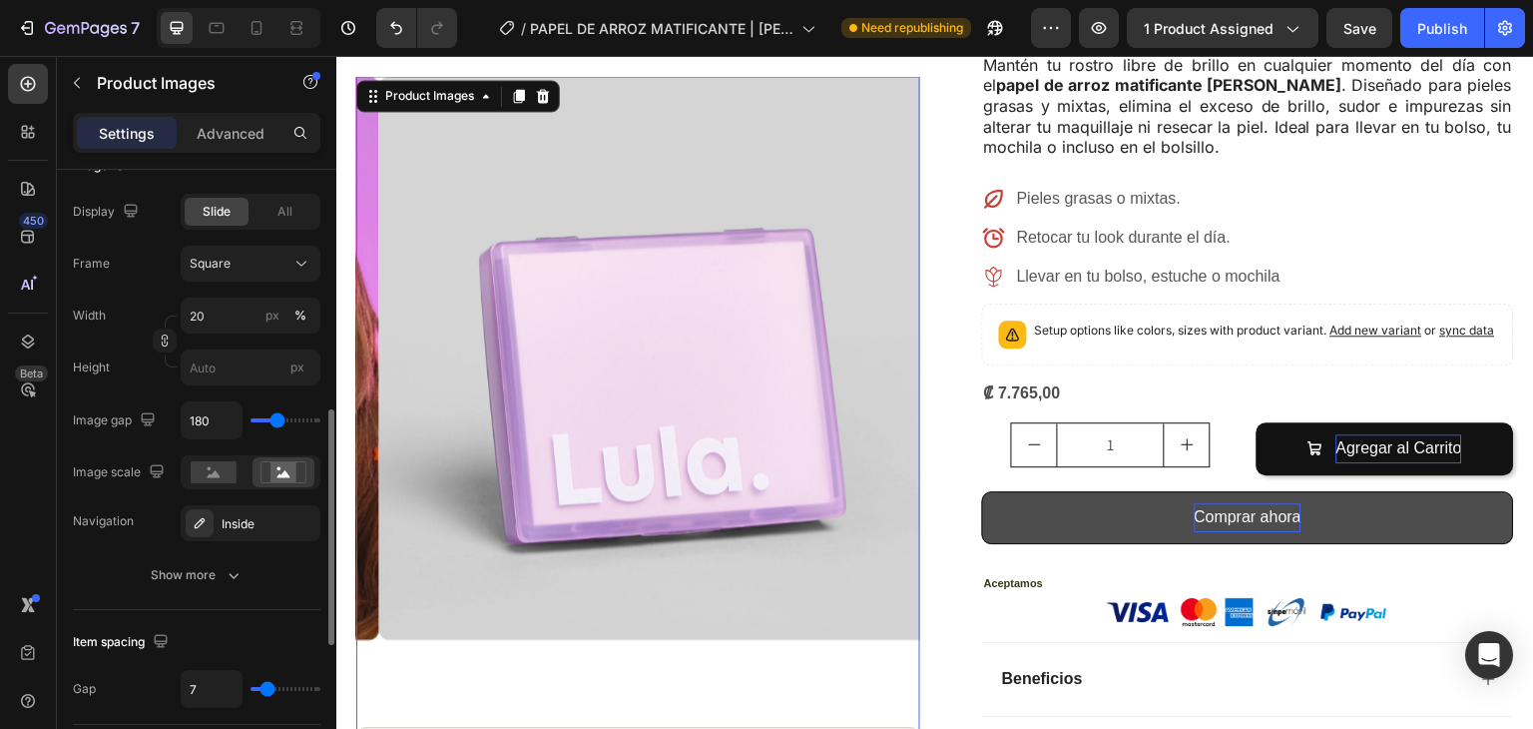
type input "172"
type input "165"
type input "150"
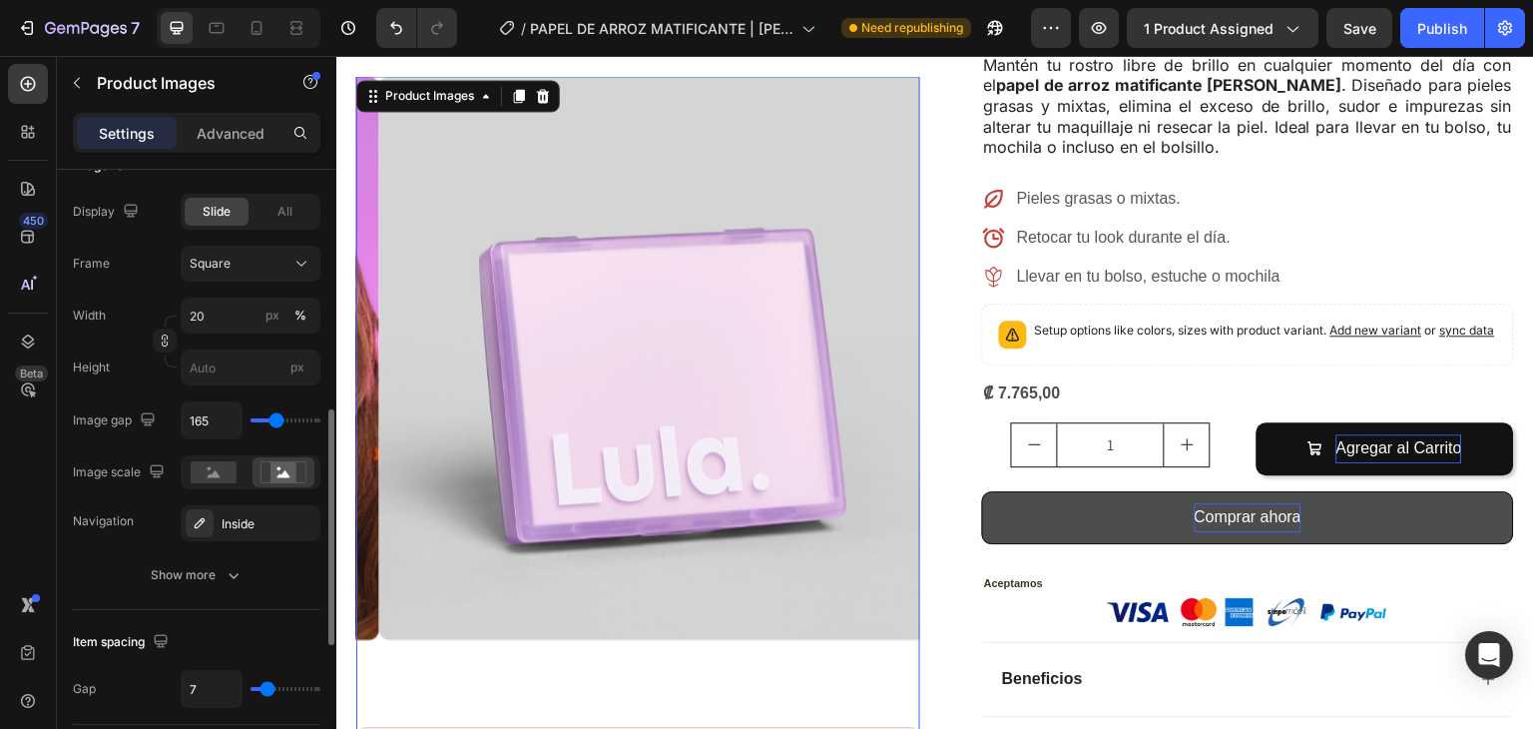
type input "150"
type input "143"
type input "135"
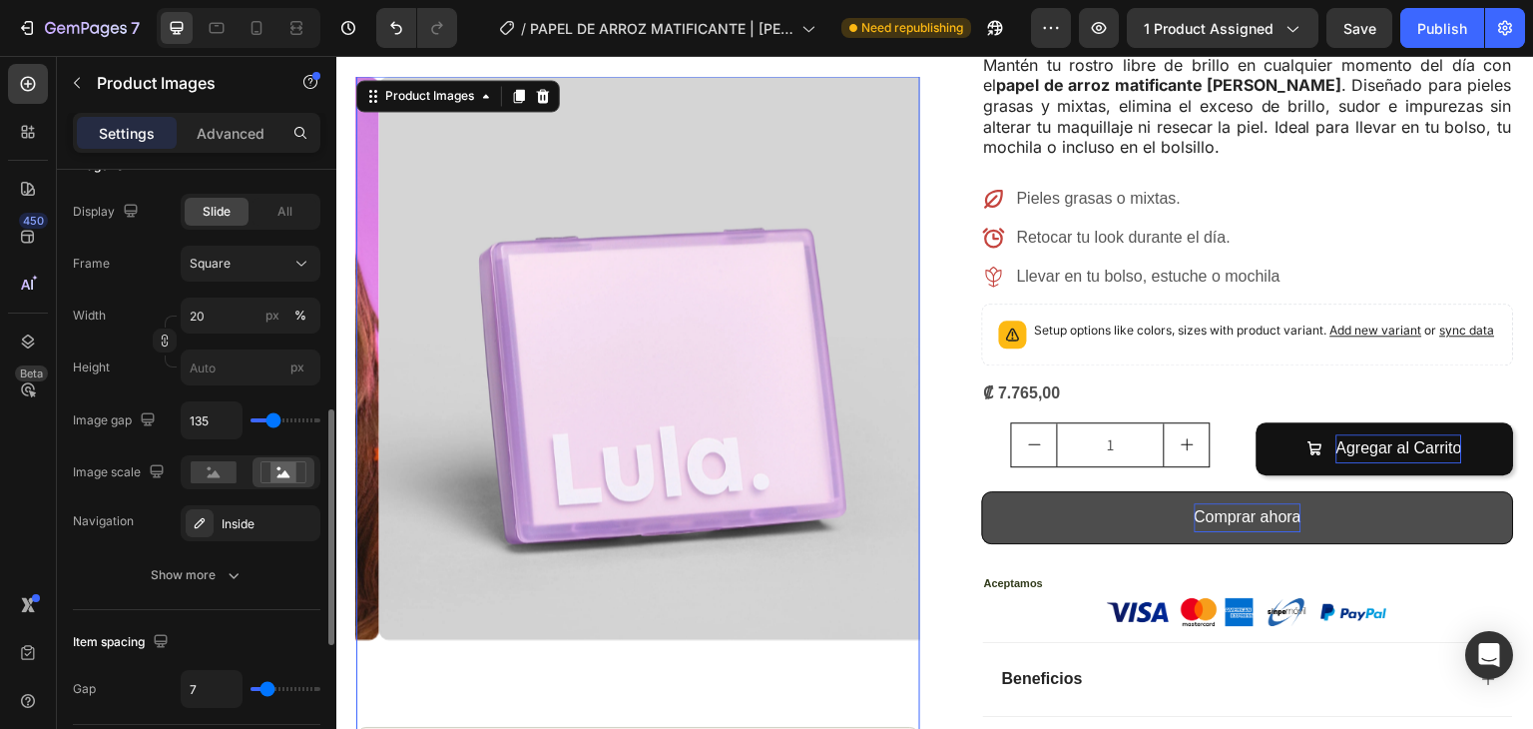
type input "128"
type input "106"
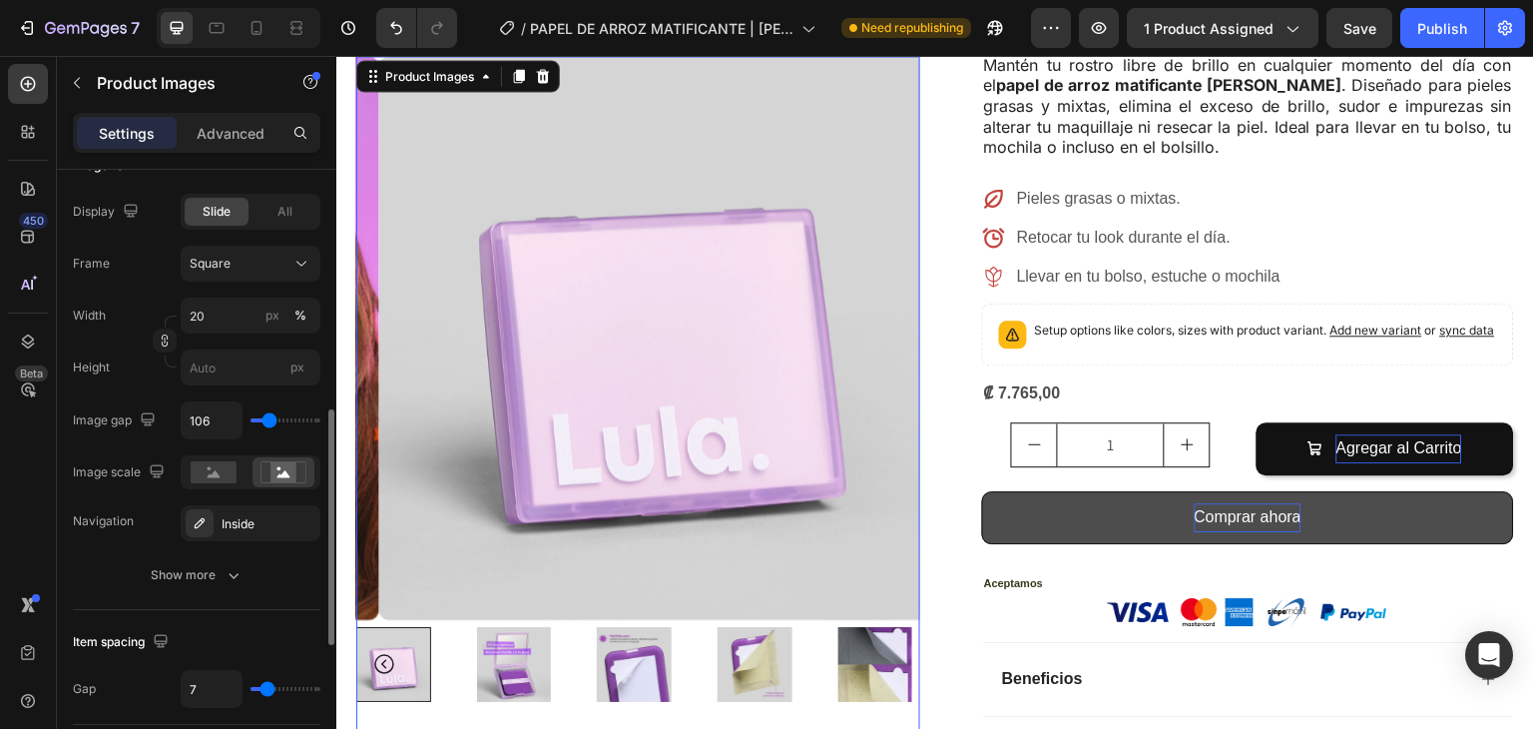
type input "46"
type input "2"
type input "0"
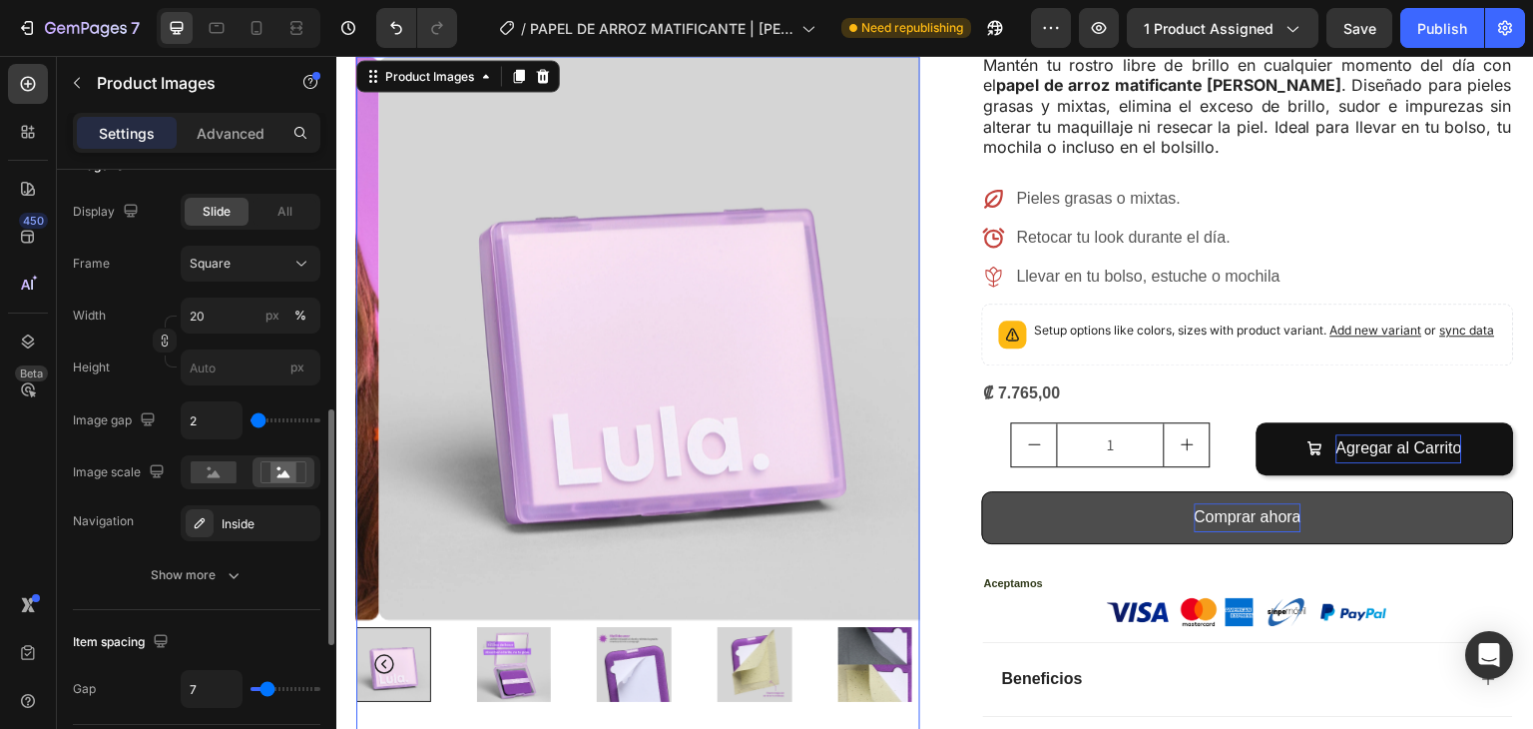
type input "0"
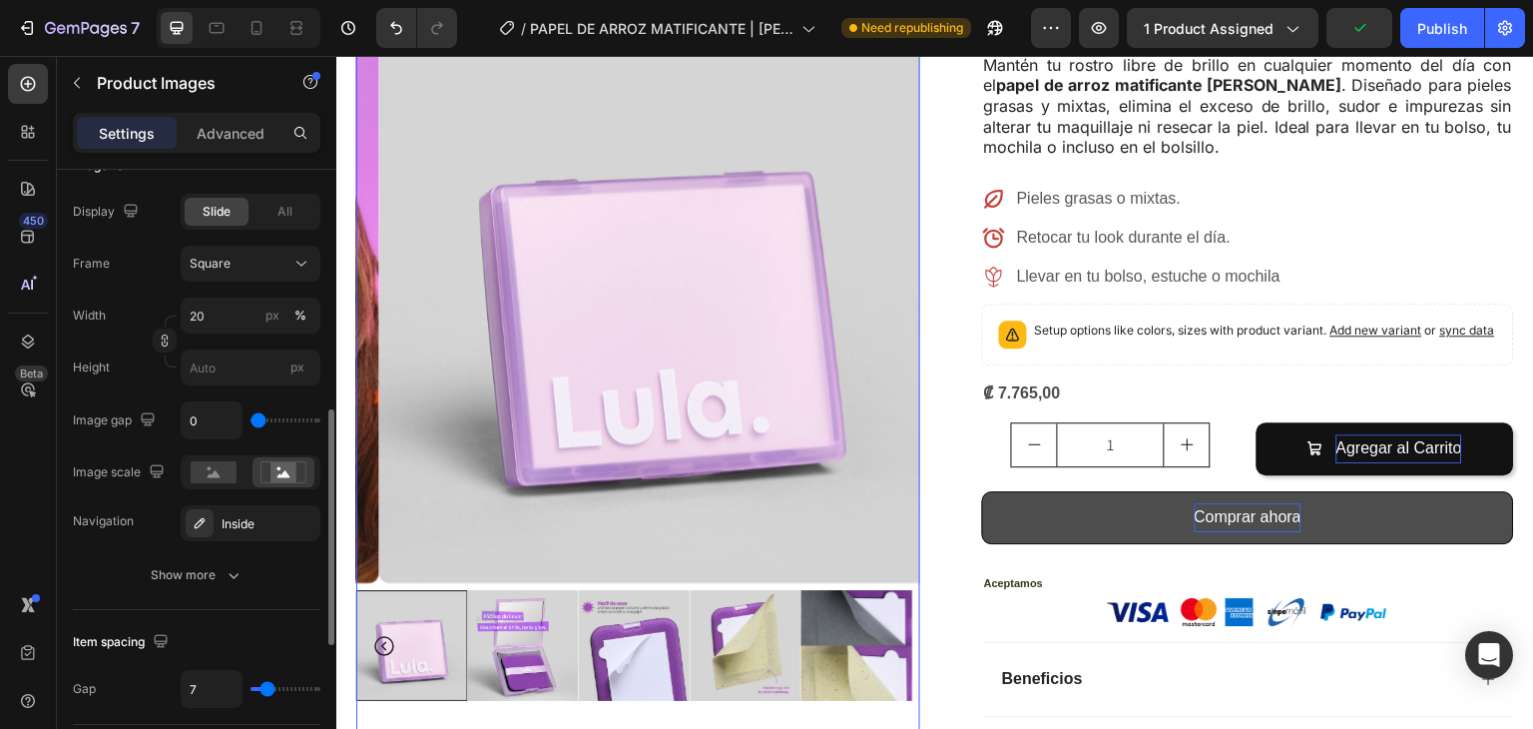
type input "31"
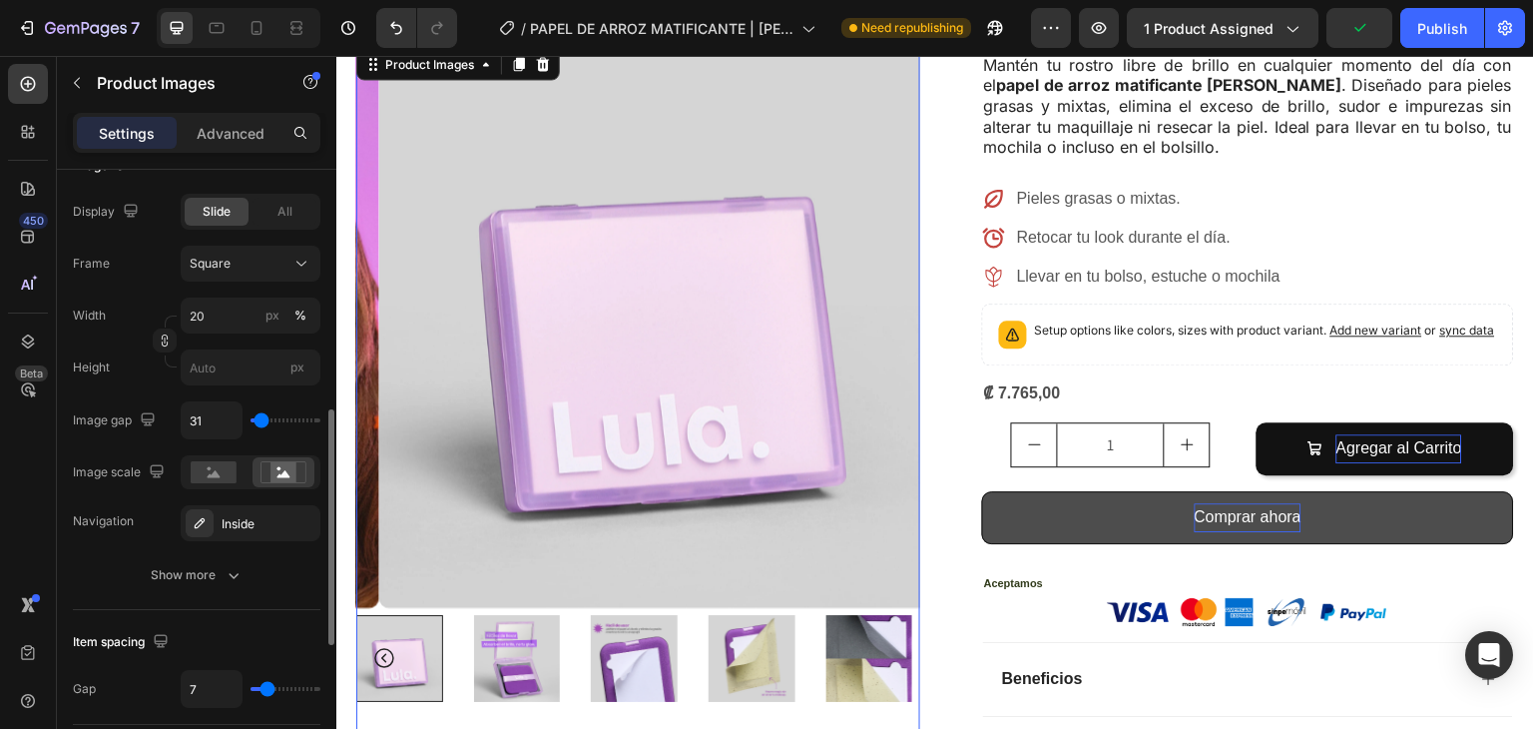
type input "46"
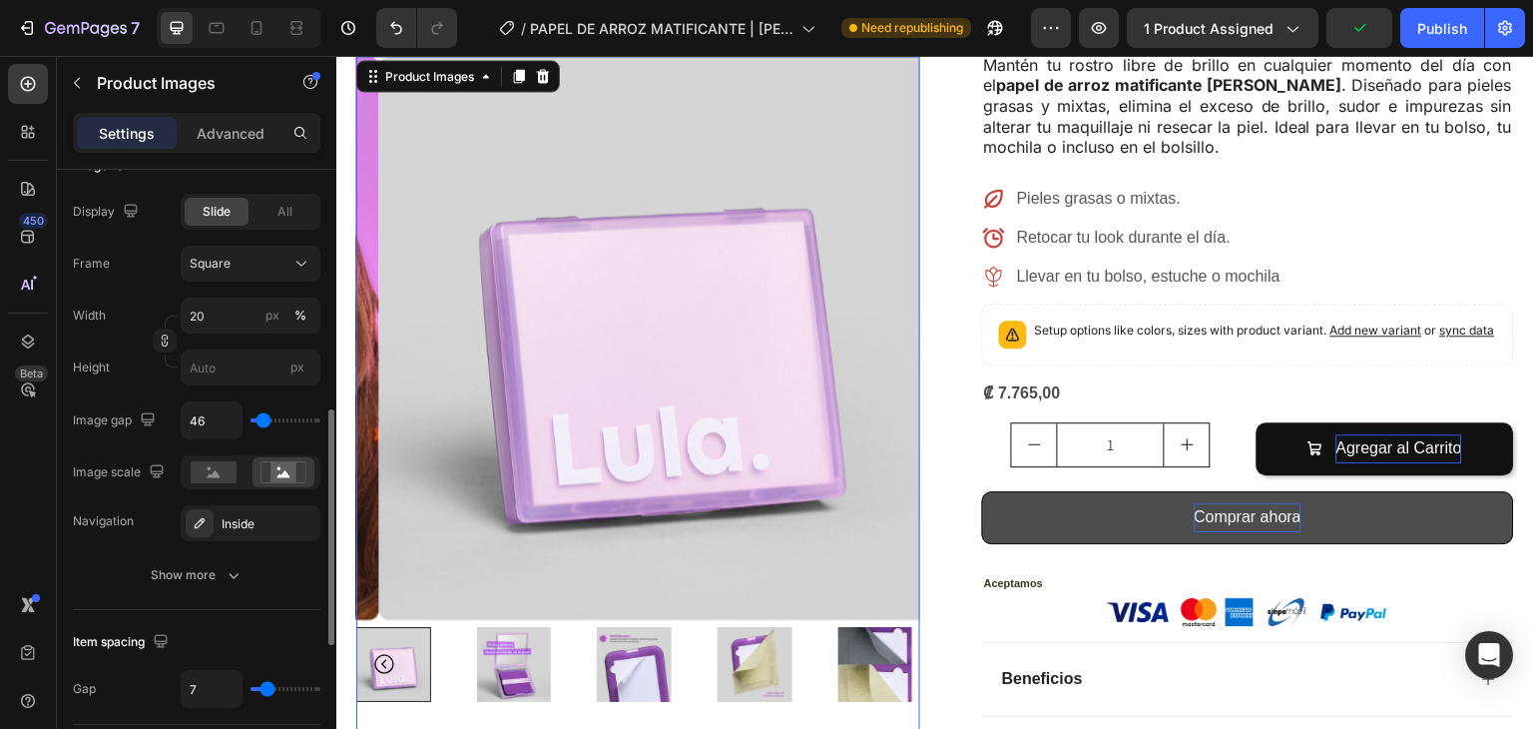
type input "39"
type input "24"
type input "17"
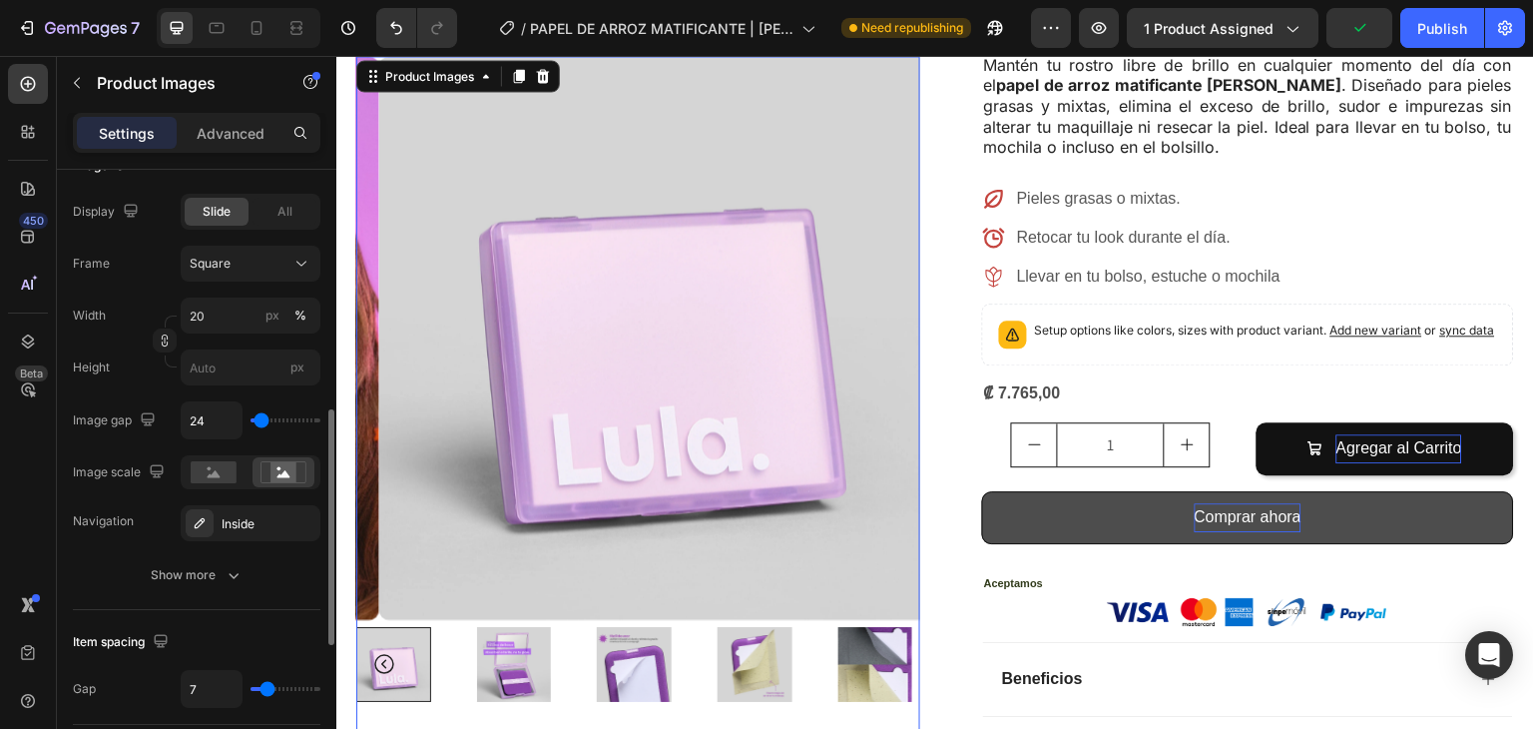
type input "17"
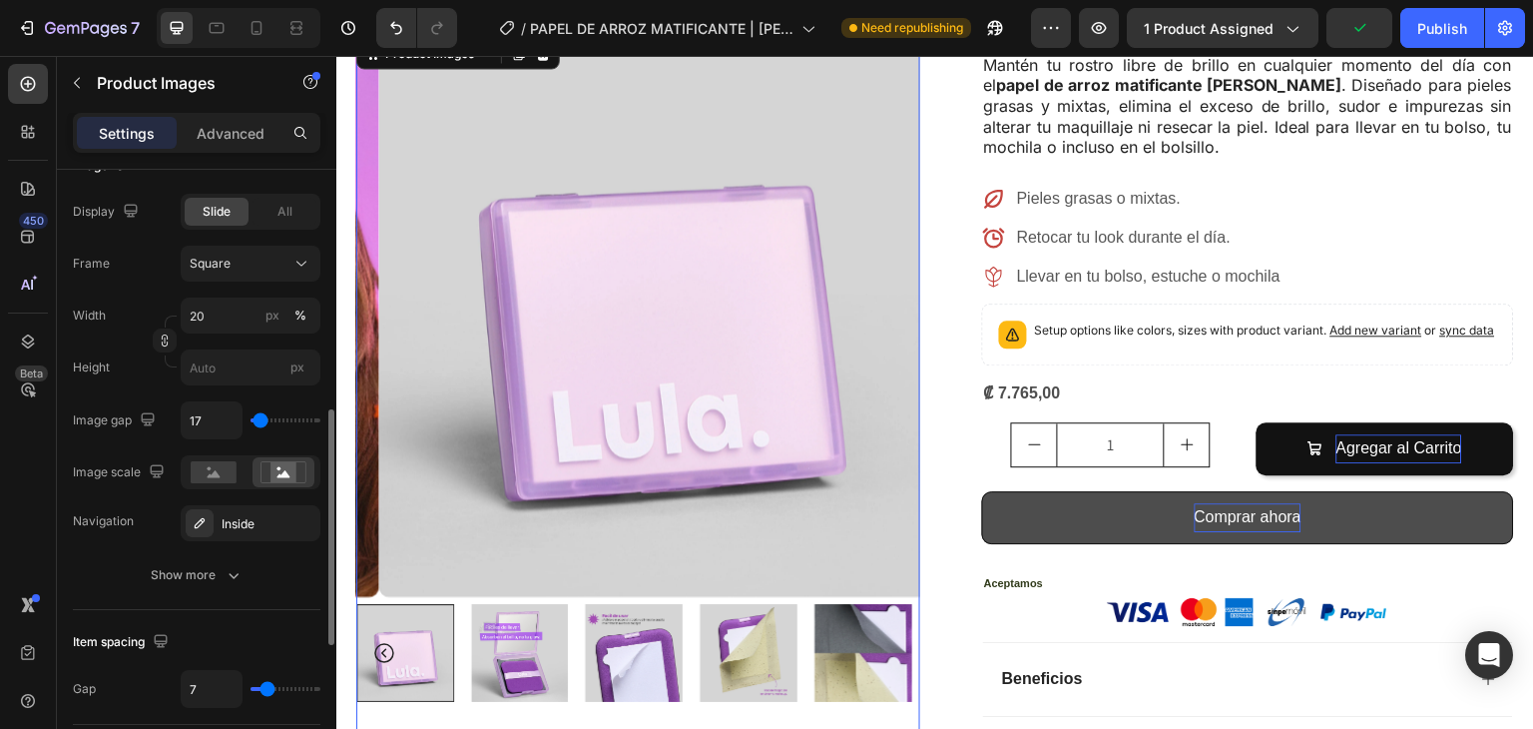
type input "9"
type input "2"
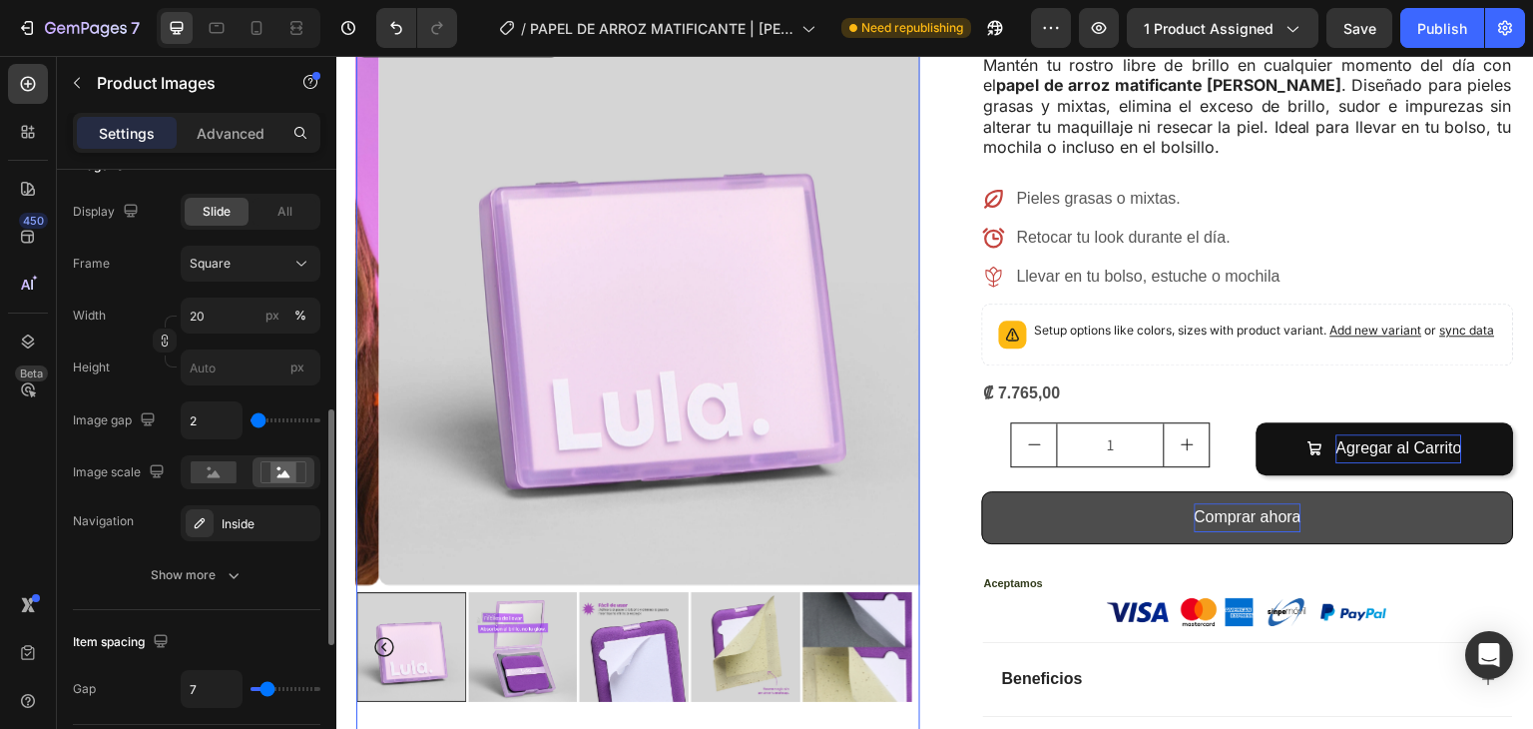
type input "0"
type input "9"
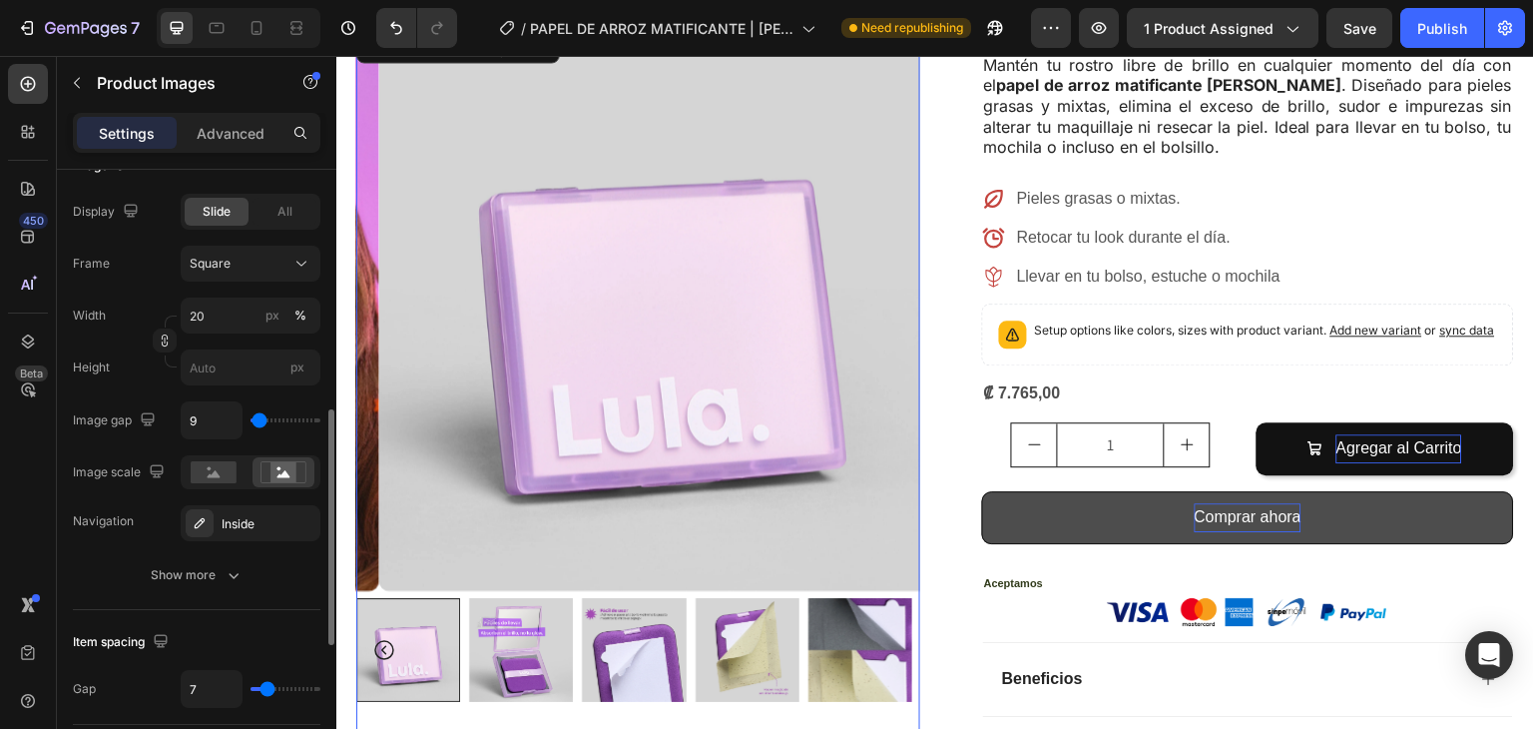
type input "17"
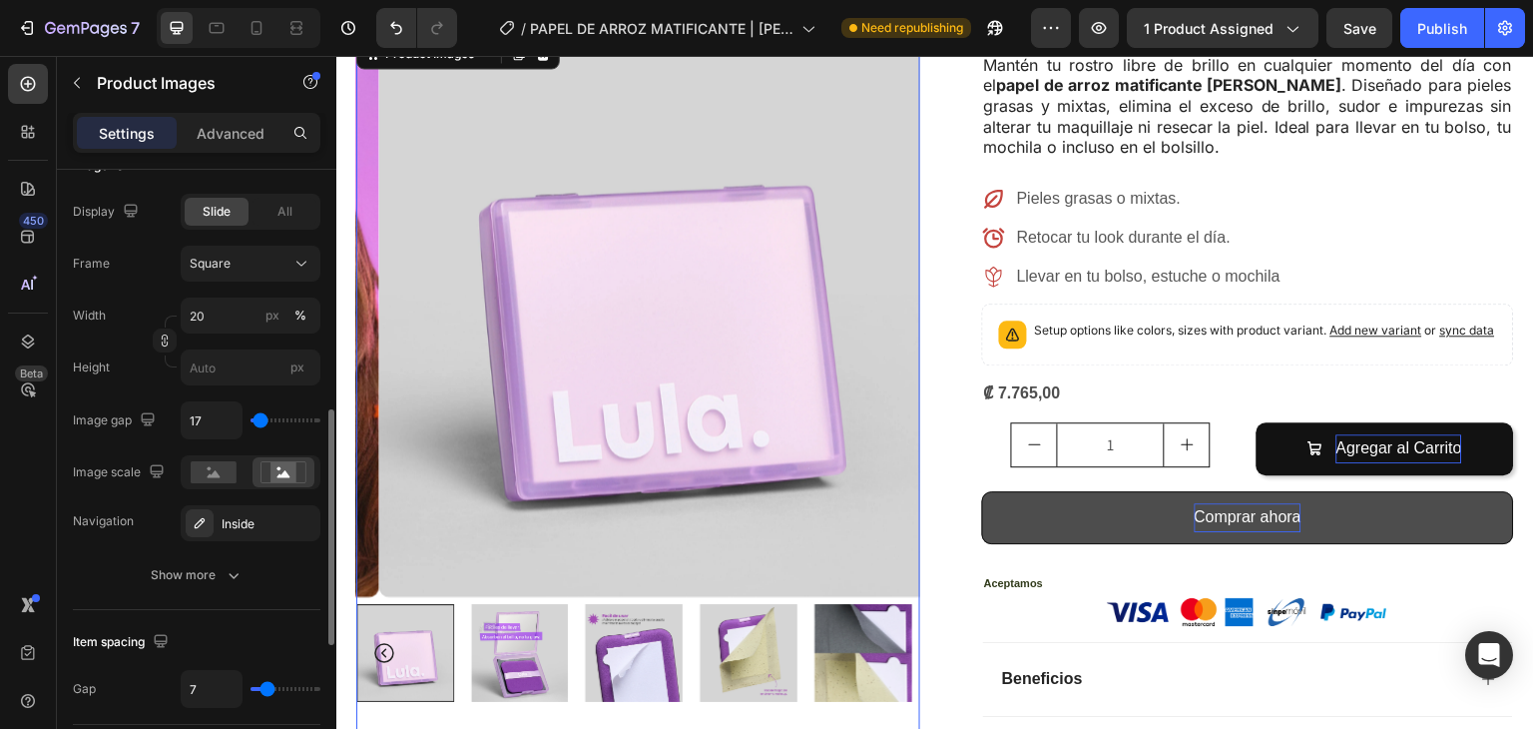
type input "0"
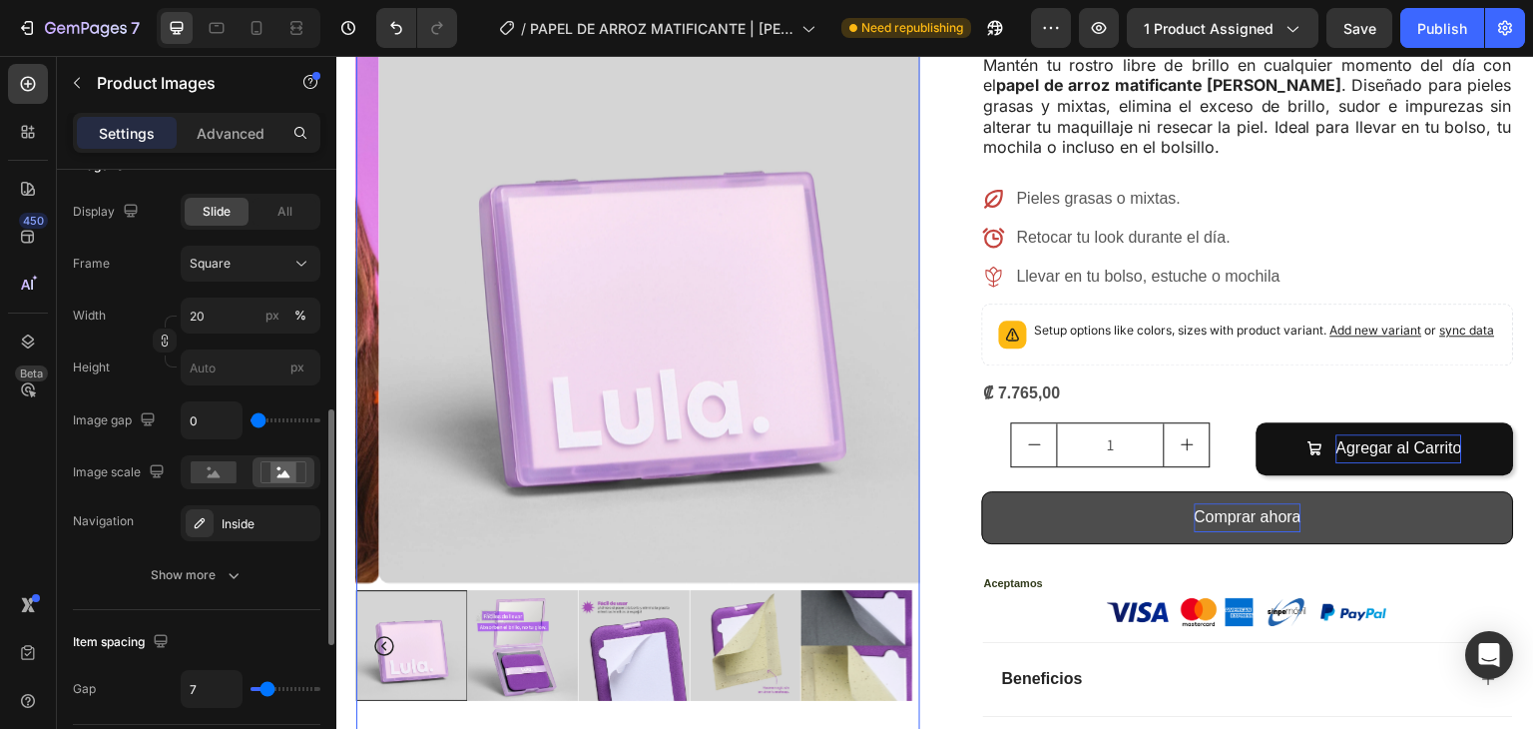
type input "17"
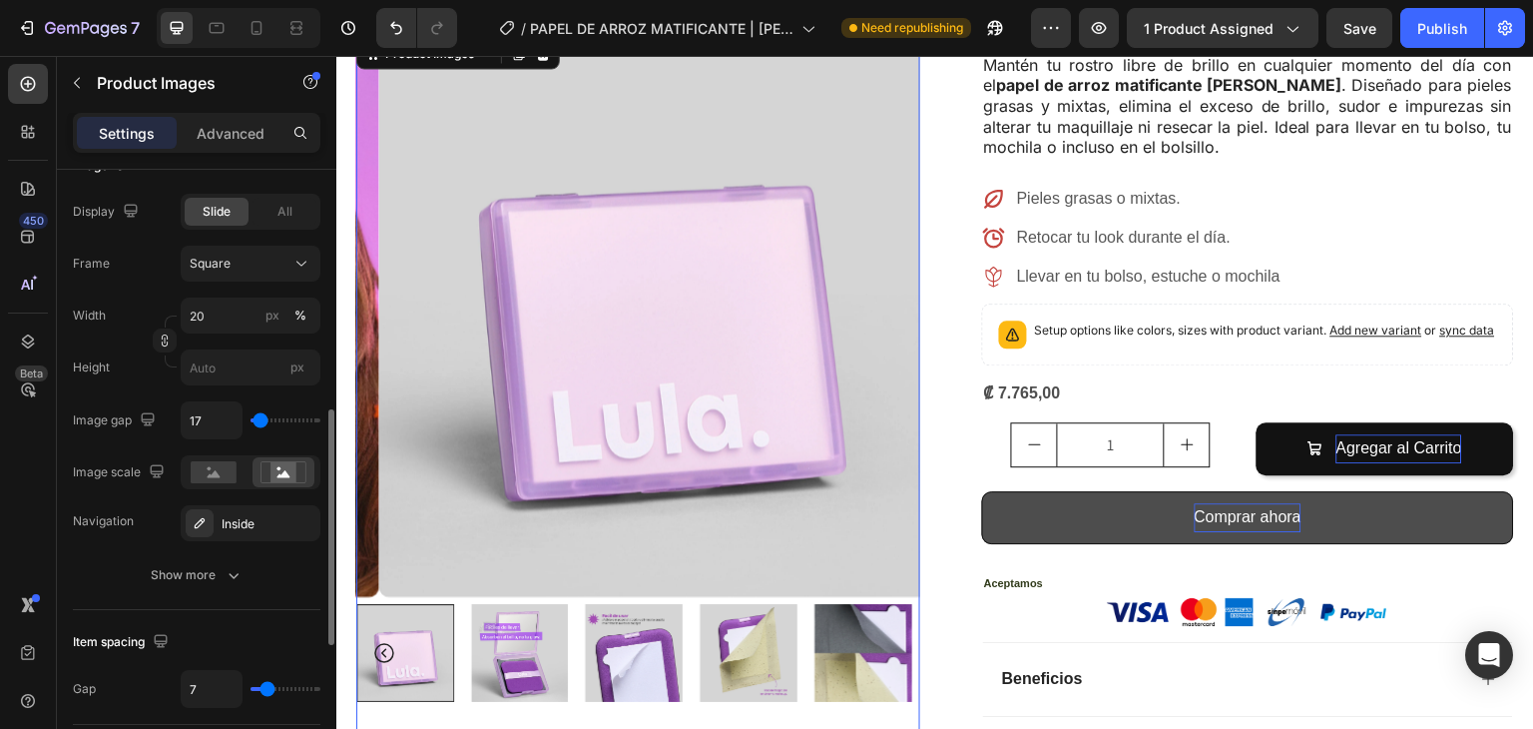
type input "9"
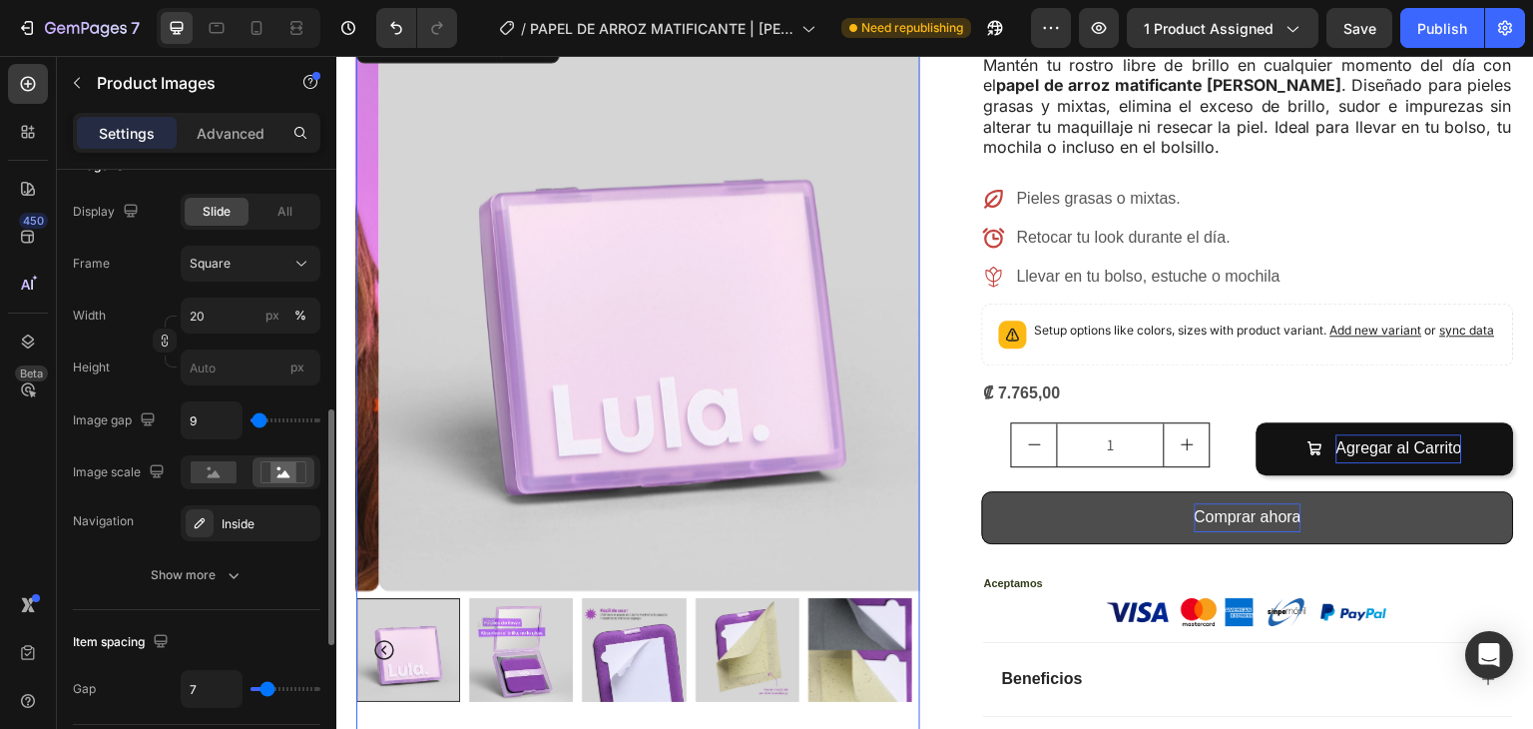
type input "0"
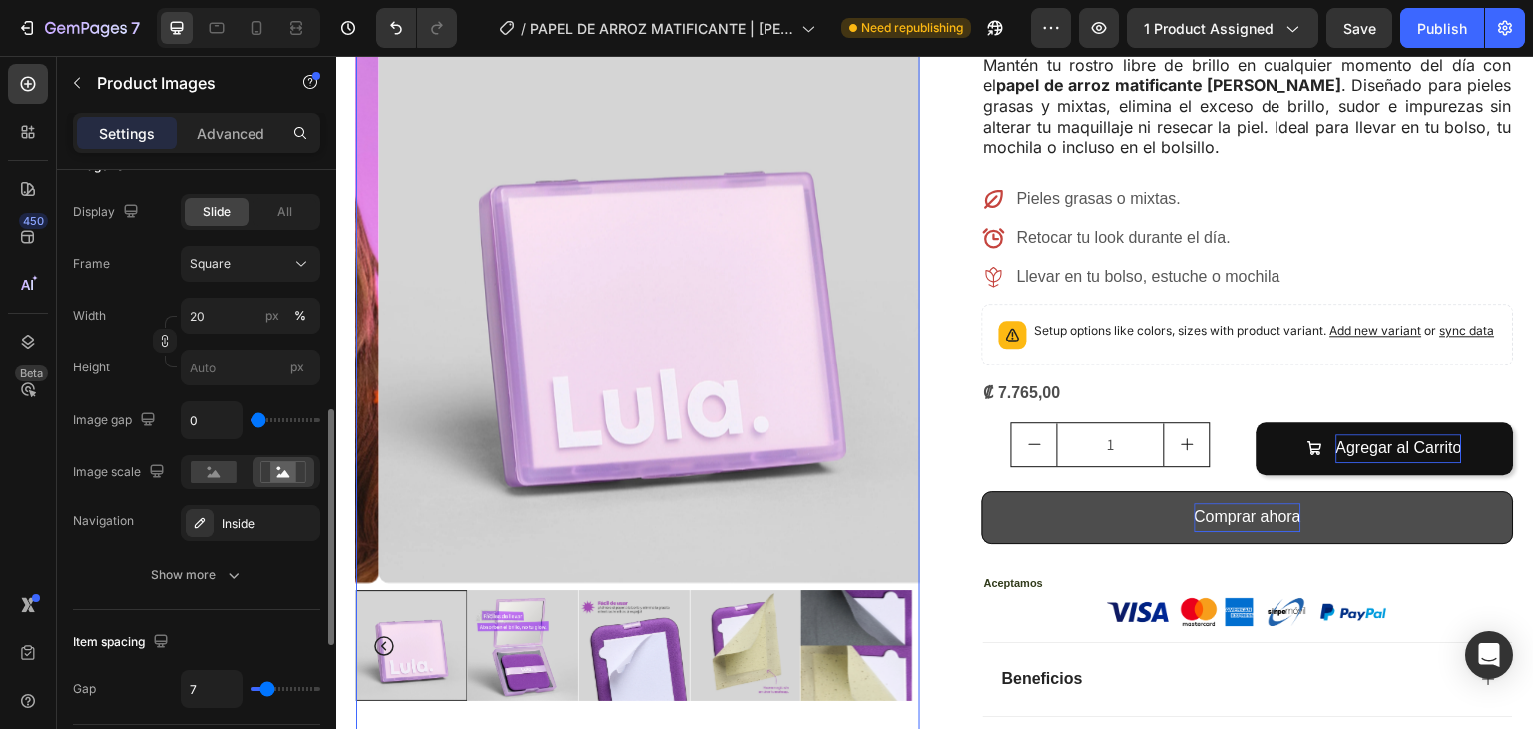
type input "0"
click at [257, 418] on input "range" at bounding box center [286, 420] width 70 height 4
click at [230, 413] on input "0" at bounding box center [212, 420] width 60 height 36
type input "5"
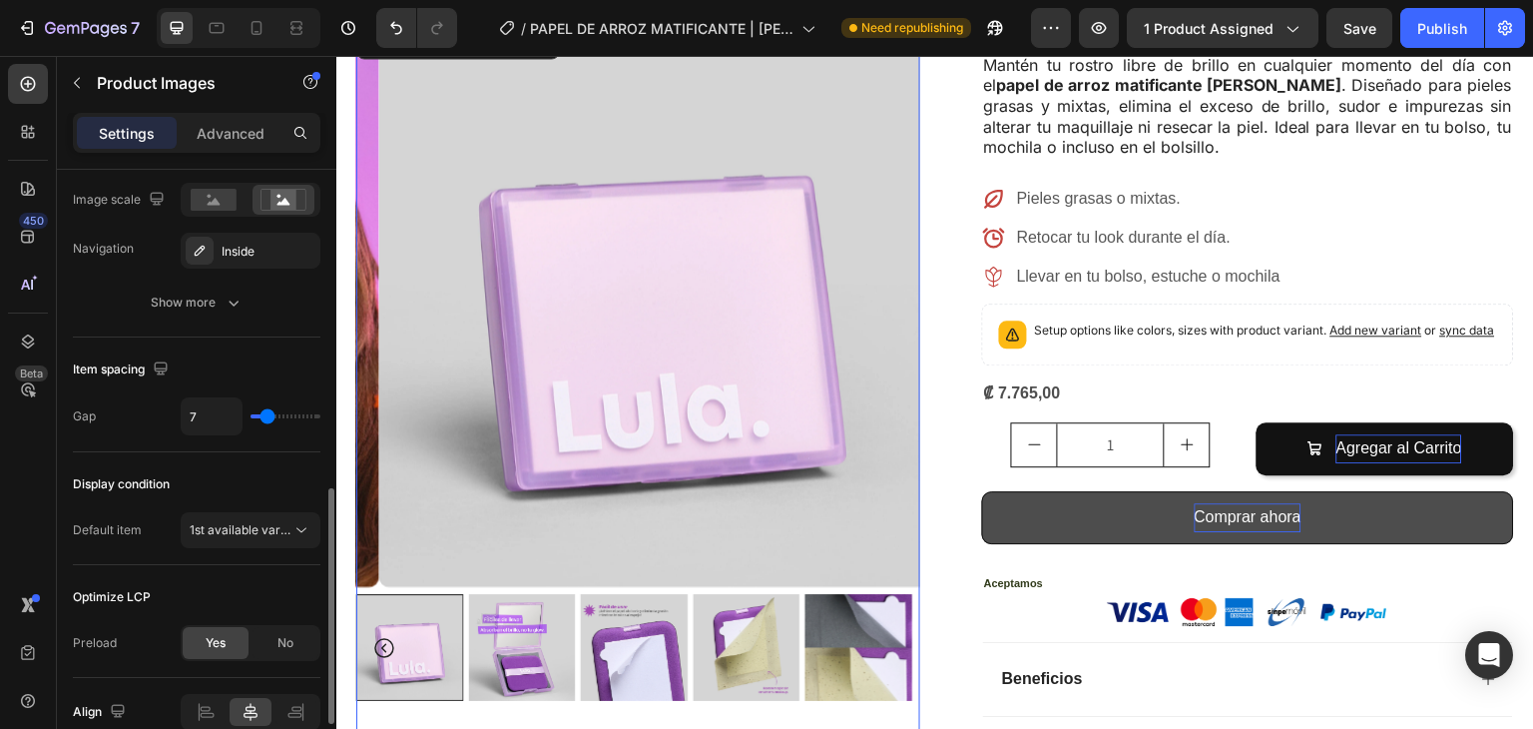
scroll to position [910, 0]
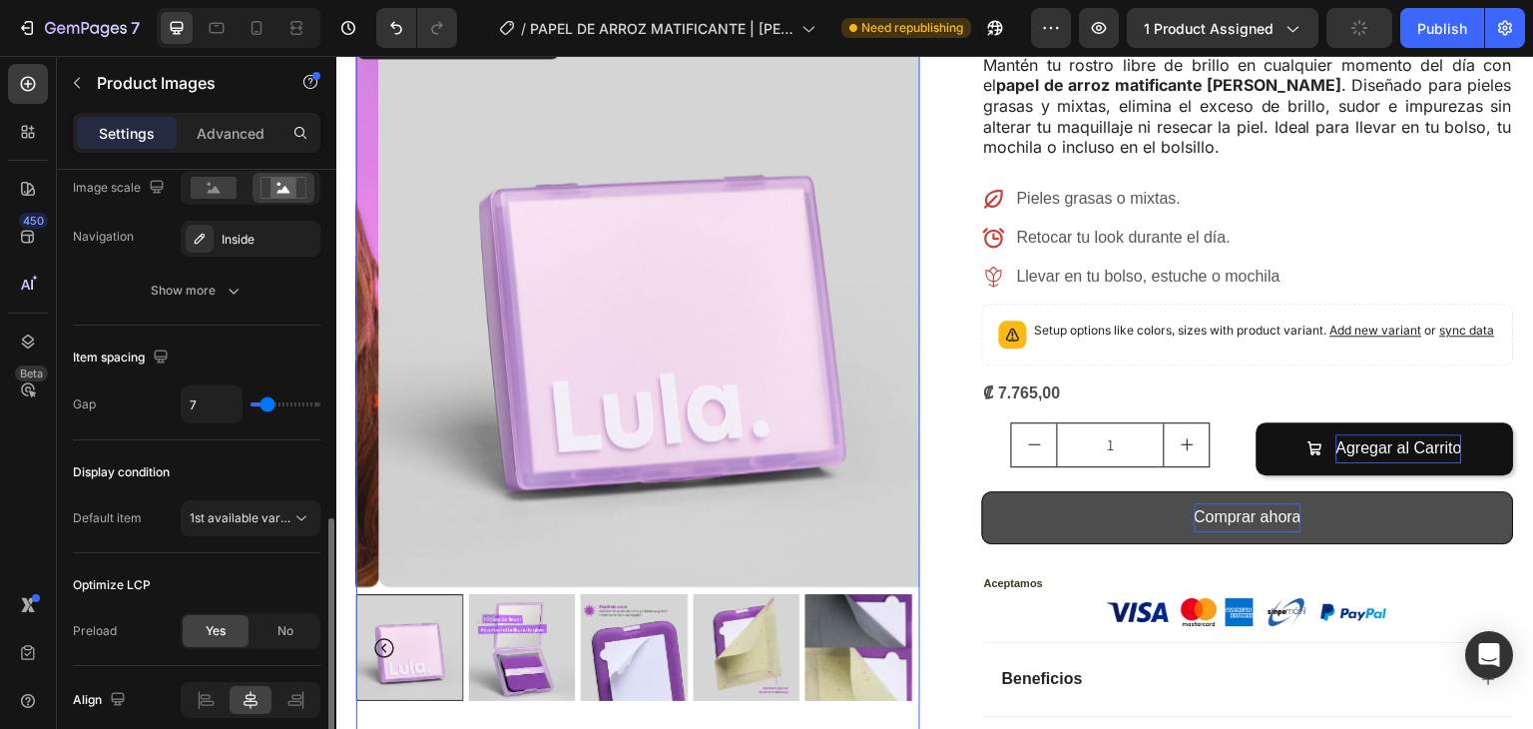
type input "5"
type input "7"
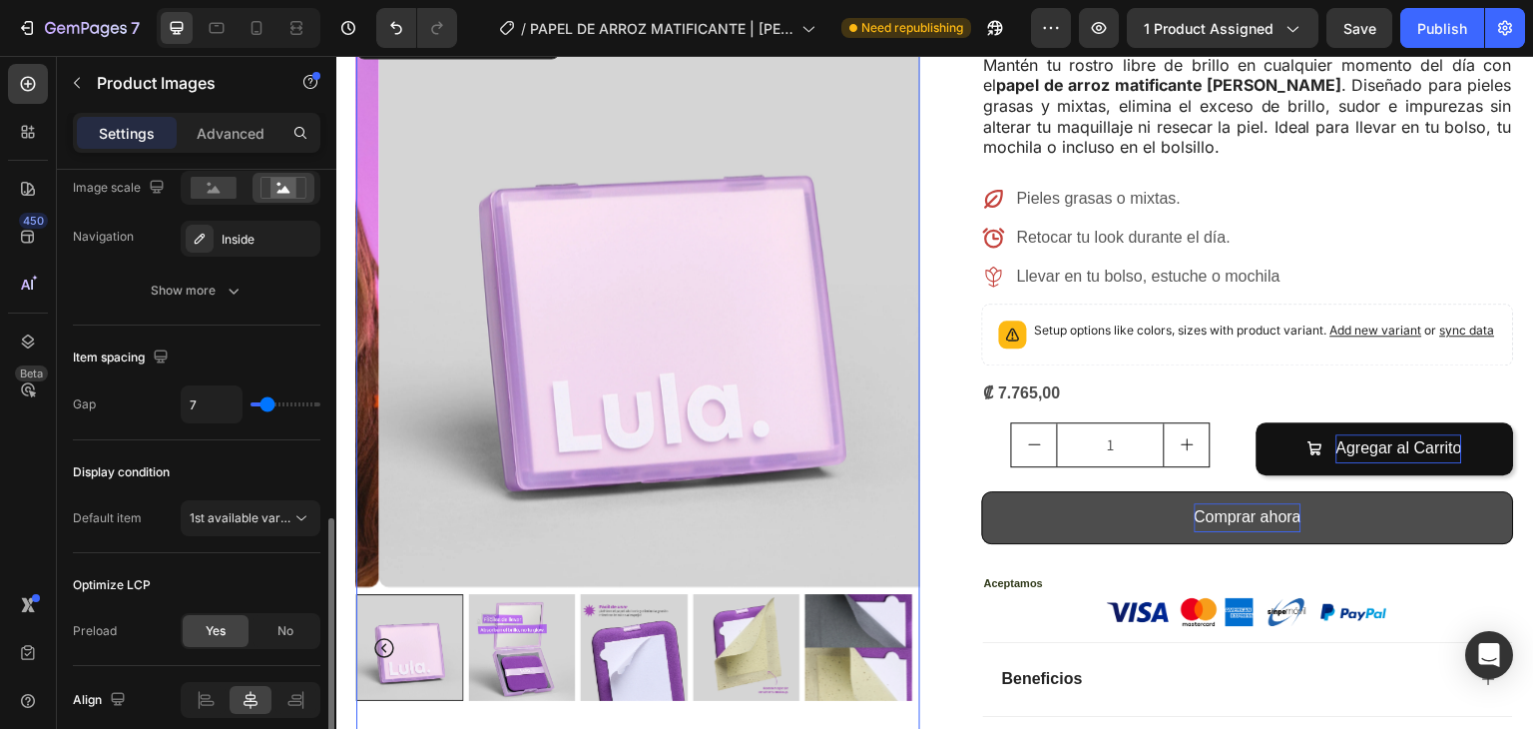
type input "5"
type input "4"
type input "3"
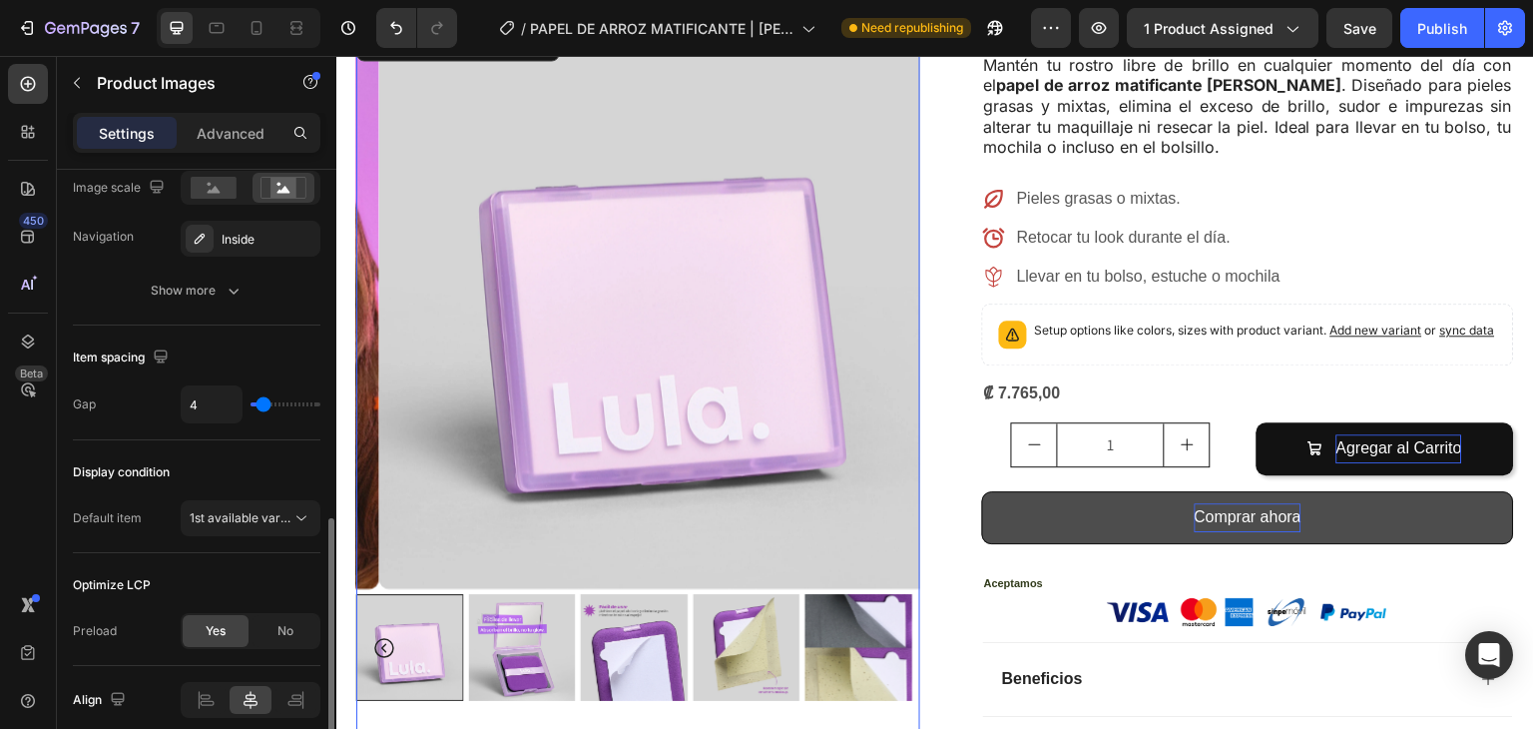
type input "3"
type input "4"
click at [264, 403] on input "range" at bounding box center [286, 404] width 70 height 4
click at [224, 520] on span "1st available variant" at bounding box center [246, 517] width 112 height 15
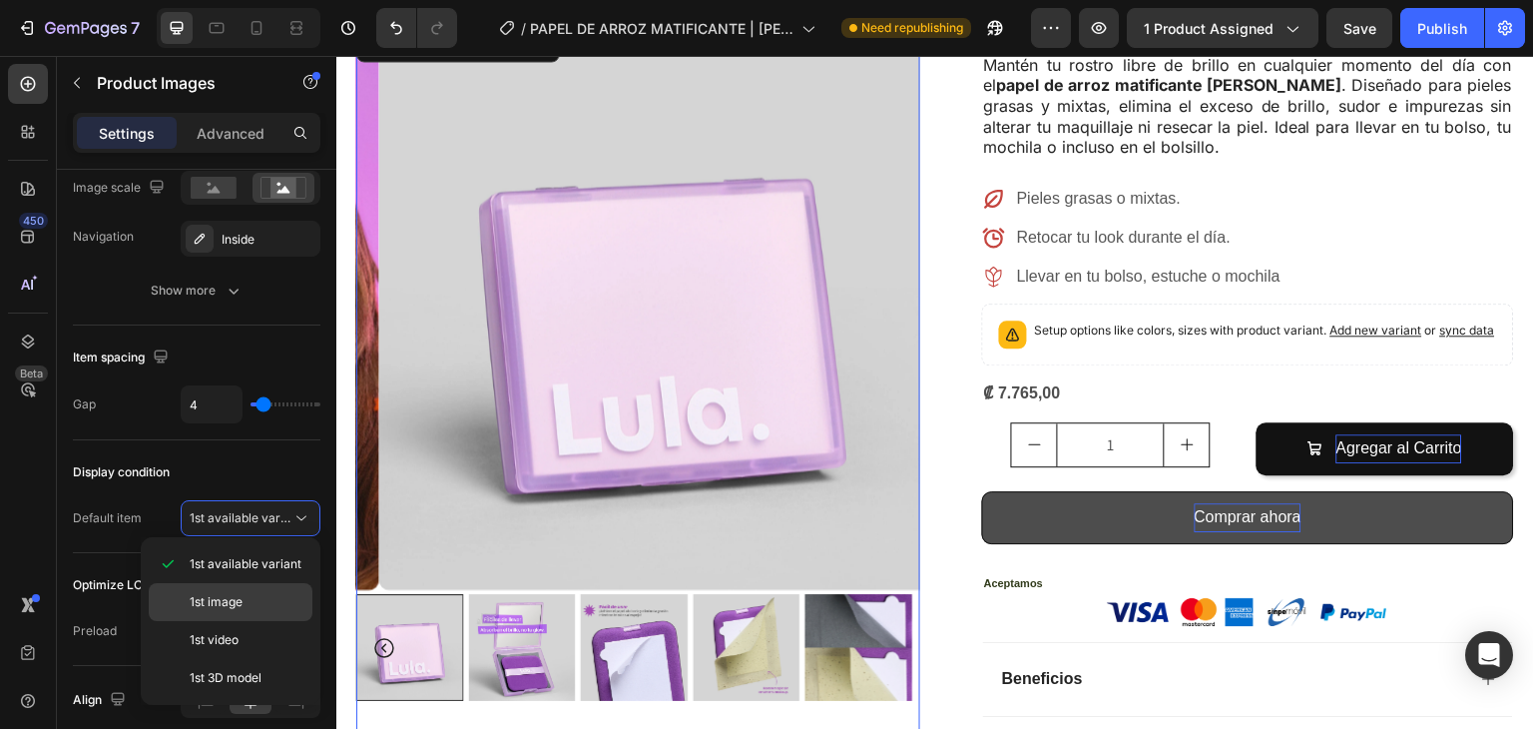
click at [221, 599] on span "1st image" at bounding box center [216, 602] width 53 height 18
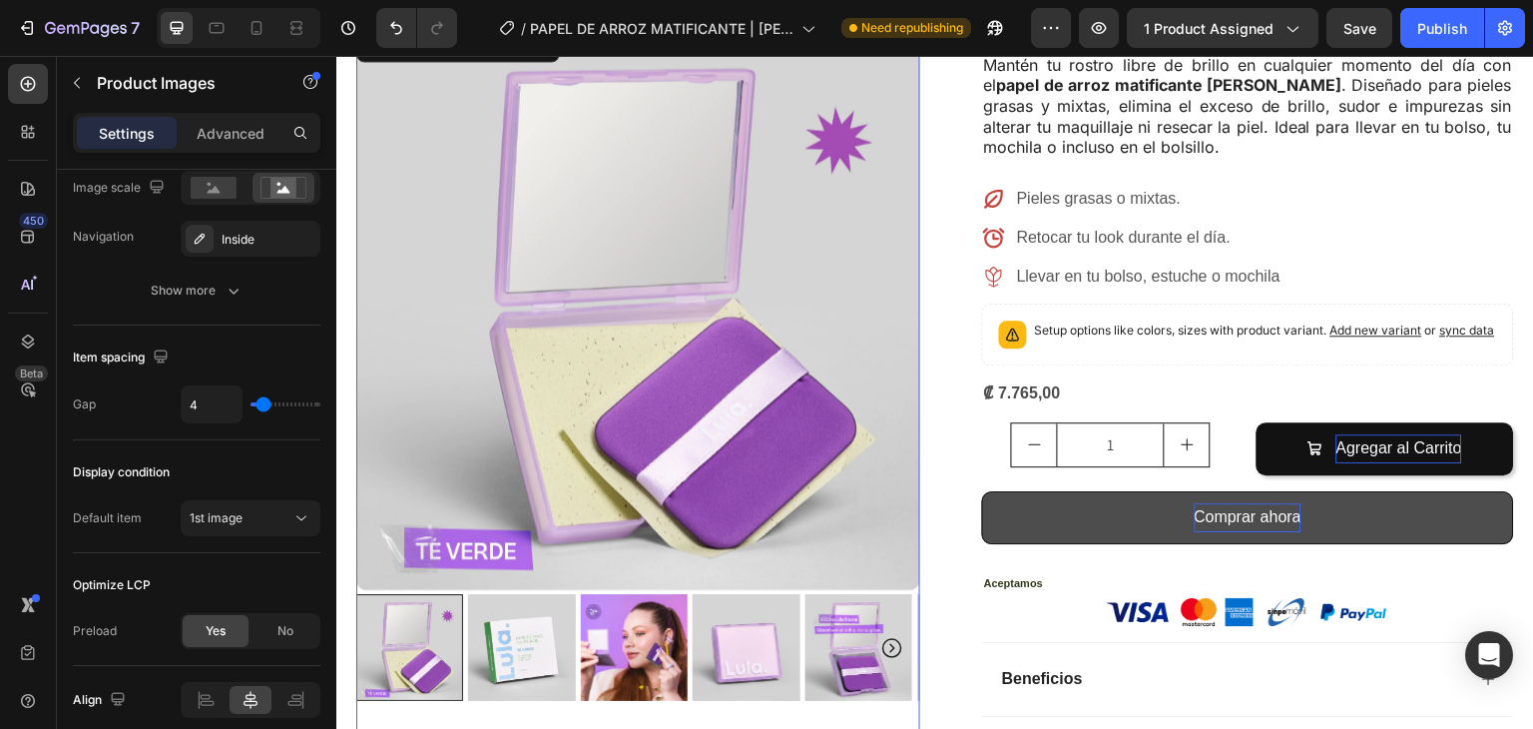
click at [516, 595] on img at bounding box center [521, 647] width 107 height 107
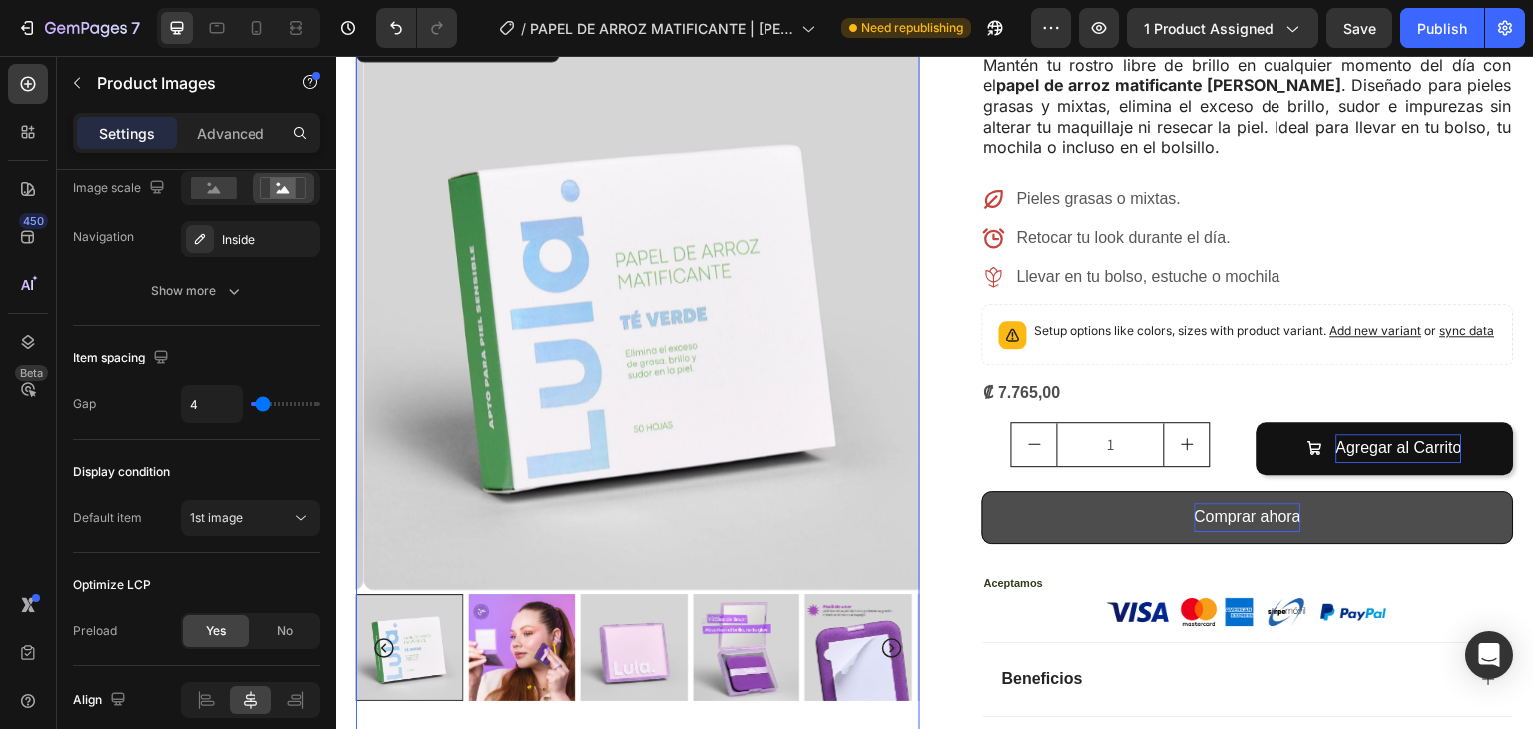
click at [520, 594] on img at bounding box center [521, 647] width 107 height 107
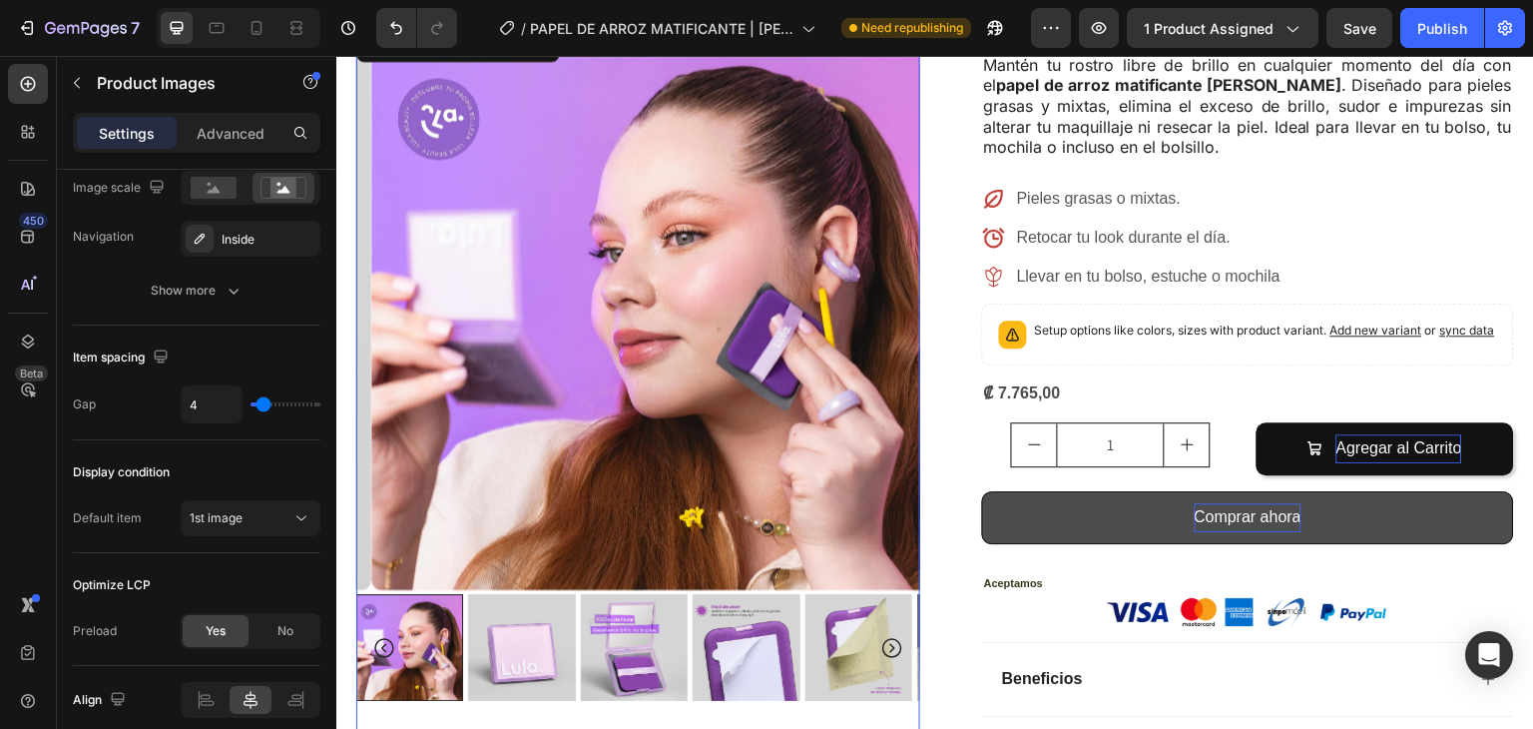
click at [563, 594] on img at bounding box center [522, 647] width 107 height 107
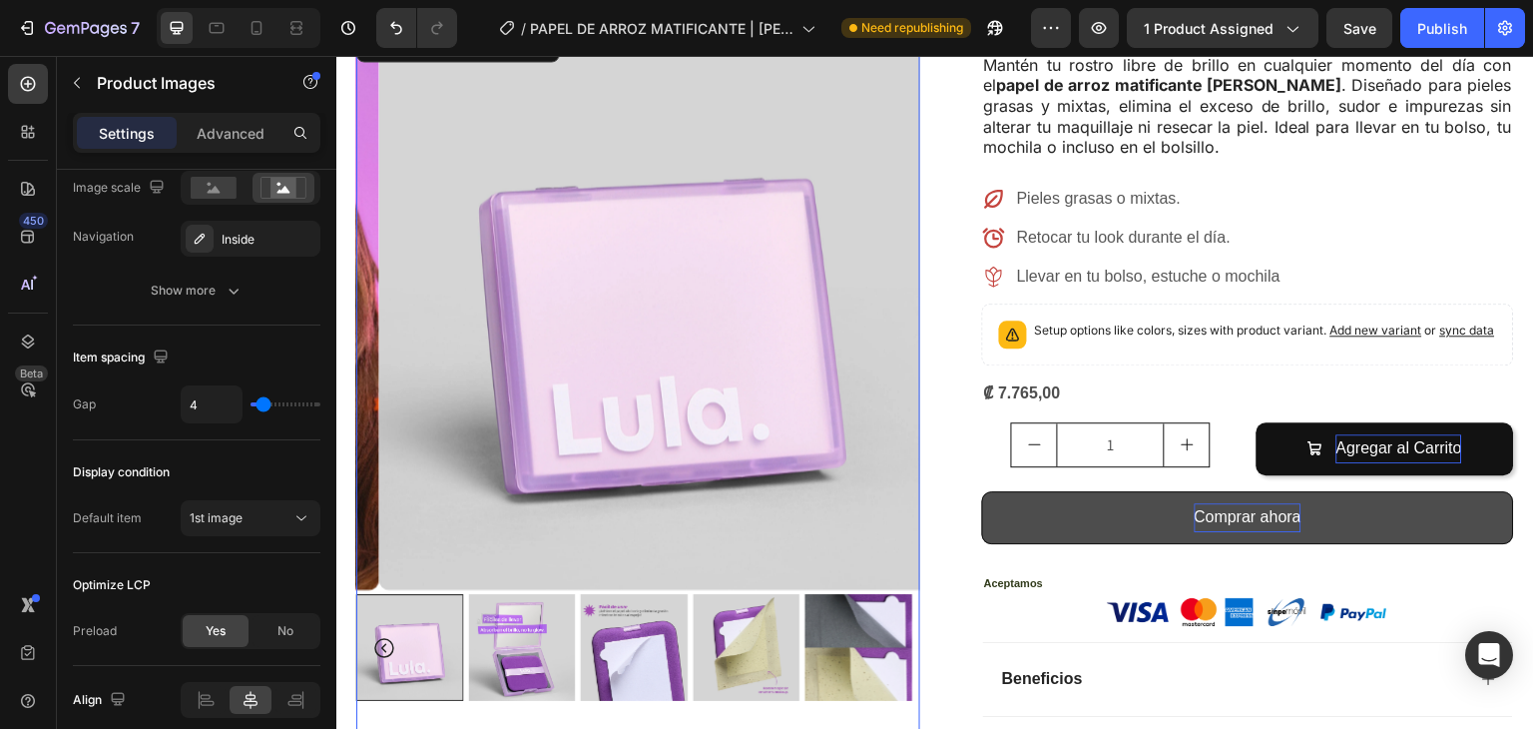
click at [385, 636] on icon "Carousel Back Arrow" at bounding box center [384, 648] width 24 height 24
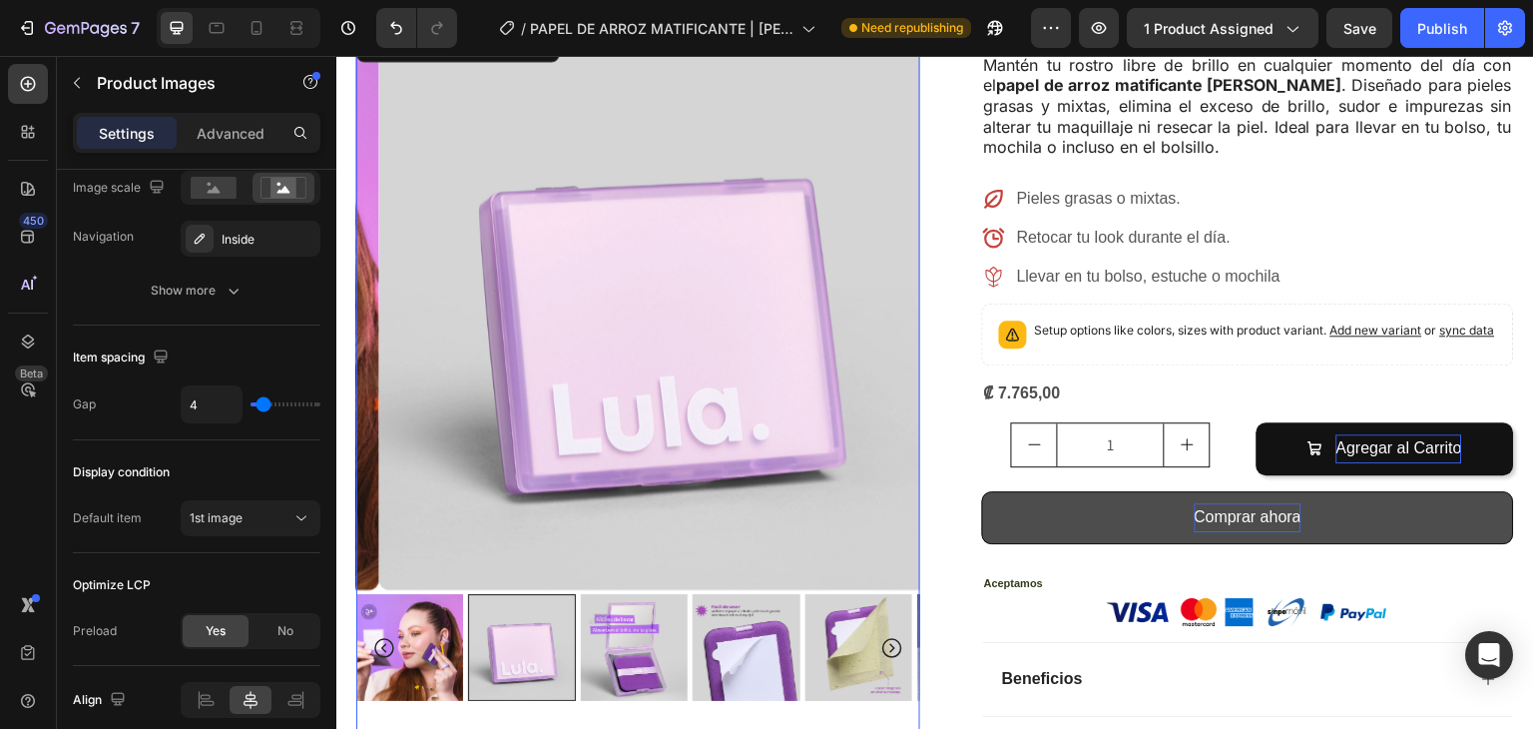
click at [385, 636] on icon "Carousel Back Arrow" at bounding box center [384, 648] width 24 height 24
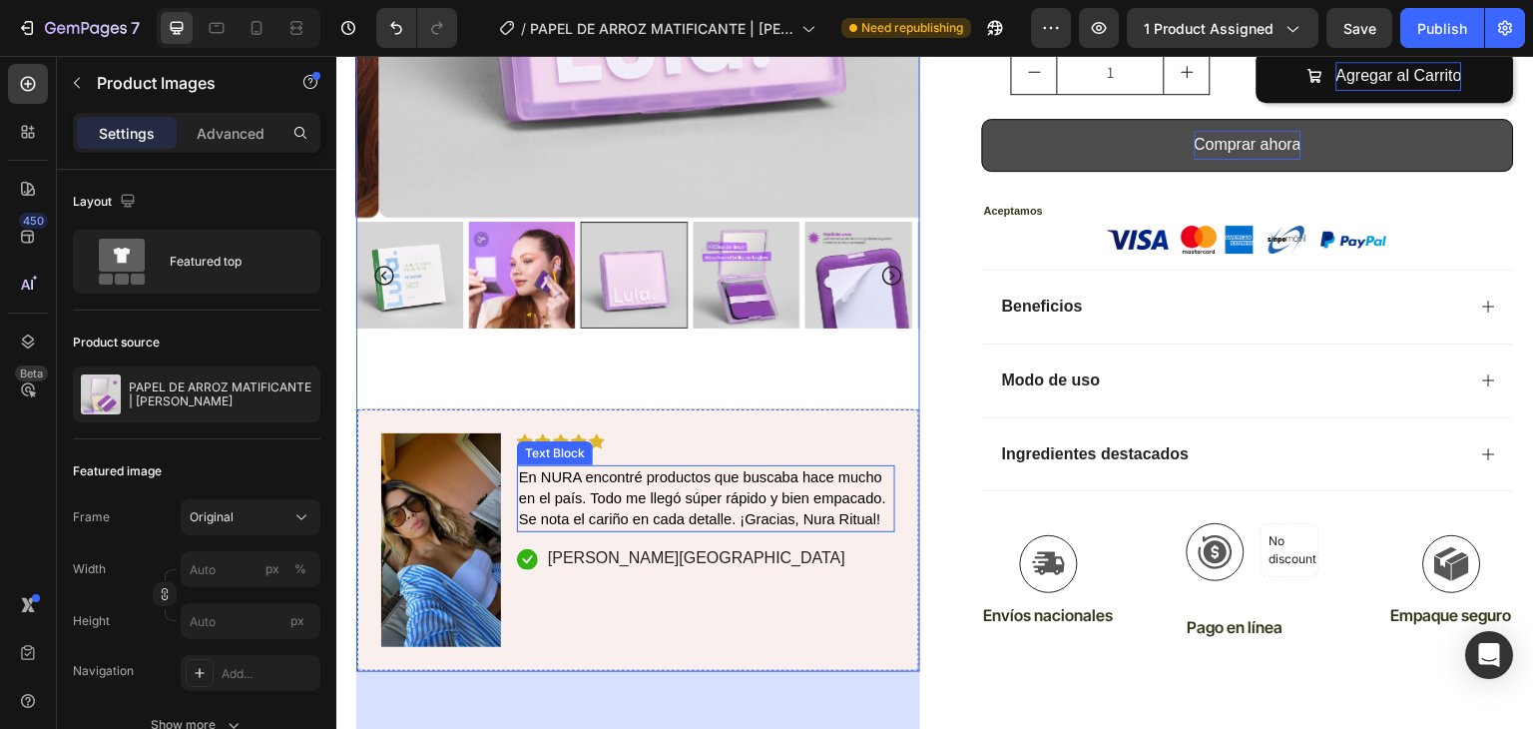
scroll to position [942, 0]
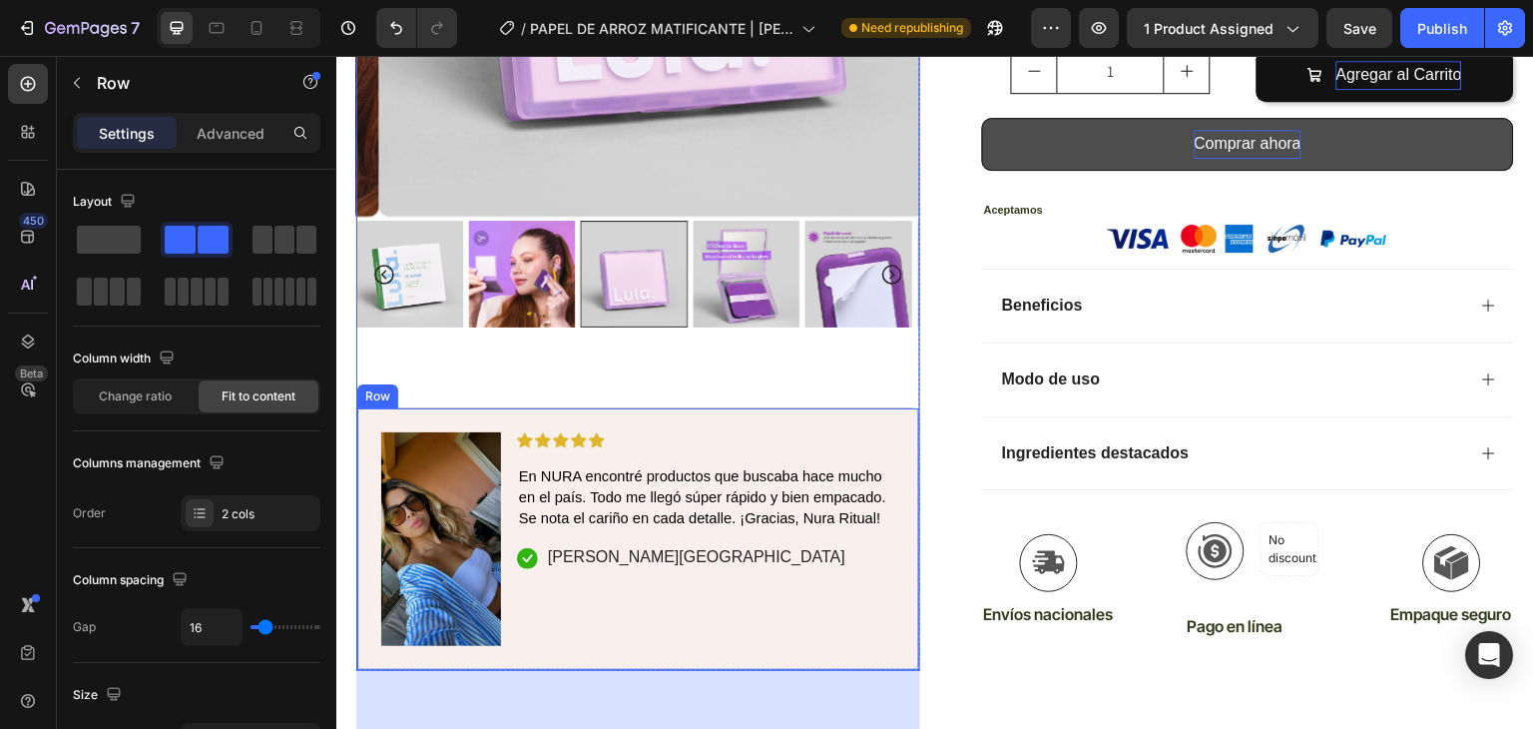
click at [726, 408] on div "Image Icon Icon Icon Icon Icon Icon List En NURA encontré productos que buscaba…" at bounding box center [638, 539] width 564 height 263
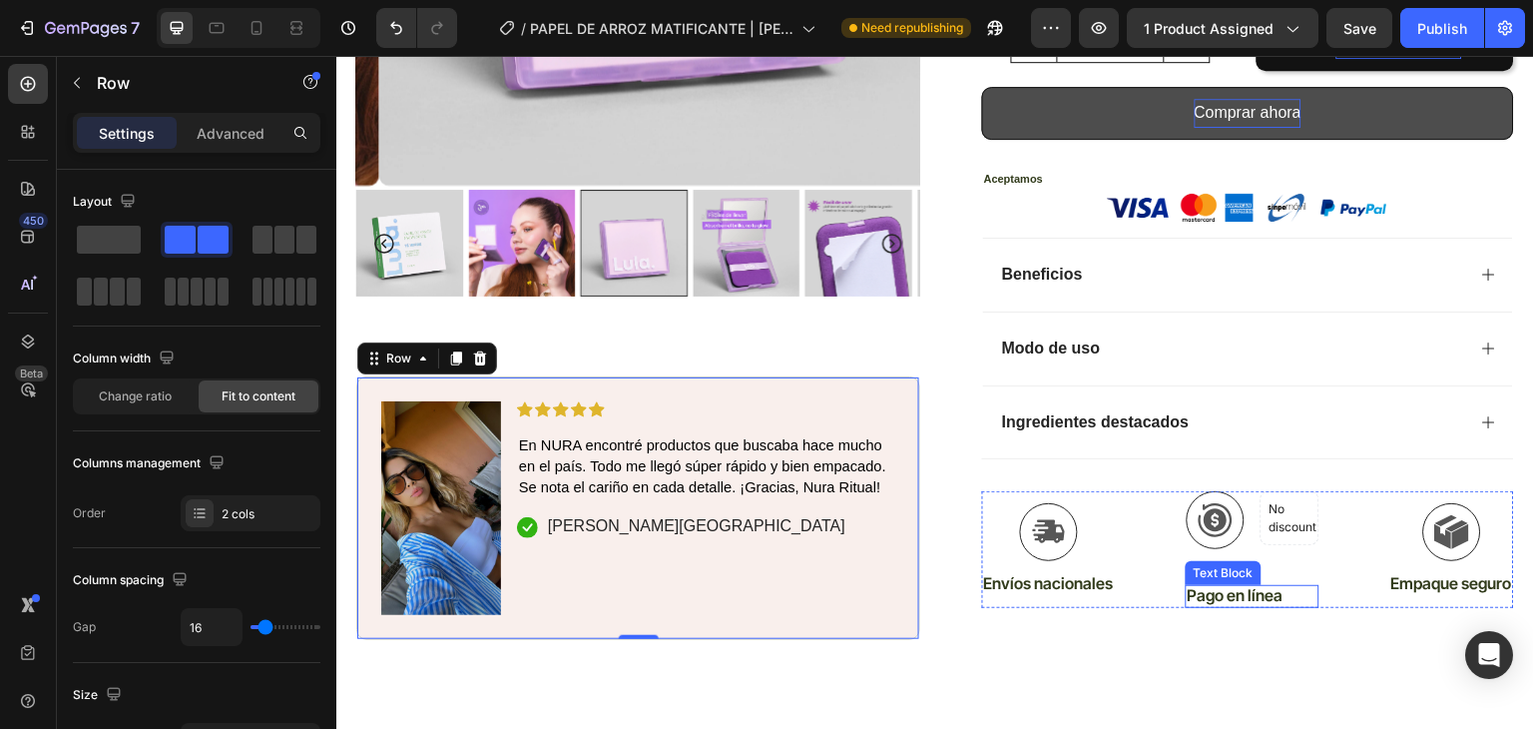
scroll to position [958, 0]
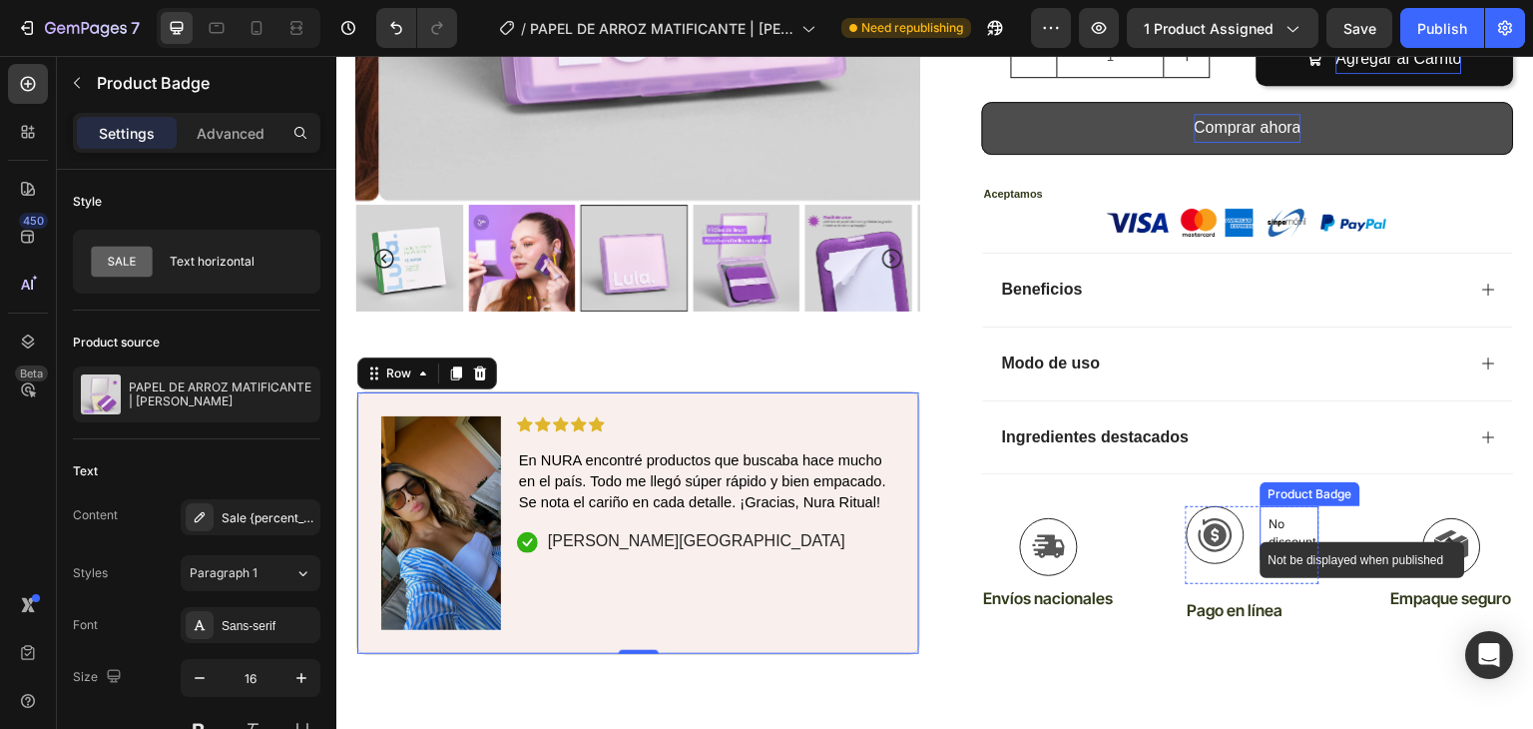
click at [1289, 515] on p "No discount" at bounding box center [1290, 533] width 41 height 36
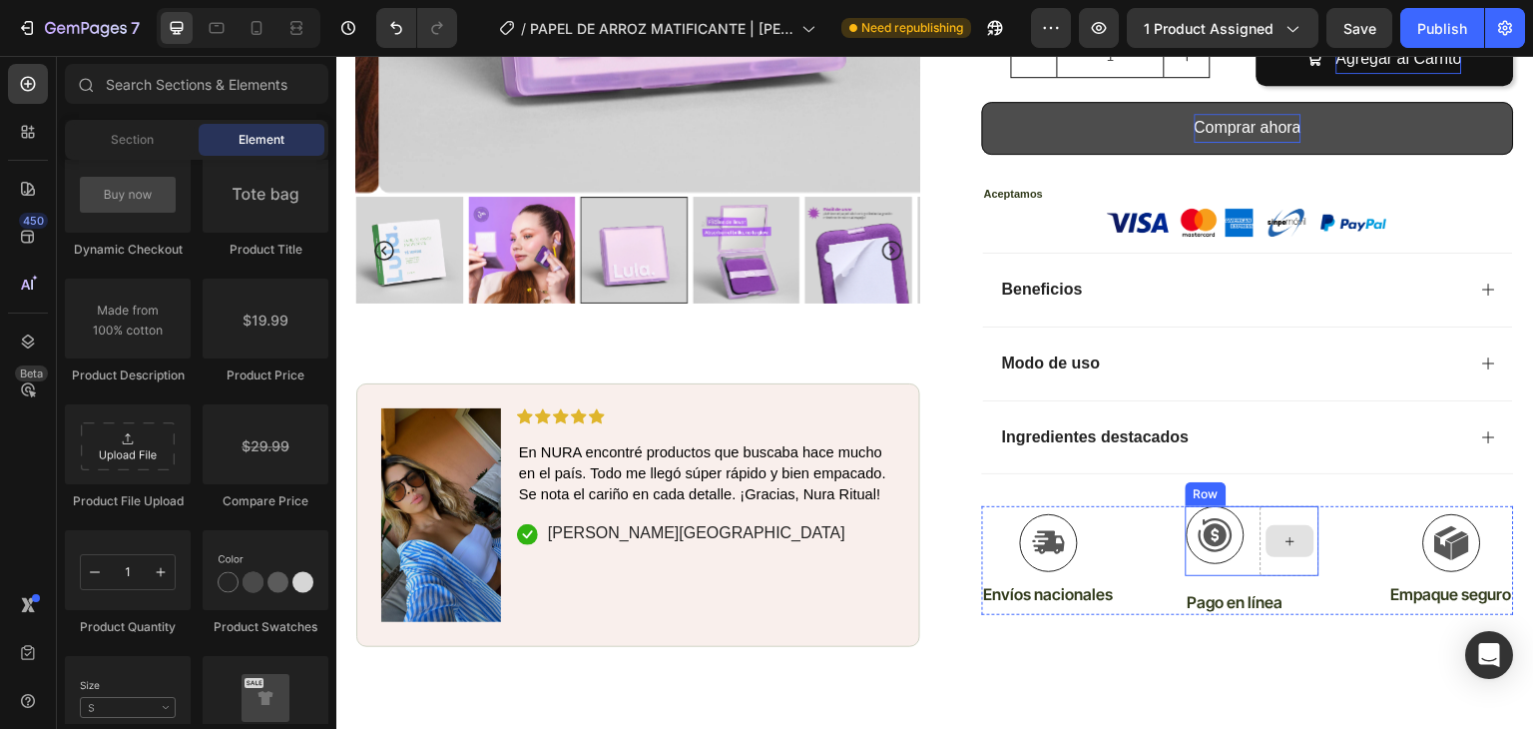
click at [1290, 525] on div at bounding box center [1291, 541] width 48 height 32
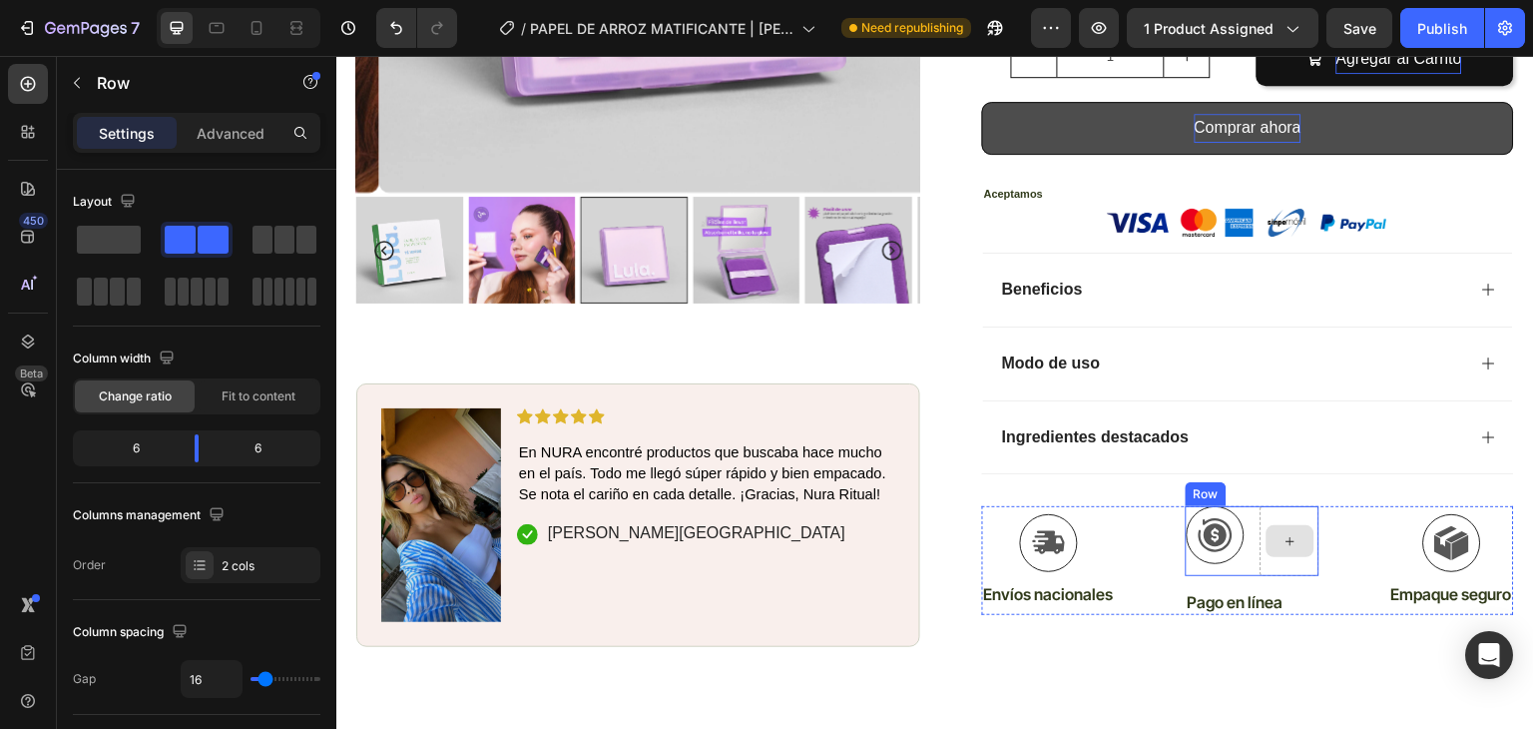
click at [1283, 506] on div at bounding box center [1290, 541] width 59 height 70
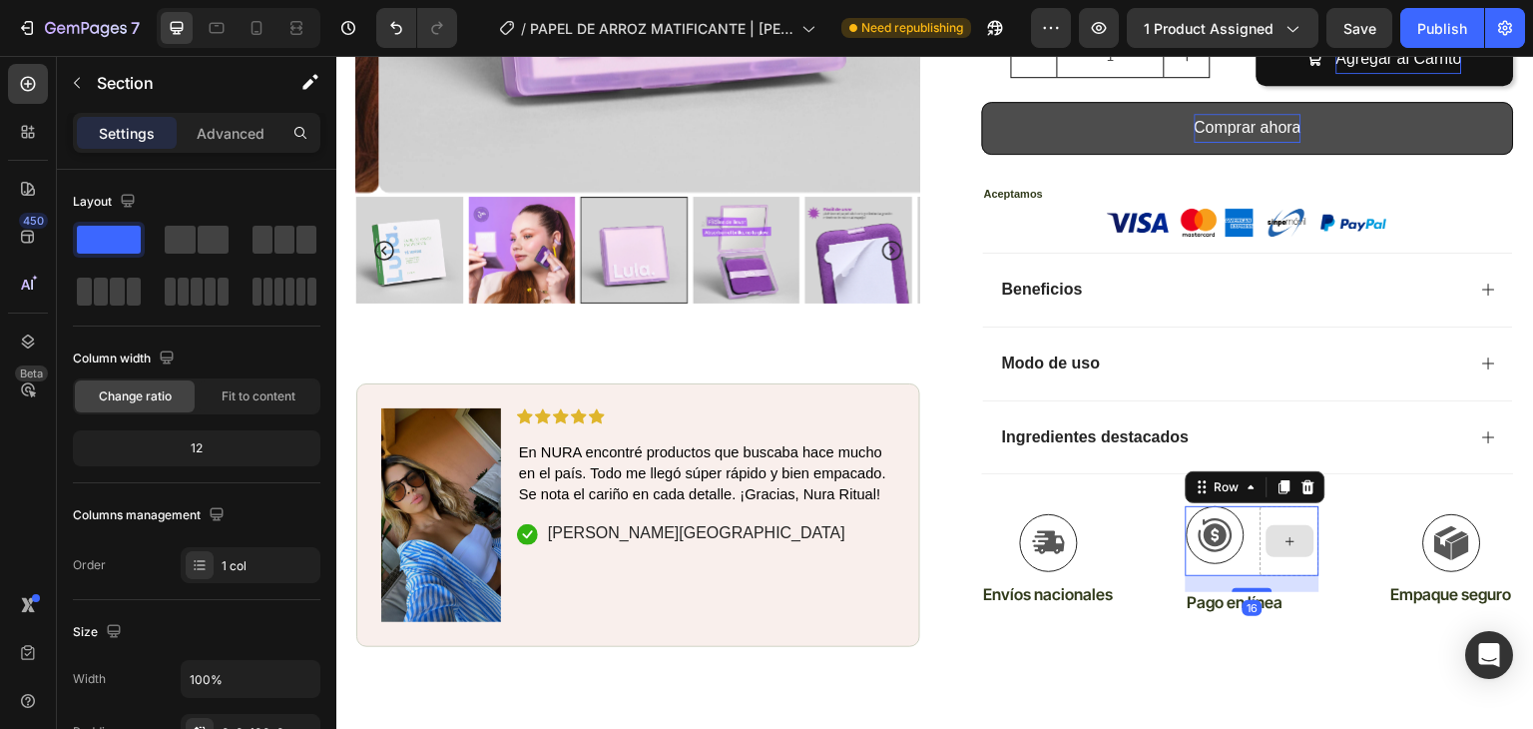
click at [1289, 532] on div at bounding box center [1290, 541] width 59 height 70
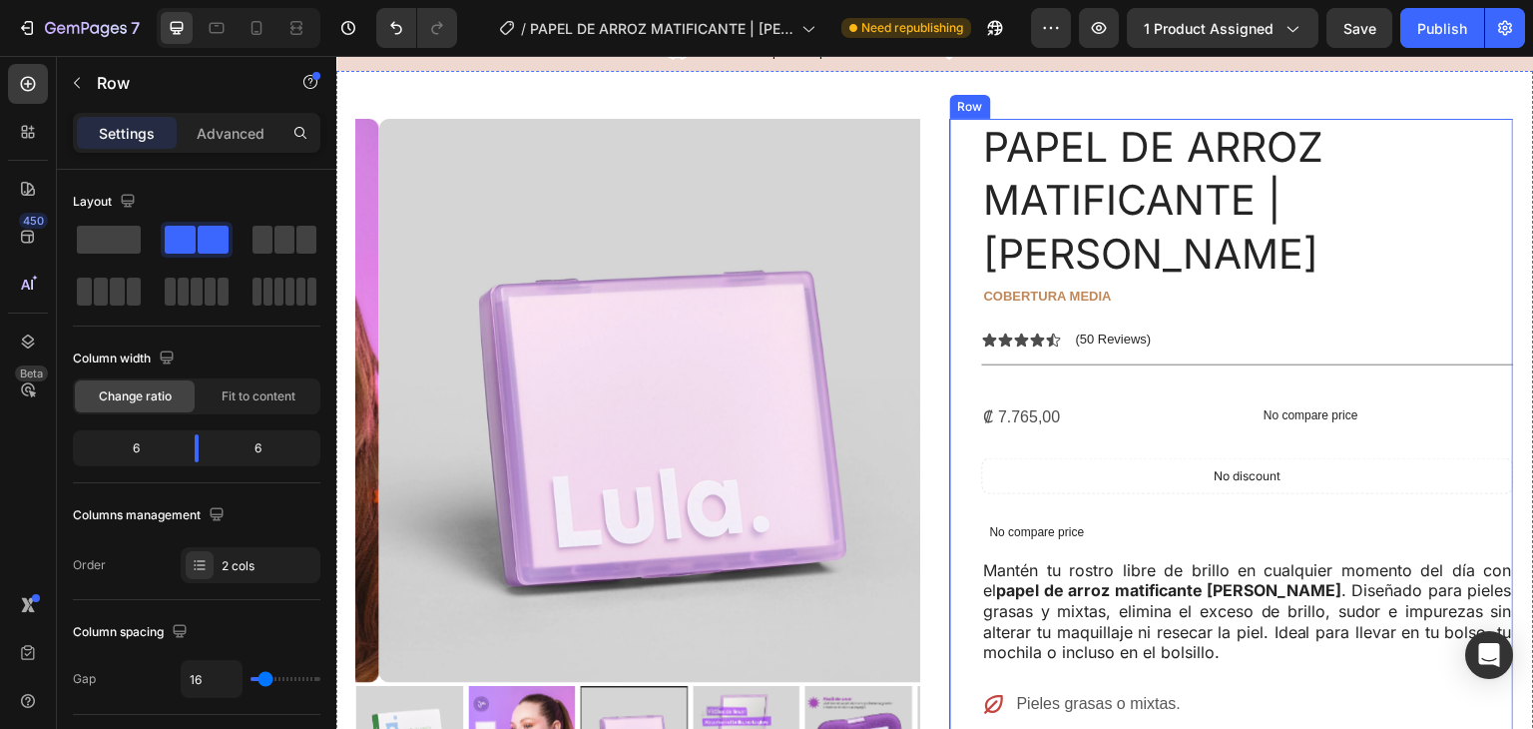
scroll to position [22, 0]
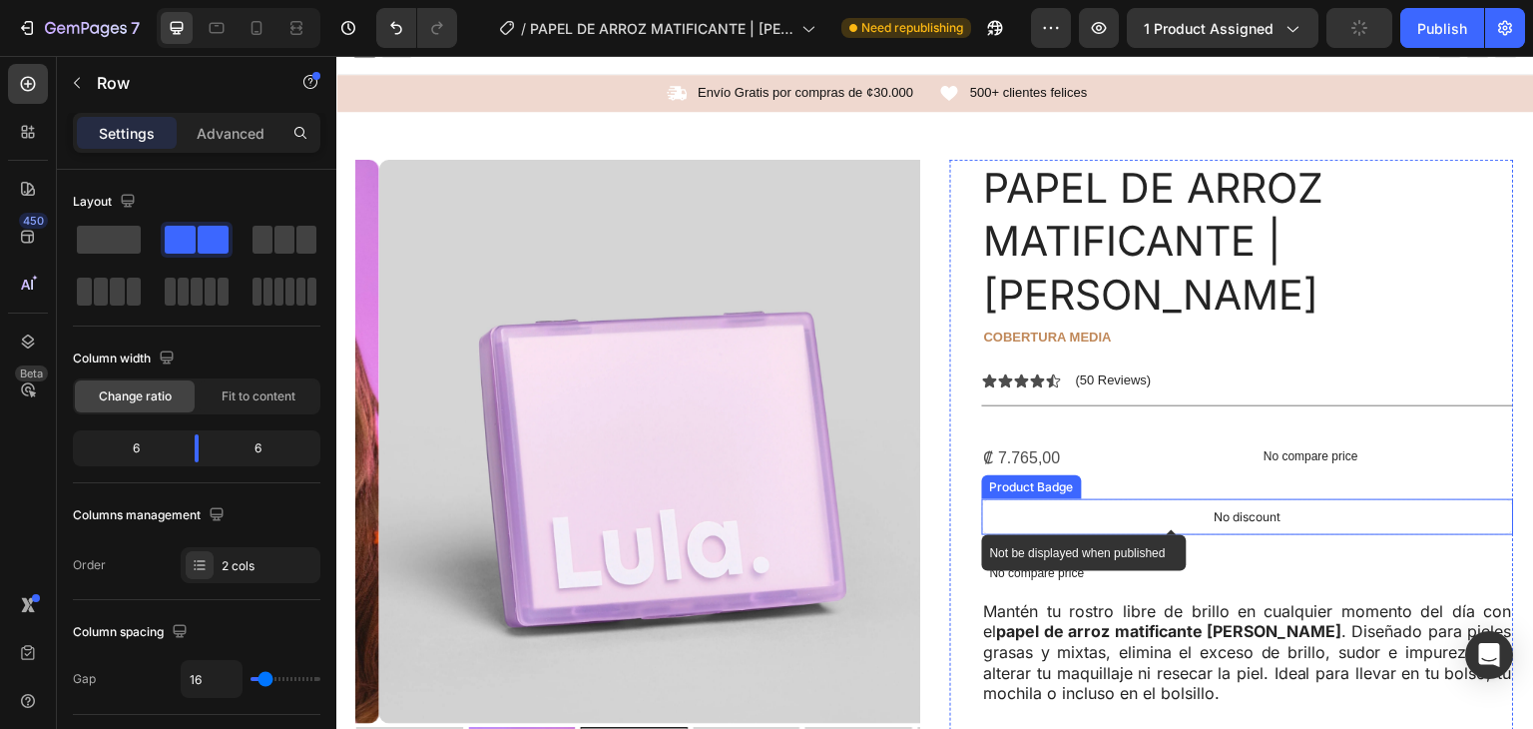
click at [1295, 500] on div "No discount" at bounding box center [1248, 517] width 530 height 34
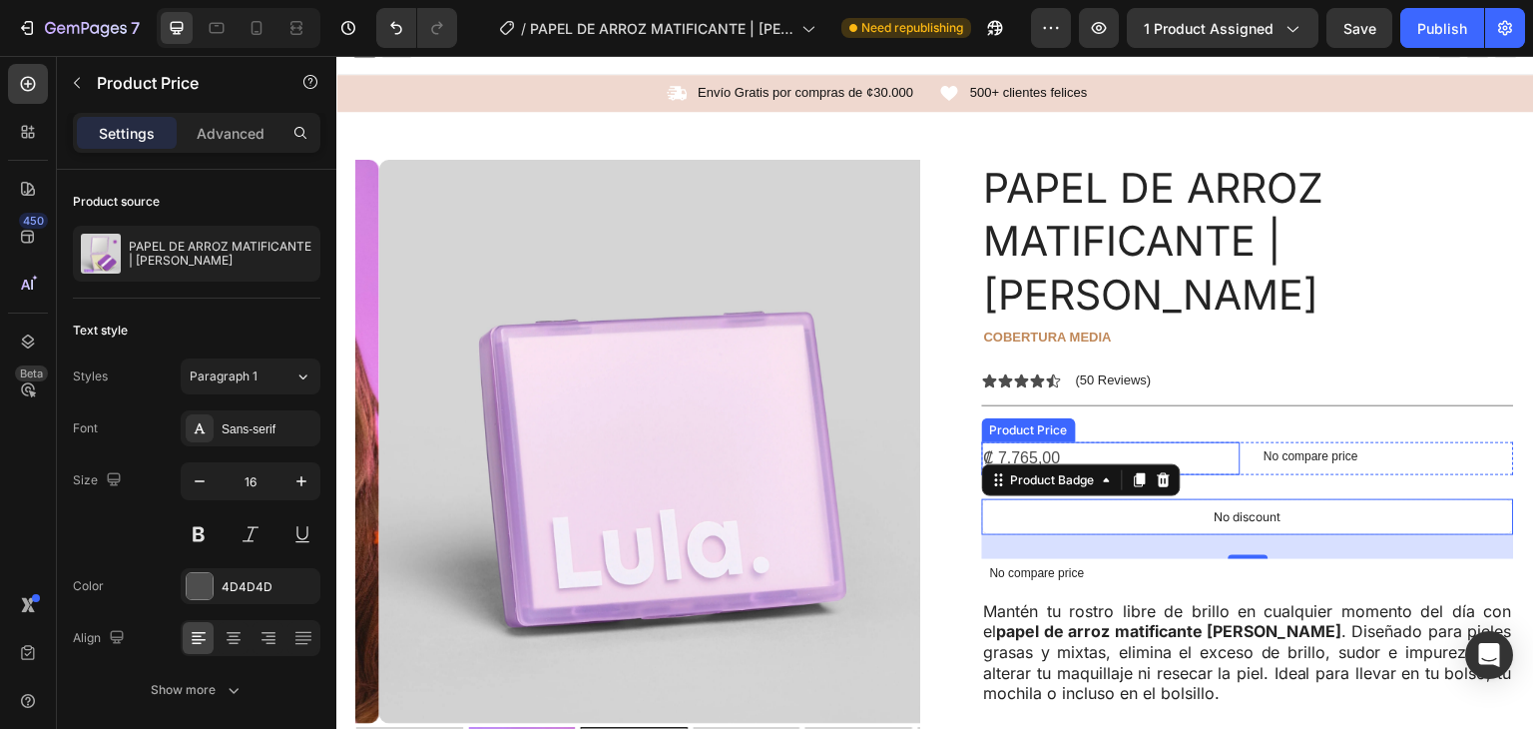
click at [1036, 421] on div "Product Price" at bounding box center [1029, 430] width 86 height 18
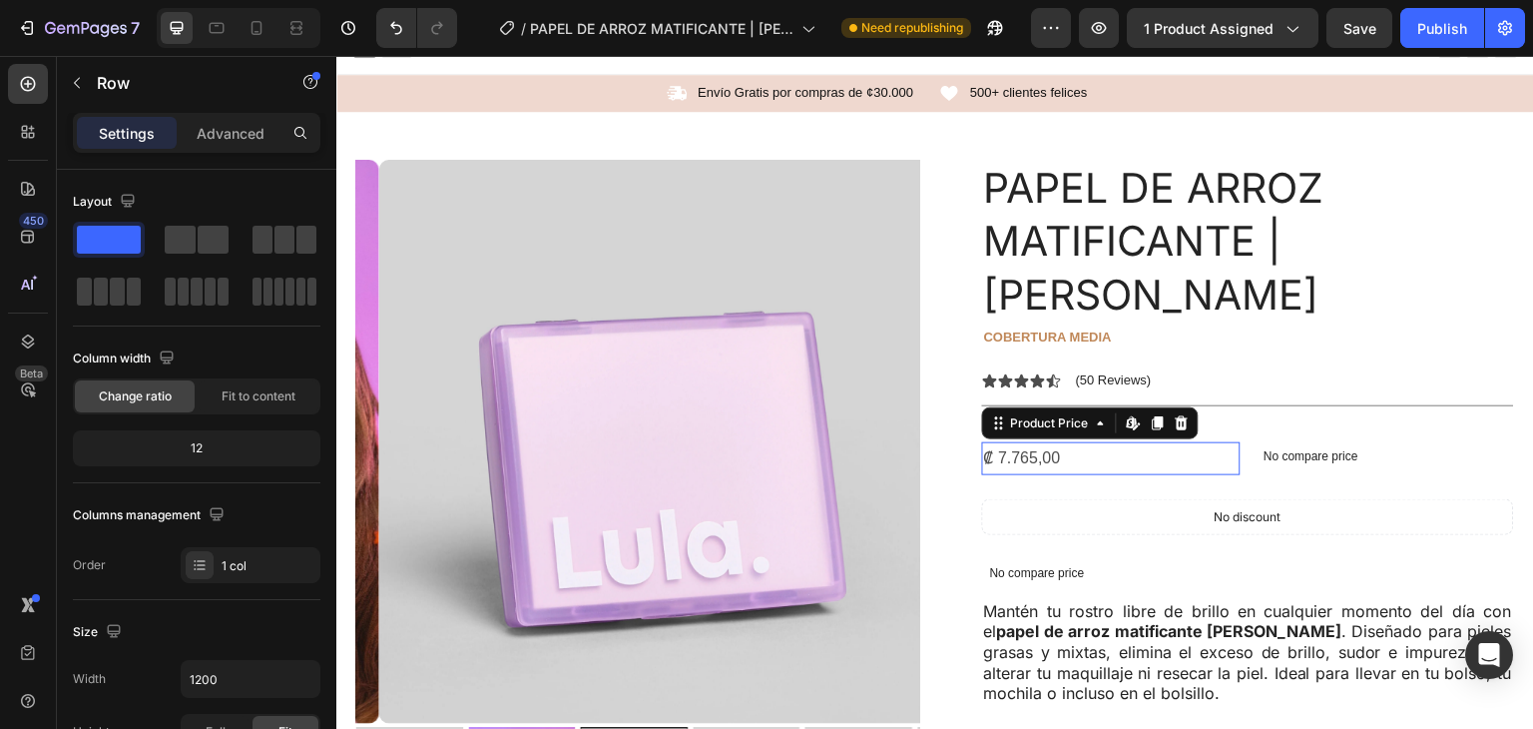
click at [1073, 442] on div "₡ 7.765,00" at bounding box center [1111, 458] width 259 height 33
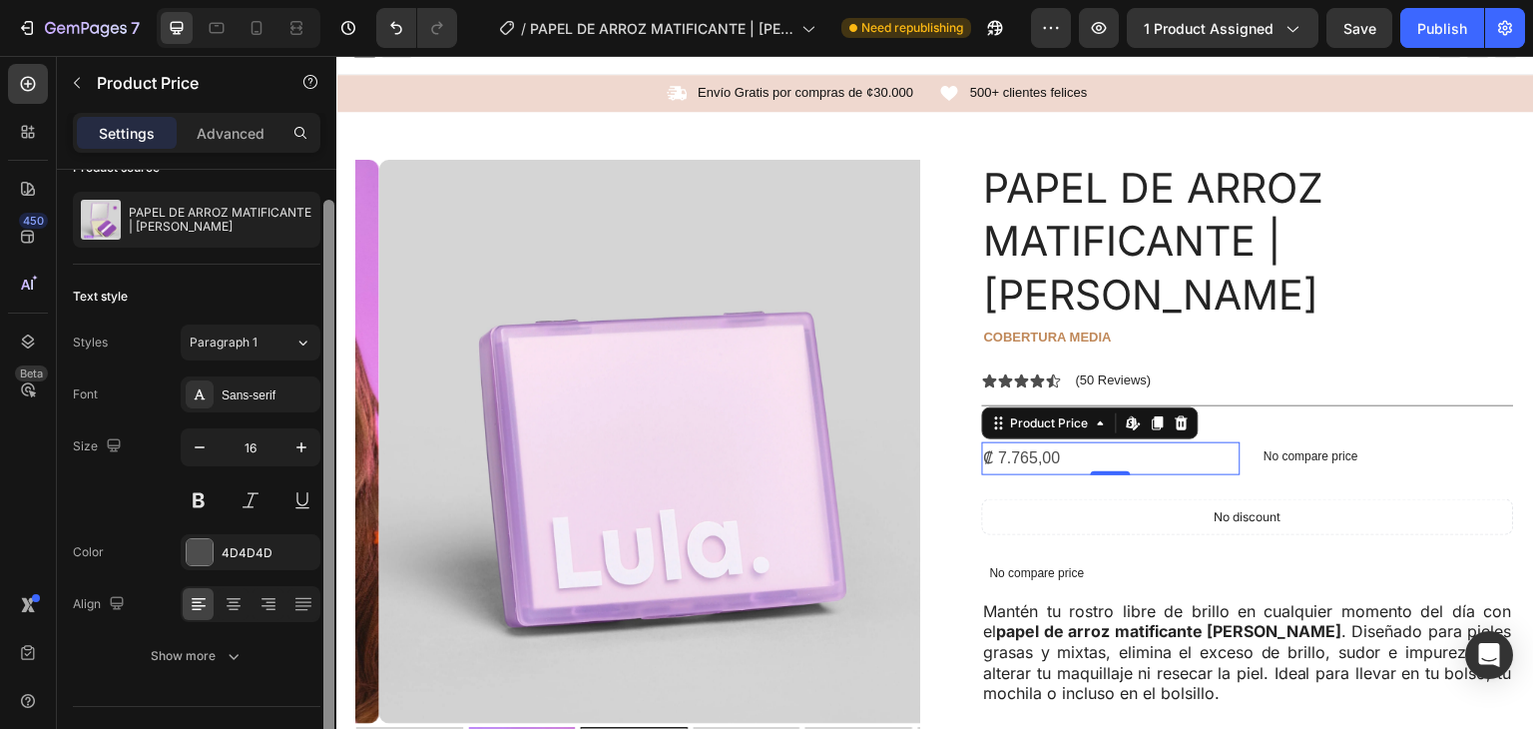
scroll to position [74, 0]
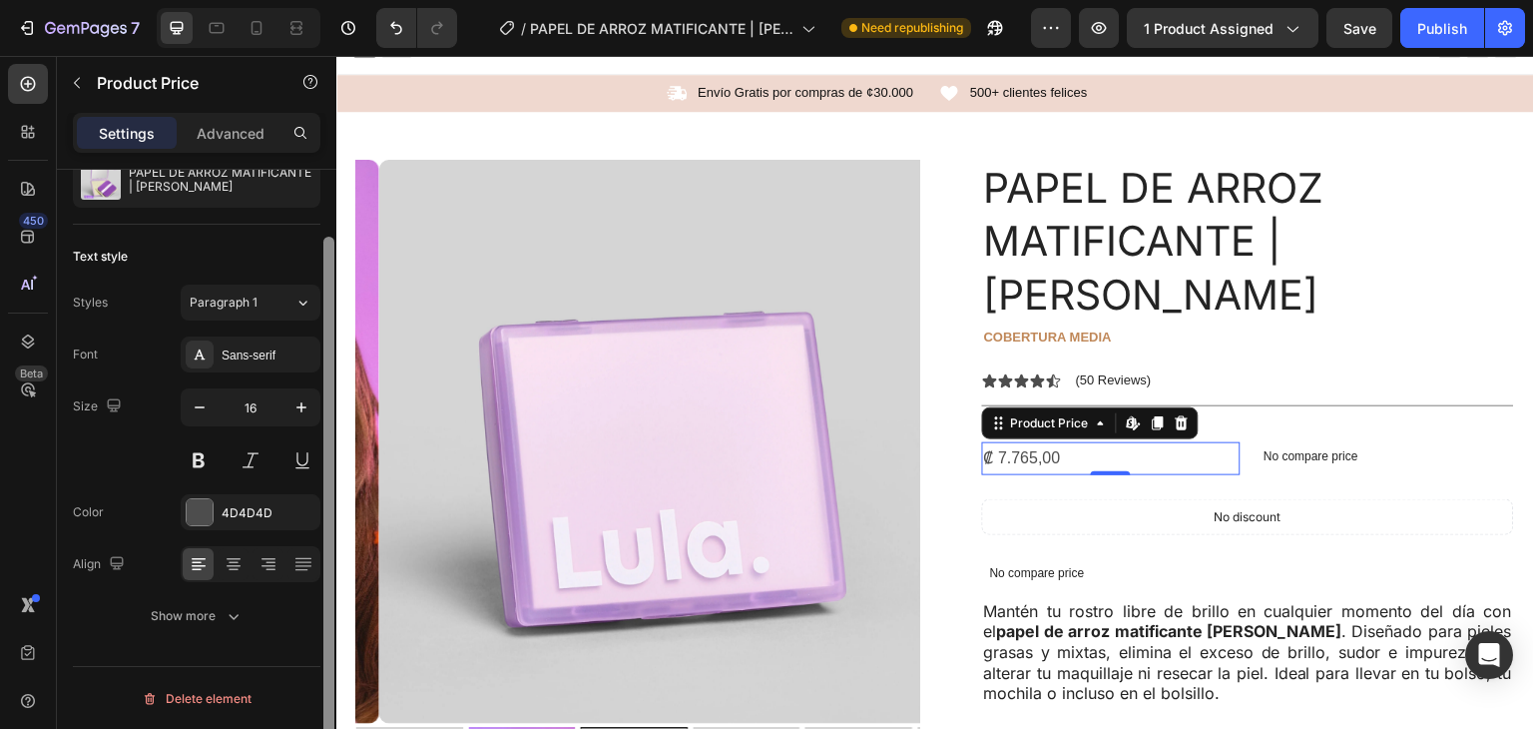
drag, startPoint x: 327, startPoint y: 194, endPoint x: 326, endPoint y: 458, distance: 264.6
click at [326, 458] on div at bounding box center [328, 511] width 11 height 549
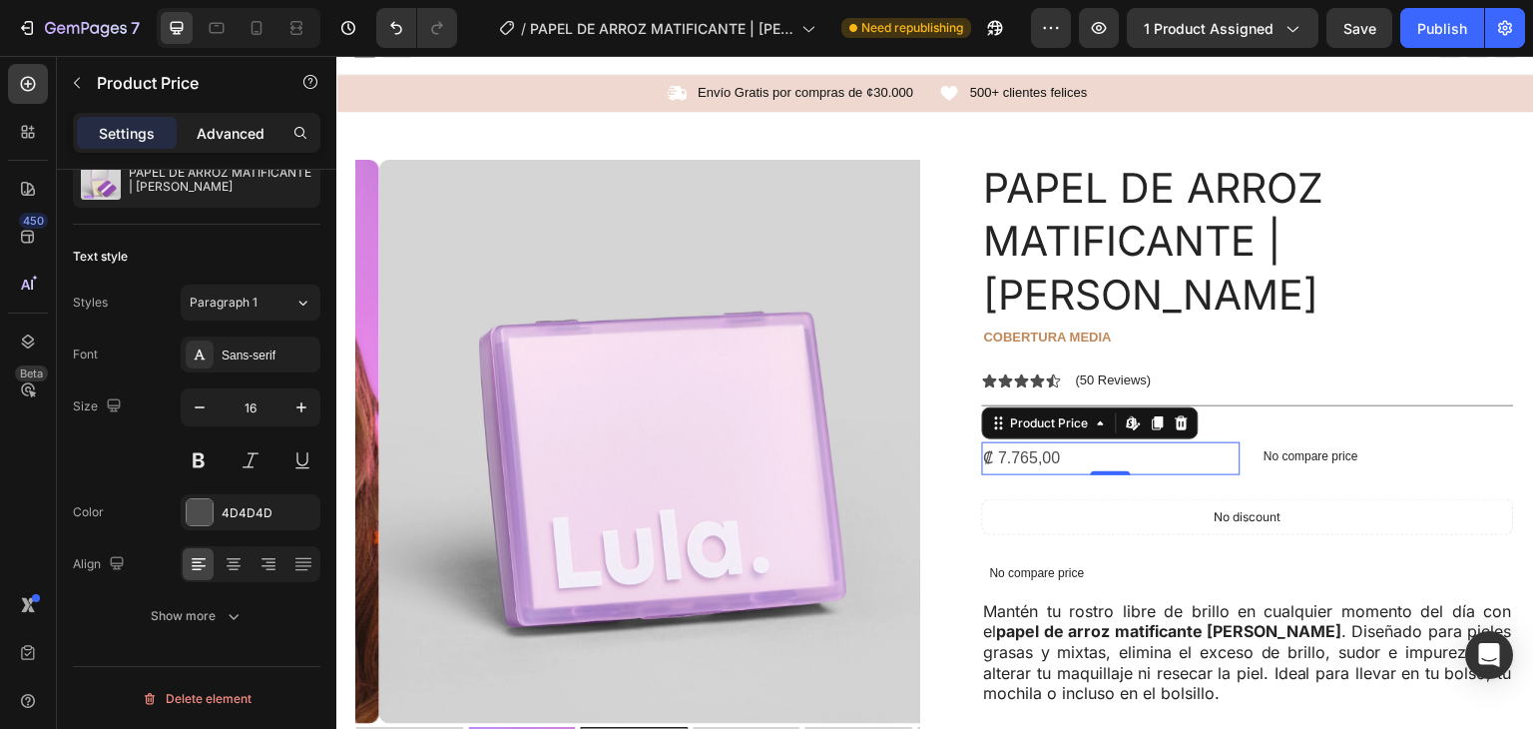
click at [218, 137] on p "Advanced" at bounding box center [231, 133] width 68 height 21
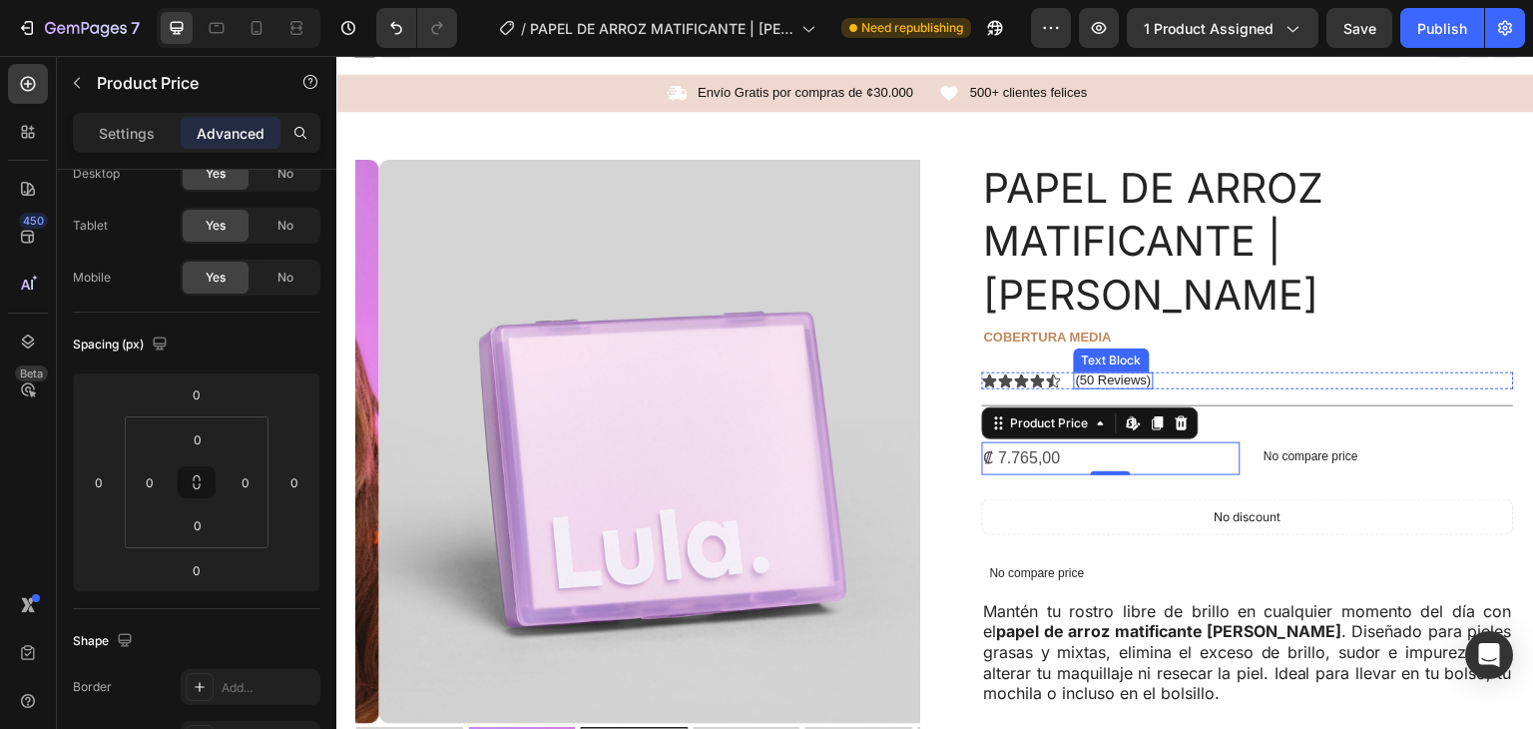
click at [1139, 372] on p "(50 Reviews)" at bounding box center [1114, 380] width 76 height 16
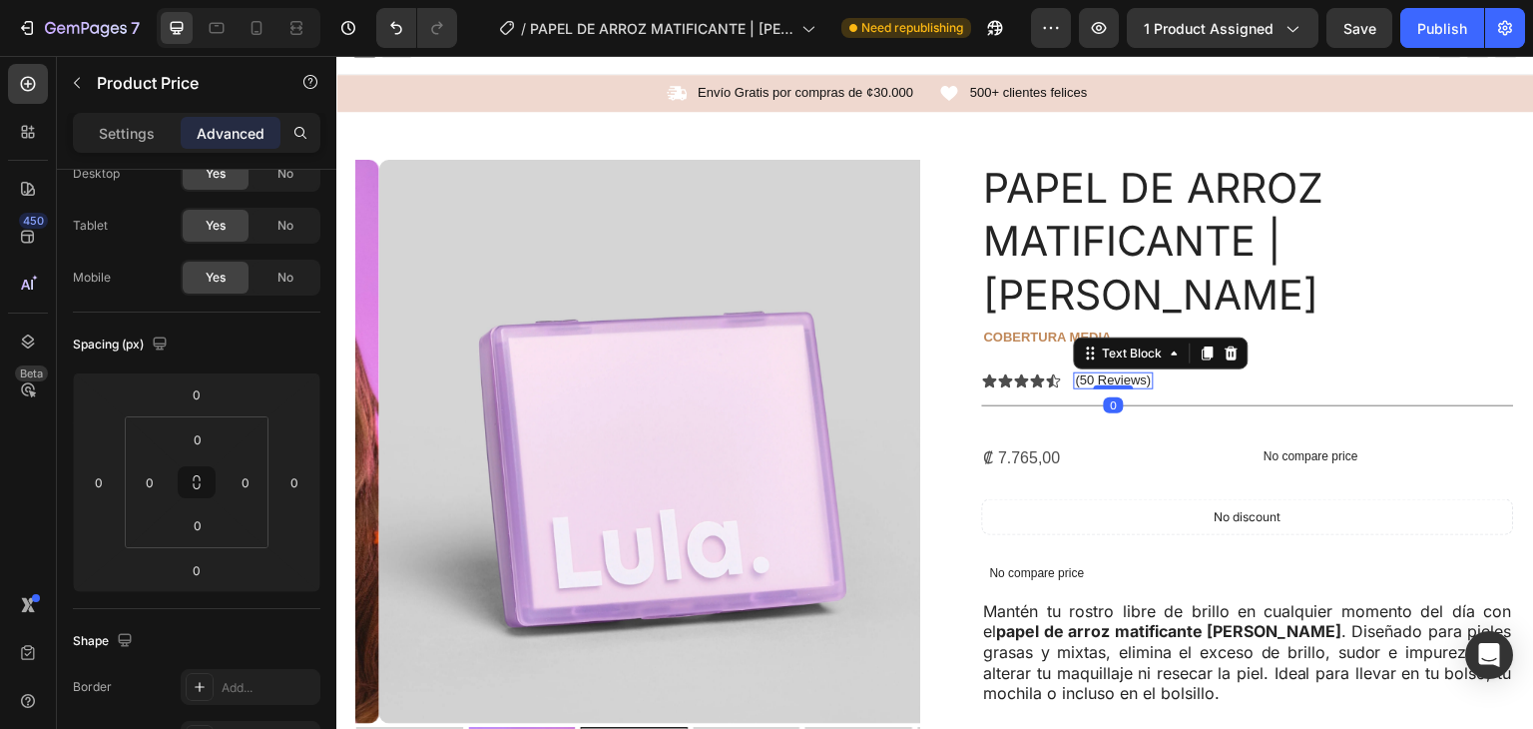
scroll to position [0, 0]
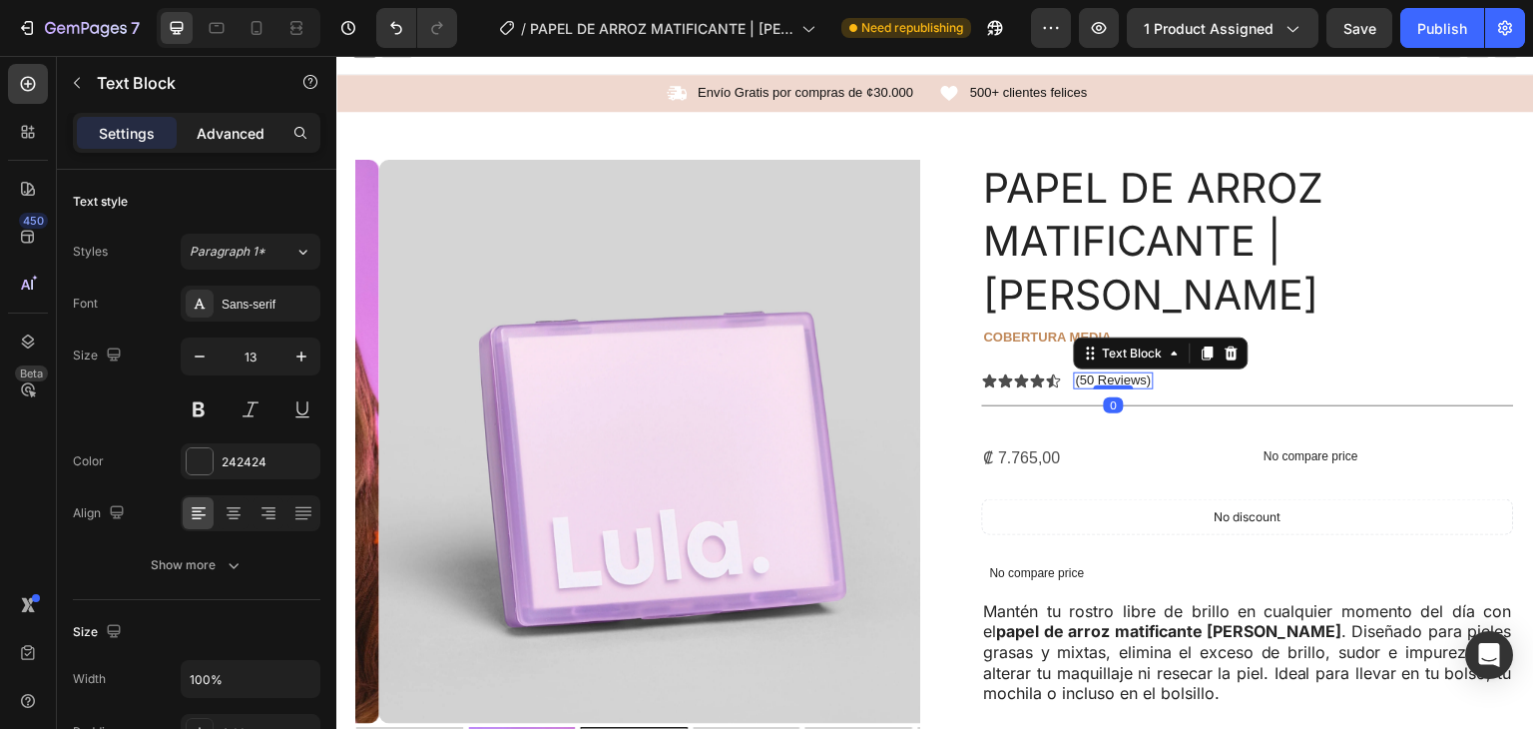
click at [216, 128] on p "Advanced" at bounding box center [231, 133] width 68 height 21
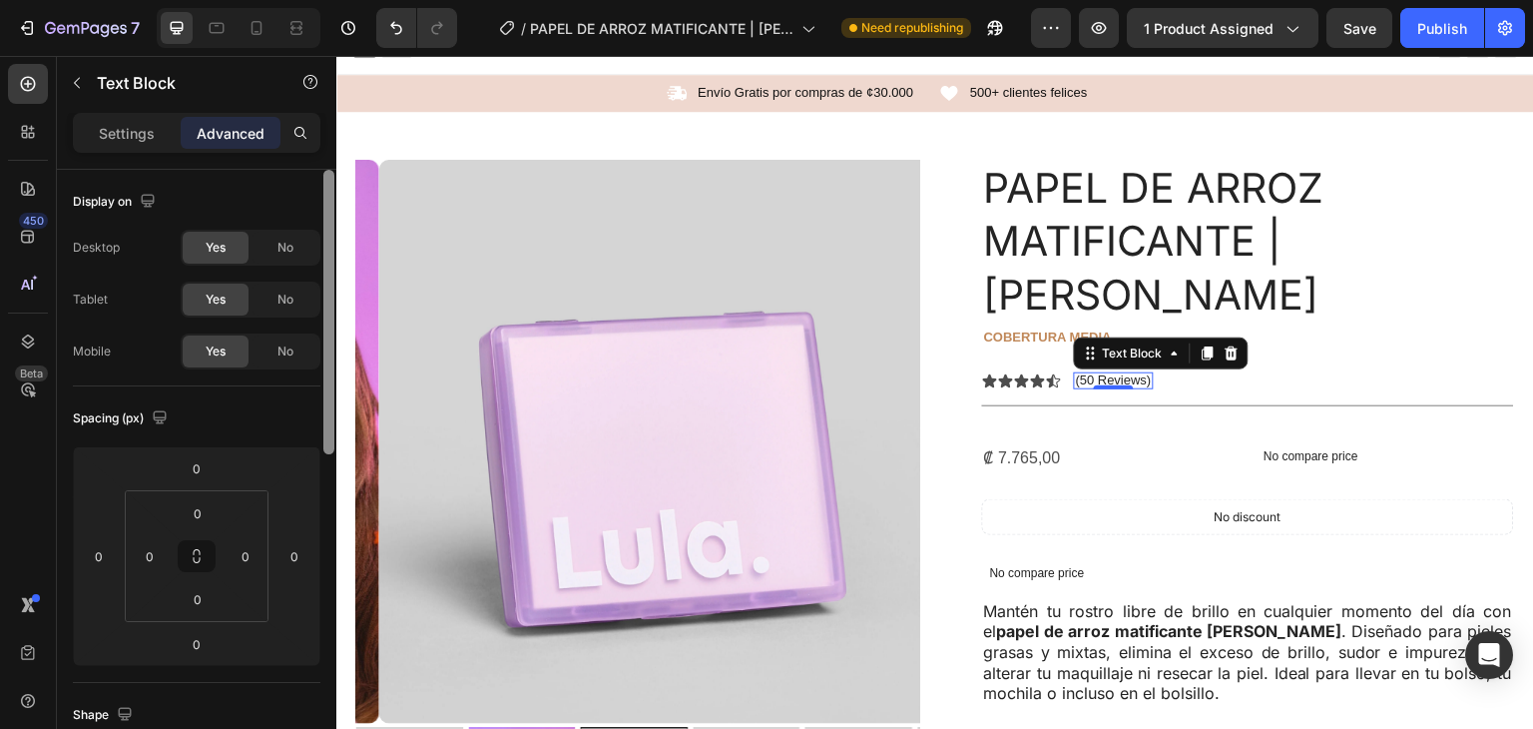
drag, startPoint x: 330, startPoint y: 259, endPoint x: 410, endPoint y: -23, distance: 292.6
click at [410, 0] on html "7 Version history / PAPEL DE ARROZ MATIFICANTE | [PERSON_NAME] Need republishin…" at bounding box center [766, 0] width 1533 height 0
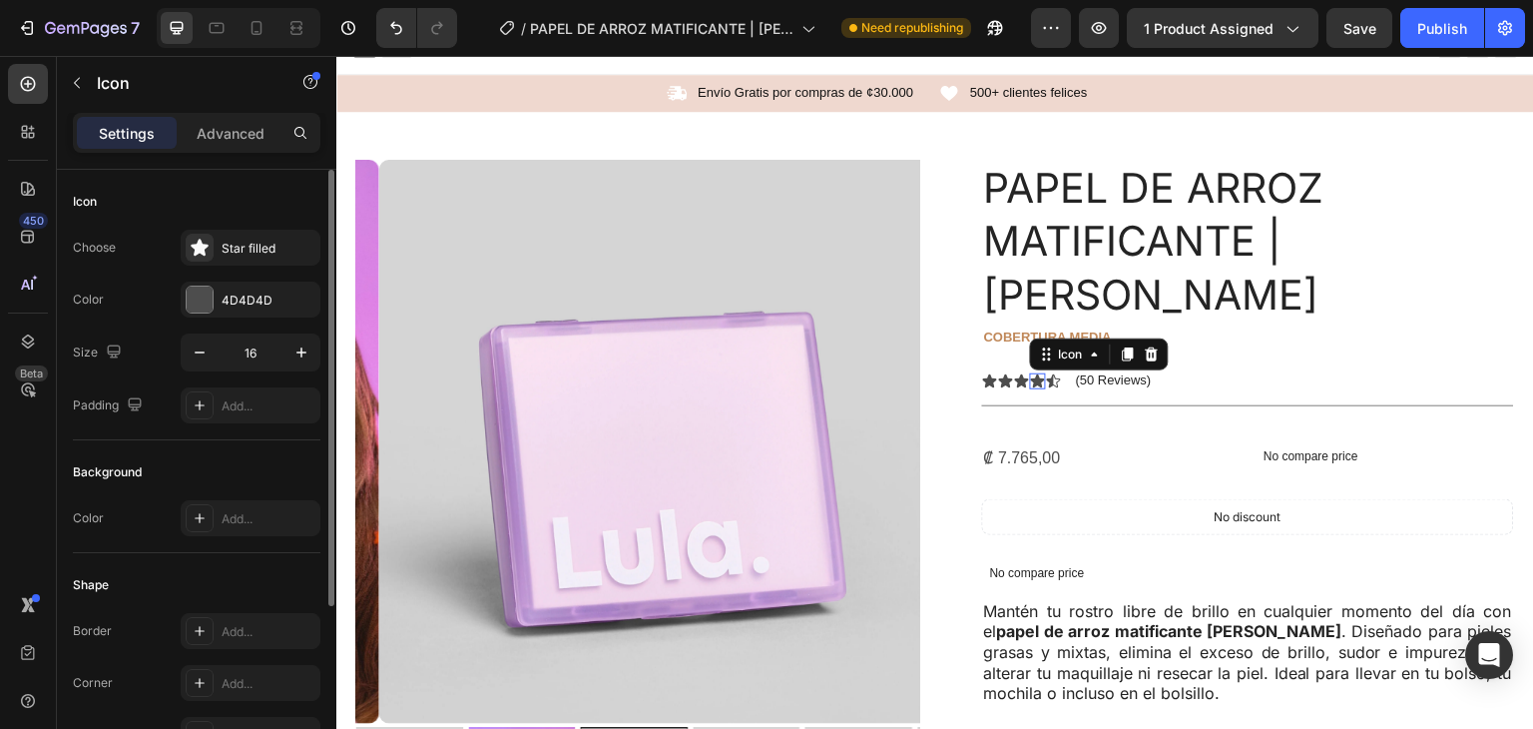
click at [1030, 373] on div "Icon 0" at bounding box center [1038, 381] width 16 height 16
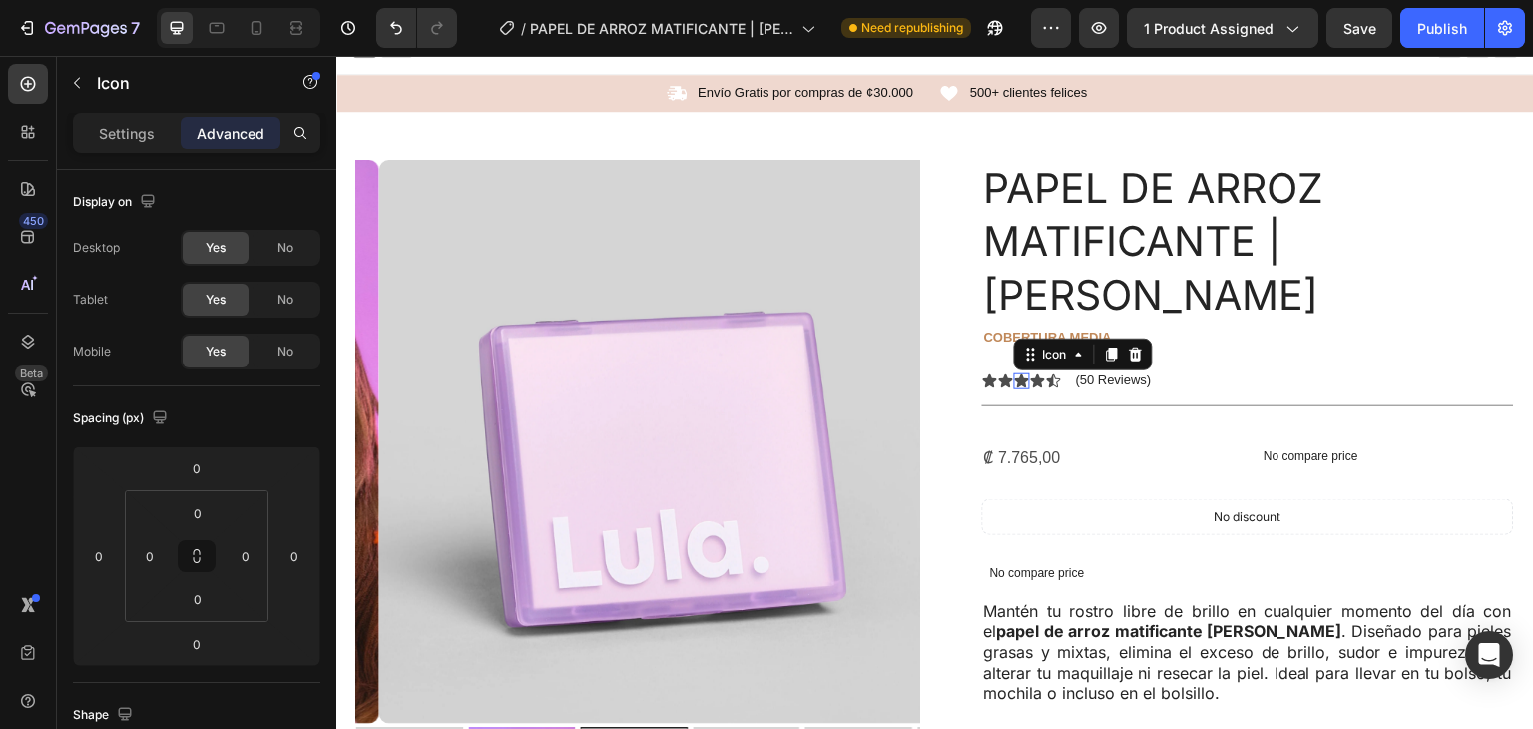
click at [1017, 373] on div "Icon 0" at bounding box center [1022, 381] width 16 height 16
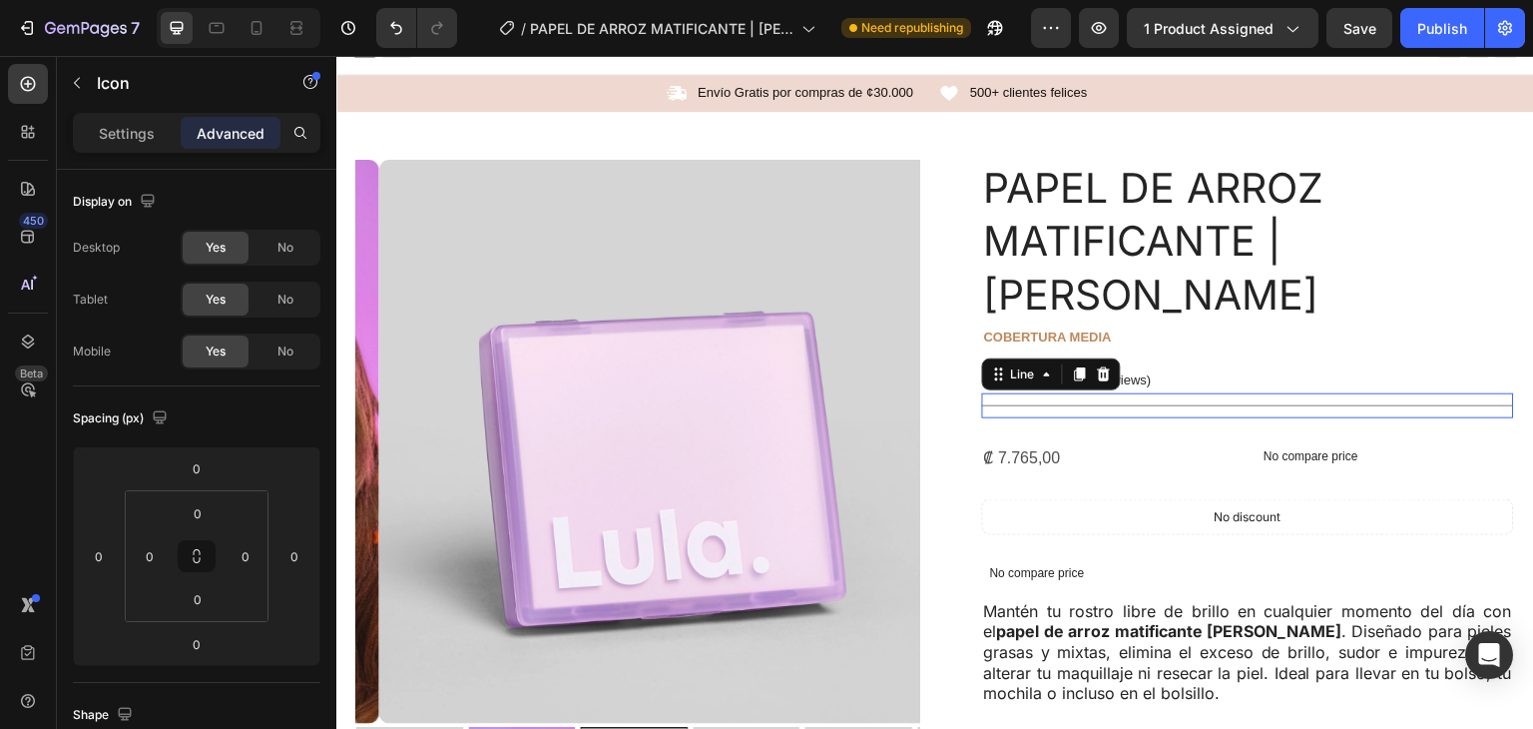
click at [1189, 393] on div "Title Line 0" at bounding box center [1248, 405] width 532 height 25
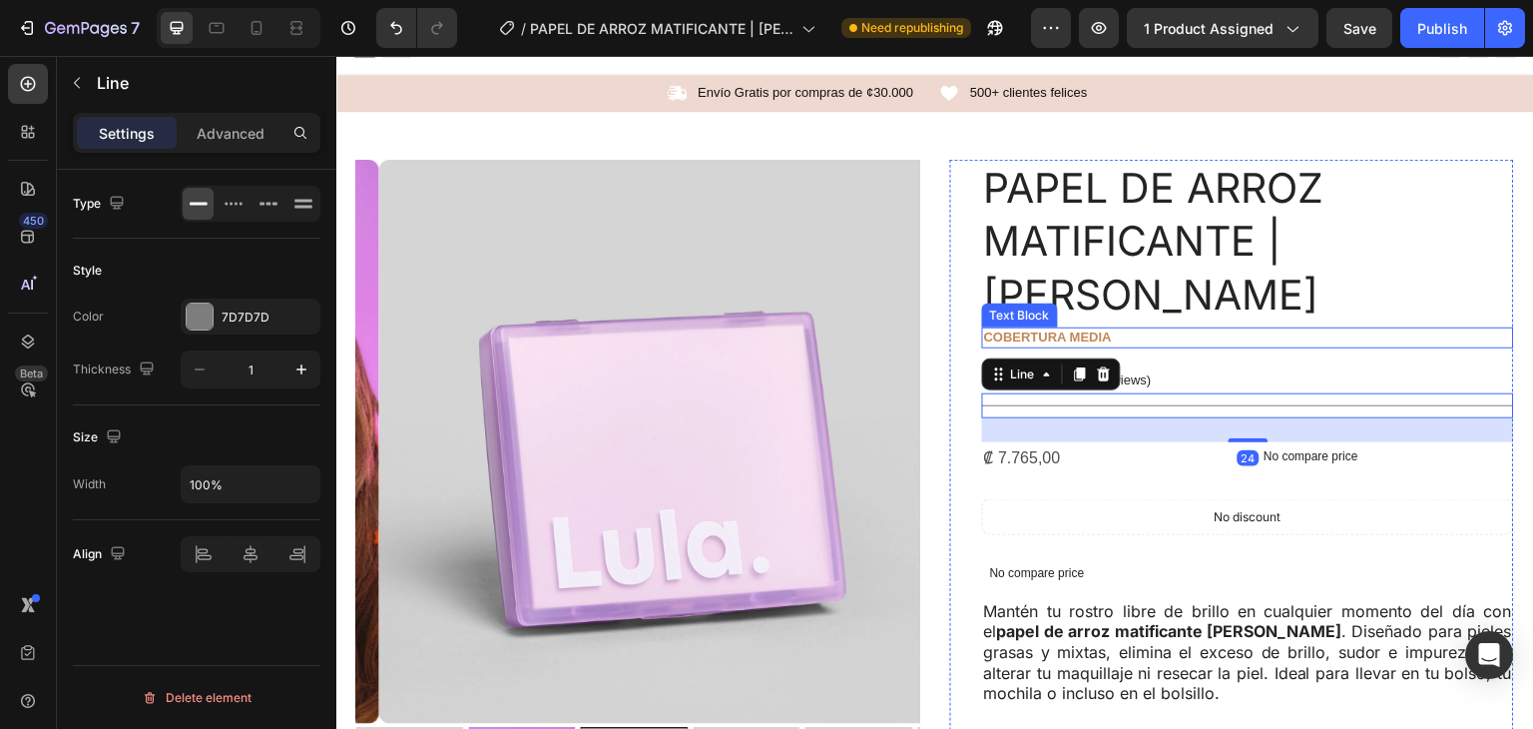
click at [1210, 329] on p "cobertura media" at bounding box center [1248, 337] width 528 height 17
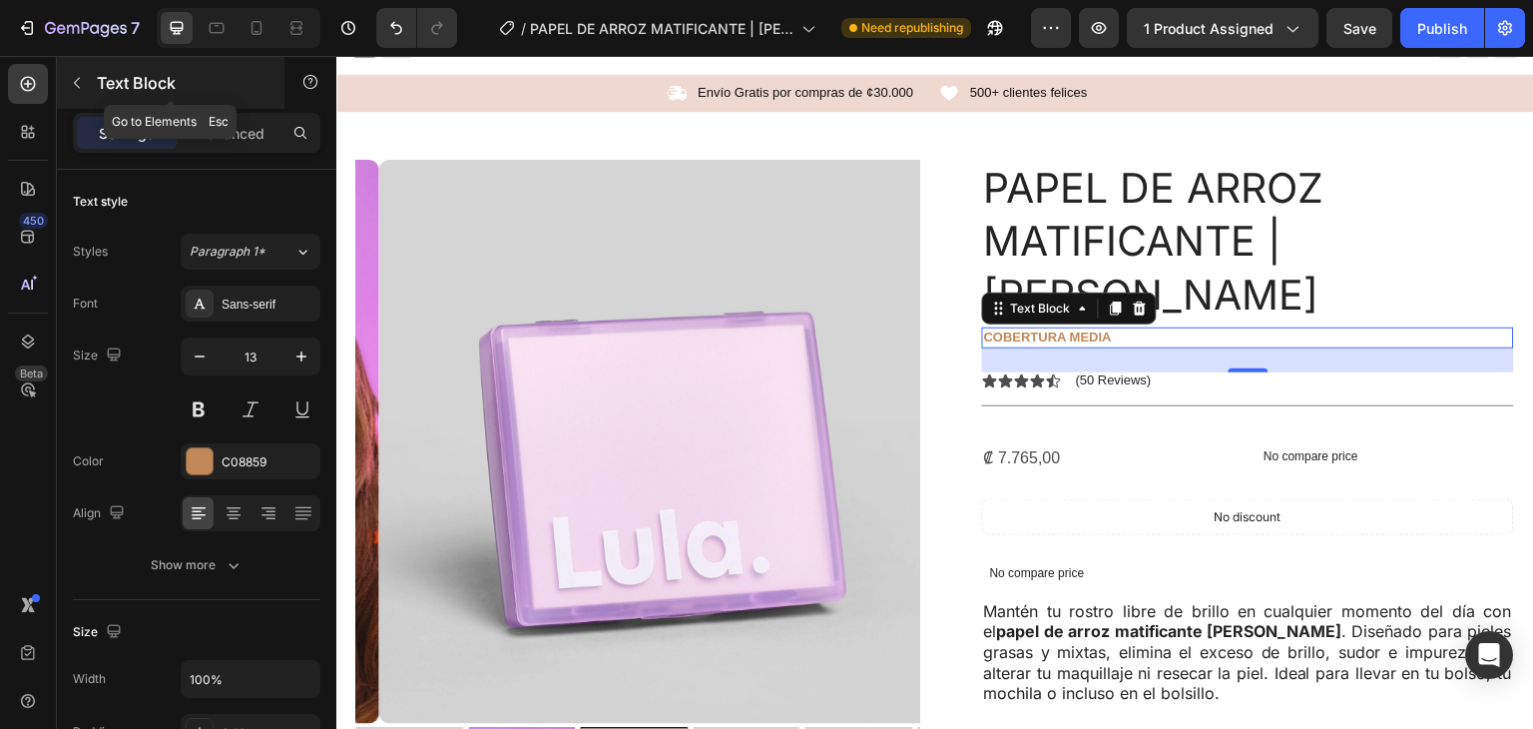
click at [68, 67] on button "button" at bounding box center [77, 83] width 32 height 32
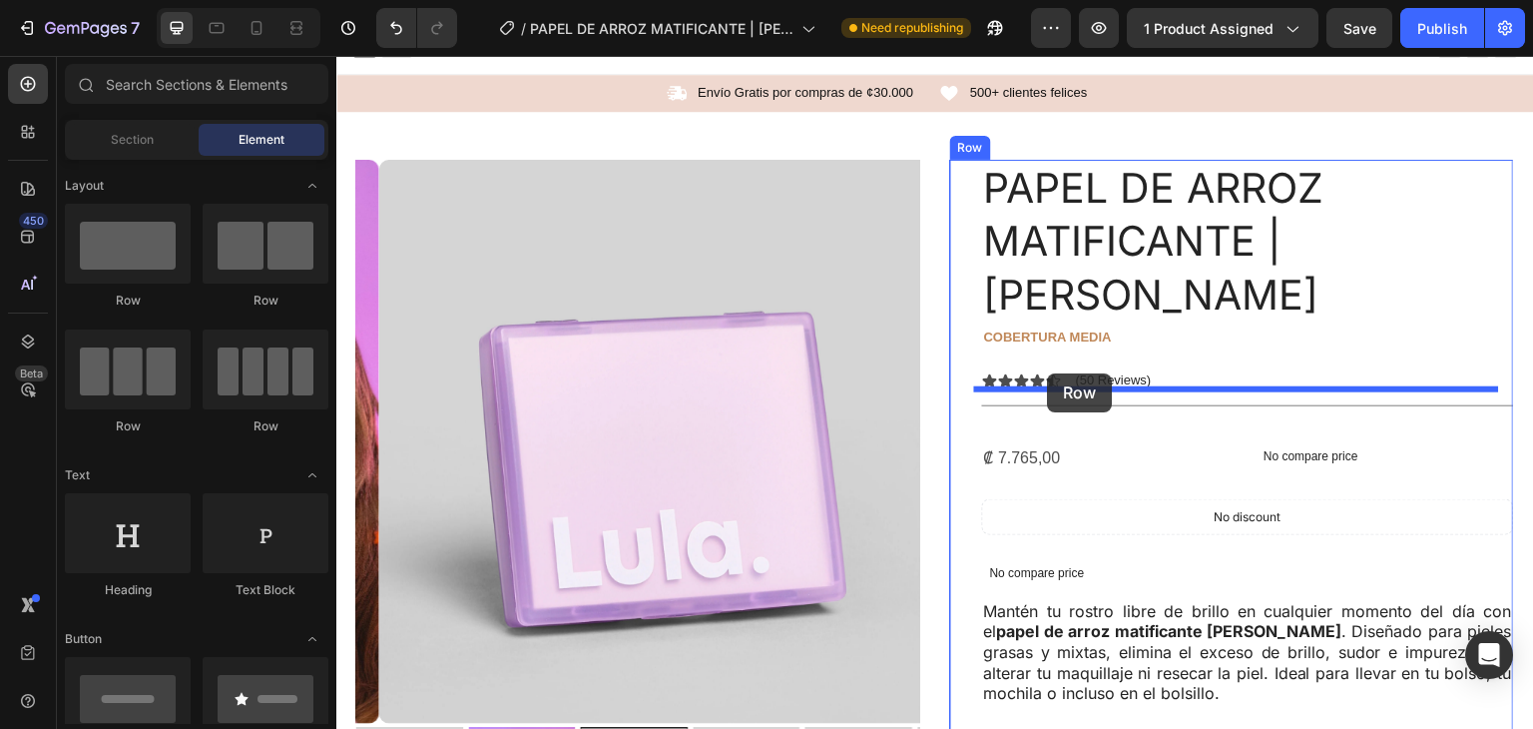
drag, startPoint x: 642, startPoint y: 397, endPoint x: 1048, endPoint y: 373, distance: 407.0
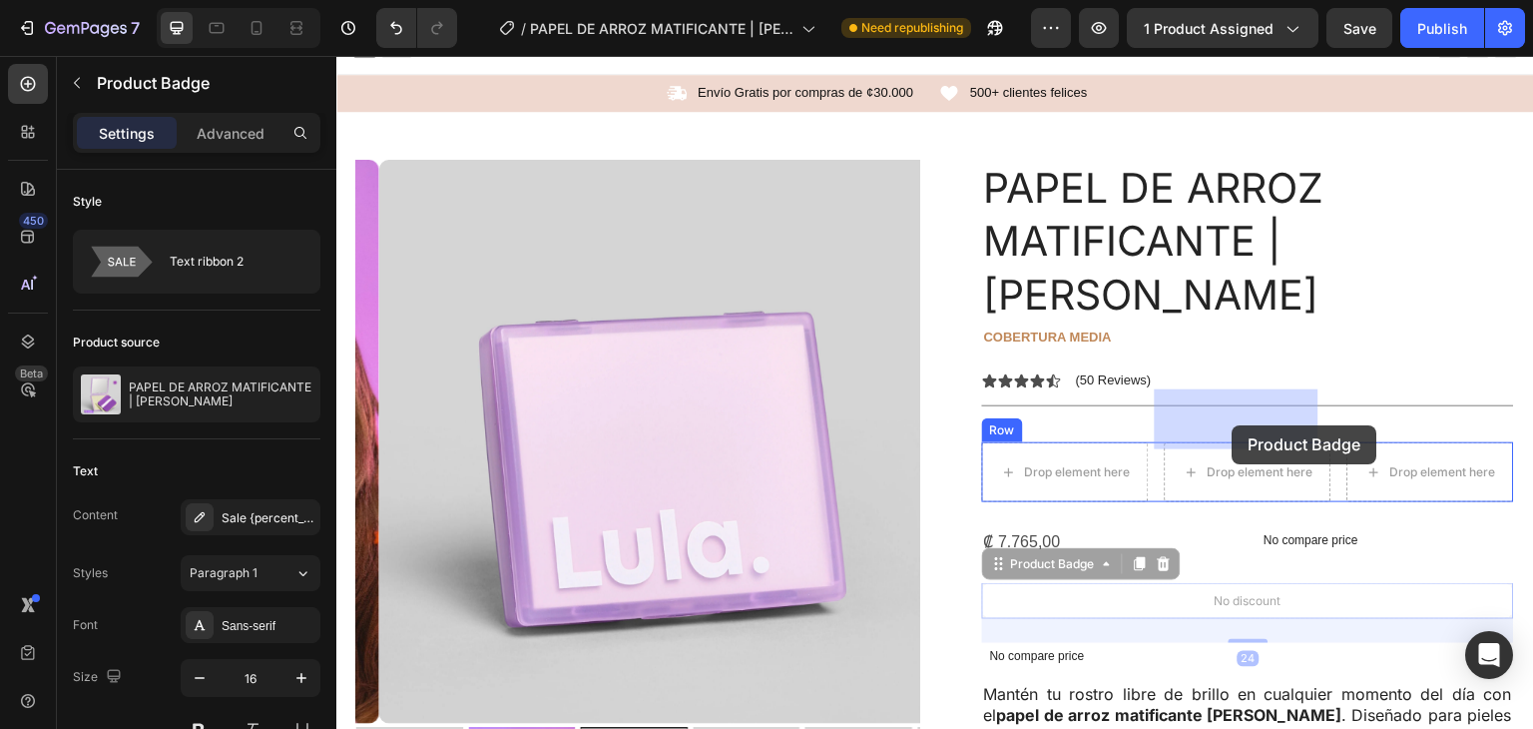
drag, startPoint x: 1249, startPoint y: 546, endPoint x: 1233, endPoint y: 425, distance: 121.9
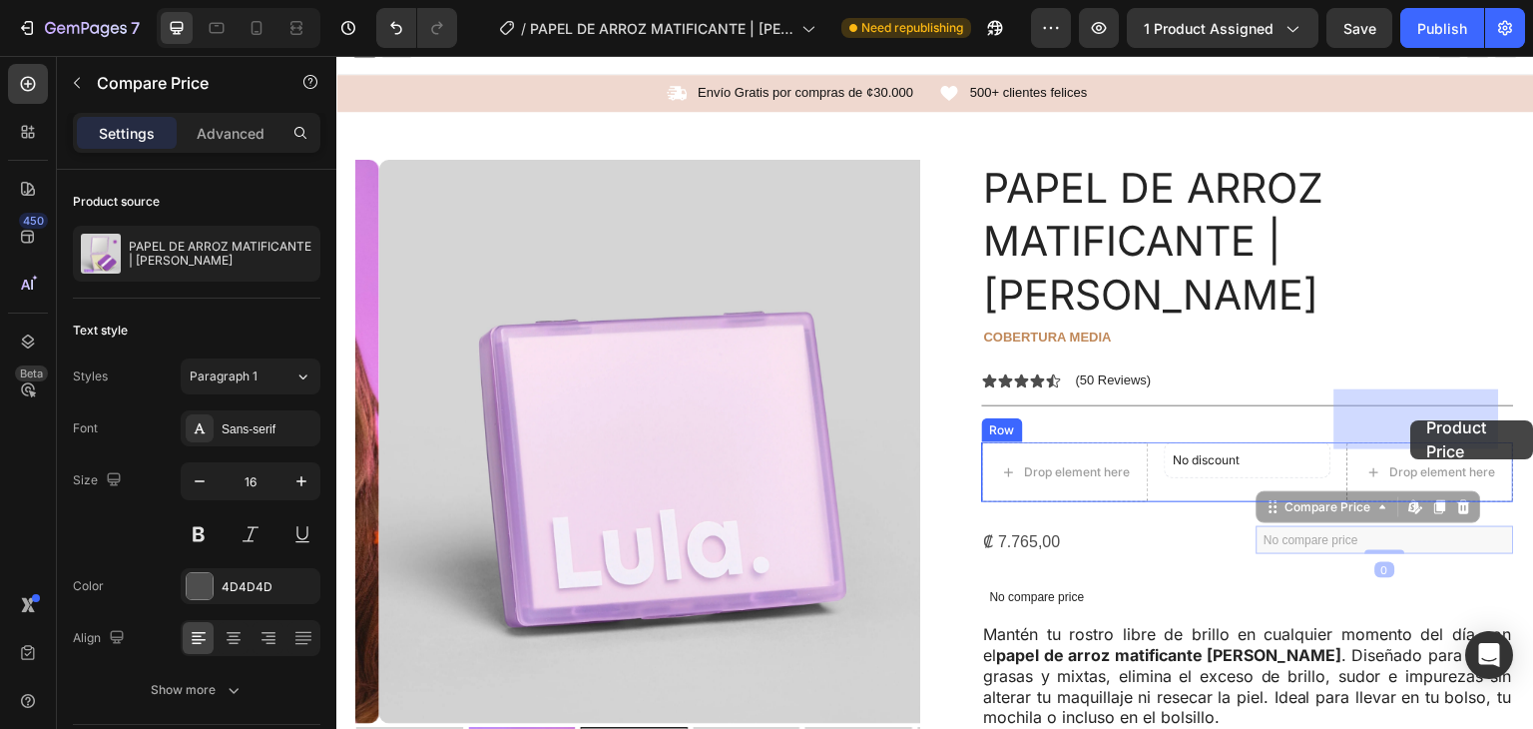
drag, startPoint x: 1324, startPoint y: 485, endPoint x: 1384, endPoint y: 429, distance: 81.9
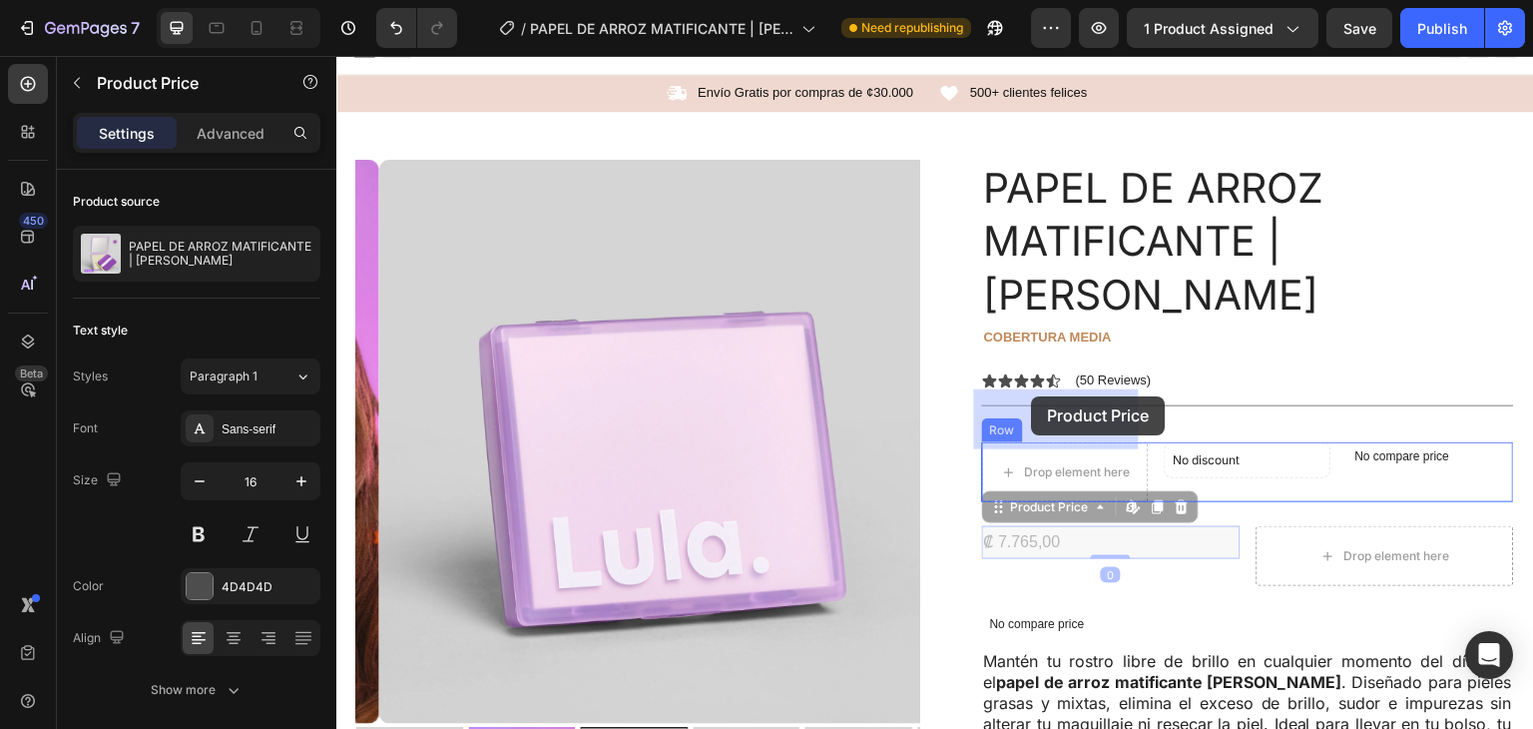
drag, startPoint x: 1028, startPoint y: 485, endPoint x: 1032, endPoint y: 400, distance: 85.0
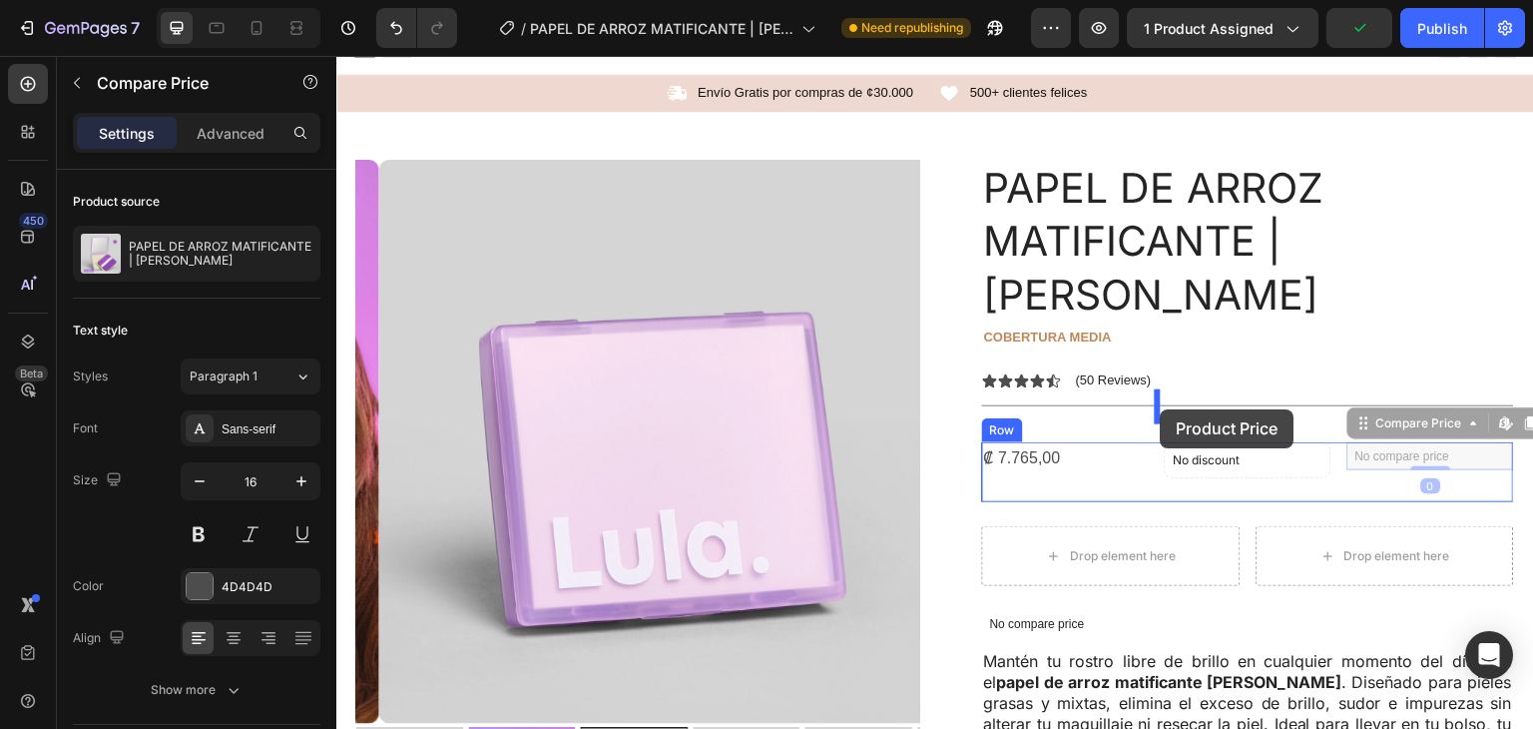
drag, startPoint x: 1374, startPoint y: 405, endPoint x: 1161, endPoint y: 410, distance: 212.7
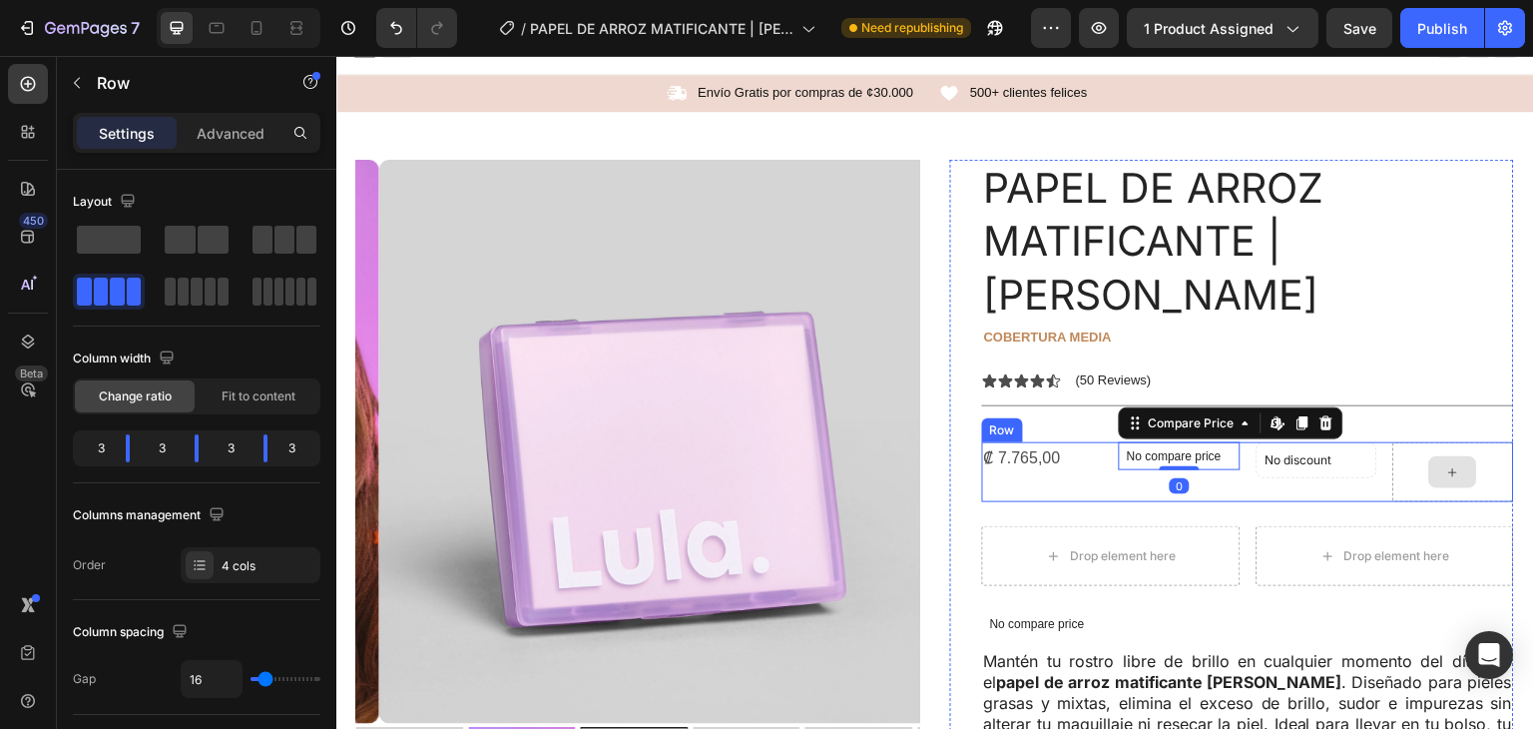
click at [1412, 442] on div at bounding box center [1454, 472] width 121 height 60
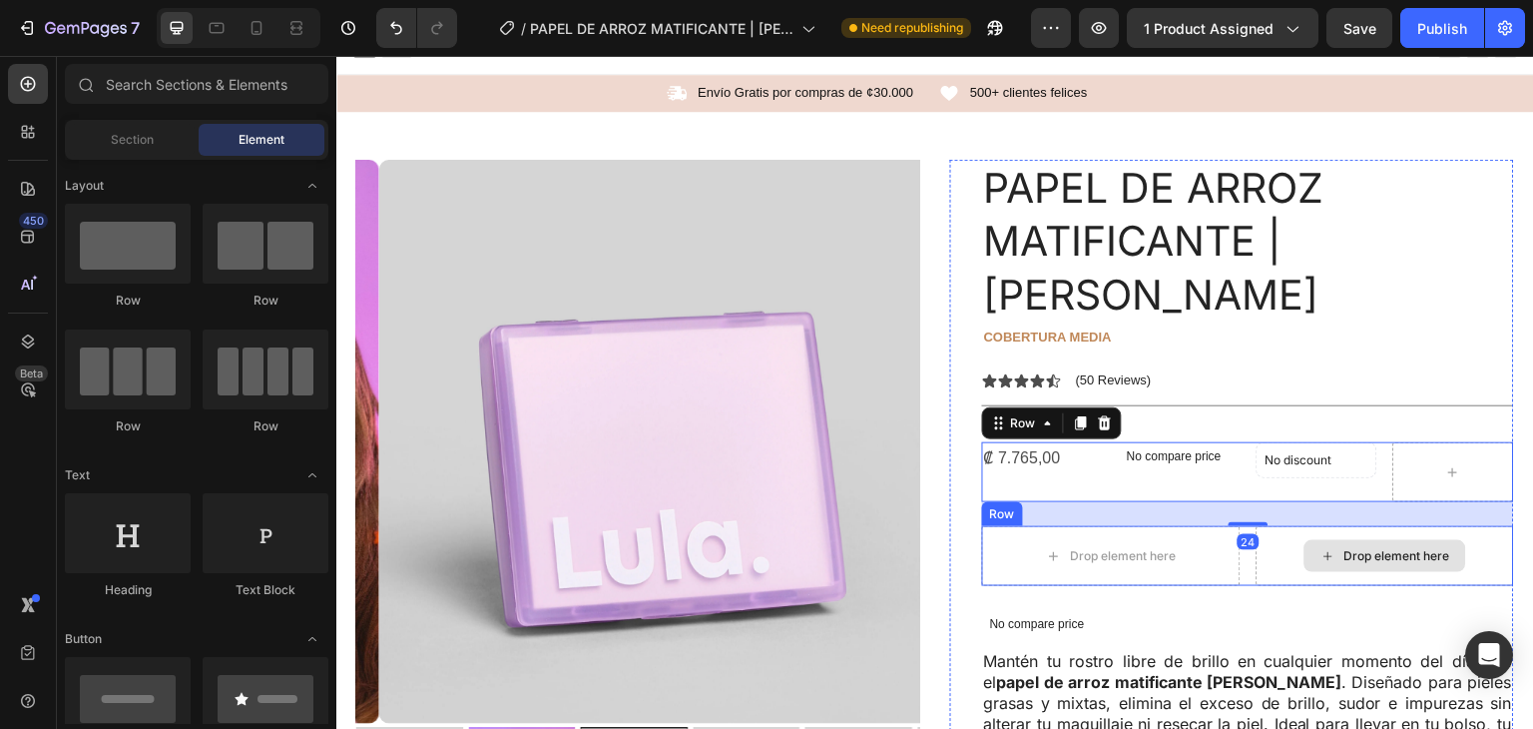
click at [1391, 540] on div "Drop element here" at bounding box center [1386, 556] width 162 height 32
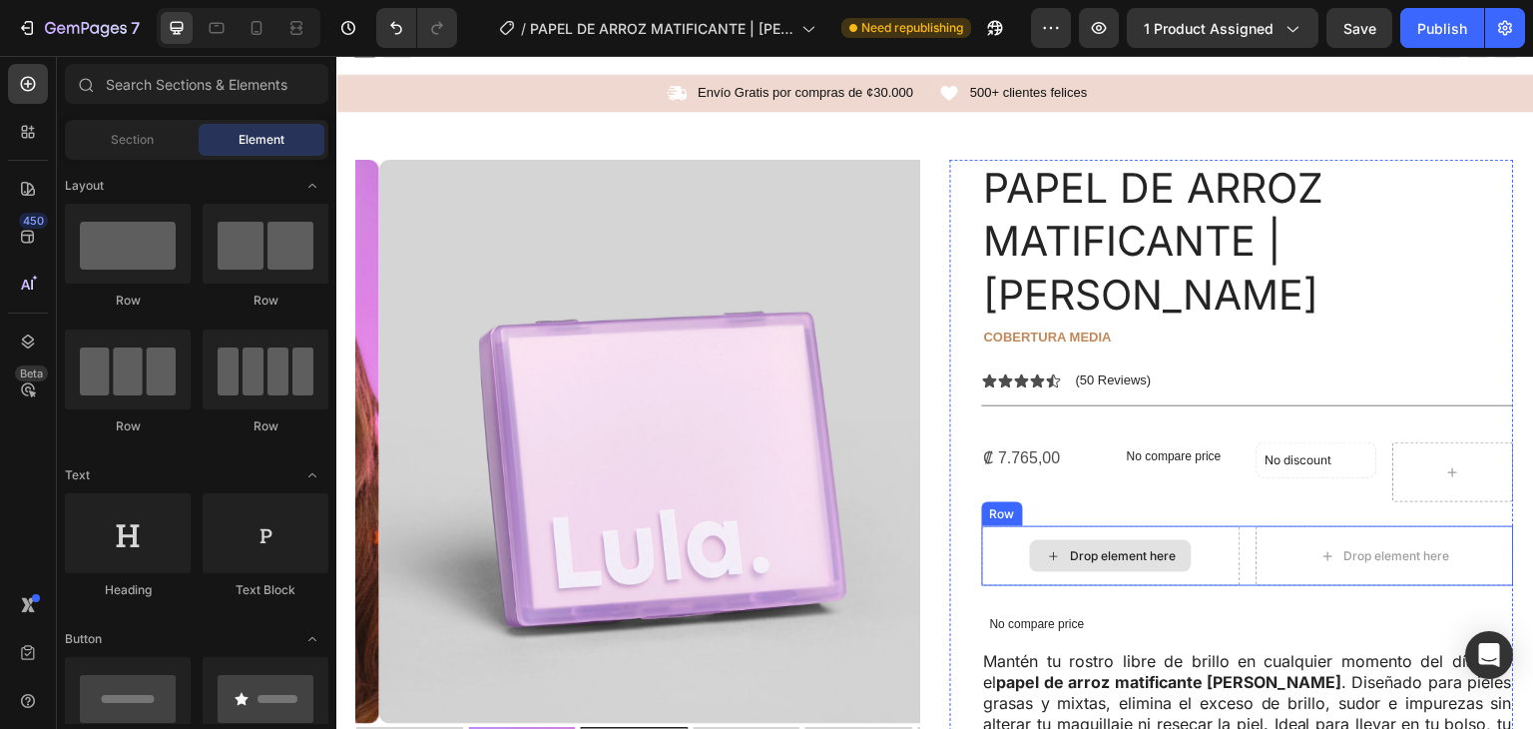
click at [1081, 540] on div "Drop element here" at bounding box center [1111, 556] width 162 height 32
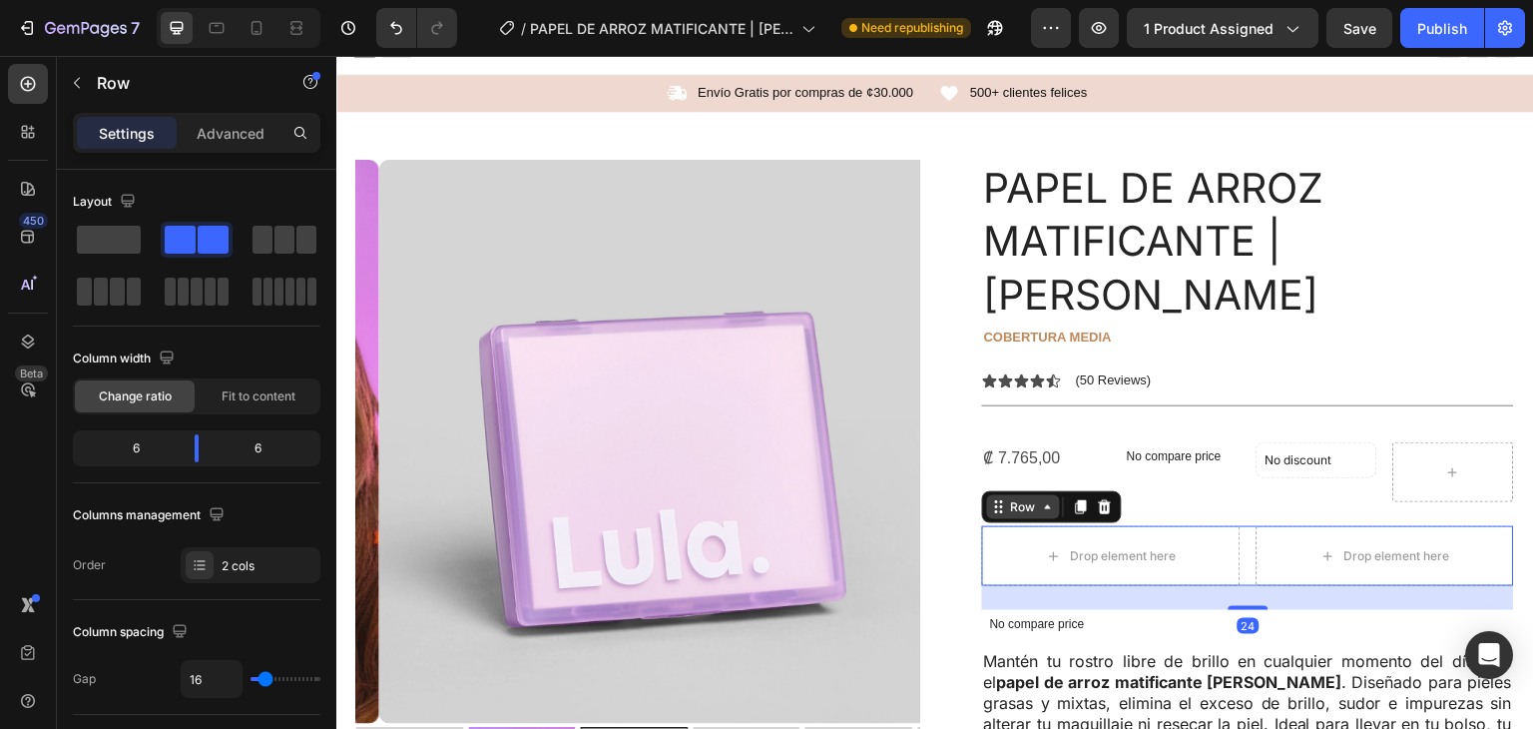
click at [987, 495] on div "Row" at bounding box center [1023, 507] width 73 height 24
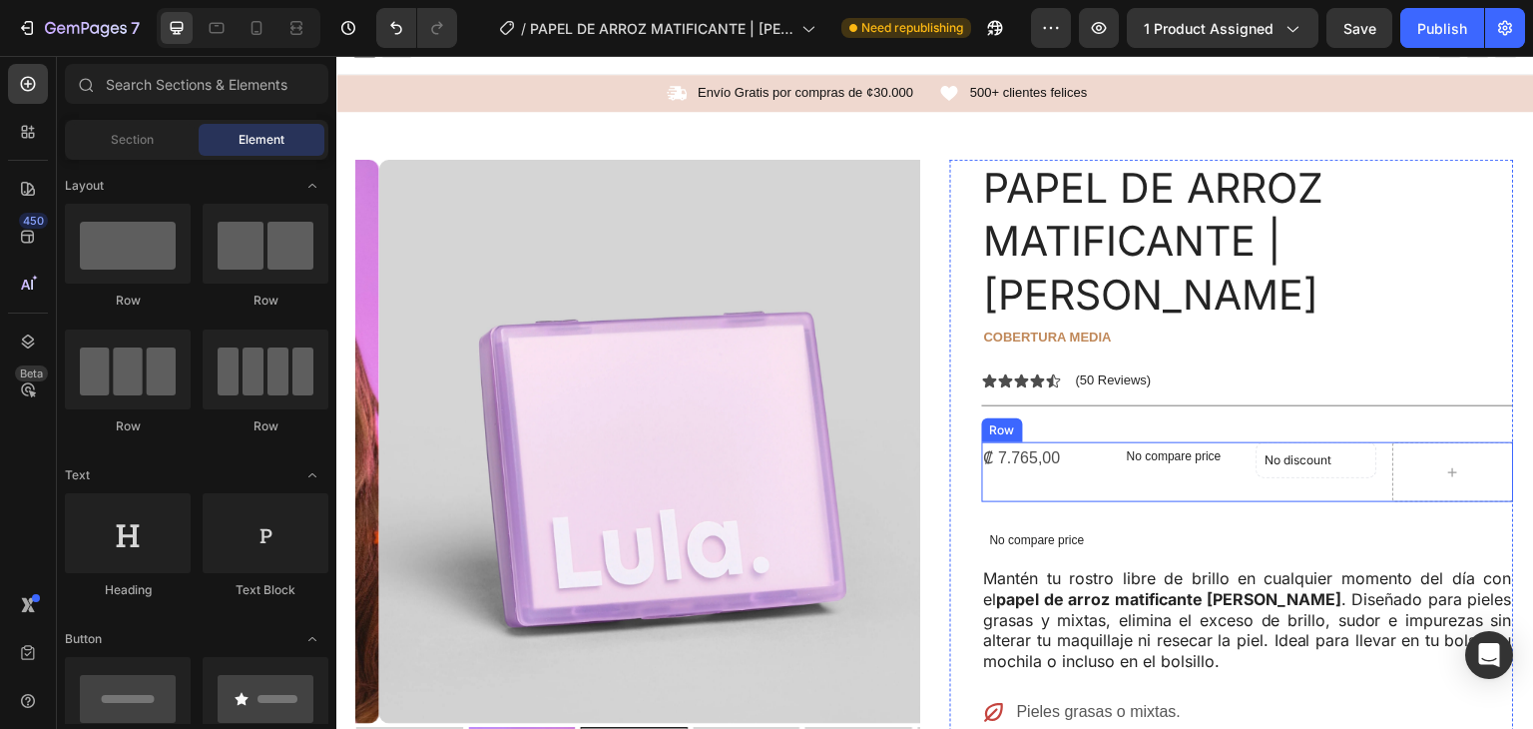
click at [1098, 442] on div "₡ 7.765,00 Product Price Product Price No compare price Compare Price No discou…" at bounding box center [1248, 472] width 532 height 60
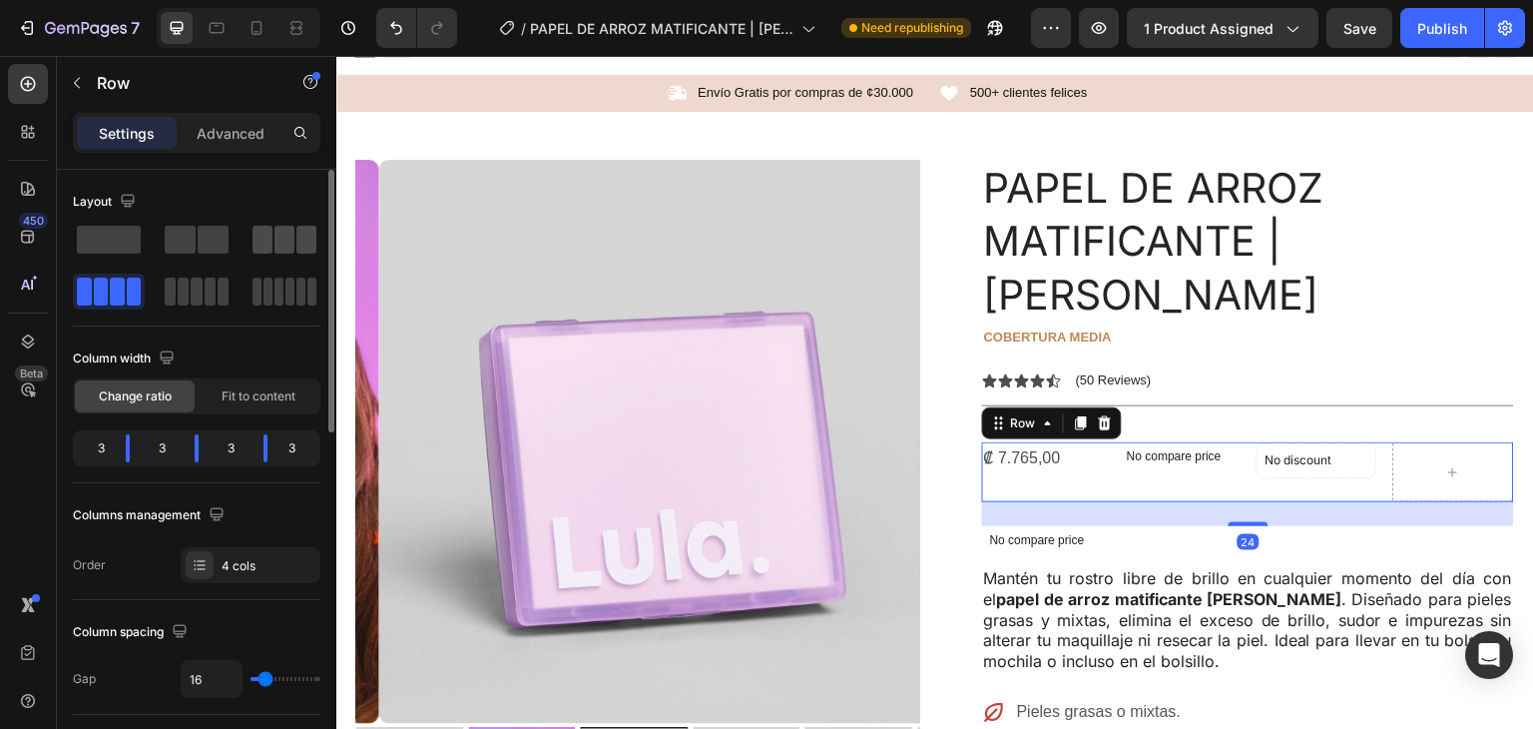
click at [284, 229] on span at bounding box center [285, 240] width 20 height 28
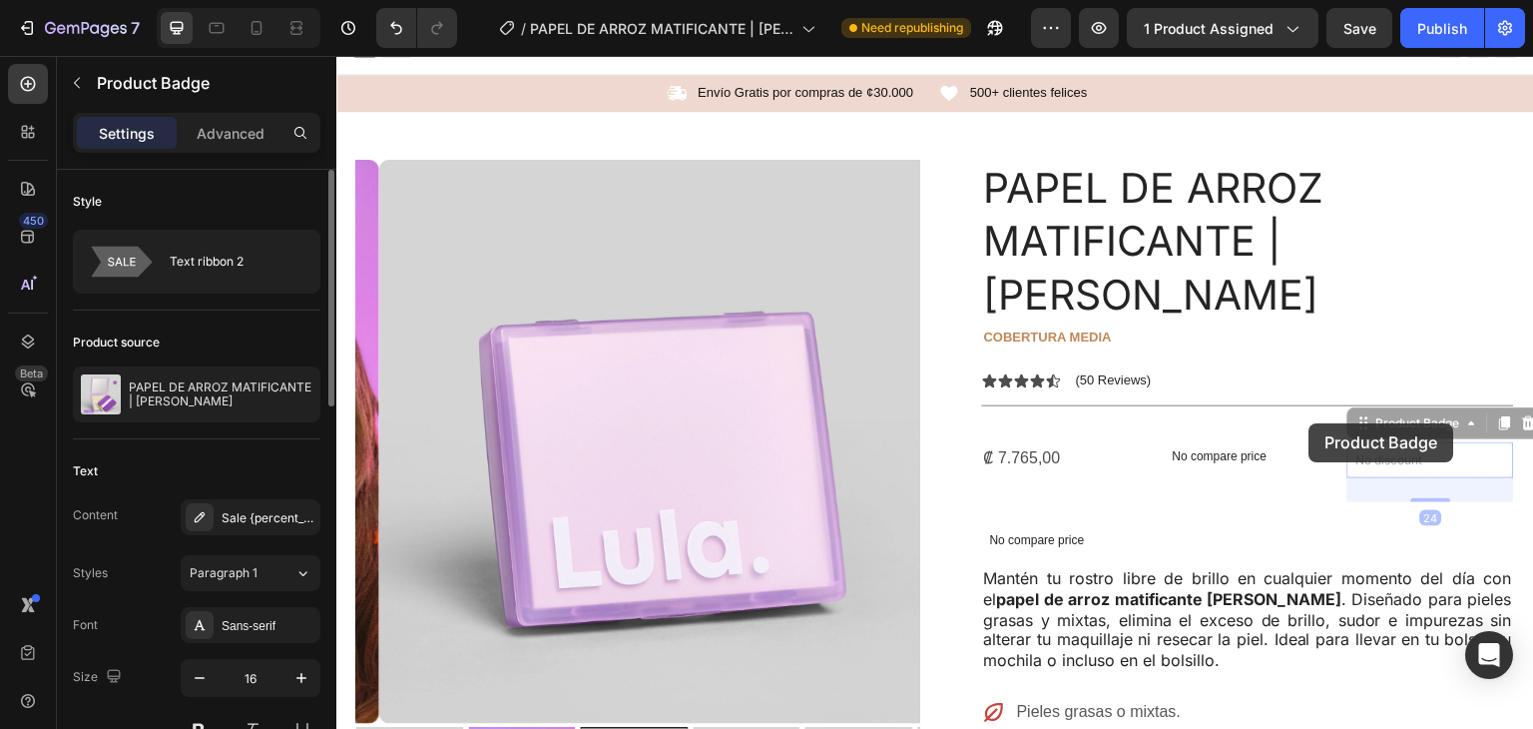
drag, startPoint x: 1366, startPoint y: 404, endPoint x: 1318, endPoint y: 417, distance: 49.6
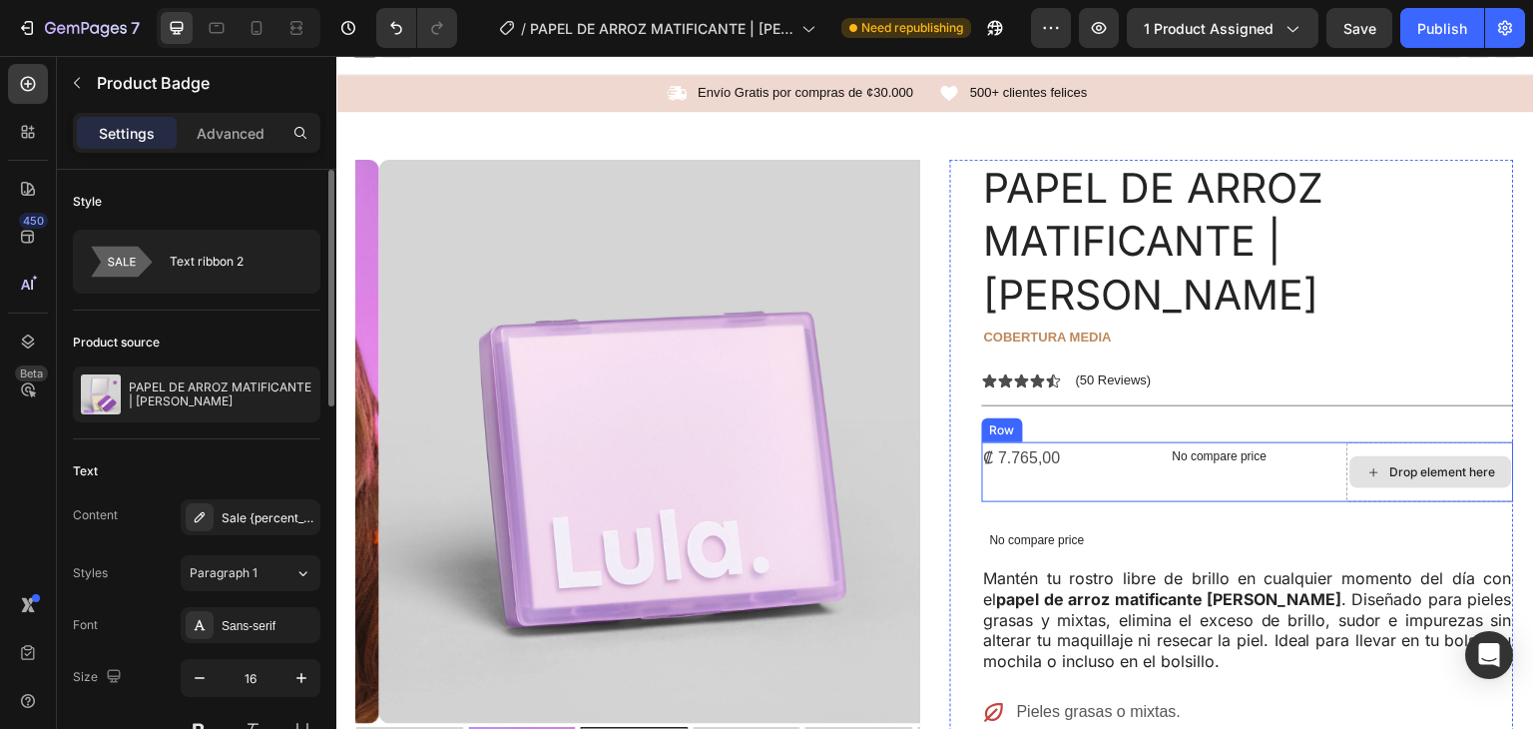
click at [1366, 456] on div "Drop element here" at bounding box center [1432, 472] width 162 height 32
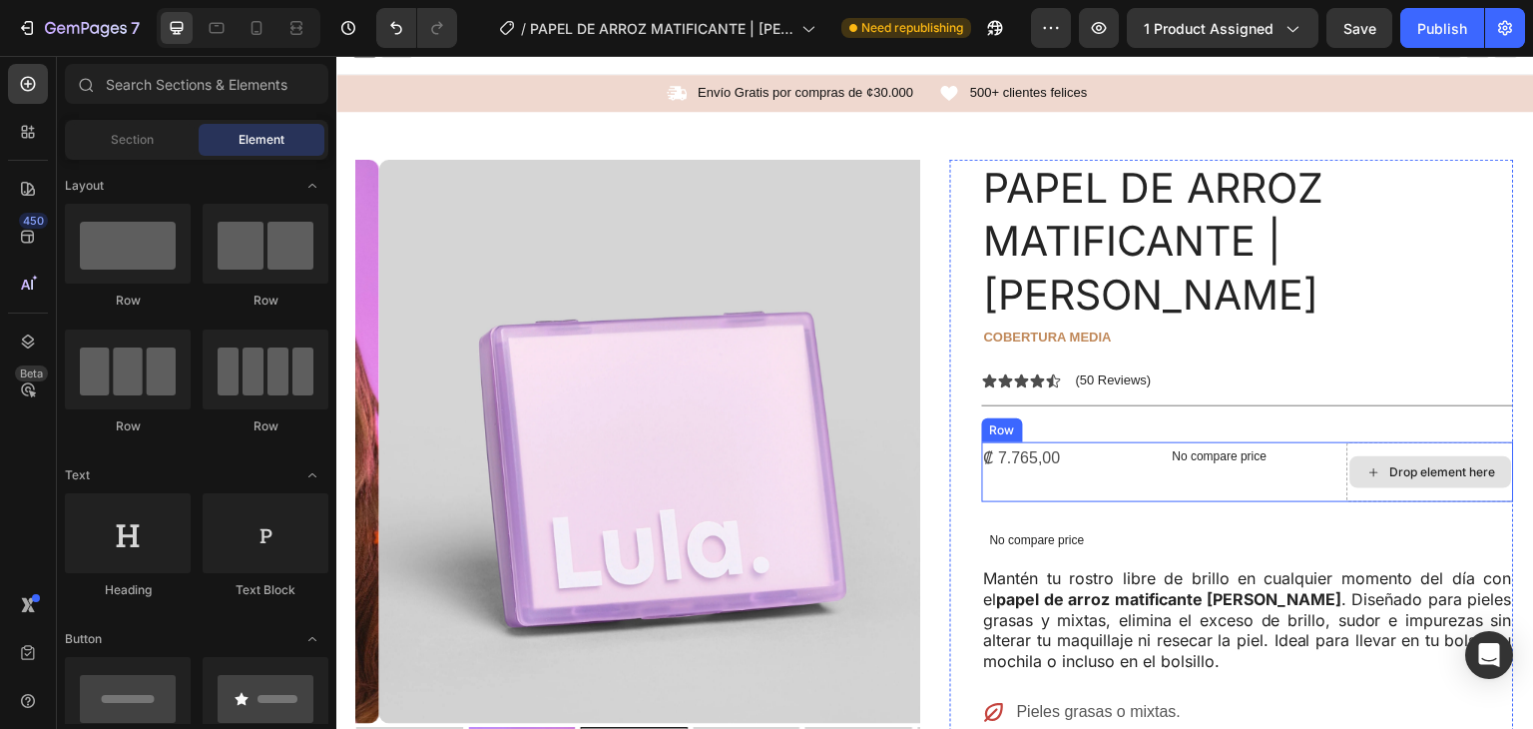
click at [1365, 456] on div "Drop element here" at bounding box center [1432, 472] width 162 height 32
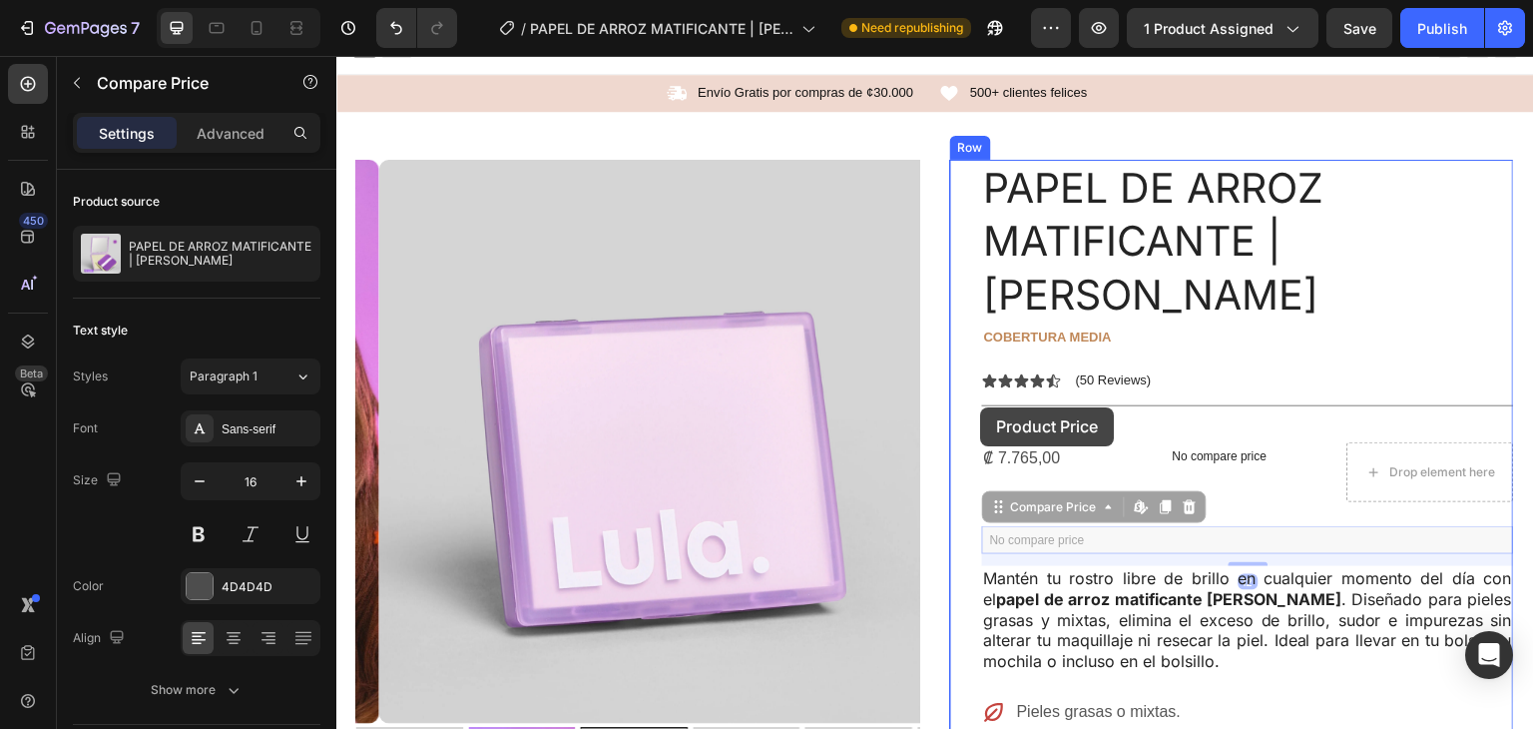
drag, startPoint x: 1011, startPoint y: 479, endPoint x: 981, endPoint y: 407, distance: 77.9
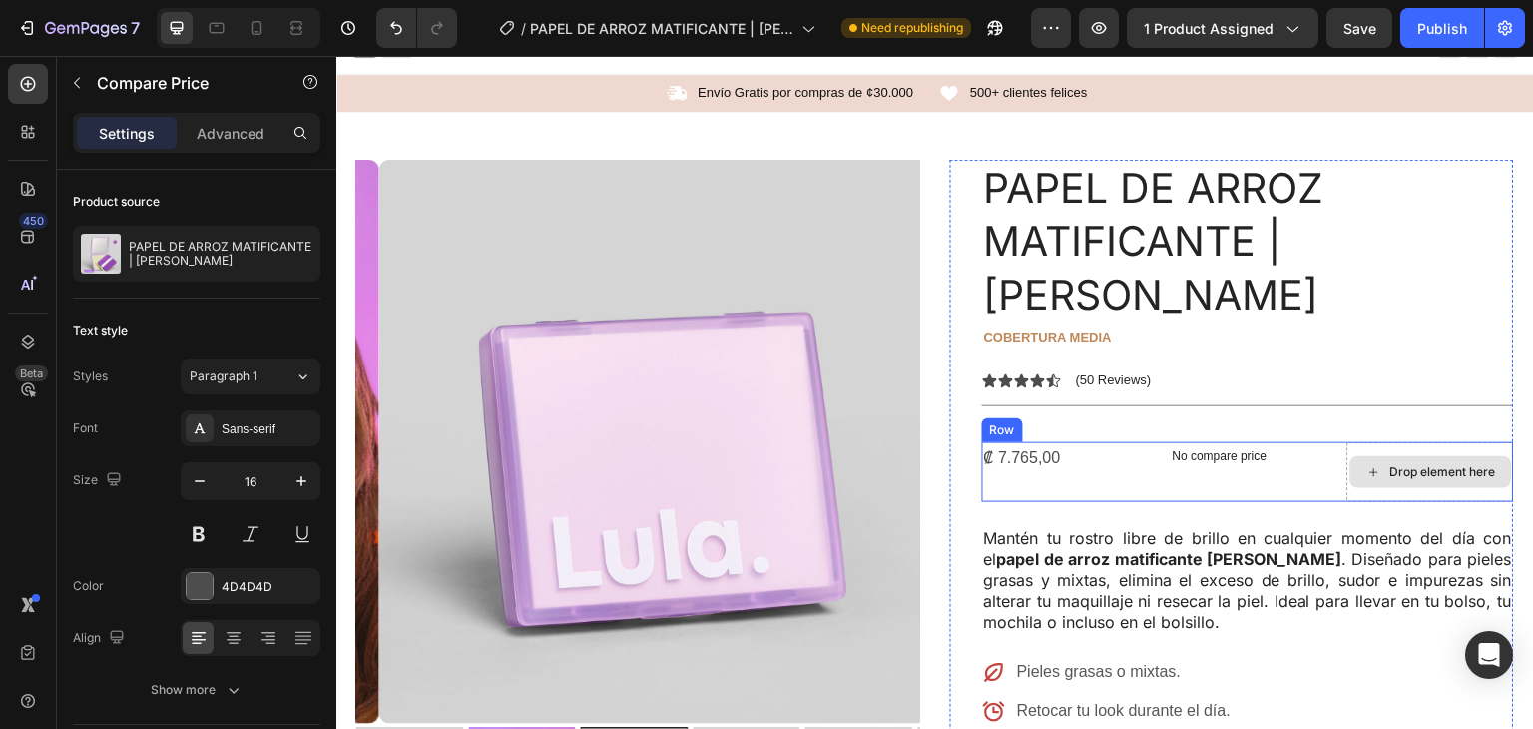
click at [1391, 464] on div "Drop element here" at bounding box center [1444, 472] width 106 height 16
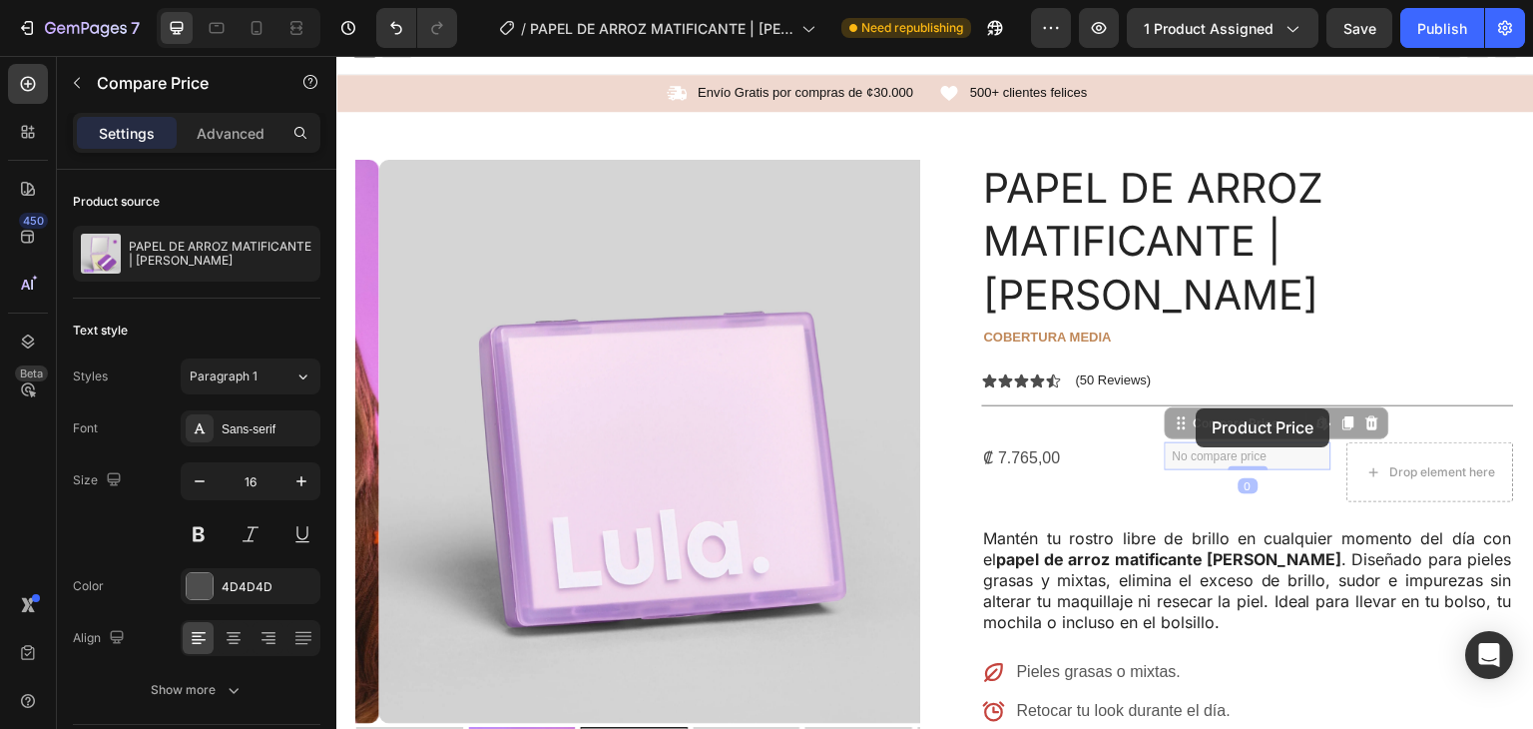
drag, startPoint x: 1227, startPoint y: 401, endPoint x: 1197, endPoint y: 408, distance: 30.8
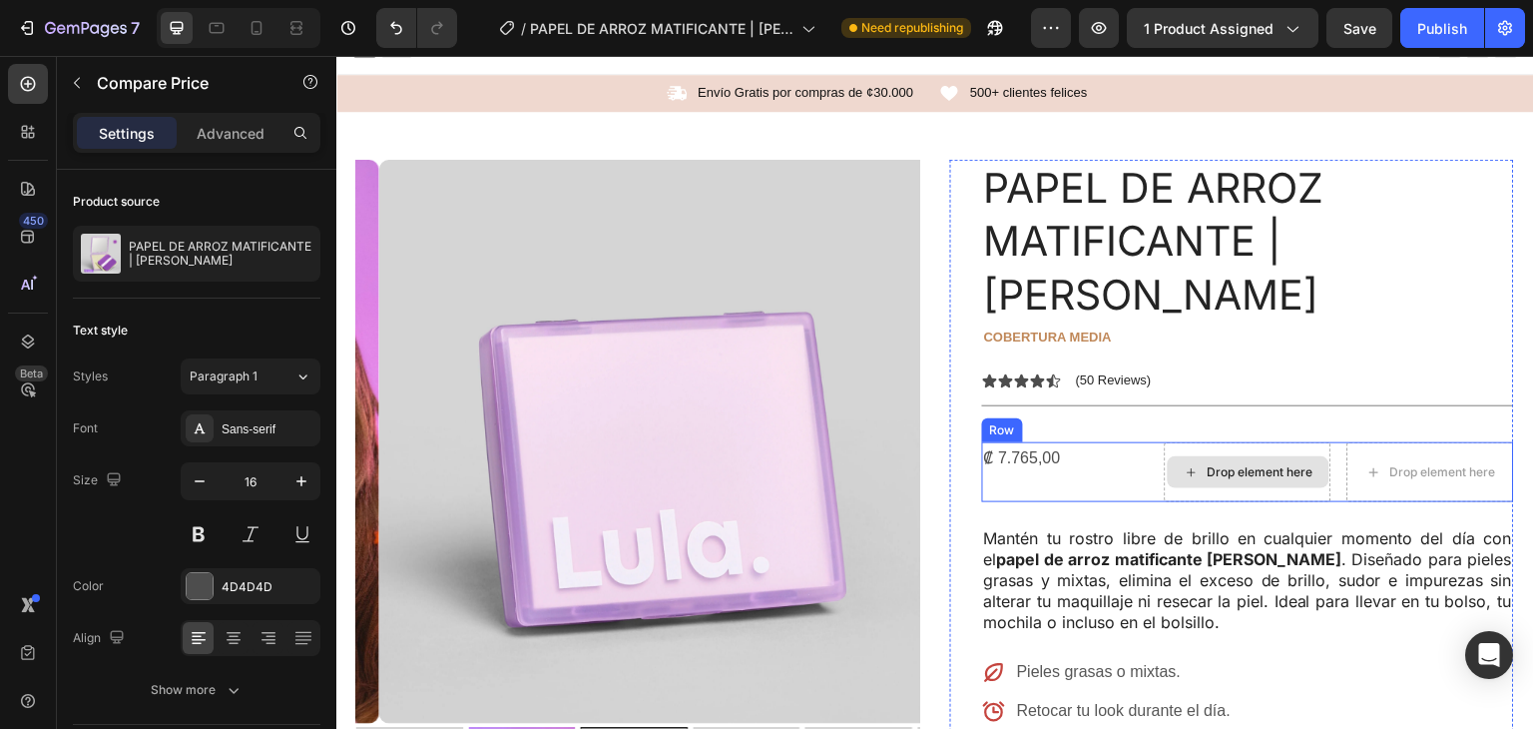
click at [1208, 464] on div "Drop element here" at bounding box center [1261, 472] width 106 height 16
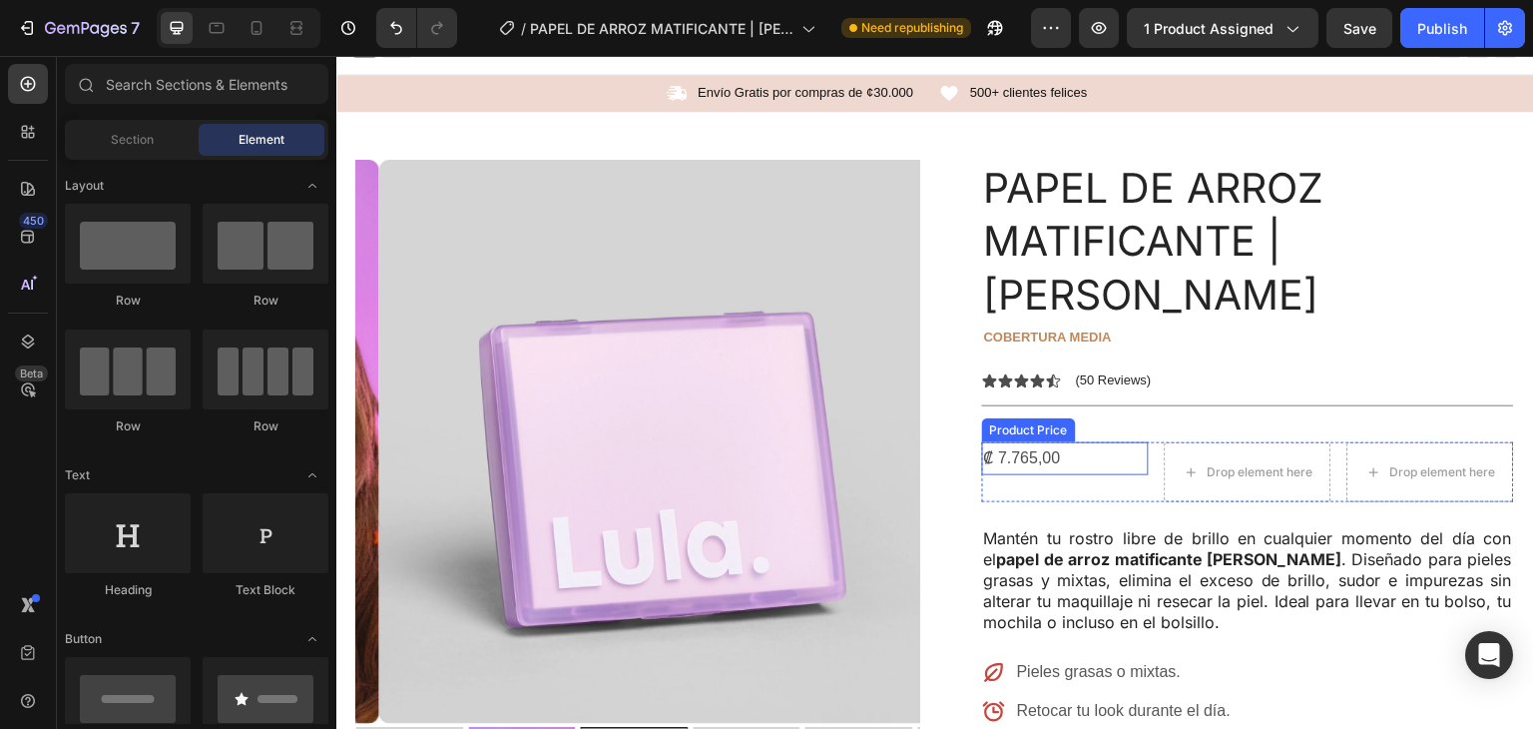
click at [1000, 421] on div "Product Price" at bounding box center [1029, 430] width 86 height 18
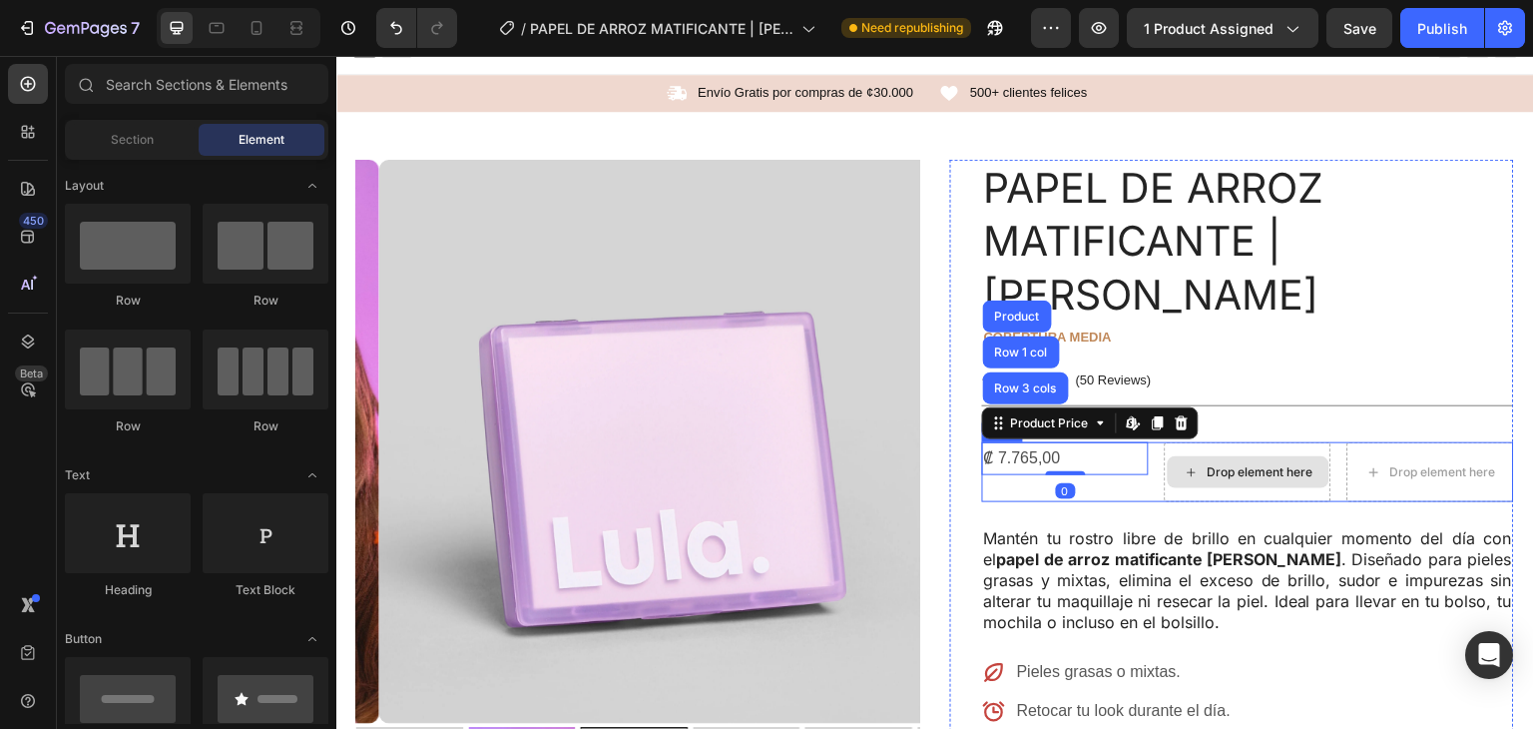
click at [1269, 464] on div "Drop element here" at bounding box center [1261, 472] width 106 height 16
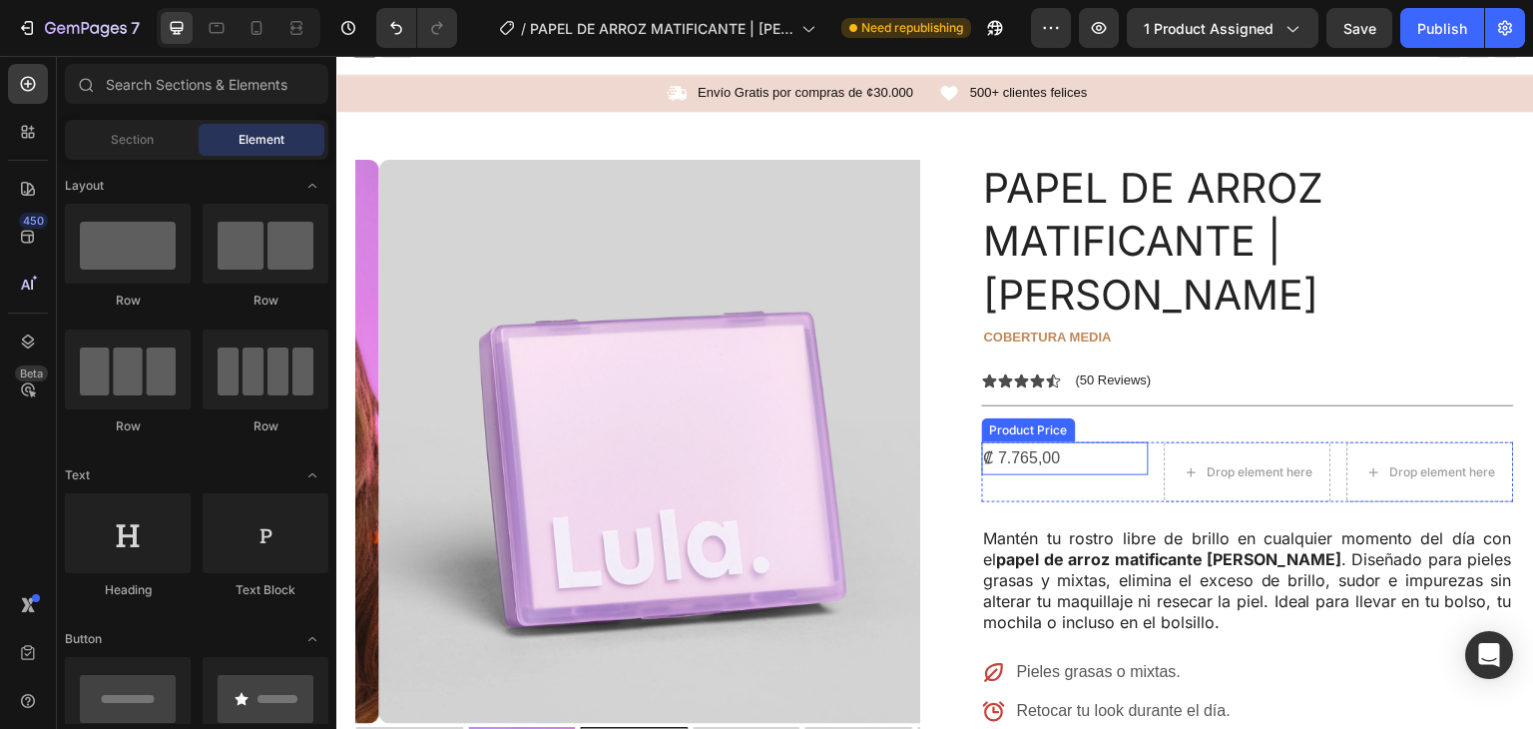
click at [1006, 442] on div "₡ 7.765,00 Product Price Product Price" at bounding box center [1065, 458] width 167 height 33
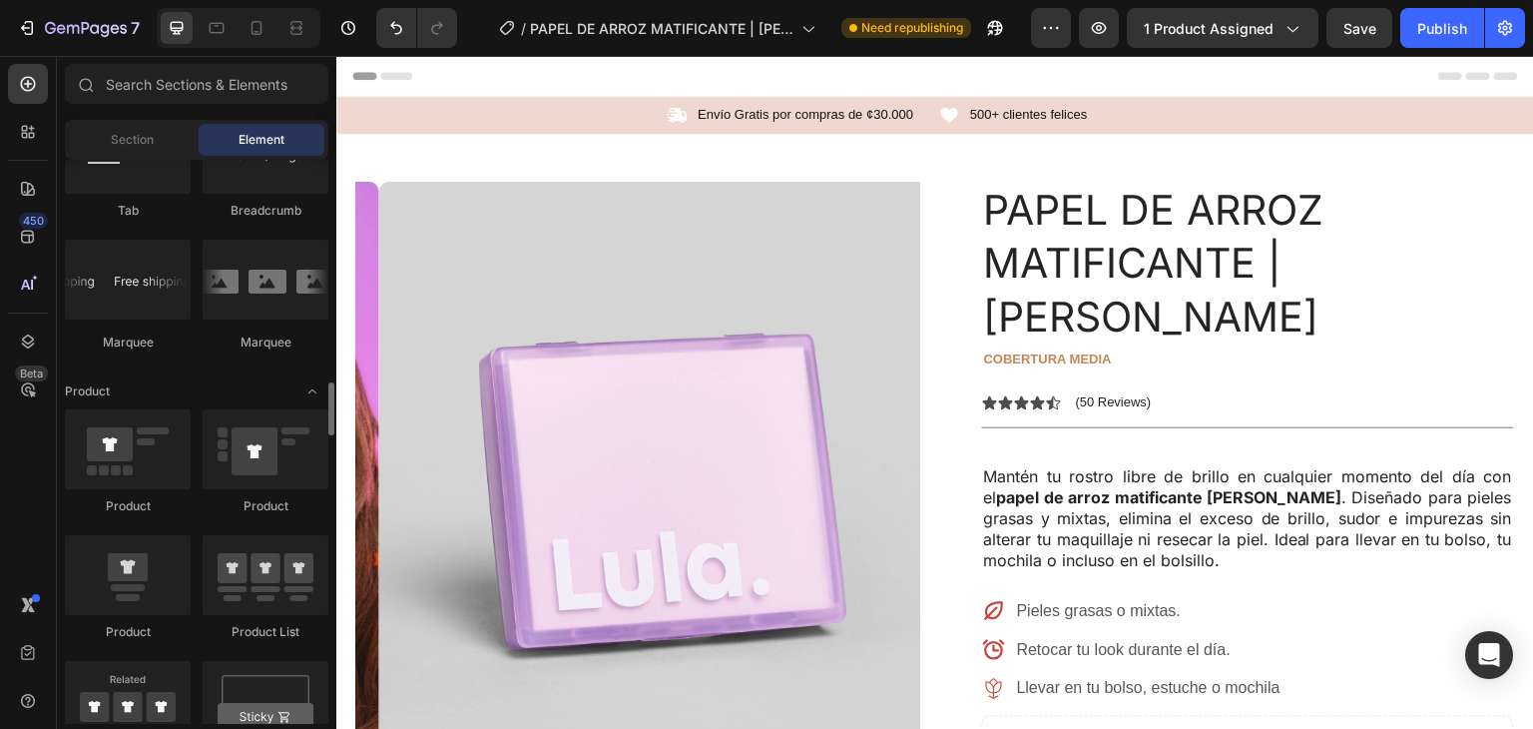
scroll to position [2335, 0]
click at [244, 563] on div at bounding box center [266, 576] width 126 height 80
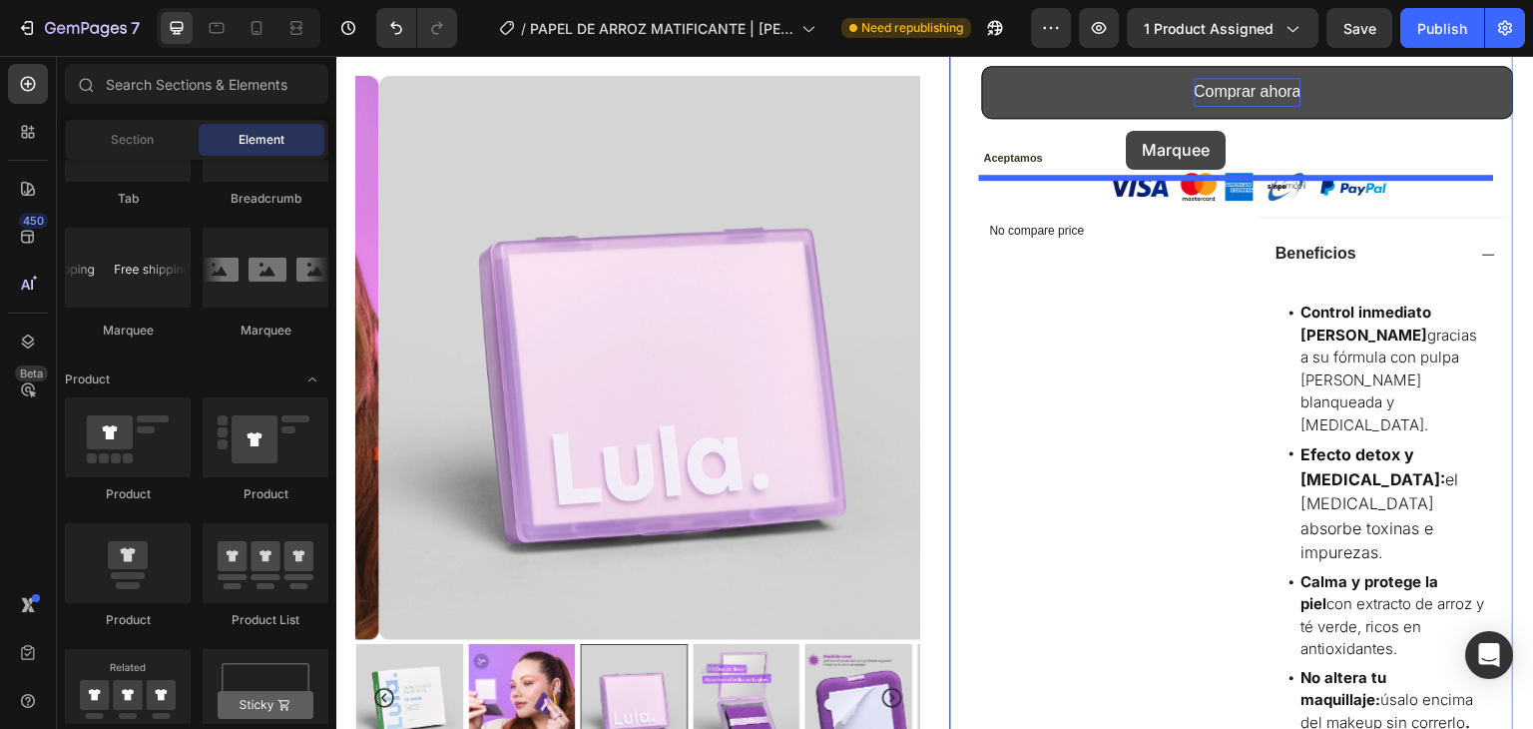
scroll to position [810, 0]
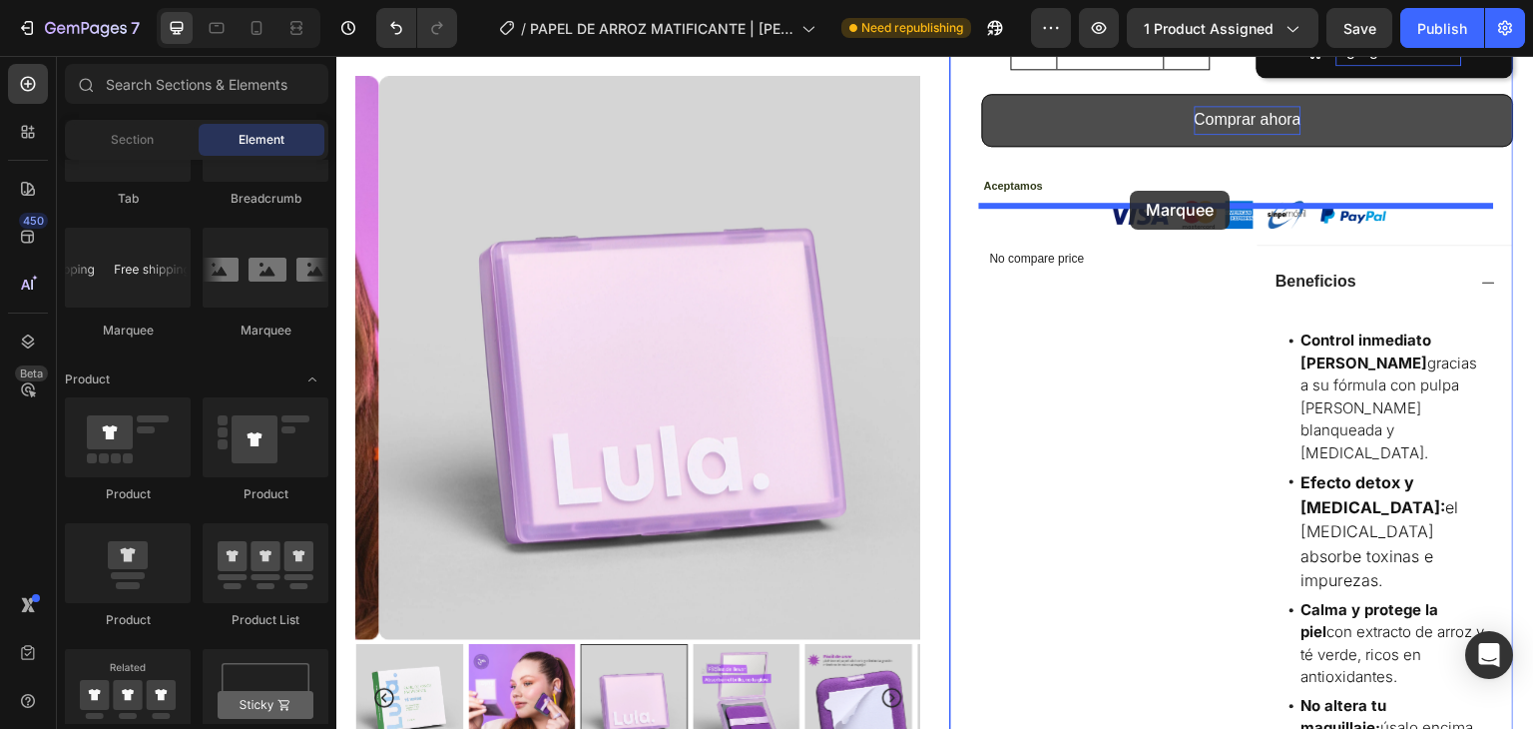
drag, startPoint x: 484, startPoint y: 319, endPoint x: 1131, endPoint y: 191, distance: 659.6
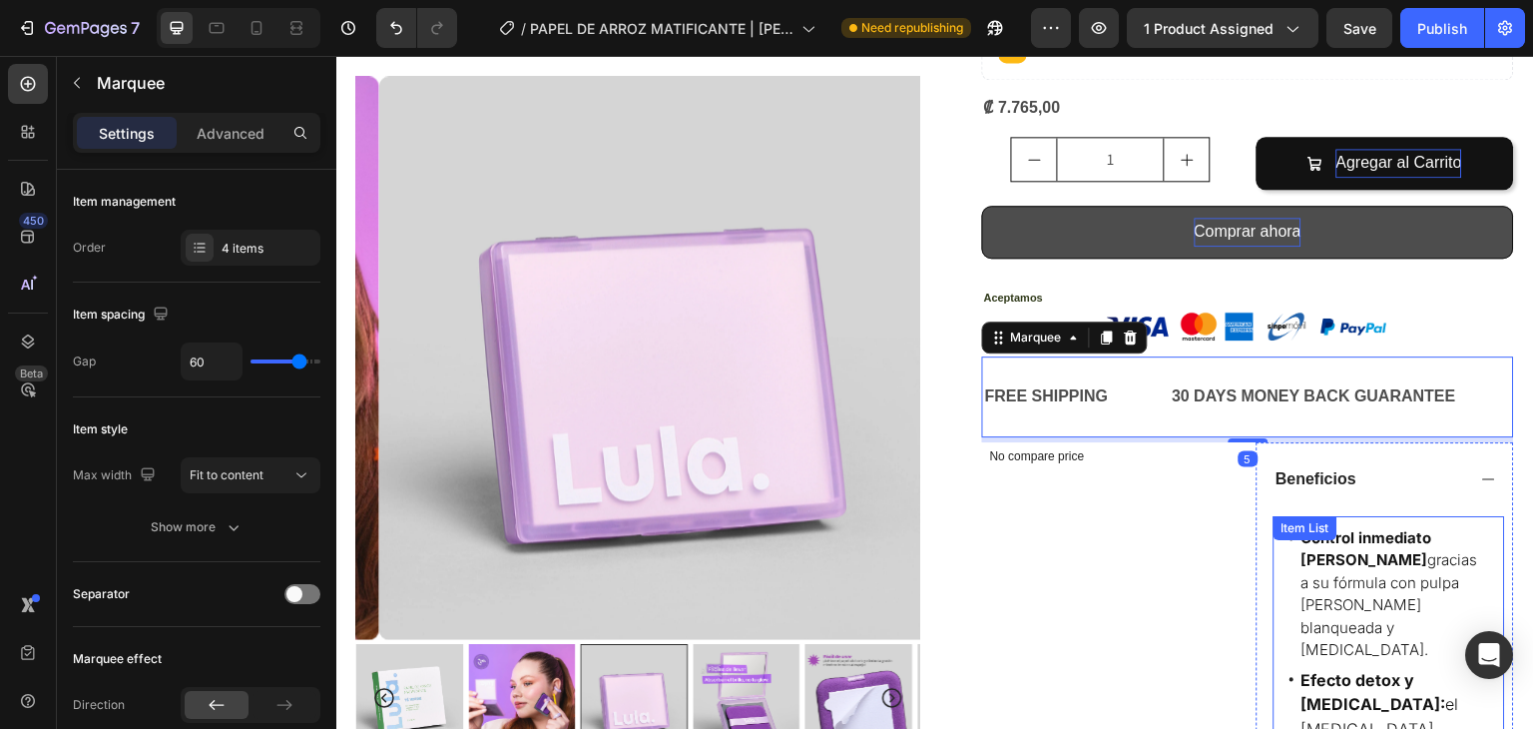
scroll to position [698, 0]
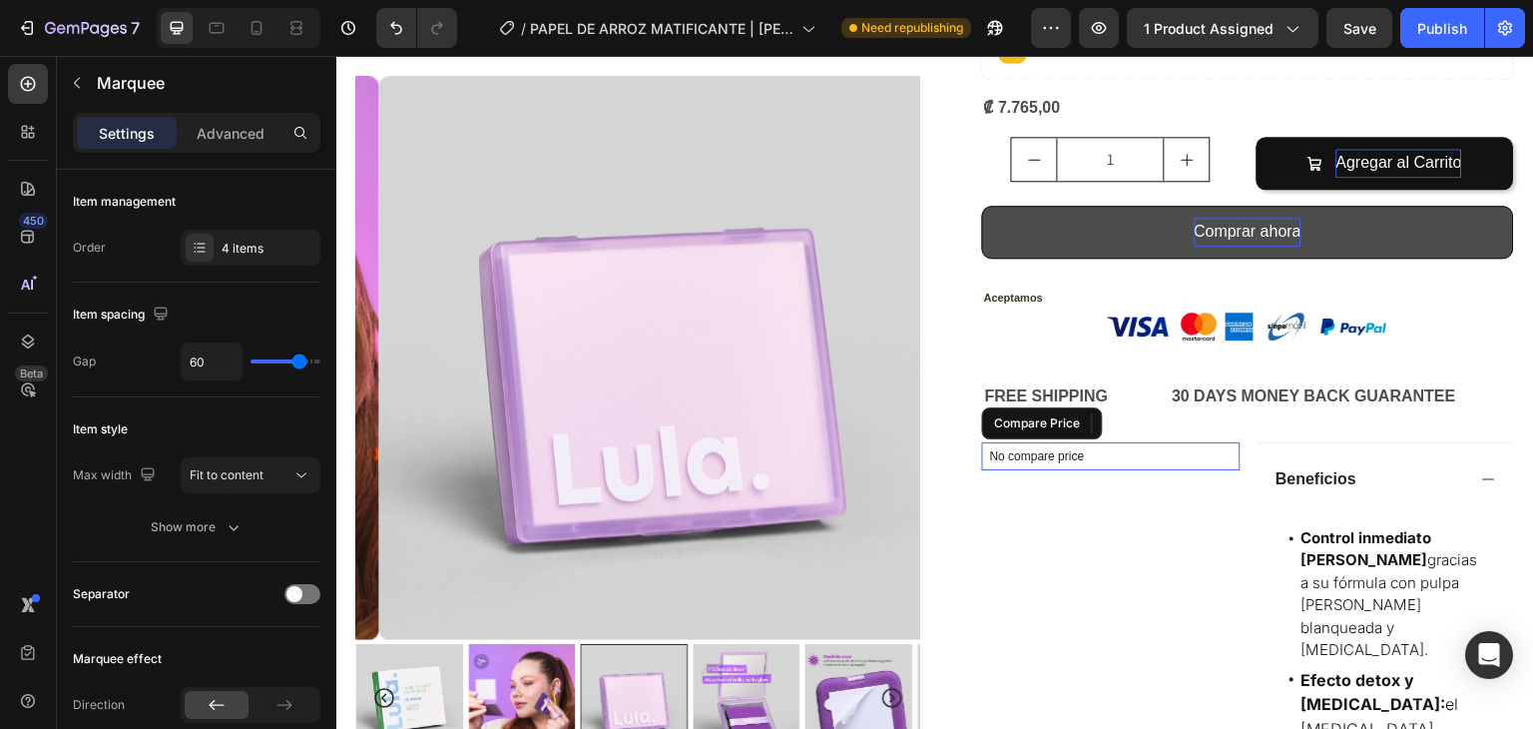
click at [1110, 442] on div "No compare price" at bounding box center [1111, 456] width 259 height 28
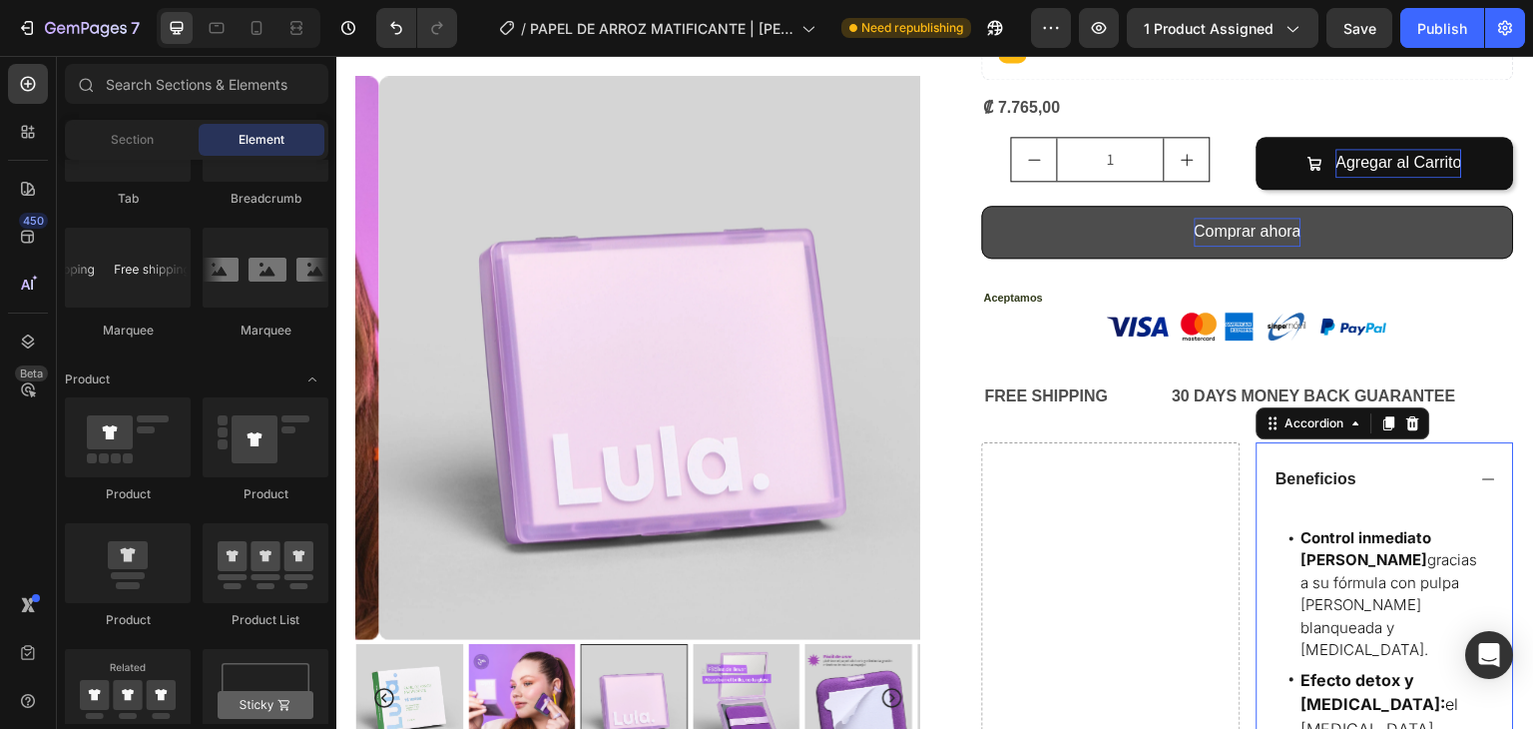
click at [1325, 469] on p "Beneficios" at bounding box center [1317, 479] width 81 height 21
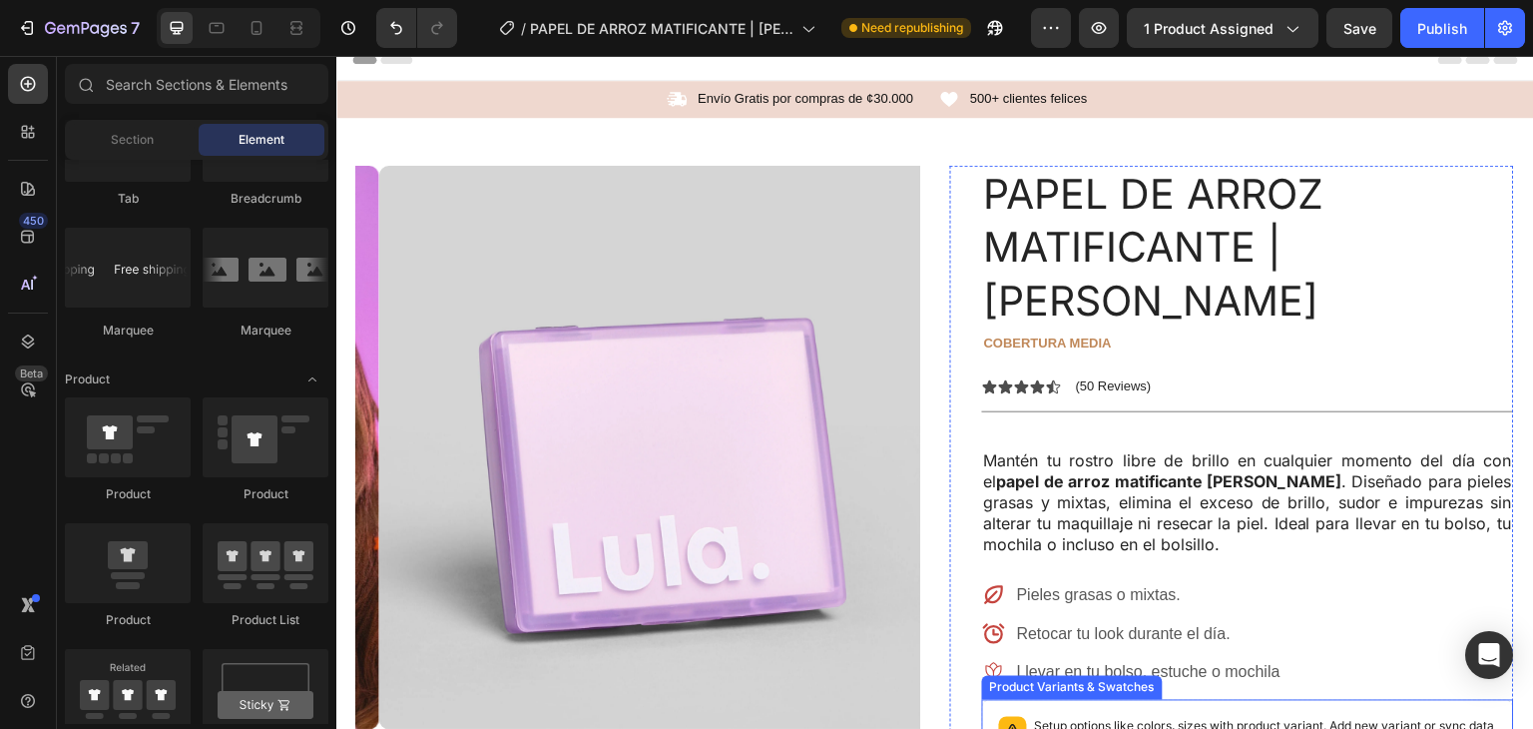
scroll to position [0, 0]
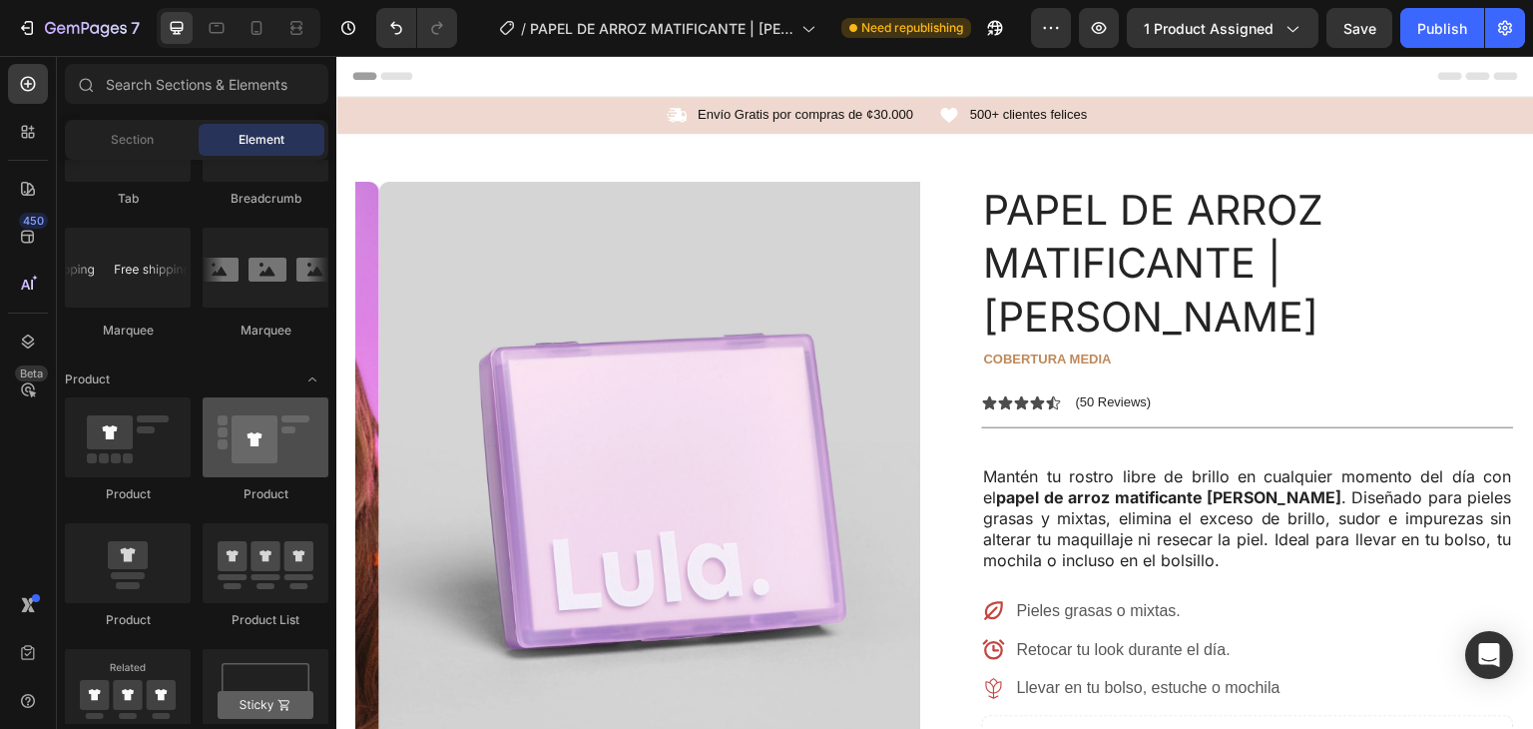
click at [294, 453] on div at bounding box center [266, 437] width 126 height 80
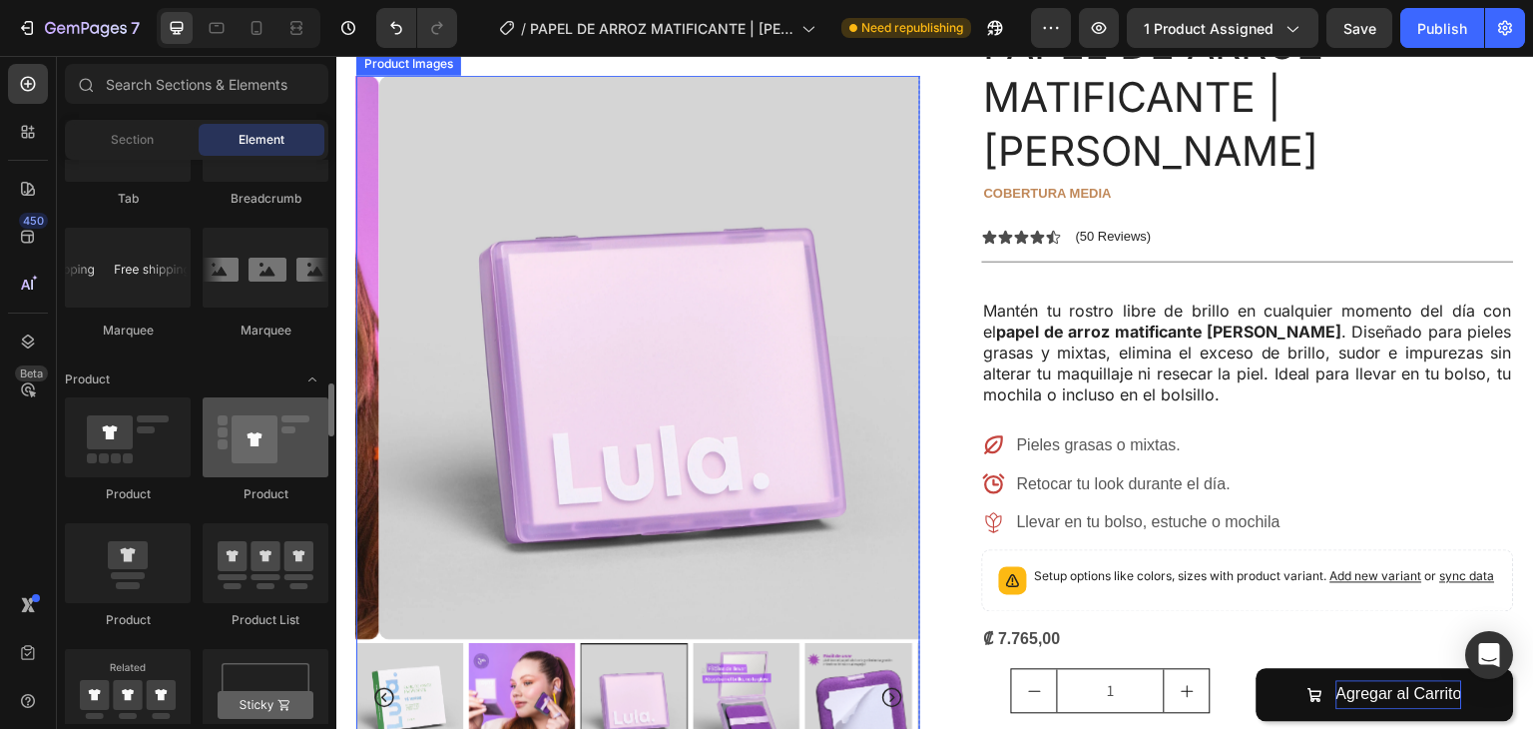
scroll to position [167, 0]
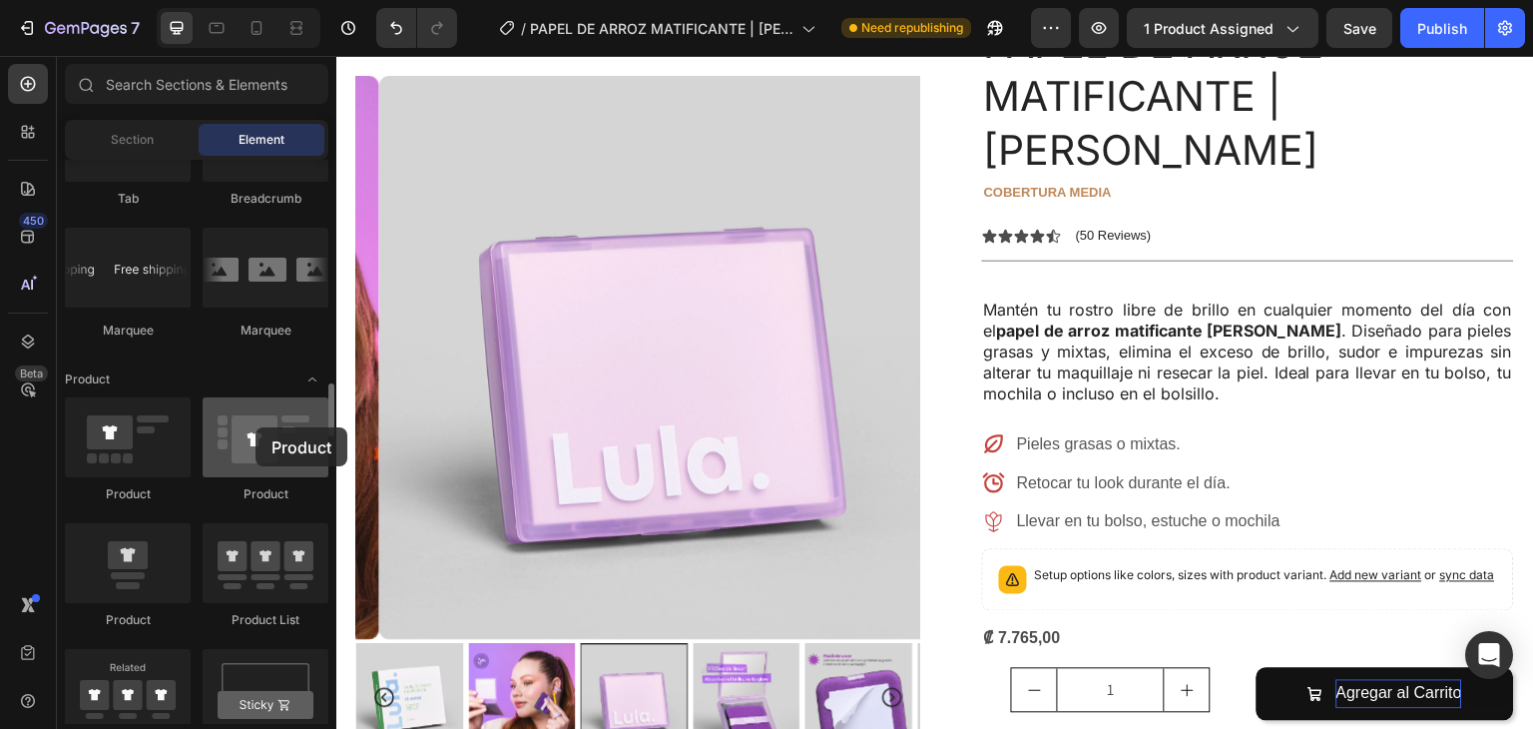
drag, startPoint x: 310, startPoint y: 444, endPoint x: 296, endPoint y: 464, distance: 25.0
click at [254, 427] on div at bounding box center [266, 437] width 126 height 80
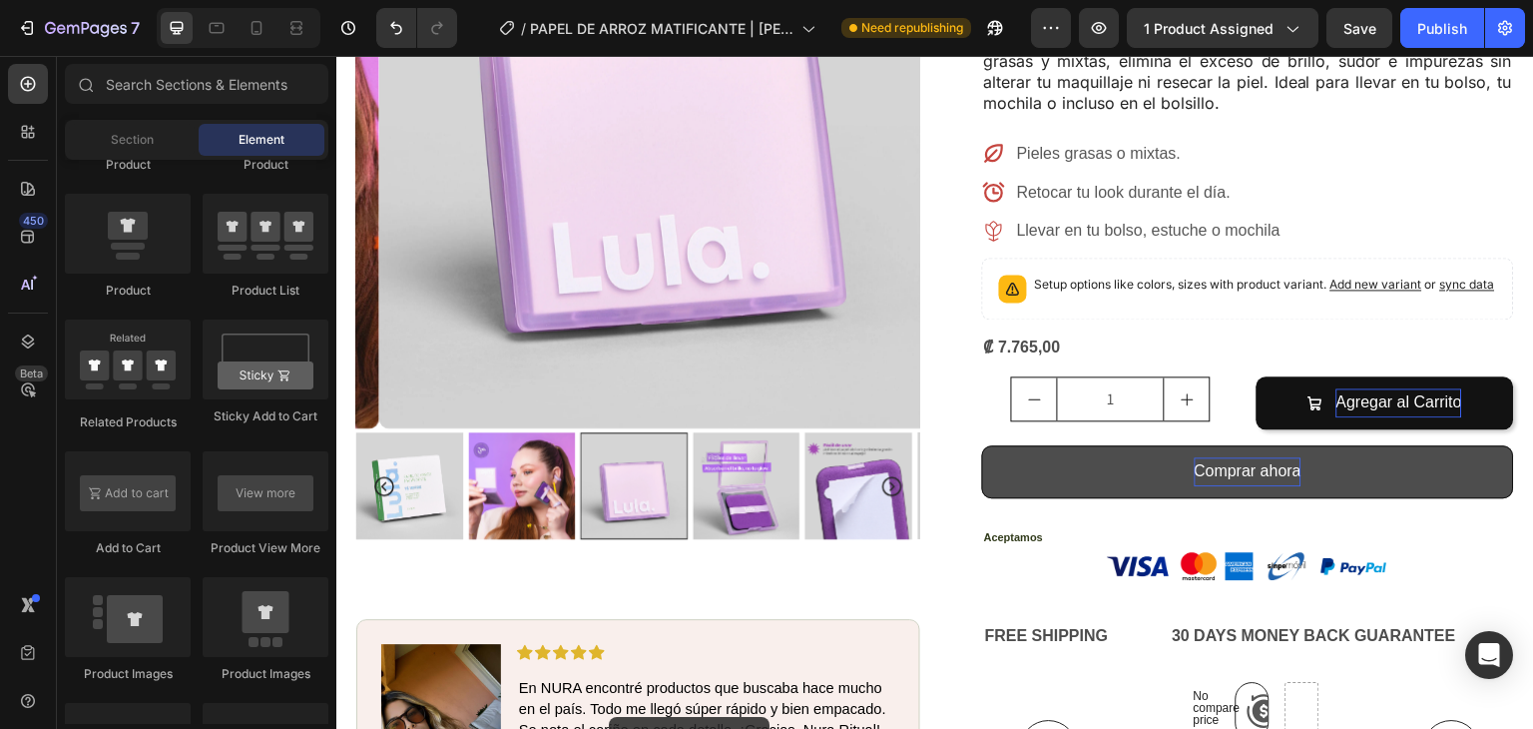
scroll to position [958, 0]
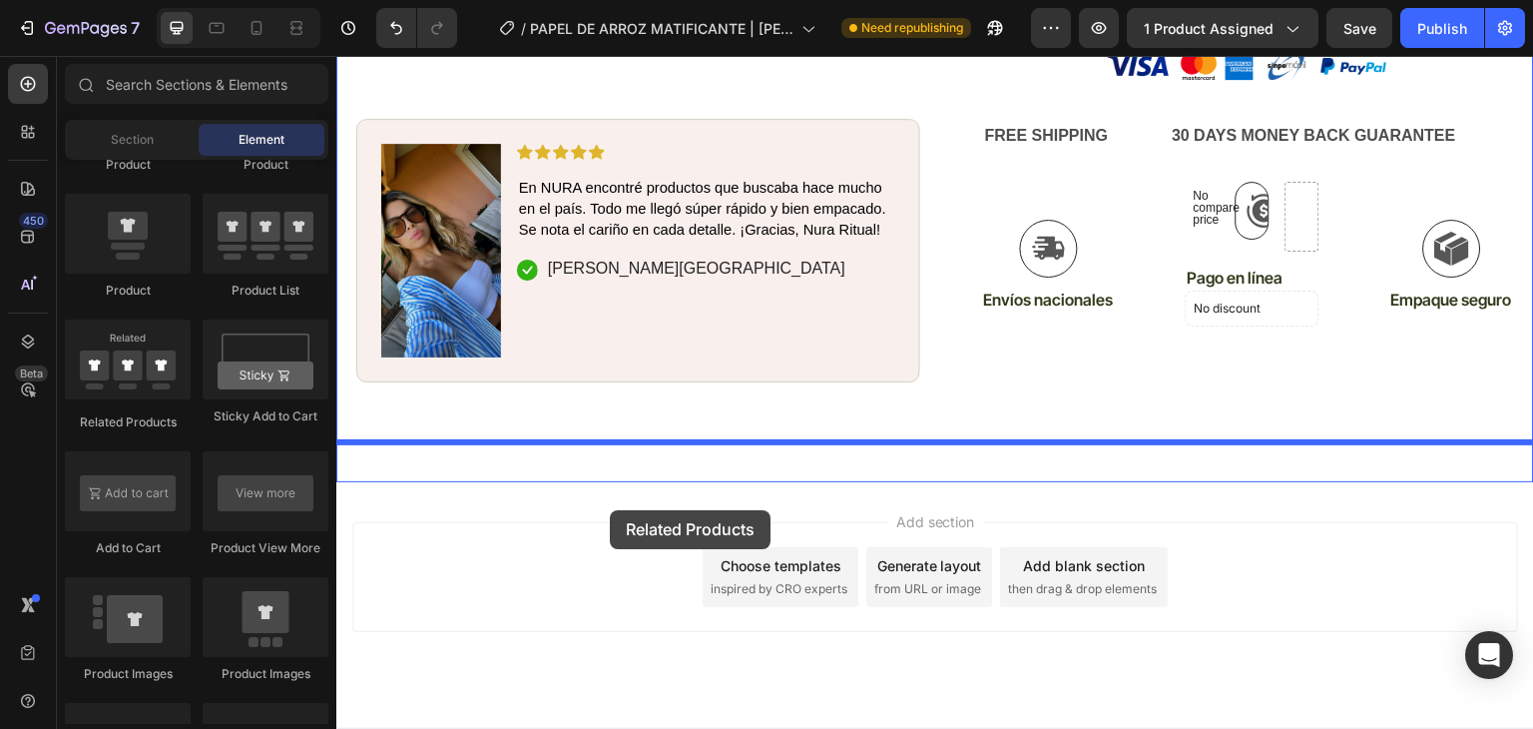
drag, startPoint x: 486, startPoint y: 404, endPoint x: 1044, endPoint y: 567, distance: 581.3
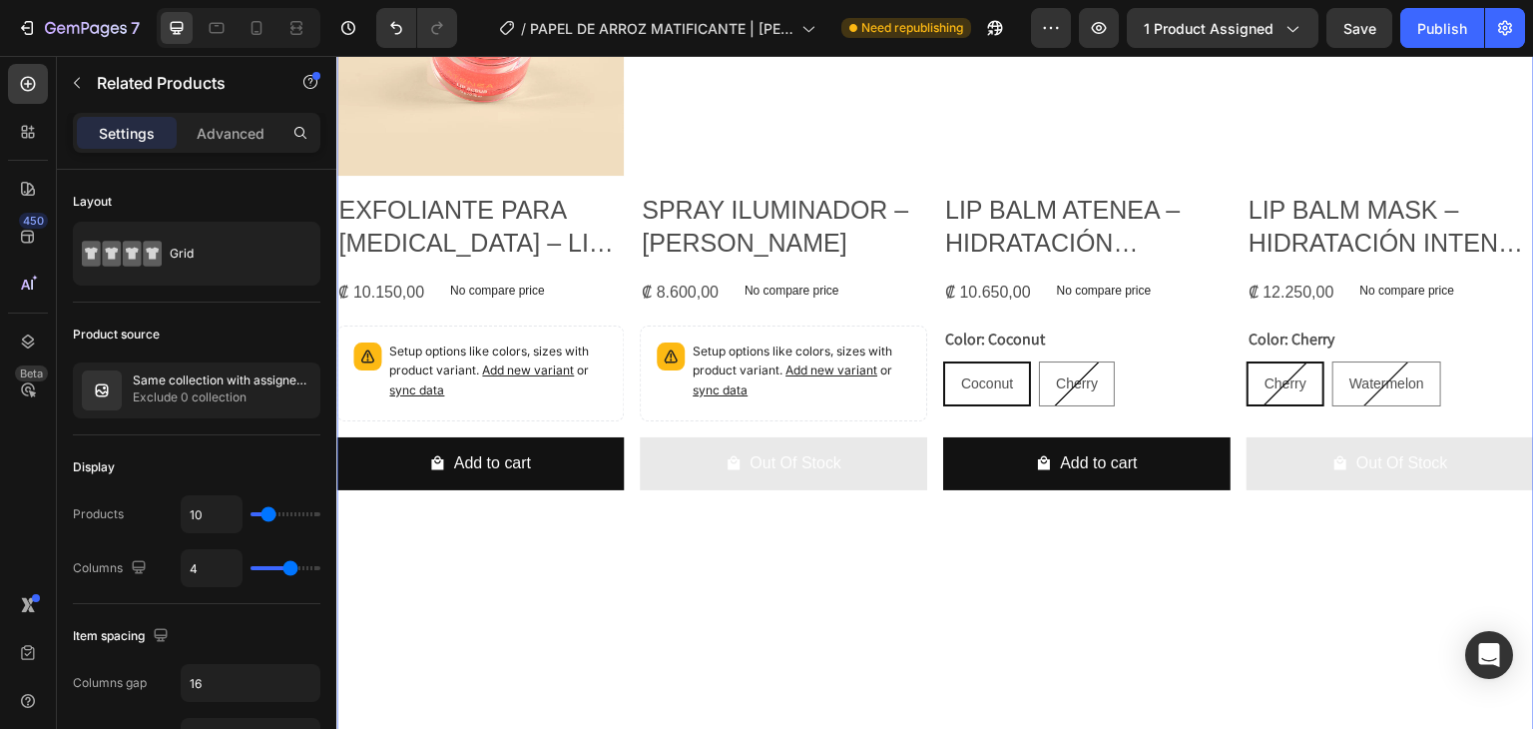
scroll to position [1429, 0]
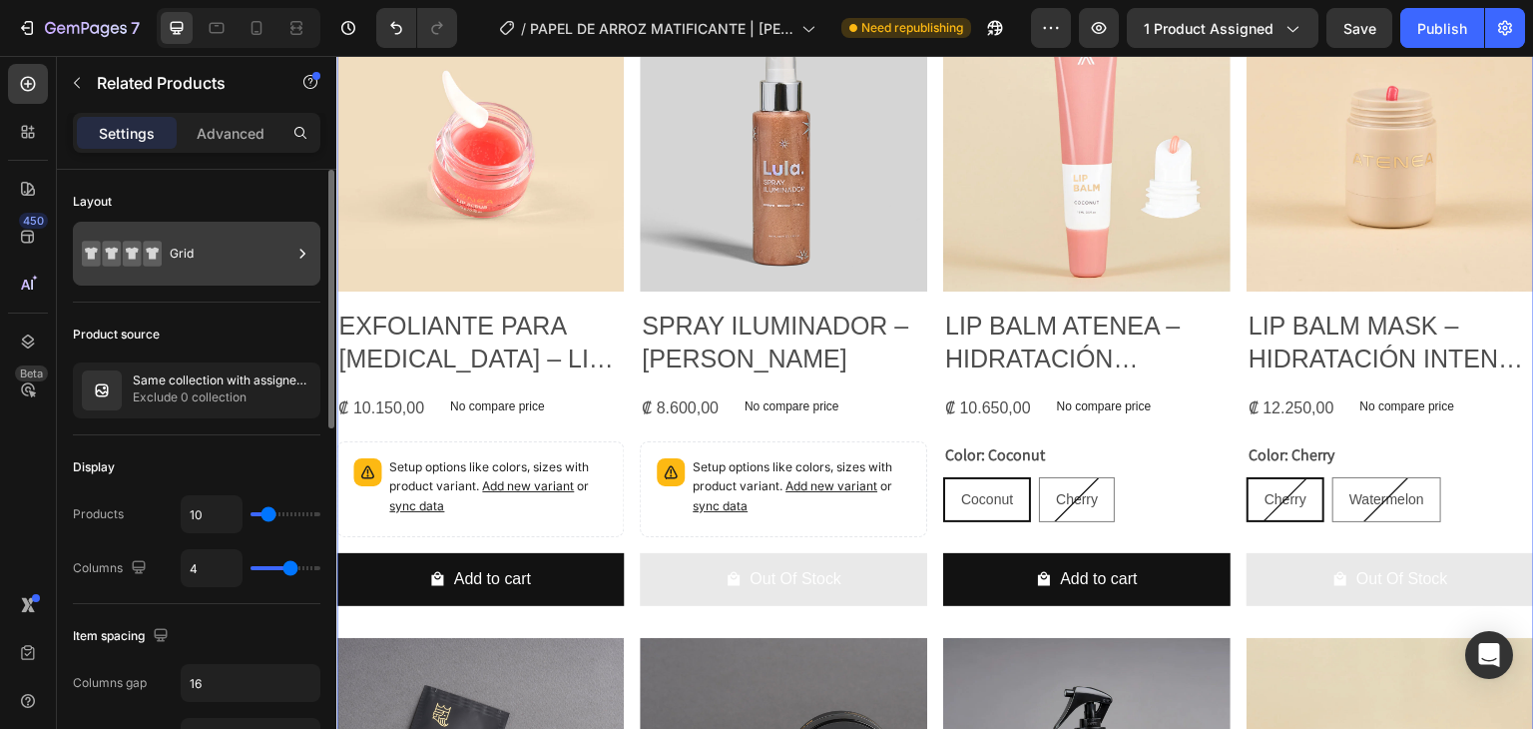
click at [256, 266] on div "Grid" at bounding box center [231, 254] width 122 height 46
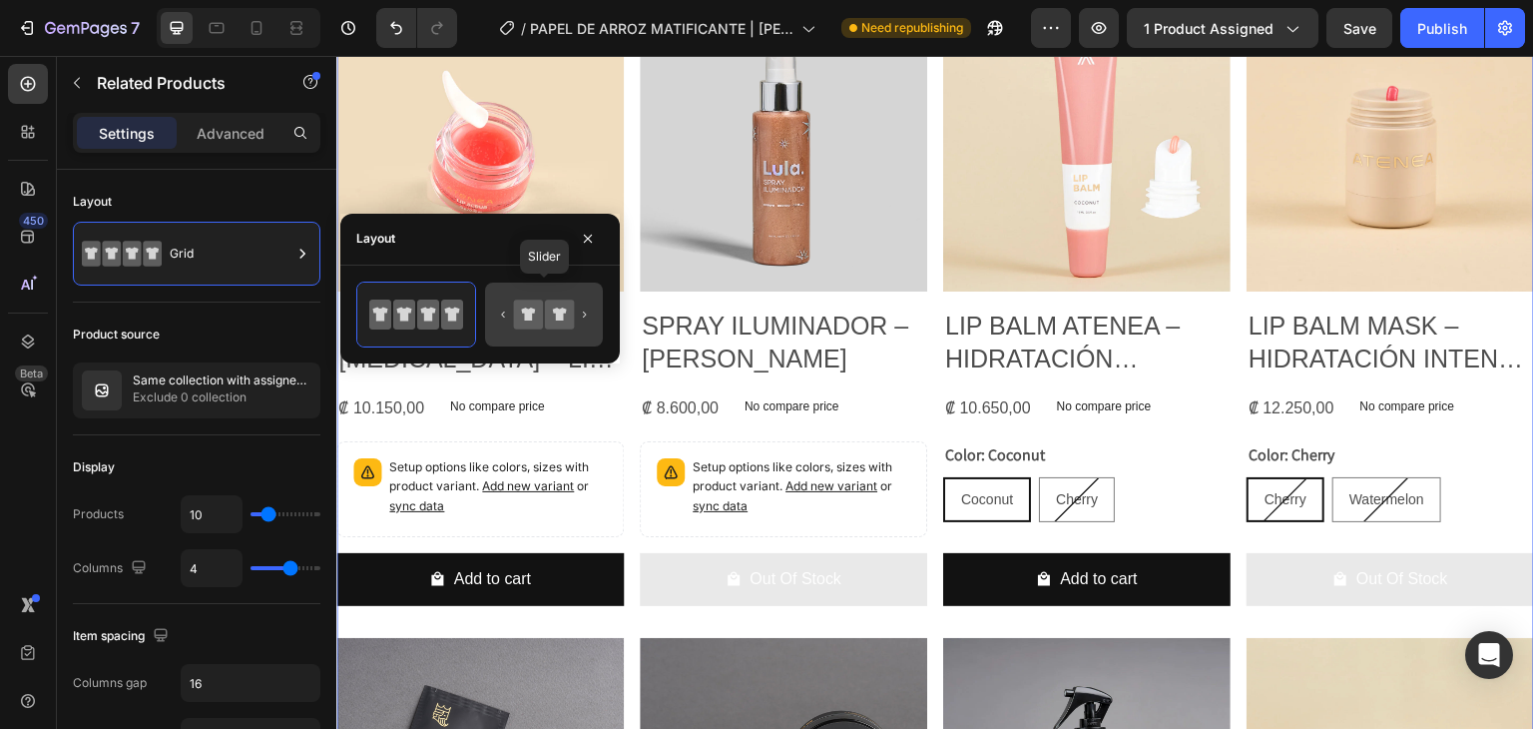
click at [550, 312] on icon at bounding box center [559, 314] width 29 height 29
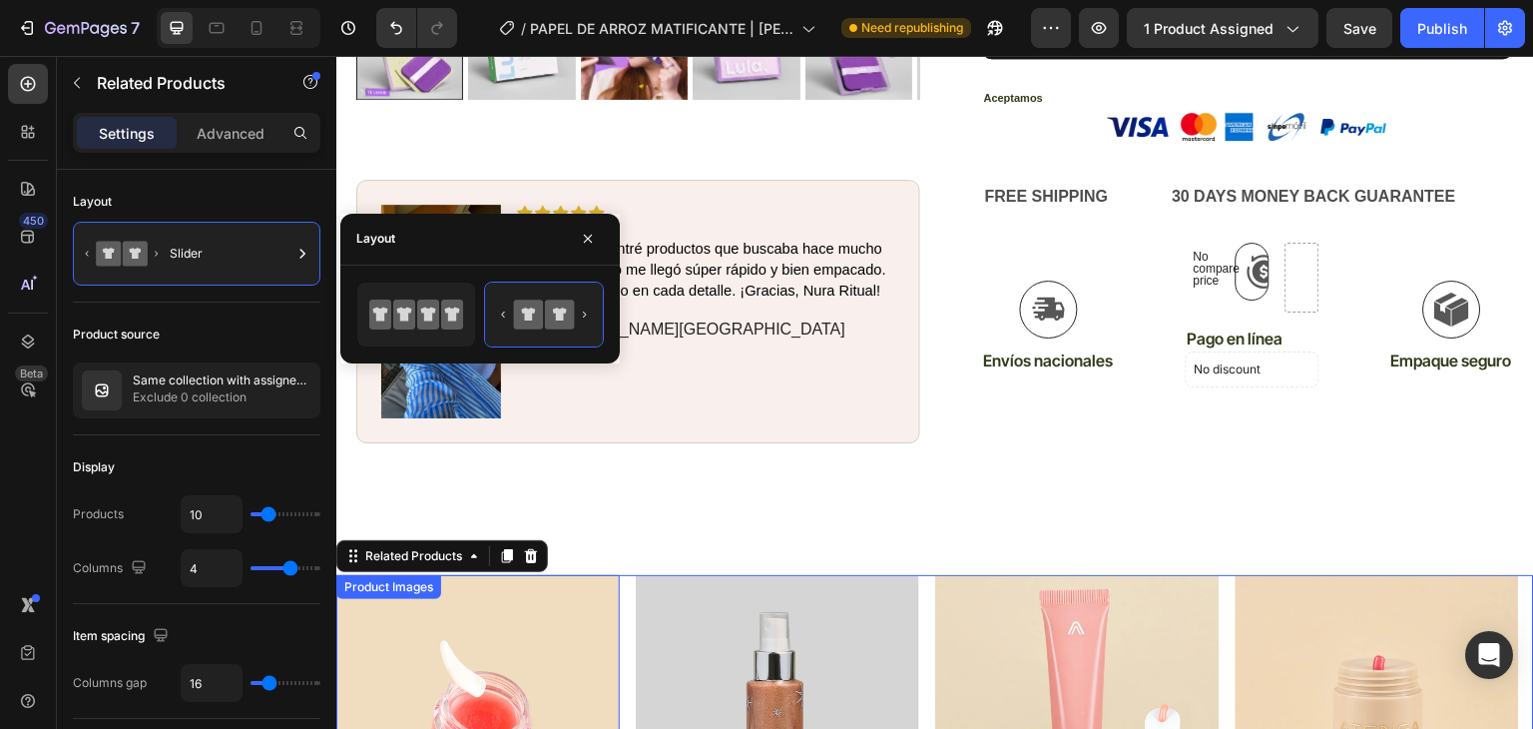
scroll to position [894, 0]
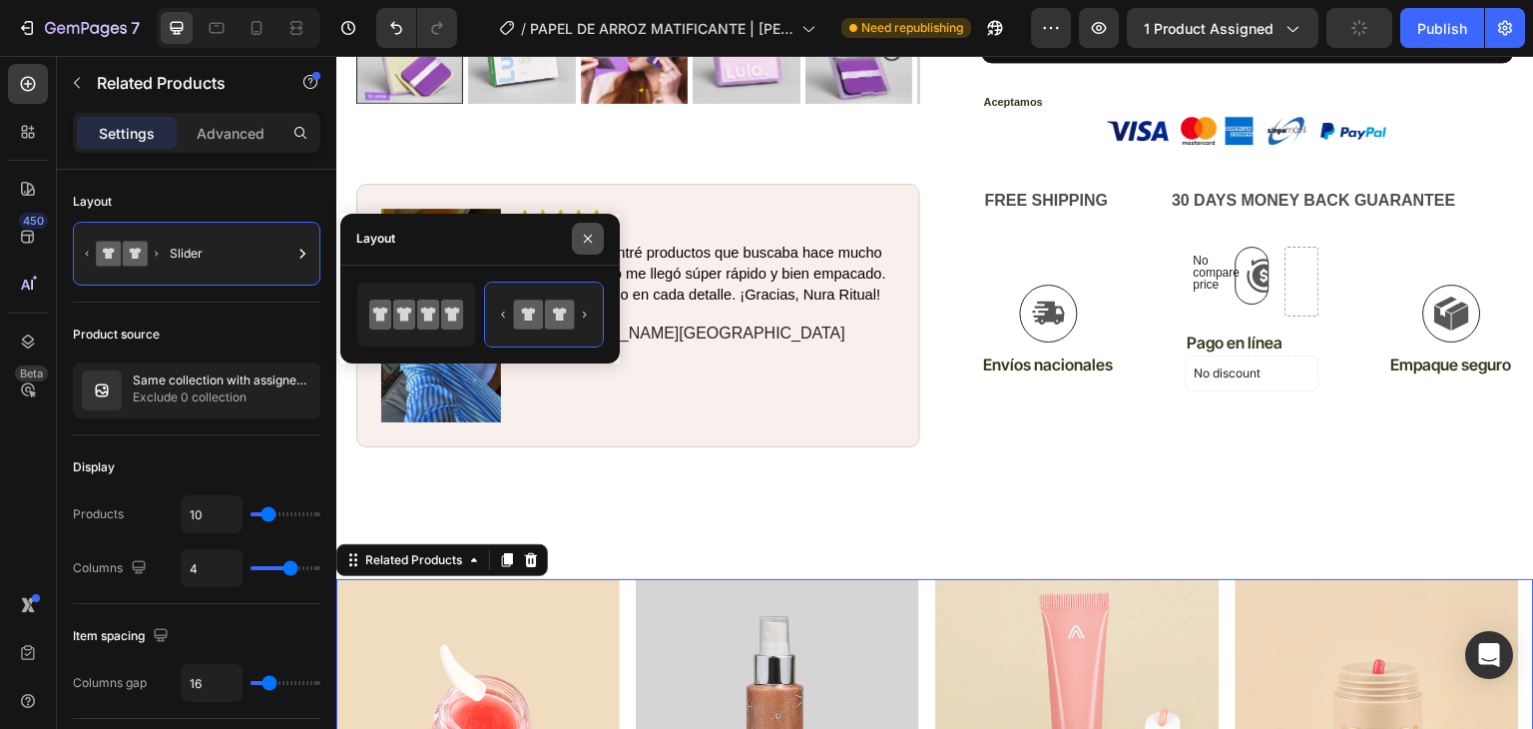
click at [585, 237] on icon "button" at bounding box center [588, 239] width 16 height 16
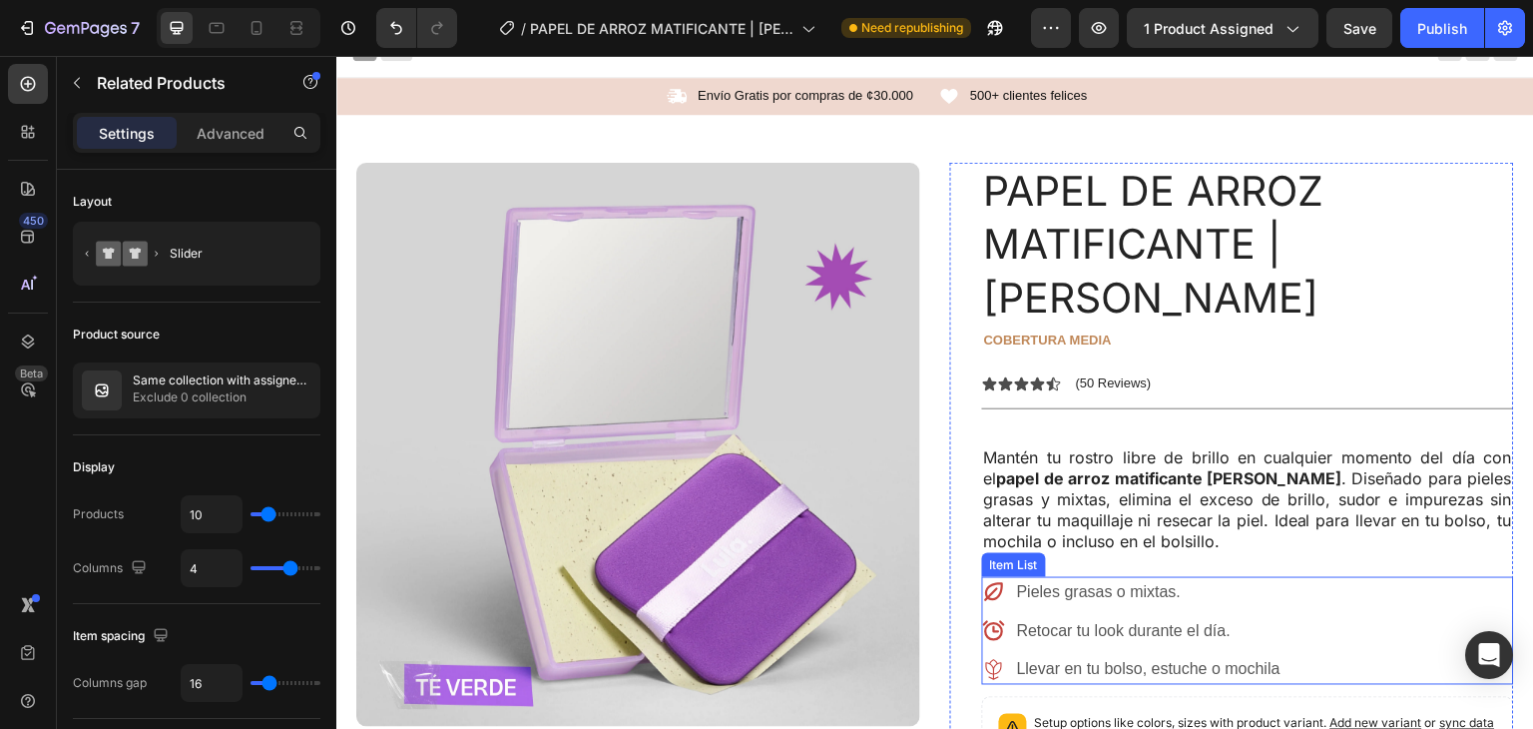
scroll to position [0, 0]
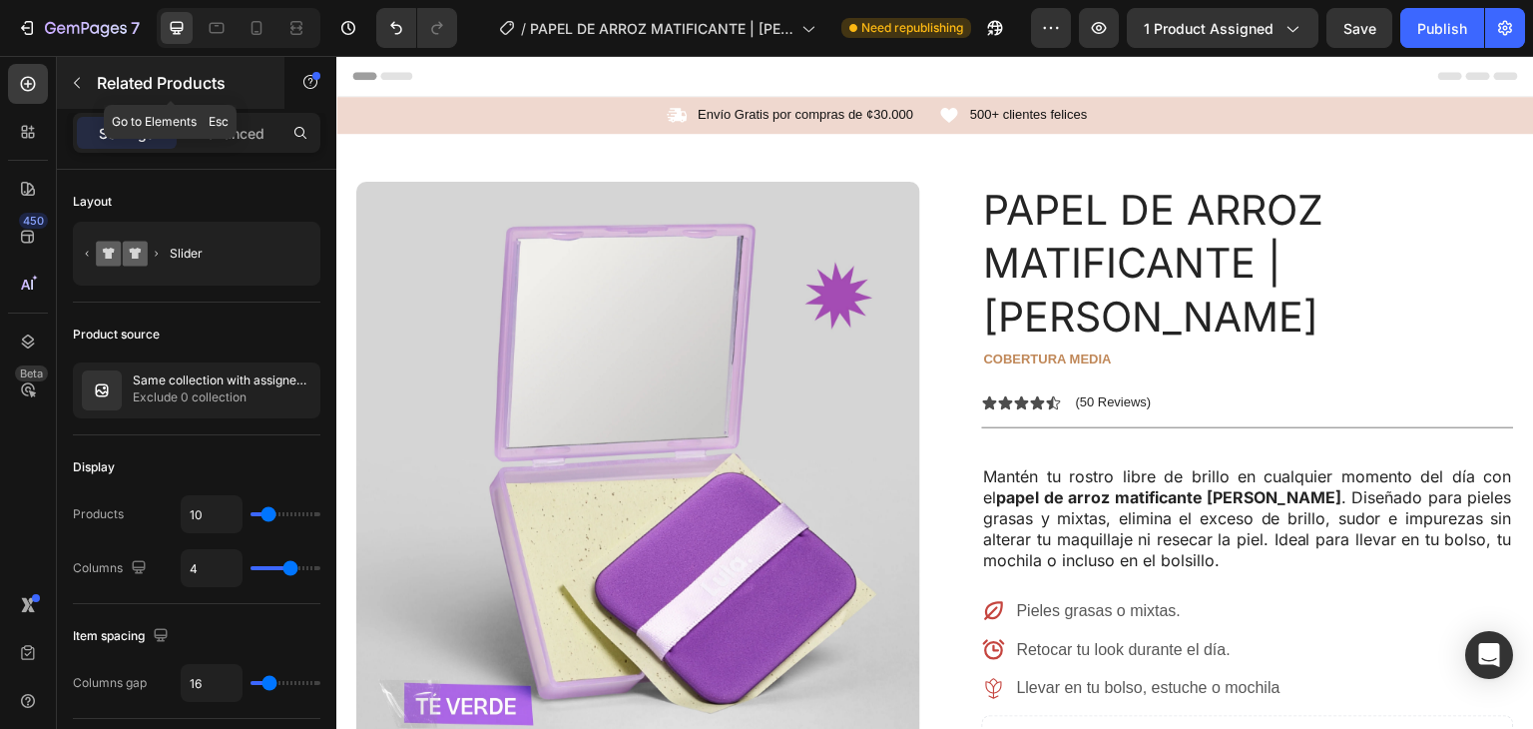
click at [76, 79] on icon "button" at bounding box center [77, 83] width 16 height 16
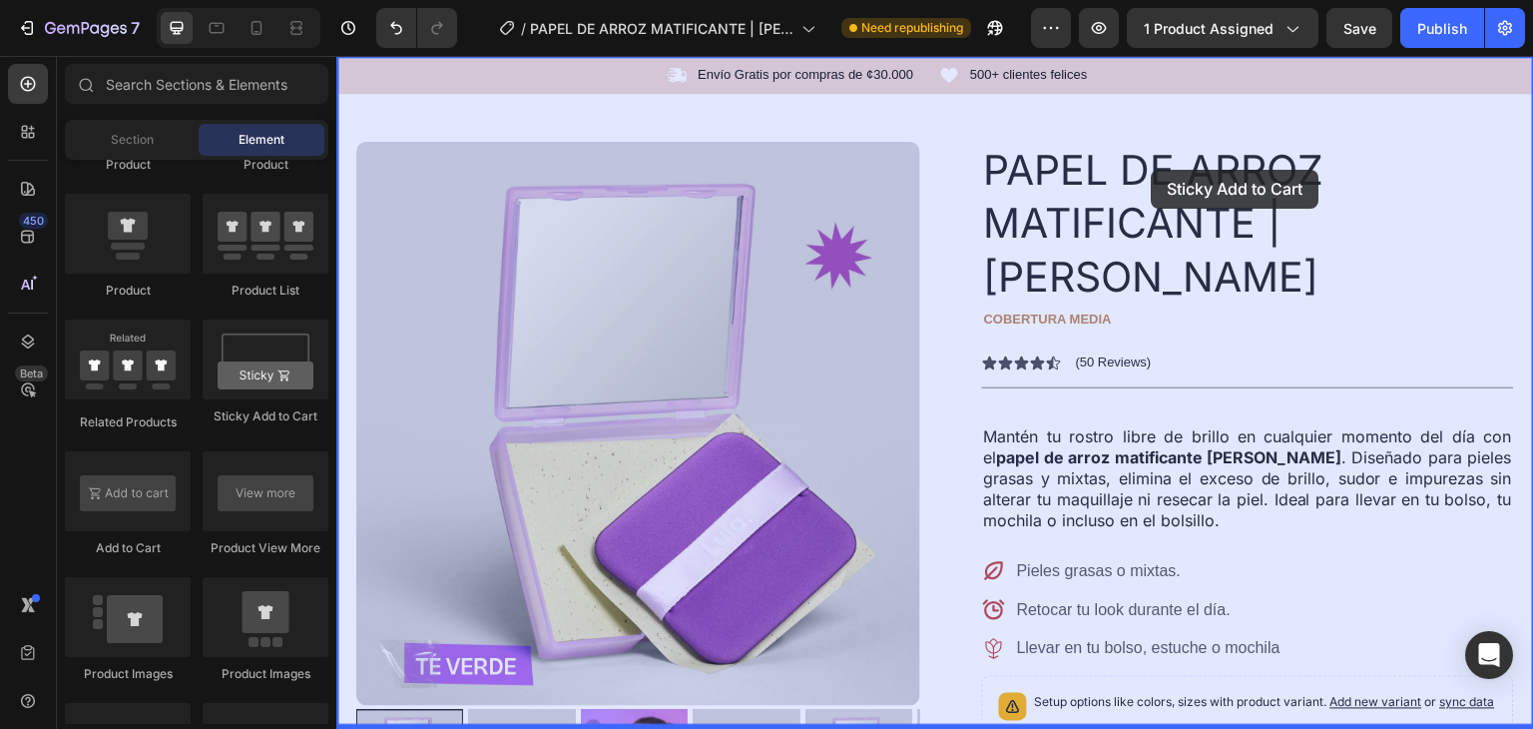
scroll to position [22, 0]
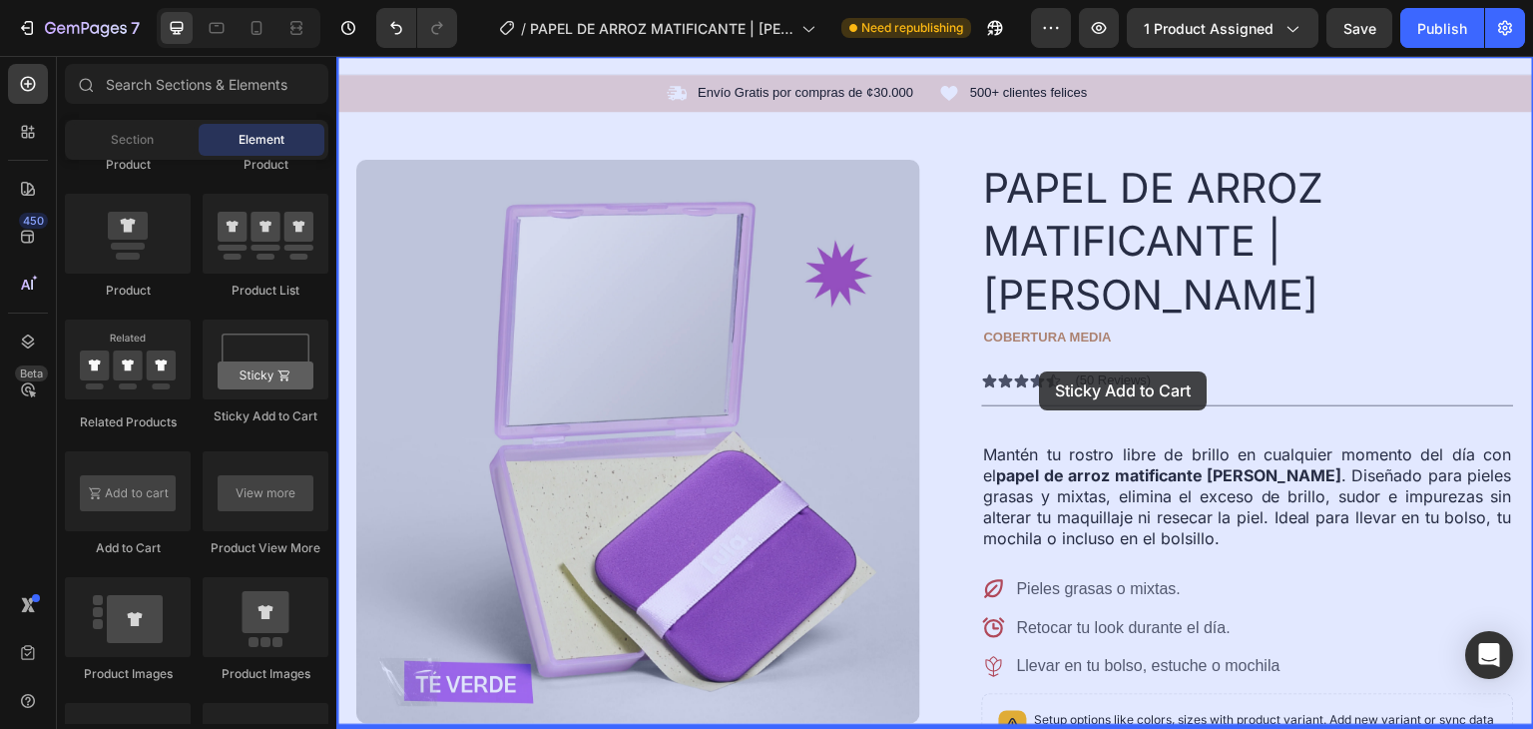
drag, startPoint x: 666, startPoint y: 427, endPoint x: 1040, endPoint y: 371, distance: 378.5
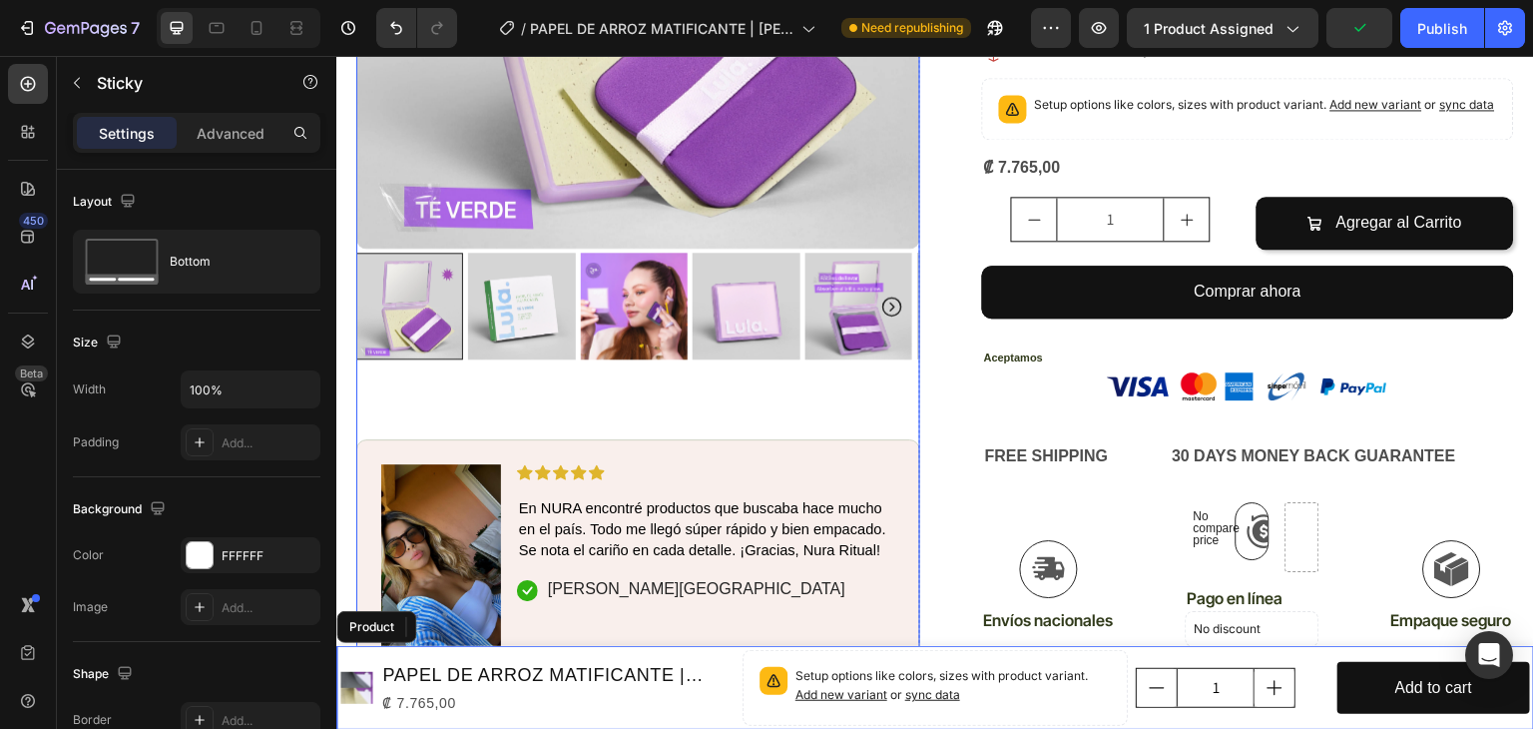
scroll to position [621, 0]
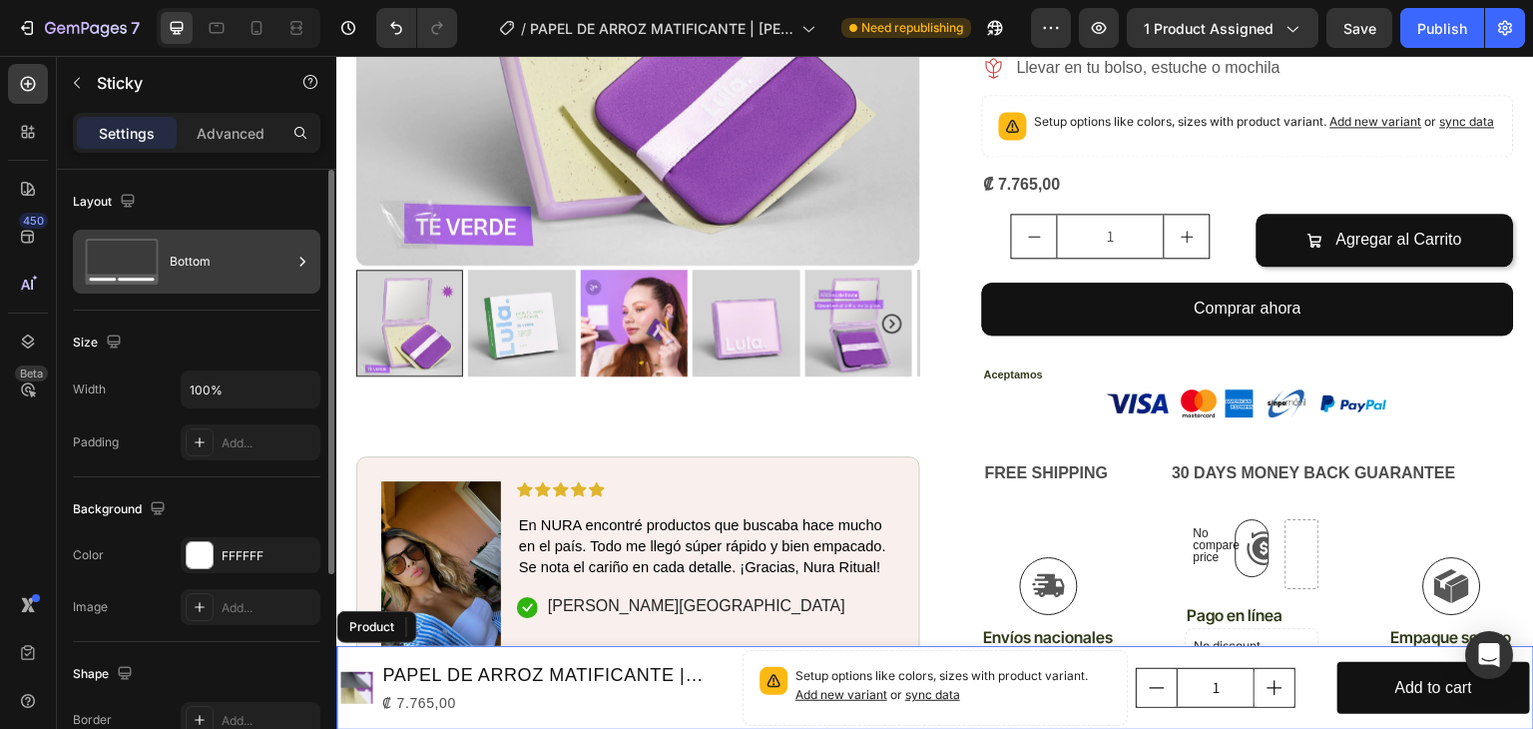
click at [220, 254] on div "Bottom" at bounding box center [231, 262] width 122 height 46
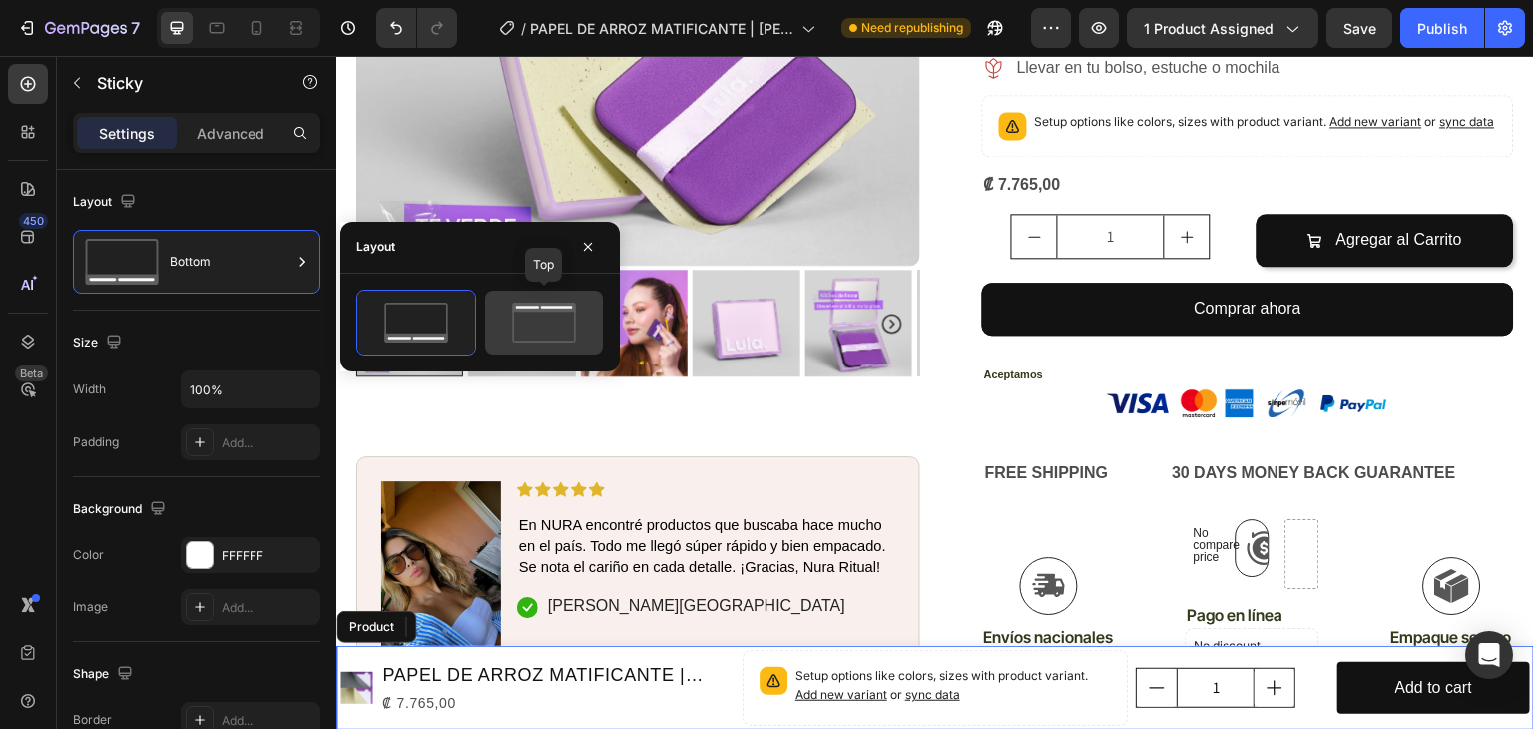
click at [527, 320] on icon at bounding box center [544, 322] width 94 height 40
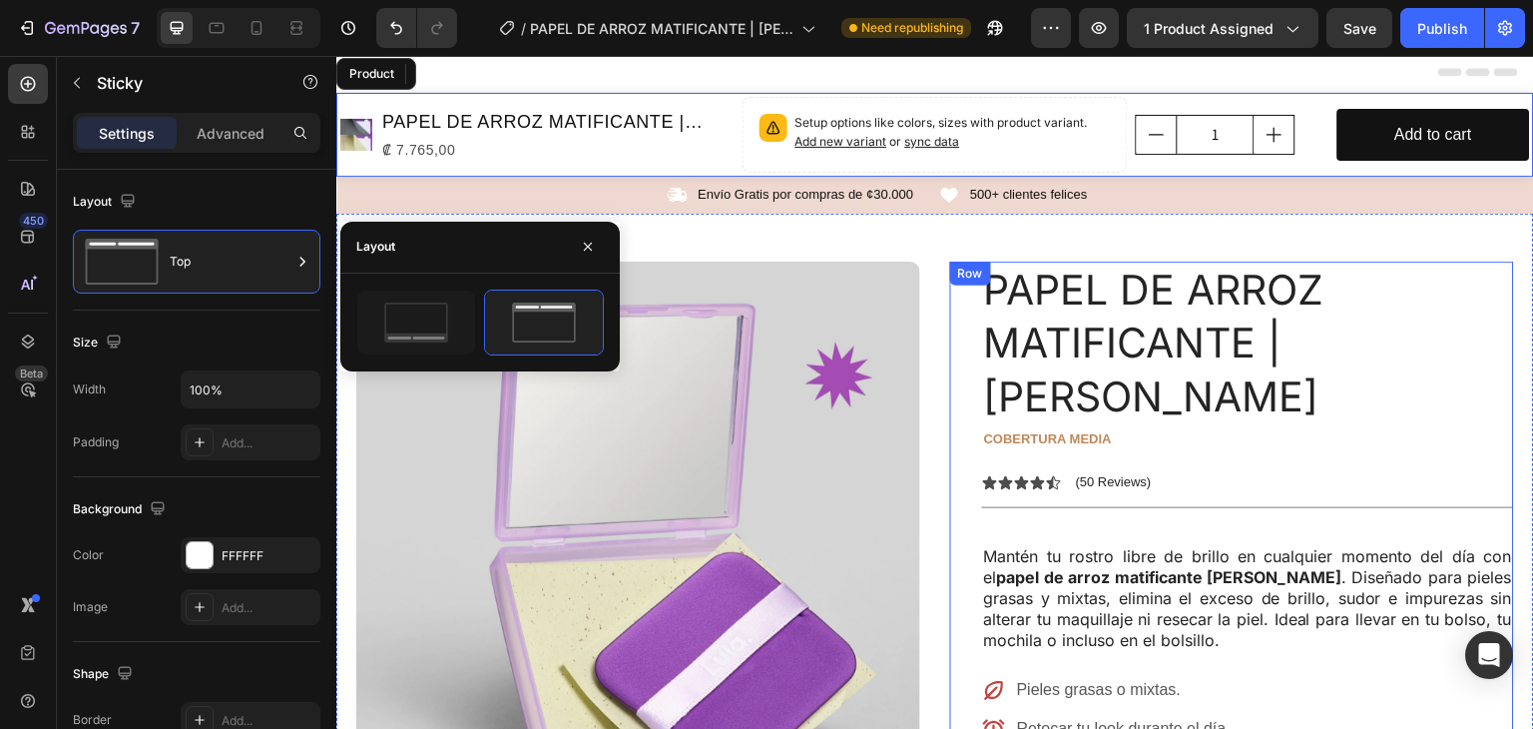
scroll to position [0, 0]
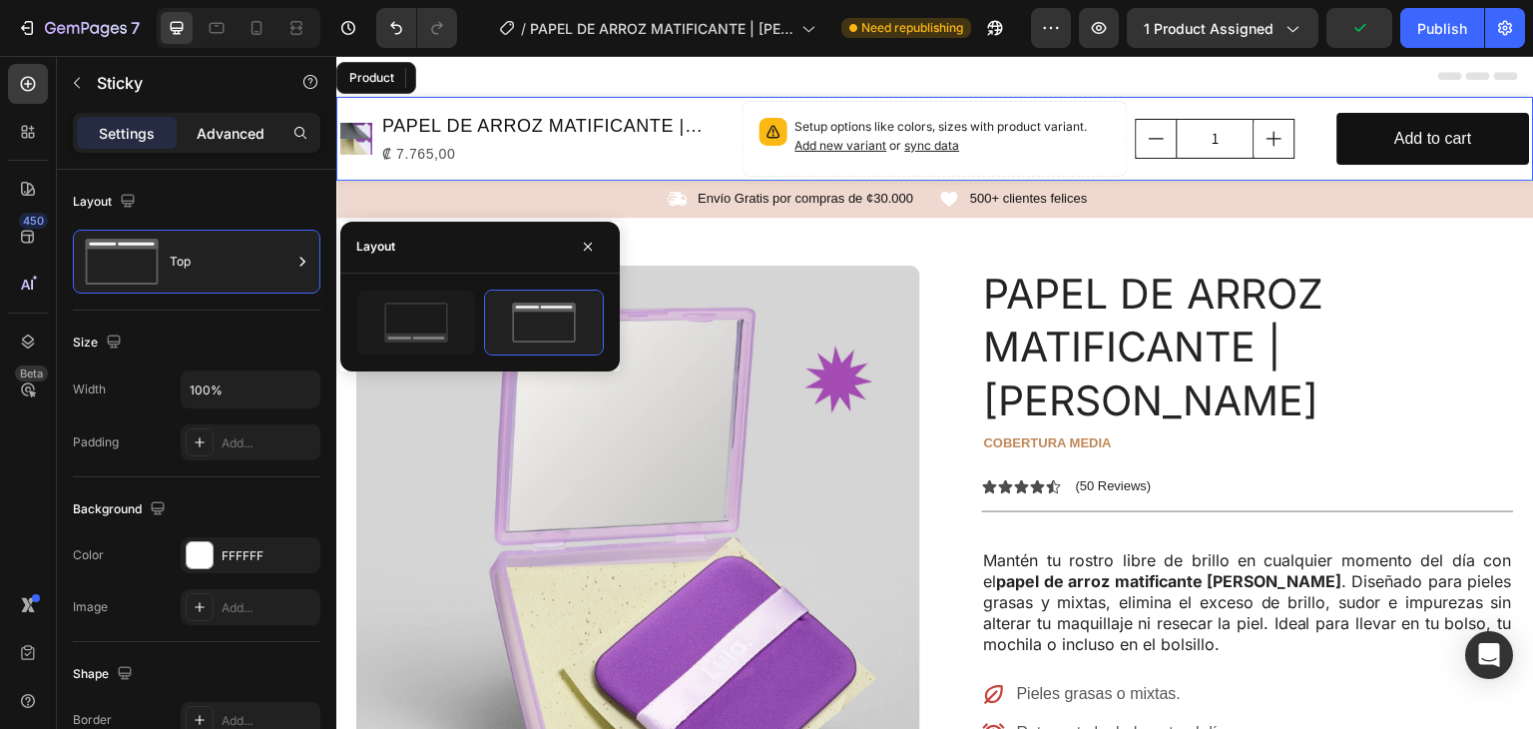
click at [235, 139] on p "Advanced" at bounding box center [231, 133] width 68 height 21
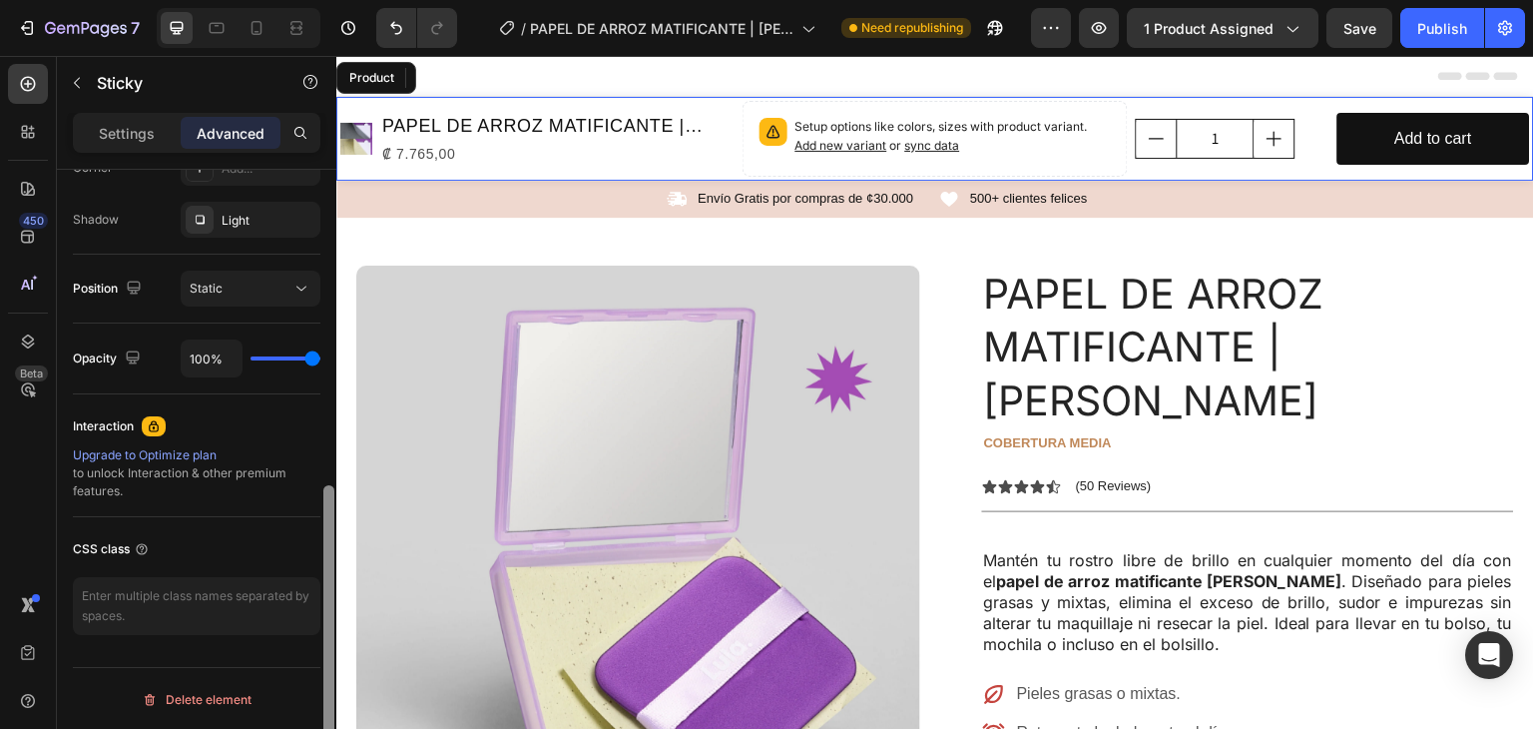
scroll to position [363, 0]
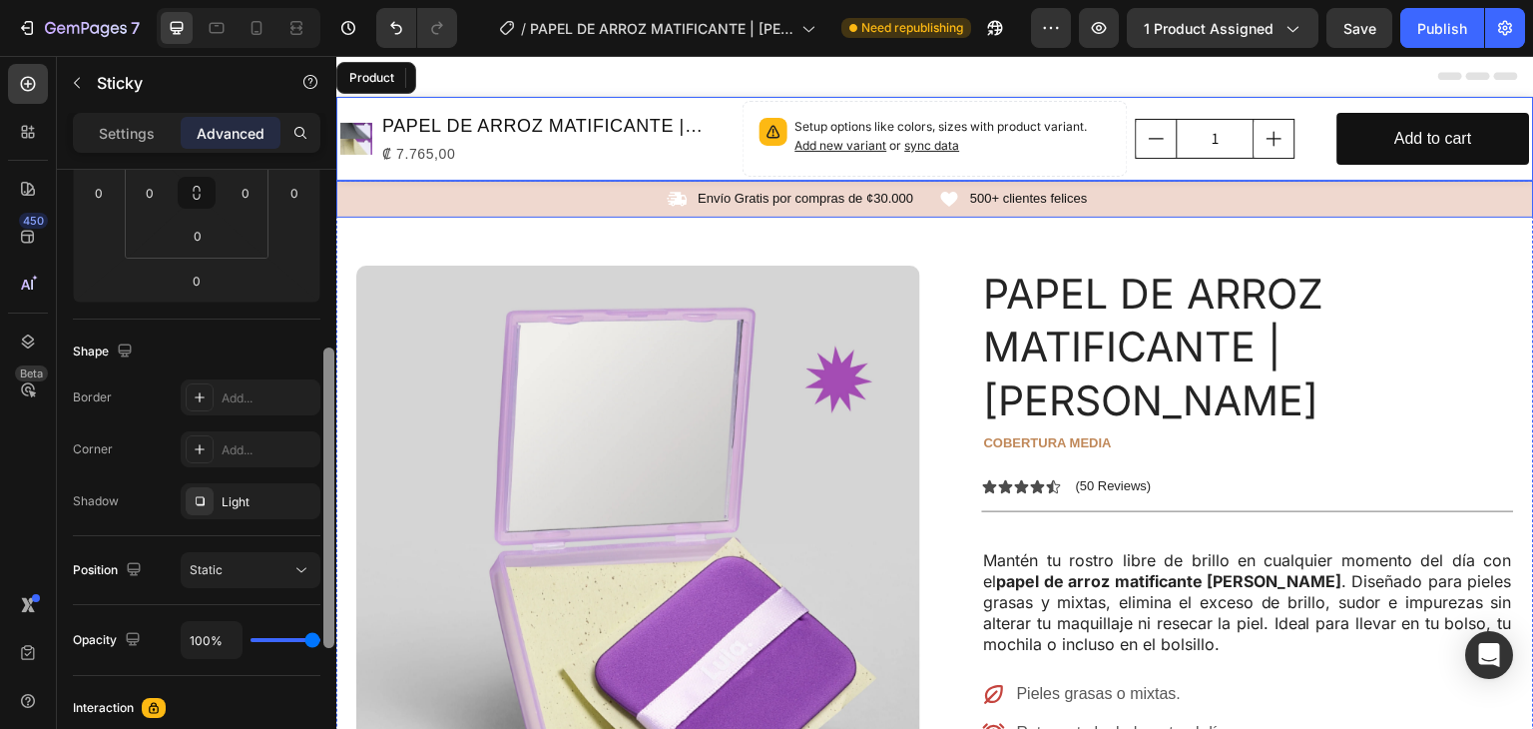
drag, startPoint x: 664, startPoint y: 338, endPoint x: 368, endPoint y: 156, distance: 347.4
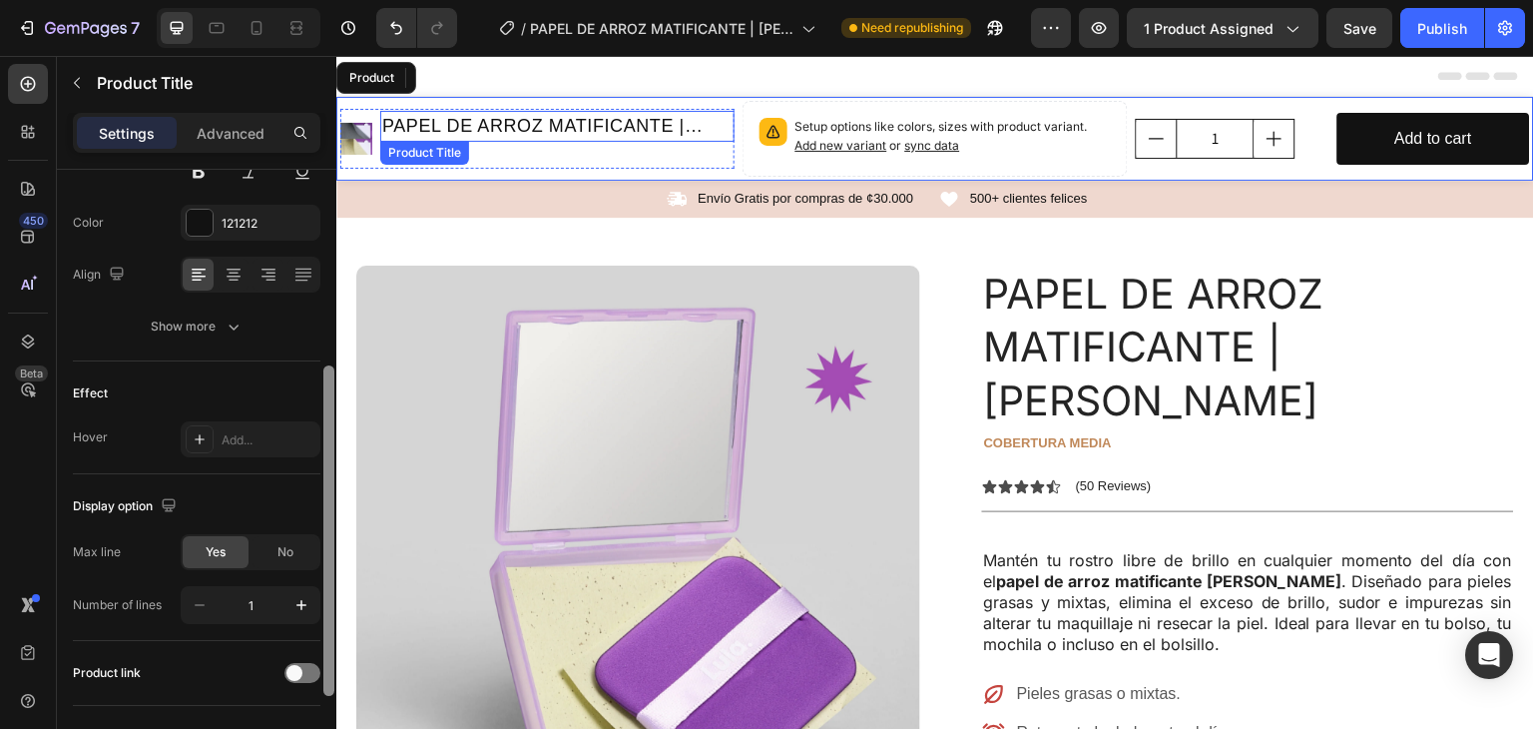
click at [491, 119] on h1 "PAPEL DE ARROZ MATIFICANTE | [PERSON_NAME]" at bounding box center [557, 126] width 354 height 31
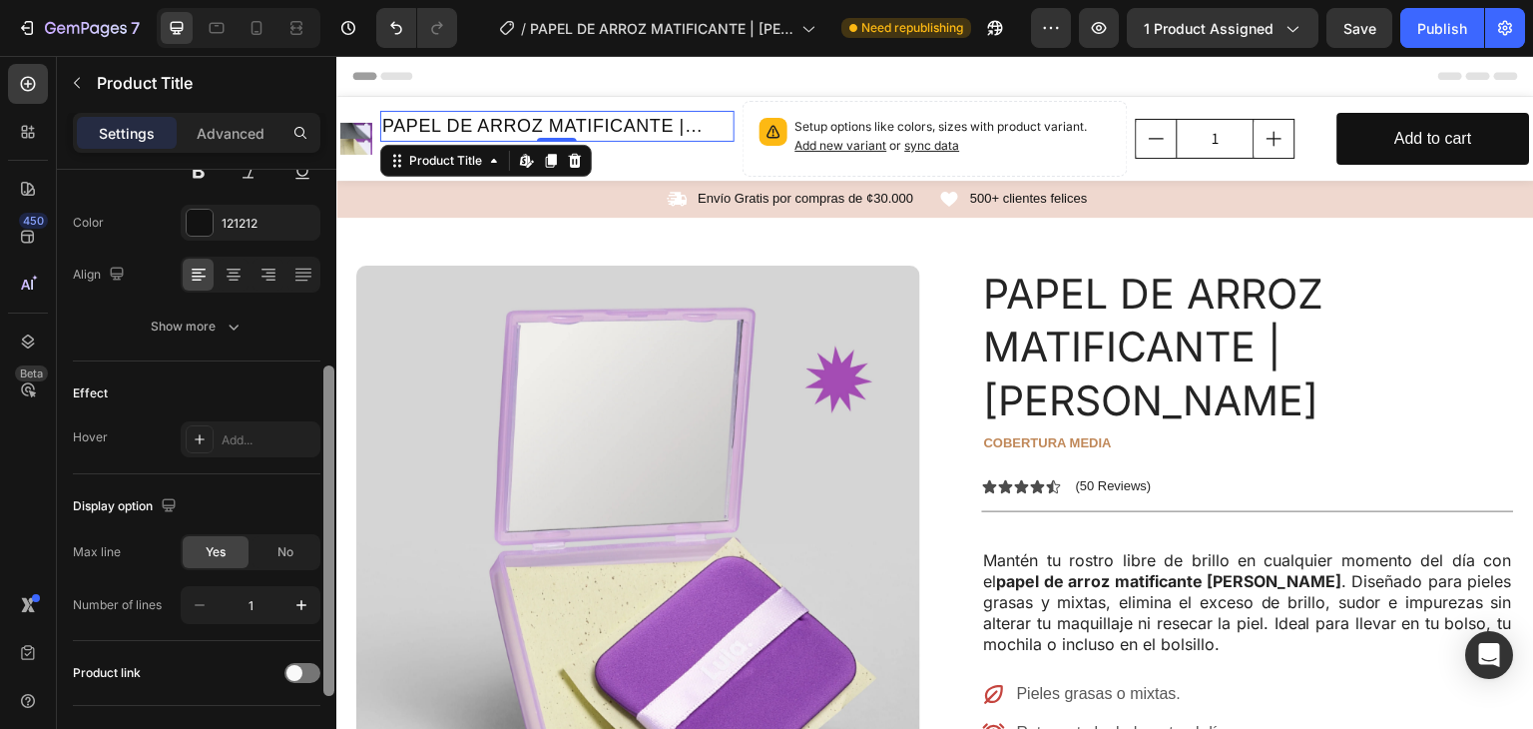
scroll to position [0, 0]
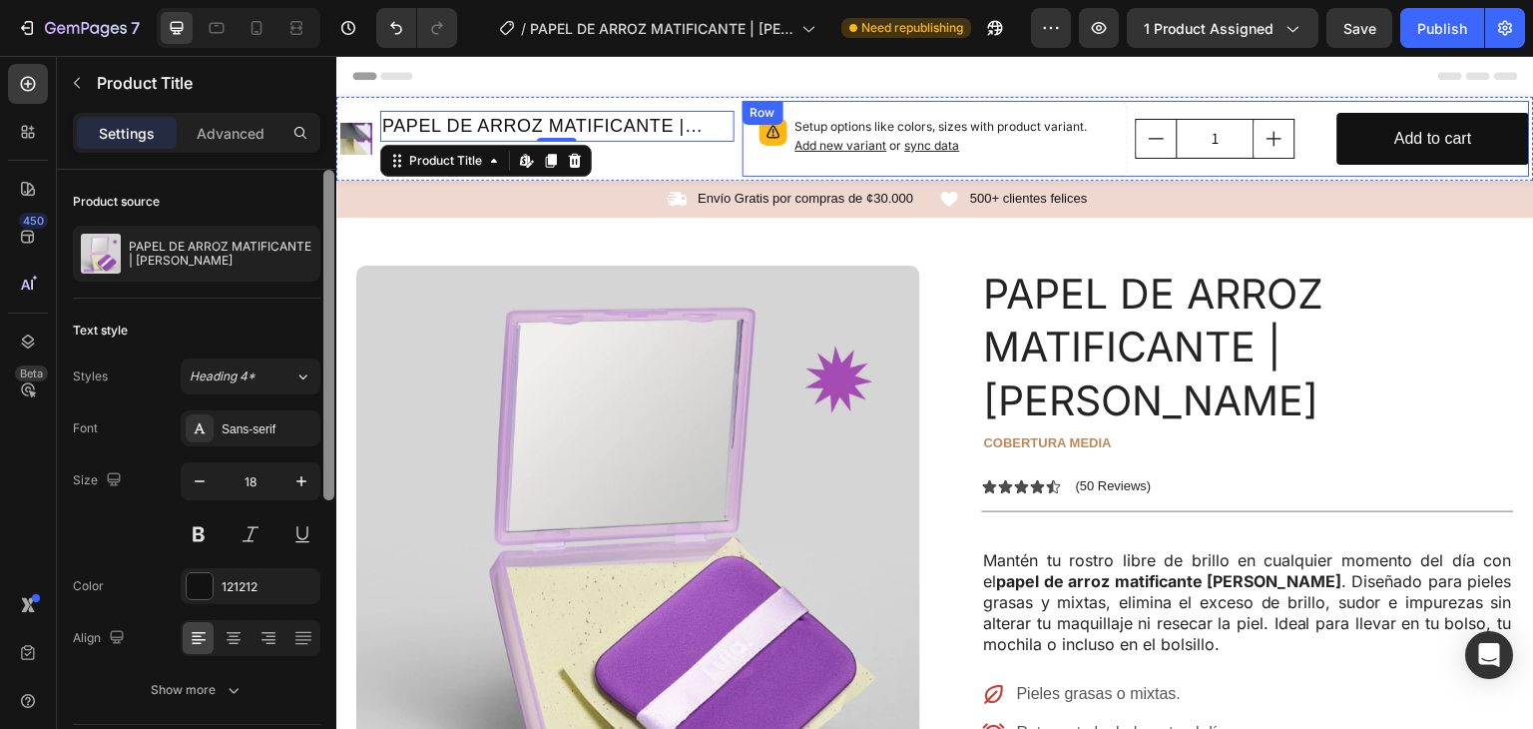
click at [1298, 159] on div "1 Product Quantity" at bounding box center [1232, 139] width 193 height 76
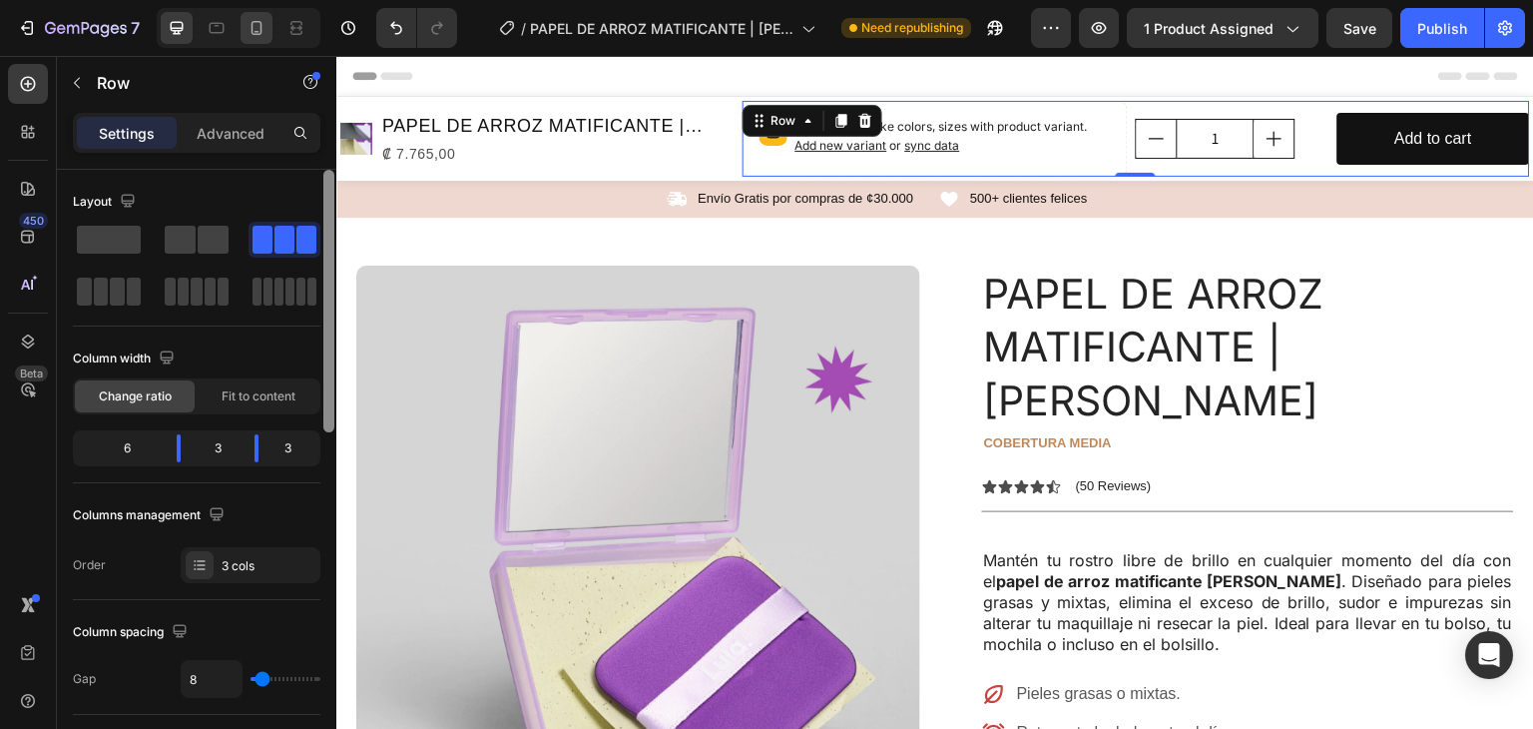
drag, startPoint x: 325, startPoint y: 253, endPoint x: 252, endPoint y: 16, distance: 247.9
click at [306, 0] on html "7 Version history / PAPEL DE ARROZ MATIFICANTE | [PERSON_NAME] Need republishin…" at bounding box center [766, 0] width 1533 height 0
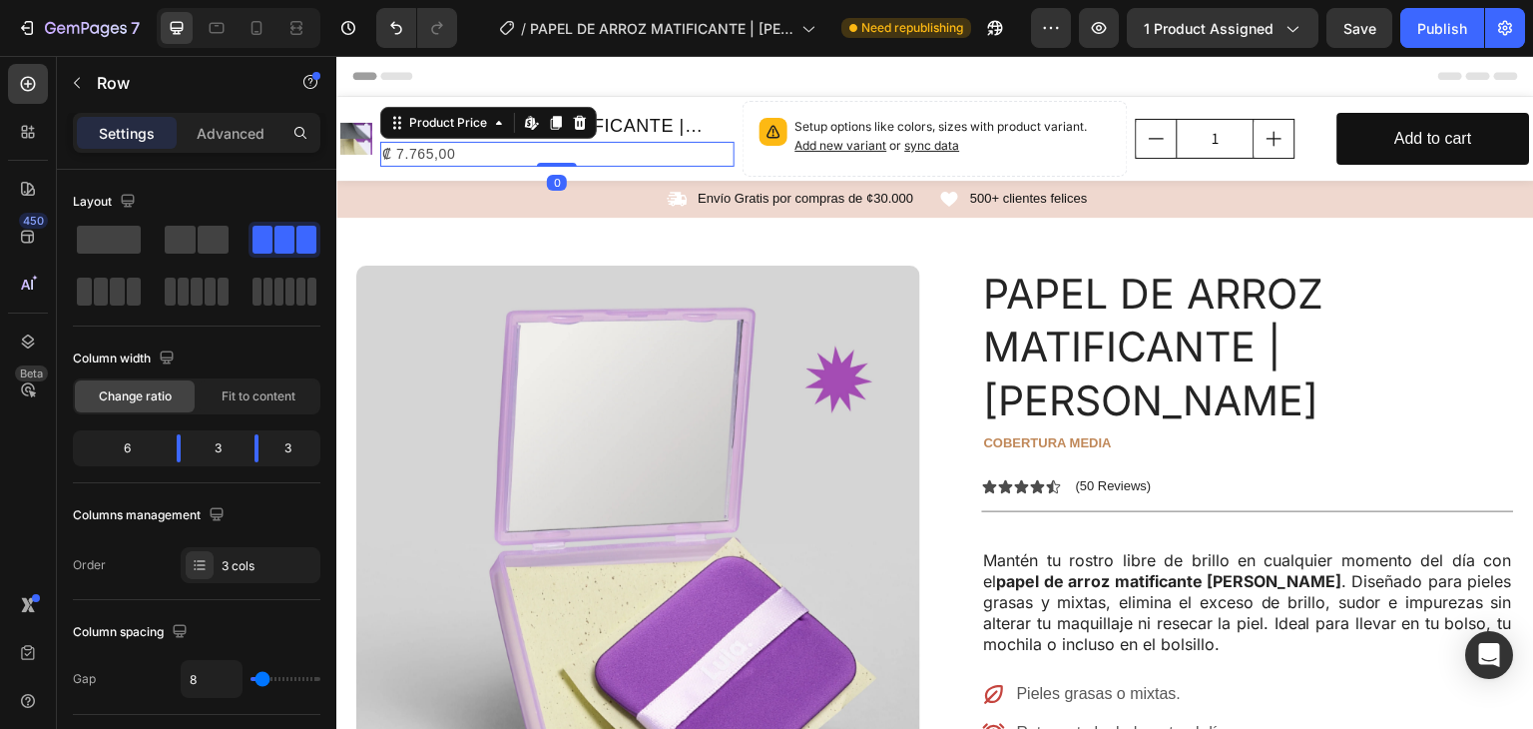
drag, startPoint x: 523, startPoint y: 146, endPoint x: 572, endPoint y: 150, distance: 49.1
click at [523, 147] on div "₡ 7.765,00" at bounding box center [557, 154] width 354 height 25
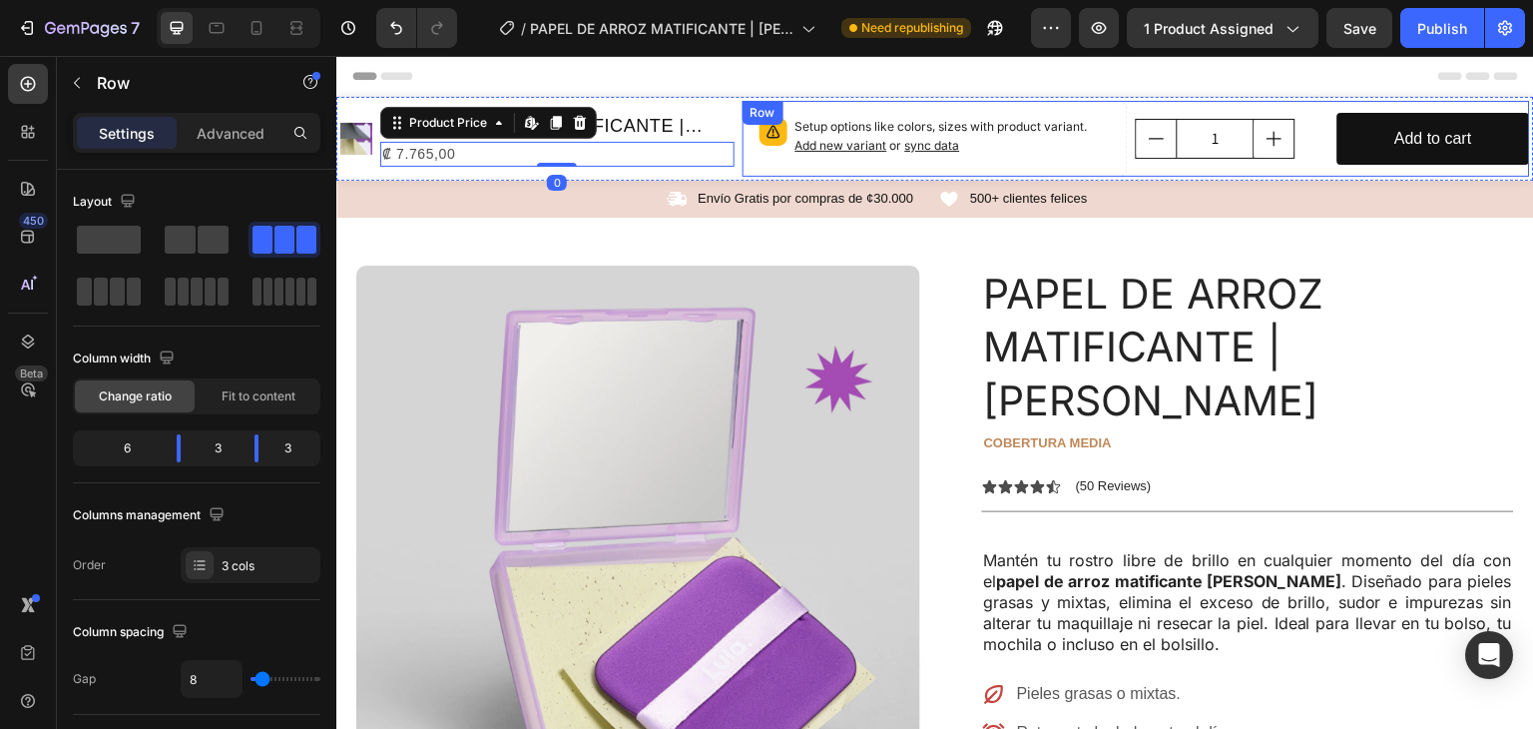
click at [1315, 103] on div "1 Product Quantity" at bounding box center [1232, 139] width 193 height 76
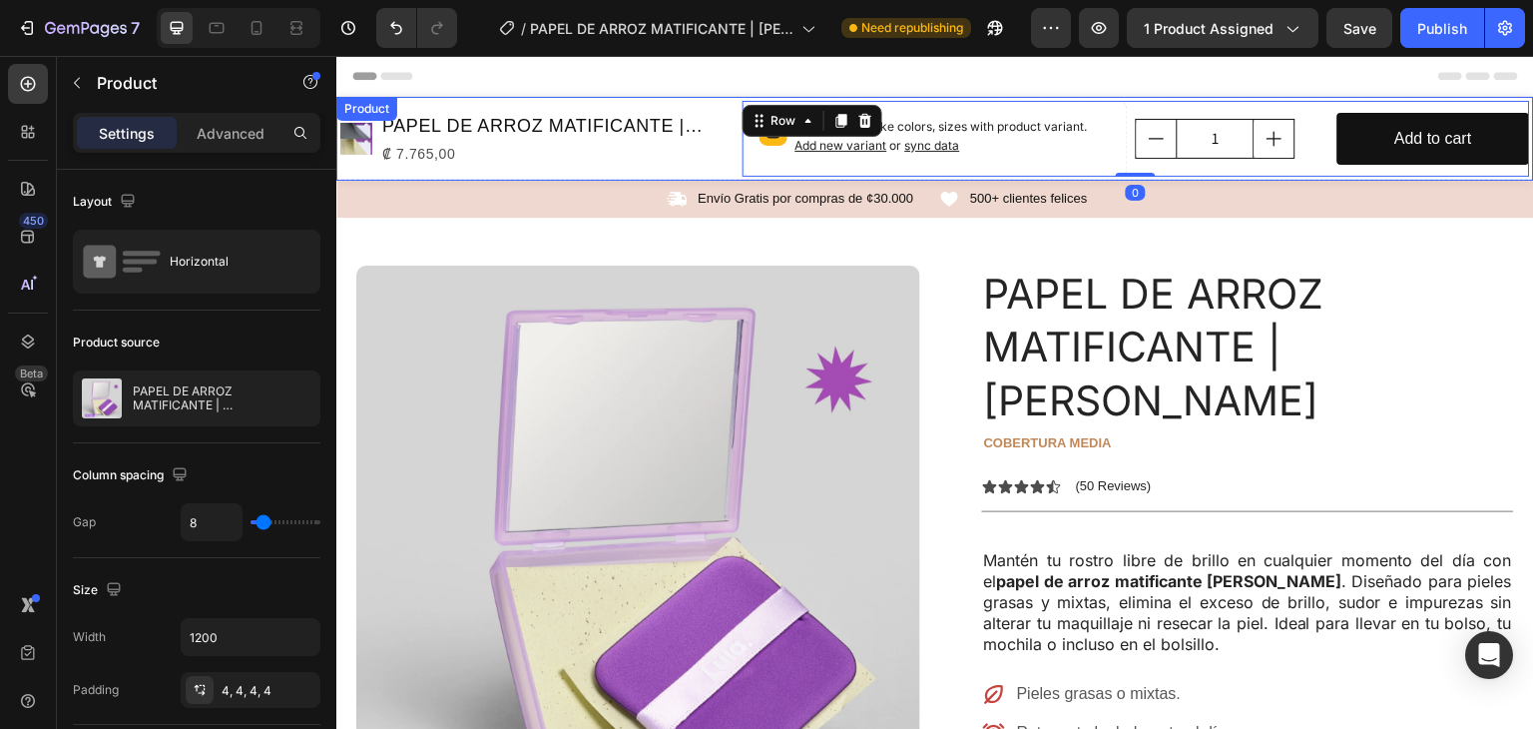
click at [572, 105] on div "Product Images PAPEL DE ARROZ MATIFICANTE | [PERSON_NAME] Product Title ₡ 7.765…" at bounding box center [537, 139] width 394 height 76
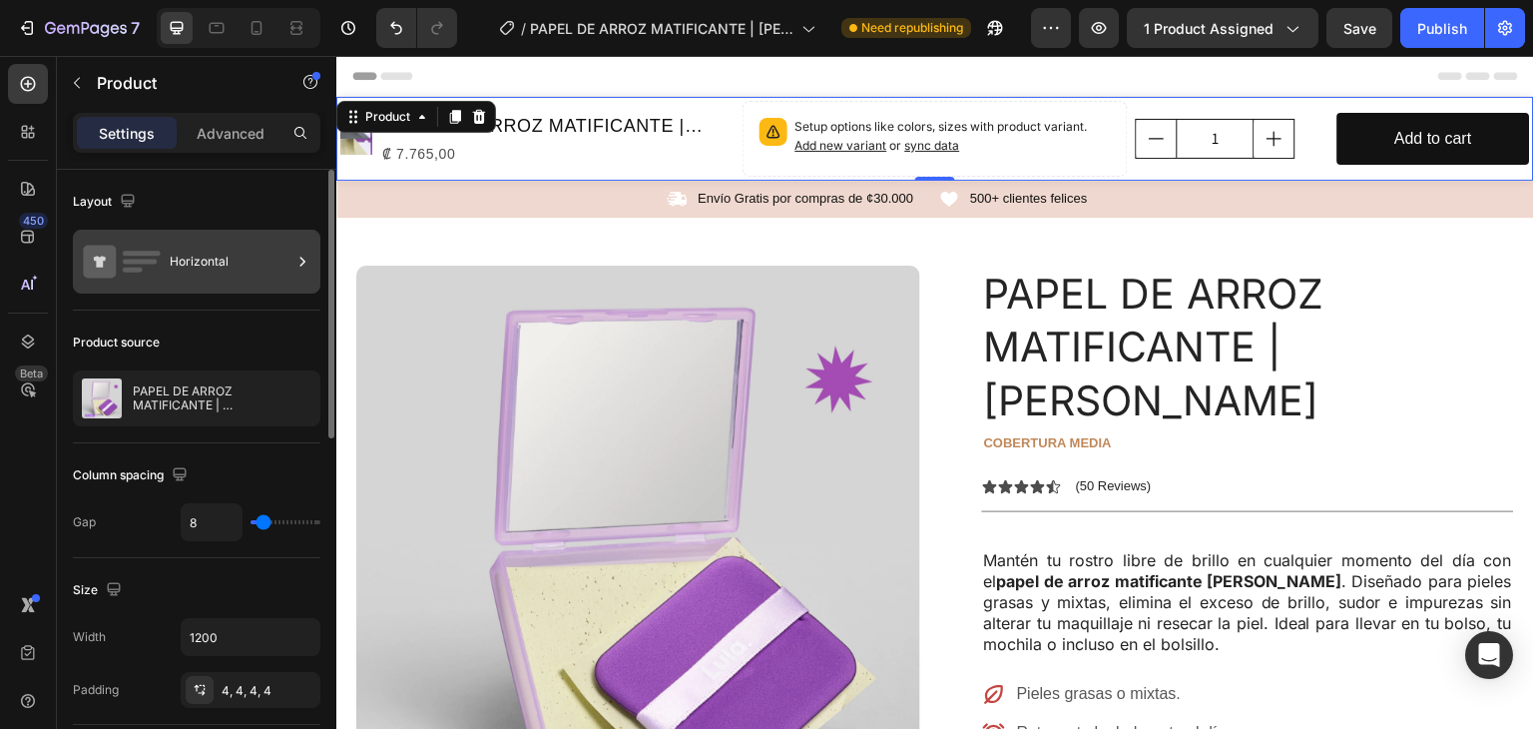
click at [239, 272] on div "Horizontal" at bounding box center [231, 262] width 122 height 46
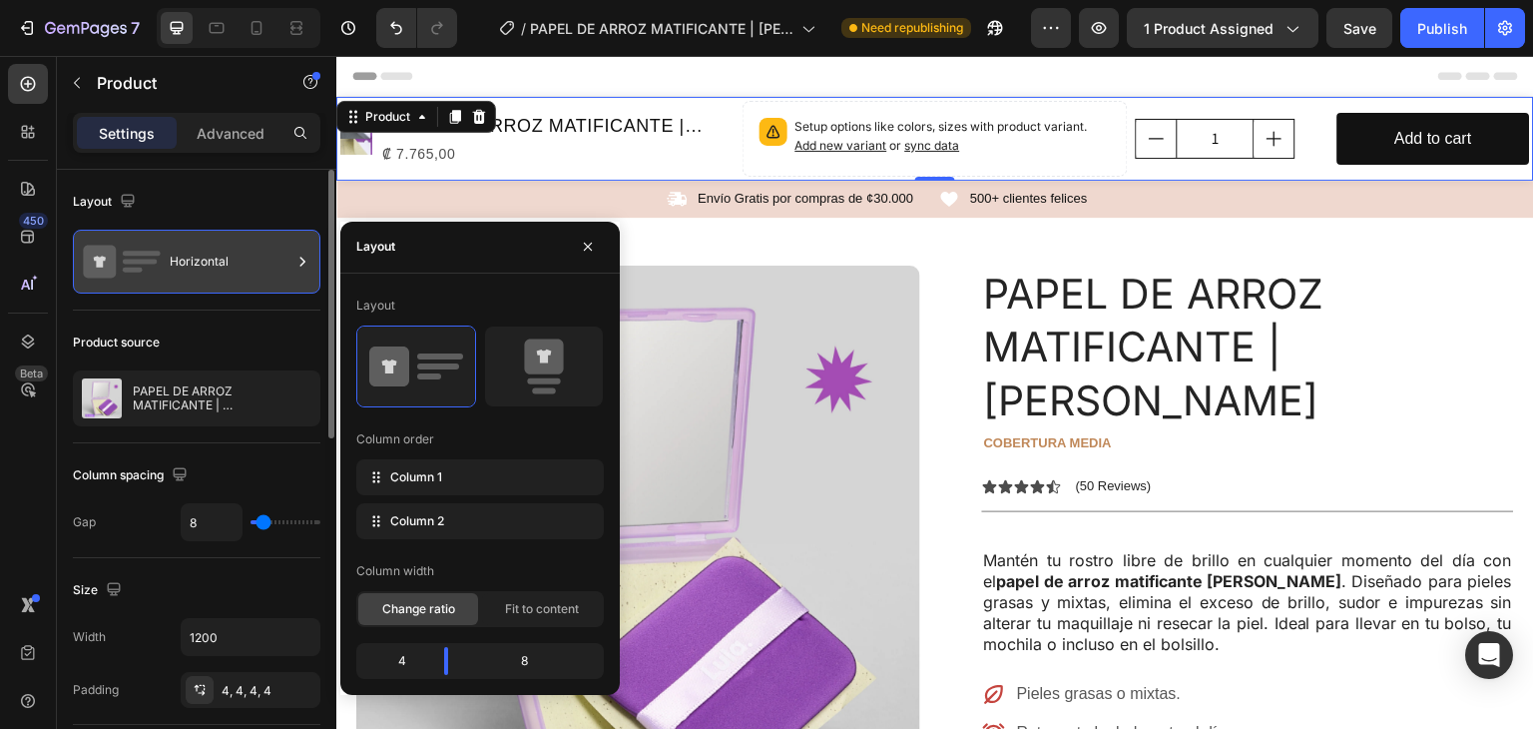
click at [239, 272] on div "Horizontal" at bounding box center [231, 262] width 122 height 46
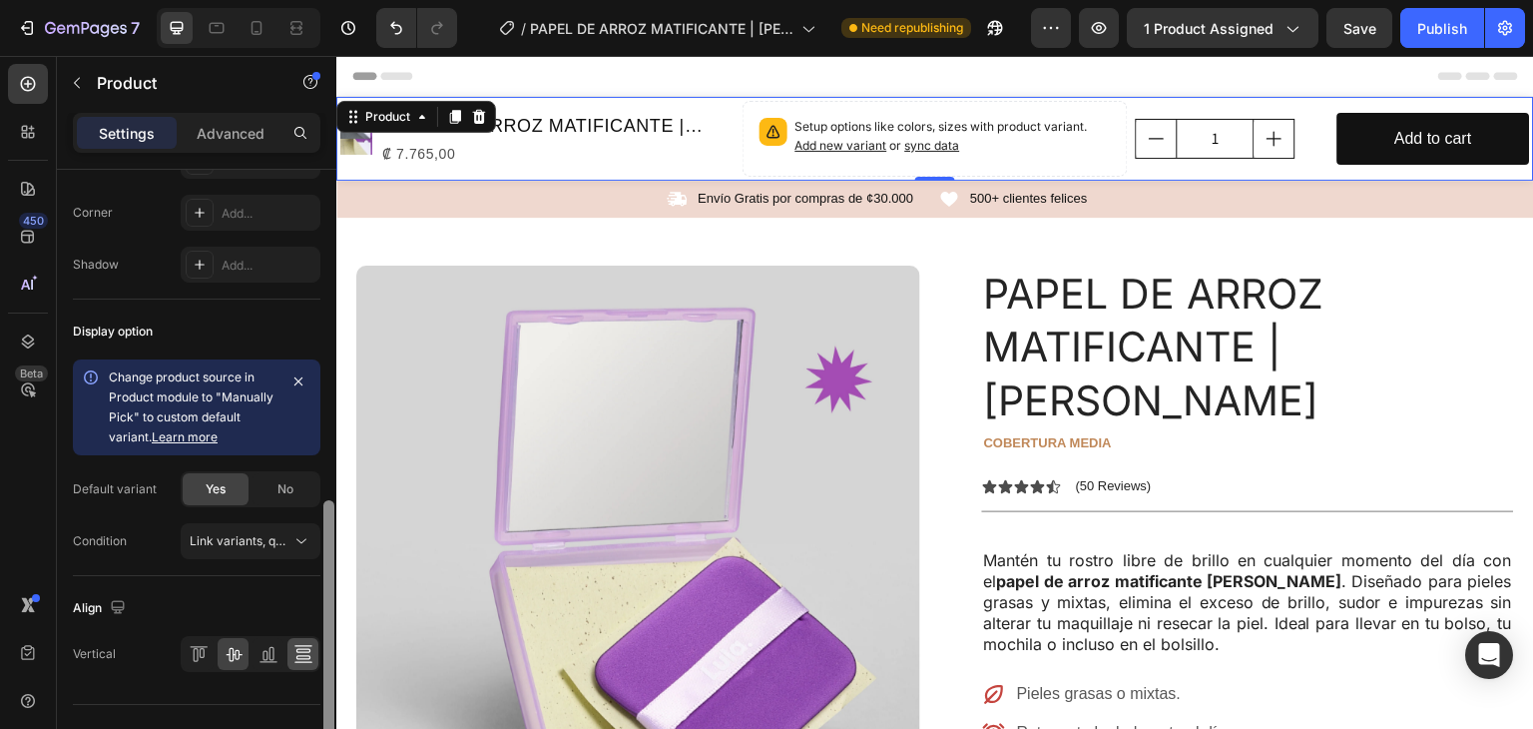
scroll to position [791, 0]
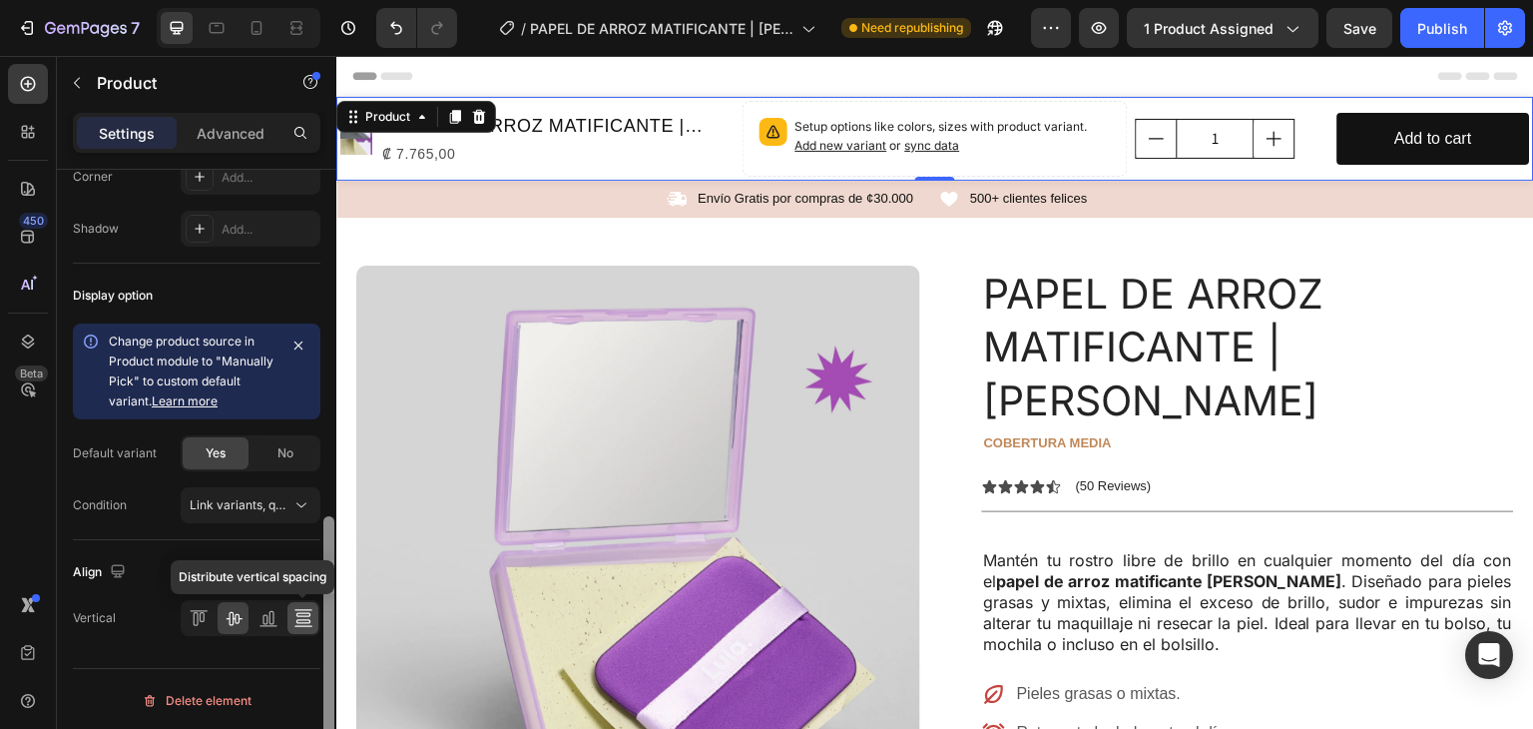
drag, startPoint x: 327, startPoint y: 249, endPoint x: 302, endPoint y: 605, distance: 357.3
click at [302, 605] on div "Layout Horizontal Product source PAPEL DE ARROZ MATIFICANTE | [PERSON_NAME] Col…" at bounding box center [197, 478] width 280 height 616
click at [203, 443] on div "Yes" at bounding box center [216, 453] width 66 height 32
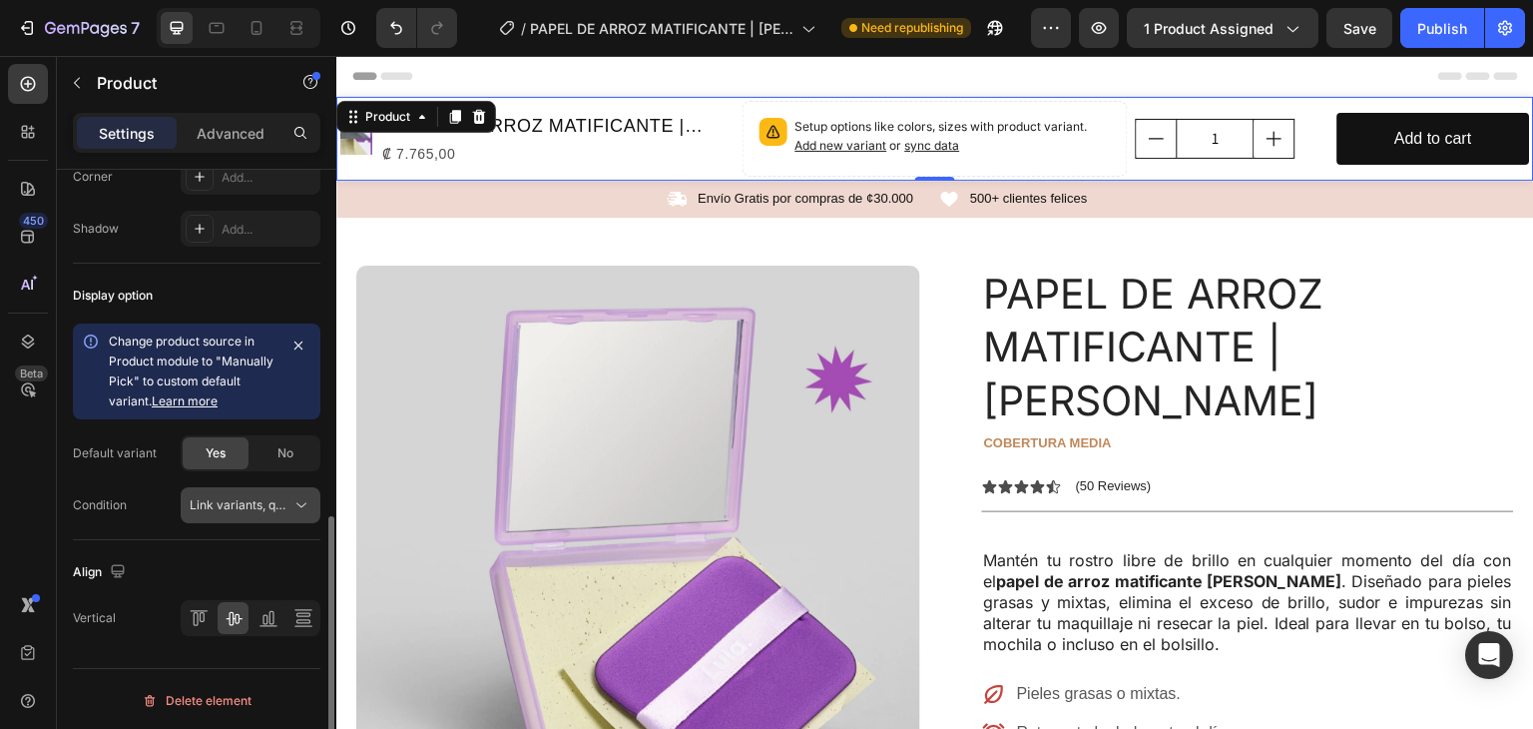
click at [212, 508] on span "Link variants, quantity <br> between same products" at bounding box center [337, 504] width 295 height 15
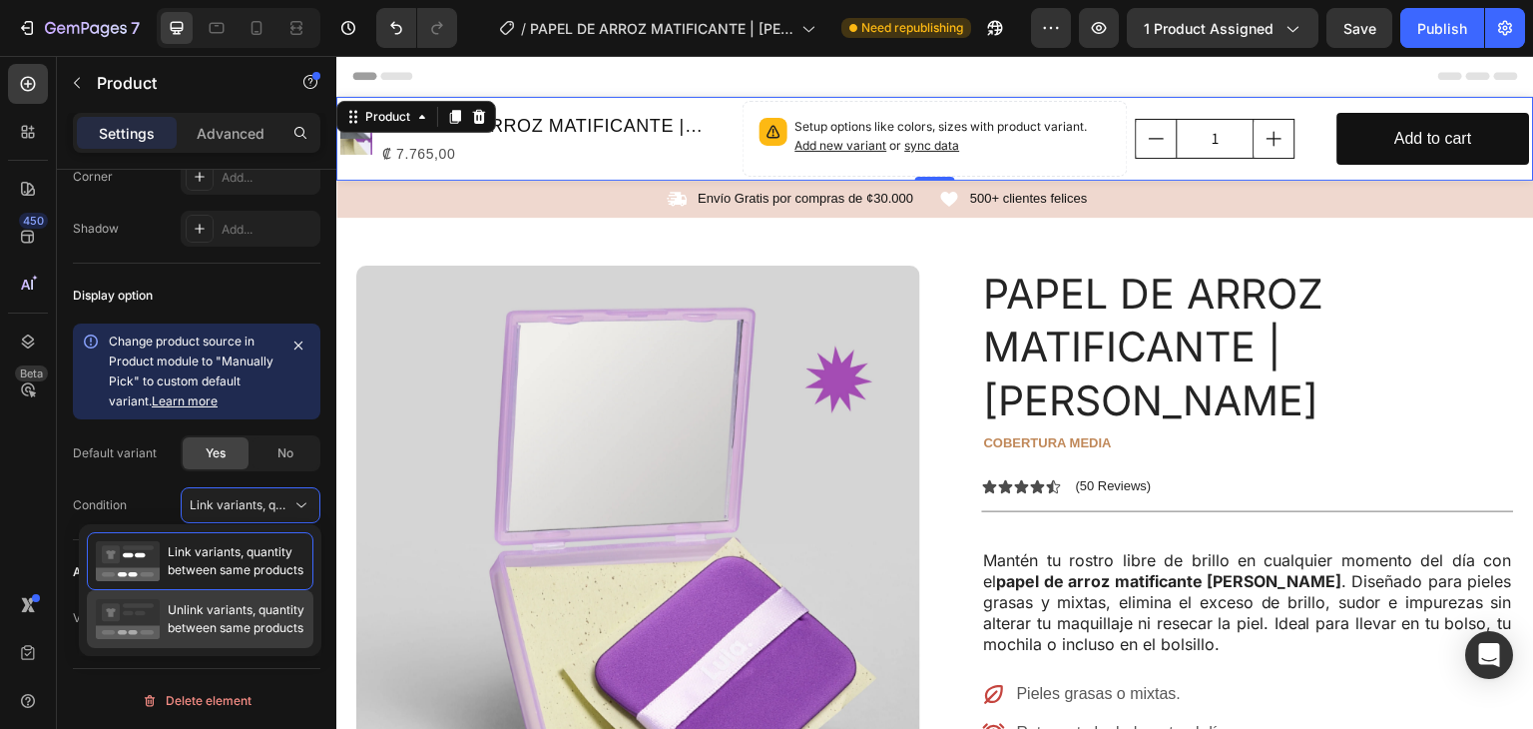
click at [216, 615] on span "Unlink variants, quantity between same products" at bounding box center [236, 619] width 137 height 36
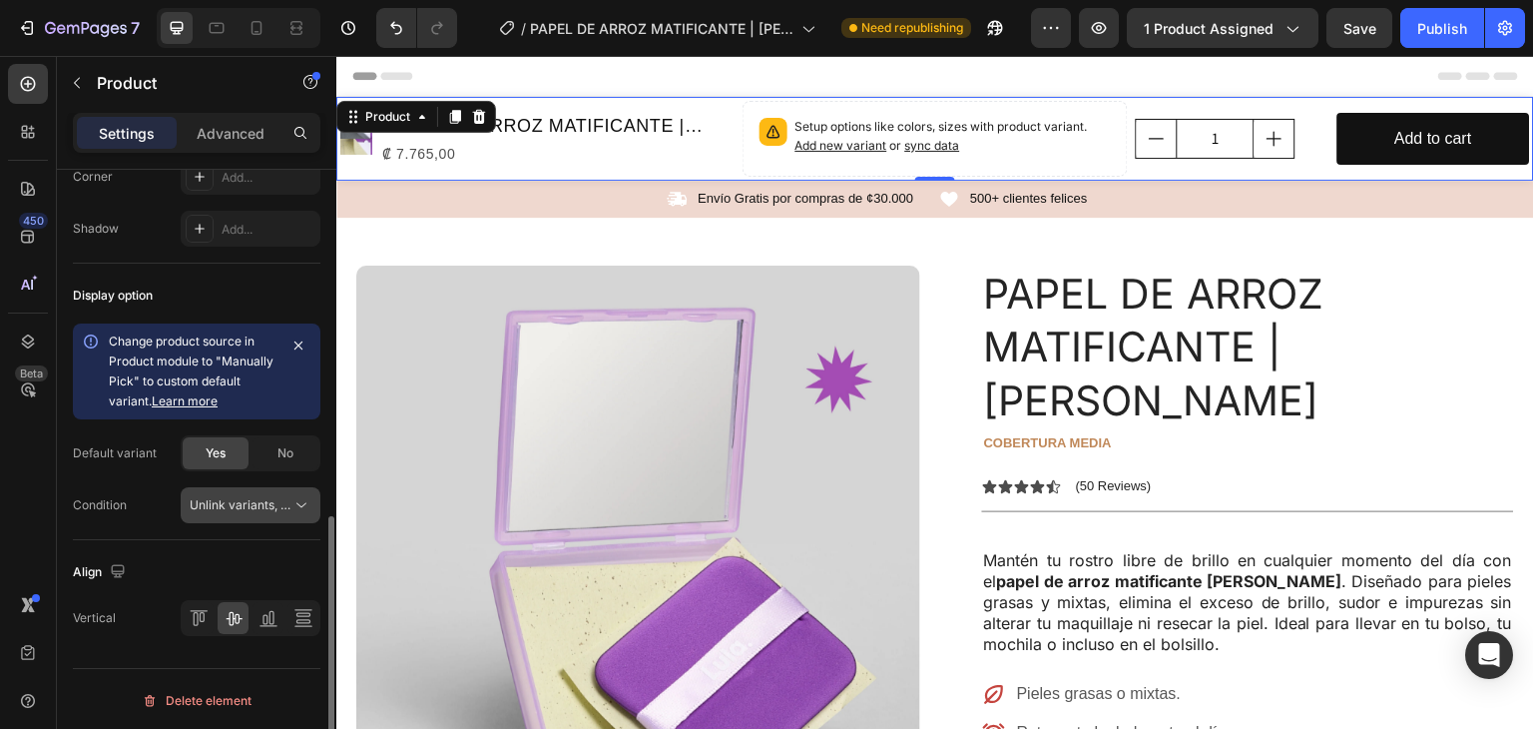
click at [224, 501] on span "Unlink variants, quantity <br> between same products" at bounding box center [343, 504] width 306 height 15
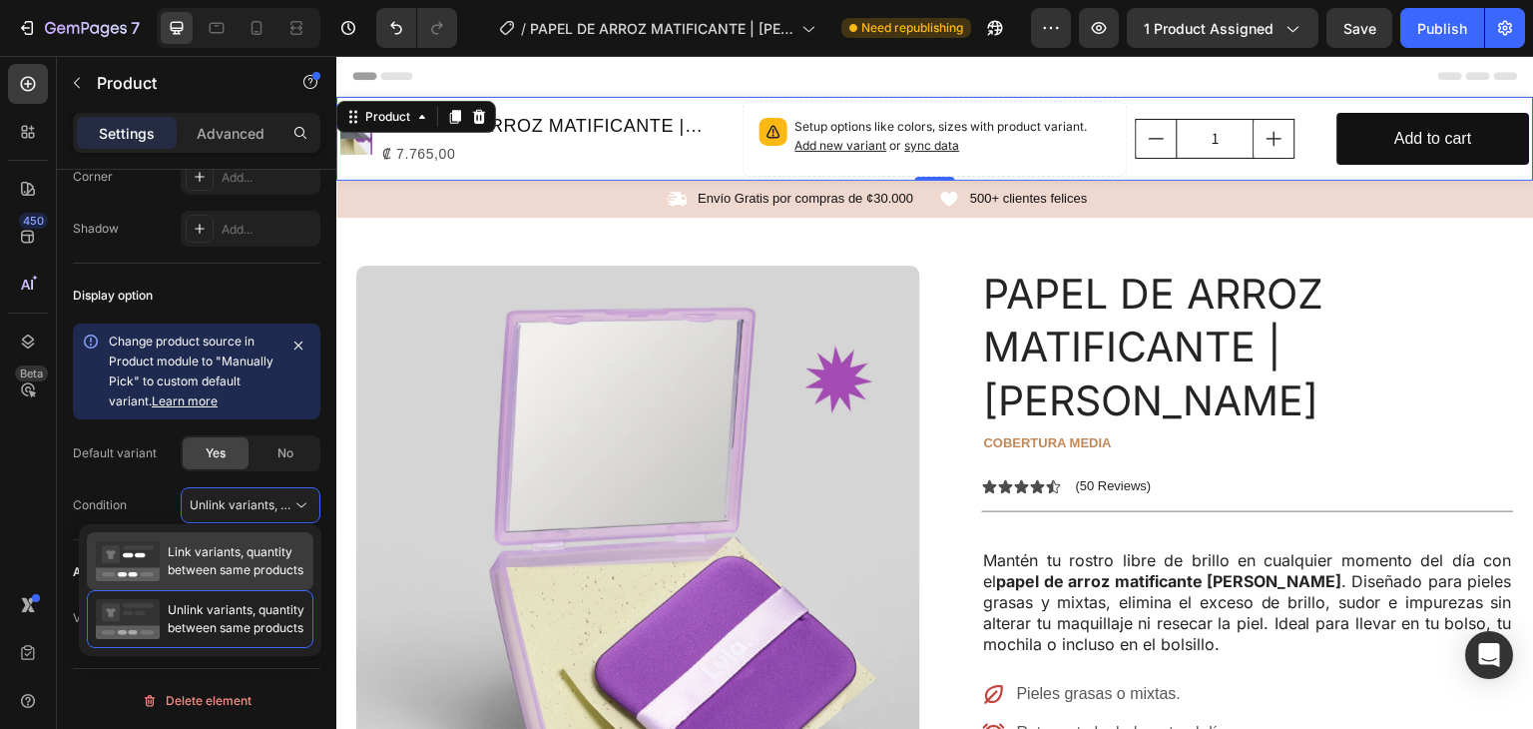
drag, startPoint x: 232, startPoint y: 546, endPoint x: 220, endPoint y: 544, distance: 12.1
click at [232, 547] on span "Link variants, quantity between same products" at bounding box center [236, 561] width 136 height 36
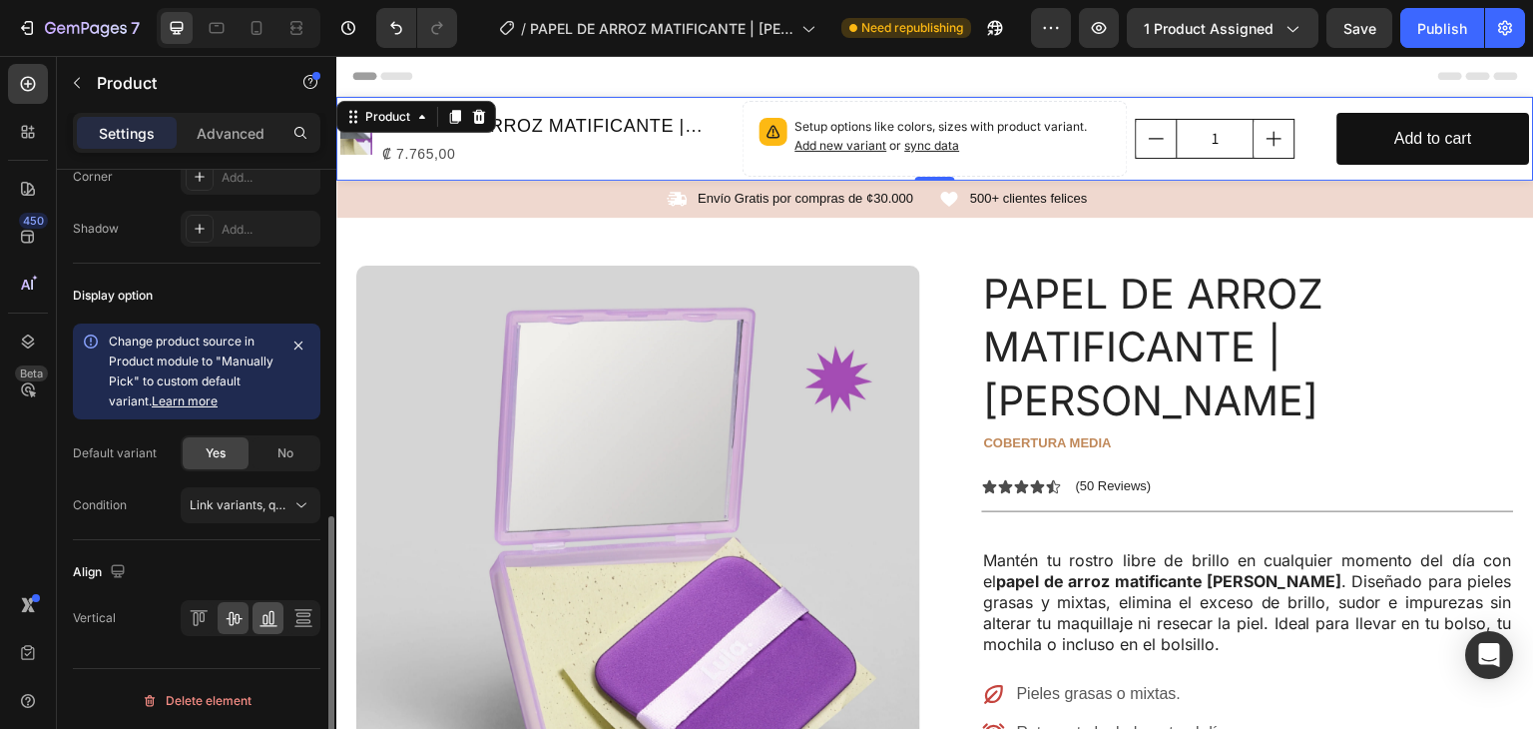
click at [284, 616] on div at bounding box center [251, 618] width 140 height 36
click at [278, 614] on icon at bounding box center [269, 618] width 20 height 20
click at [213, 614] on div at bounding box center [251, 618] width 140 height 36
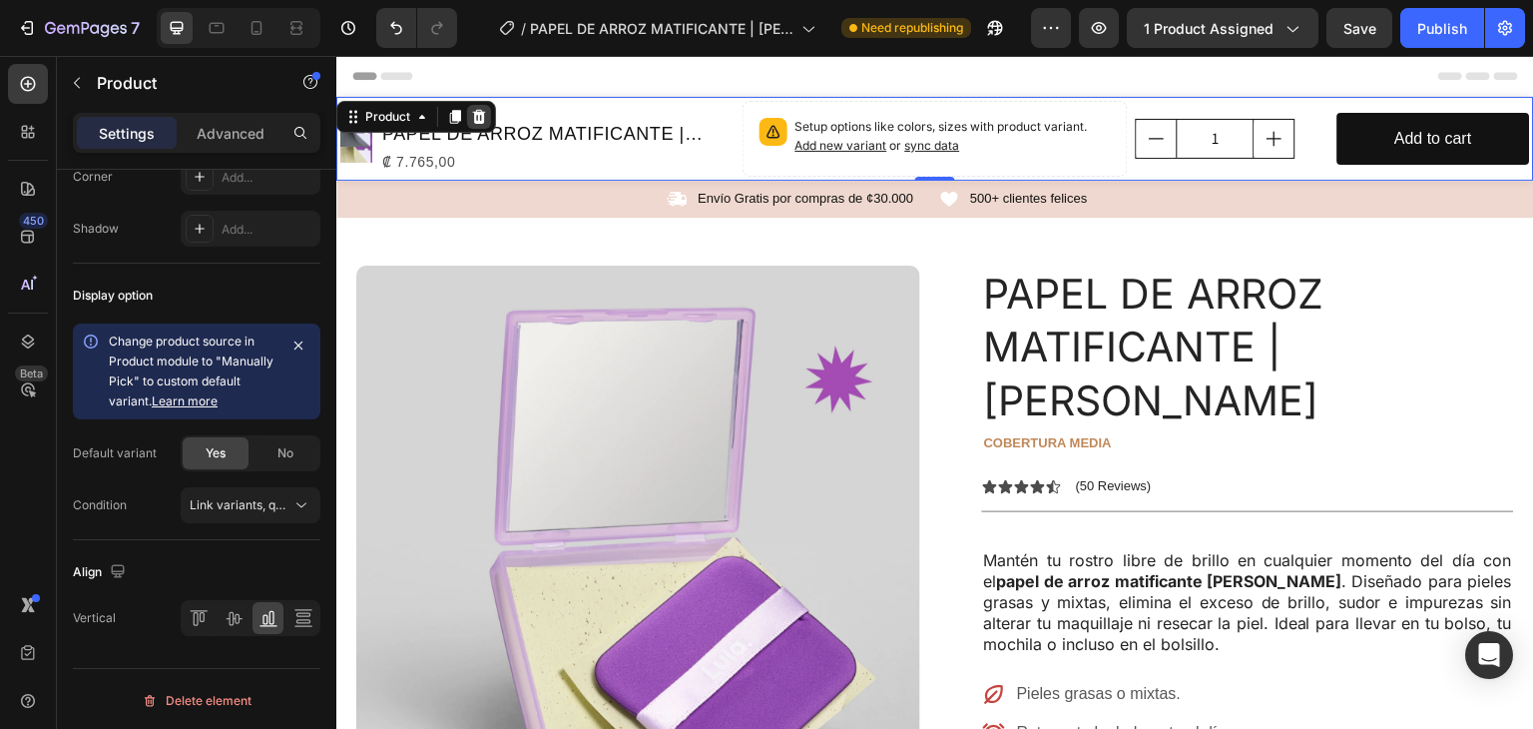
click at [482, 115] on icon at bounding box center [479, 117] width 13 height 14
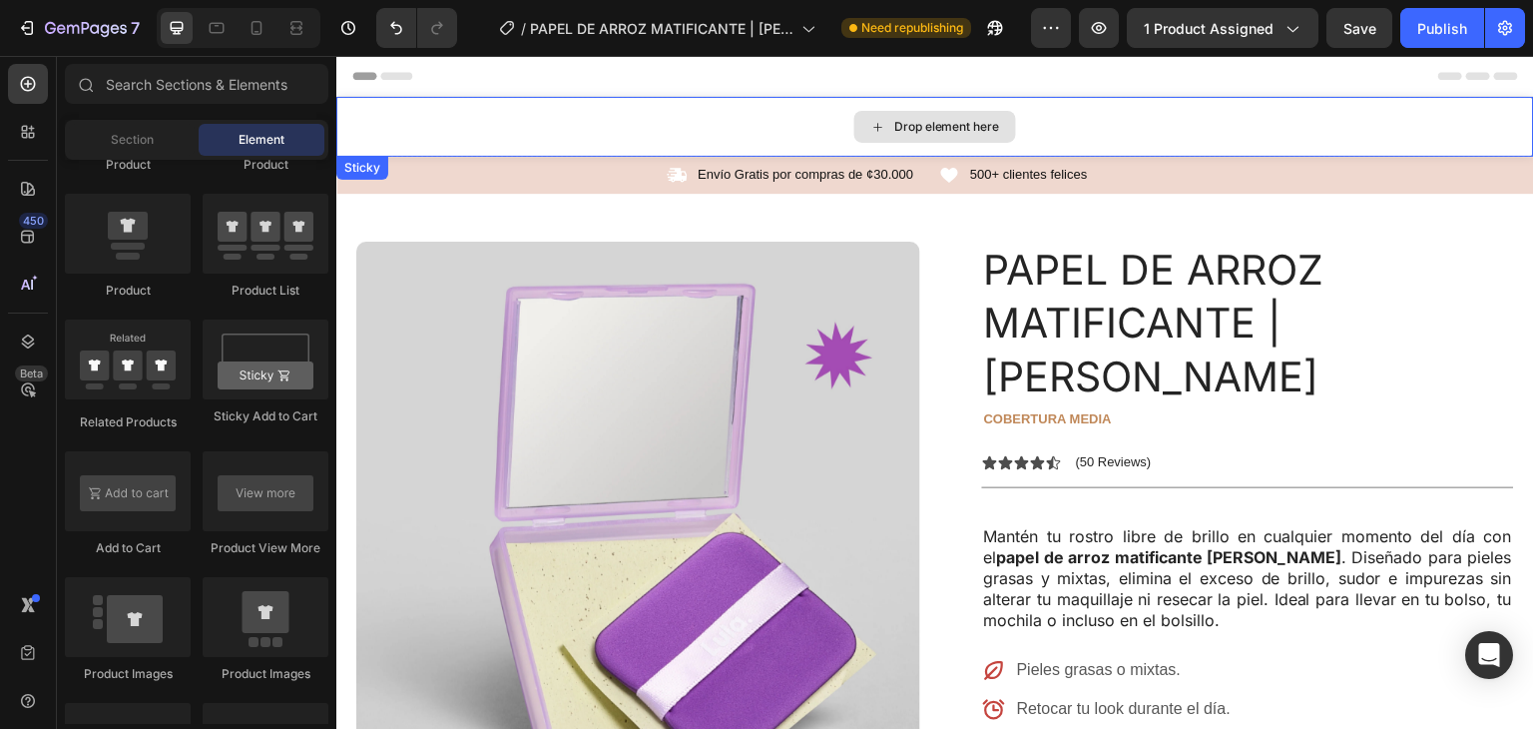
click at [685, 120] on div "Drop element here" at bounding box center [935, 127] width 1198 height 60
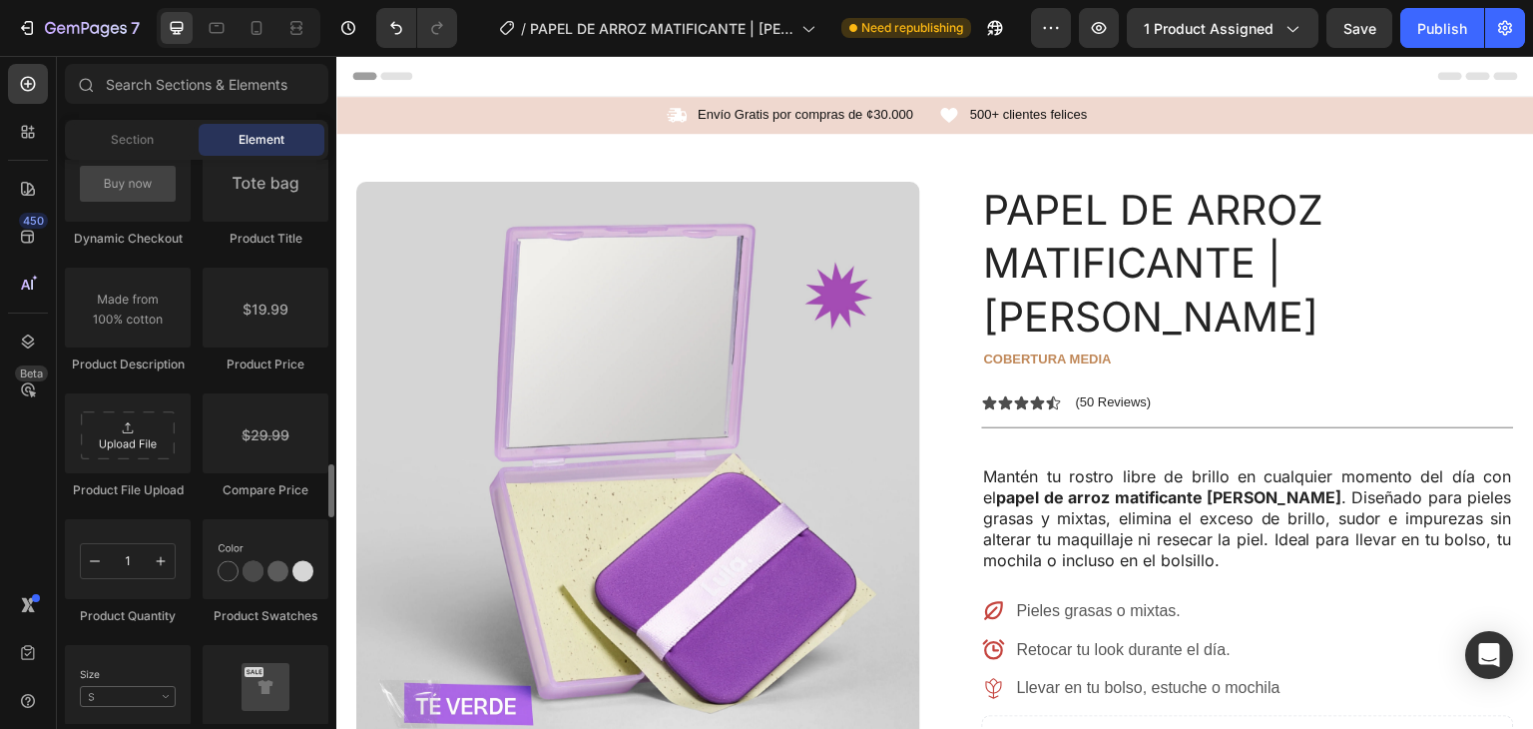
scroll to position [3235, 0]
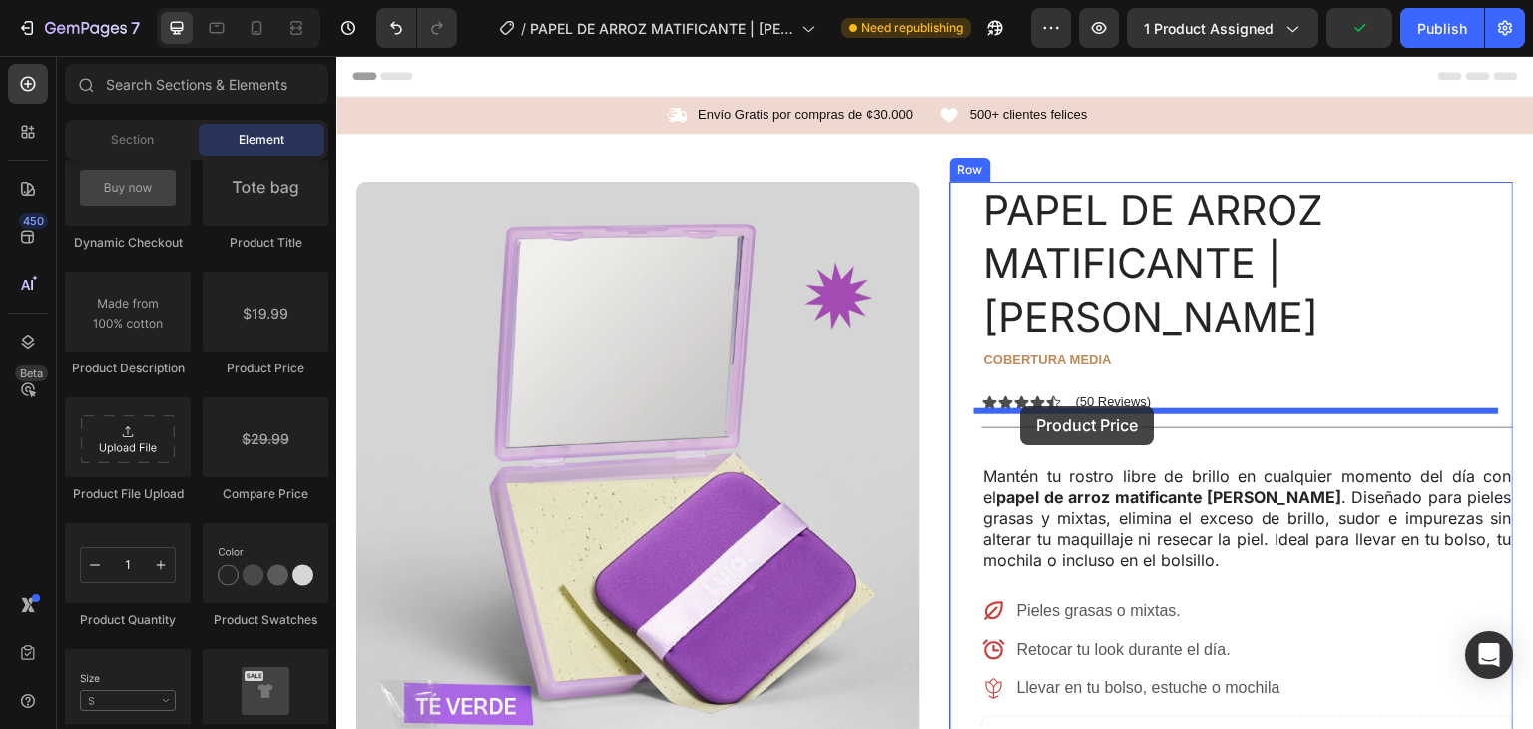
drag, startPoint x: 597, startPoint y: 363, endPoint x: 1109, endPoint y: 453, distance: 520.0
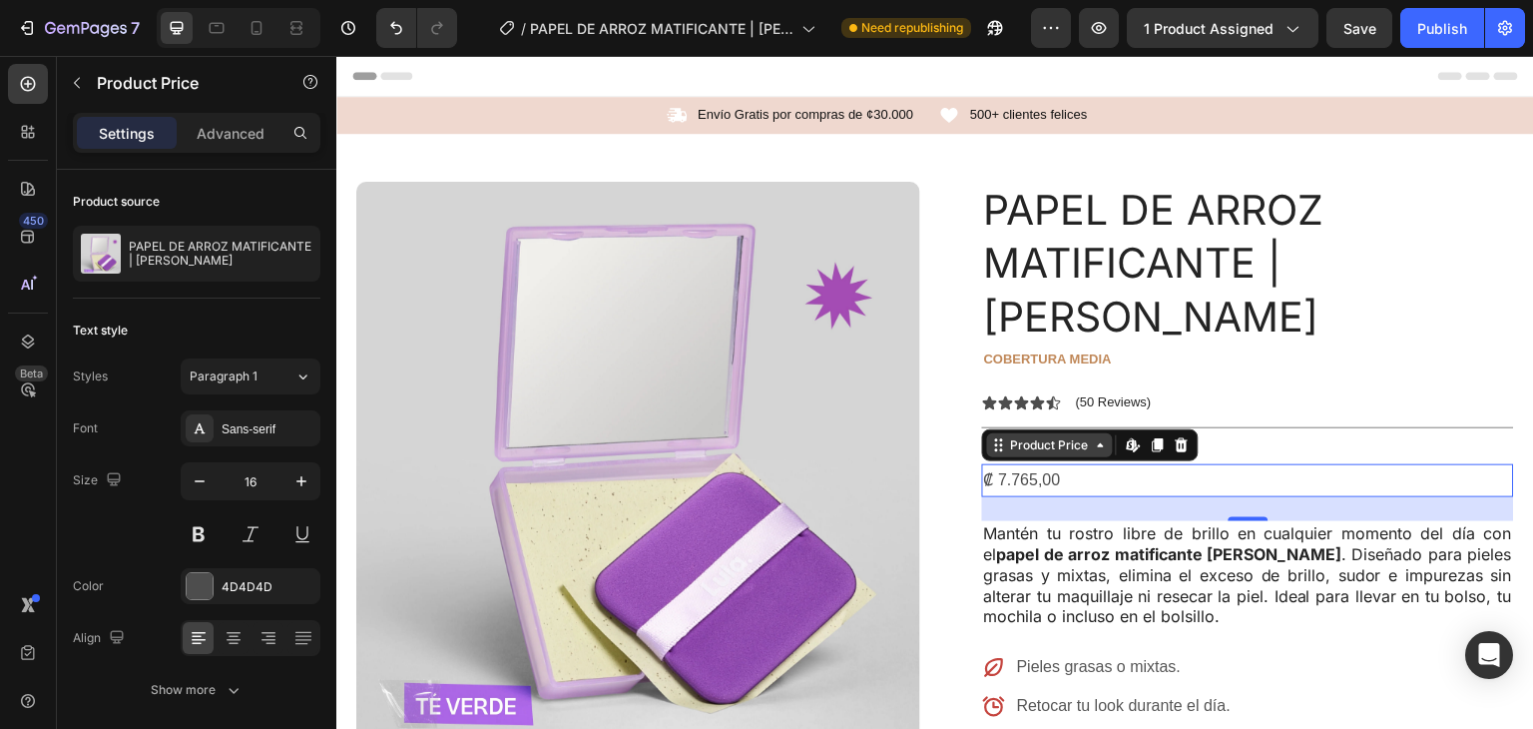
click at [1053, 436] on div "Product Price" at bounding box center [1050, 445] width 86 height 18
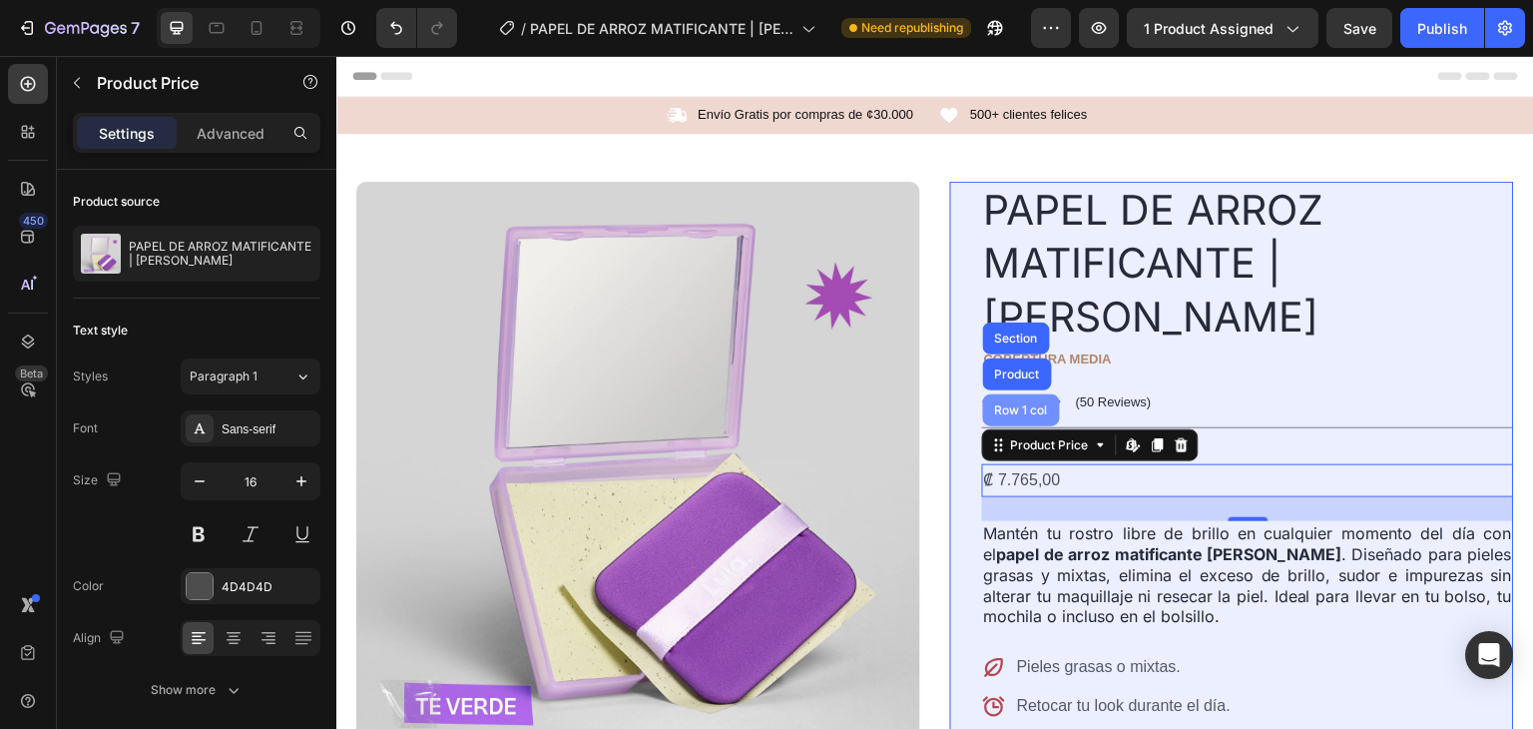
click at [1013, 404] on div "Row 1 col" at bounding box center [1021, 410] width 61 height 12
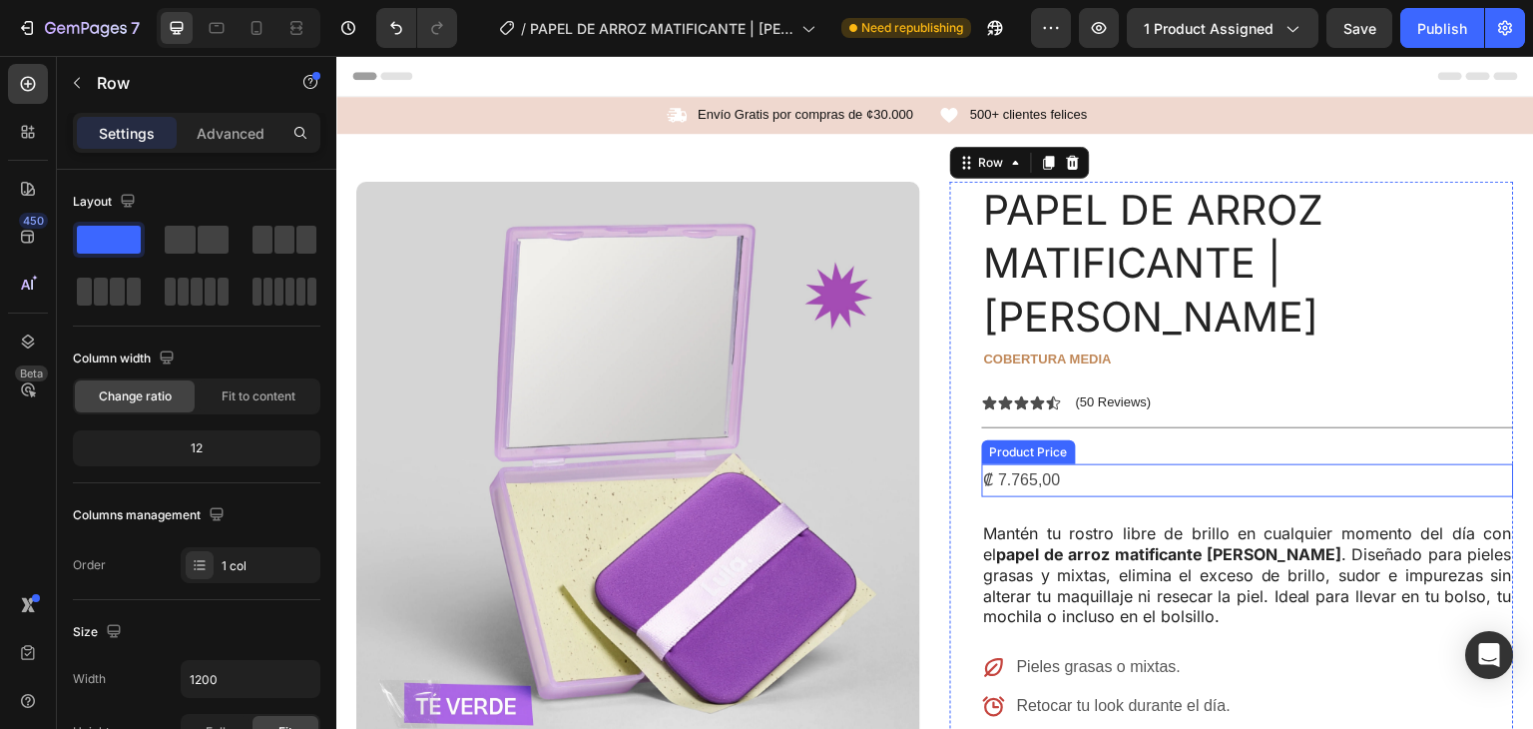
click at [1016, 464] on div "₡ 7.765,00" at bounding box center [1248, 480] width 532 height 33
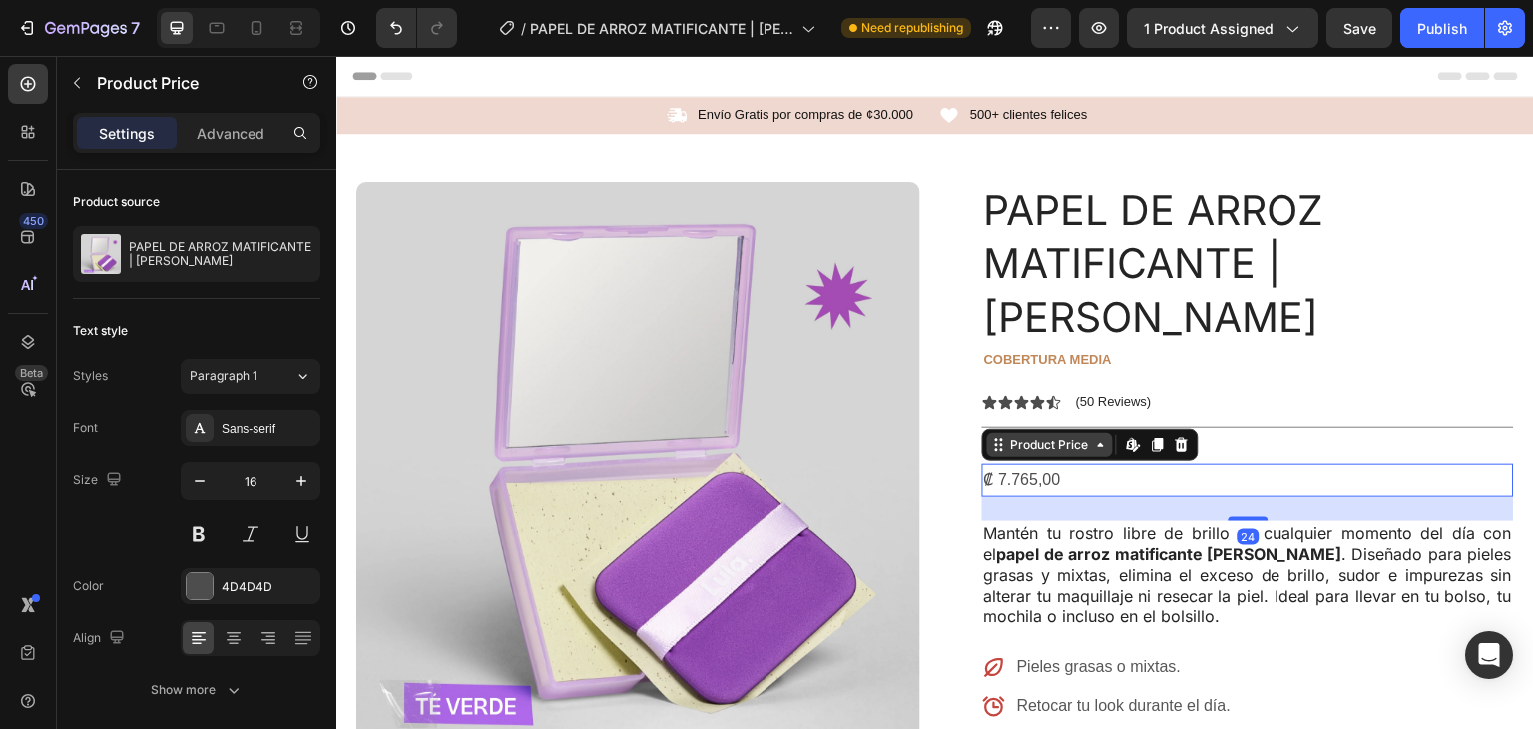
click at [1018, 436] on div "Product Price" at bounding box center [1050, 445] width 86 height 18
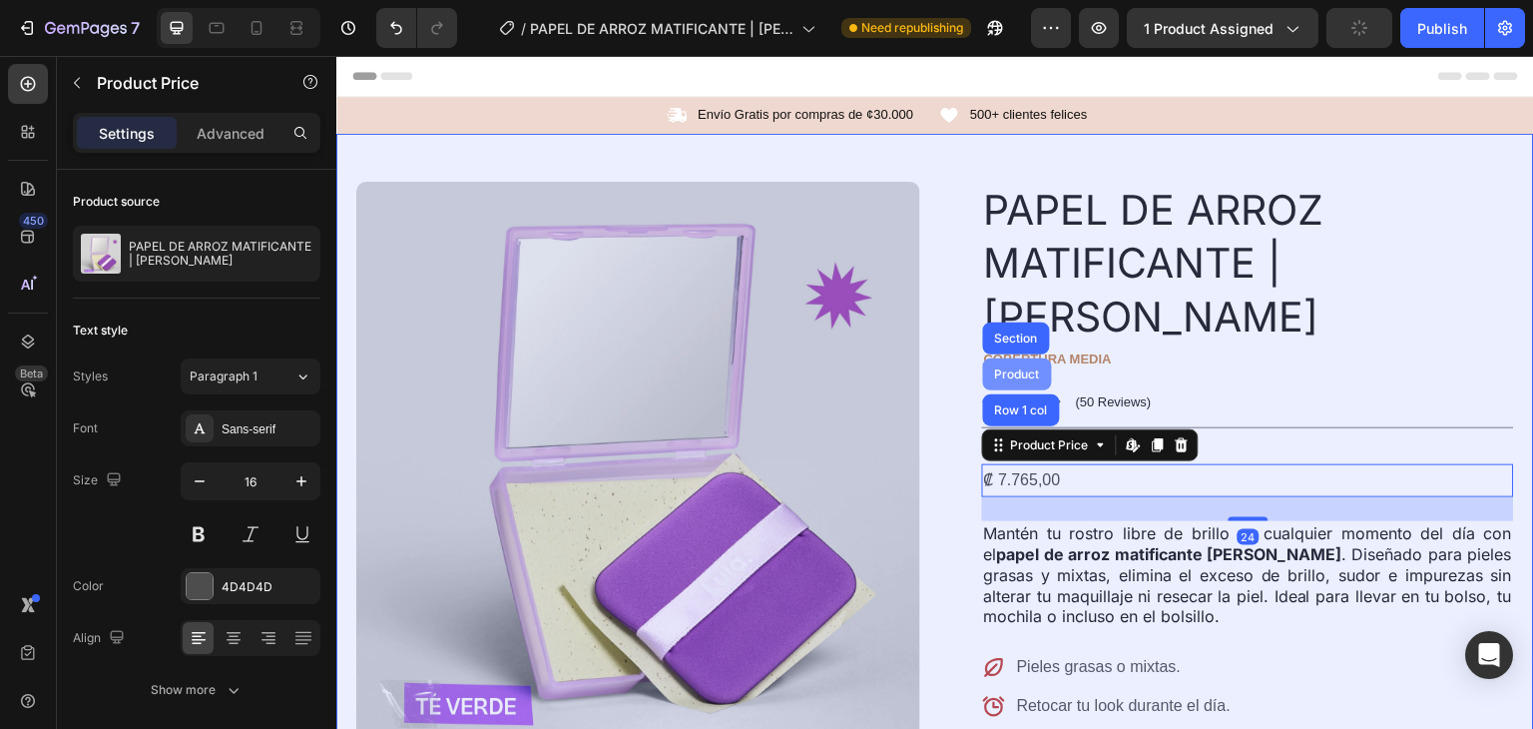
click at [1014, 368] on div "Product" at bounding box center [1017, 374] width 53 height 12
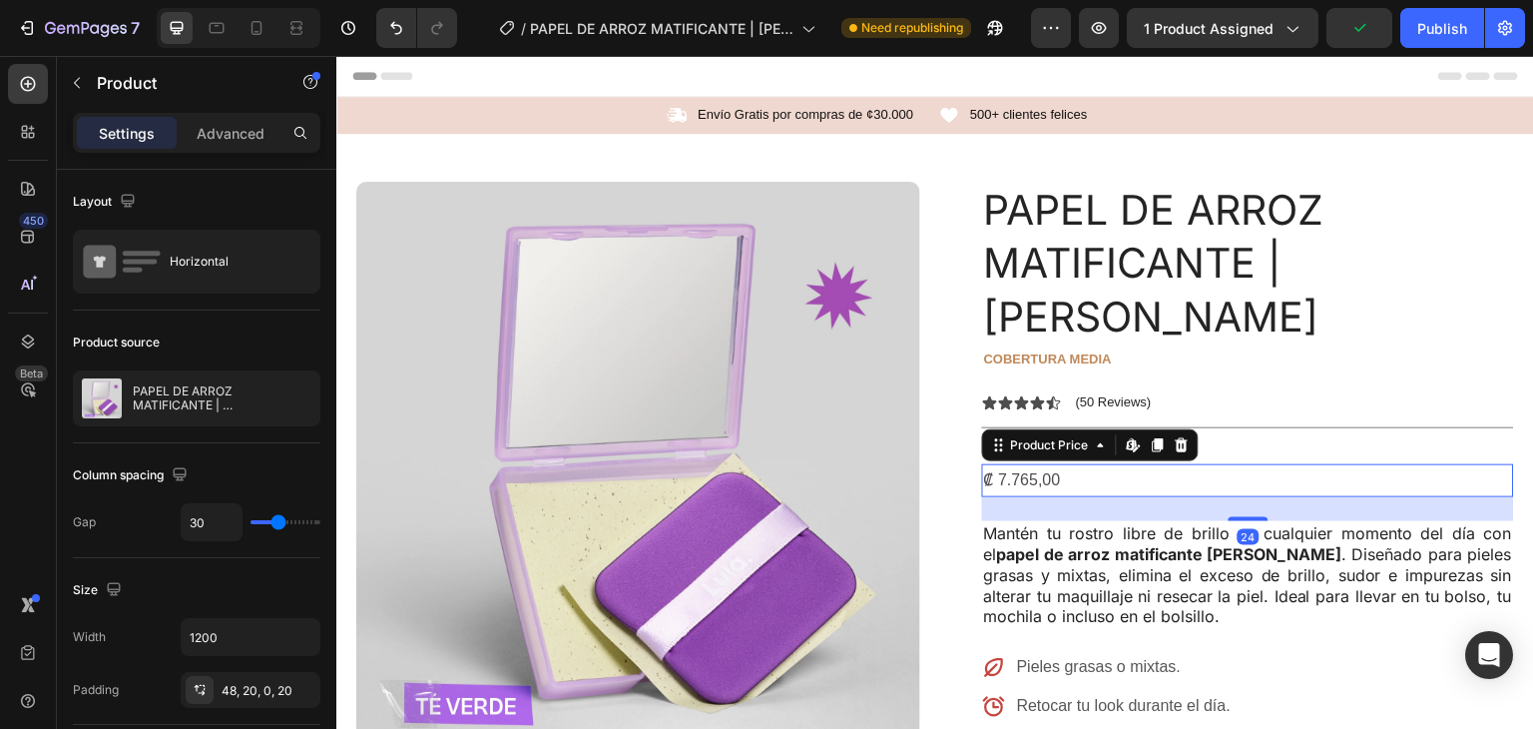
click at [1039, 464] on div "₡ 7.765,00" at bounding box center [1248, 480] width 532 height 33
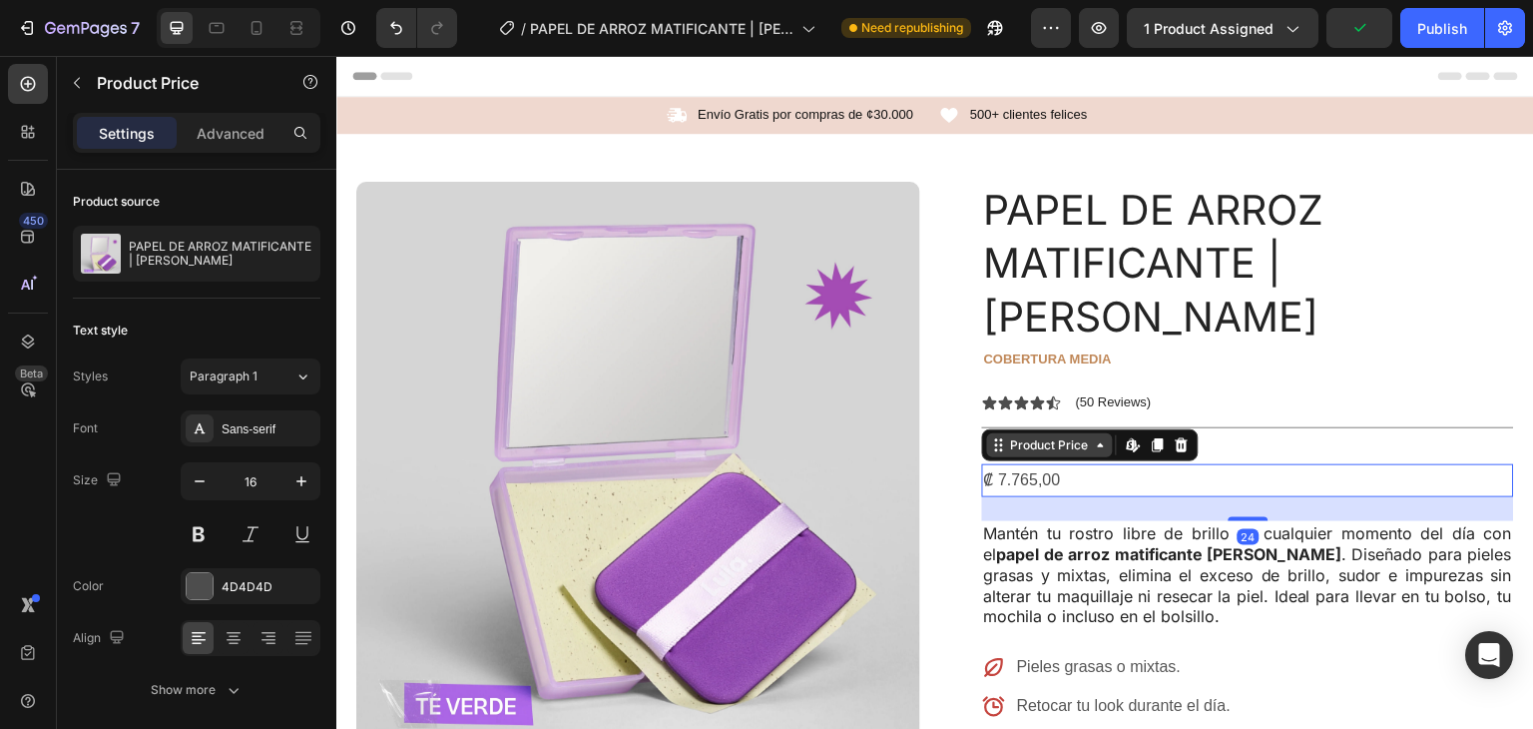
click at [1040, 436] on div "Product Price" at bounding box center [1050, 445] width 86 height 18
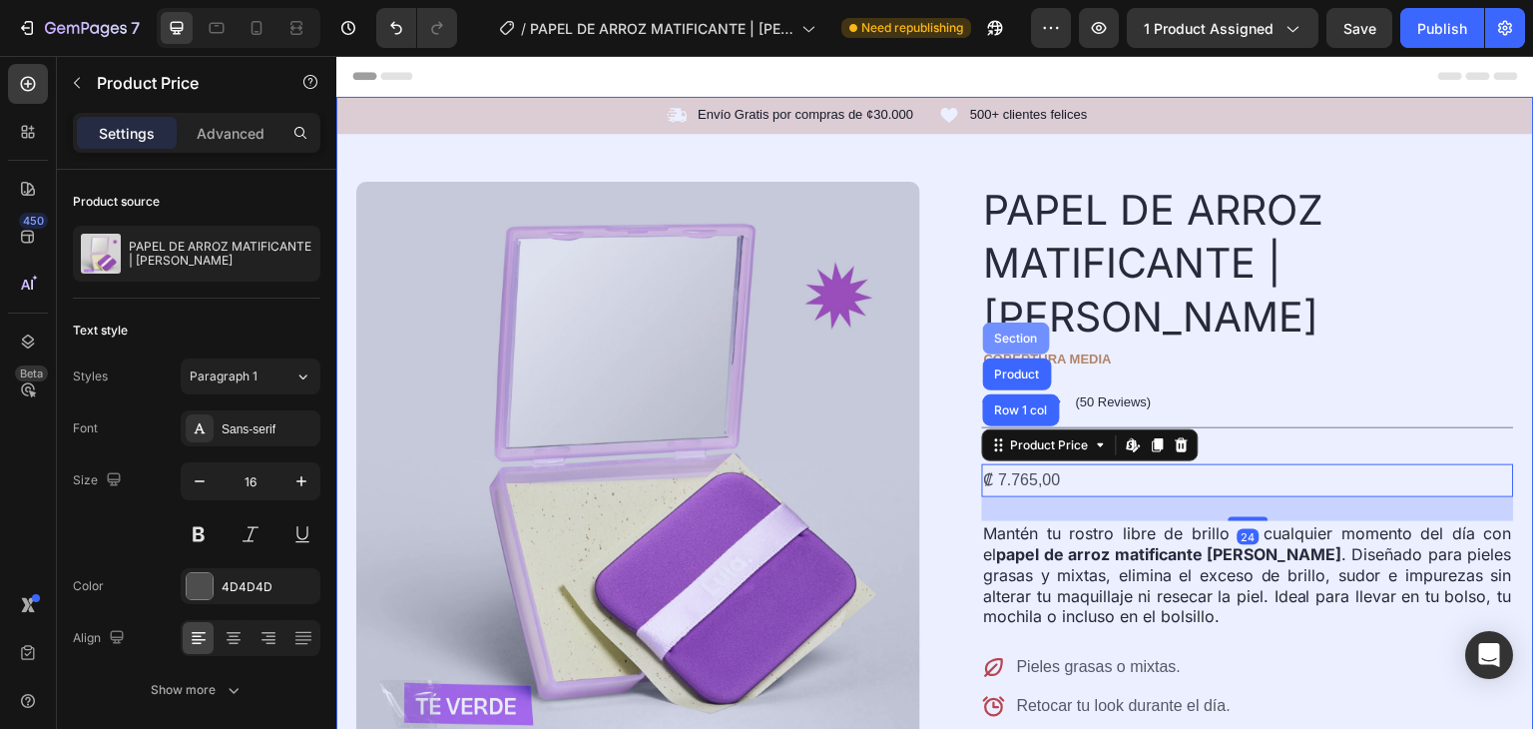
click at [1004, 332] on div "Section" at bounding box center [1016, 338] width 51 height 12
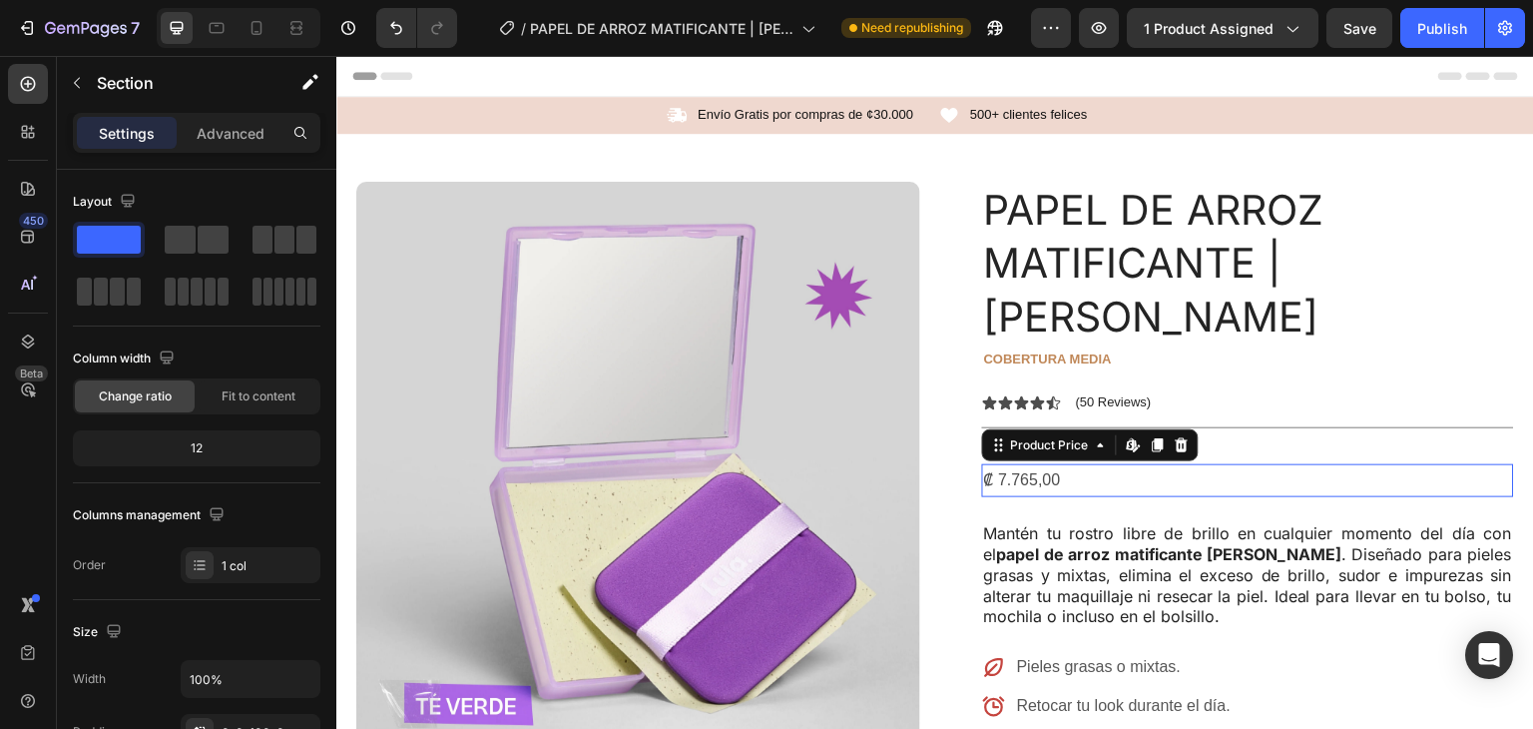
click at [1017, 464] on div "₡ 7.765,00" at bounding box center [1248, 480] width 532 height 33
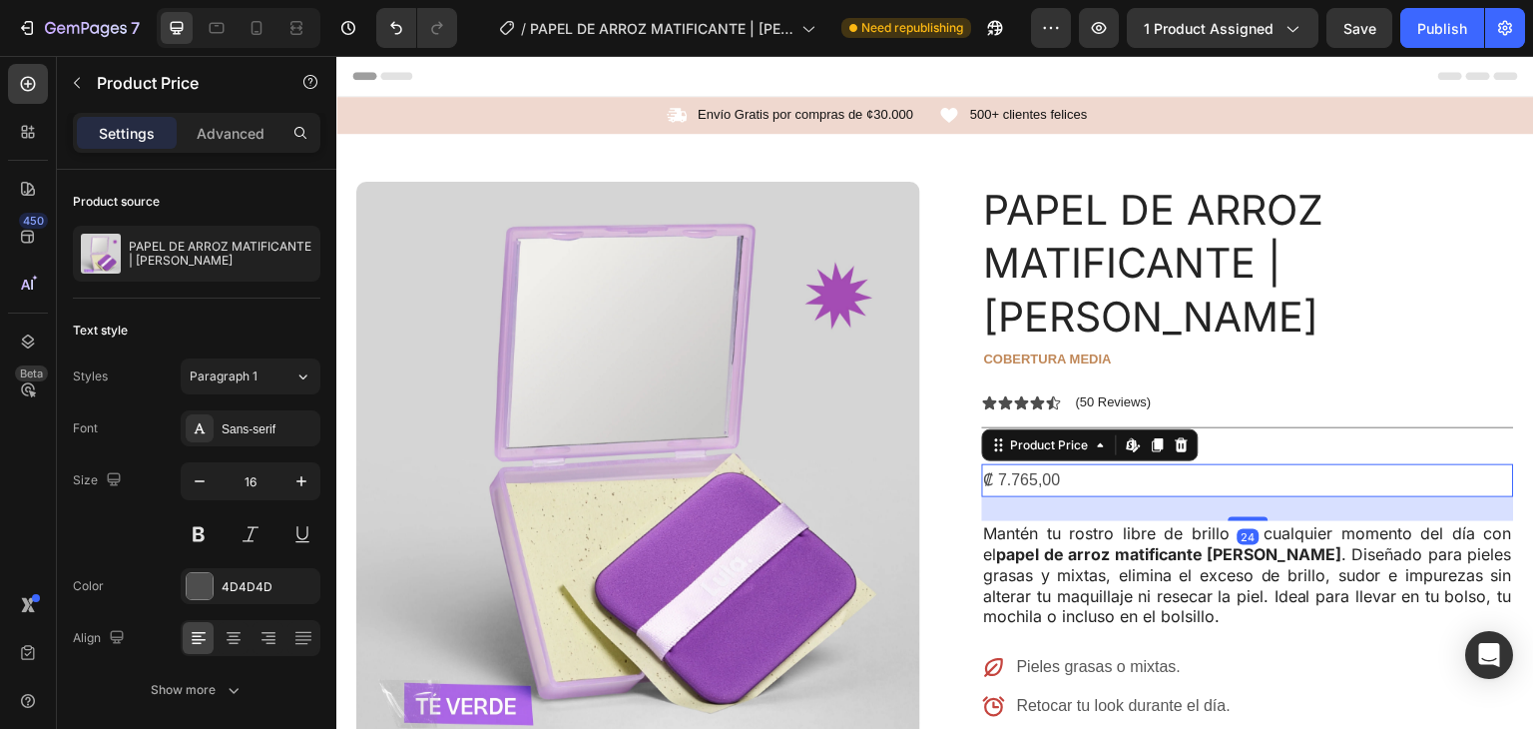
click at [1017, 464] on div "₡ 7.765,00" at bounding box center [1248, 480] width 532 height 33
click at [1082, 436] on div "Product Price" at bounding box center [1050, 445] width 86 height 18
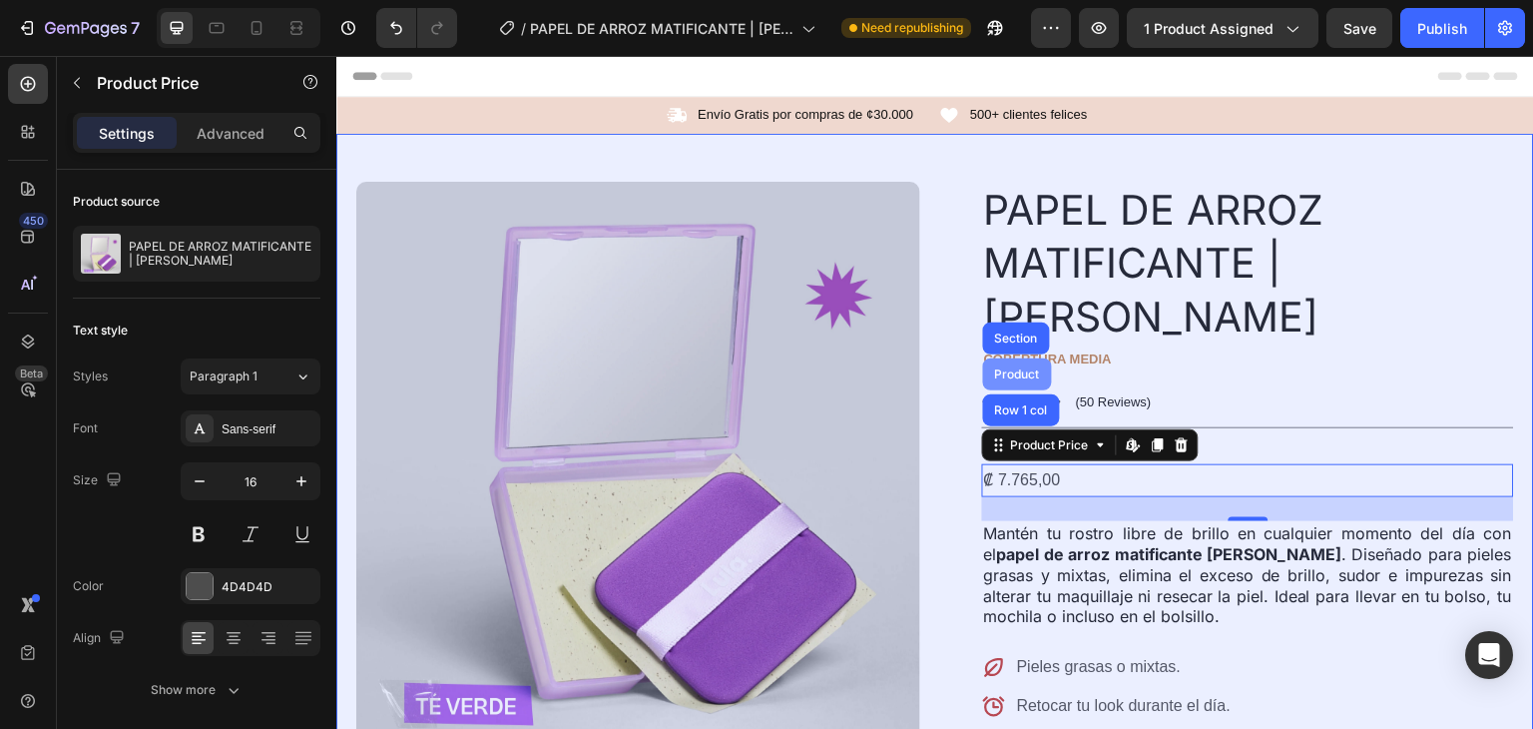
click at [1013, 368] on div "Product" at bounding box center [1017, 374] width 53 height 12
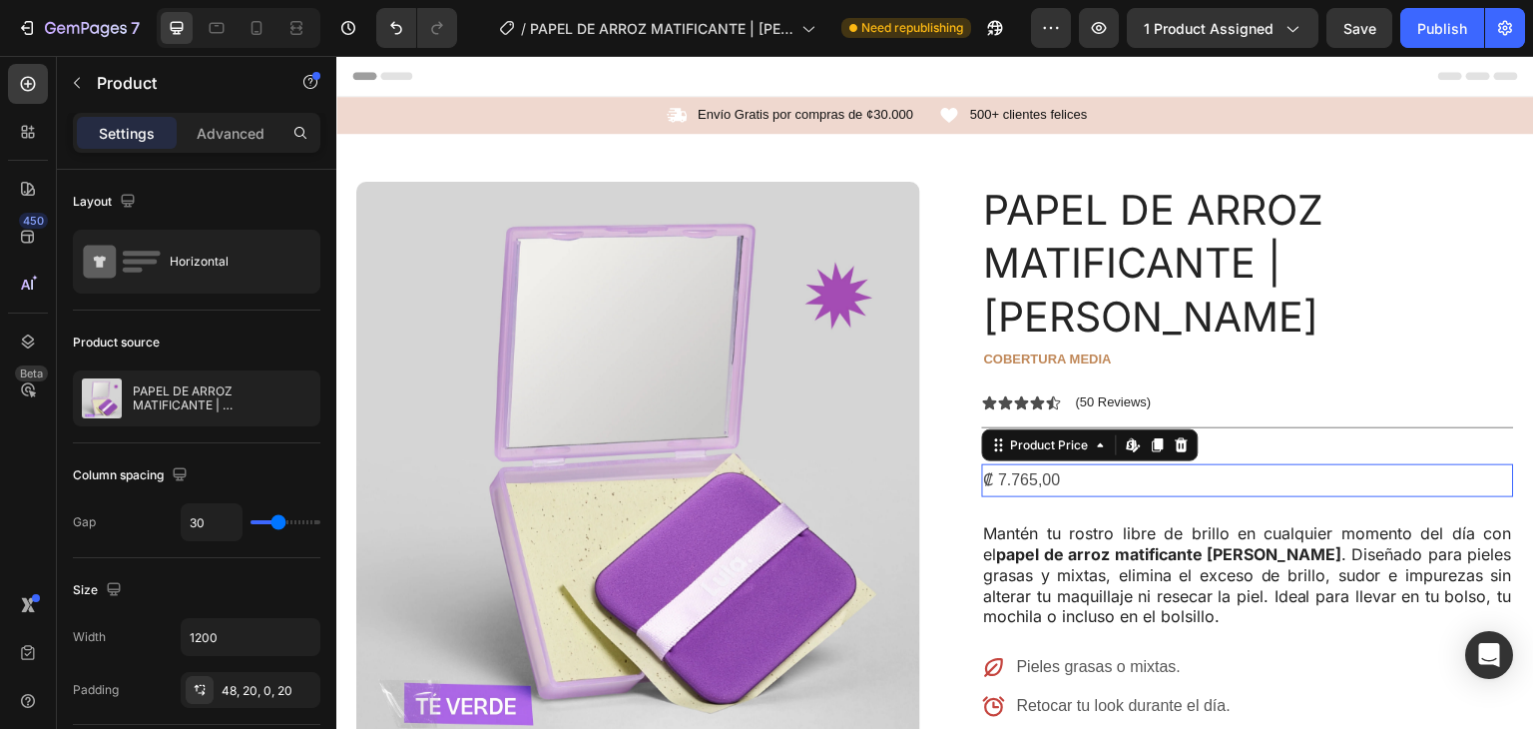
click at [1024, 464] on div "₡ 7.765,00" at bounding box center [1248, 480] width 532 height 33
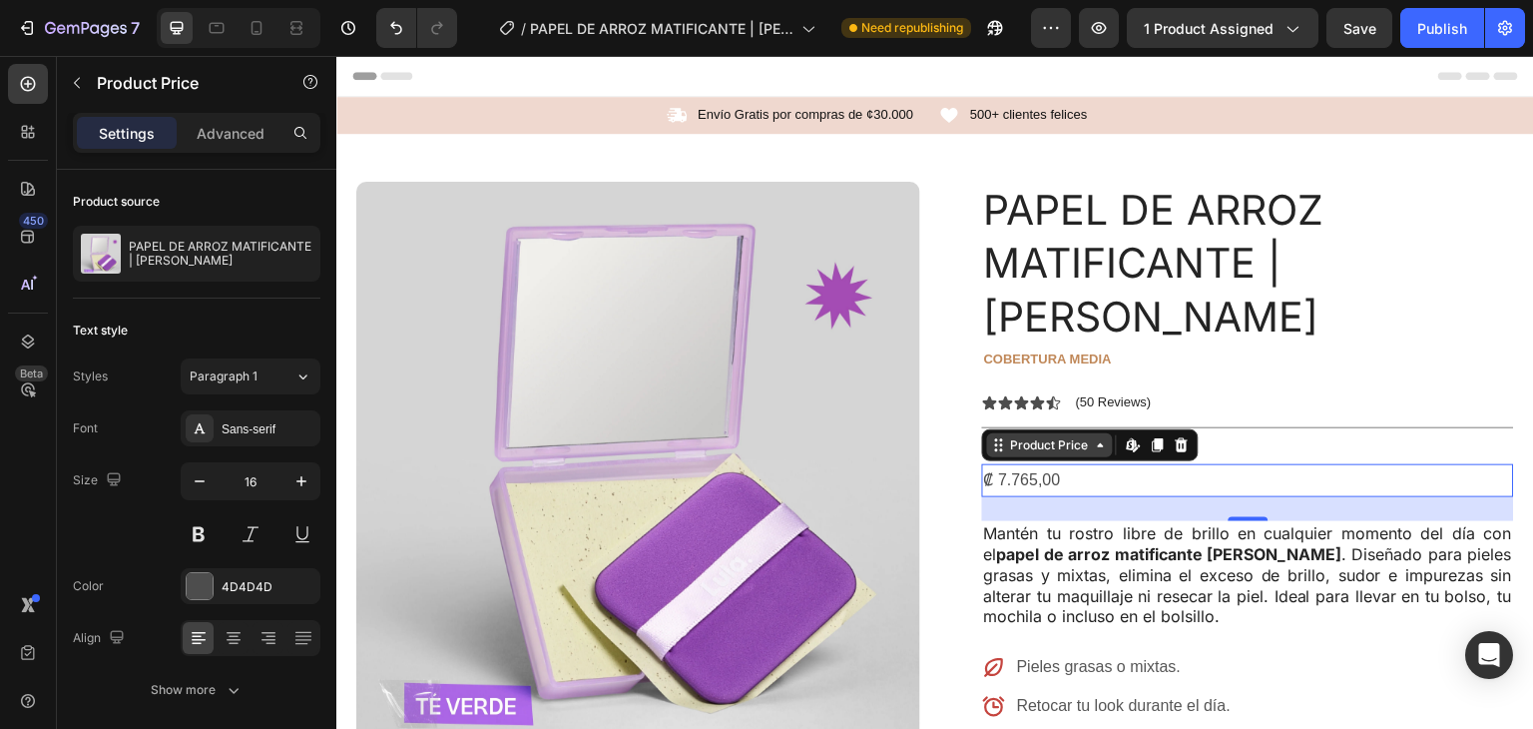
click at [995, 437] on icon at bounding box center [999, 445] width 16 height 16
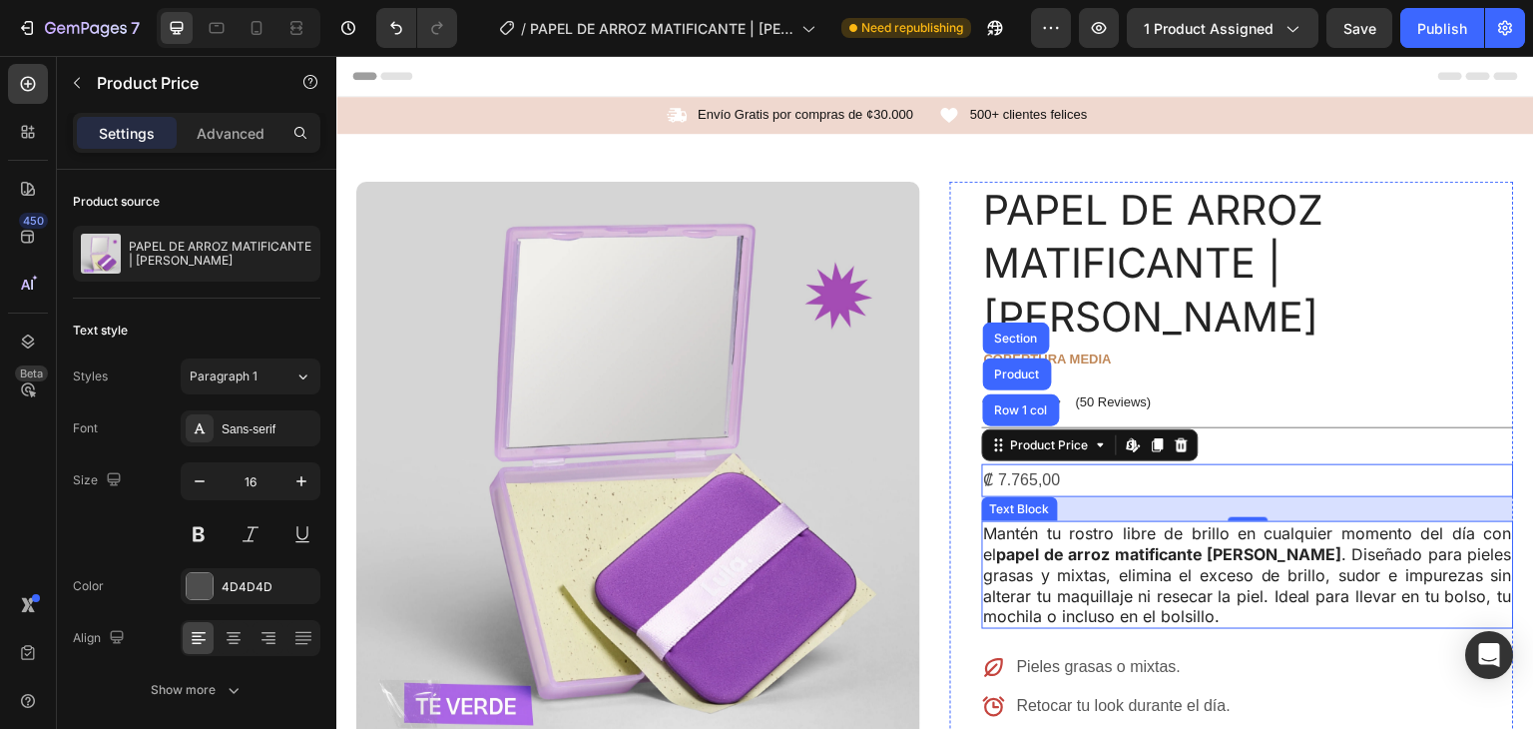
click at [1127, 544] on strong "papel de arroz matificante [PERSON_NAME]" at bounding box center [1169, 554] width 345 height 20
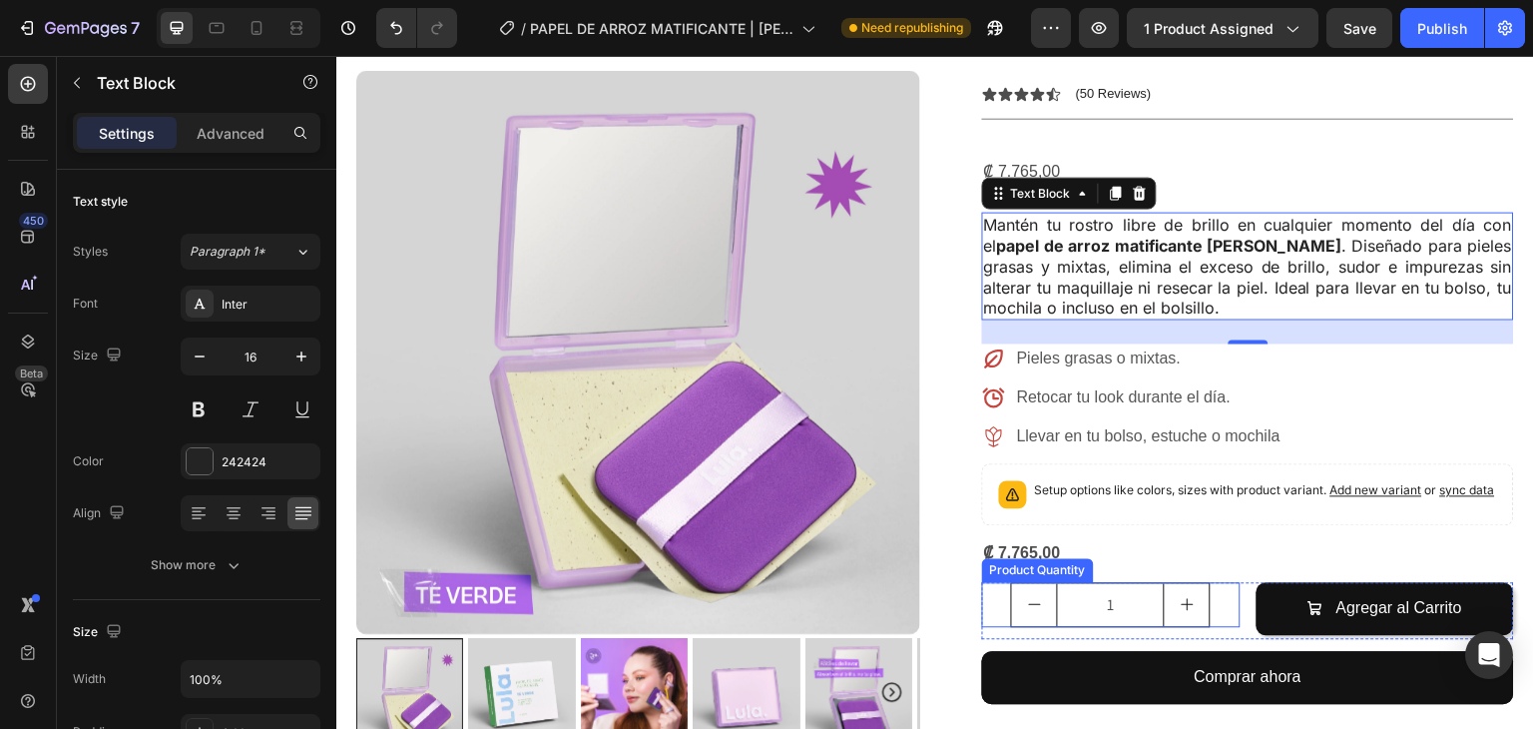
scroll to position [310, 0]
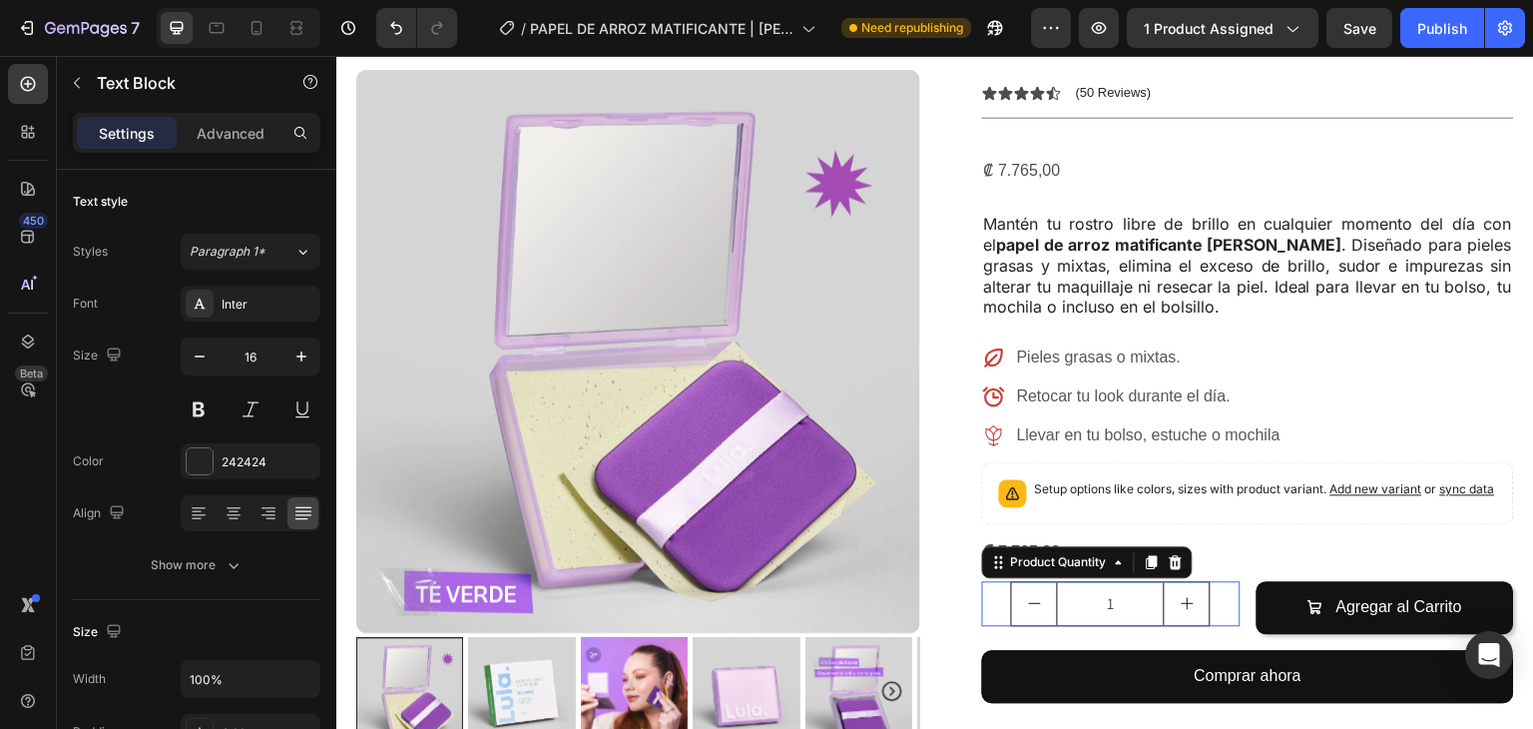
click at [1180, 595] on icon "increment" at bounding box center [1188, 603] width 16 height 16
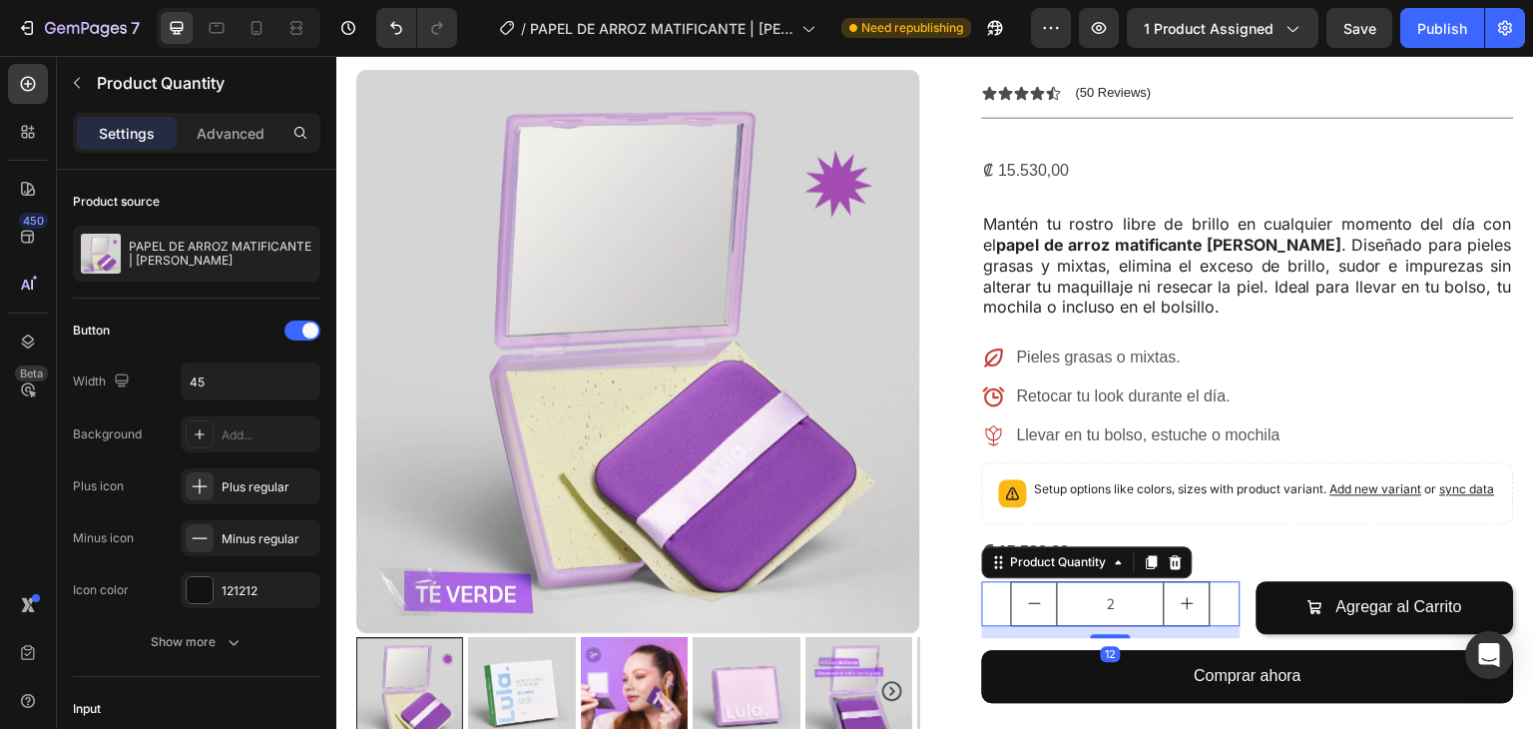
click at [1029, 603] on icon "decrement" at bounding box center [1035, 603] width 12 height 1
type input "1"
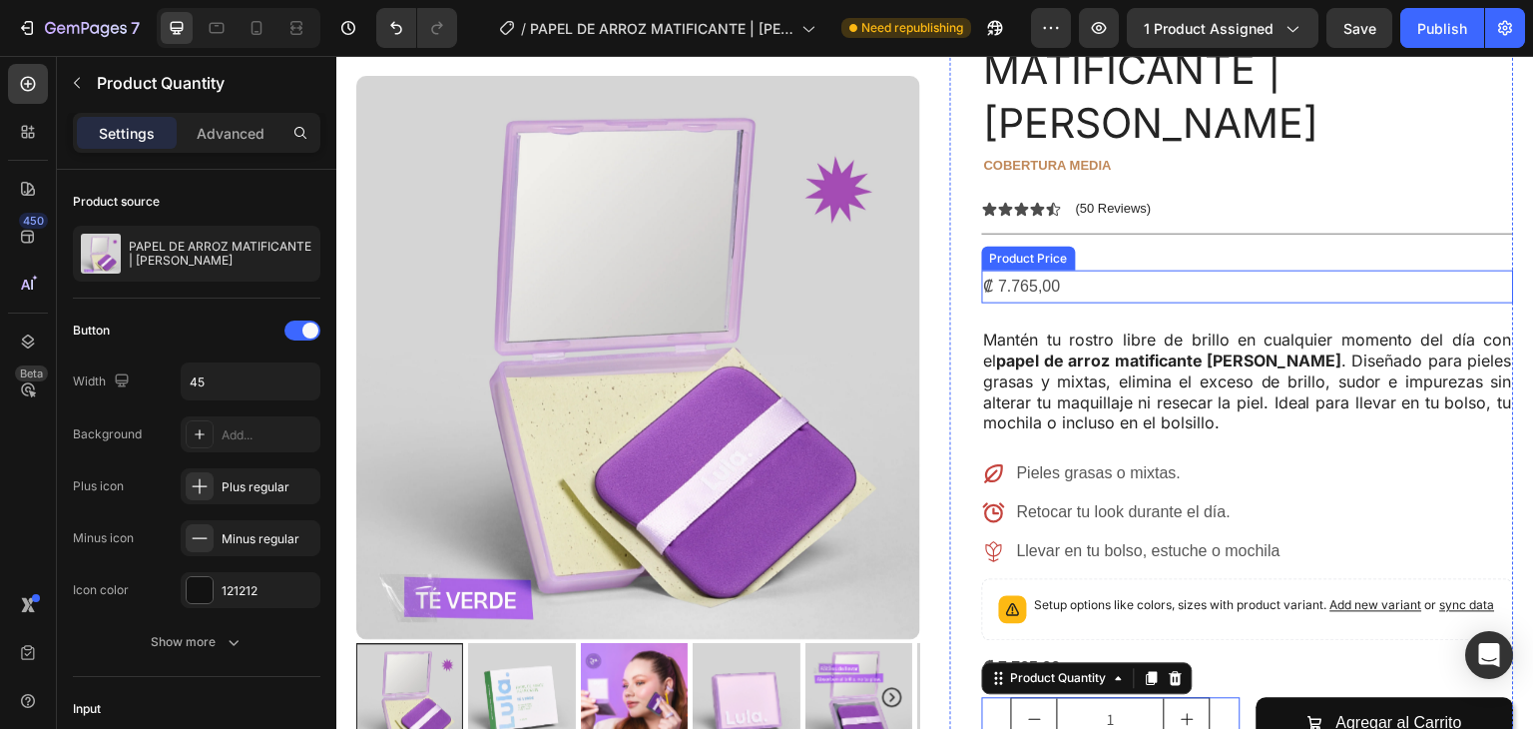
scroll to position [186, 0]
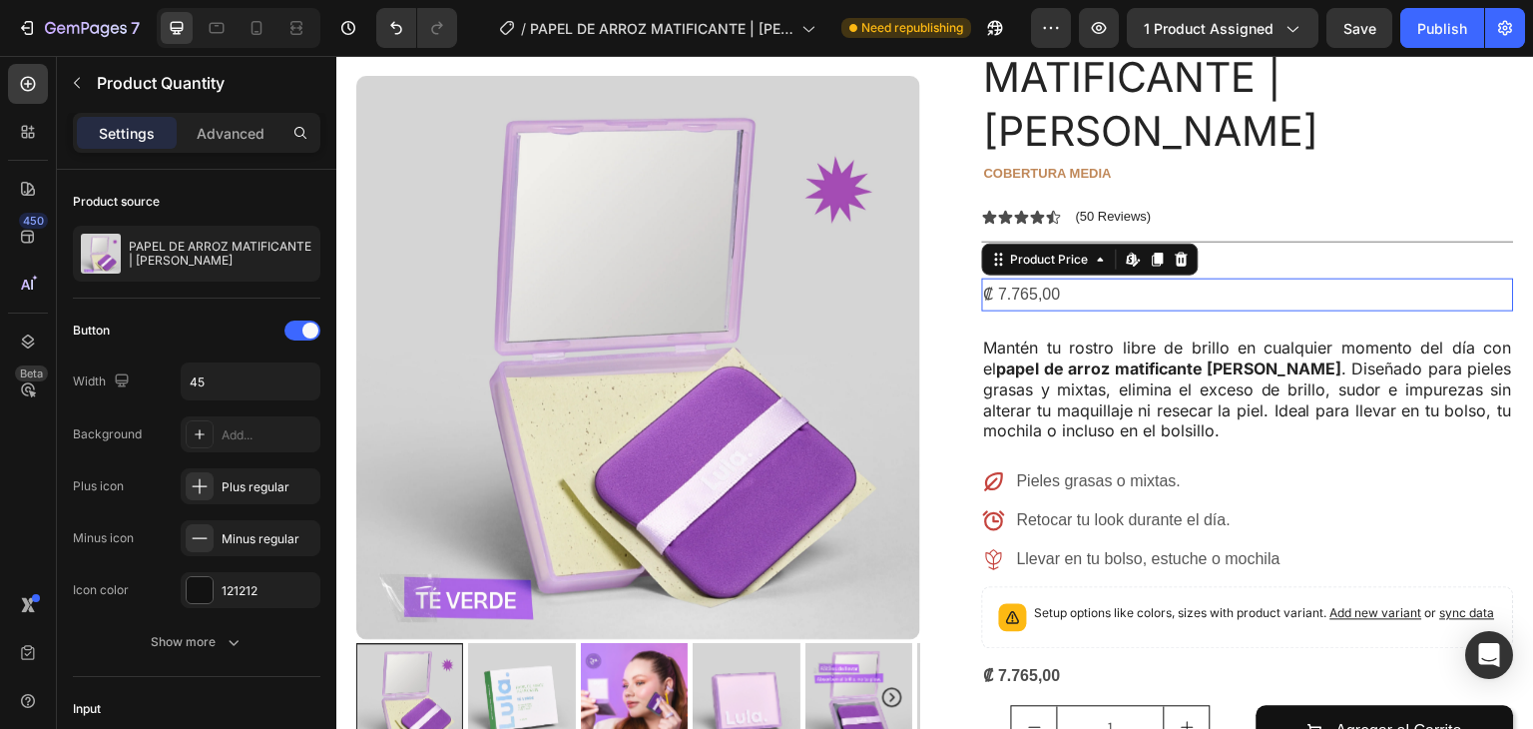
click at [1014, 279] on div "₡ 7.765,00" at bounding box center [1248, 295] width 532 height 33
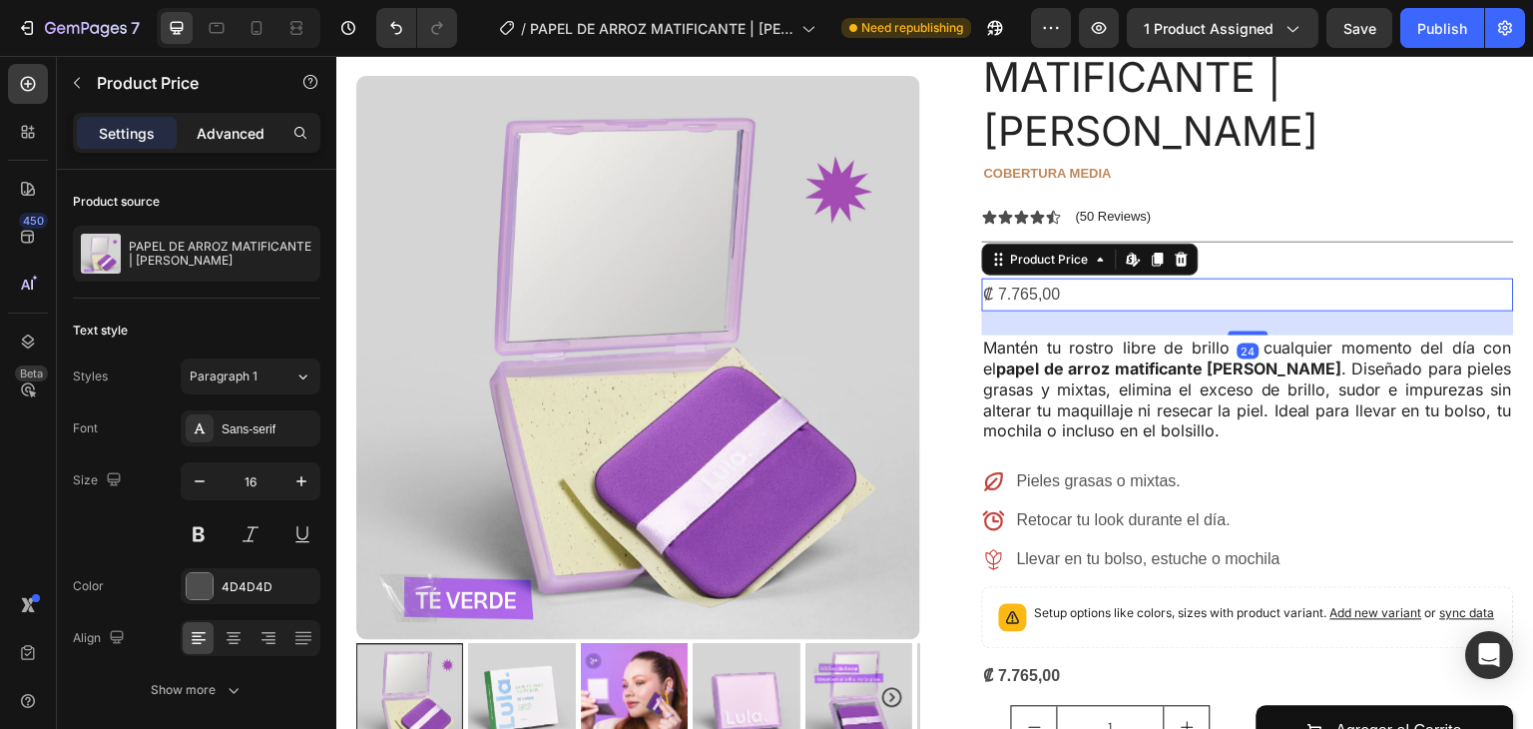
click at [216, 139] on p "Advanced" at bounding box center [231, 133] width 68 height 21
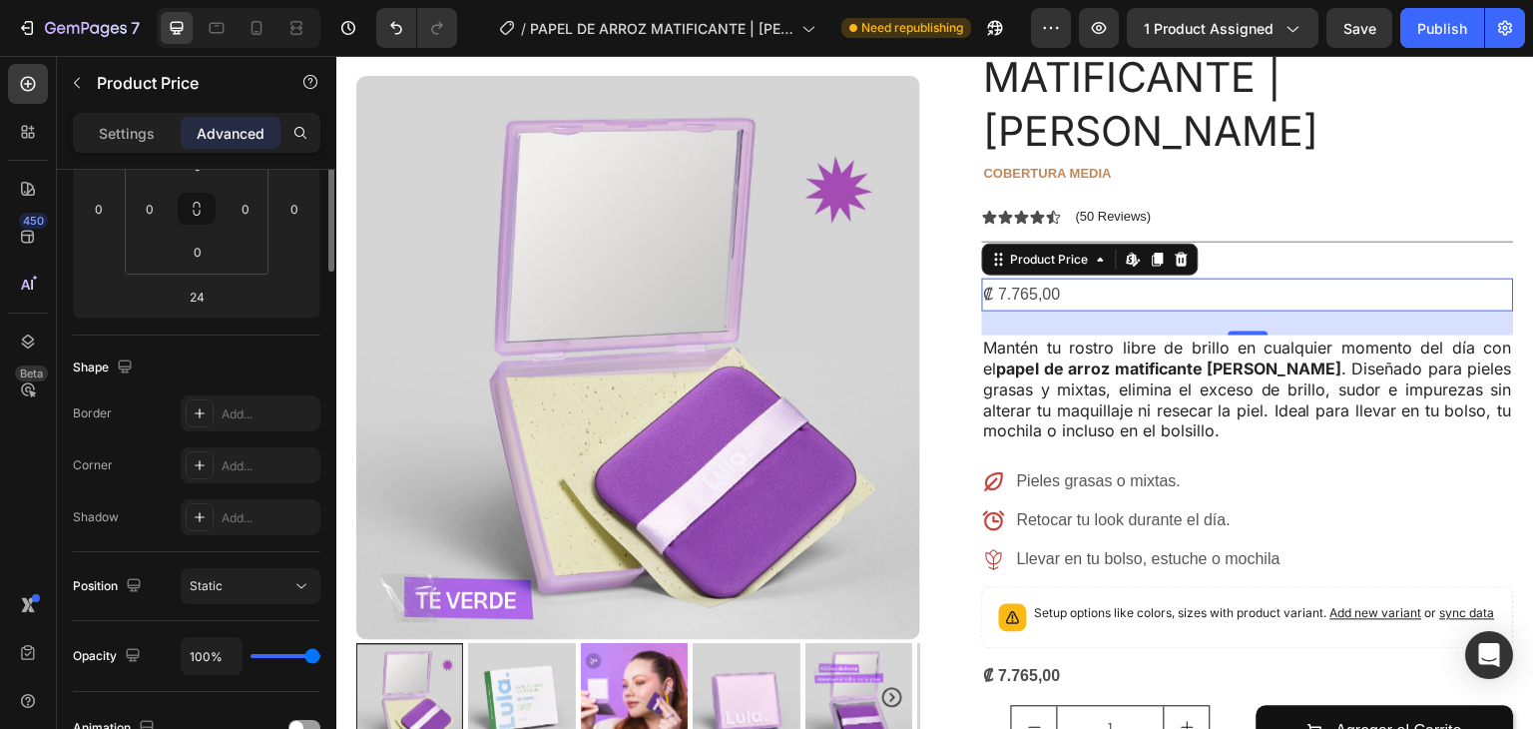
scroll to position [0, 0]
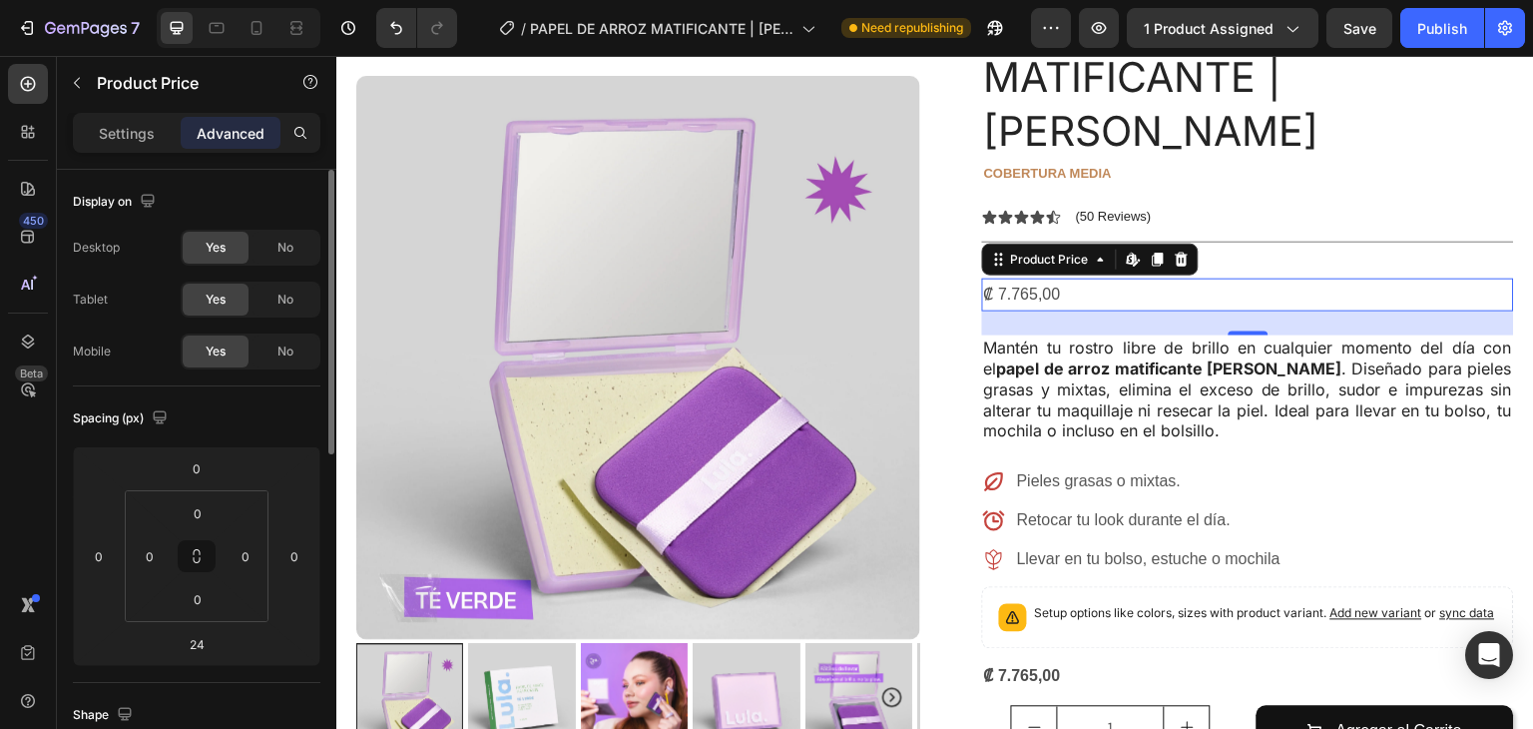
click at [136, 132] on p "Settings" at bounding box center [127, 133] width 56 height 21
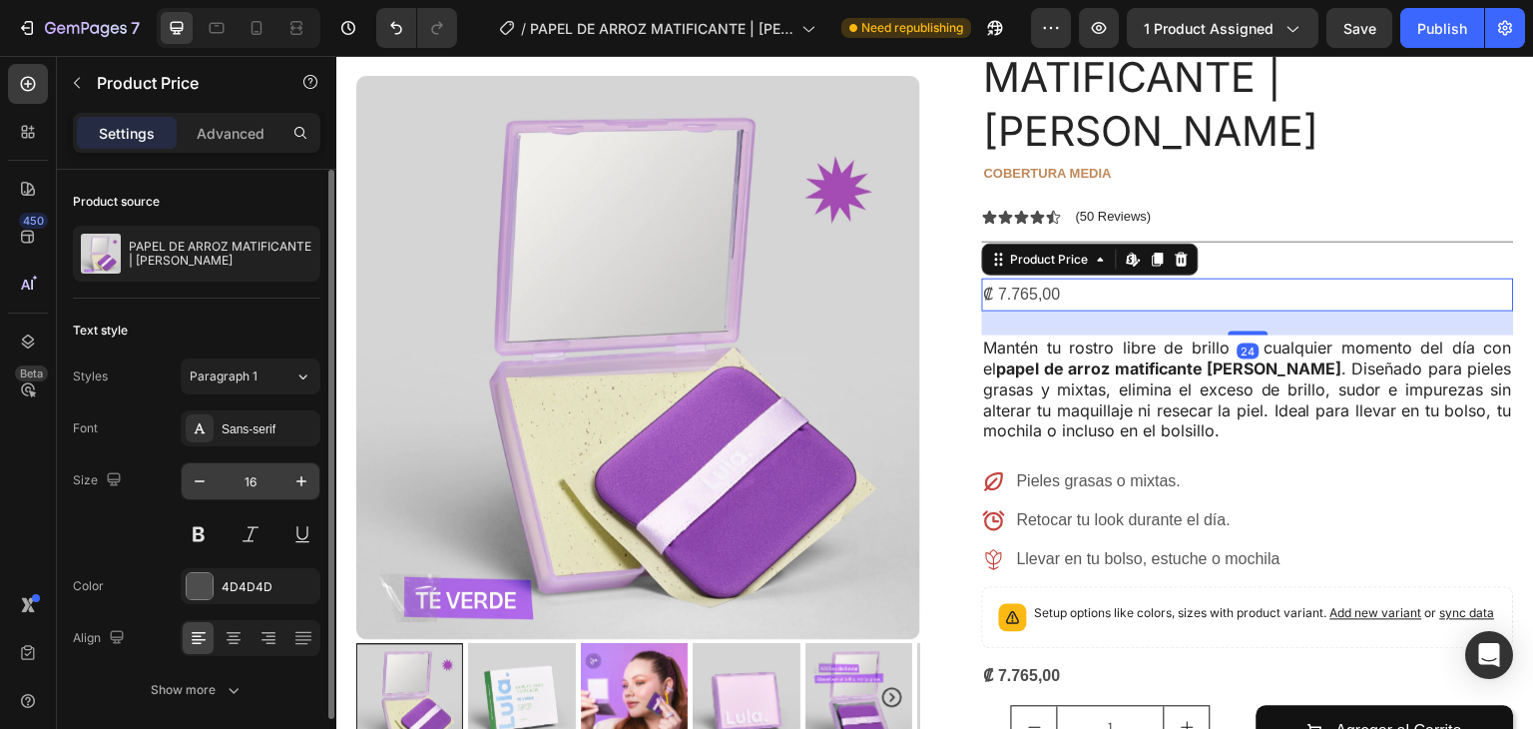
scroll to position [74, 0]
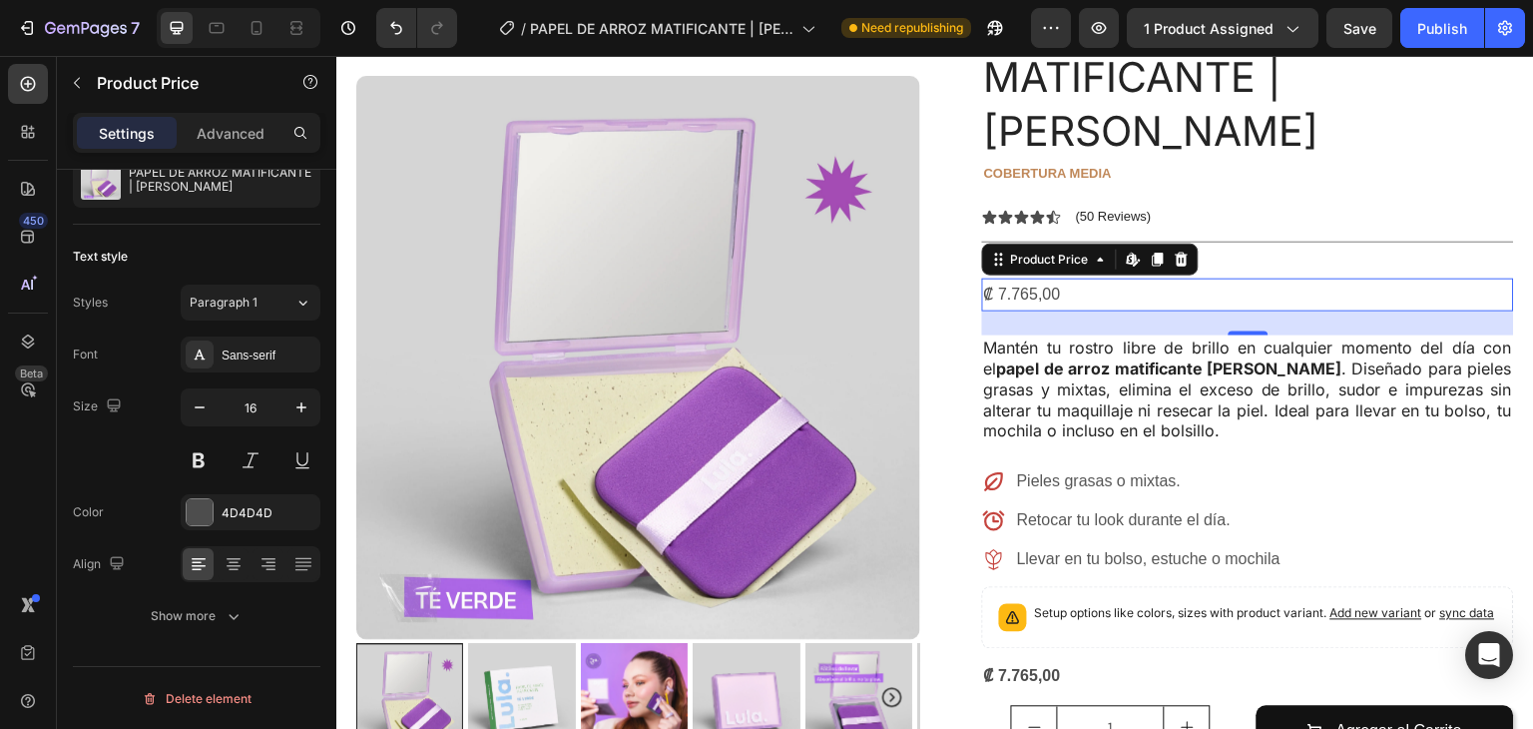
click at [1093, 279] on div "₡ 7.765,00" at bounding box center [1248, 295] width 532 height 33
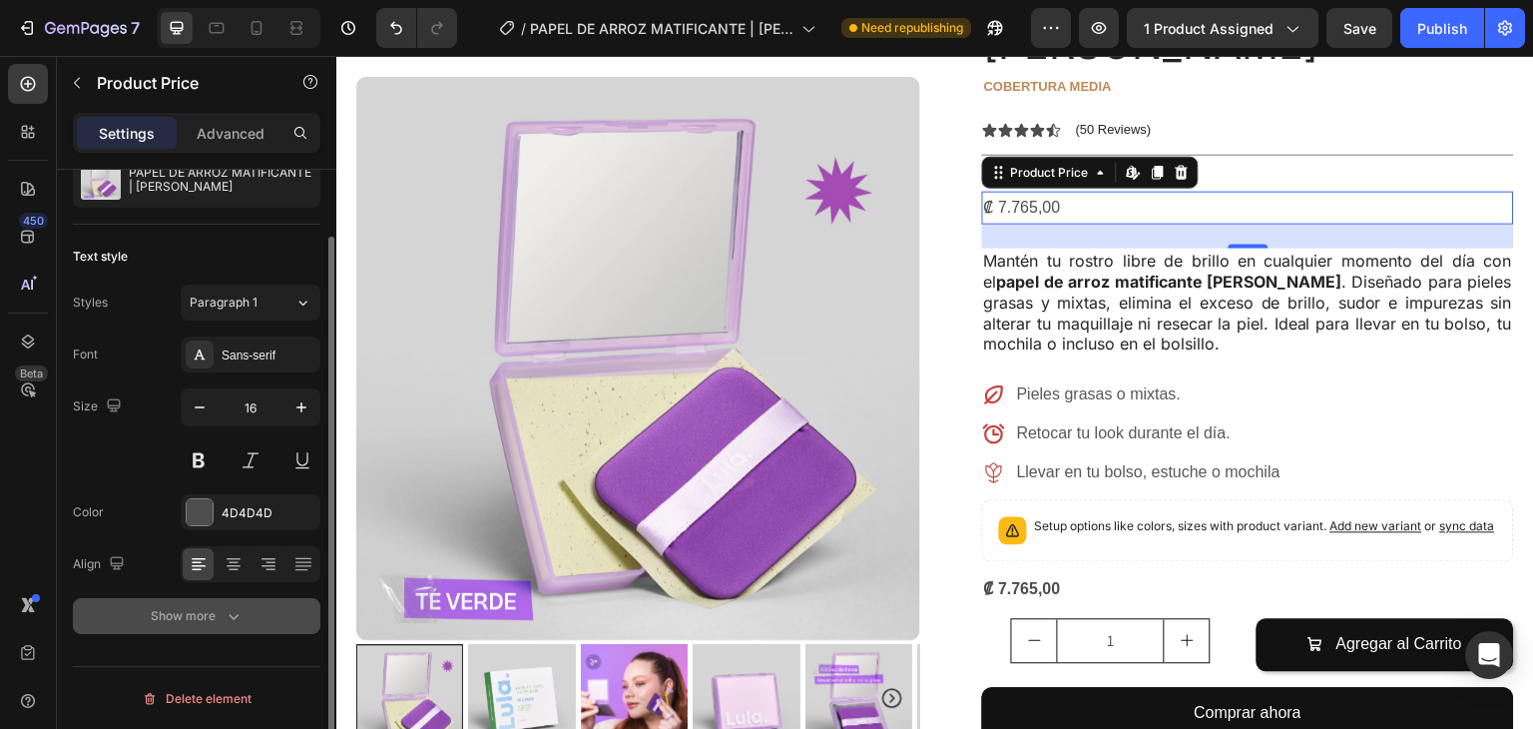
click at [215, 606] on div "Show more" at bounding box center [197, 616] width 93 height 20
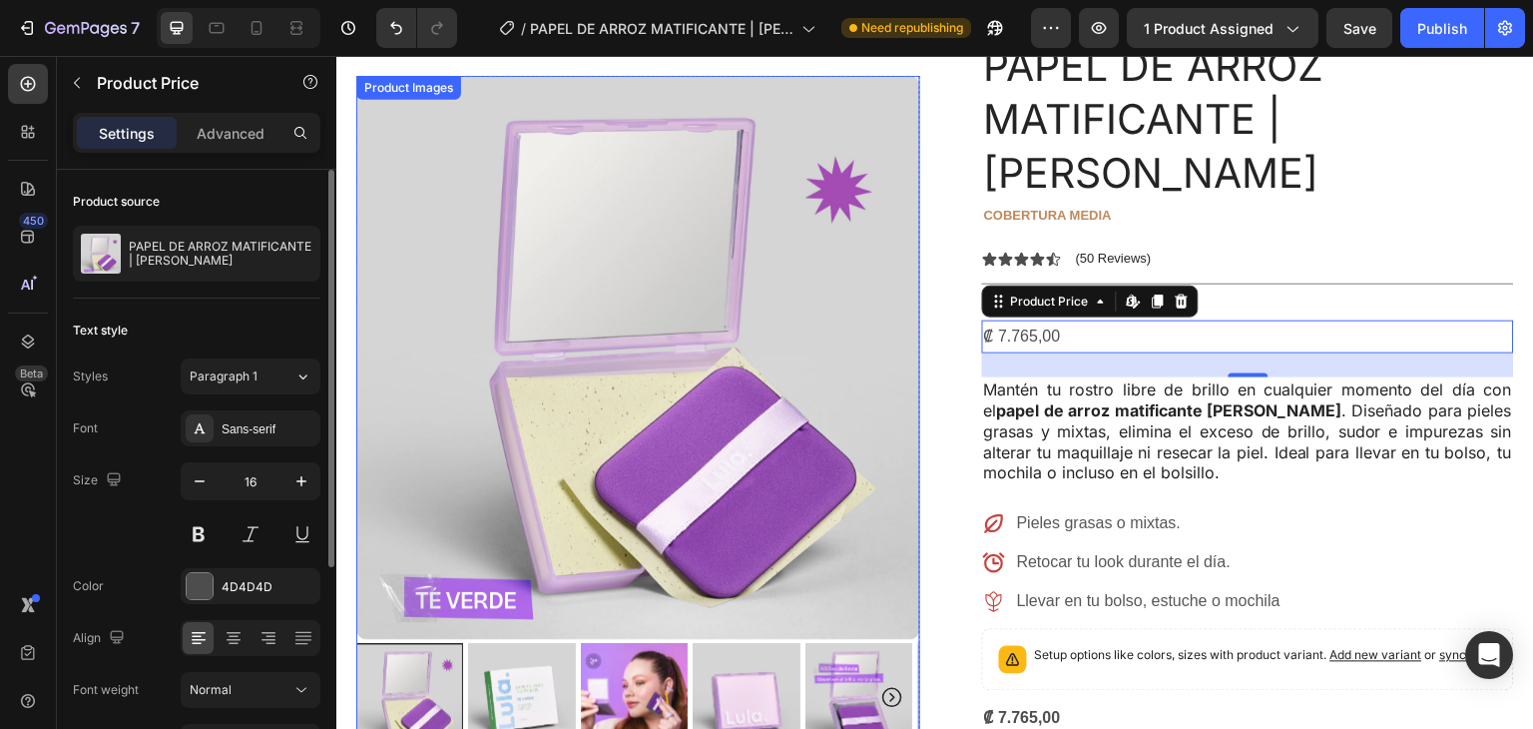
scroll to position [0, 0]
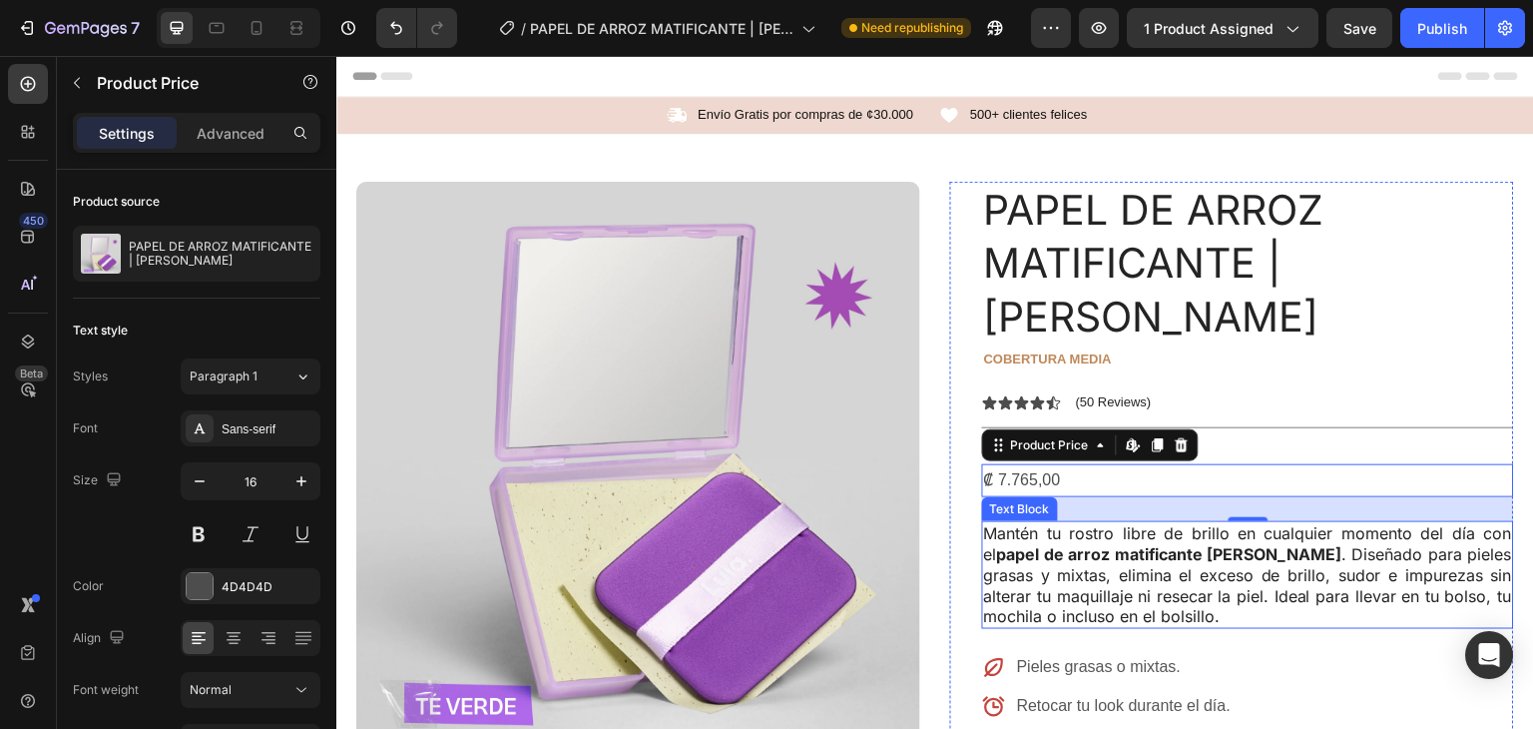
click at [1145, 544] on strong "papel de arroz matificante [PERSON_NAME]" at bounding box center [1169, 554] width 345 height 20
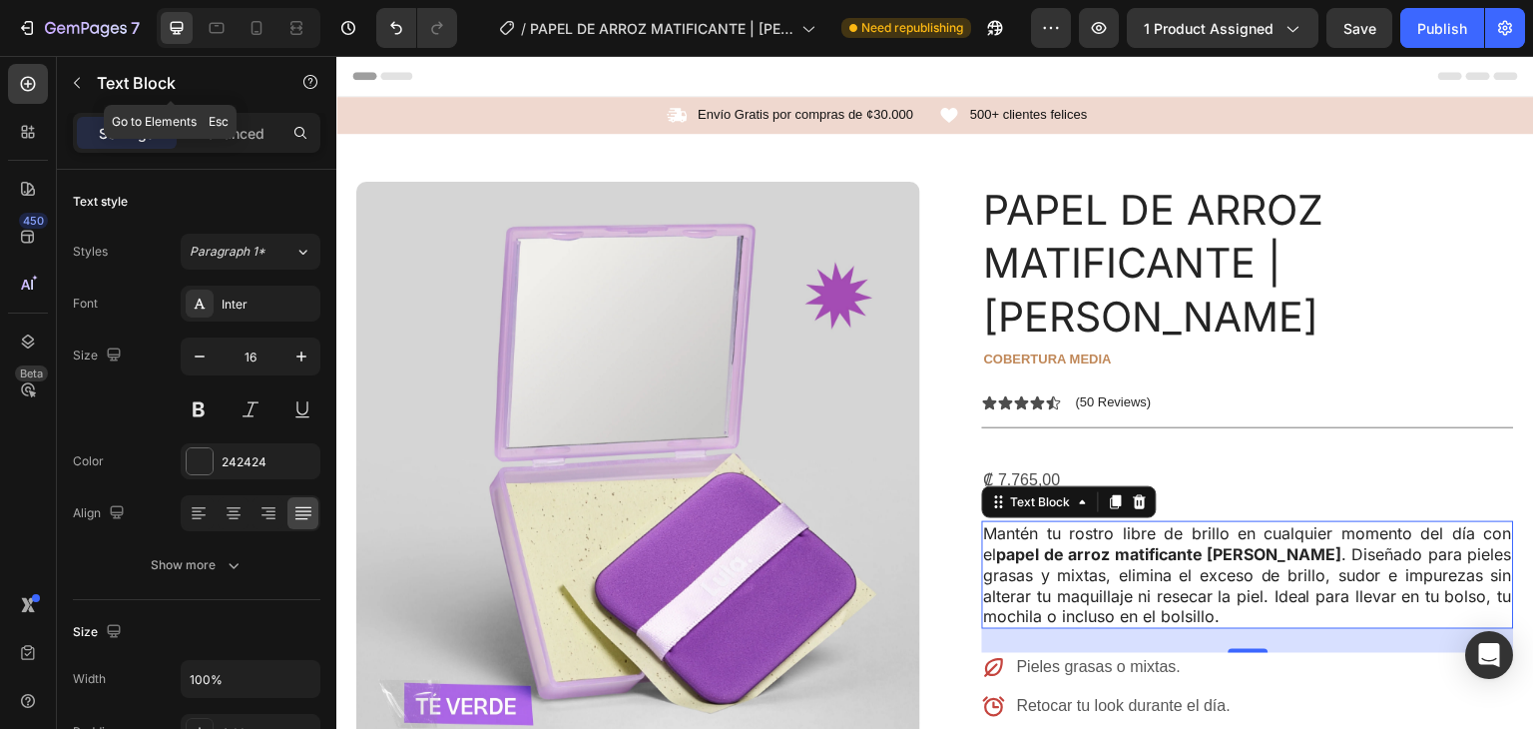
drag, startPoint x: 108, startPoint y: 84, endPoint x: 96, endPoint y: 84, distance: 12.0
click at [98, 84] on p "Text Block" at bounding box center [182, 83] width 170 height 24
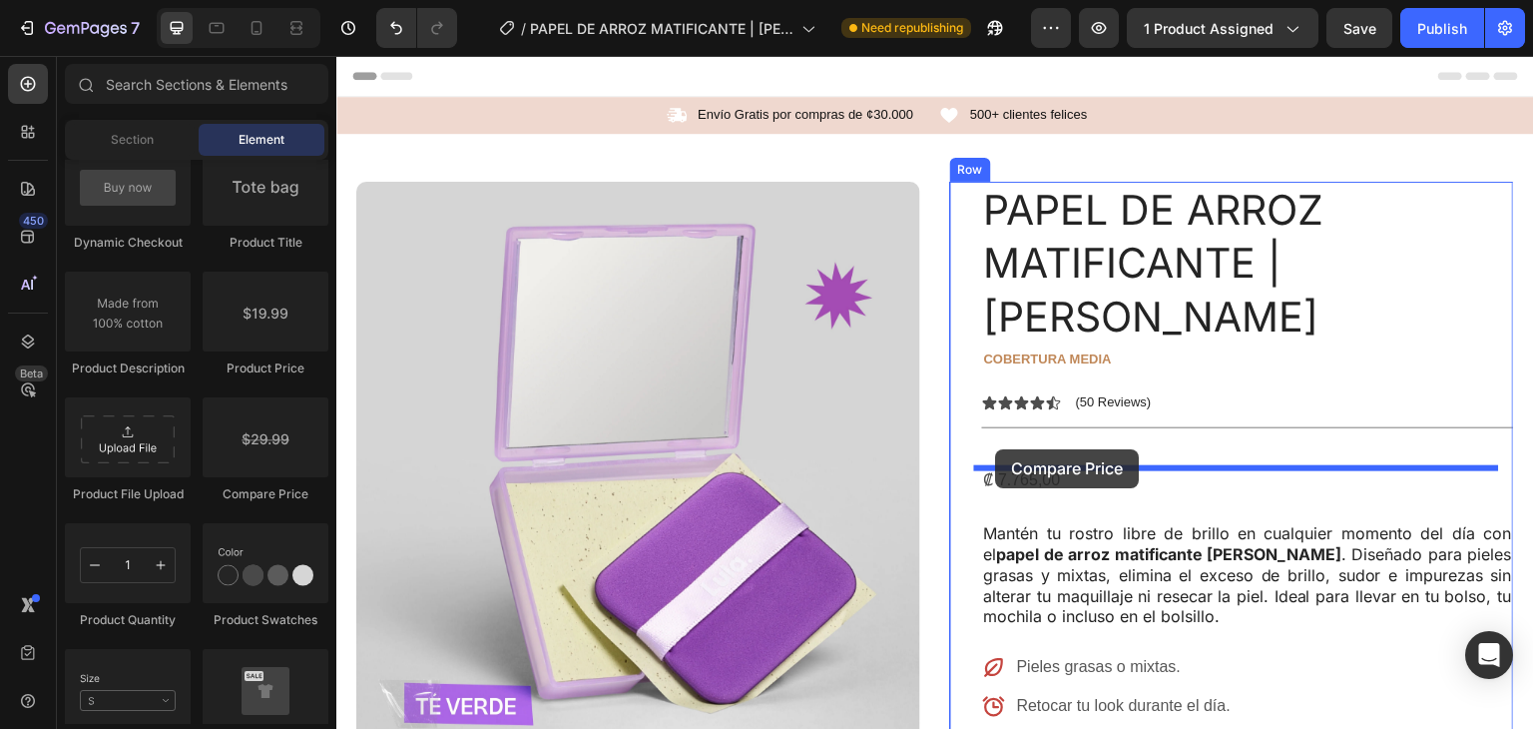
drag, startPoint x: 591, startPoint y: 507, endPoint x: 996, endPoint y: 449, distance: 409.4
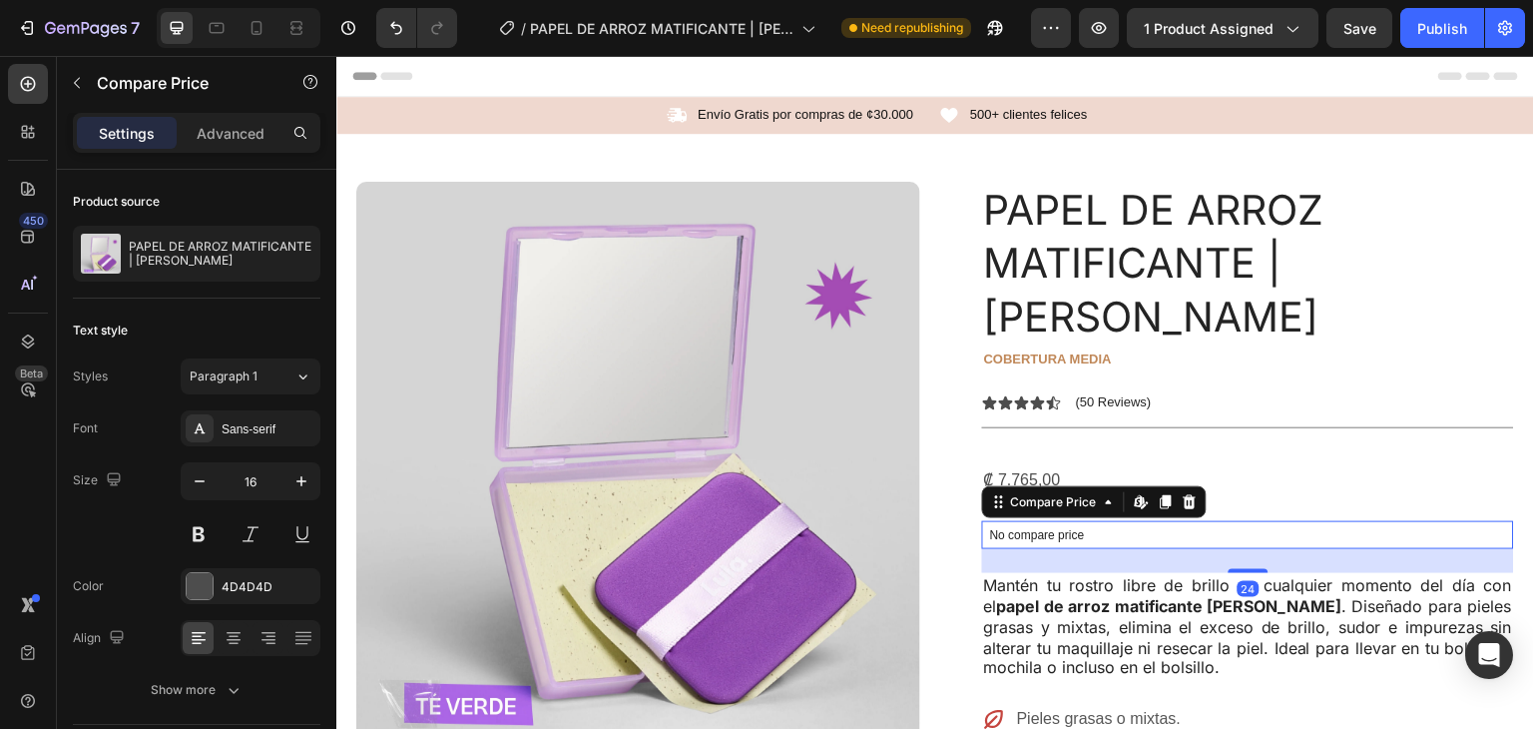
click at [1058, 529] on p "No compare price" at bounding box center [1248, 535] width 516 height 12
click at [1070, 493] on div "Compare Price" at bounding box center [1054, 502] width 94 height 18
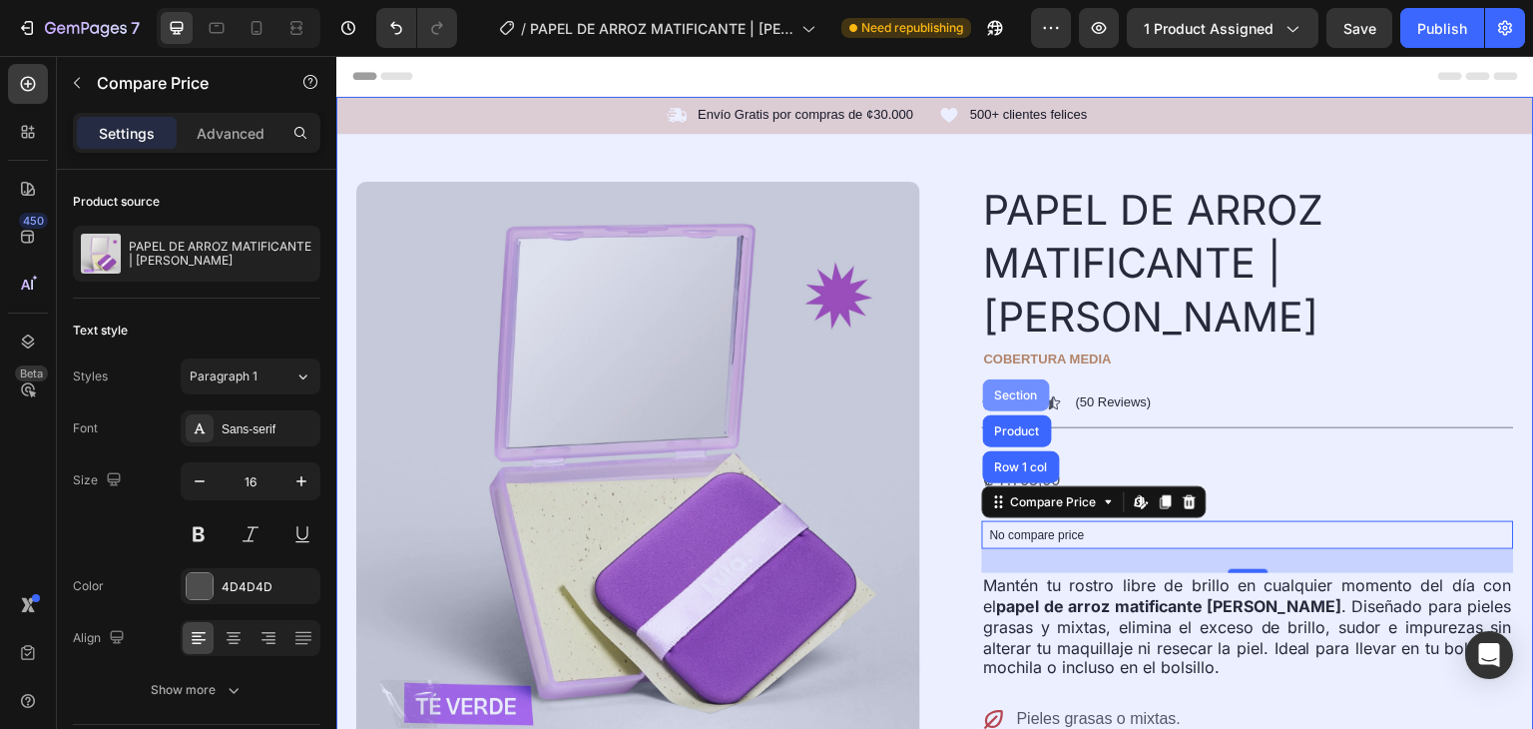
click at [1022, 389] on div "Section" at bounding box center [1016, 395] width 51 height 12
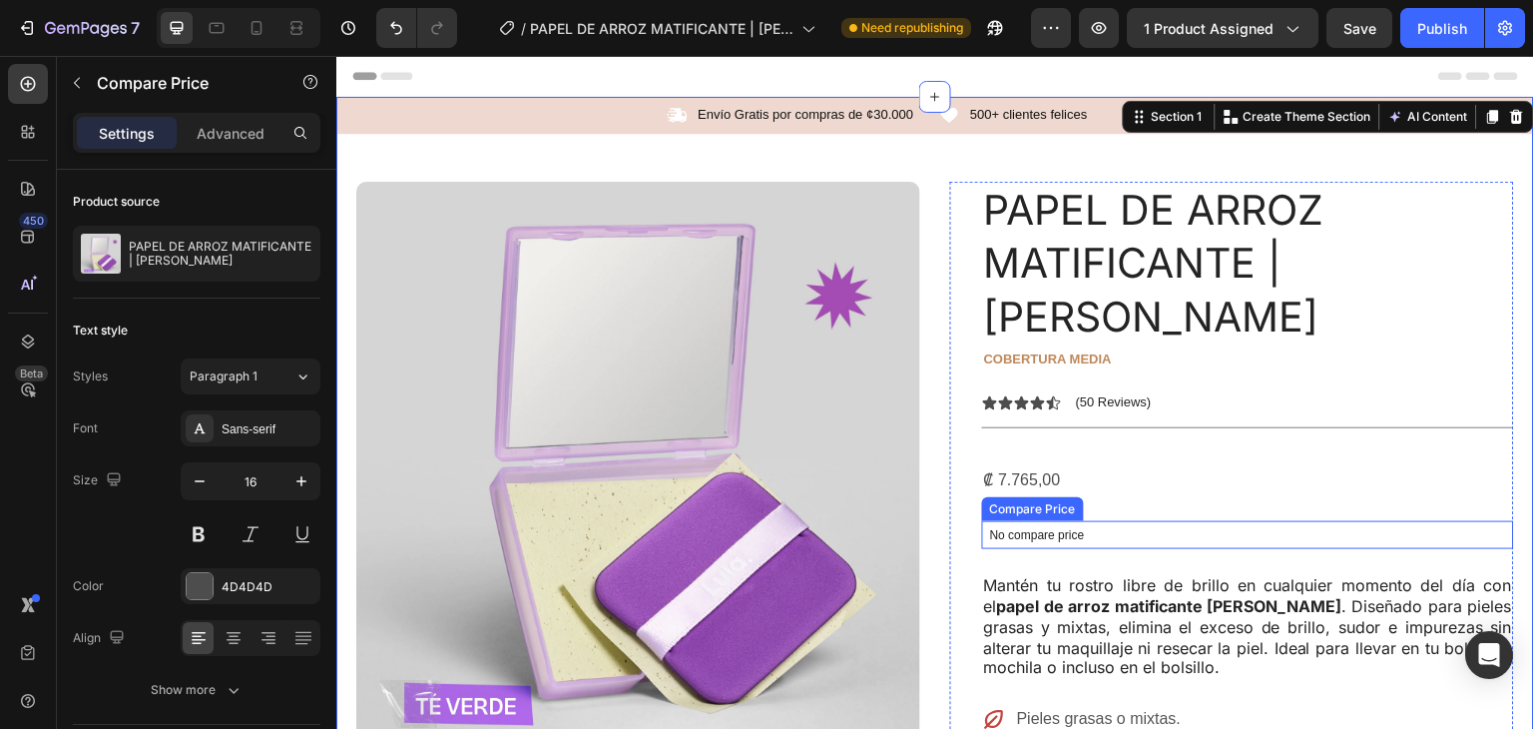
click at [1052, 529] on p "No compare price" at bounding box center [1248, 535] width 516 height 12
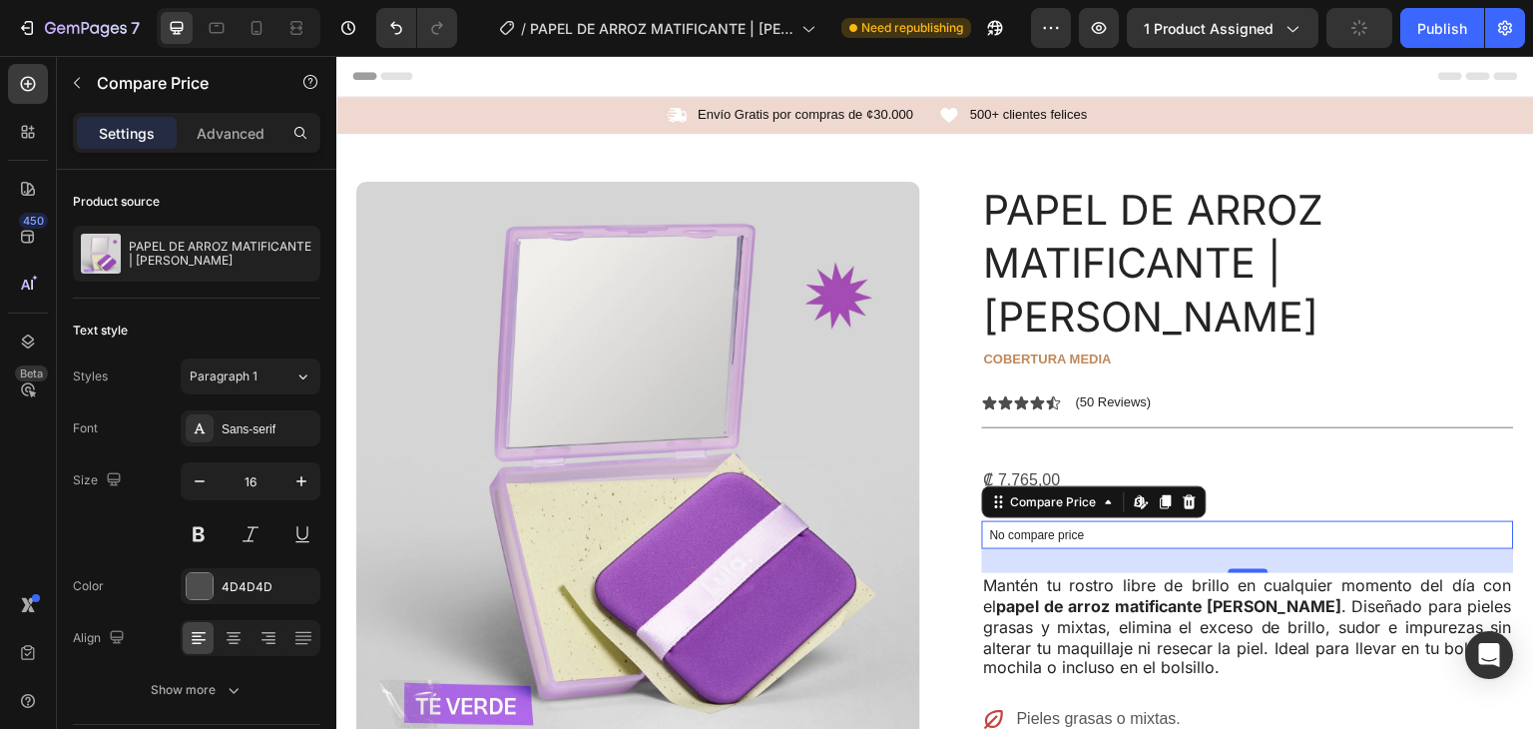
click at [1034, 529] on p "No compare price" at bounding box center [1248, 535] width 516 height 12
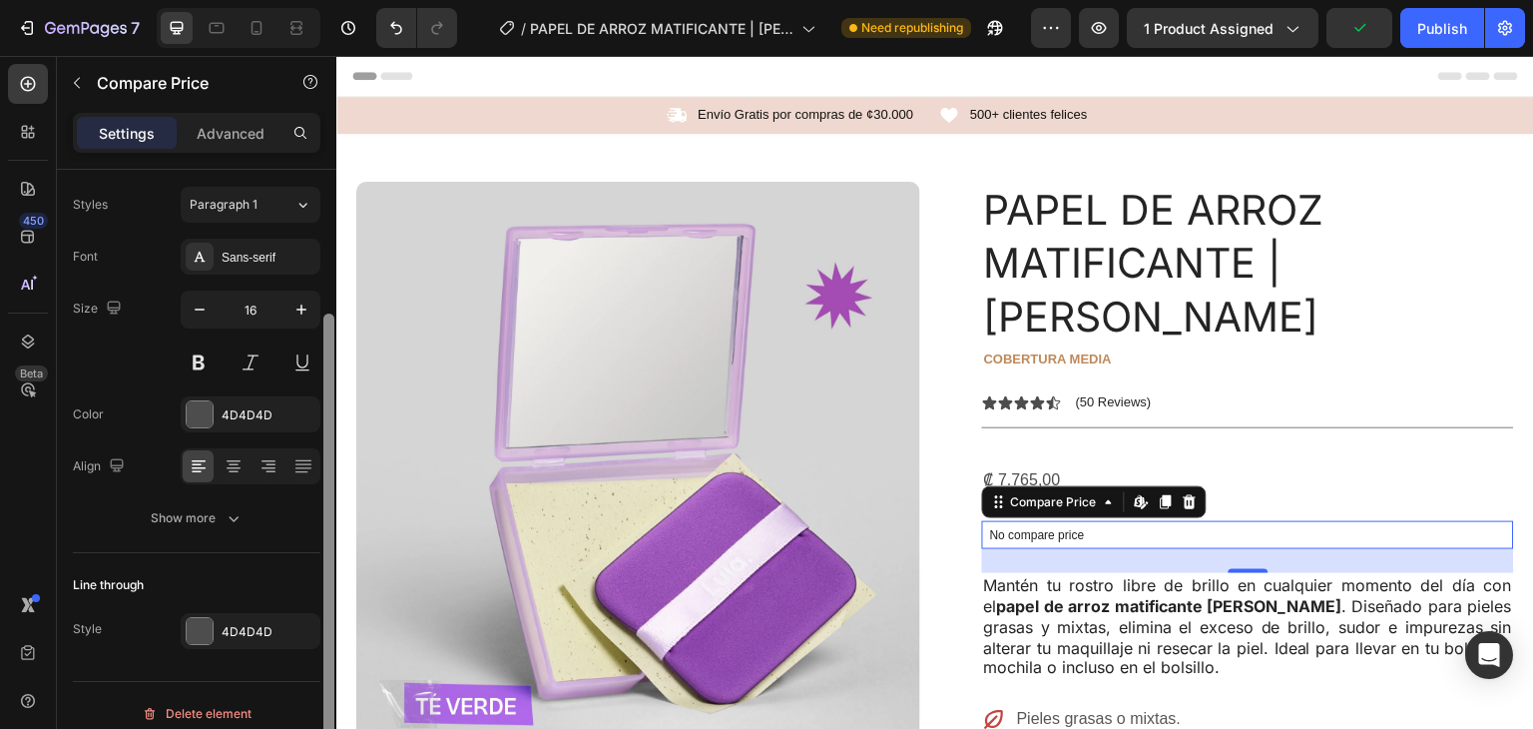
scroll to position [187, 0]
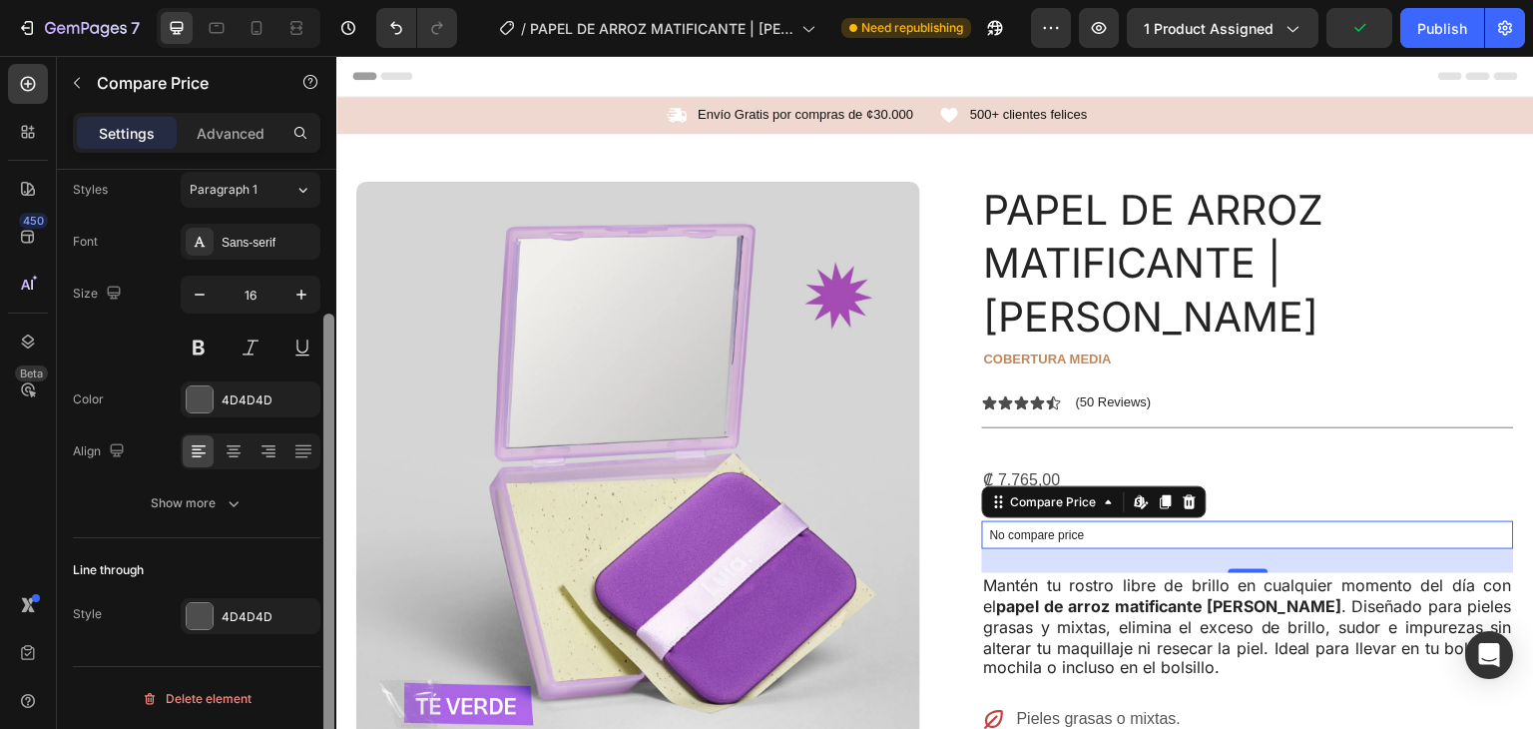
drag, startPoint x: 330, startPoint y: 468, endPoint x: 325, endPoint y: 697, distance: 228.7
click at [325, 697] on div at bounding box center [328, 549] width 11 height 472
click at [231, 527] on div "Text style Styles Paragraph 1 Font Sans-serif Size 16 Color 4D4D4D Align Show m…" at bounding box center [197, 325] width 248 height 426
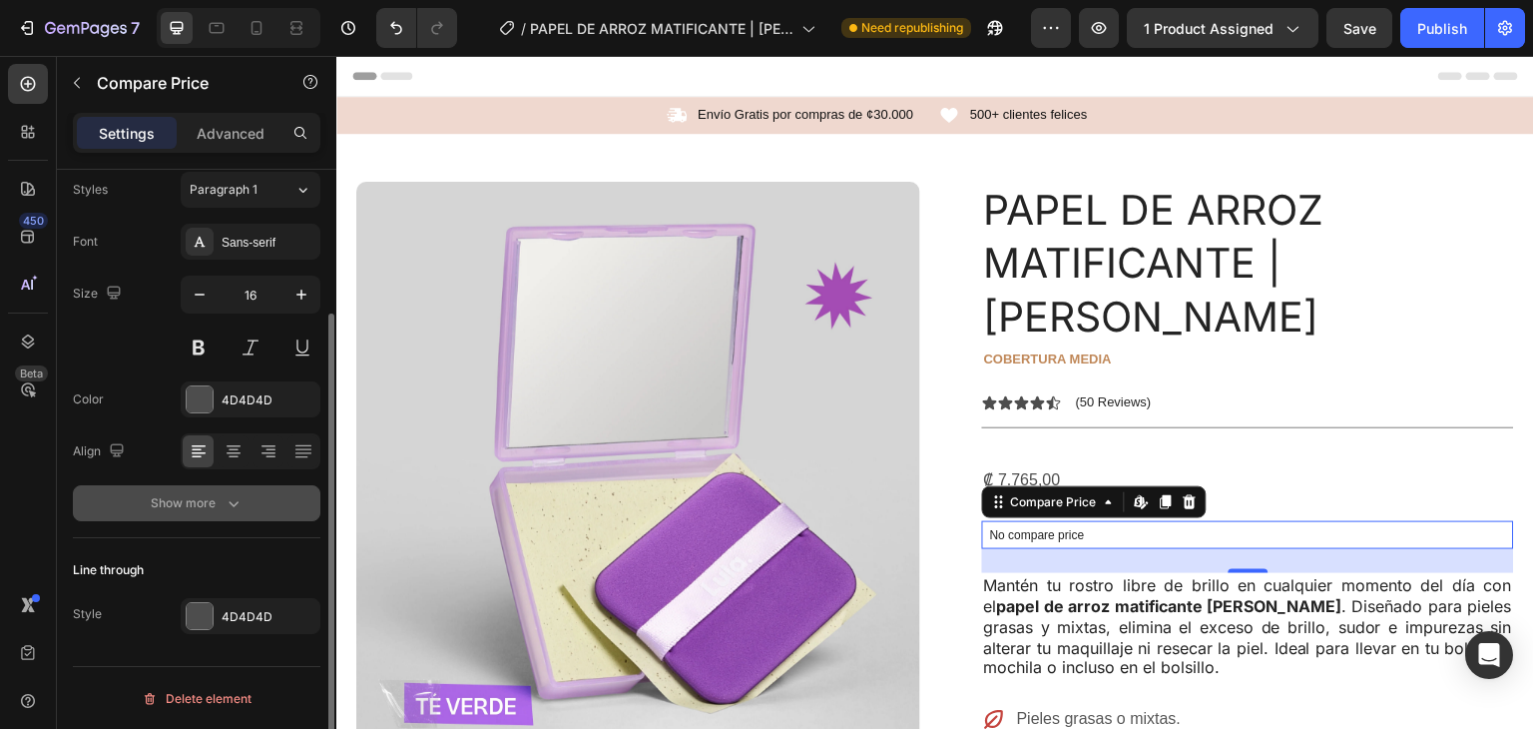
click at [228, 500] on icon "button" at bounding box center [234, 503] width 20 height 20
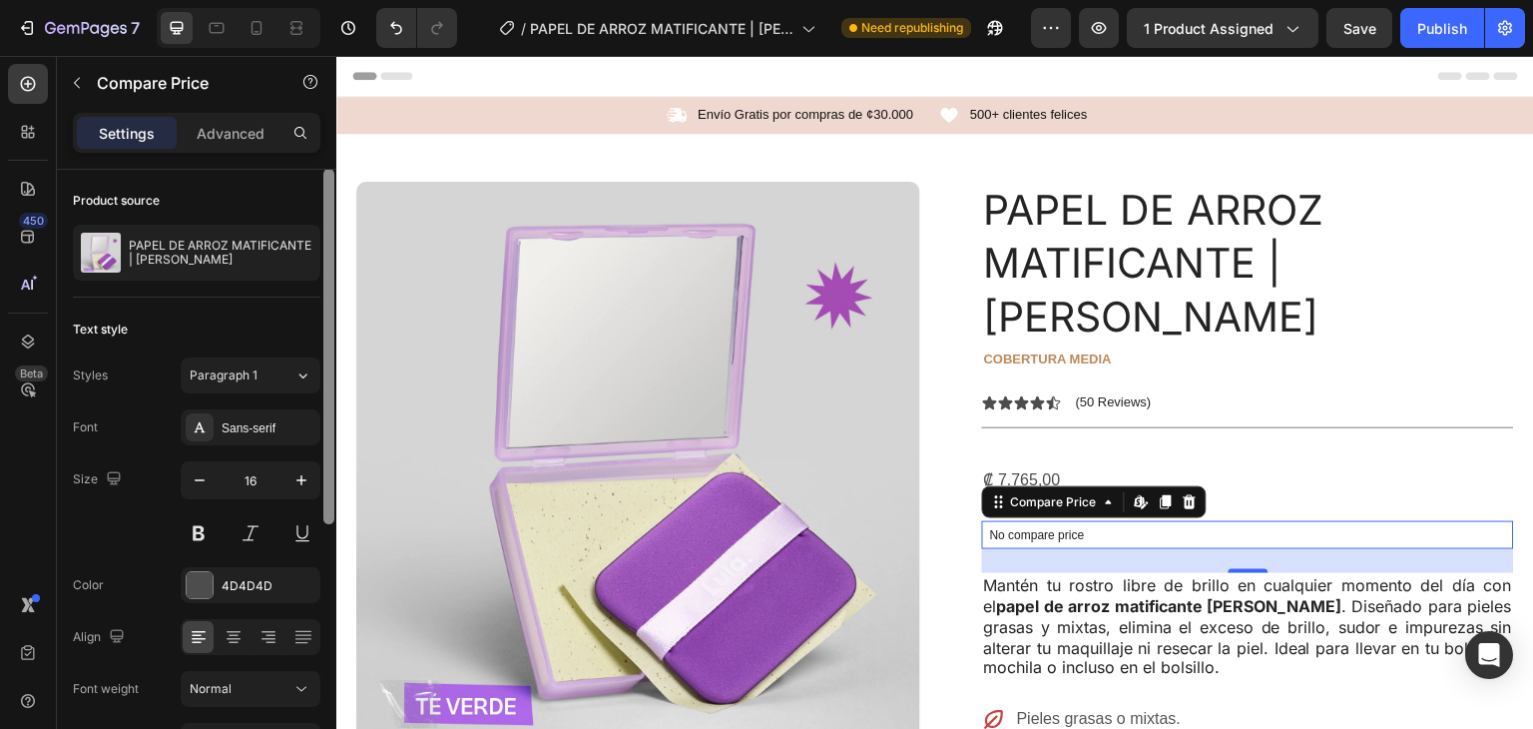
scroll to position [0, 0]
drag, startPoint x: 329, startPoint y: 469, endPoint x: 159, endPoint y: 237, distance: 288.5
click at [331, 290] on div at bounding box center [328, 347] width 11 height 355
click at [1237, 521] on div "No compare price" at bounding box center [1248, 535] width 532 height 28
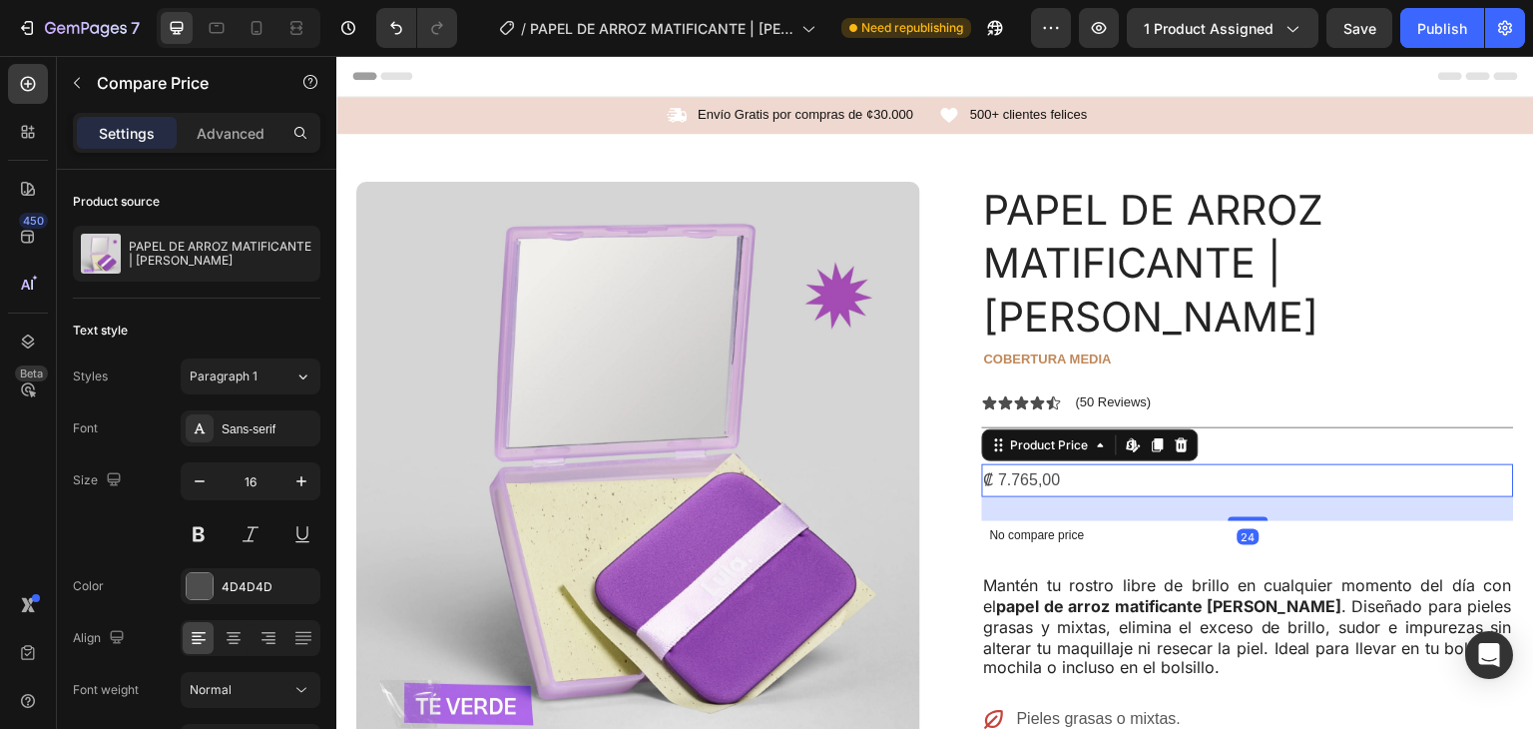
click at [1204, 464] on div "₡ 7.765,00" at bounding box center [1248, 480] width 532 height 33
click at [212, 135] on p "Advanced" at bounding box center [231, 133] width 68 height 21
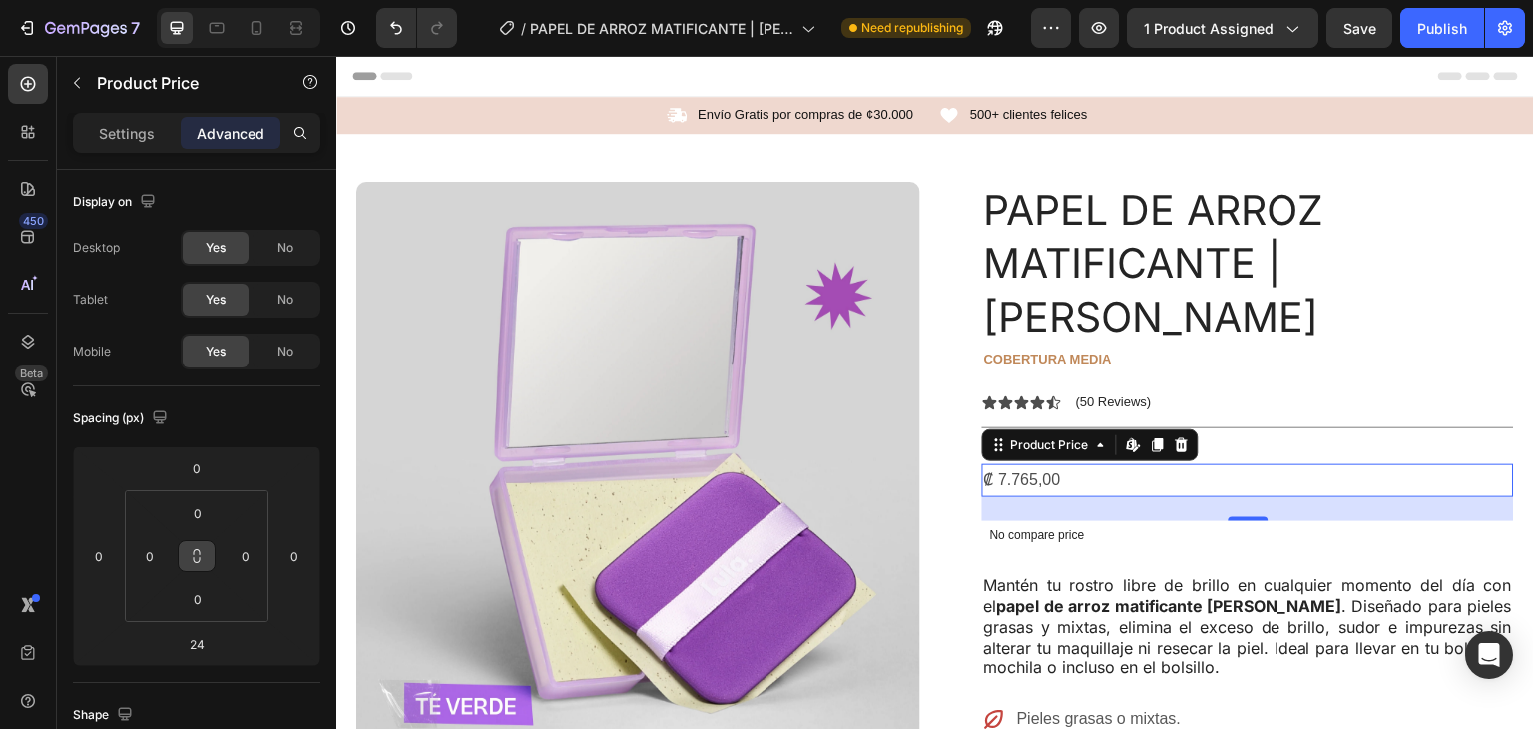
click at [196, 546] on button at bounding box center [197, 556] width 38 height 32
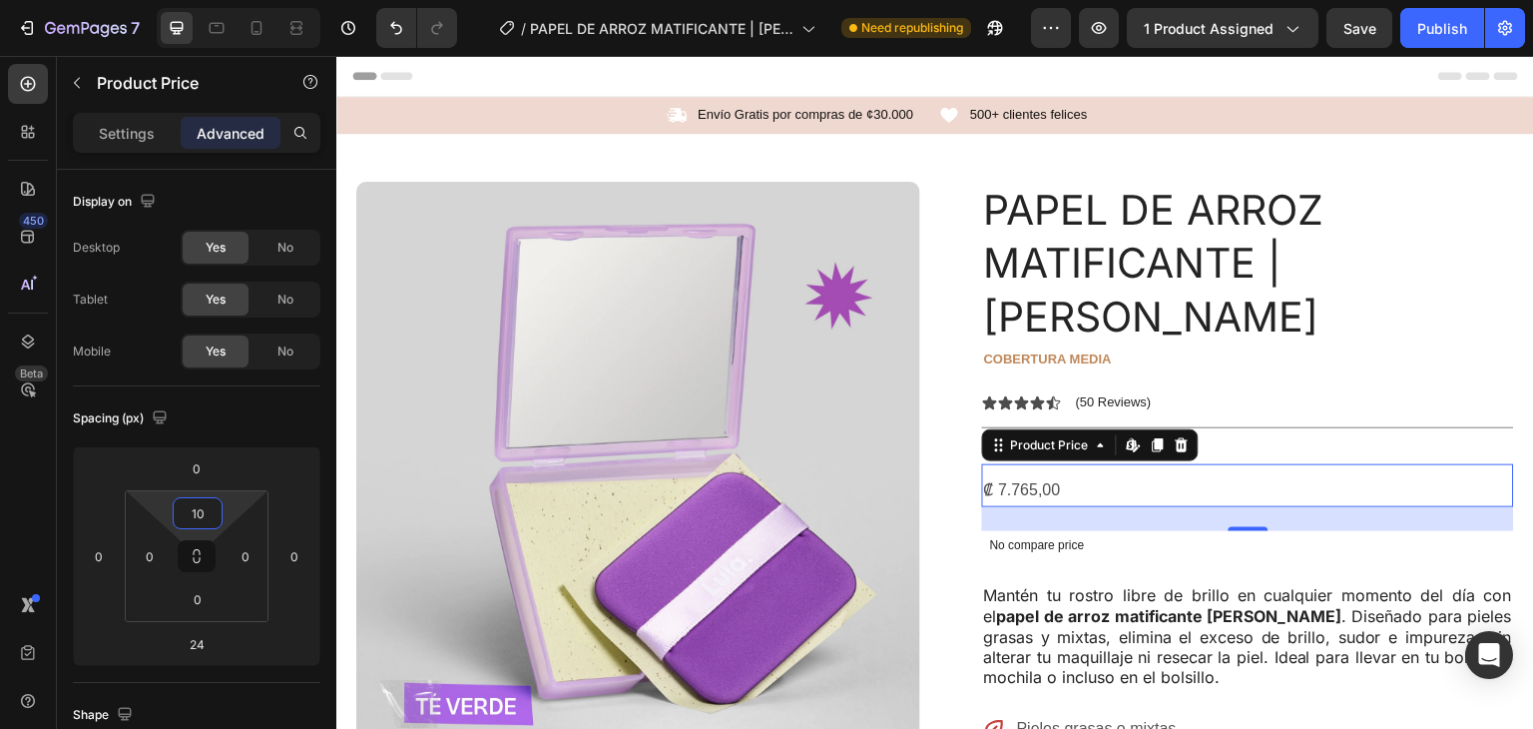
type input "1"
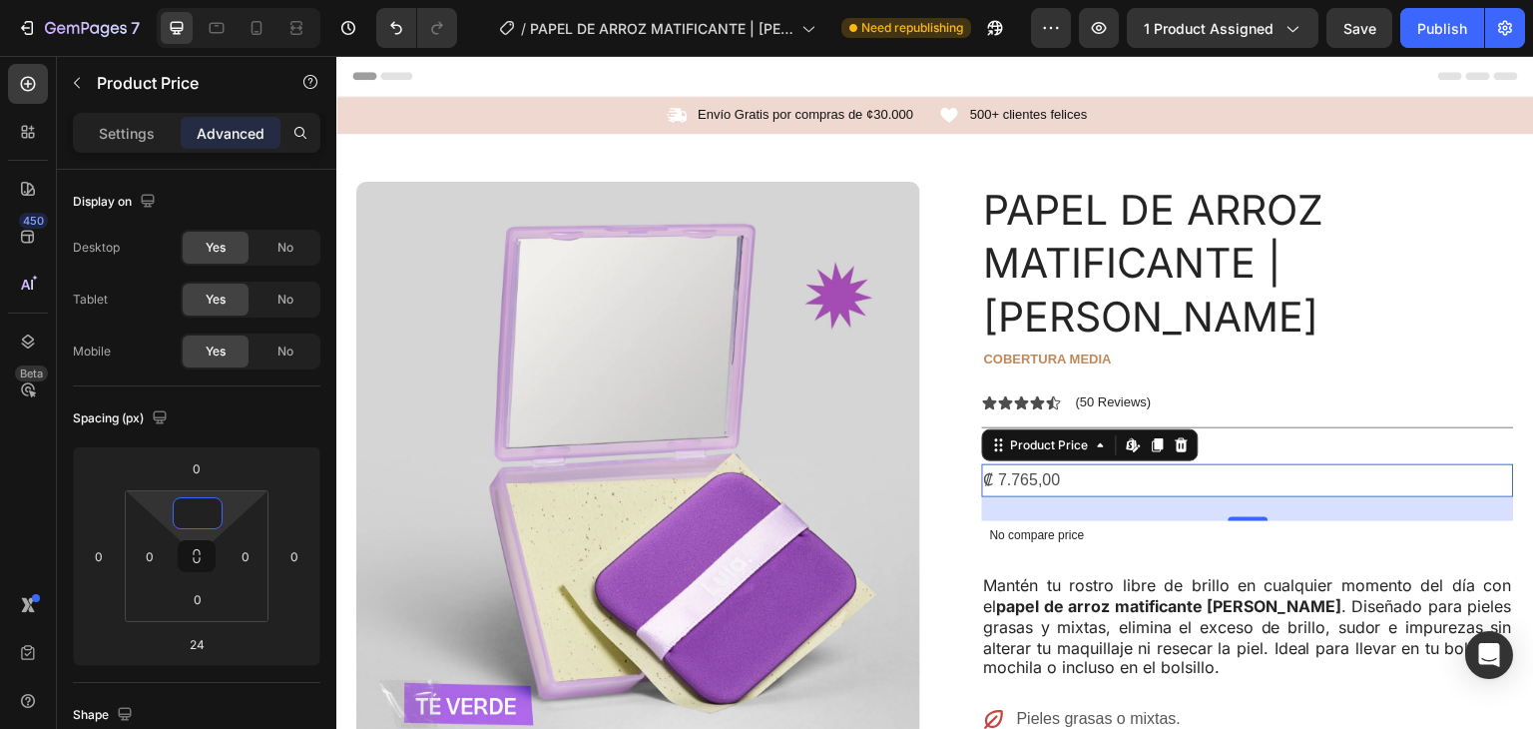
type input "0"
click at [196, 471] on input "0" at bounding box center [197, 468] width 40 height 30
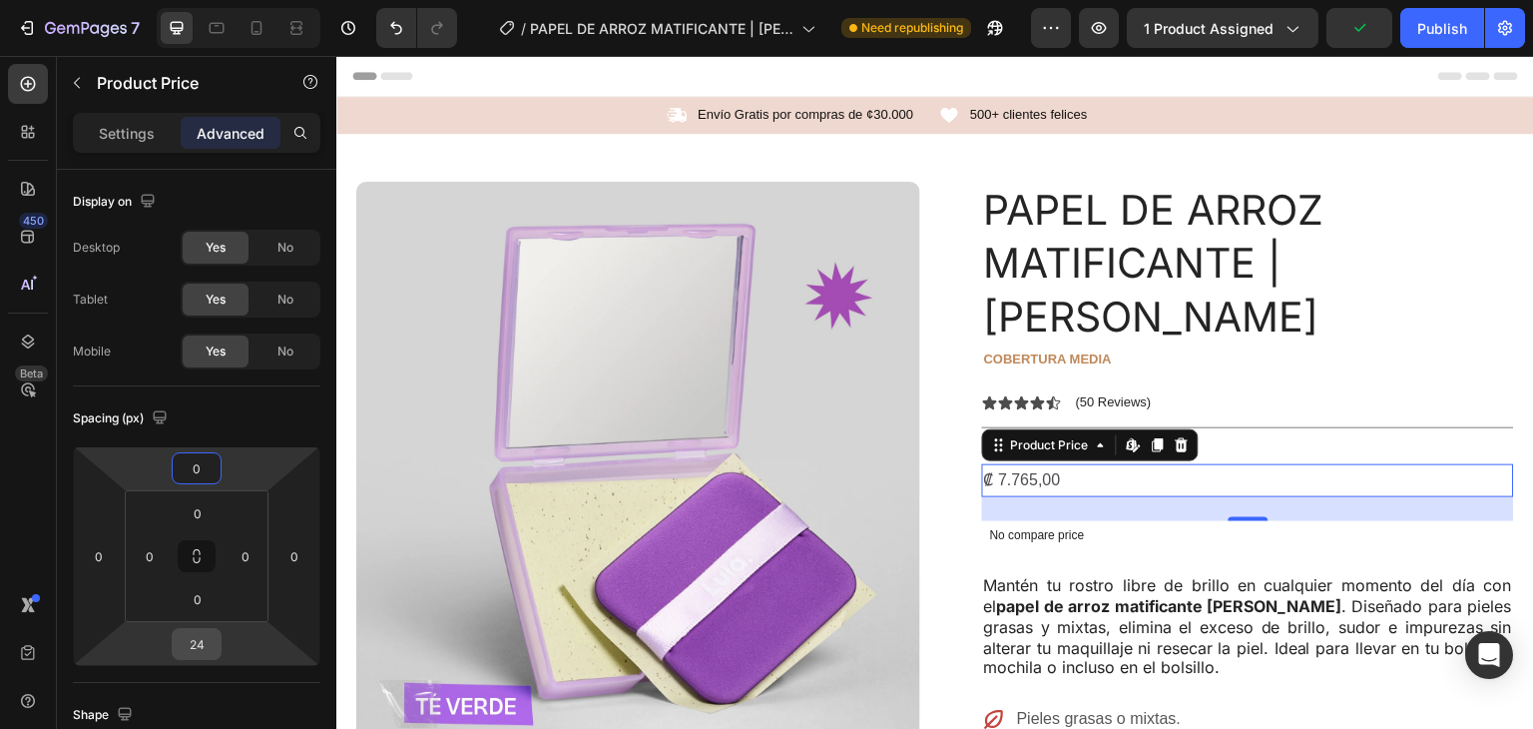
click at [202, 657] on input "24" at bounding box center [197, 644] width 40 height 30
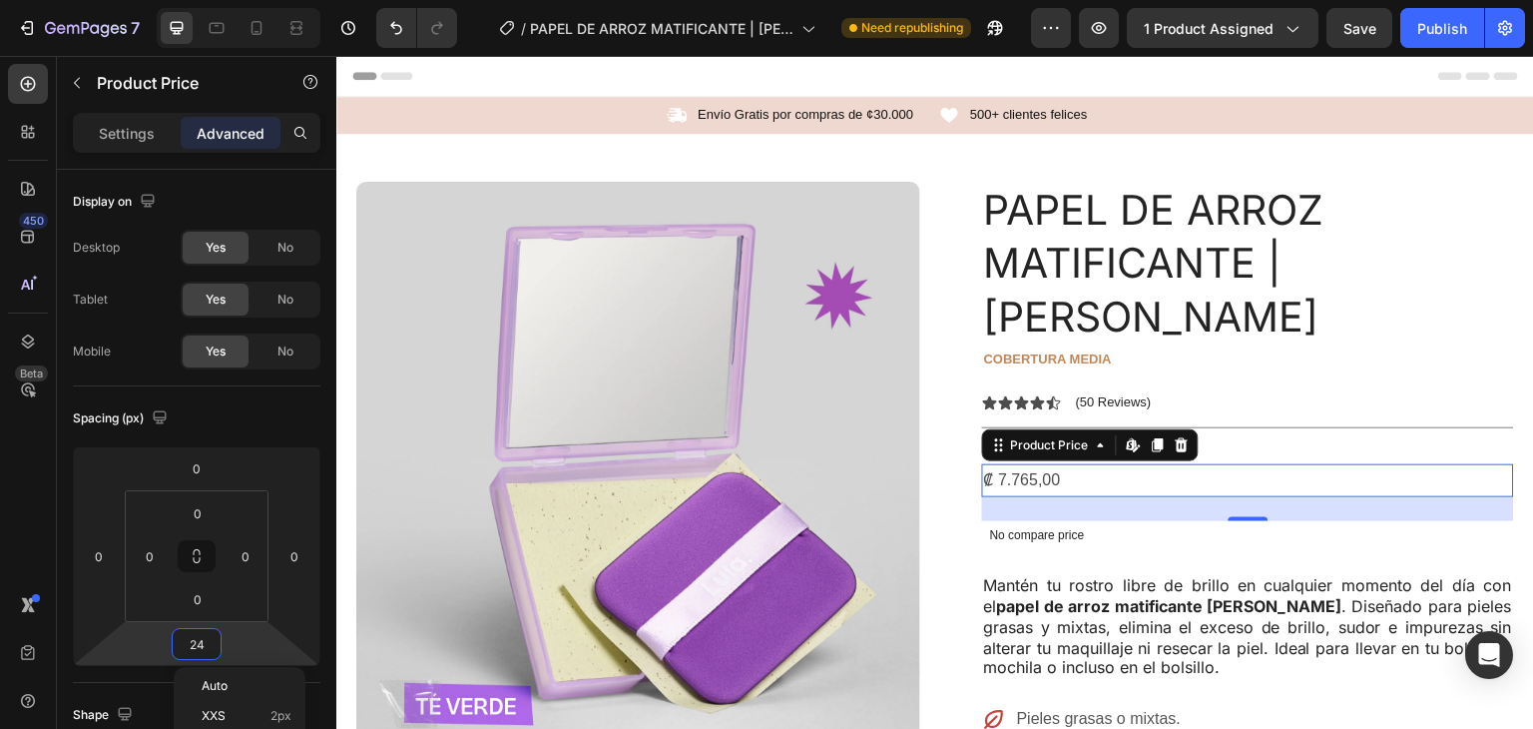
type input "0"
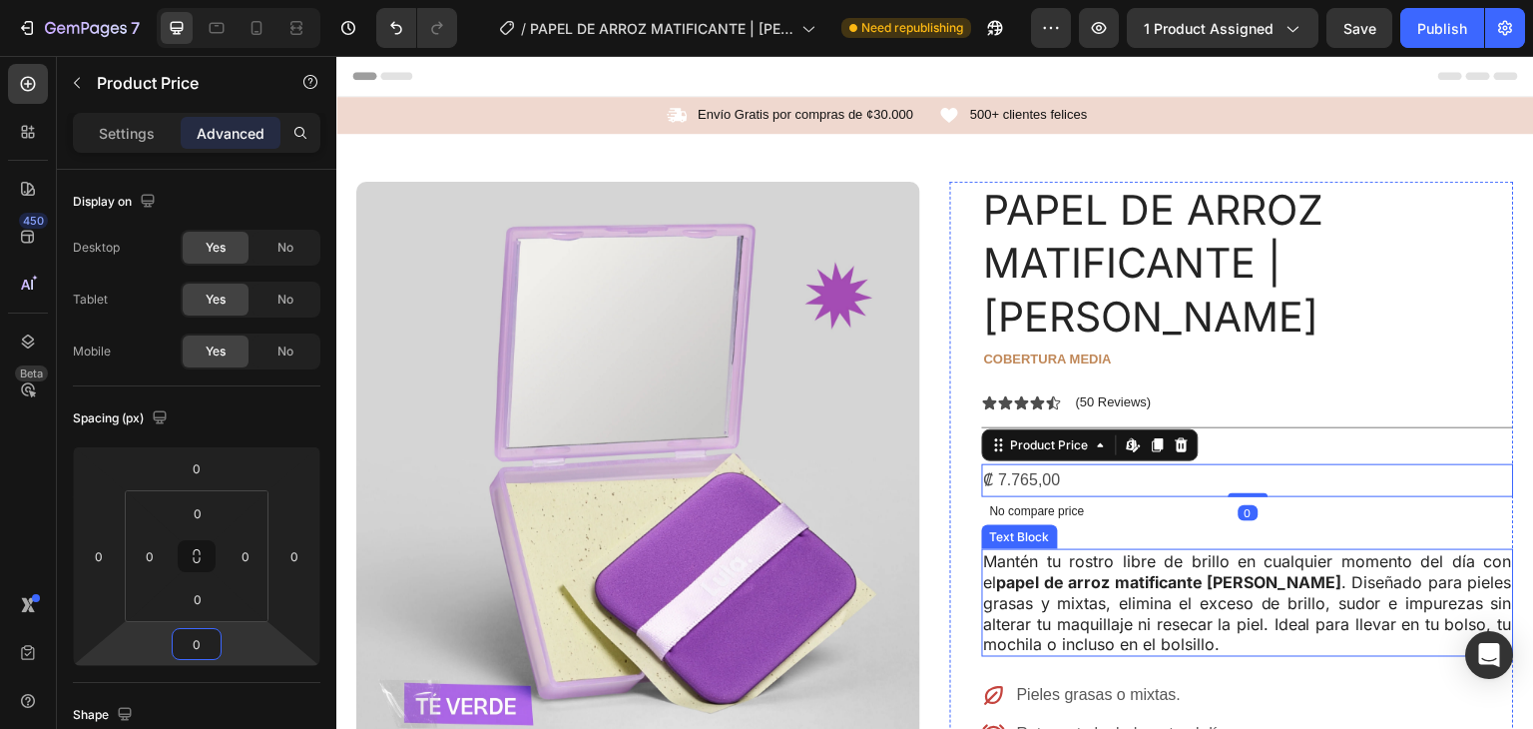
click at [1306, 554] on p "Mantén tu rostro libre de brillo en cualquier momento del día con el papel de a…" at bounding box center [1248, 603] width 528 height 104
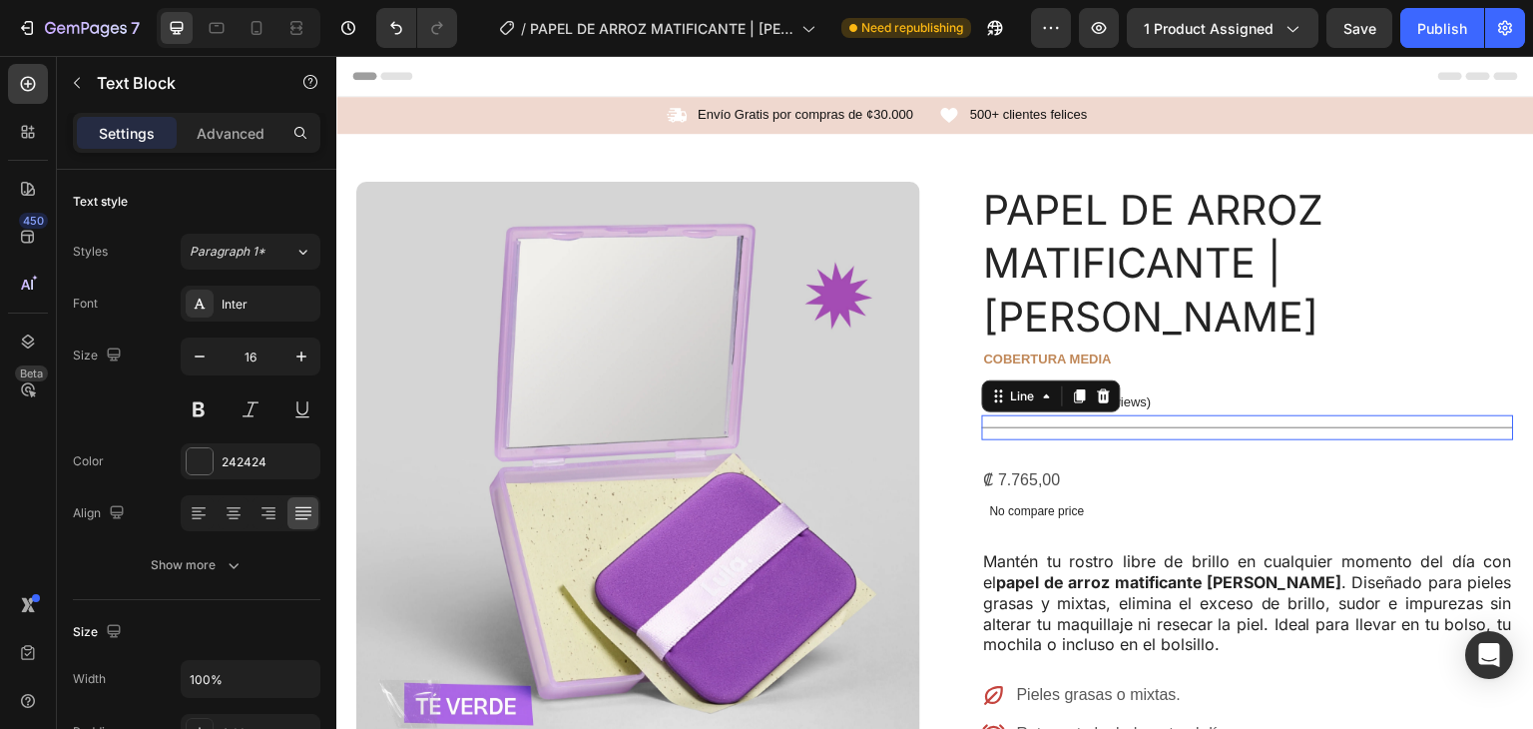
click at [1109, 415] on div "Title Line 0" at bounding box center [1248, 427] width 532 height 25
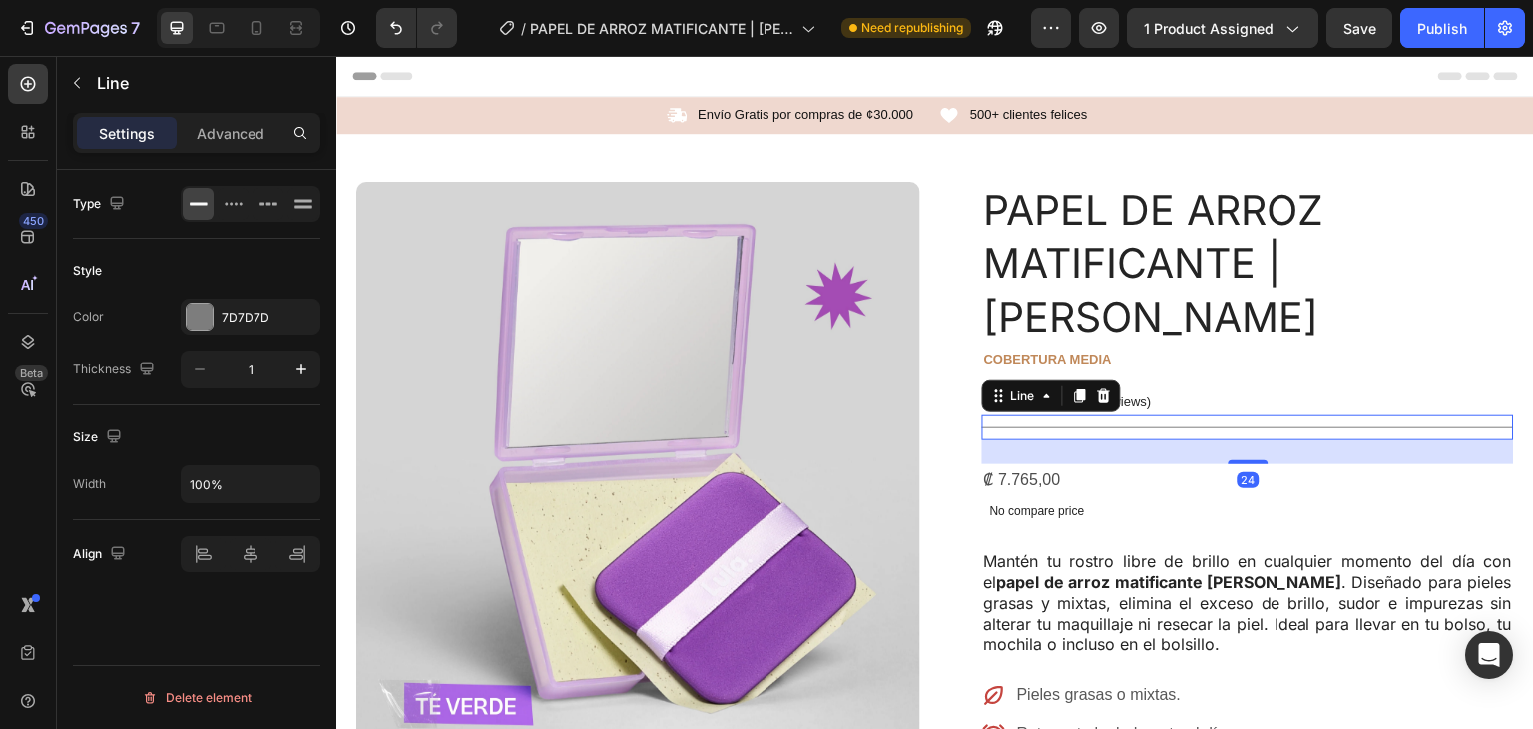
click at [228, 155] on div "Settings Advanced" at bounding box center [197, 141] width 280 height 57
click at [231, 142] on p "Advanced" at bounding box center [231, 133] width 68 height 21
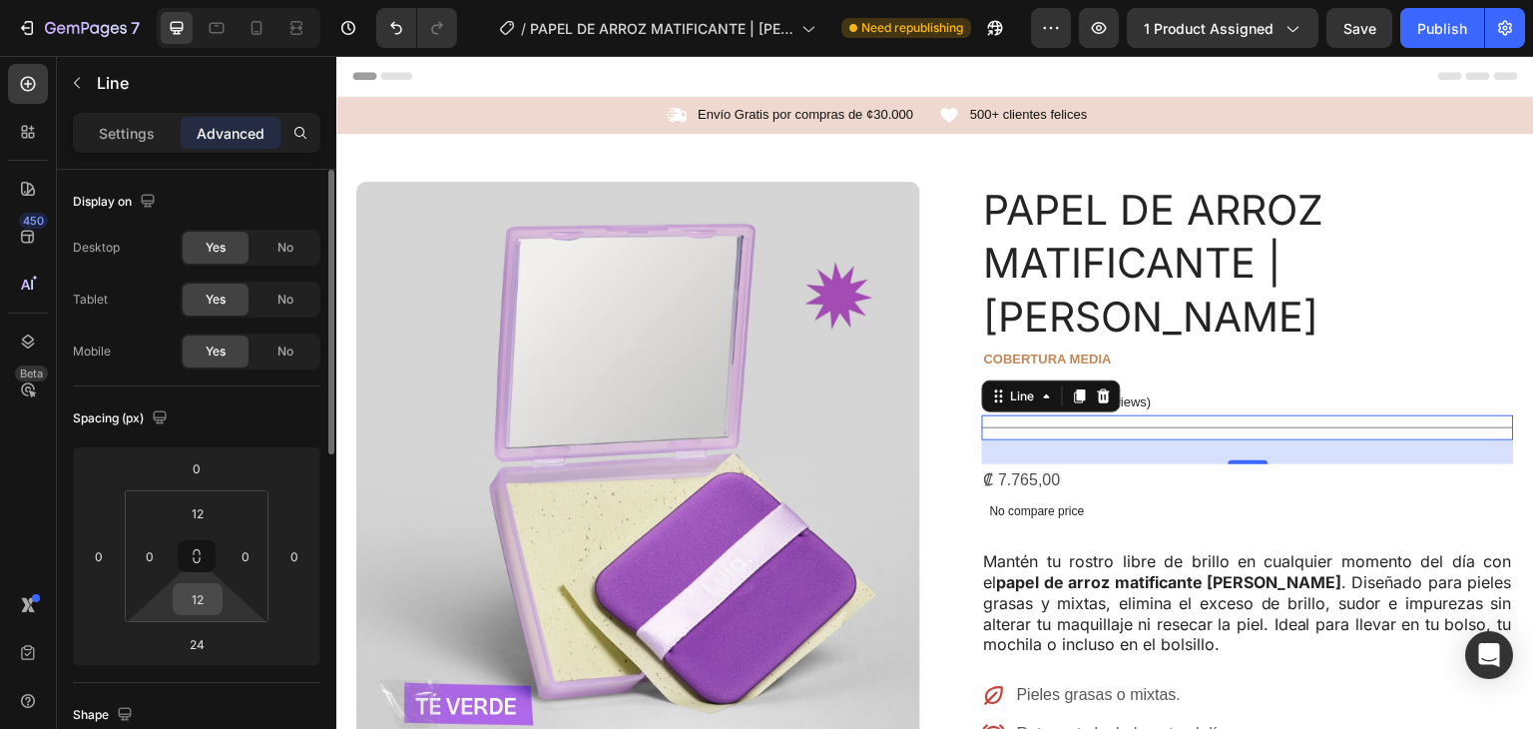
click at [203, 592] on input "12" at bounding box center [198, 599] width 40 height 30
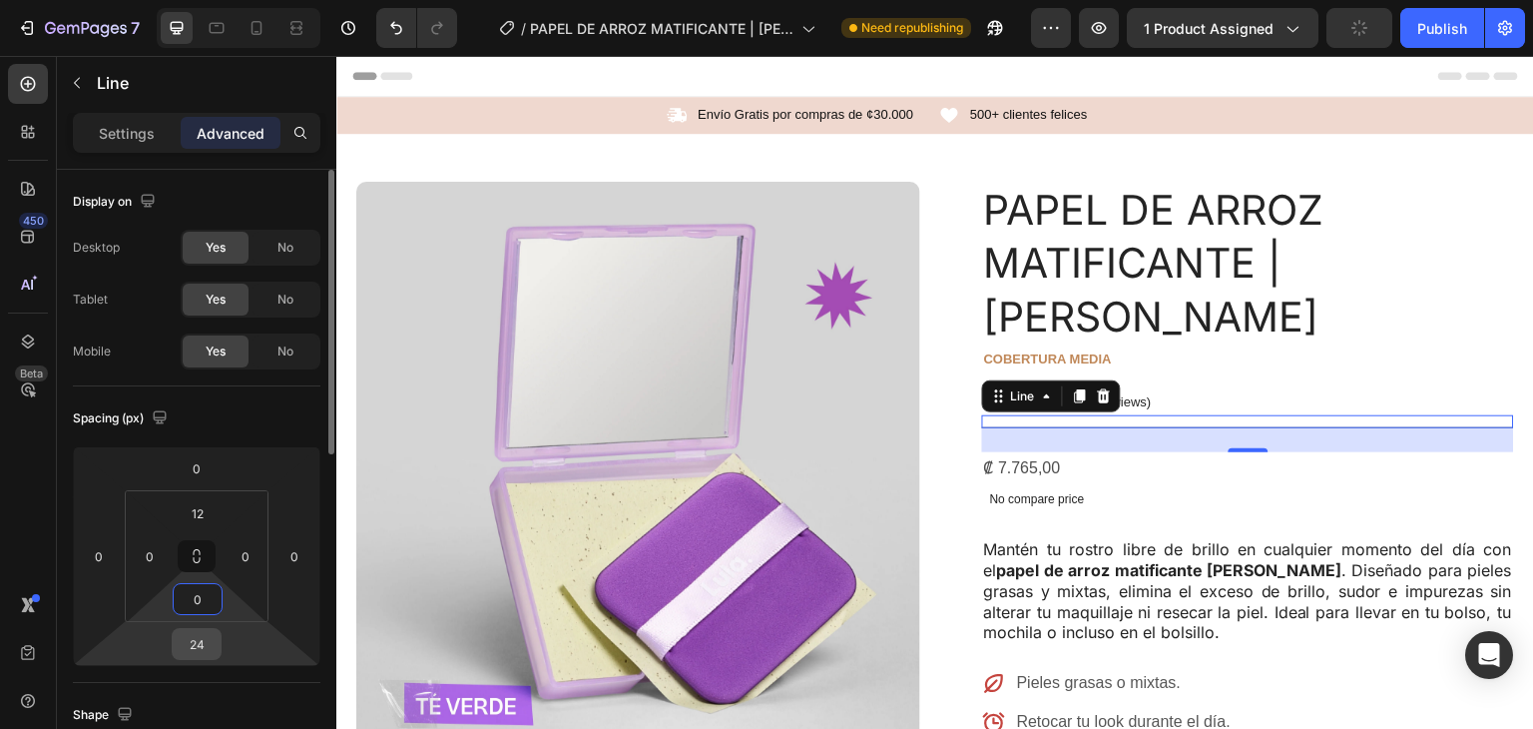
type input "0"
click at [204, 652] on input "24" at bounding box center [197, 644] width 40 height 30
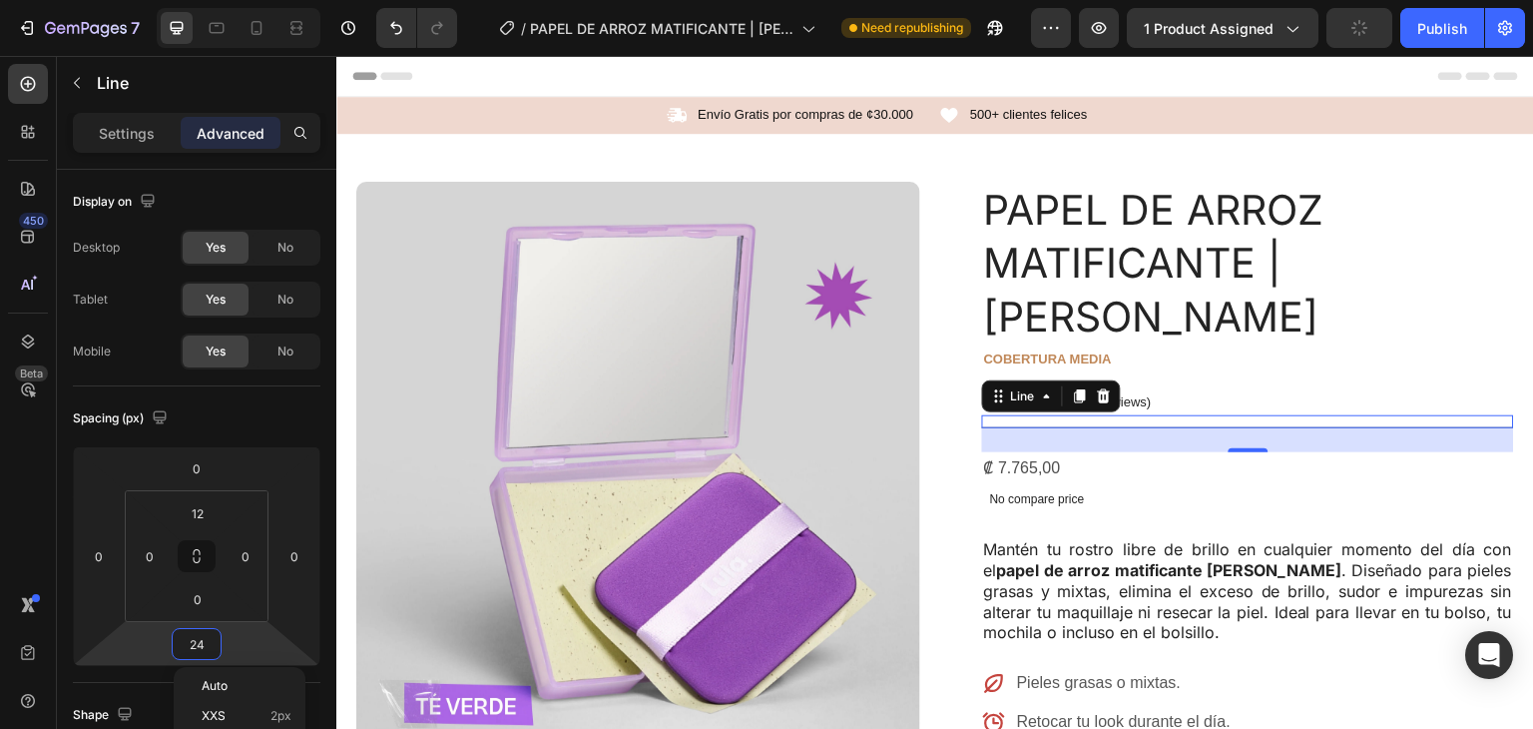
type input "0"
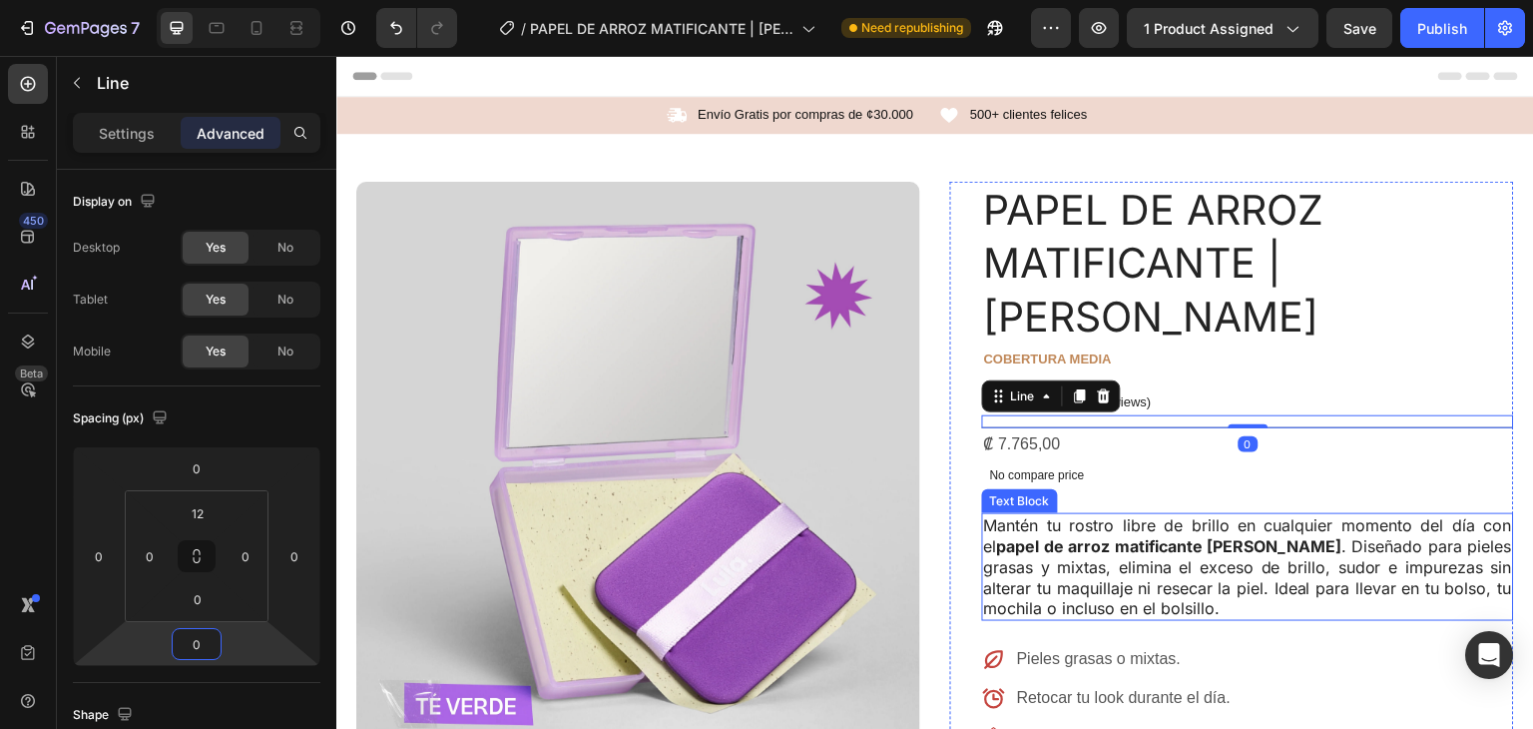
click at [1182, 524] on p "Mantén tu rostro libre de brillo en cualquier momento del día con el papel de a…" at bounding box center [1248, 567] width 528 height 104
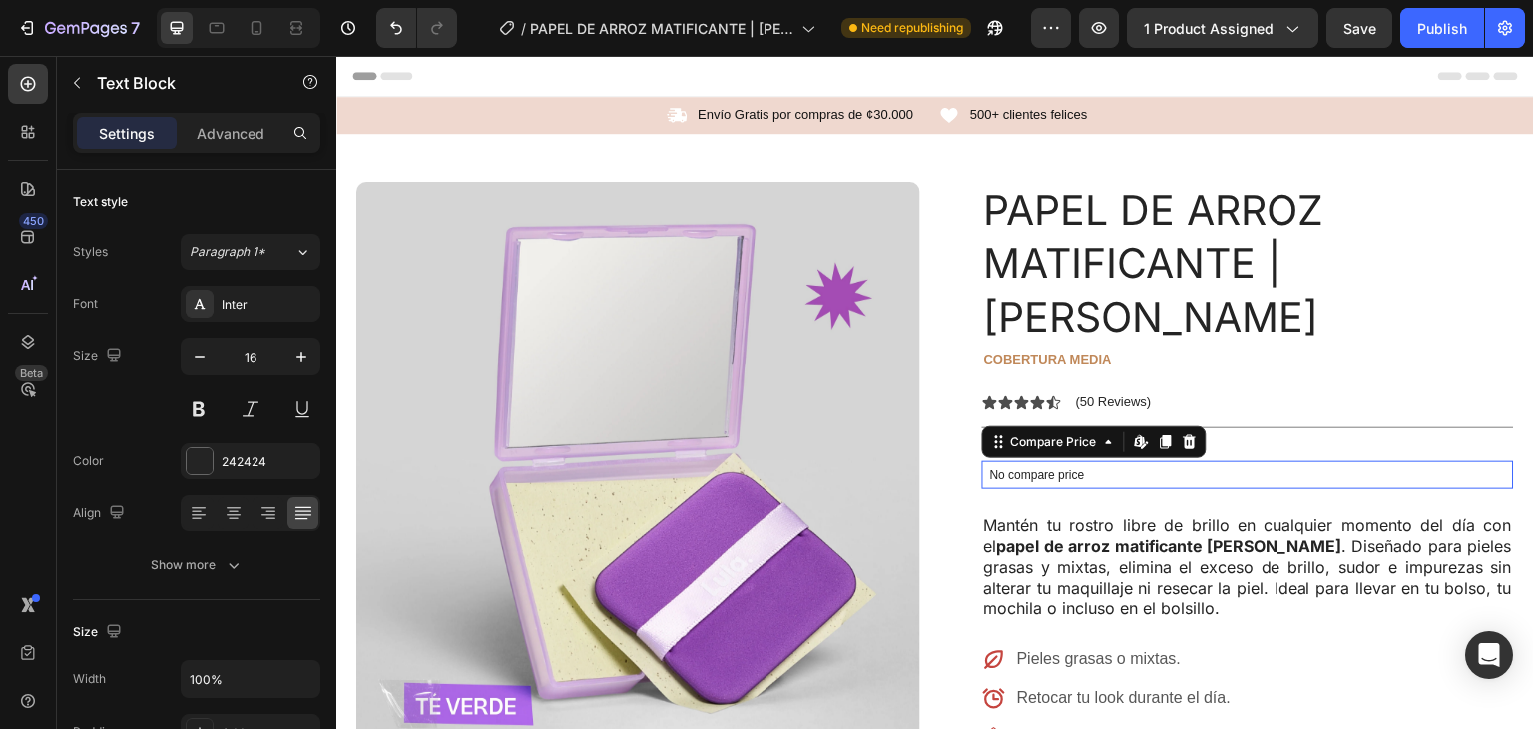
click at [1123, 461] on div "No compare price" at bounding box center [1248, 475] width 532 height 28
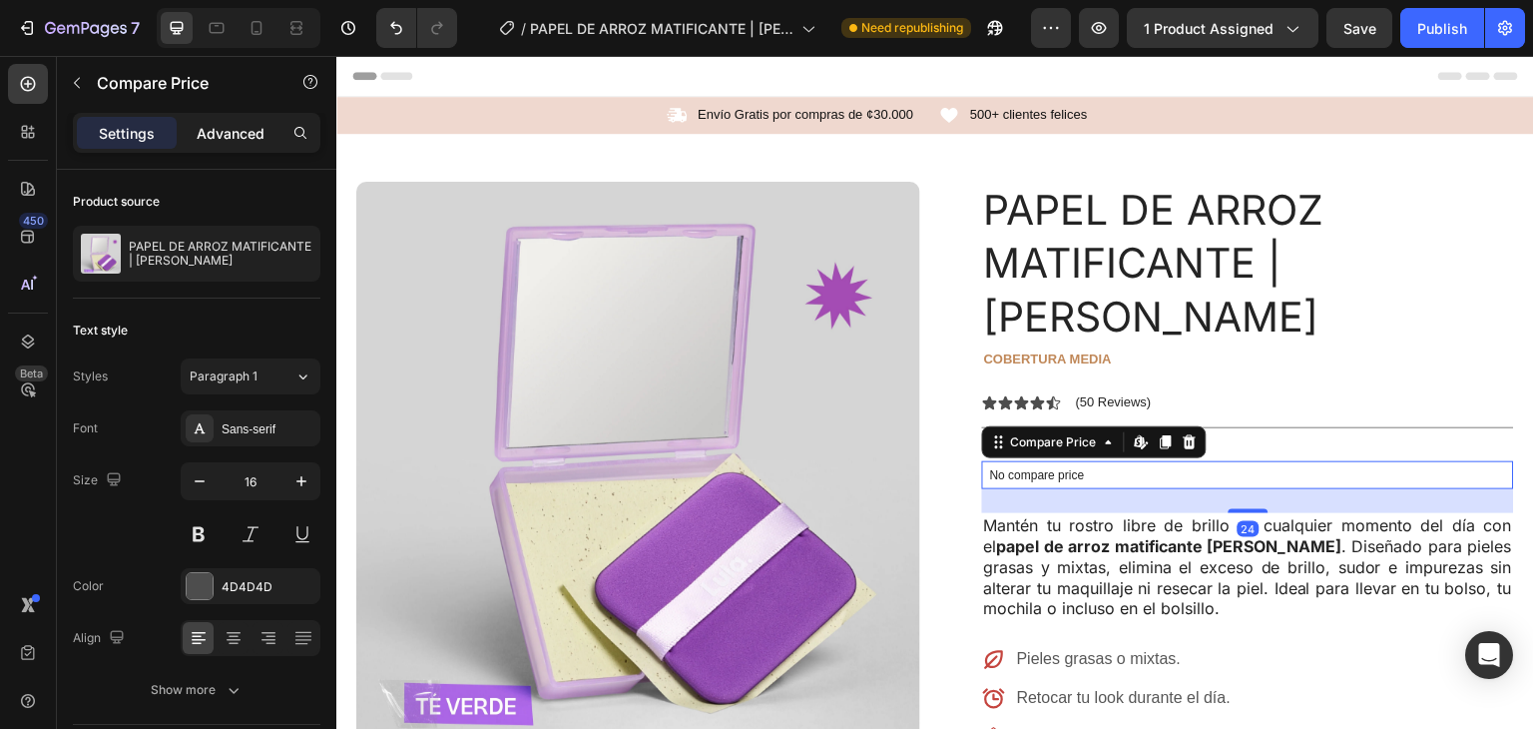
click at [197, 125] on p "Advanced" at bounding box center [231, 133] width 68 height 21
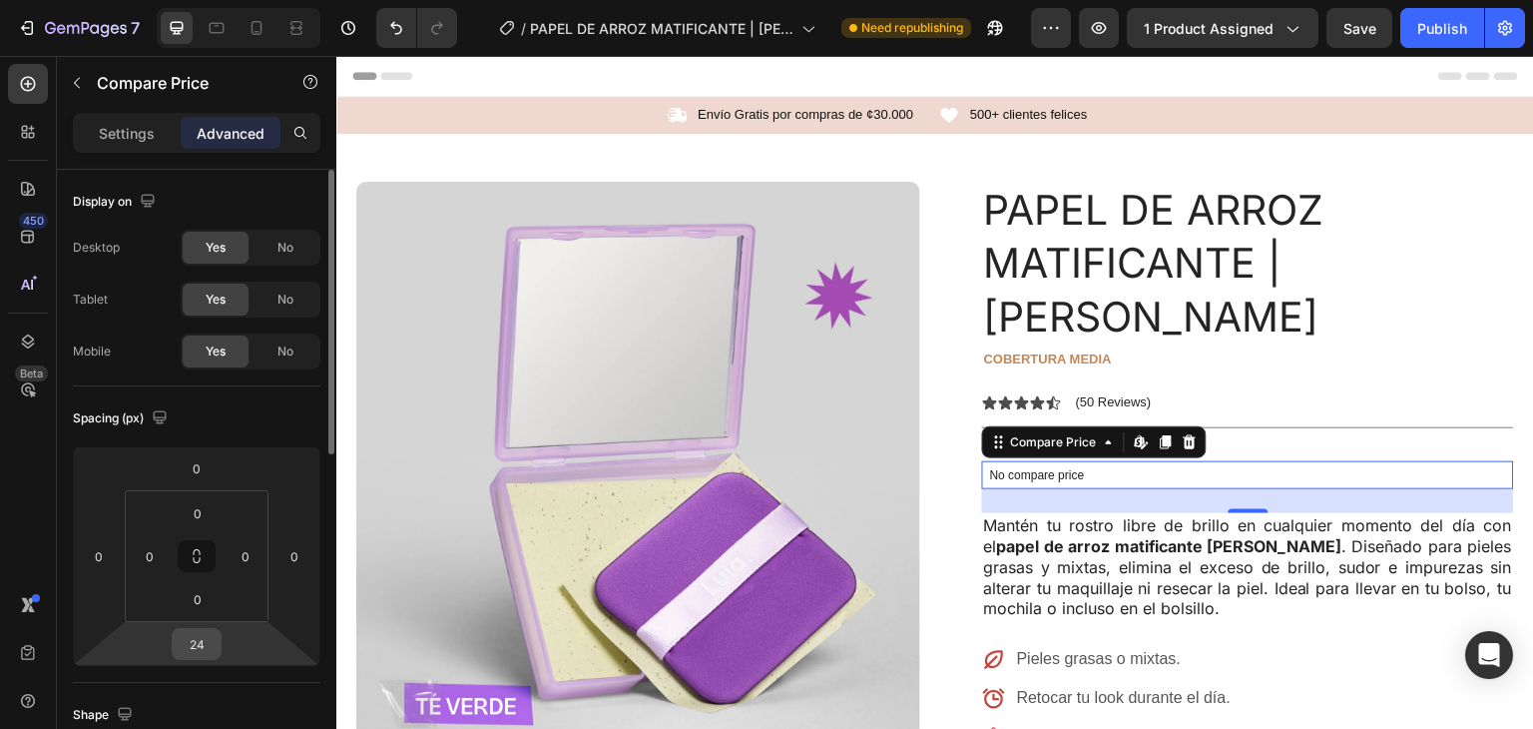
click at [191, 643] on input "24" at bounding box center [197, 644] width 40 height 30
type input "0"
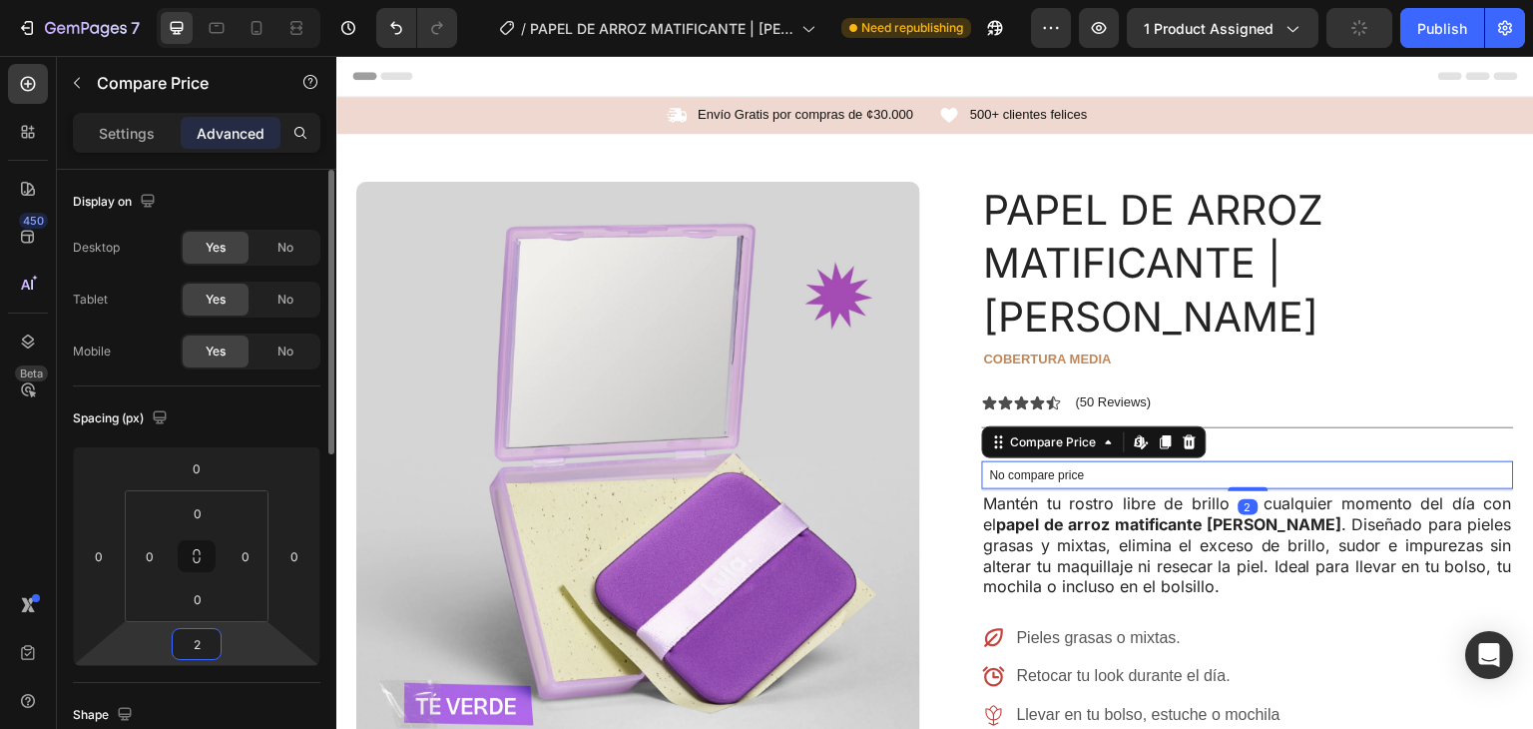
type input "20"
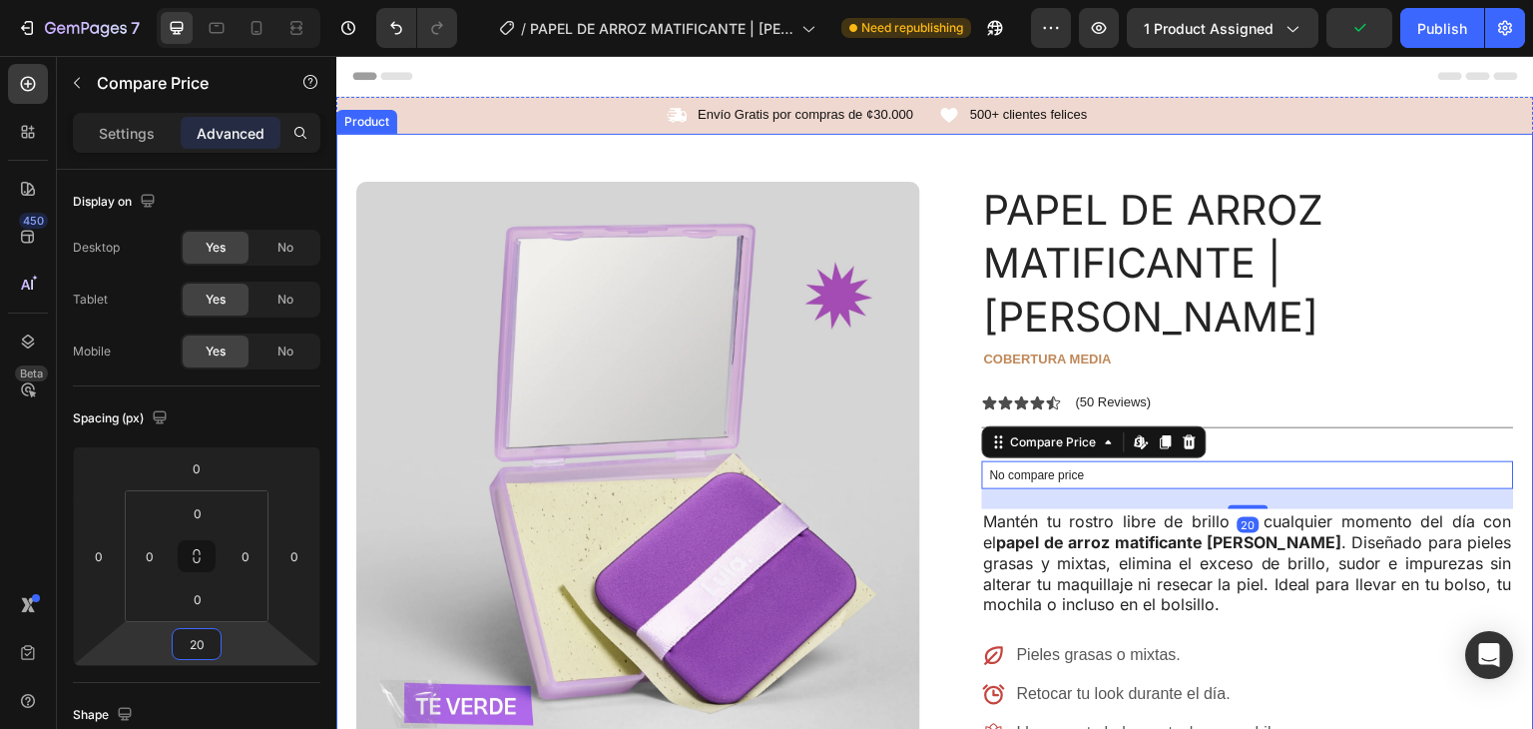
click at [1211, 545] on p "Mantén tu rostro libre de brillo en cualquier momento del día con el papel de a…" at bounding box center [1248, 563] width 528 height 104
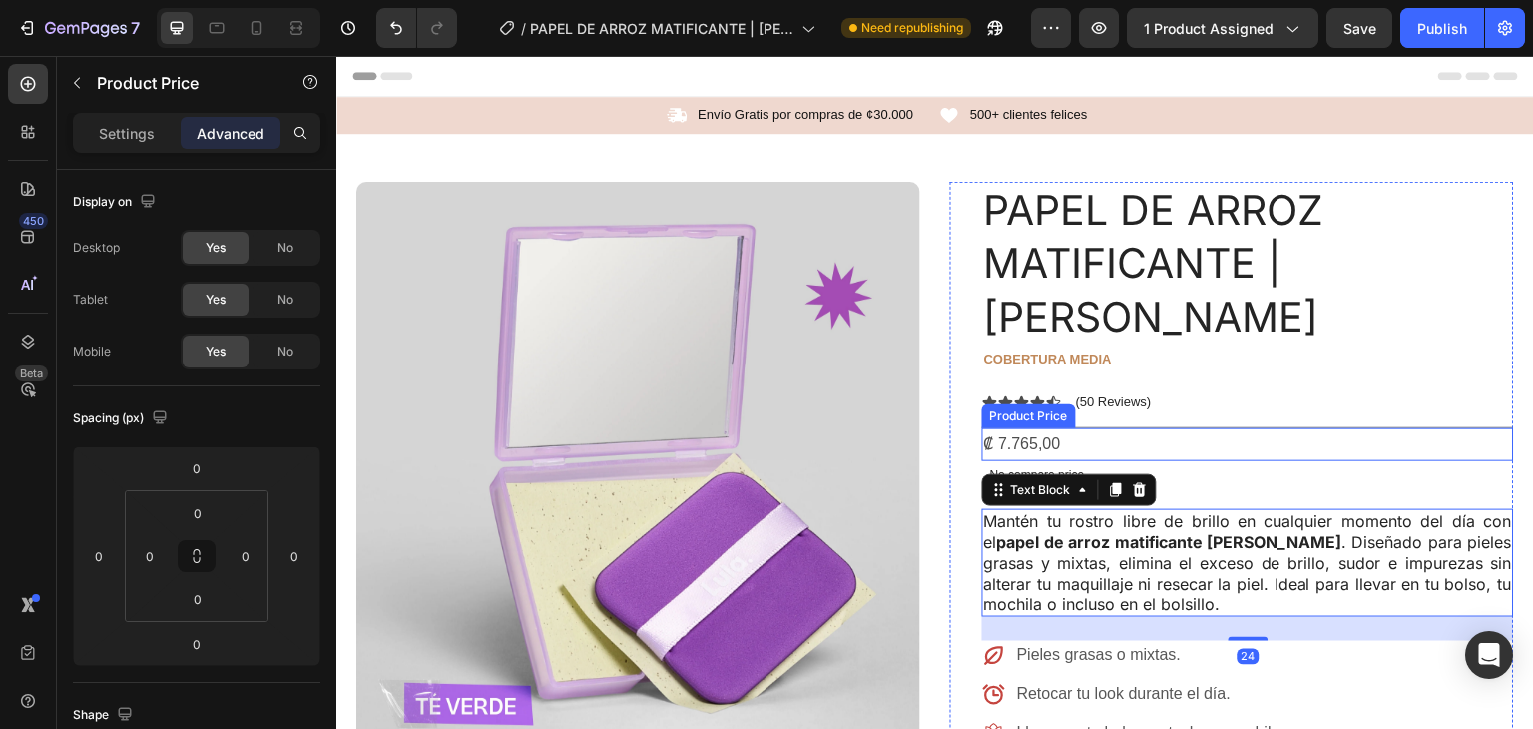
click at [1099, 428] on div "₡ 7.765,00" at bounding box center [1248, 444] width 532 height 33
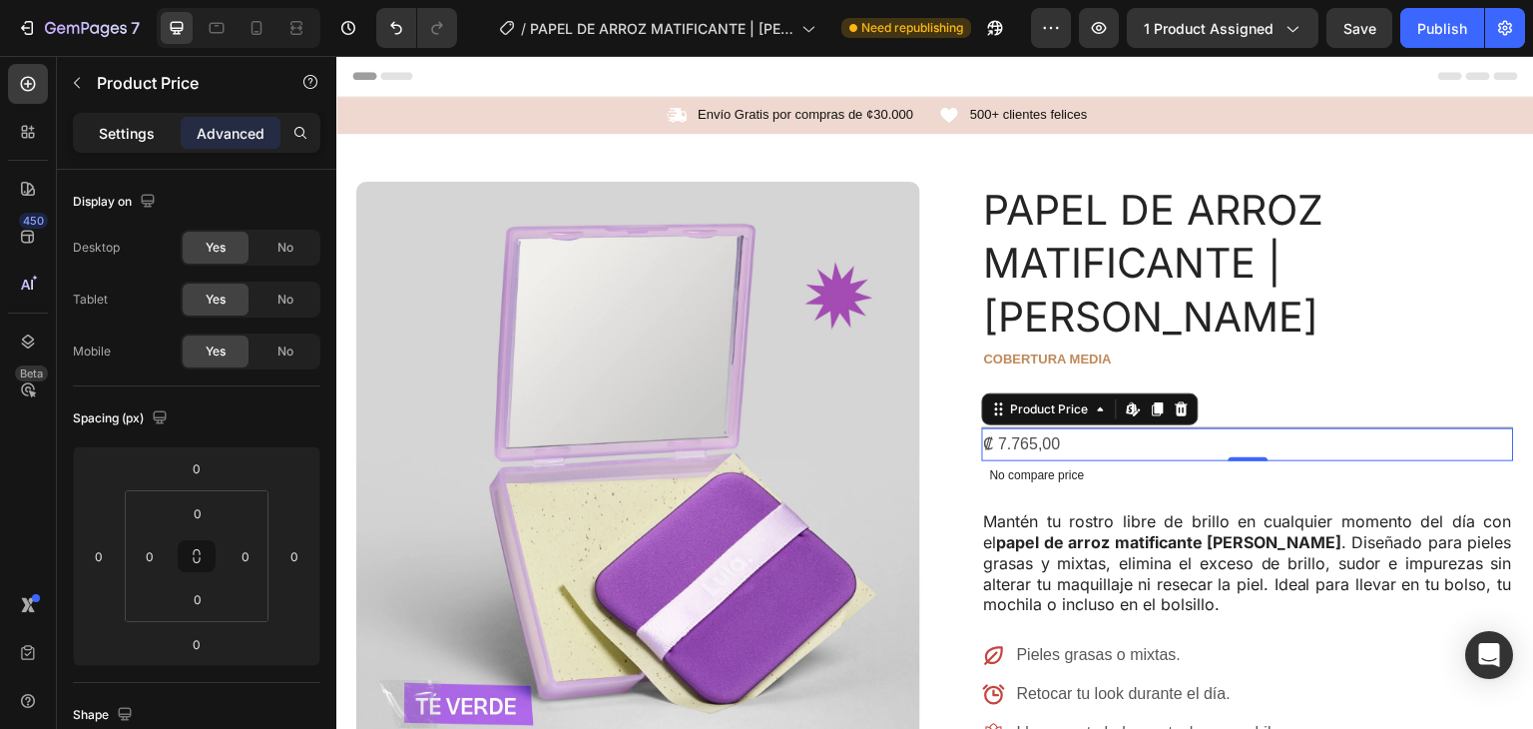
click at [92, 124] on div "Settings" at bounding box center [127, 133] width 100 height 32
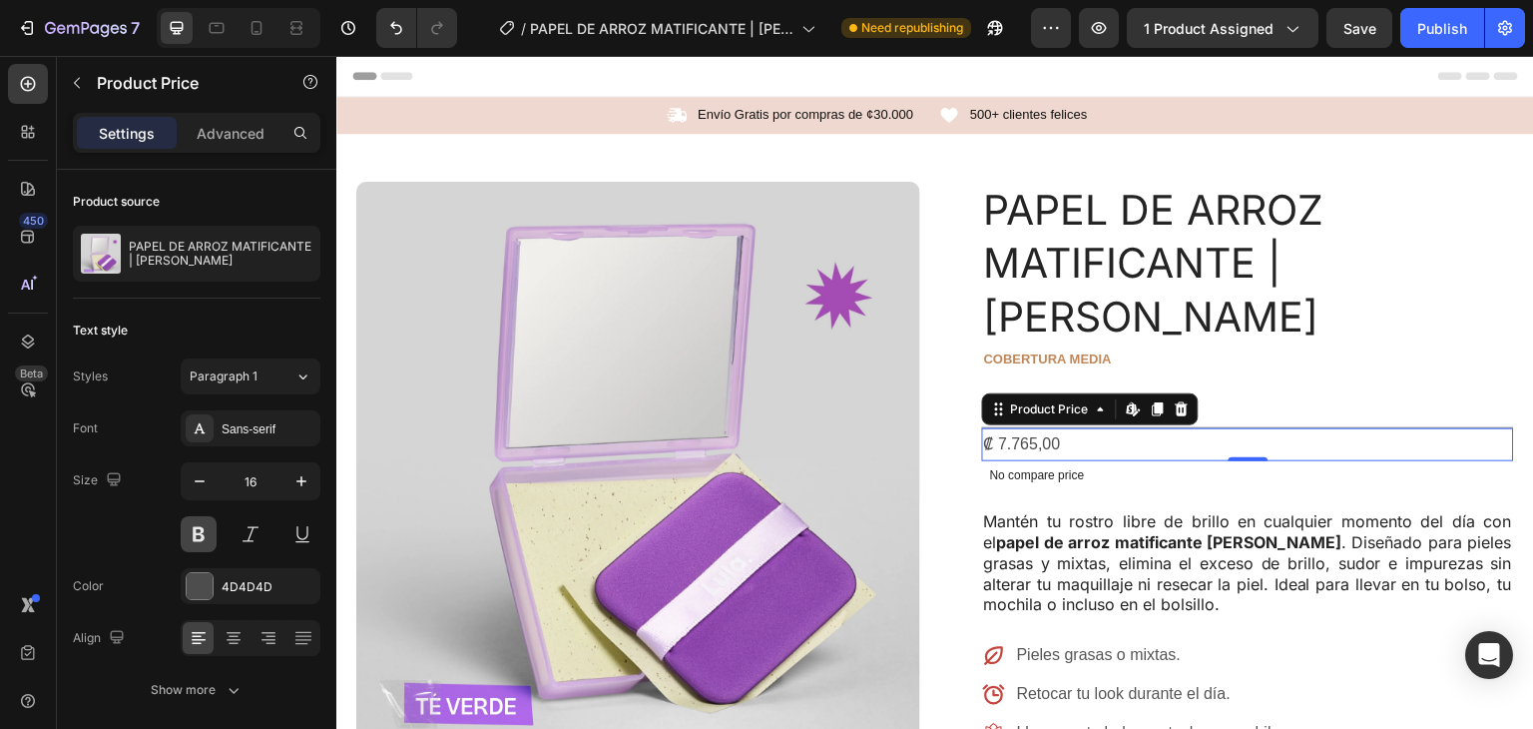
drag, startPoint x: 201, startPoint y: 514, endPoint x: 211, endPoint y: 529, distance: 18.0
click at [206, 523] on button at bounding box center [199, 534] width 36 height 36
click at [297, 473] on icon "button" at bounding box center [302, 481] width 20 height 20
click at [296, 472] on icon "button" at bounding box center [302, 481] width 20 height 20
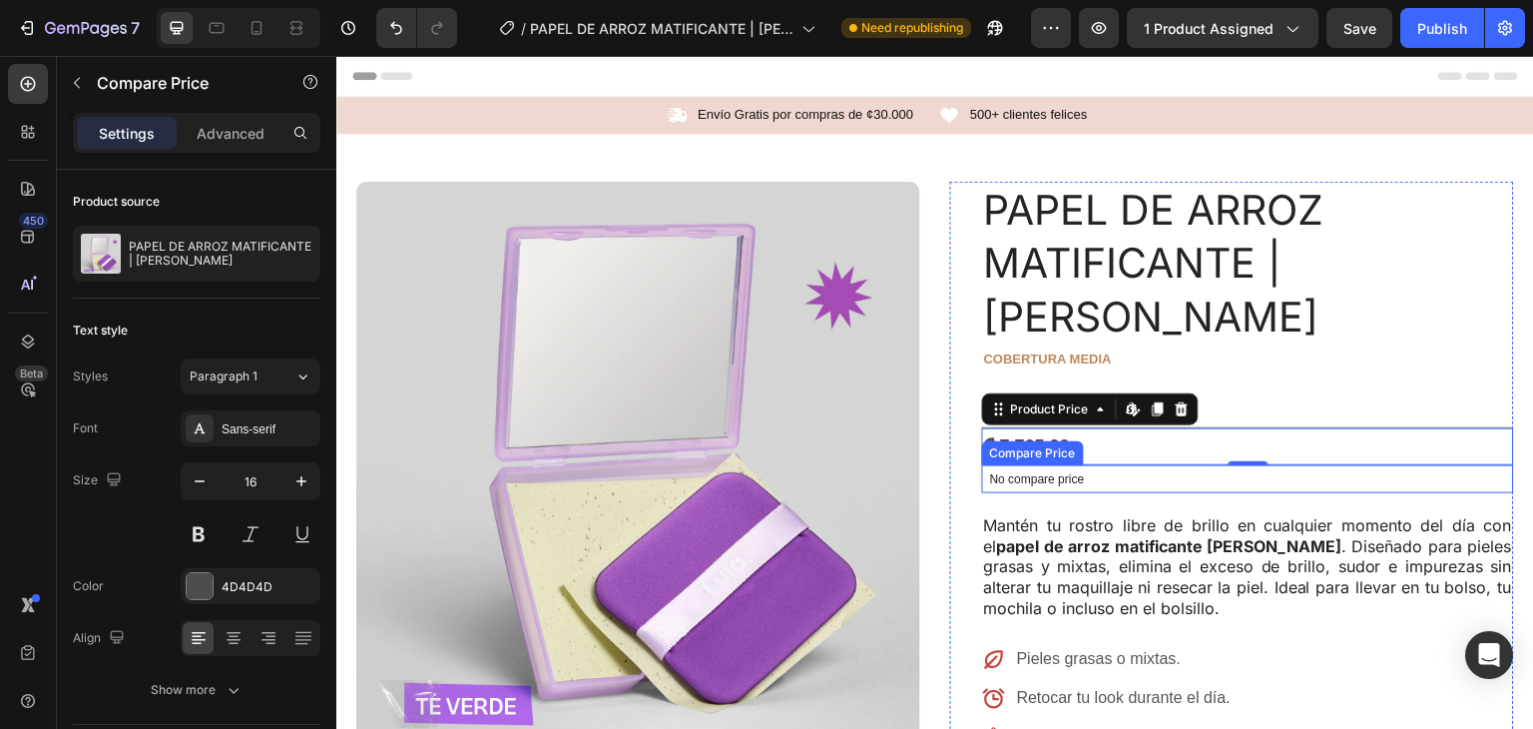
click at [1060, 465] on div "No compare price" at bounding box center [1248, 479] width 532 height 28
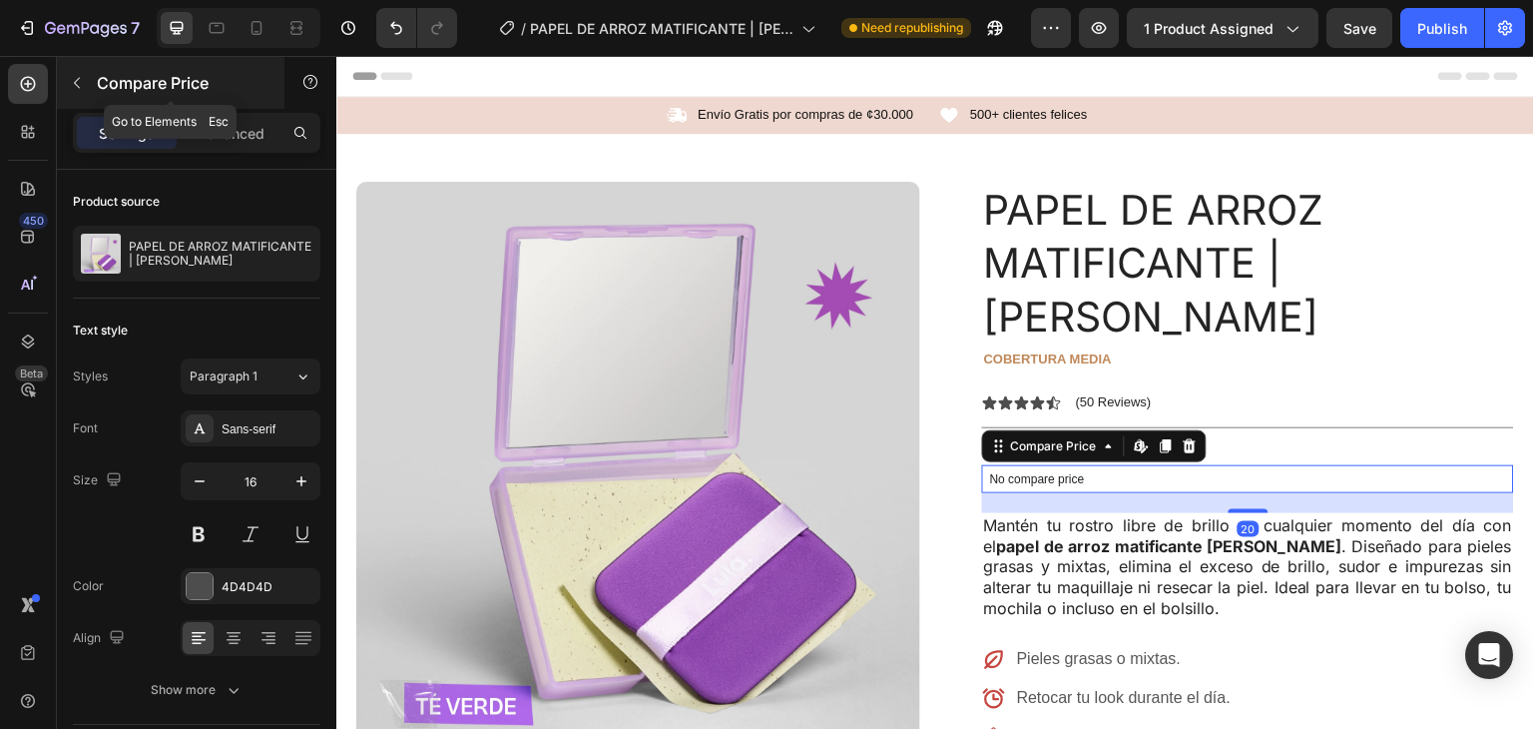
click at [79, 73] on button "button" at bounding box center [77, 83] width 32 height 32
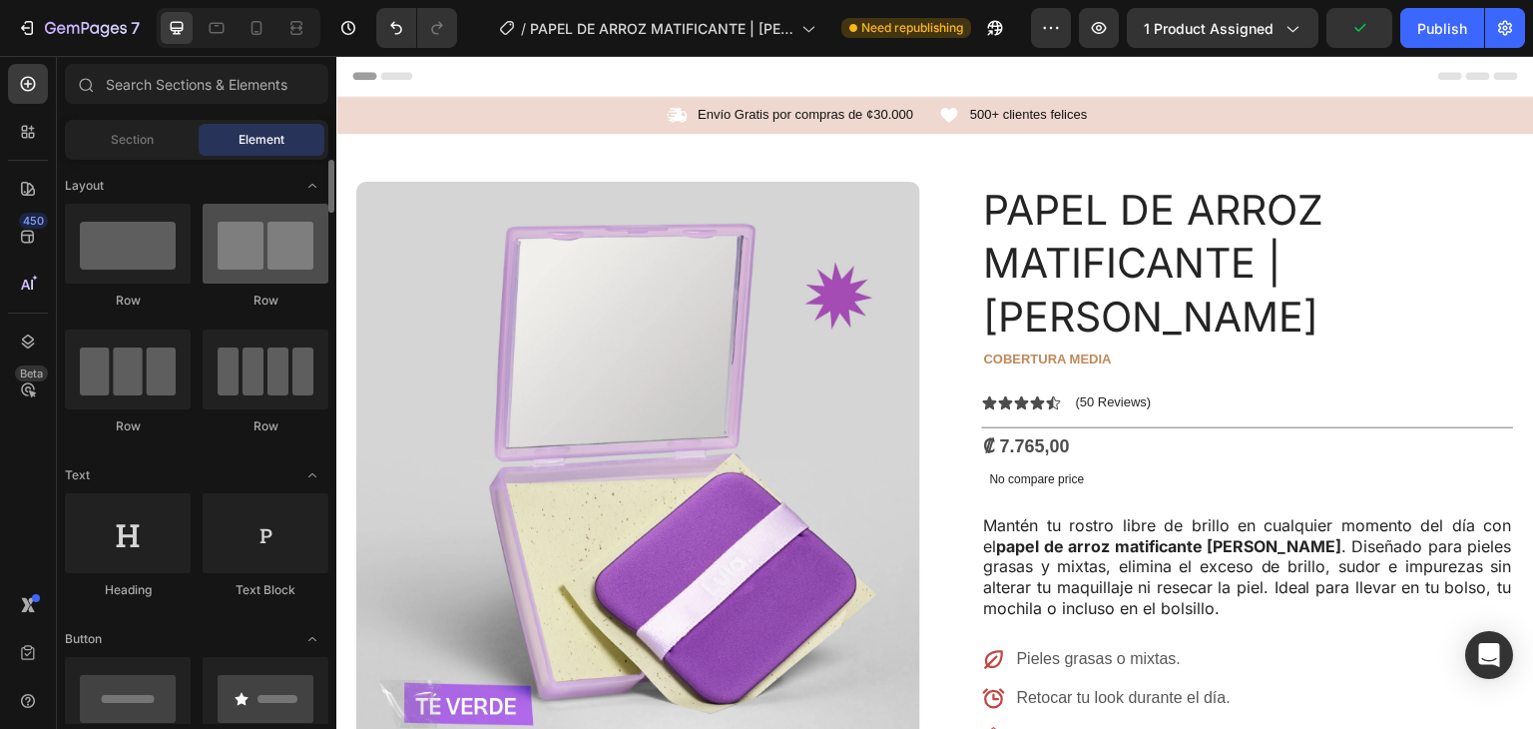
click at [295, 257] on div at bounding box center [266, 244] width 126 height 80
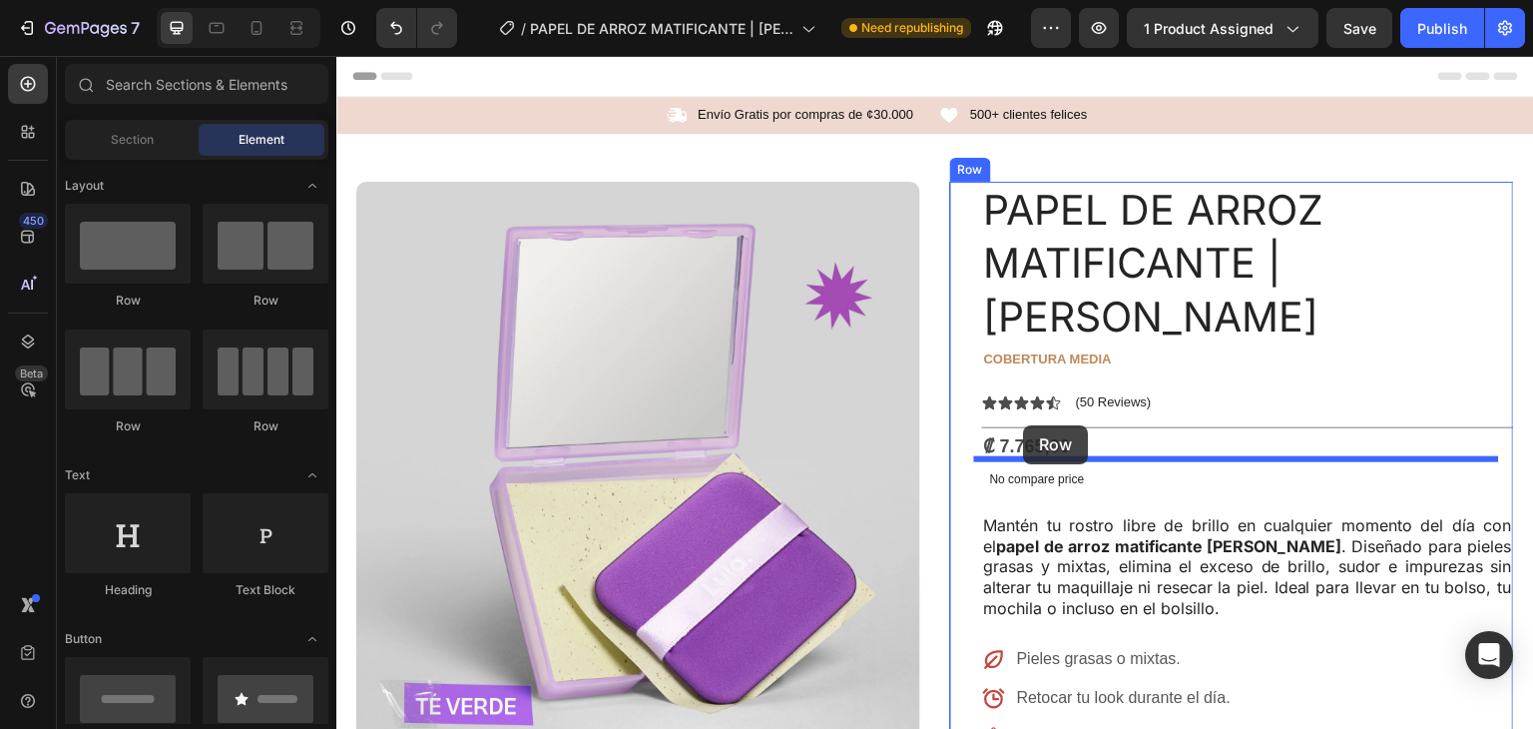
drag, startPoint x: 619, startPoint y: 302, endPoint x: 1064, endPoint y: 446, distance: 467.9
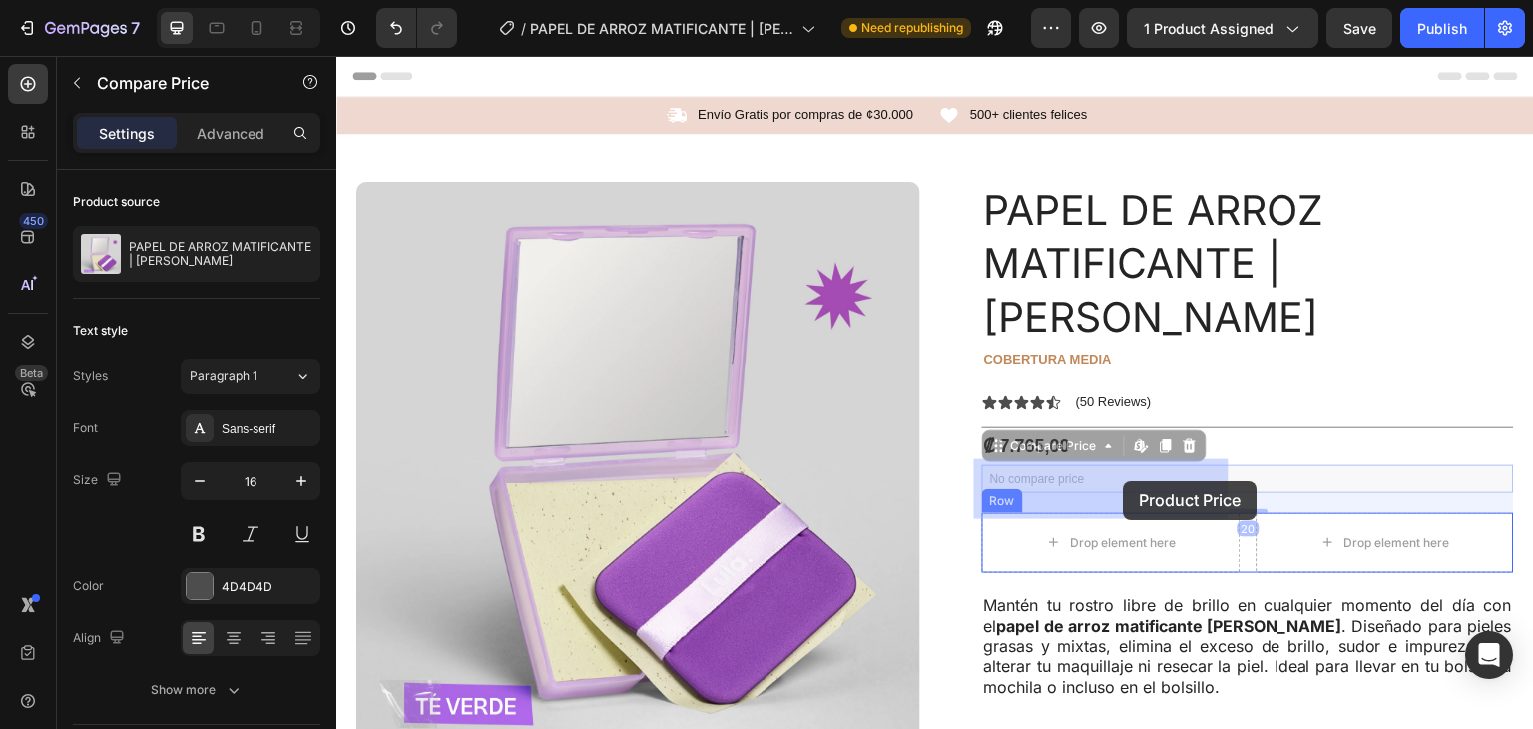
drag, startPoint x: 1114, startPoint y: 414, endPoint x: 1123, endPoint y: 481, distance: 67.5
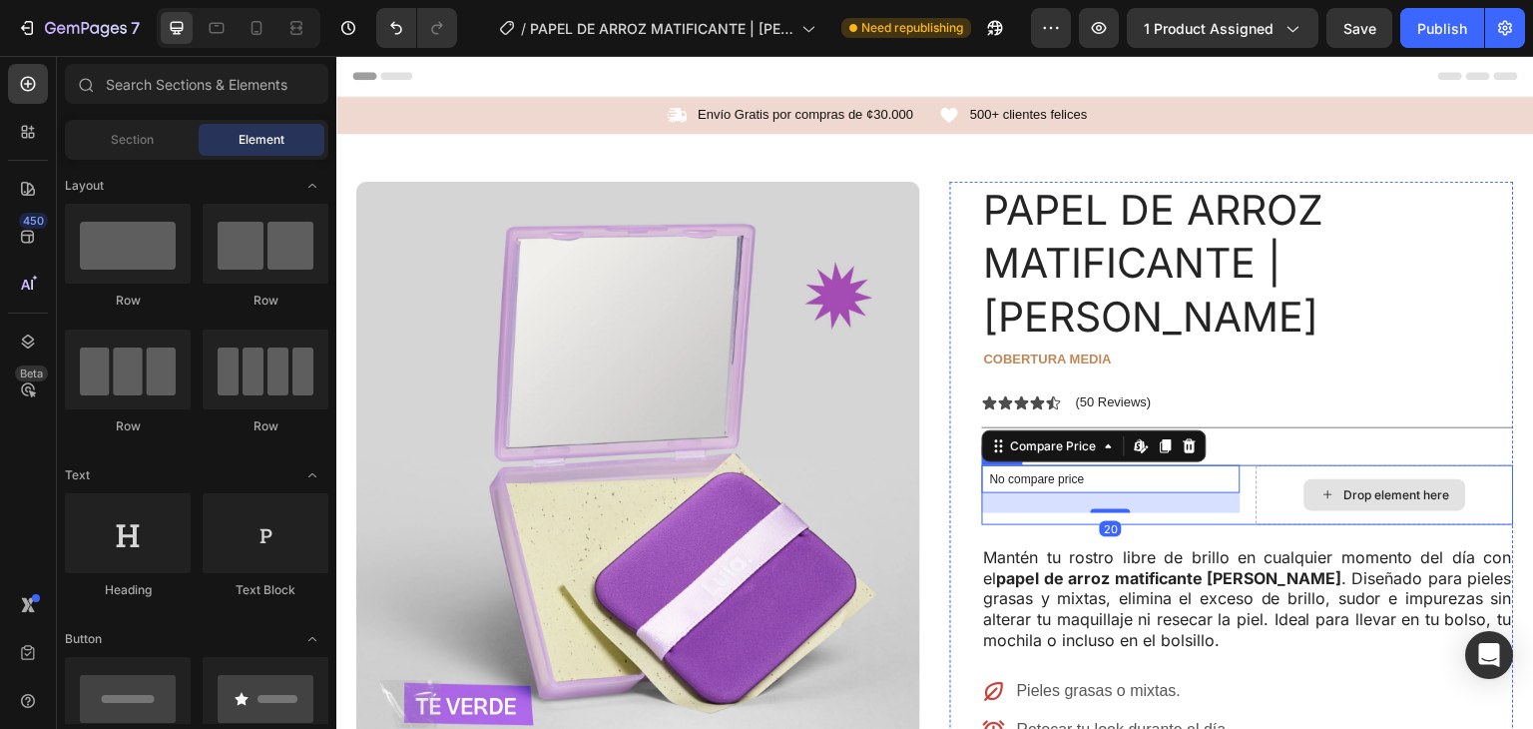
click at [1356, 479] on div "Drop element here" at bounding box center [1386, 495] width 162 height 32
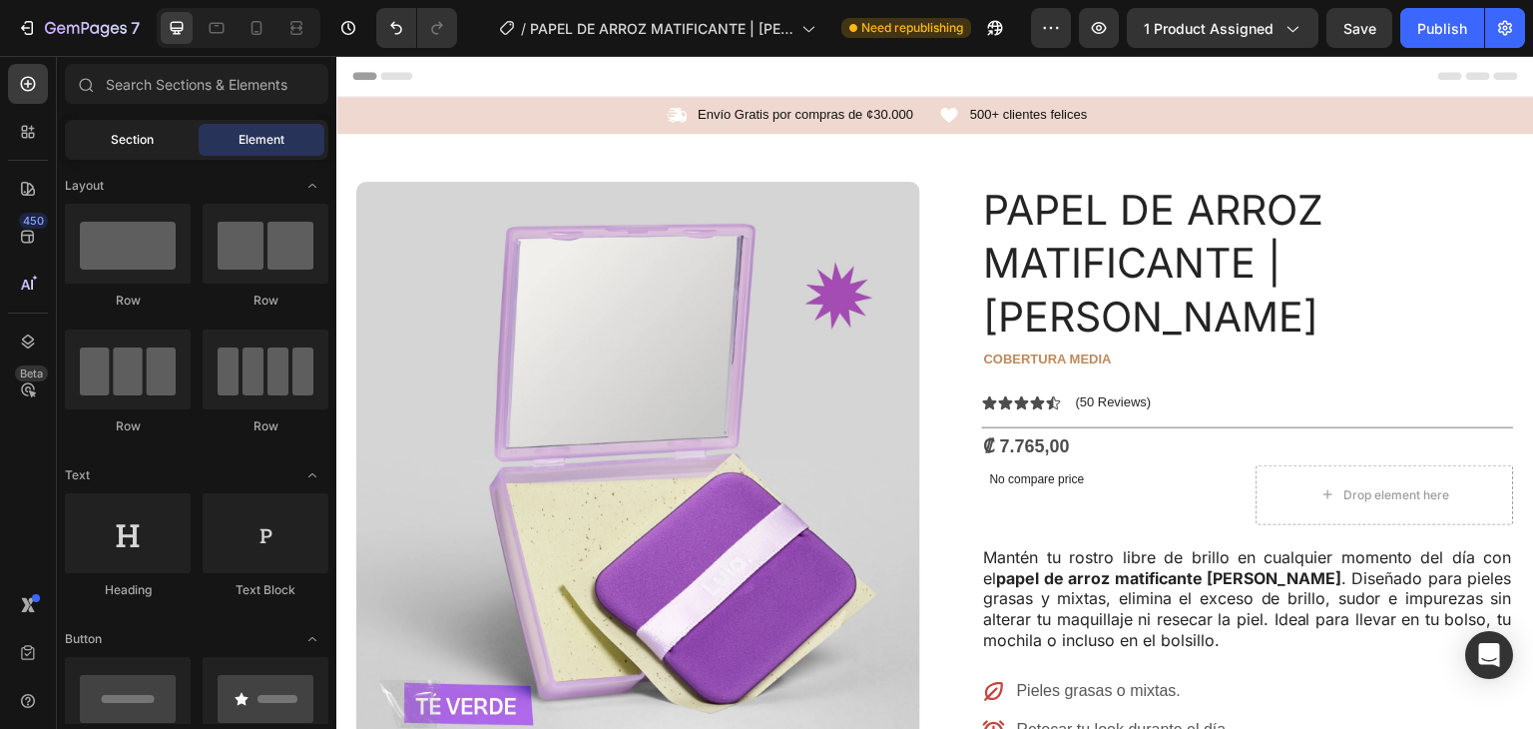
click at [132, 139] on span "Section" at bounding box center [132, 140] width 43 height 18
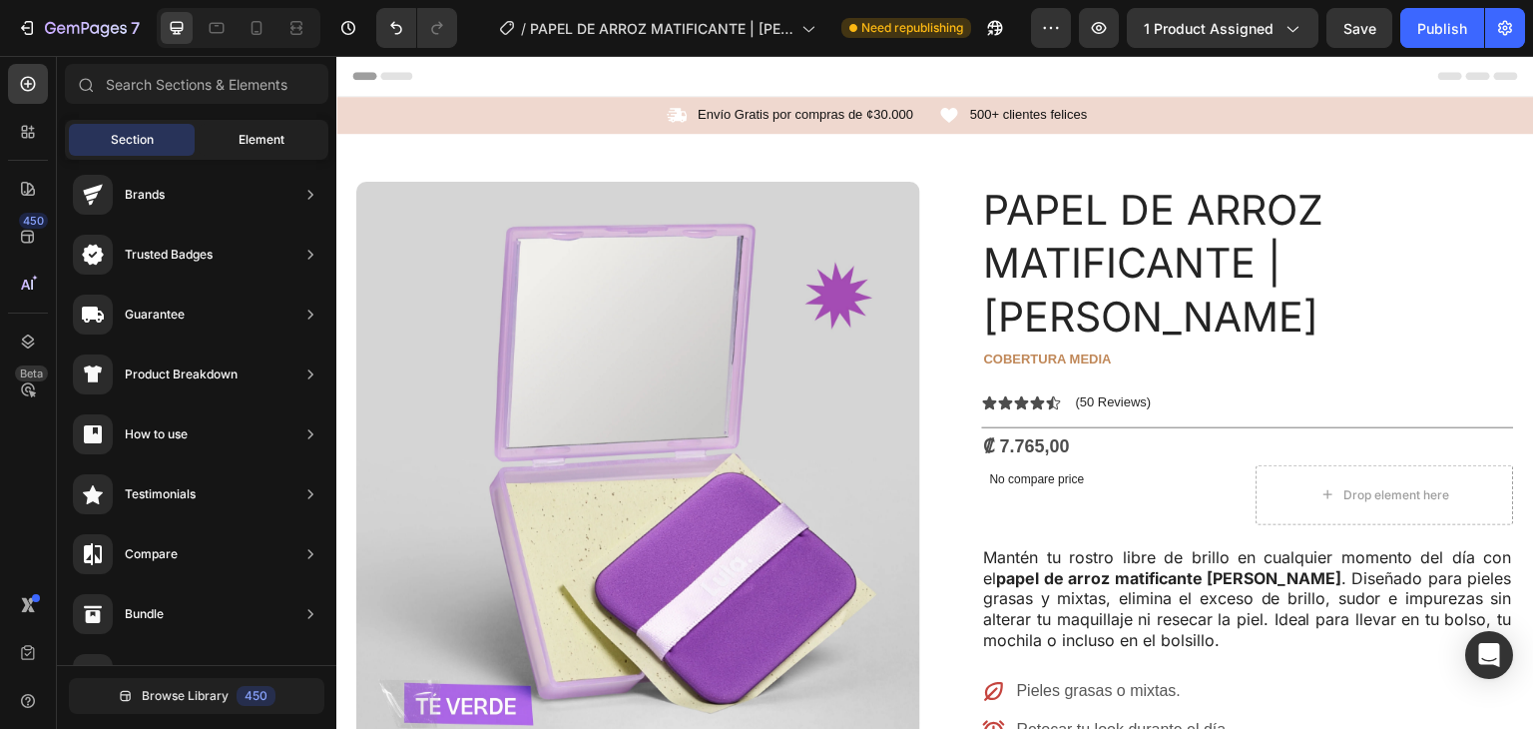
click at [243, 138] on span "Element" at bounding box center [262, 140] width 46 height 18
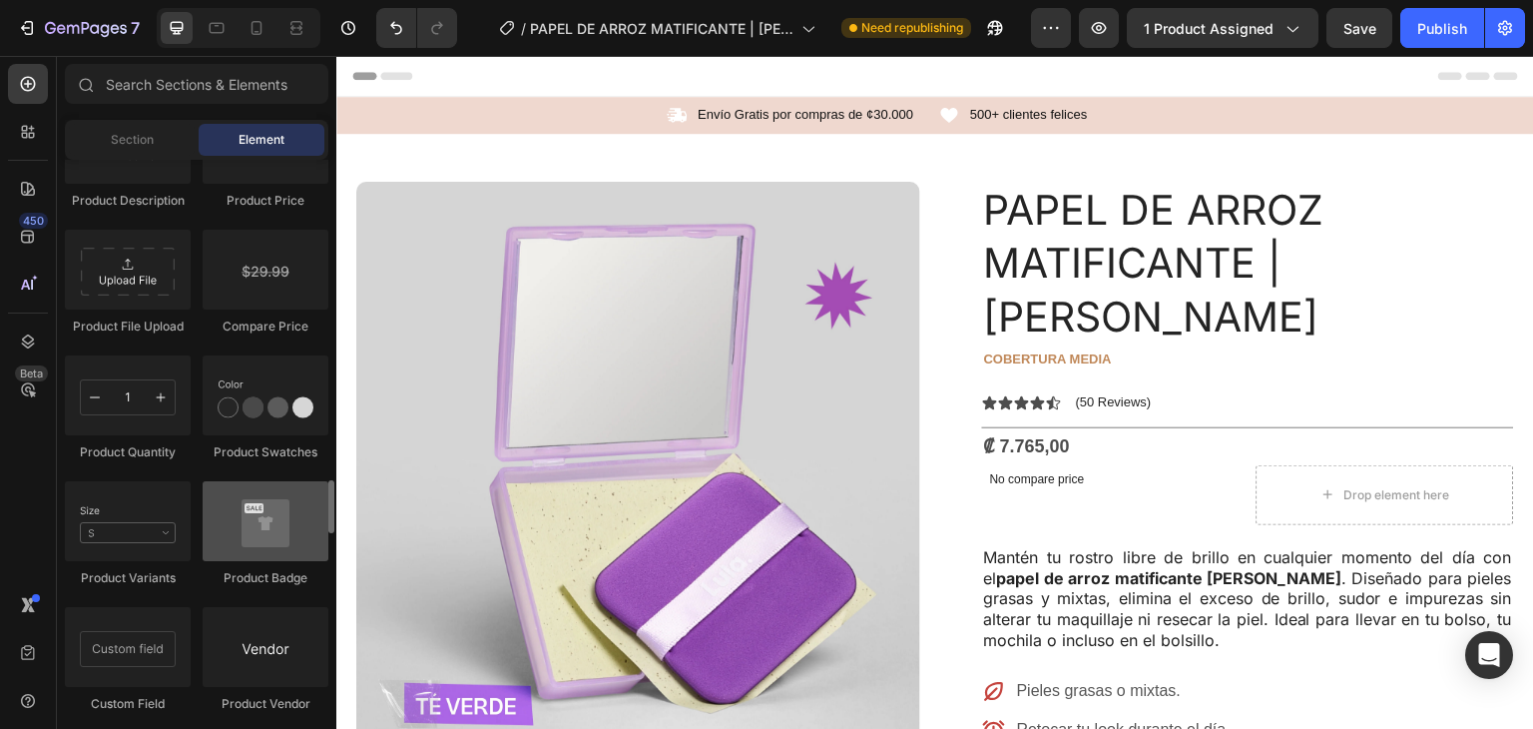
scroll to position [3390, 0]
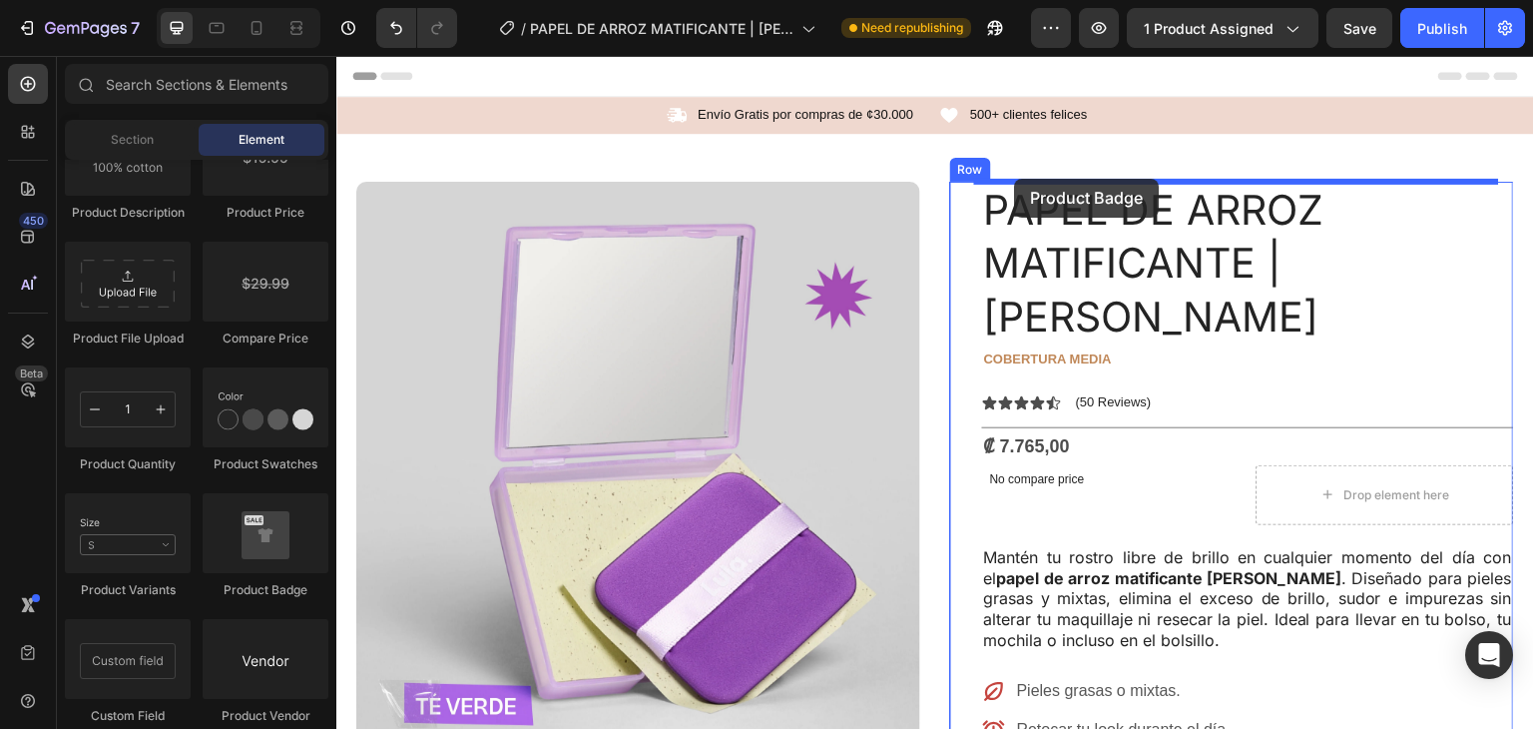
drag, startPoint x: 593, startPoint y: 596, endPoint x: 1015, endPoint y: 179, distance: 593.7
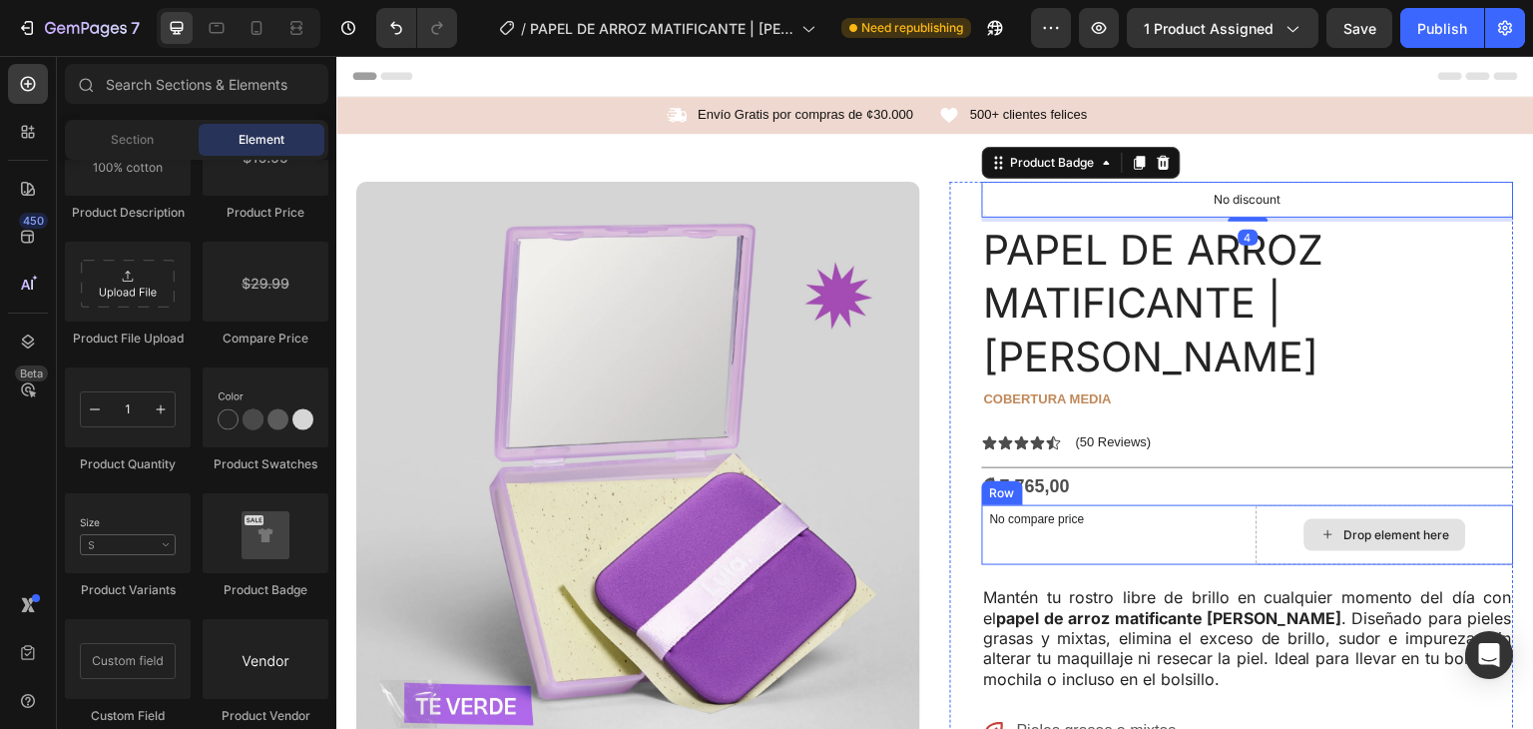
click at [1305, 519] on div "Drop element here" at bounding box center [1386, 535] width 162 height 32
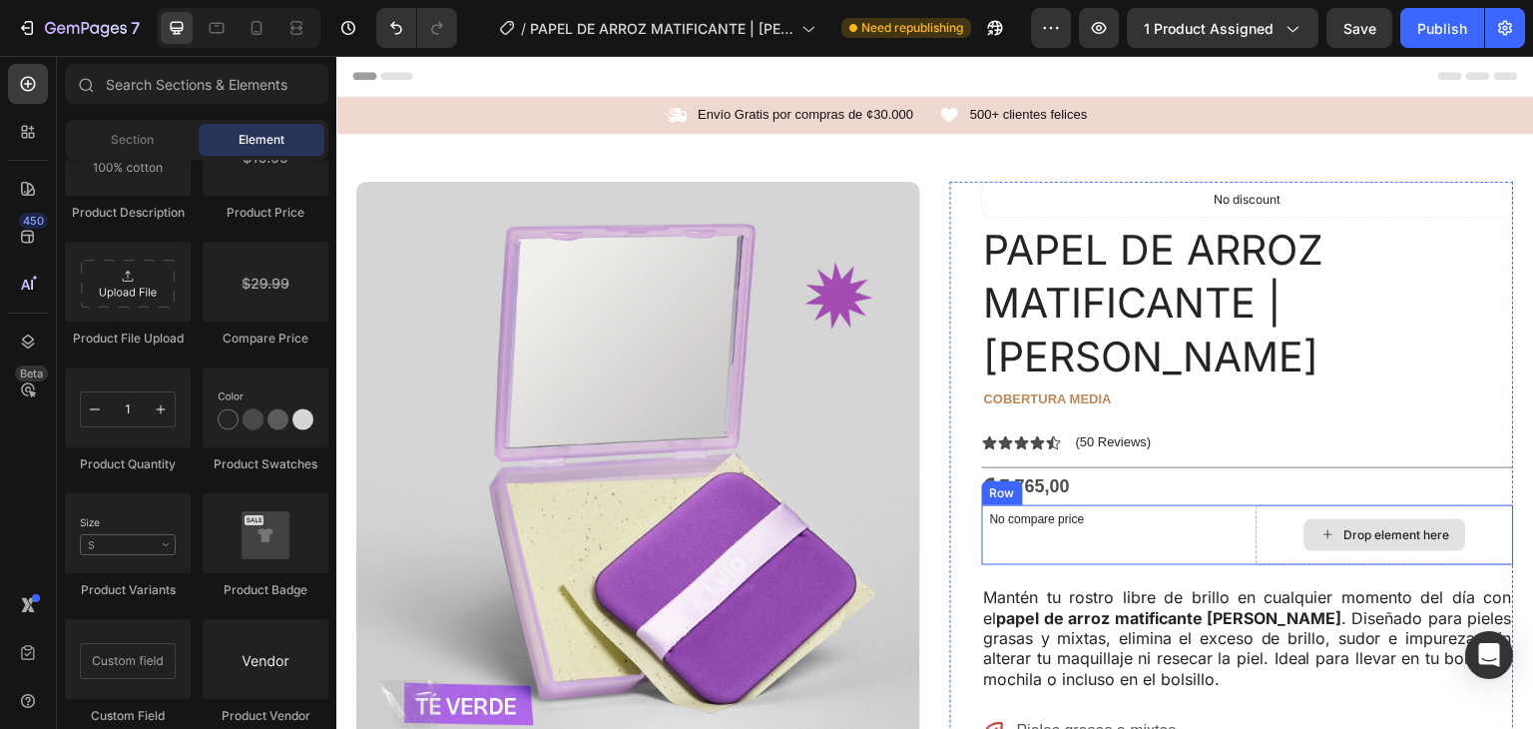
click at [1273, 505] on div "Drop element here" at bounding box center [1386, 535] width 259 height 60
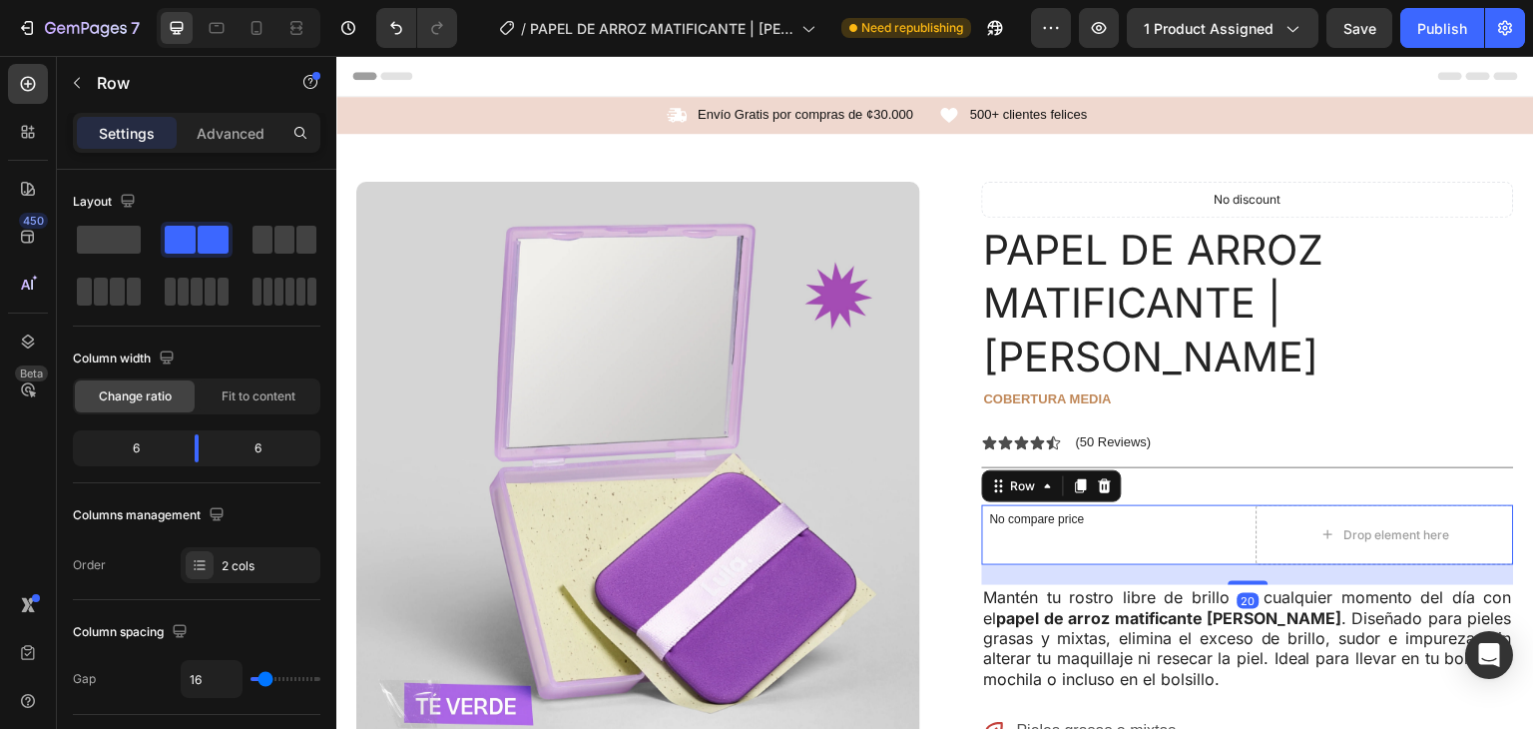
click at [1183, 506] on div "No compare price Compare Price" at bounding box center [1111, 535] width 259 height 60
click at [1311, 594] on p "Mantén tu rostro libre de brillo en cualquier momento del día con el papel de a…" at bounding box center [1248, 639] width 528 height 104
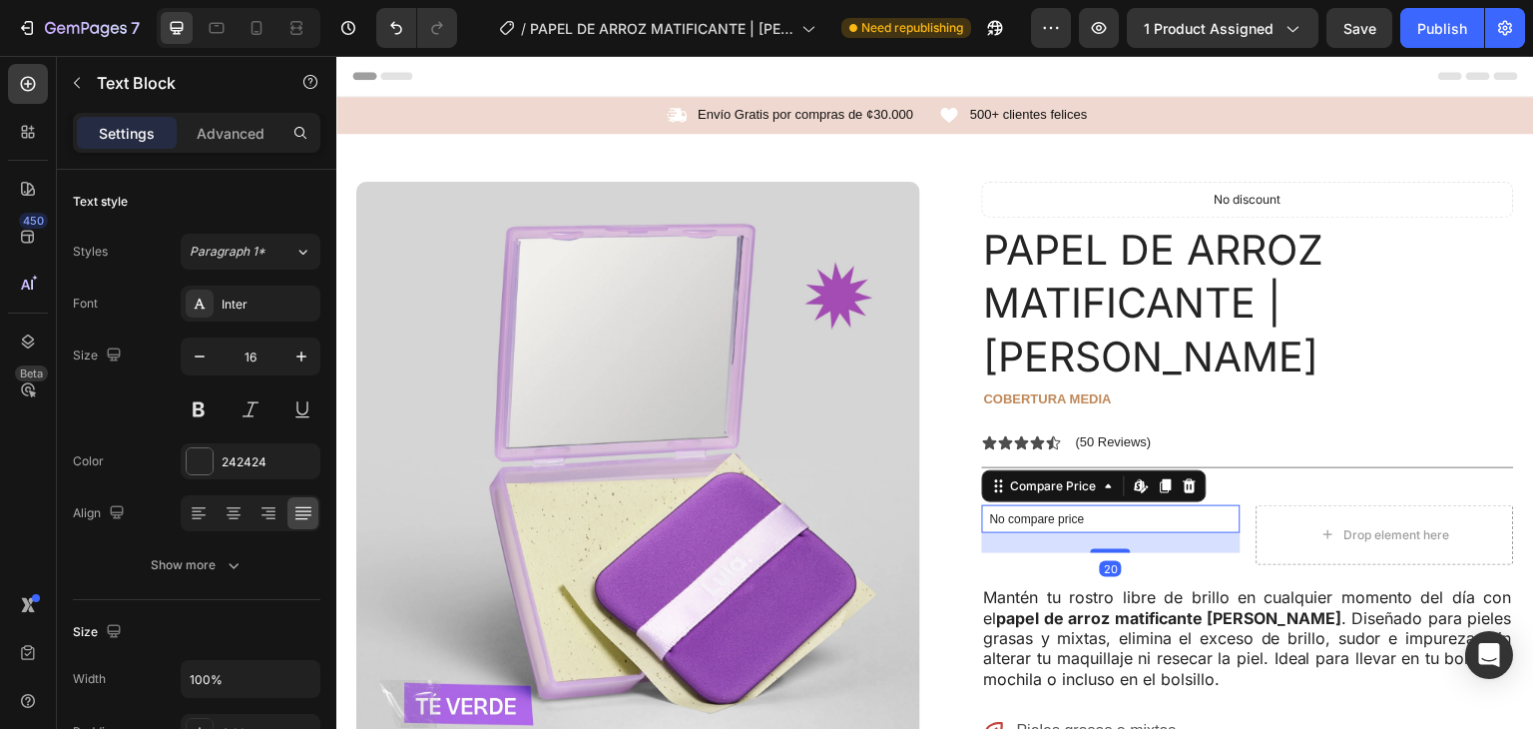
click at [1217, 513] on p "No compare price" at bounding box center [1111, 519] width 243 height 12
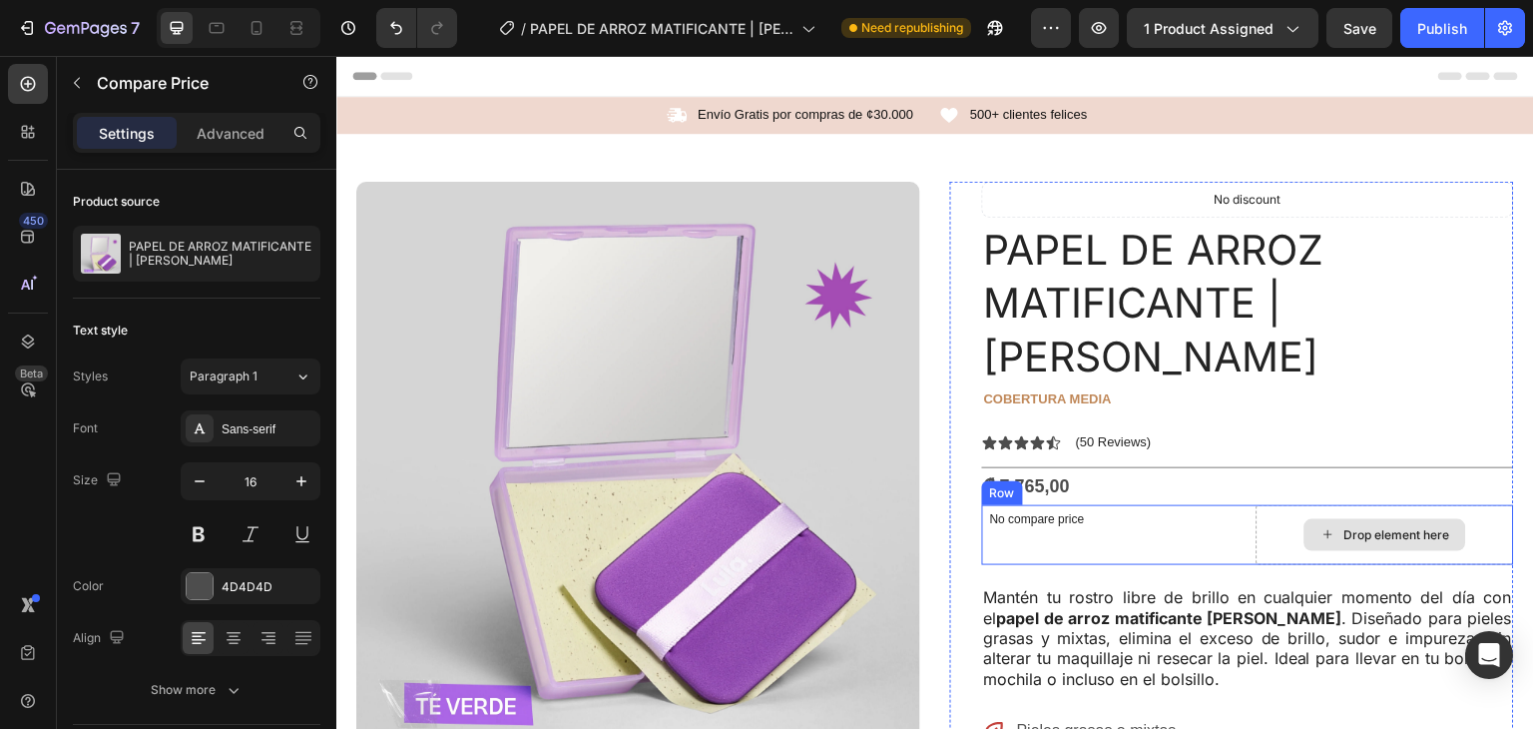
click at [1305, 519] on div "Drop element here" at bounding box center [1386, 535] width 162 height 32
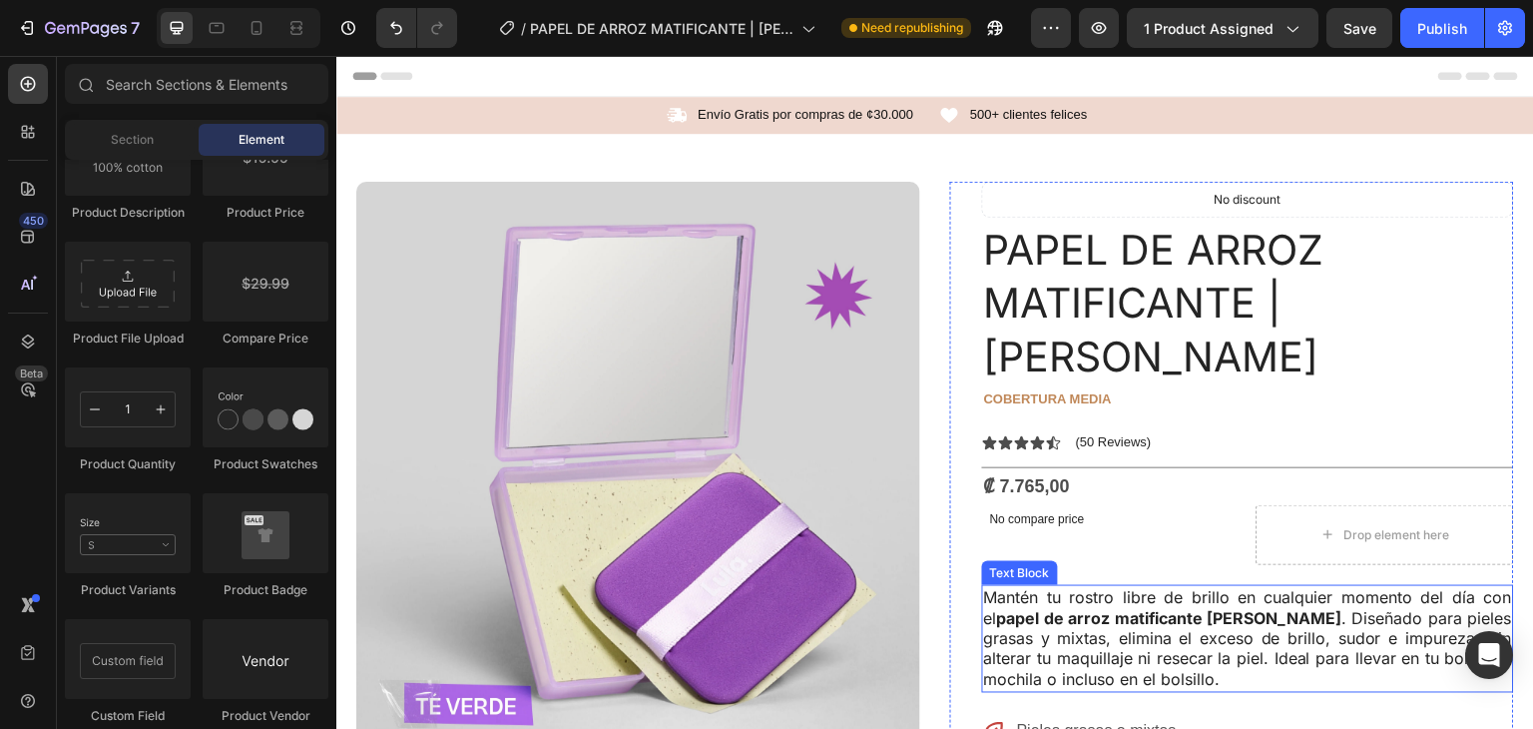
click at [1226, 601] on p "Mantén tu rostro libre de brillo en cualquier momento del día con el papel de a…" at bounding box center [1248, 639] width 528 height 104
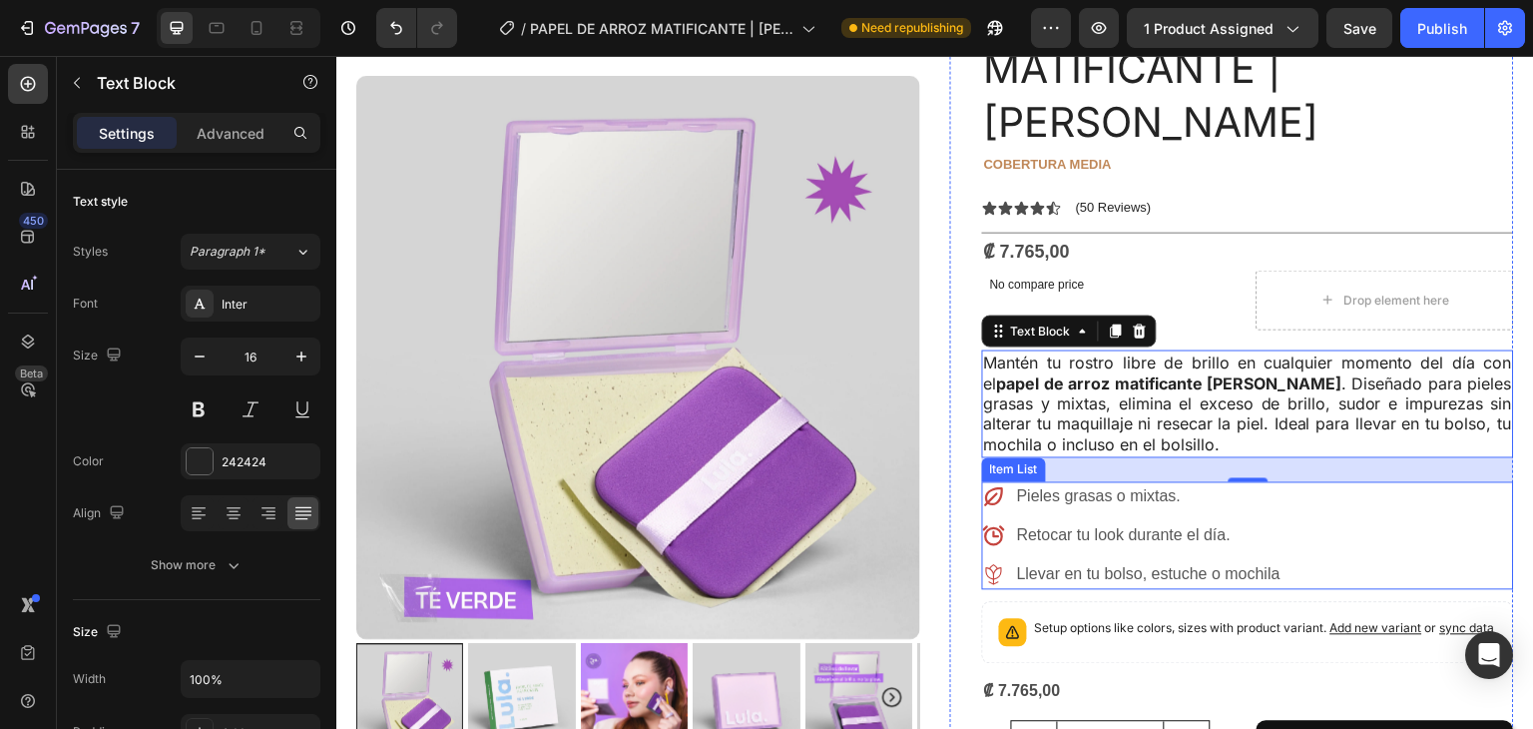
scroll to position [238, 0]
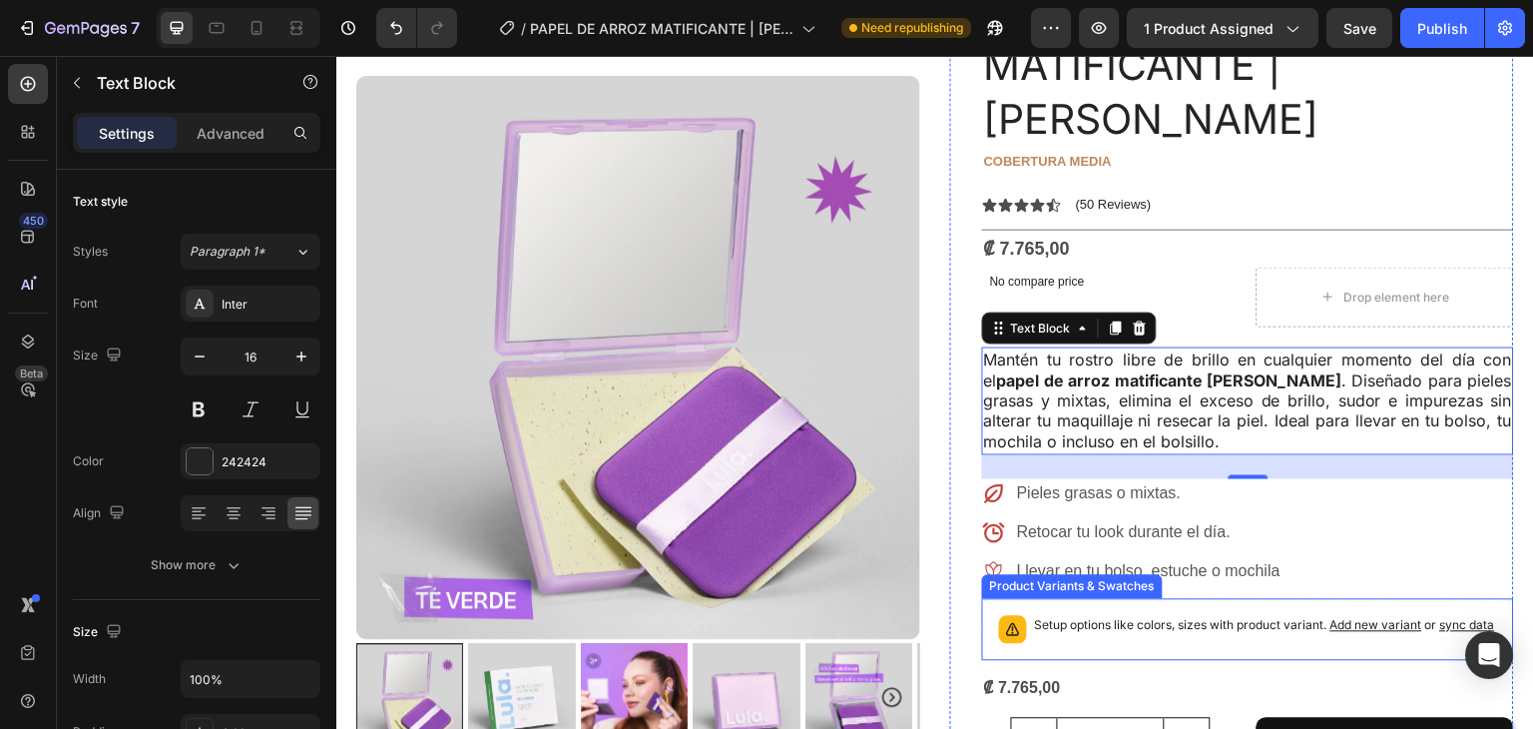
click at [1091, 616] on p "Setup options like colors, sizes with product variant. Add new variant or sync …" at bounding box center [1265, 626] width 460 height 20
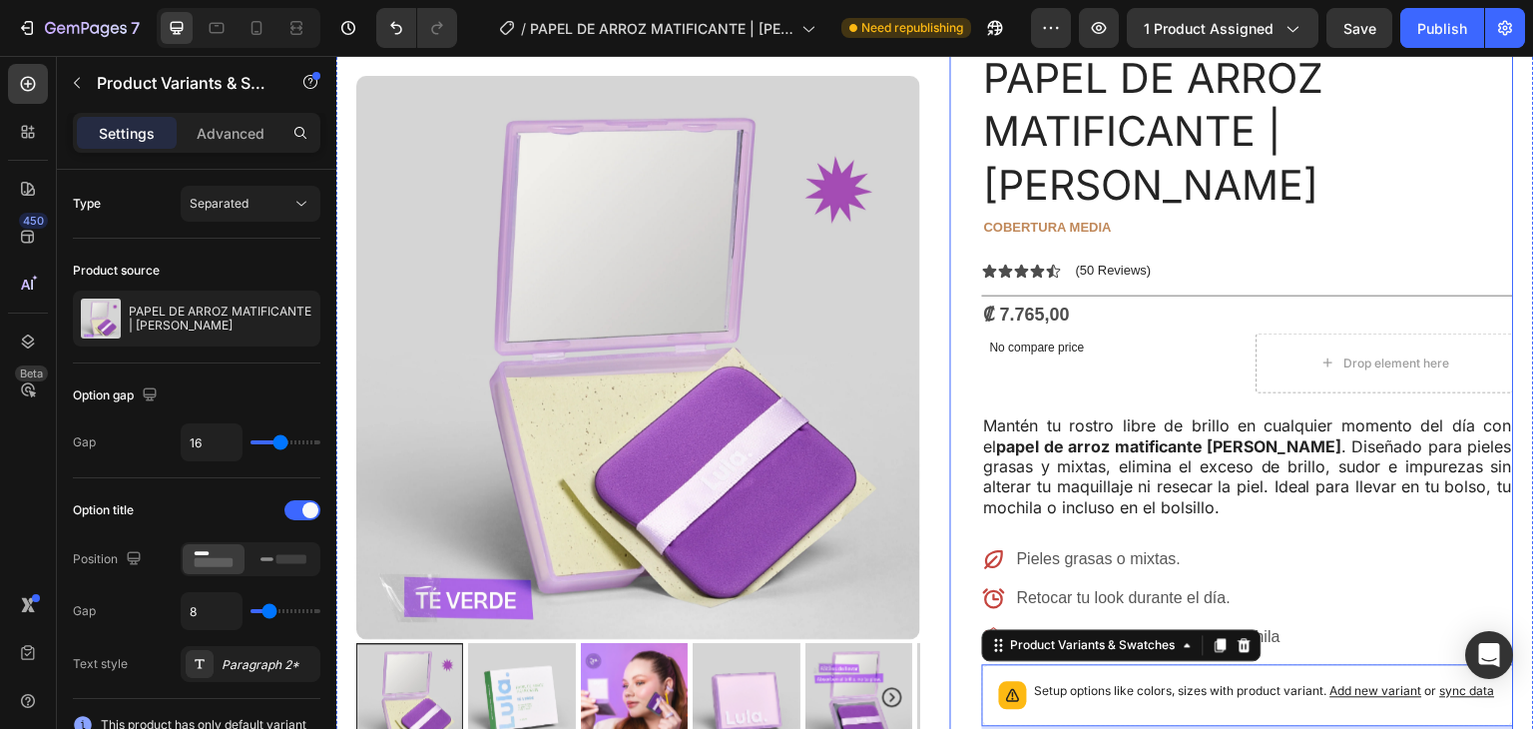
scroll to position [353, 0]
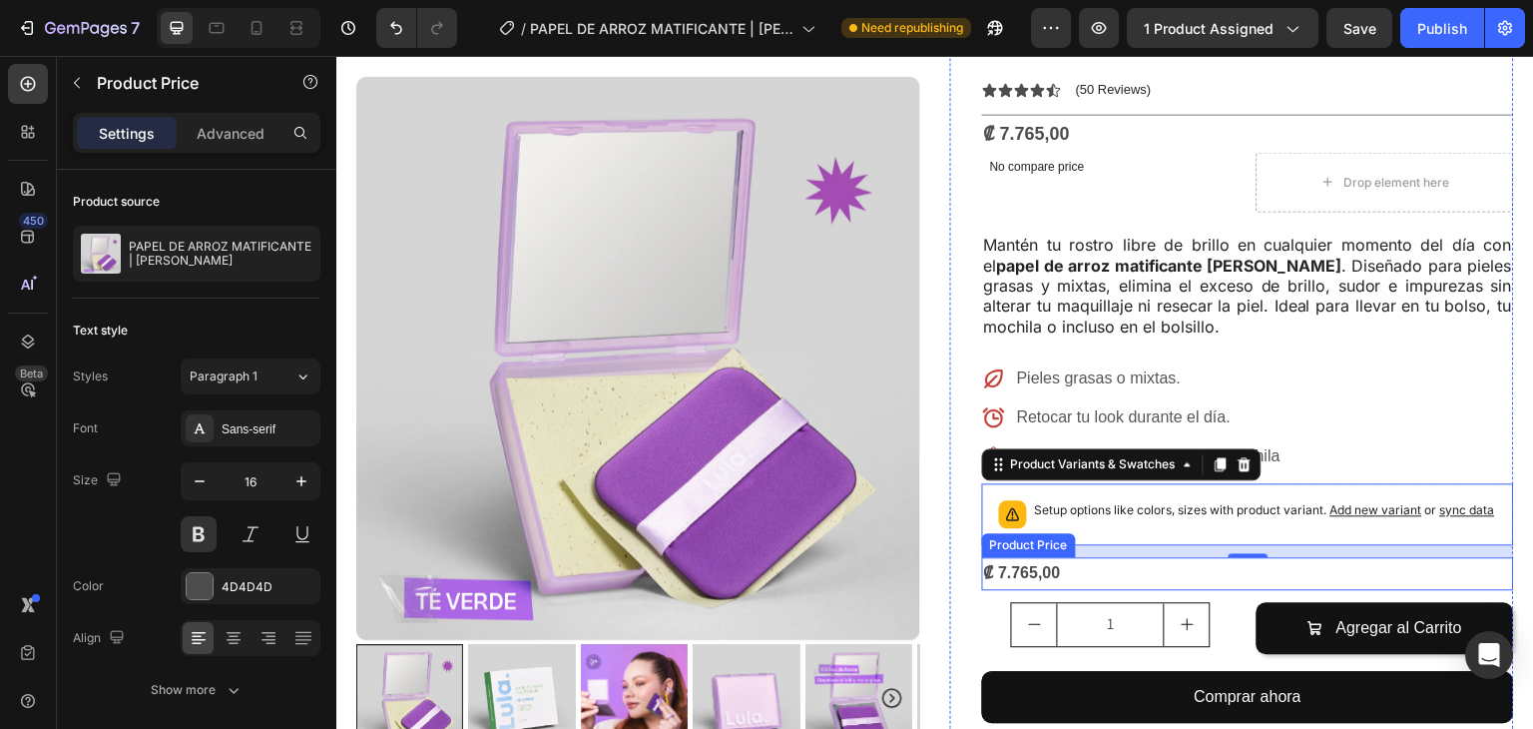
click at [1028, 557] on div "₡ 7.765,00" at bounding box center [1248, 573] width 532 height 33
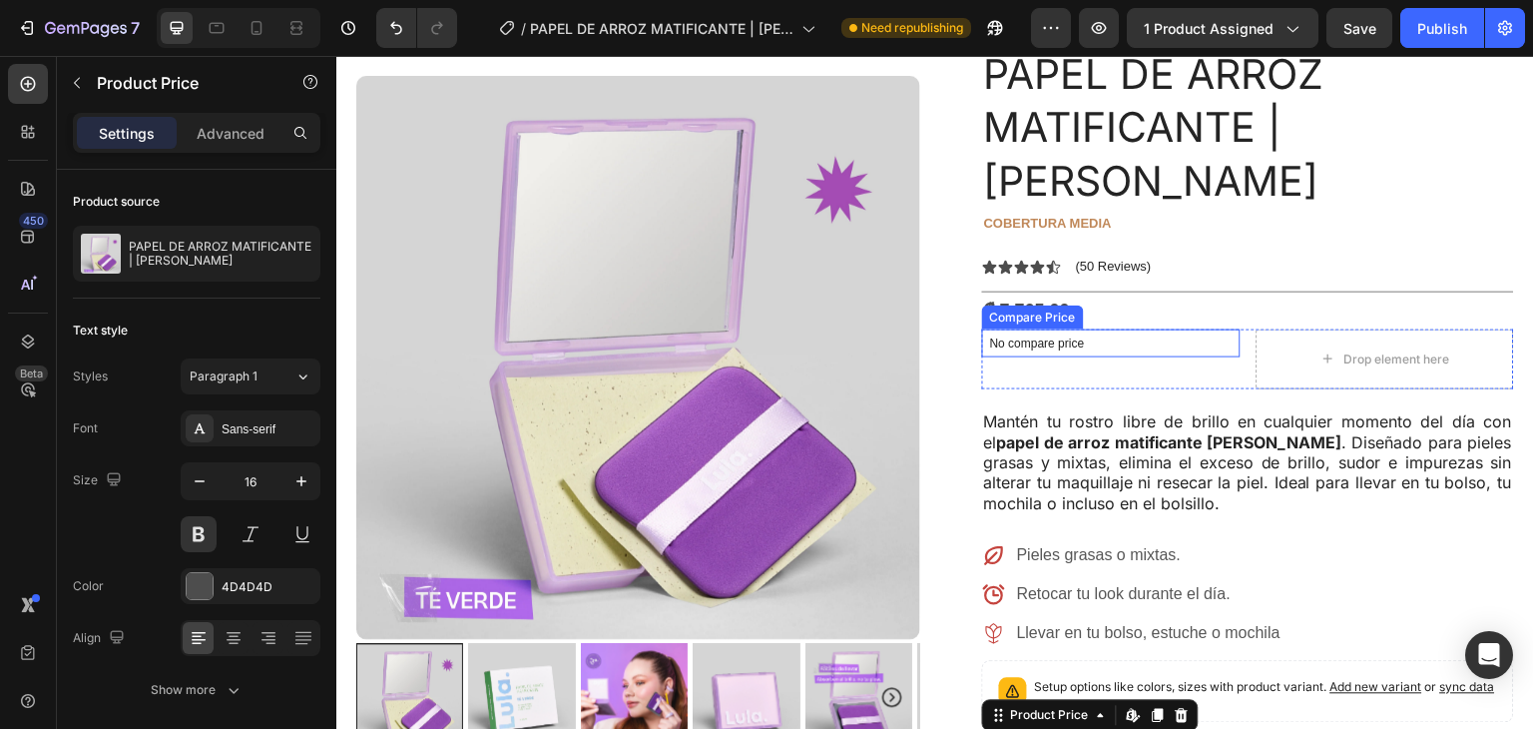
scroll to position [175, 0]
click at [1079, 294] on div "₡ 7.765,00" at bounding box center [1248, 312] width 532 height 36
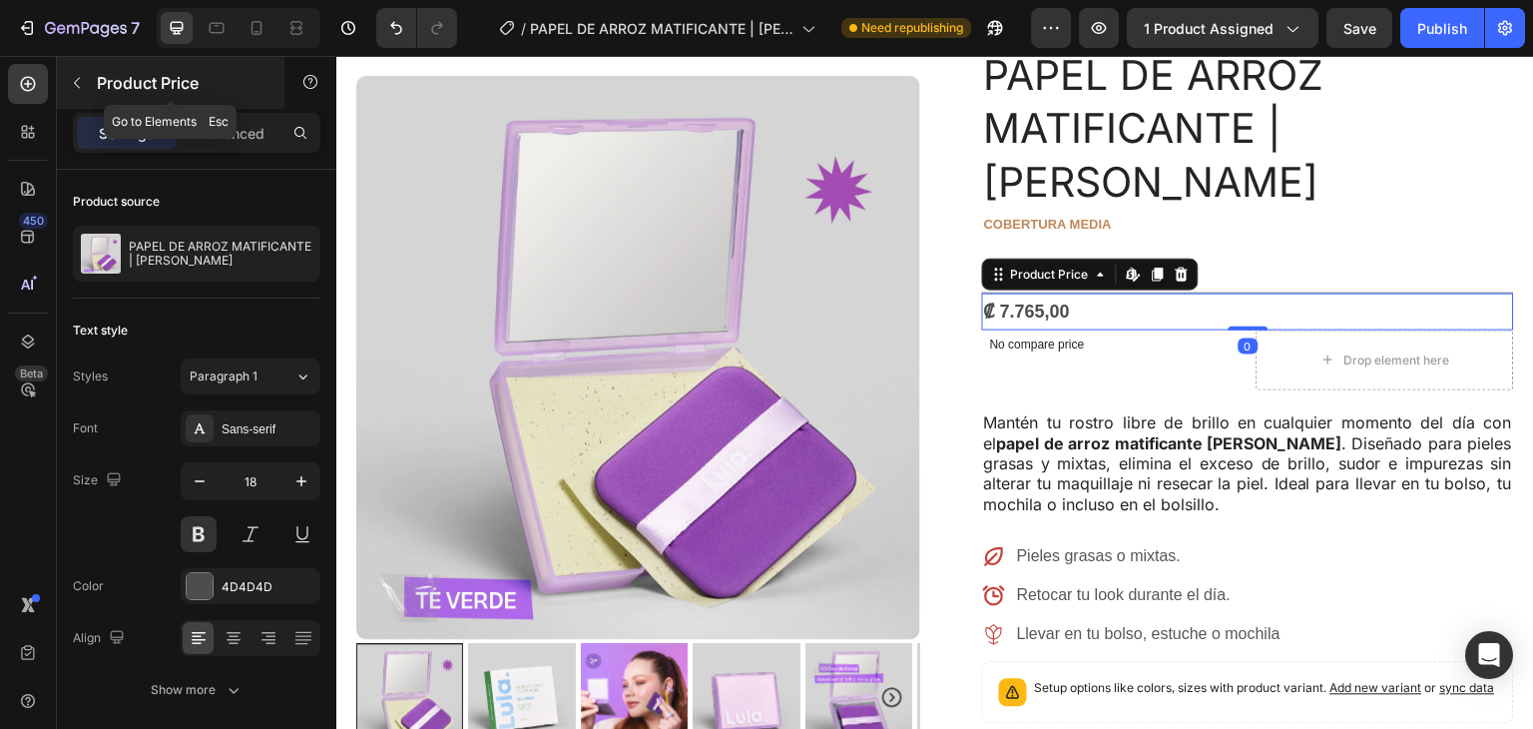
click at [71, 73] on button "button" at bounding box center [77, 83] width 32 height 32
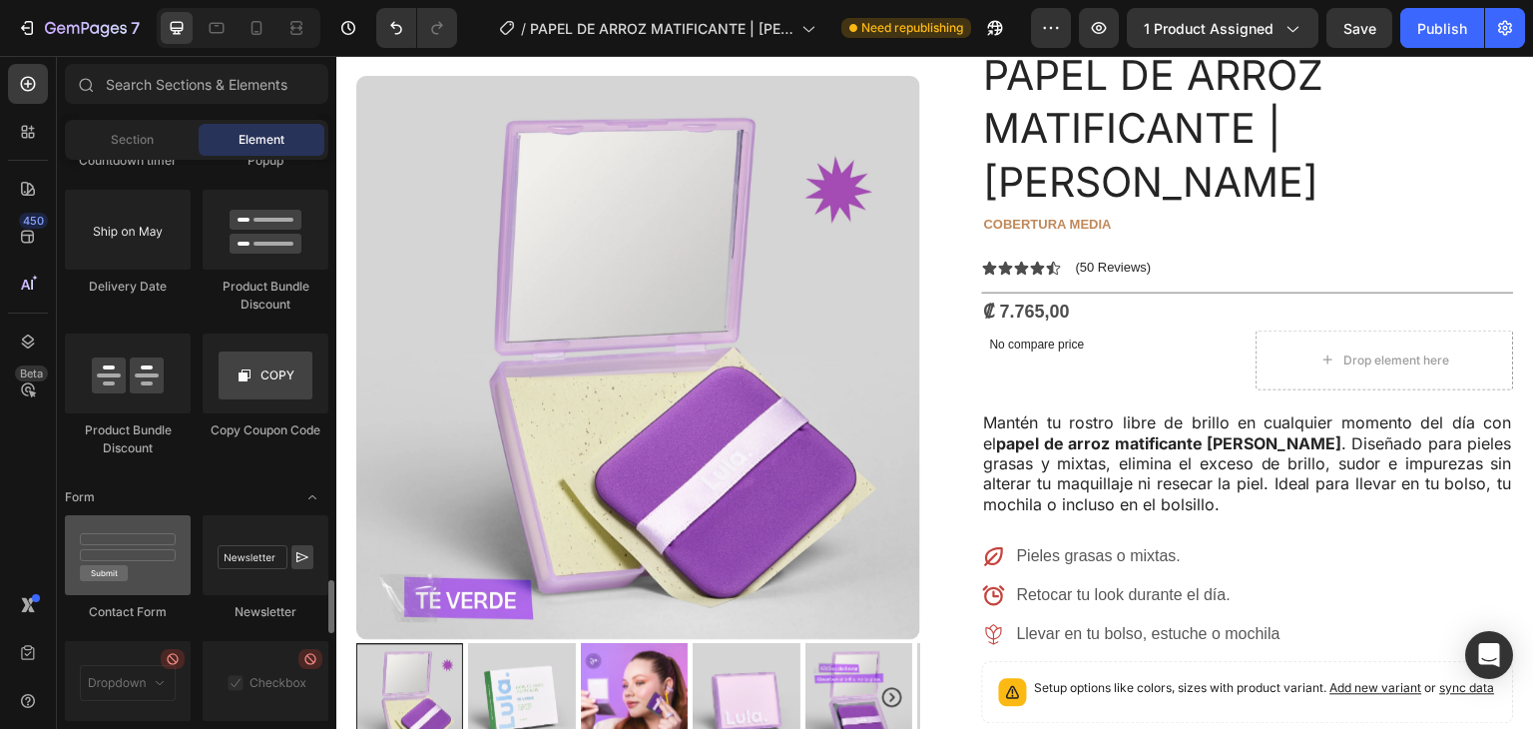
scroll to position [4365, 0]
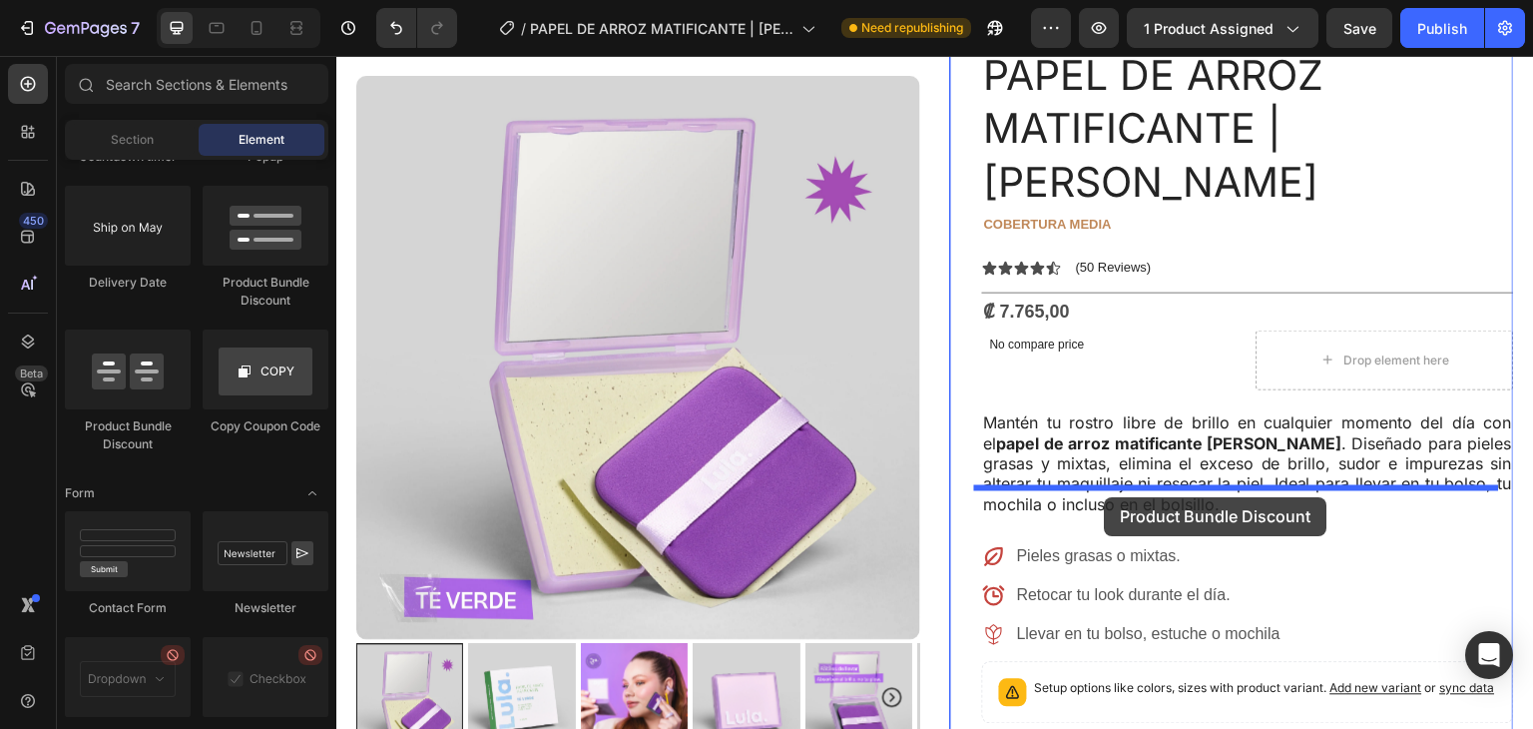
drag, startPoint x: 485, startPoint y: 428, endPoint x: 1105, endPoint y: 497, distance: 623.8
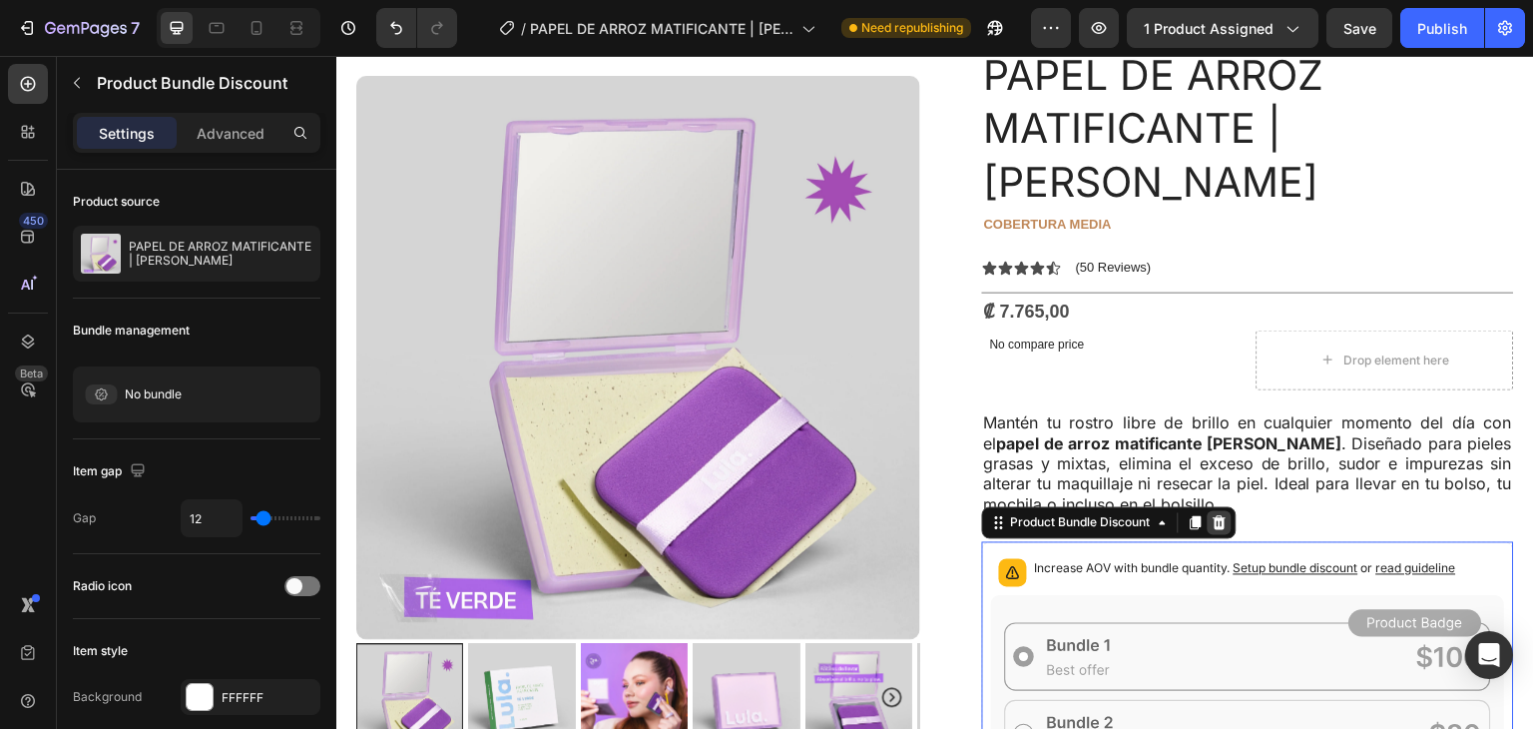
click at [1219, 515] on icon at bounding box center [1220, 523] width 16 height 16
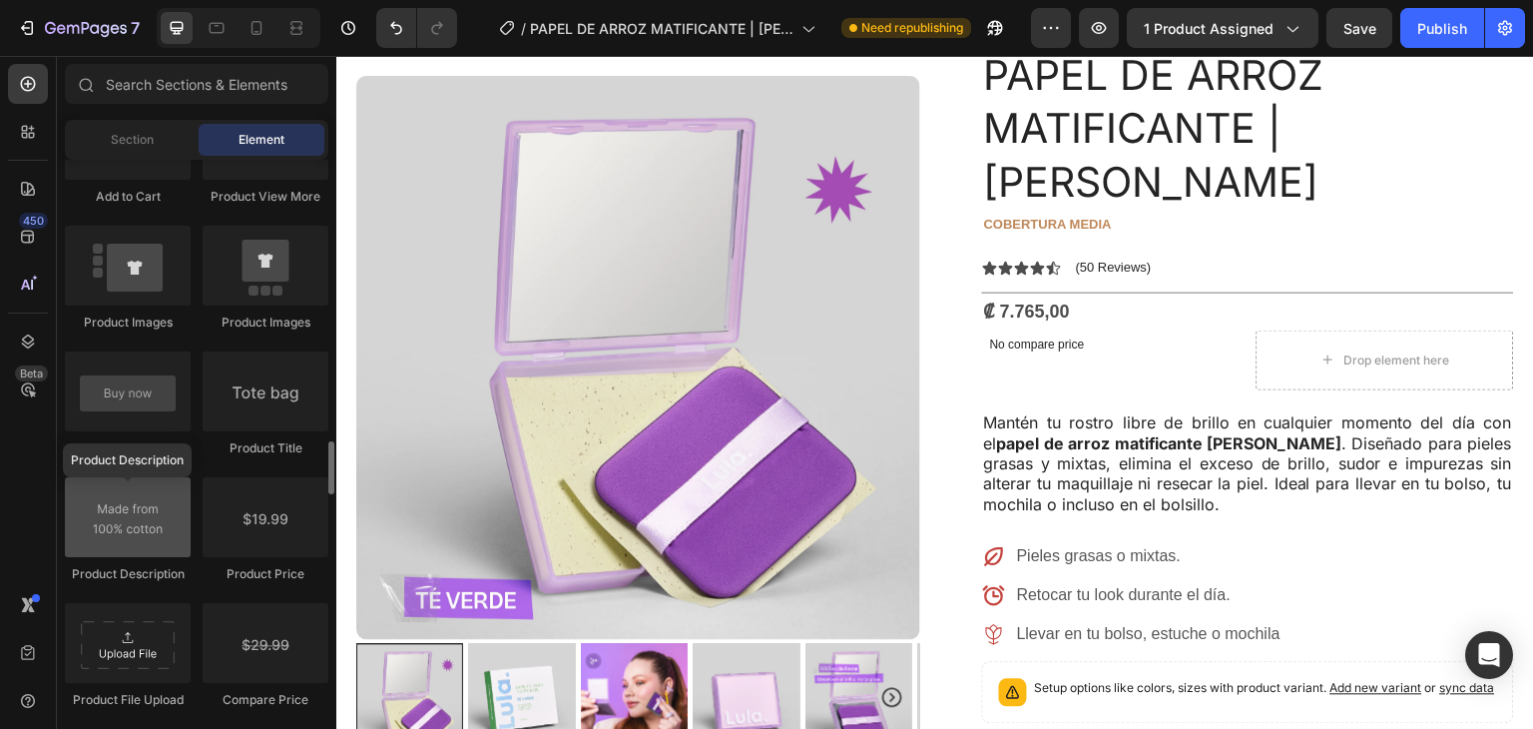
scroll to position [3022, 0]
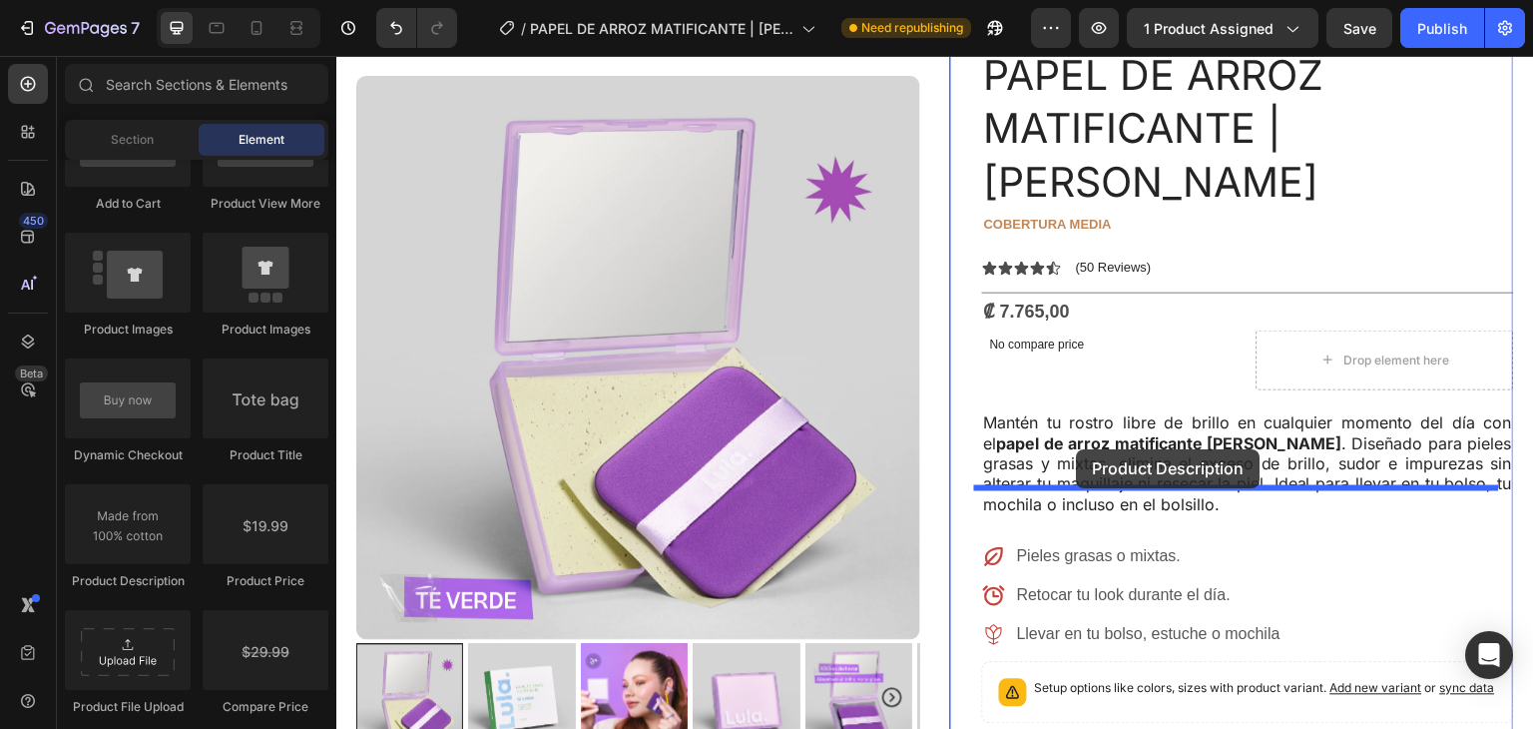
drag, startPoint x: 512, startPoint y: 580, endPoint x: 1076, endPoint y: 449, distance: 579.0
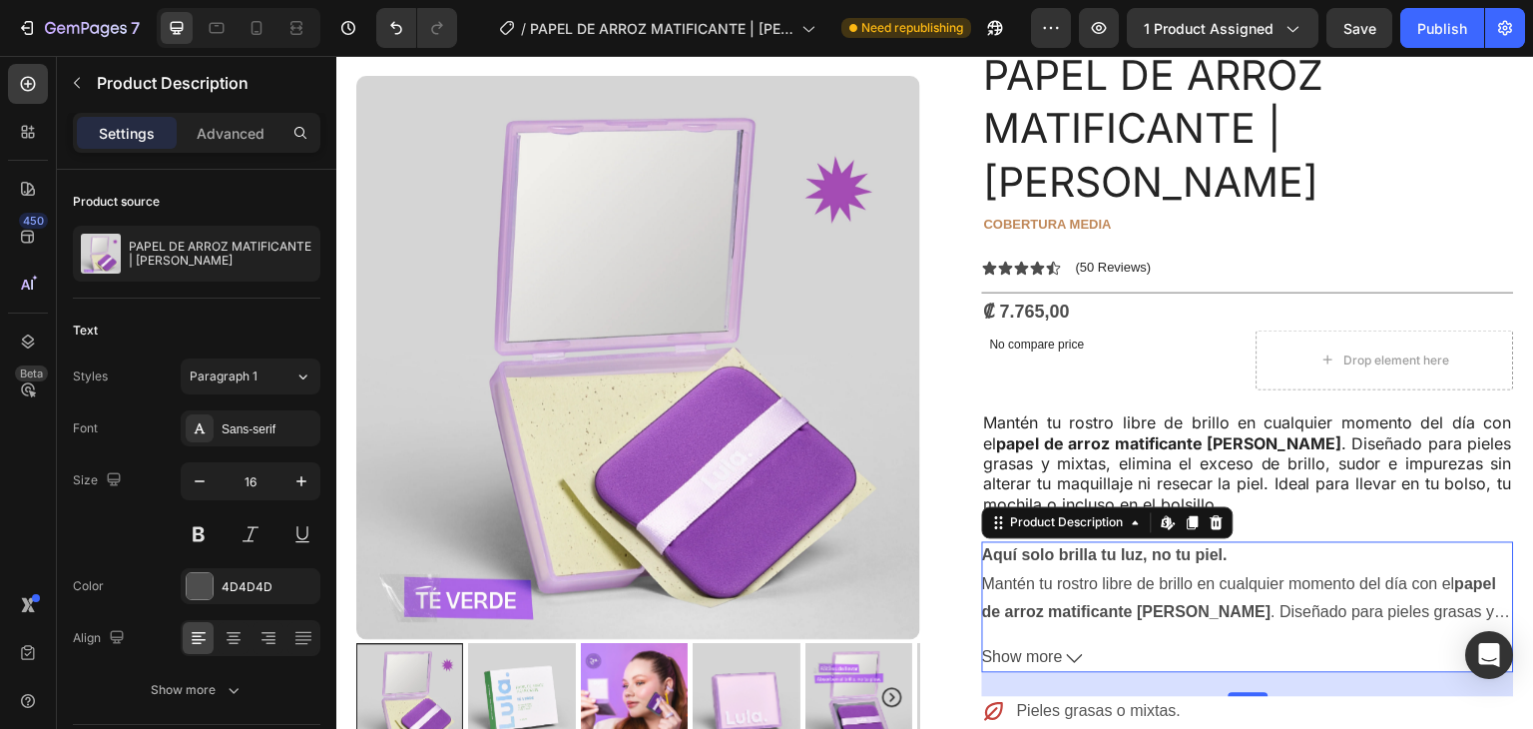
click at [1067, 651] on icon at bounding box center [1075, 659] width 16 height 16
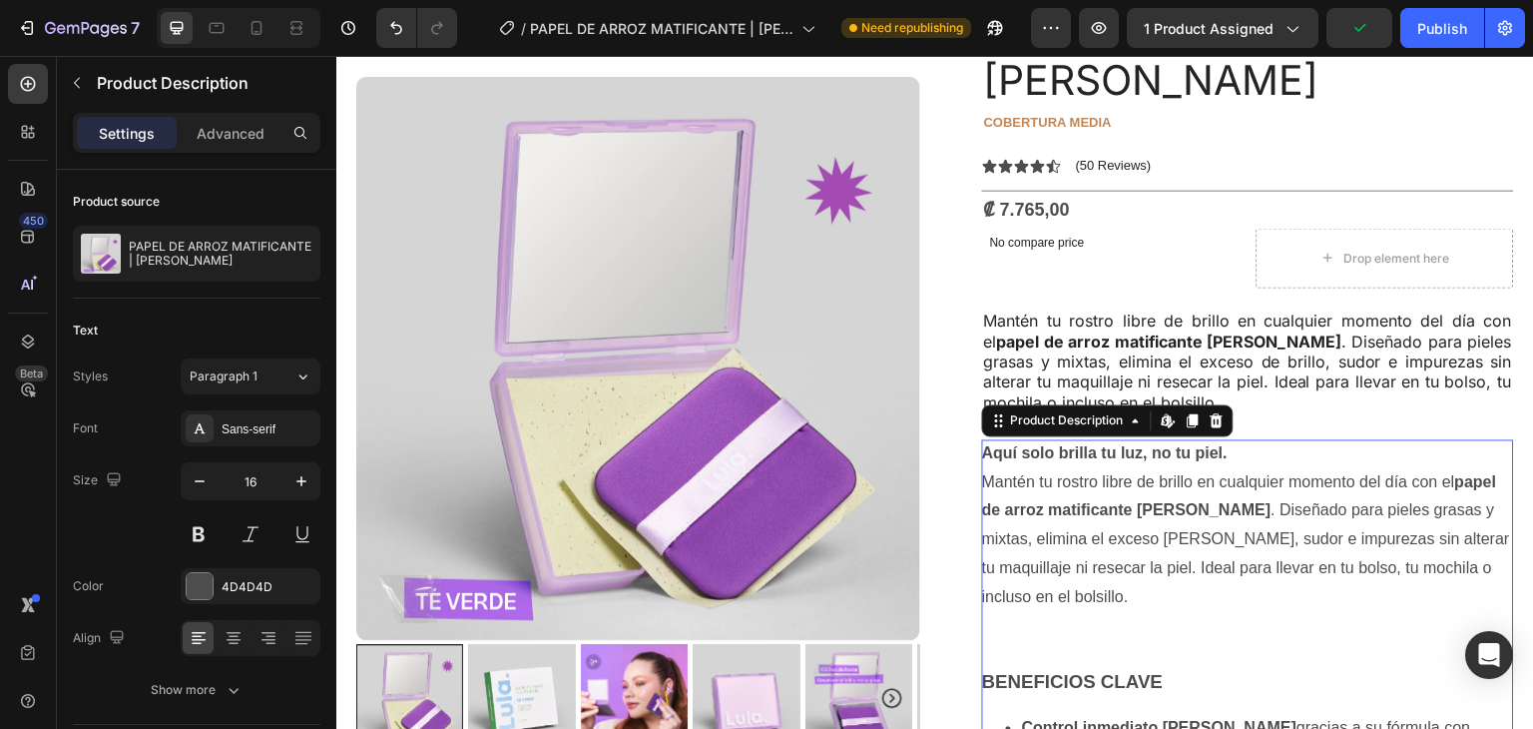
scroll to position [276, 0]
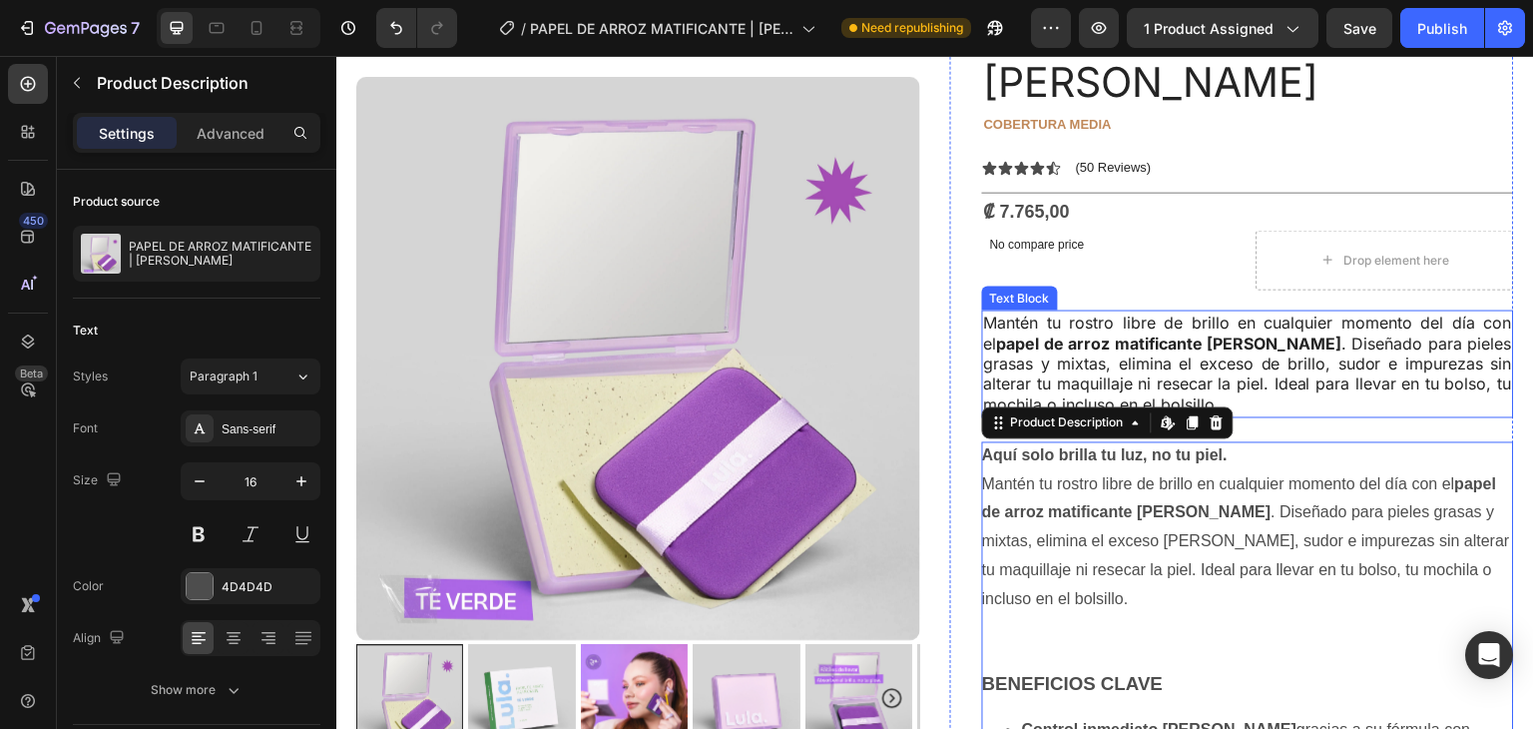
click at [1276, 319] on p "Mantén tu rostro libre de brillo en cualquier momento del día con el papel de a…" at bounding box center [1248, 363] width 528 height 104
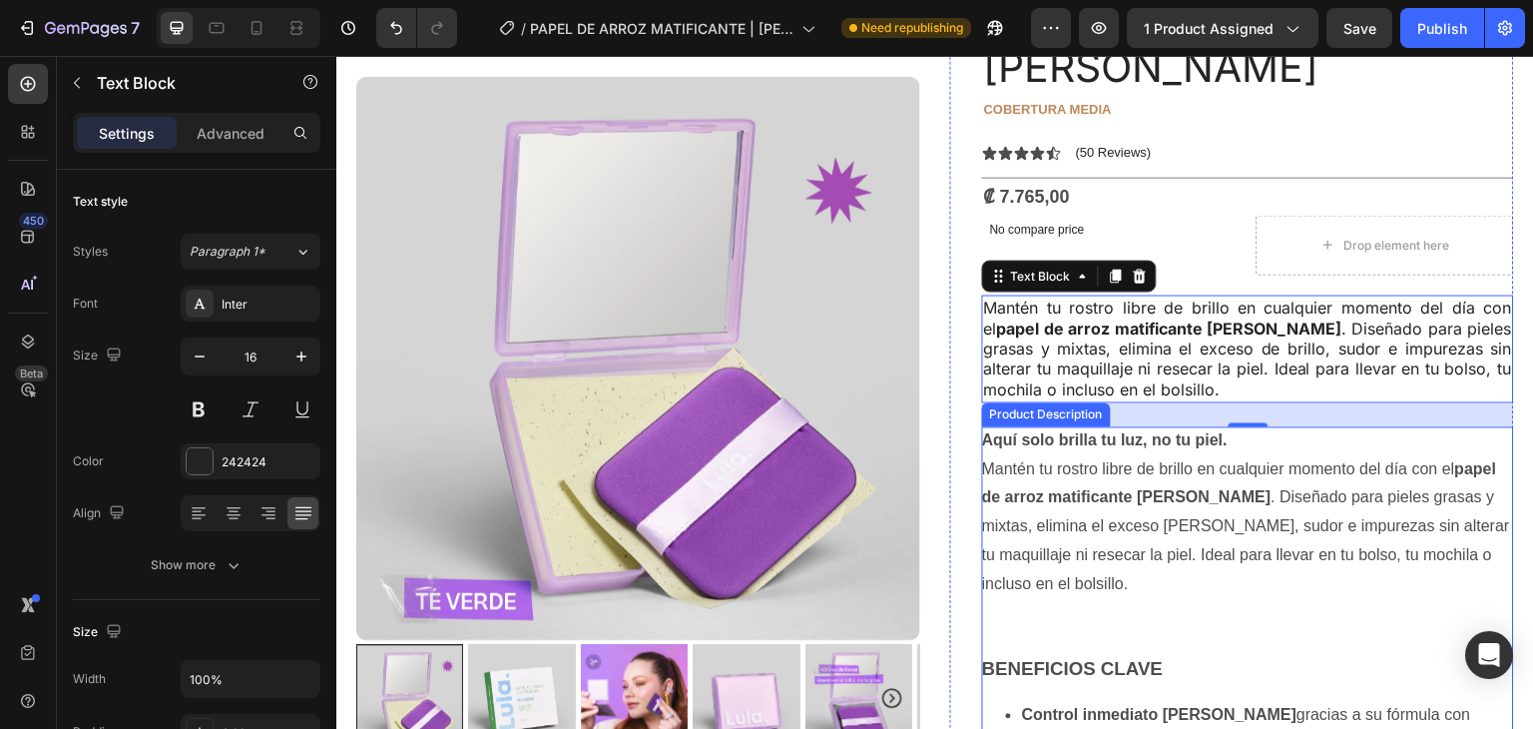
scroll to position [290, 0]
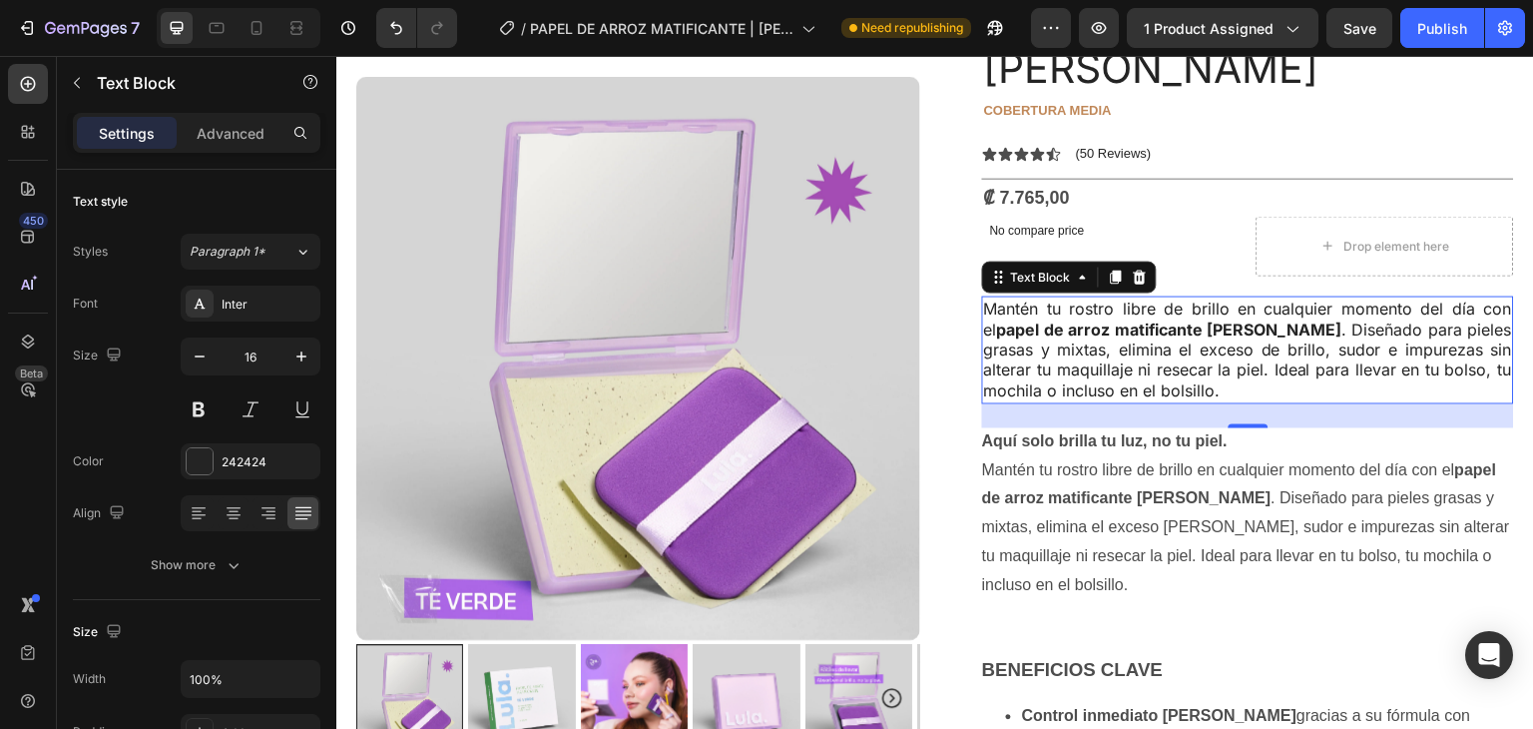
click at [1166, 305] on p "Mantén tu rostro libre de brillo en cualquier momento del día con el papel de a…" at bounding box center [1248, 350] width 528 height 104
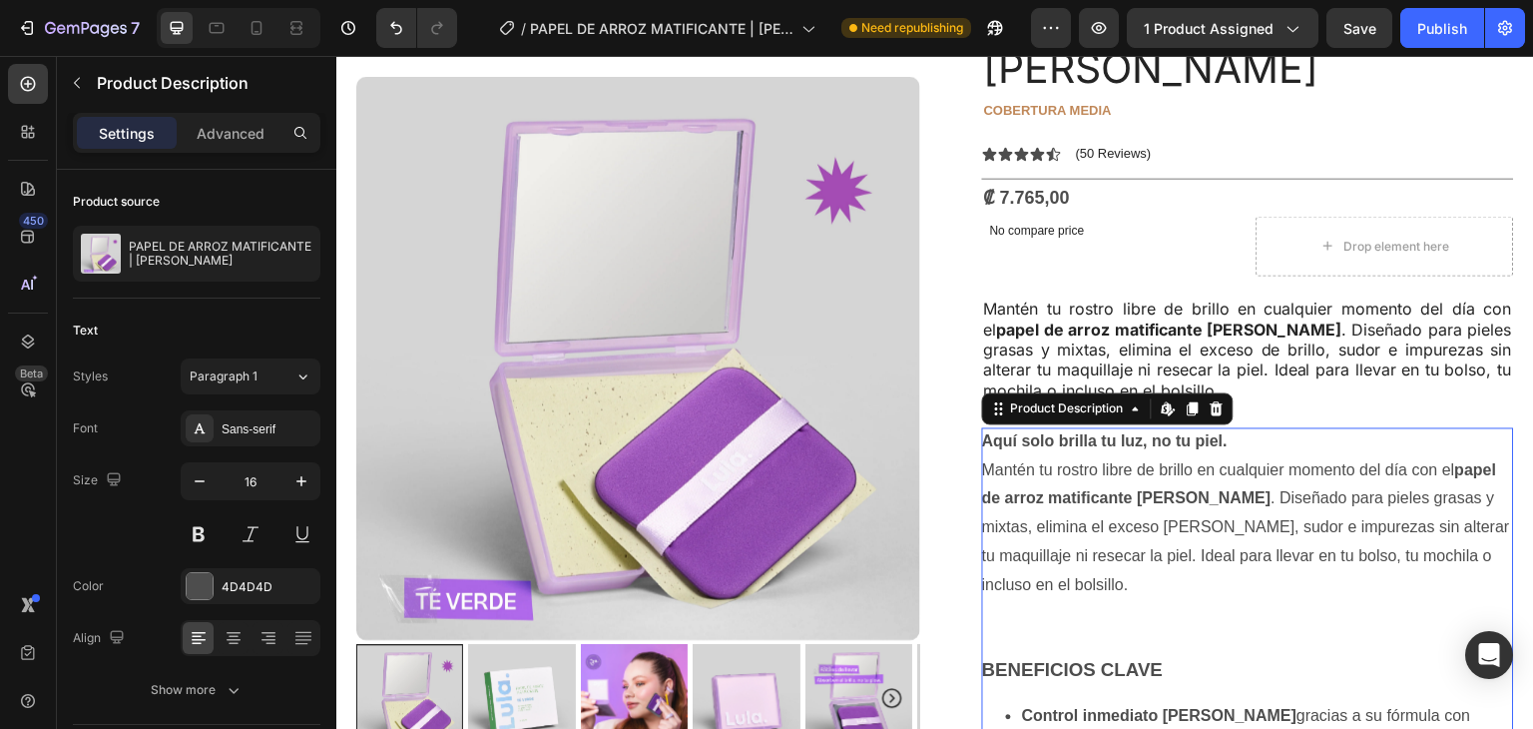
click at [1149, 477] on p "Mantén tu rostro libre de brillo en cualquier momento del día con el papel de a…" at bounding box center [1246, 527] width 528 height 132
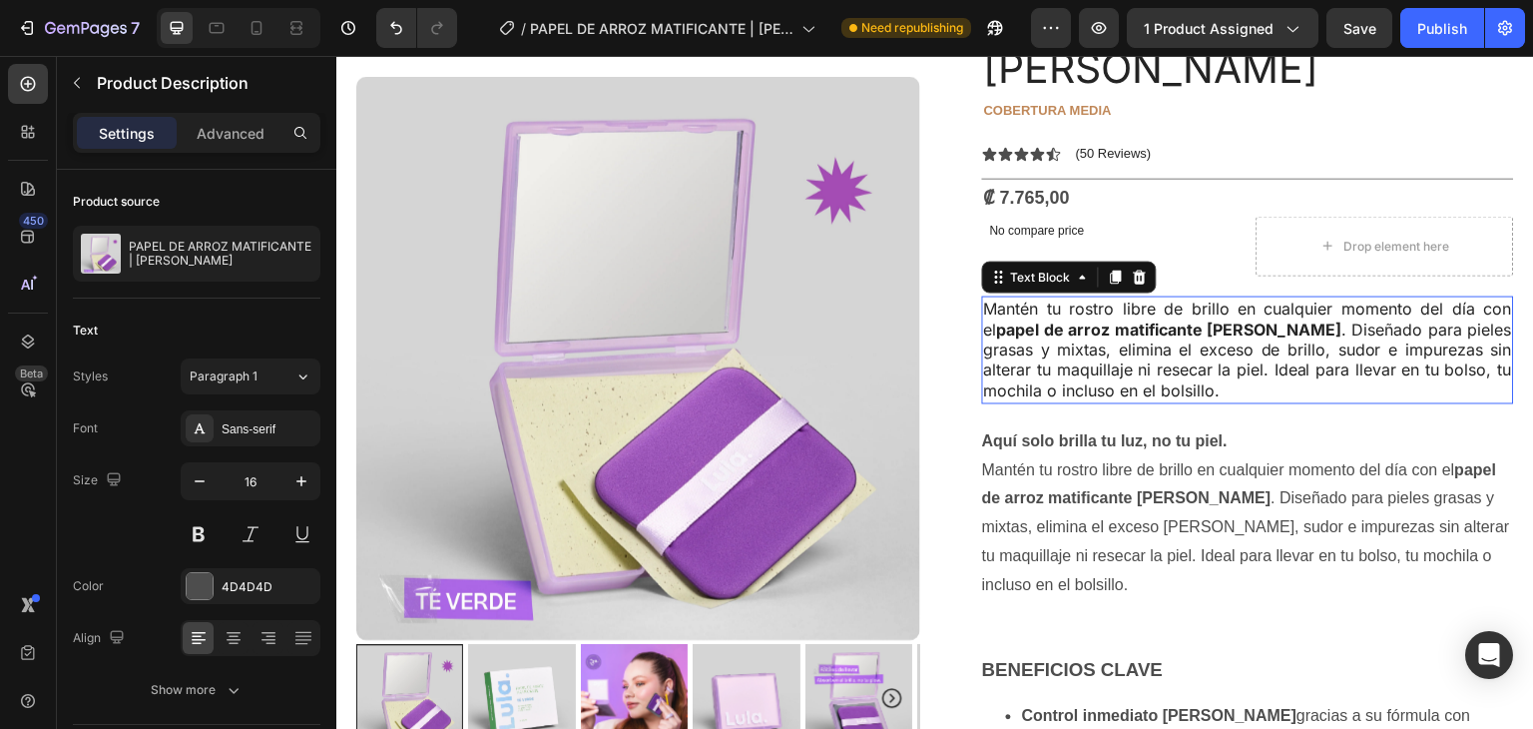
click at [1165, 318] on strong "papel de arroz matificante [PERSON_NAME]" at bounding box center [1169, 328] width 345 height 20
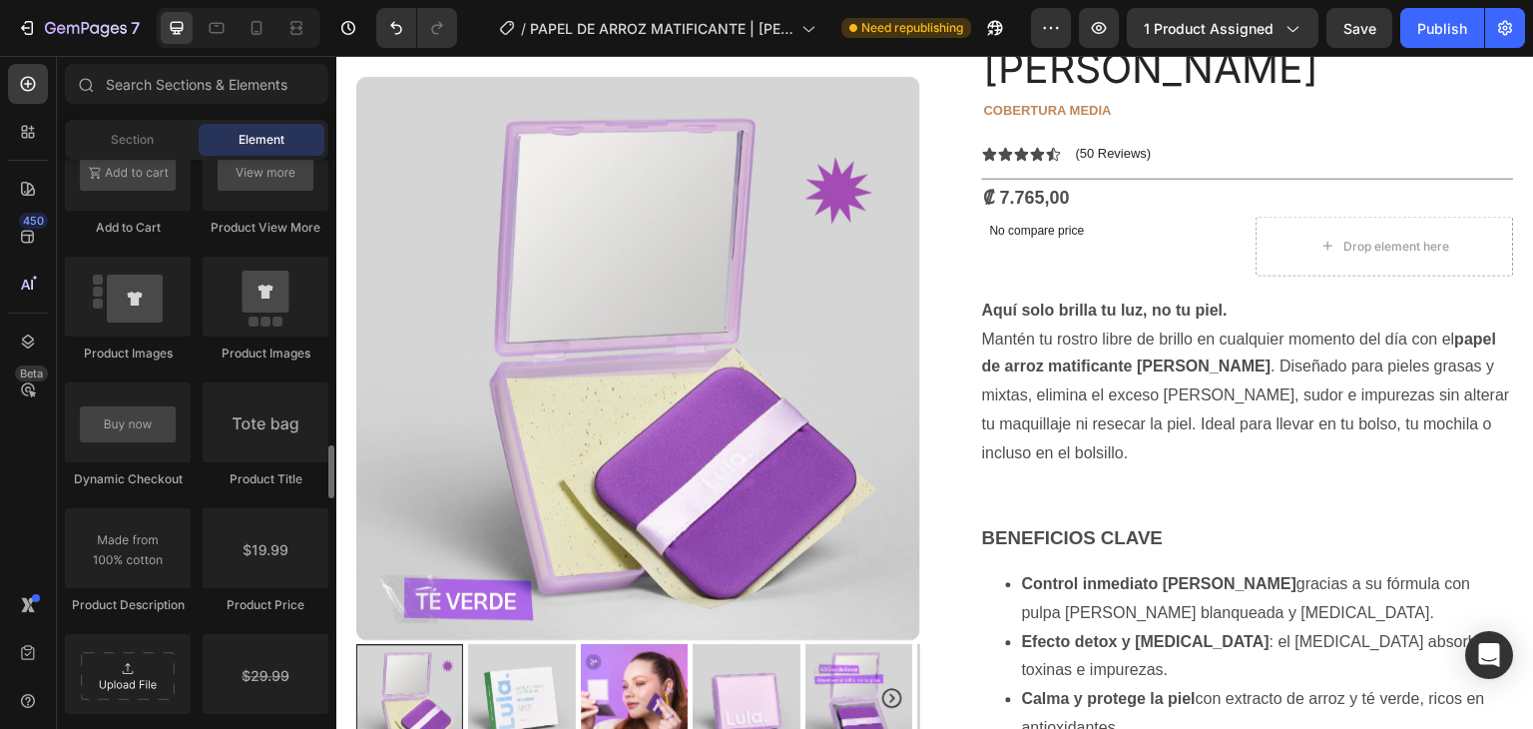
scroll to position [2995, 0]
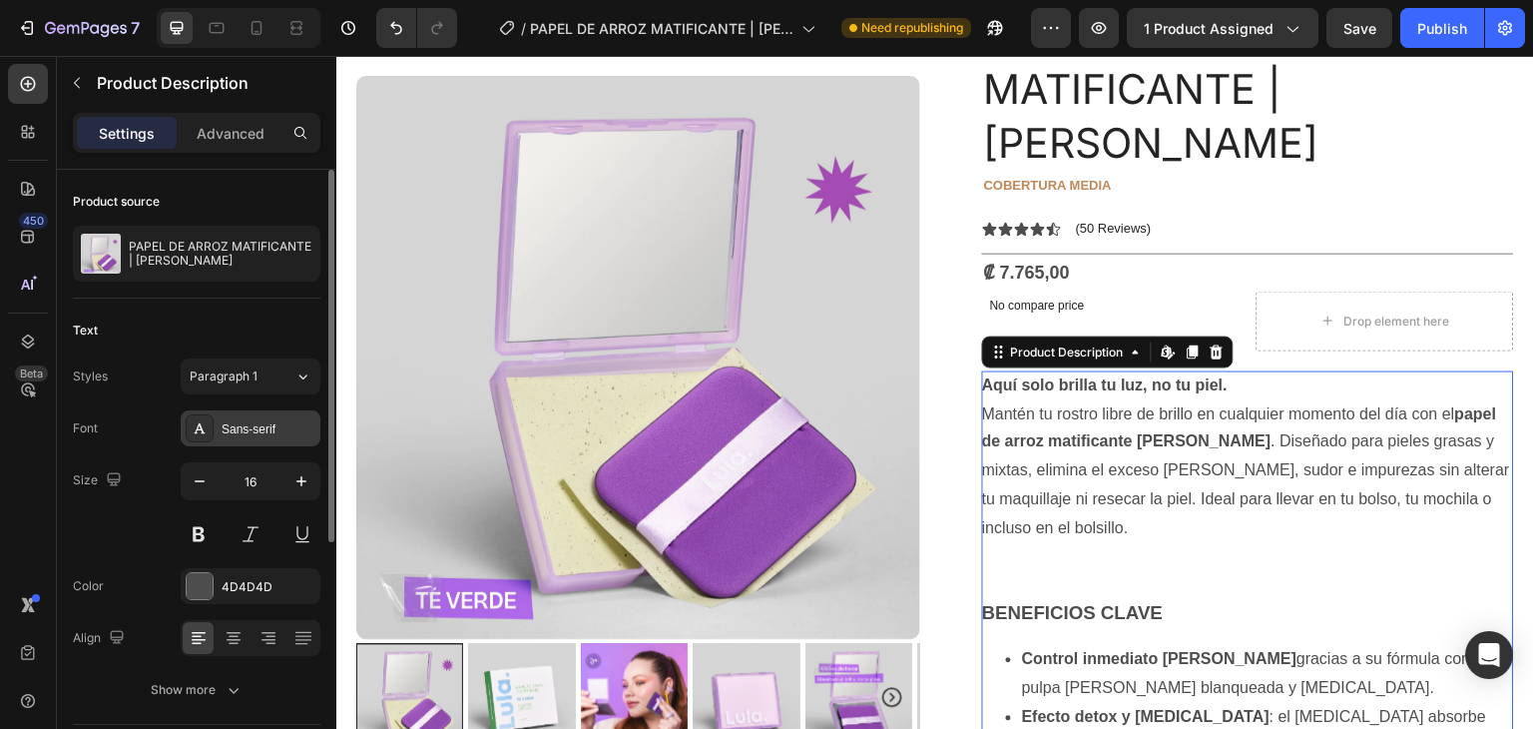
scroll to position [188, 0]
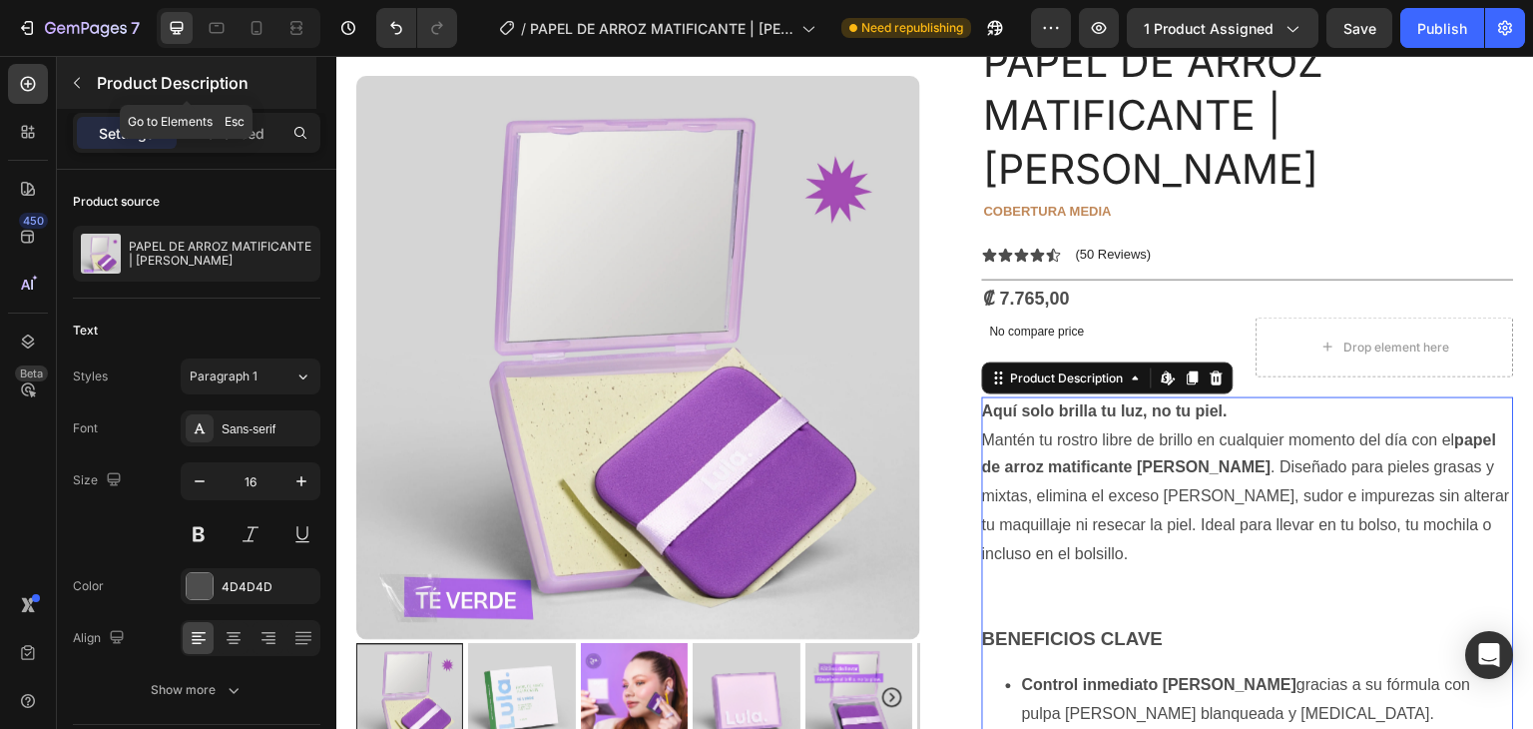
click at [80, 82] on icon "button" at bounding box center [77, 83] width 16 height 16
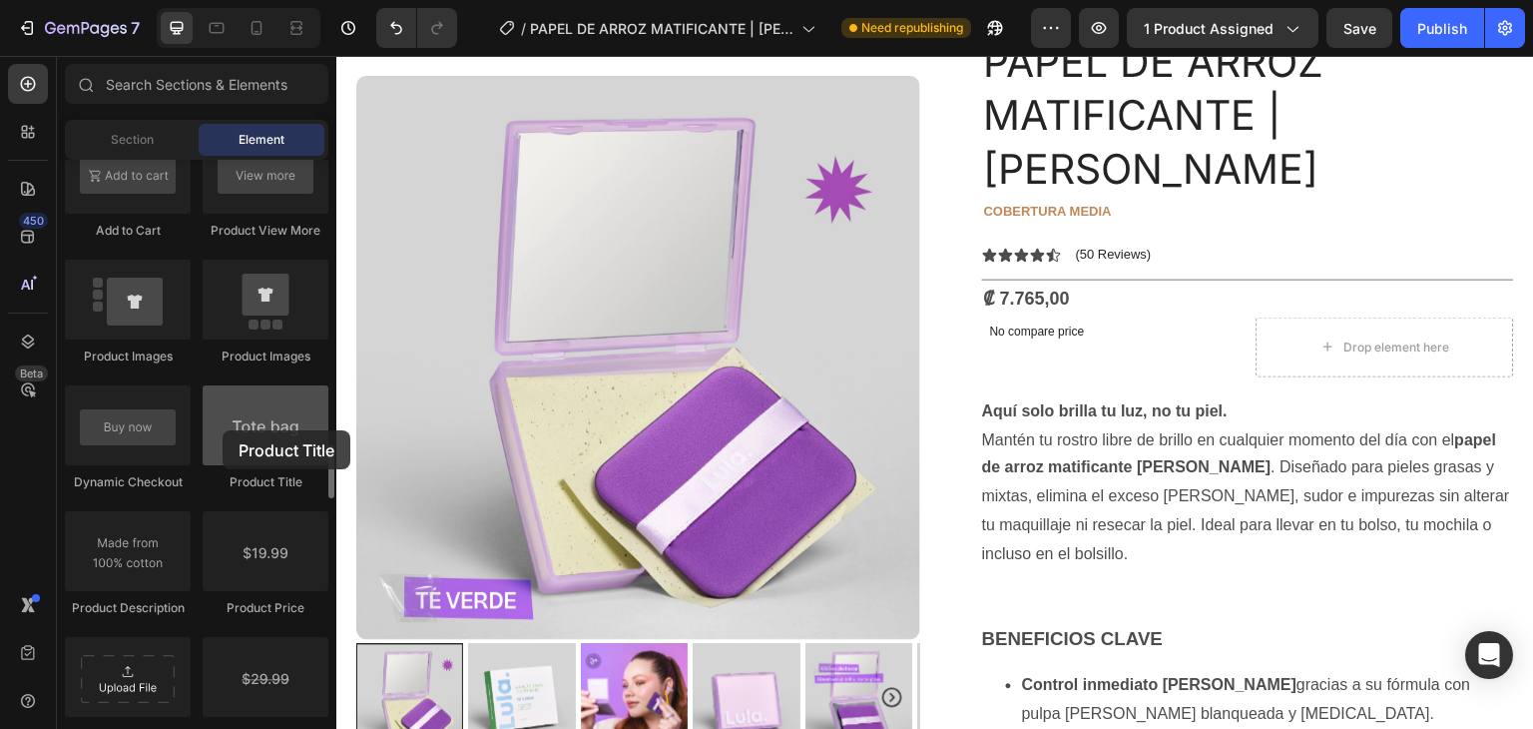
drag, startPoint x: 278, startPoint y: 440, endPoint x: 208, endPoint y: 418, distance: 73.3
click at [222, 429] on div at bounding box center [266, 425] width 126 height 80
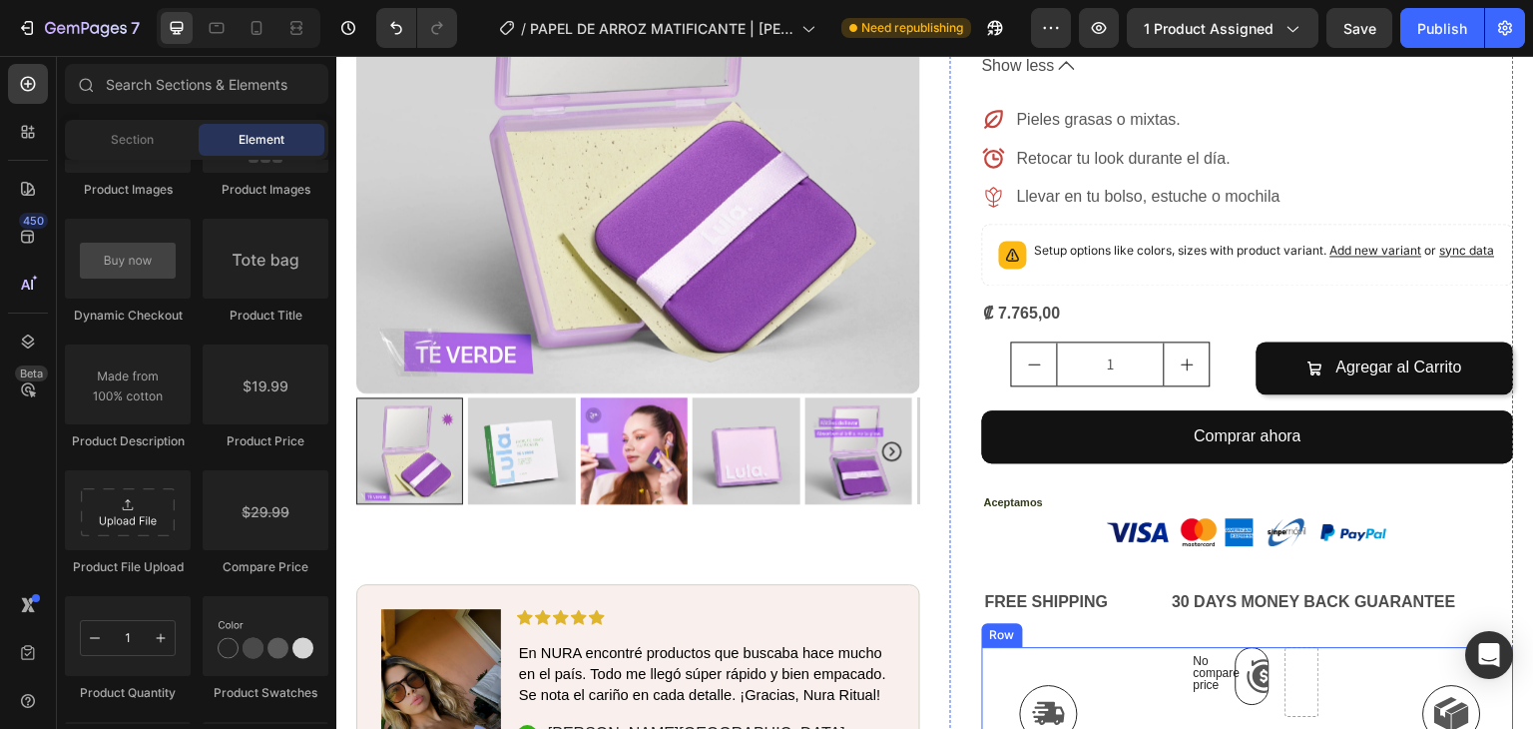
scroll to position [1624, 0]
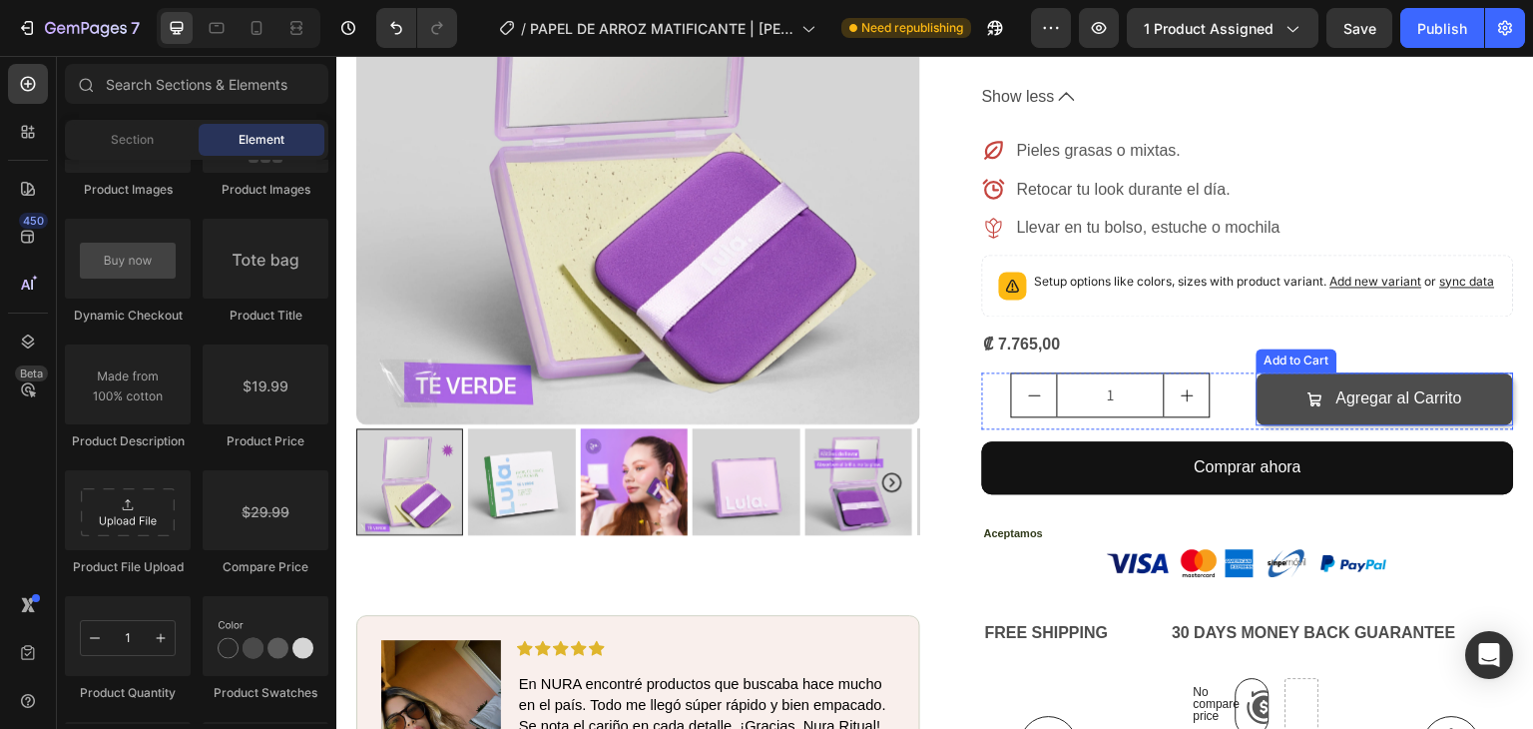
click at [1257, 372] on button "Agregar al Carrito" at bounding box center [1386, 398] width 259 height 53
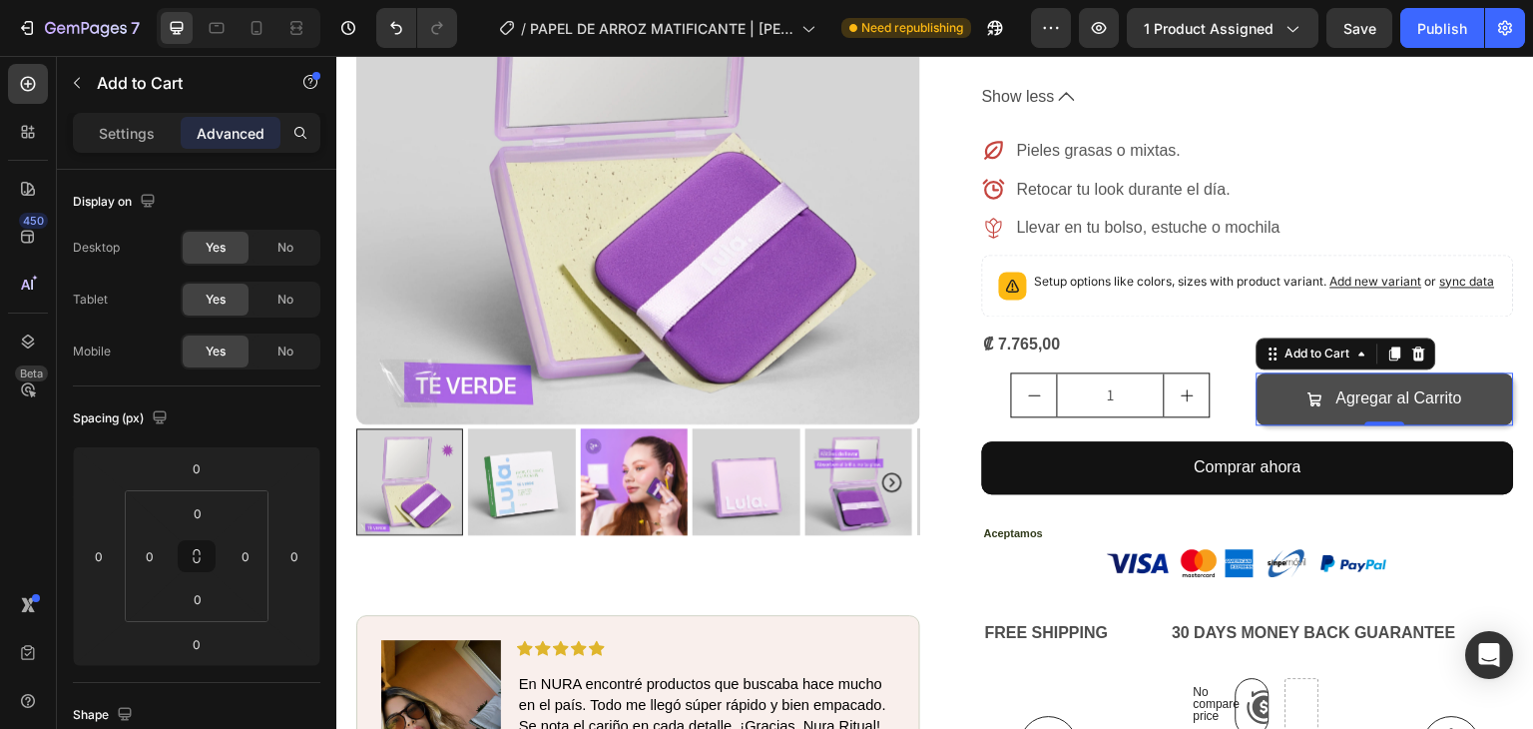
click at [1271, 372] on button "Agregar al Carrito" at bounding box center [1386, 398] width 259 height 53
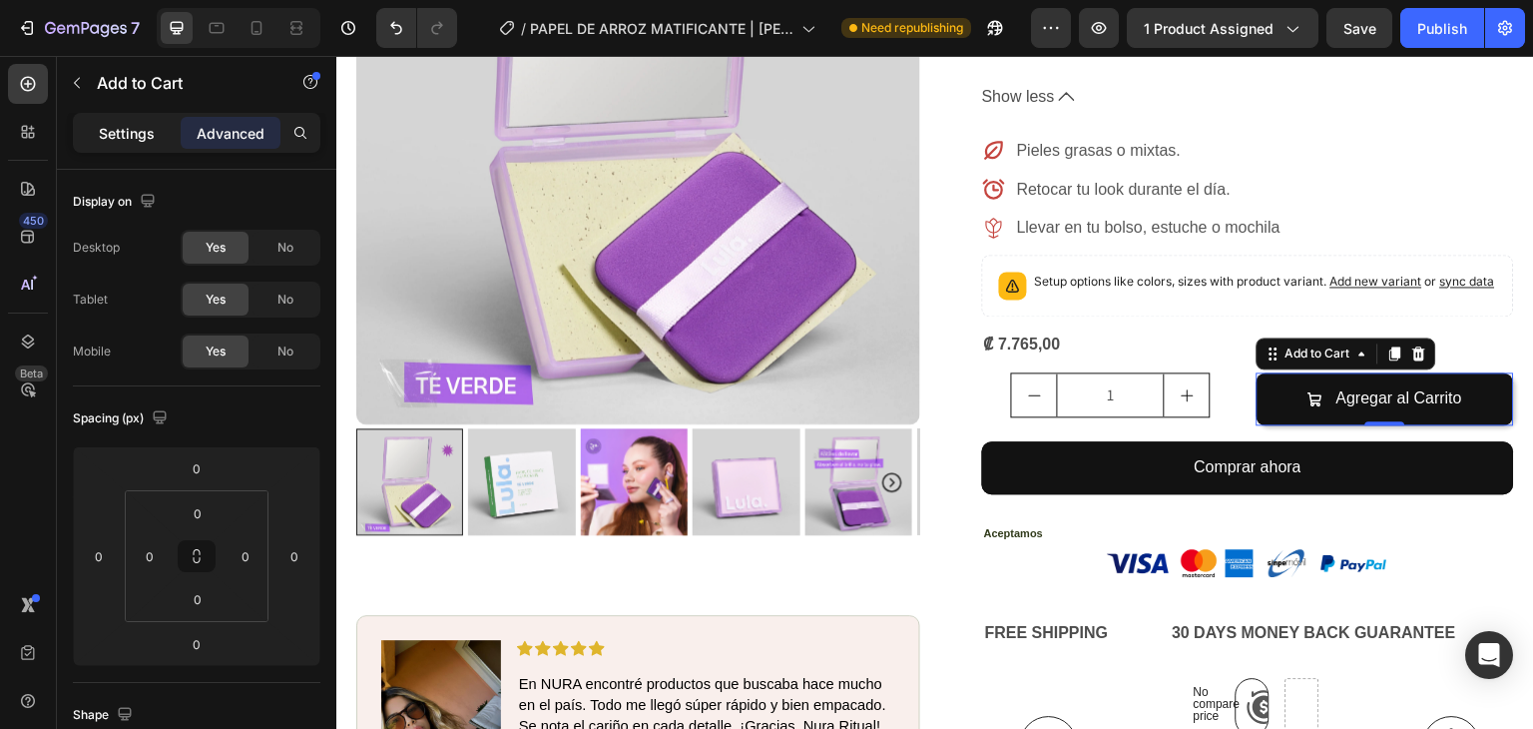
click at [137, 123] on p "Settings" at bounding box center [127, 133] width 56 height 21
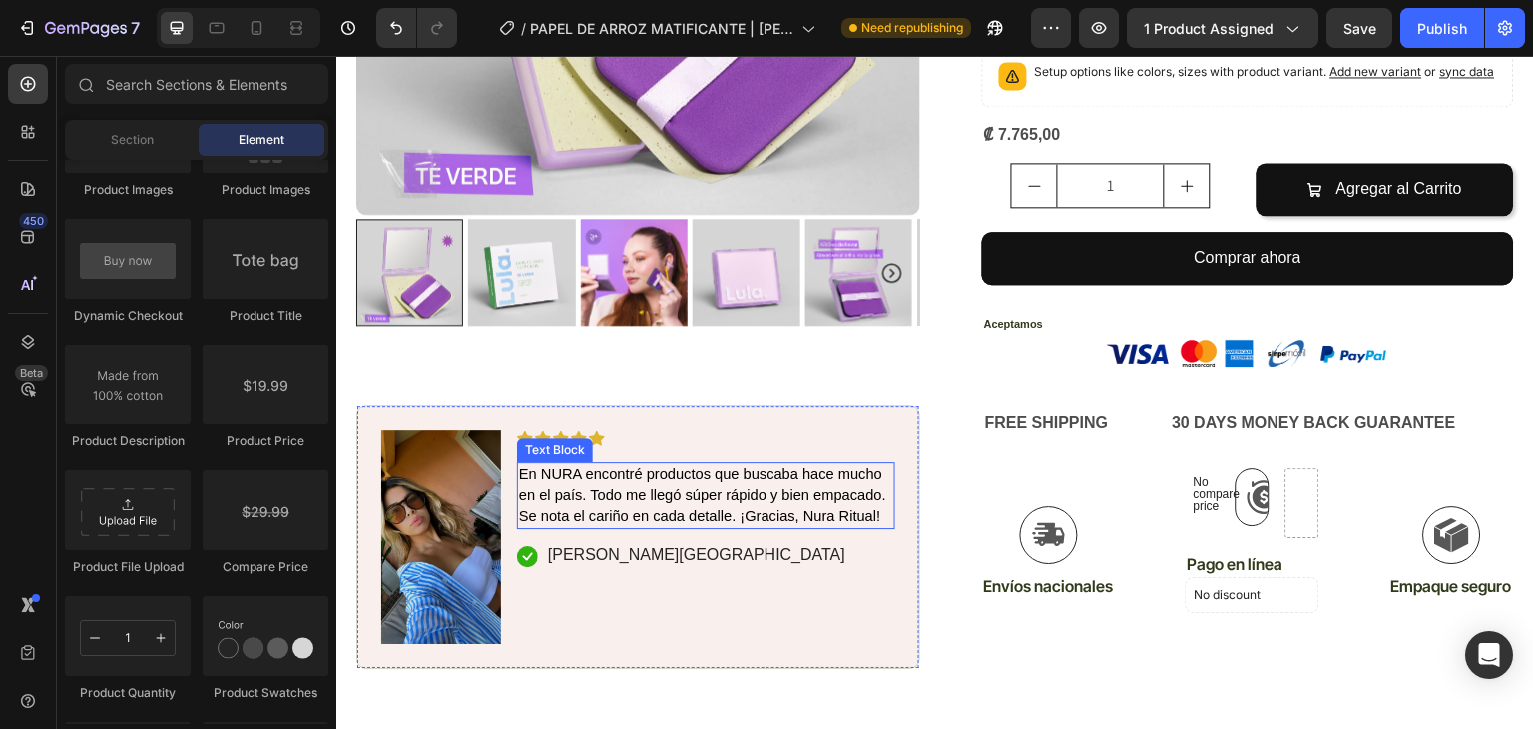
scroll to position [1884, 0]
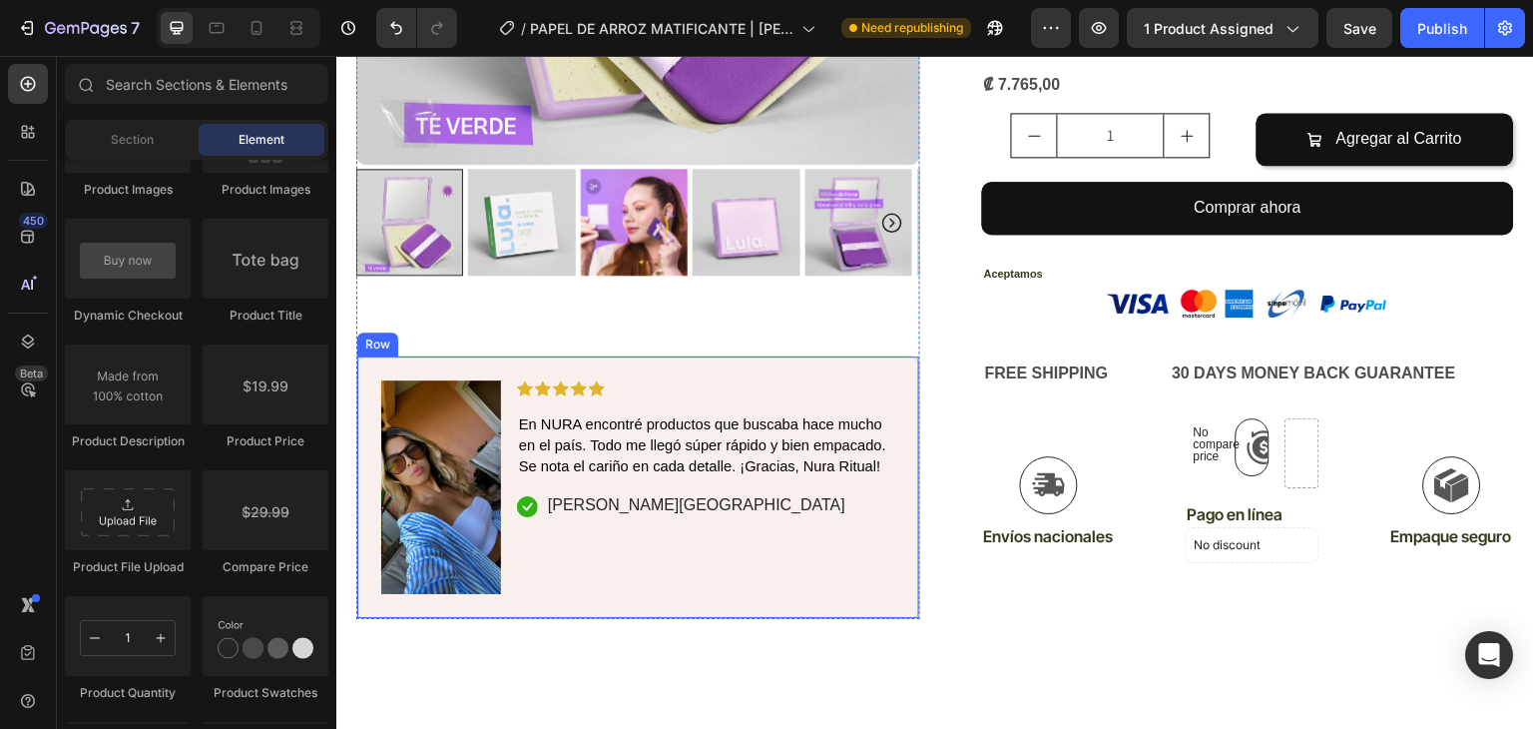
click at [664, 356] on div "Image Icon Icon Icon Icon Icon Icon List En NURA encontré productos que buscaba…" at bounding box center [638, 487] width 564 height 263
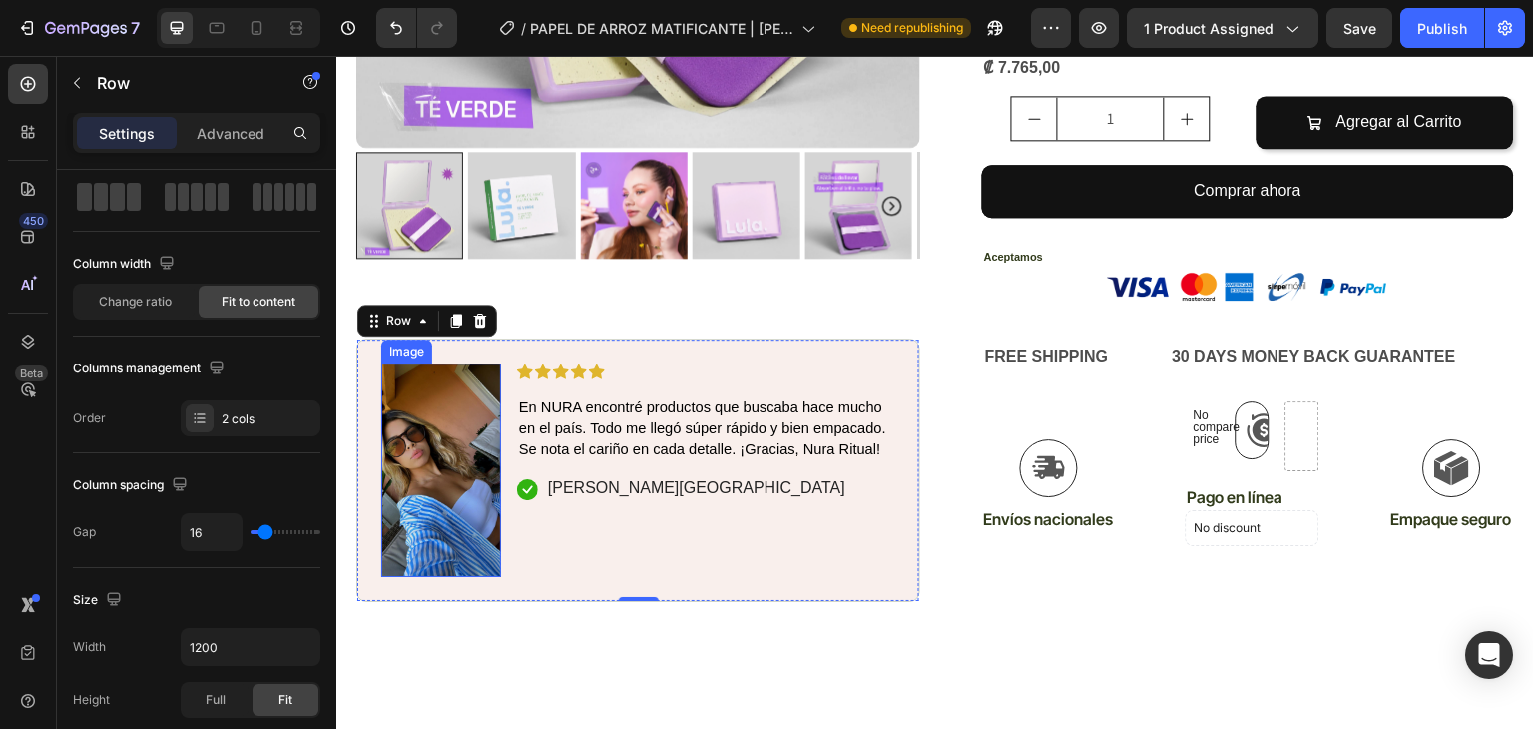
scroll to position [1902, 0]
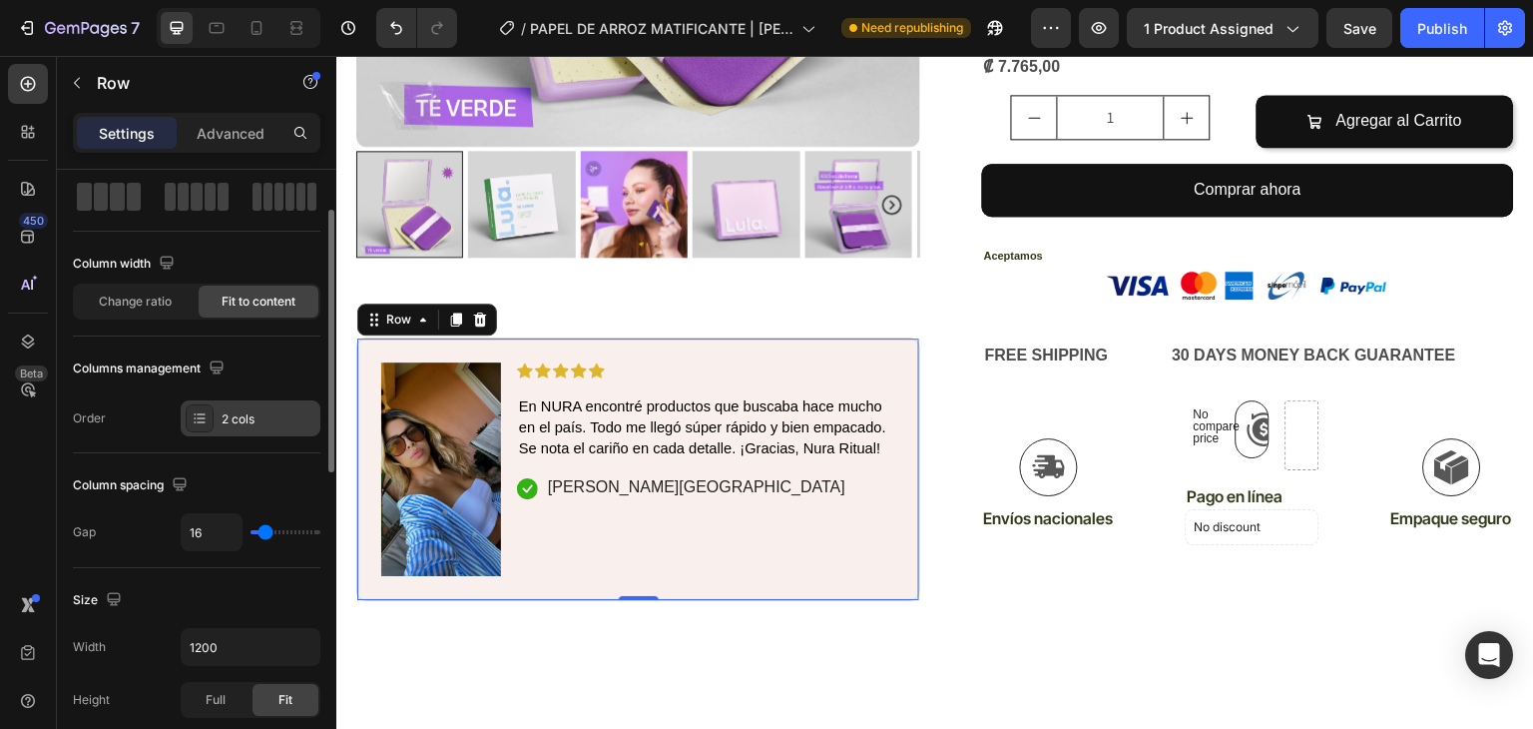
click at [238, 422] on div "2 cols" at bounding box center [269, 419] width 94 height 18
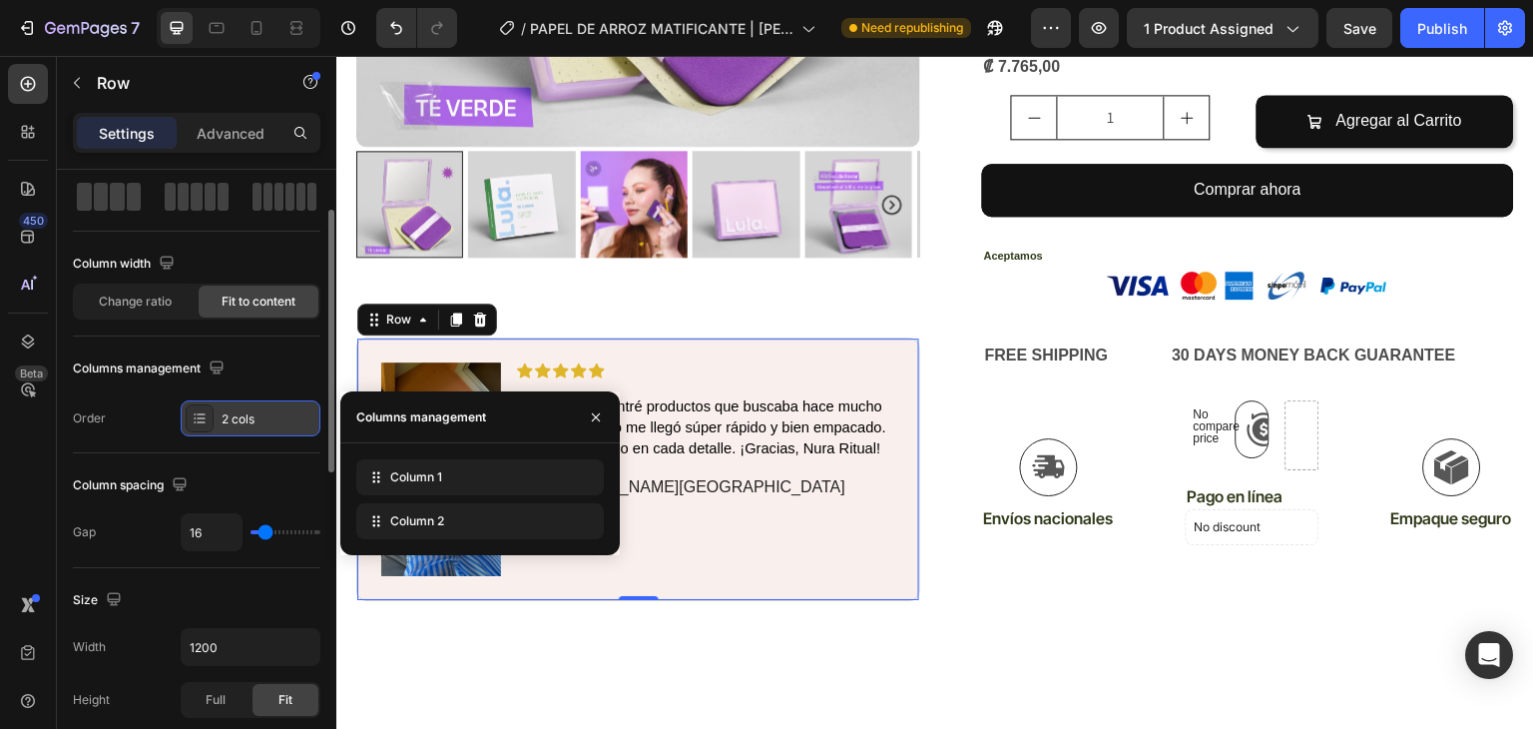
click at [238, 422] on div "2 cols" at bounding box center [269, 419] width 94 height 18
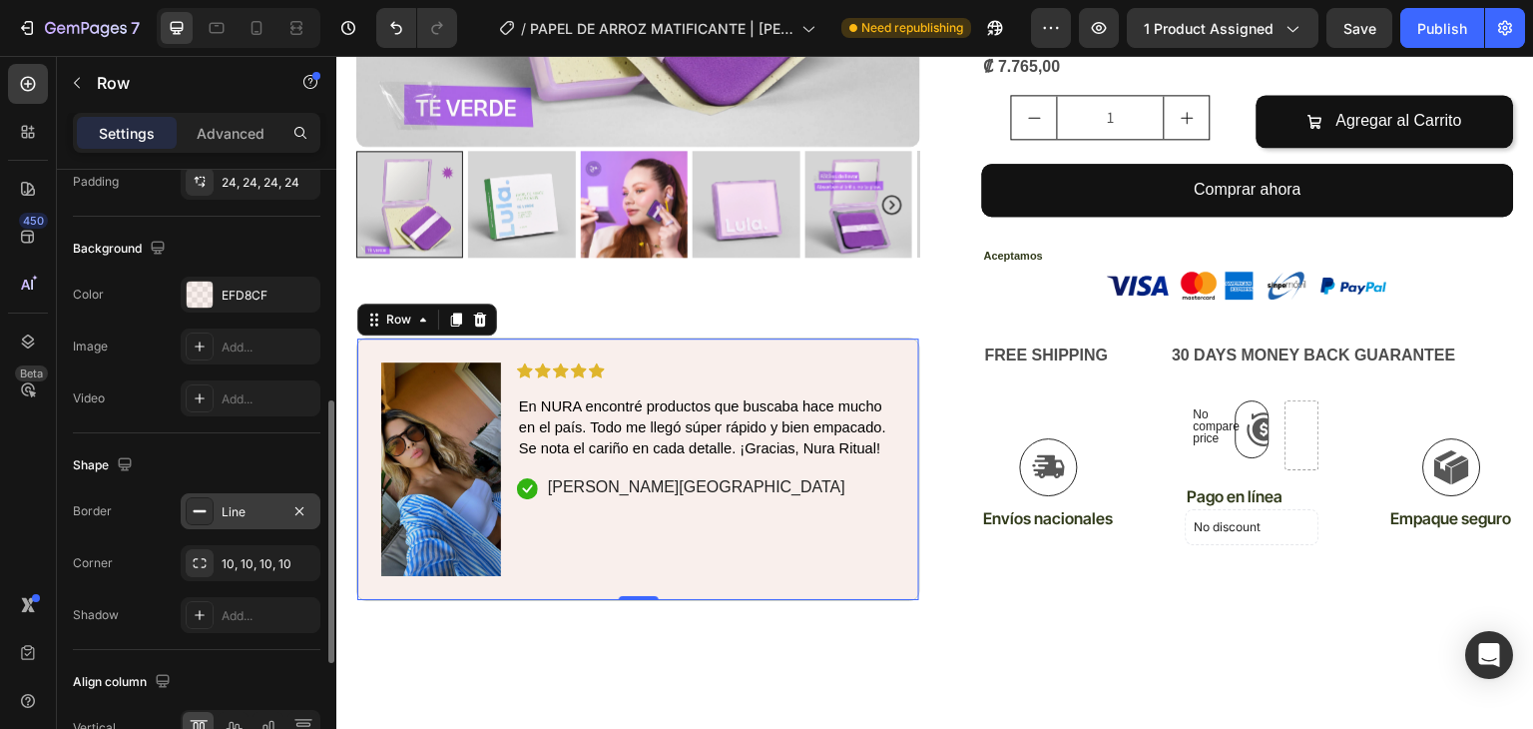
scroll to position [666, 0]
click at [195, 281] on div at bounding box center [200, 294] width 26 height 26
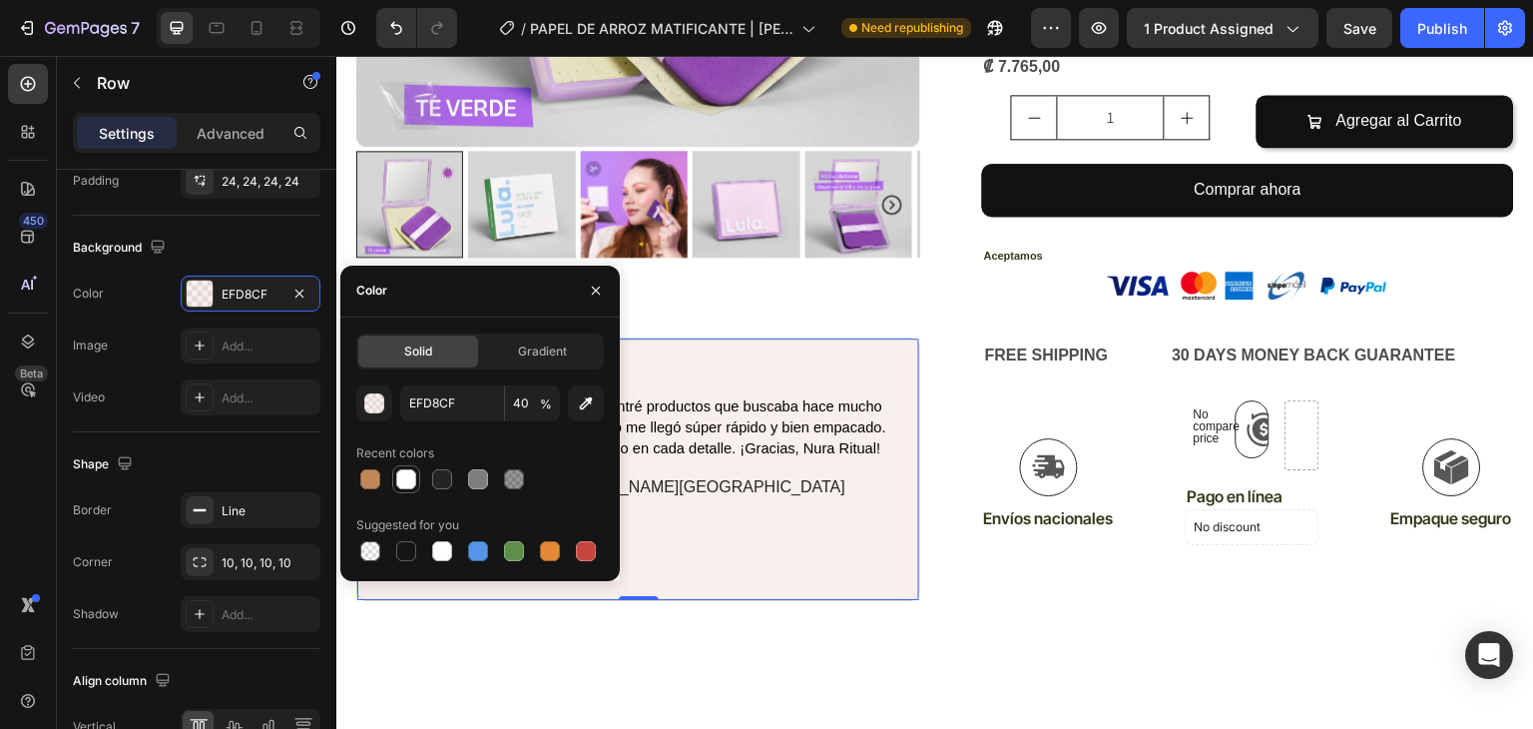
click at [407, 484] on div at bounding box center [406, 479] width 20 height 20
type input "FFFFFF"
type input "100"
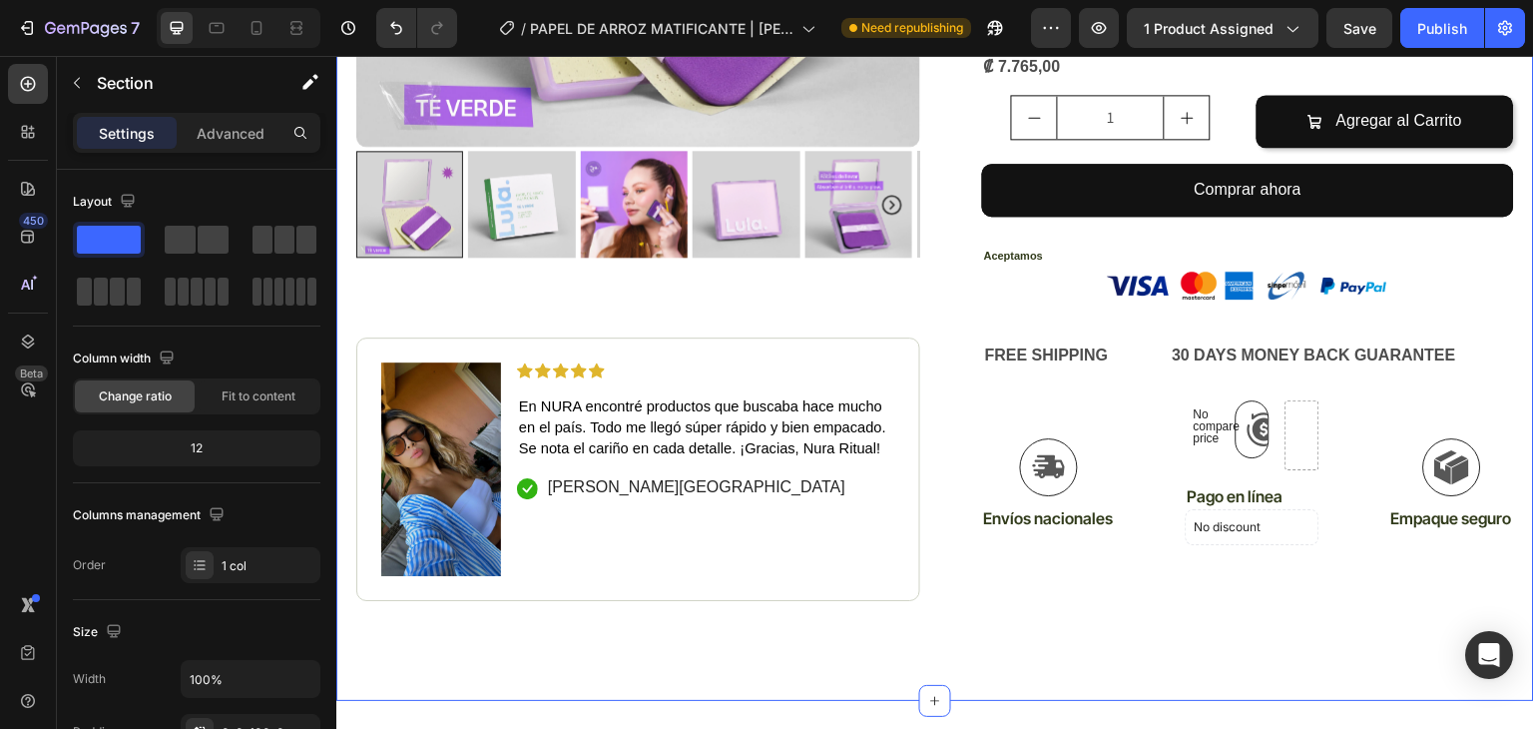
drag, startPoint x: 1156, startPoint y: 632, endPoint x: 1057, endPoint y: 620, distance: 99.6
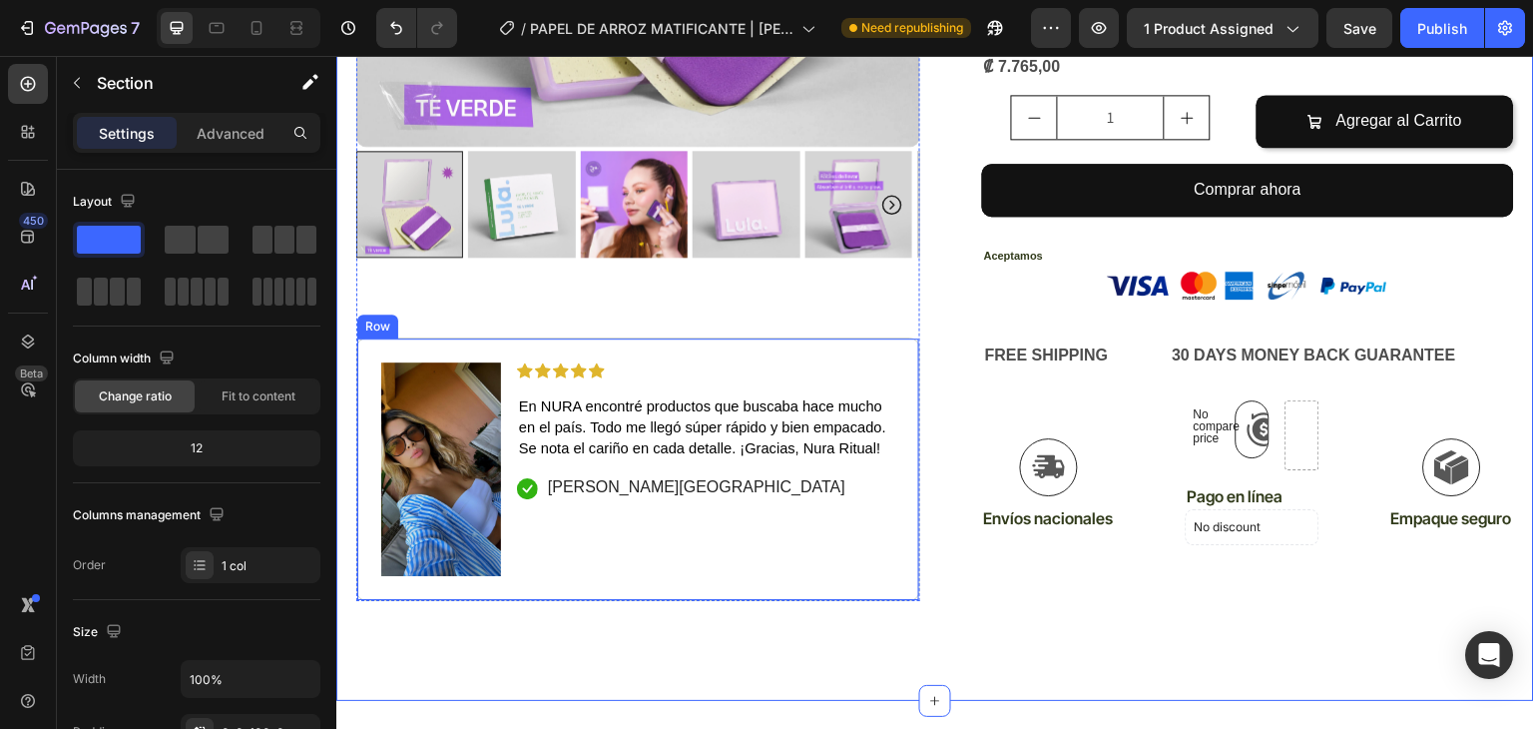
click at [748, 525] on div "Icon Icon Icon Icon Icon Icon List En NURA encontré productos que buscaba hace …" at bounding box center [706, 469] width 378 height 213
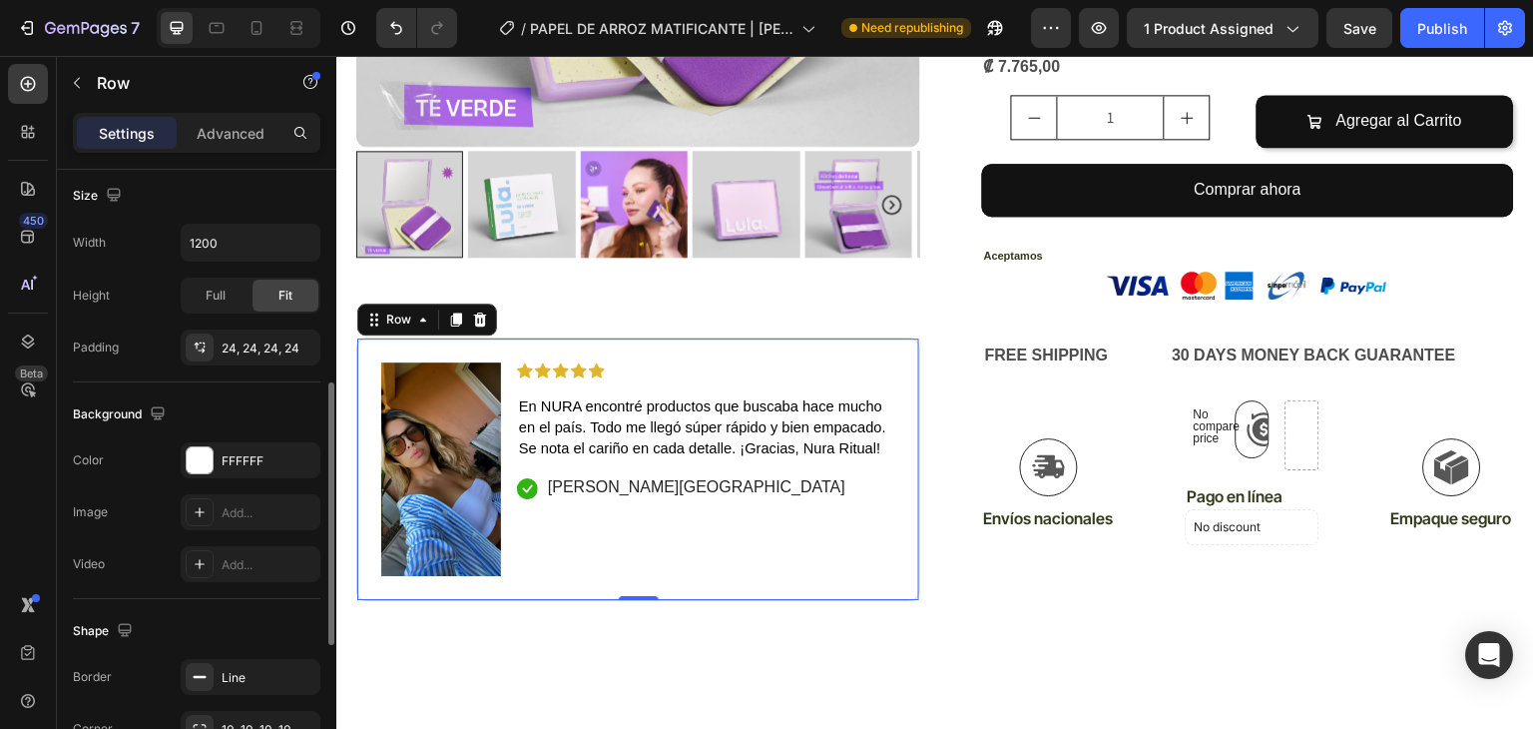
scroll to position [499, 0]
click at [820, 517] on div "Icon Icon Icon Icon Icon Icon List En NURA encontré productos que buscaba hace …" at bounding box center [706, 469] width 378 height 213
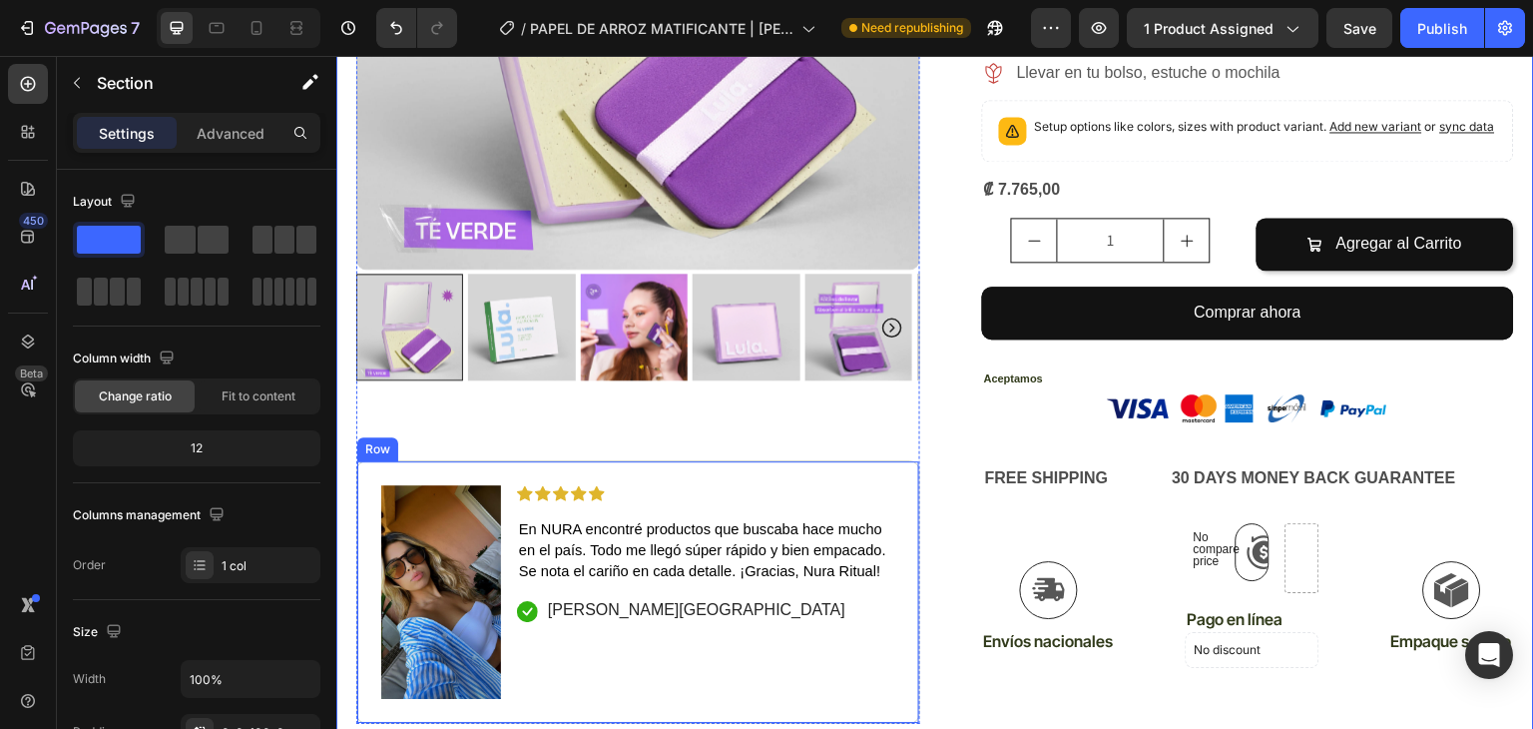
scroll to position [1778, 0]
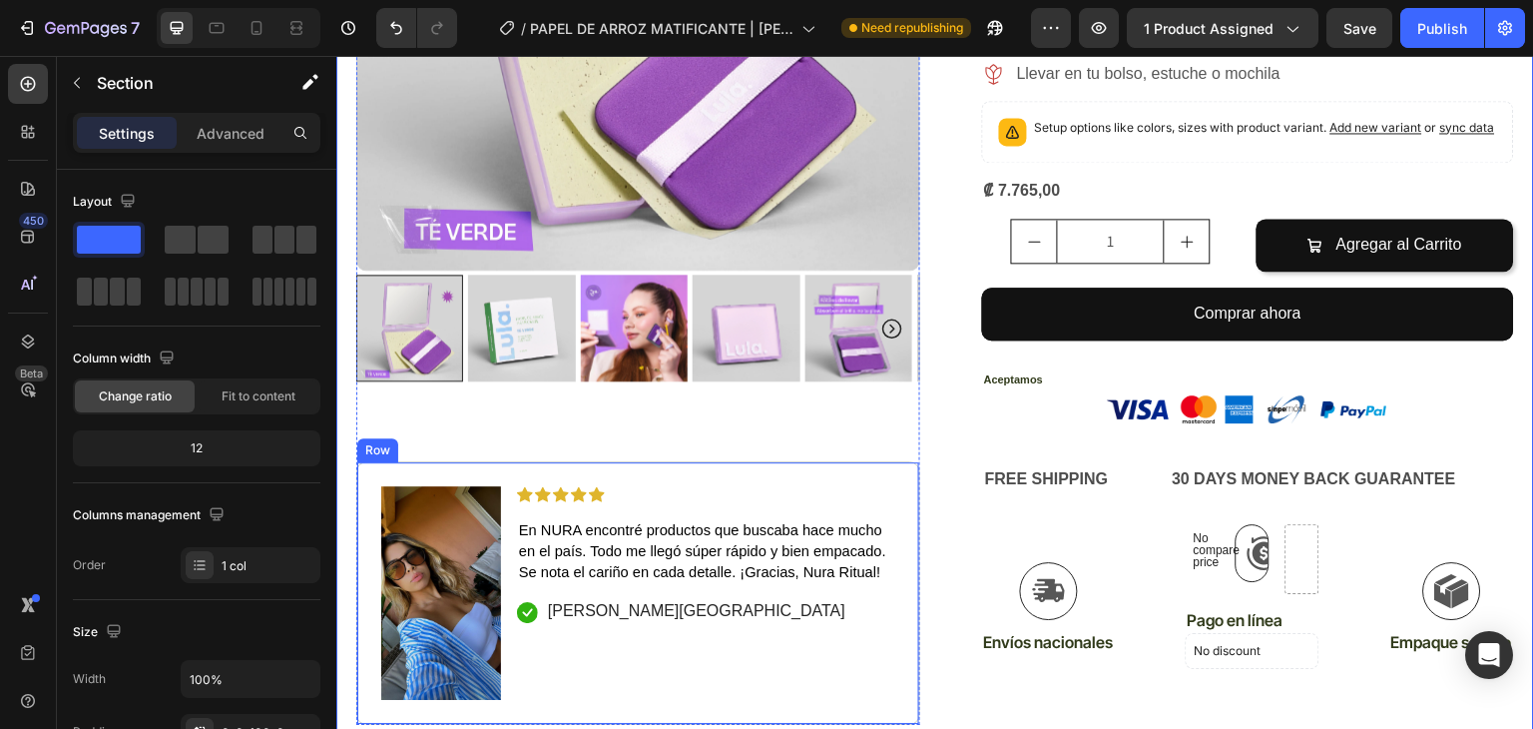
click at [898, 658] on div "Image Icon Icon Icon Icon Icon Icon List En NURA encontré productos que buscaba…" at bounding box center [638, 593] width 564 height 263
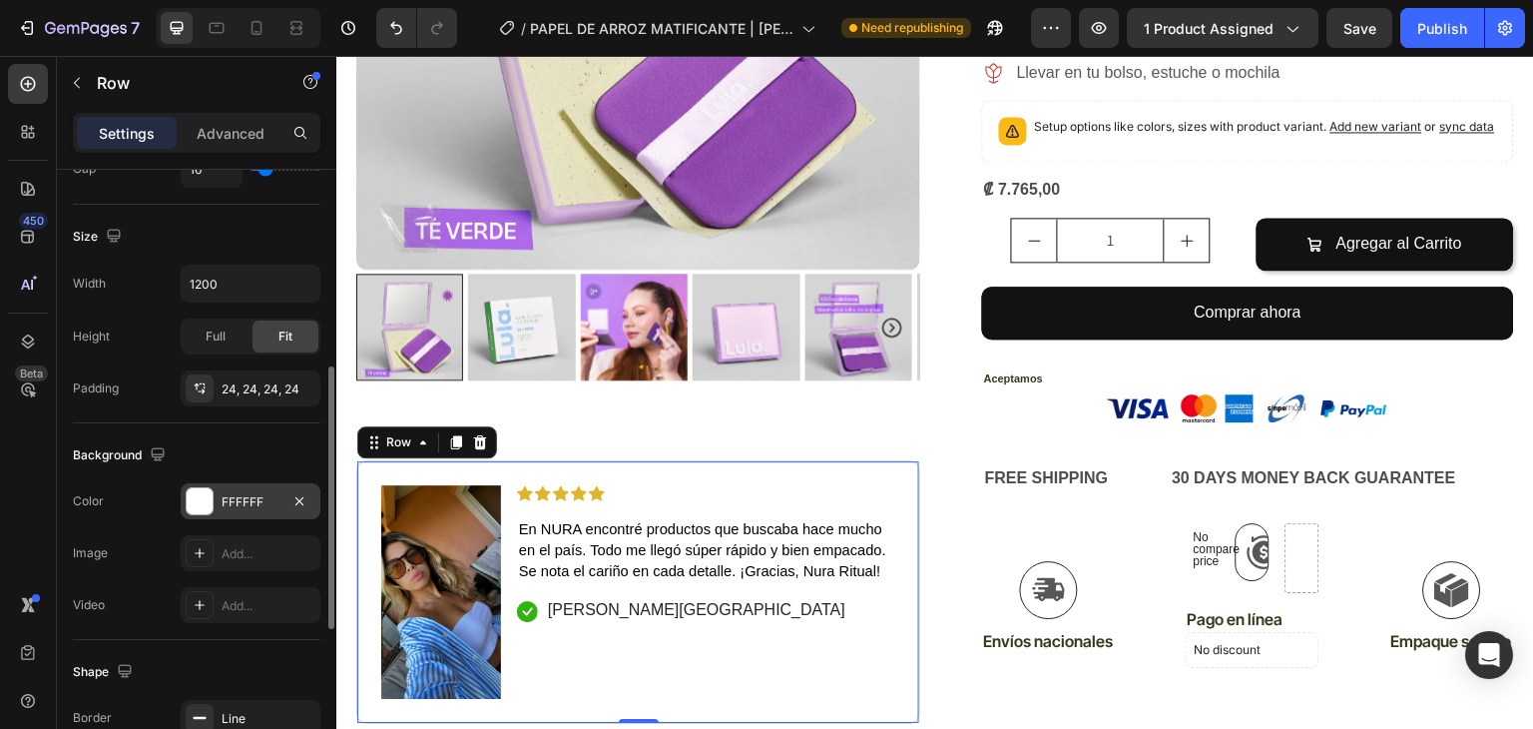
scroll to position [459, 0]
click at [268, 493] on div "FFFFFF" at bounding box center [251, 501] width 58 height 18
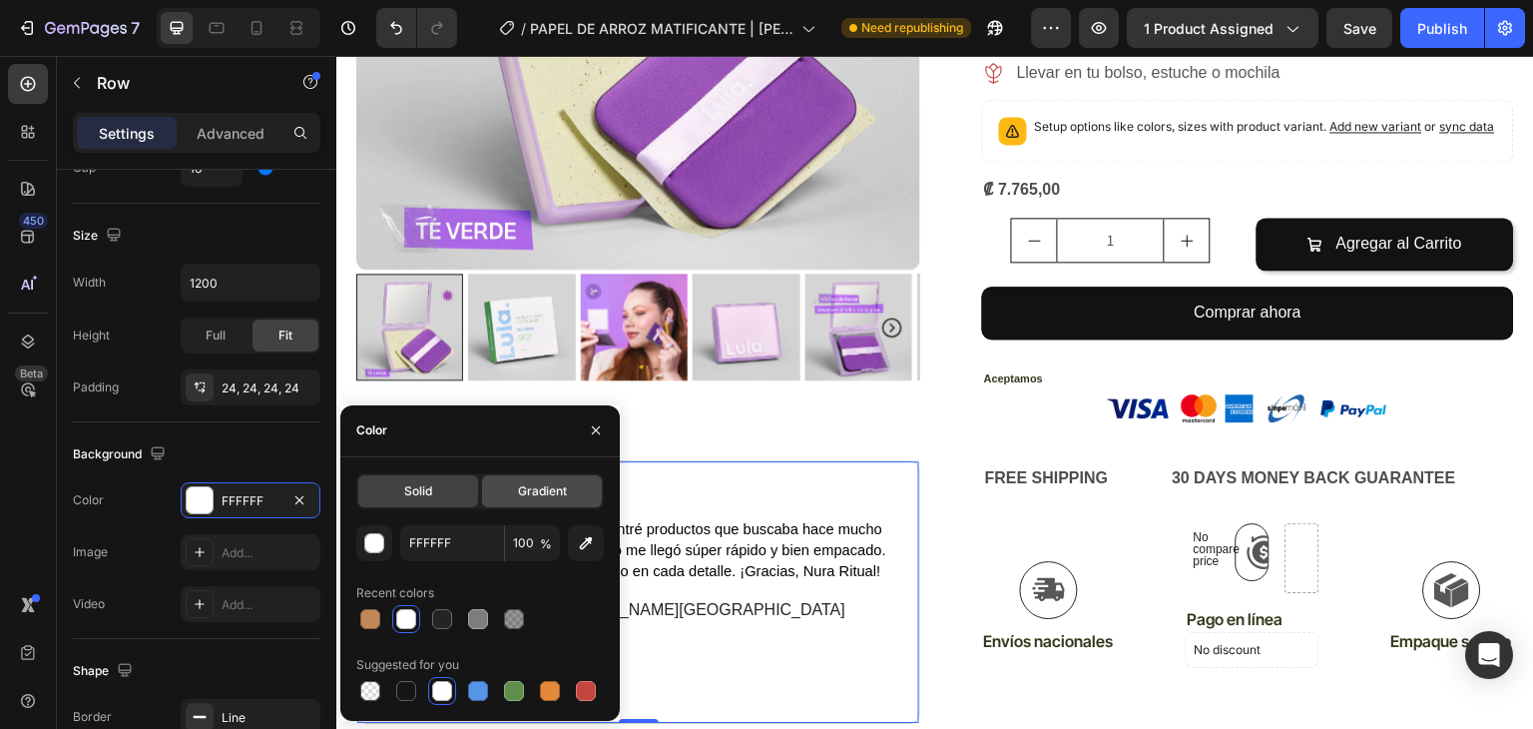
click at [539, 478] on div "Gradient" at bounding box center [542, 491] width 120 height 32
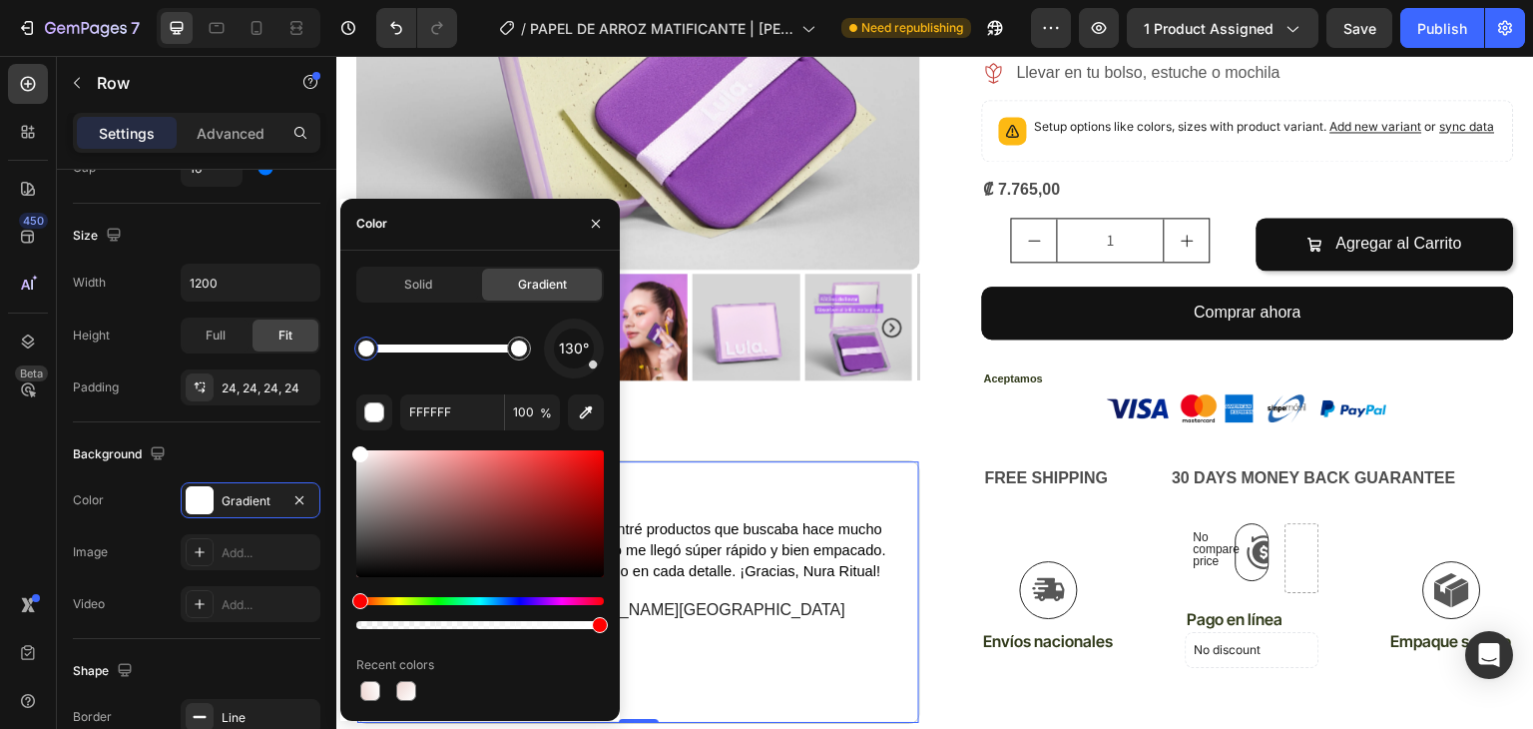
click at [530, 478] on div at bounding box center [480, 513] width 248 height 127
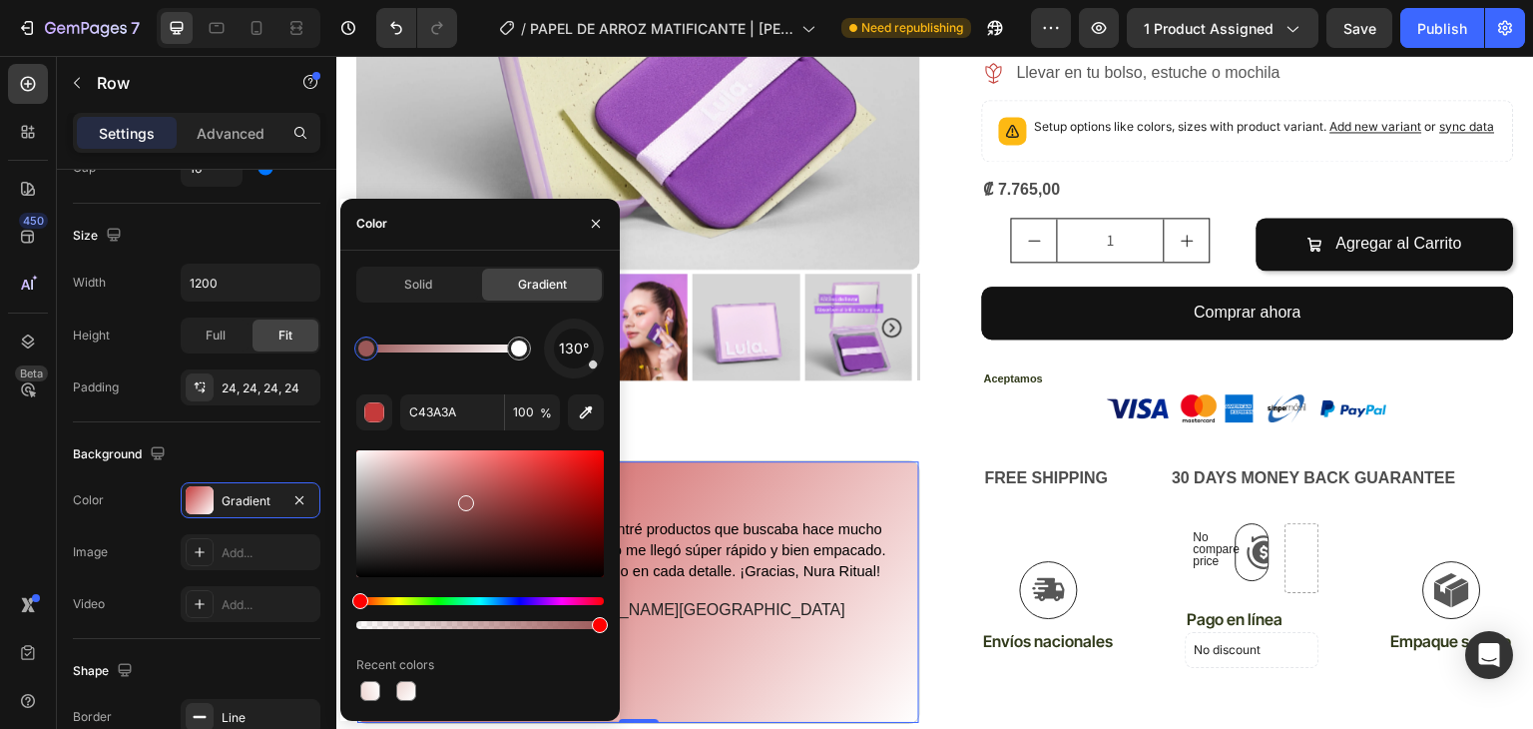
click at [459, 503] on div at bounding box center [480, 513] width 248 height 127
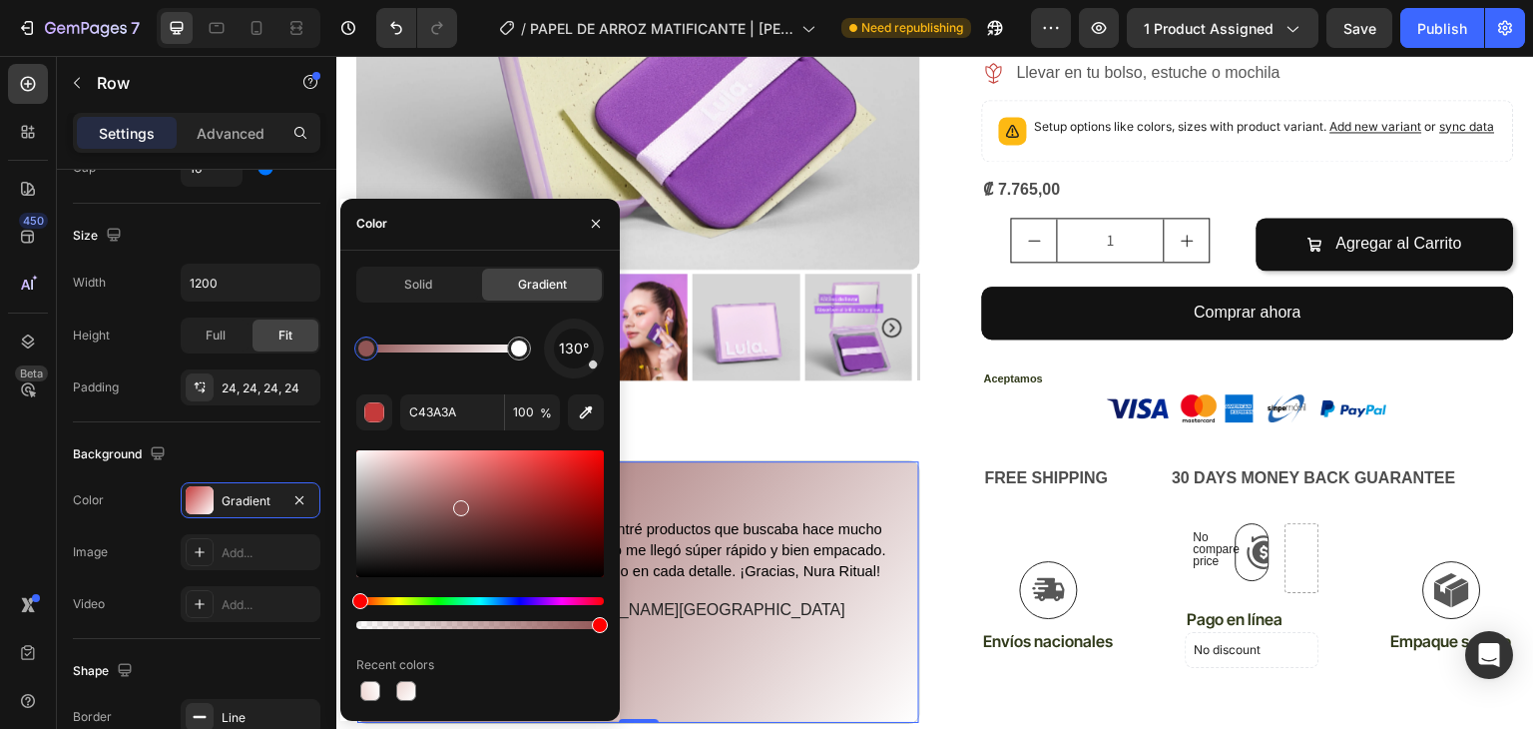
drag, startPoint x: 430, startPoint y: 510, endPoint x: 401, endPoint y: 500, distance: 30.6
click at [415, 506] on div at bounding box center [480, 513] width 248 height 127
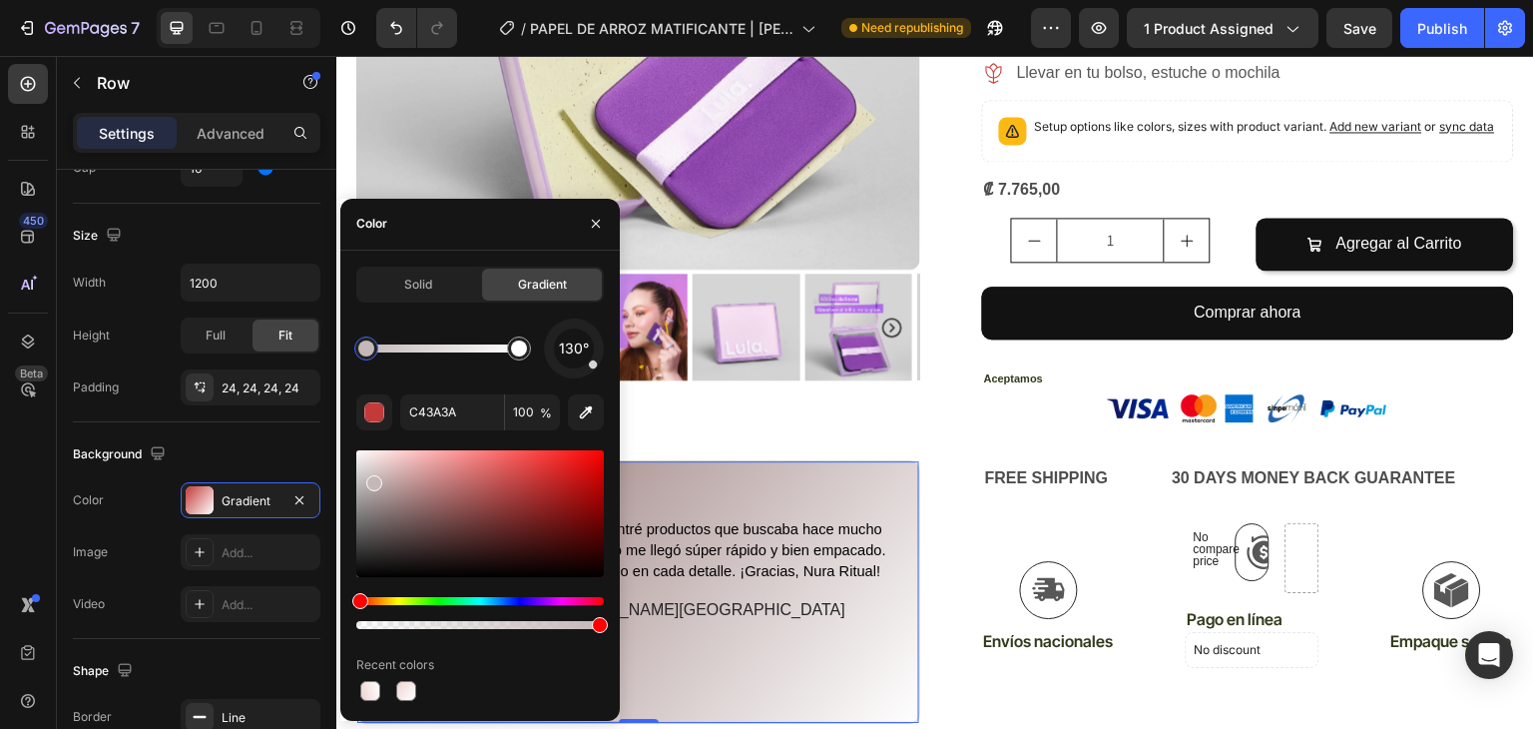
drag, startPoint x: 373, startPoint y: 478, endPoint x: 353, endPoint y: 463, distance: 25.0
click at [367, 476] on div at bounding box center [480, 513] width 248 height 127
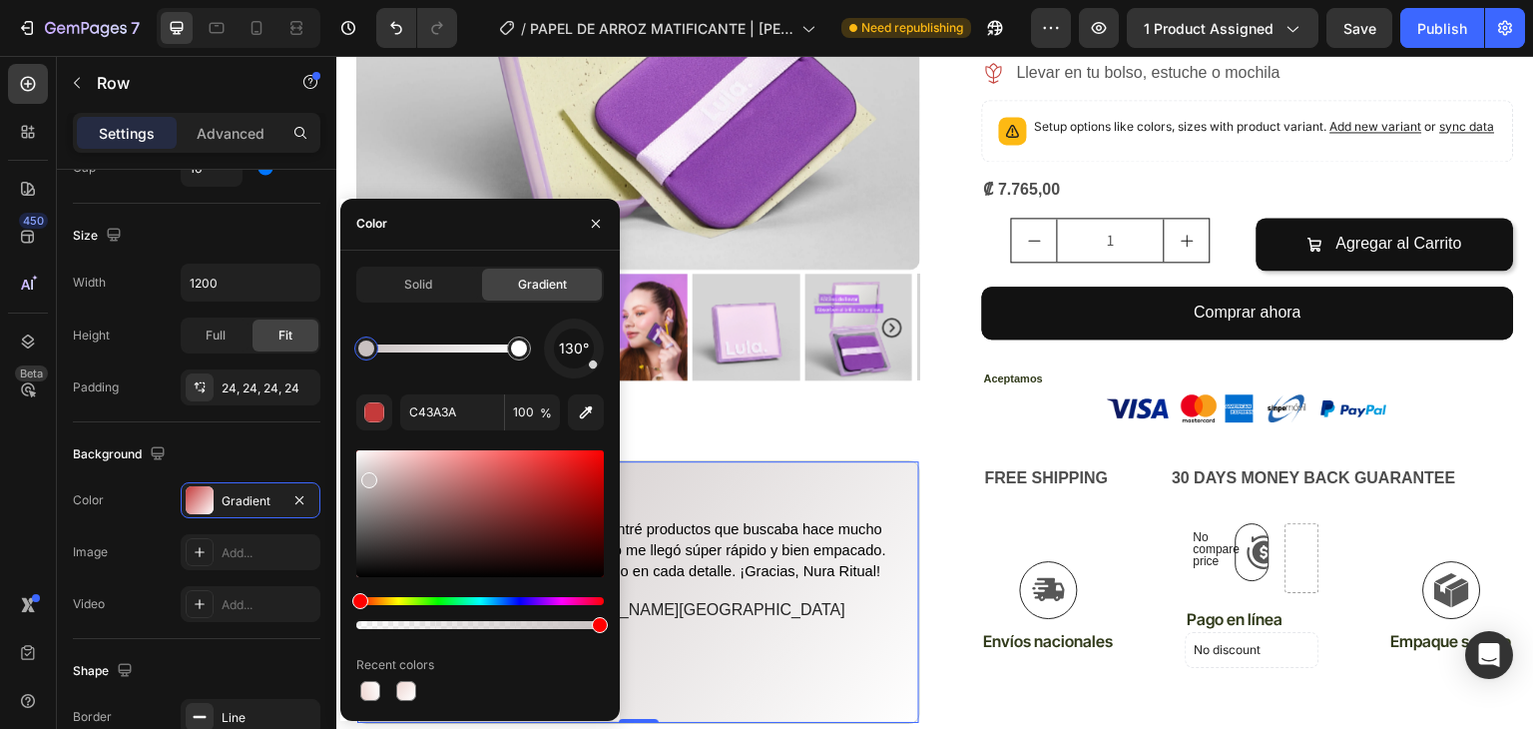
type input "C9C1C1"
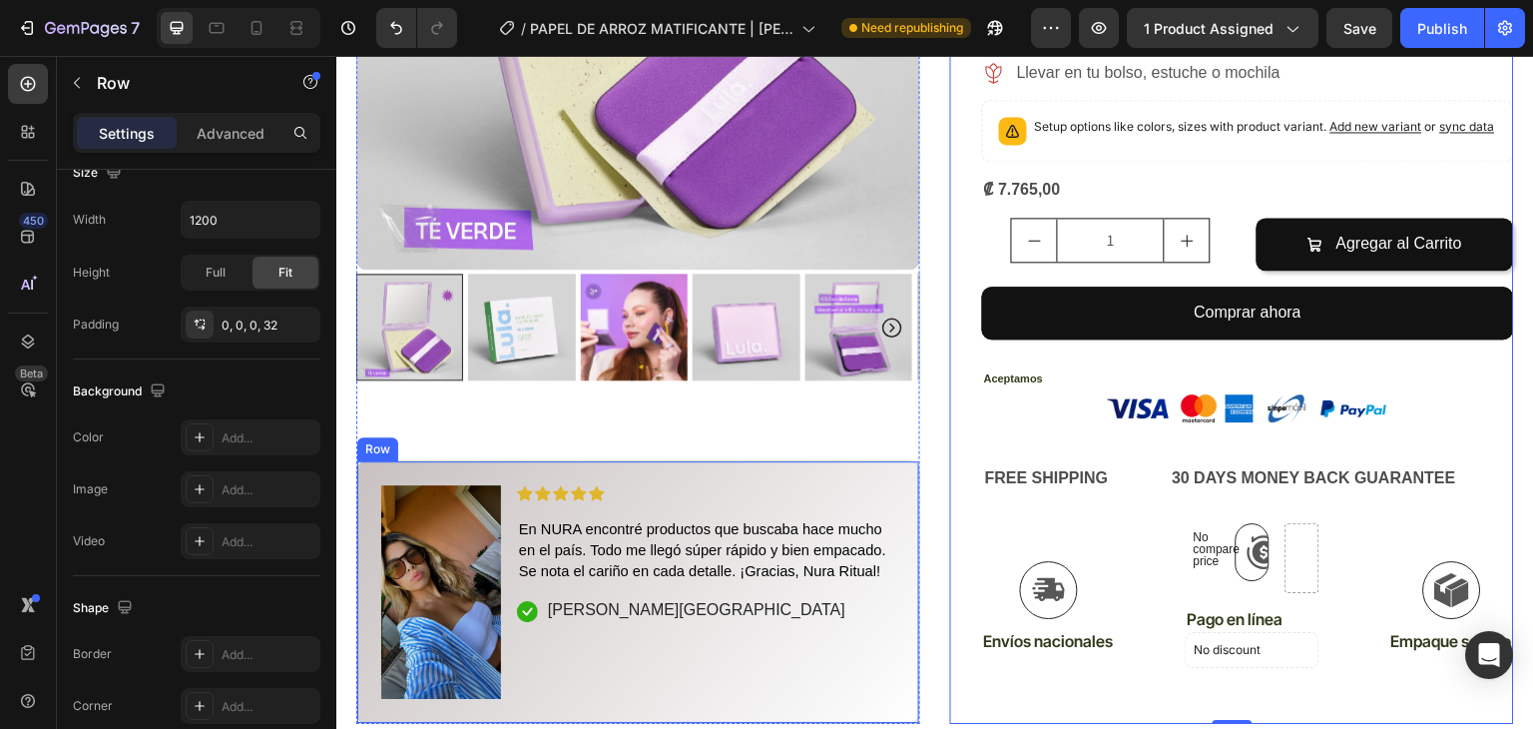
click at [764, 634] on div "Icon Icon Icon Icon Icon Icon List En NURA encontré productos que buscaba hace …" at bounding box center [706, 592] width 378 height 213
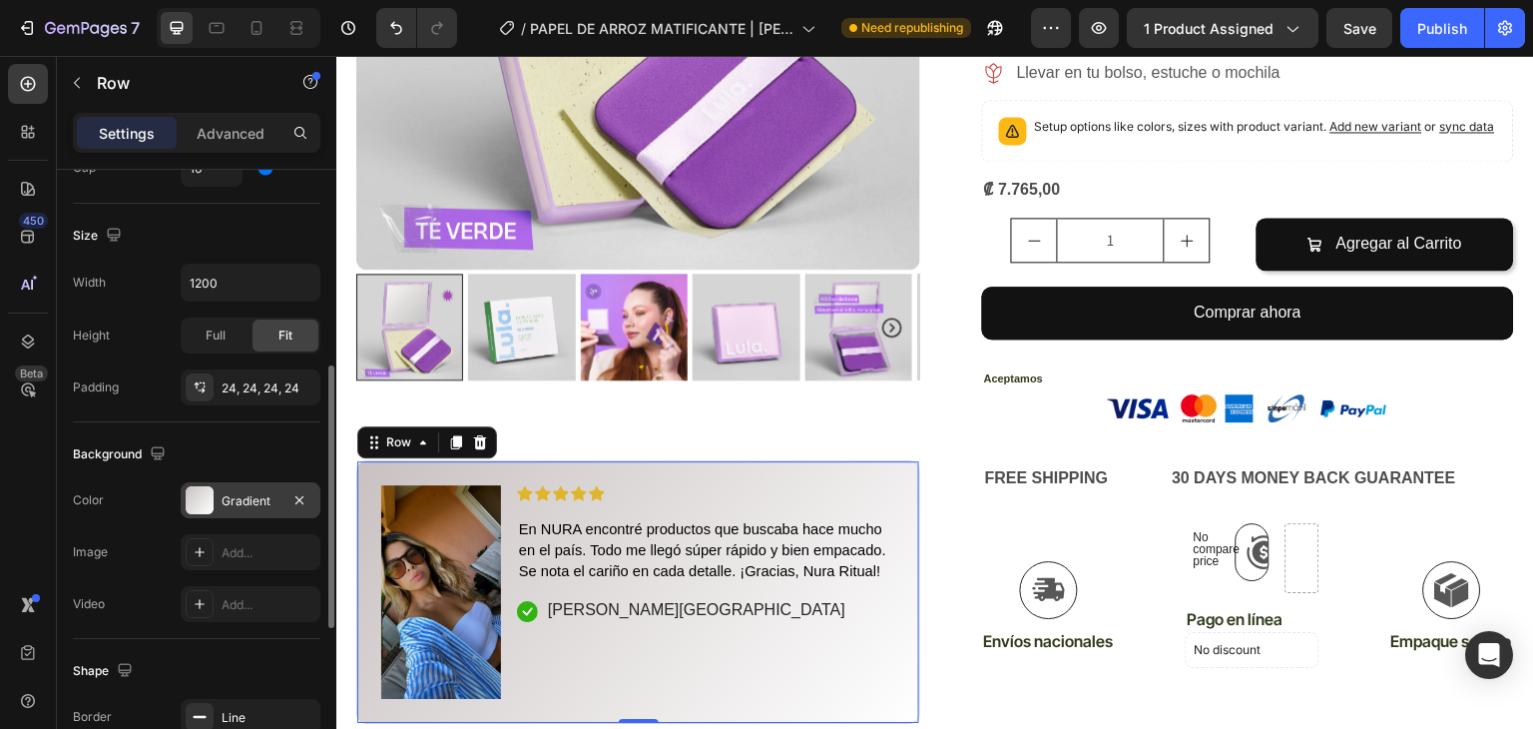
click at [233, 496] on div "Gradient" at bounding box center [251, 501] width 58 height 18
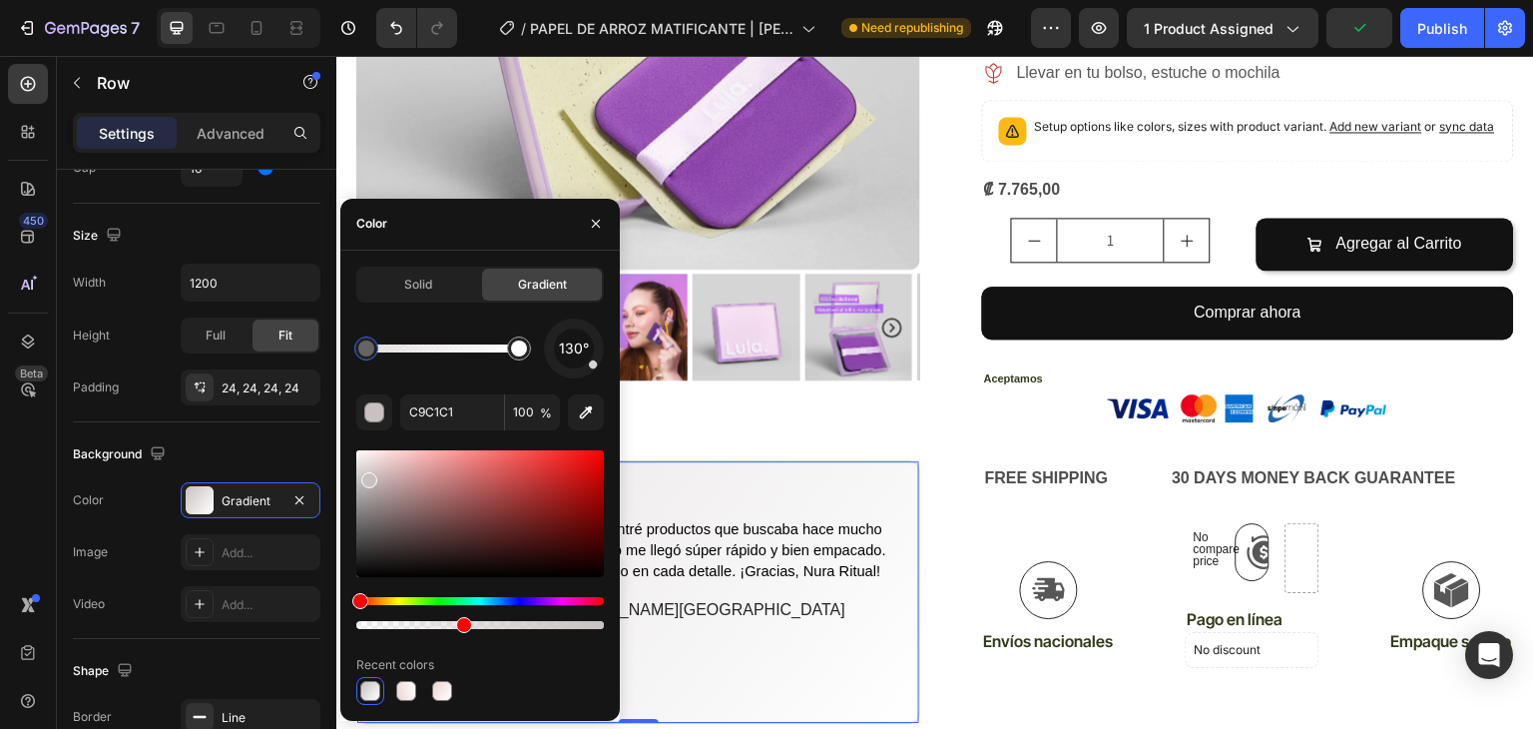
drag, startPoint x: 600, startPoint y: 627, endPoint x: 459, endPoint y: 627, distance: 140.8
click at [459, 627] on div at bounding box center [464, 625] width 16 height 16
type input "42"
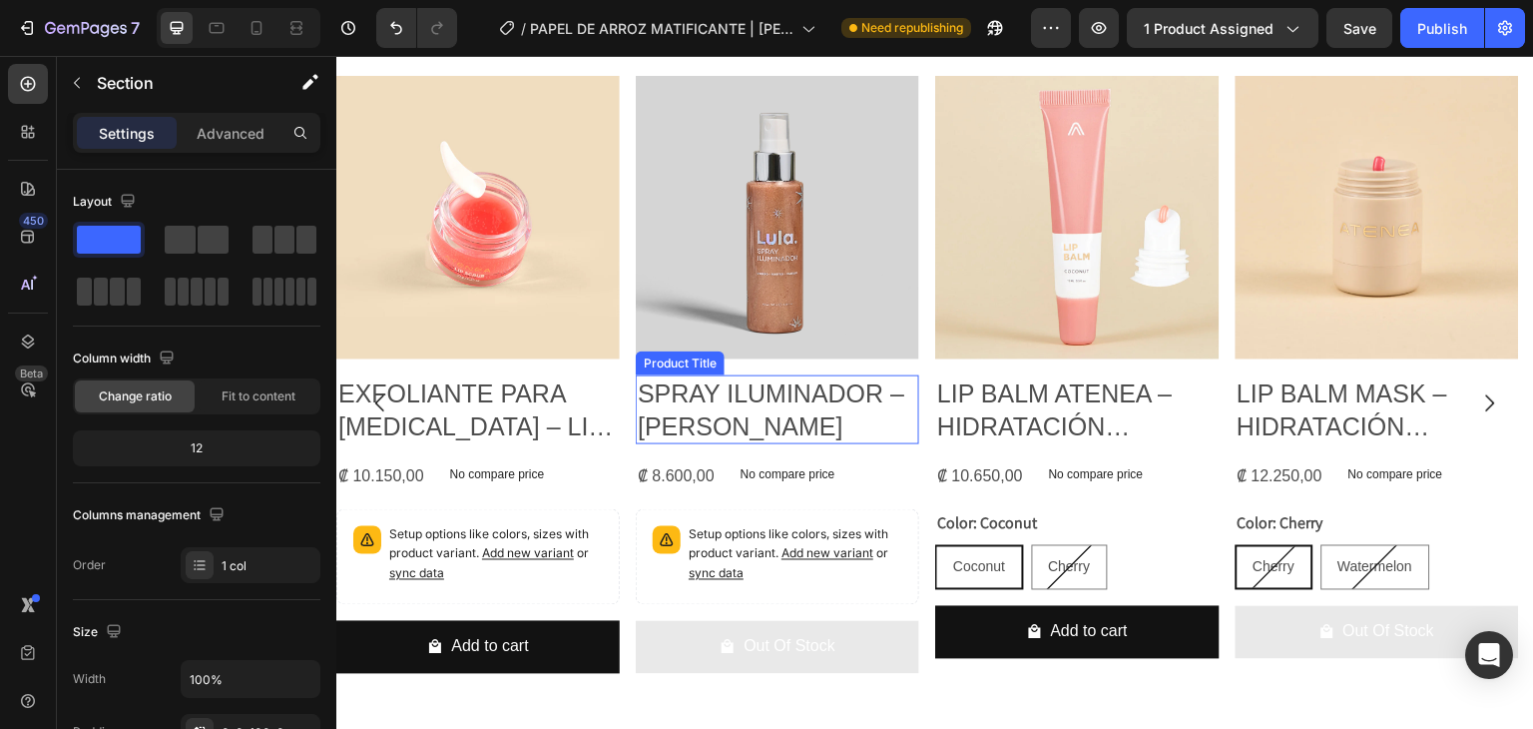
scroll to position [2518, 0]
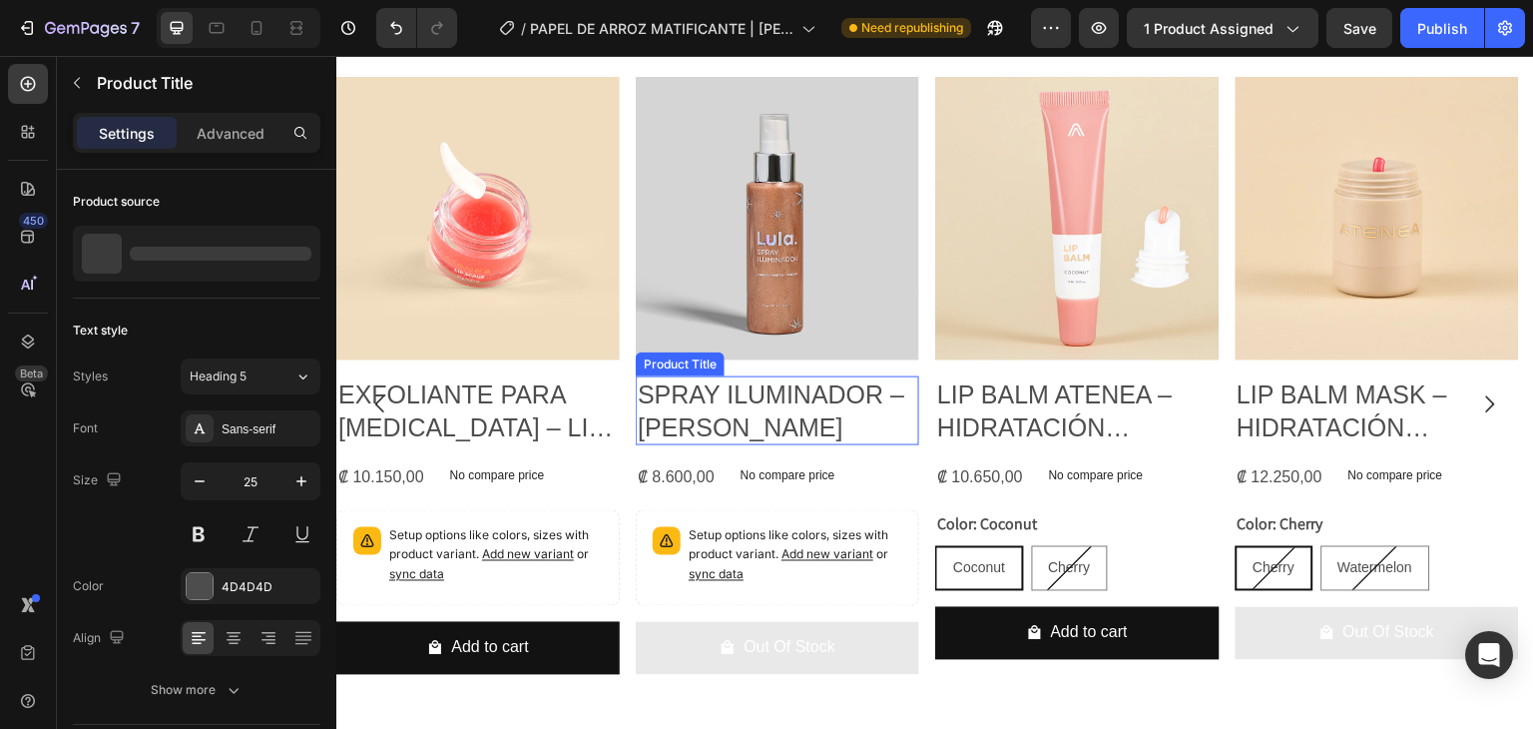
click at [620, 387] on h2 "SPRAY ILUMINADOR – [PERSON_NAME]" at bounding box center [478, 410] width 284 height 69
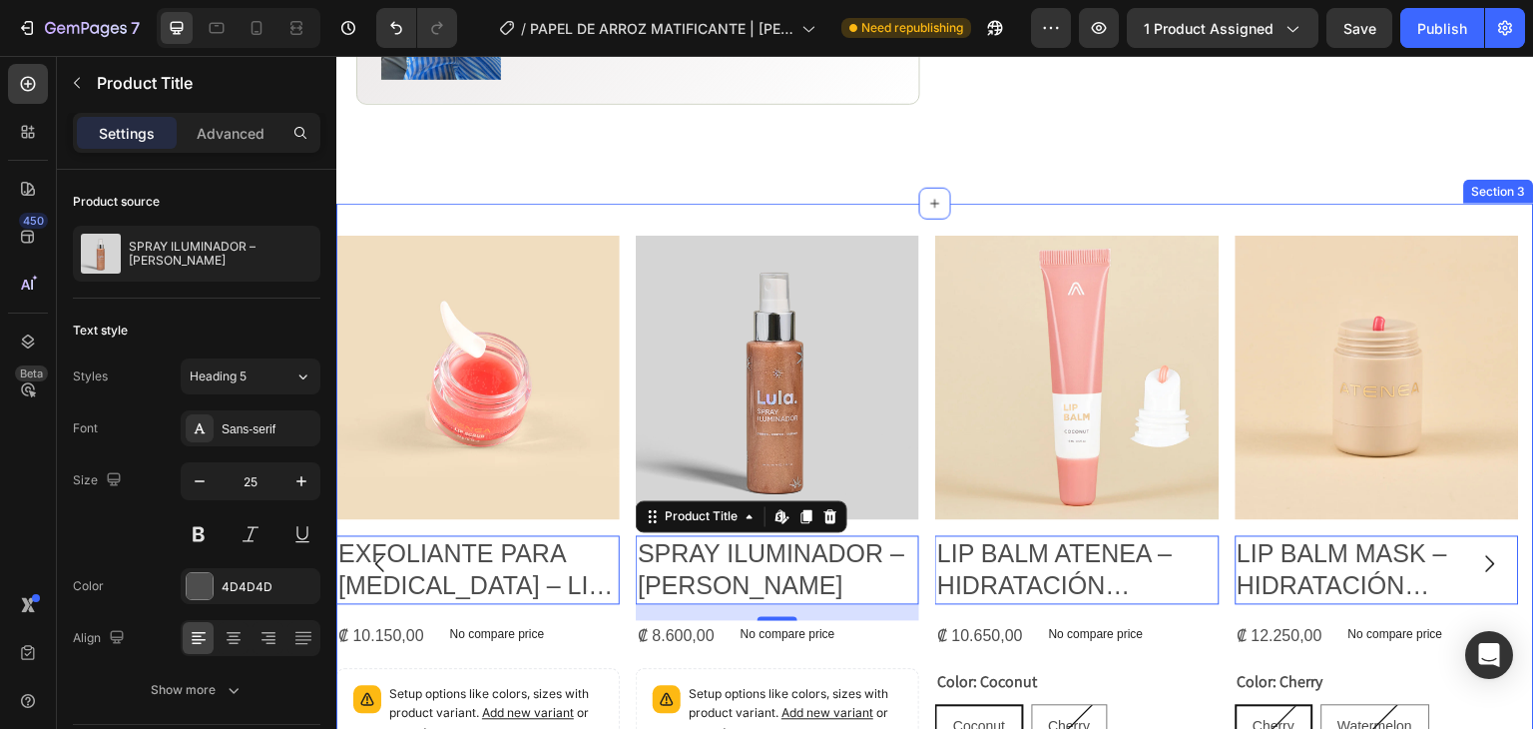
scroll to position [1378, 0]
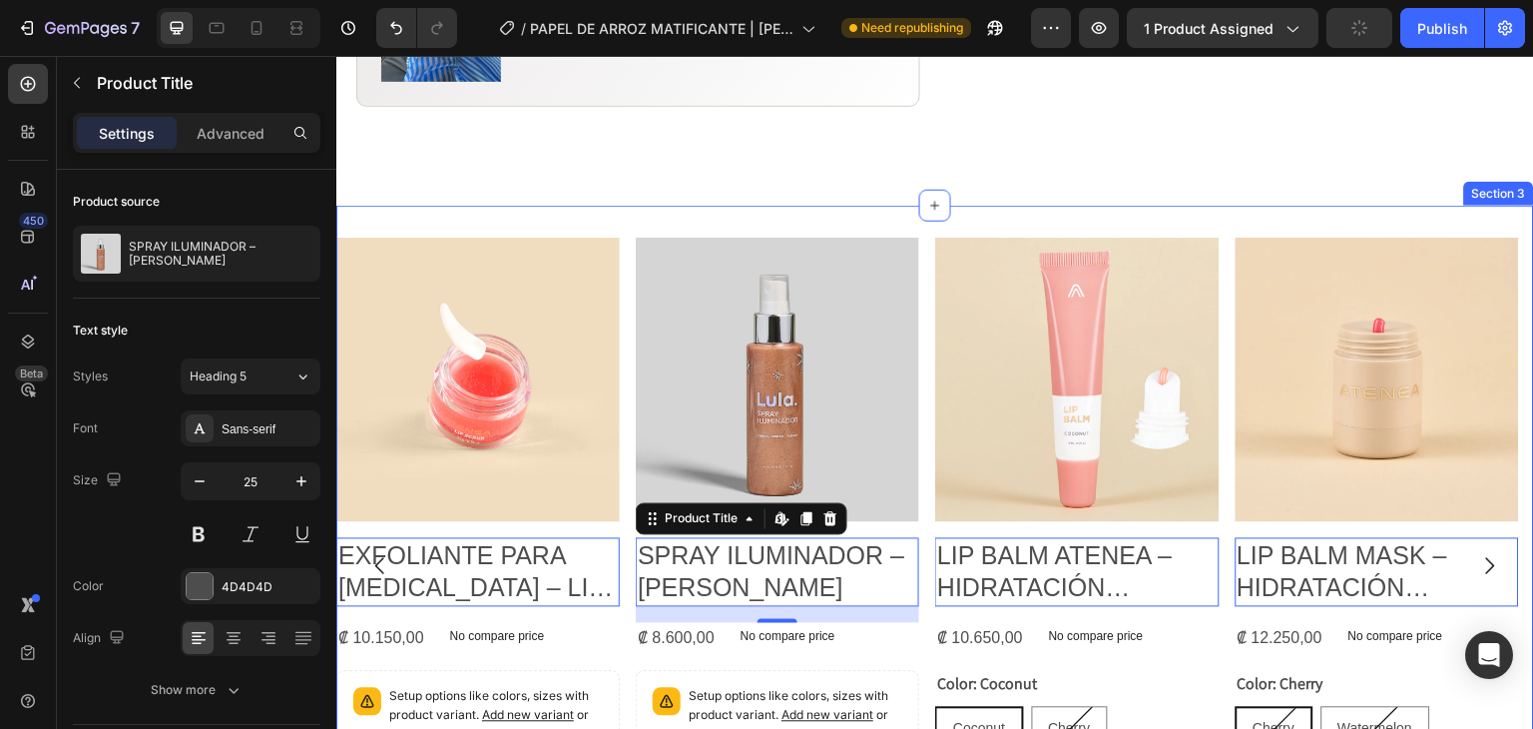
click at [596, 206] on div "Product Images EXFOLIANTE PARA LABIOS – LIP SCRUB | ATENEA Product Title Edit c…" at bounding box center [935, 566] width 1198 height 720
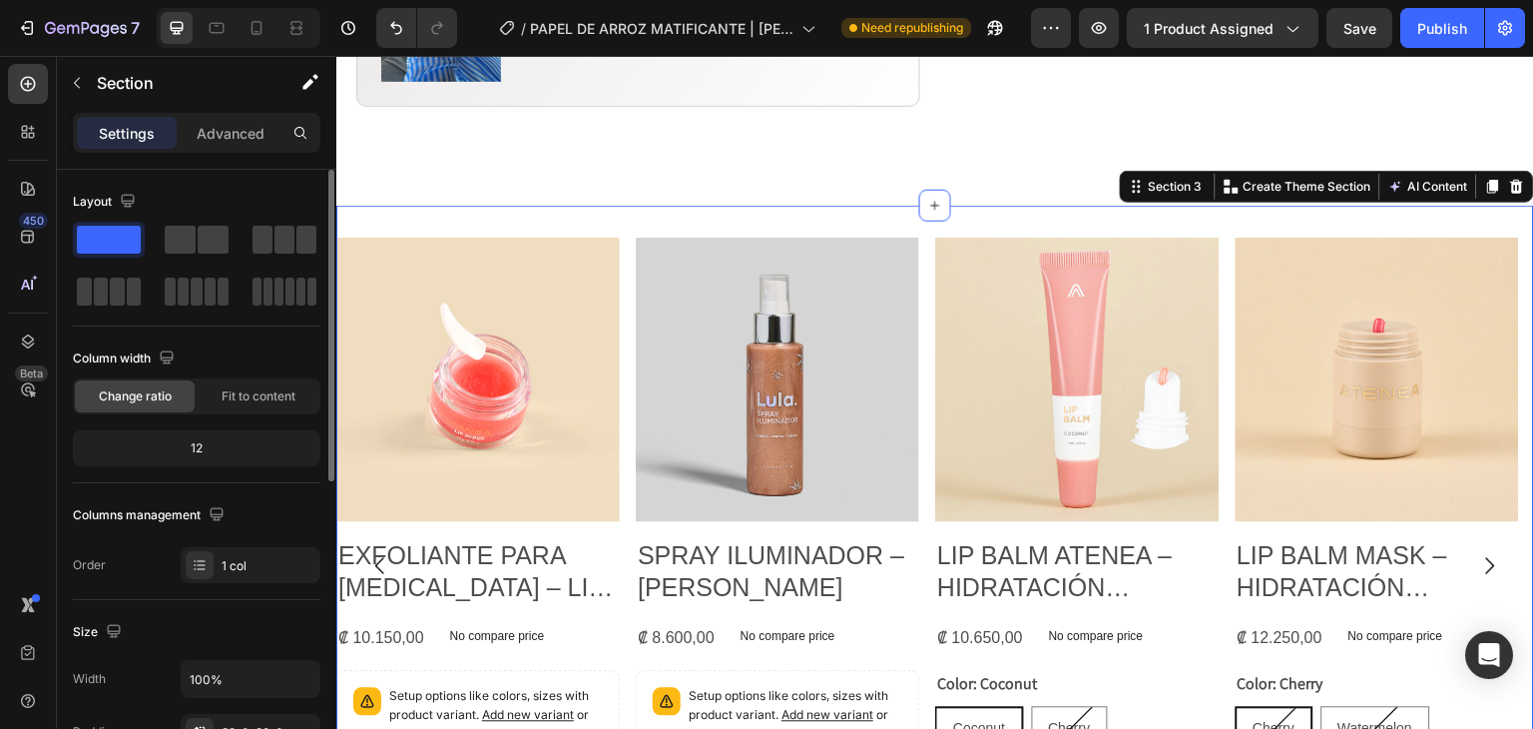
click at [211, 450] on div "12" at bounding box center [197, 448] width 240 height 28
click at [198, 444] on div "12" at bounding box center [197, 448] width 240 height 28
click at [244, 402] on span "Fit to content" at bounding box center [259, 396] width 74 height 18
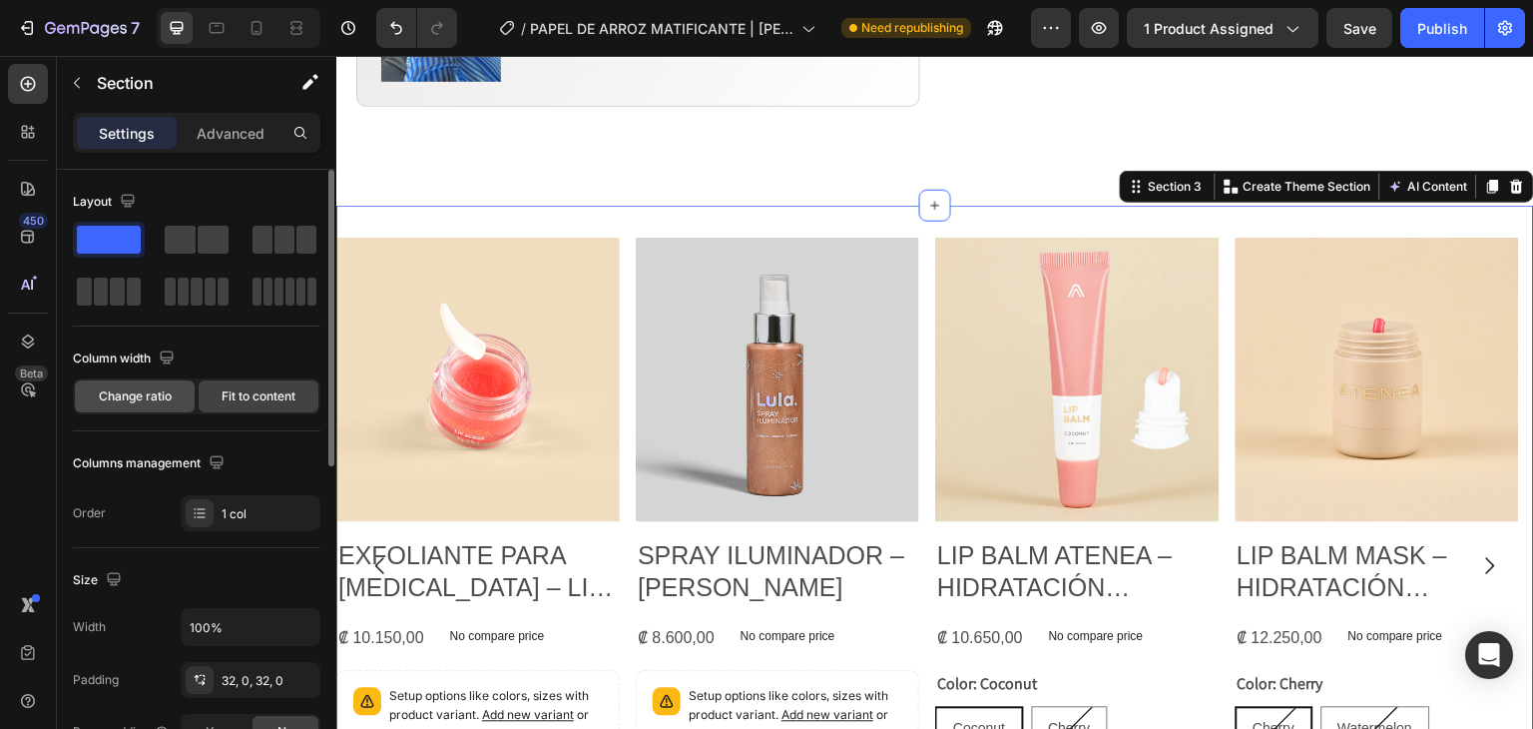
click at [119, 402] on span "Change ratio" at bounding box center [135, 396] width 73 height 18
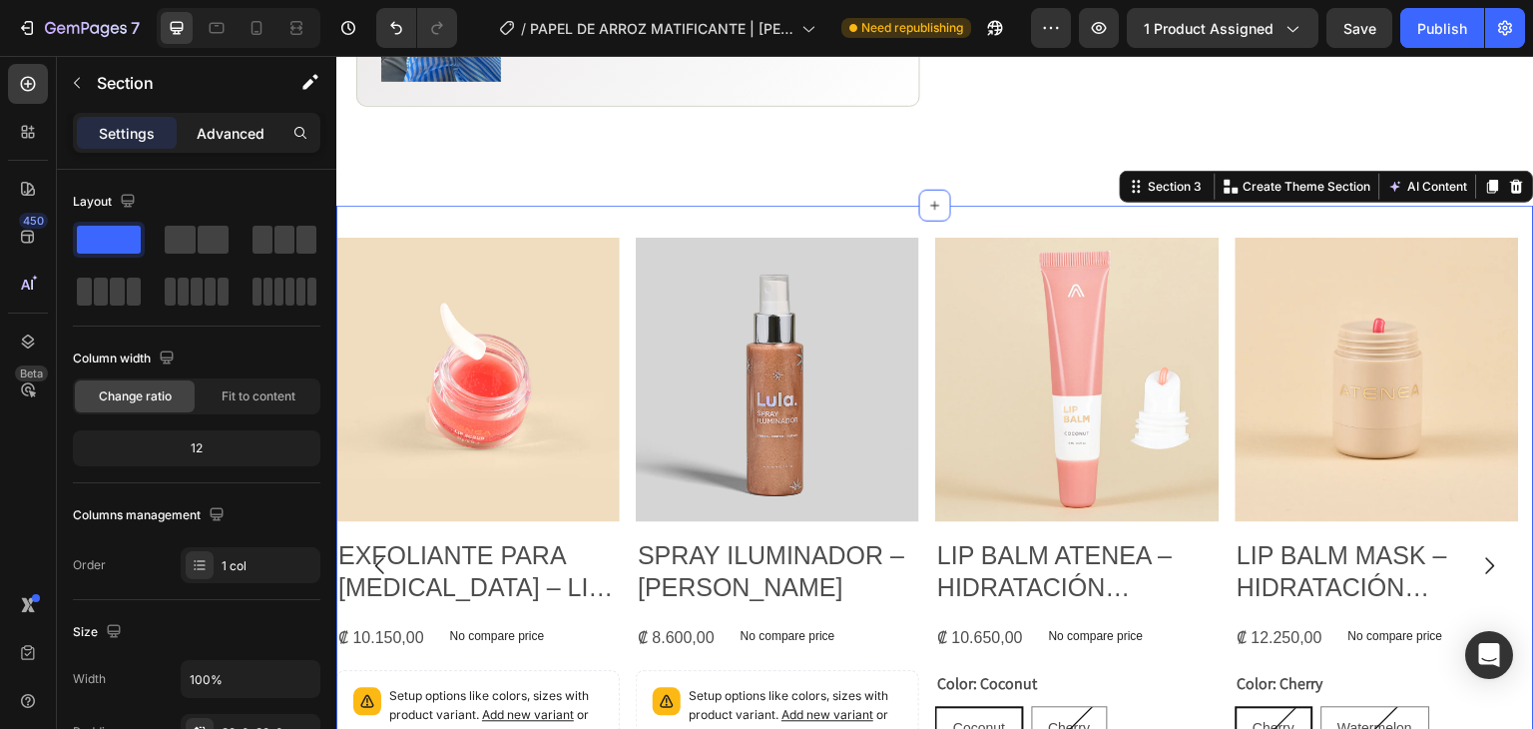
click at [209, 132] on p "Advanced" at bounding box center [231, 133] width 68 height 21
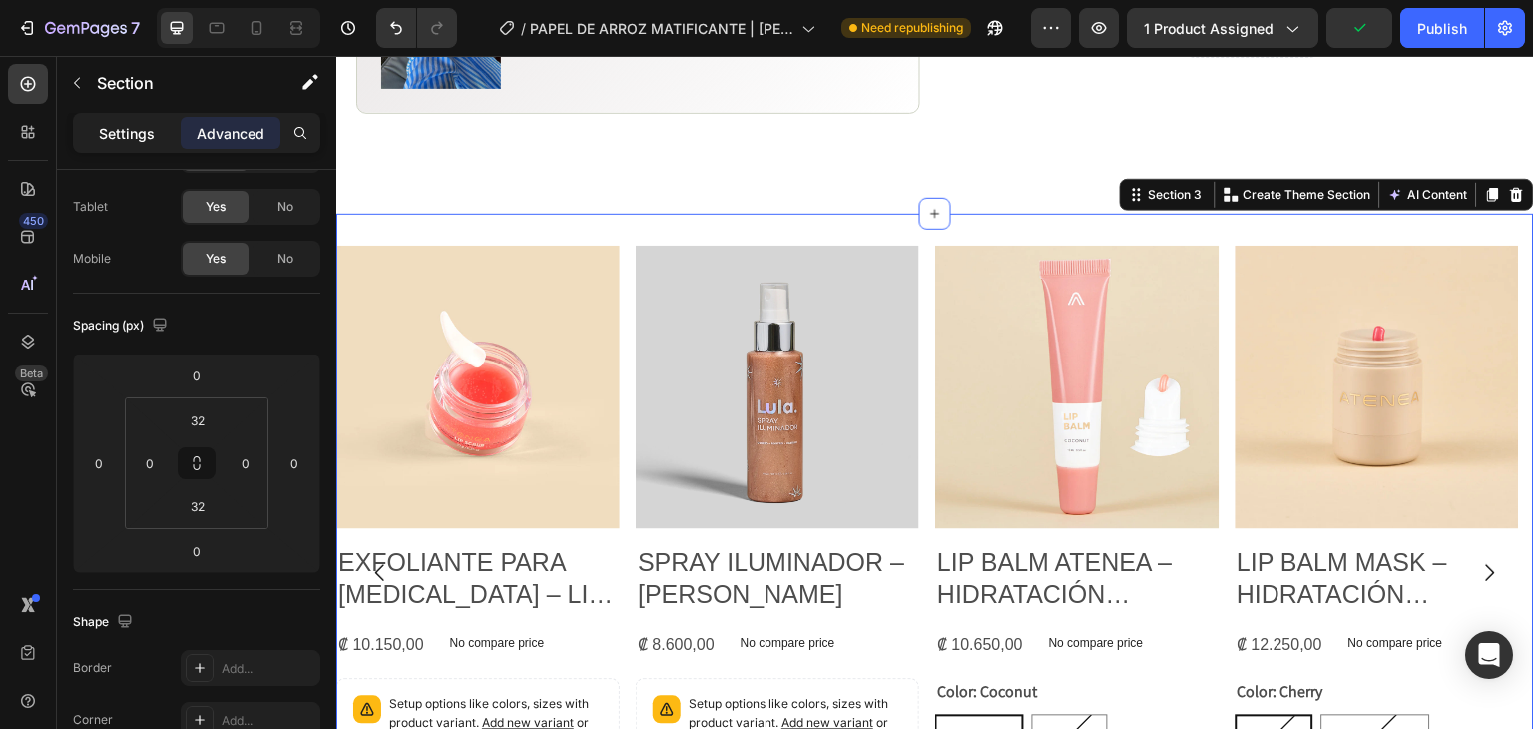
scroll to position [1329, 0]
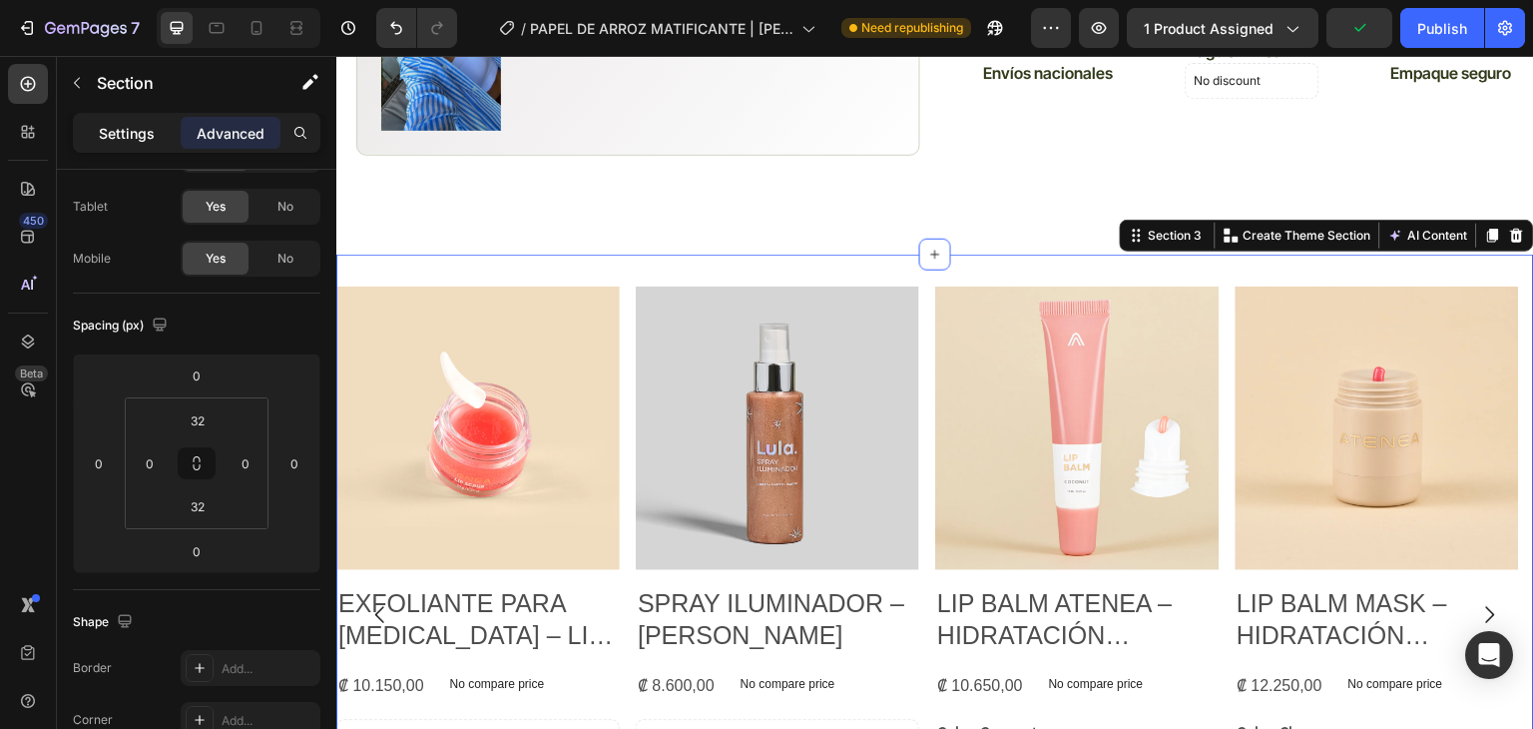
click at [118, 135] on p "Settings" at bounding box center [127, 133] width 56 height 21
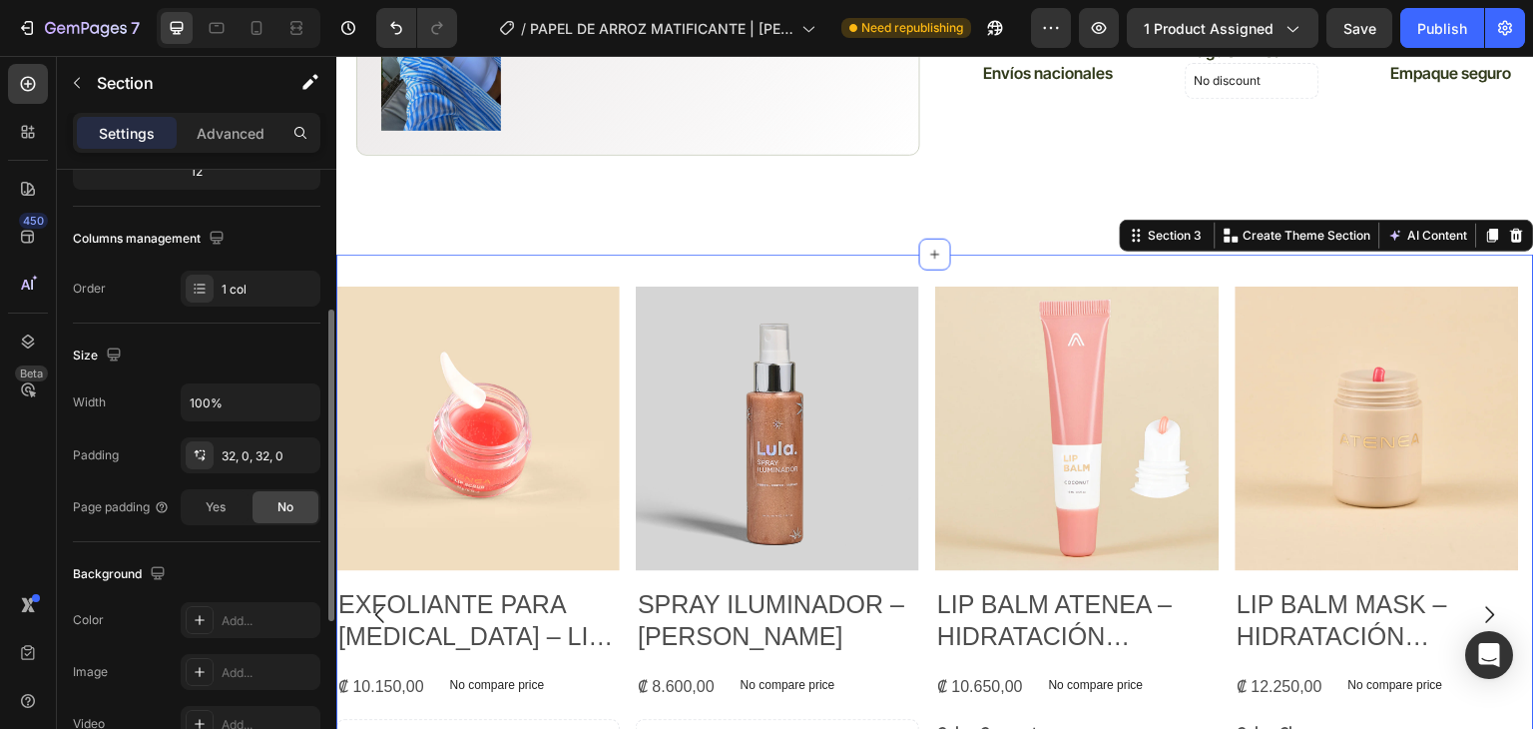
scroll to position [276, 0]
click at [242, 454] on div "32, 0, 32, 0" at bounding box center [251, 457] width 58 height 18
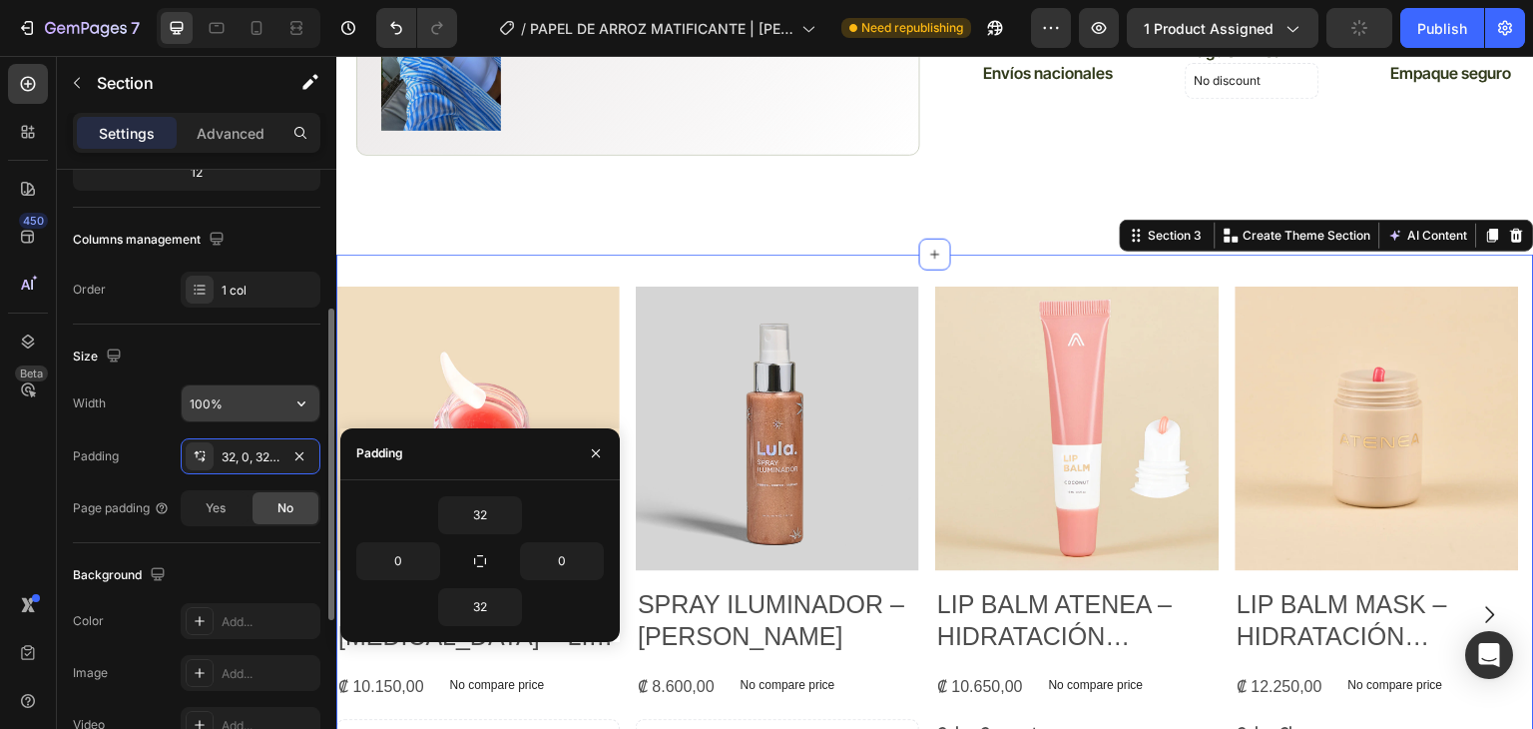
click at [246, 405] on input "100%" at bounding box center [251, 403] width 138 height 36
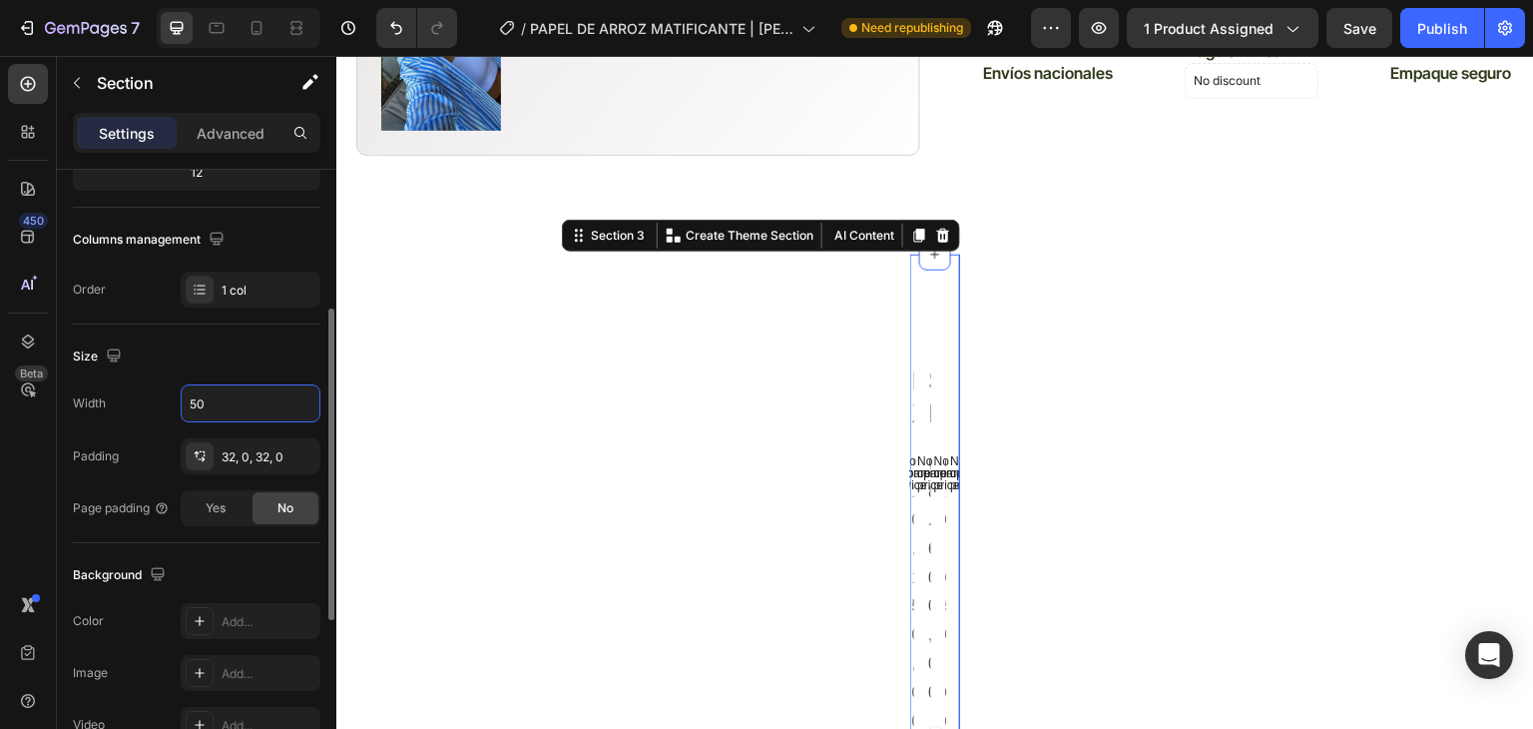
click at [272, 365] on div "Size" at bounding box center [197, 356] width 248 height 32
click at [224, 398] on input "50" at bounding box center [251, 403] width 138 height 36
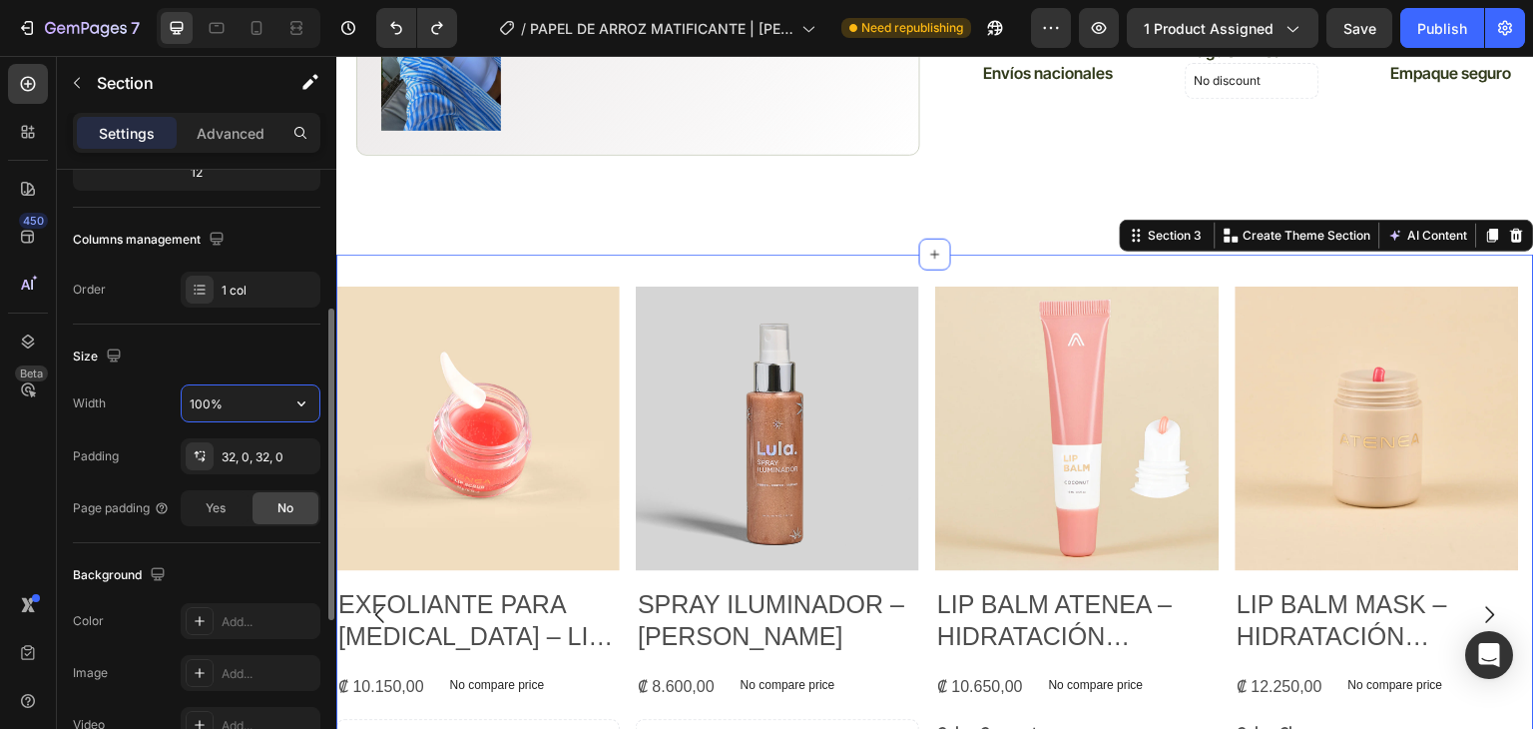
drag, startPoint x: 319, startPoint y: 393, endPoint x: 300, endPoint y: 396, distance: 20.2
click at [300, 395] on icon "button" at bounding box center [302, 403] width 20 height 20
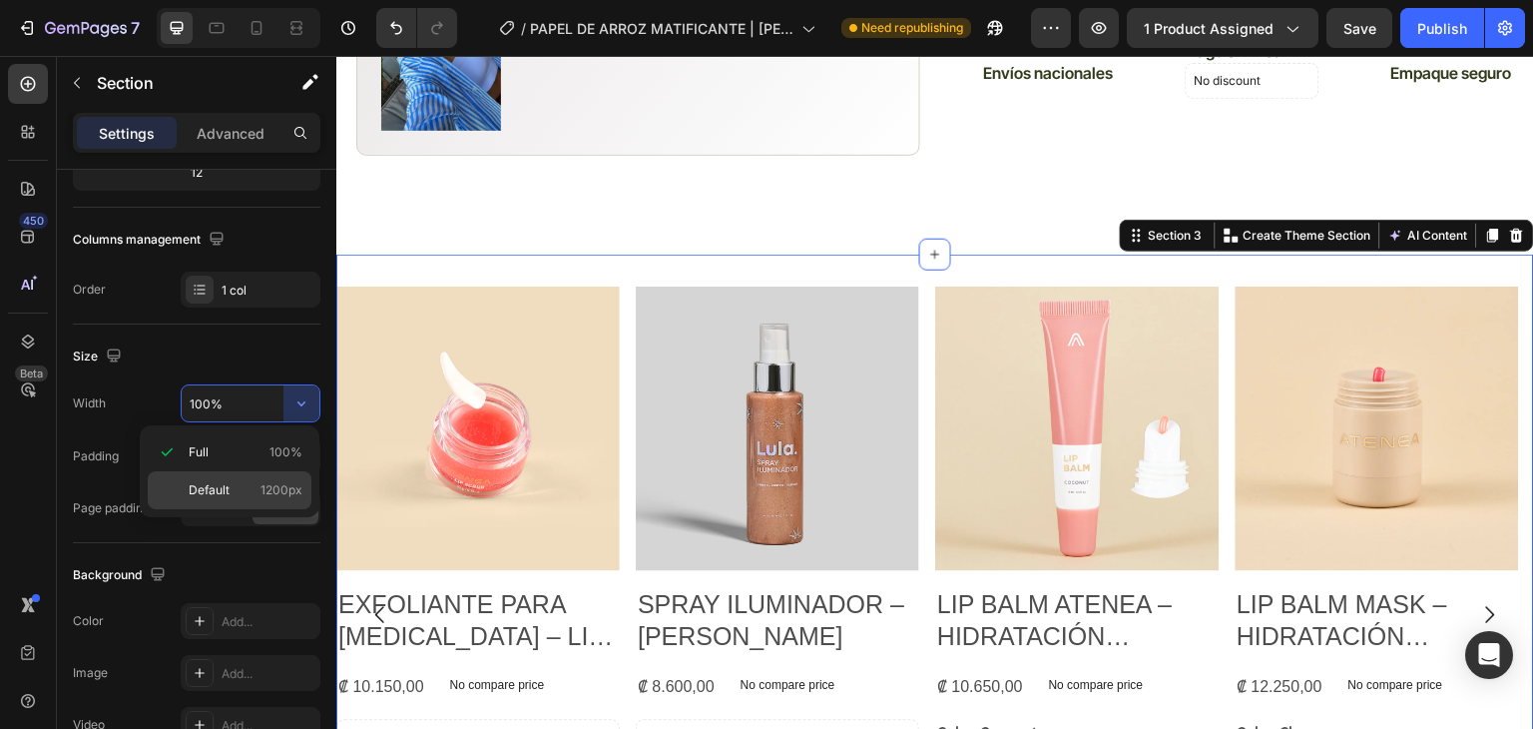
click at [263, 493] on span "1200px" at bounding box center [282, 490] width 42 height 18
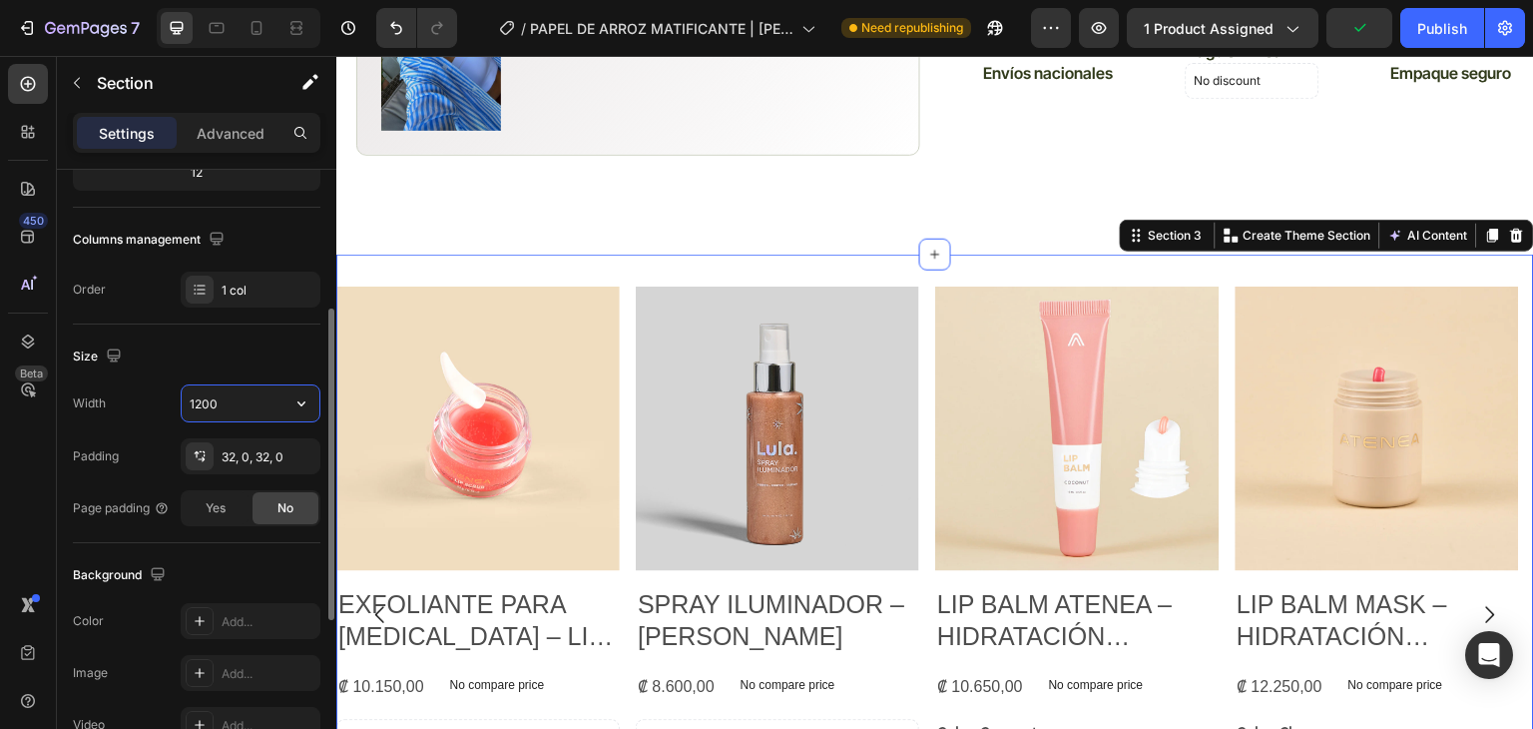
click at [265, 412] on input "1200" at bounding box center [251, 403] width 138 height 36
click at [300, 399] on icon "button" at bounding box center [302, 403] width 20 height 20
click at [250, 450] on p "Full 100%" at bounding box center [246, 452] width 114 height 18
type input "100%"
click at [208, 357] on div "Size" at bounding box center [197, 356] width 248 height 32
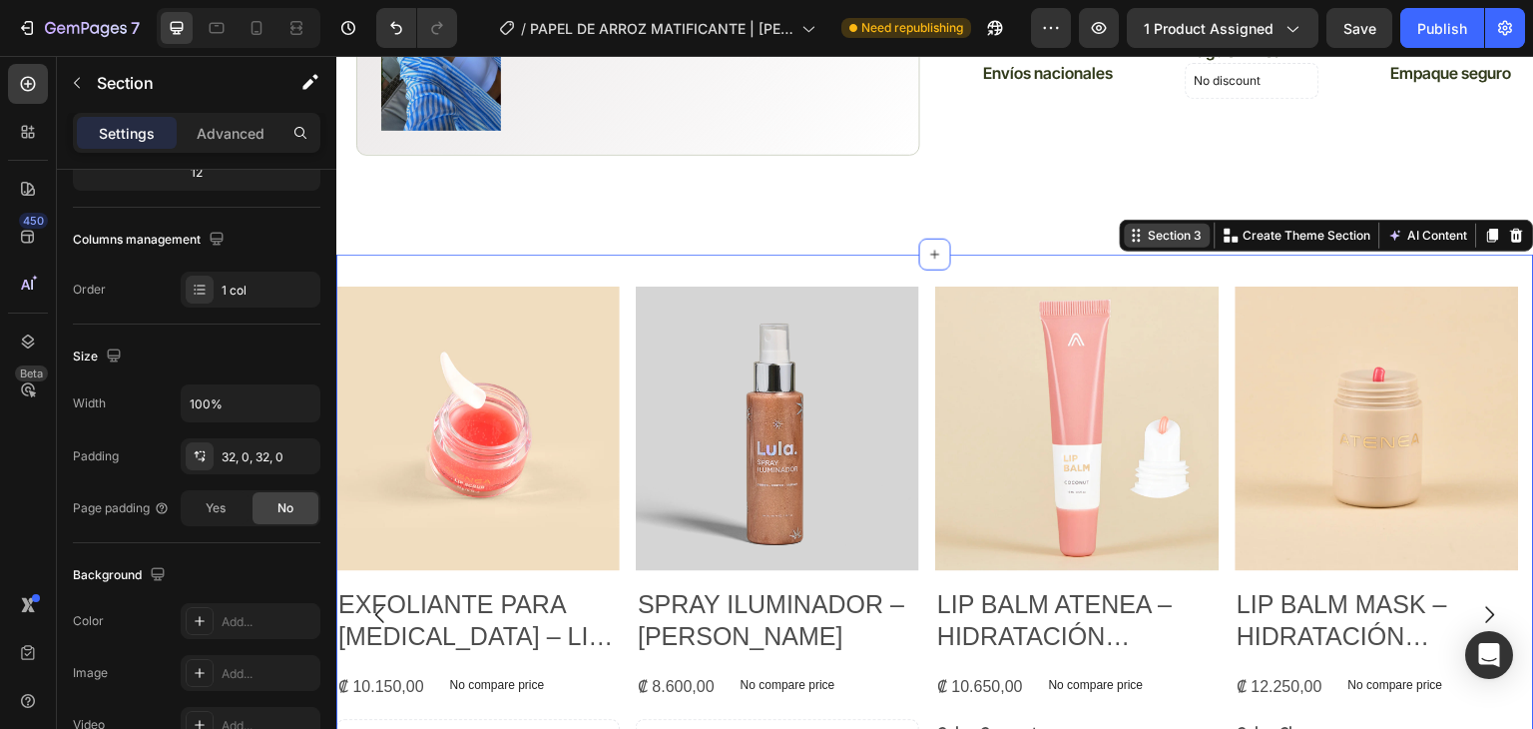
click at [1185, 227] on div "Section 3" at bounding box center [1176, 236] width 62 height 18
click at [1256, 227] on p "Create Theme Section" at bounding box center [1308, 236] width 128 height 18
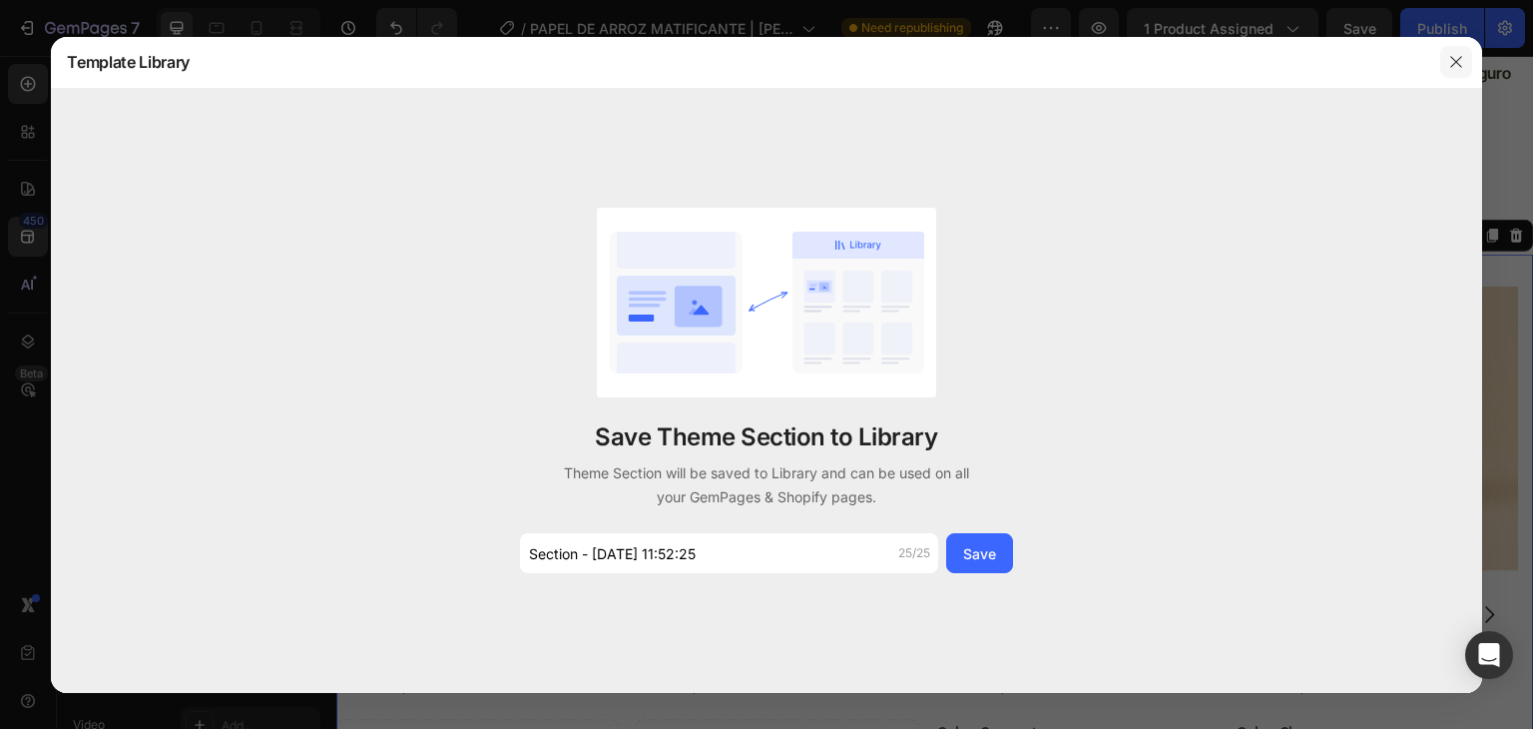
click at [1458, 50] on button "button" at bounding box center [1457, 62] width 32 height 32
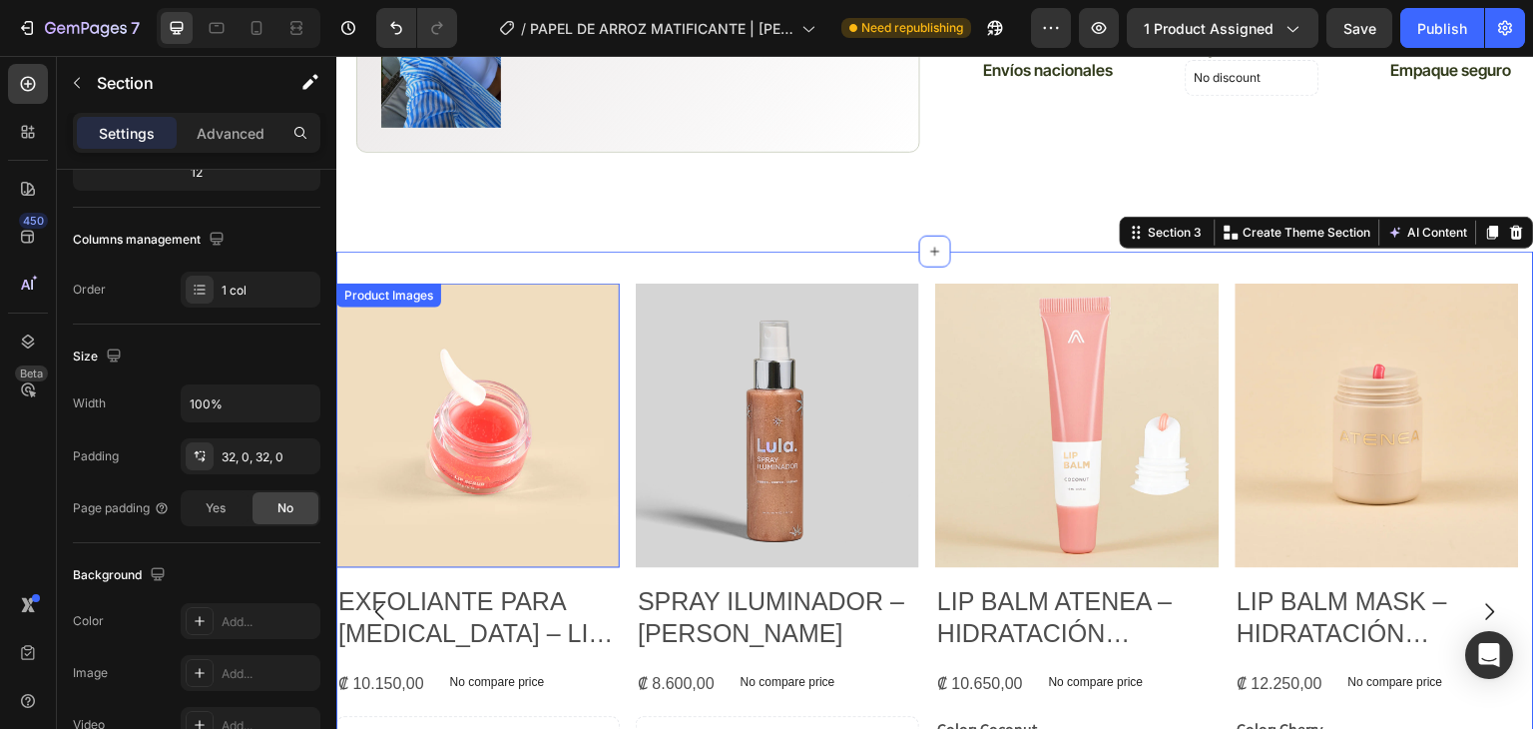
scroll to position [1333, 0]
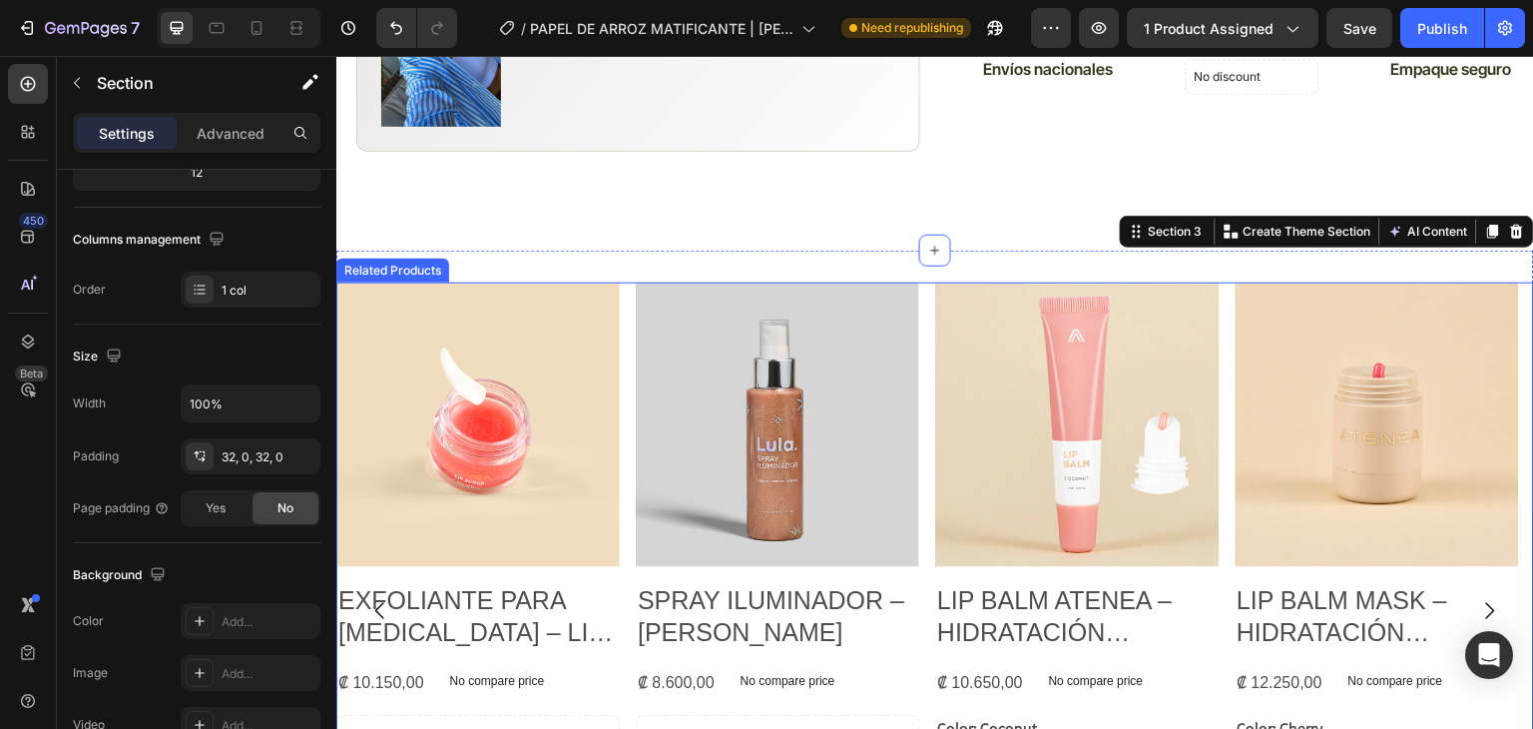
click at [378, 599] on icon "Carousel Back Arrow" at bounding box center [380, 611] width 24 height 24
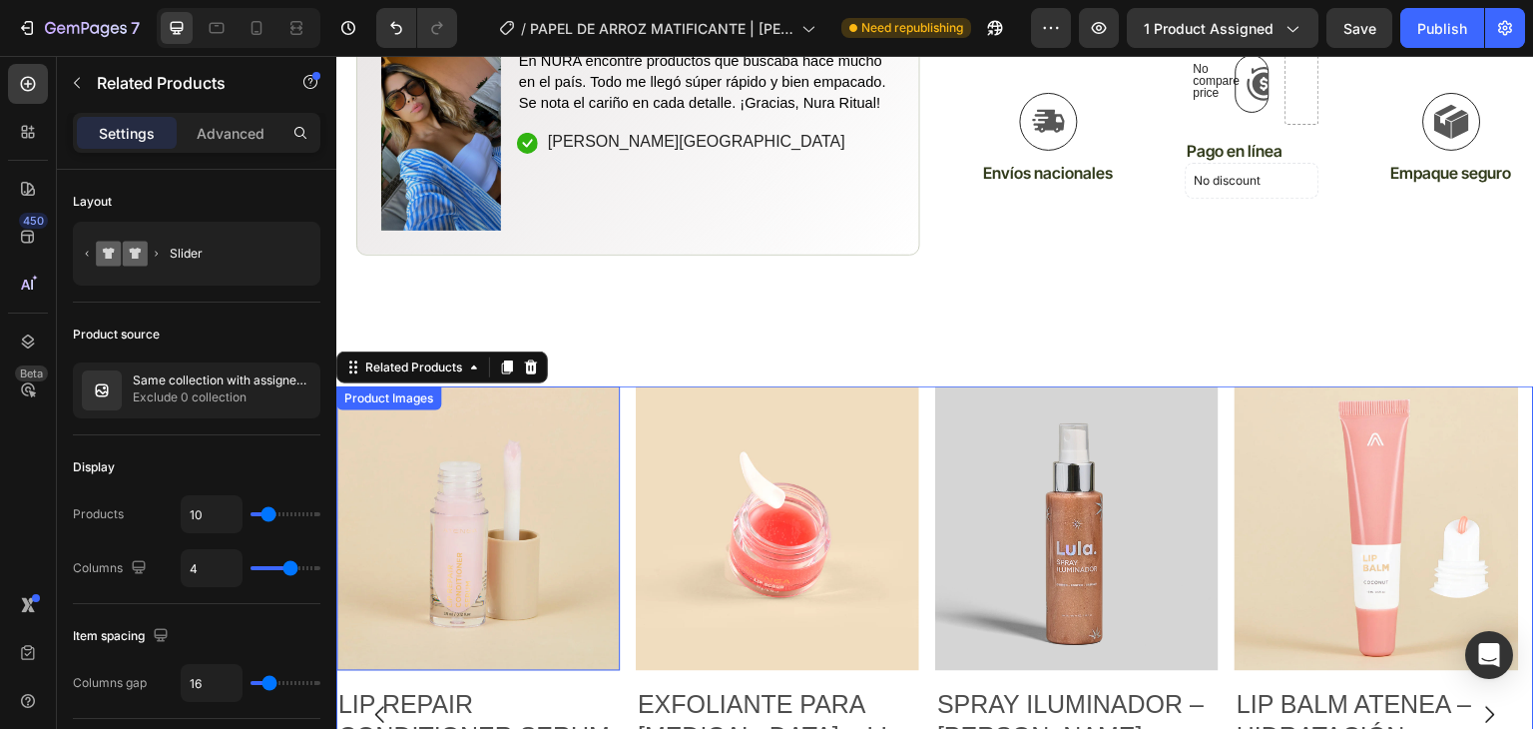
scroll to position [1230, 0]
click at [600, 385] on img at bounding box center [478, 527] width 284 height 284
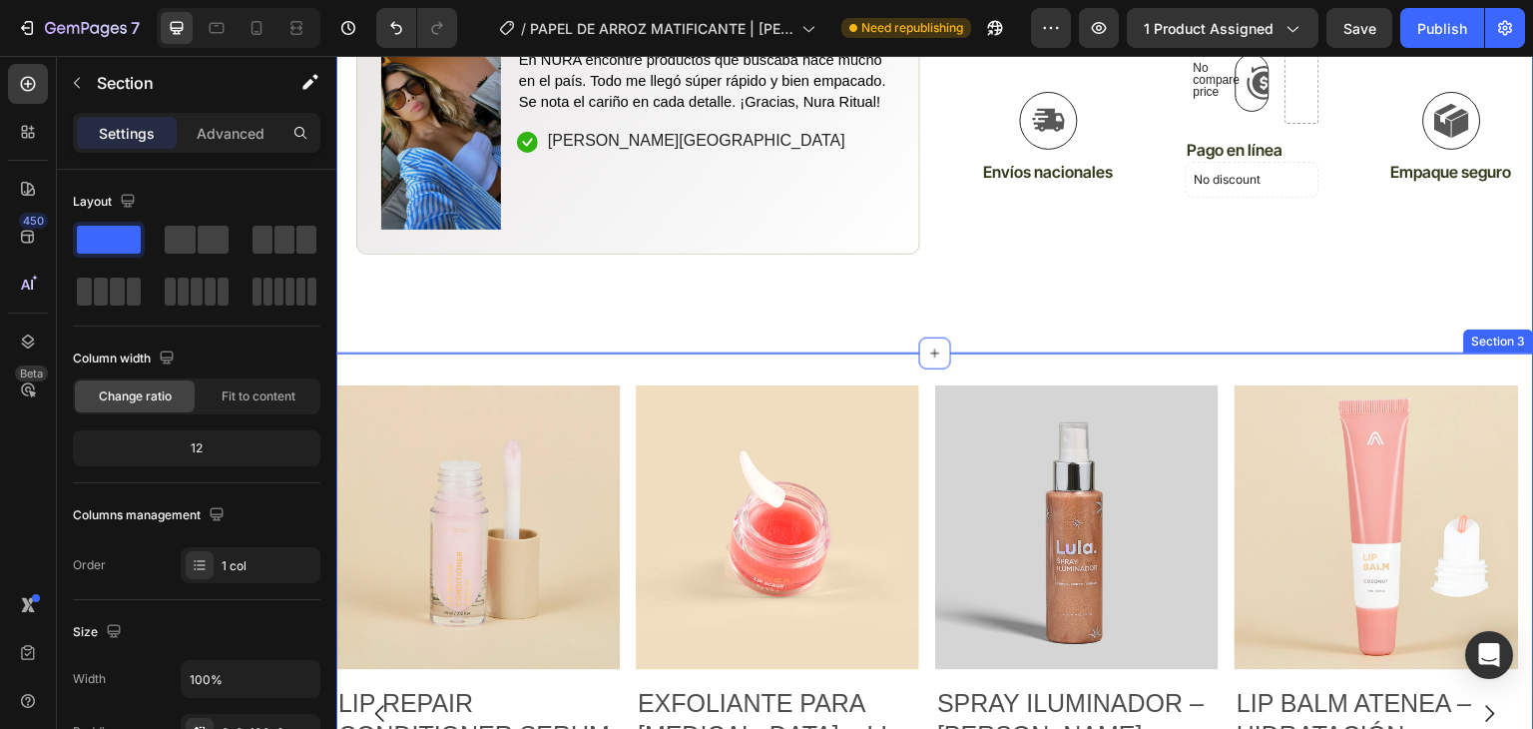
click at [768, 353] on div "Product Images EXFOLIANTE PARA LABIOS – LIP SCRUB | ATENEA Product Title ₡ 10.1…" at bounding box center [935, 713] width 1198 height 720
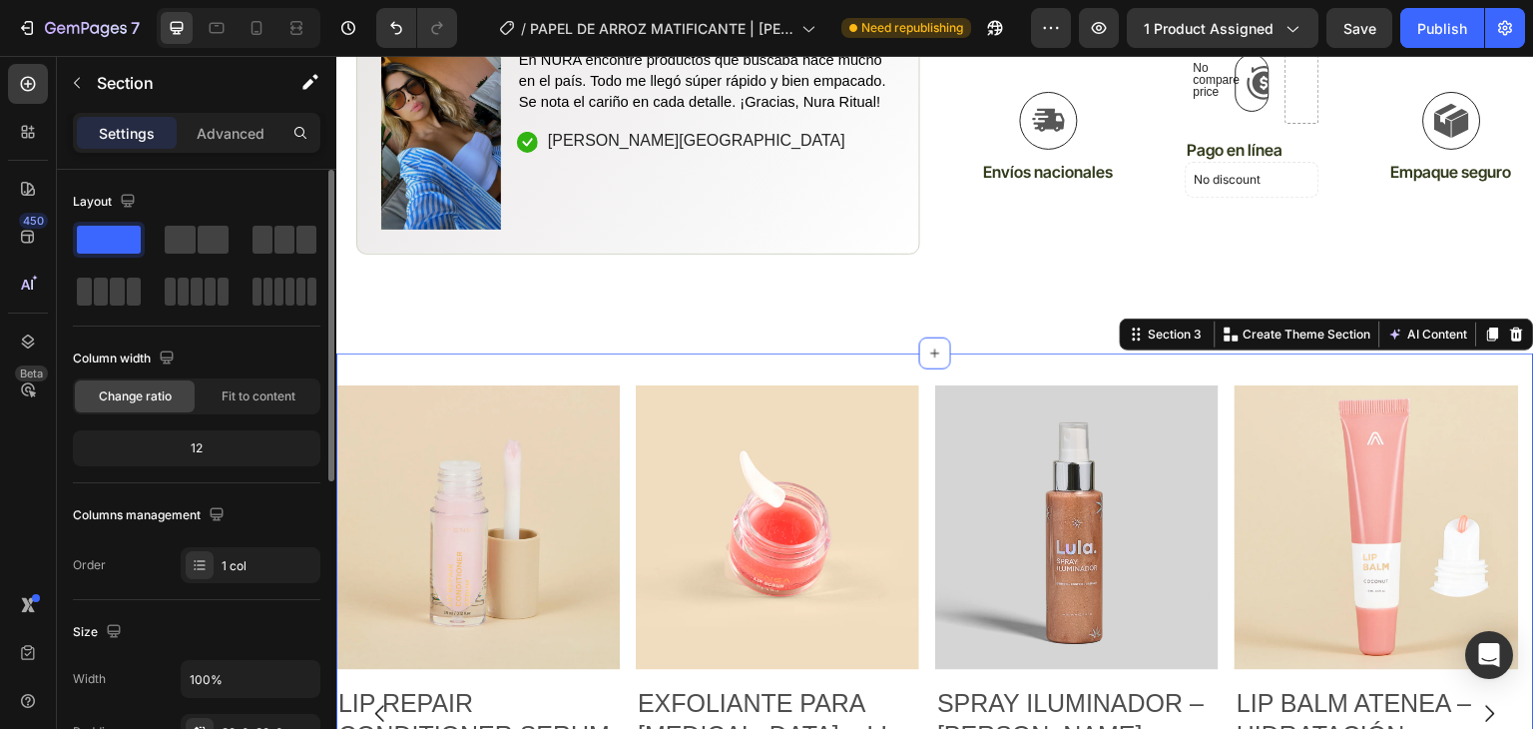
click at [223, 450] on div "12" at bounding box center [197, 448] width 240 height 28
drag, startPoint x: 173, startPoint y: 444, endPoint x: 193, endPoint y: 444, distance: 20.0
click at [183, 444] on div "12" at bounding box center [197, 448] width 240 height 28
click at [193, 444] on div "12" at bounding box center [197, 448] width 240 height 28
click at [193, 443] on div "12" at bounding box center [197, 448] width 240 height 28
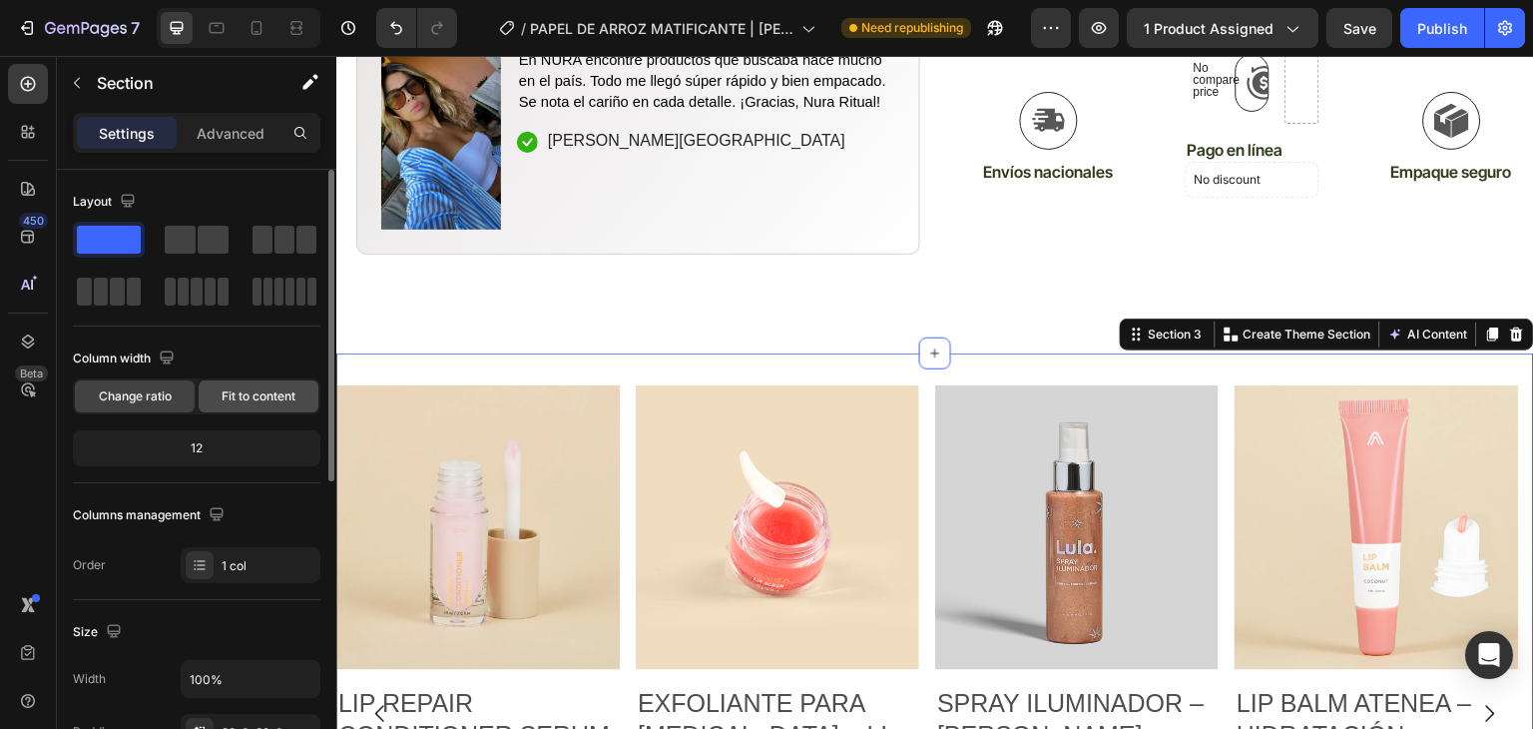
click at [244, 390] on span "Fit to content" at bounding box center [259, 396] width 74 height 18
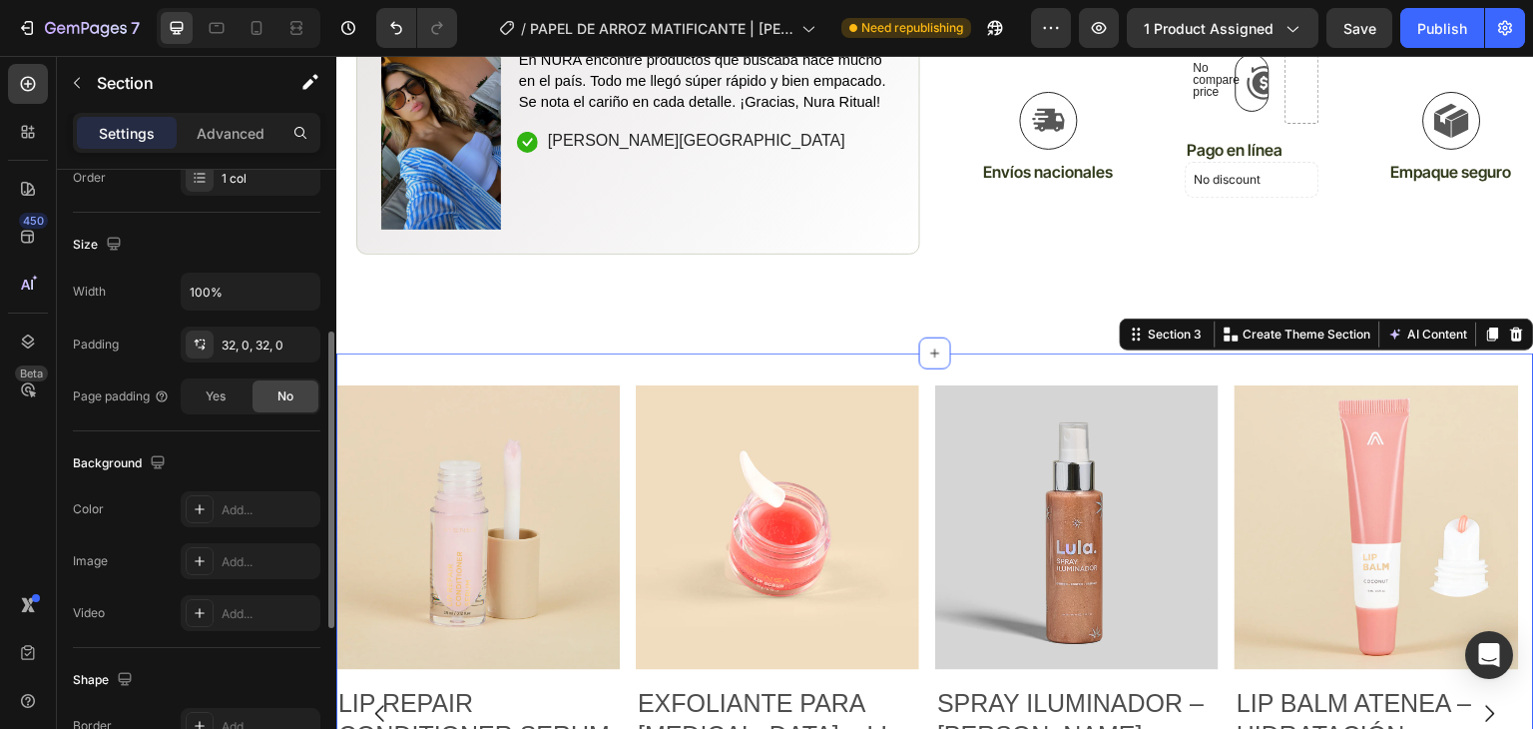
scroll to position [337, 0]
click at [212, 289] on input "100%" at bounding box center [251, 290] width 138 height 36
click at [293, 283] on button "button" at bounding box center [302, 290] width 36 height 36
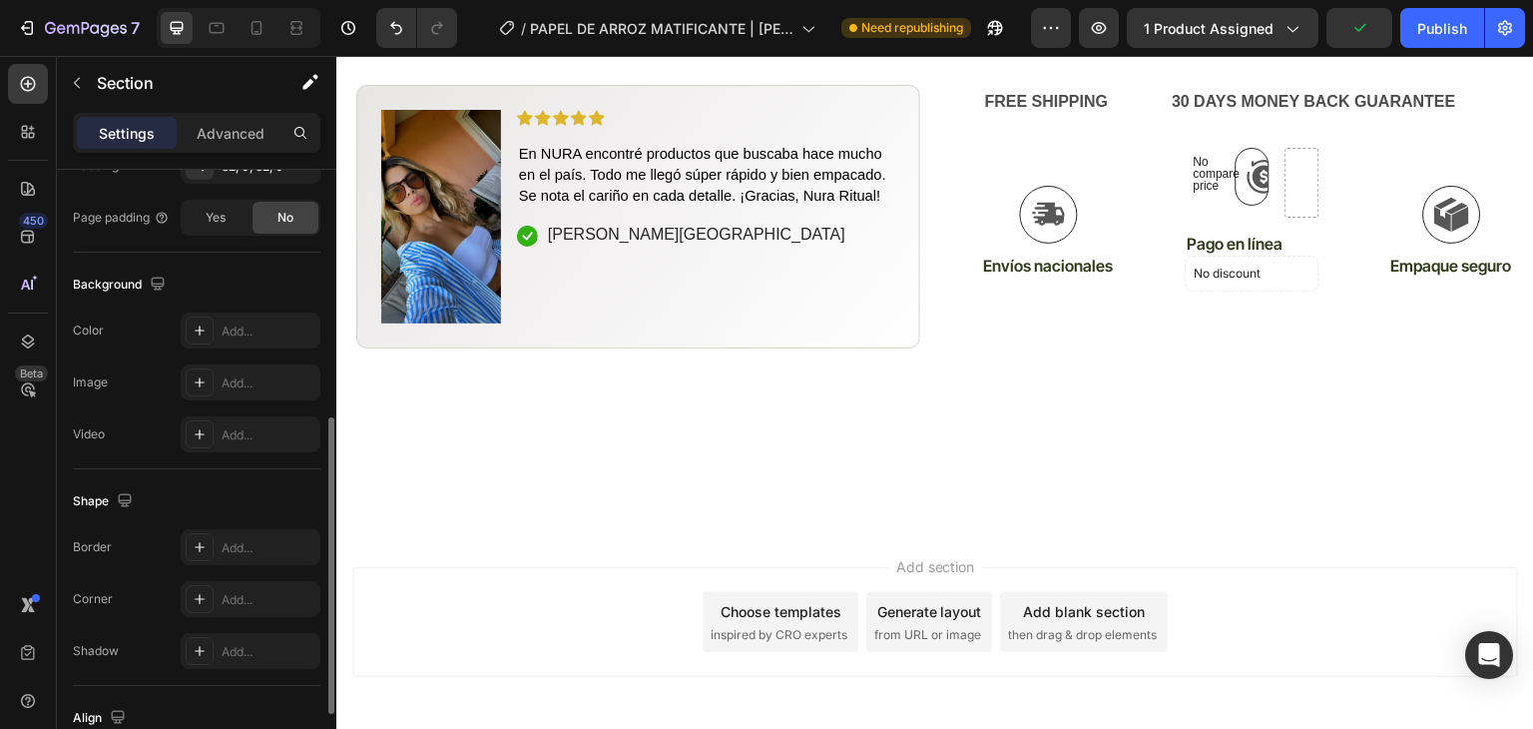
scroll to position [1181, 0]
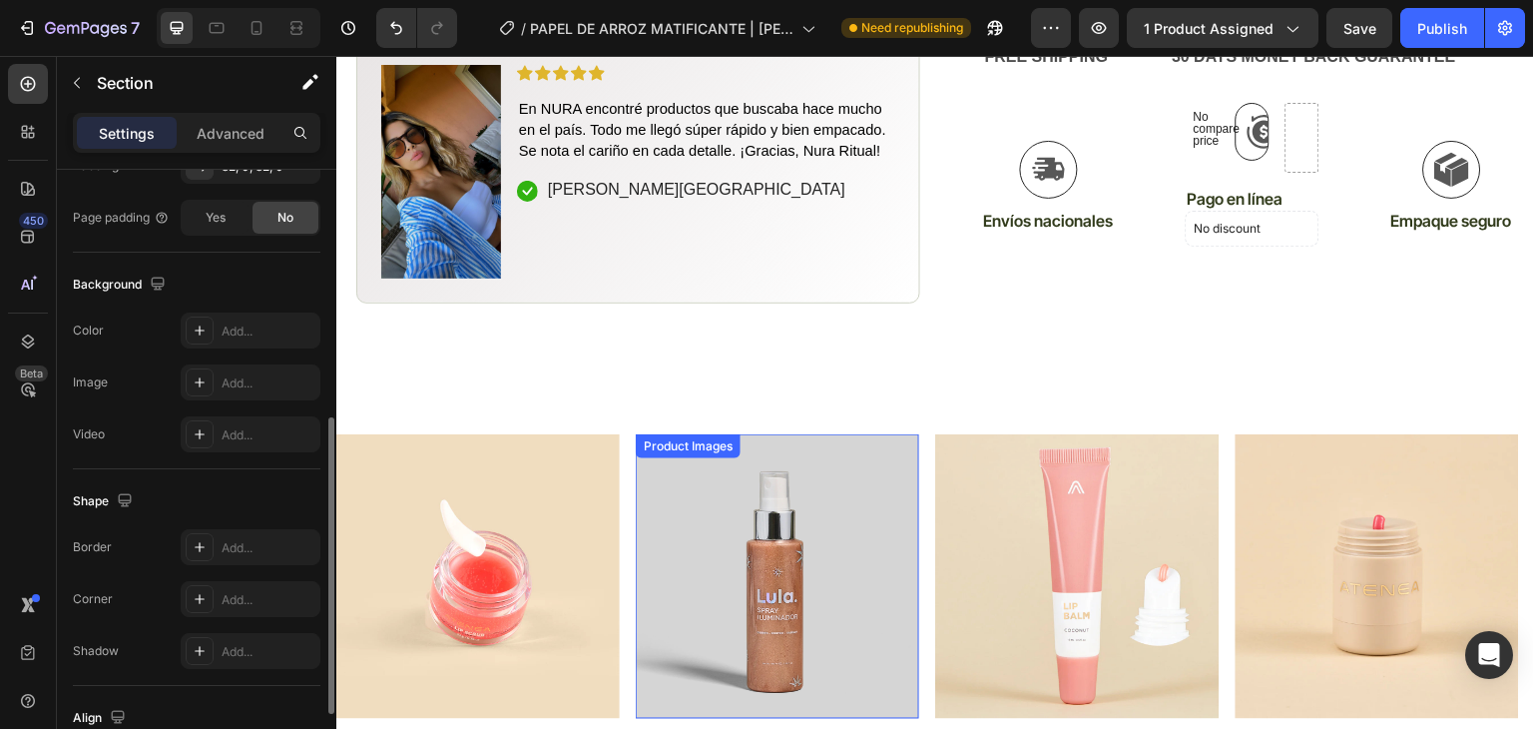
click at [894, 434] on img at bounding box center [778, 576] width 284 height 284
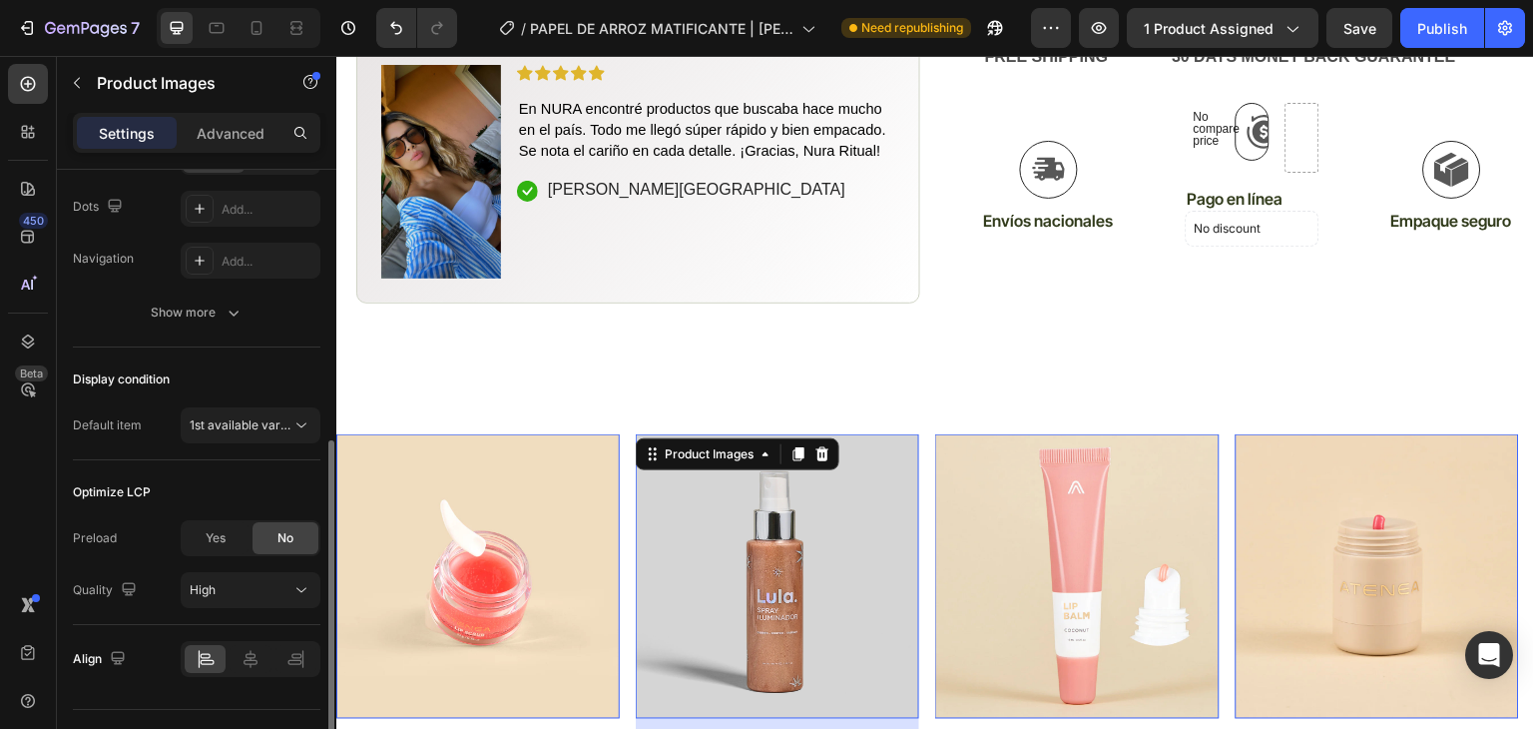
scroll to position [0, 0]
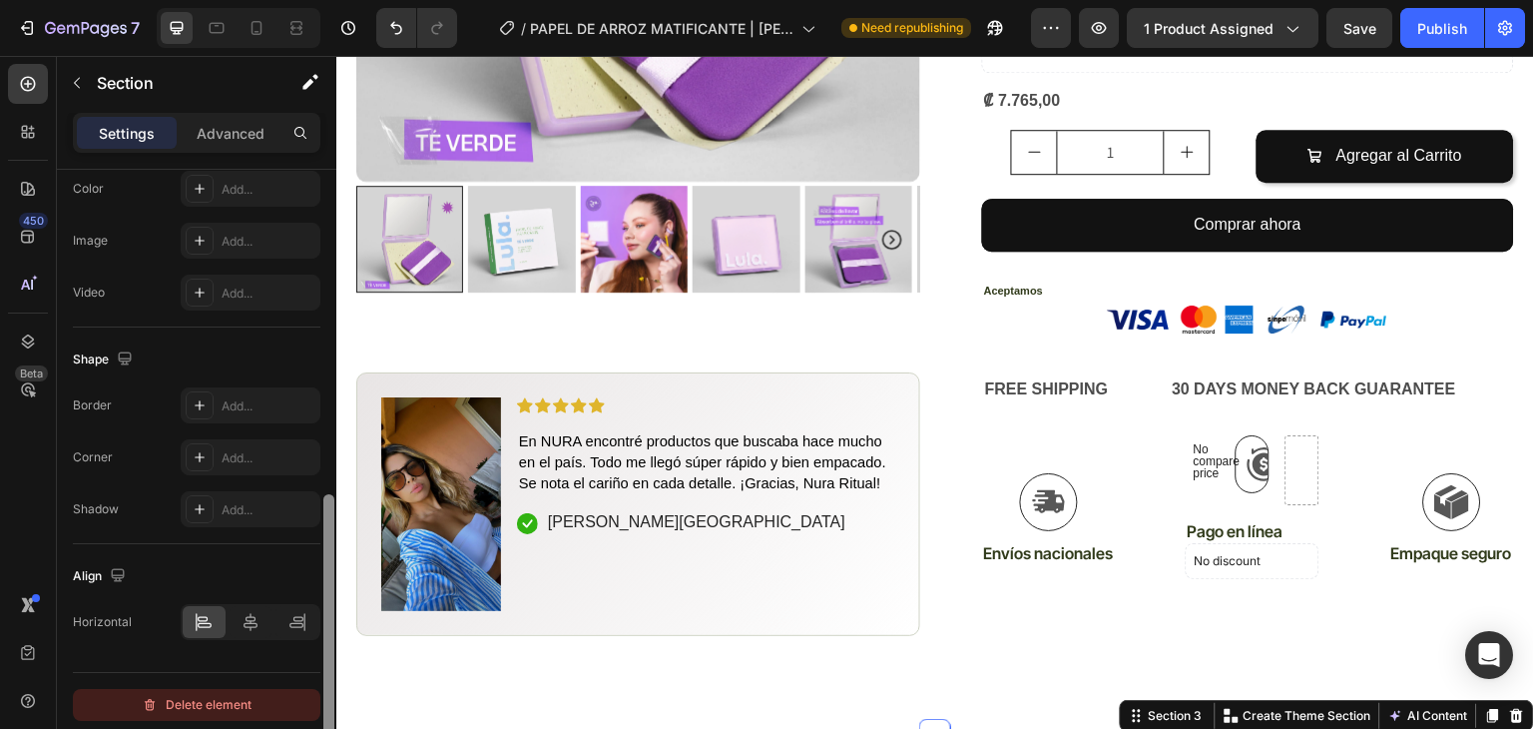
scroll to position [661, 0]
drag, startPoint x: 330, startPoint y: 353, endPoint x: 306, endPoint y: 684, distance: 331.3
click at [306, 684] on div "Layout Column width Change ratio Fit to content Columns management Order 1 col …" at bounding box center [197, 478] width 280 height 616
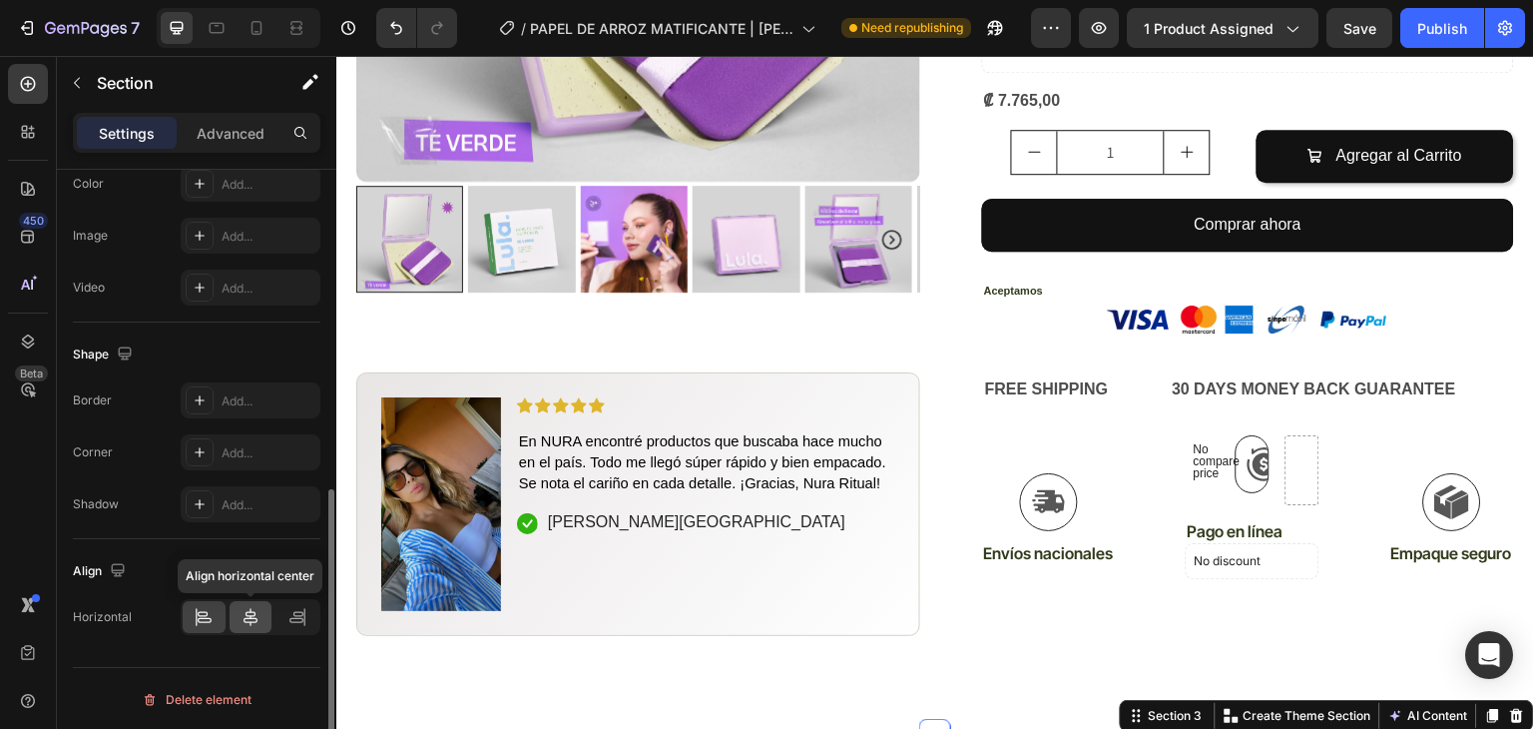
click at [260, 622] on icon at bounding box center [251, 617] width 20 height 20
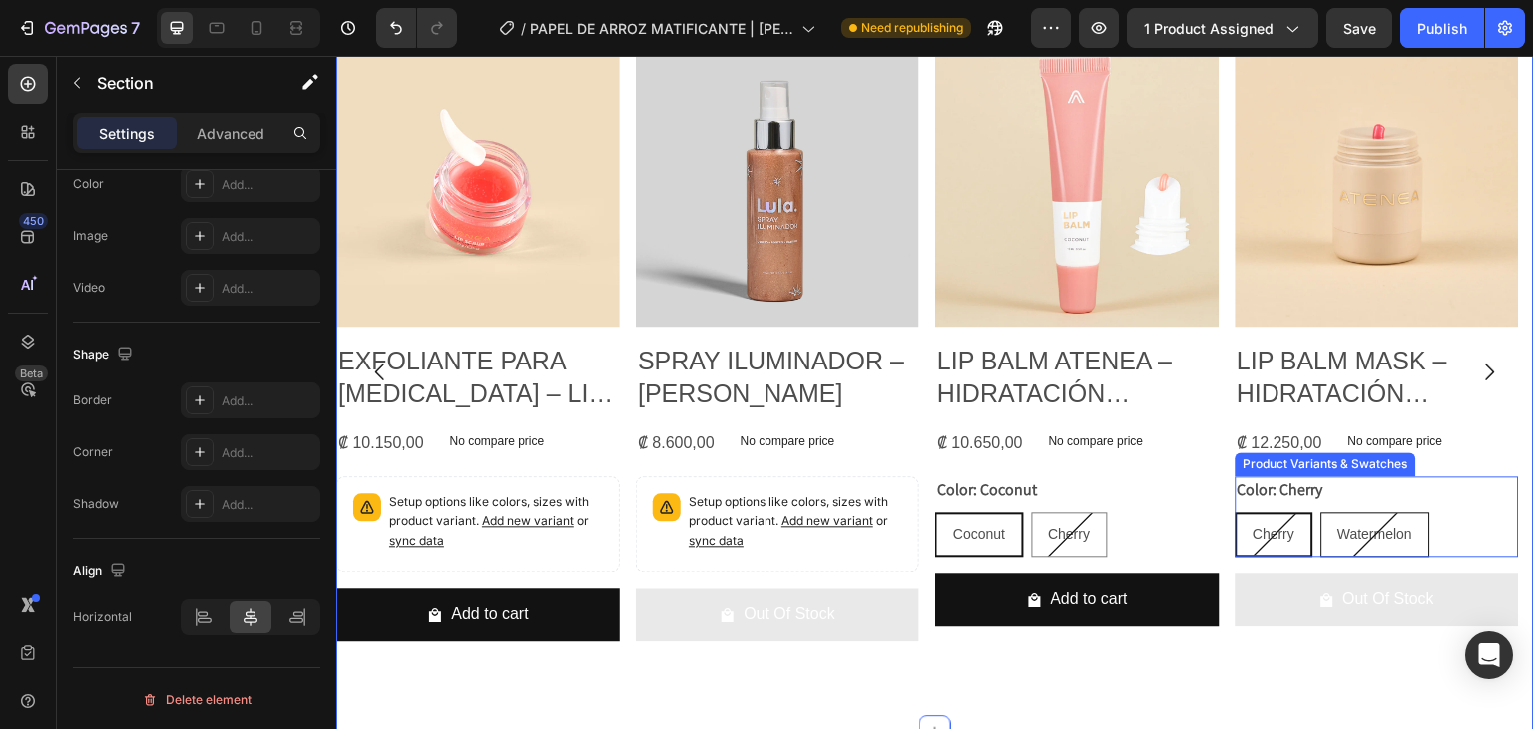
scroll to position [1557, 0]
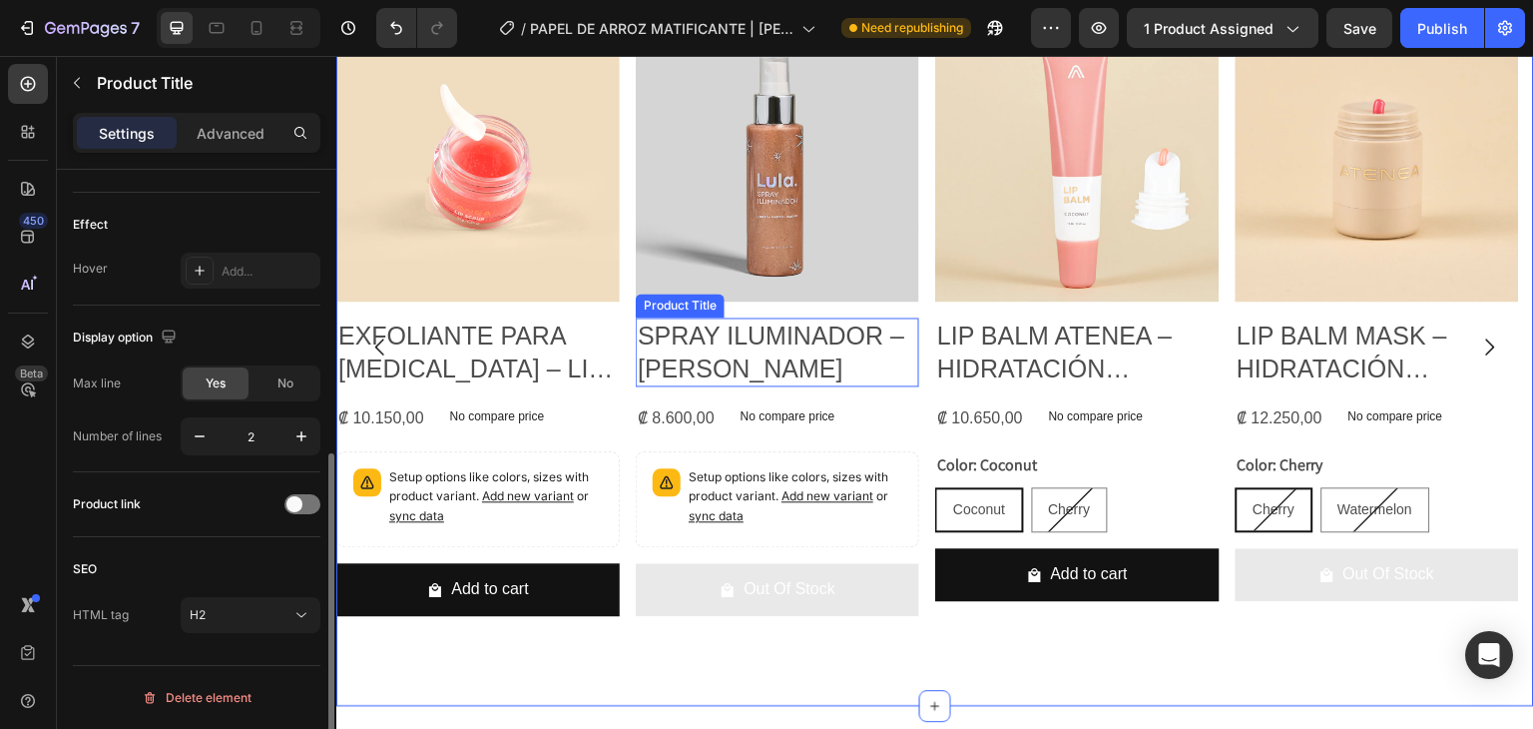
click at [620, 365] on h2 "SPRAY ILUMINADOR – [PERSON_NAME]" at bounding box center [478, 351] width 284 height 69
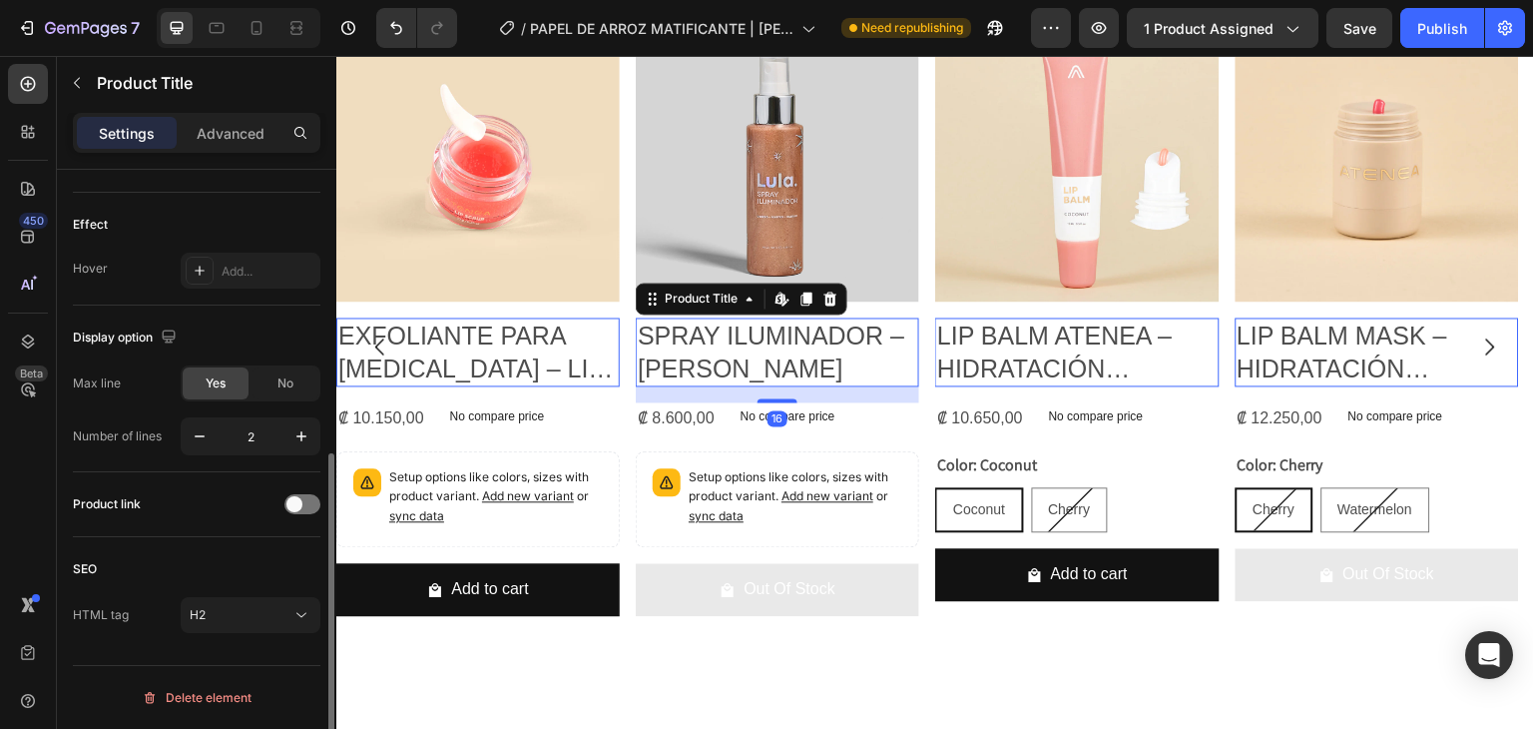
scroll to position [0, 0]
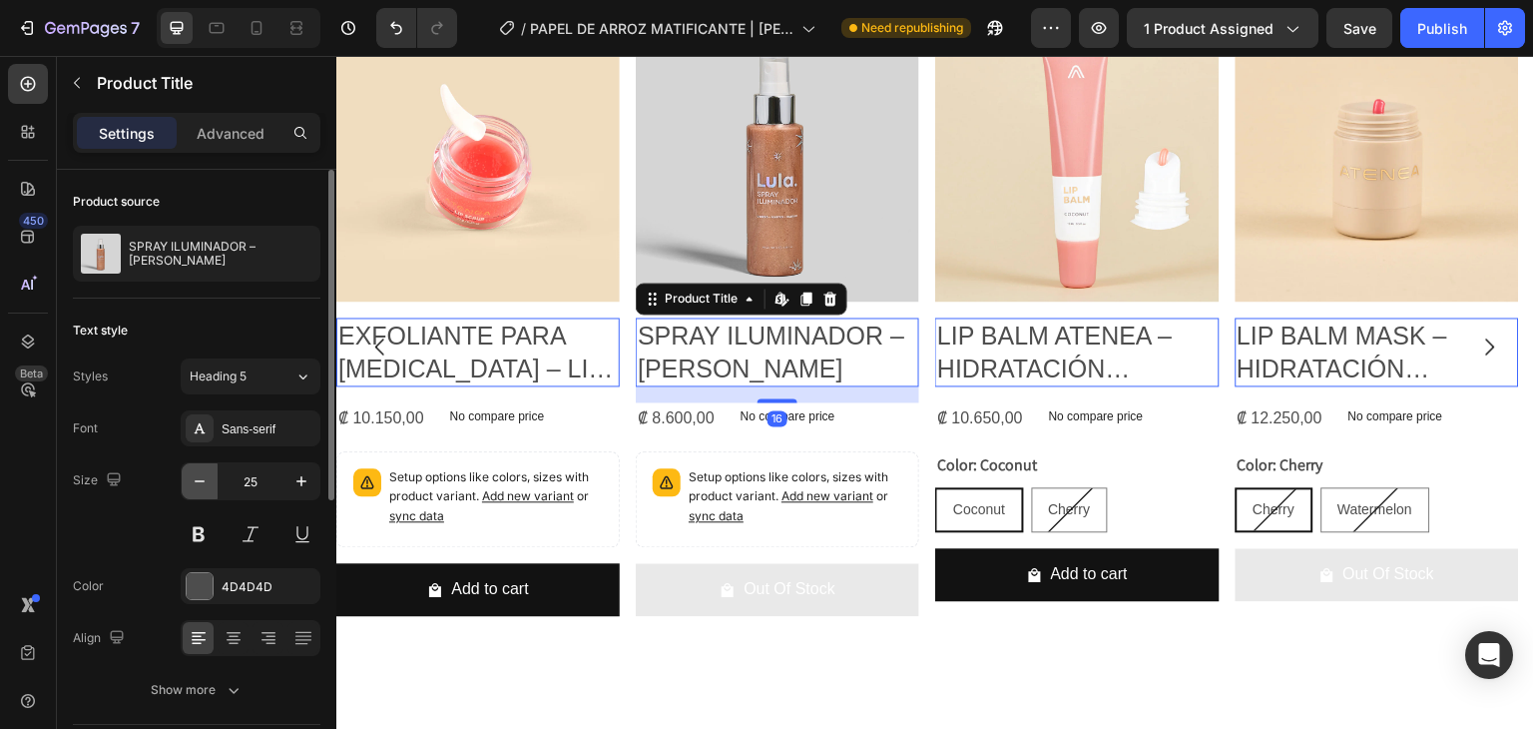
click at [200, 484] on icon "button" at bounding box center [200, 481] width 20 height 20
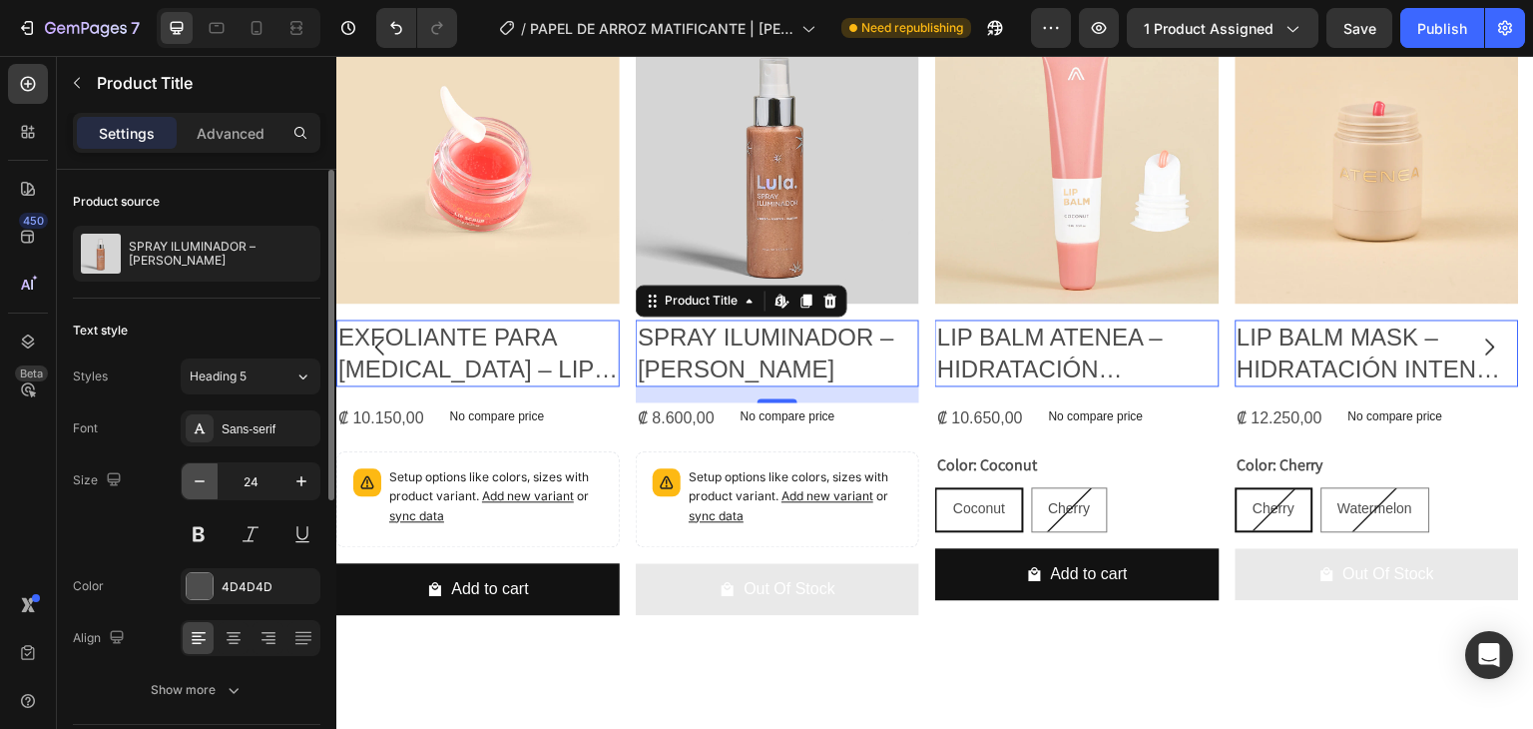
click at [200, 484] on icon "button" at bounding box center [200, 481] width 20 height 20
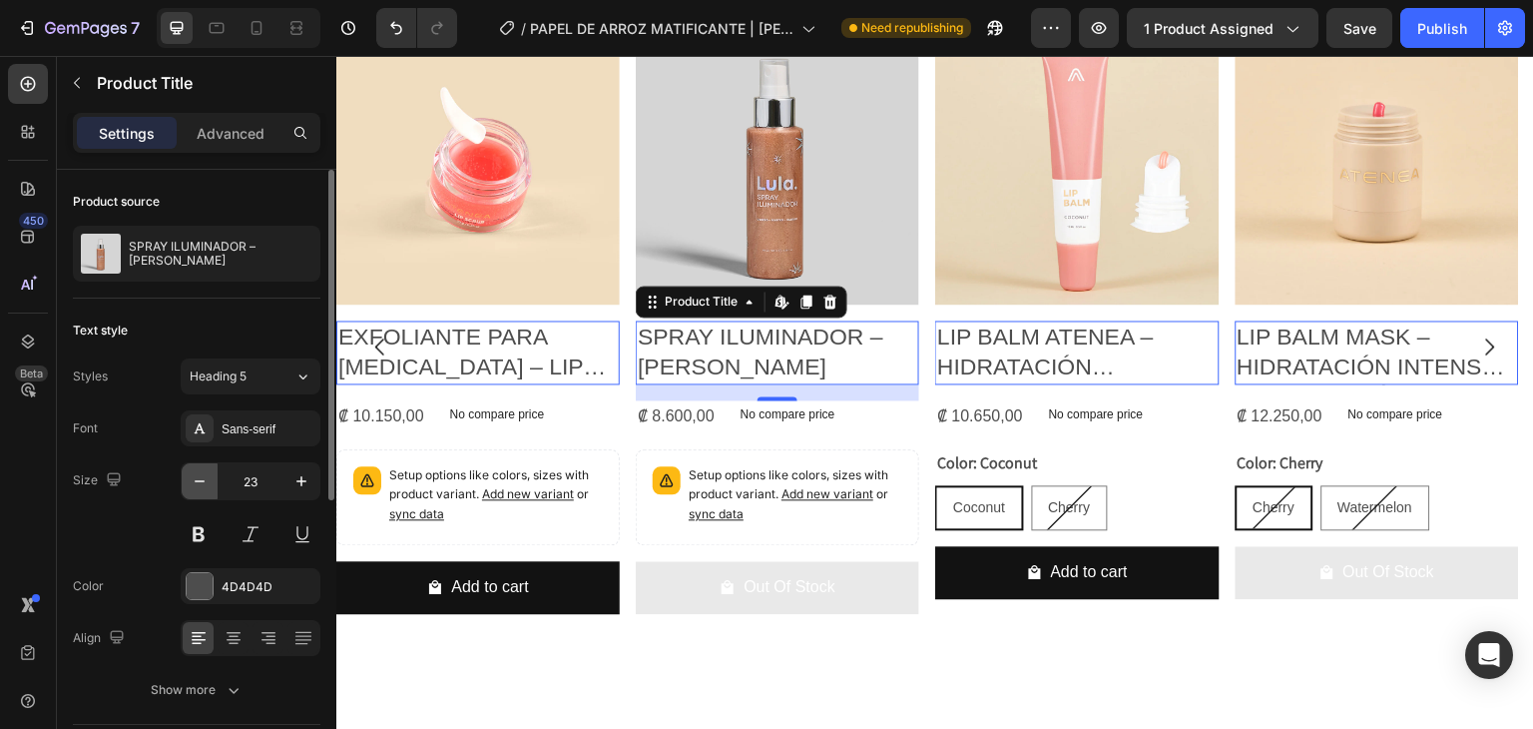
click at [200, 484] on icon "button" at bounding box center [200, 481] width 20 height 20
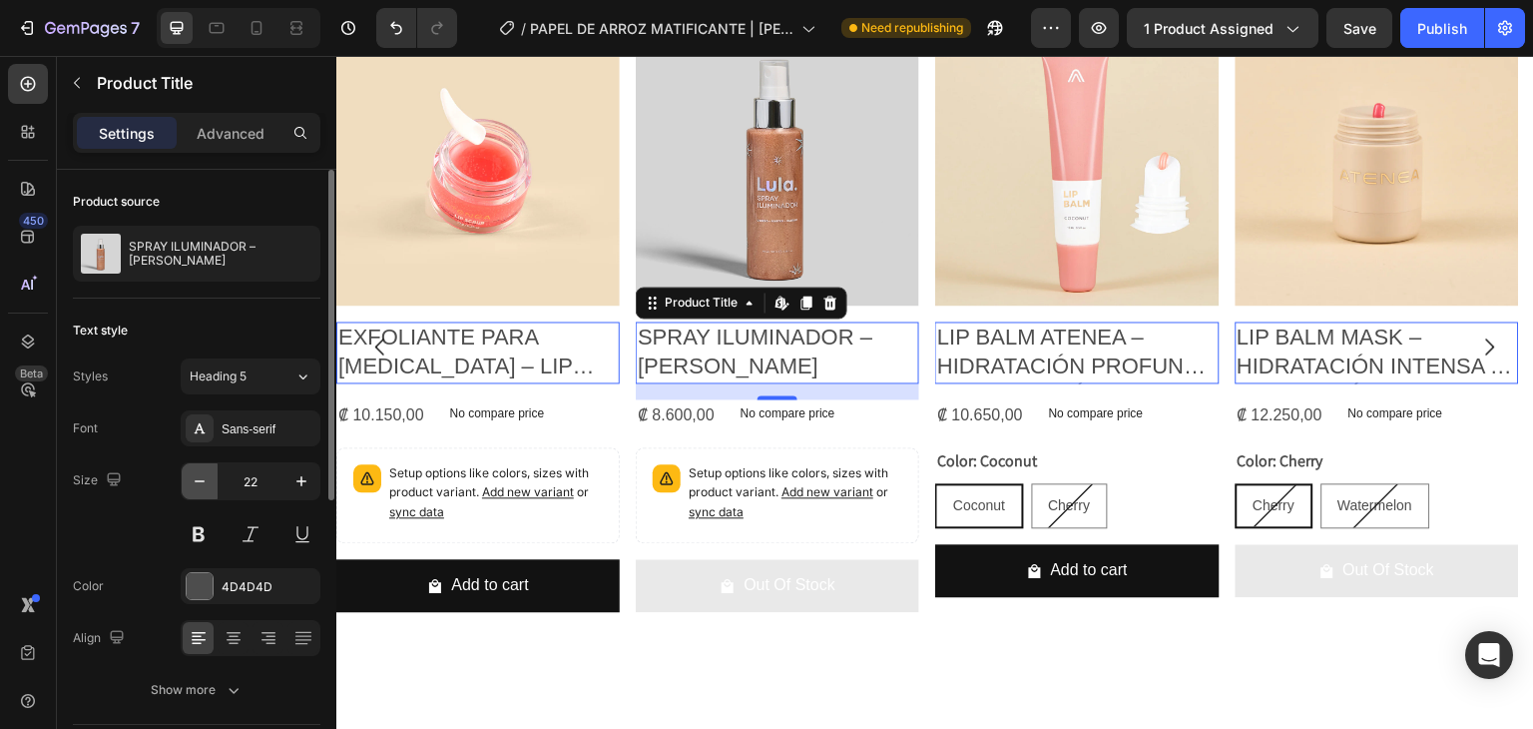
click at [200, 484] on icon "button" at bounding box center [200, 481] width 20 height 20
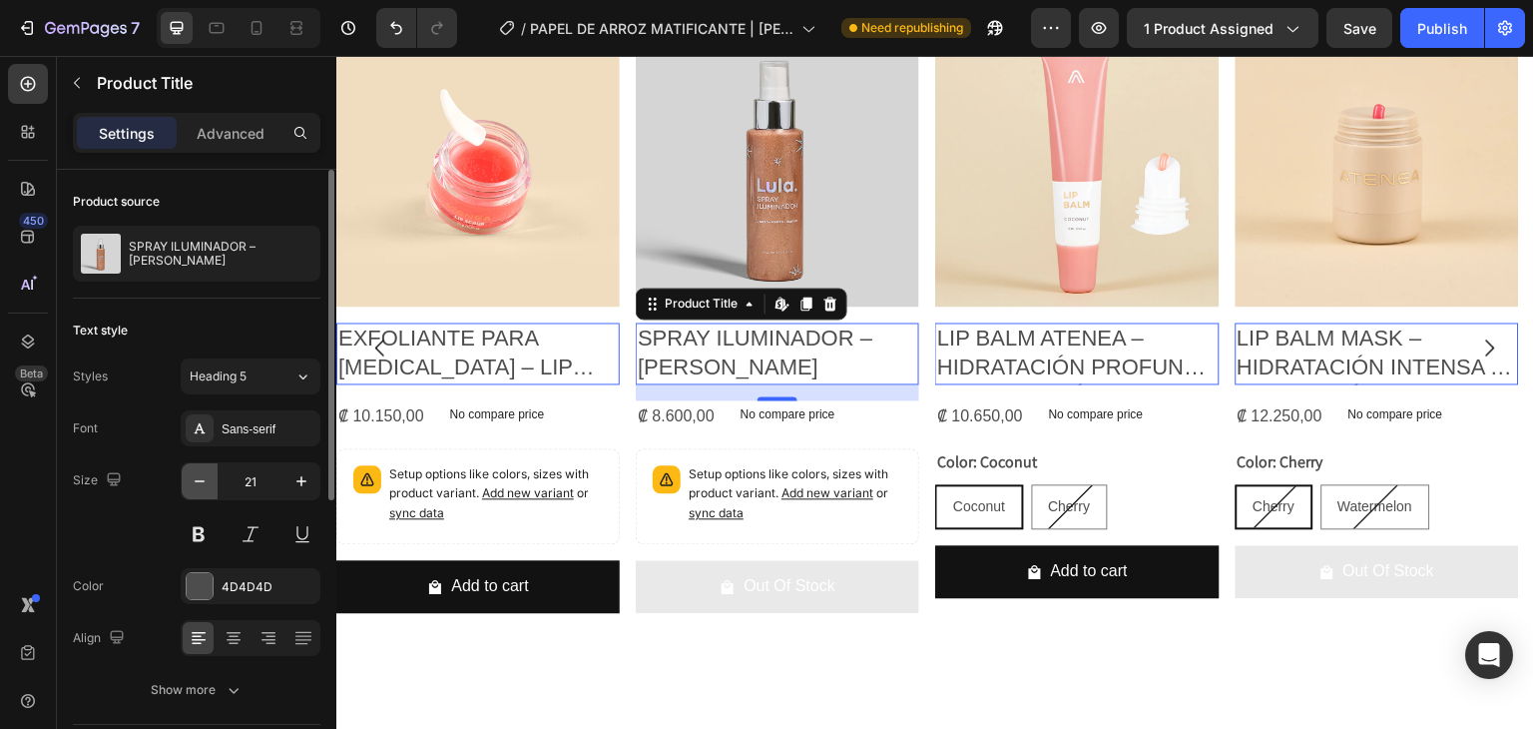
click at [200, 484] on icon "button" at bounding box center [200, 481] width 20 height 20
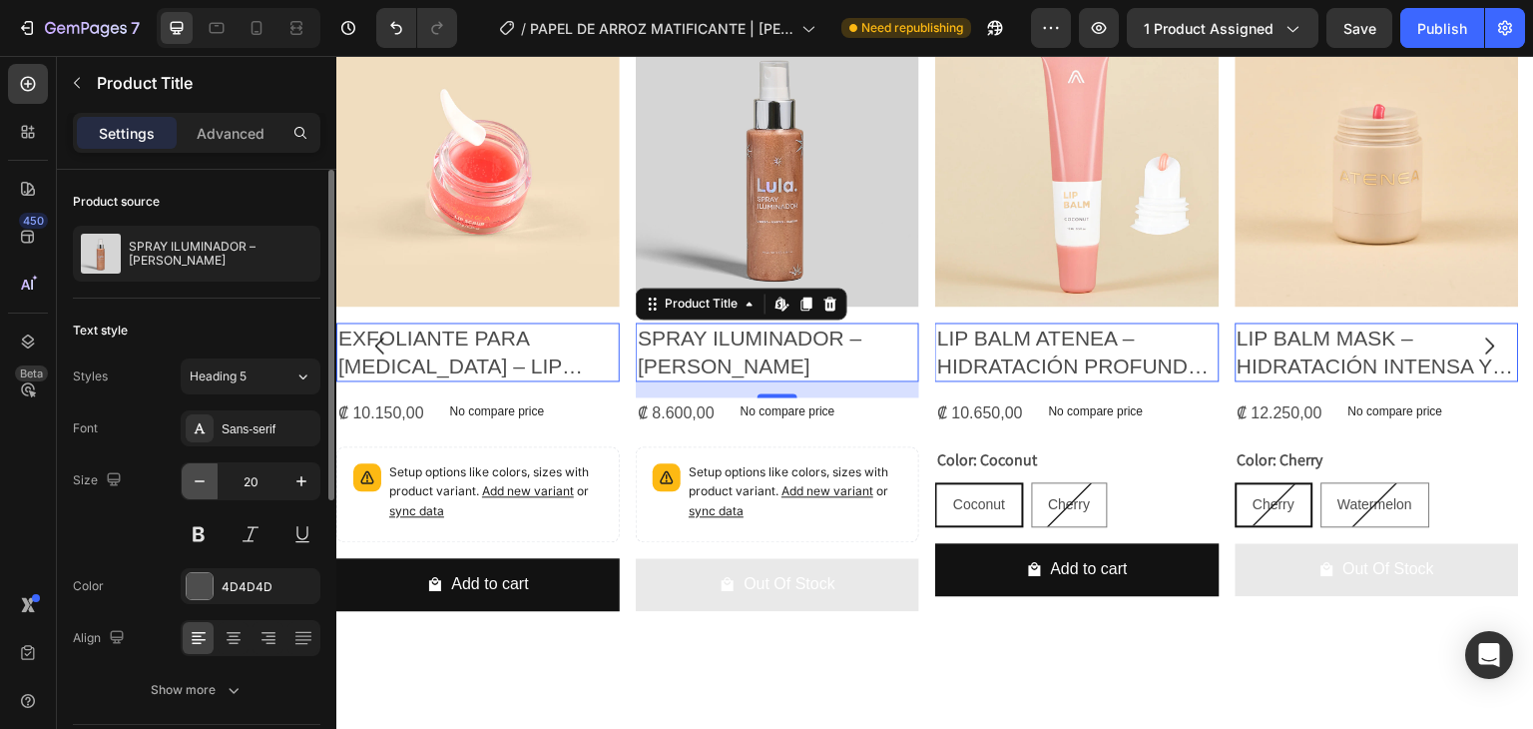
click at [200, 484] on icon "button" at bounding box center [200, 481] width 20 height 20
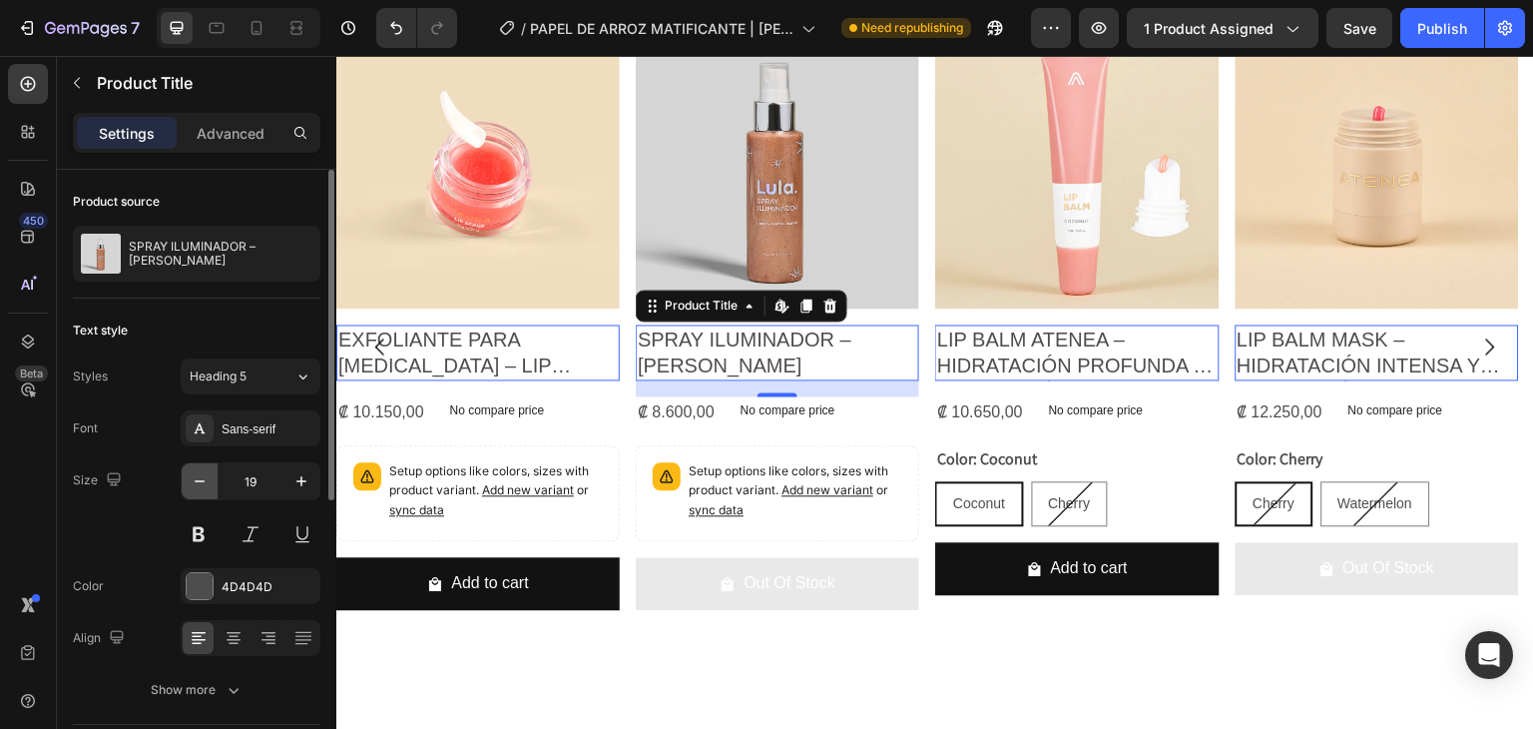
click at [200, 484] on icon "button" at bounding box center [200, 481] width 20 height 20
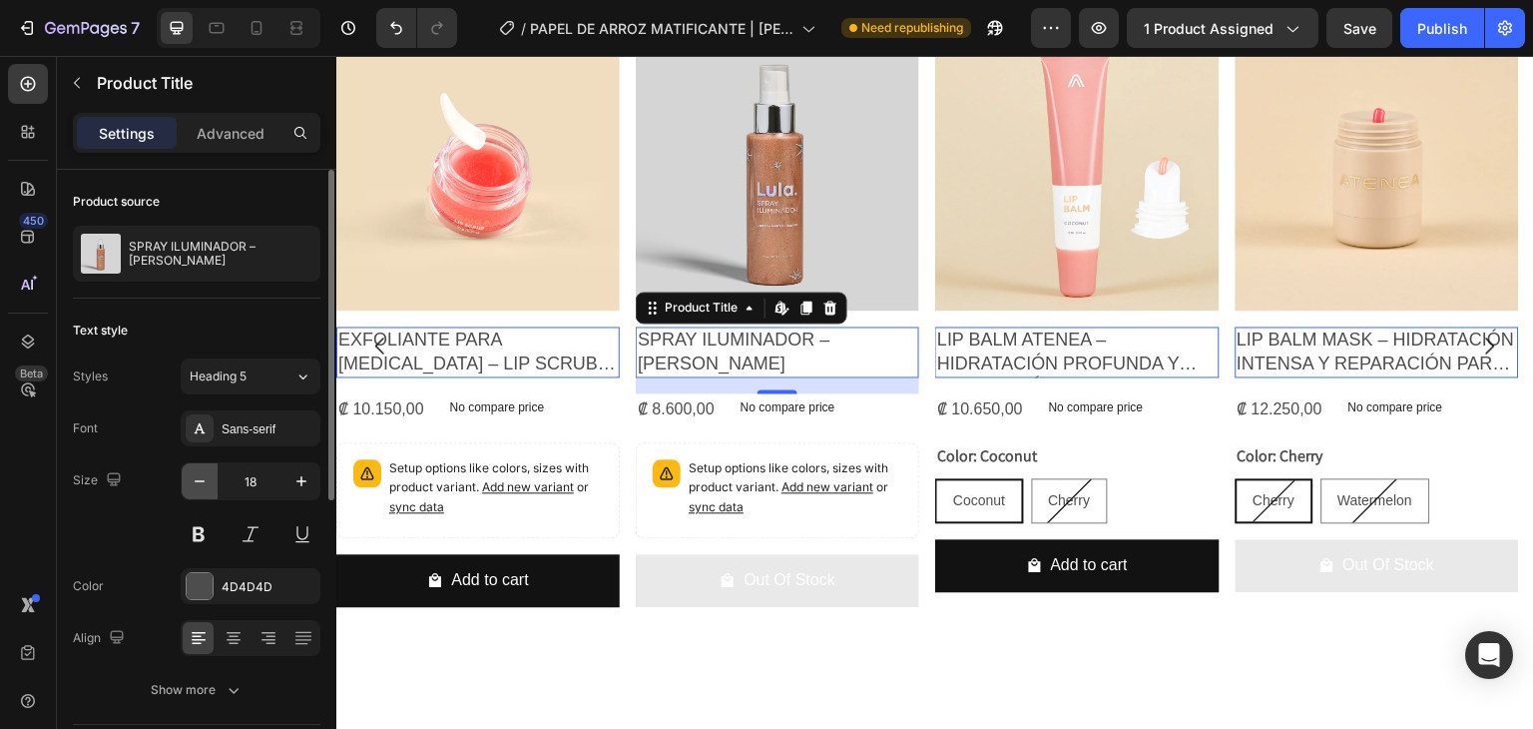
click at [200, 484] on icon "button" at bounding box center [200, 481] width 20 height 20
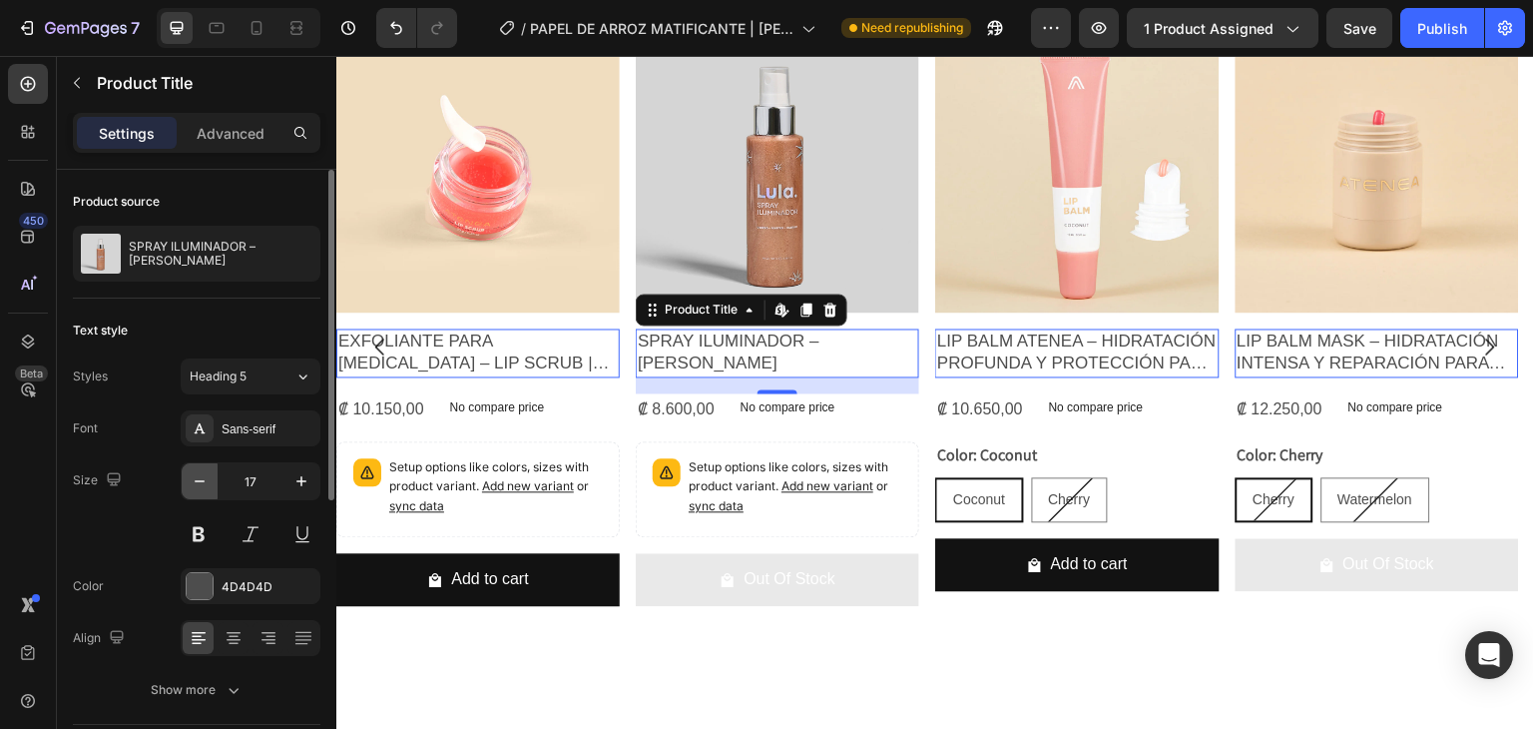
click at [200, 484] on icon "button" at bounding box center [200, 481] width 20 height 20
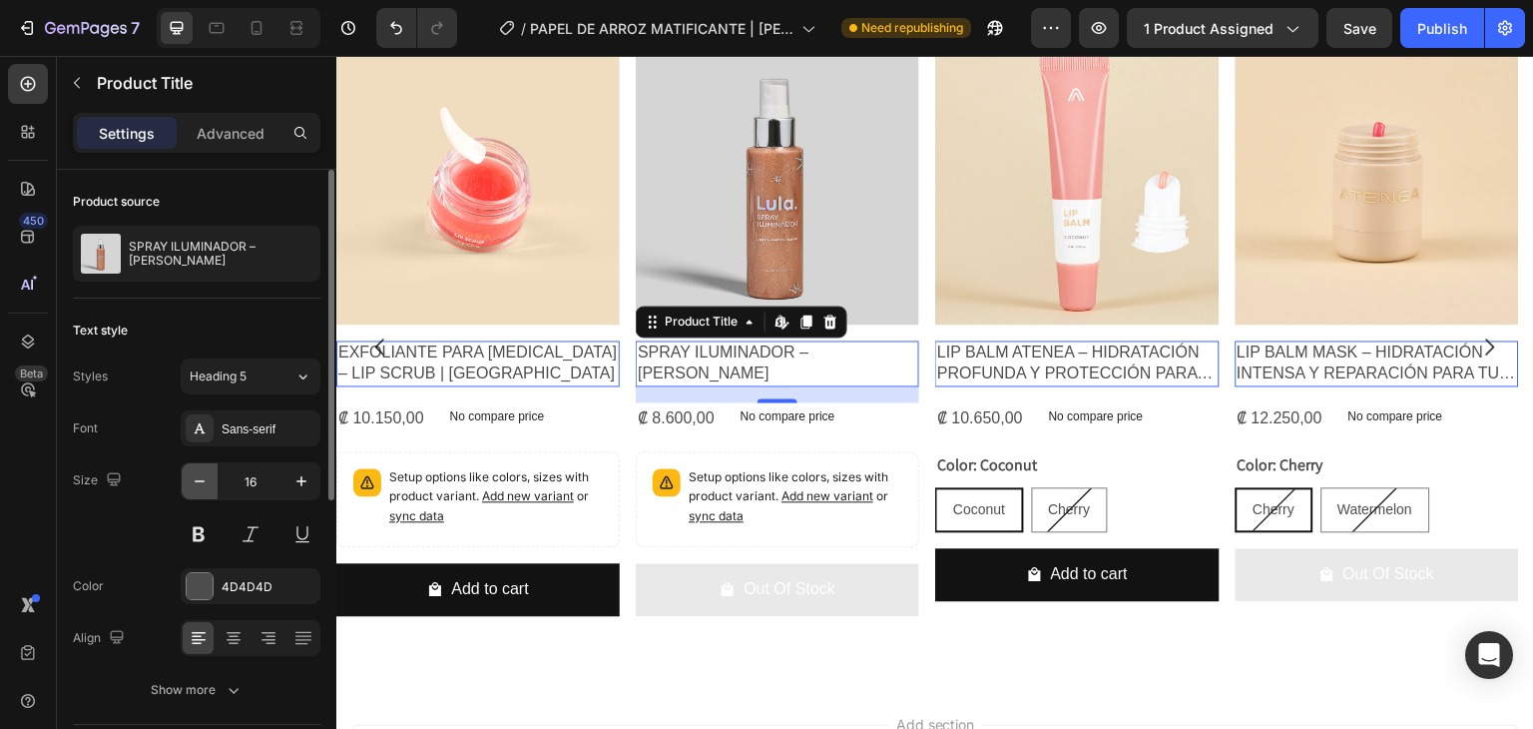
click at [200, 484] on icon "button" at bounding box center [200, 481] width 20 height 20
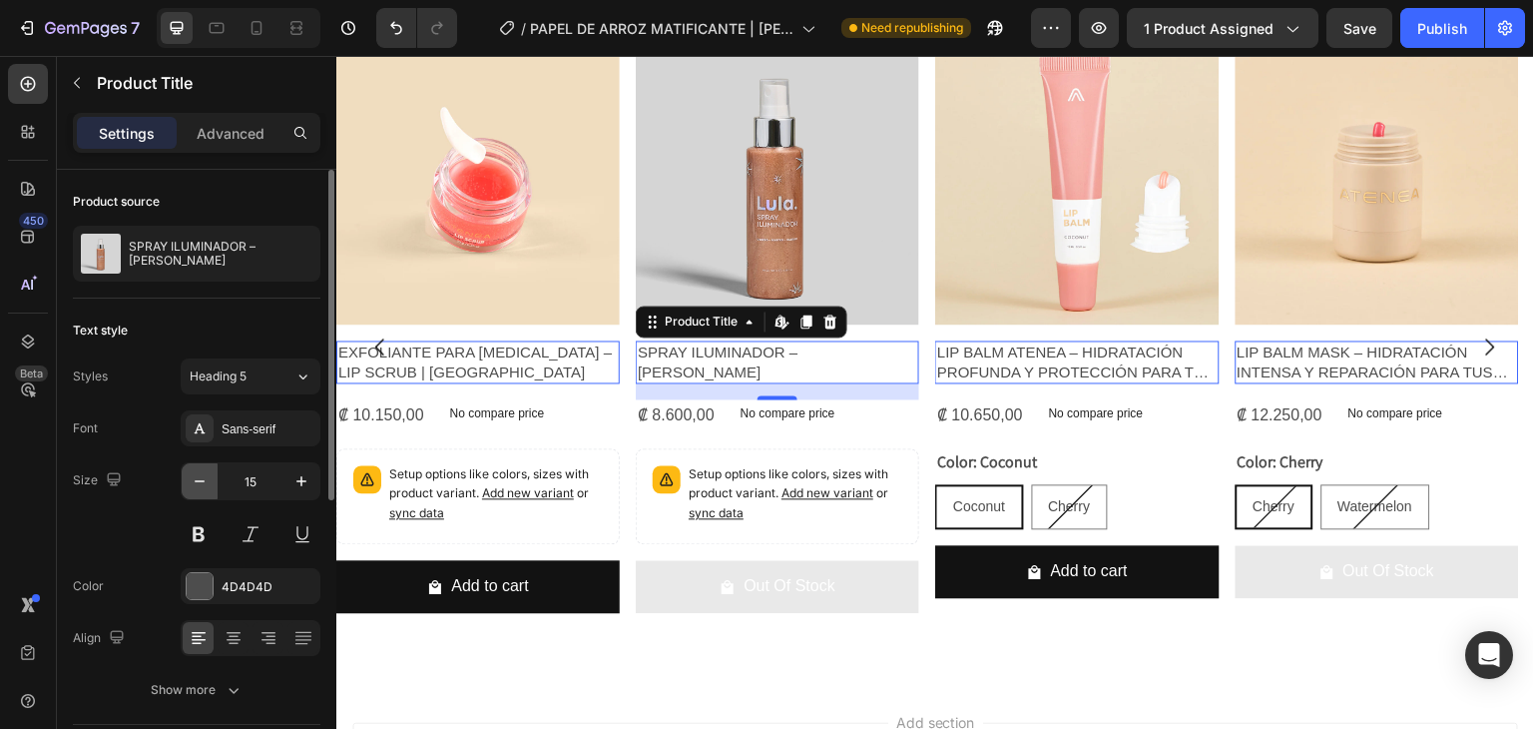
click at [200, 484] on icon "button" at bounding box center [200, 481] width 20 height 20
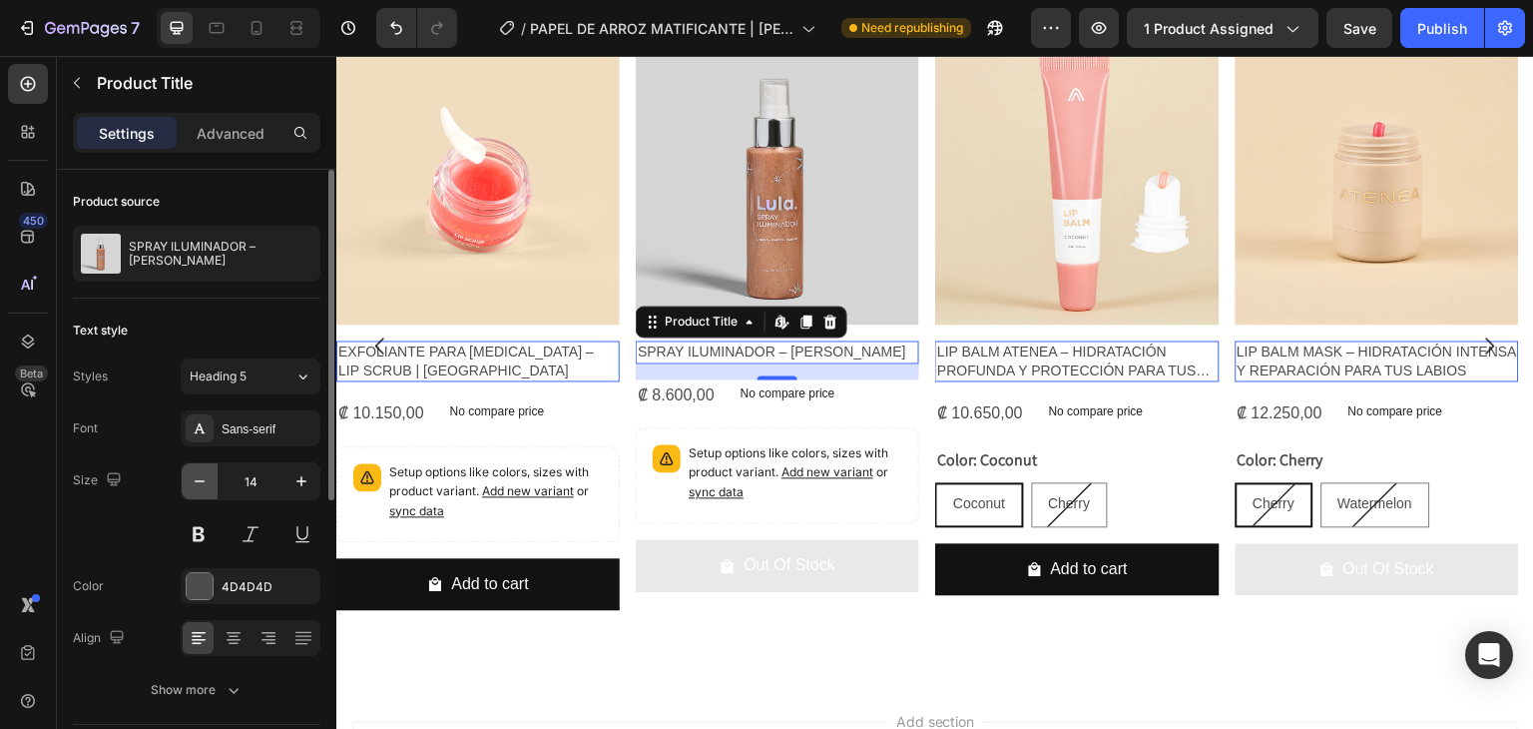
click at [200, 484] on icon "button" at bounding box center [200, 481] width 20 height 20
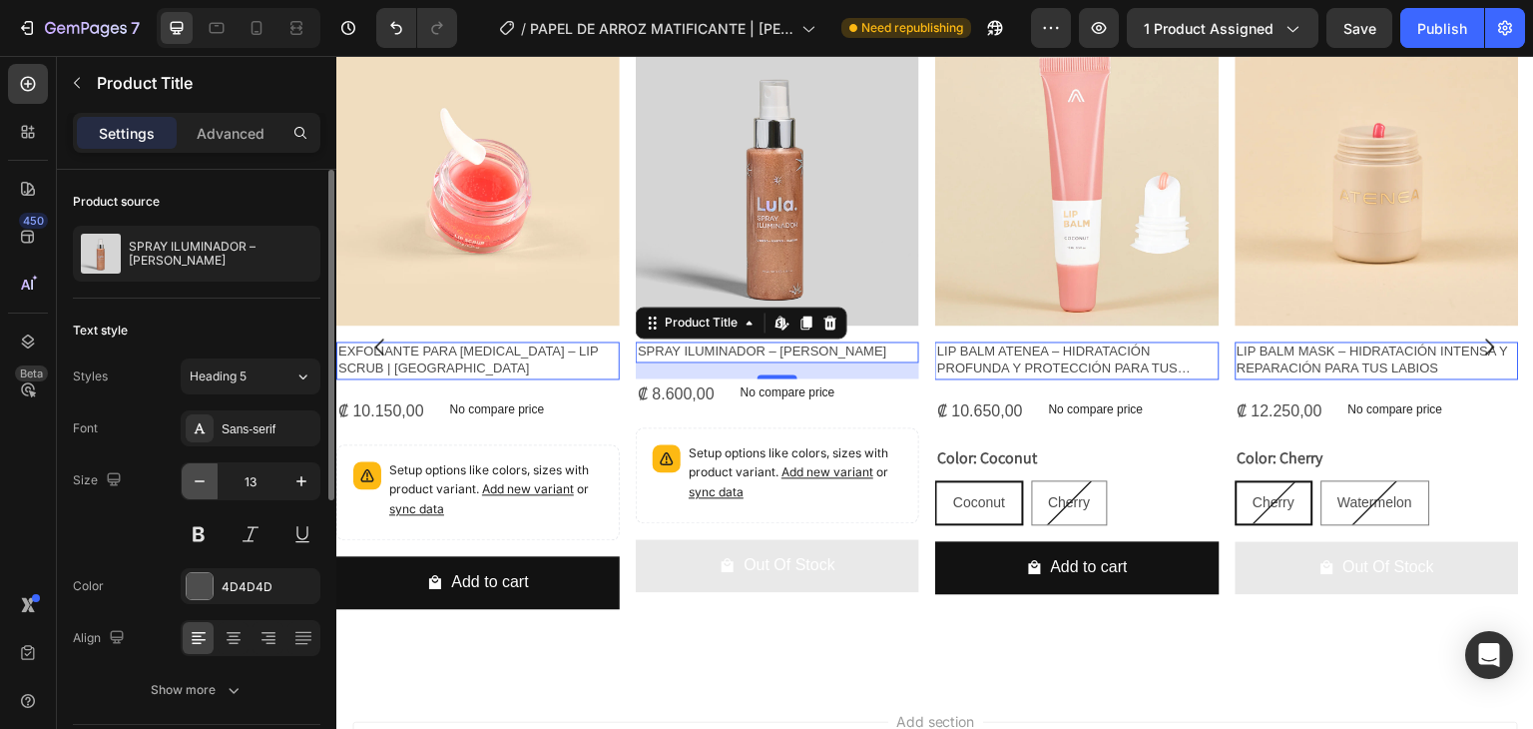
click at [200, 484] on icon "button" at bounding box center [200, 481] width 20 height 20
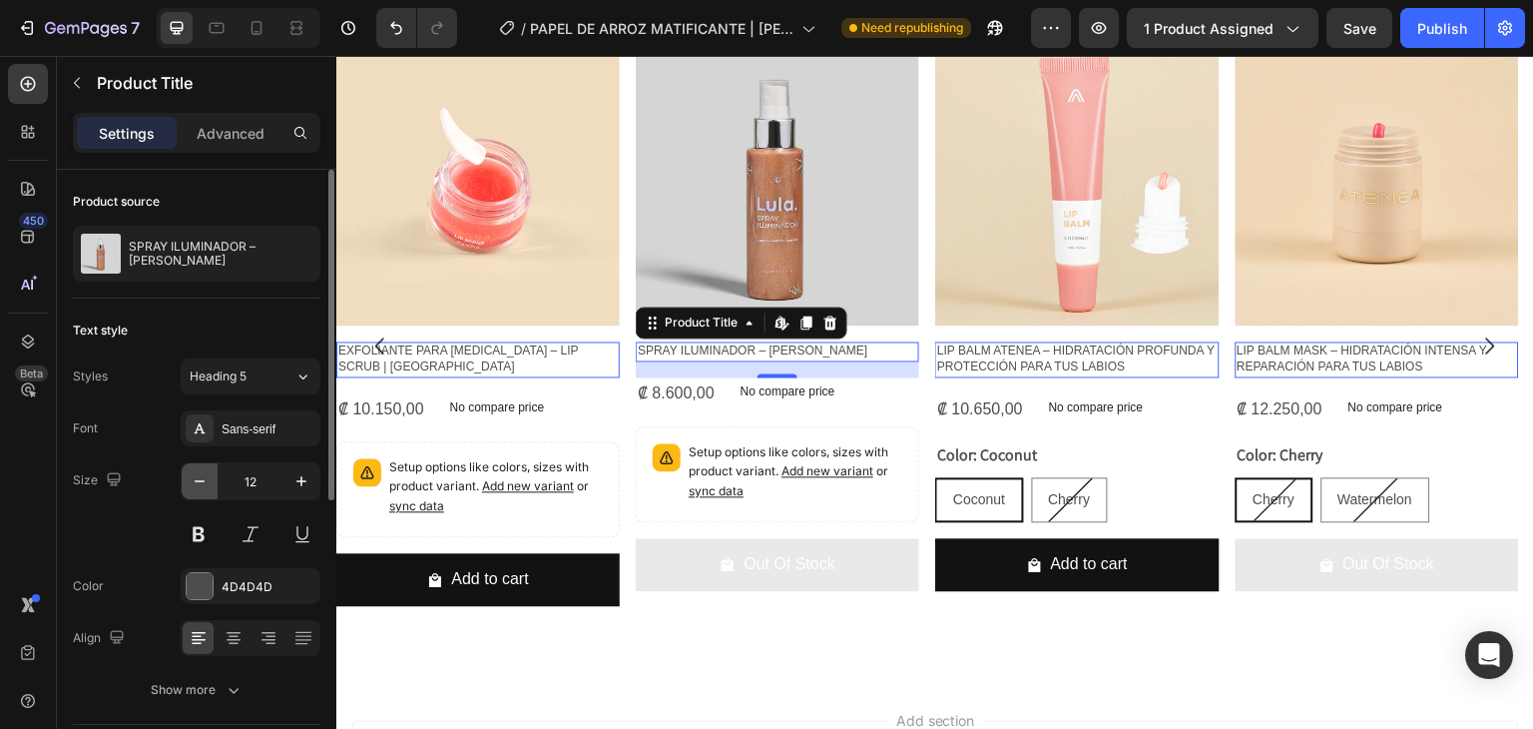
scroll to position [1532, 0]
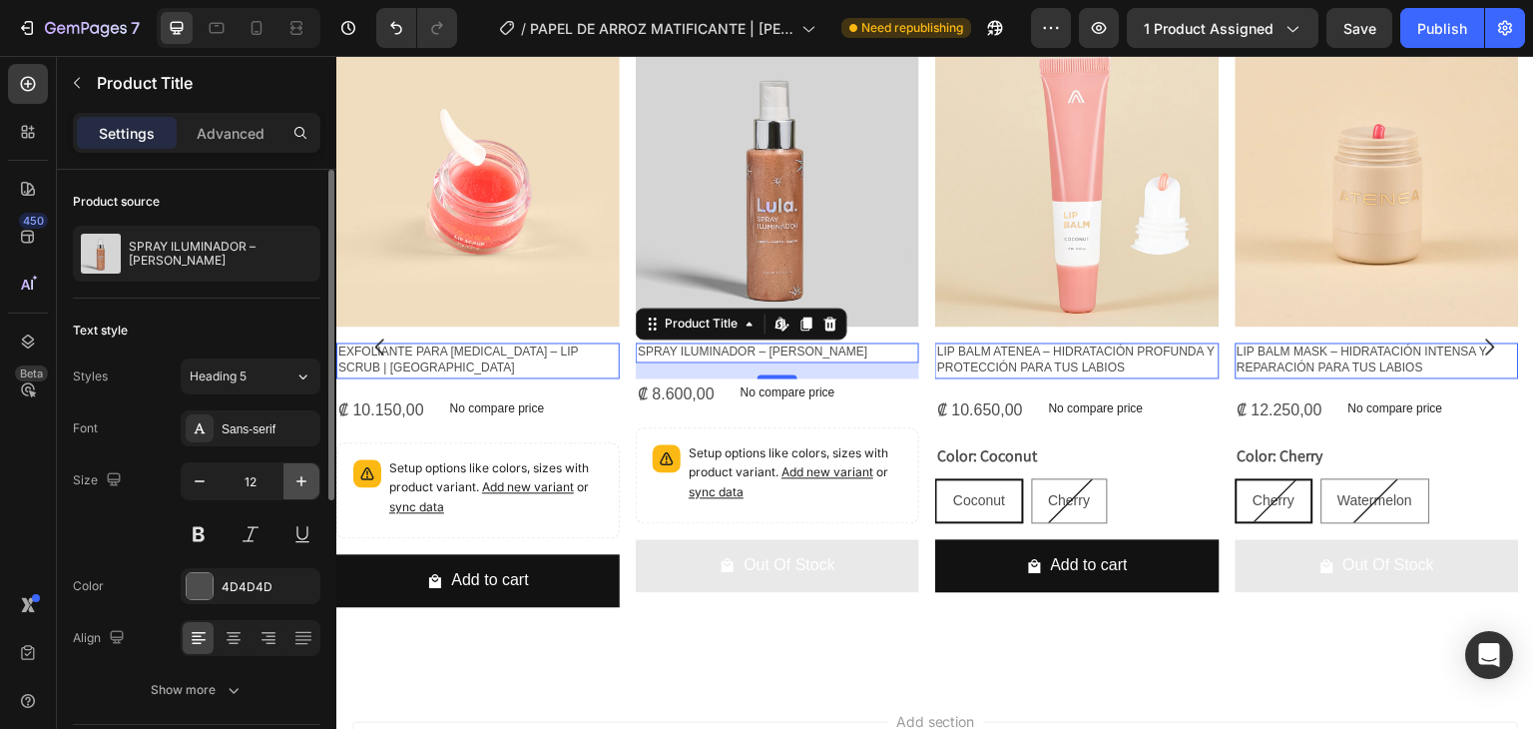
click at [292, 480] on icon "button" at bounding box center [302, 481] width 20 height 20
type input "13"
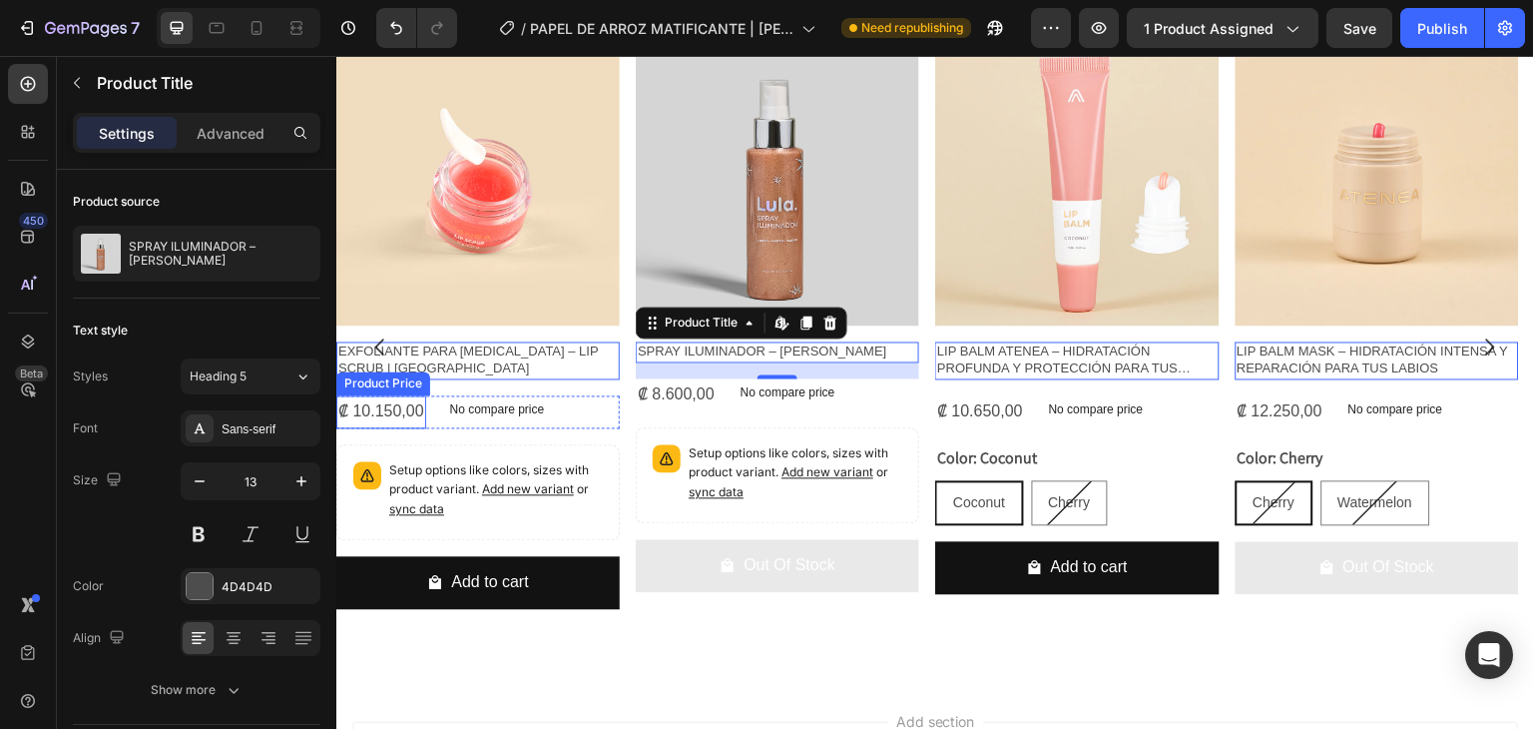
click at [403, 412] on div "₡ 10.150,00" at bounding box center [381, 411] width 90 height 33
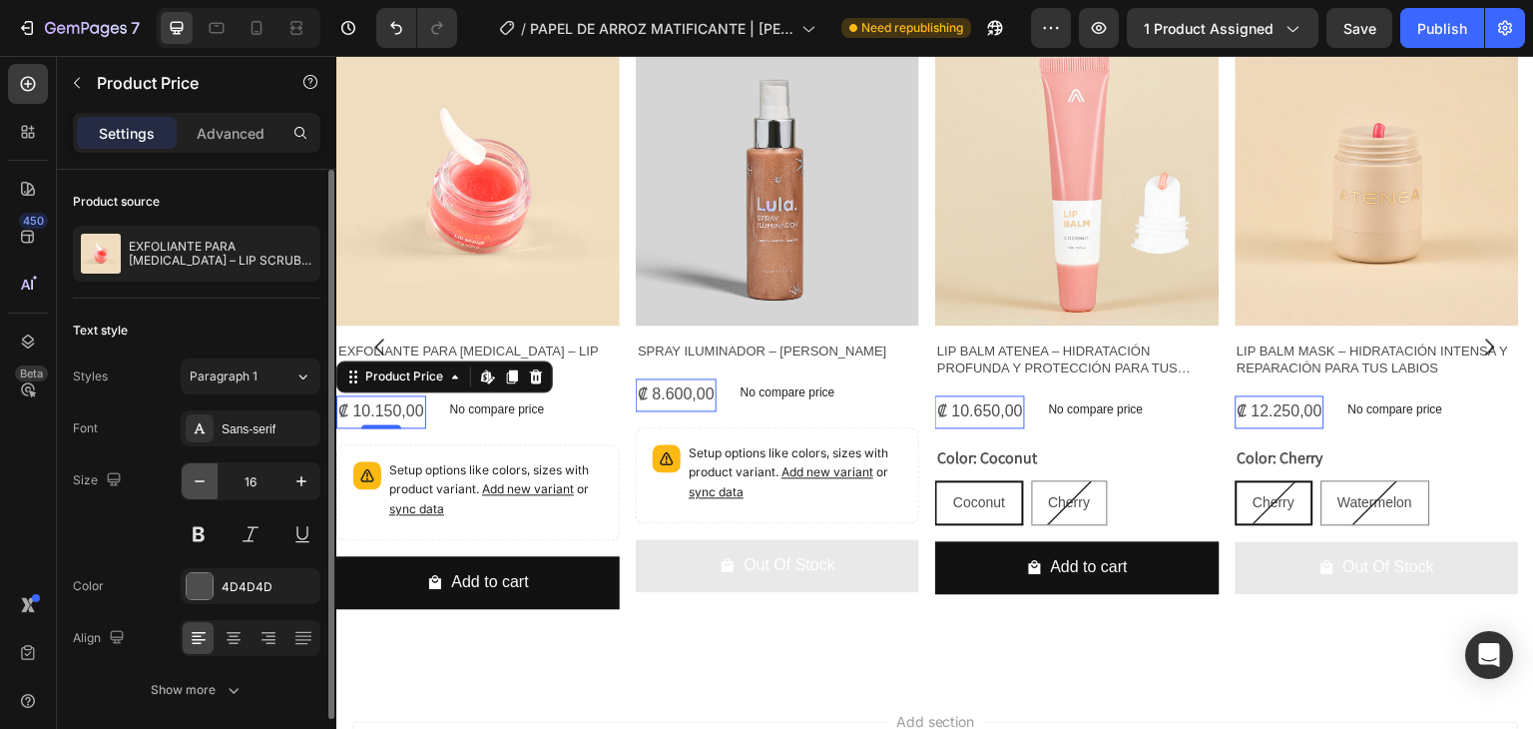
click at [204, 483] on icon "button" at bounding box center [200, 481] width 20 height 20
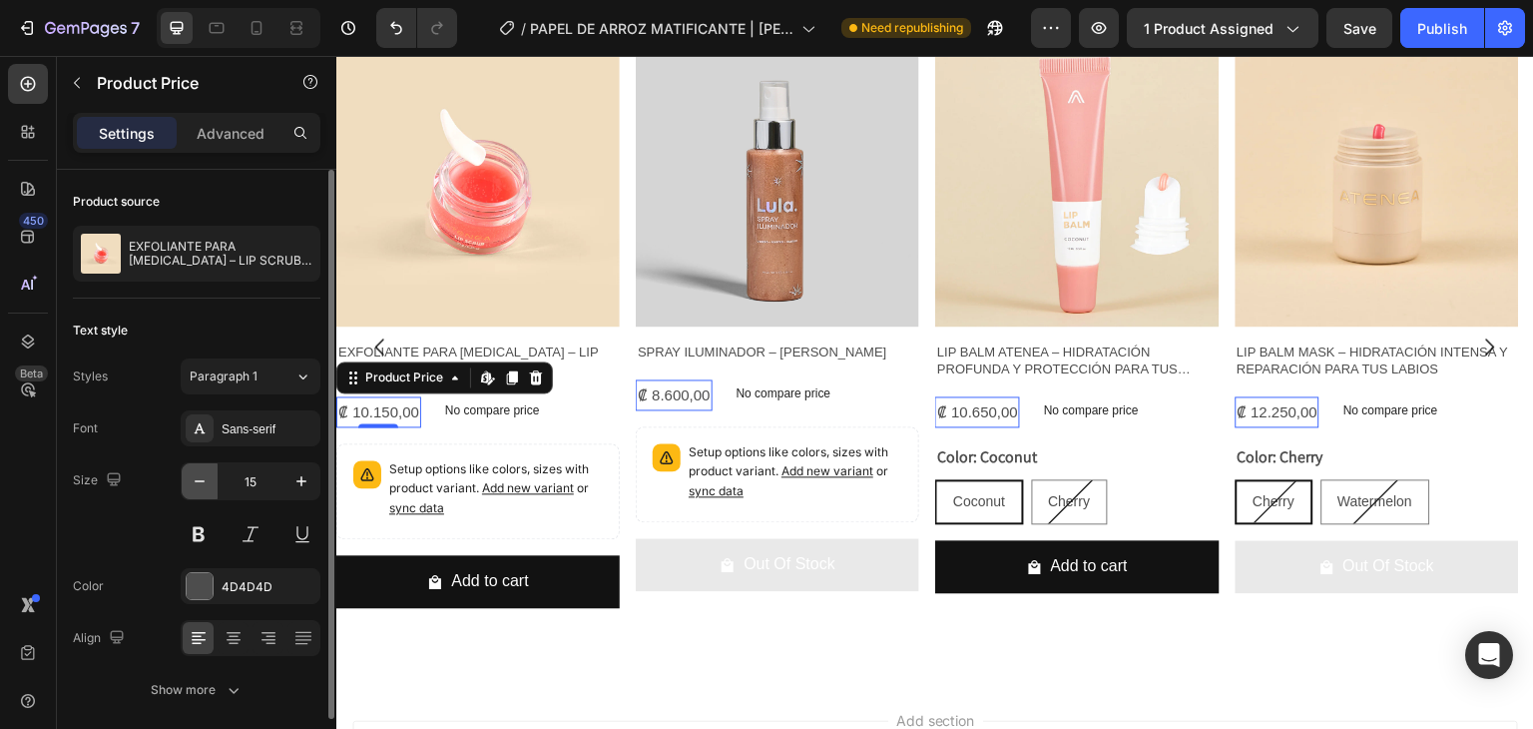
click at [204, 483] on icon "button" at bounding box center [200, 481] width 20 height 20
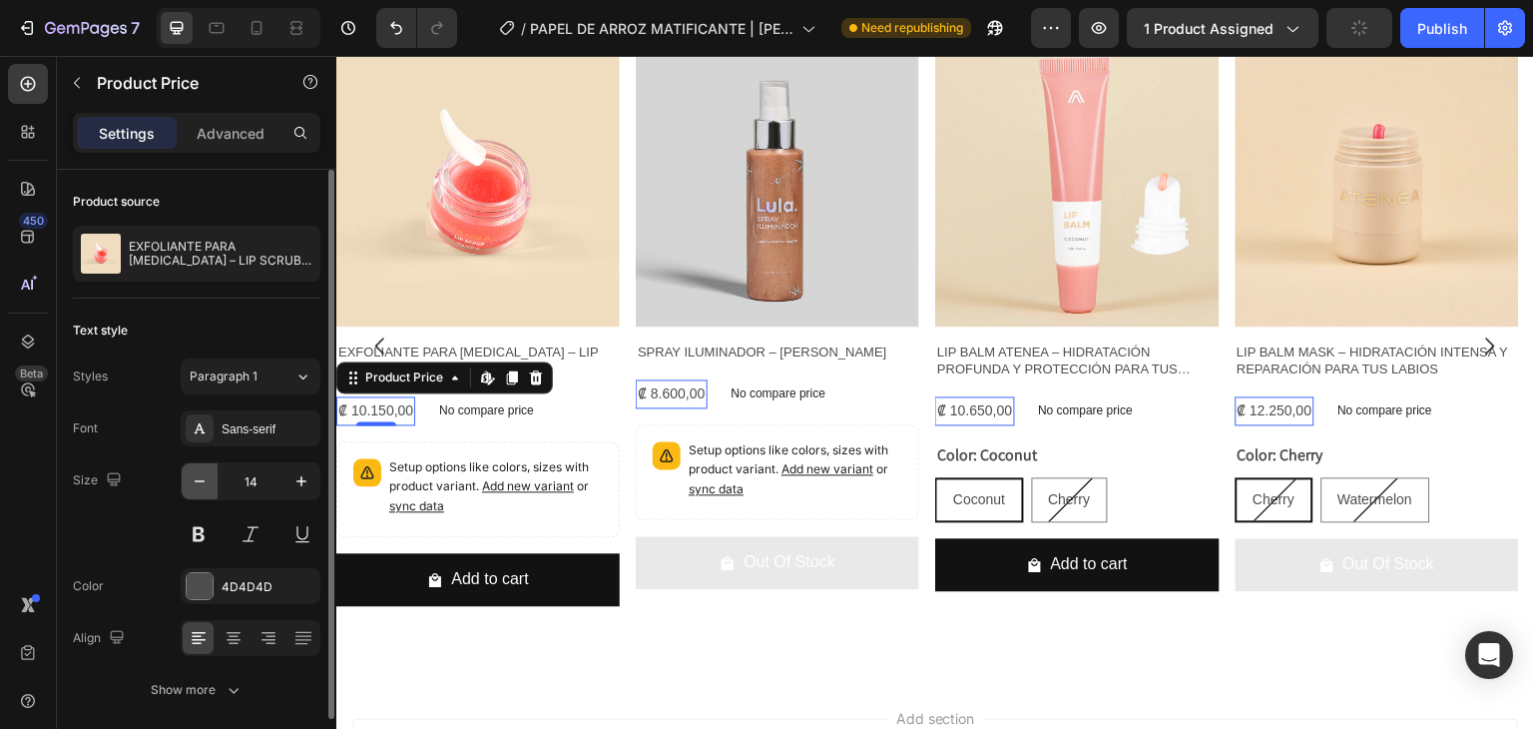
scroll to position [1531, 0]
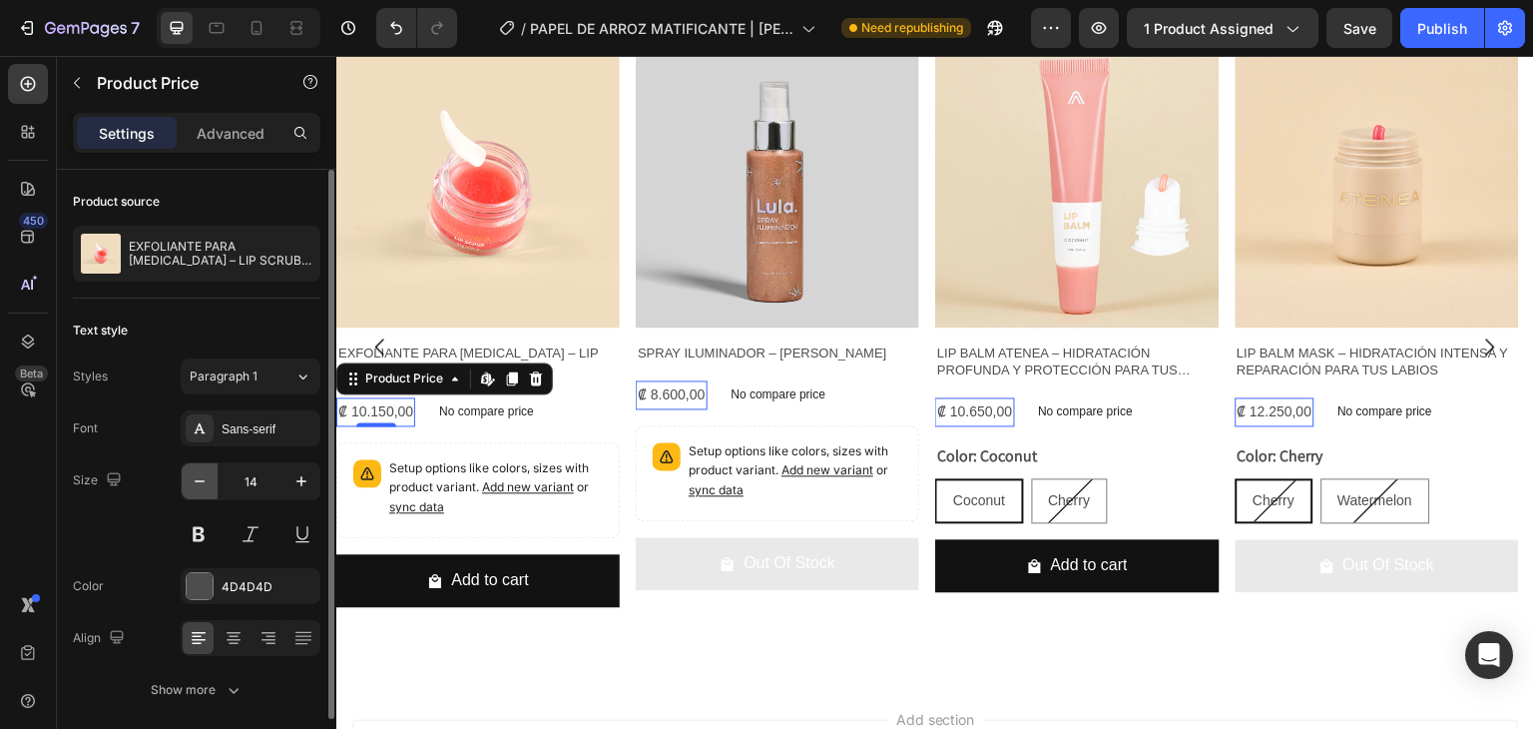
click at [204, 483] on icon "button" at bounding box center [200, 481] width 20 height 20
type input "12"
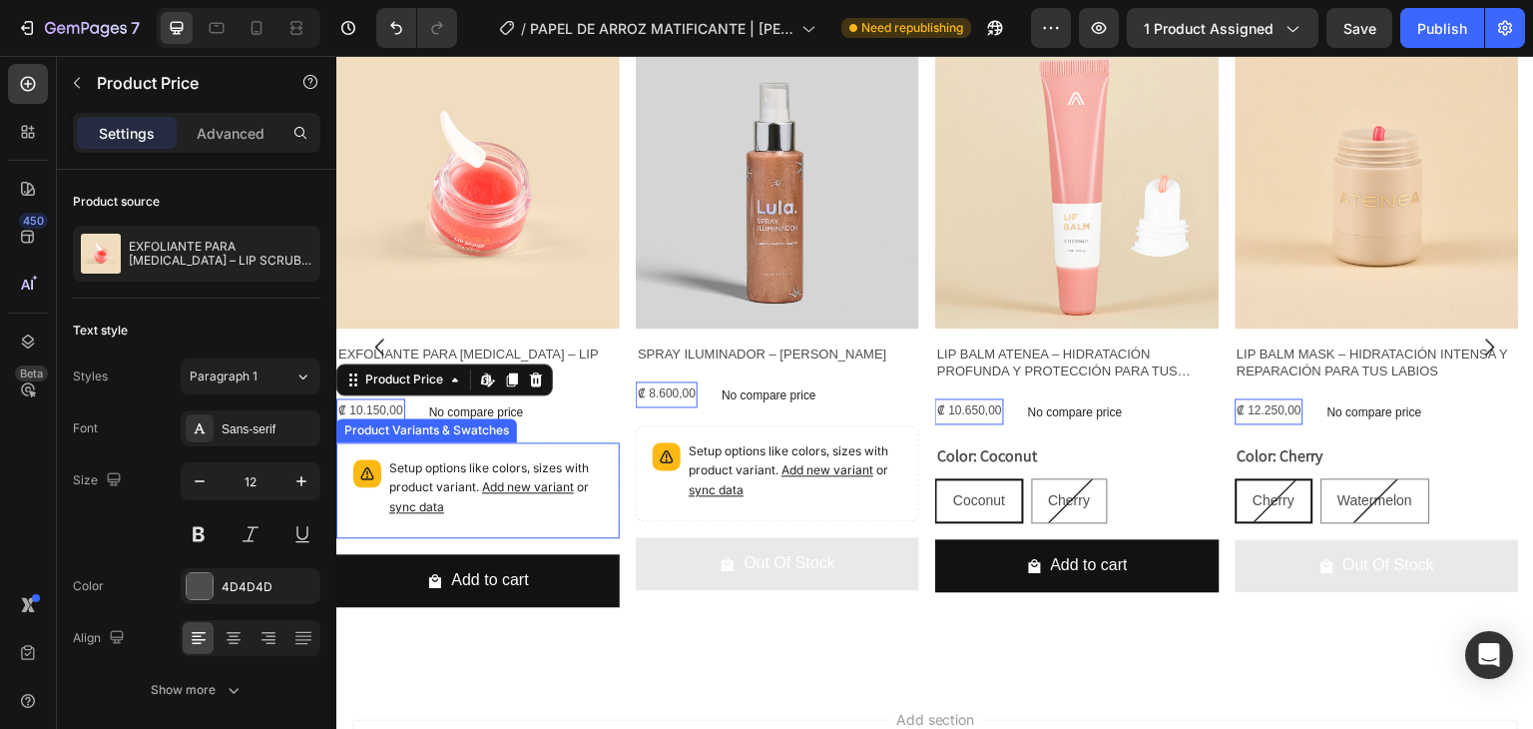
click at [435, 487] on p "Setup options like colors, sizes with product variant. Add new variant or sync …" at bounding box center [496, 488] width 214 height 58
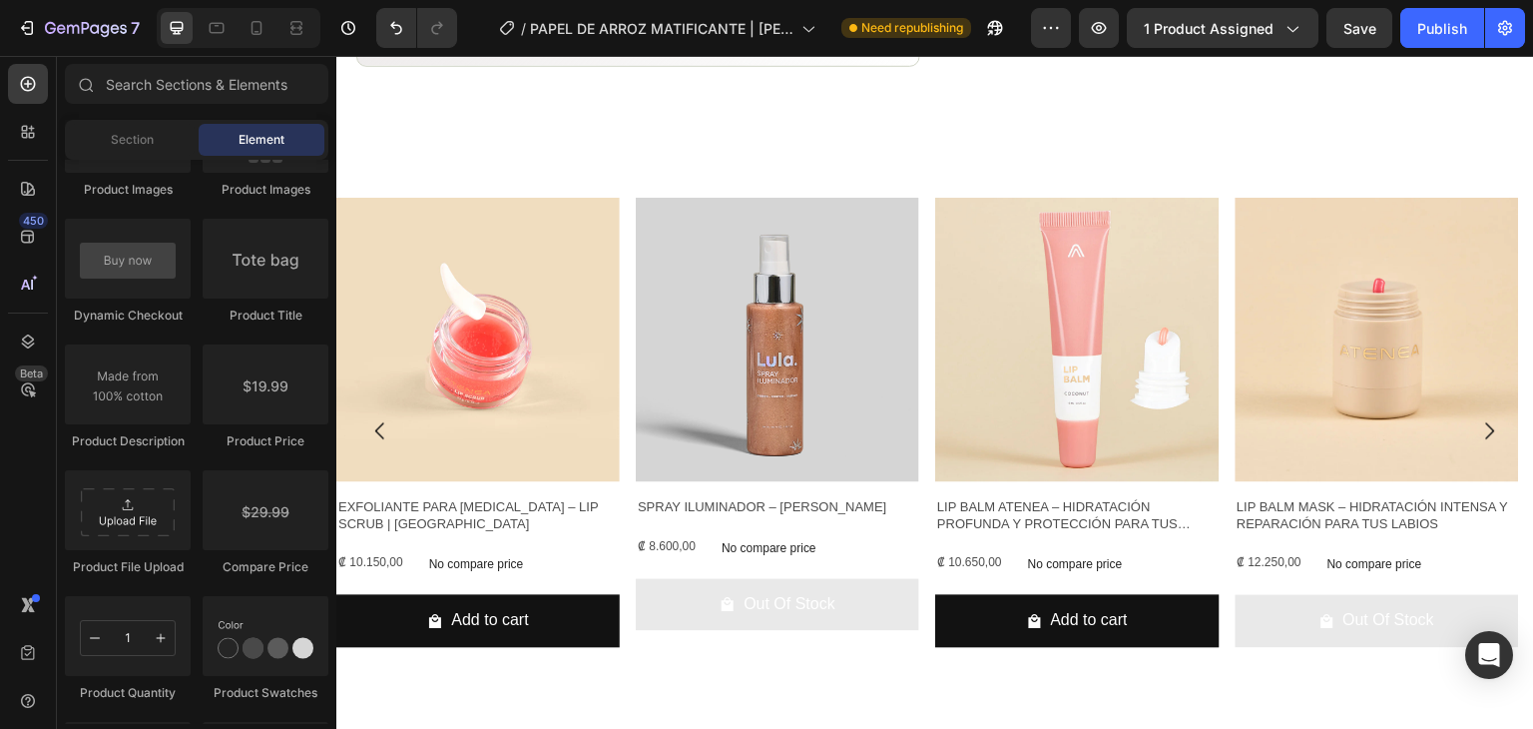
scroll to position [1462, 0]
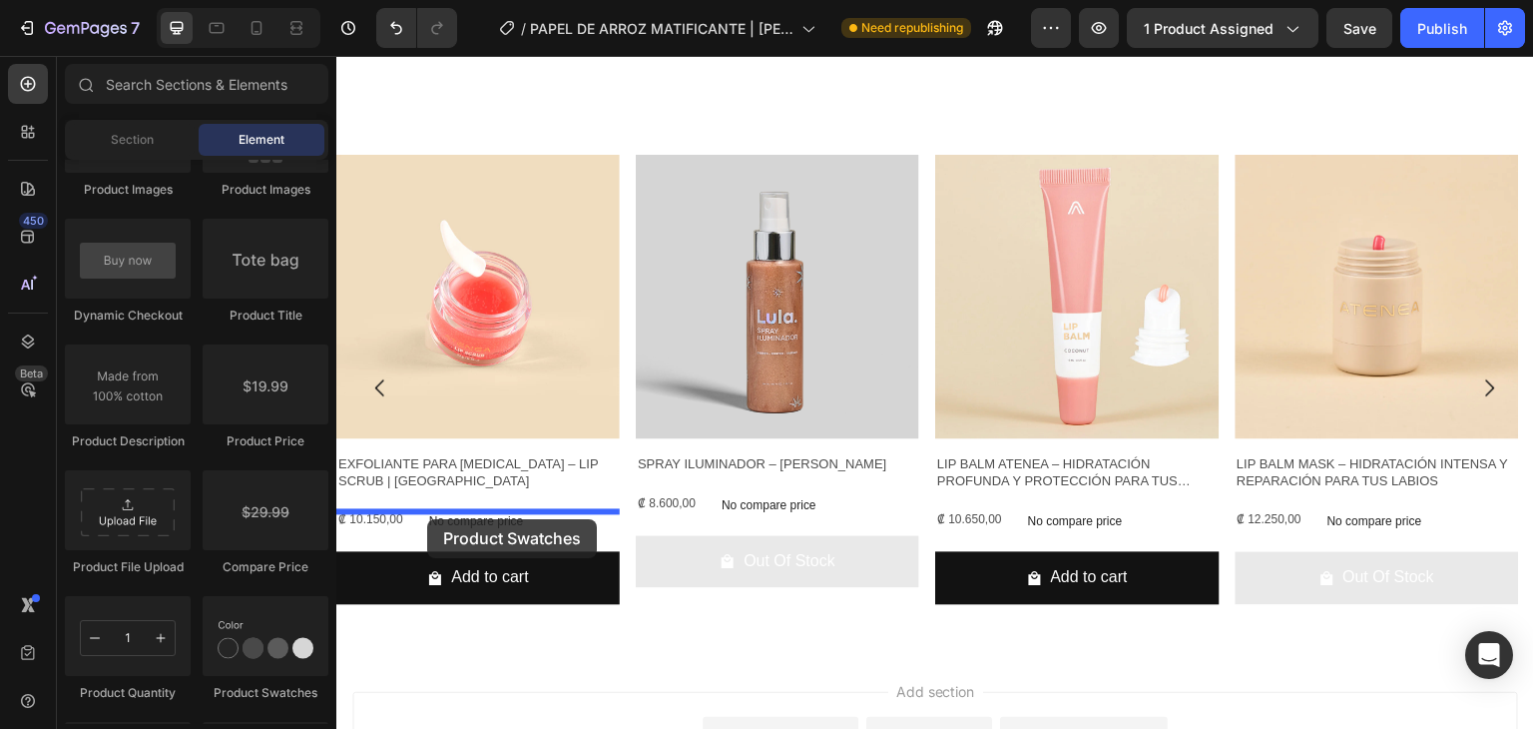
drag, startPoint x: 598, startPoint y: 671, endPoint x: 427, endPoint y: 519, distance: 228.4
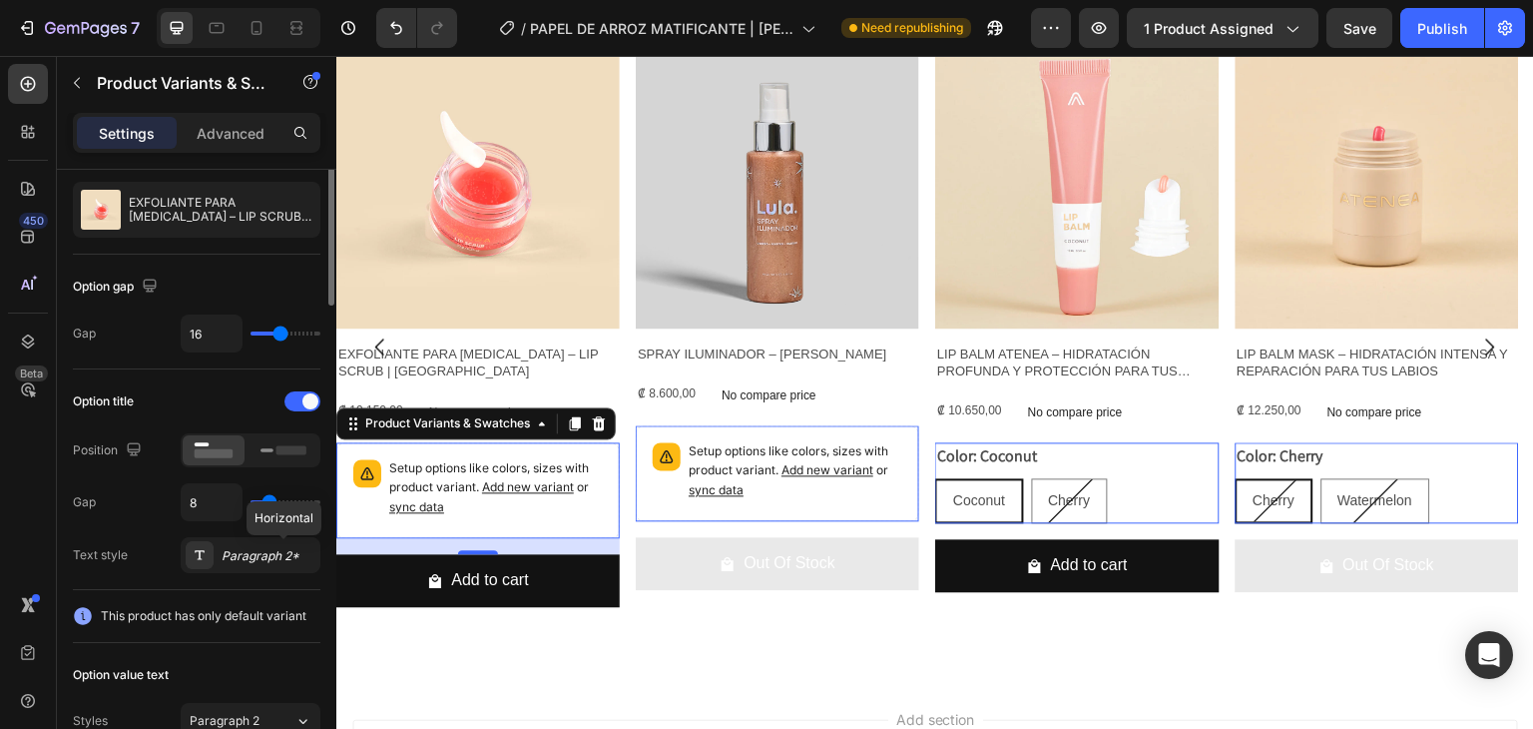
scroll to position [0, 0]
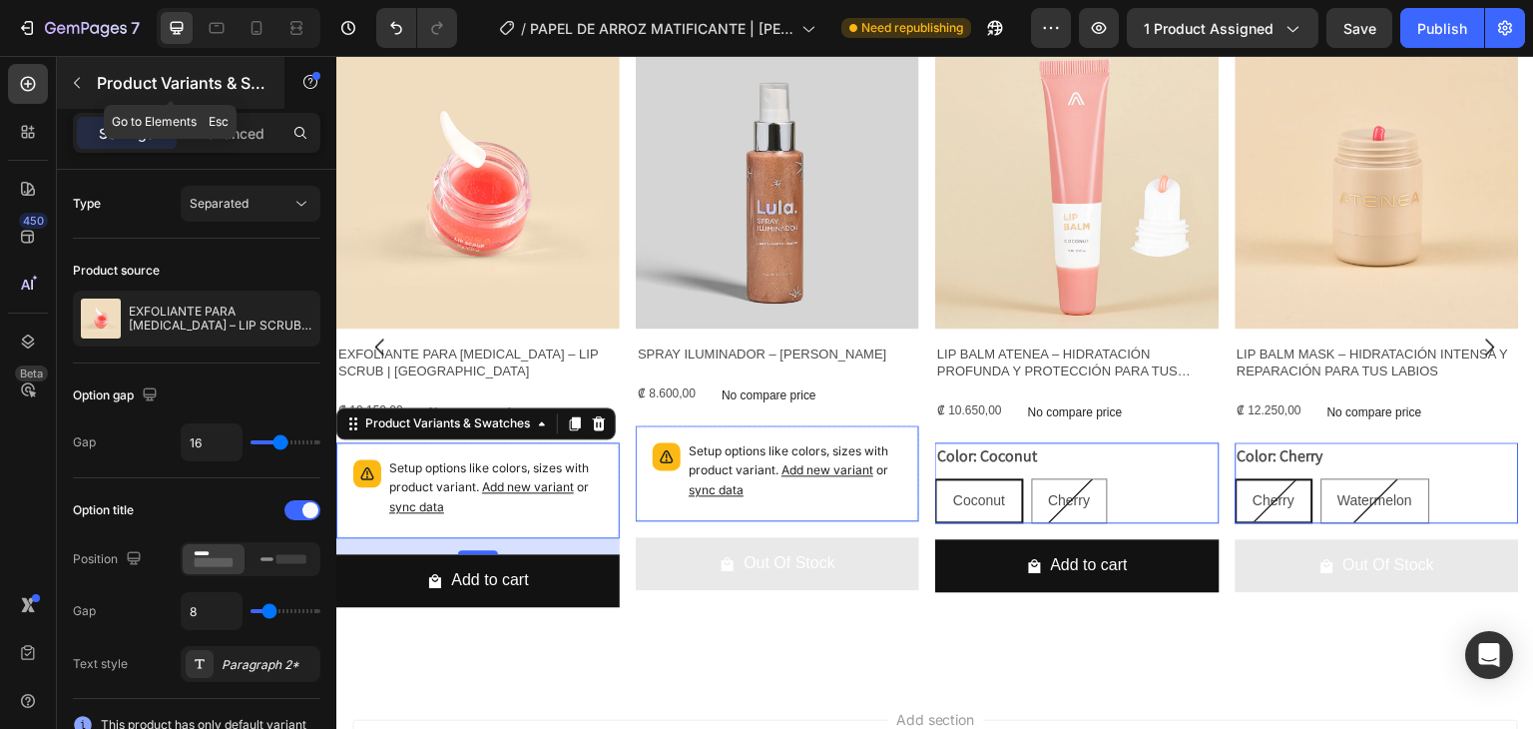
click at [86, 75] on button "button" at bounding box center [77, 83] width 32 height 32
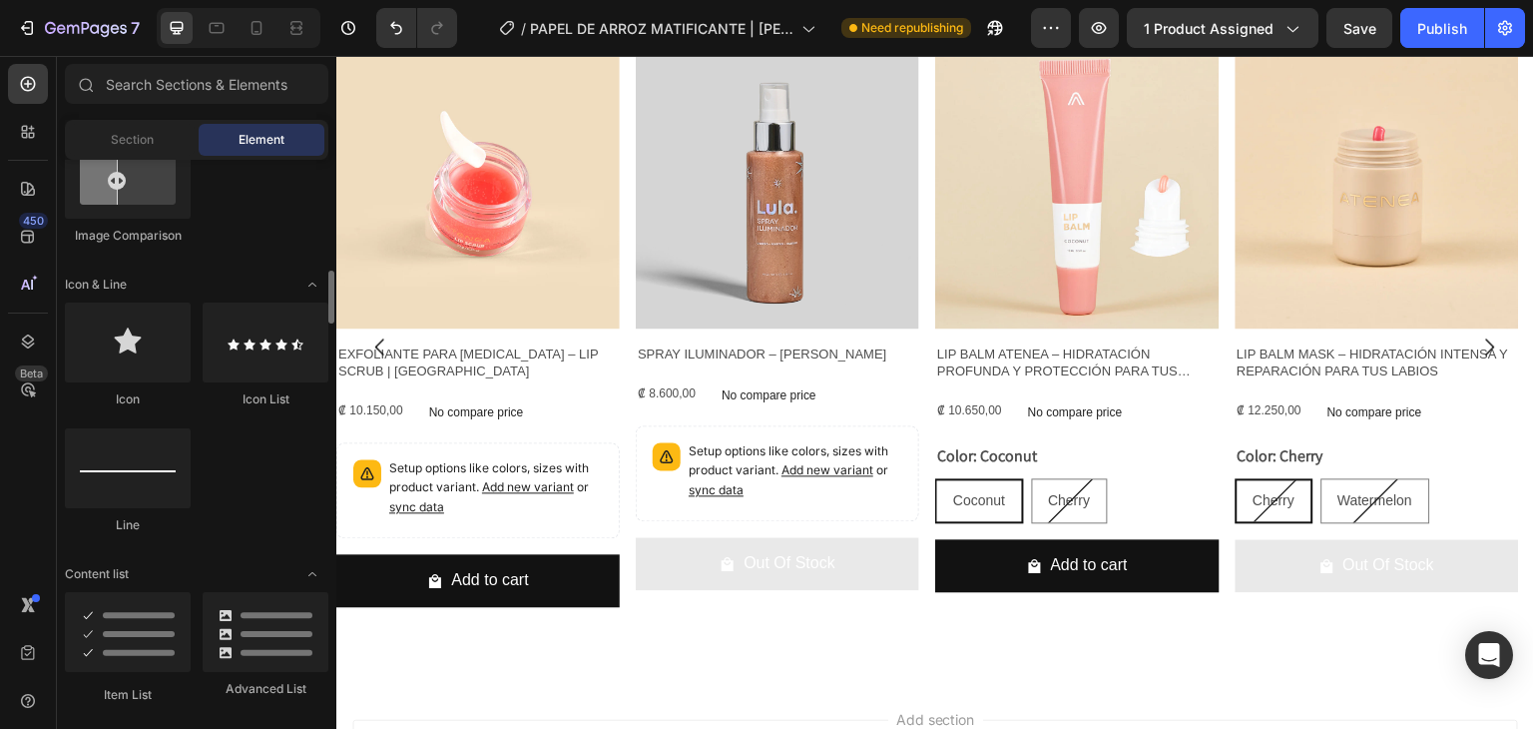
scroll to position [1183, 0]
drag, startPoint x: 590, startPoint y: 405, endPoint x: 400, endPoint y: 432, distance: 191.6
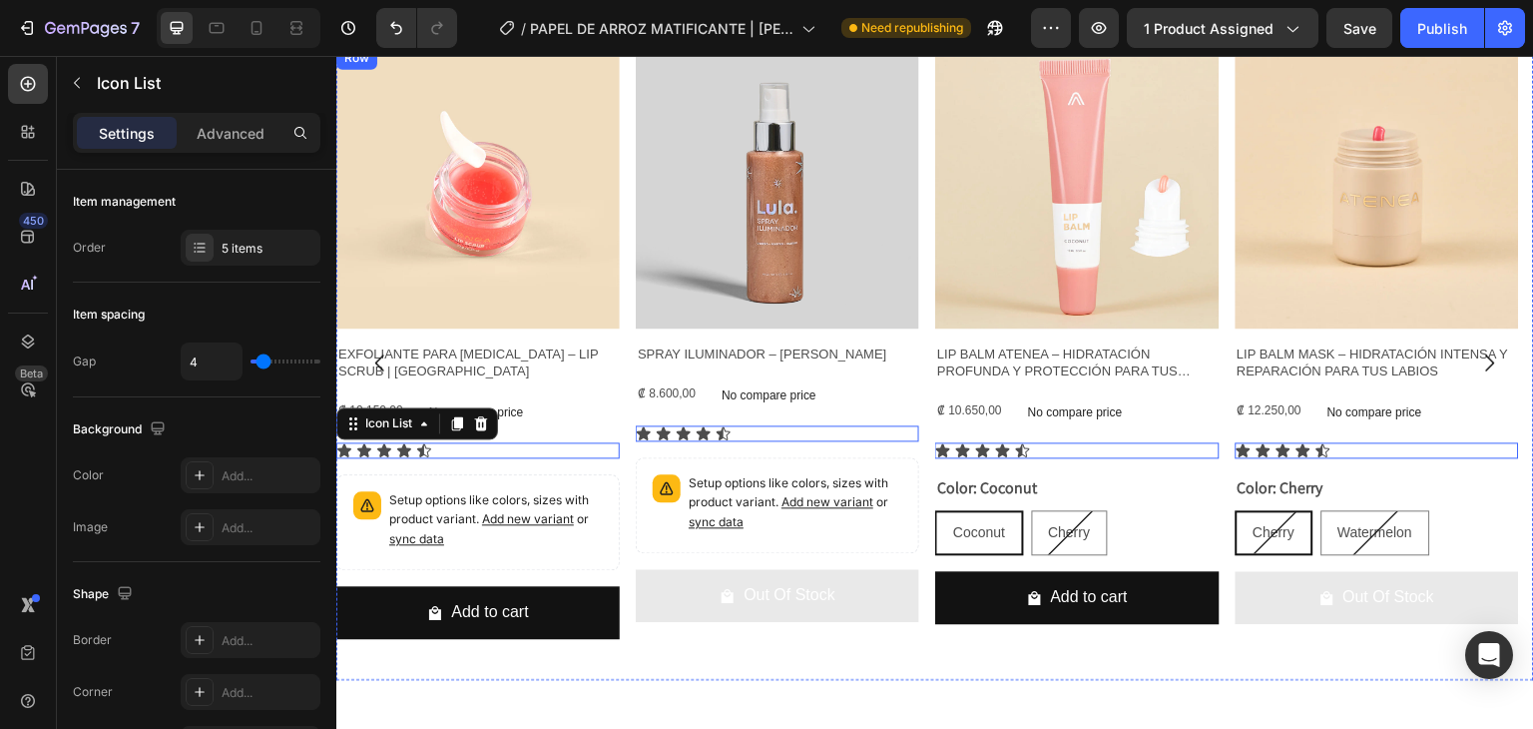
scroll to position [1546, 0]
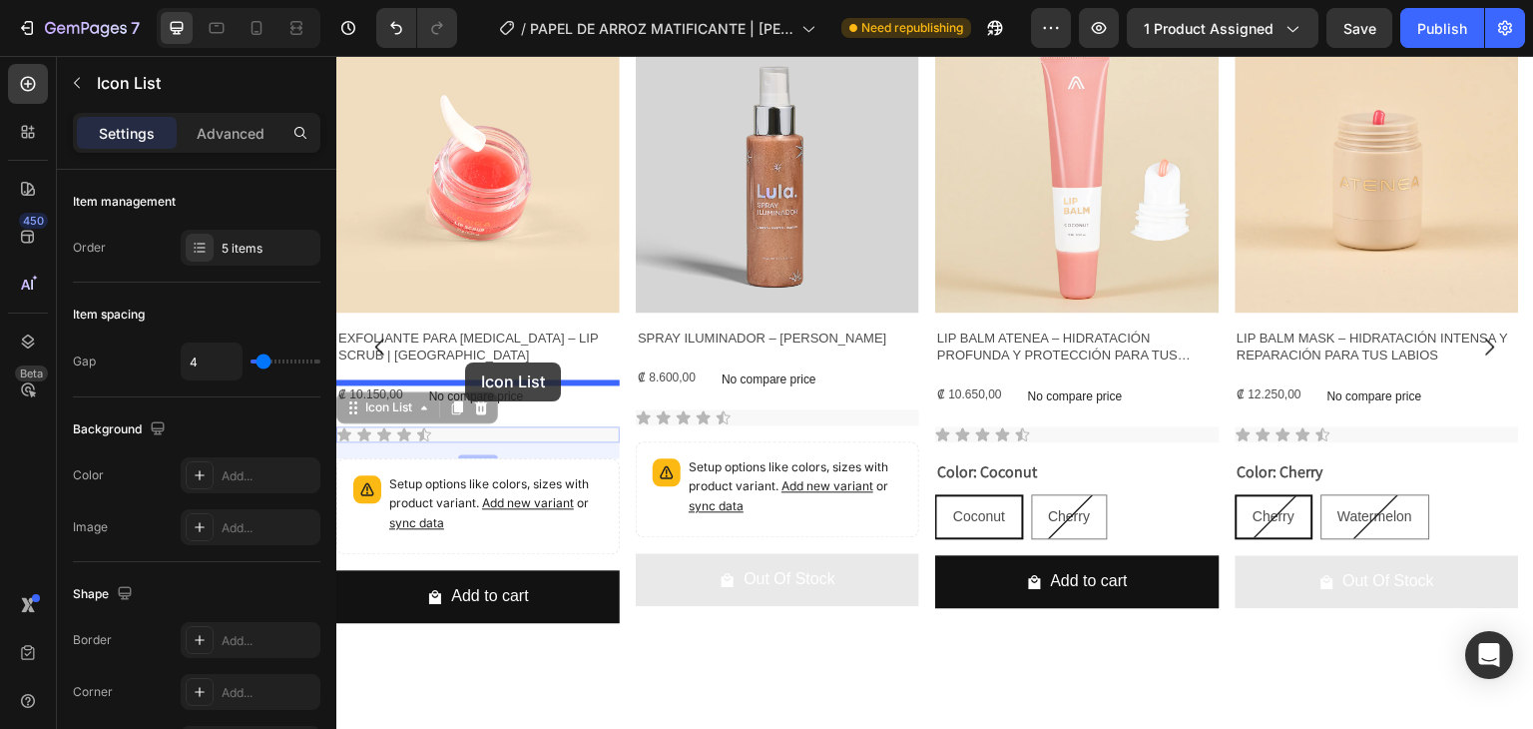
drag, startPoint x: 462, startPoint y: 436, endPoint x: 465, endPoint y: 362, distance: 73.9
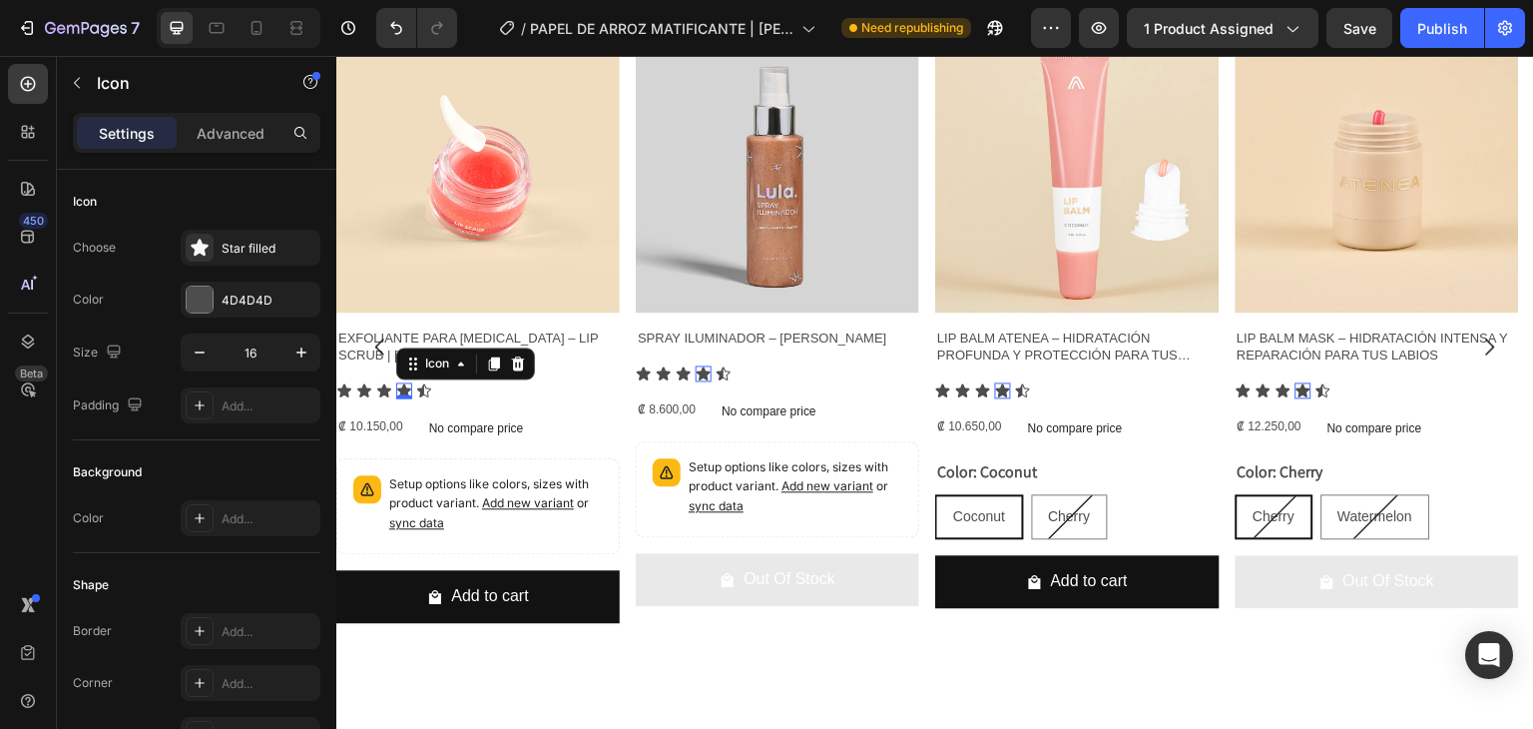
click at [409, 383] on icon at bounding box center [404, 390] width 16 height 16
click at [439, 387] on div "Icon Icon Icon Icon 0 Icon" at bounding box center [478, 390] width 284 height 16
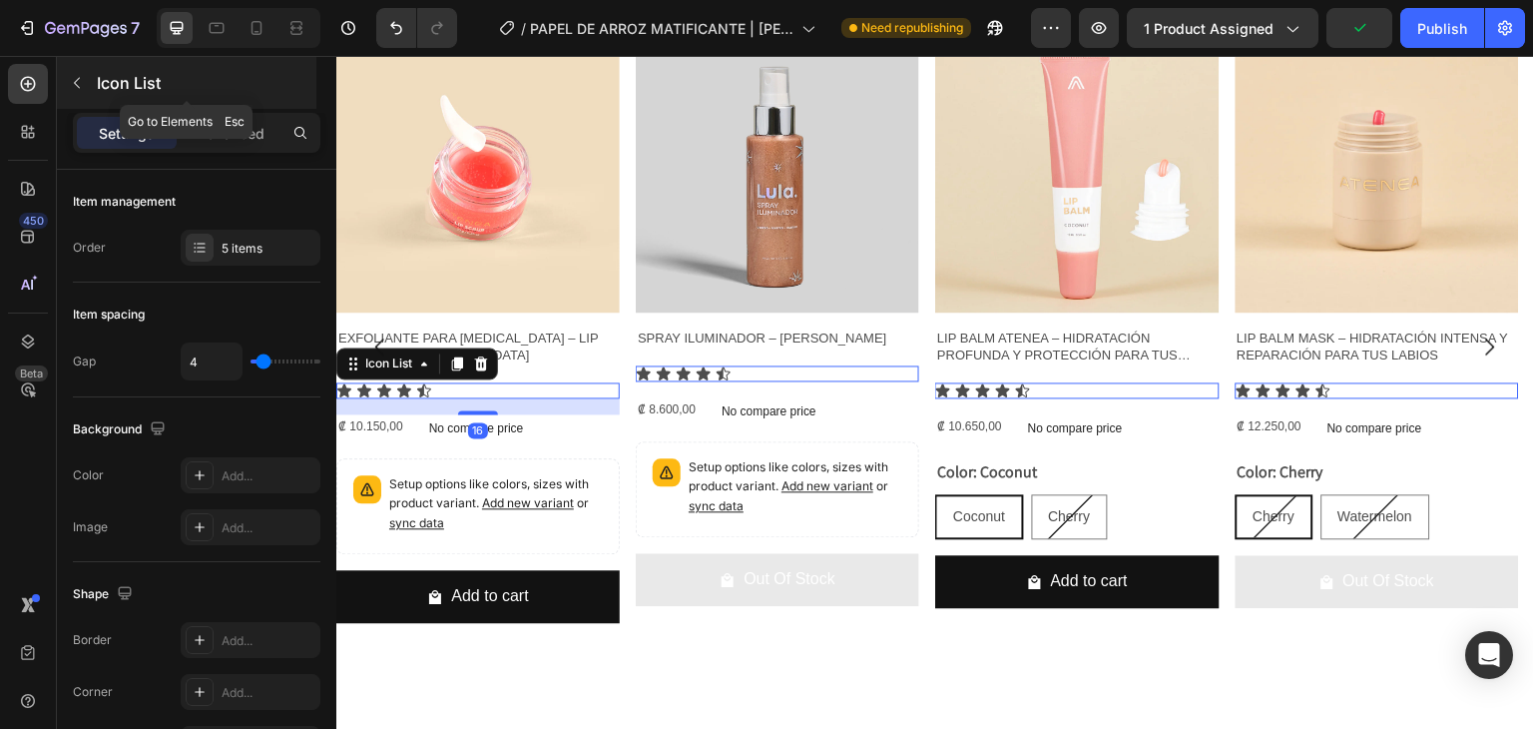
click at [84, 89] on icon "button" at bounding box center [77, 83] width 16 height 16
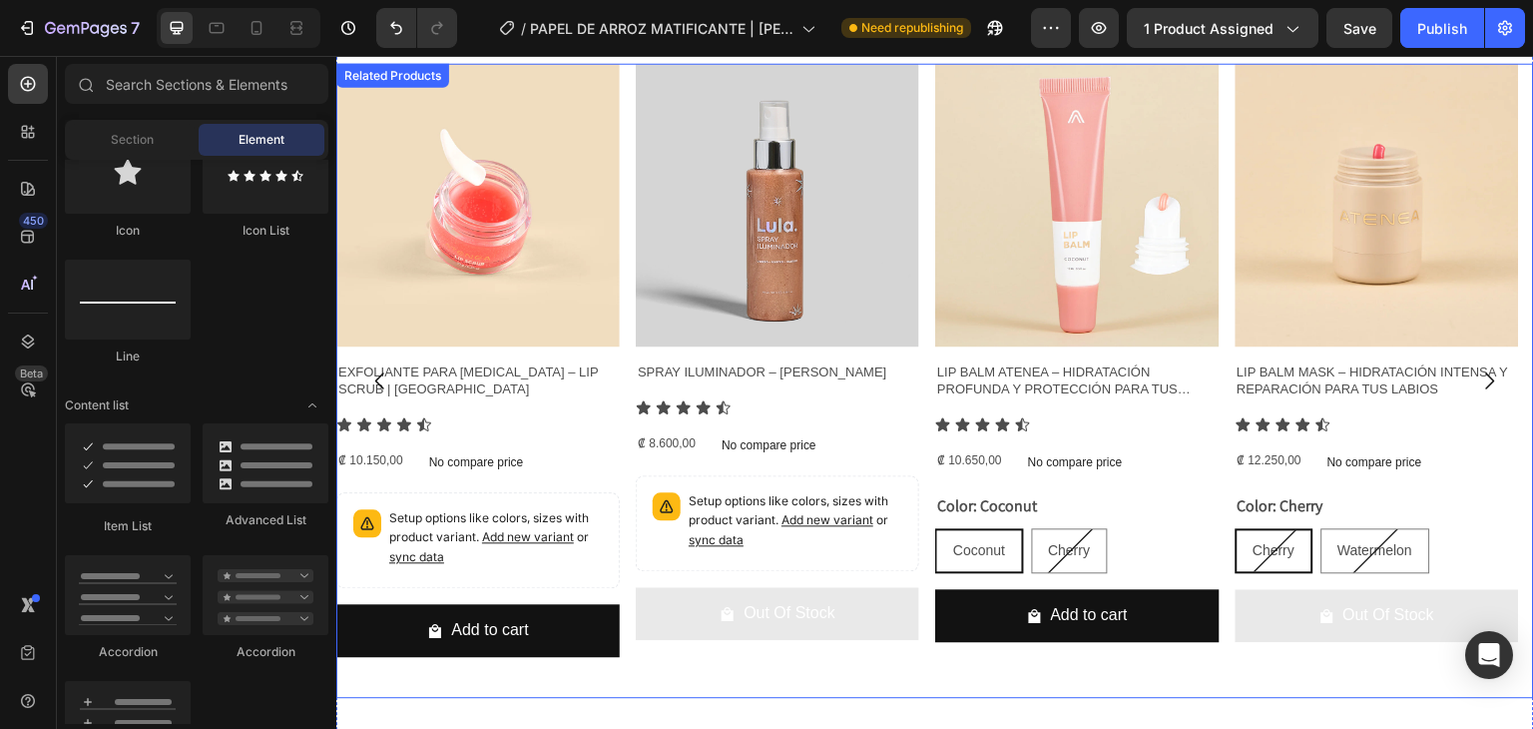
scroll to position [1509, 0]
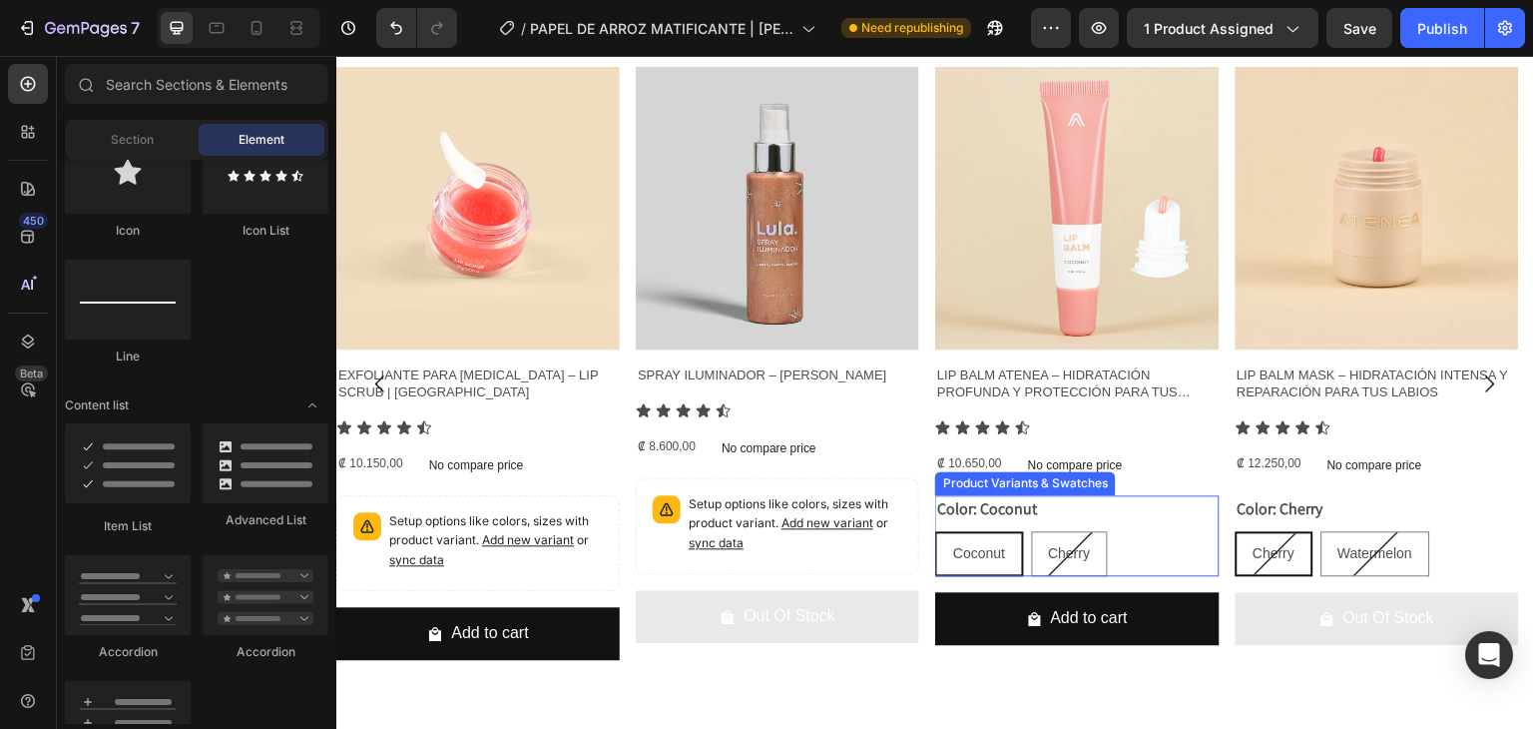
click at [1137, 513] on div "Color: Coconut Coconut Coconut Coconut Cherry Cherry Cherry" at bounding box center [1077, 535] width 284 height 81
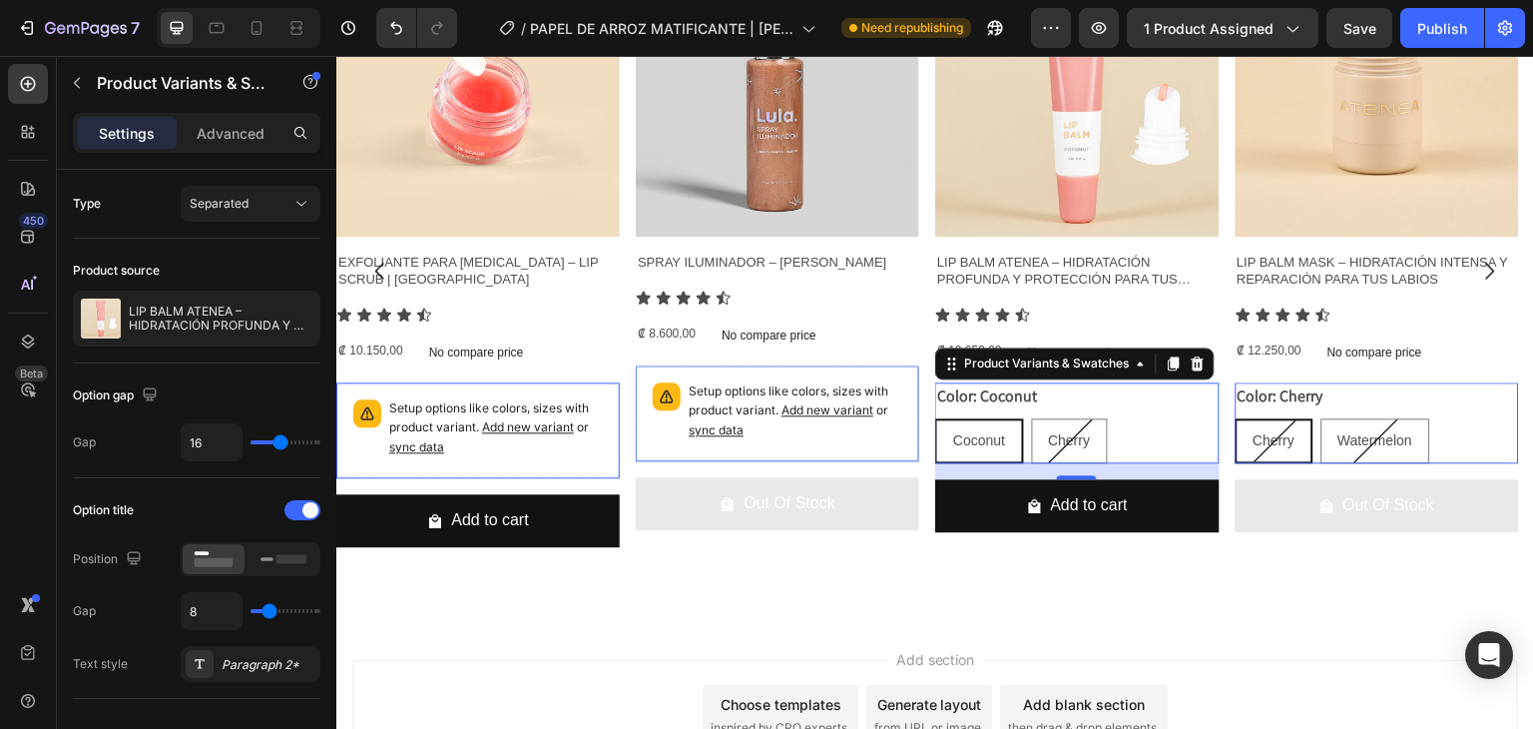
scroll to position [1624, 0]
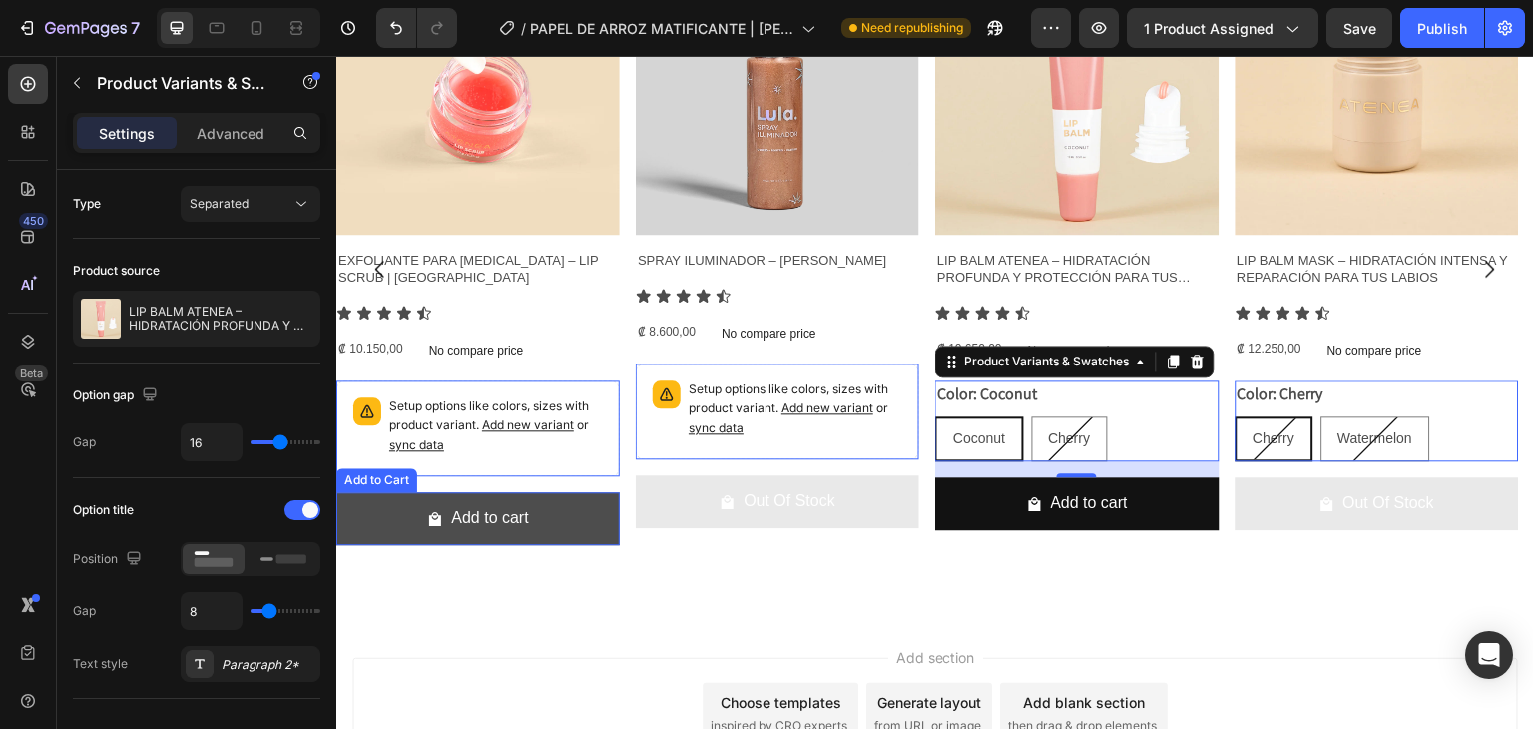
click at [552, 522] on button "Add to cart" at bounding box center [478, 518] width 284 height 53
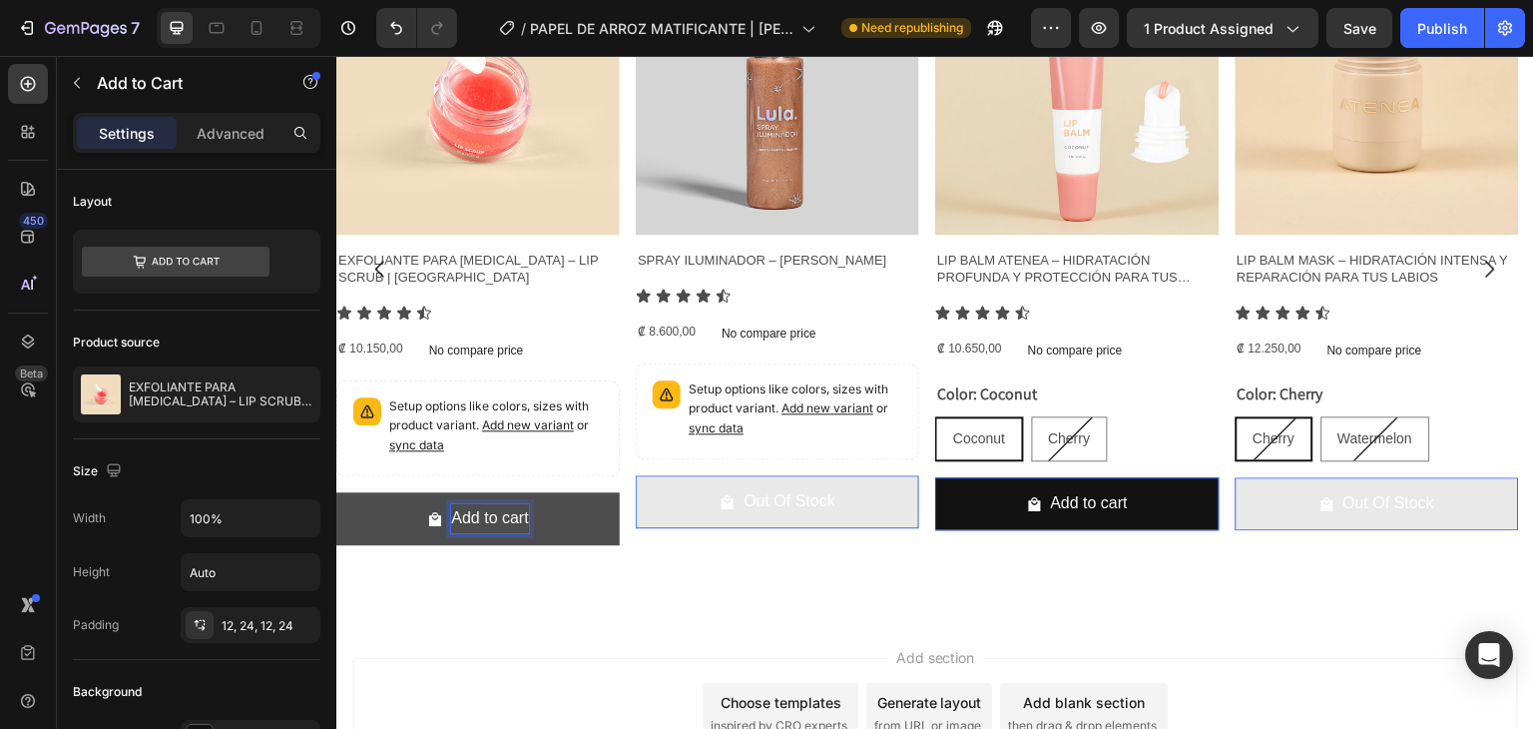
scroll to position [1602, 0]
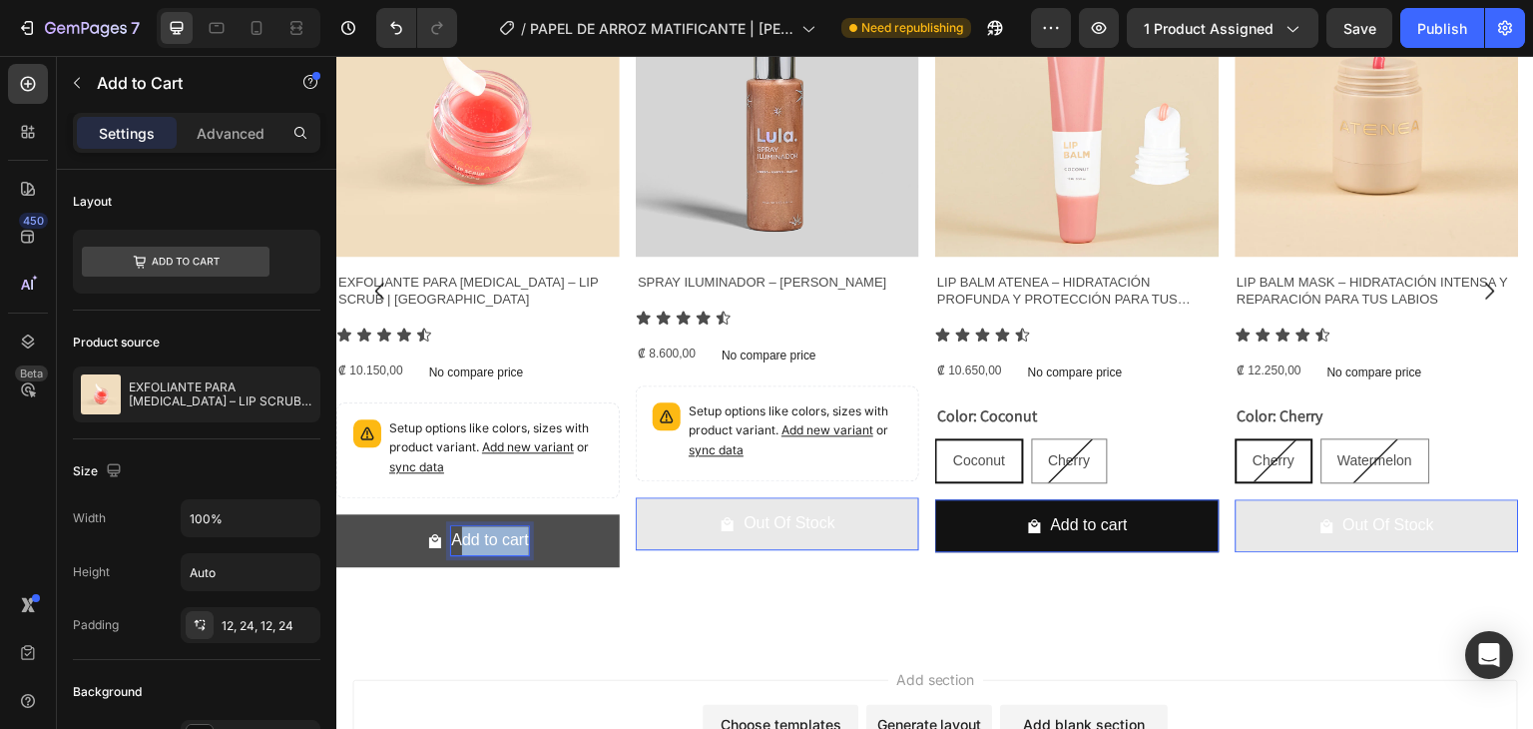
drag, startPoint x: 459, startPoint y: 539, endPoint x: 594, endPoint y: 539, distance: 134.8
click at [594, 539] on button "Add to cart" at bounding box center [478, 540] width 284 height 53
click at [336, 514] on button "Agregar" at bounding box center [478, 540] width 284 height 53
click at [336, 514] on button "Agregar al" at bounding box center [478, 540] width 284 height 53
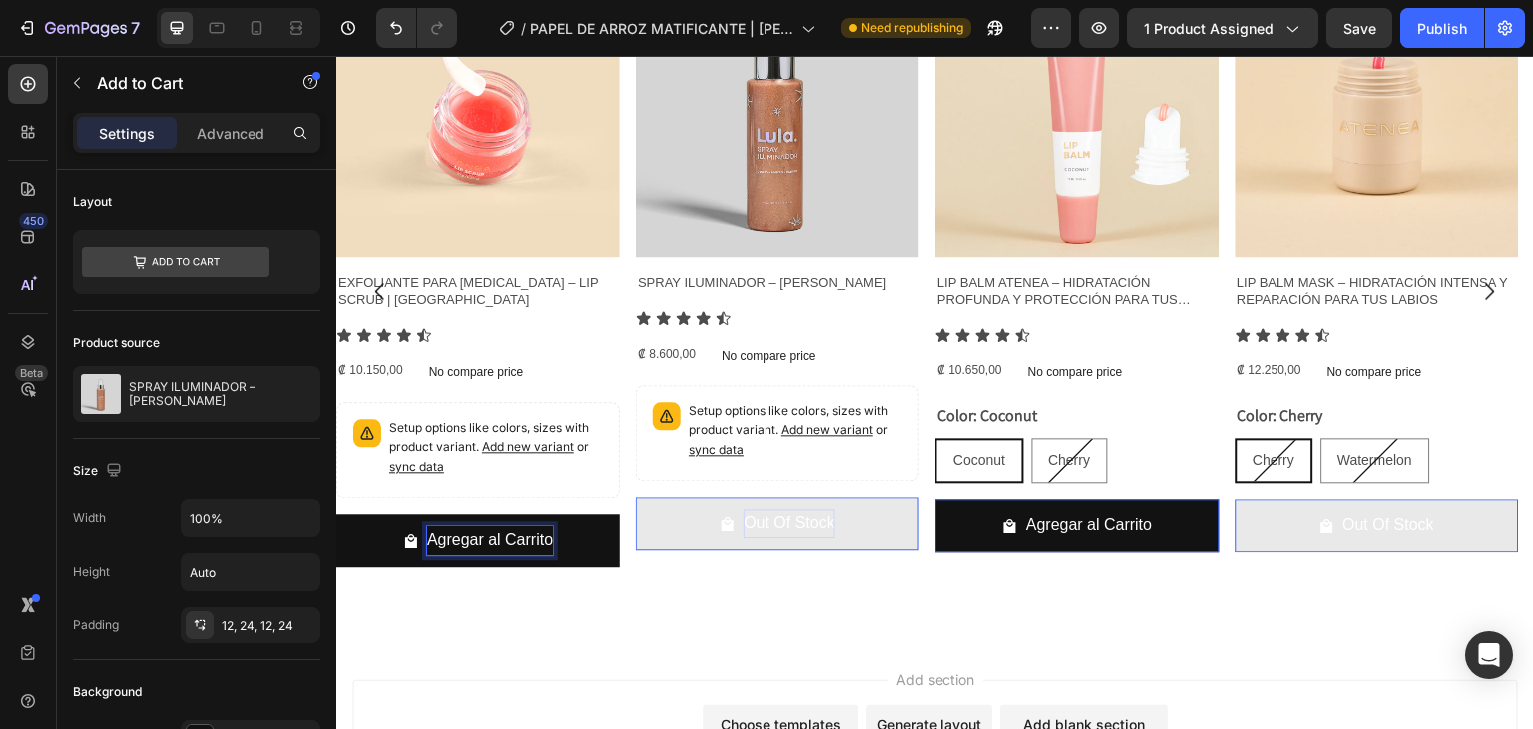
click at [789, 525] on div "Out Of Stock" at bounding box center [790, 523] width 92 height 29
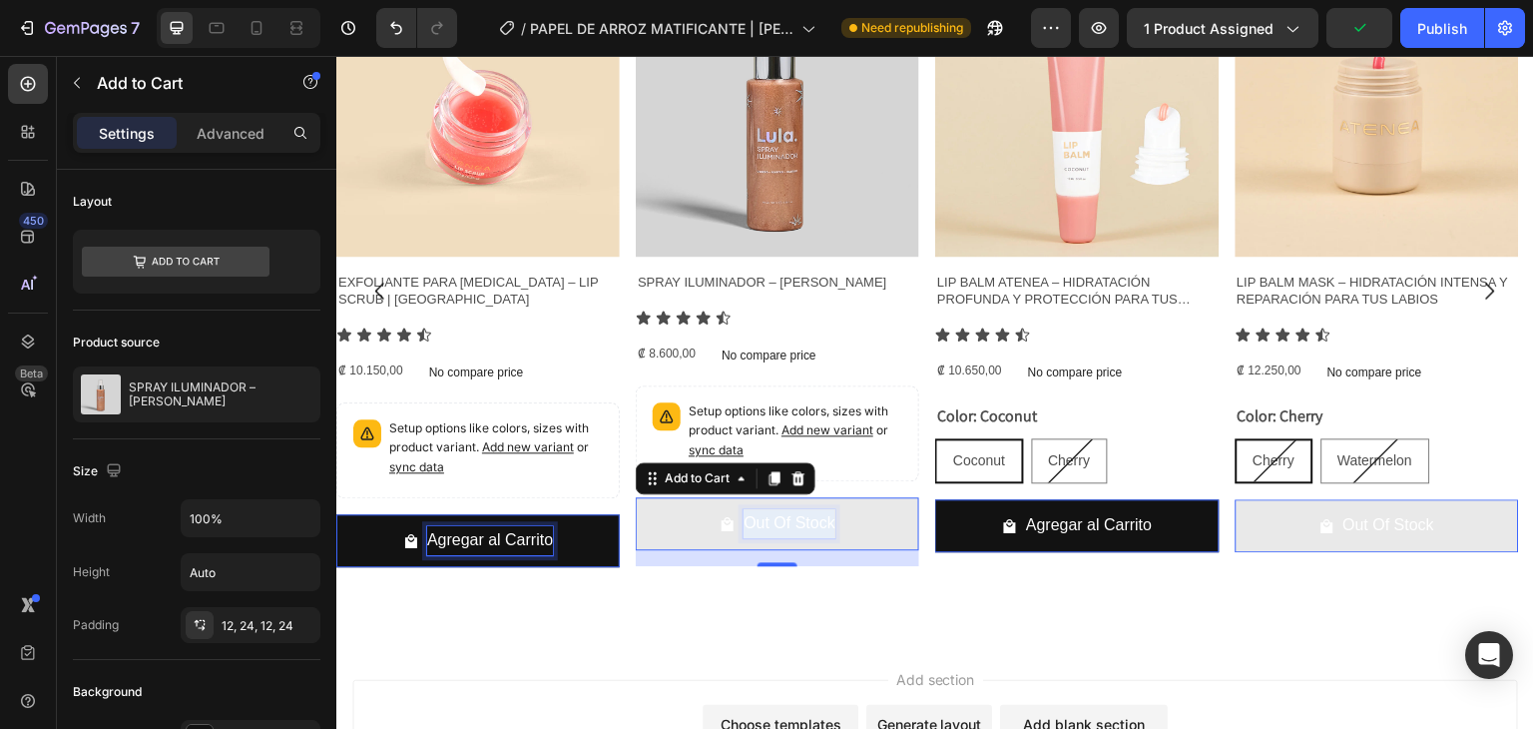
drag, startPoint x: 748, startPoint y: 517, endPoint x: 871, endPoint y: 517, distance: 122.8
click at [871, 517] on button "Out Of Stock" at bounding box center [778, 523] width 284 height 53
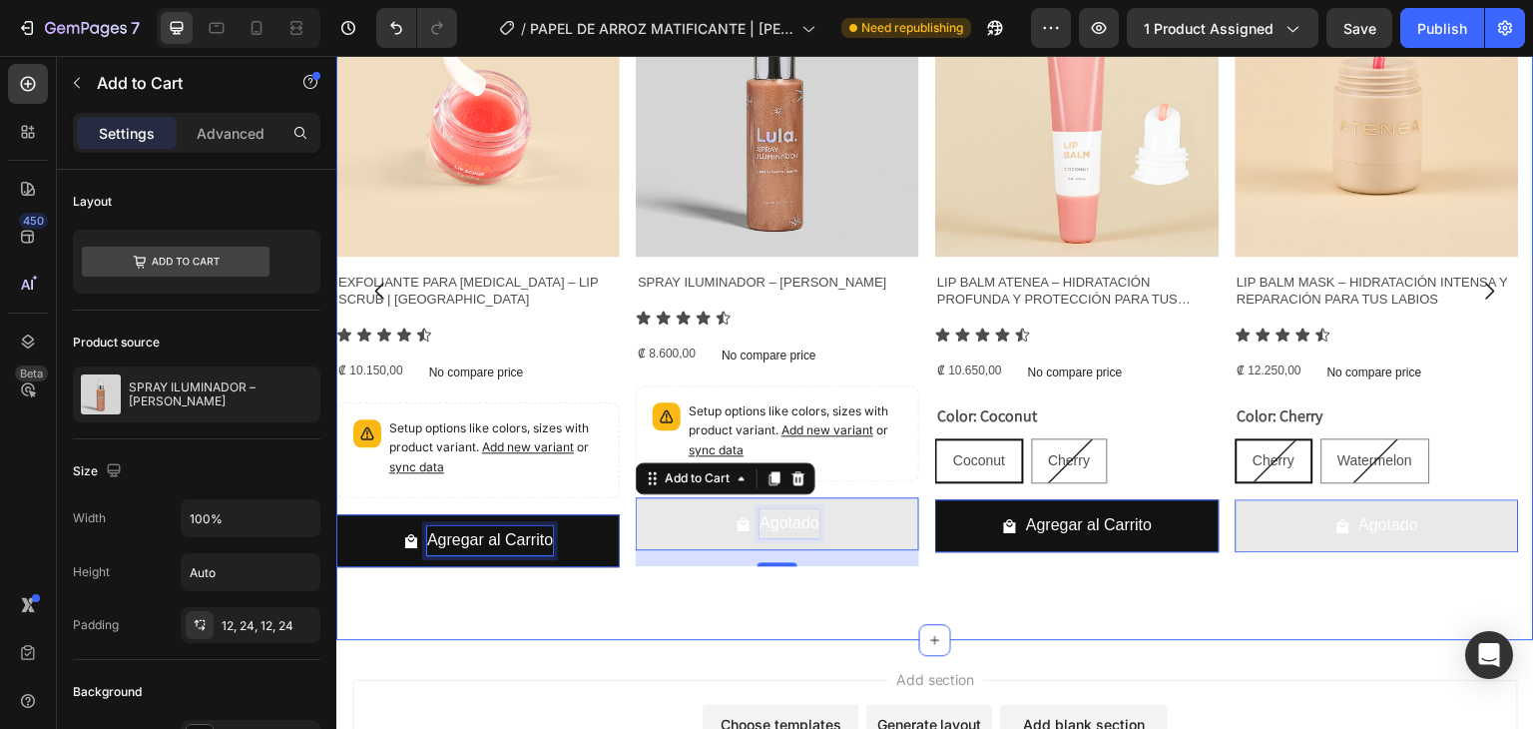
click at [887, 606] on div "Product Images SPRAY ILUMINADOR – LULA Product Title Icon Icon Icon Icon Icon I…" at bounding box center [778, 290] width 284 height 635
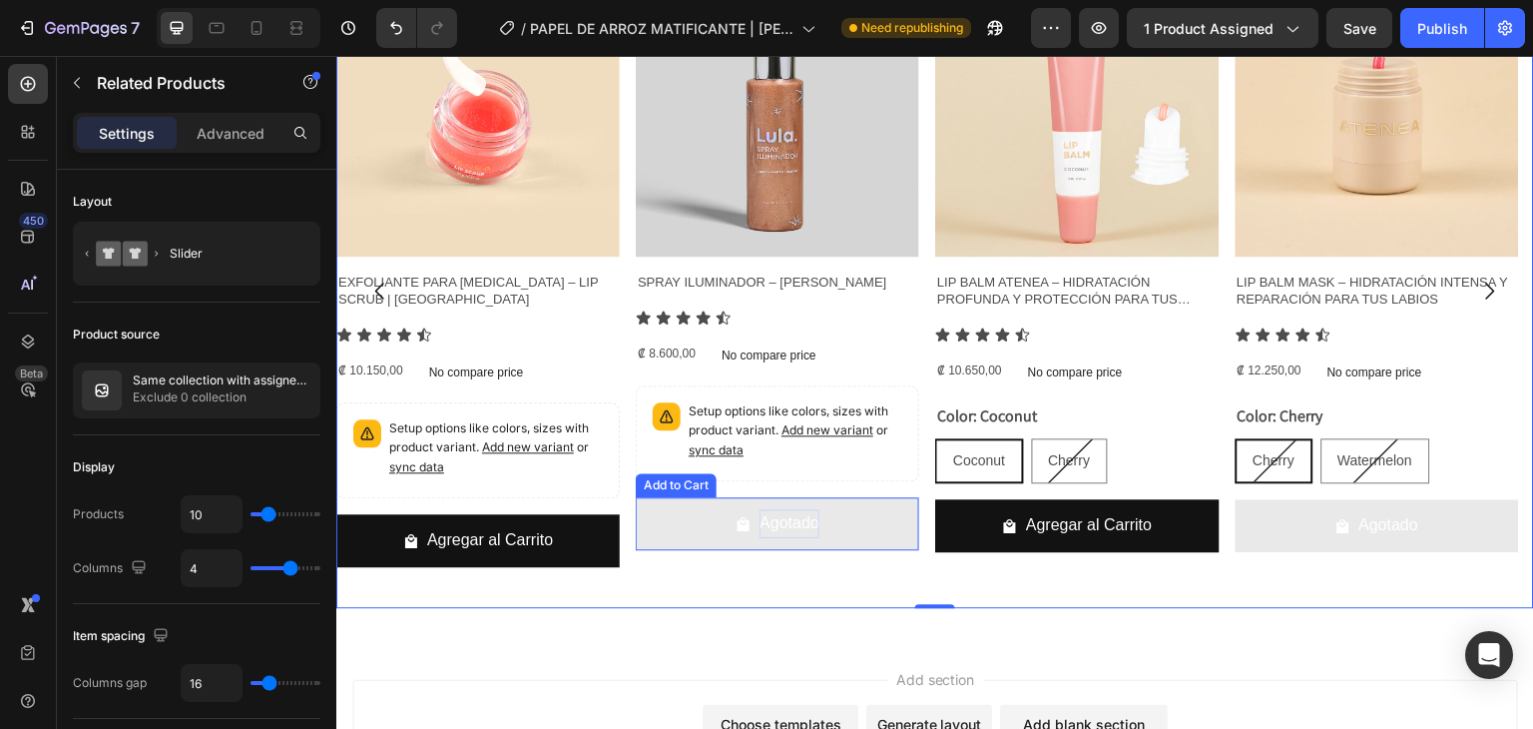
click at [811, 533] on p "Agotado" at bounding box center [790, 523] width 60 height 29
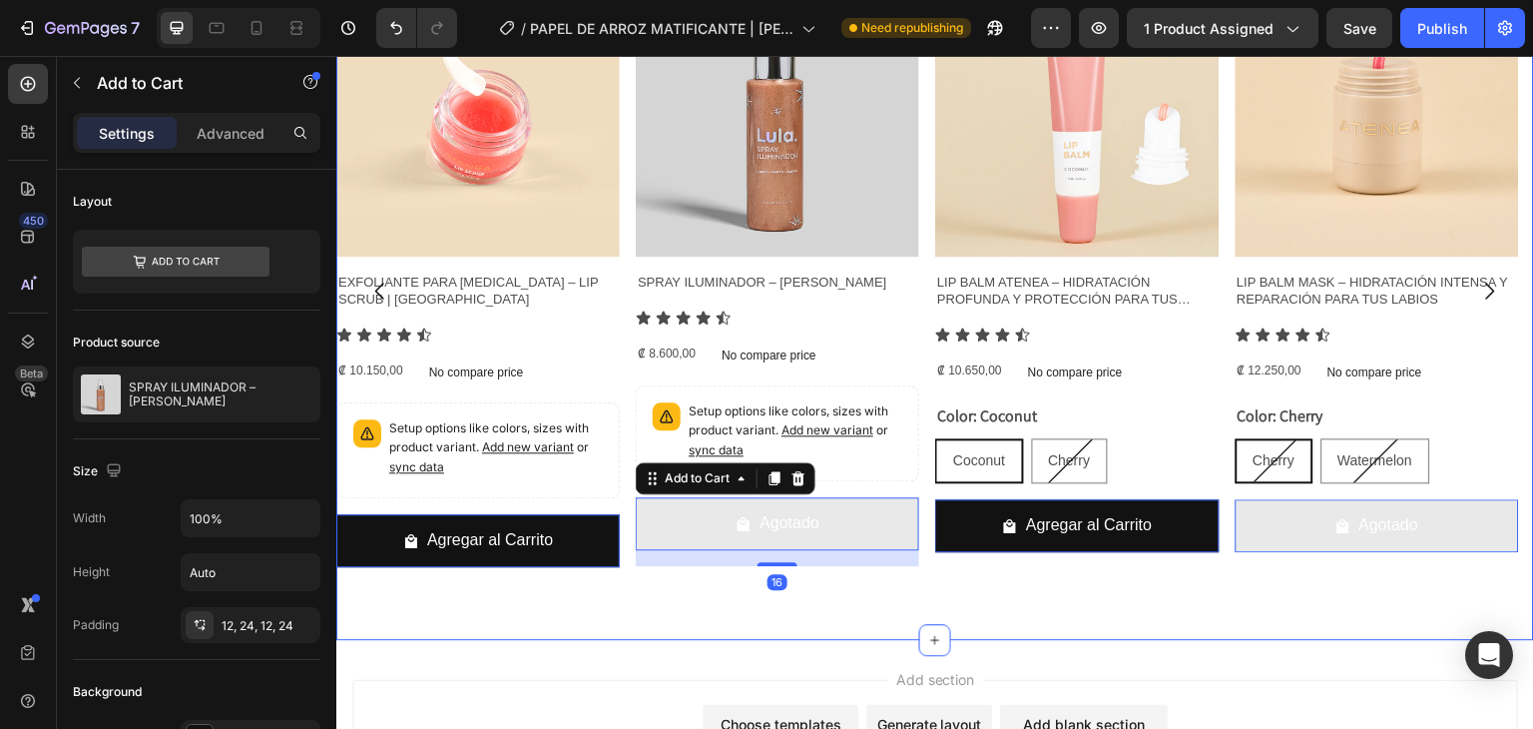
drag, startPoint x: 967, startPoint y: 637, endPoint x: 1004, endPoint y: 638, distance: 37.0
click at [966, 637] on div "Product Images EXFOLIANTE PARA LABIOS – LIP SCRUB | ATENEA Product Title Icon I…" at bounding box center [935, 290] width 1198 height 699
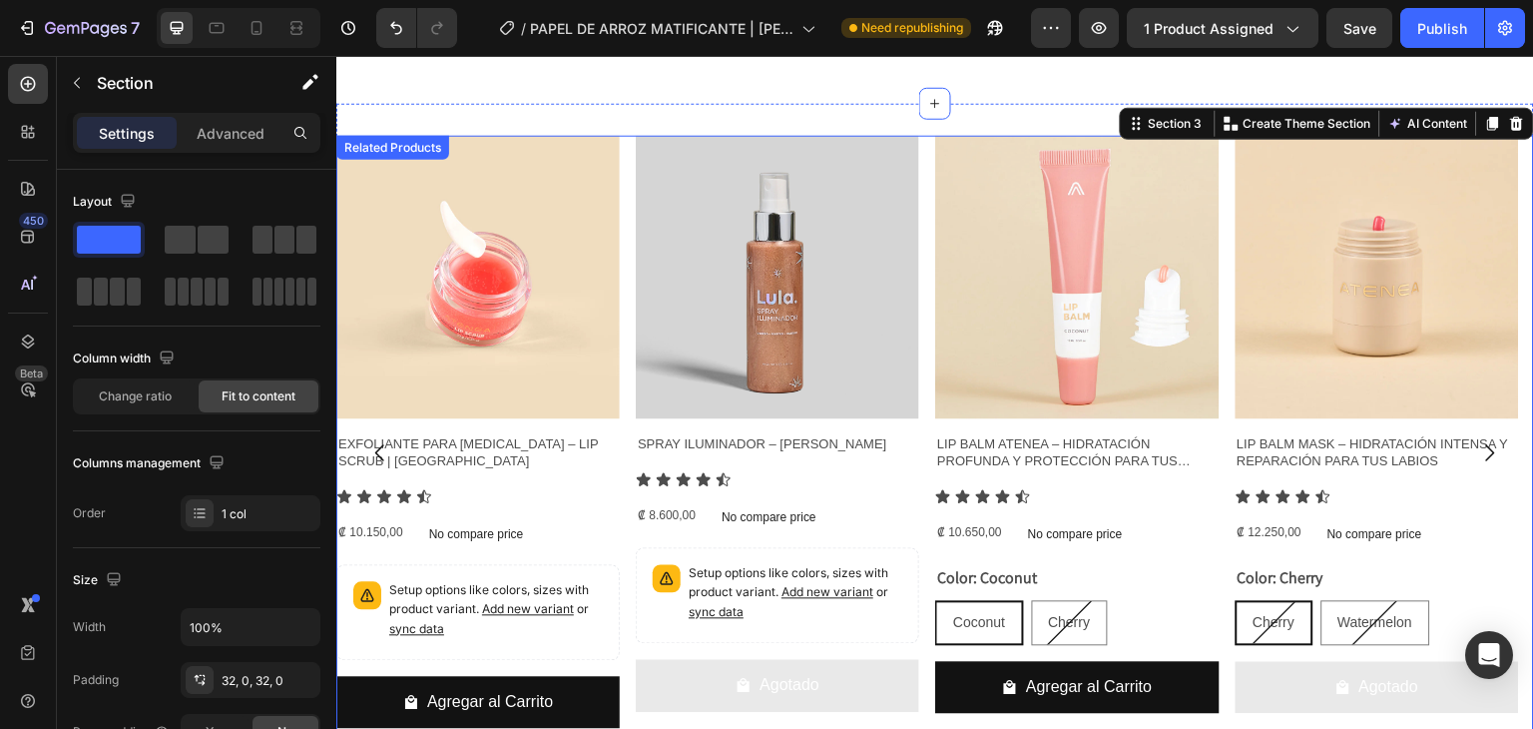
scroll to position [1432, 0]
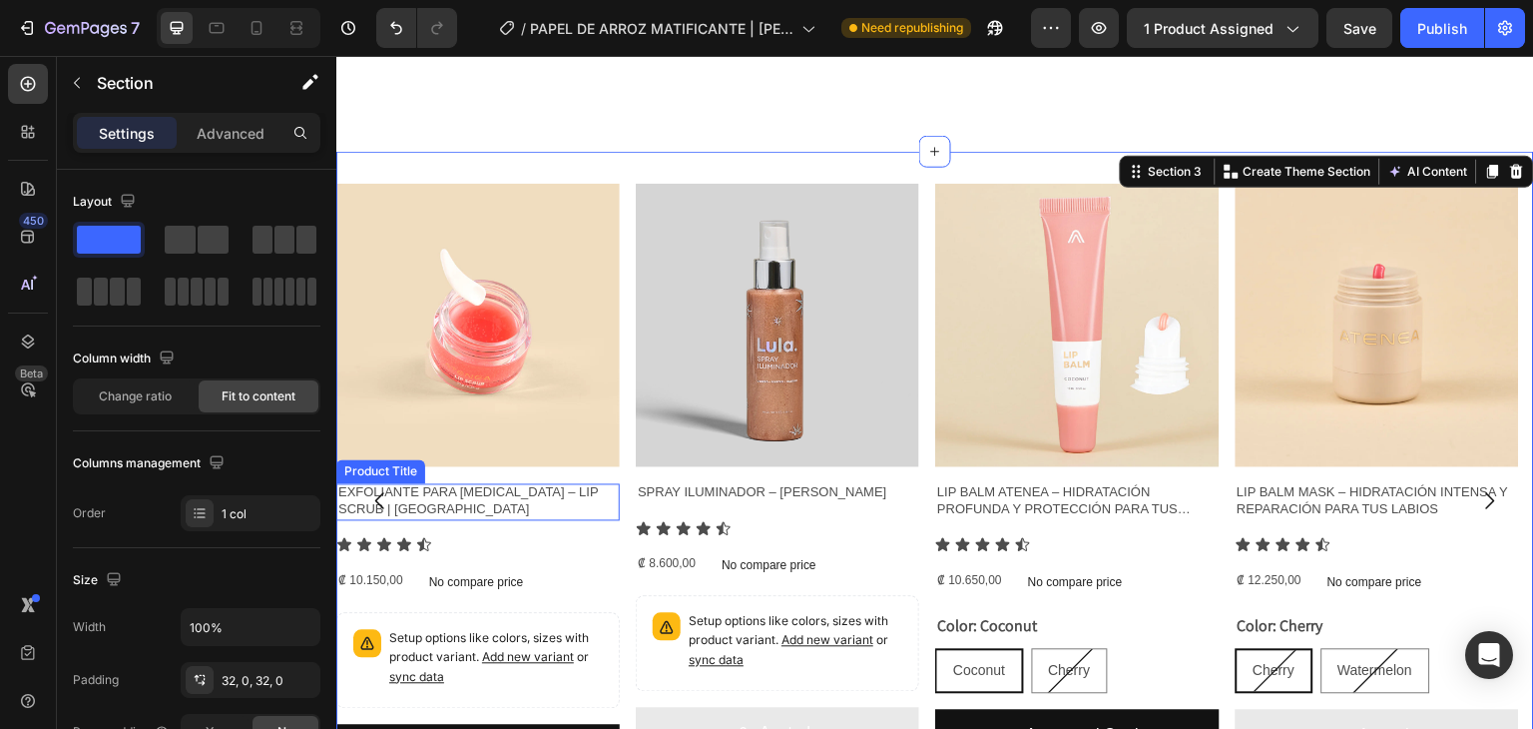
click at [465, 484] on h2 "EXFOLIANTE PARA [MEDICAL_DATA] – LIP SCRUB | [GEOGRAPHIC_DATA]" at bounding box center [478, 503] width 284 height 38
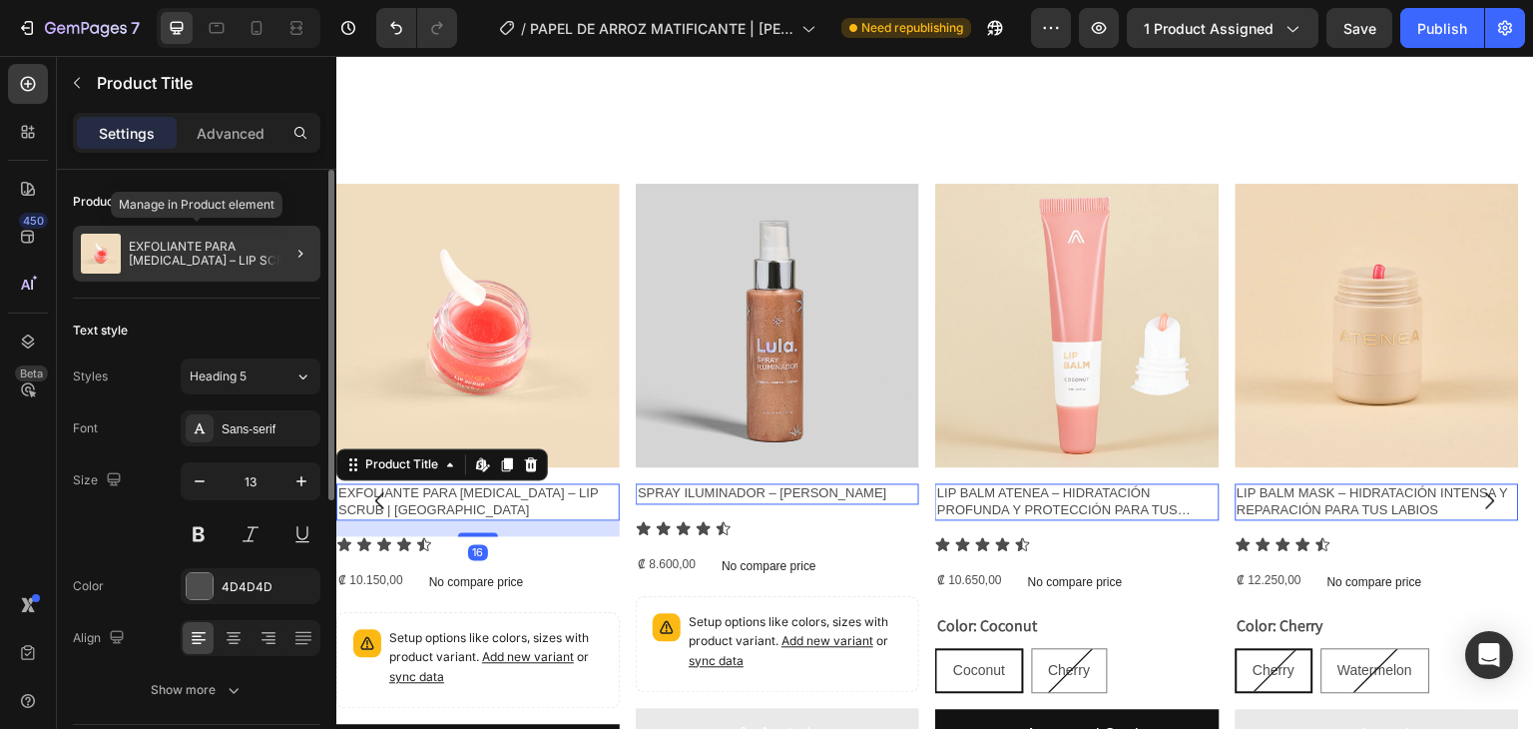
click at [212, 251] on p "EXFOLIANTE PARA [MEDICAL_DATA] – LIP SCRUB | [GEOGRAPHIC_DATA]" at bounding box center [221, 254] width 184 height 28
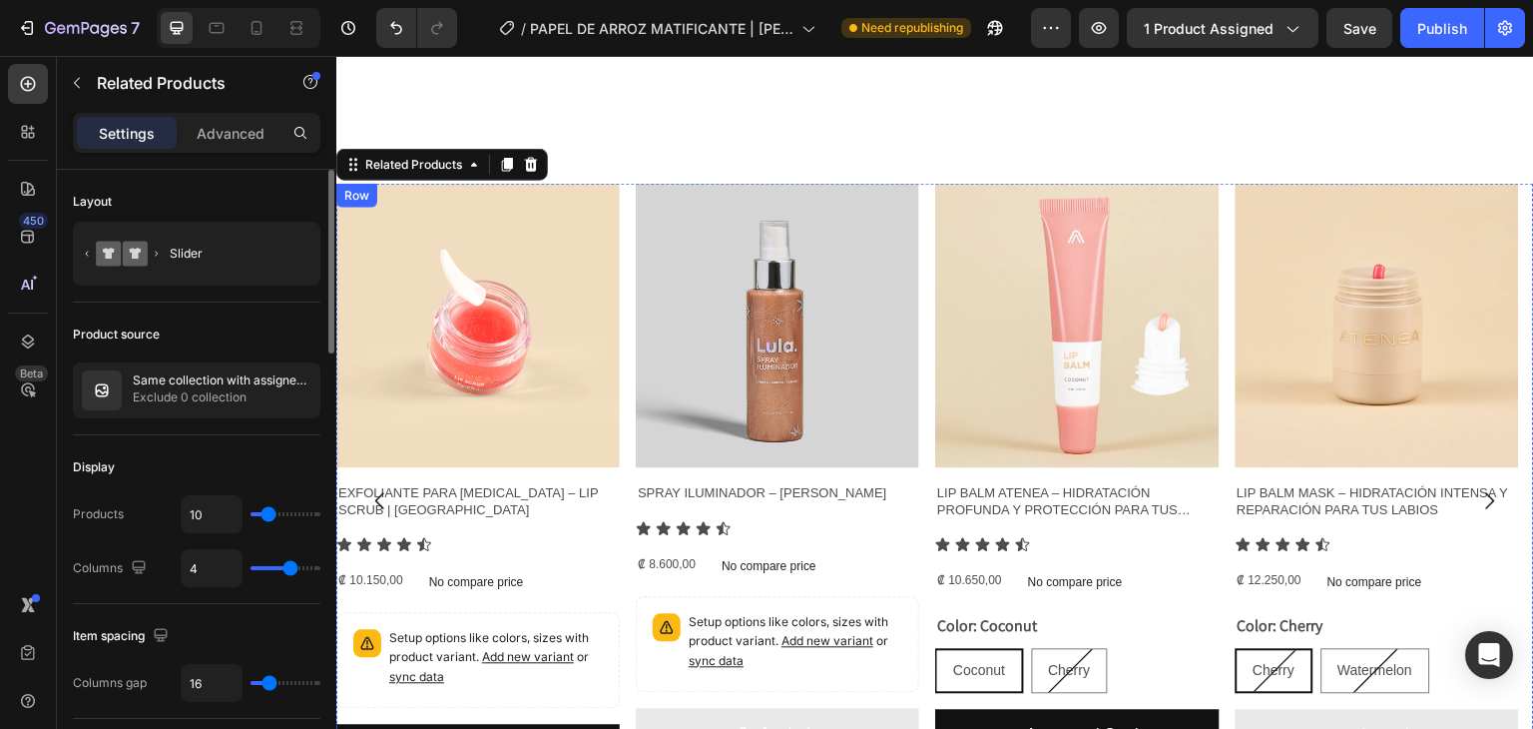
click at [517, 439] on div "Product Images EXFOLIANTE PARA LABIOS – LIP SCRUB | ATENEA Product Title Icon I…" at bounding box center [478, 489] width 284 height 610
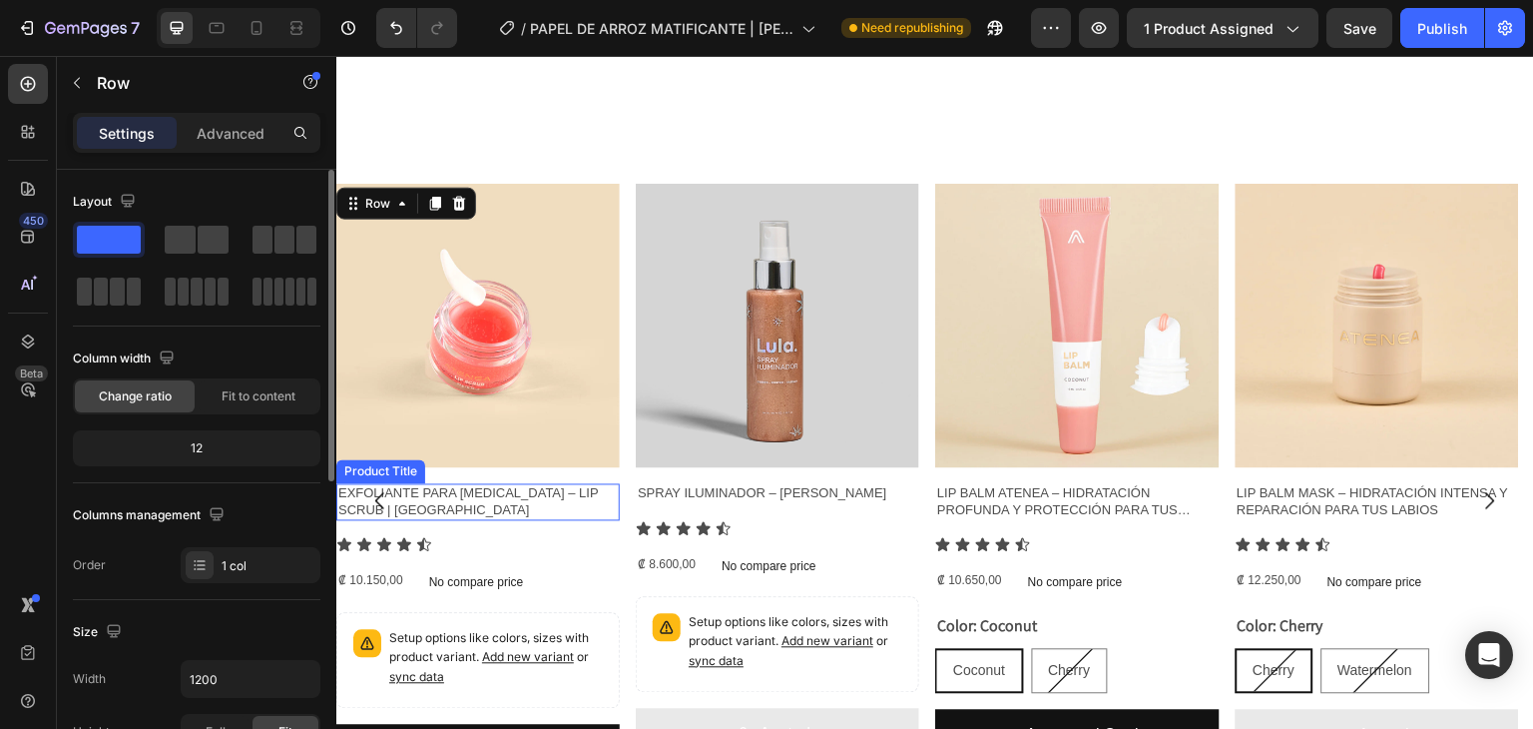
click at [524, 484] on h2 "EXFOLIANTE PARA [MEDICAL_DATA] – LIP SCRUB | [GEOGRAPHIC_DATA]" at bounding box center [478, 503] width 284 height 38
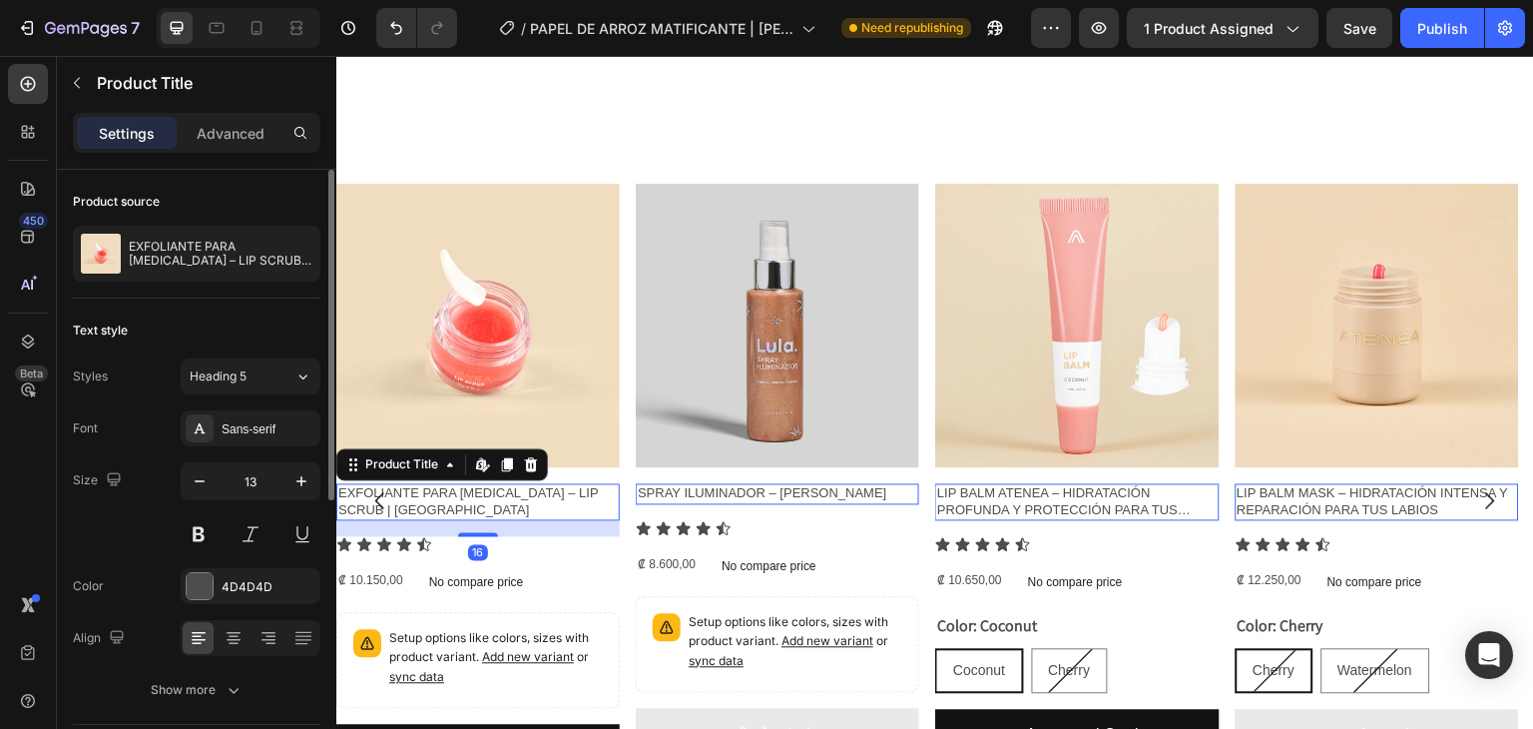
click at [505, 484] on h2 "EXFOLIANTE PARA [MEDICAL_DATA] – LIP SCRUB | [GEOGRAPHIC_DATA]" at bounding box center [478, 503] width 284 height 38
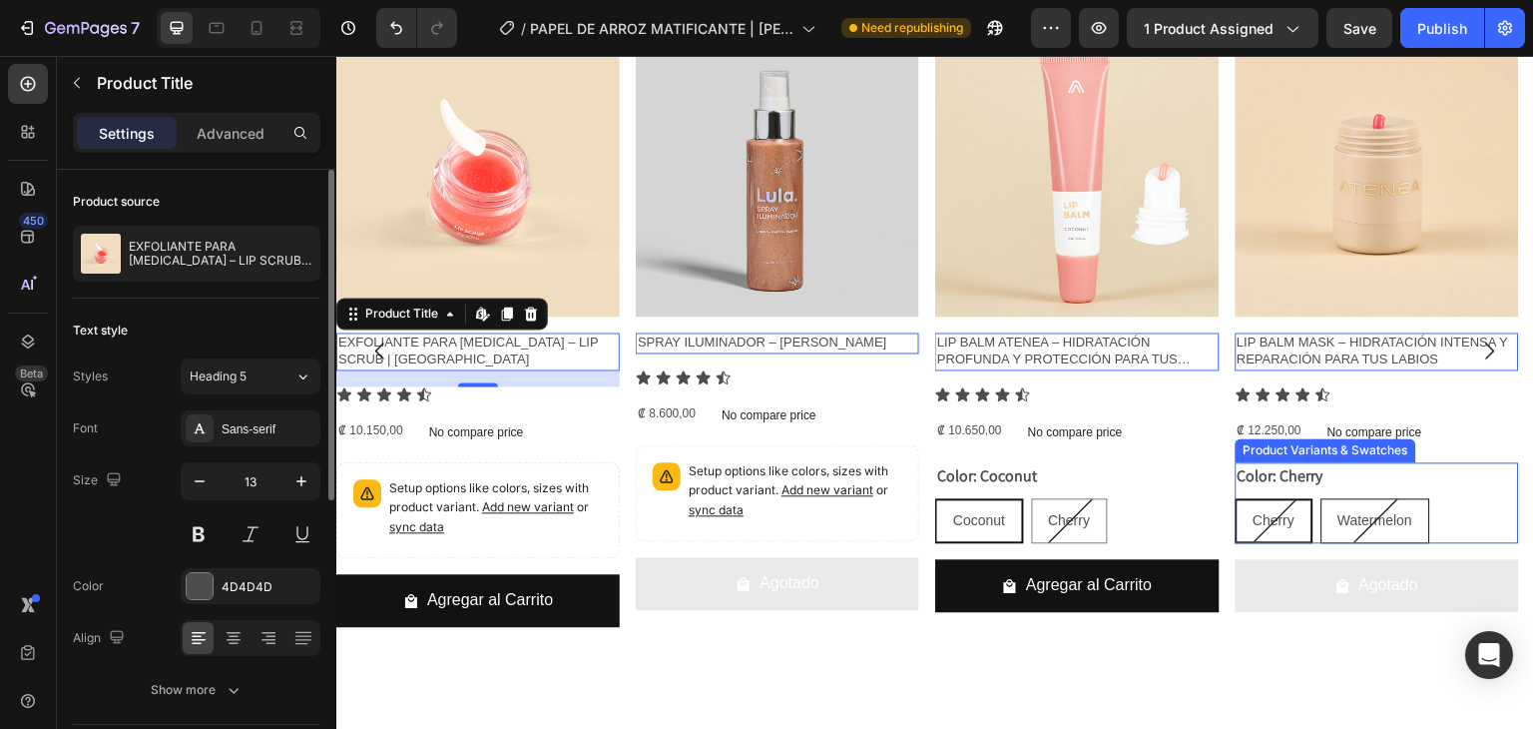
scroll to position [1546, 0]
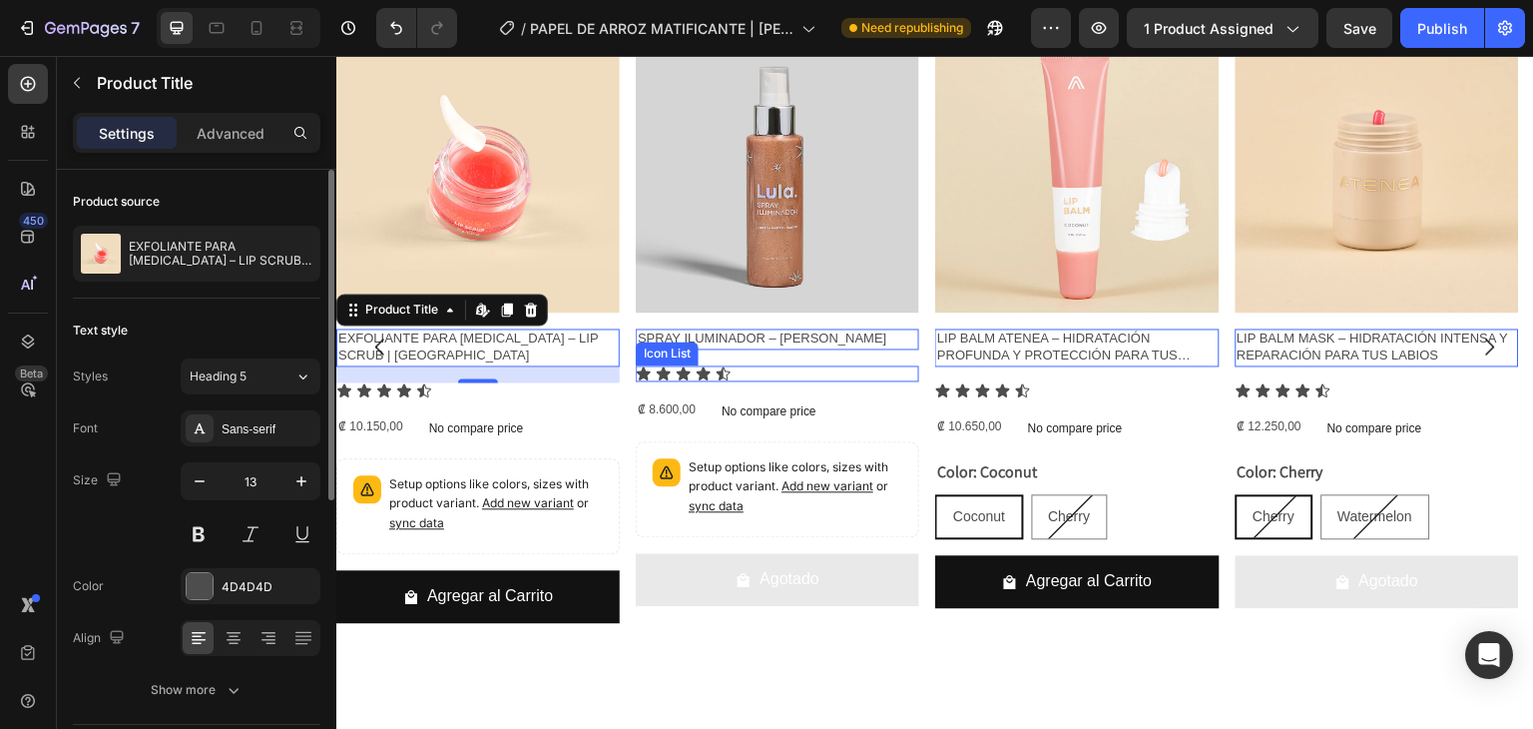
click at [620, 382] on div "Icon Icon Icon Icon Icon" at bounding box center [478, 390] width 284 height 16
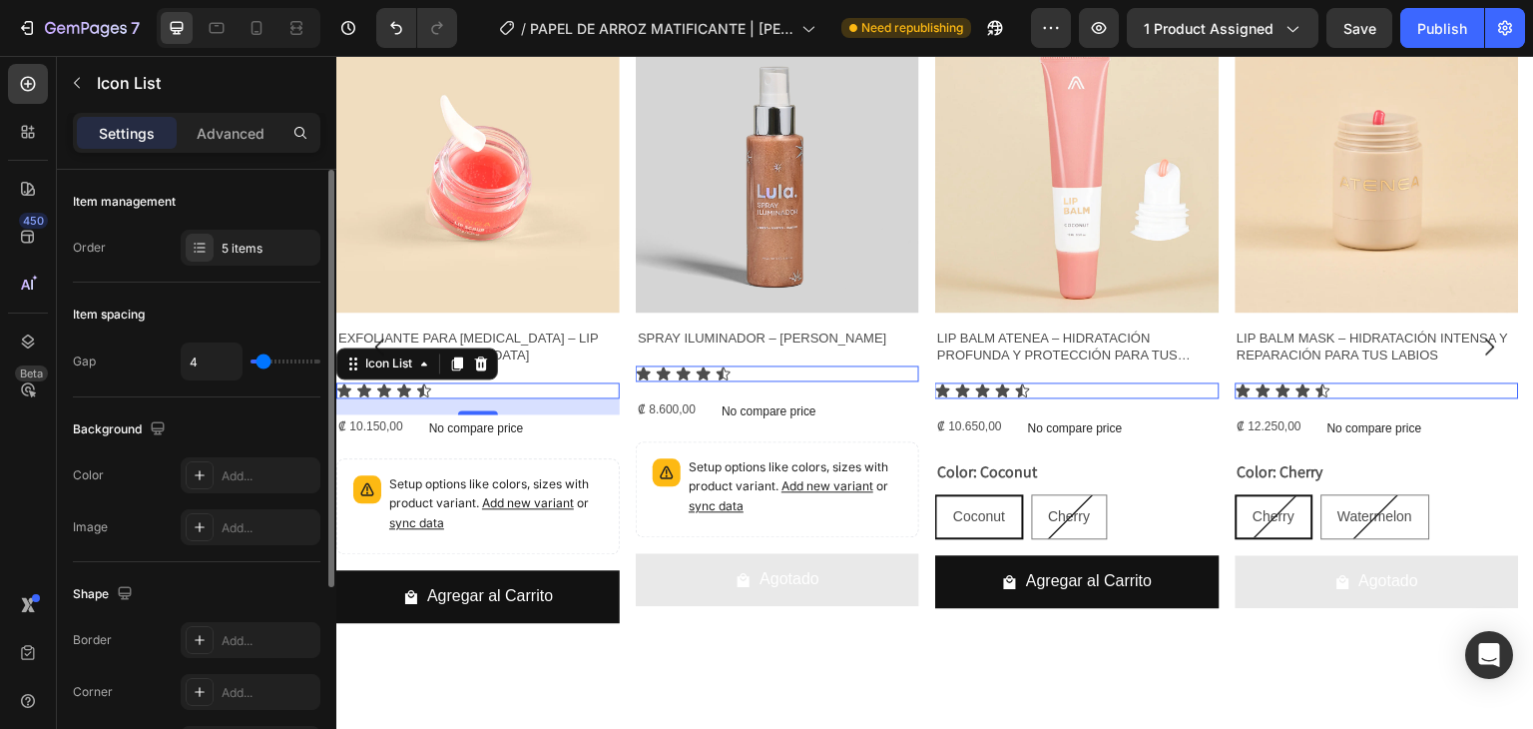
drag, startPoint x: 539, startPoint y: 384, endPoint x: 555, endPoint y: 387, distance: 16.3
click at [539, 385] on div "Icon Icon Icon Icon Icon" at bounding box center [478, 390] width 284 height 16
click at [108, 83] on p "Icon List" at bounding box center [205, 83] width 216 height 24
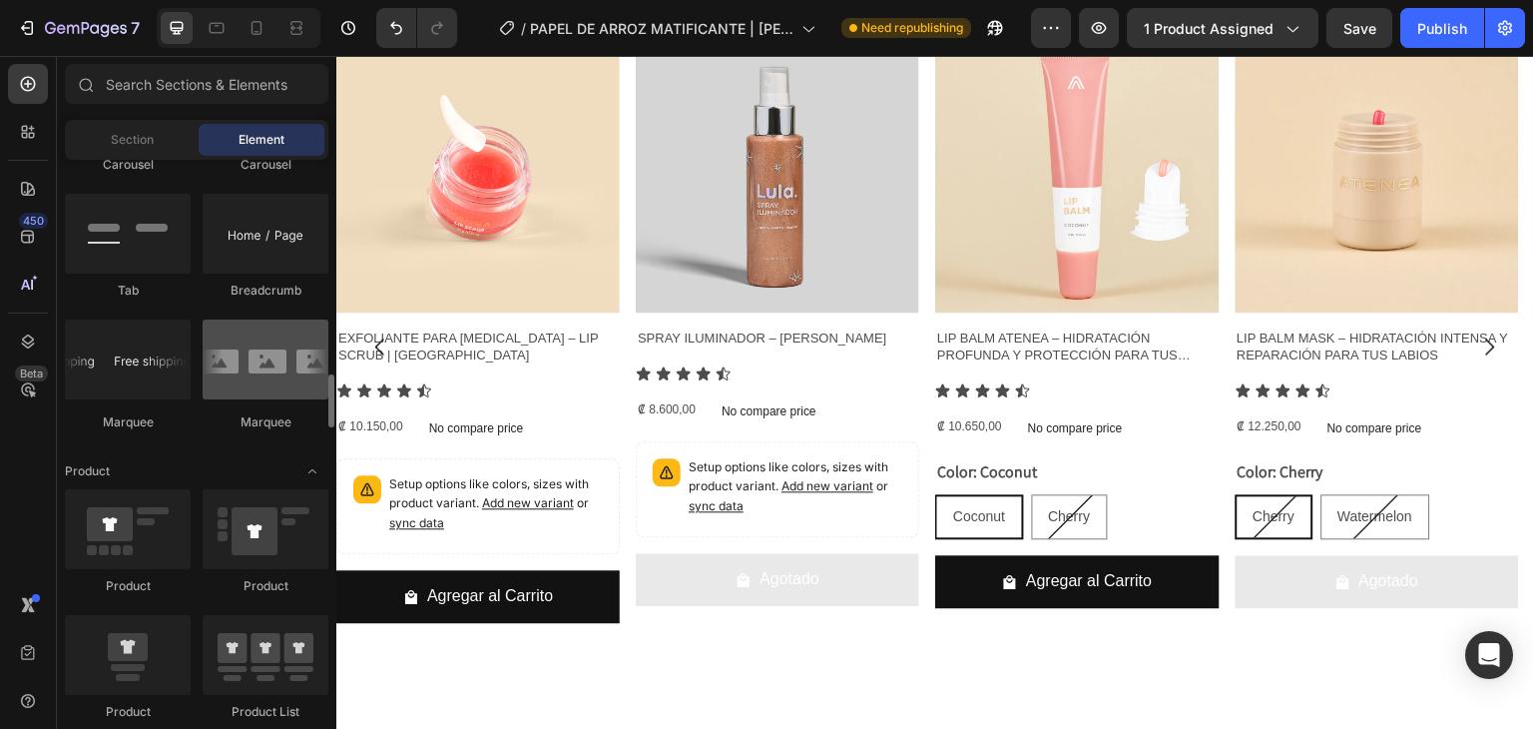
scroll to position [2257, 0]
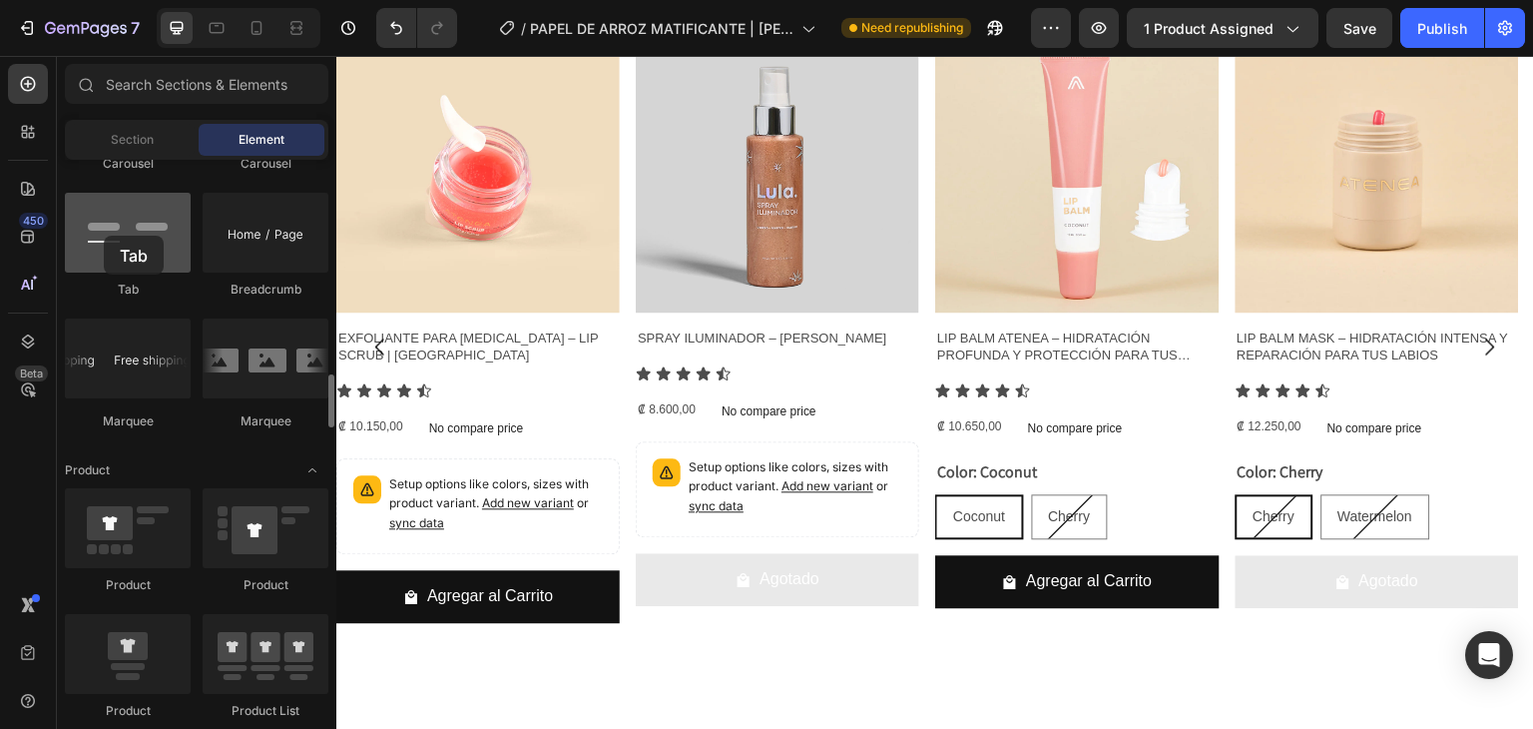
click at [104, 236] on div at bounding box center [128, 233] width 126 height 80
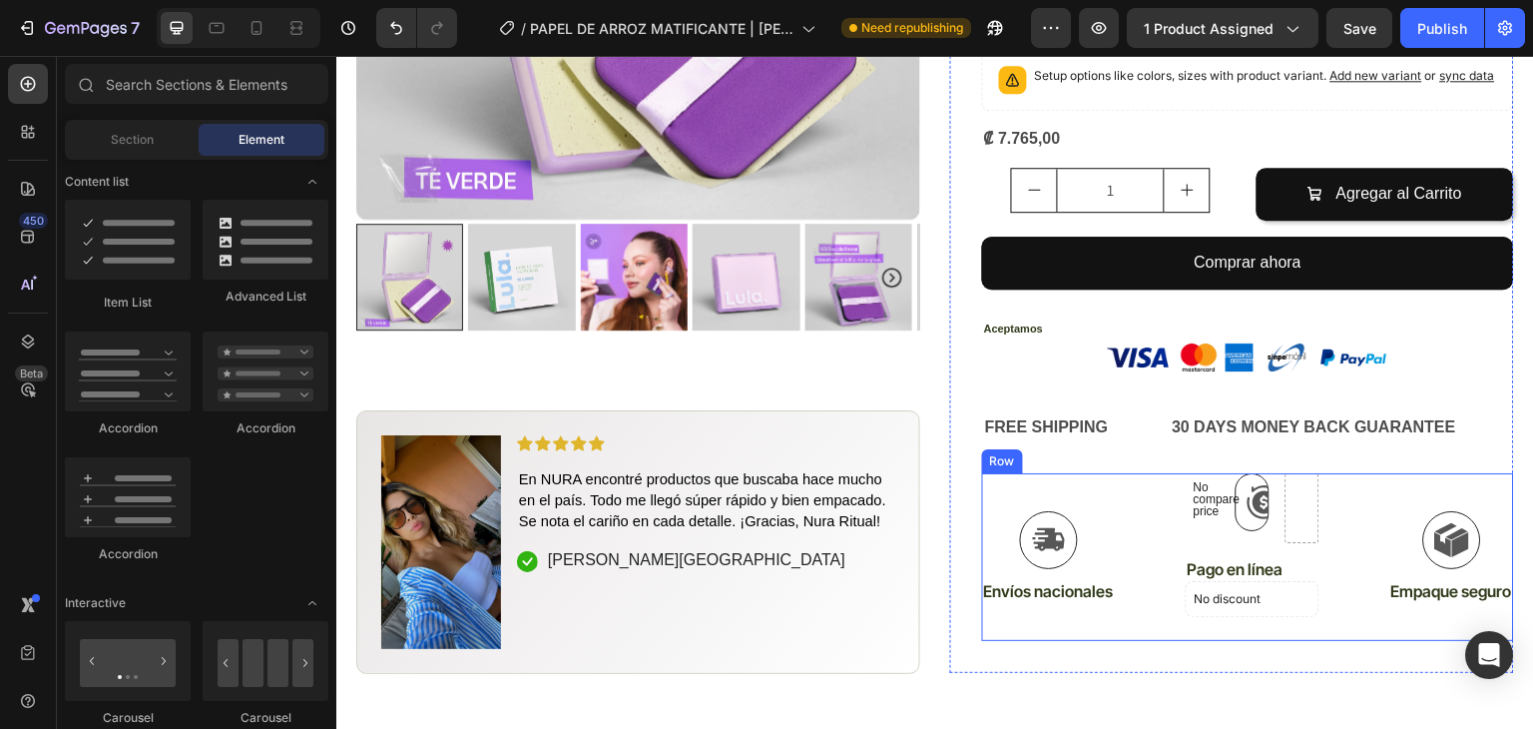
scroll to position [810, 0]
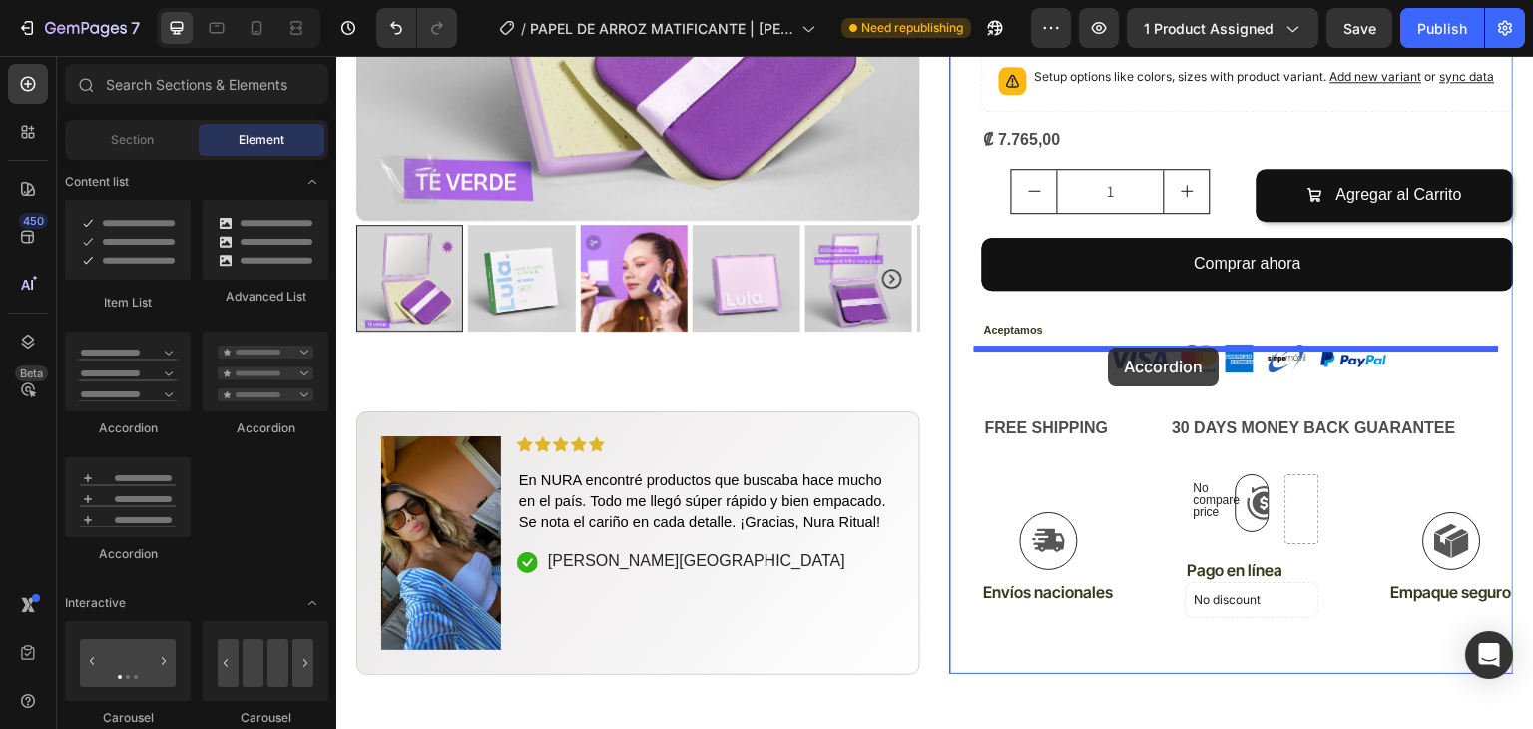
drag, startPoint x: 445, startPoint y: 545, endPoint x: 1108, endPoint y: 347, distance: 691.7
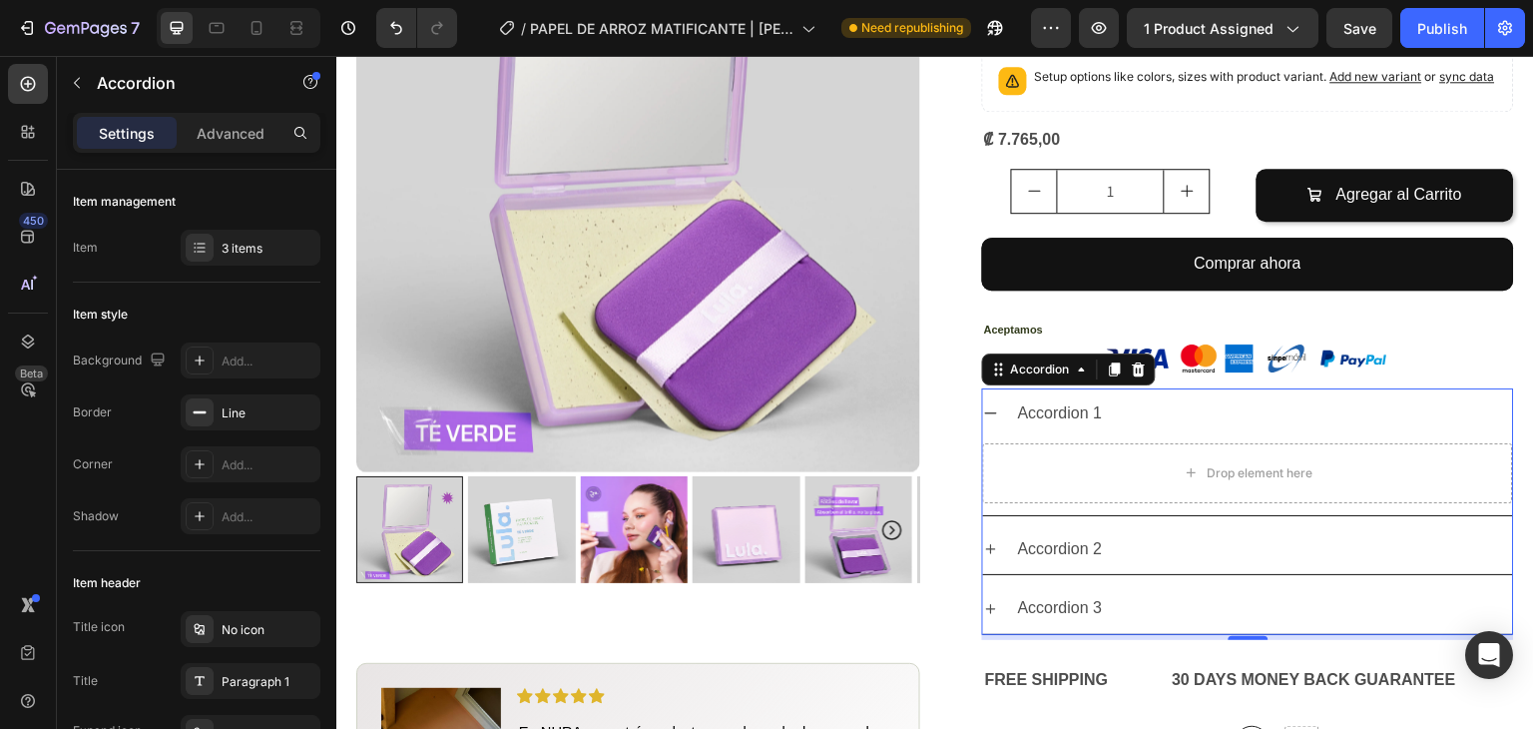
click at [992, 388] on div "Accordion 1" at bounding box center [1248, 413] width 530 height 51
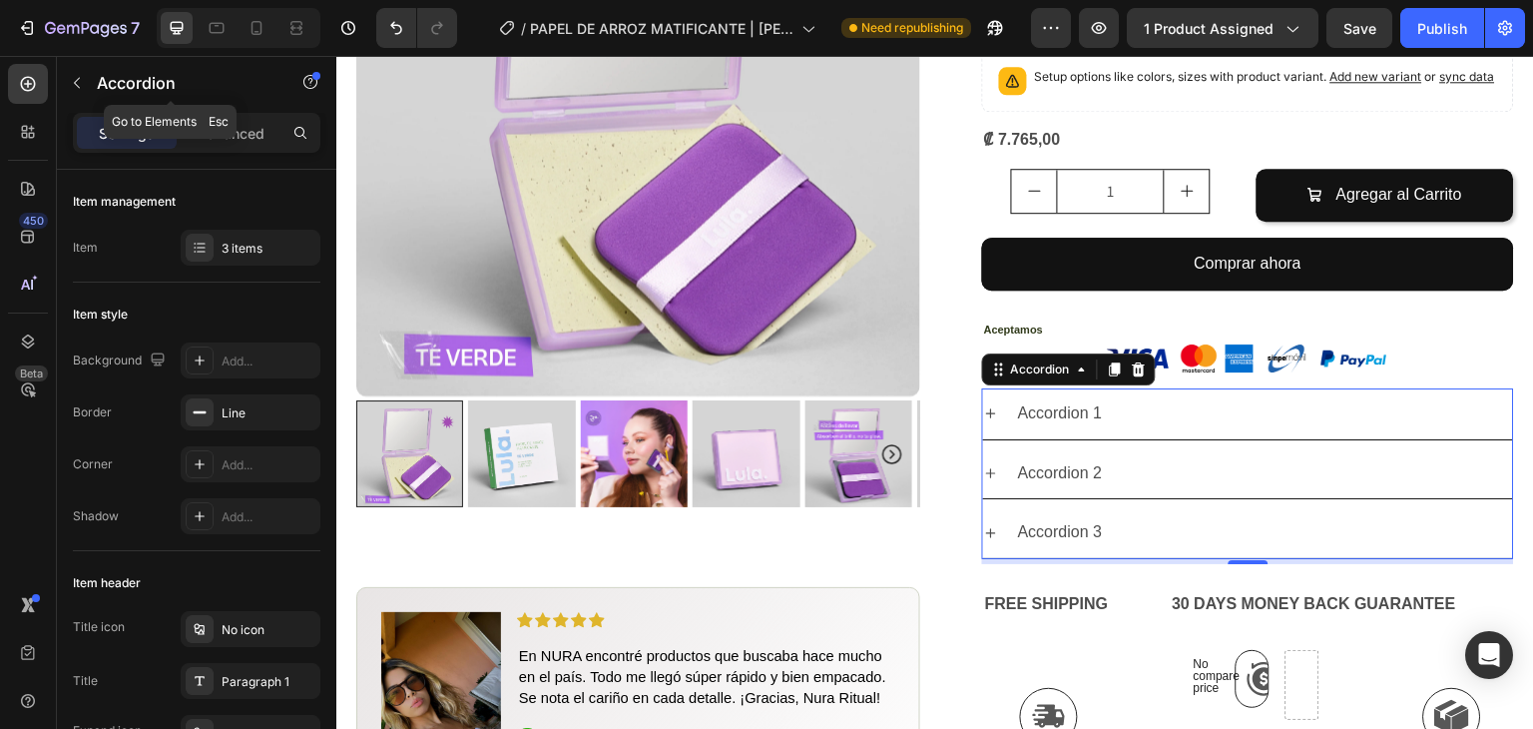
click at [83, 71] on button "button" at bounding box center [77, 83] width 32 height 32
click at [1204, 397] on div "Accordion 1" at bounding box center [1248, 413] width 530 height 51
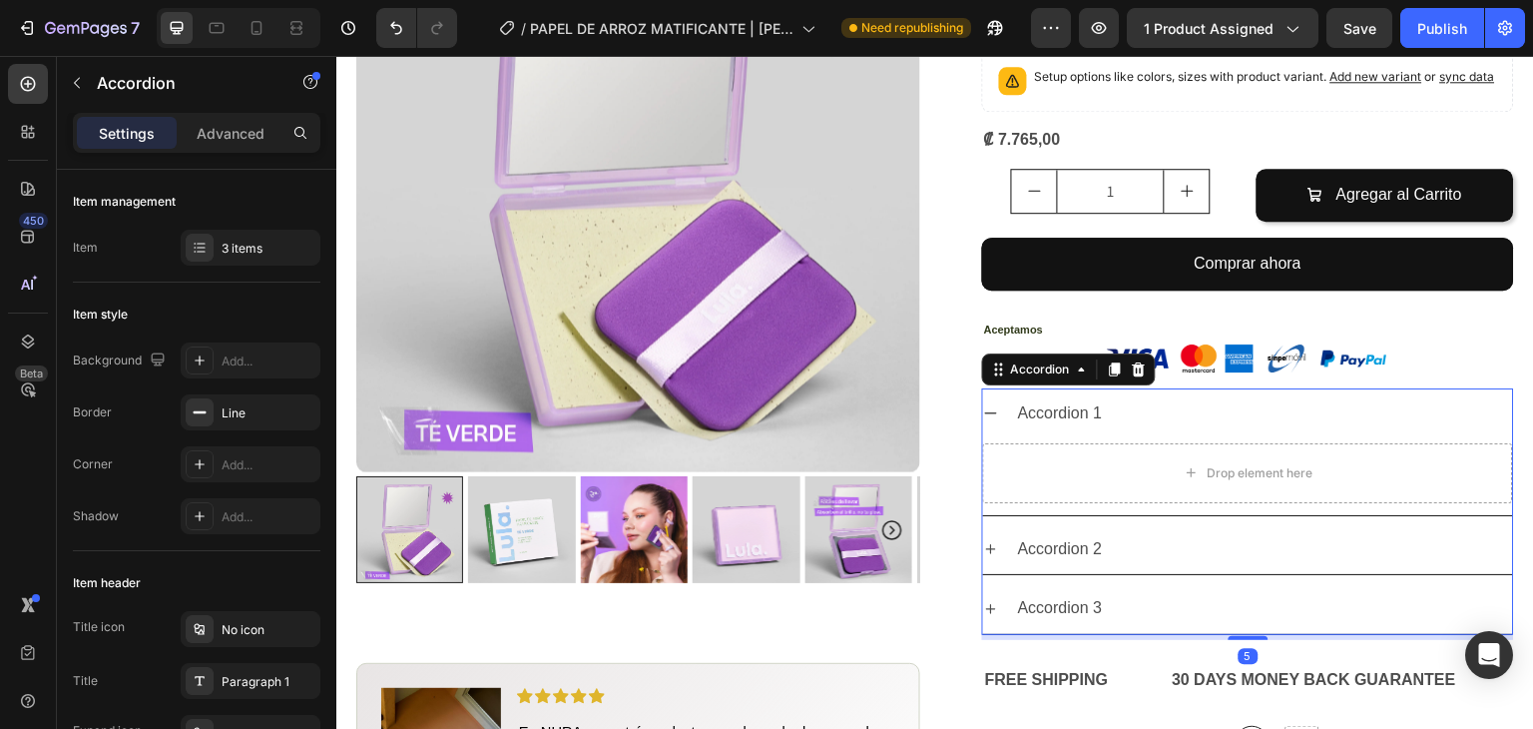
drag, startPoint x: 984, startPoint y: 353, endPoint x: 1000, endPoint y: 353, distance: 16.0
click at [984, 388] on div "Accordion 1" at bounding box center [1248, 413] width 530 height 51
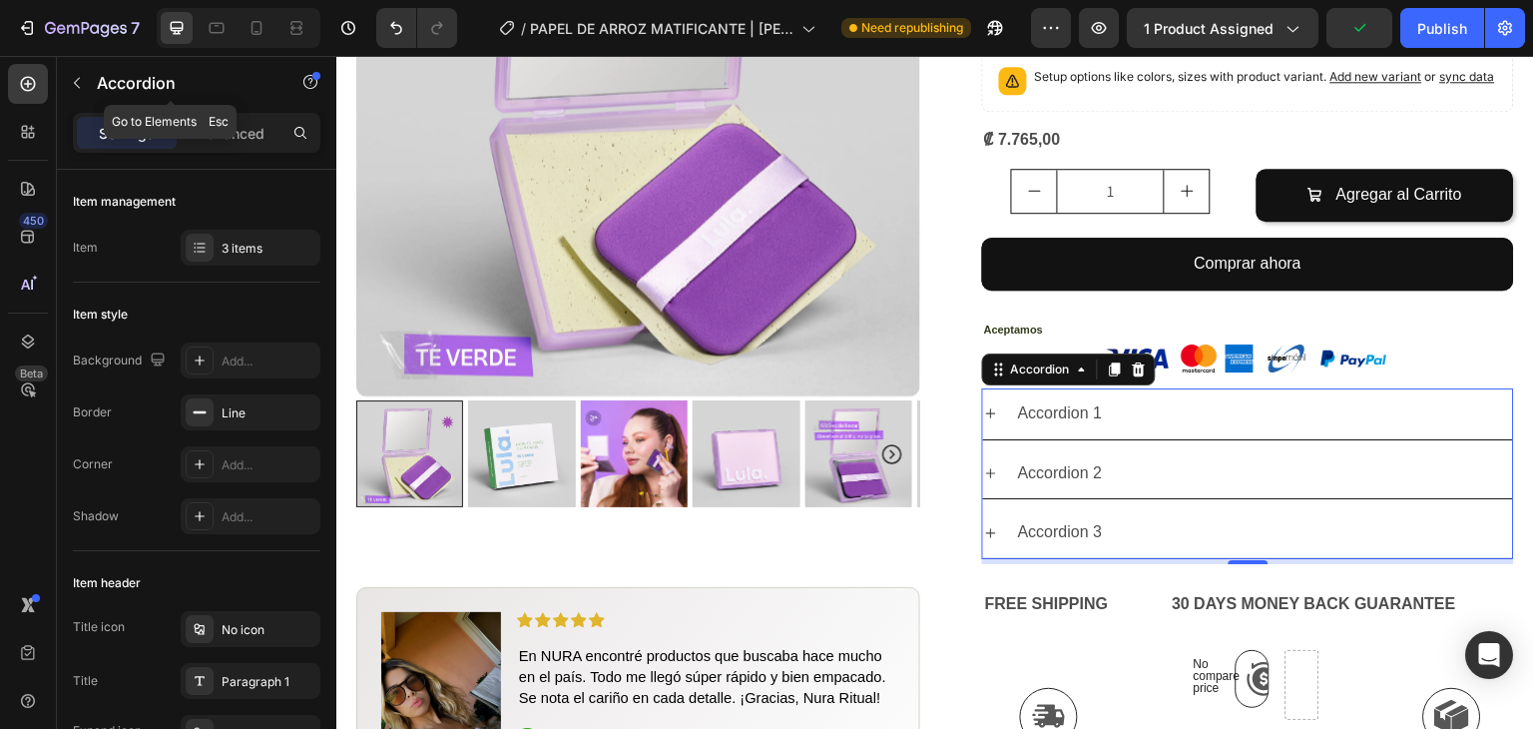
click at [80, 85] on icon "button" at bounding box center [77, 83] width 16 height 16
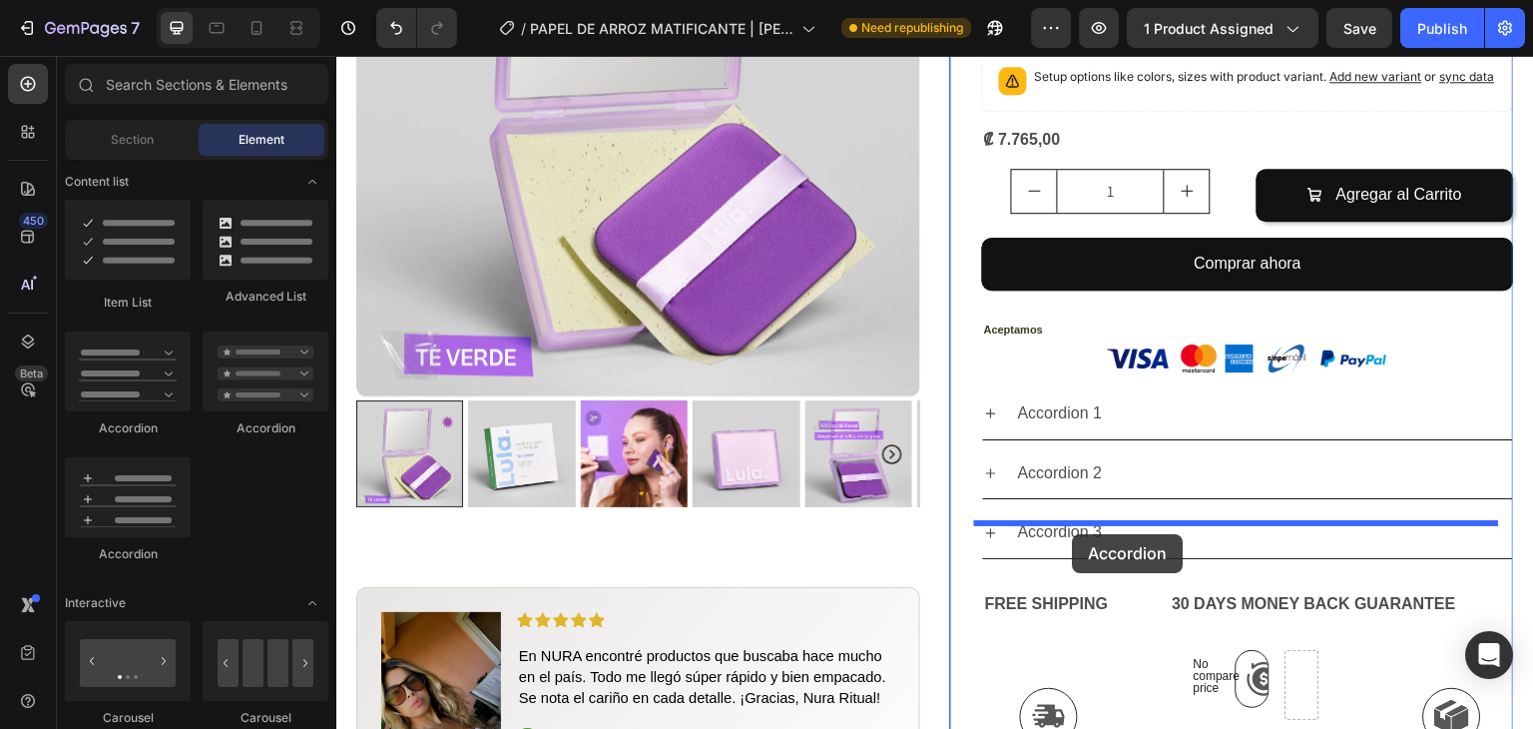
drag, startPoint x: 467, startPoint y: 424, endPoint x: 1073, endPoint y: 534, distance: 615.9
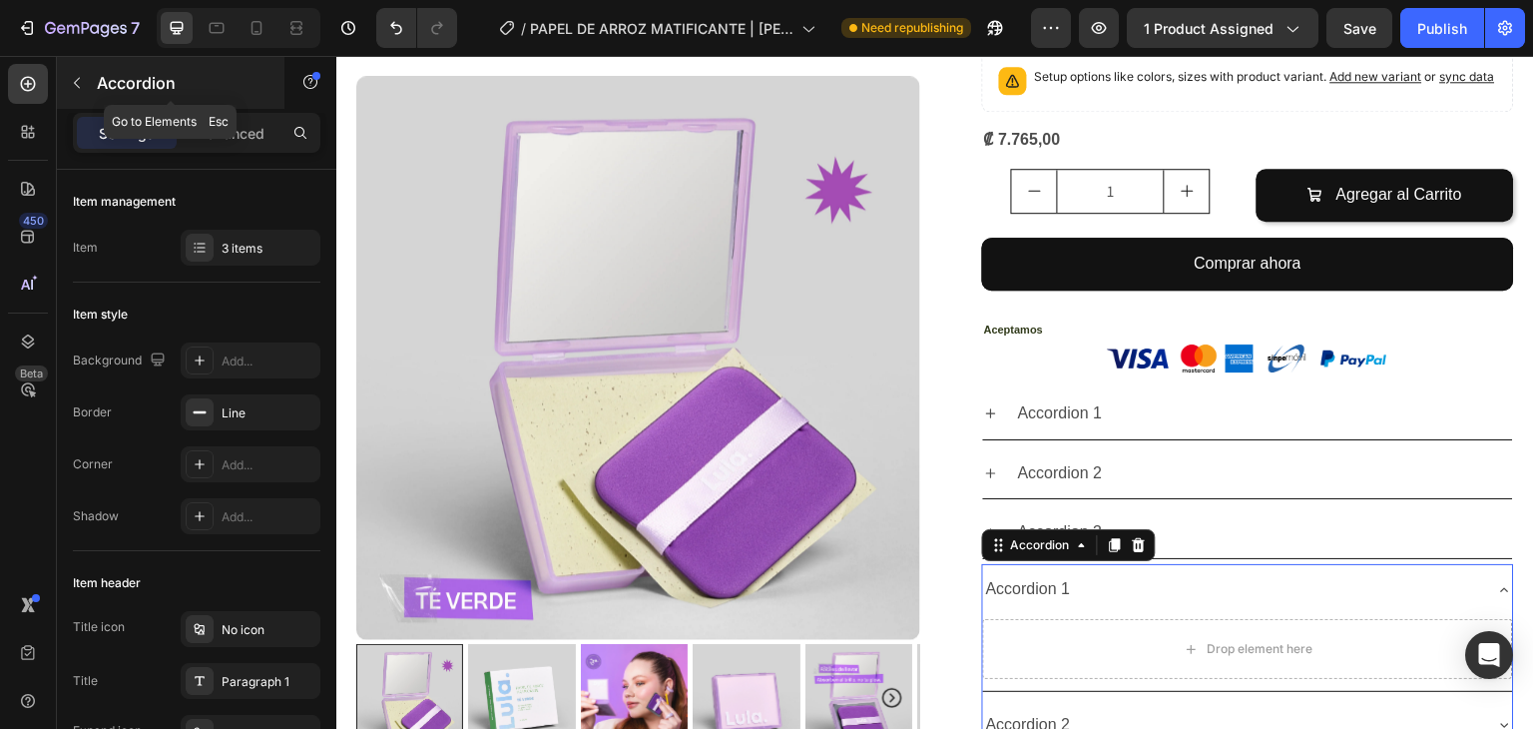
click at [80, 78] on icon "button" at bounding box center [77, 83] width 16 height 16
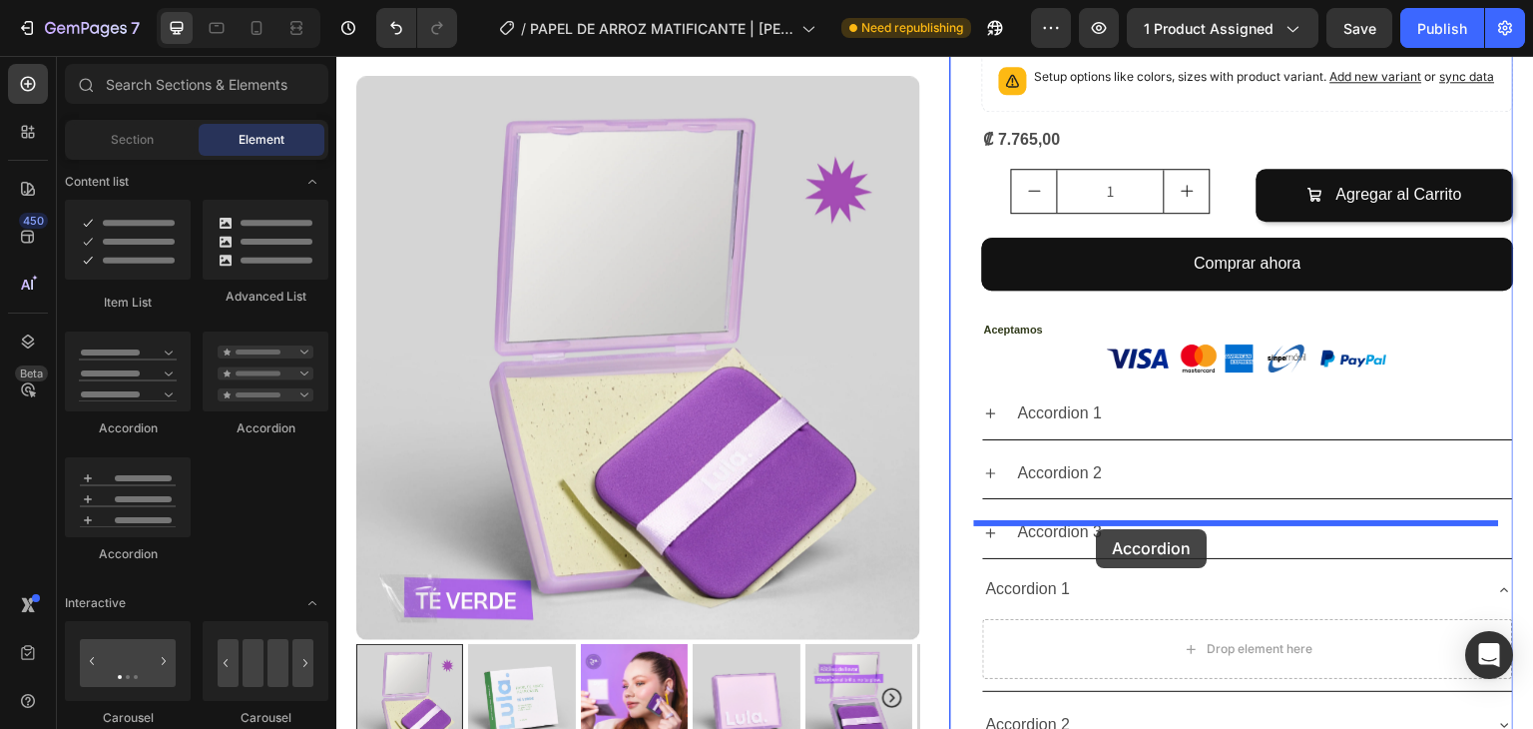
drag, startPoint x: 563, startPoint y: 422, endPoint x: 1096, endPoint y: 529, distance: 543.7
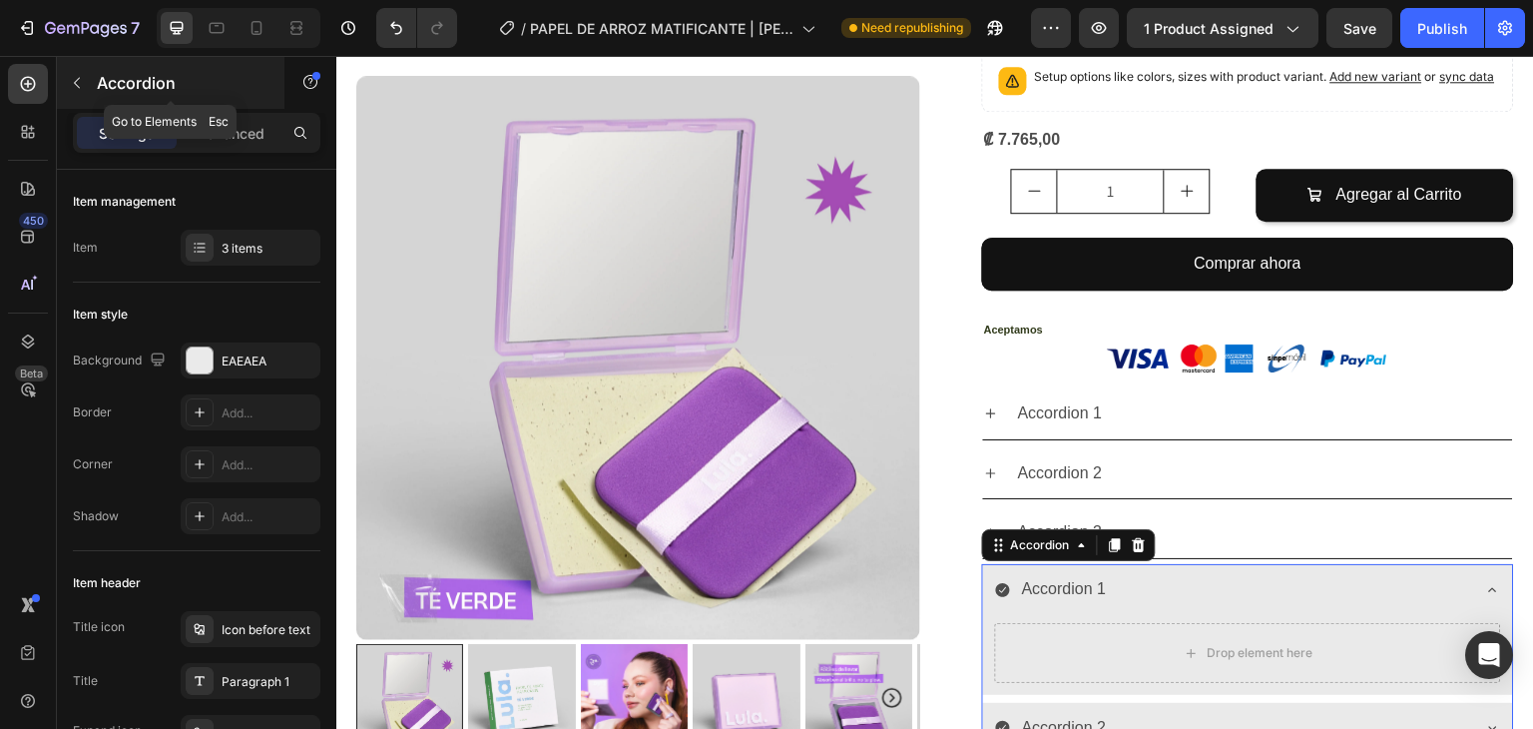
click at [76, 88] on icon "button" at bounding box center [77, 83] width 16 height 16
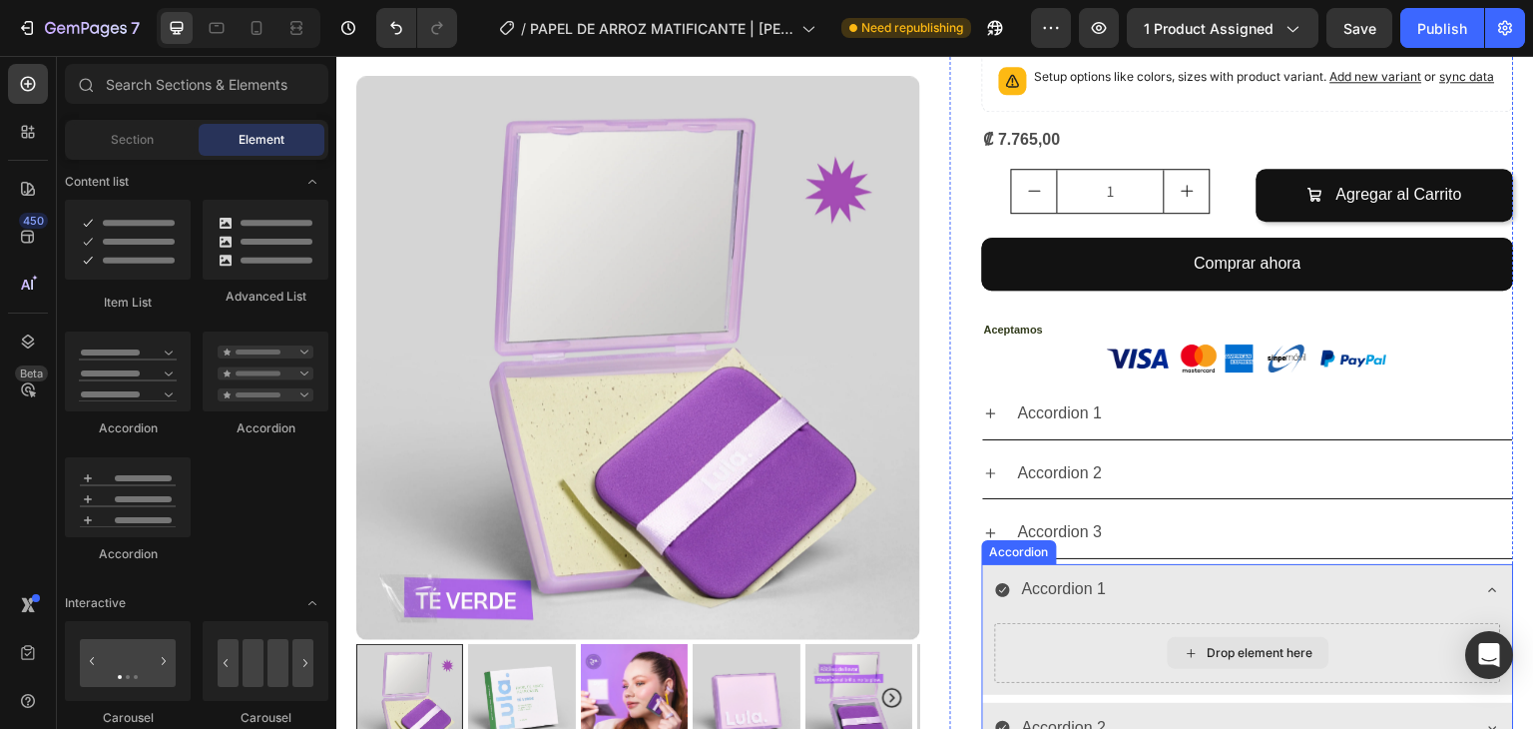
click at [1253, 623] on div "Drop element here" at bounding box center [1248, 653] width 506 height 60
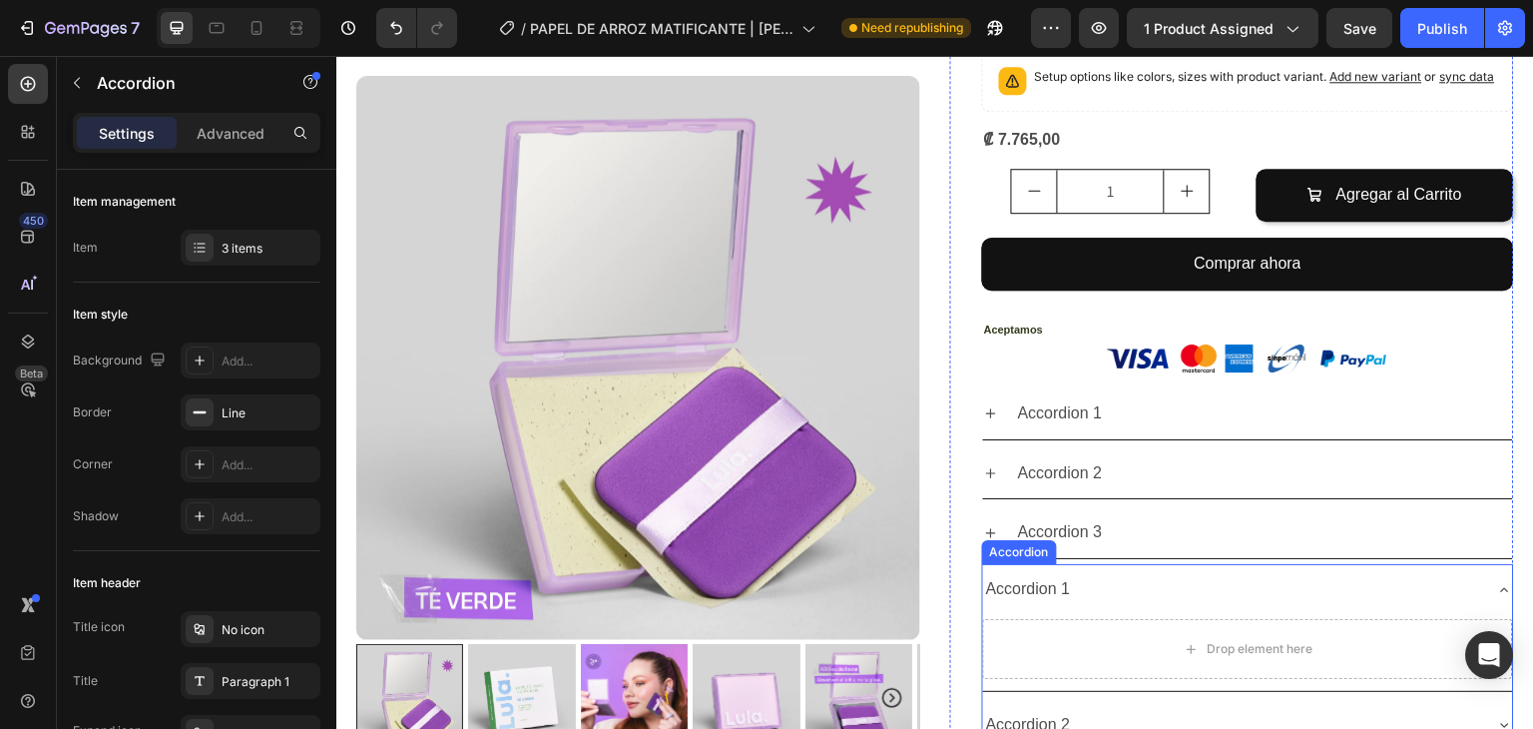
click at [1498, 582] on icon at bounding box center [1506, 590] width 16 height 16
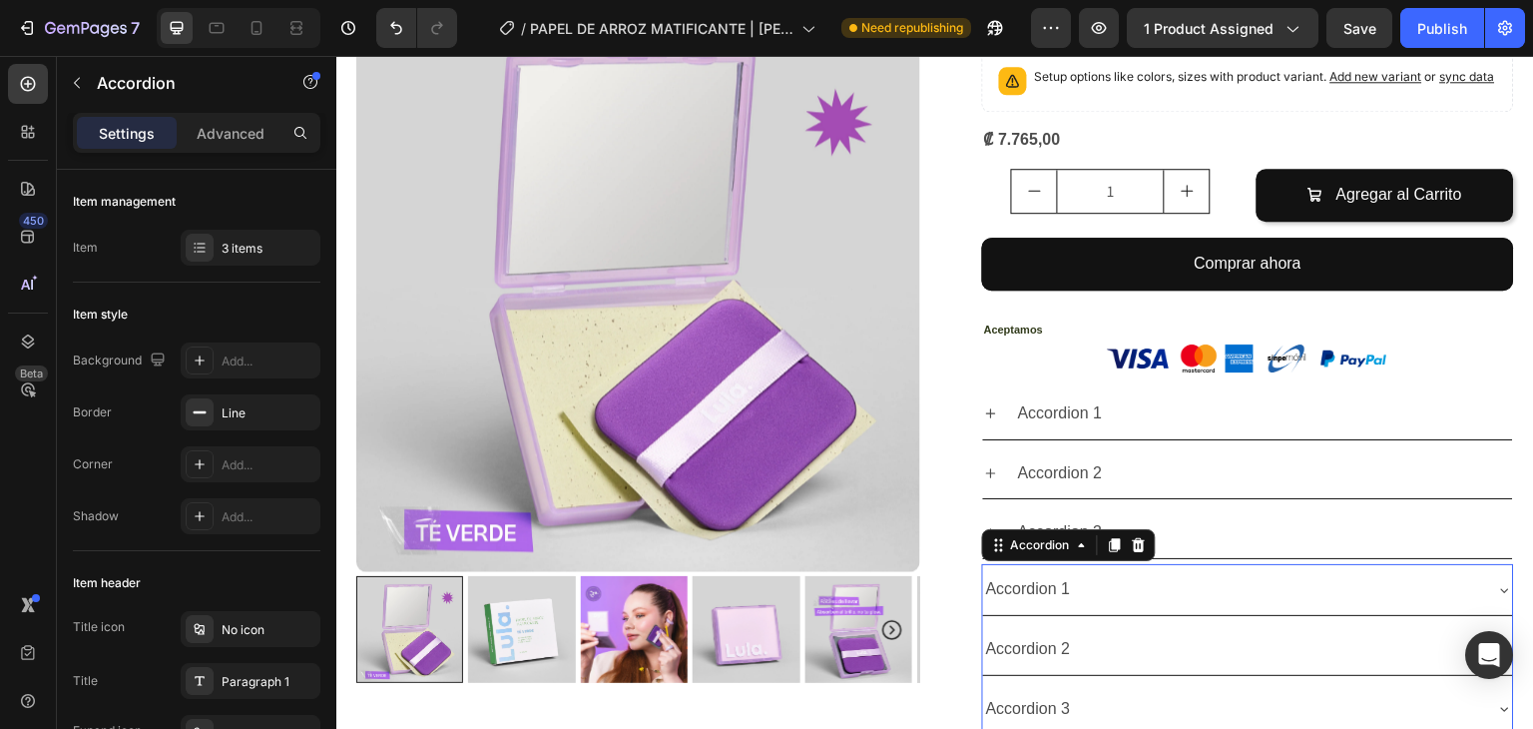
click at [1242, 572] on div "Accordion 1" at bounding box center [1232, 589] width 498 height 35
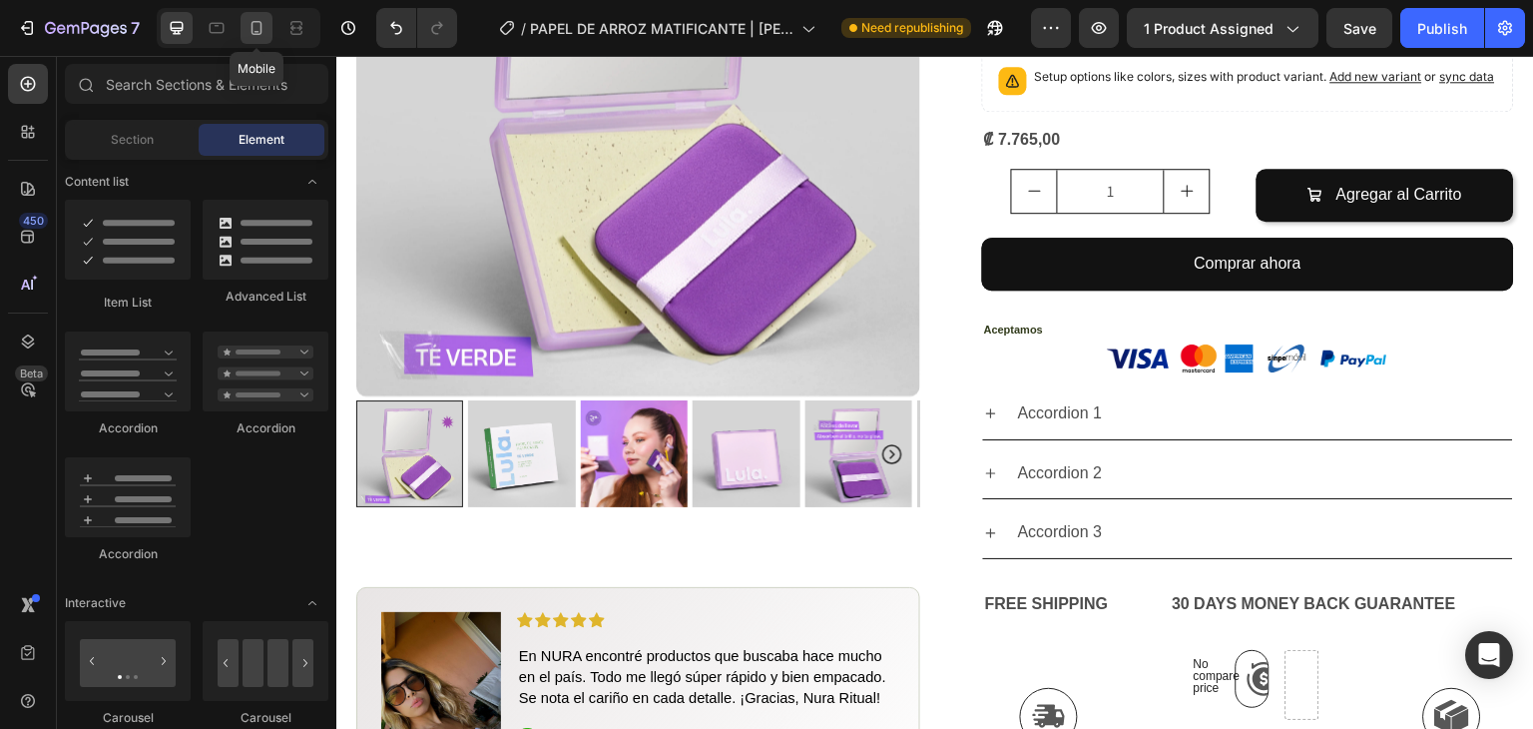
click at [269, 36] on div at bounding box center [257, 28] width 32 height 32
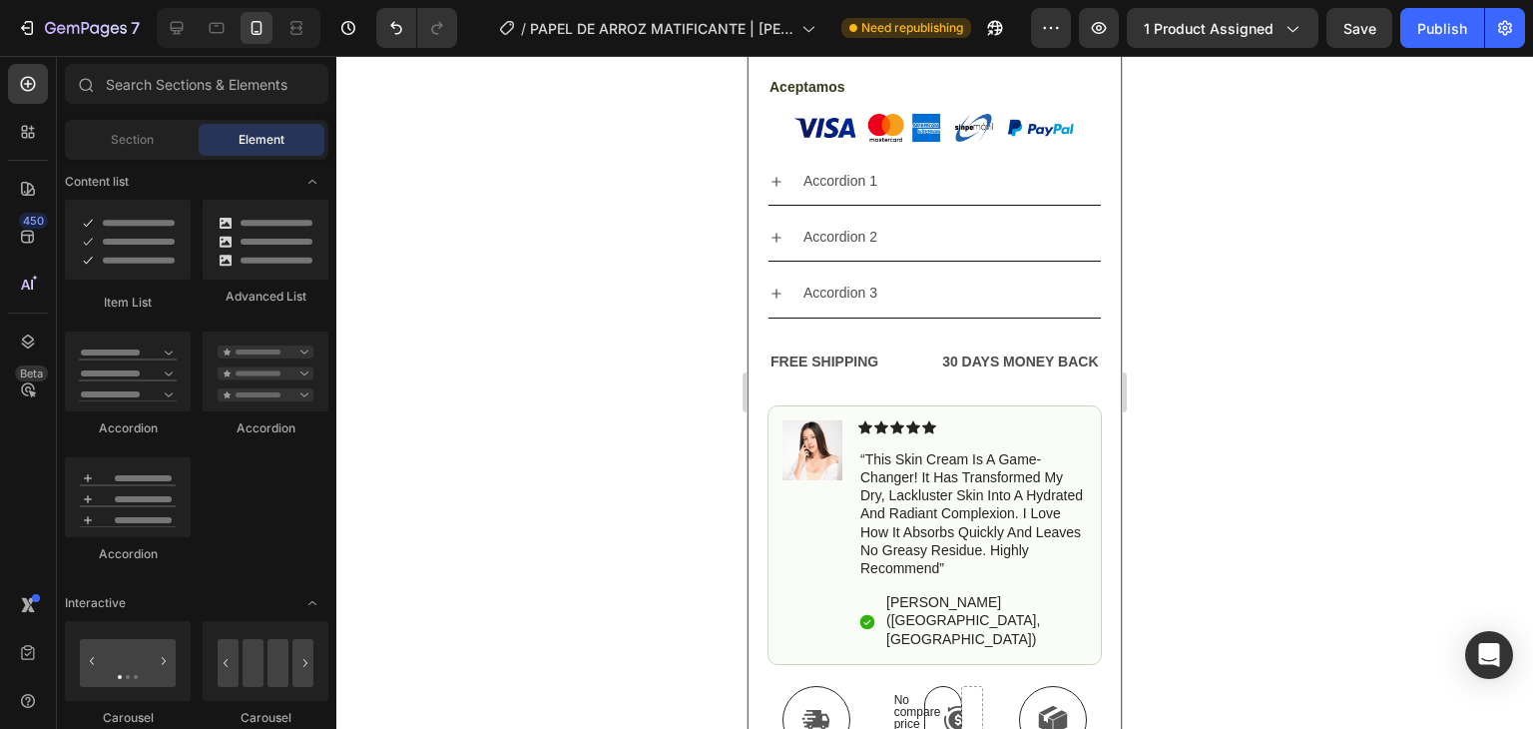
scroll to position [1466, 0]
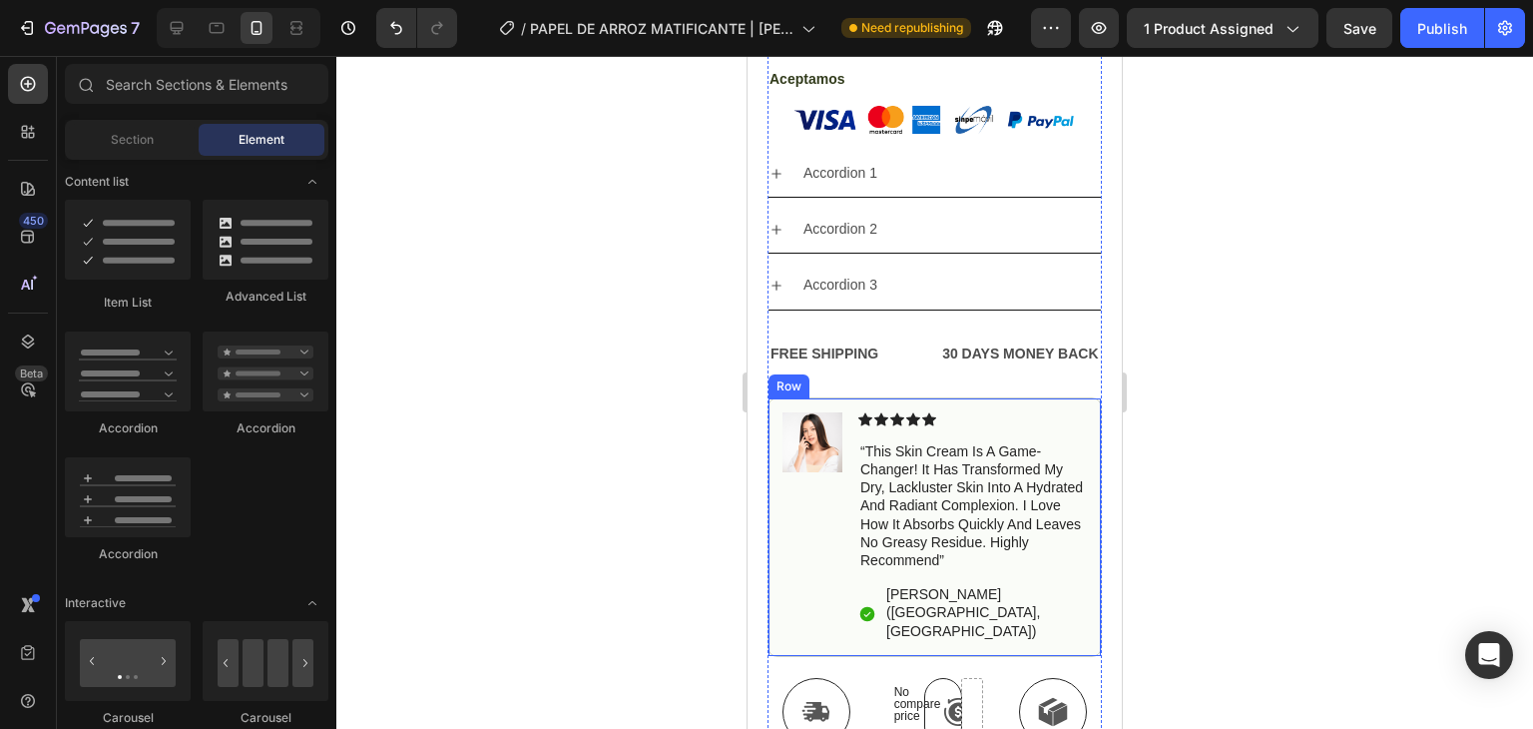
click at [831, 496] on div "Image" at bounding box center [813, 527] width 60 height 230
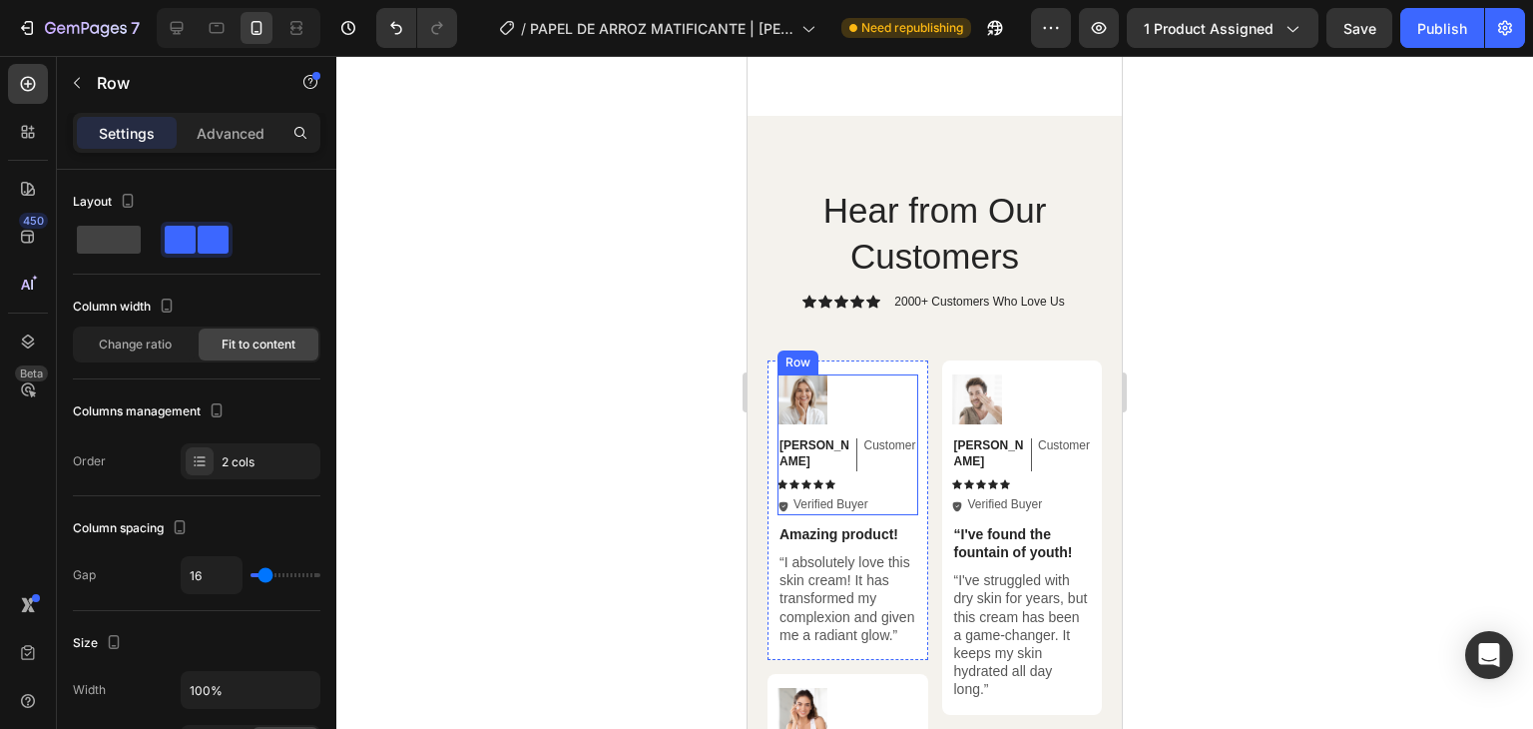
scroll to position [2291, 0]
click at [860, 425] on div "Emily Text Block Customer Text Block Row Icon Icon Icon Icon Icon Icon List Ico…" at bounding box center [848, 470] width 141 height 91
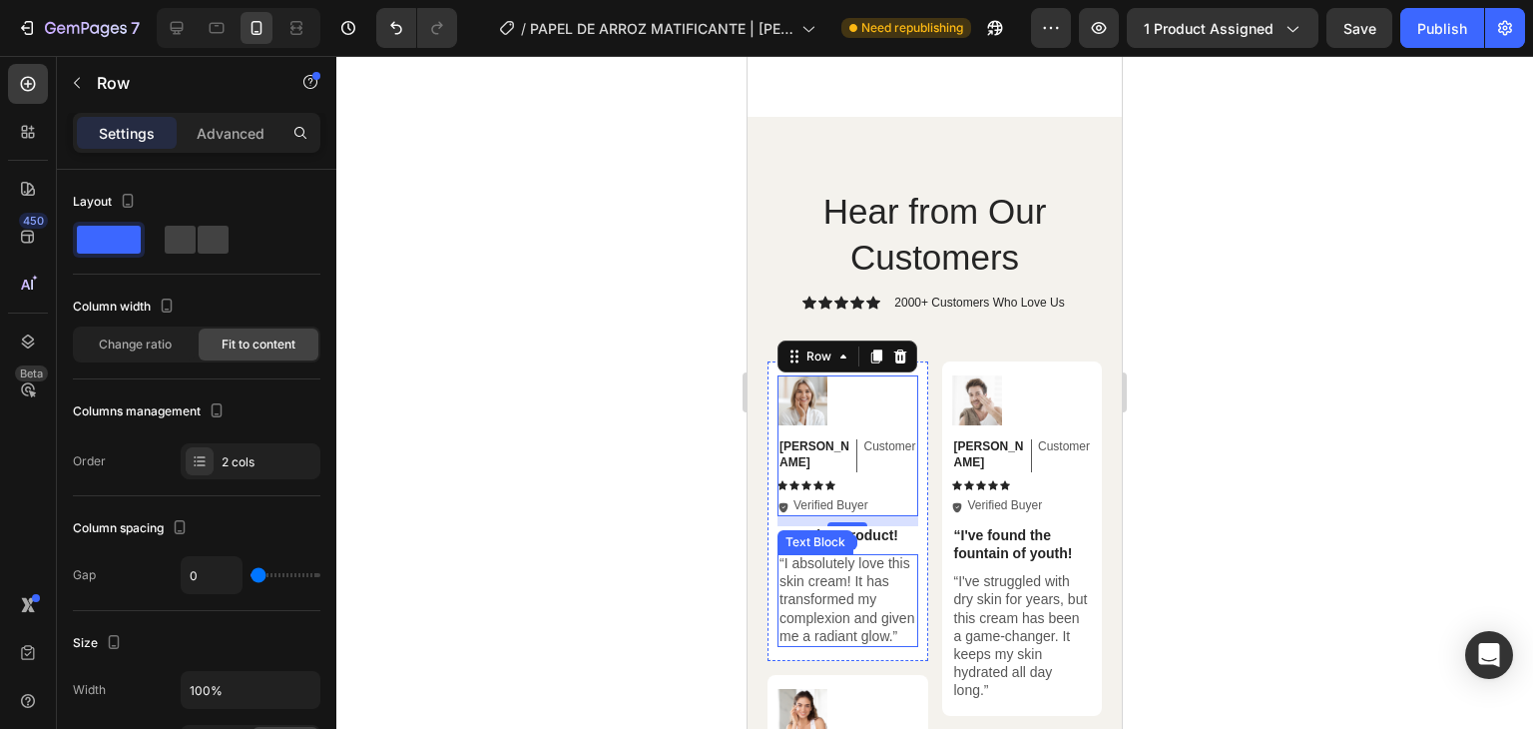
click at [843, 554] on p "“I absolutely love this skin cream! It has transformed my complexion and given …" at bounding box center [848, 599] width 137 height 91
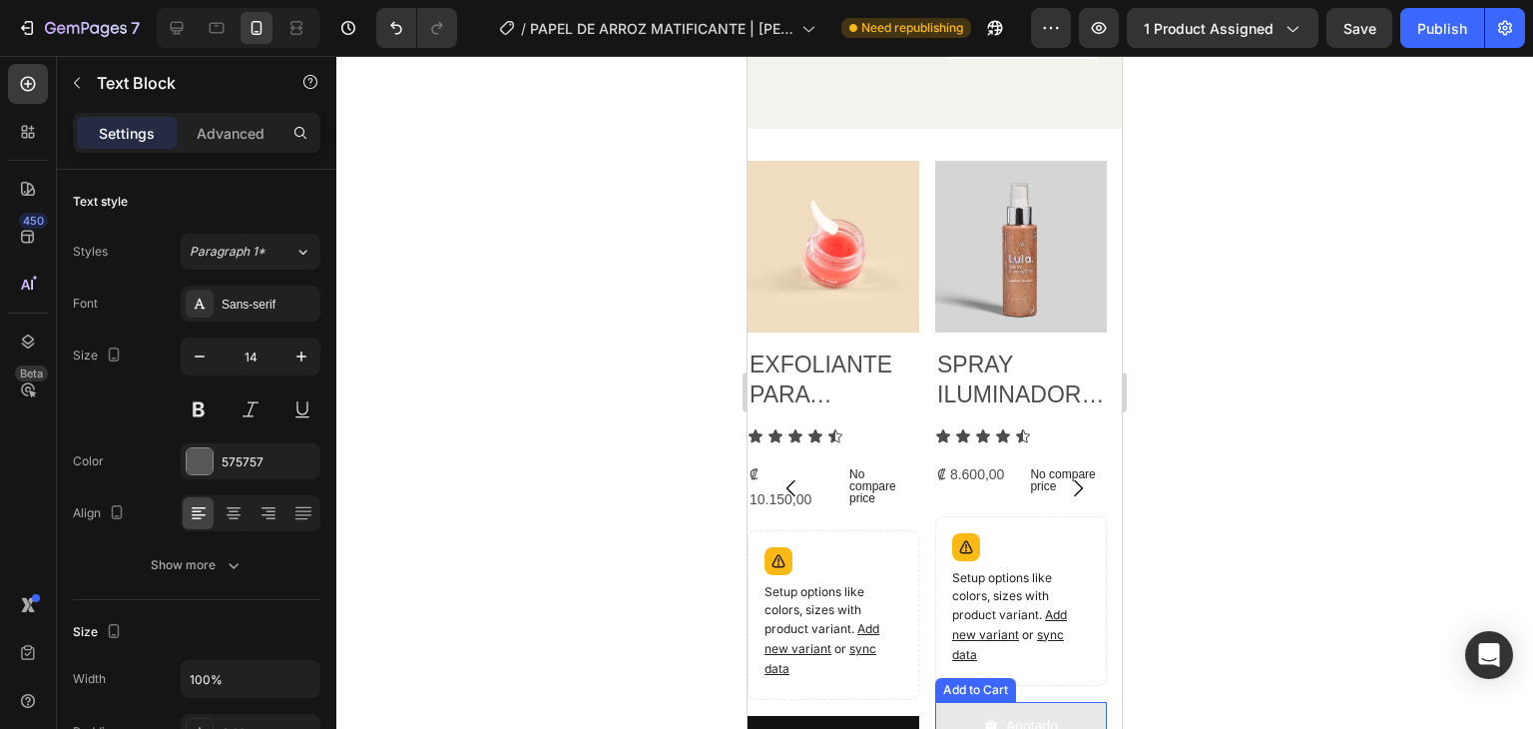
scroll to position [3610, 0]
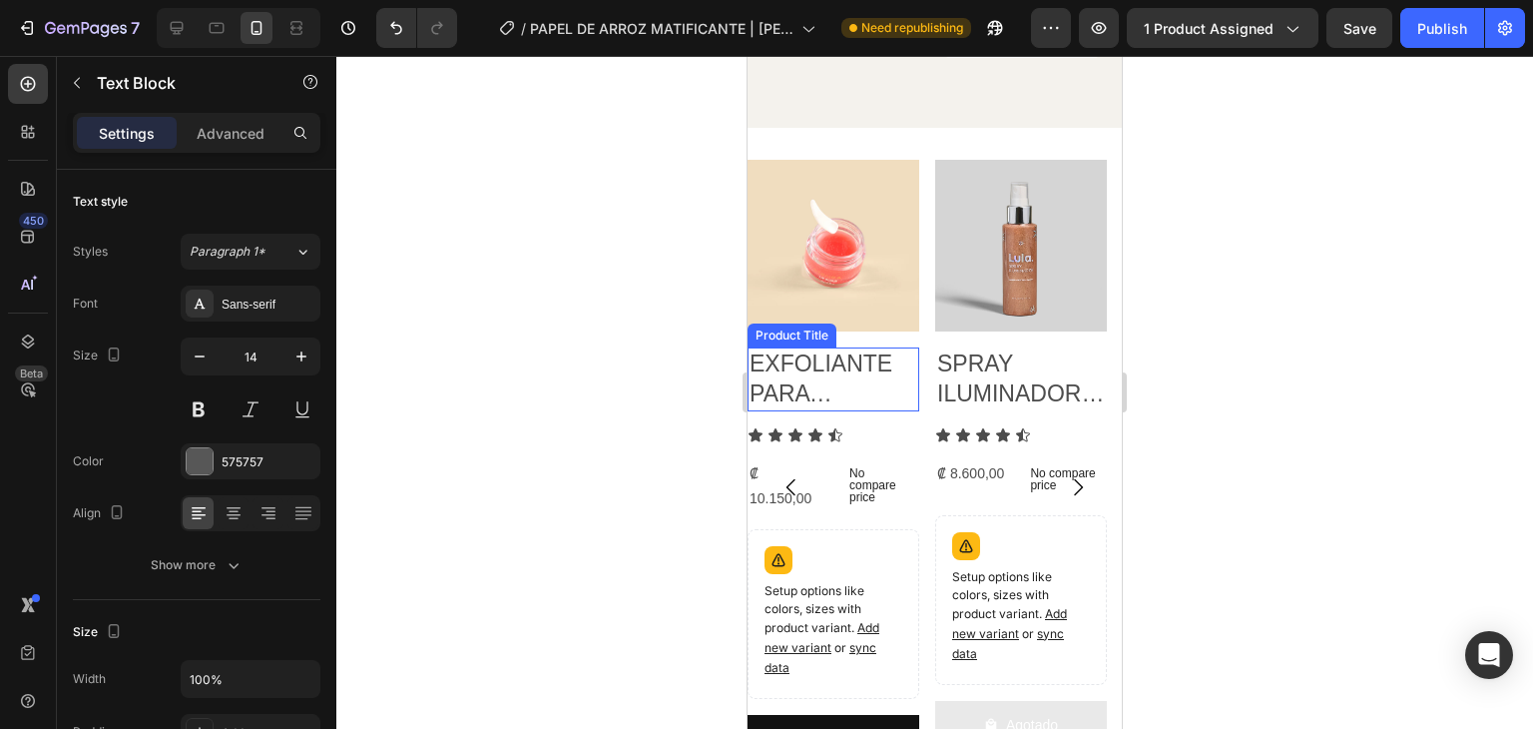
click at [862, 362] on h2 "EXFOLIANTE PARA [MEDICAL_DATA] – LIP SCRUB | [GEOGRAPHIC_DATA]" at bounding box center [834, 379] width 172 height 64
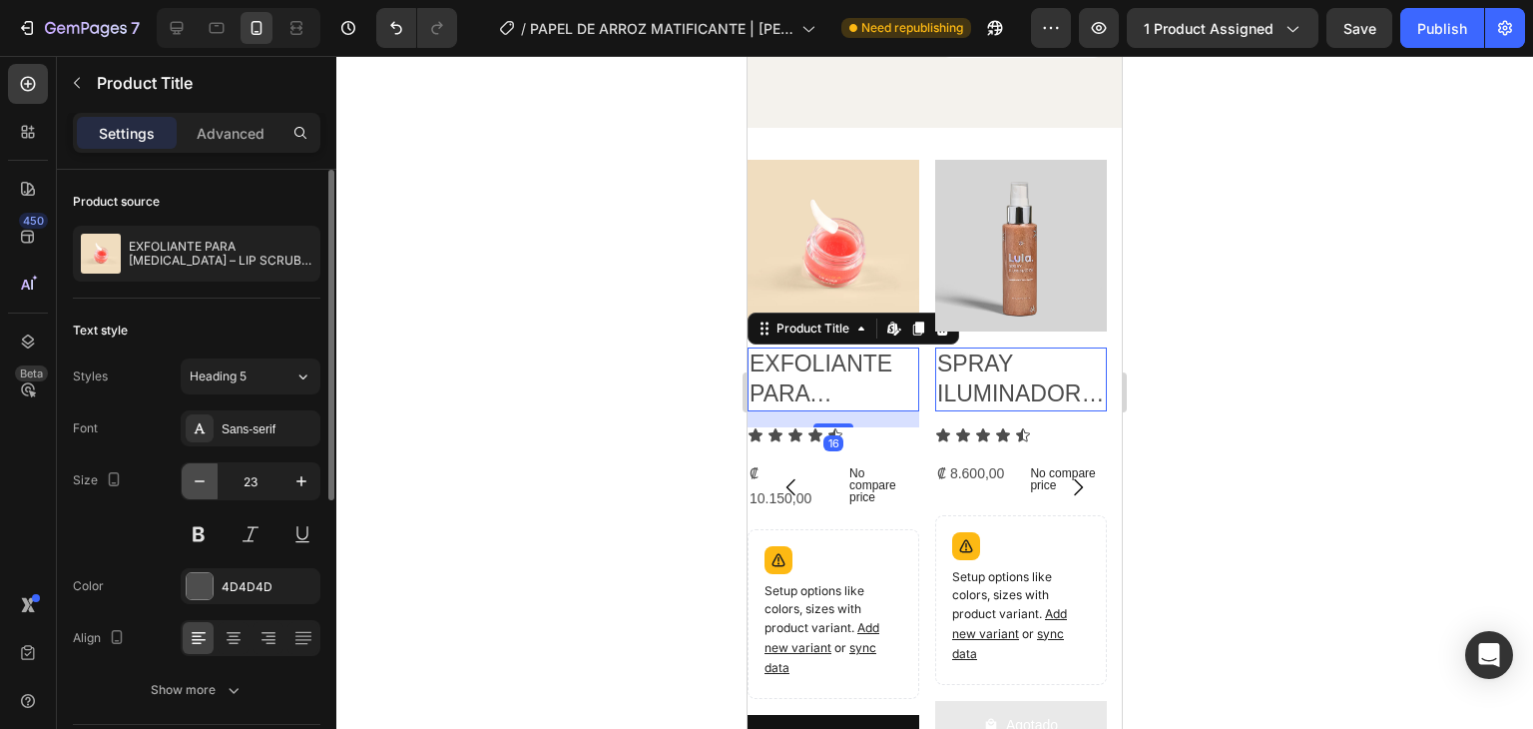
click at [196, 473] on icon "button" at bounding box center [200, 481] width 20 height 20
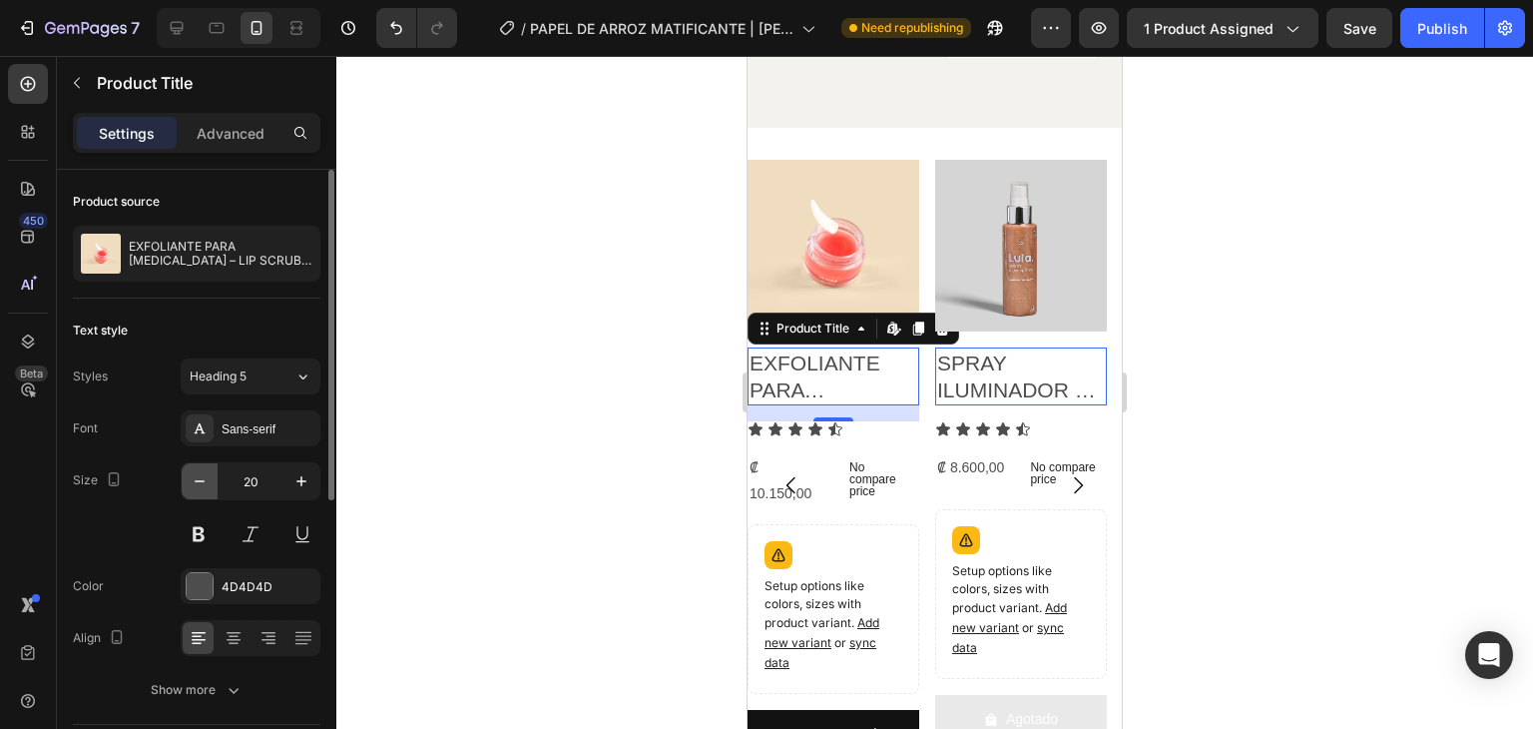
click at [196, 473] on icon "button" at bounding box center [200, 481] width 20 height 20
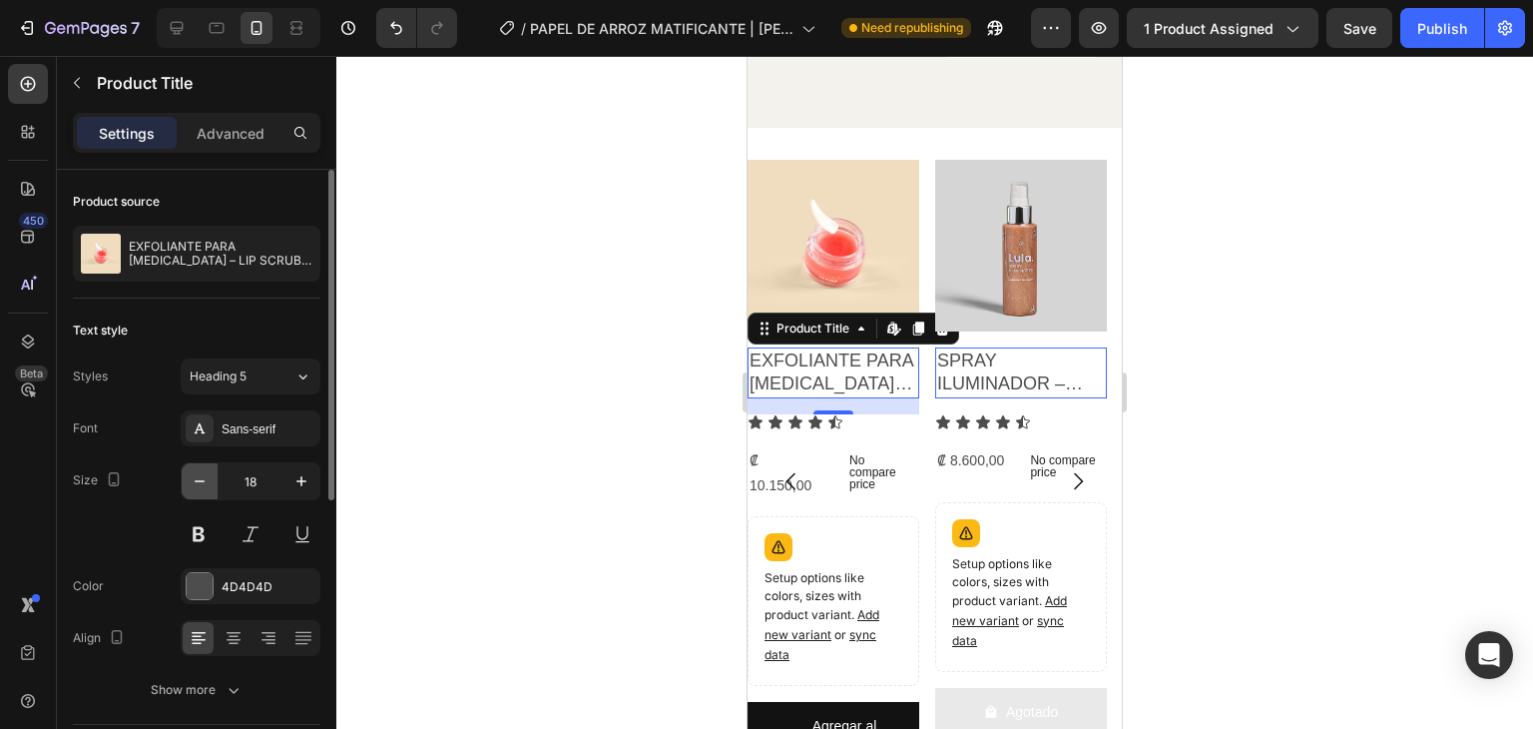
click at [196, 473] on icon "button" at bounding box center [200, 481] width 20 height 20
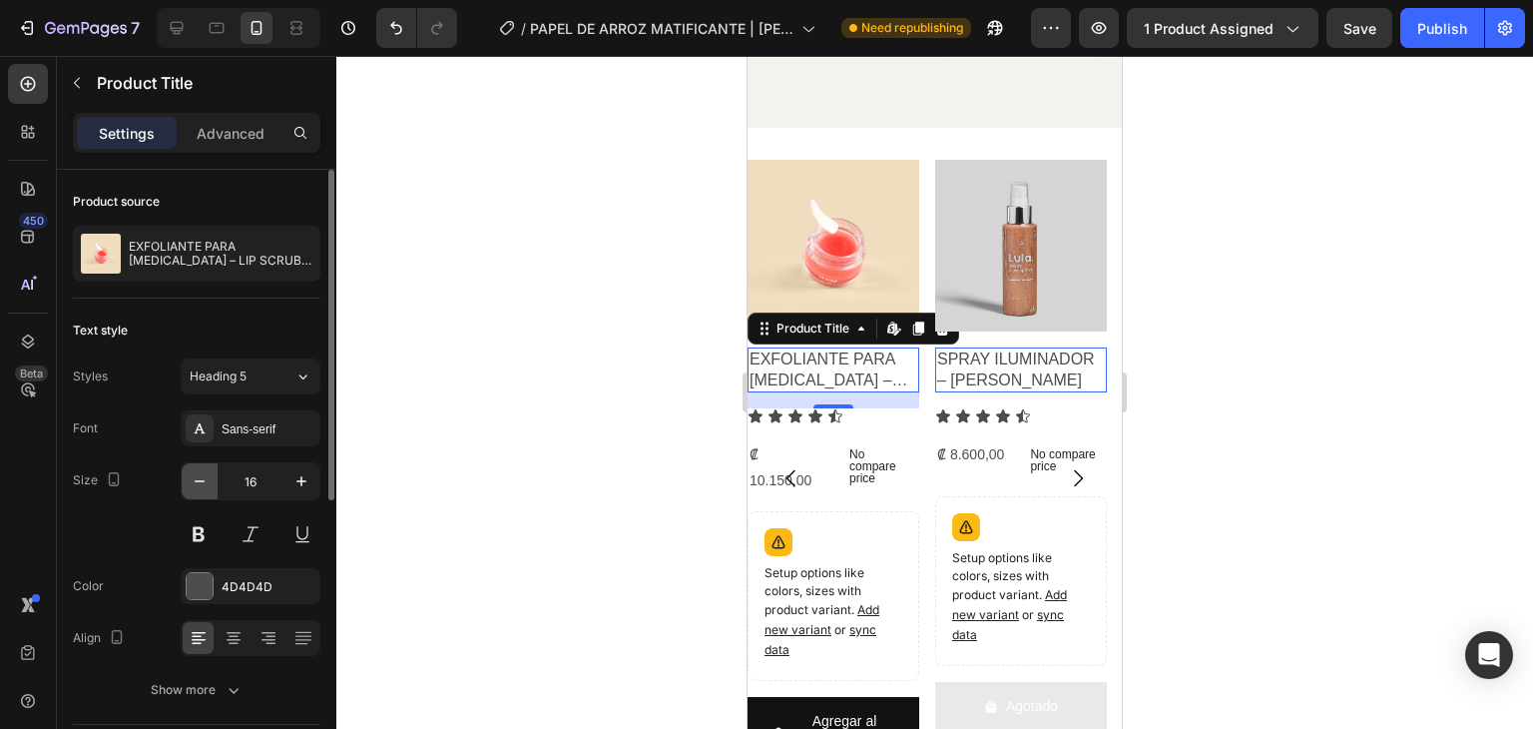
click at [196, 473] on icon "button" at bounding box center [200, 481] width 20 height 20
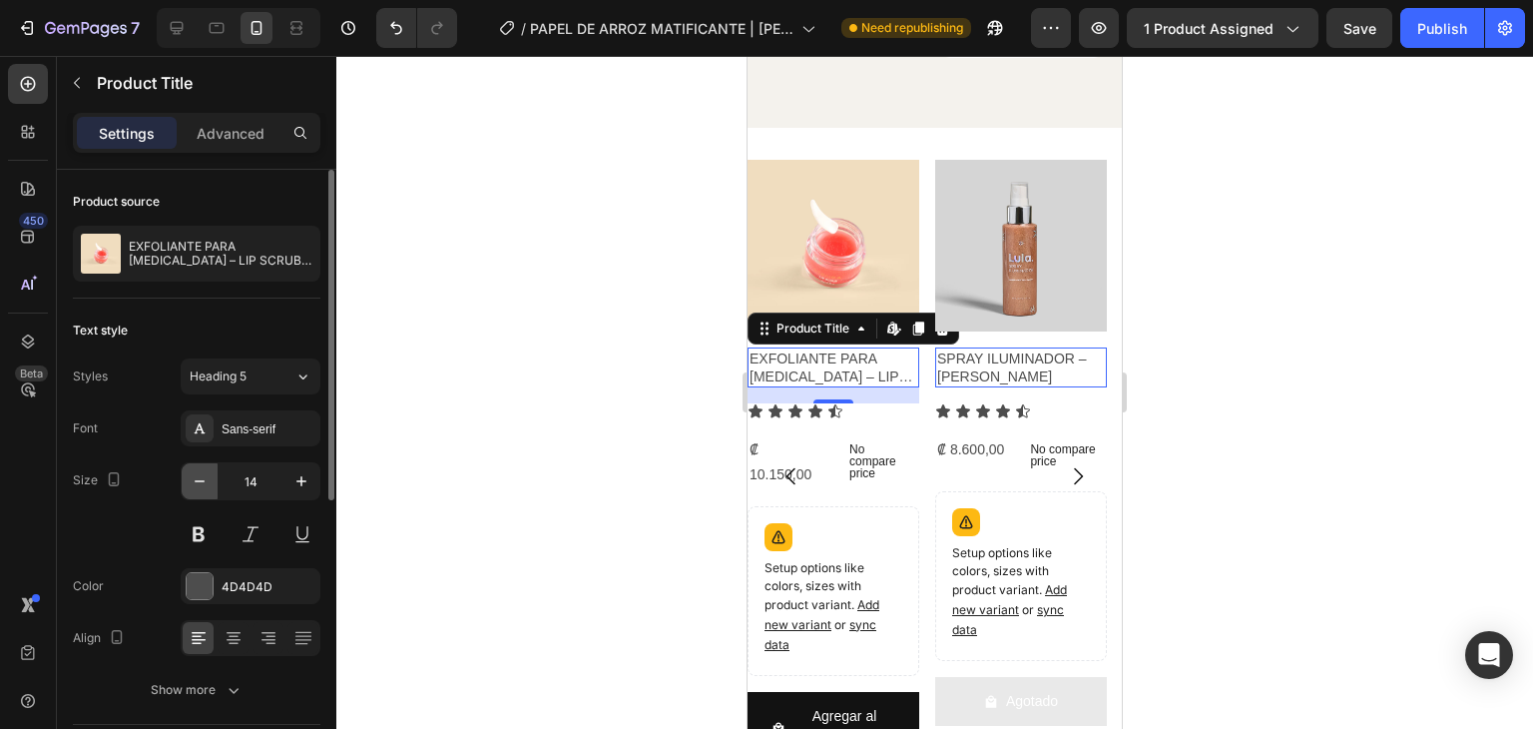
click at [196, 473] on icon "button" at bounding box center [200, 481] width 20 height 20
type input "13"
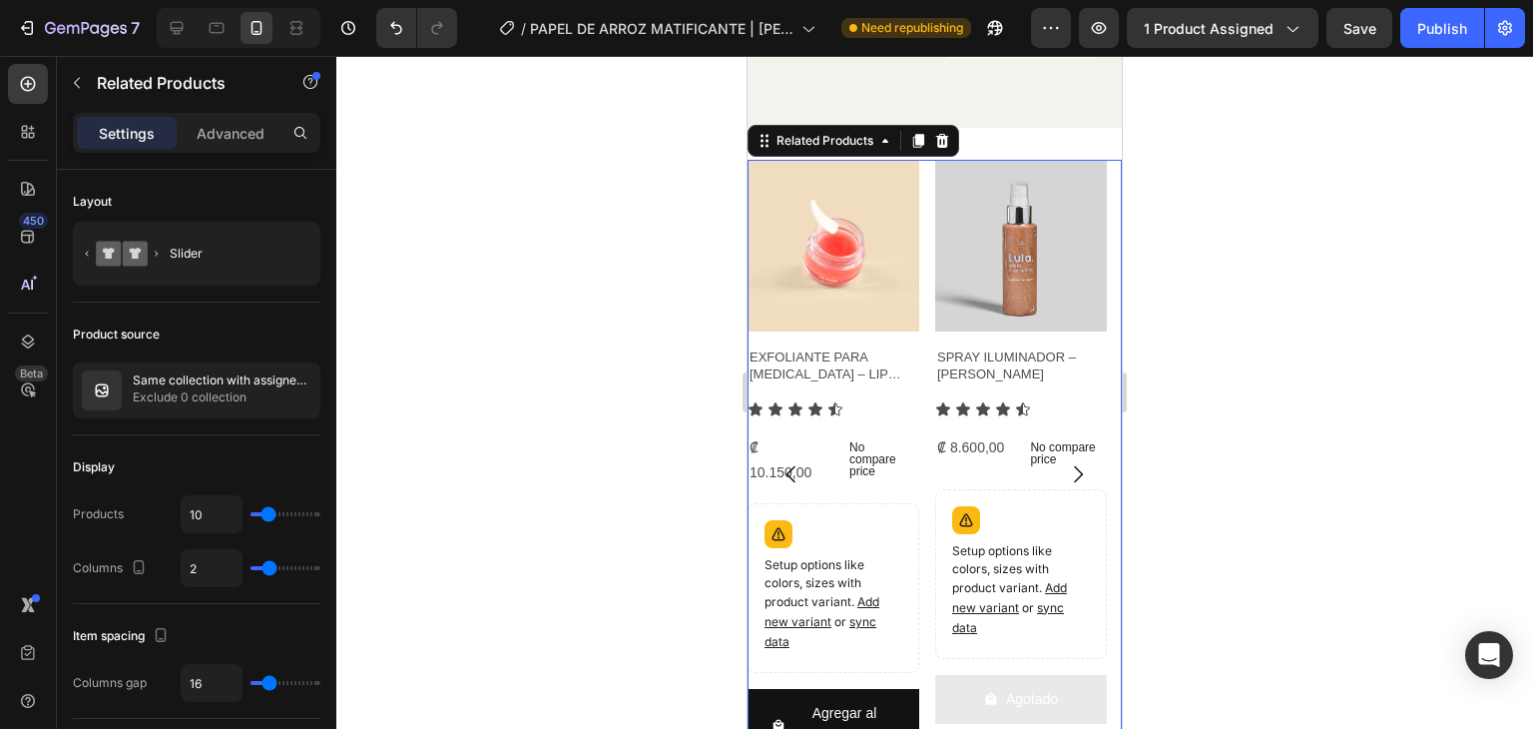
click at [769, 468] on button "Carousel Back Arrow" at bounding box center [792, 474] width 56 height 56
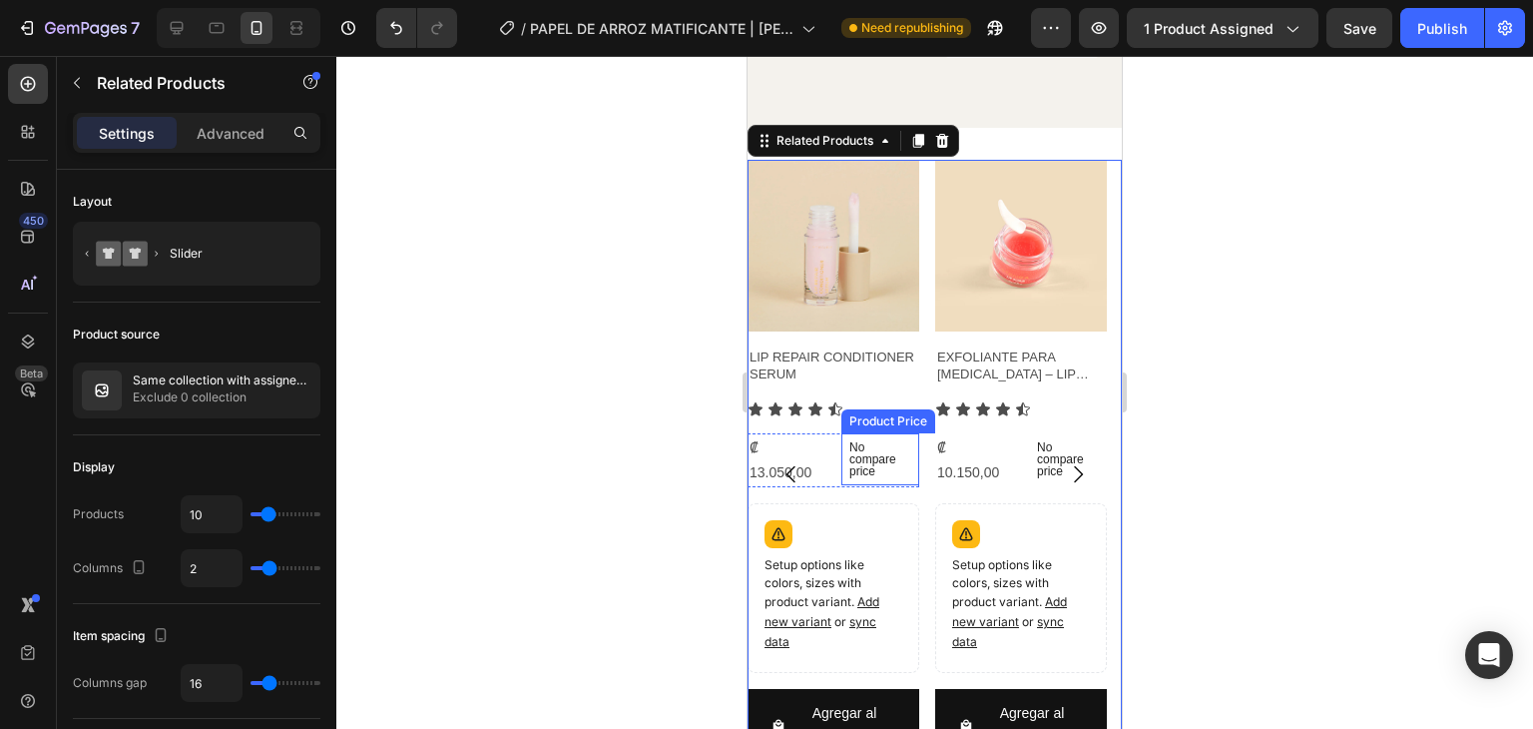
click at [1037, 453] on p "No compare price" at bounding box center [1068, 459] width 62 height 36
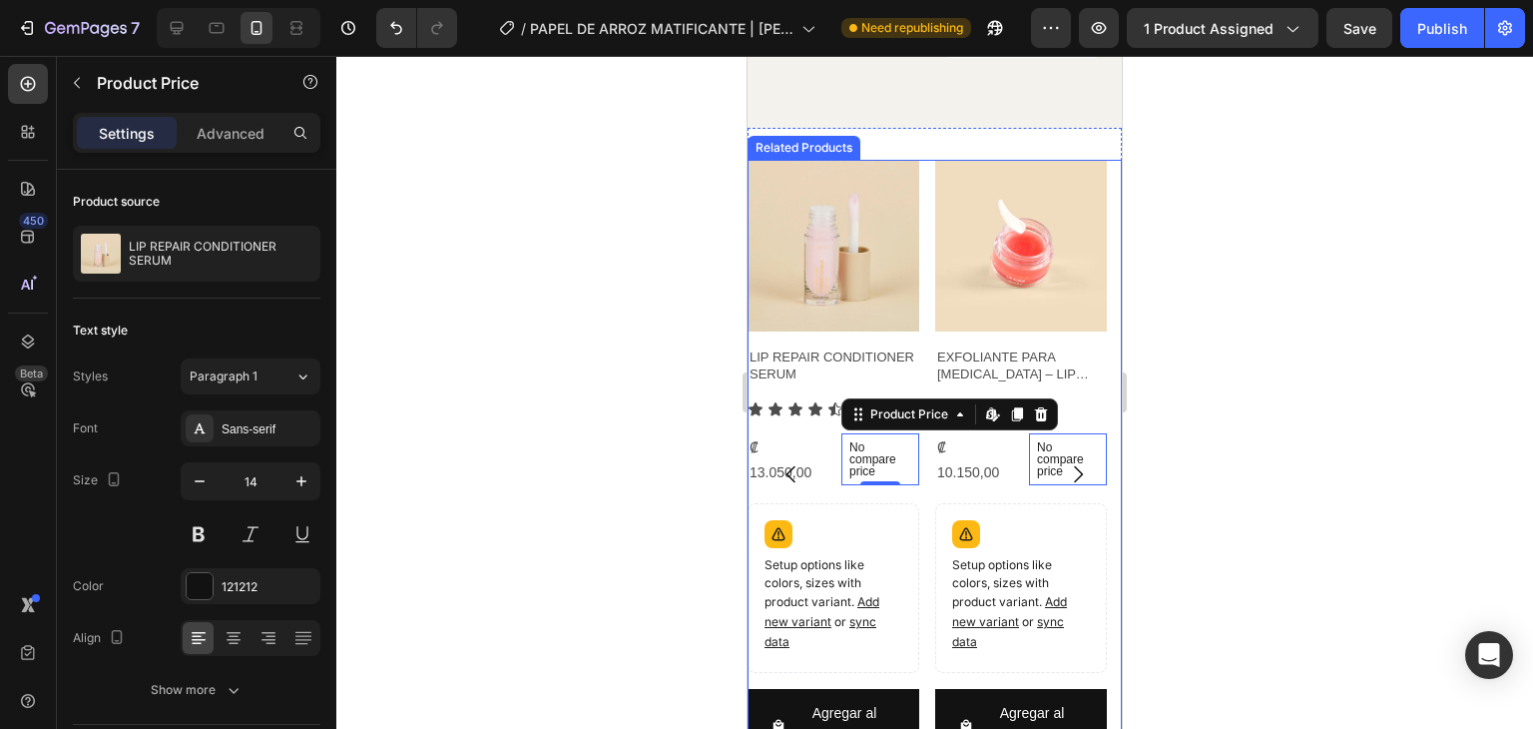
click at [801, 447] on button "Carousel Back Arrow" at bounding box center [792, 474] width 56 height 56
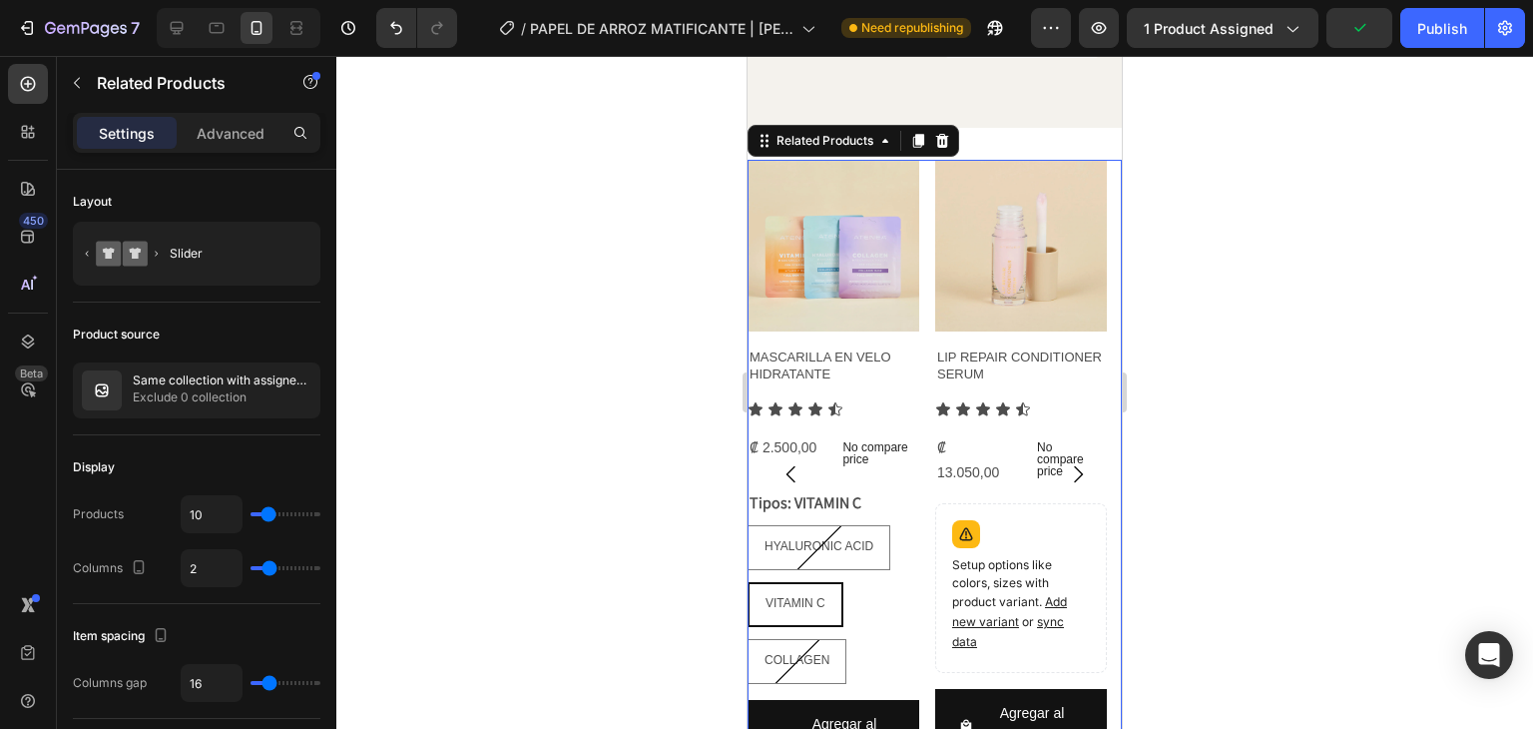
click at [787, 446] on button "Carousel Back Arrow" at bounding box center [792, 474] width 56 height 56
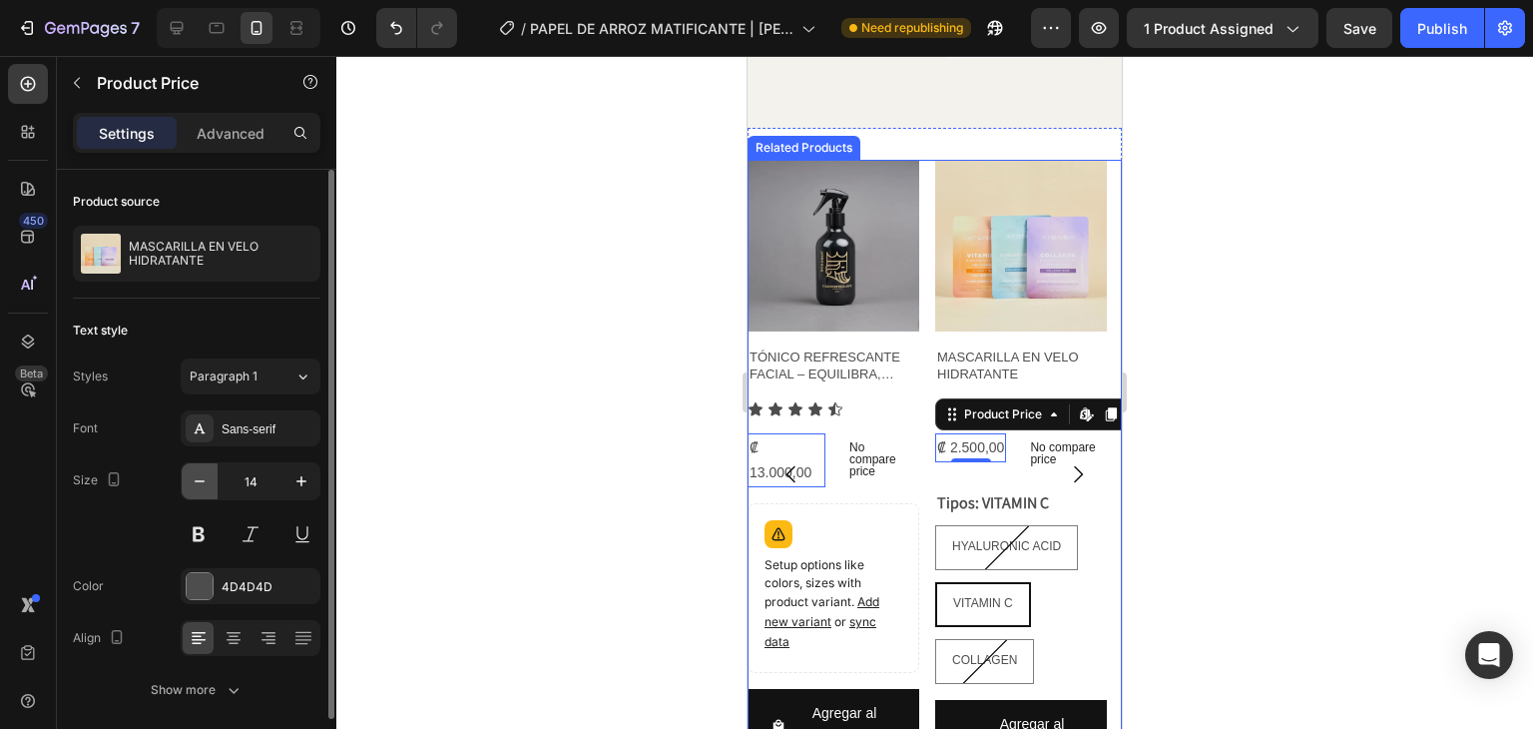
click at [206, 489] on icon "button" at bounding box center [200, 481] width 20 height 20
type input "13"
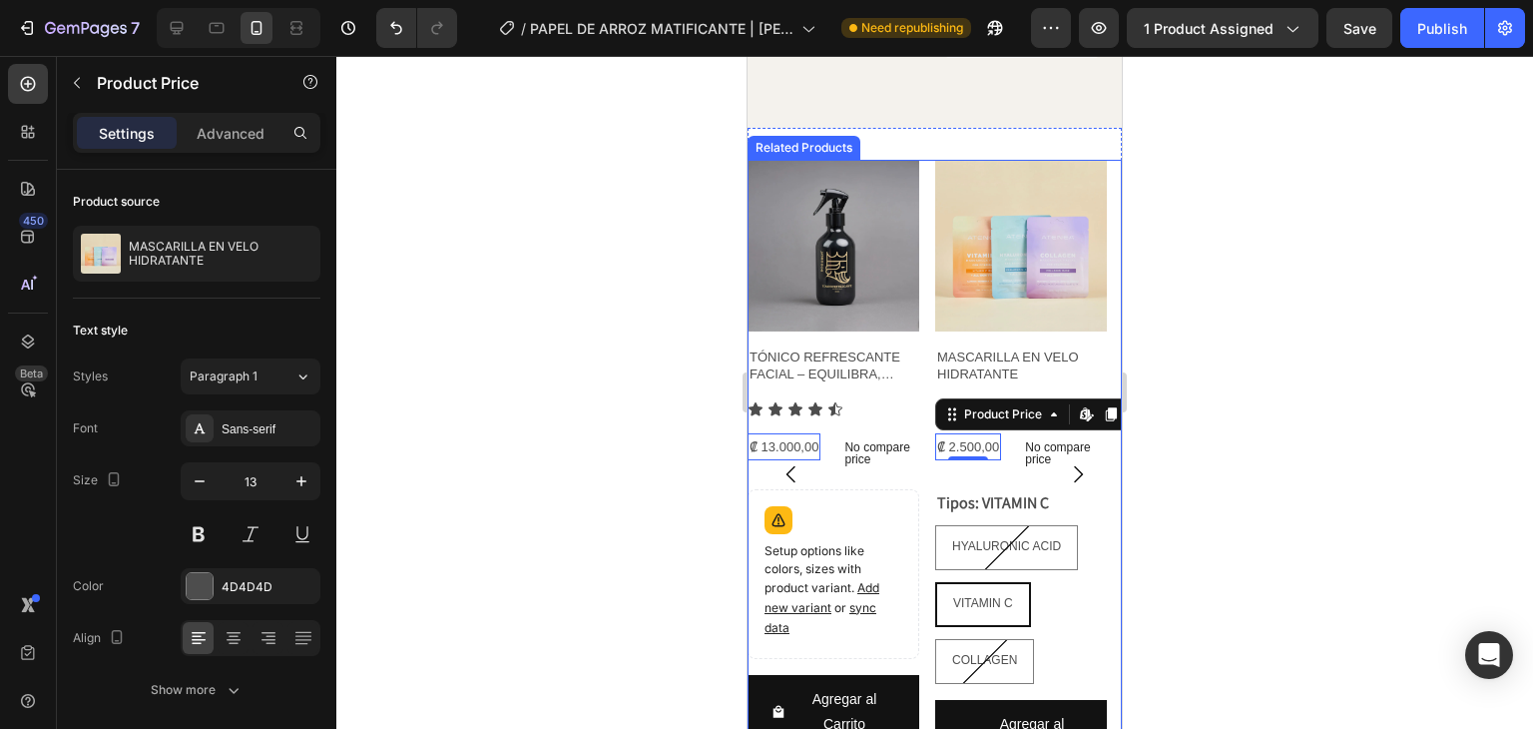
click at [1050, 446] on button "Carousel Next Arrow" at bounding box center [1078, 474] width 56 height 56
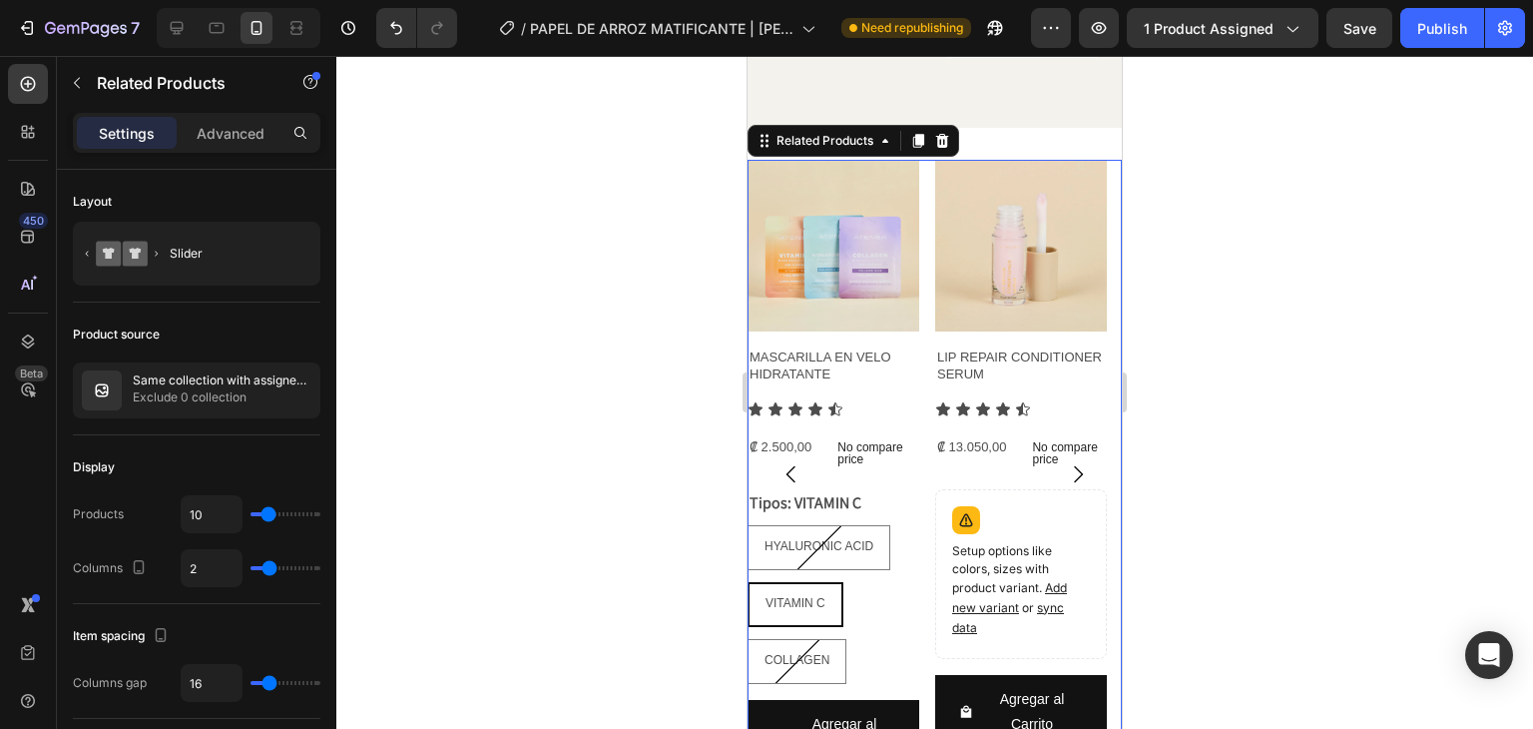
click at [1060, 448] on button "Carousel Next Arrow" at bounding box center [1078, 474] width 56 height 56
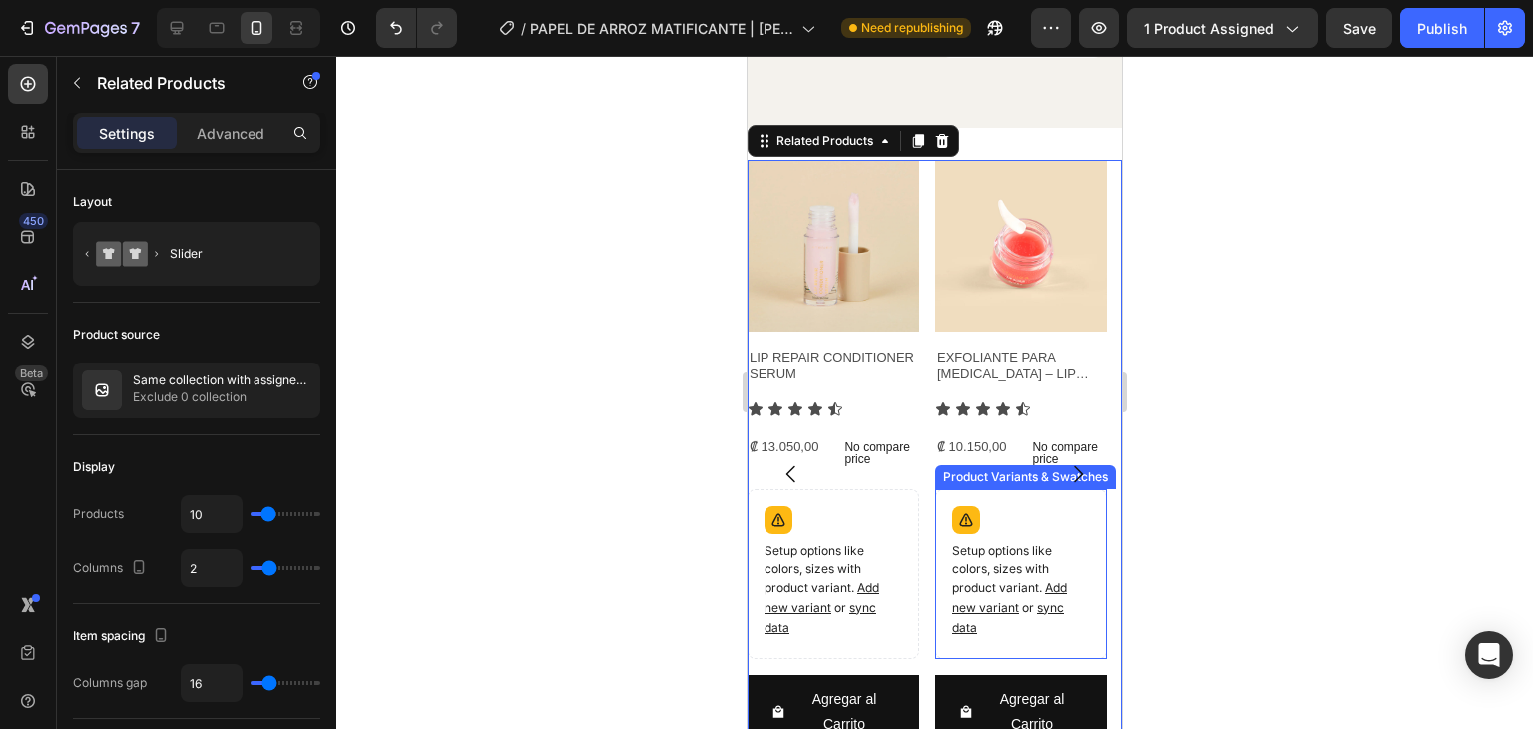
click at [982, 595] on p "Setup options like colors, sizes with product variant. Add new variant or sync …" at bounding box center [1021, 590] width 138 height 96
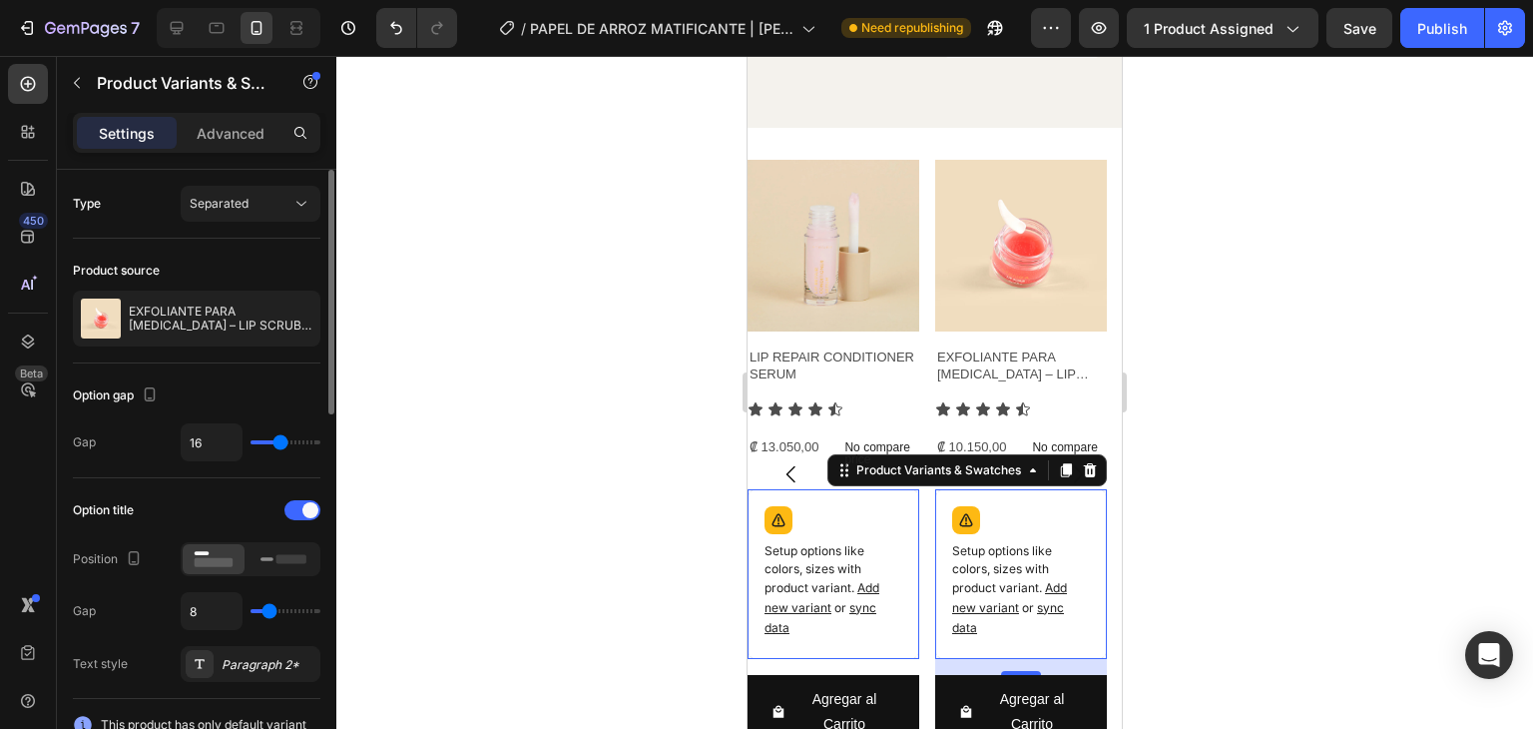
type input "12"
type input "8"
type input "7"
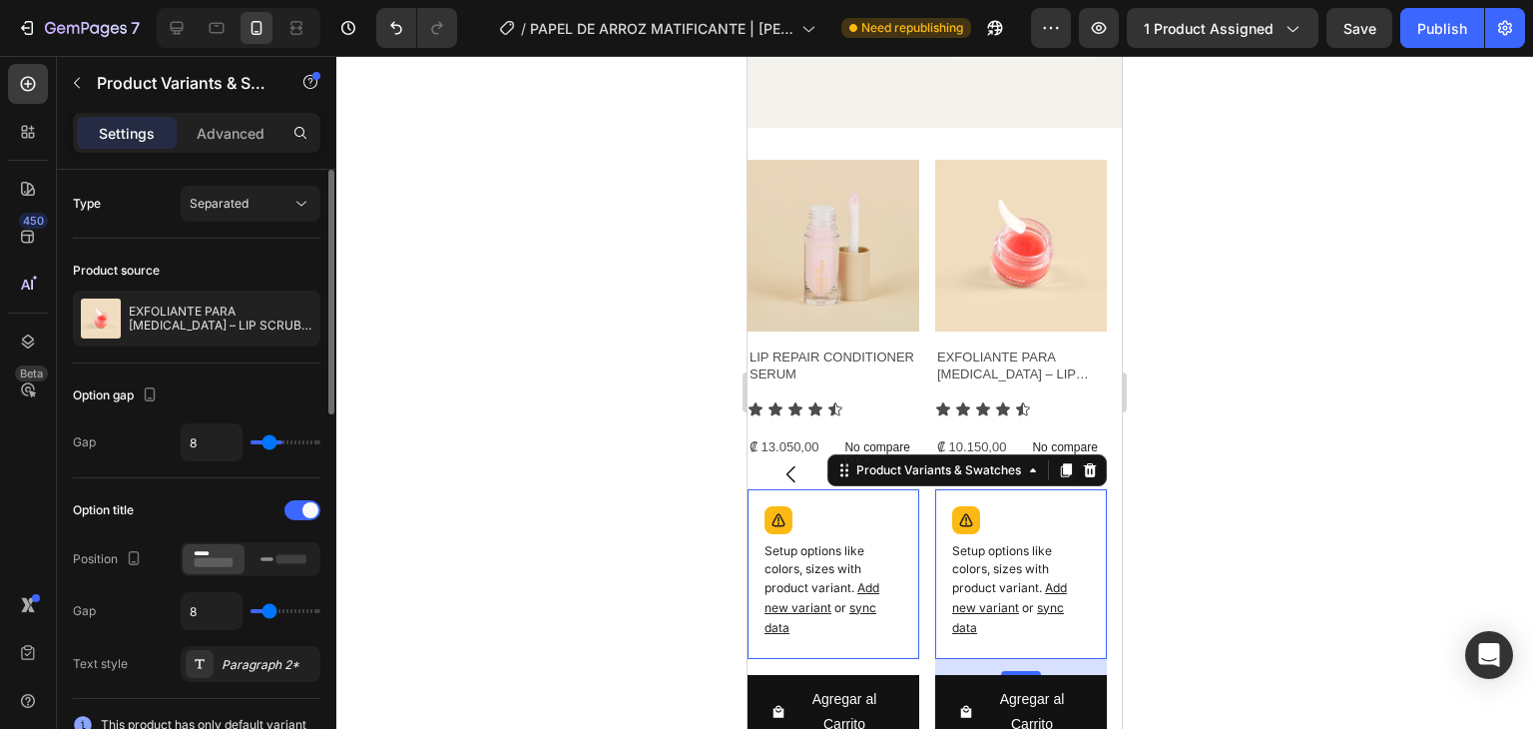
type input "7"
type input "5"
type input "3"
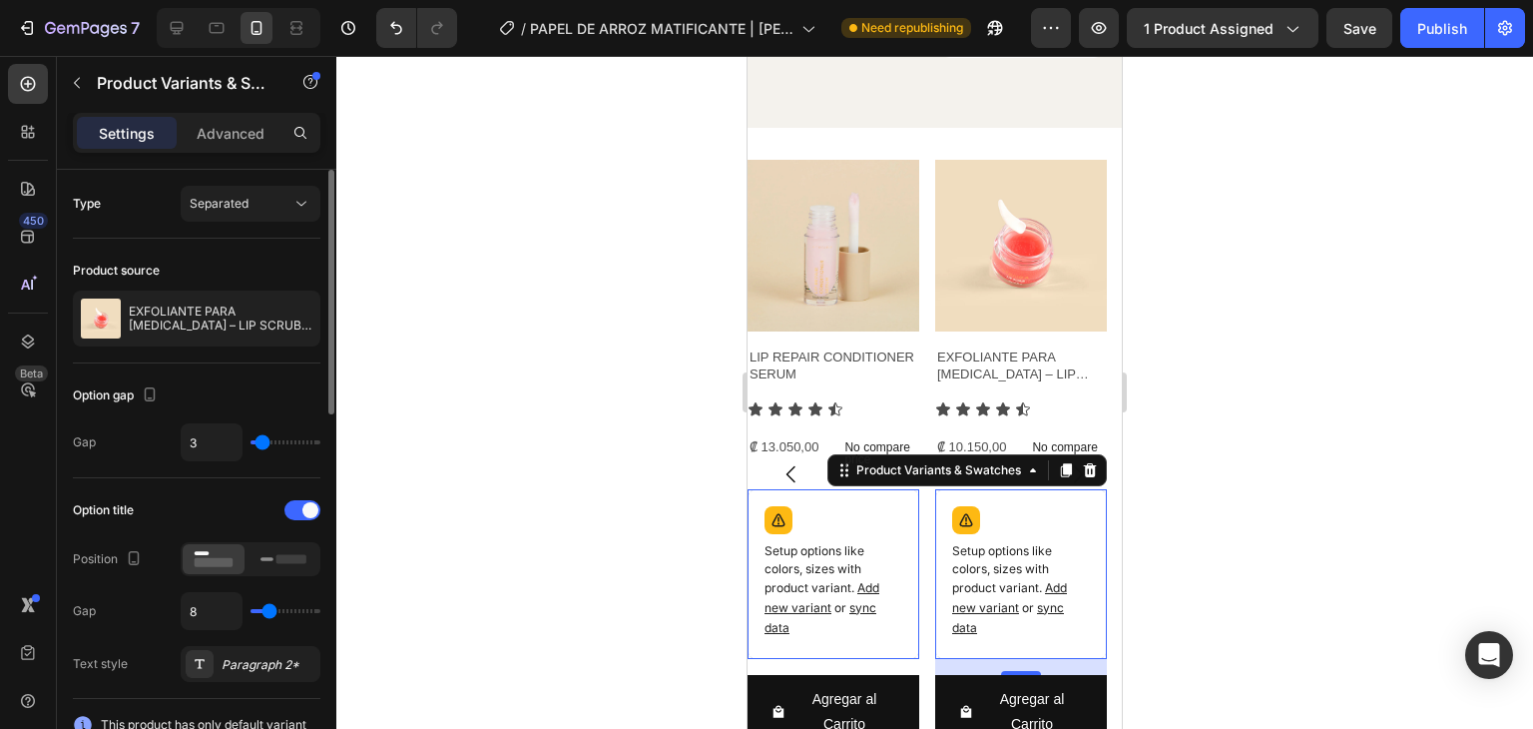
type input "1"
type input "0"
type input "1"
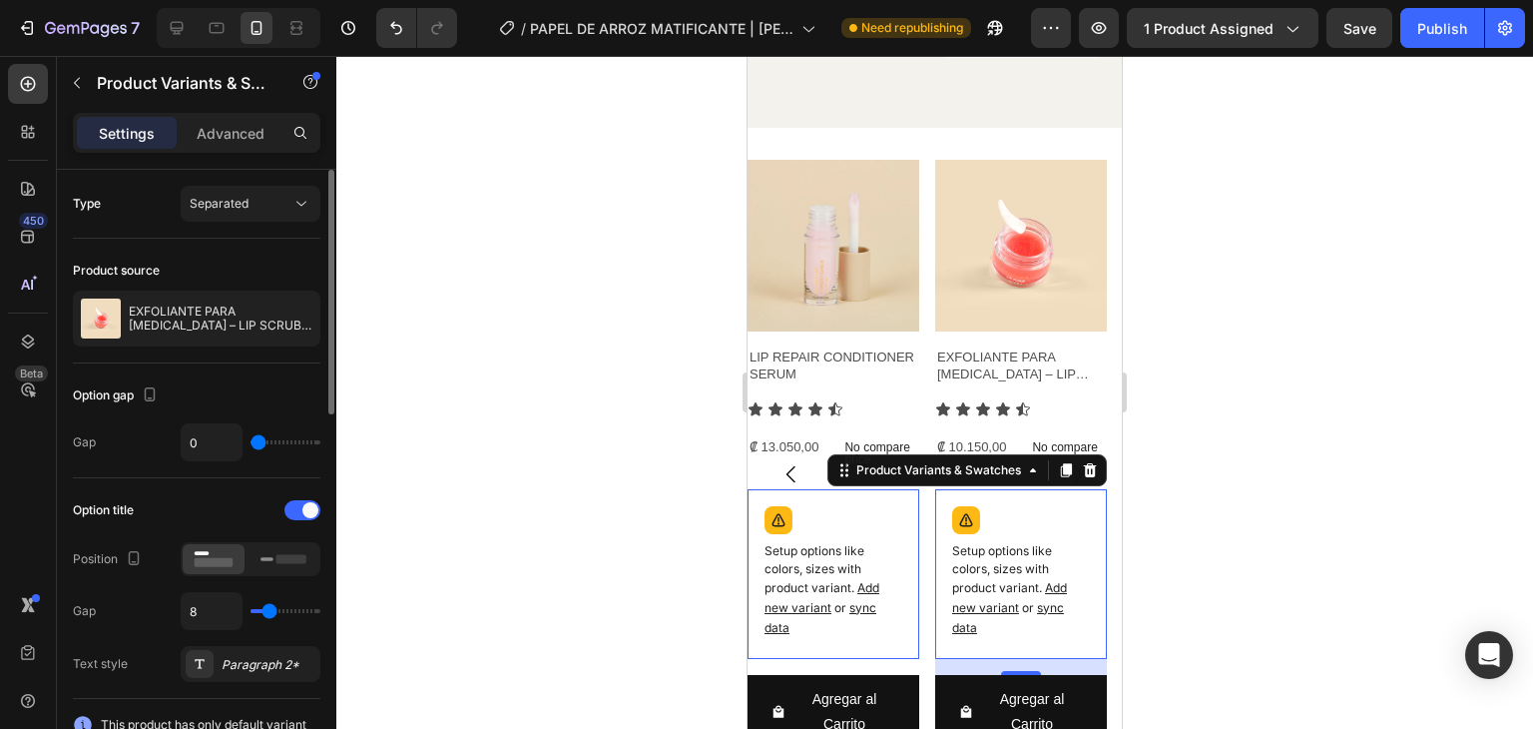
type input "1"
type input "4"
type input "6"
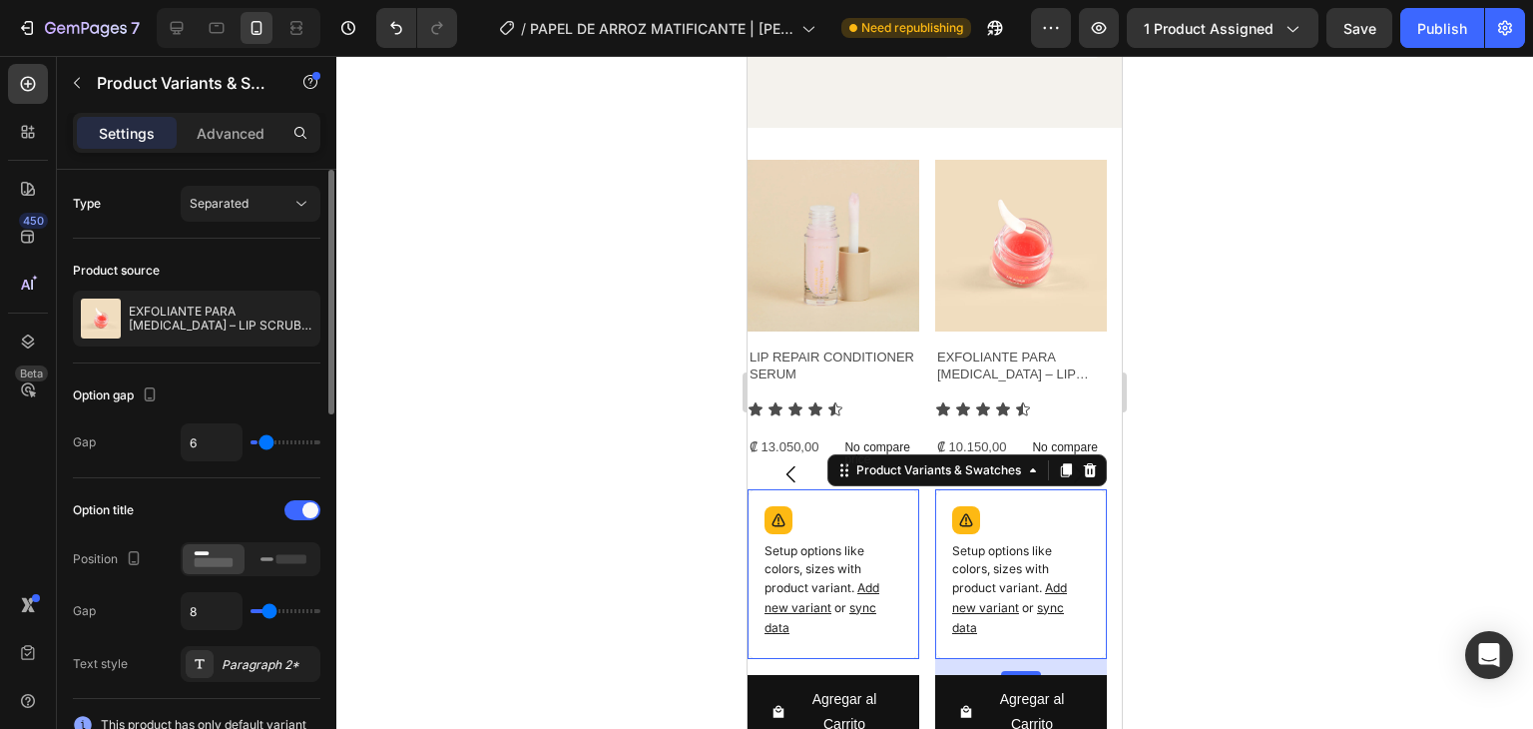
type input "7"
type input "8"
type input "7"
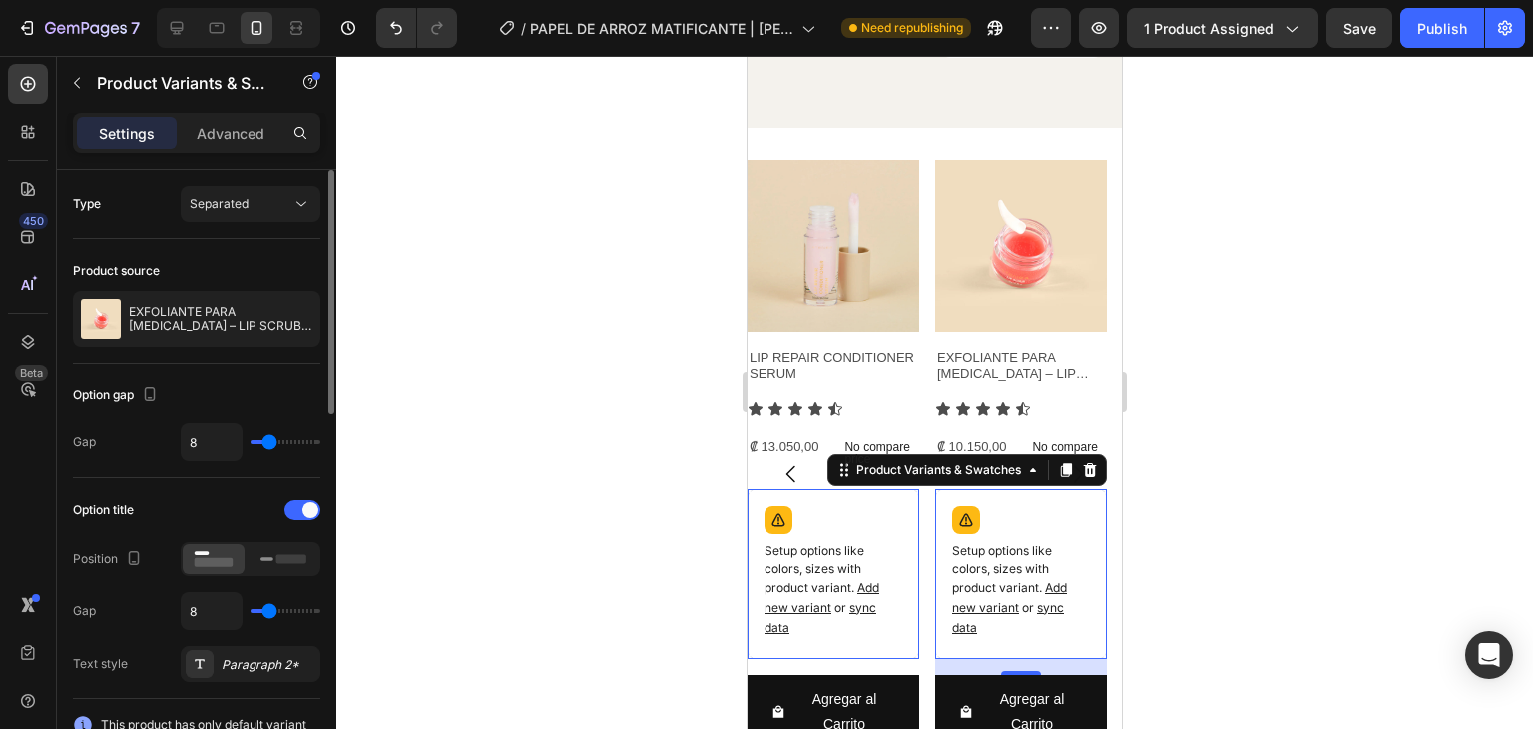
type input "7"
type input "5"
type input "6"
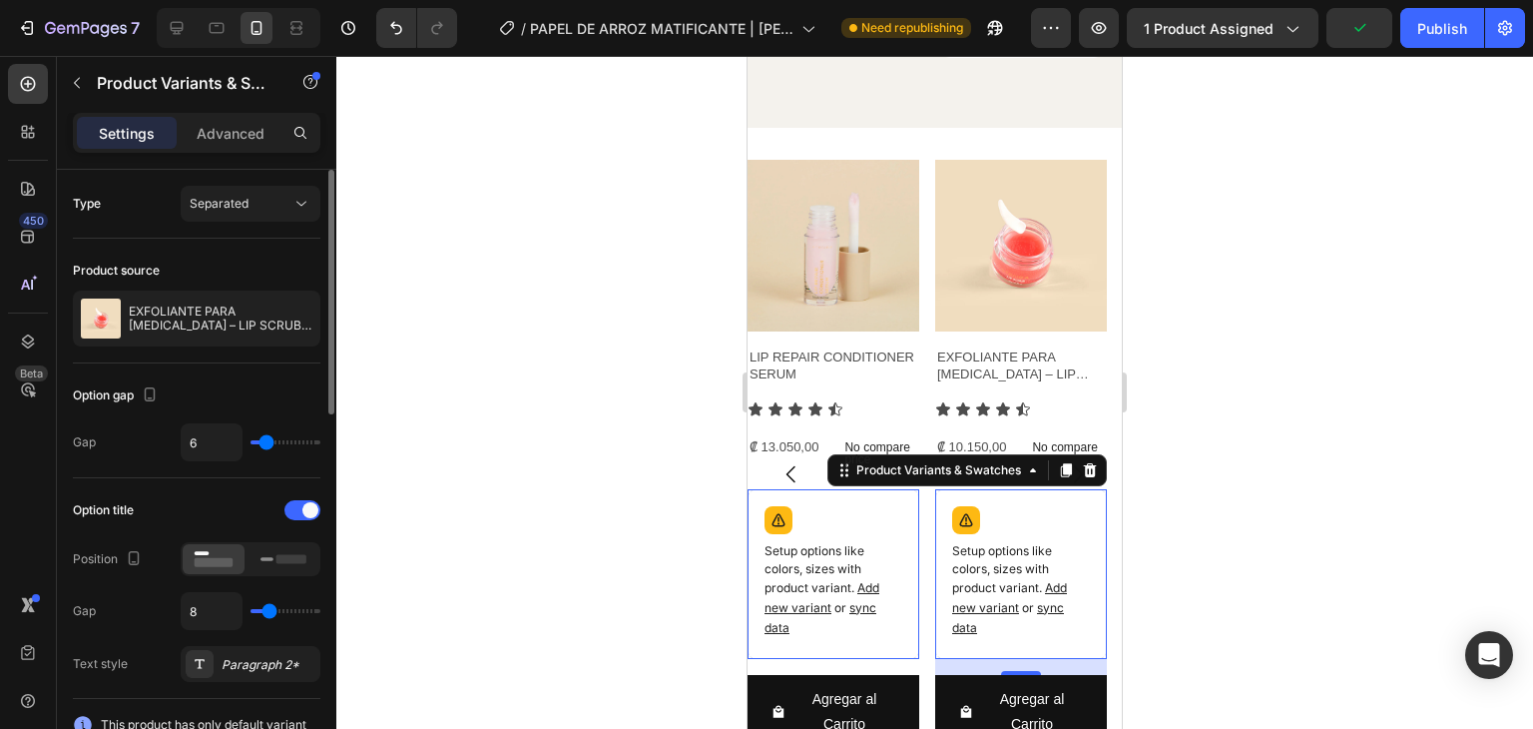
type input "7"
click at [268, 440] on input "range" at bounding box center [286, 442] width 70 height 4
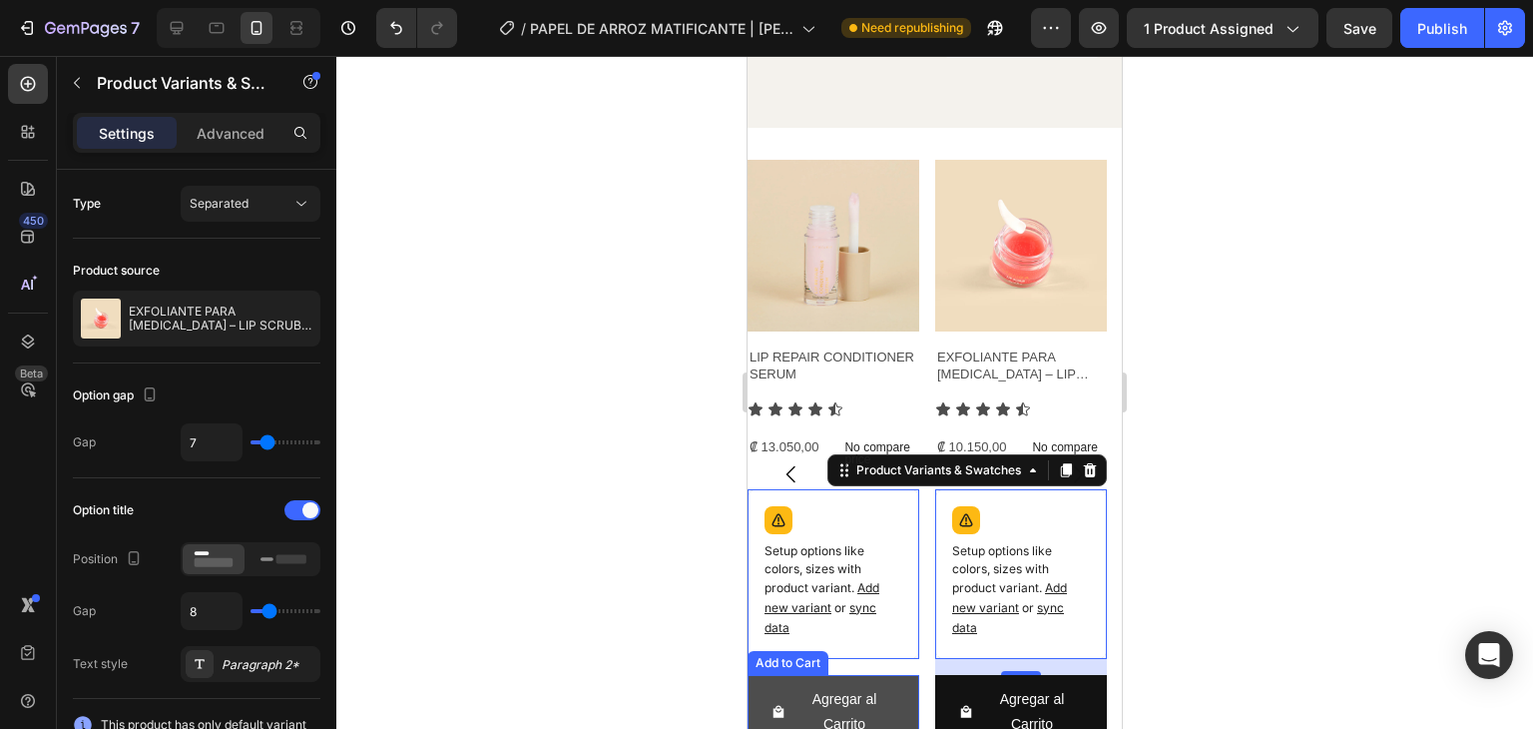
click at [935, 688] on button "Agregar al Carrito" at bounding box center [1021, 712] width 172 height 74
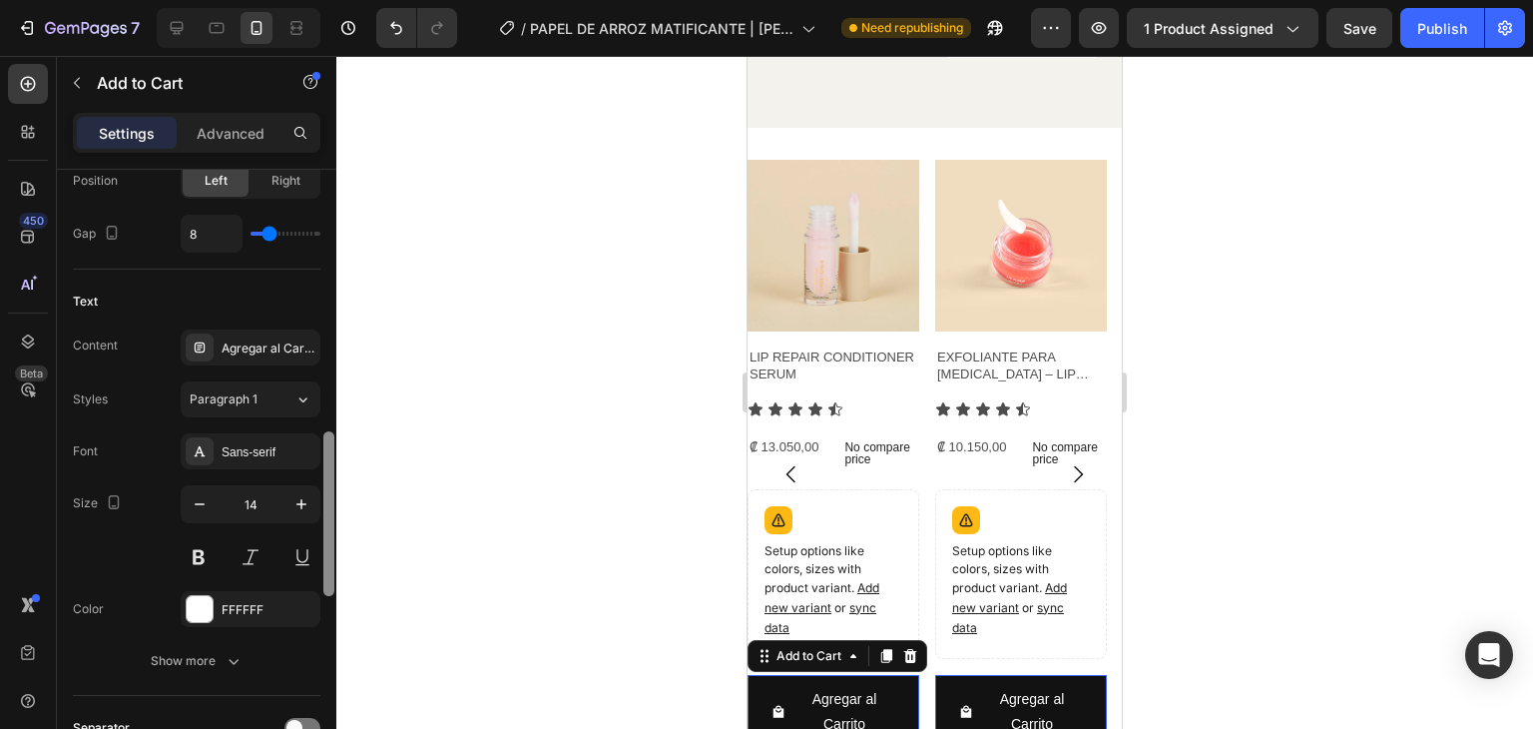
scroll to position [964, 0]
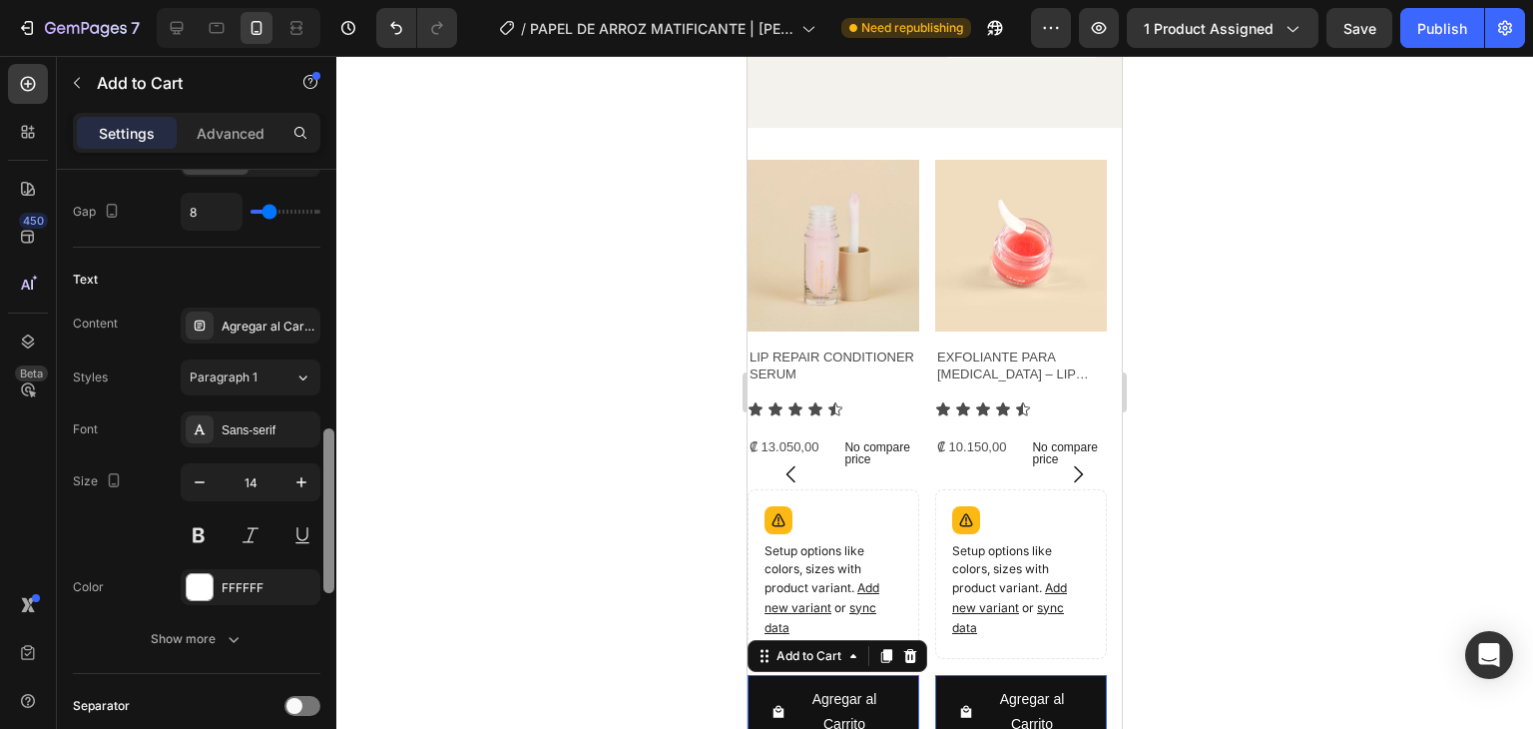
drag, startPoint x: 327, startPoint y: 315, endPoint x: 285, endPoint y: 550, distance: 238.5
click at [340, 0] on div "7 Version history / PAPEL DE ARROZ MATIFICANTE | [PERSON_NAME] Need republishin…" at bounding box center [766, 0] width 1533 height 0
click at [188, 472] on button "button" at bounding box center [200, 482] width 36 height 36
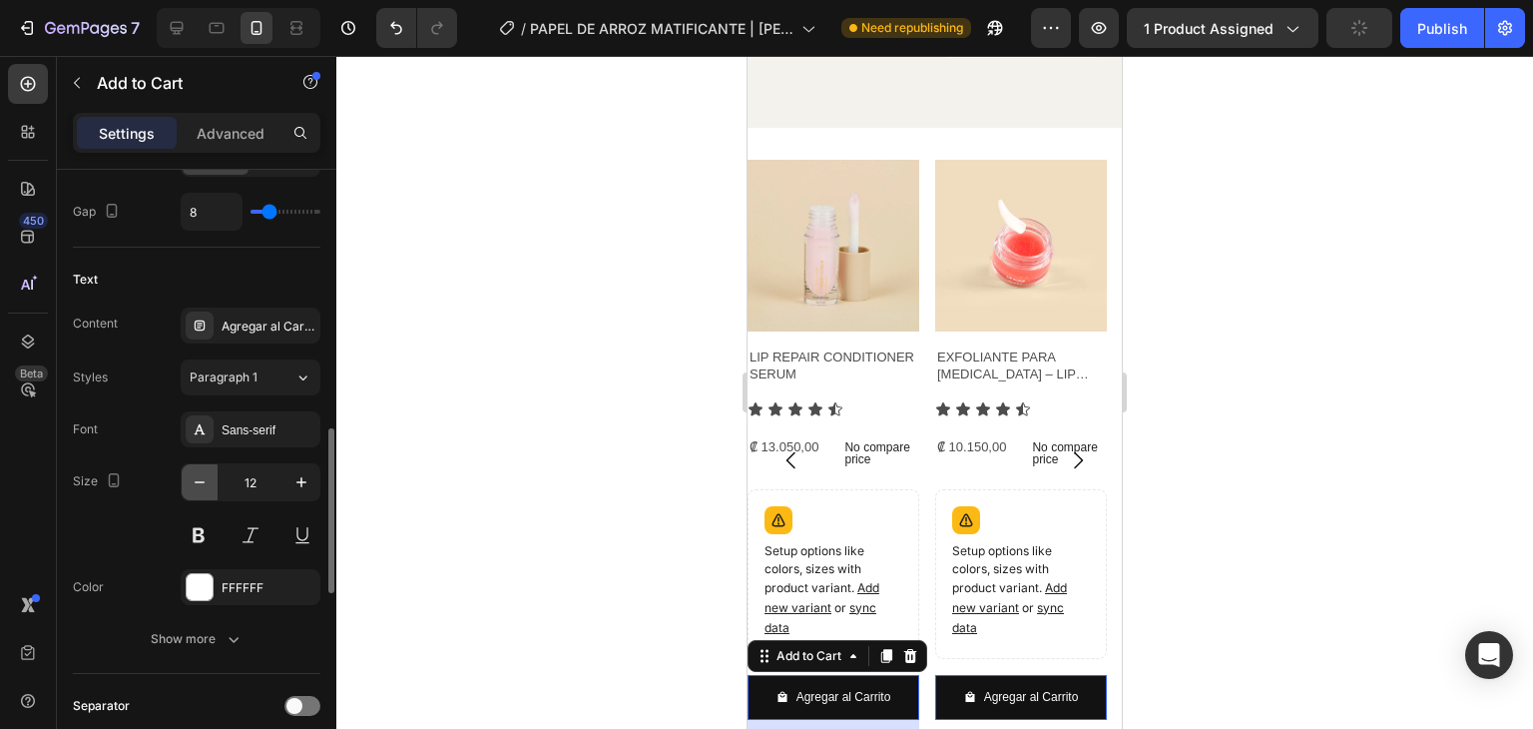
click at [188, 472] on button "button" at bounding box center [200, 482] width 36 height 36
type input "11"
click at [1198, 347] on div at bounding box center [934, 392] width 1197 height 673
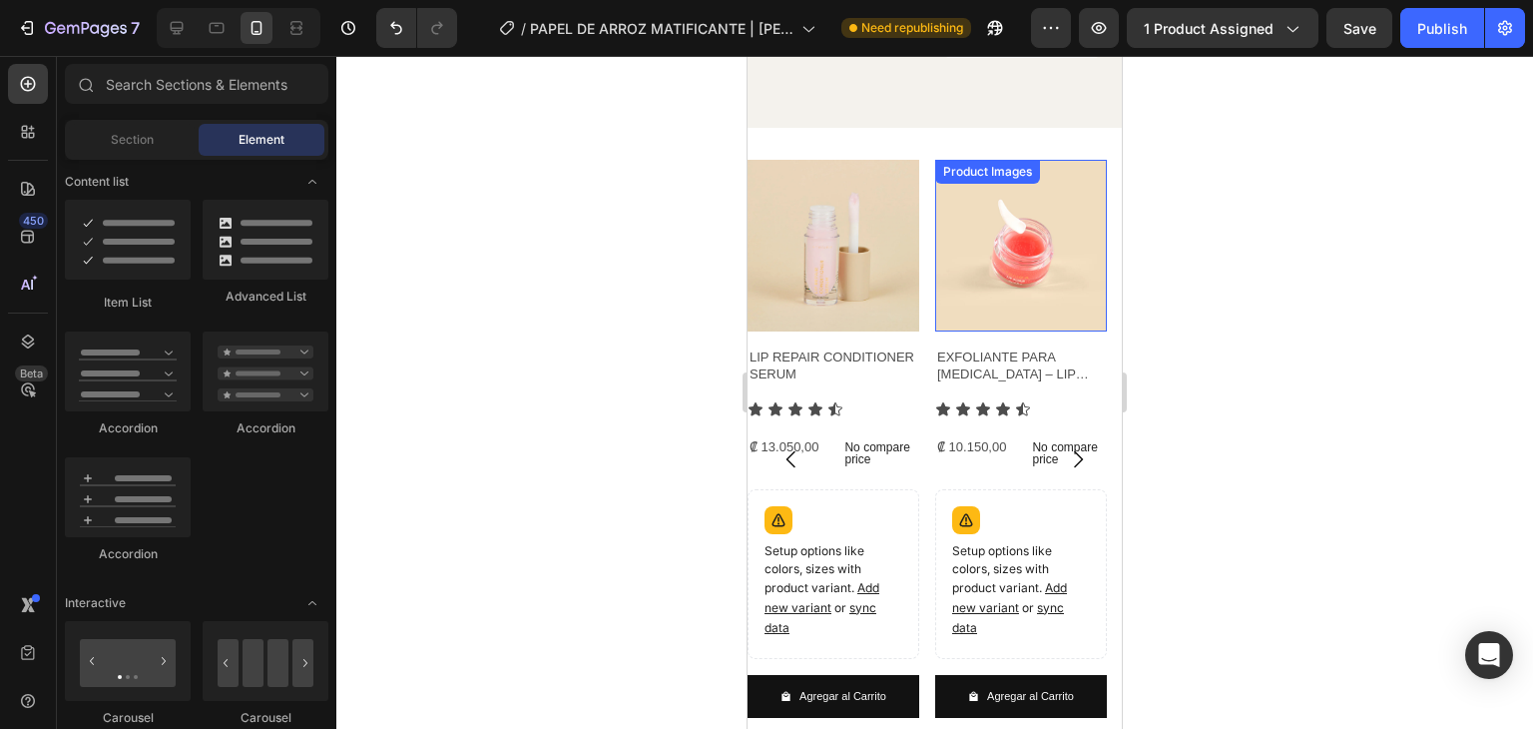
click at [1001, 246] on img at bounding box center [1021, 246] width 172 height 172
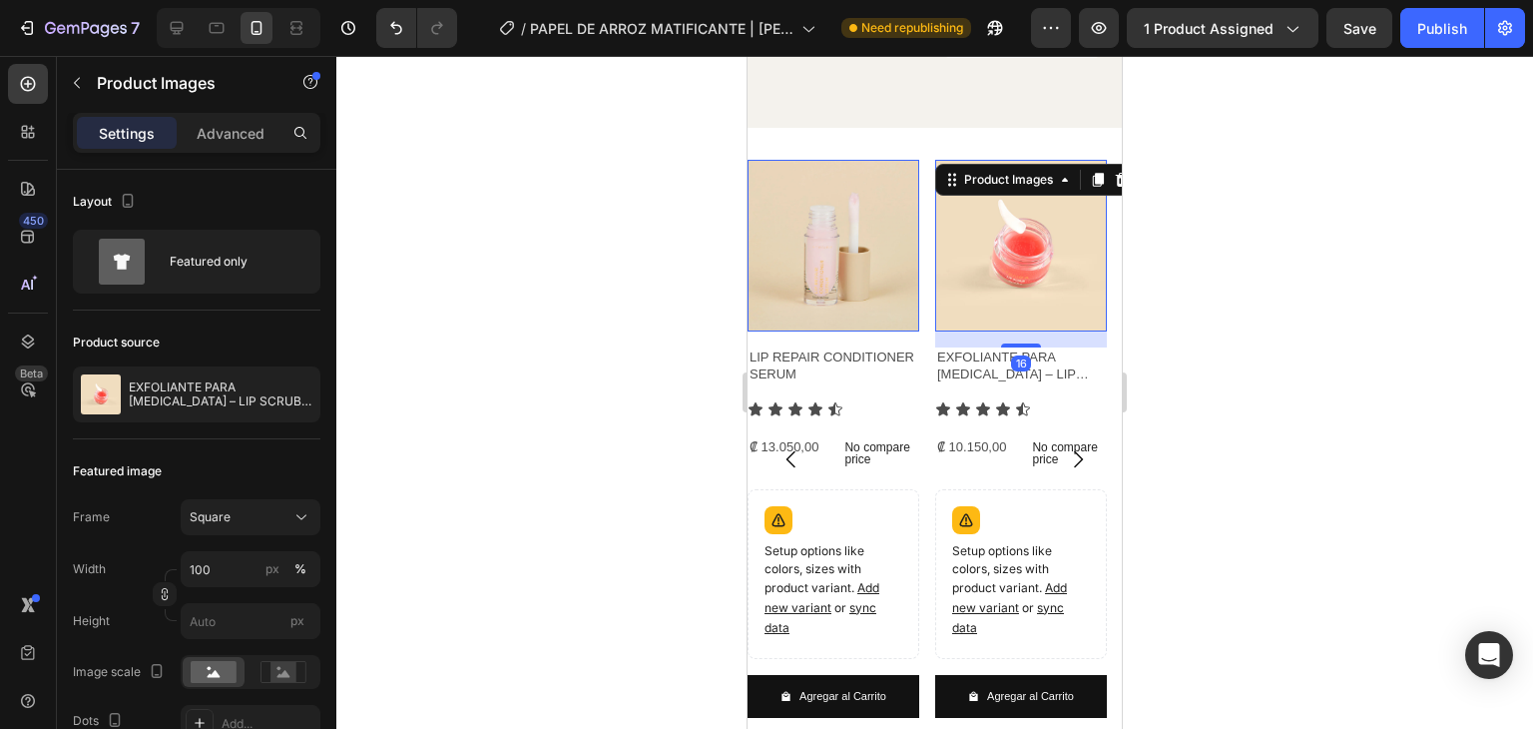
drag, startPoint x: 1286, startPoint y: 281, endPoint x: 1273, endPoint y: 286, distance: 13.9
click at [1286, 281] on div at bounding box center [934, 392] width 1197 height 673
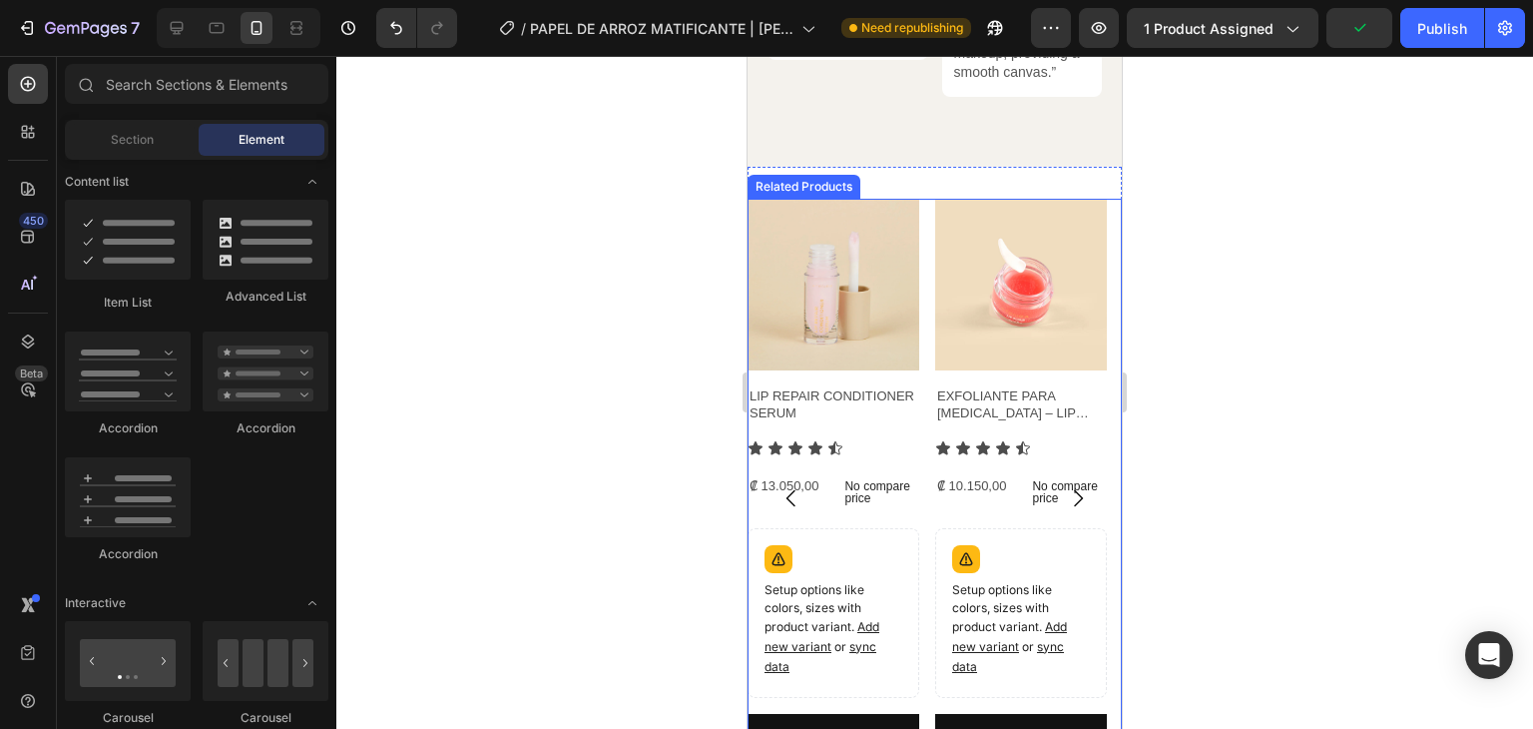
scroll to position [3573, 0]
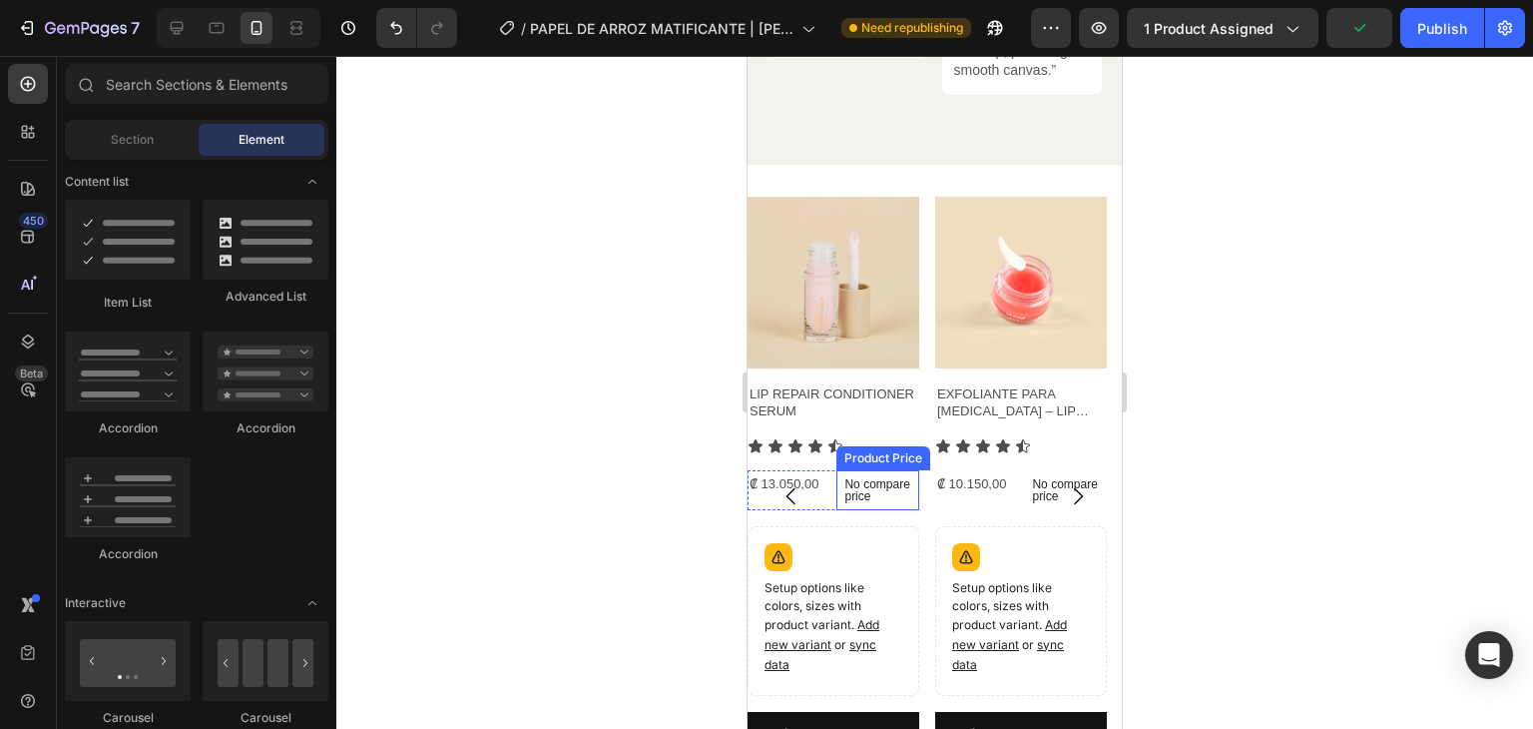
click at [1032, 479] on p "No compare price" at bounding box center [1065, 490] width 67 height 24
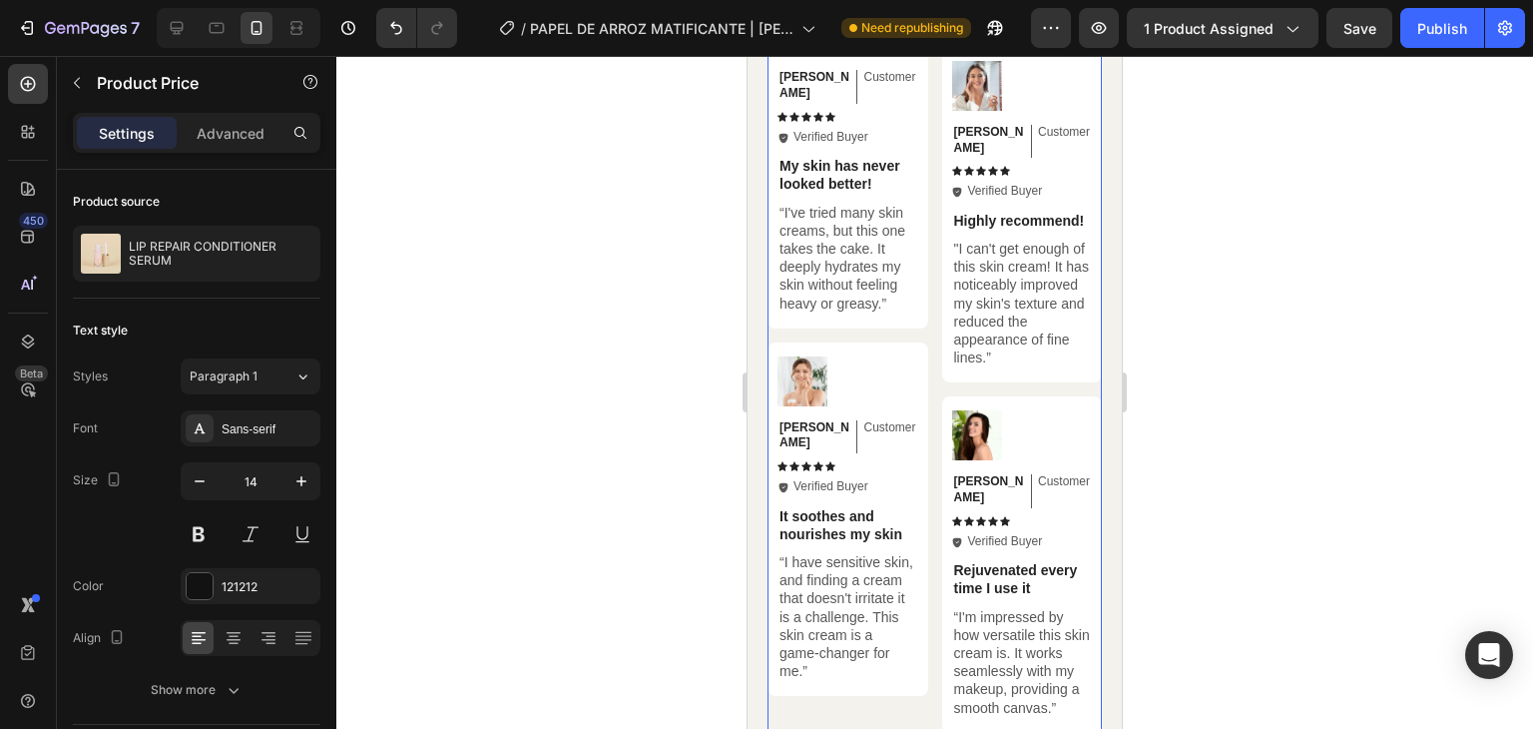
scroll to position [2934, 0]
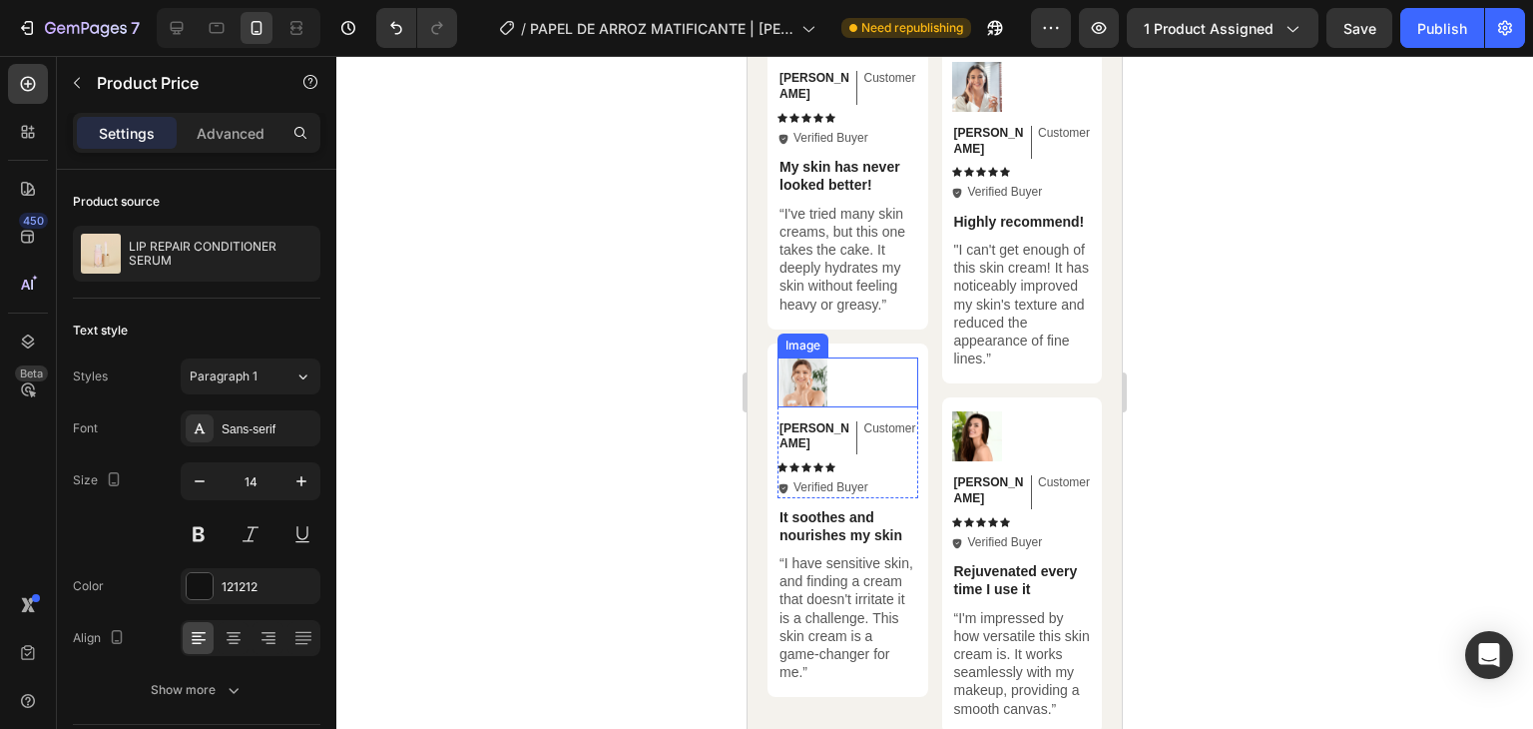
click at [871, 357] on div at bounding box center [848, 382] width 141 height 50
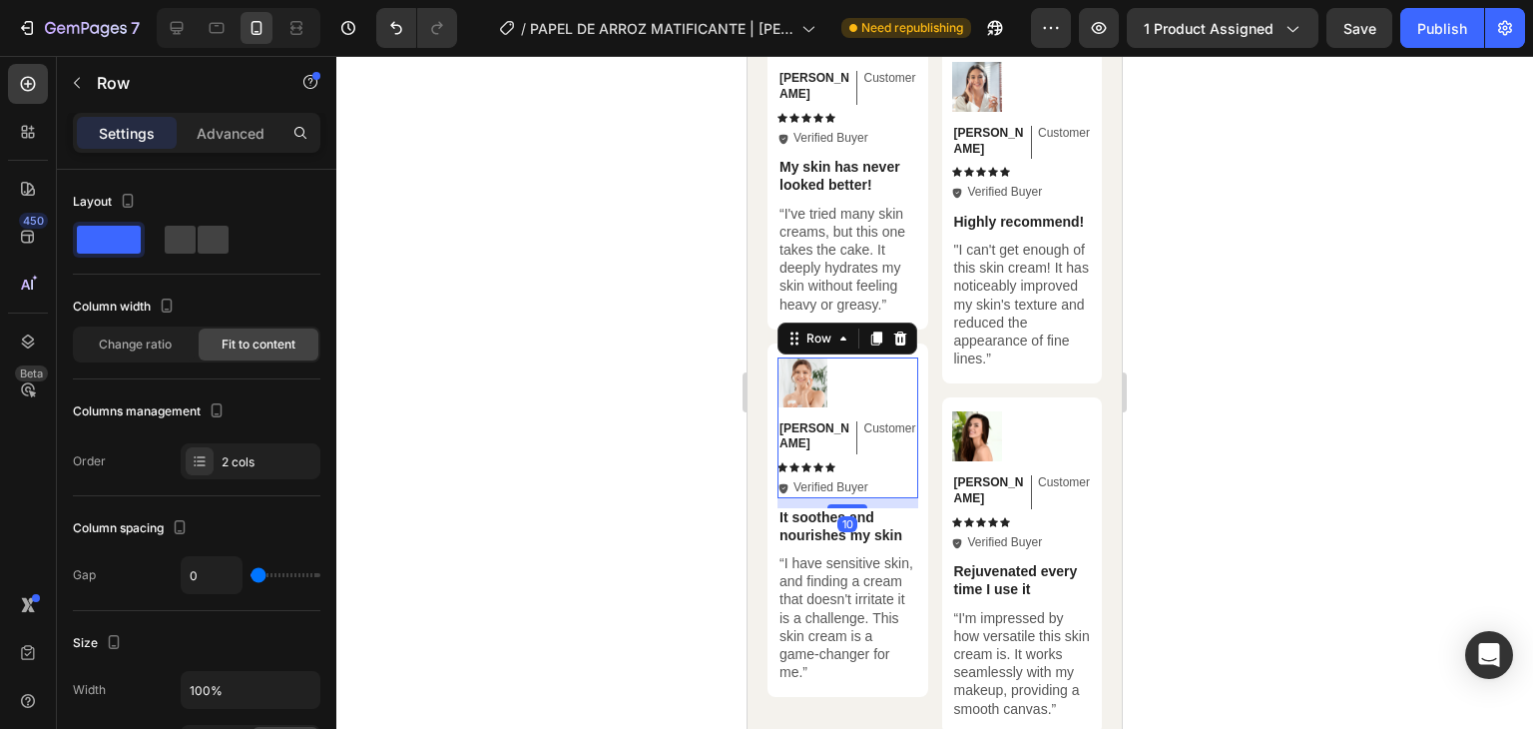
click at [906, 410] on div "Image Ken K Text Block Customer Text Block Row Icon Icon Icon Icon Icon Icon Li…" at bounding box center [848, 427] width 141 height 141
click at [880, 554] on p "“I have sensitive skin, and finding a cream that doesn't irritate it is a chall…" at bounding box center [848, 617] width 137 height 127
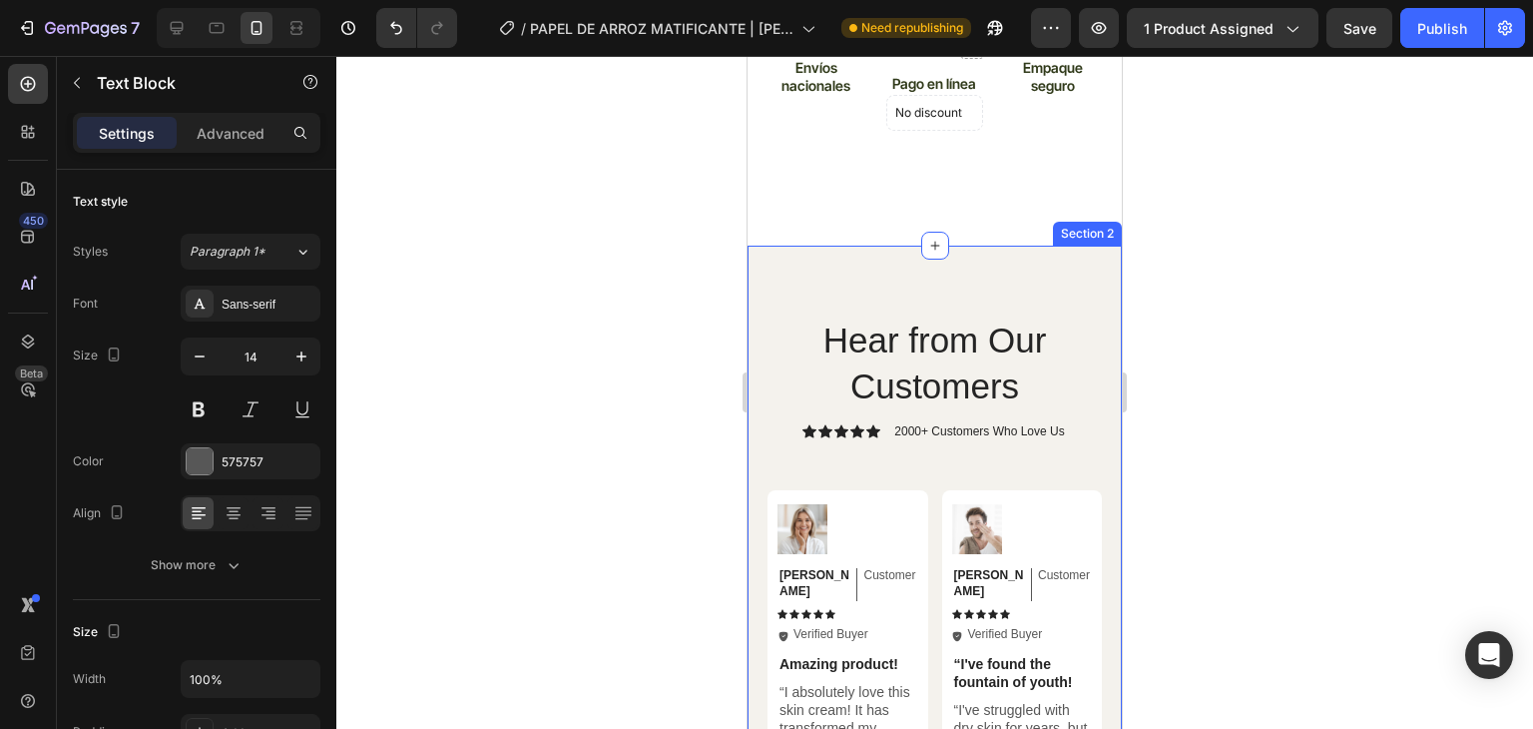
scroll to position [2233, 0]
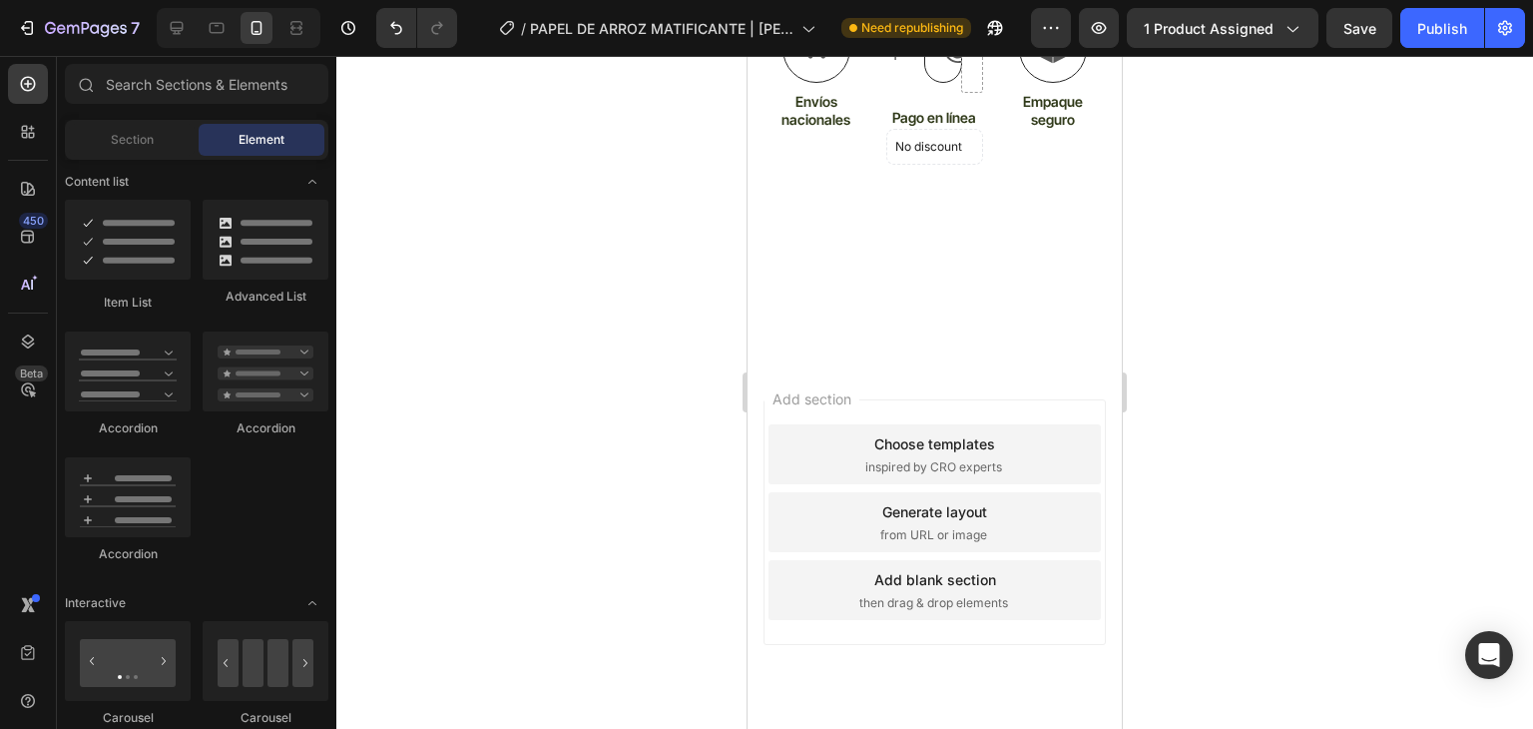
scroll to position [1835, 0]
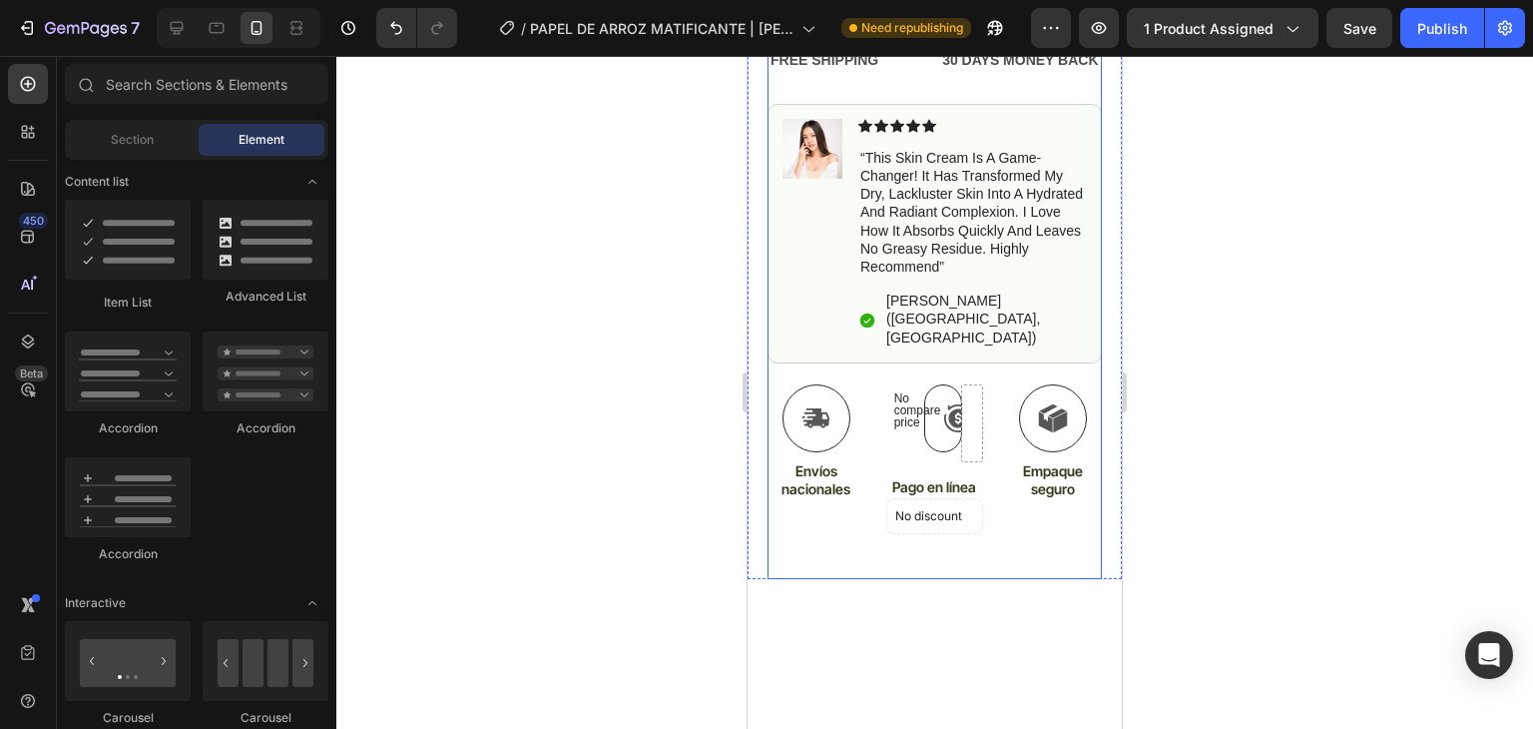
click at [957, 649] on div "Related Products Section 2" at bounding box center [935, 689] width 374 height 80
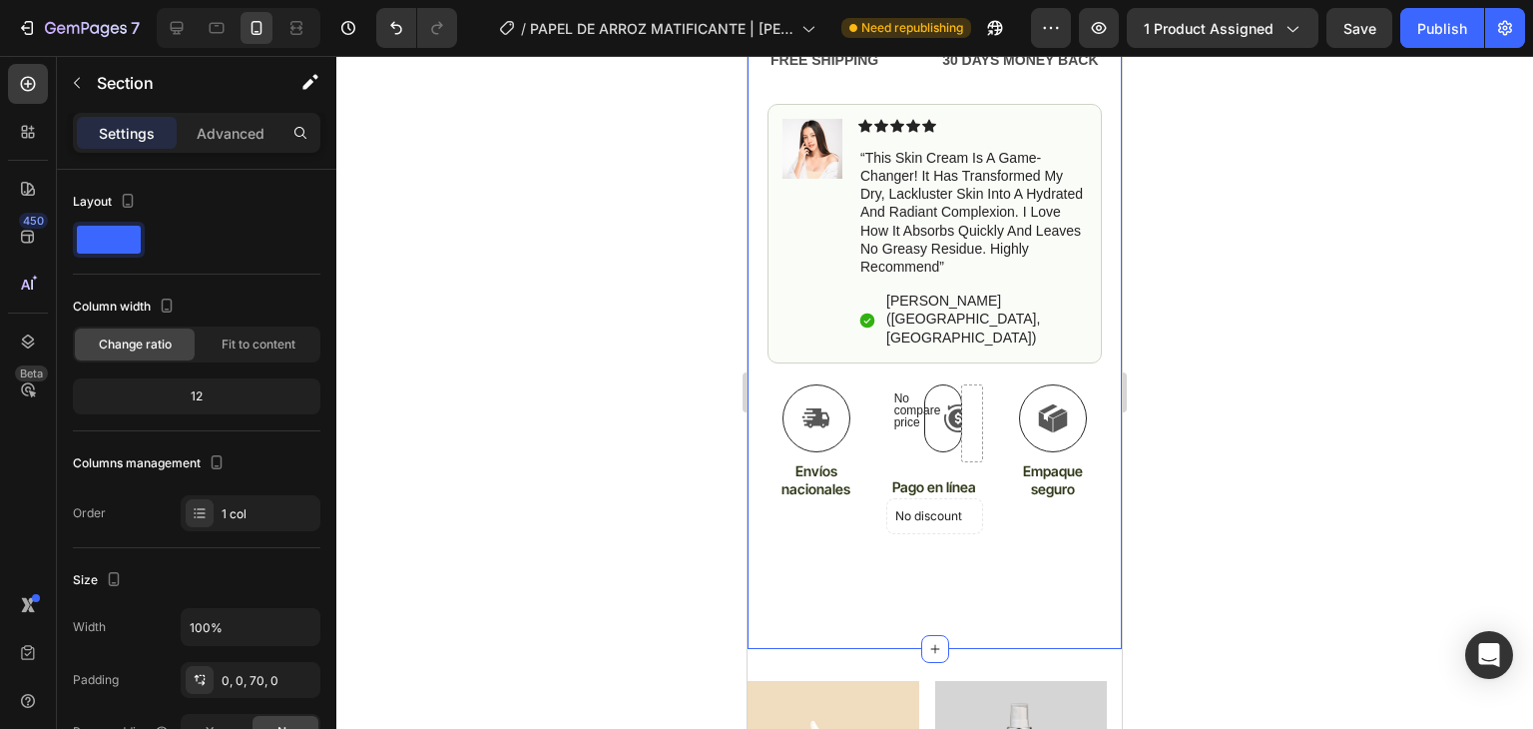
click at [1004, 502] on div "Icon Empaque seguro Text Block" at bounding box center [1053, 471] width 98 height 174
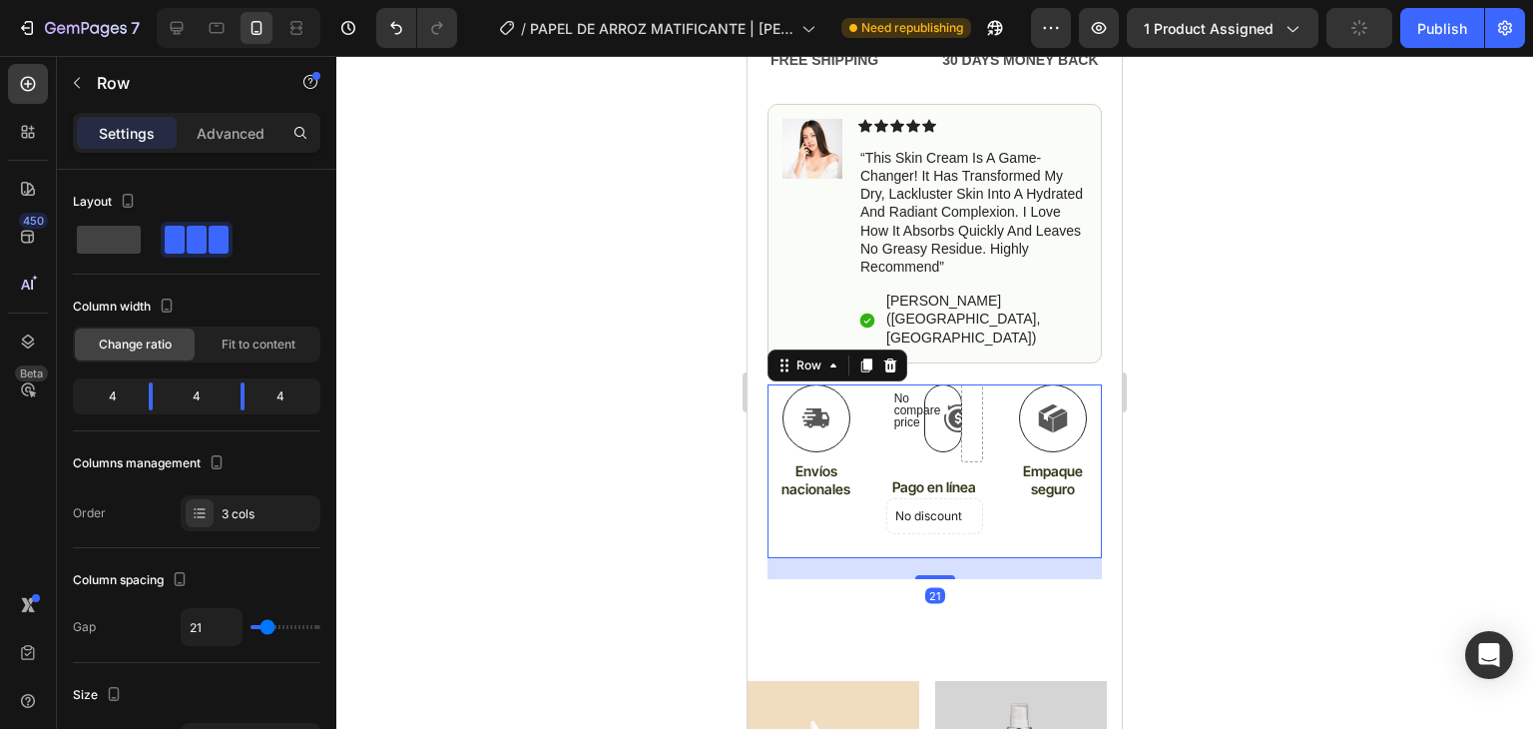
click at [1430, 569] on div at bounding box center [934, 392] width 1197 height 673
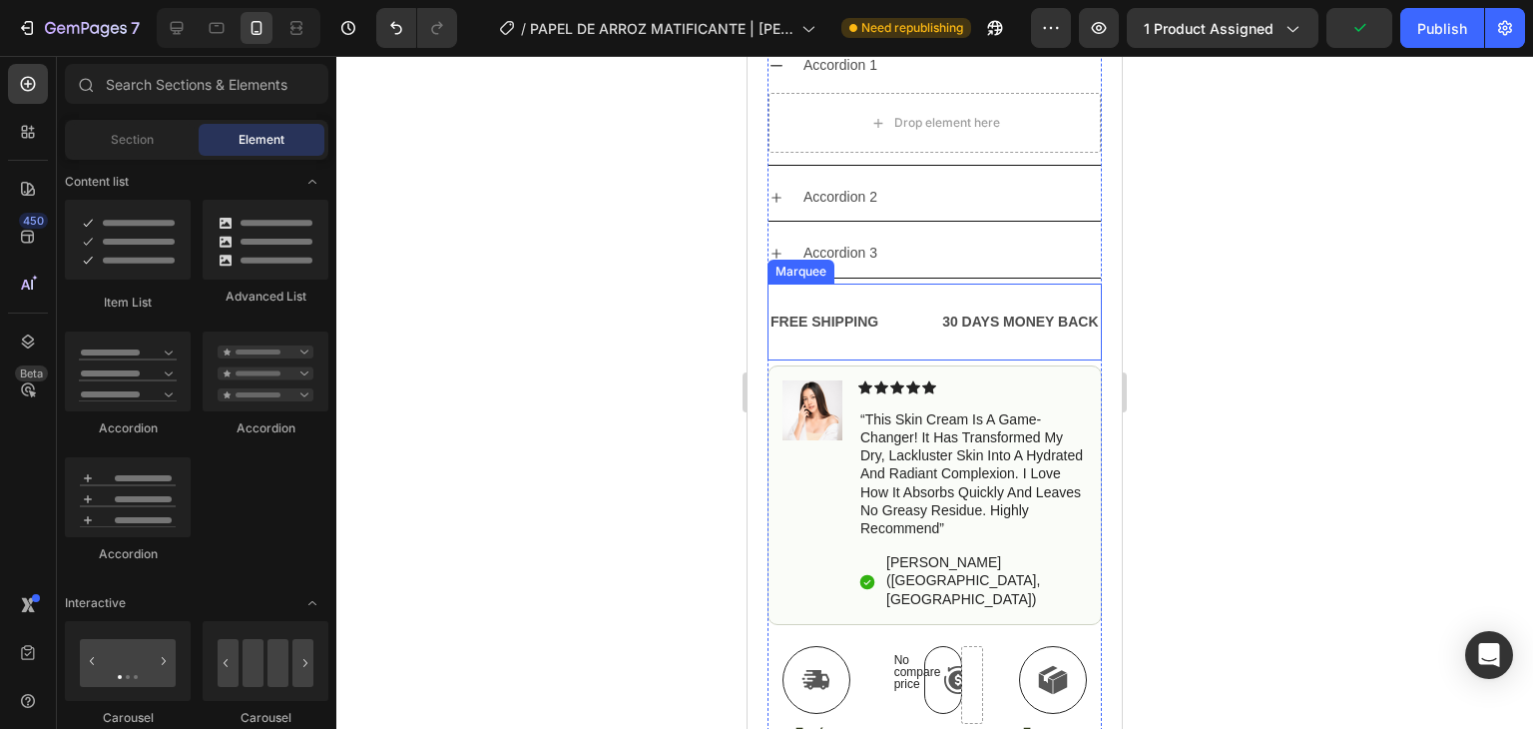
scroll to position [1561, 0]
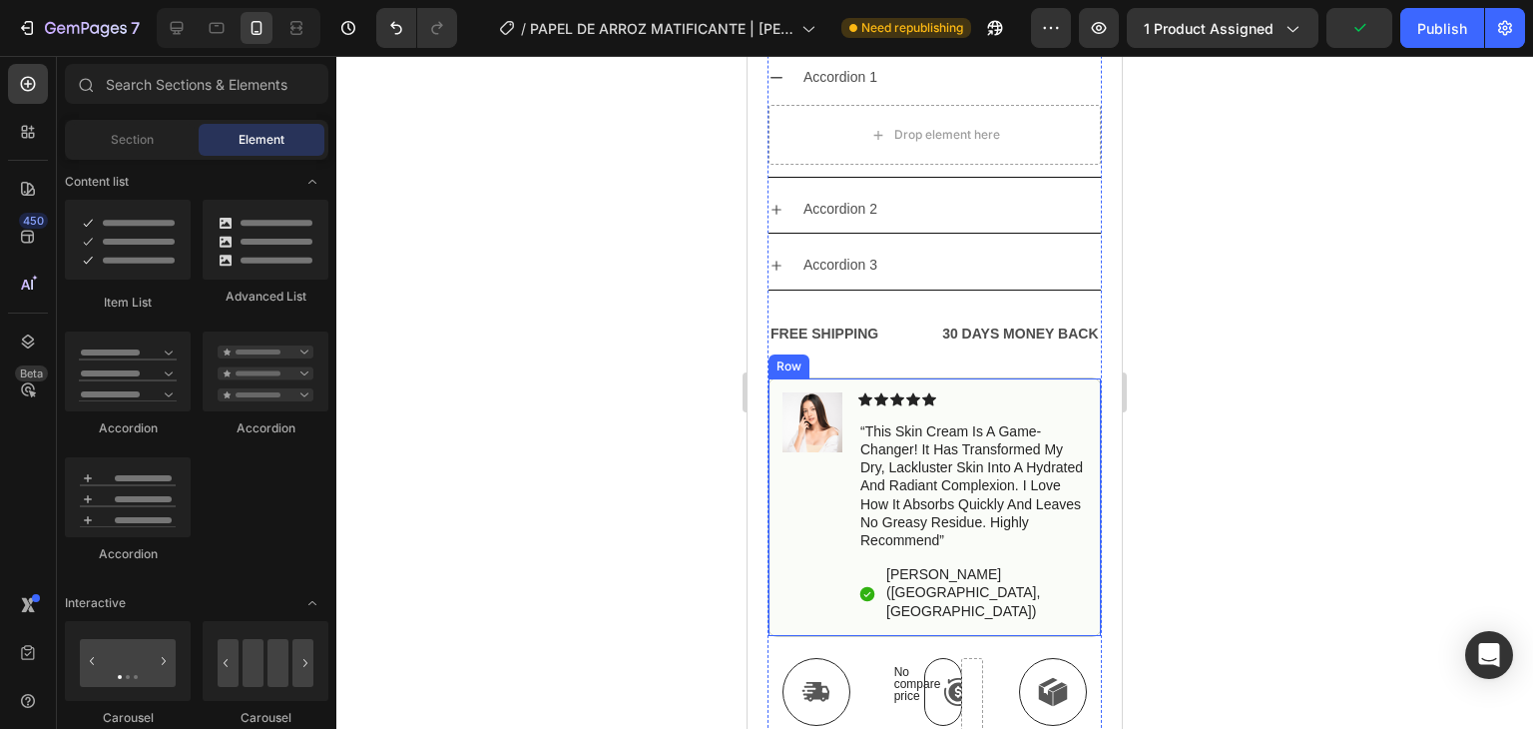
click at [823, 472] on div "Image" at bounding box center [813, 507] width 60 height 230
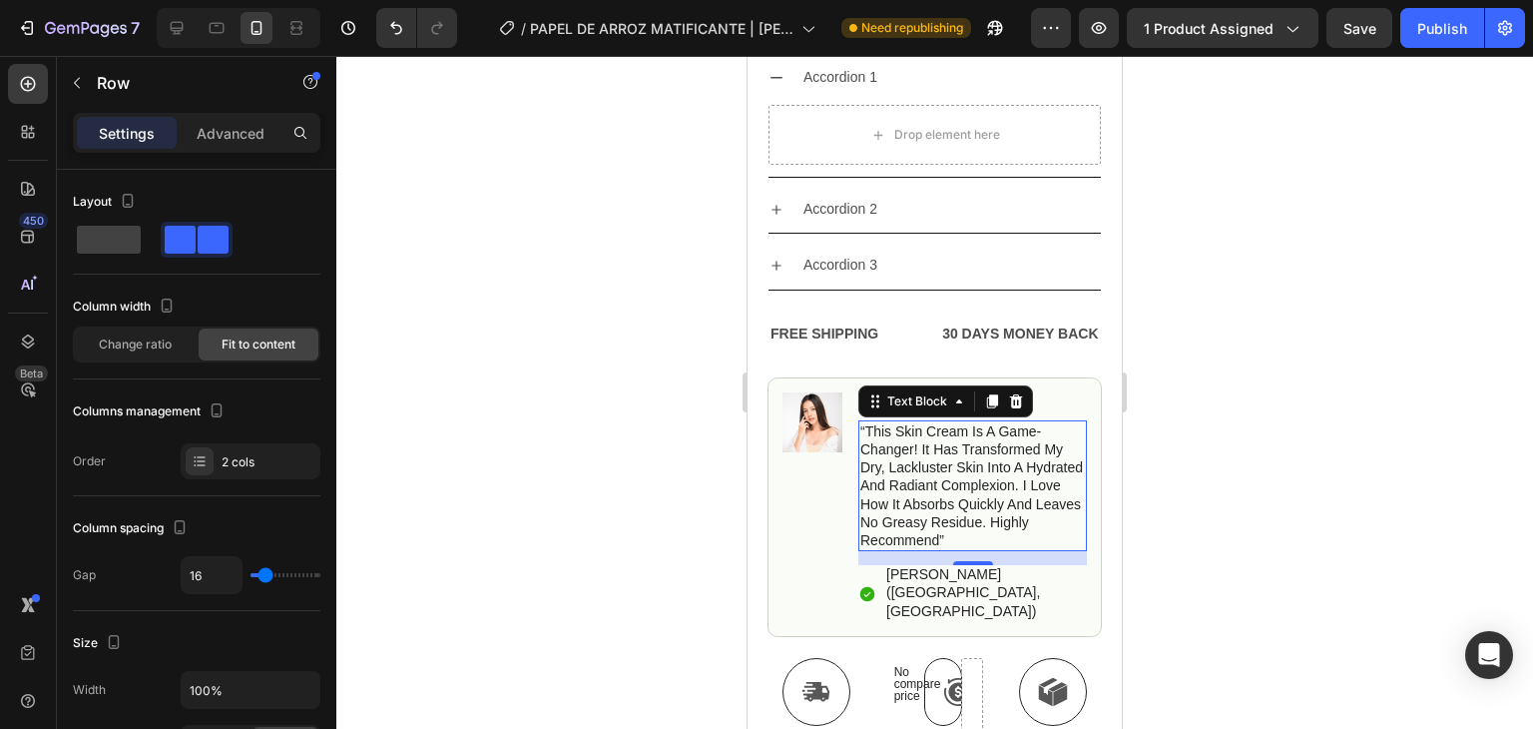
click at [942, 462] on p "“this skin cream is a game-changer! it has transformed my dry, lackluster skin …" at bounding box center [973, 485] width 225 height 127
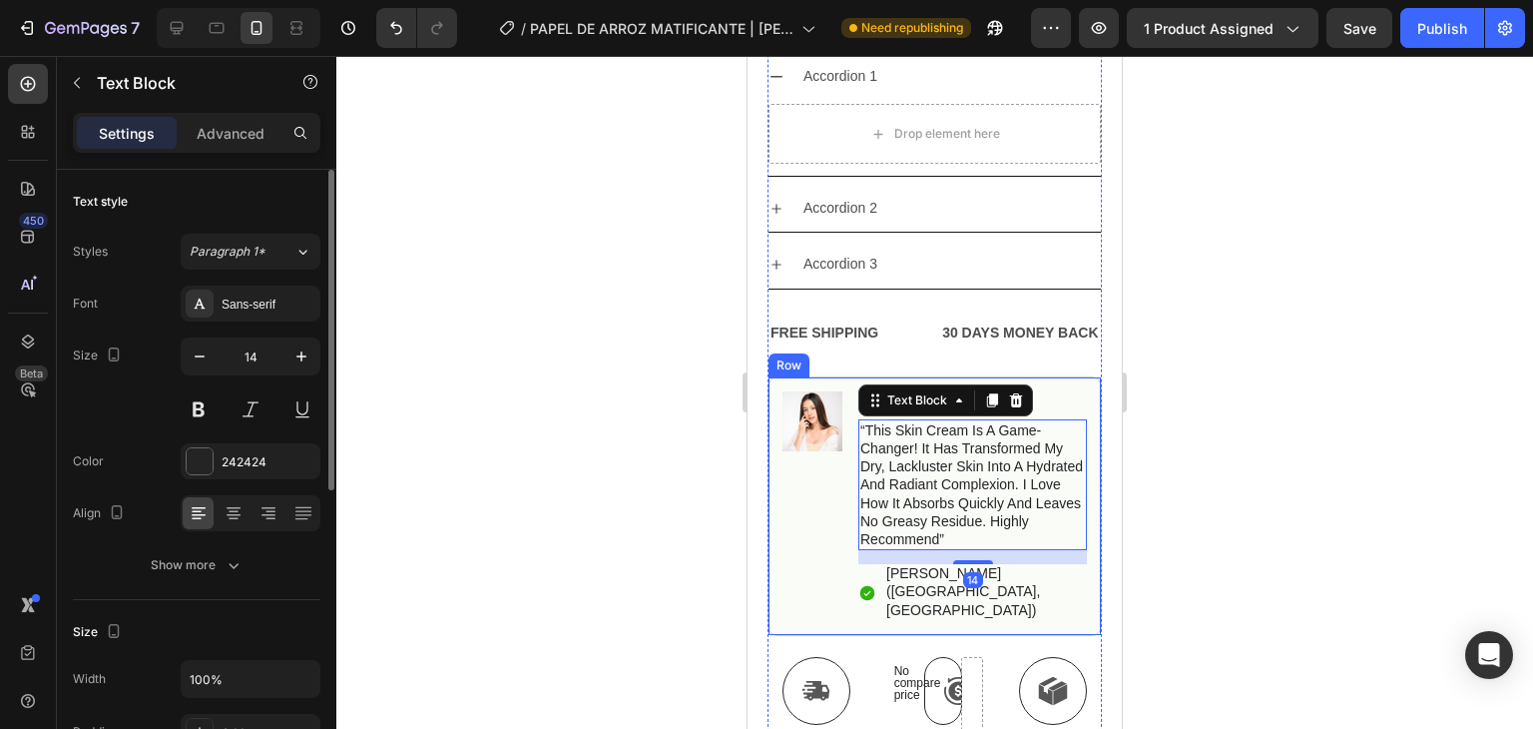
scroll to position [1574, 0]
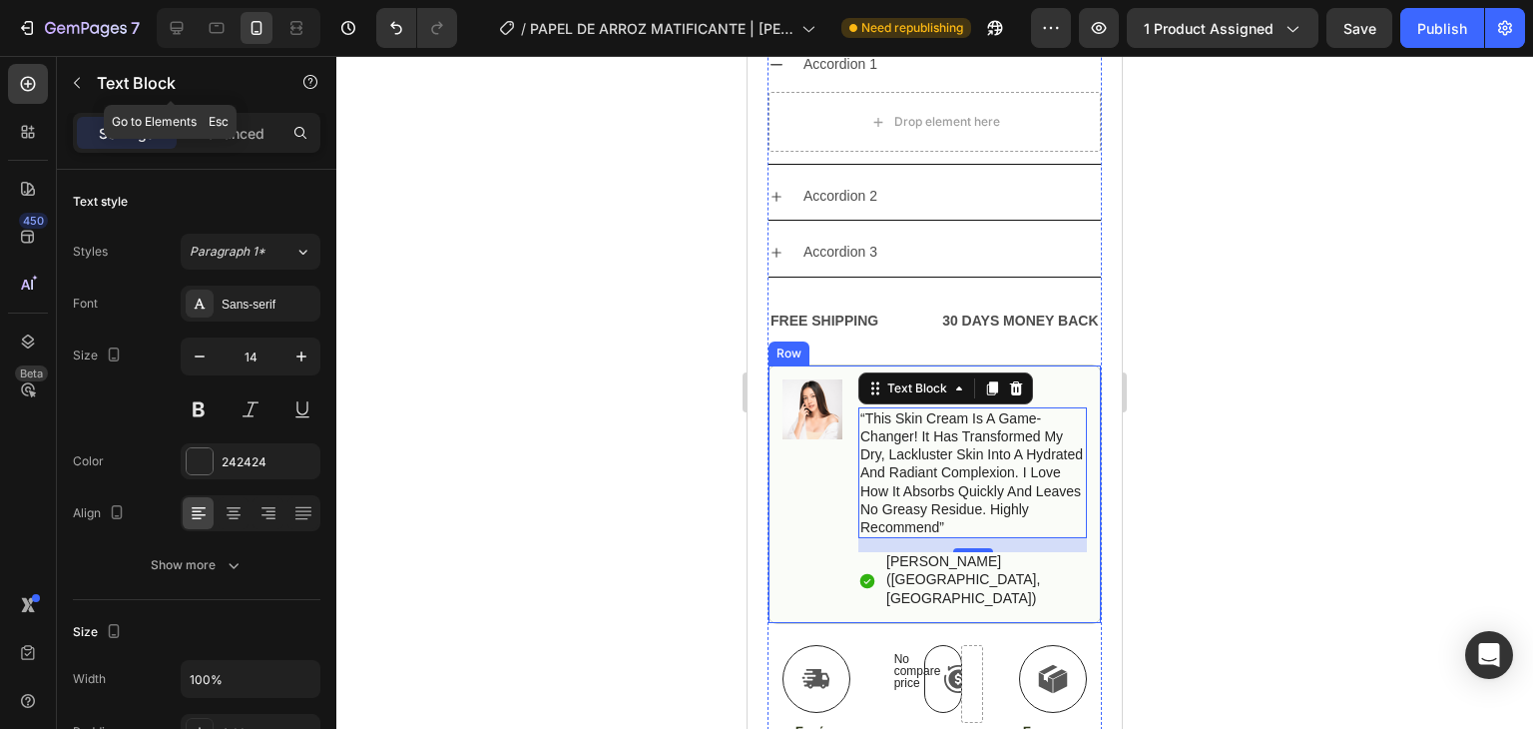
click at [77, 77] on icon "button" at bounding box center [77, 83] width 16 height 16
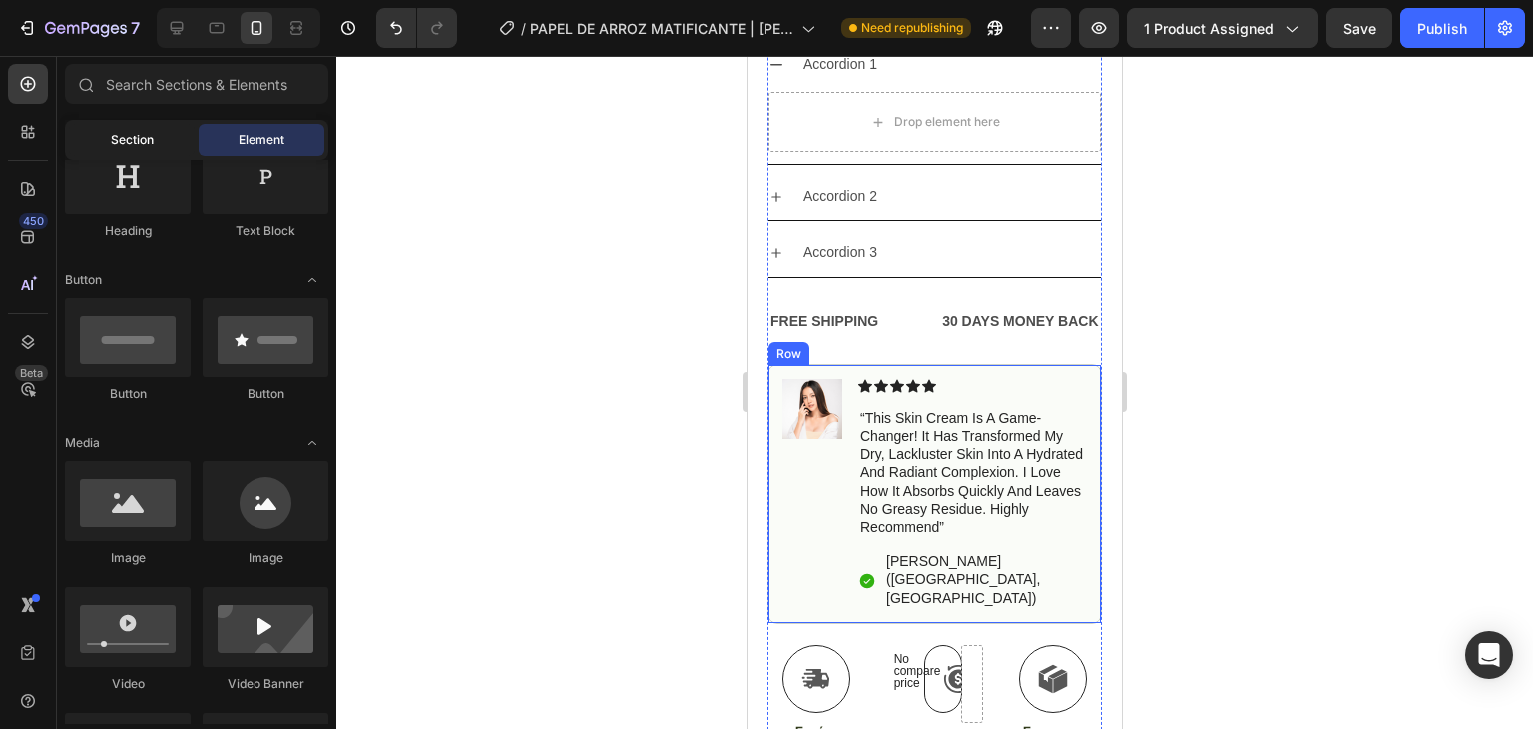
scroll to position [169, 0]
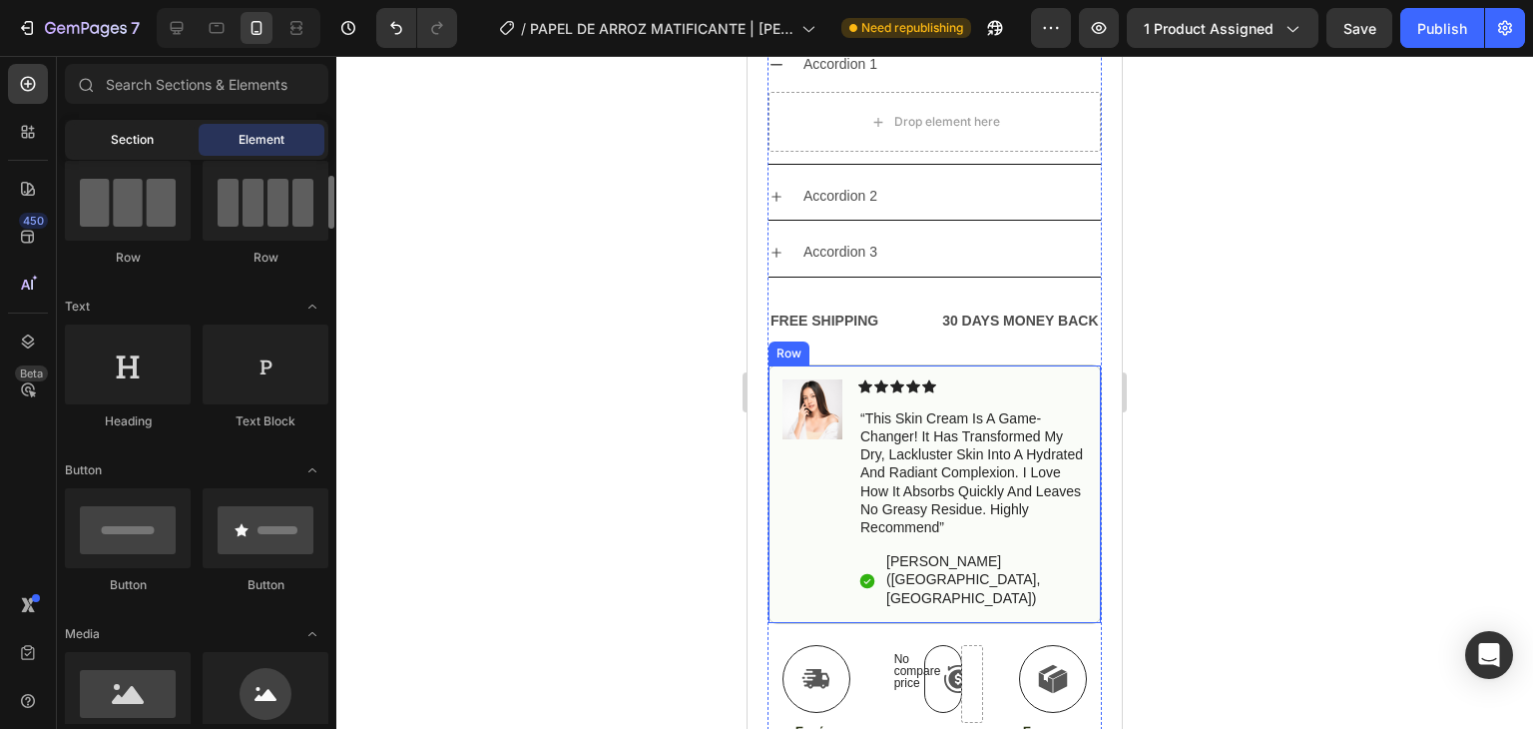
click at [156, 147] on div "Section" at bounding box center [132, 140] width 126 height 32
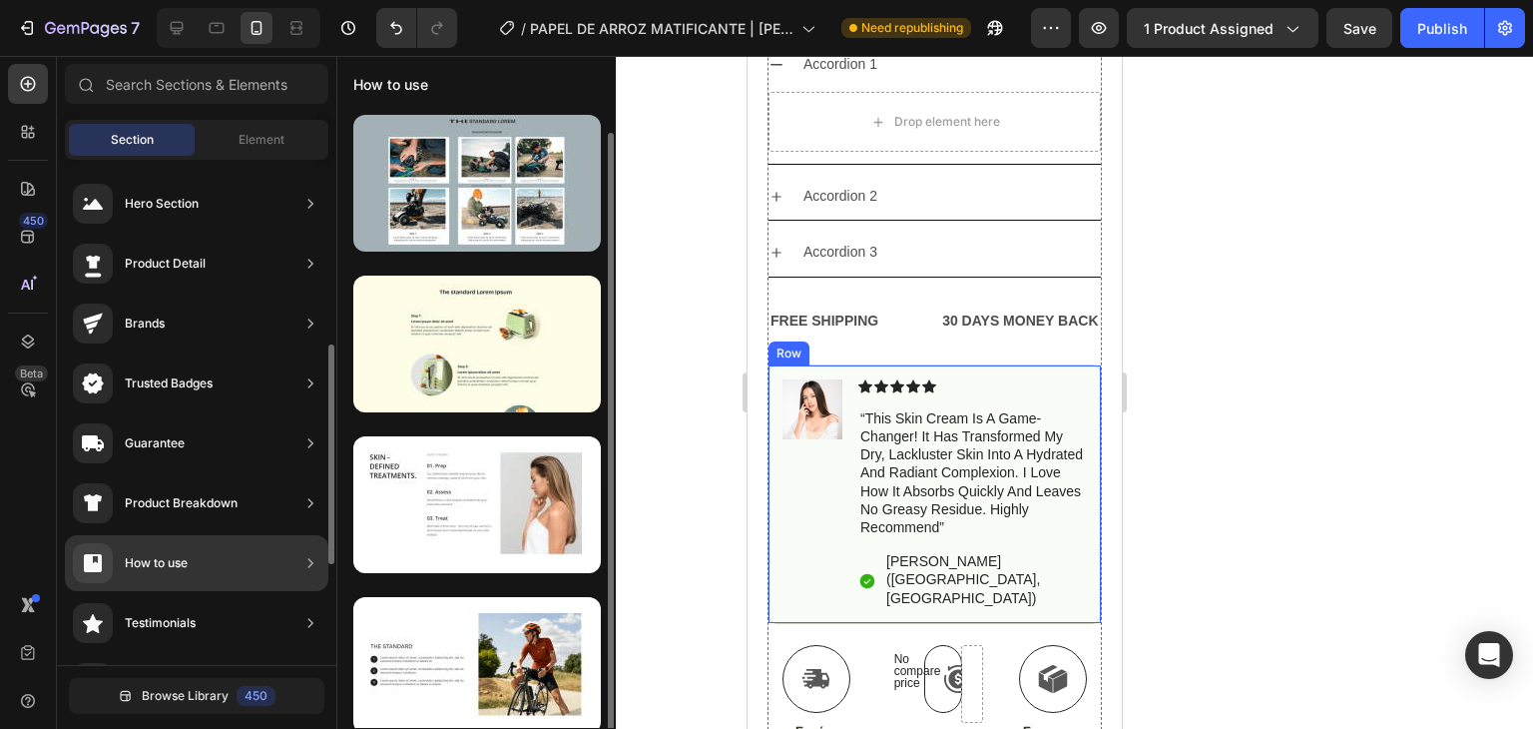
scroll to position [12, 0]
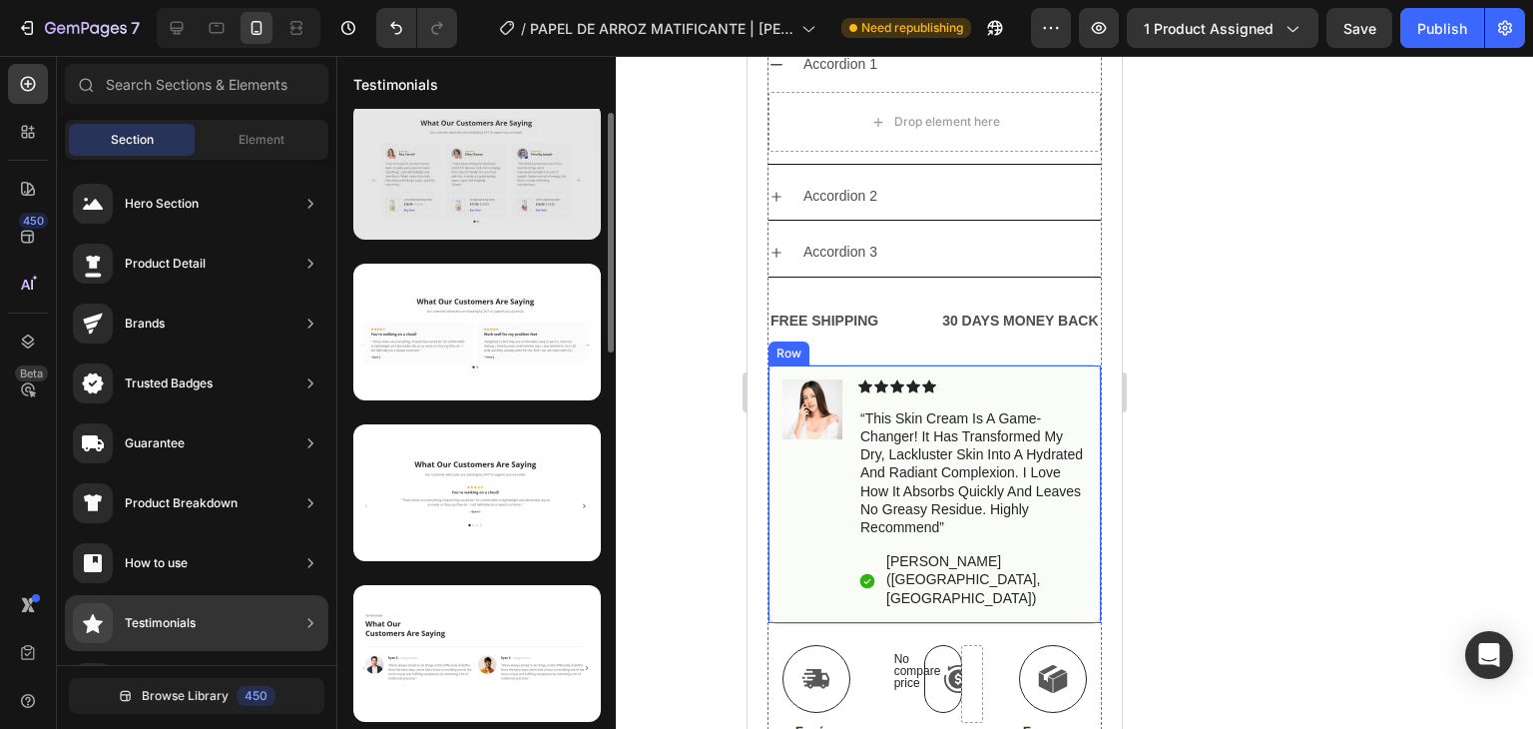
click at [479, 169] on div at bounding box center [477, 171] width 248 height 137
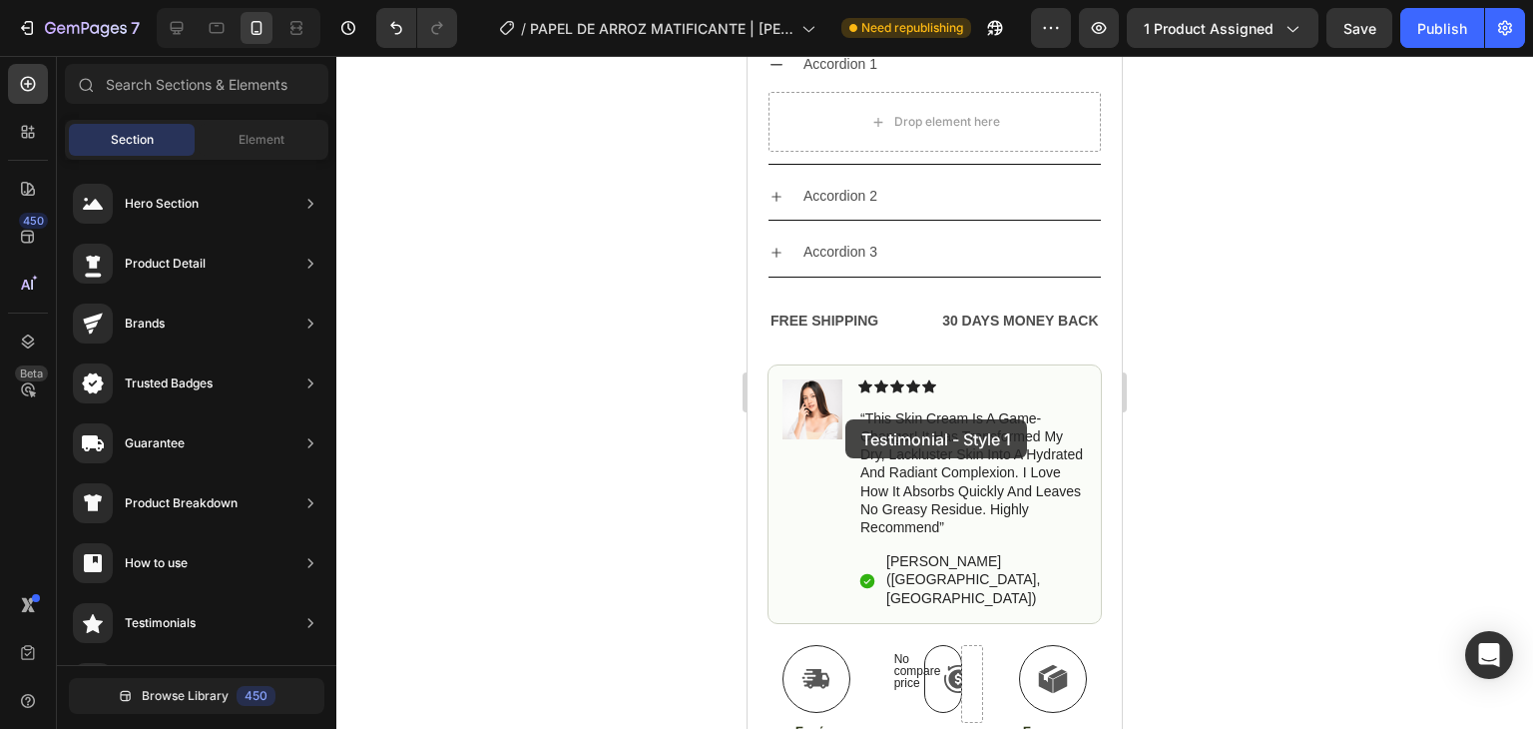
drag, startPoint x: 1214, startPoint y: 233, endPoint x: 919, endPoint y: 428, distance: 353.6
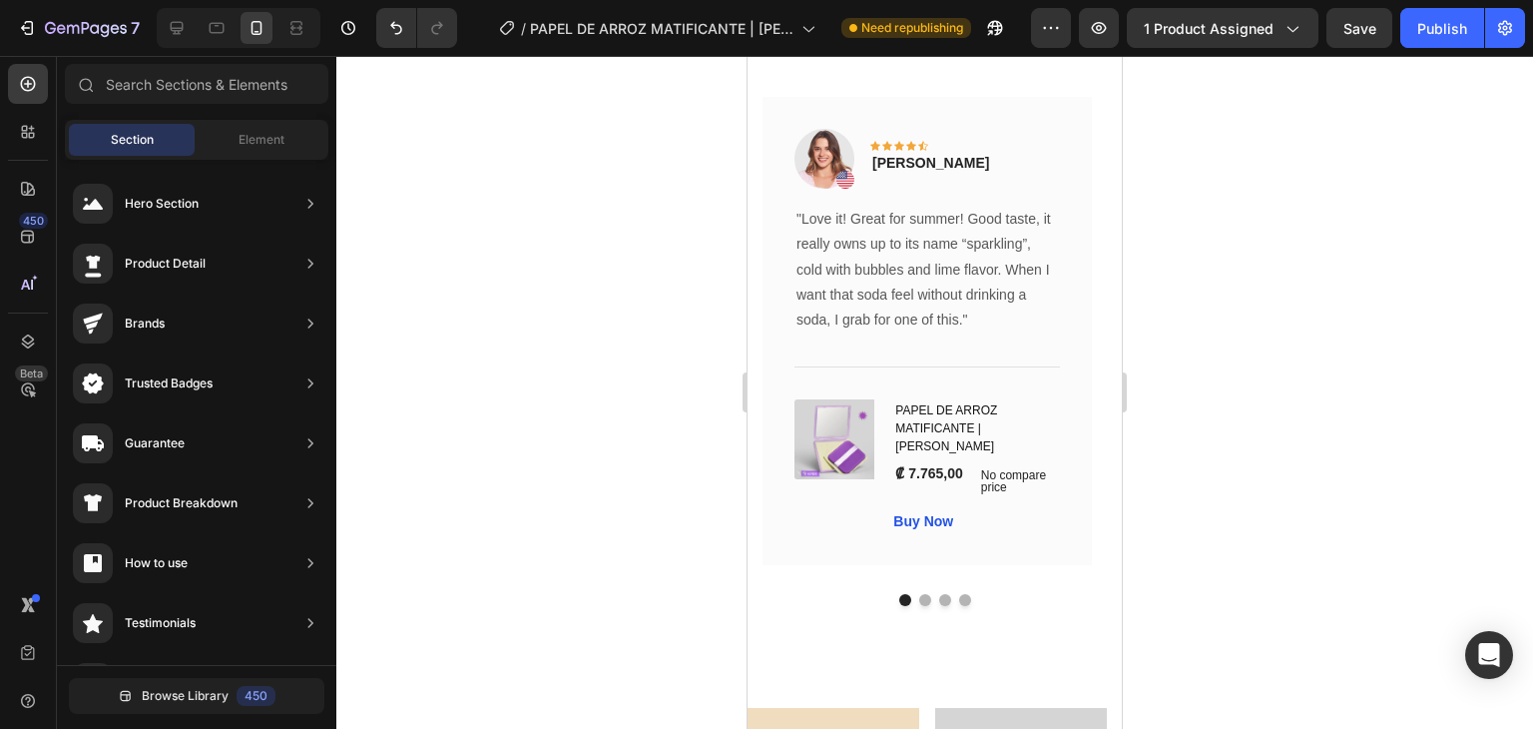
scroll to position [2672, 0]
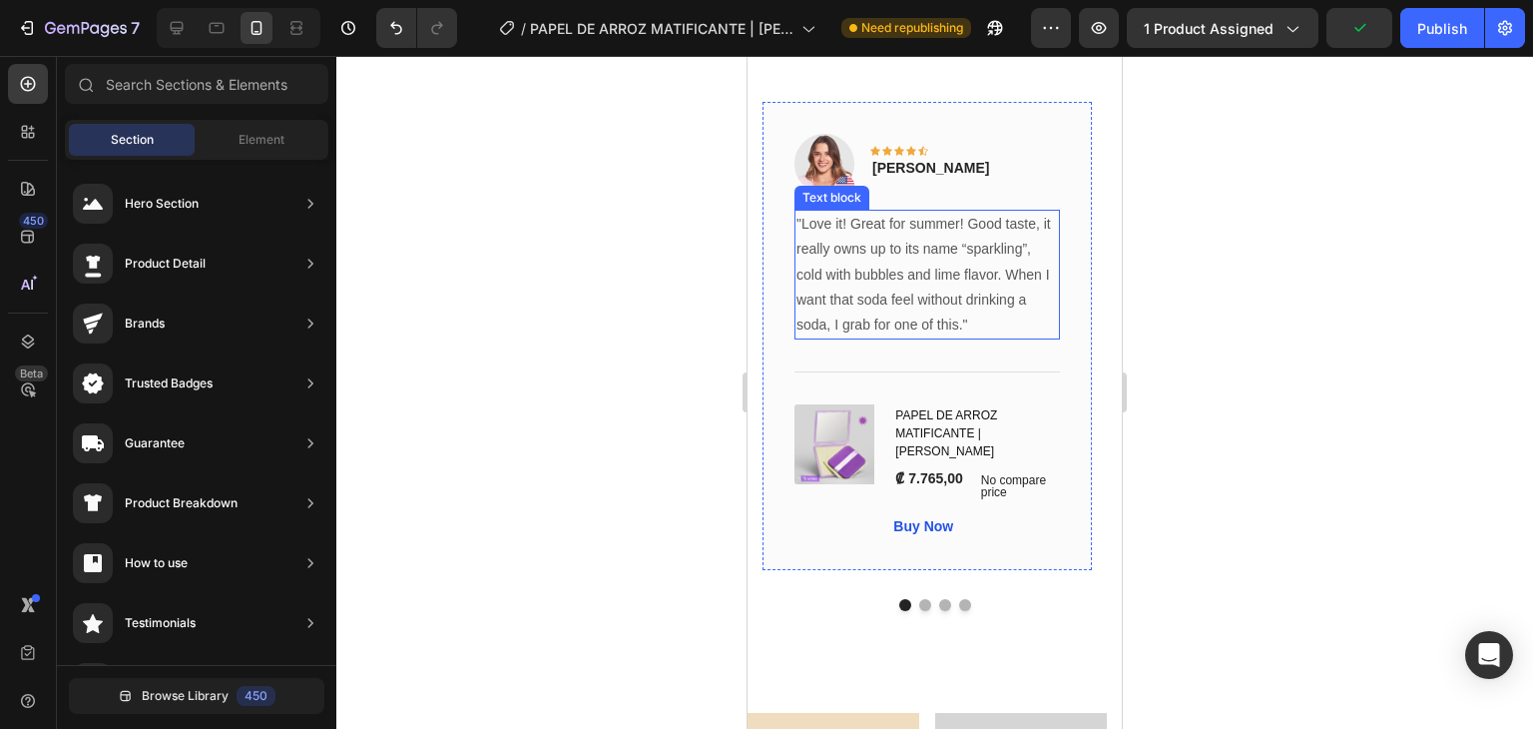
click at [871, 277] on p ""Love it! Great for summer! Good taste, it really owns up to its name “sparklin…" at bounding box center [928, 275] width 262 height 126
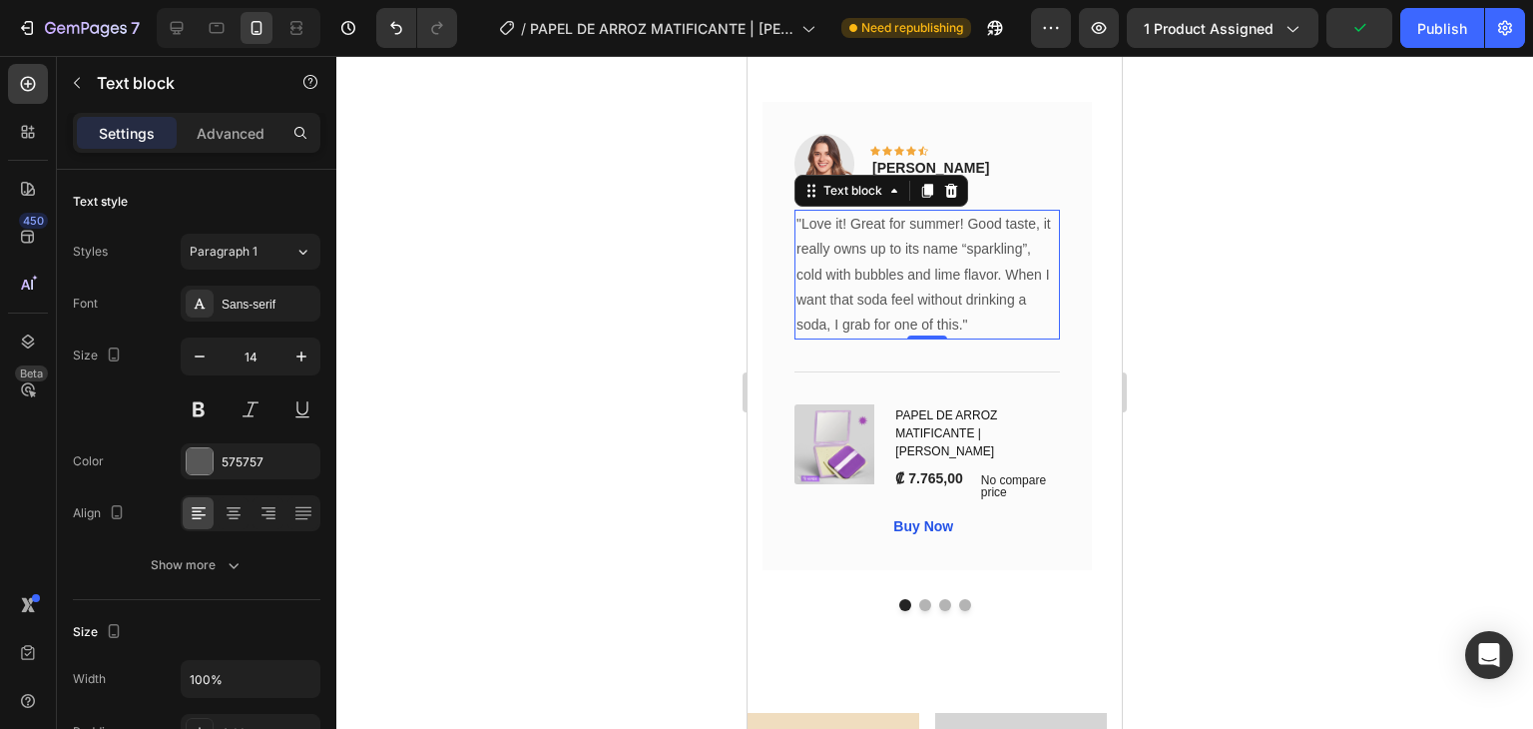
drag, startPoint x: 1271, startPoint y: 285, endPoint x: 1254, endPoint y: 285, distance: 17.0
click at [1268, 285] on div at bounding box center [934, 392] width 1197 height 673
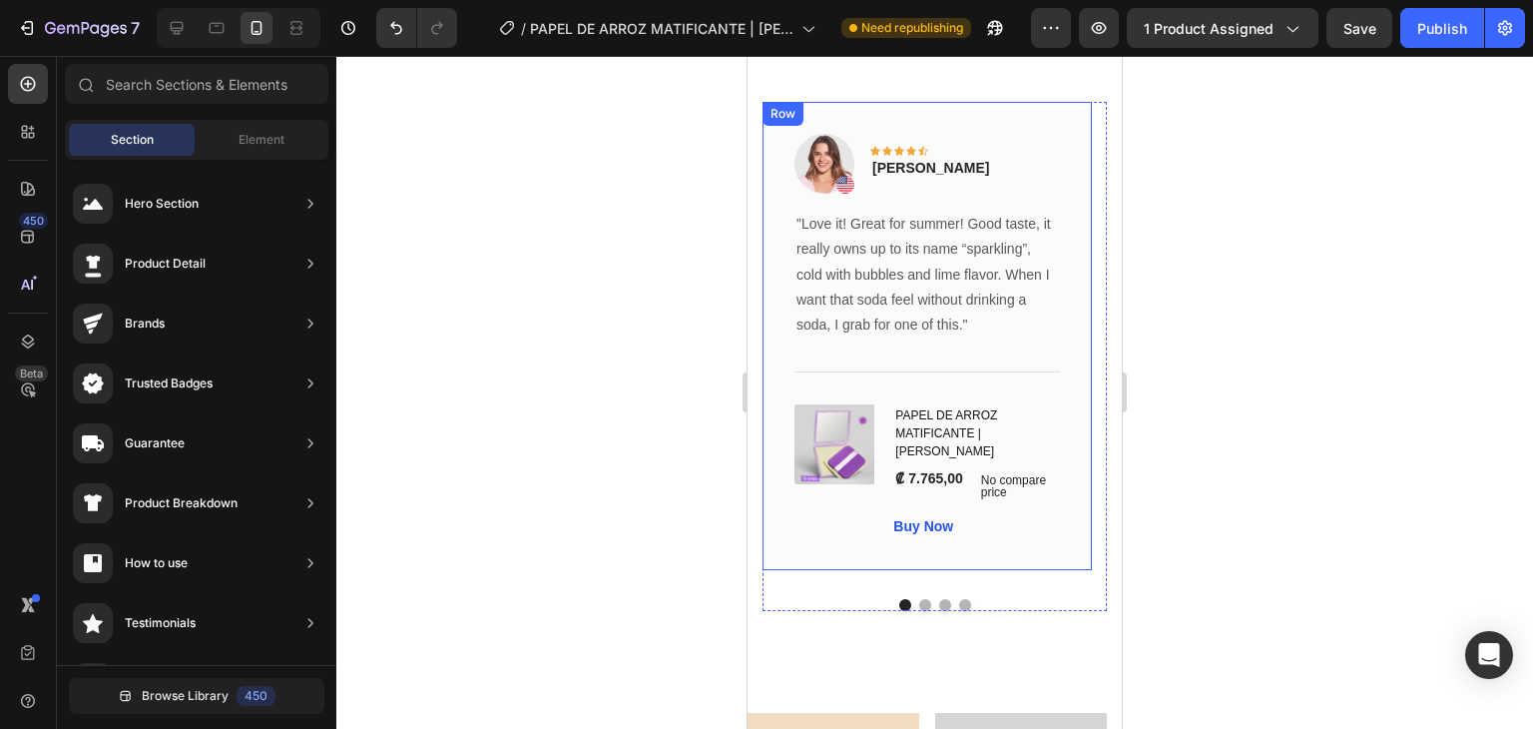
scroll to position [0, 0]
drag, startPoint x: 608, startPoint y: 263, endPoint x: 519, endPoint y: 392, distance: 157.3
click at [623, 0] on div "7 Version history / PAPEL DE ARROZ MATIFICANTE | [PERSON_NAME] Need republishin…" at bounding box center [766, 0] width 1533 height 0
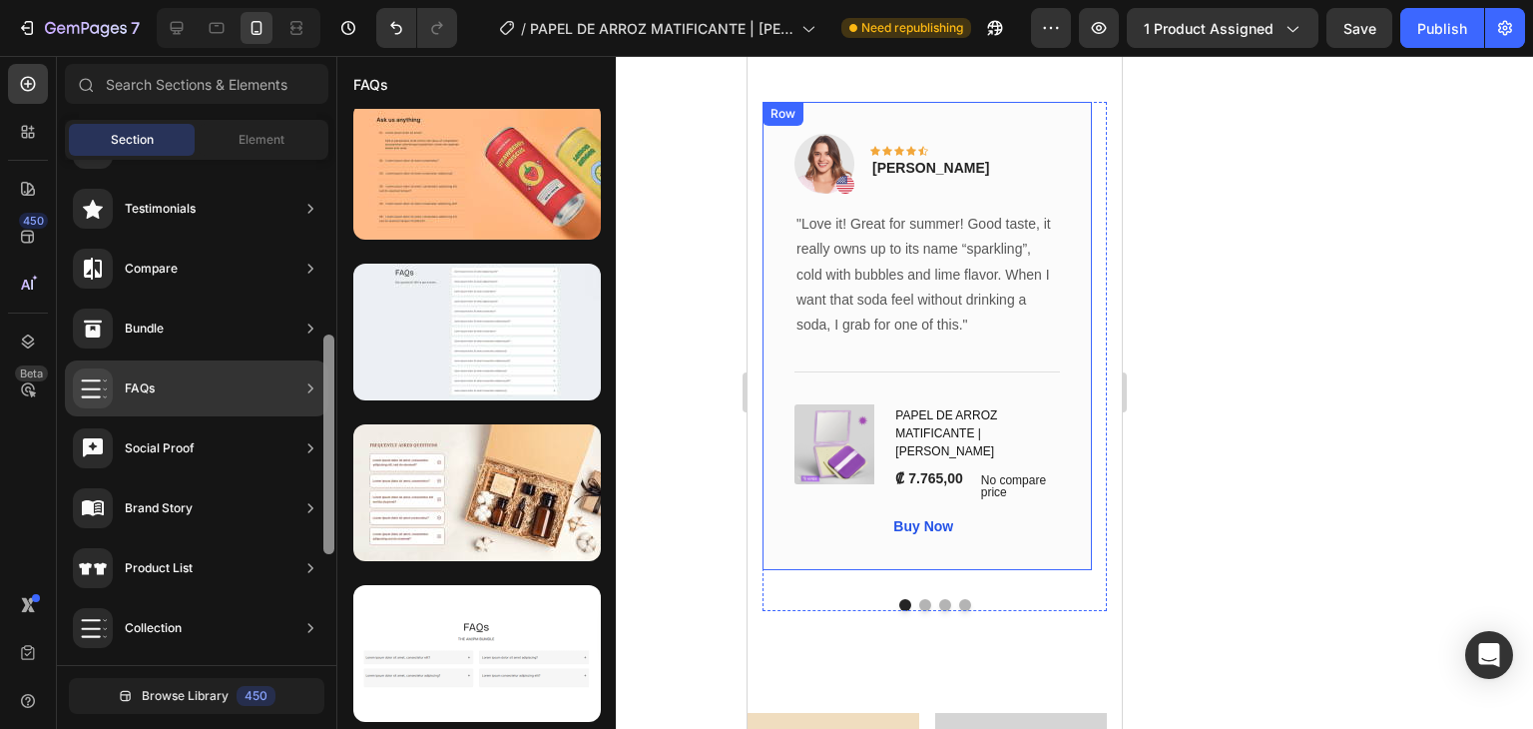
scroll to position [423, 0]
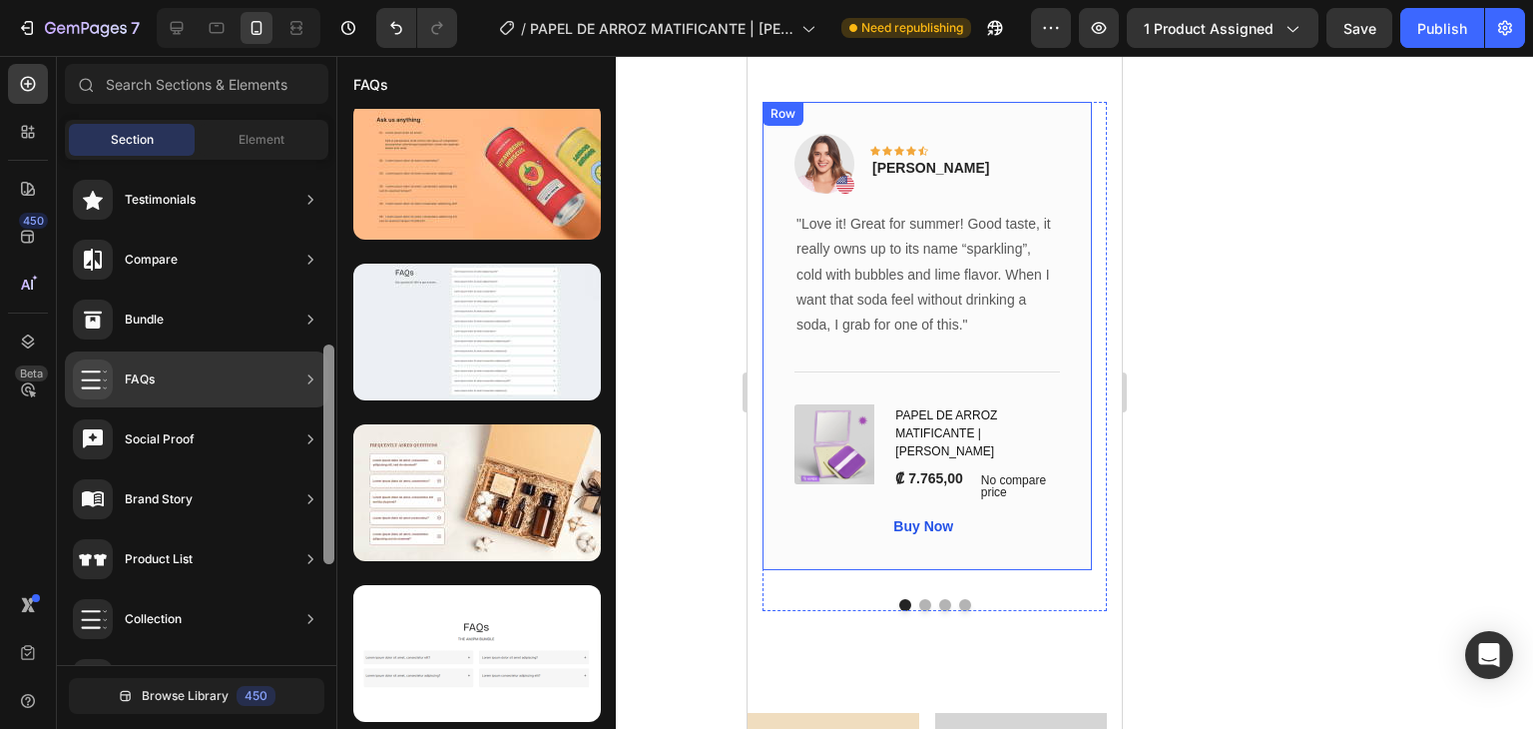
drag, startPoint x: 326, startPoint y: 422, endPoint x: 326, endPoint y: 512, distance: 89.9
click at [326, 512] on div at bounding box center [328, 454] width 11 height 220
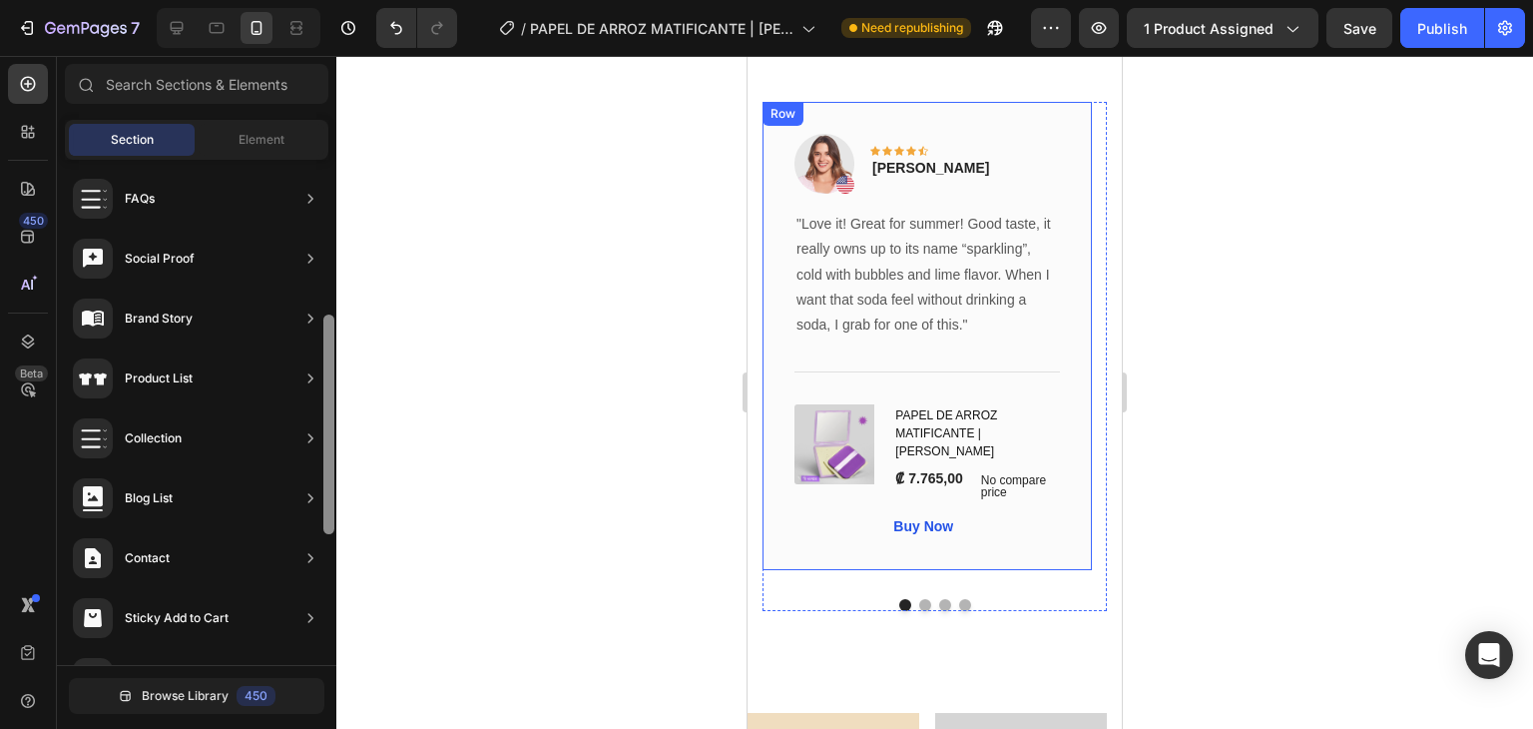
scroll to position [653, 0]
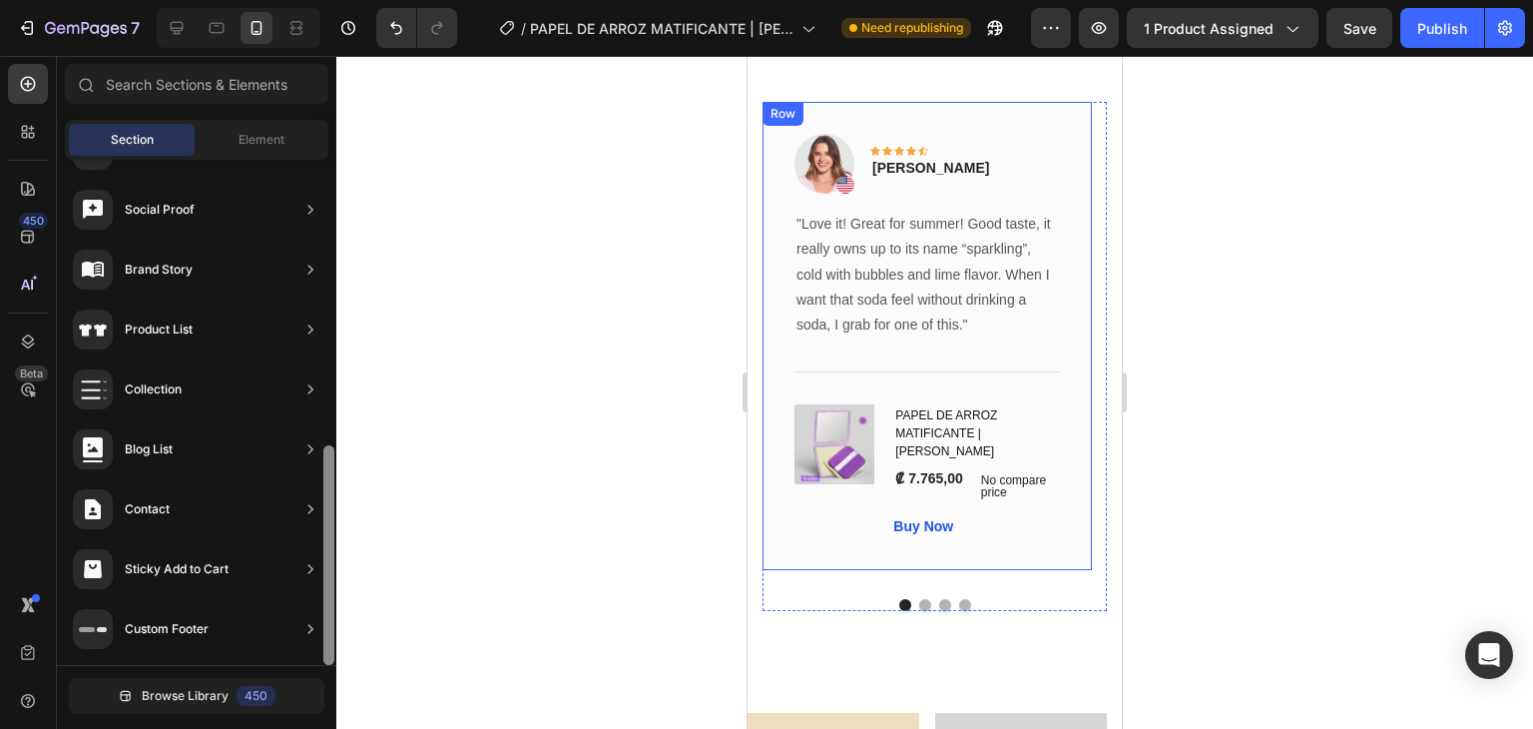
drag, startPoint x: 323, startPoint y: 426, endPoint x: 322, endPoint y: 579, distance: 152.7
click at [323, 581] on div at bounding box center [328, 555] width 11 height 220
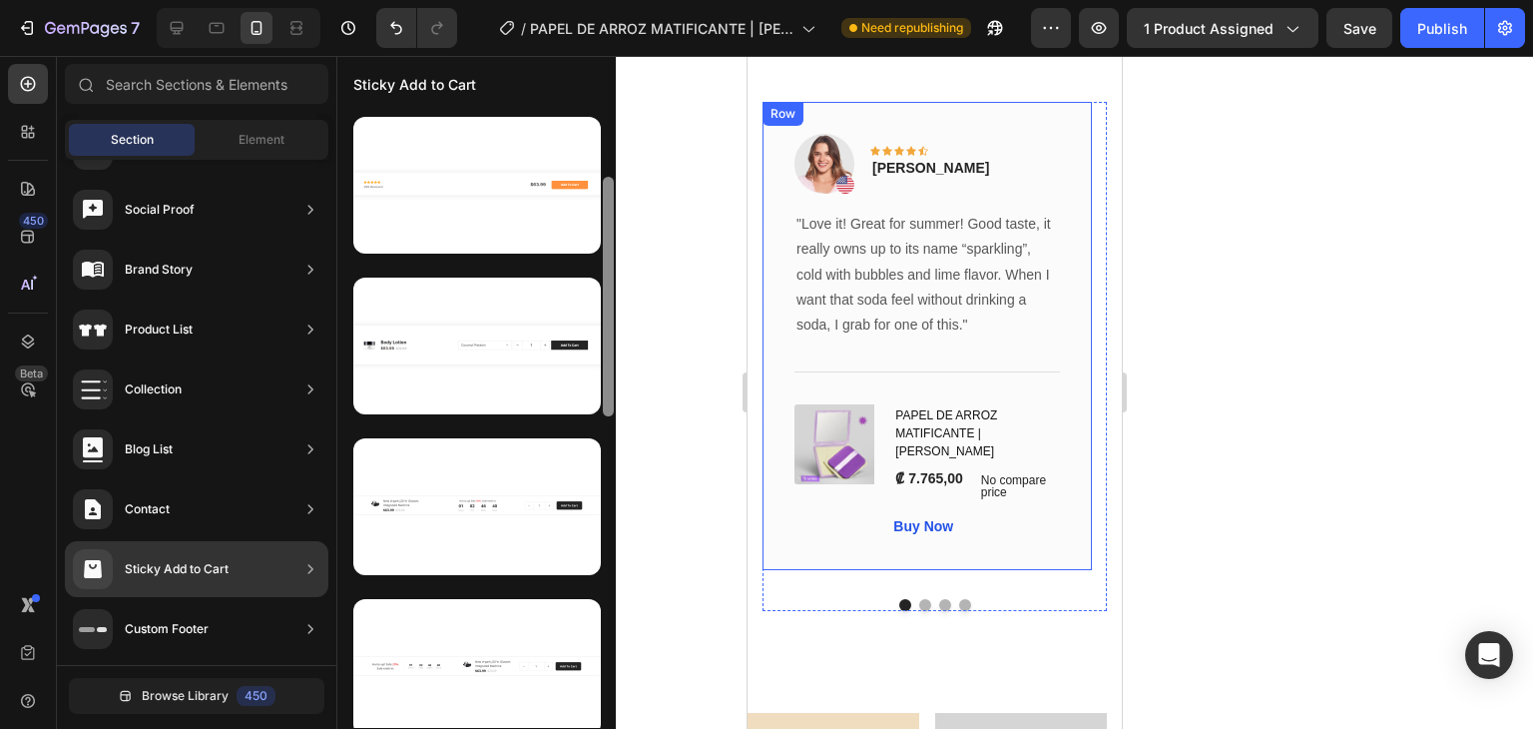
scroll to position [542, 0]
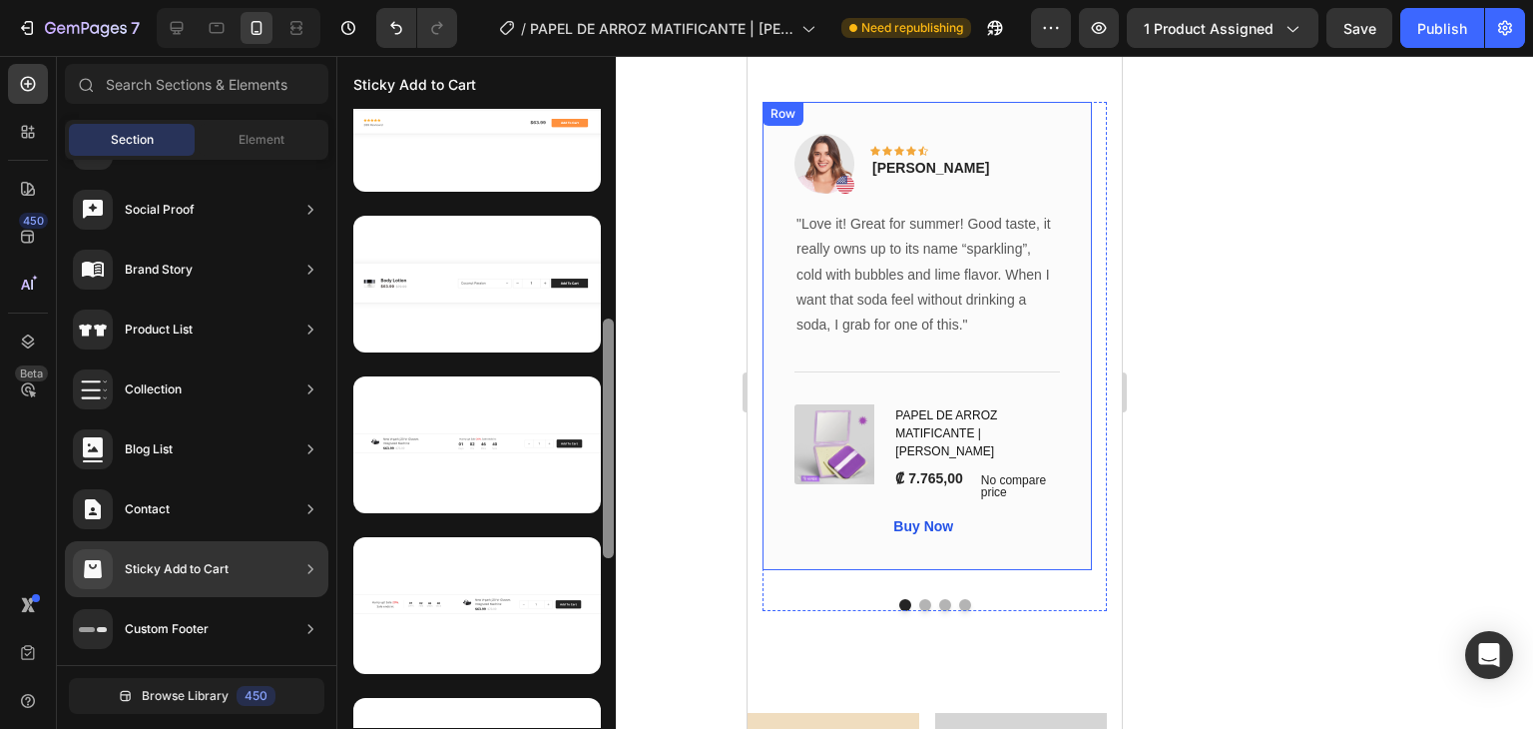
drag, startPoint x: 606, startPoint y: 308, endPoint x: 606, endPoint y: 519, distance: 210.6
click at [606, 519] on div at bounding box center [608, 438] width 11 height 240
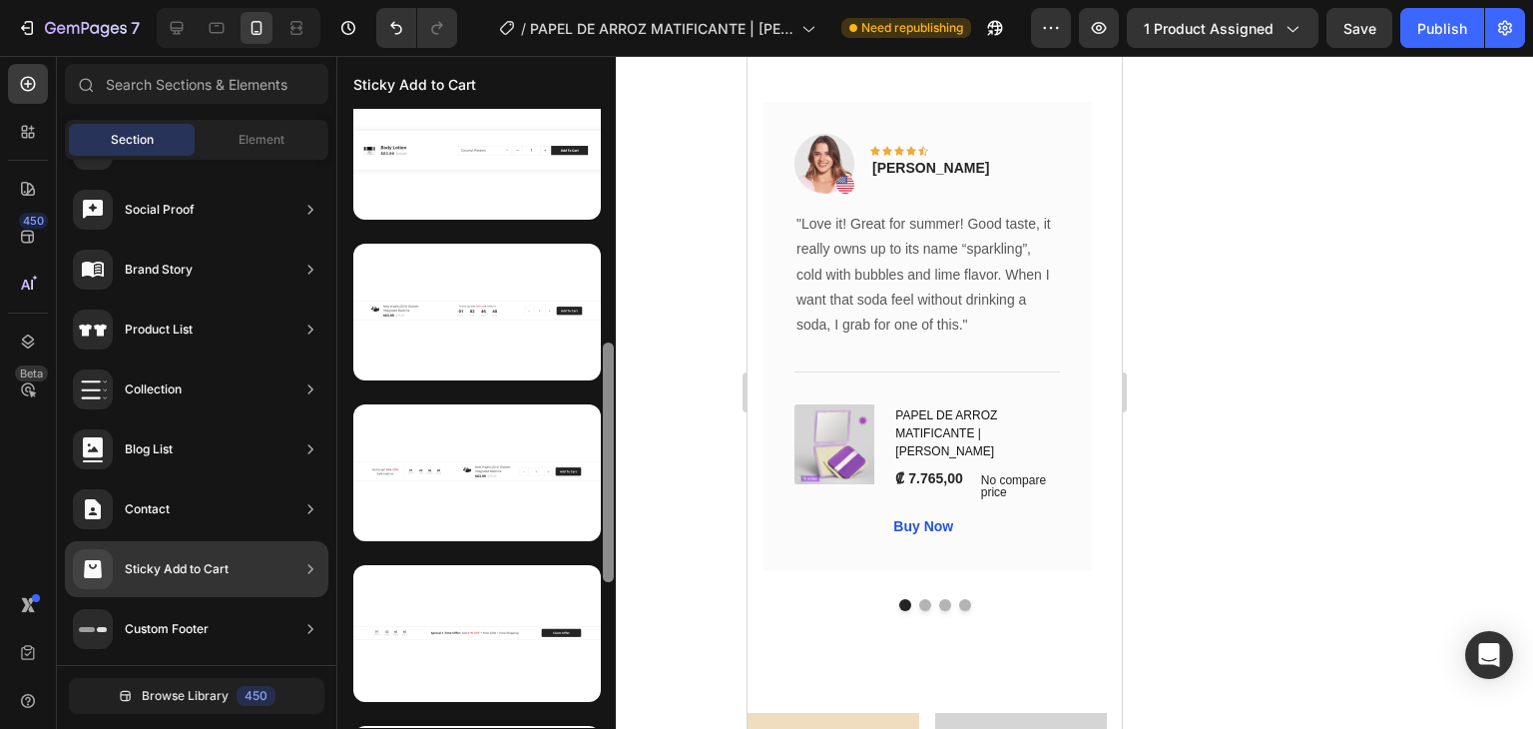
scroll to position [0, 0]
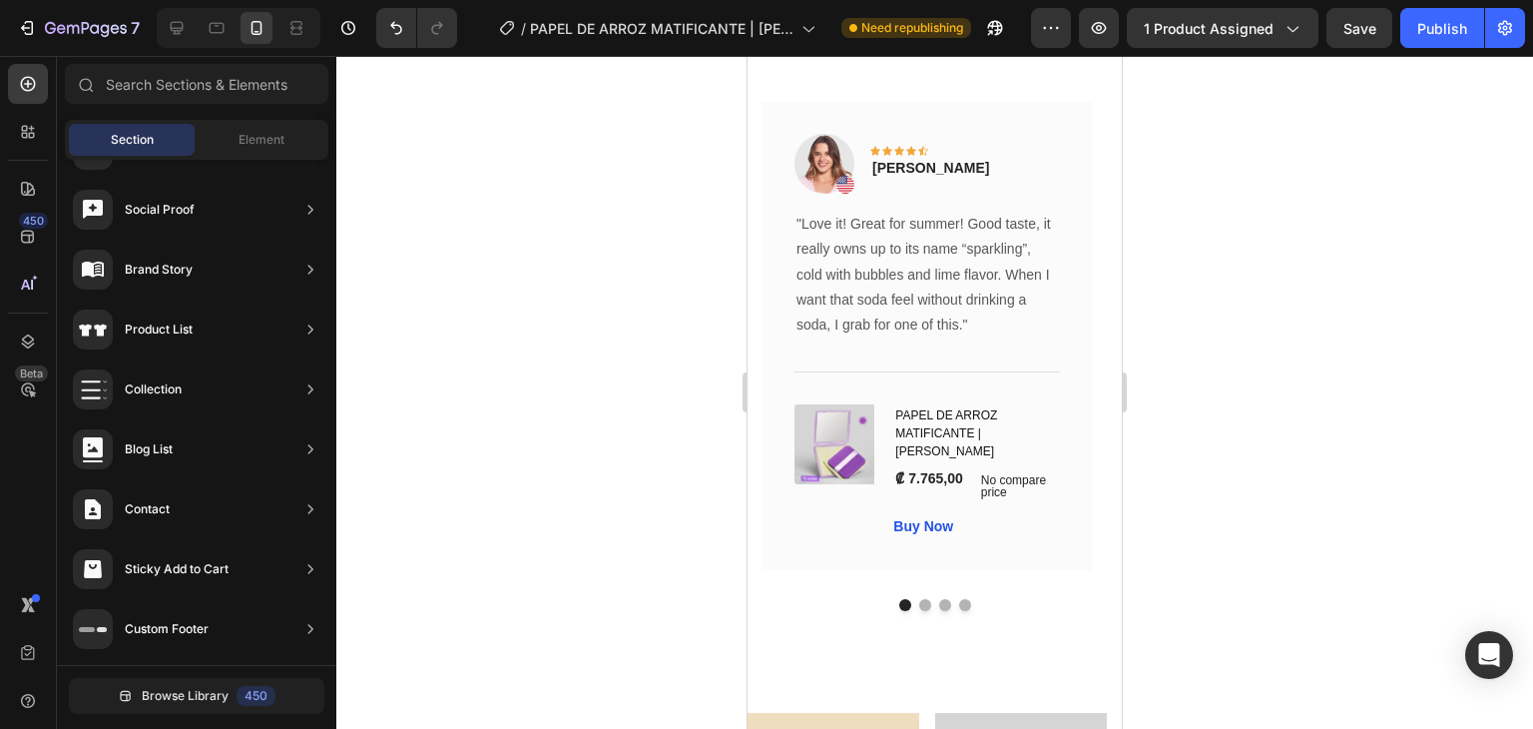
drag, startPoint x: 607, startPoint y: 523, endPoint x: 619, endPoint y: 605, distance: 82.7
click at [619, 0] on div "7 Version history / PAPEL DE ARROZ MATIFICANTE | [PERSON_NAME] Need republishin…" at bounding box center [766, 0] width 1533 height 0
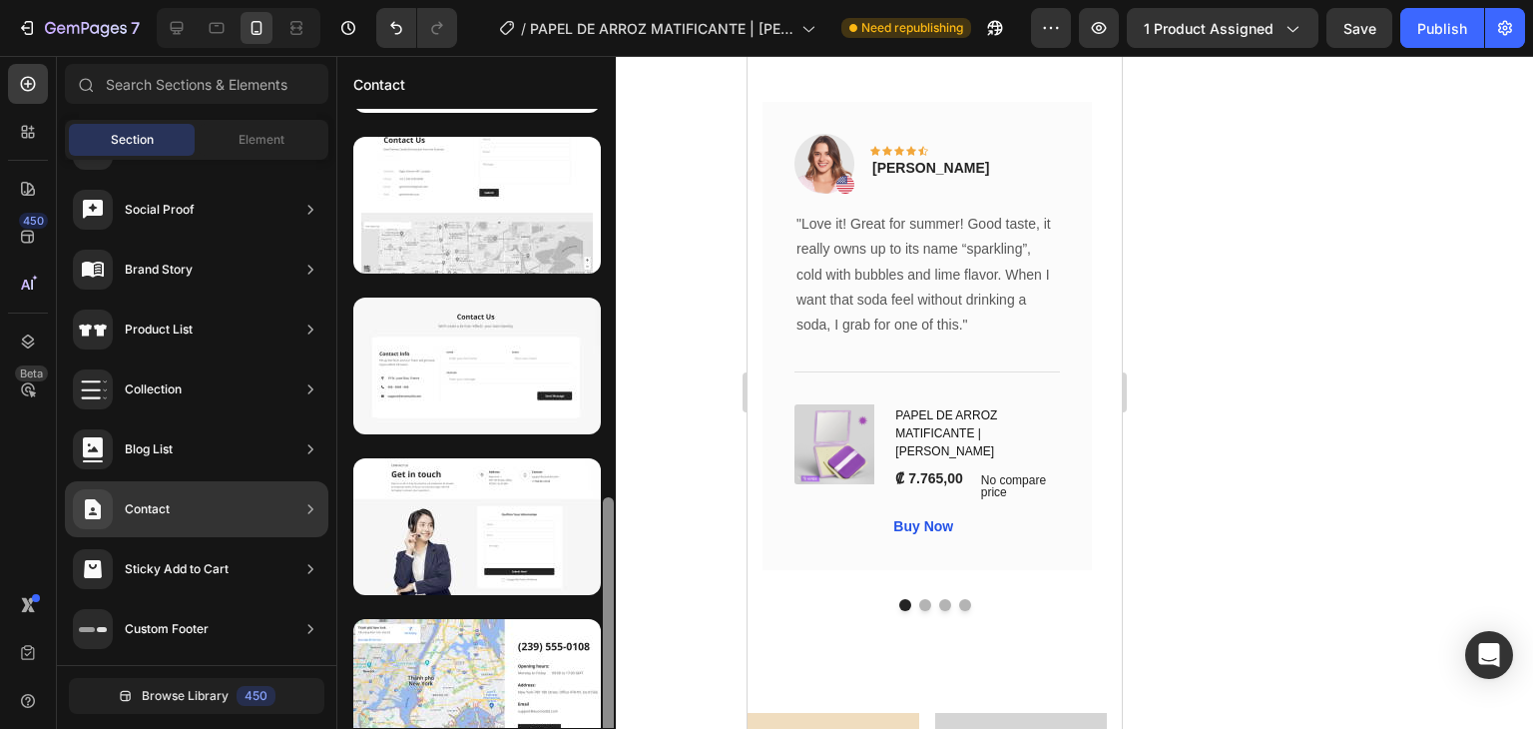
scroll to position [976, 0]
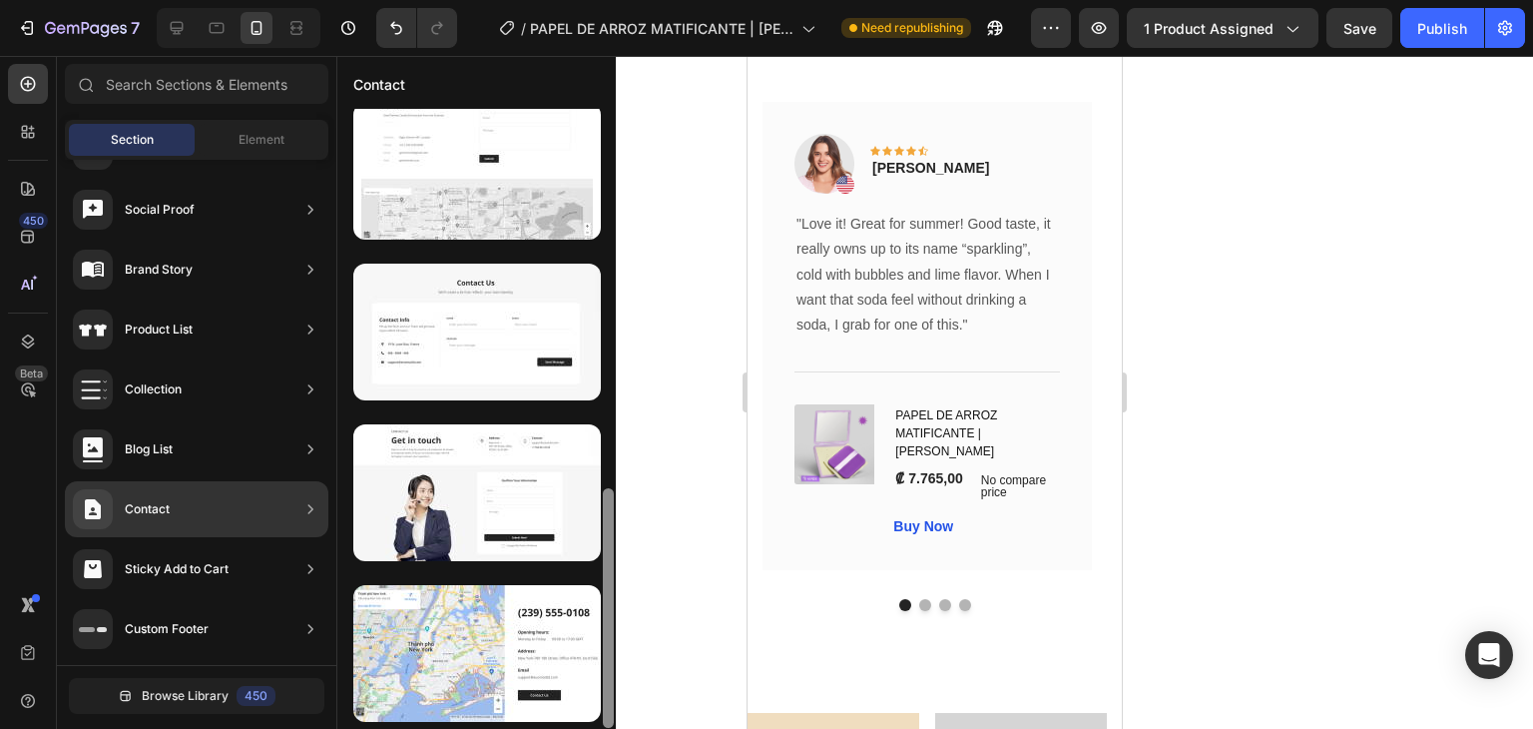
drag, startPoint x: 609, startPoint y: 303, endPoint x: 613, endPoint y: 721, distance: 417.3
click at [613, 721] on div at bounding box center [608, 608] width 11 height 240
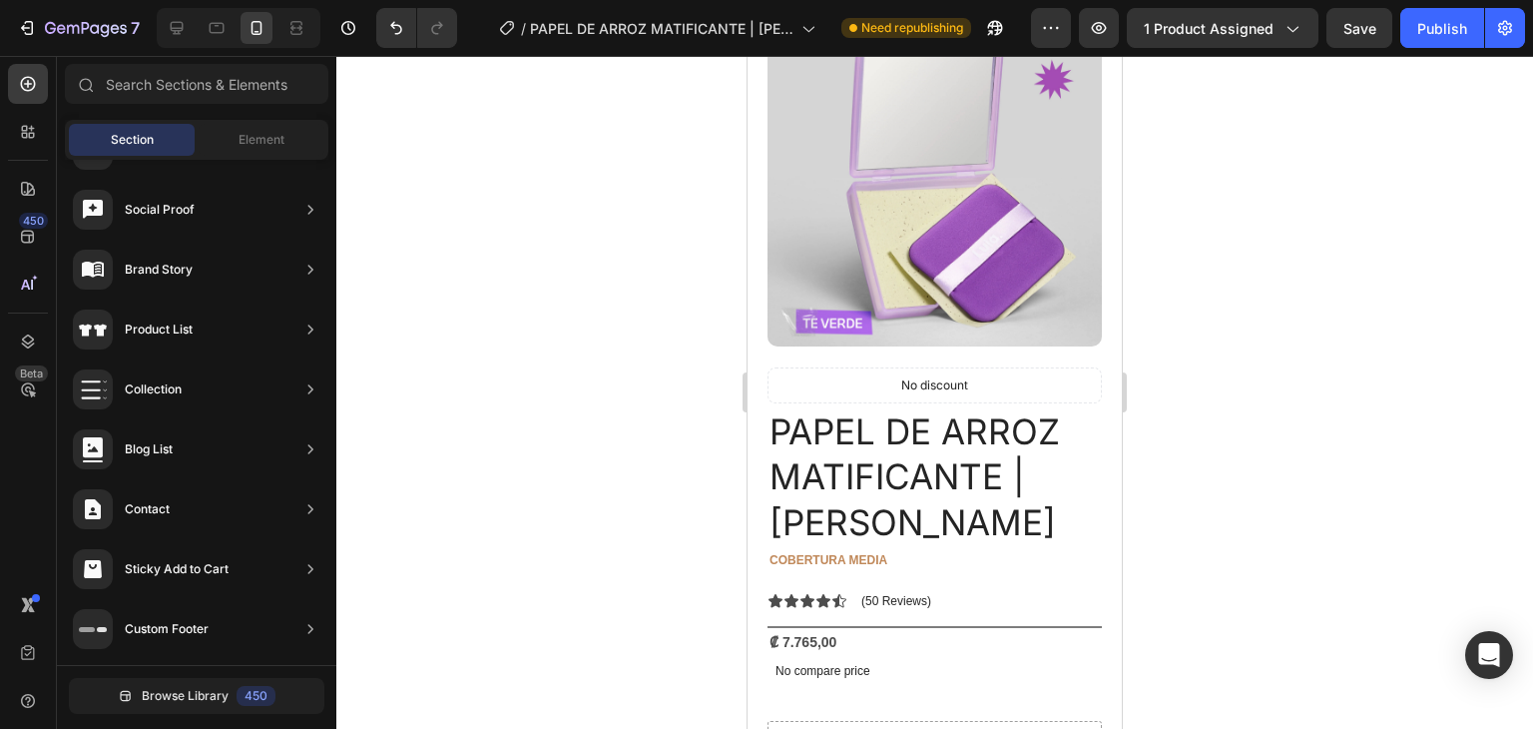
scroll to position [128, 0]
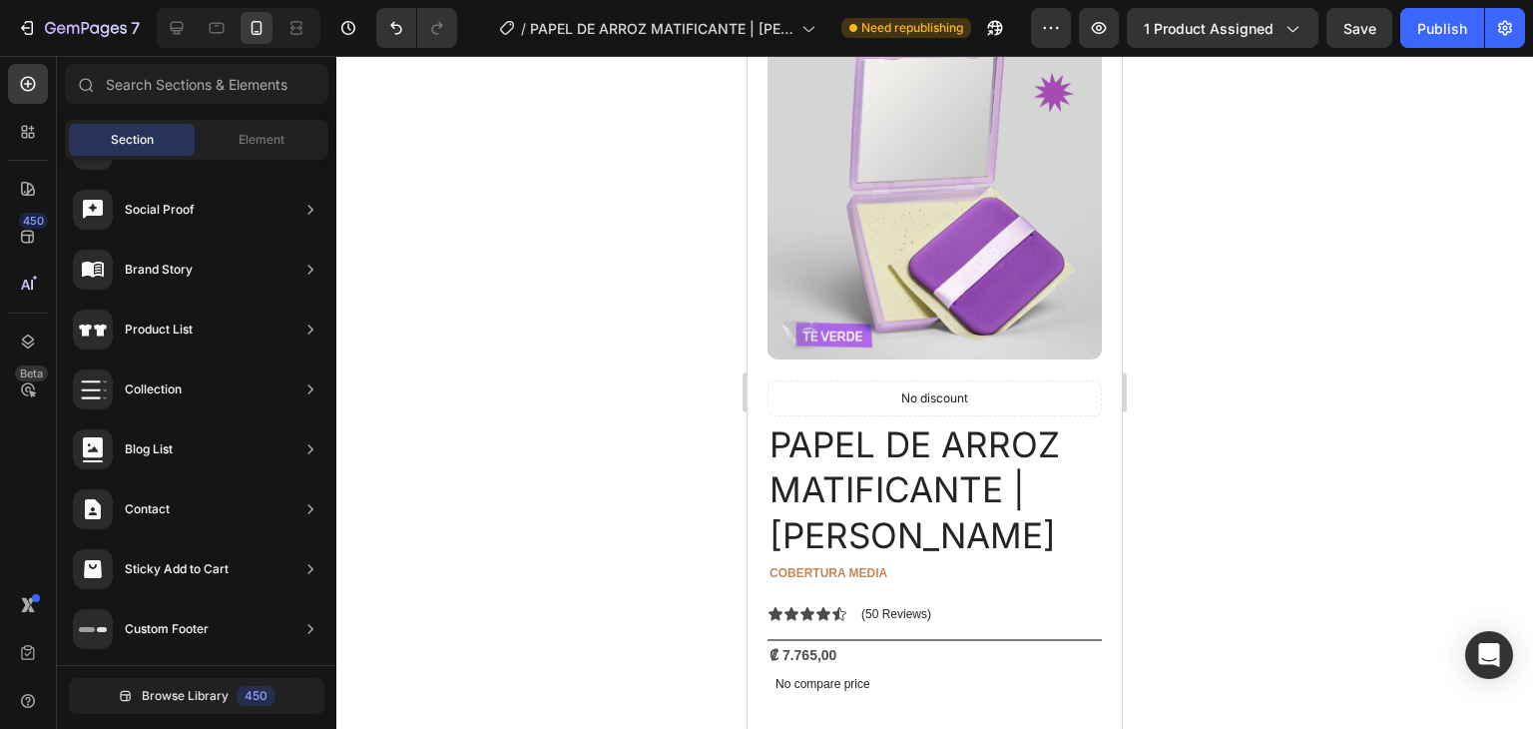
drag, startPoint x: 1113, startPoint y: 493, endPoint x: 1865, endPoint y: 104, distance: 846.6
